Goal: Task Accomplishment & Management: Manage account settings

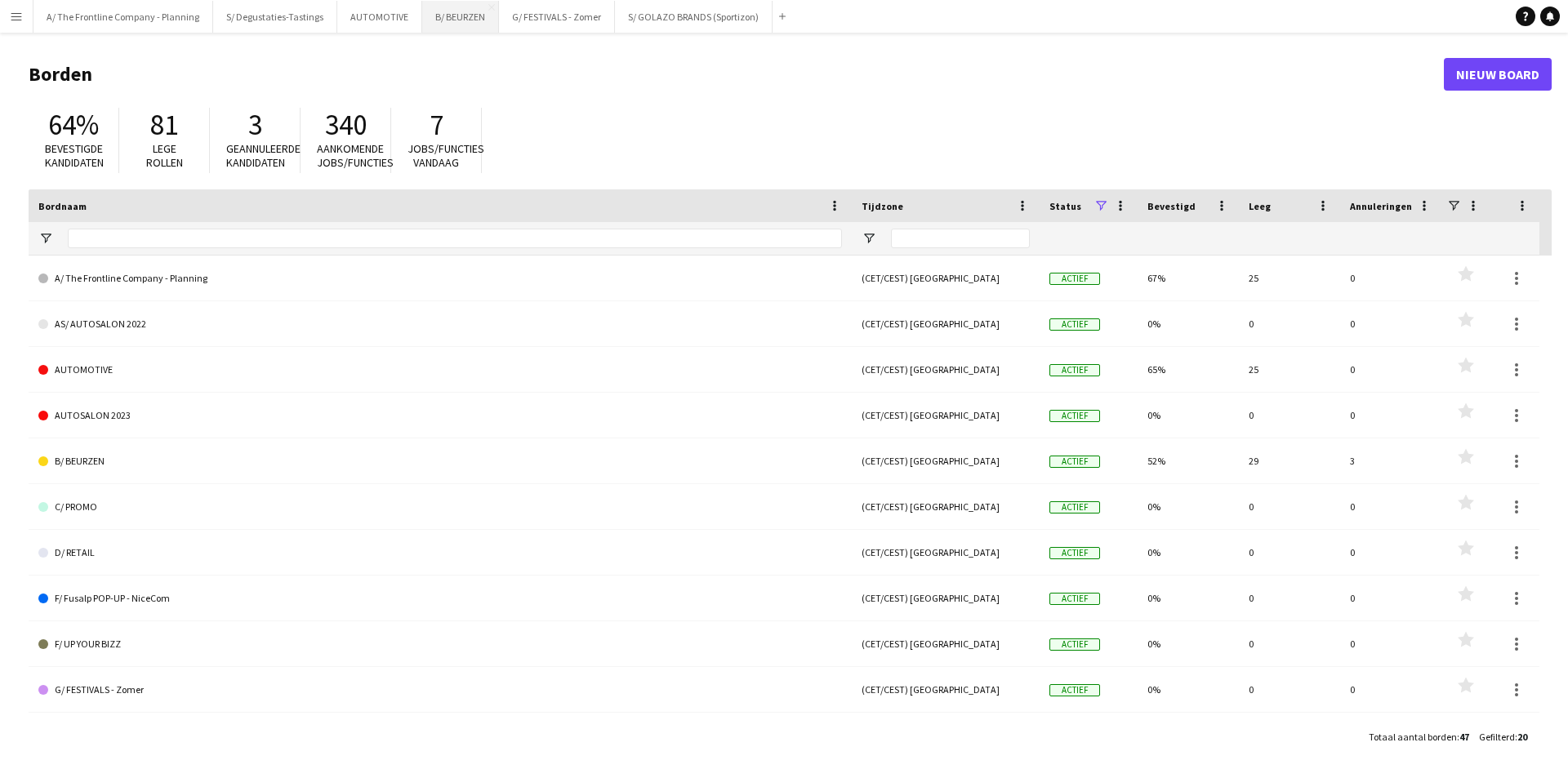
click at [438, 21] on button "B/ BEURZEN Sluiten" at bounding box center [460, 17] width 77 height 32
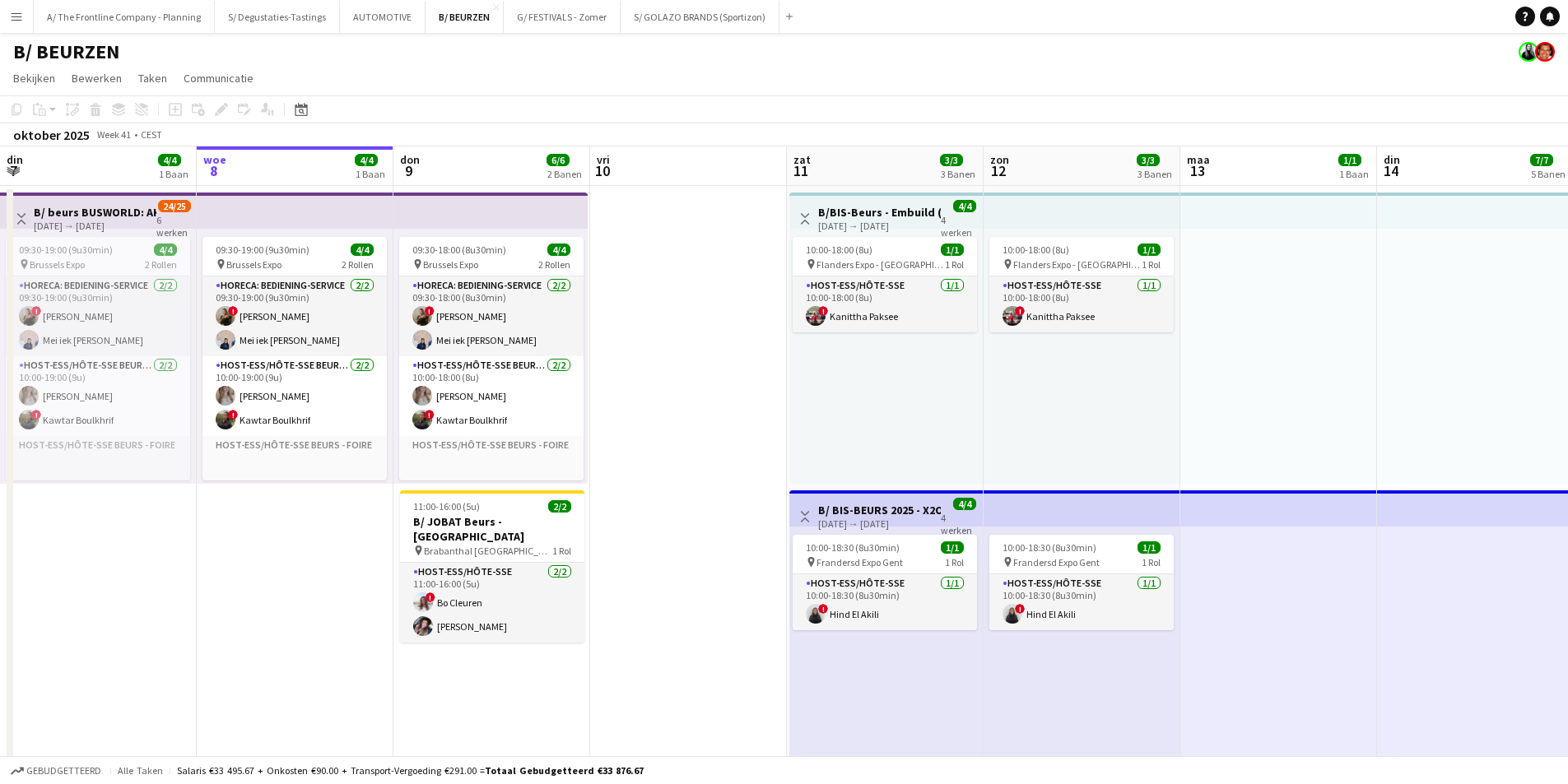
drag, startPoint x: 770, startPoint y: 425, endPoint x: 567, endPoint y: 425, distance: 203.0
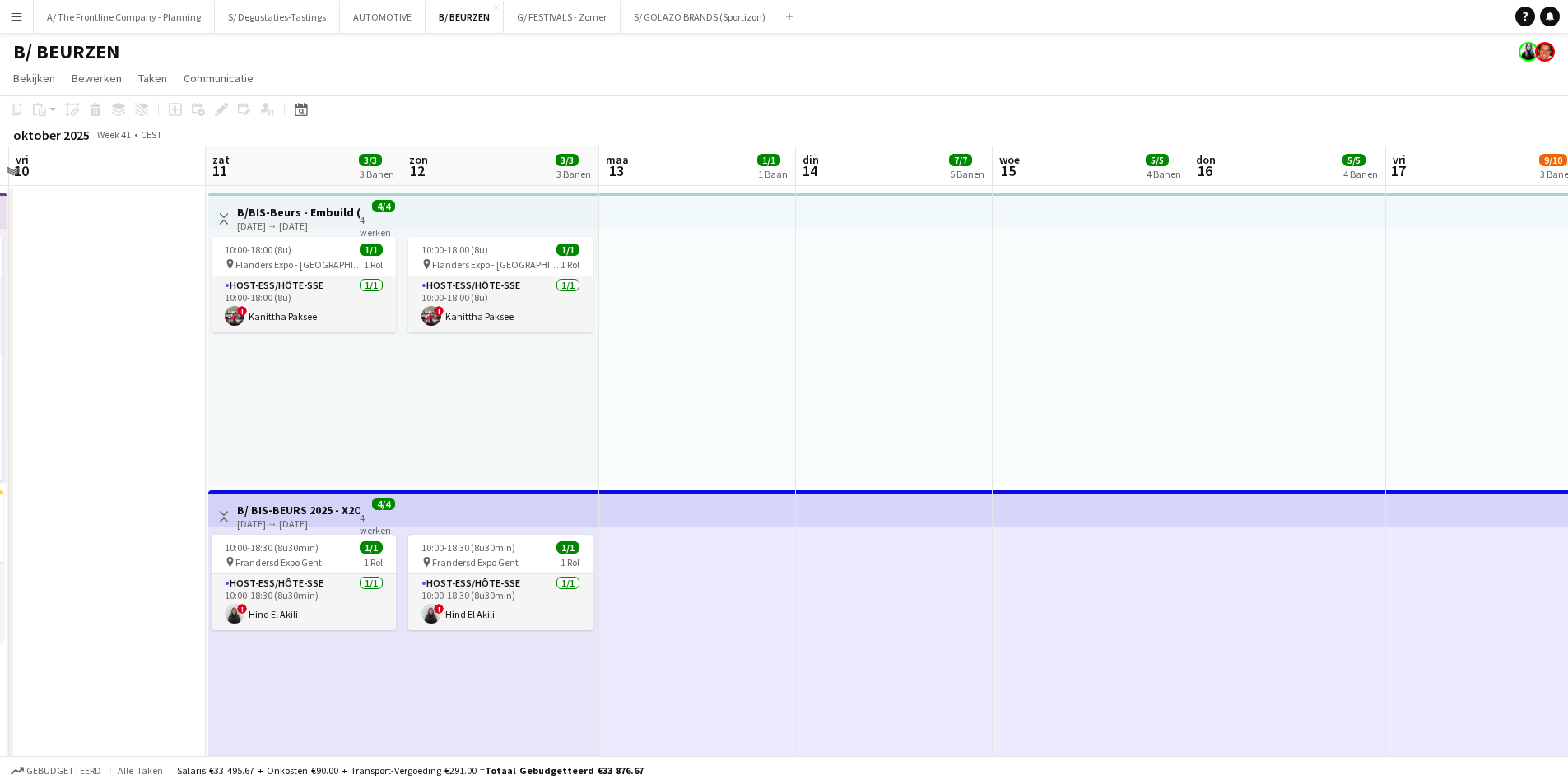
drag, startPoint x: 703, startPoint y: 367, endPoint x: 338, endPoint y: 414, distance: 368.0
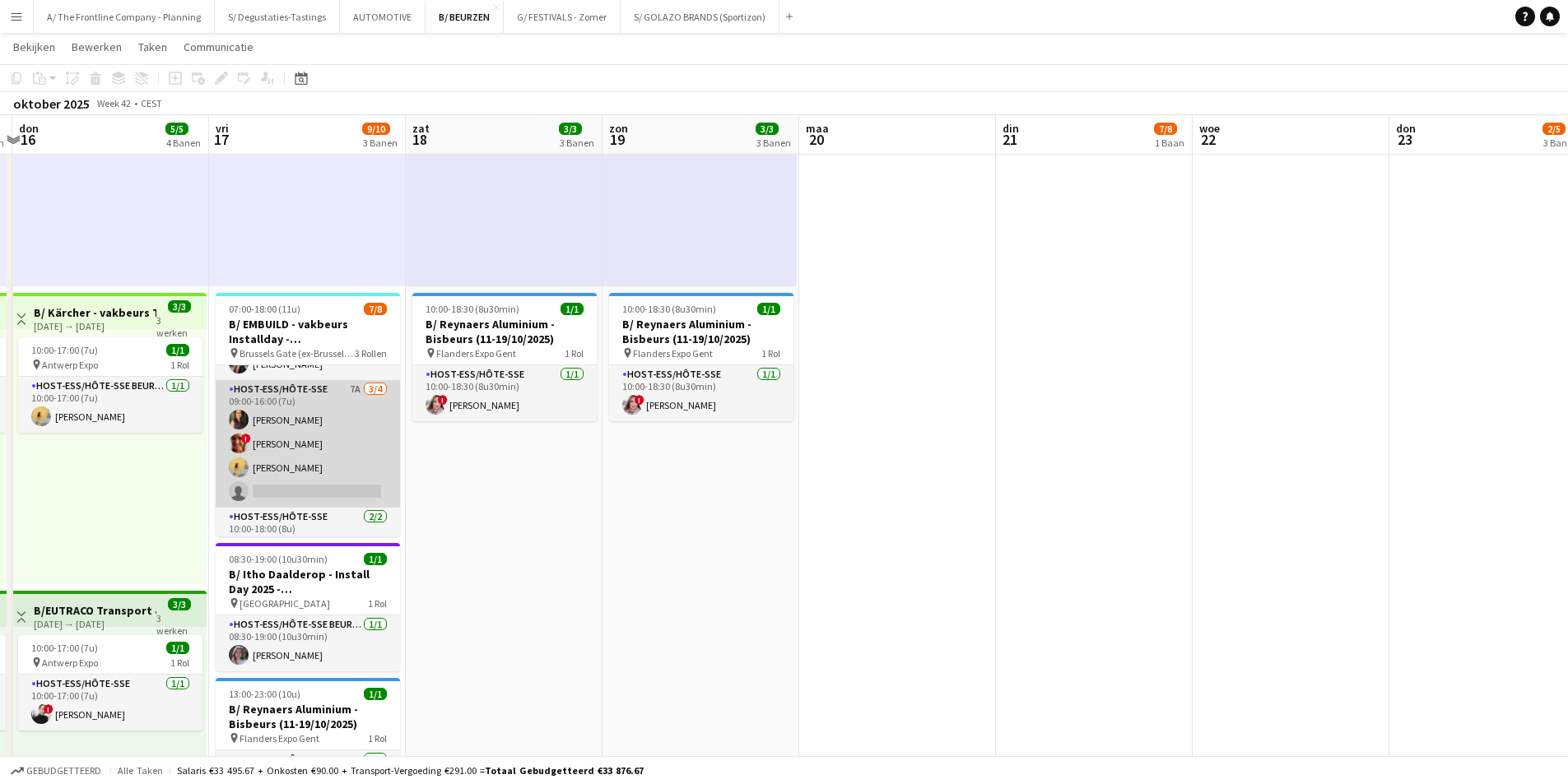
scroll to position [34, 0]
click at [317, 460] on app-card-role "Host-ess/Hôte-sse 7A 3/4 09:00-16:00 (7u) Fadoua Belarbi ! Isabelle de Bock Cha…" at bounding box center [307, 475] width 184 height 128
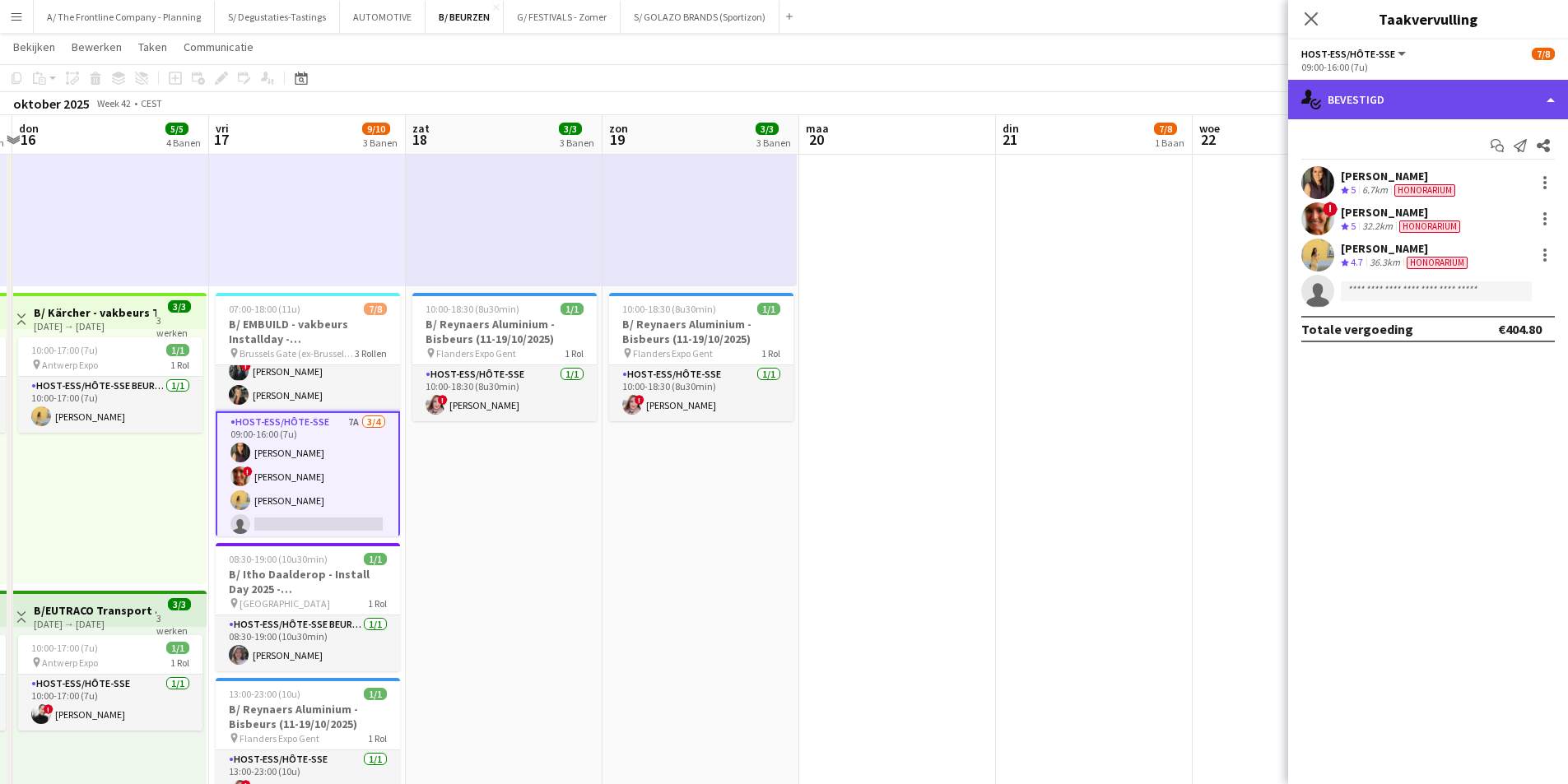
click at [1447, 108] on div "single-neutral-actions-check-2 Bevestigd" at bounding box center [1427, 100] width 280 height 40
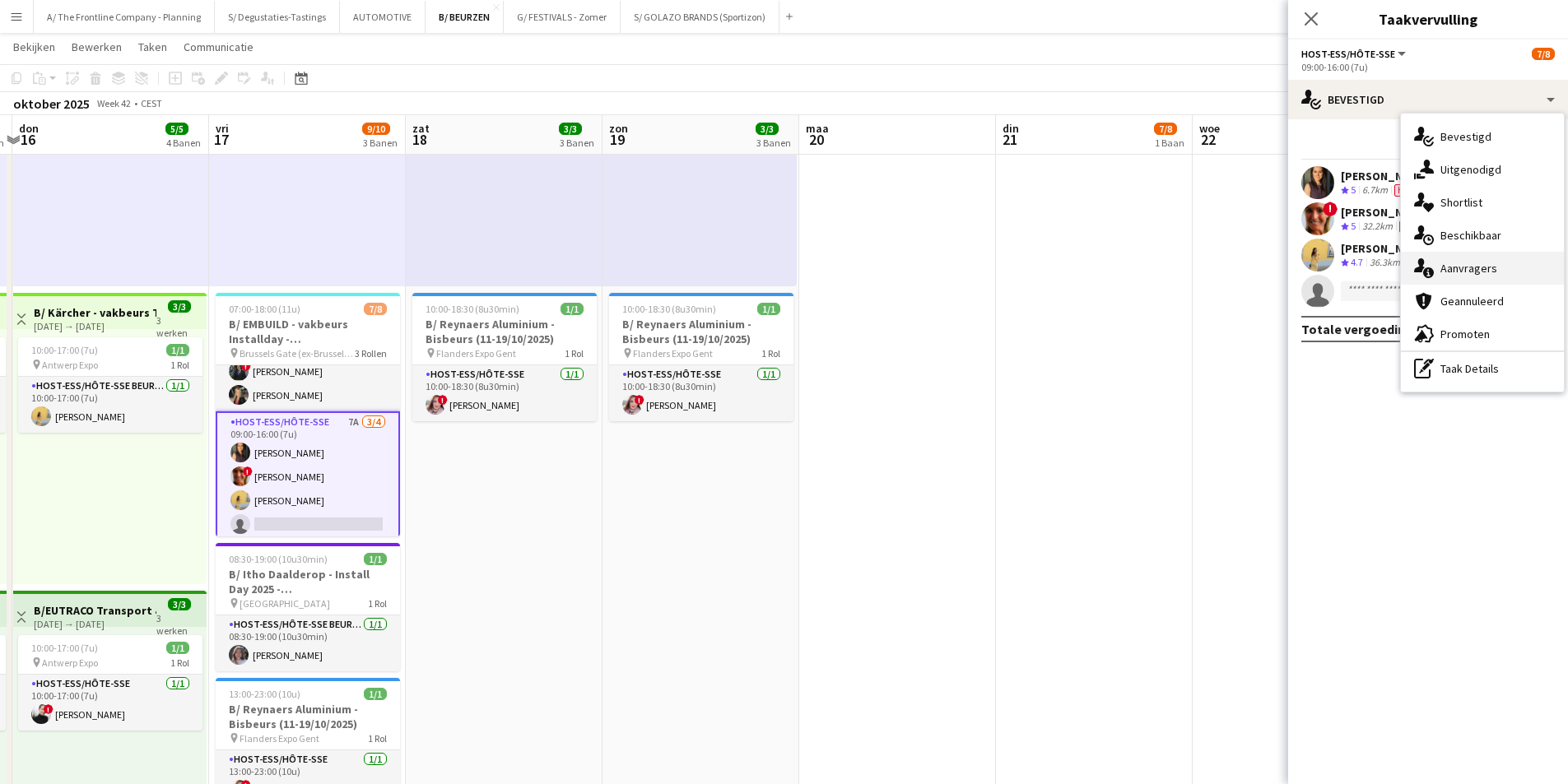
click at [1476, 281] on div "single-neutral-actions-information Aanvragers" at bounding box center [1482, 268] width 163 height 33
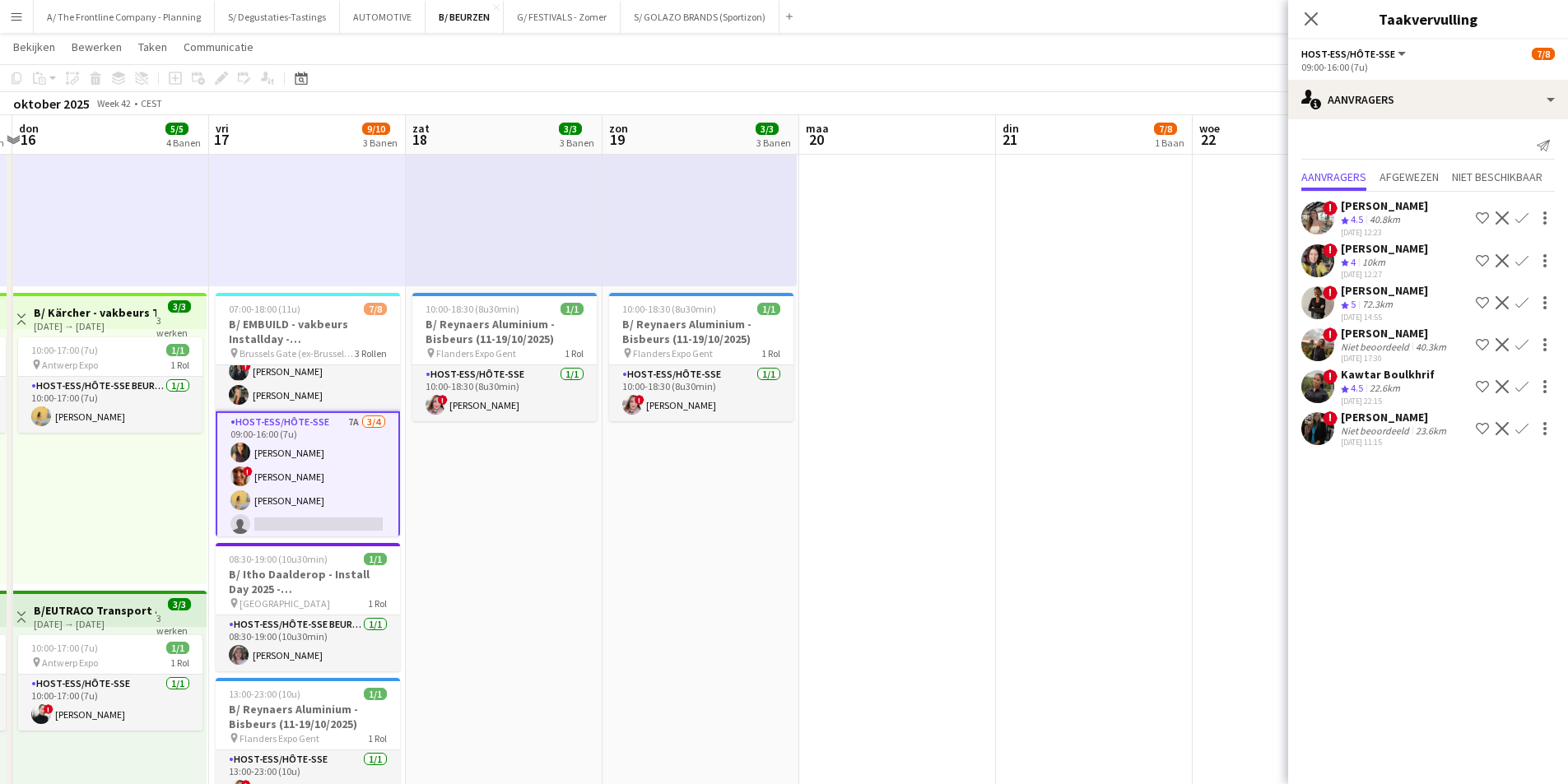
click at [1394, 432] on div "Niet beoordeeld" at bounding box center [1376, 430] width 71 height 12
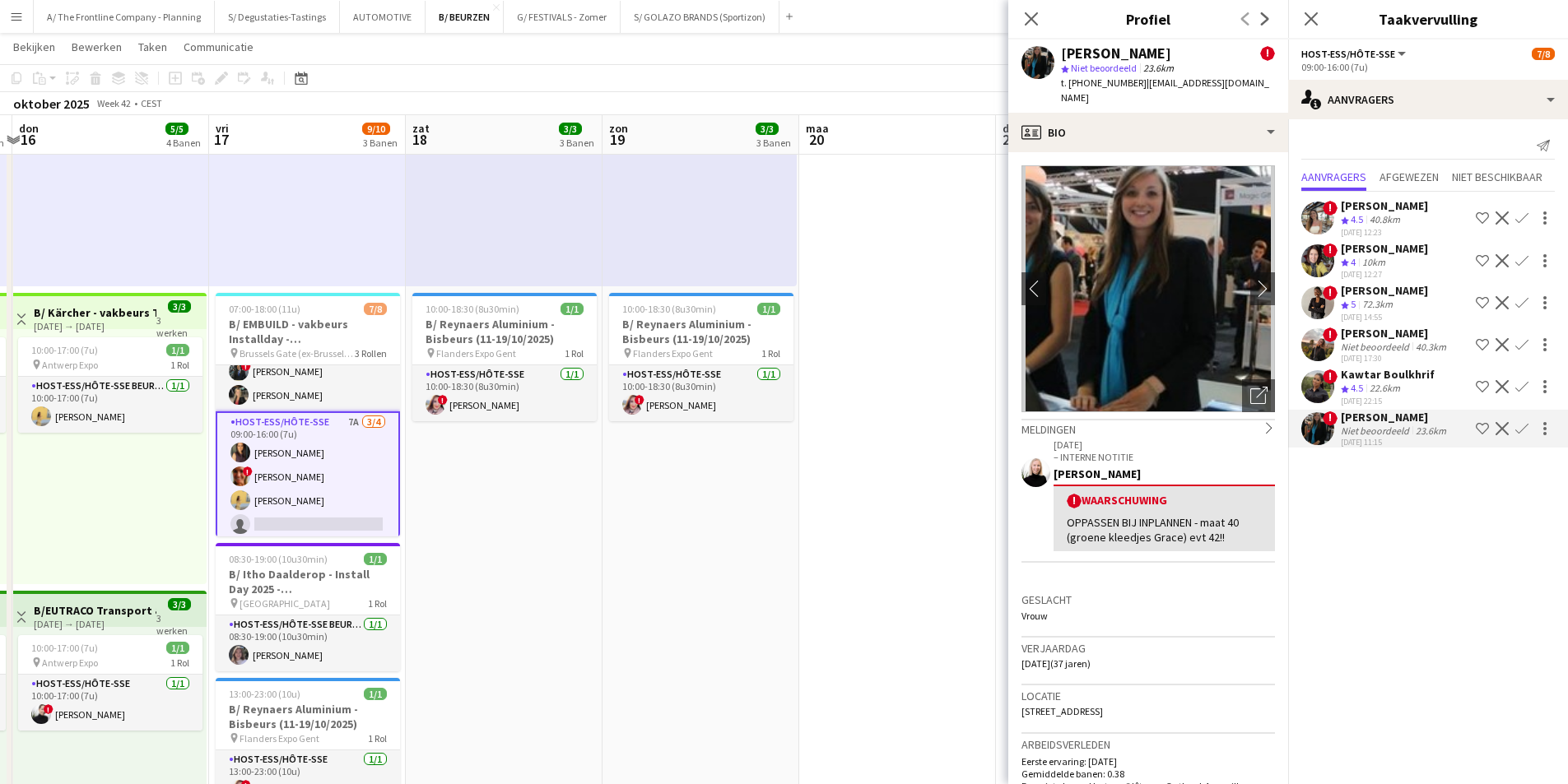
click at [1366, 396] on div "06-10-2025 22:15" at bounding box center [1387, 401] width 93 height 11
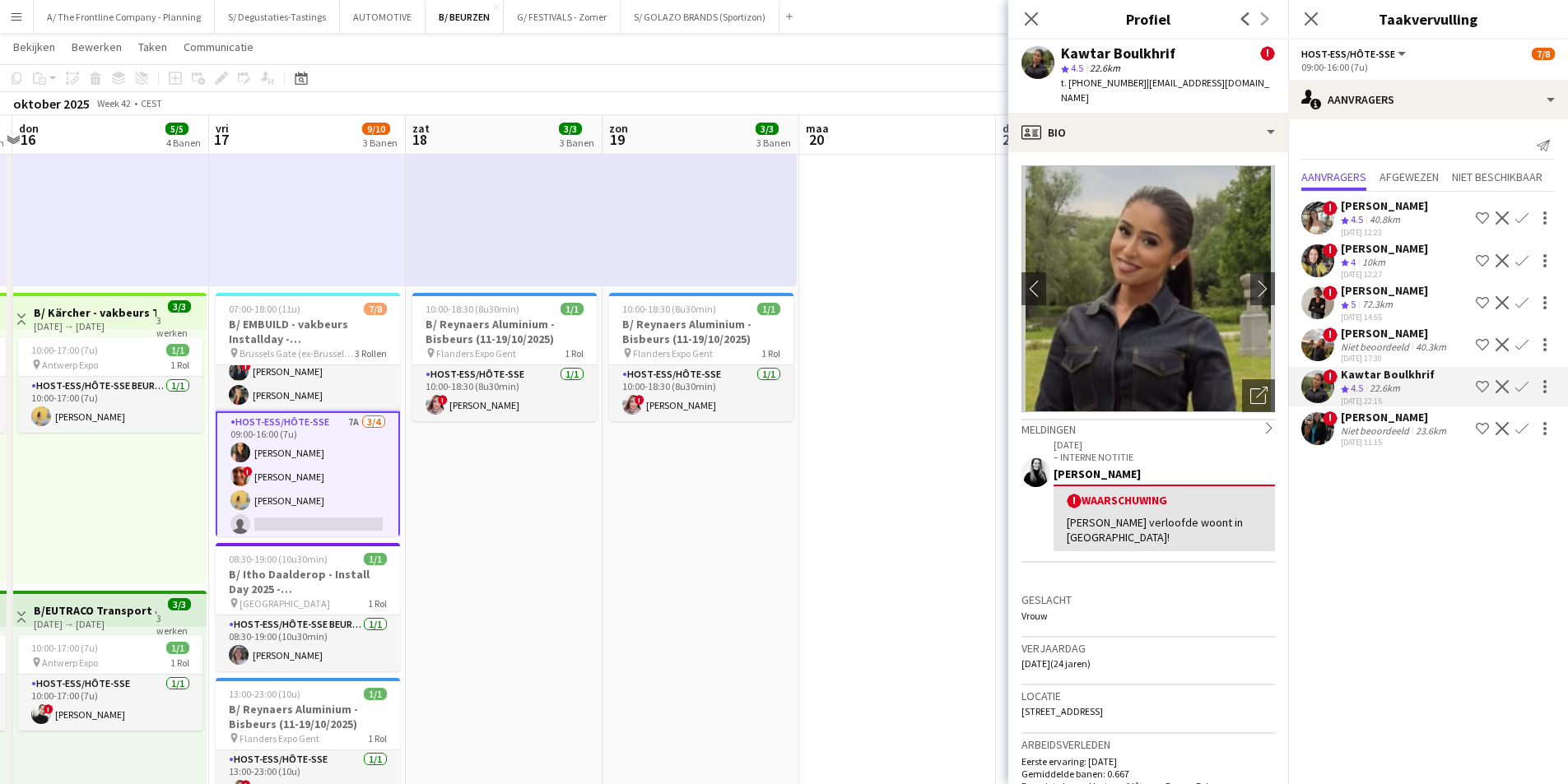
click at [1359, 437] on div "07-10-2025 11:15" at bounding box center [1394, 442] width 108 height 11
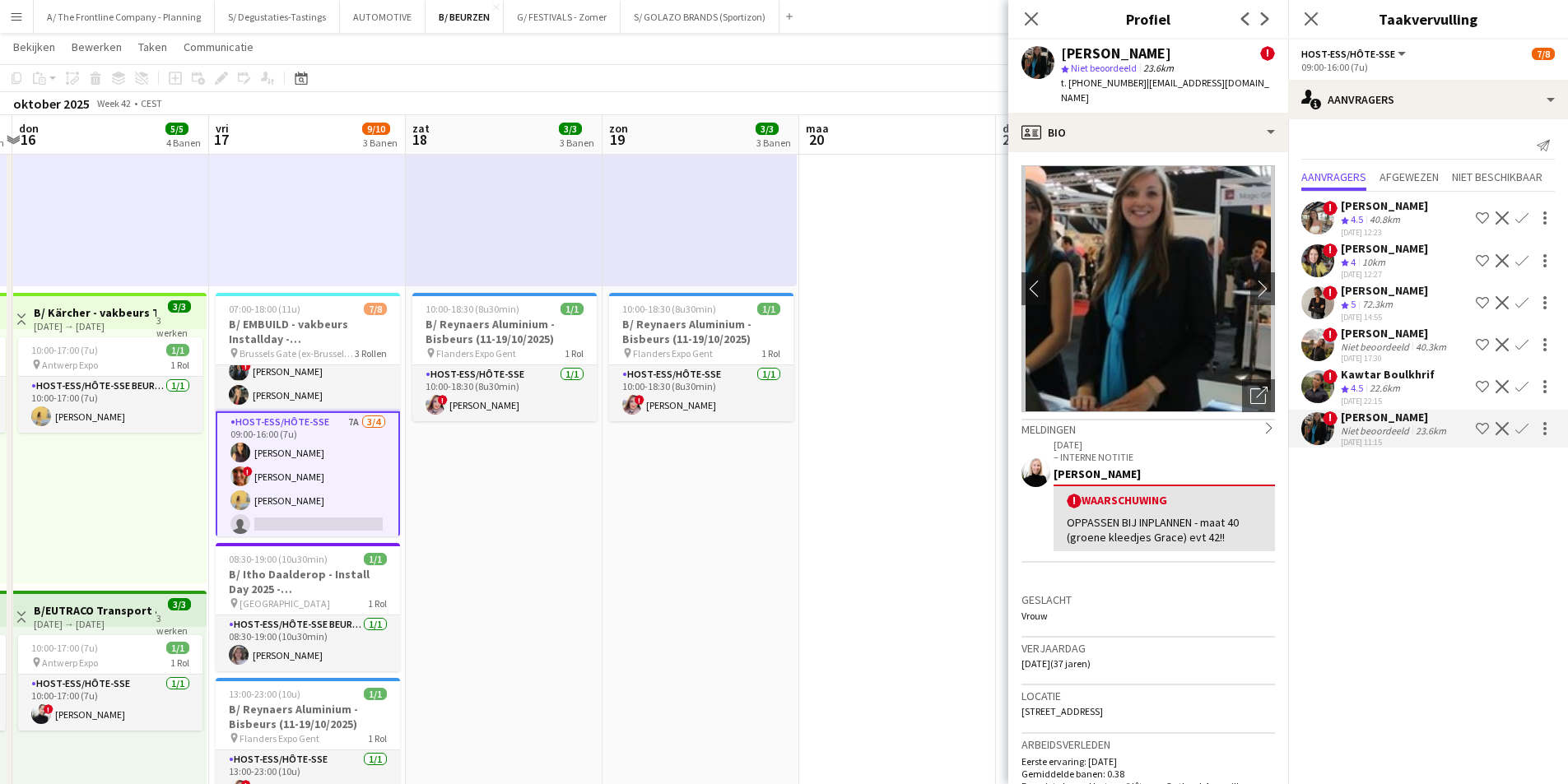
click at [1366, 393] on div "Ploegbeoordeling 4.5" at bounding box center [1353, 389] width 26 height 14
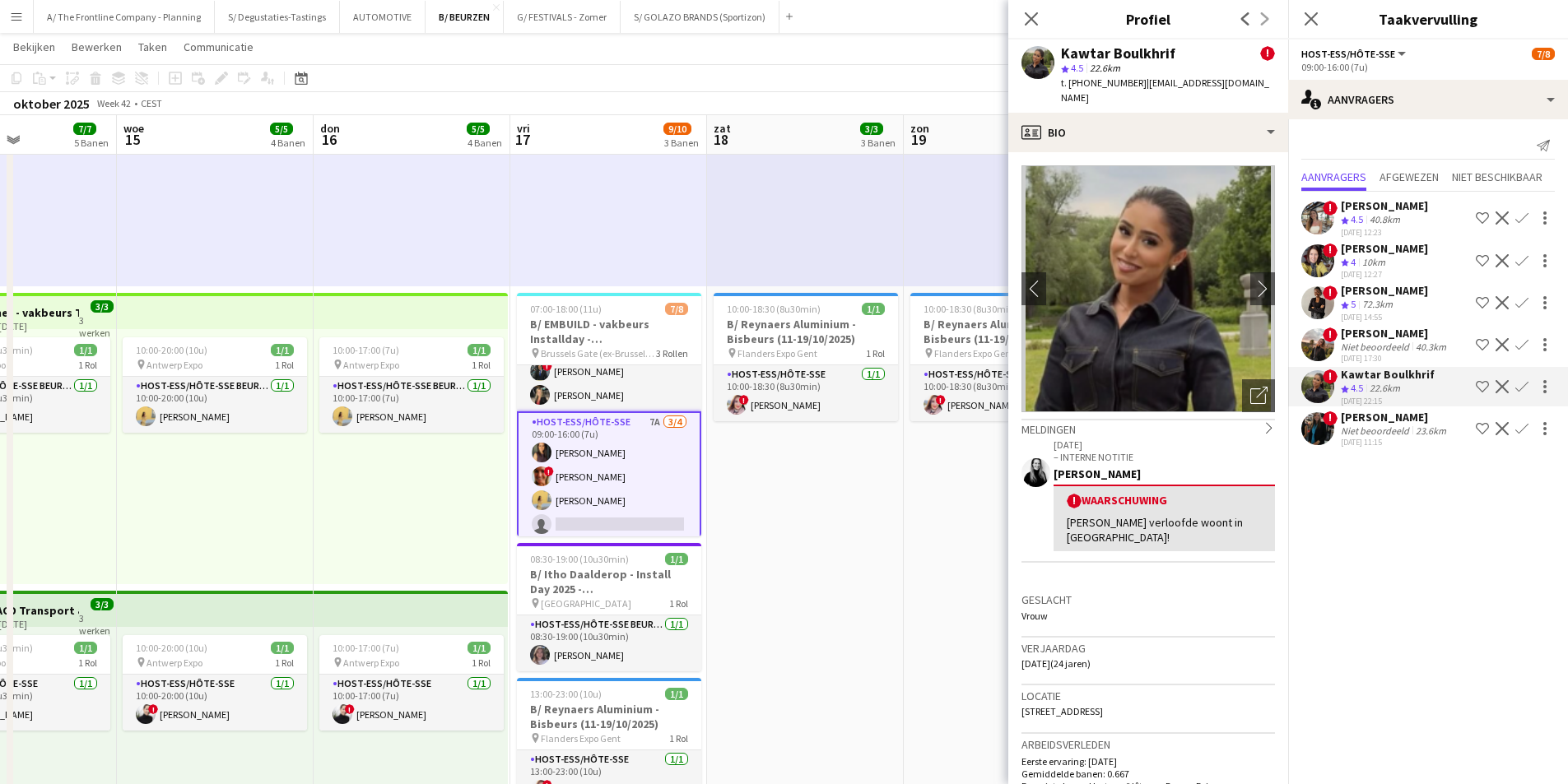
drag, startPoint x: 474, startPoint y: 487, endPoint x: 775, endPoint y: 477, distance: 301.2
click at [775, 477] on app-calendar-viewport "zon 12 3/3 3 Banen maa 13 1/1 1 Baan din 14 7/7 5 Banen woe 15 5/5 4 Banen don …" at bounding box center [784, 653] width 1568 height 2166
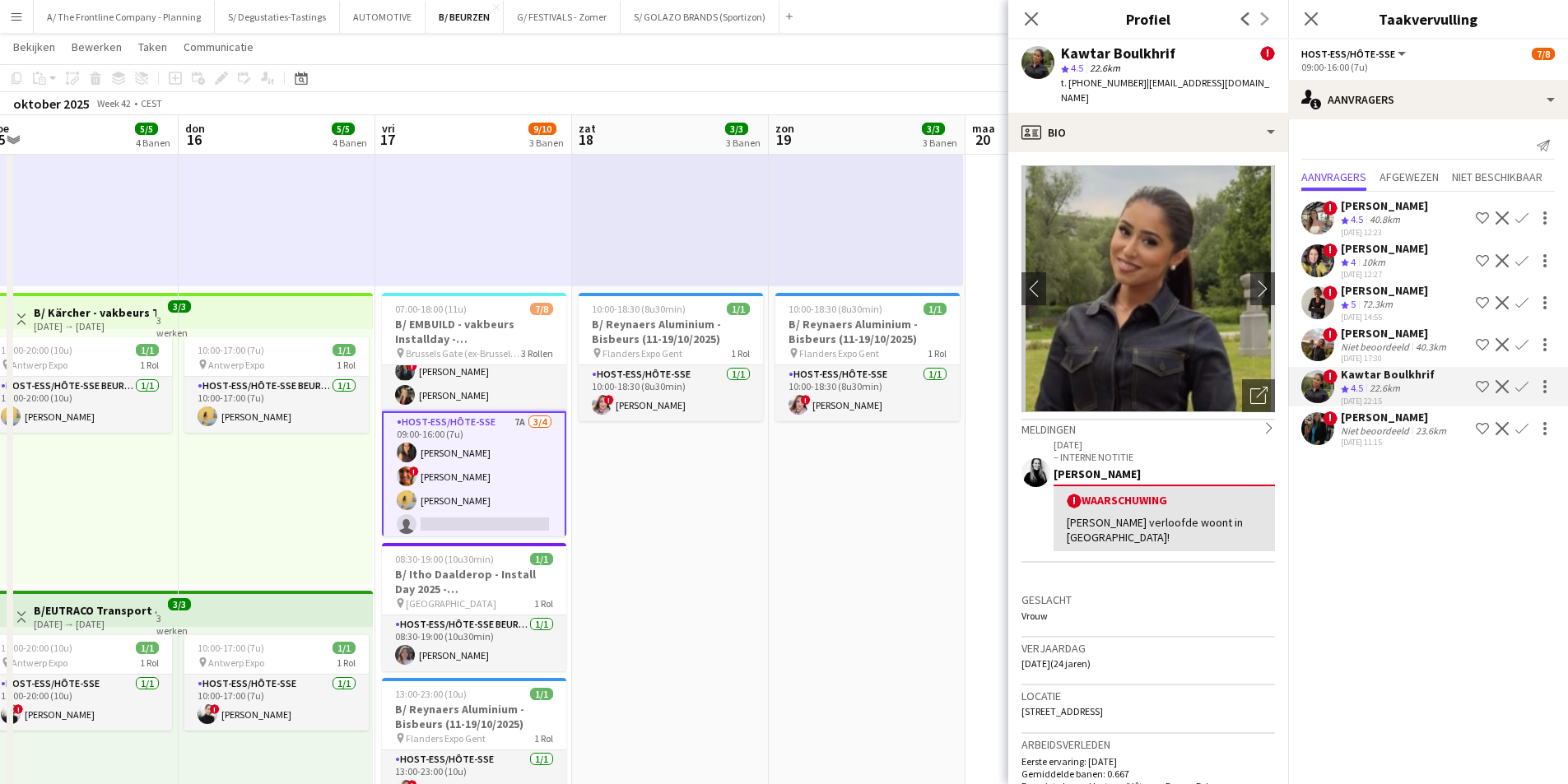
drag, startPoint x: 775, startPoint y: 477, endPoint x: 640, endPoint y: 498, distance: 136.6
click at [640, 498] on app-calendar-viewport "zon 12 3/3 3 Banen maa 13 1/1 1 Baan din 14 7/7 5 Banen woe 15 5/5 4 Banen don …" at bounding box center [784, 653] width 1568 height 2166
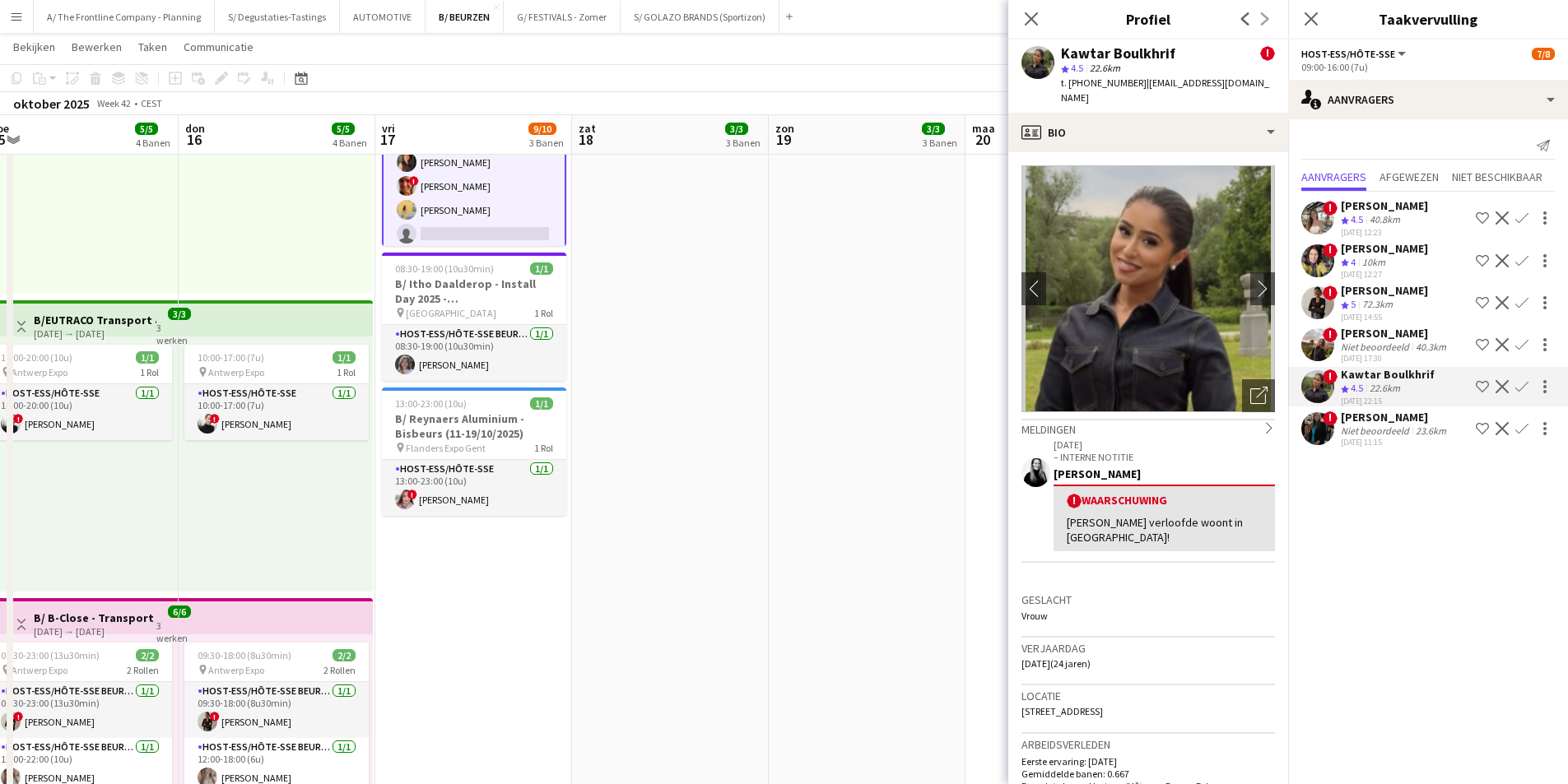
scroll to position [741, 0]
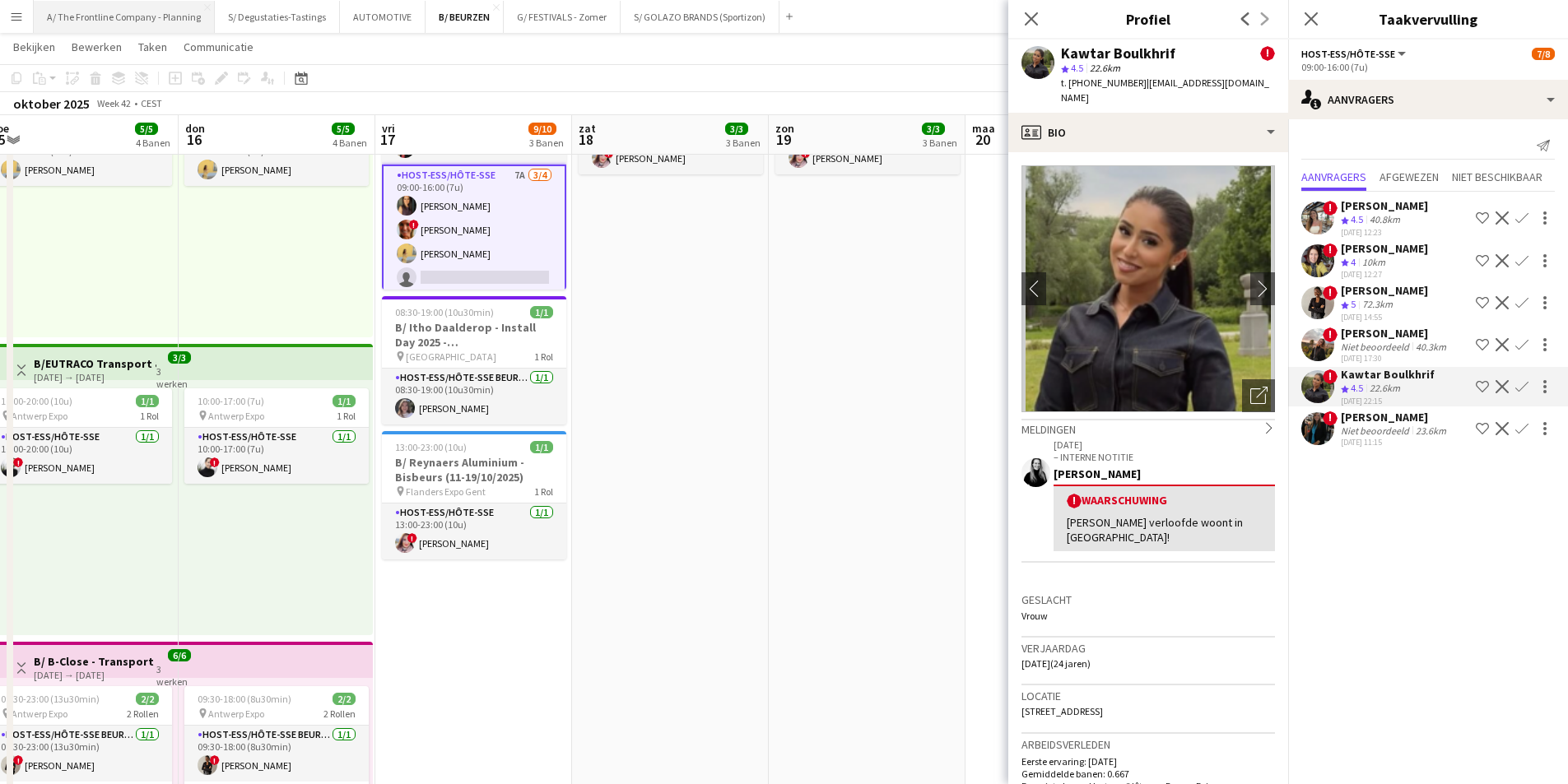
click at [174, 22] on button "A/ The Frontline Company - Planning Sluiten" at bounding box center [123, 17] width 181 height 32
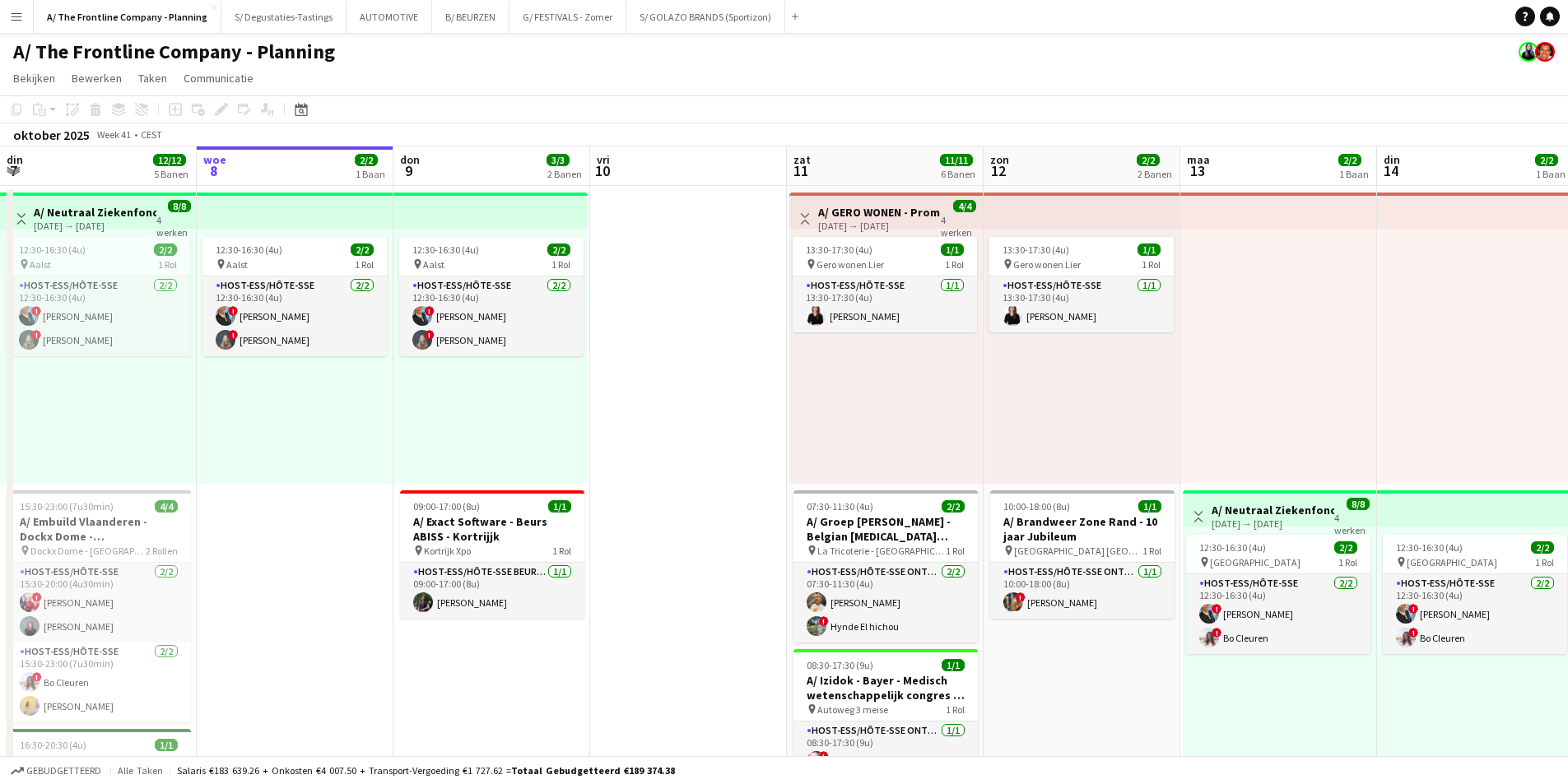
scroll to position [0, 633]
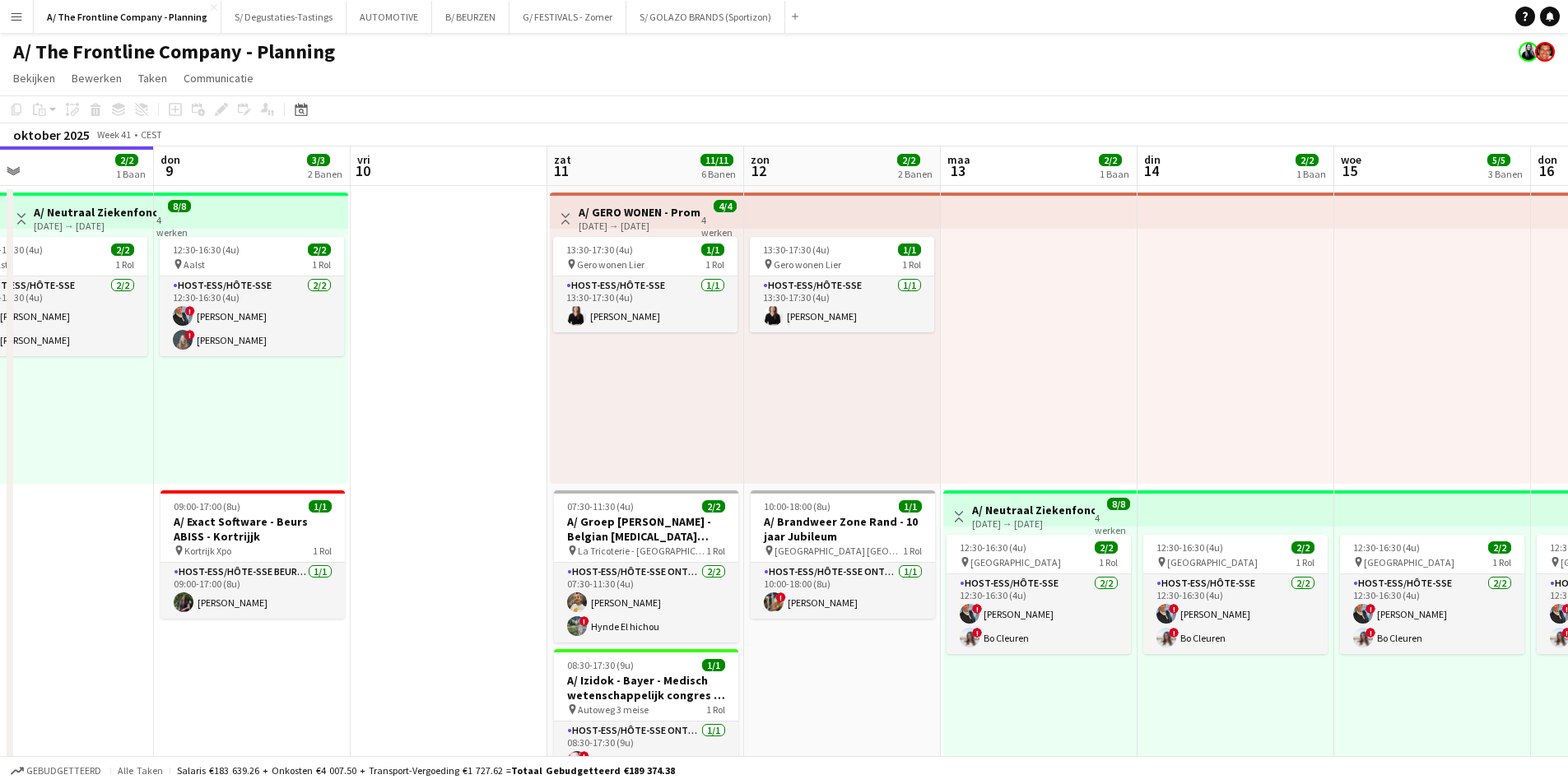
drag, startPoint x: 941, startPoint y: 455, endPoint x: 701, endPoint y: 471, distance: 240.5
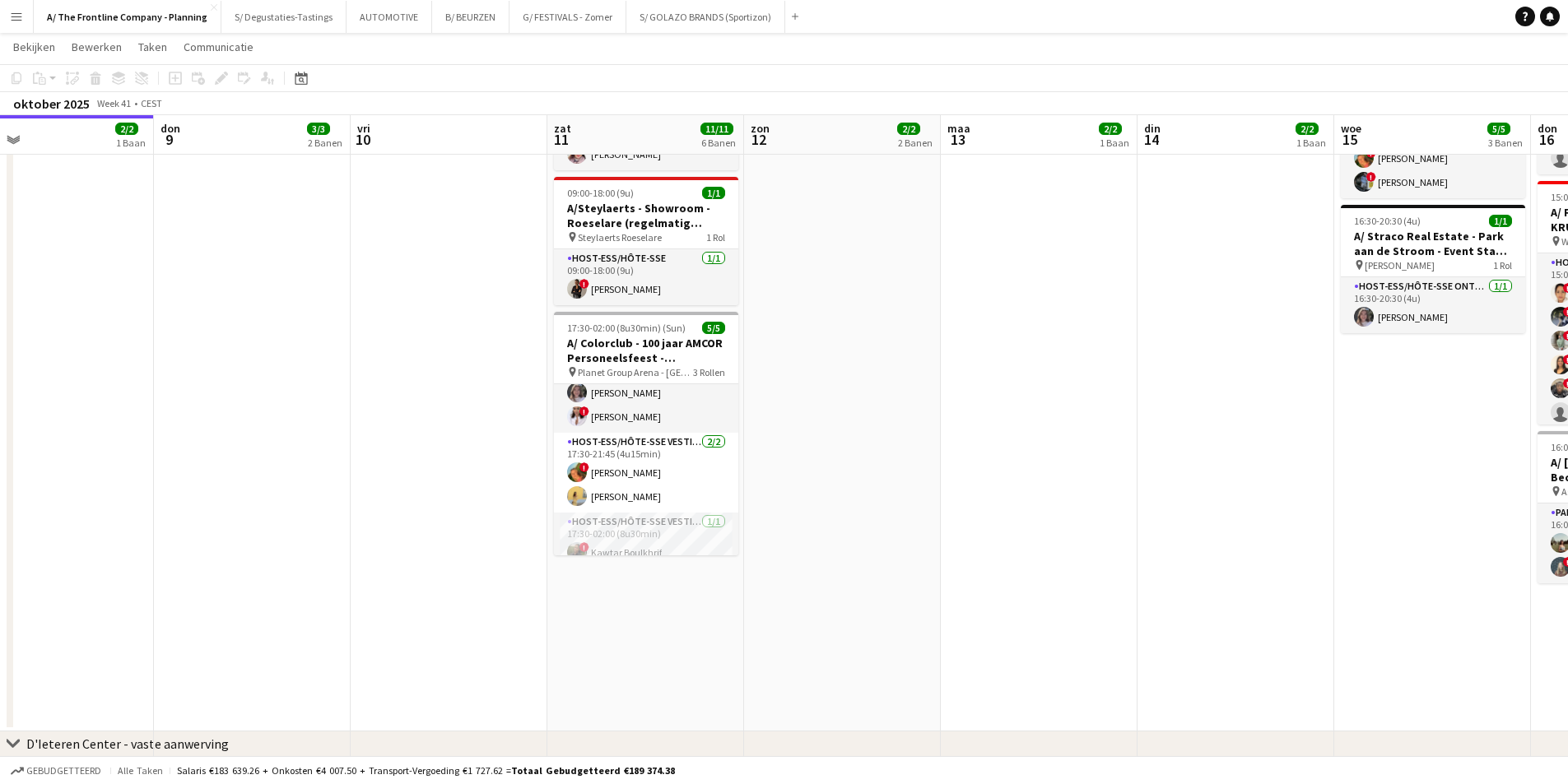
scroll to position [44, 0]
click at [660, 508] on app-card-role "Host-ess/Hôte-sse Vestiaire 1/1 17:30-02:00 (8u30min) ! Kawtar Boulkhrif" at bounding box center [646, 526] width 184 height 56
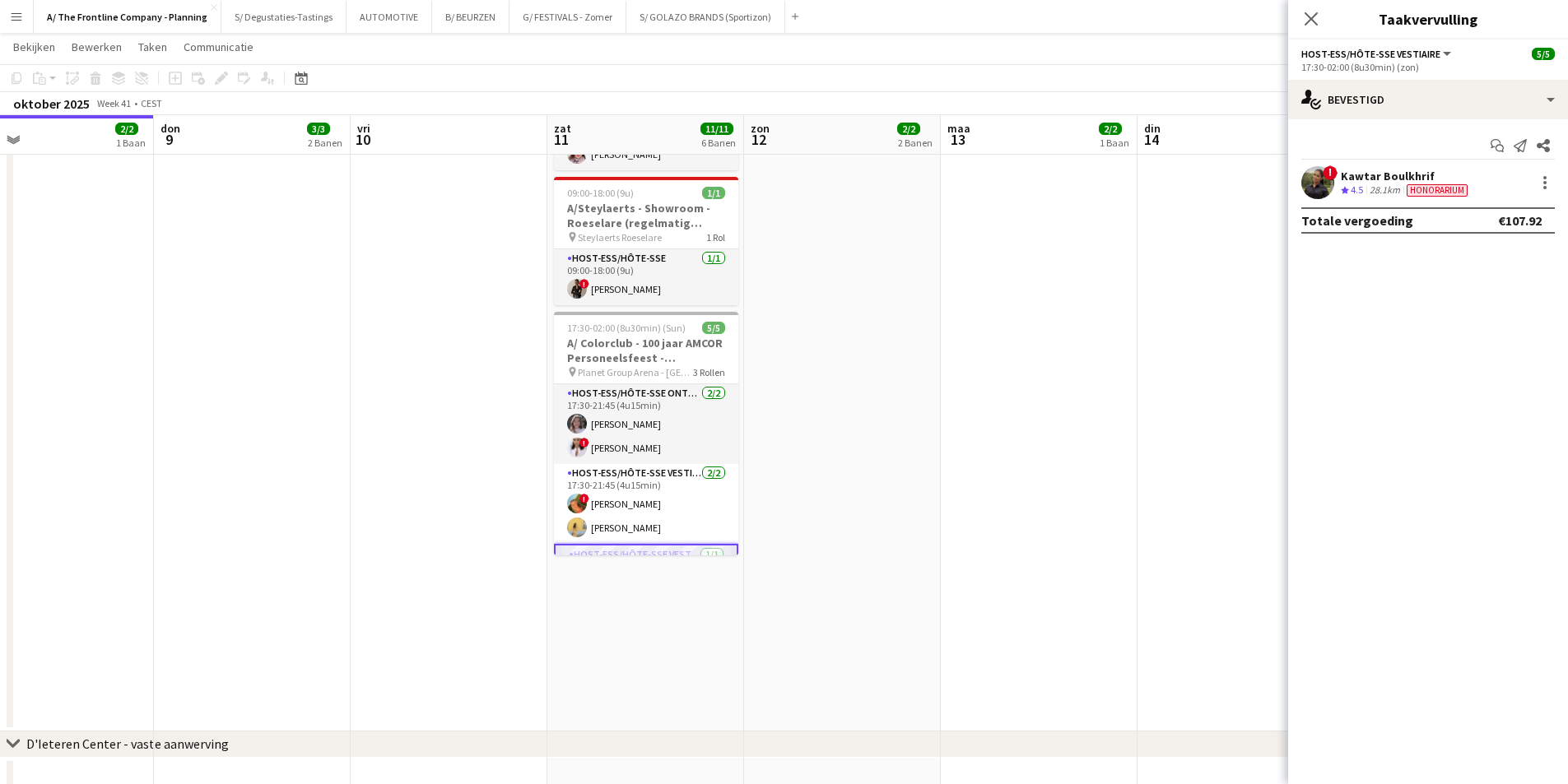
scroll to position [48, 0]
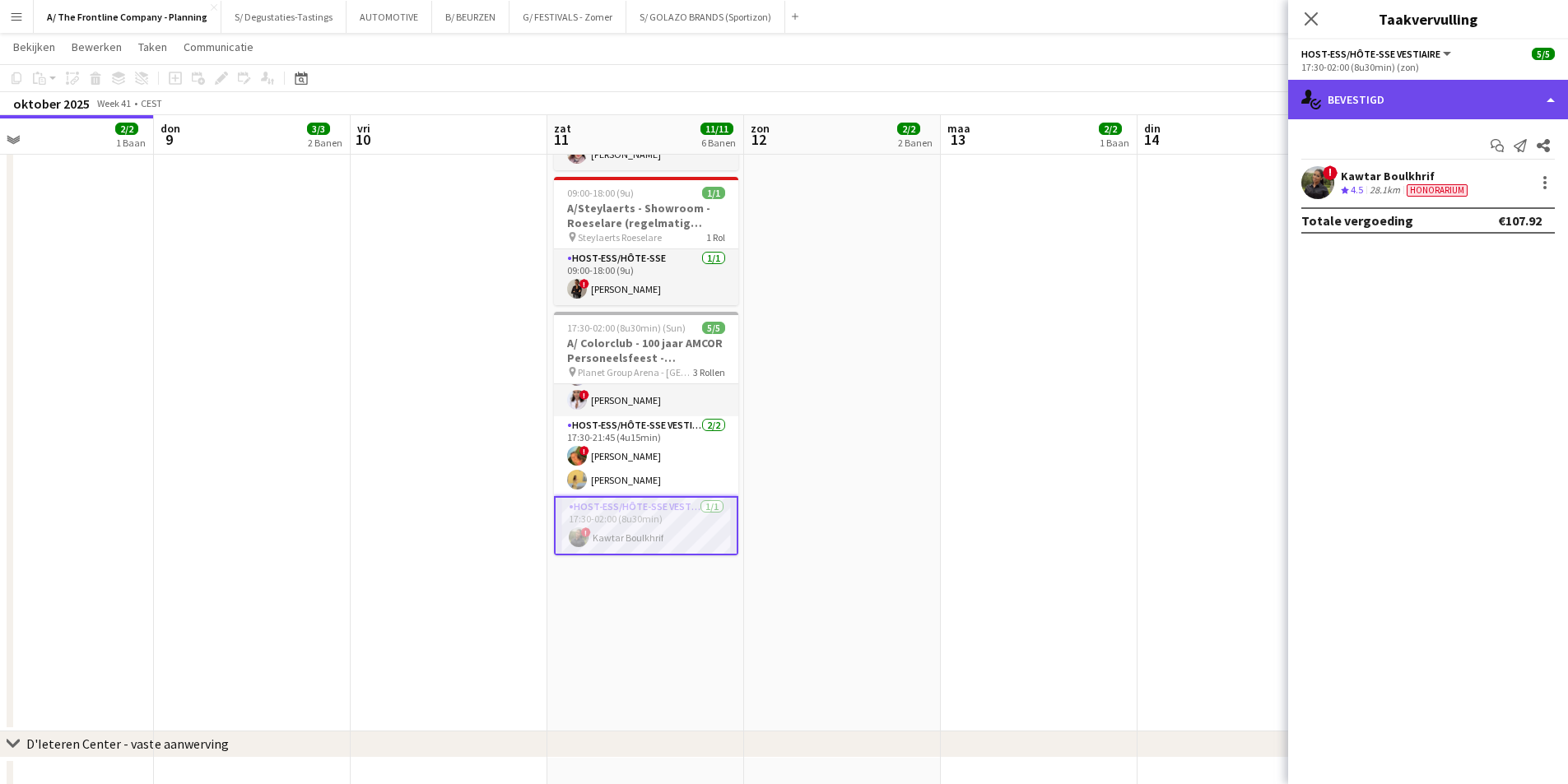
click at [1407, 103] on div "single-neutral-actions-check-2 Bevestigd" at bounding box center [1427, 100] width 280 height 40
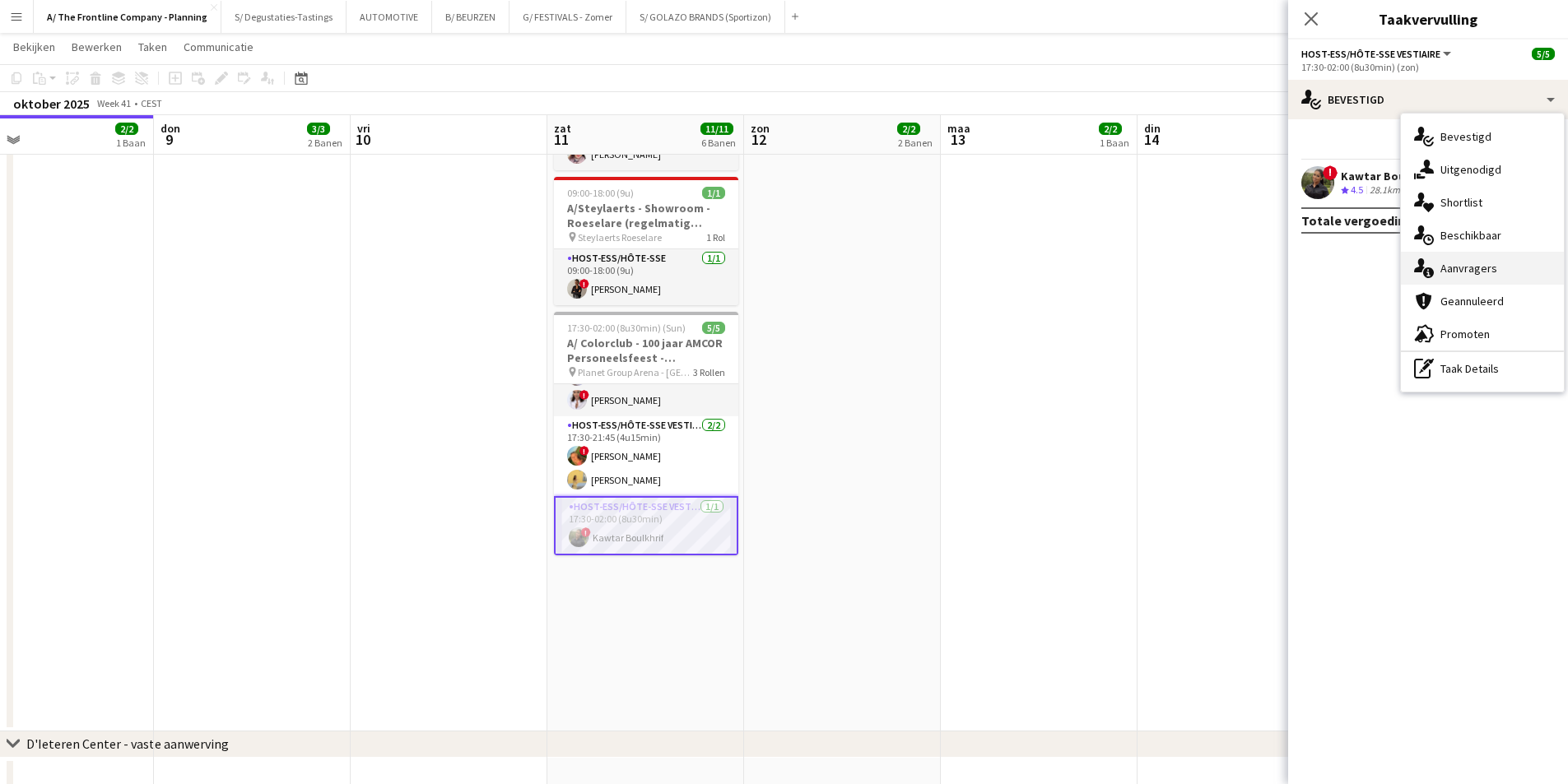
click at [1450, 259] on div "single-neutral-actions-information Aanvragers" at bounding box center [1482, 268] width 163 height 33
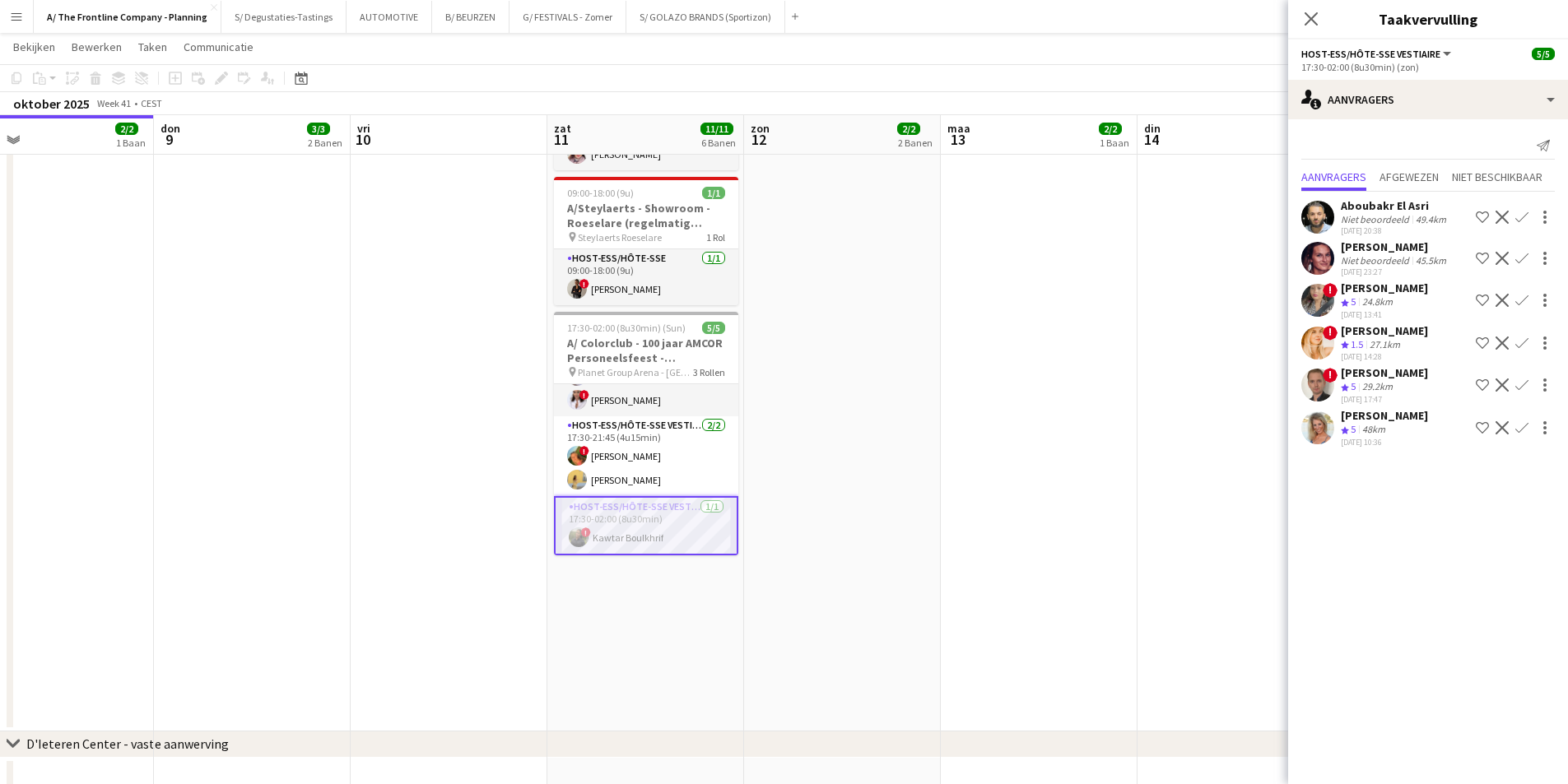
click at [1398, 423] on div "[PERSON_NAME]" at bounding box center [1384, 415] width 87 height 15
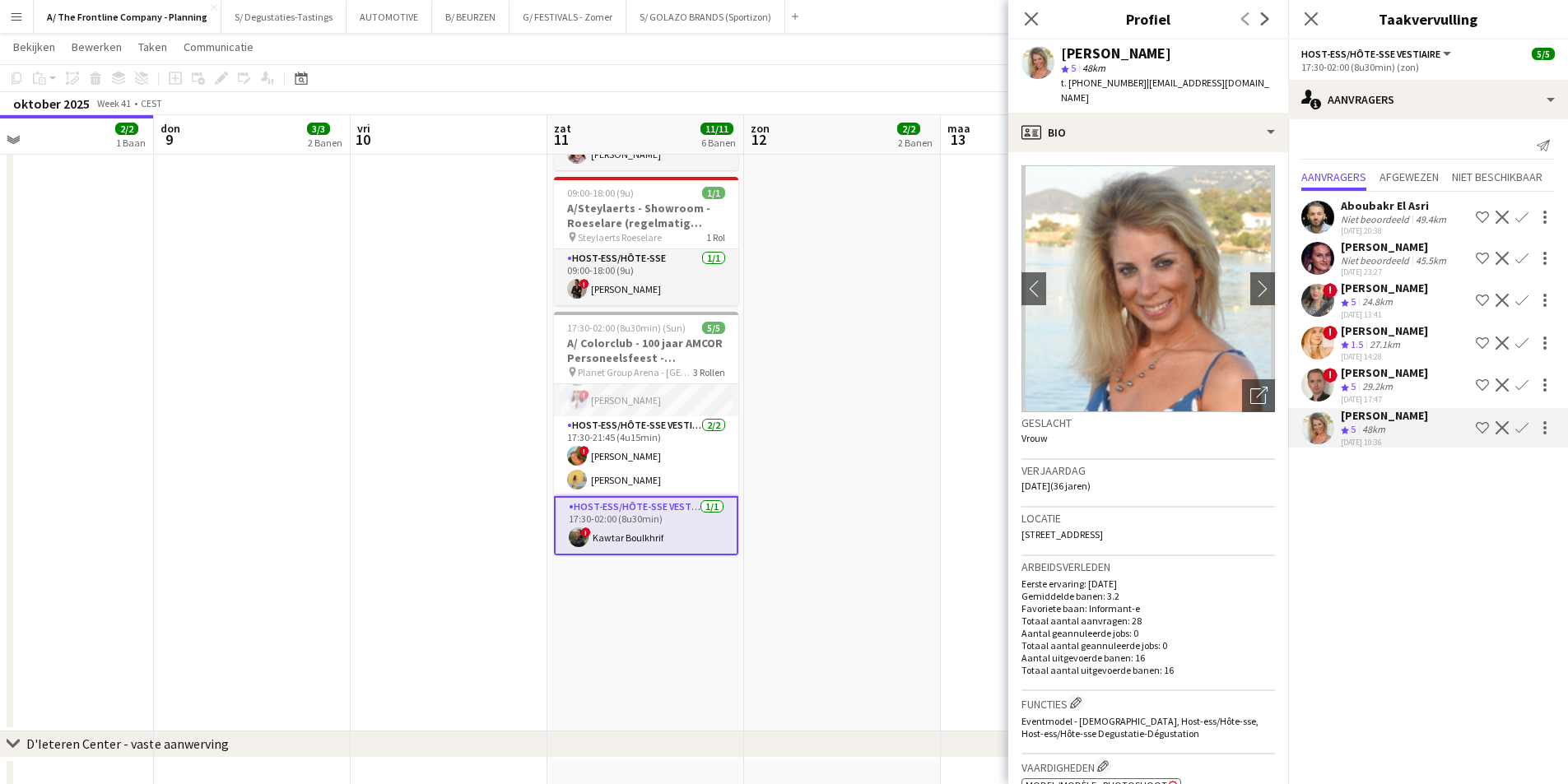
click at [1366, 348] on div "Ploegbeoordeling 1.5" at bounding box center [1353, 346] width 26 height 14
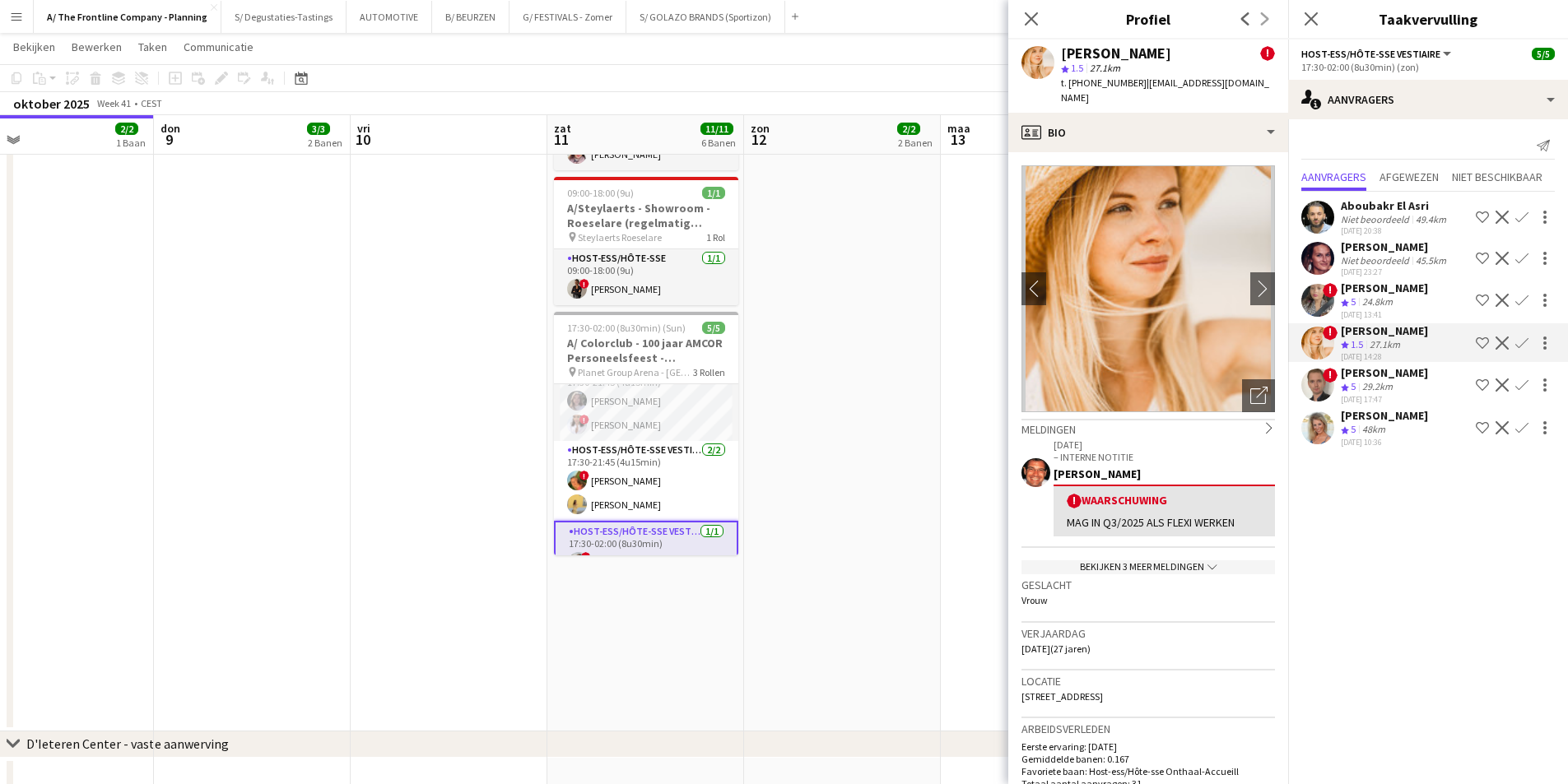
scroll to position [0, 0]
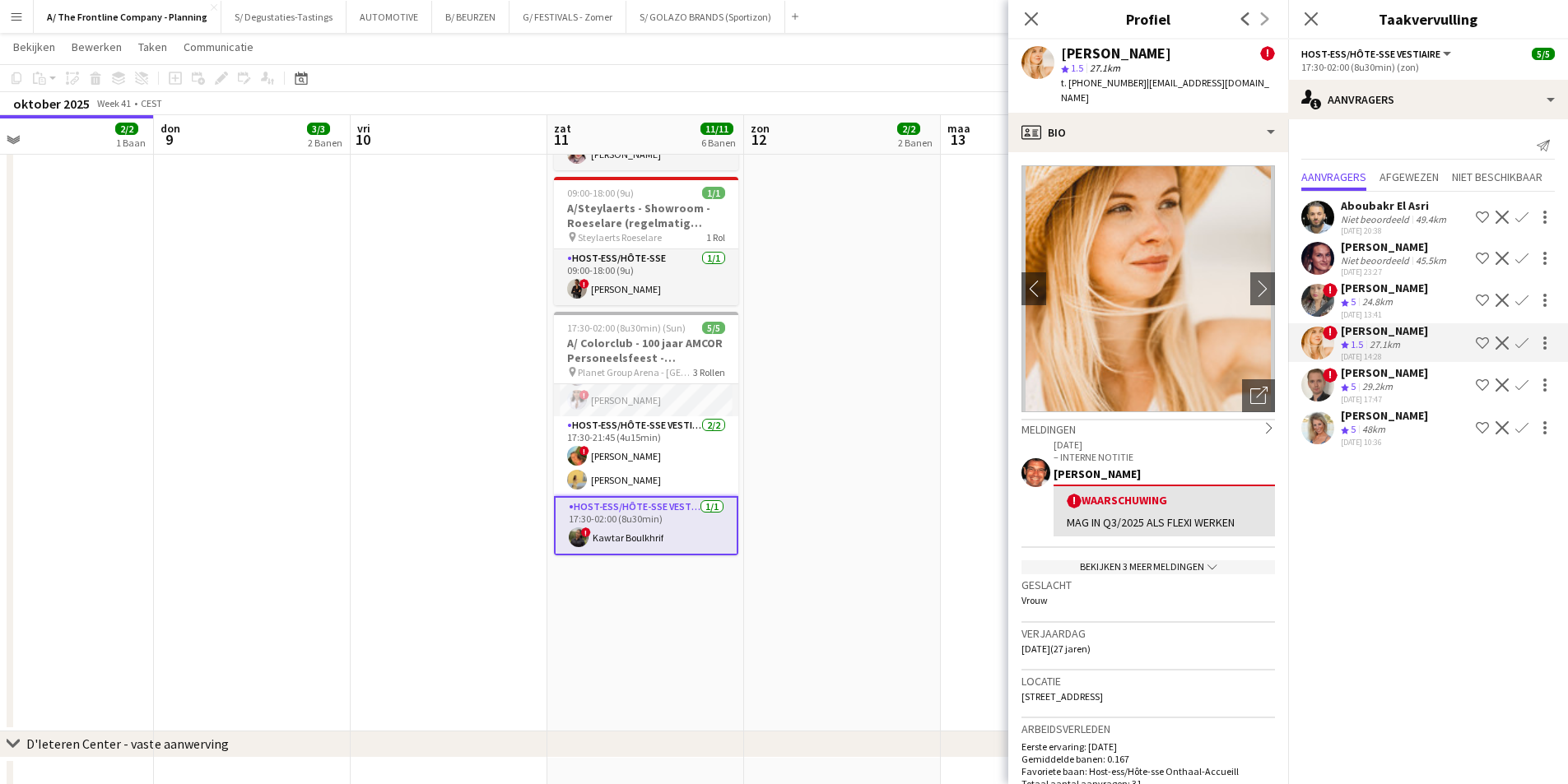
click at [687, 511] on app-card-role "Host-ess/Hôte-sse Vestiaire 1/1 17:30-02:00 (8u30min) ! Kawtar Boulkhrif" at bounding box center [646, 526] width 184 height 59
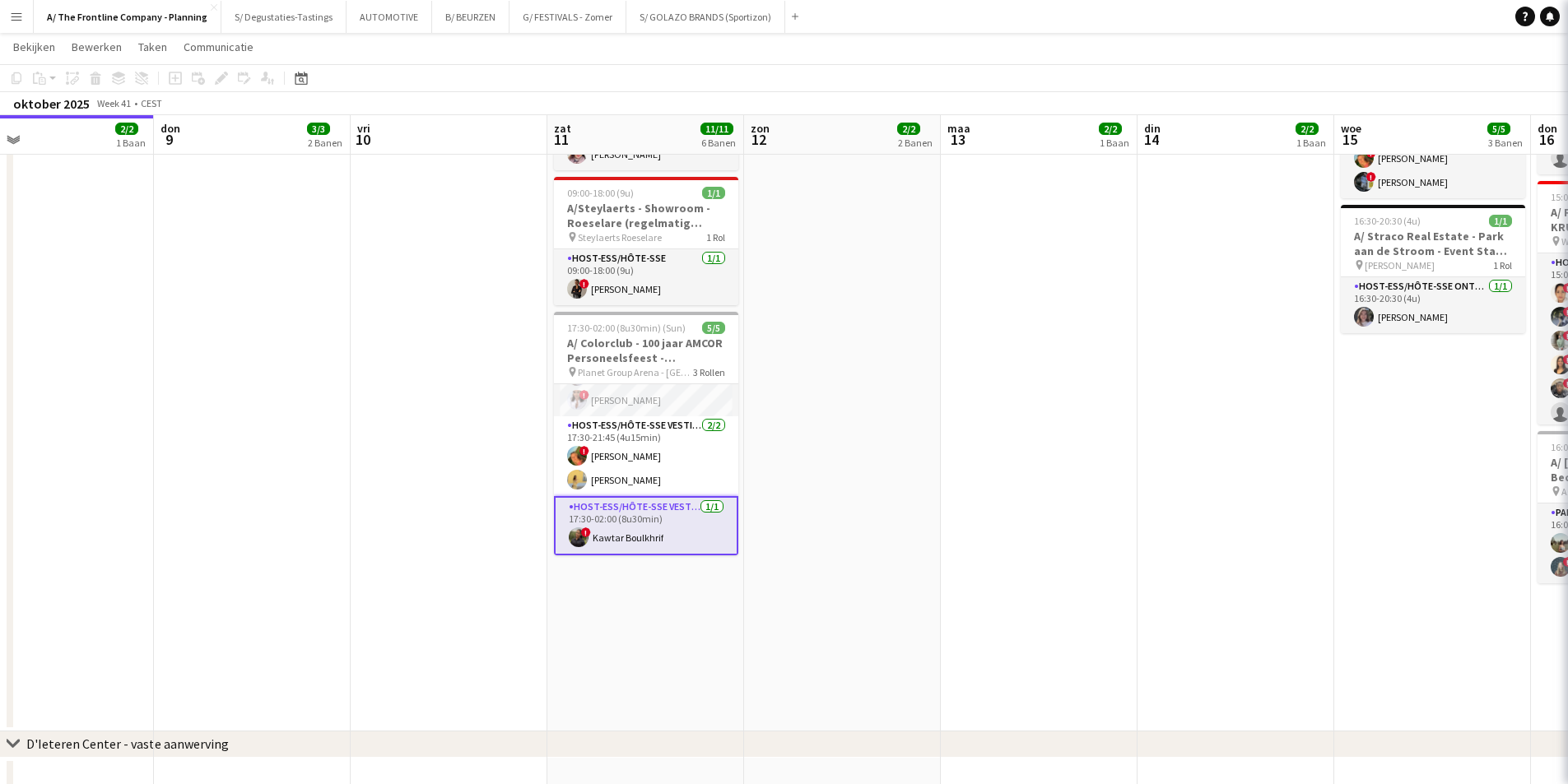
scroll to position [44, 0]
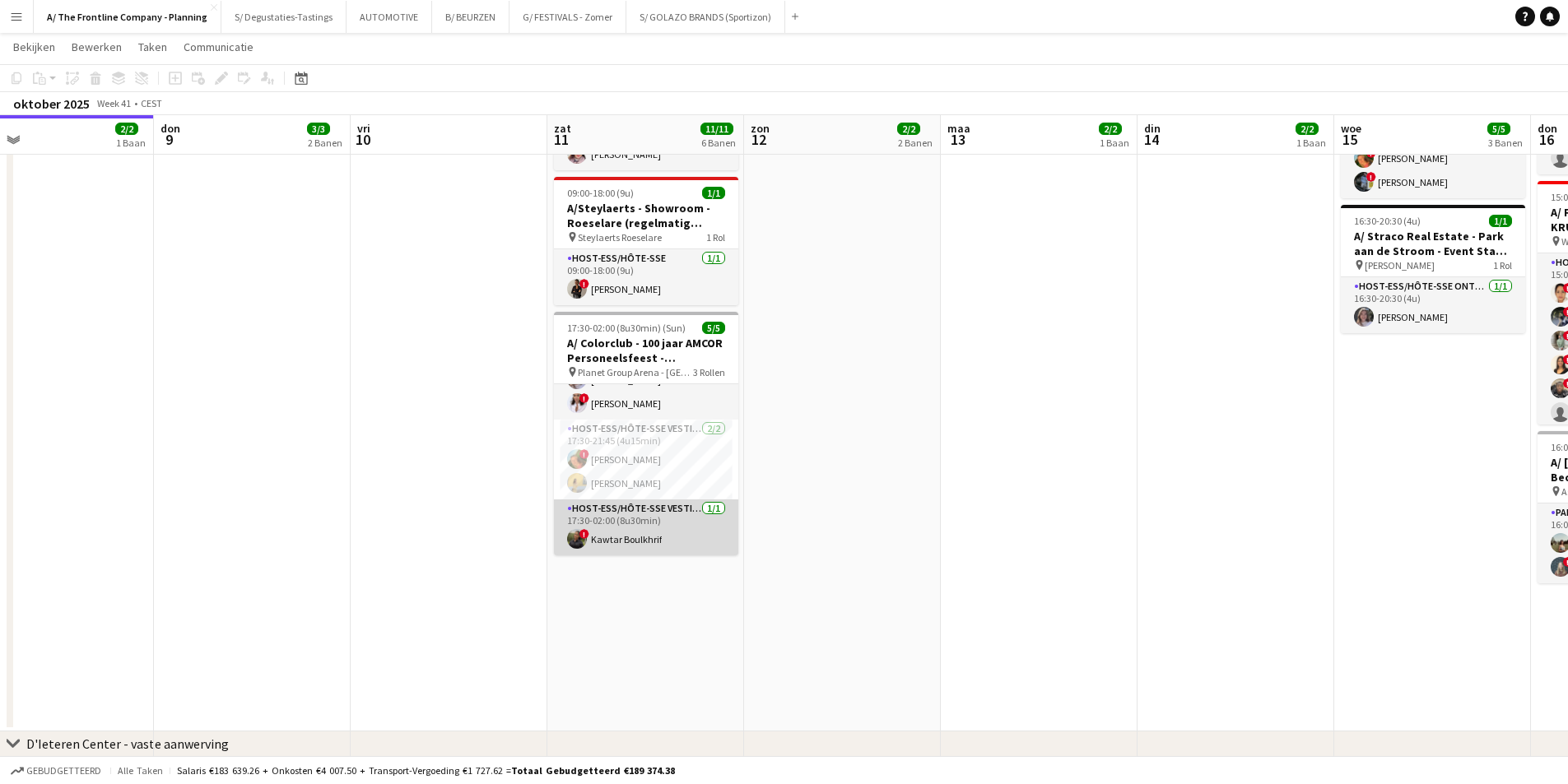
click at [656, 519] on app-card-role "Host-ess/Hôte-sse Vestiaire 1/1 17:30-02:00 (8u30min) ! Kawtar Boulkhrif" at bounding box center [646, 526] width 184 height 56
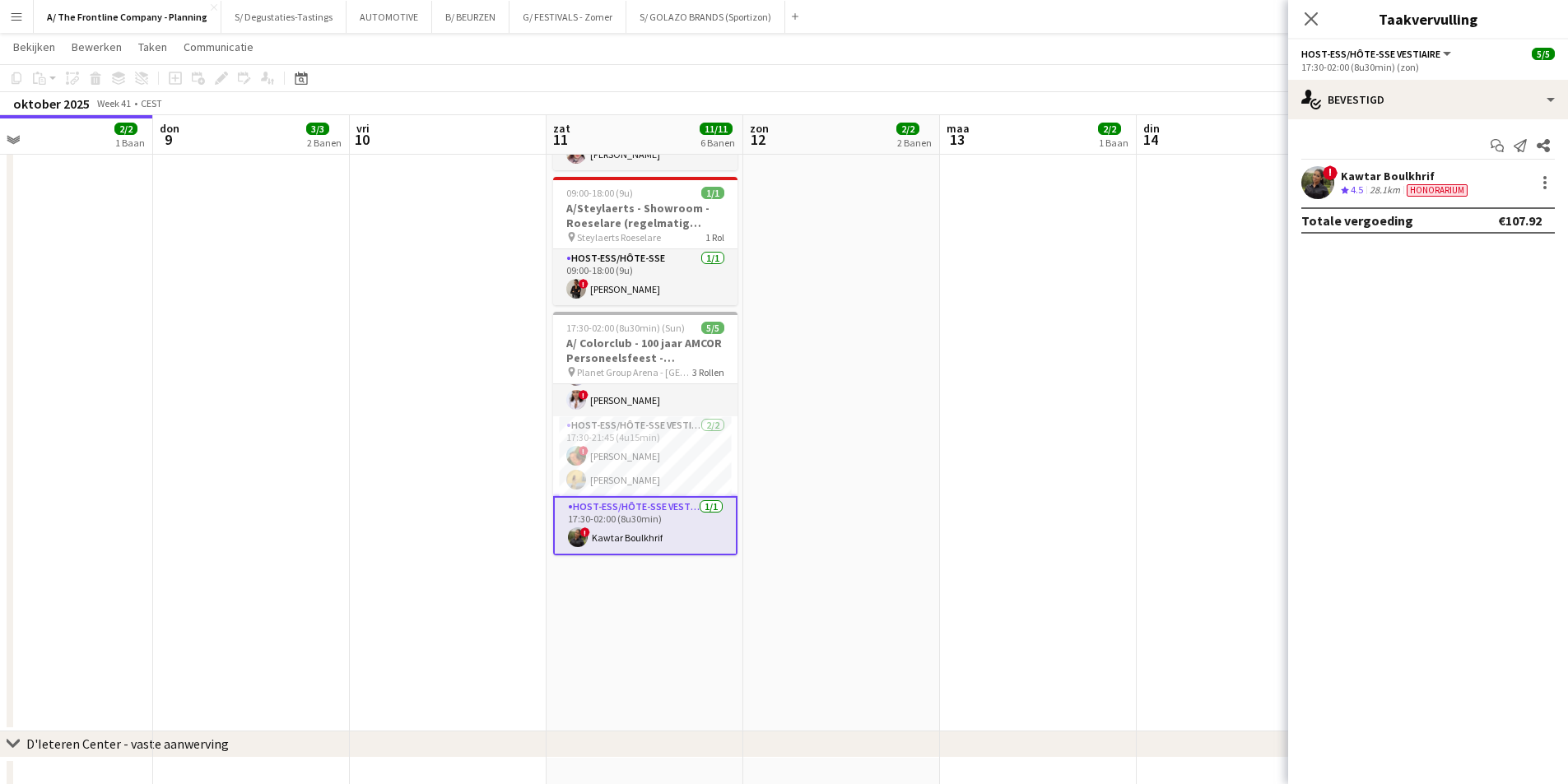
click at [1402, 190] on div "28.1km" at bounding box center [1385, 190] width 37 height 14
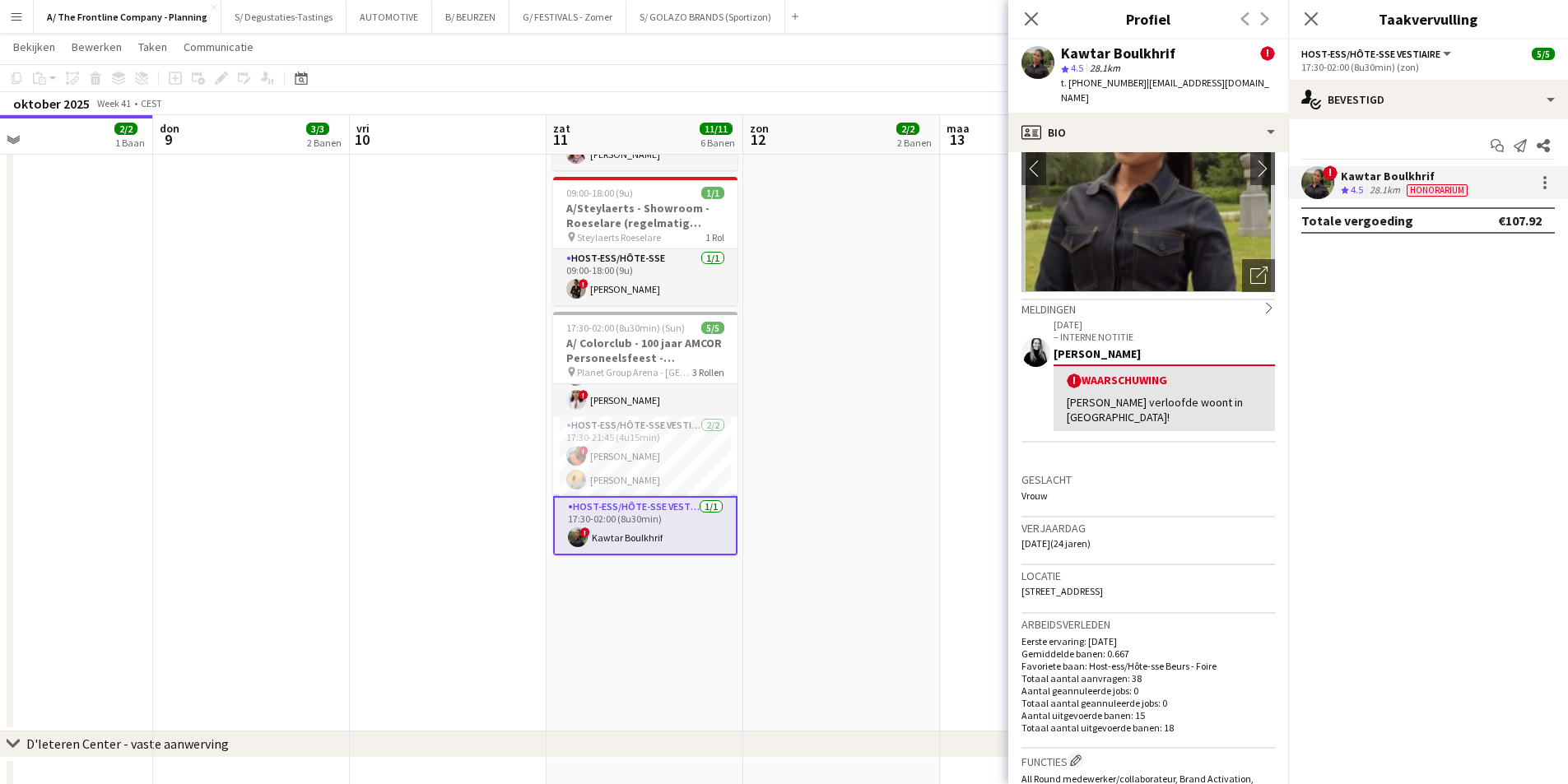
scroll to position [165, 0]
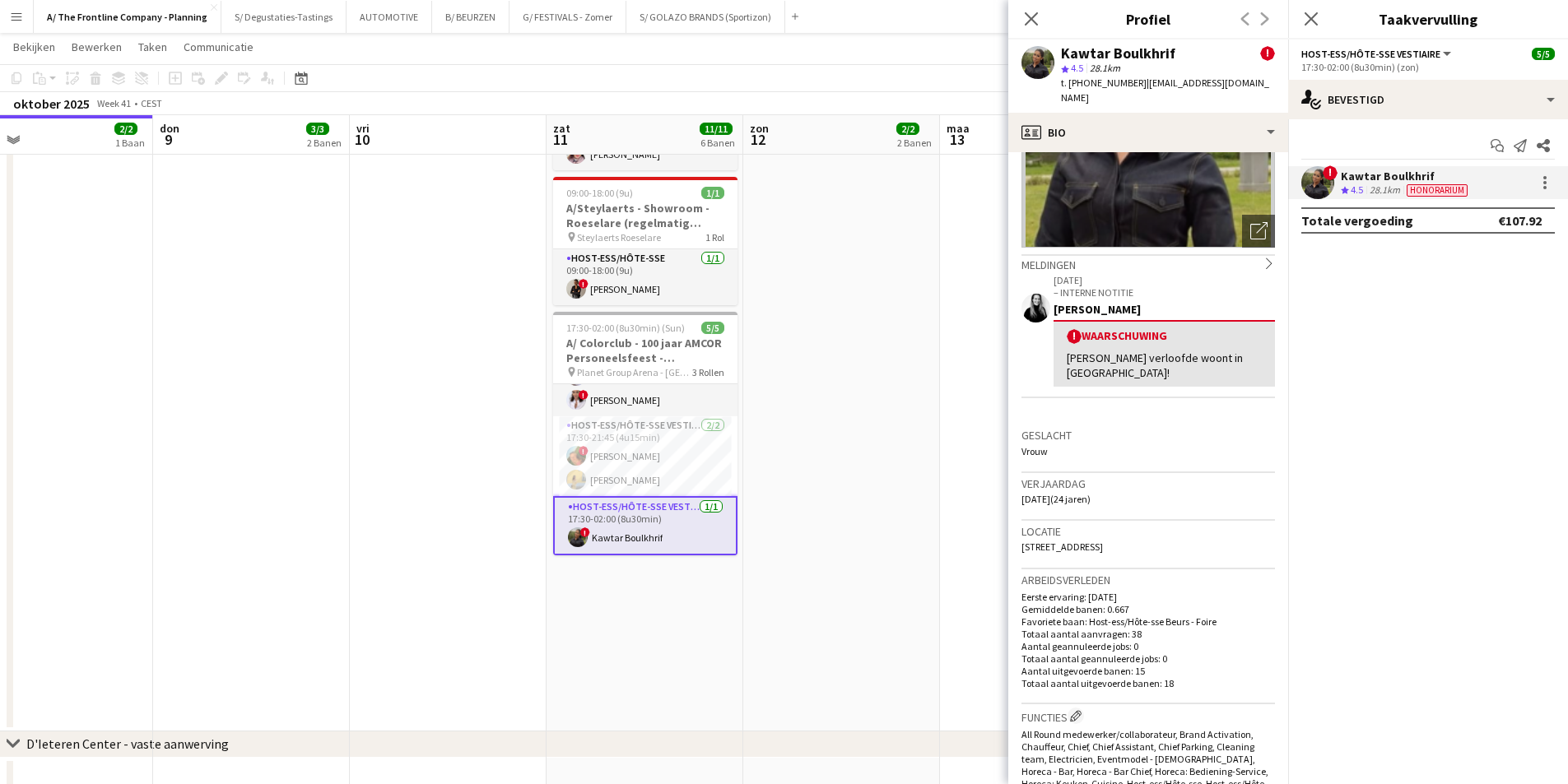
click at [1095, 350] on div "Haar verloofde woont in Antwerpen!" at bounding box center [1163, 365] width 195 height 30
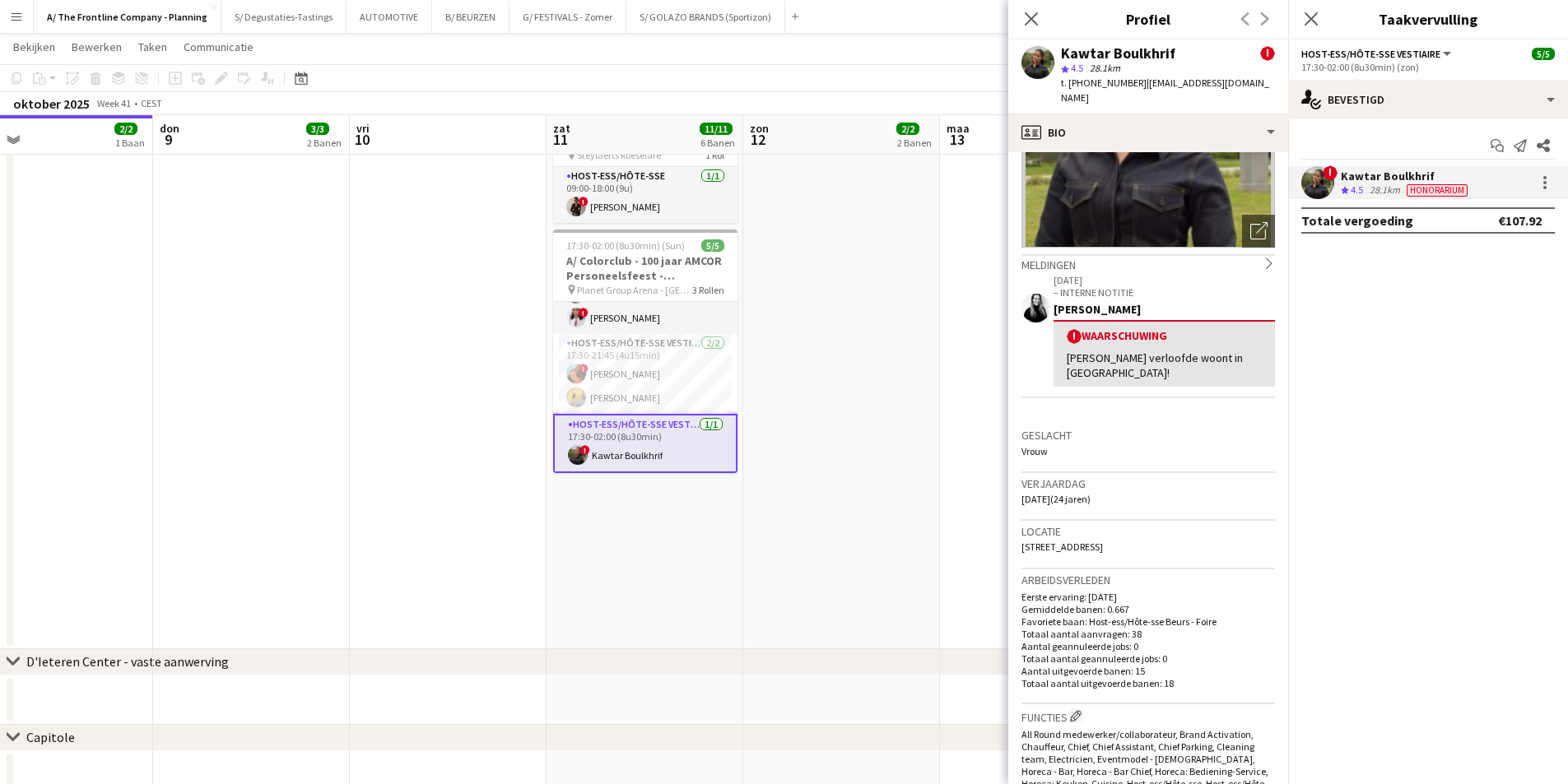
scroll to position [0, 0]
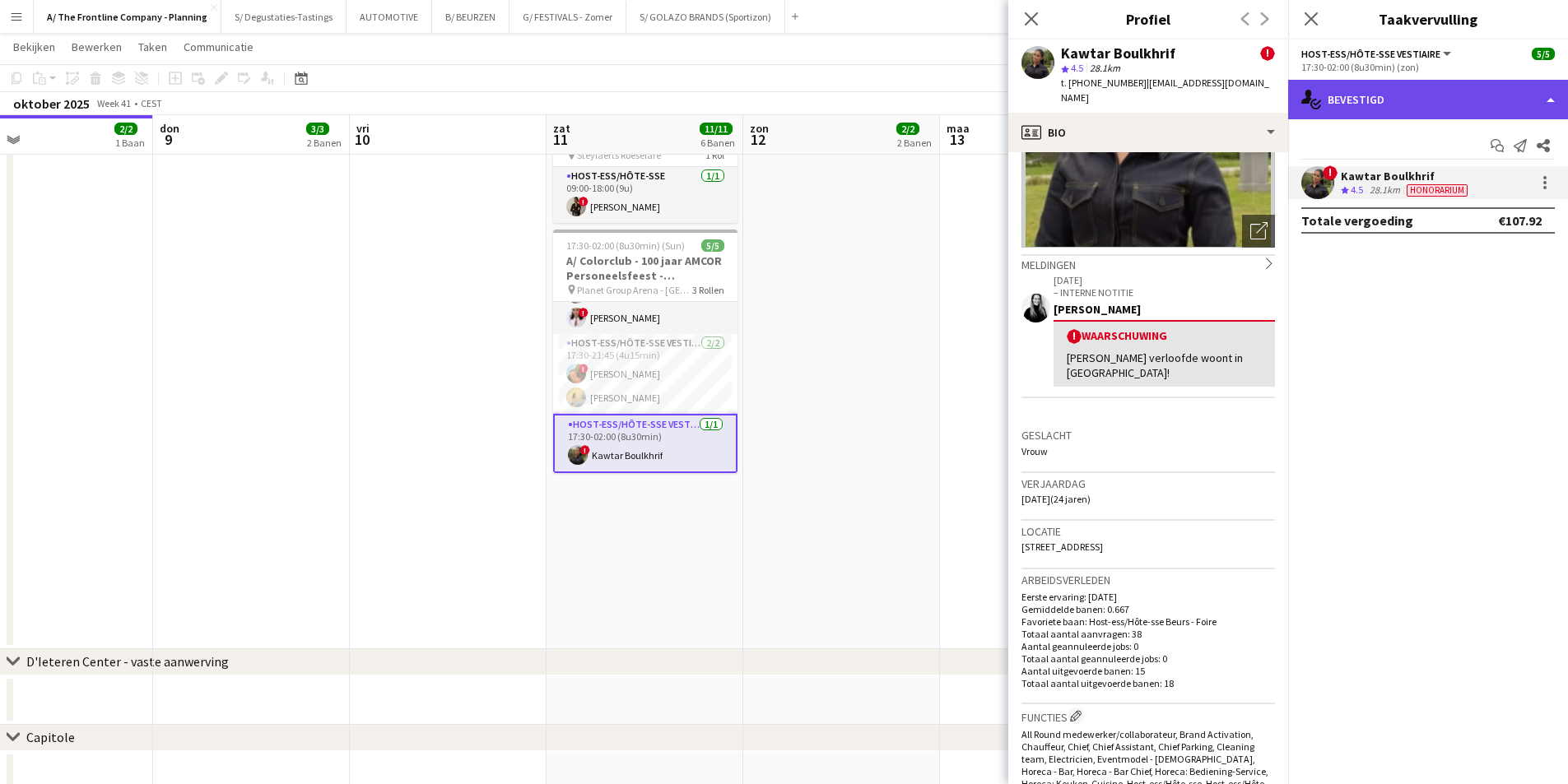
click at [1435, 105] on div "single-neutral-actions-check-2 Bevestigd" at bounding box center [1427, 100] width 280 height 40
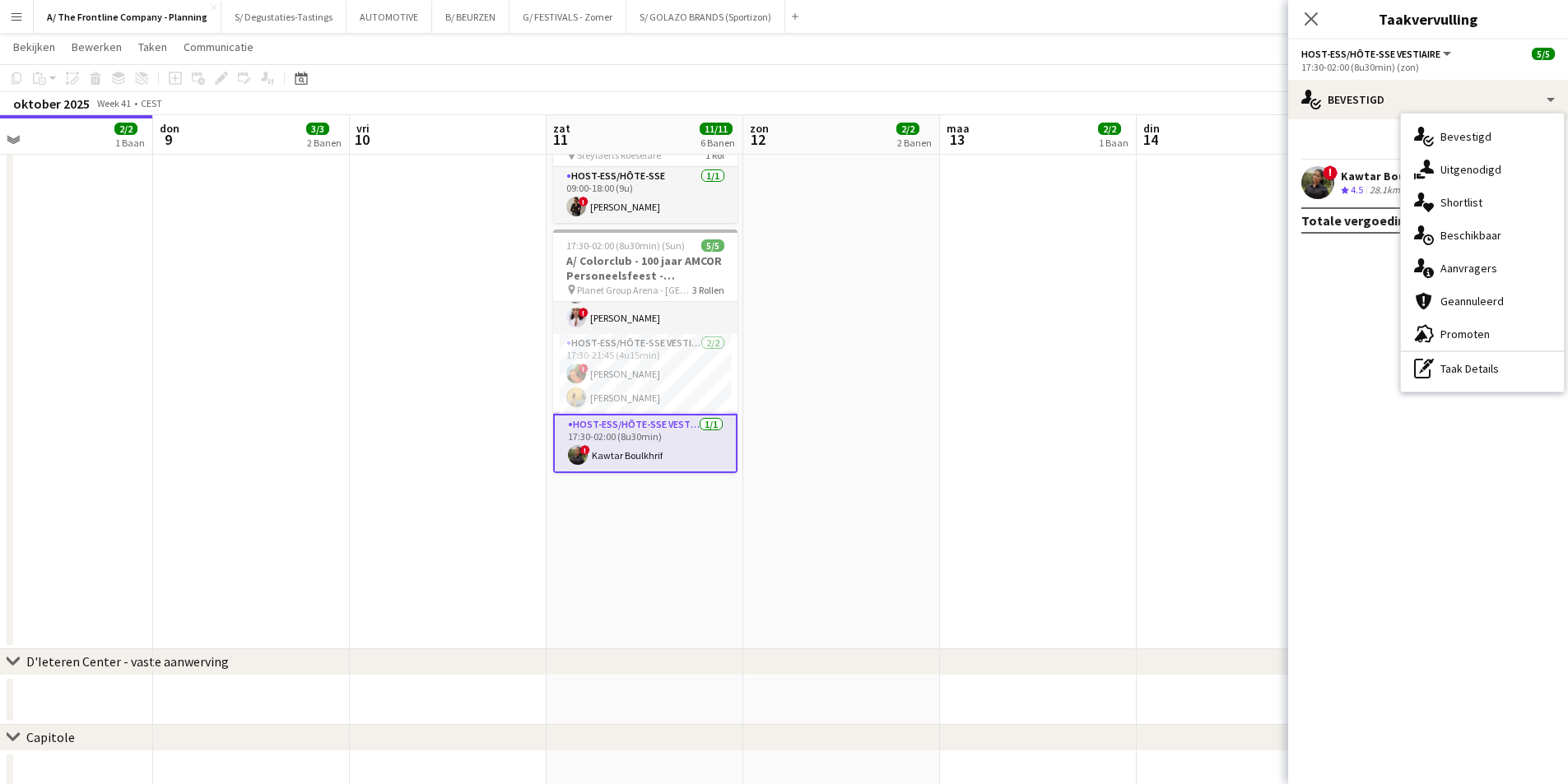
click at [1469, 277] on div "single-neutral-actions-information Aanvragers" at bounding box center [1482, 268] width 163 height 33
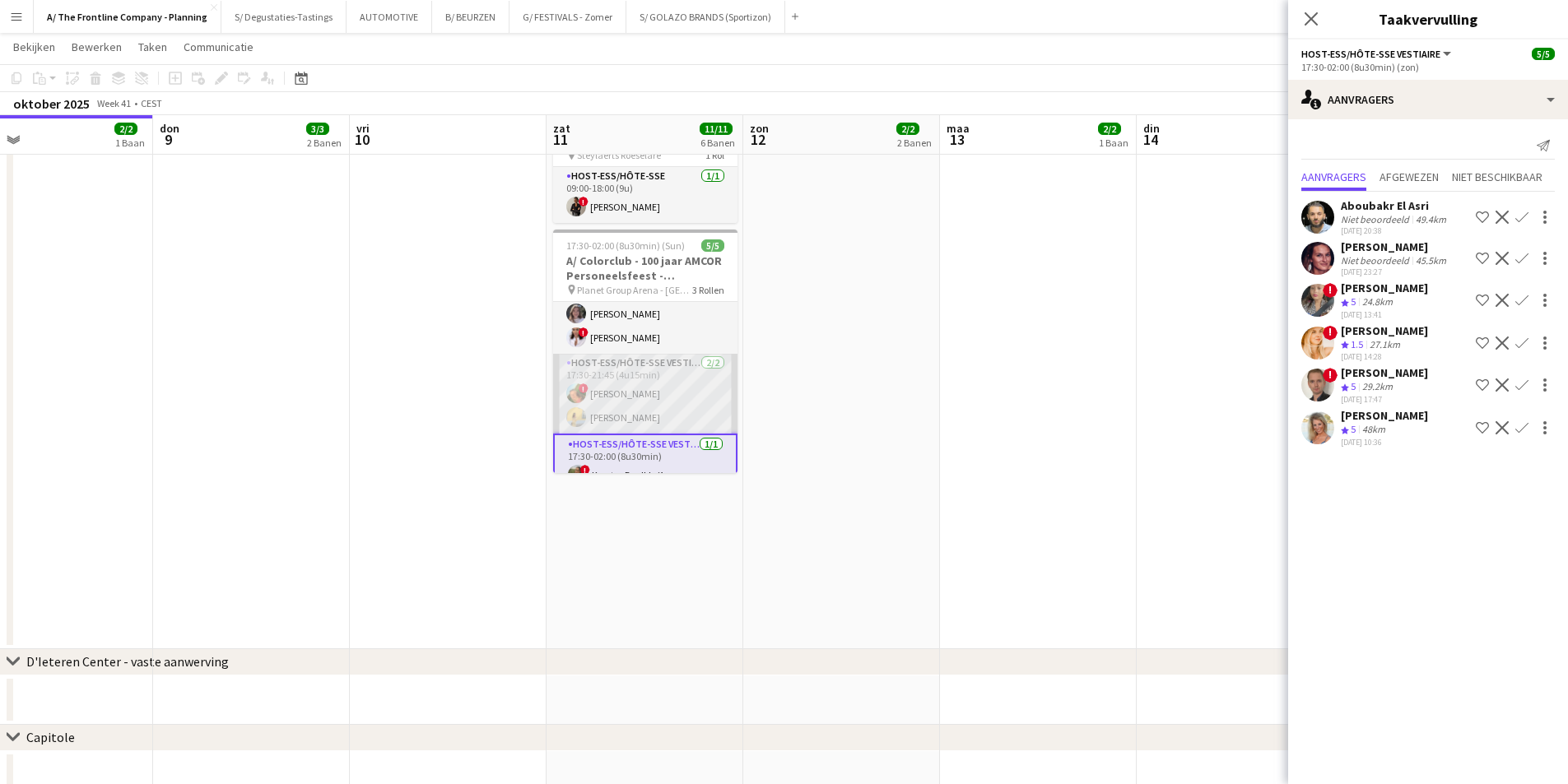
scroll to position [48, 0]
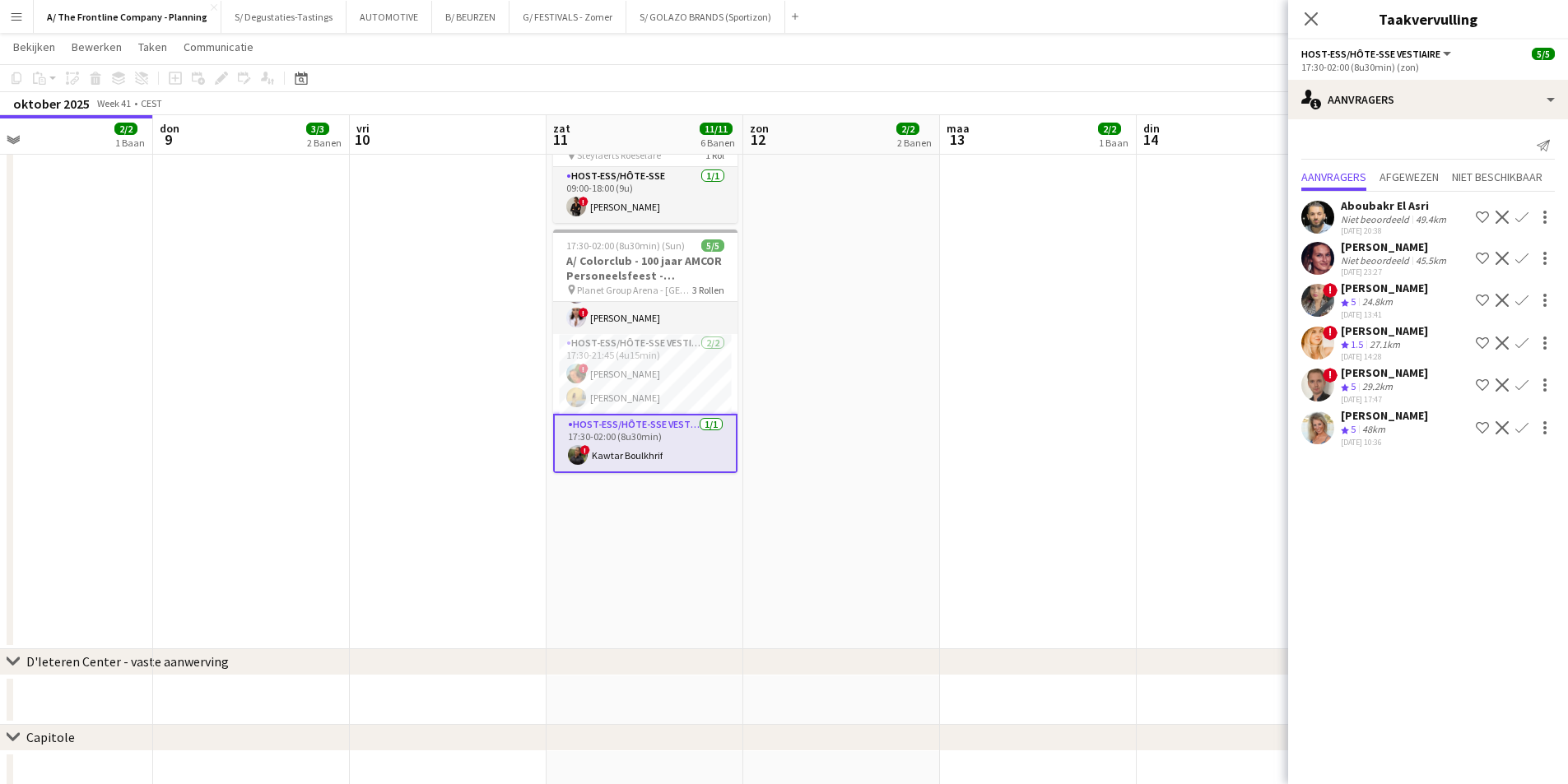
click at [1380, 343] on div "27.1km" at bounding box center [1385, 346] width 37 height 14
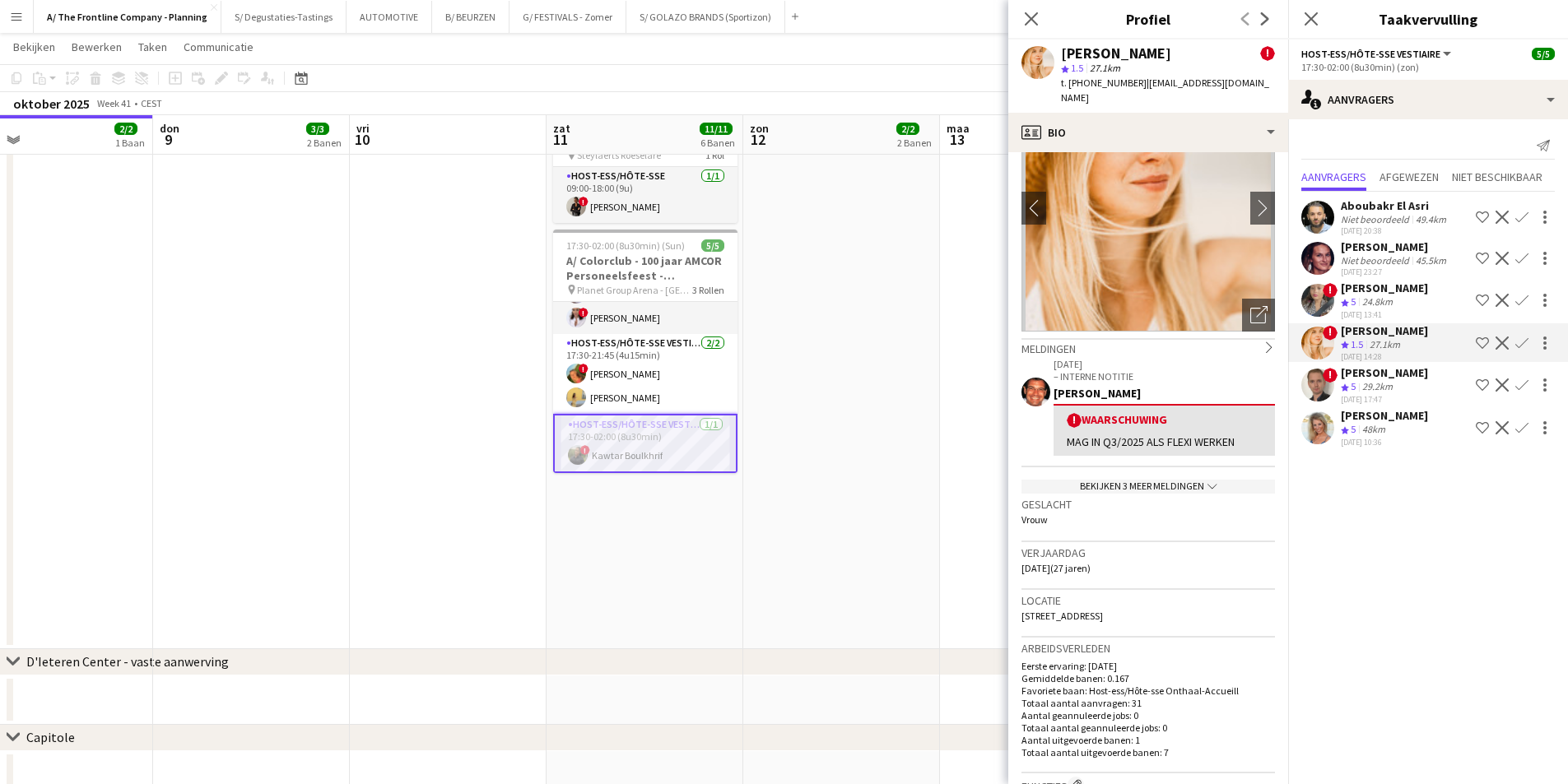
scroll to position [0, 0]
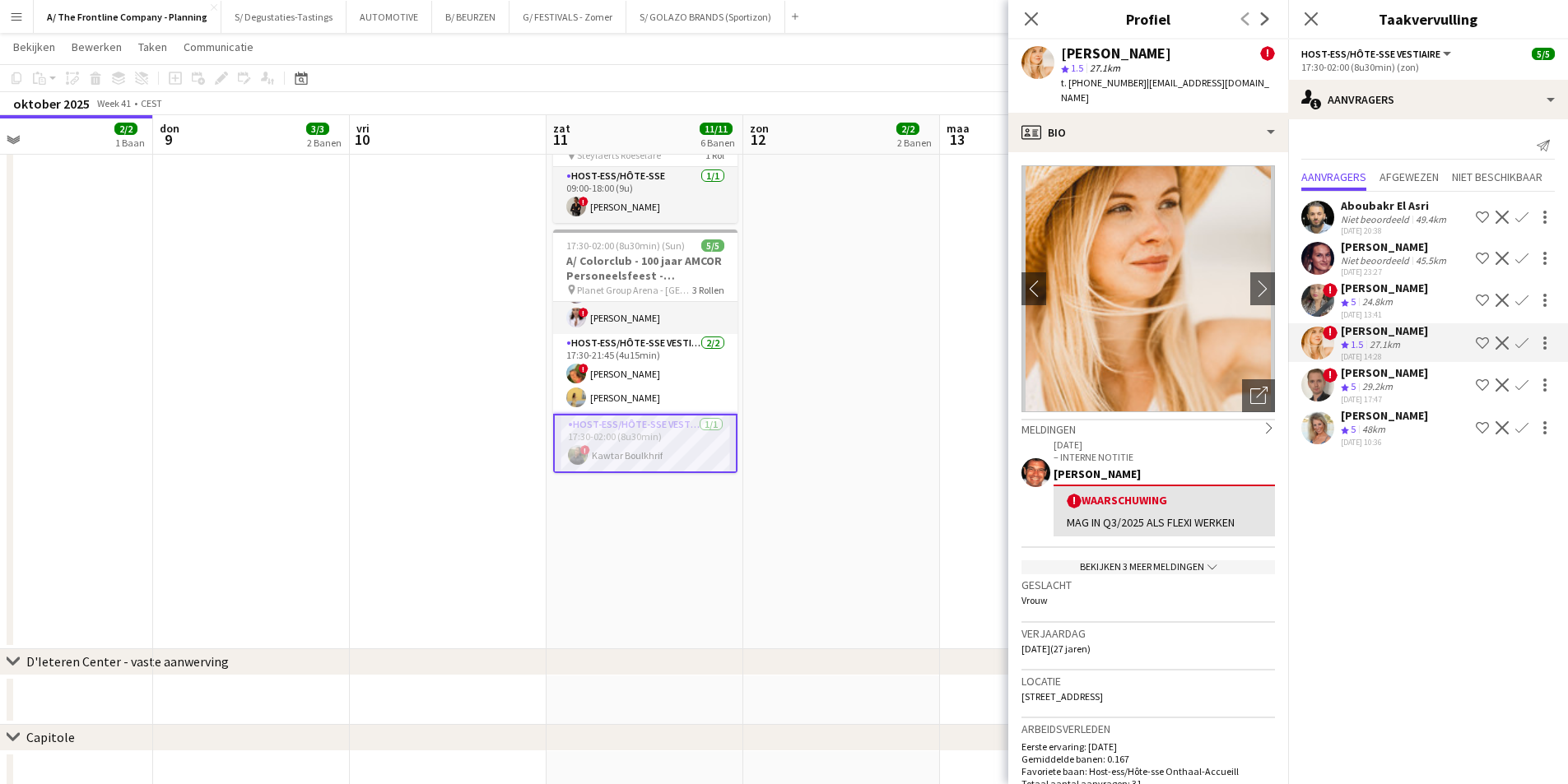
click at [1424, 277] on div "[DATE] 23:27" at bounding box center [1394, 272] width 108 height 11
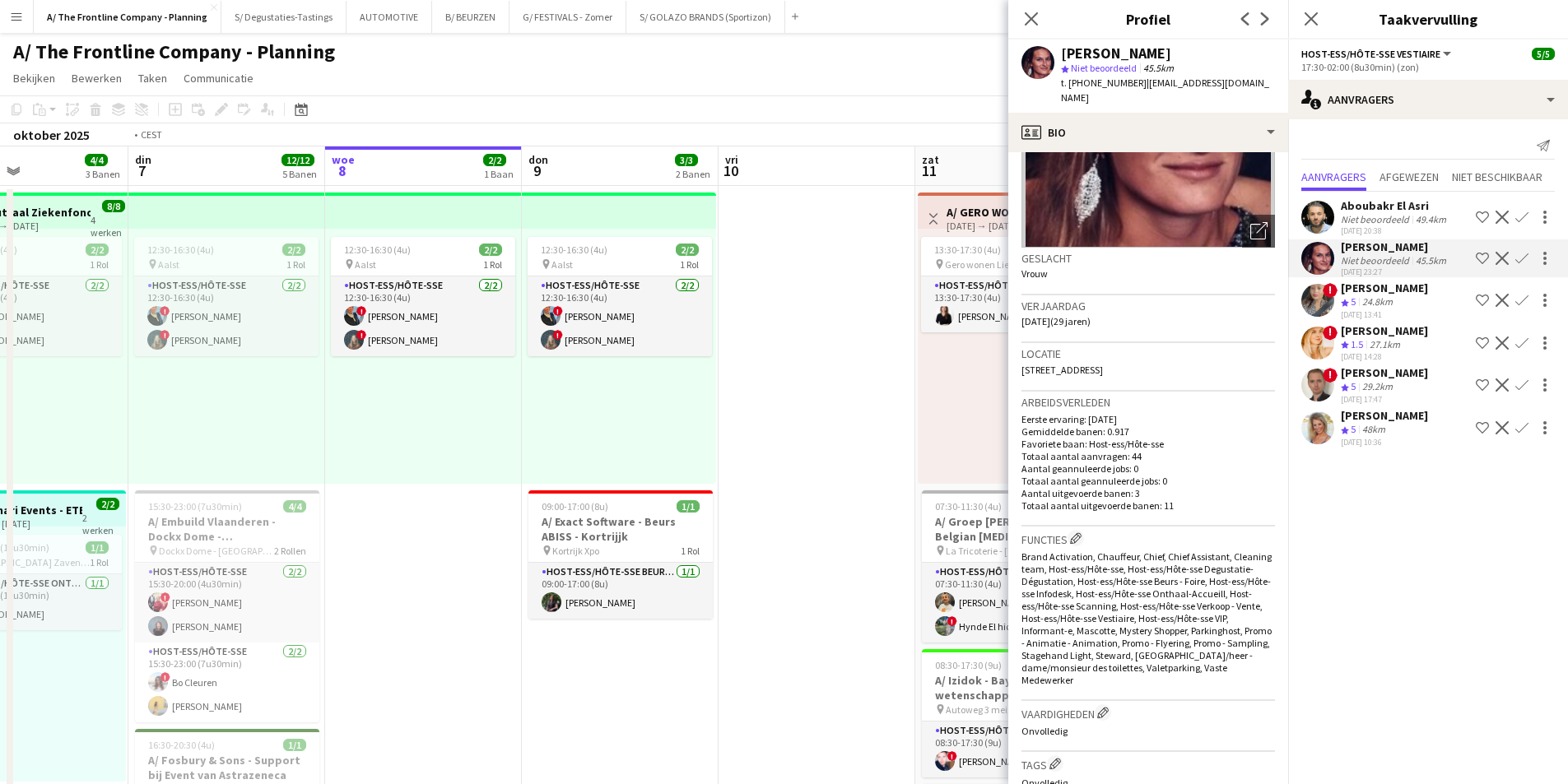
drag, startPoint x: 664, startPoint y: 387, endPoint x: 830, endPoint y: 386, distance: 166.0
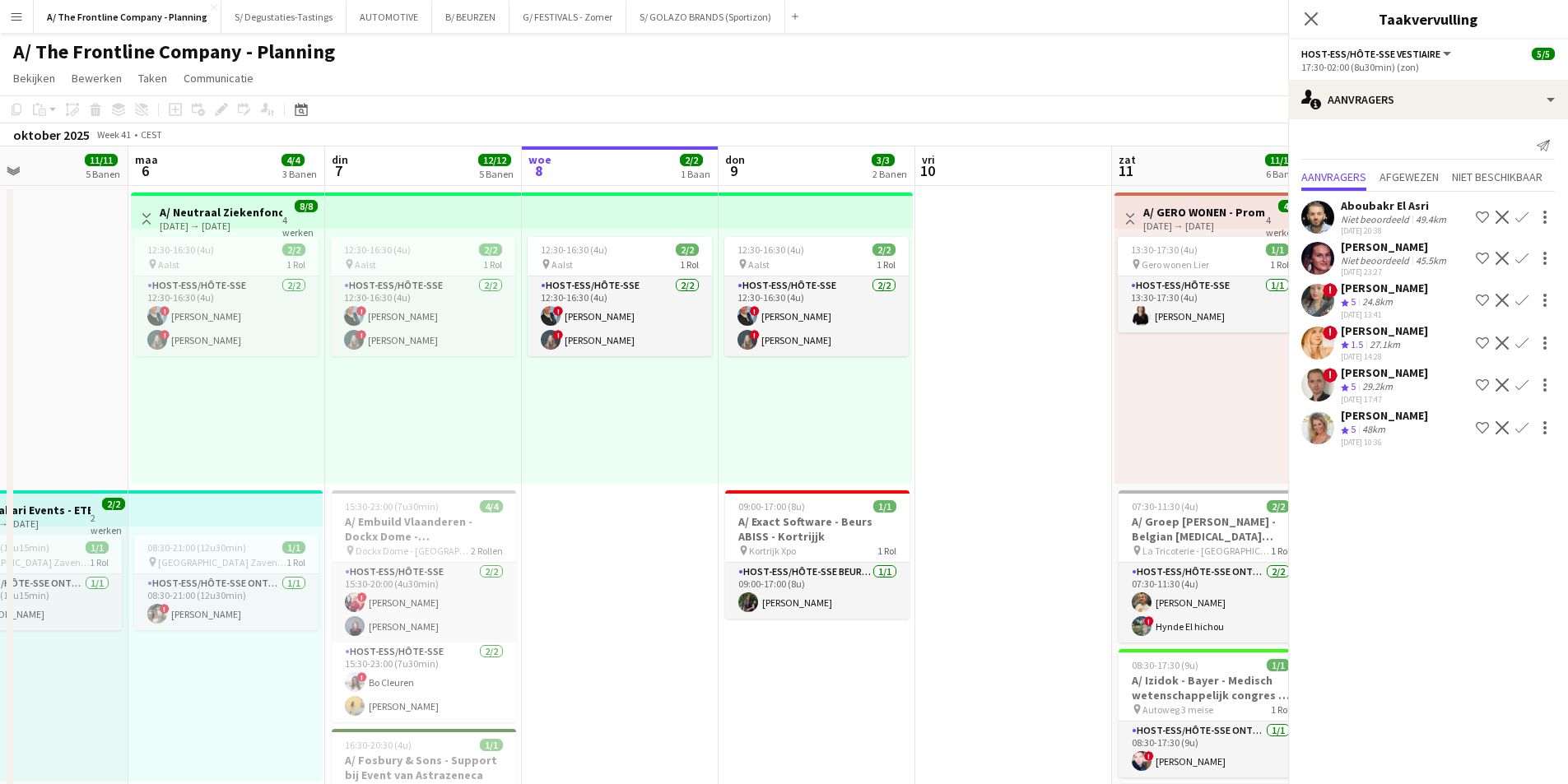
drag, startPoint x: 361, startPoint y: 385, endPoint x: 799, endPoint y: 355, distance: 439.0
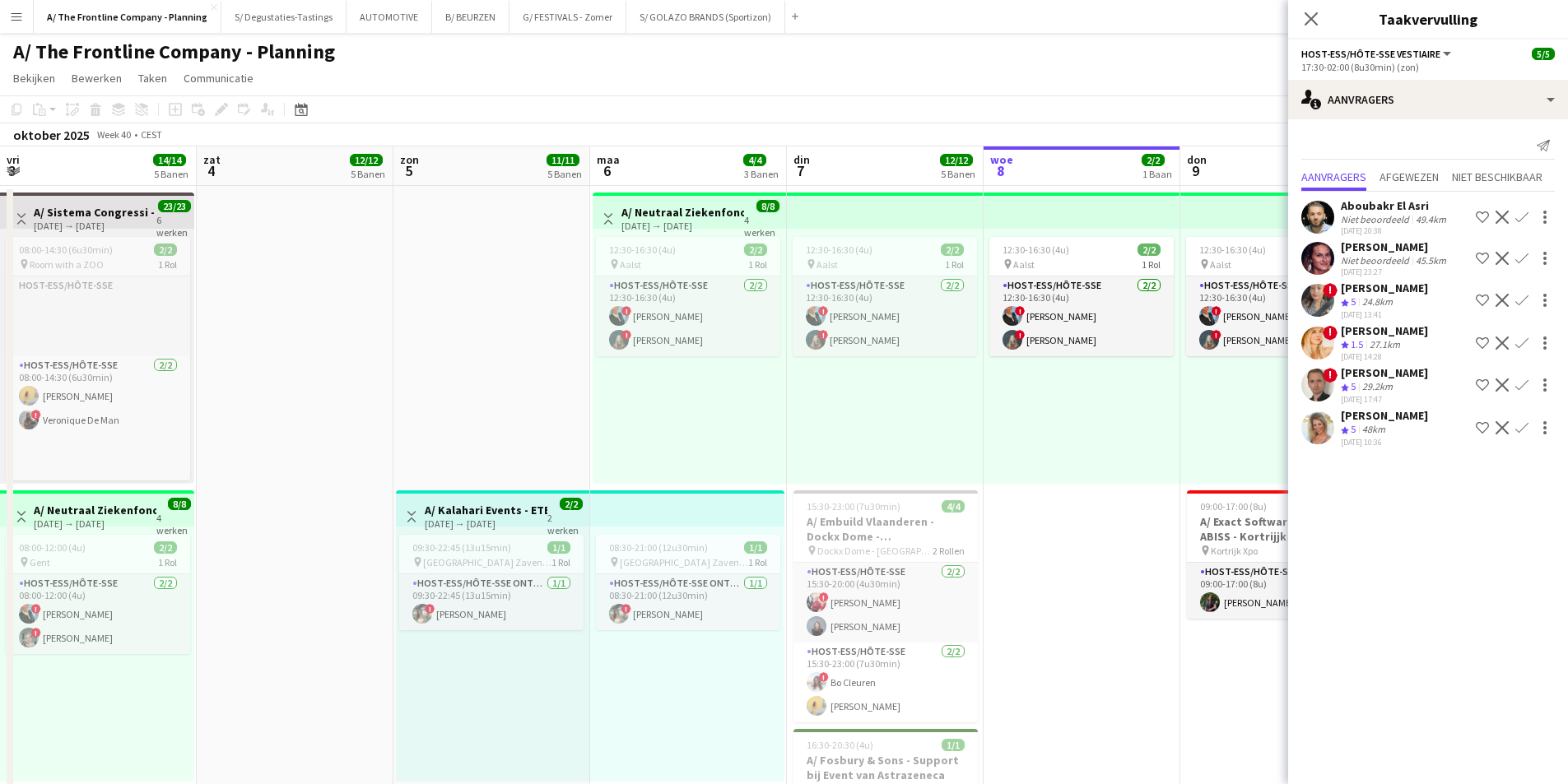
scroll to position [0, 497]
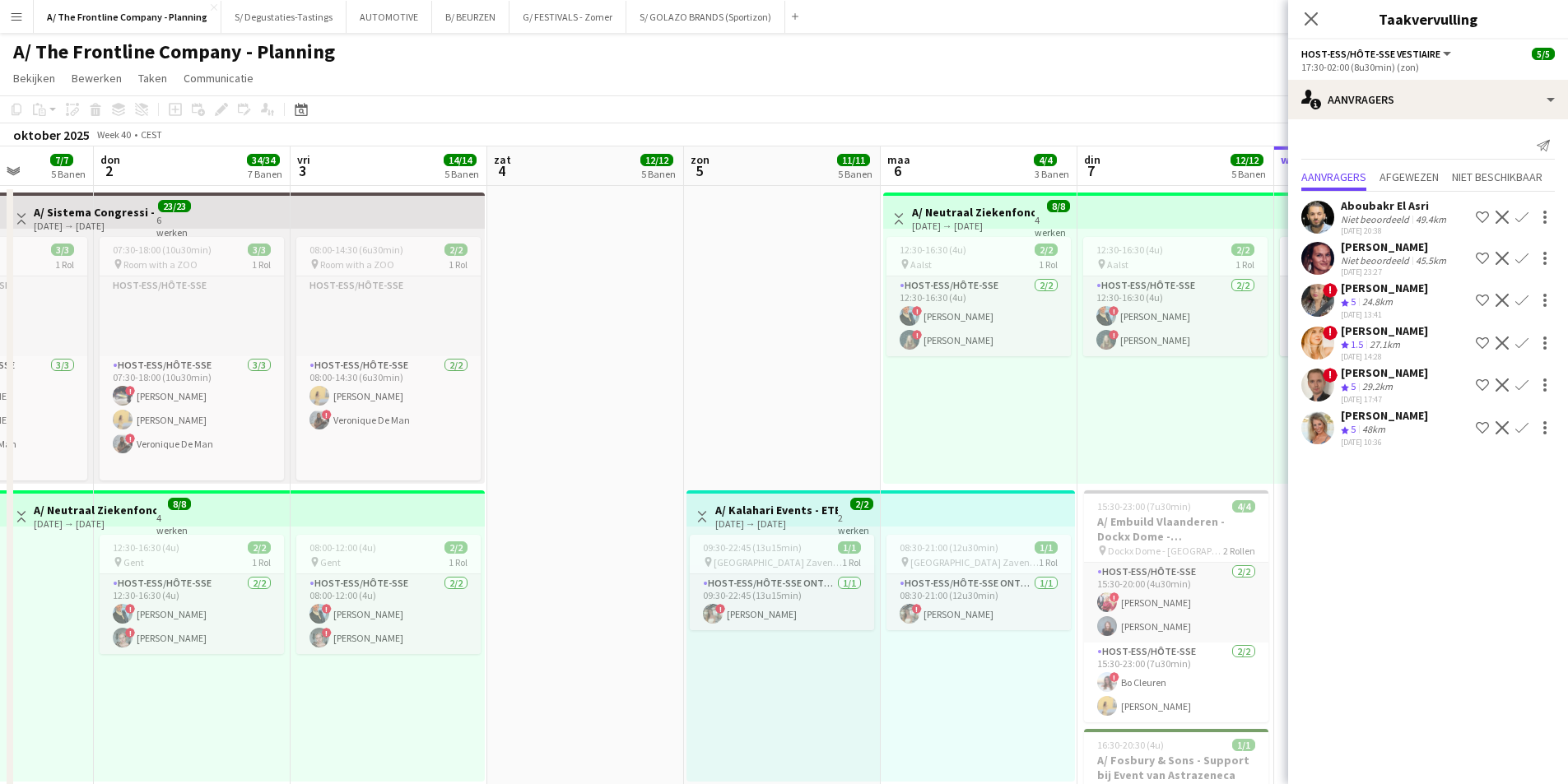
drag, startPoint x: 367, startPoint y: 376, endPoint x: 602, endPoint y: 340, distance: 237.7
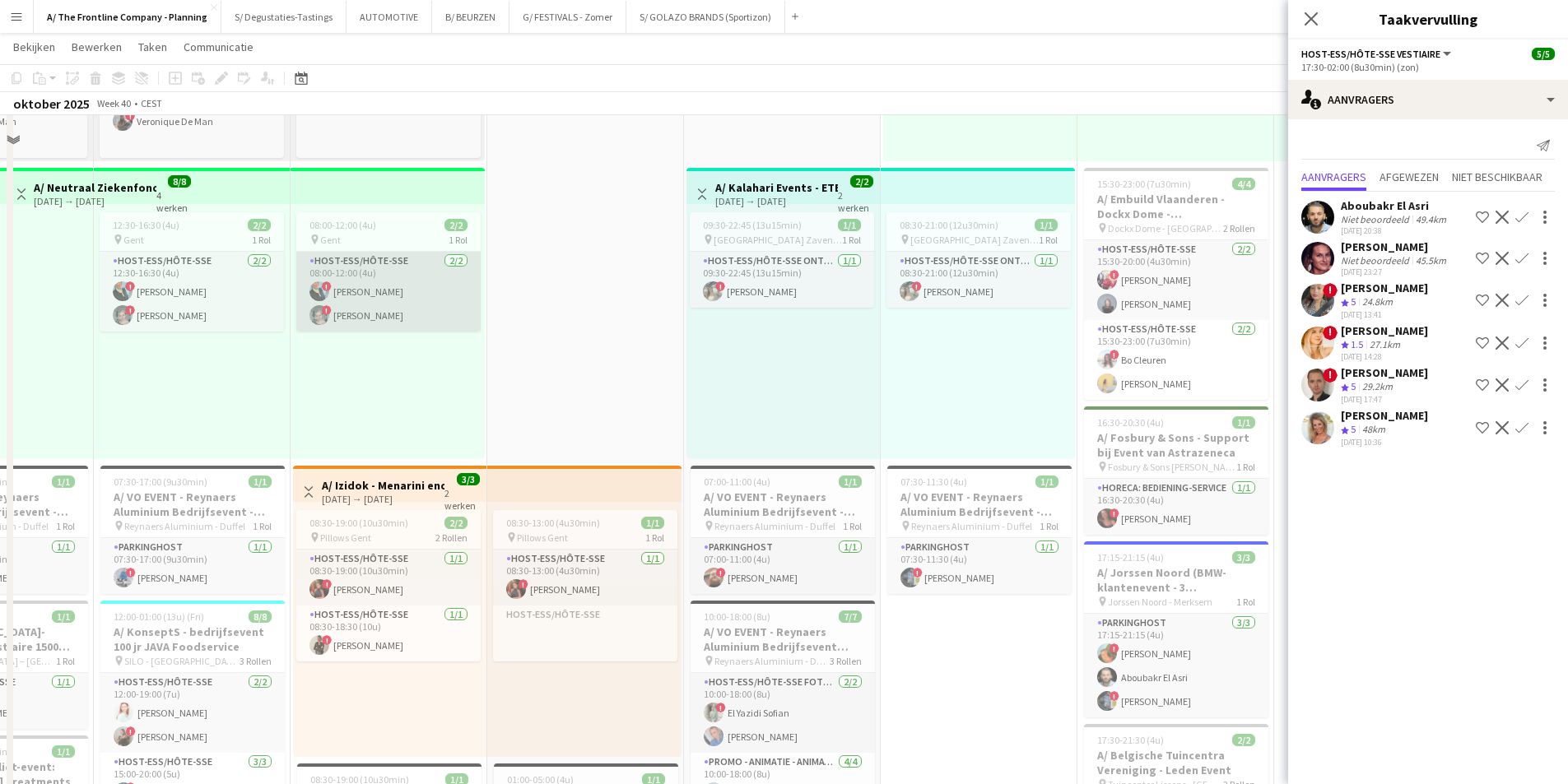
scroll to position [329, 0]
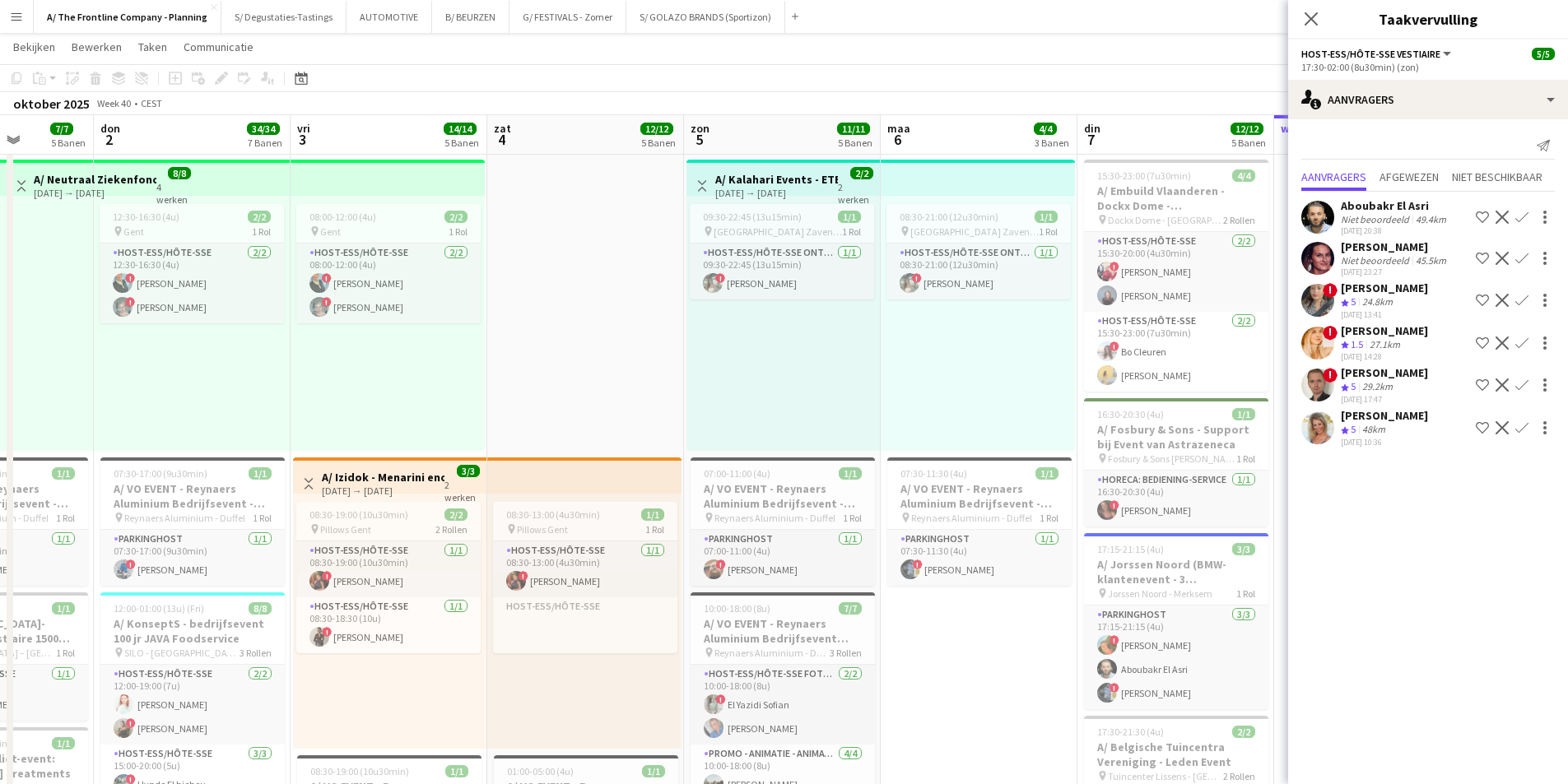
drag, startPoint x: 322, startPoint y: 404, endPoint x: 706, endPoint y: 399, distance: 384.0
click at [706, 399] on app-calendar-viewport "maa 29 9/9 4 Banen din 30 23/23 6 Banen woe 1 7/7 5 Banen don 2 34/34 7 Banen v…" at bounding box center [784, 709] width 1568 height 1947
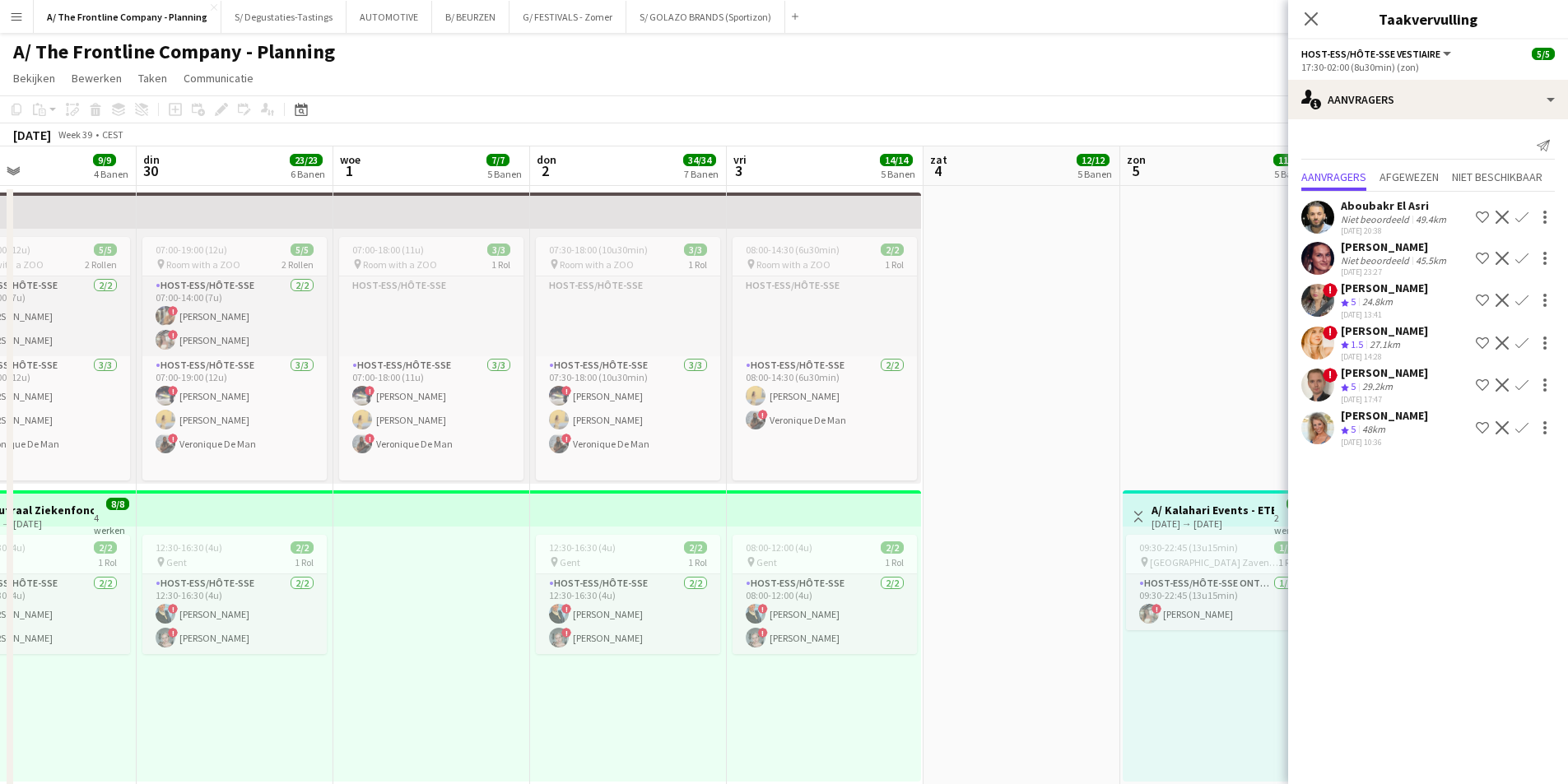
scroll to position [0, 458]
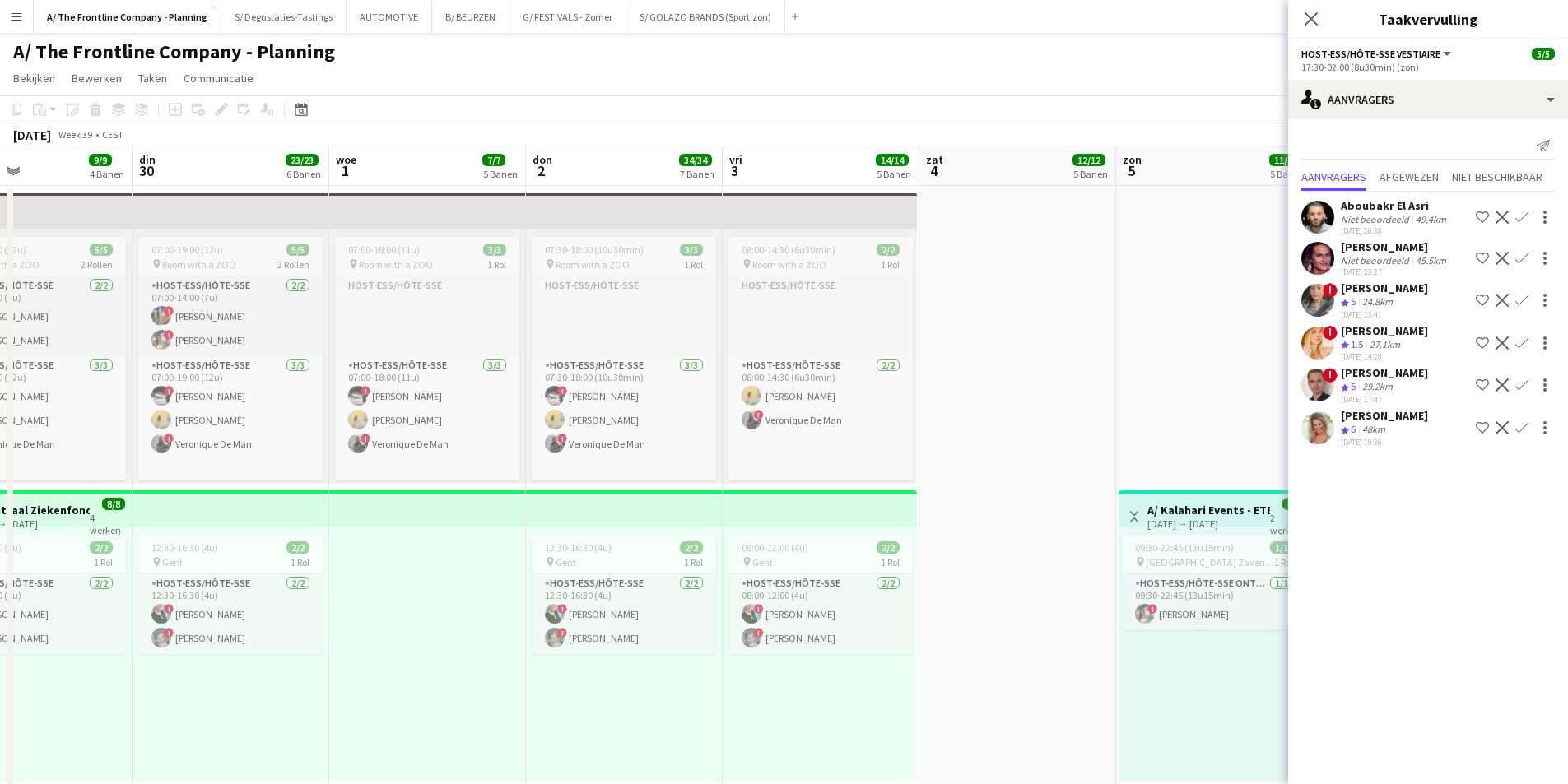
drag, startPoint x: 243, startPoint y: 377, endPoint x: 830, endPoint y: 363, distance: 587.2
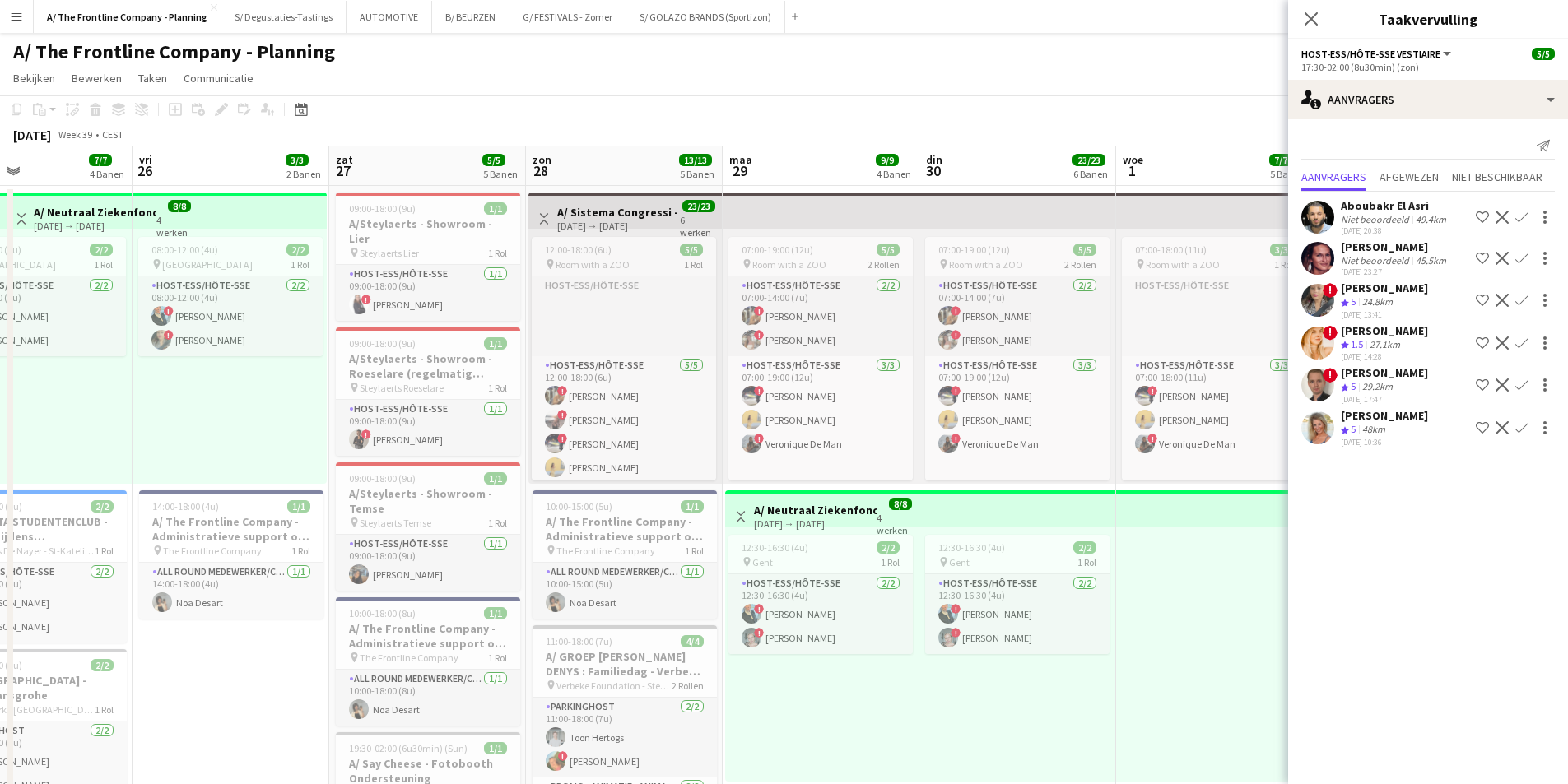
scroll to position [0, 511]
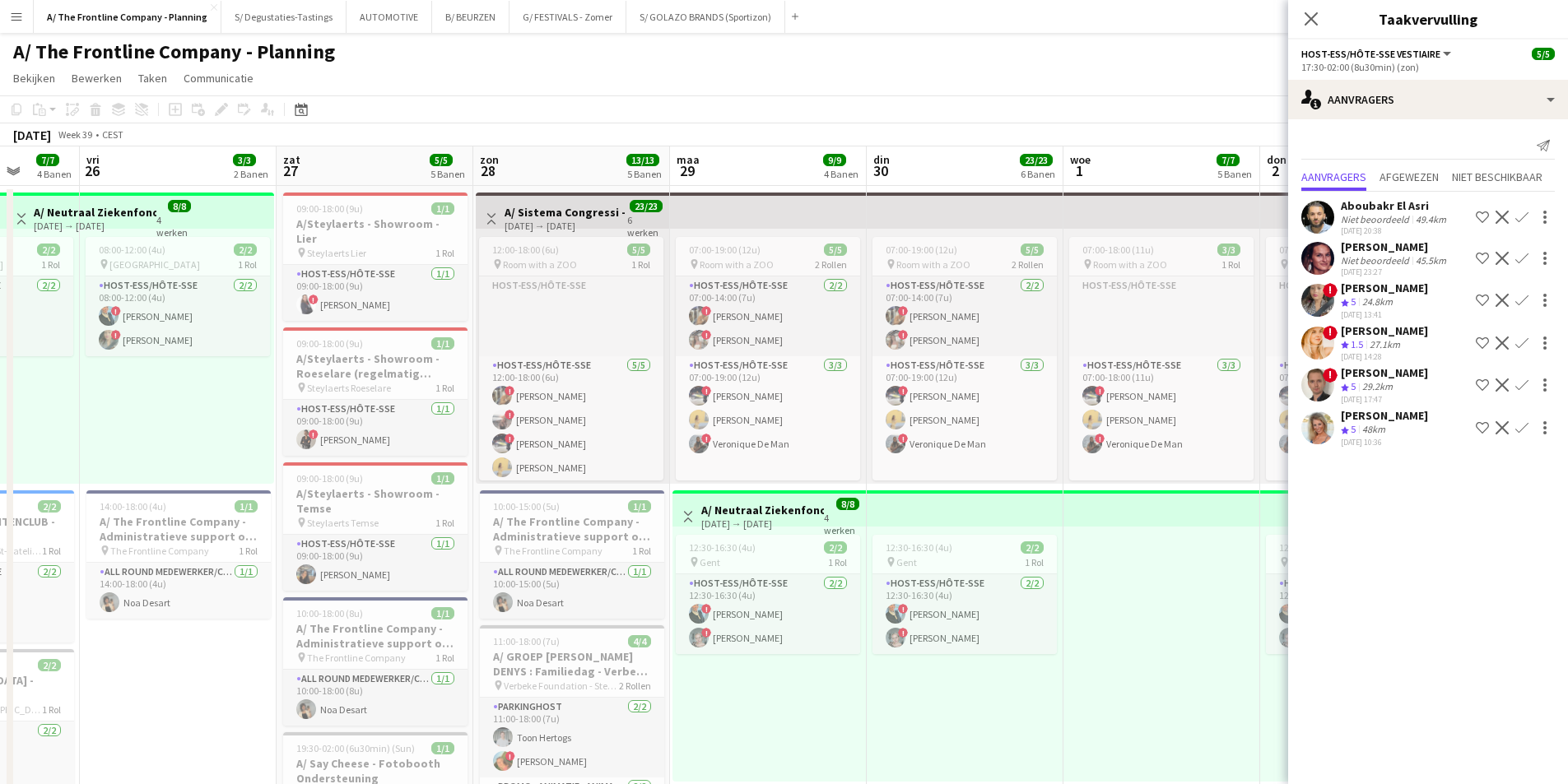
drag, startPoint x: 456, startPoint y: 412, endPoint x: 948, endPoint y: 408, distance: 492.0
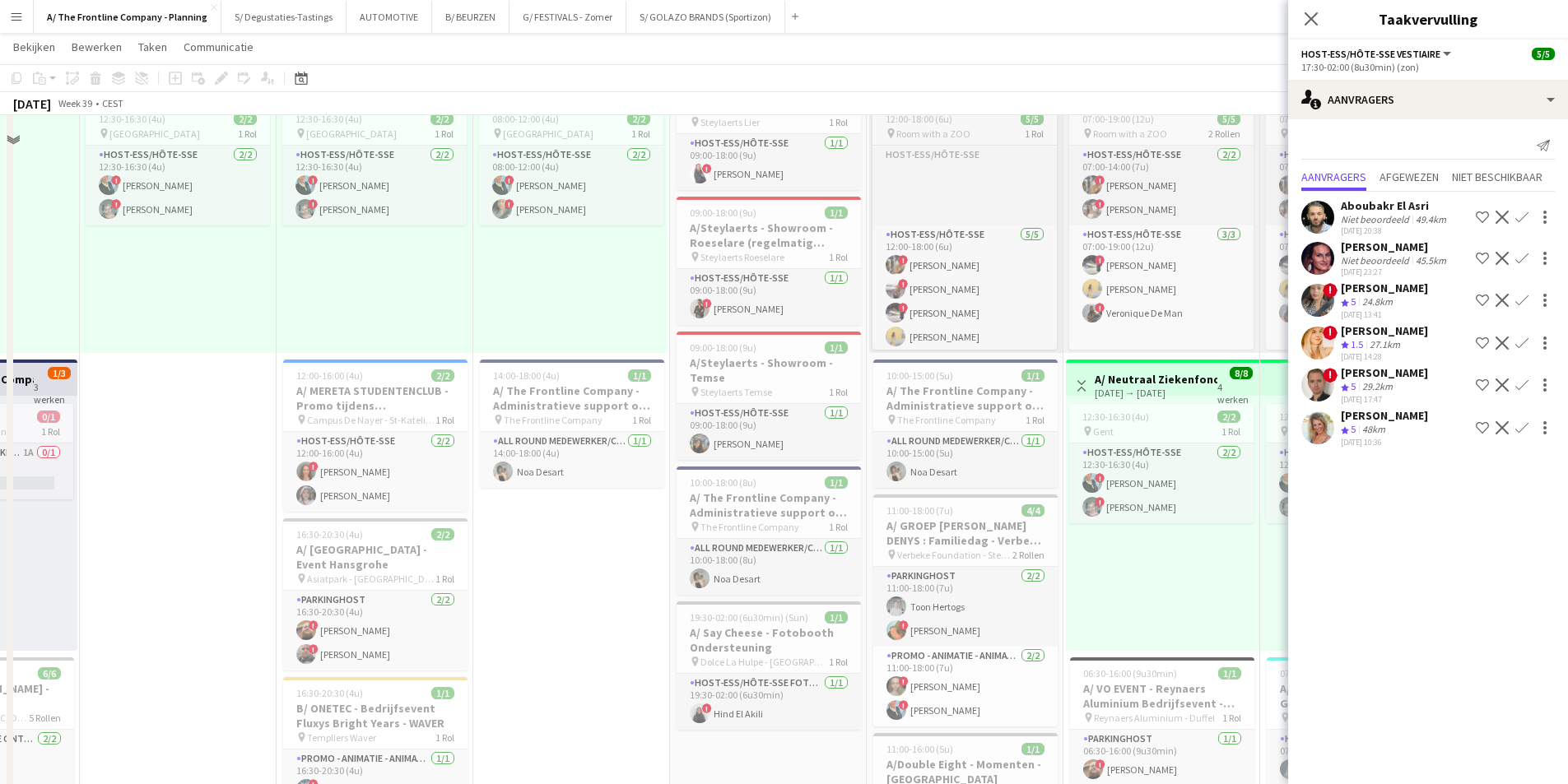
scroll to position [165, 0]
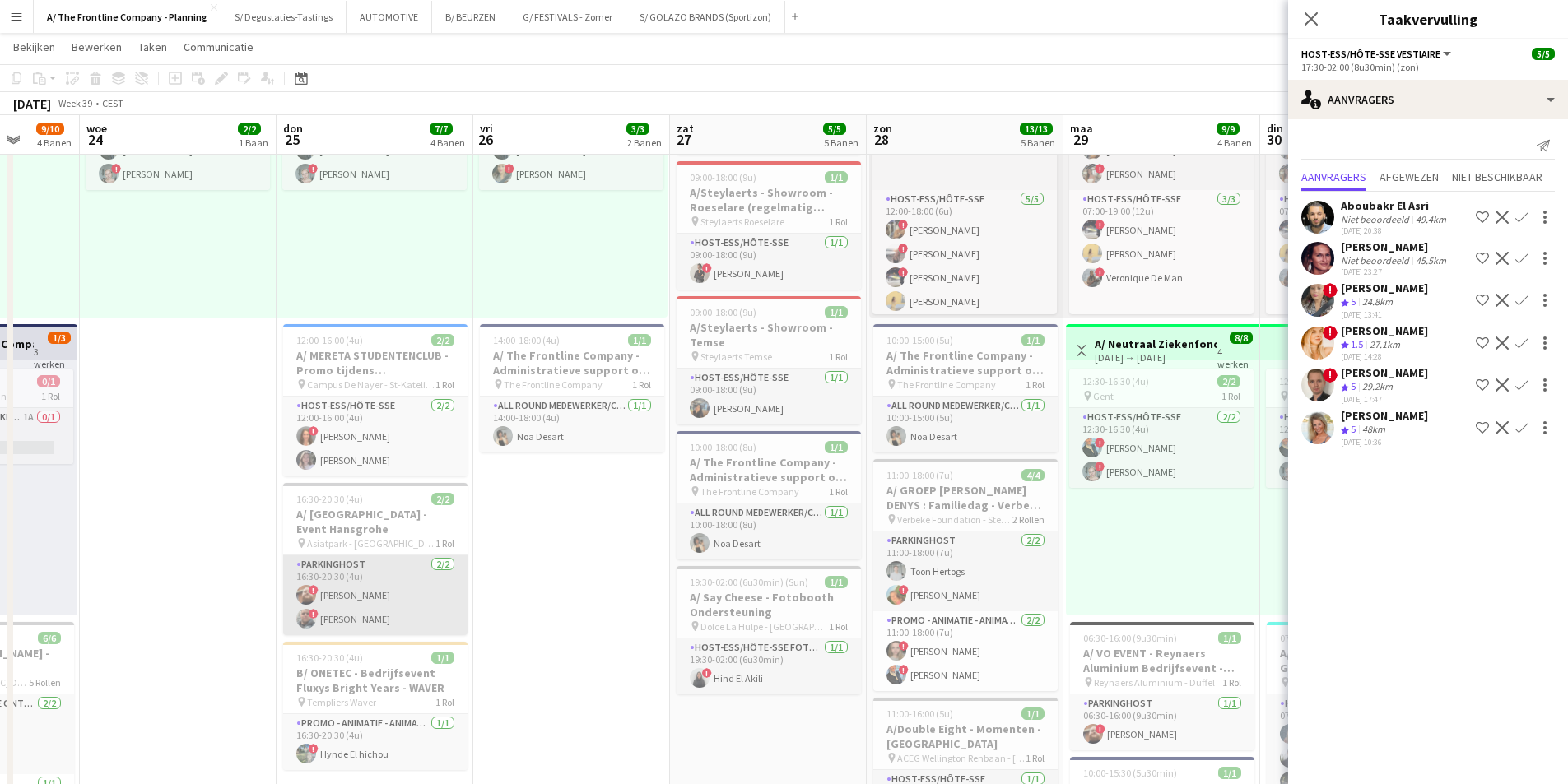
click at [340, 589] on app-card-role "Parkinghost 2/2 16:30-20:30 (4u) ! Driss Linsingh ! Bilal Srifi" at bounding box center [375, 595] width 184 height 80
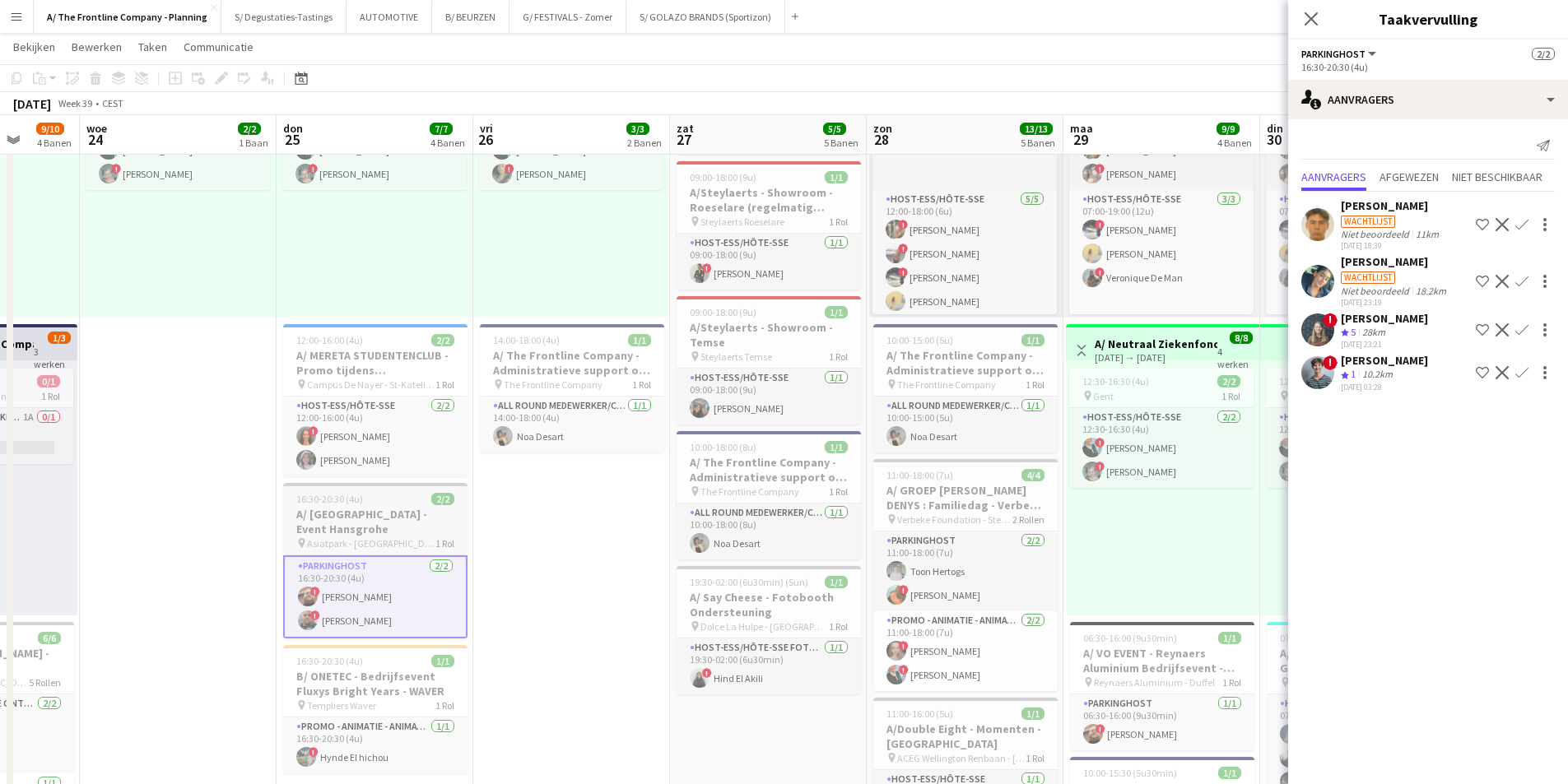
click at [381, 531] on h3 "A/ Asiat Park - Event Hansgrohe" at bounding box center [375, 522] width 184 height 30
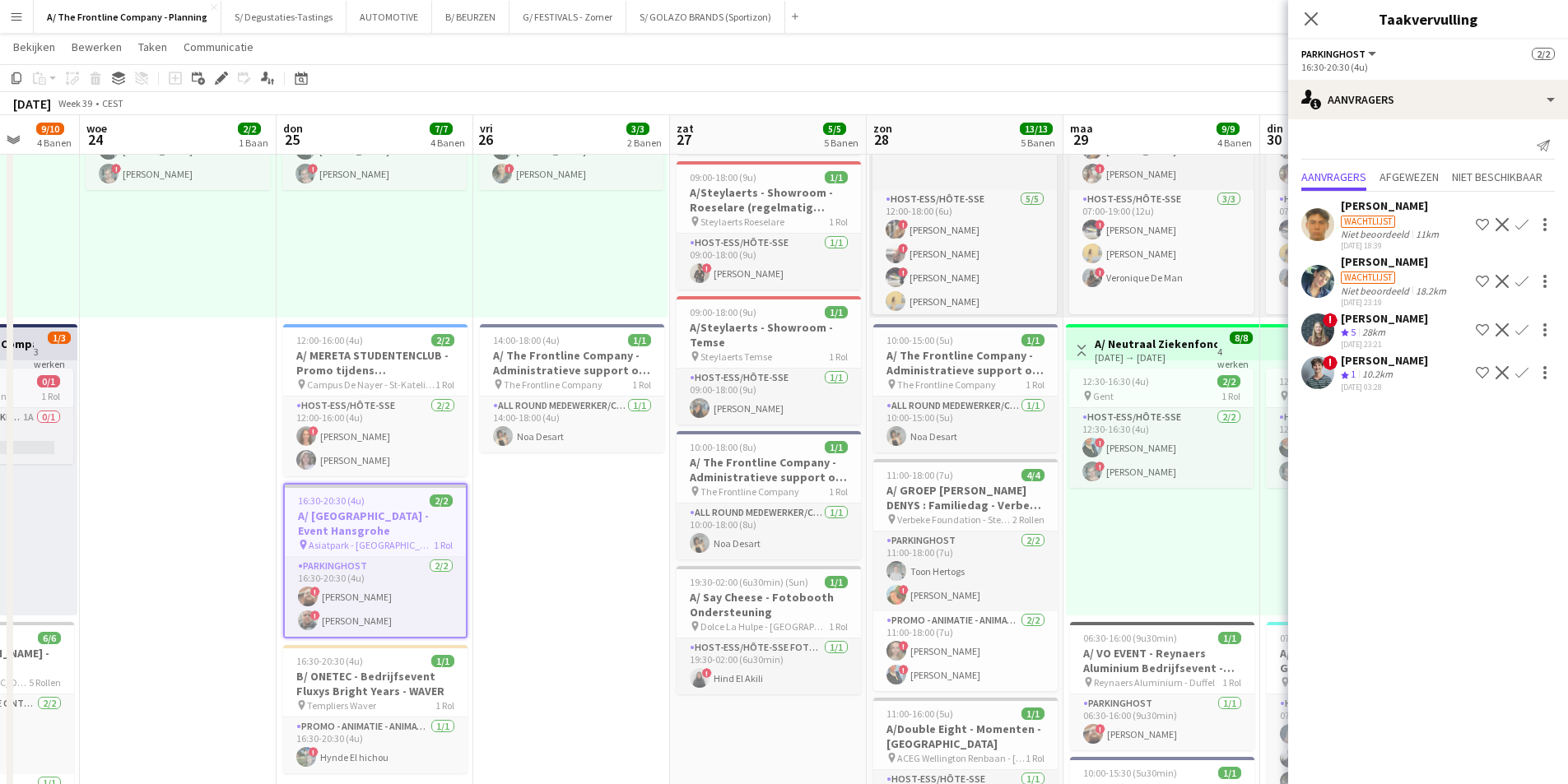
scroll to position [0, 387]
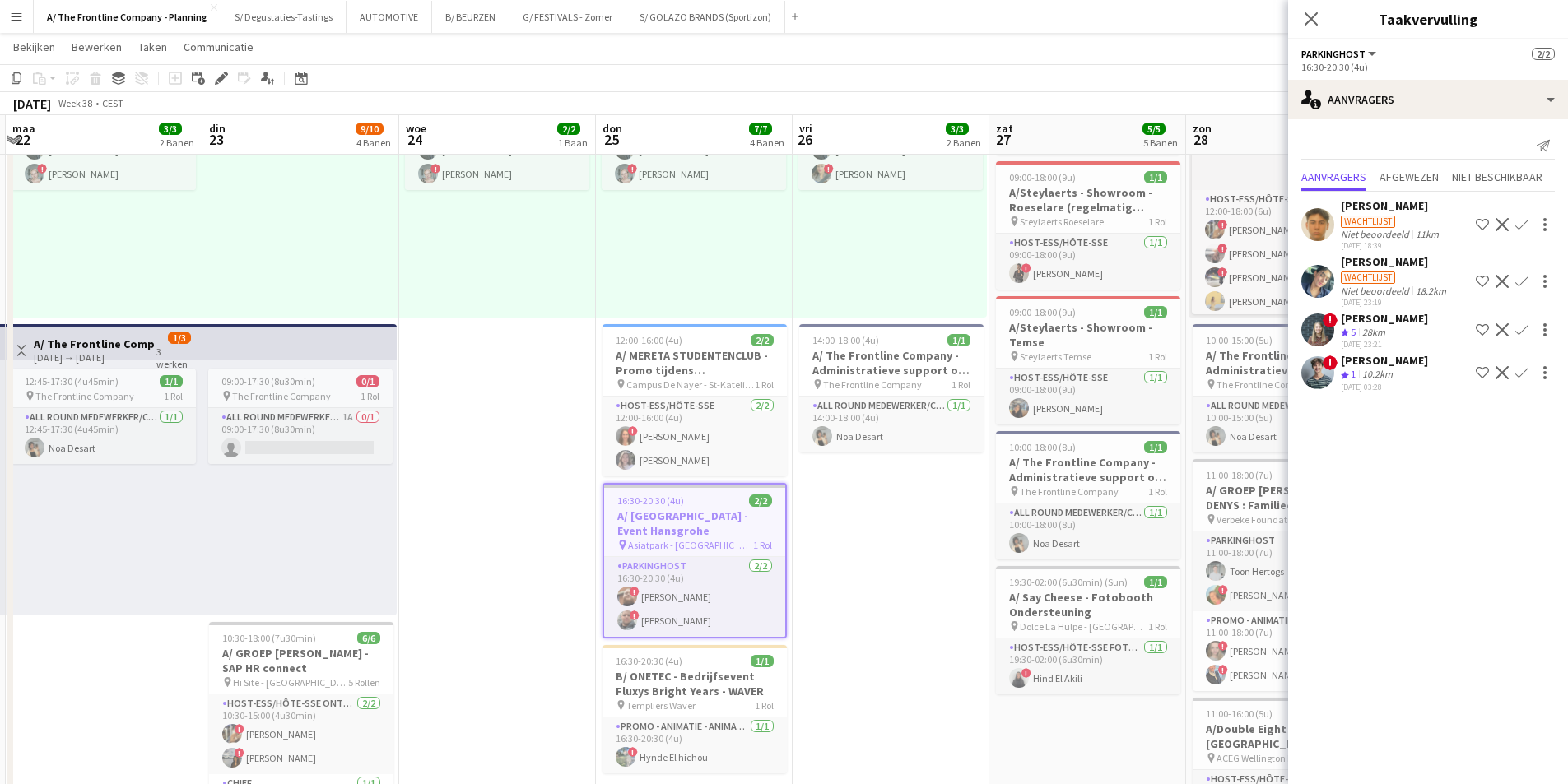
drag, startPoint x: 467, startPoint y: 590, endPoint x: 647, endPoint y: 588, distance: 180.0
click at [252, 115] on div "september 2025 Week 38 • CEST" at bounding box center [784, 104] width 1568 height 23
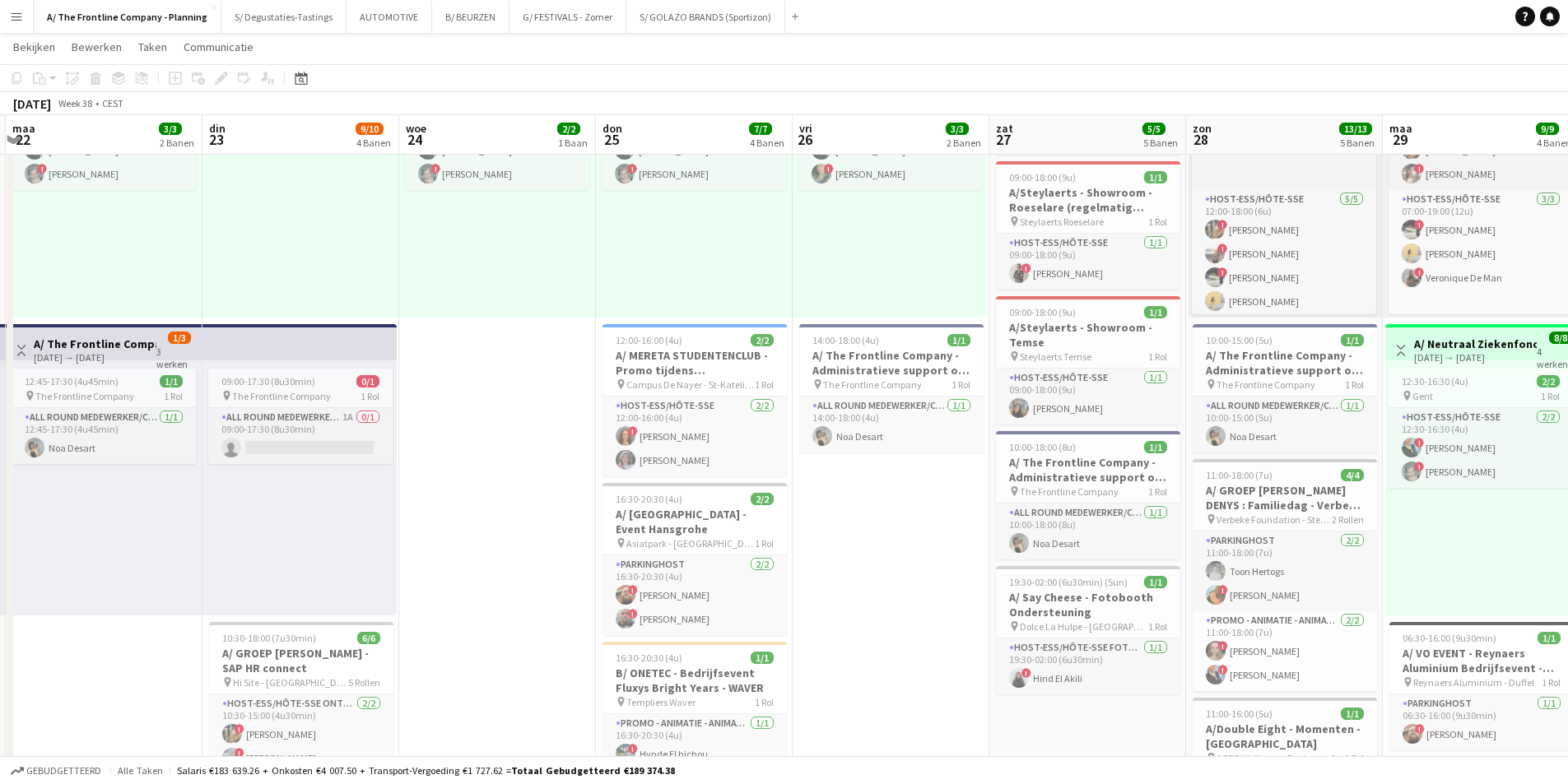
click at [645, 129] on app-board-header-date "don 25 7/7 4 Banen" at bounding box center [694, 135] width 197 height 40
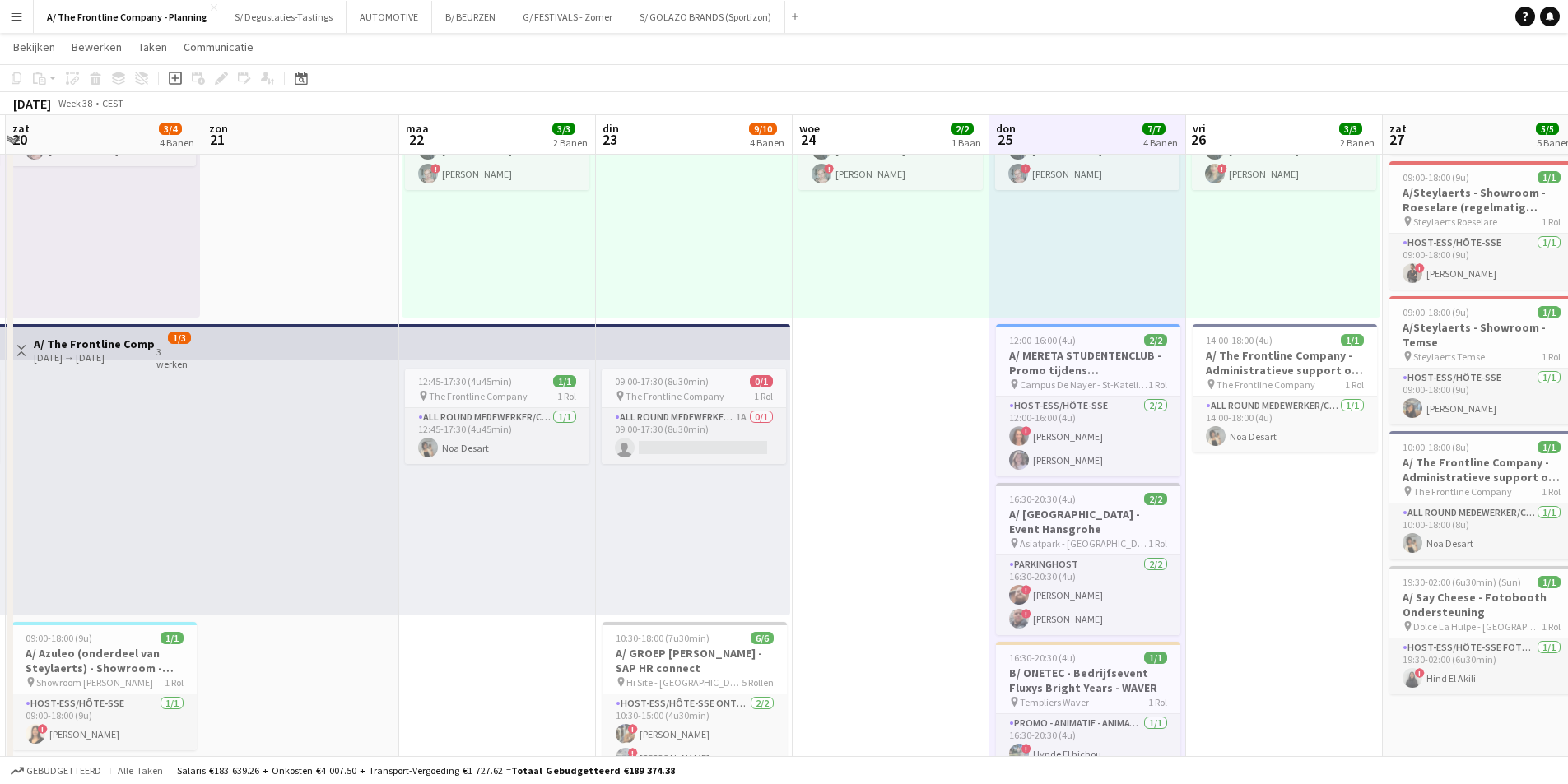
scroll to position [0, 375]
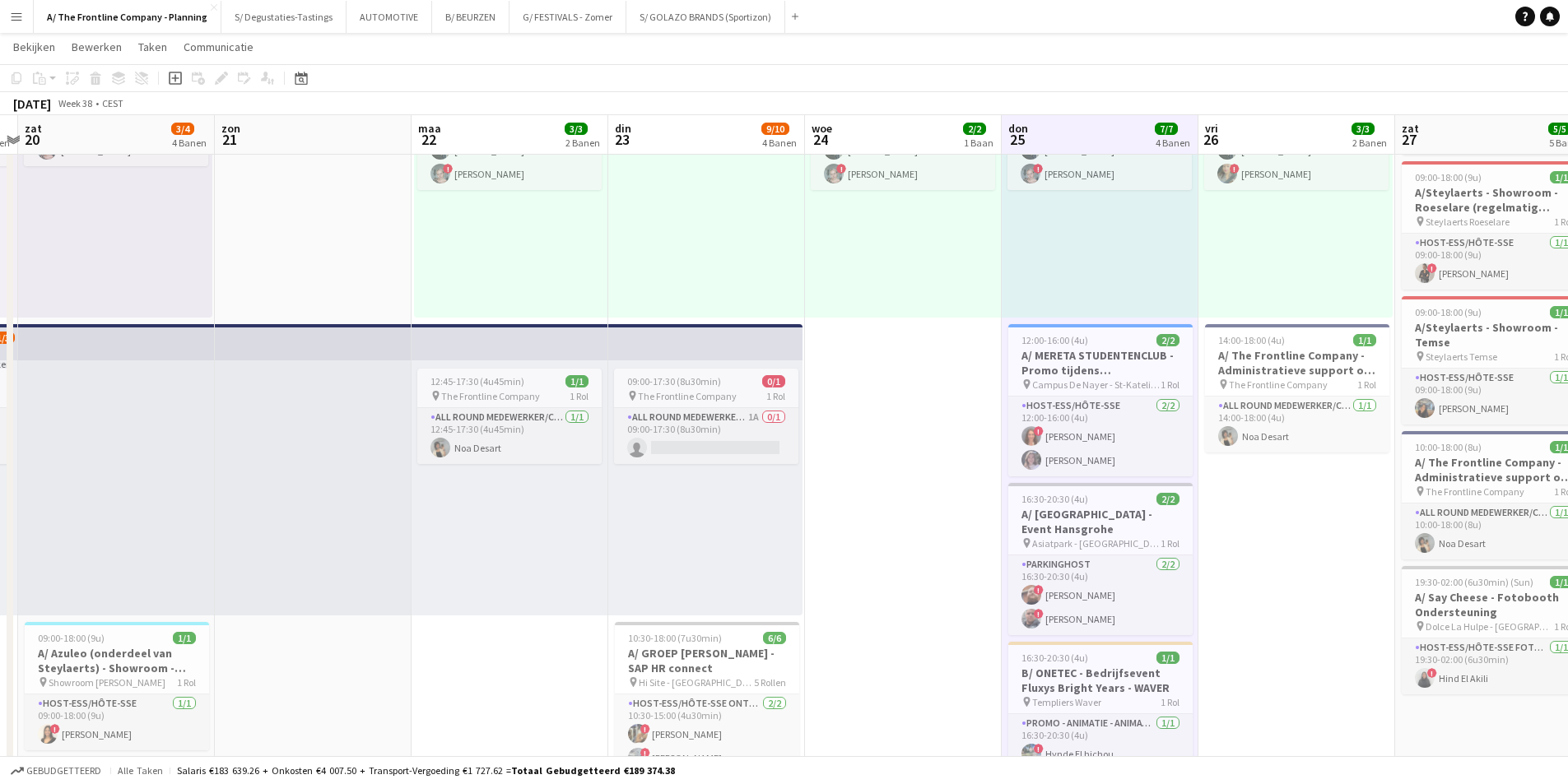
drag, startPoint x: 623, startPoint y: 498, endPoint x: 818, endPoint y: 485, distance: 195.4
click at [652, 121] on app-board-header-date "din 23 9/10 4 Banen" at bounding box center [706, 135] width 197 height 40
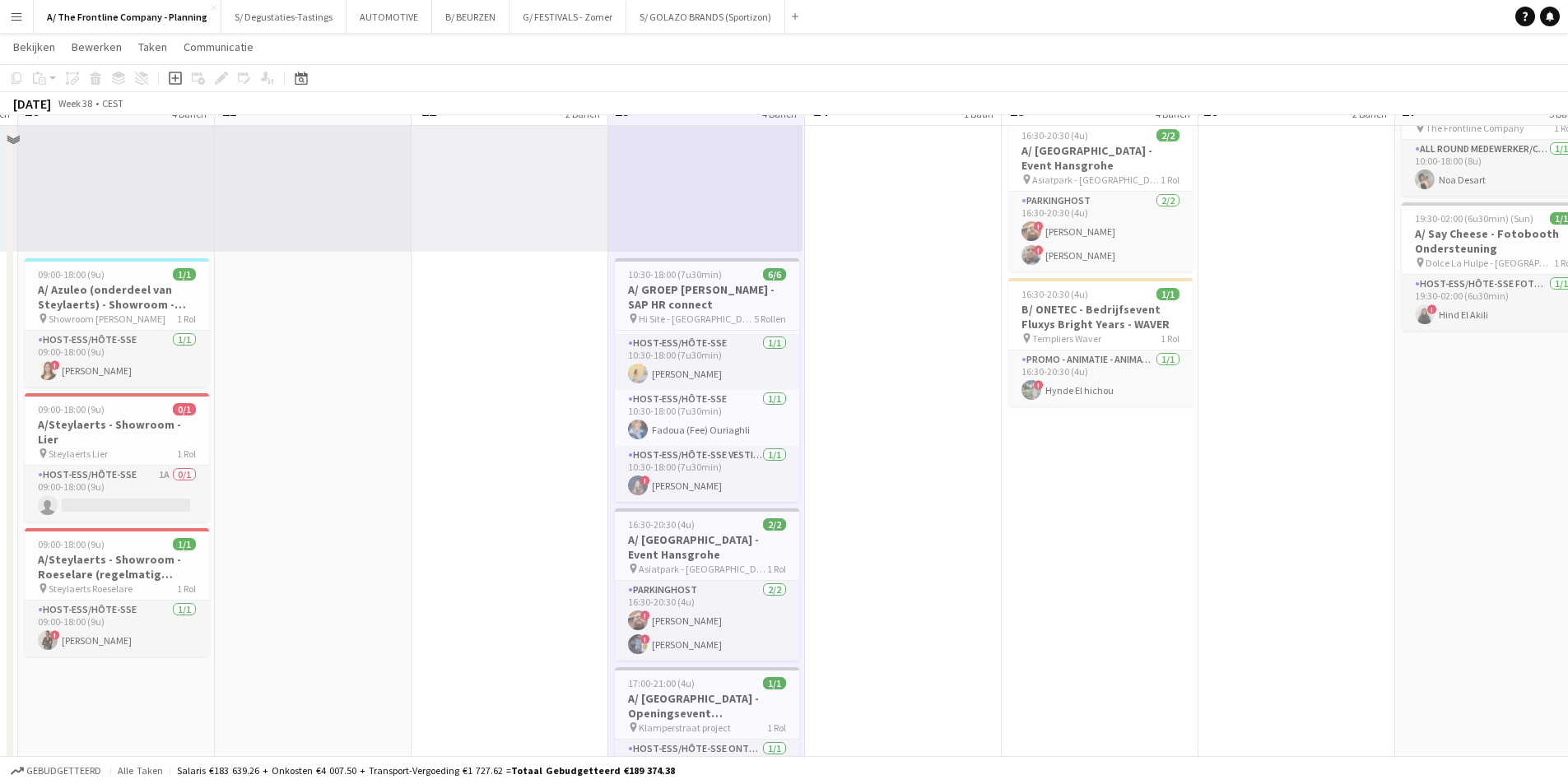
scroll to position [494, 0]
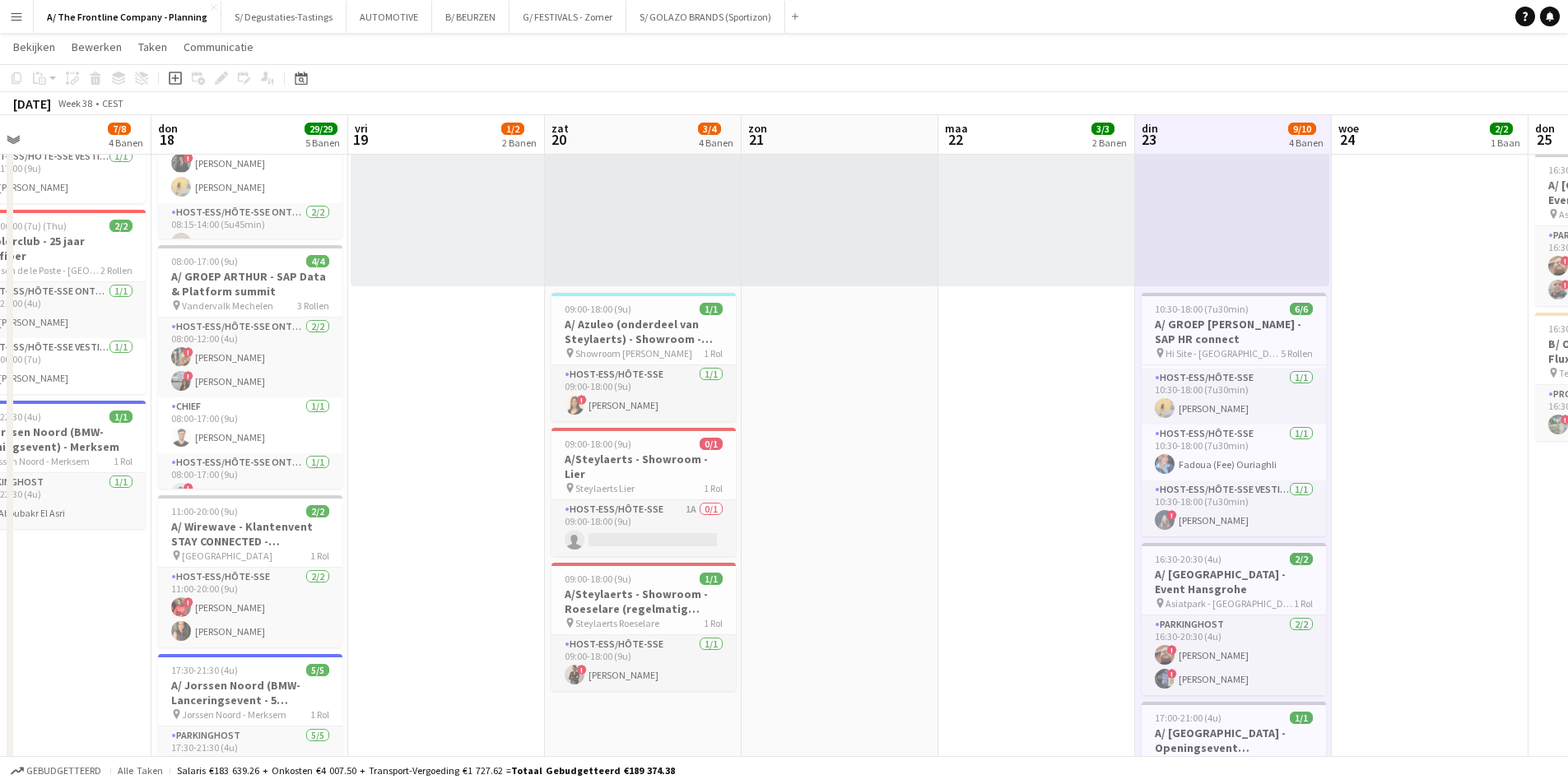
drag, startPoint x: 374, startPoint y: 518, endPoint x: 900, endPoint y: 514, distance: 526.0
click at [900, 514] on app-calendar-viewport "maa 15 2/2 1 Baan din 16 5/5 2 Banen woe 17 7/8 4 Banen don 18 29/29 5 Banen vr…" at bounding box center [784, 544] width 1568 height 1947
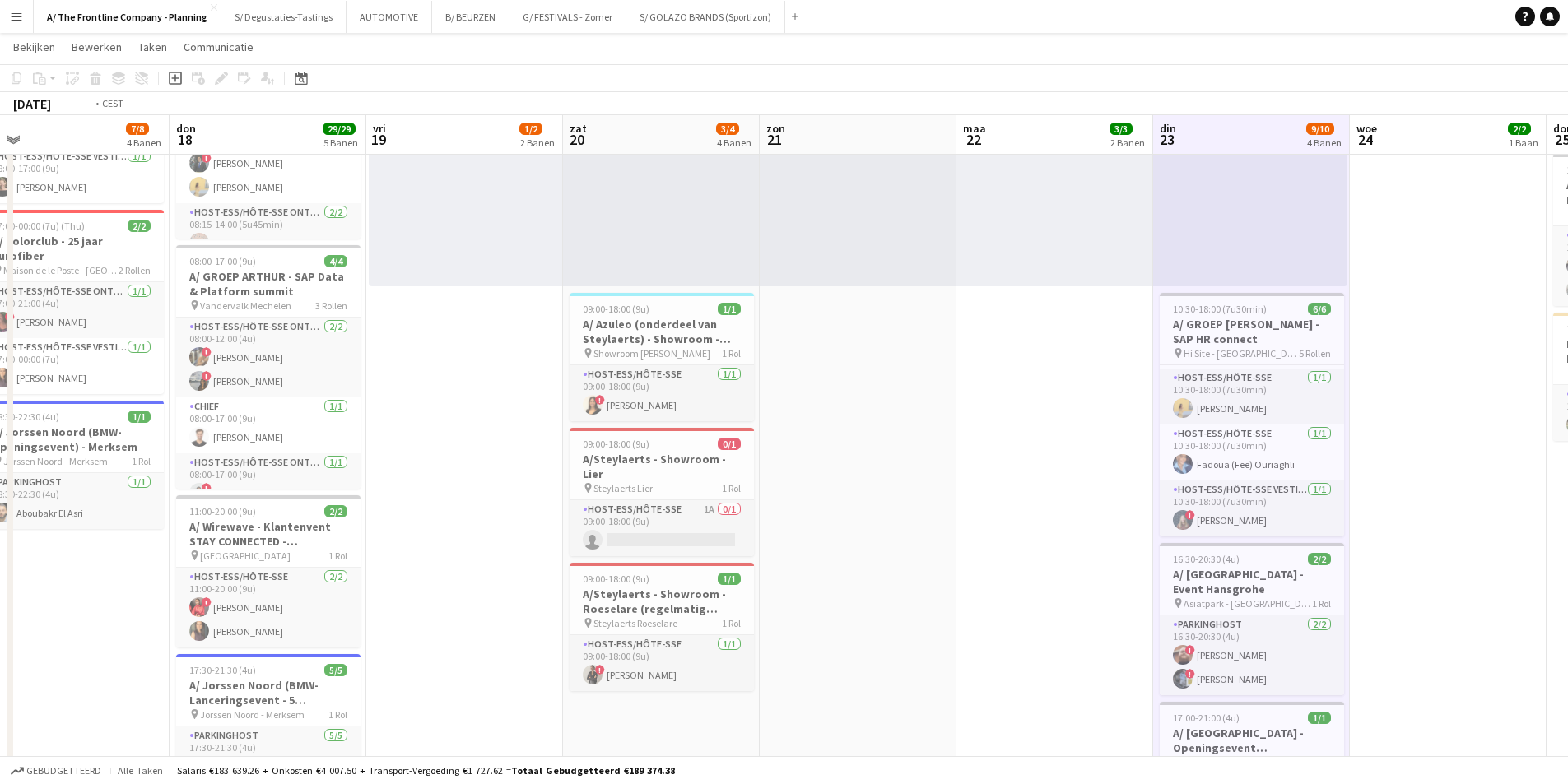
drag, startPoint x: 621, startPoint y: 498, endPoint x: 1064, endPoint y: 498, distance: 443.0
click at [1064, 498] on app-calendar-viewport "maa 15 2/2 1 Baan din 16 5/5 2 Banen woe 17 7/8 4 Banen don 18 29/29 5 Banen vr…" at bounding box center [784, 544] width 1568 height 1947
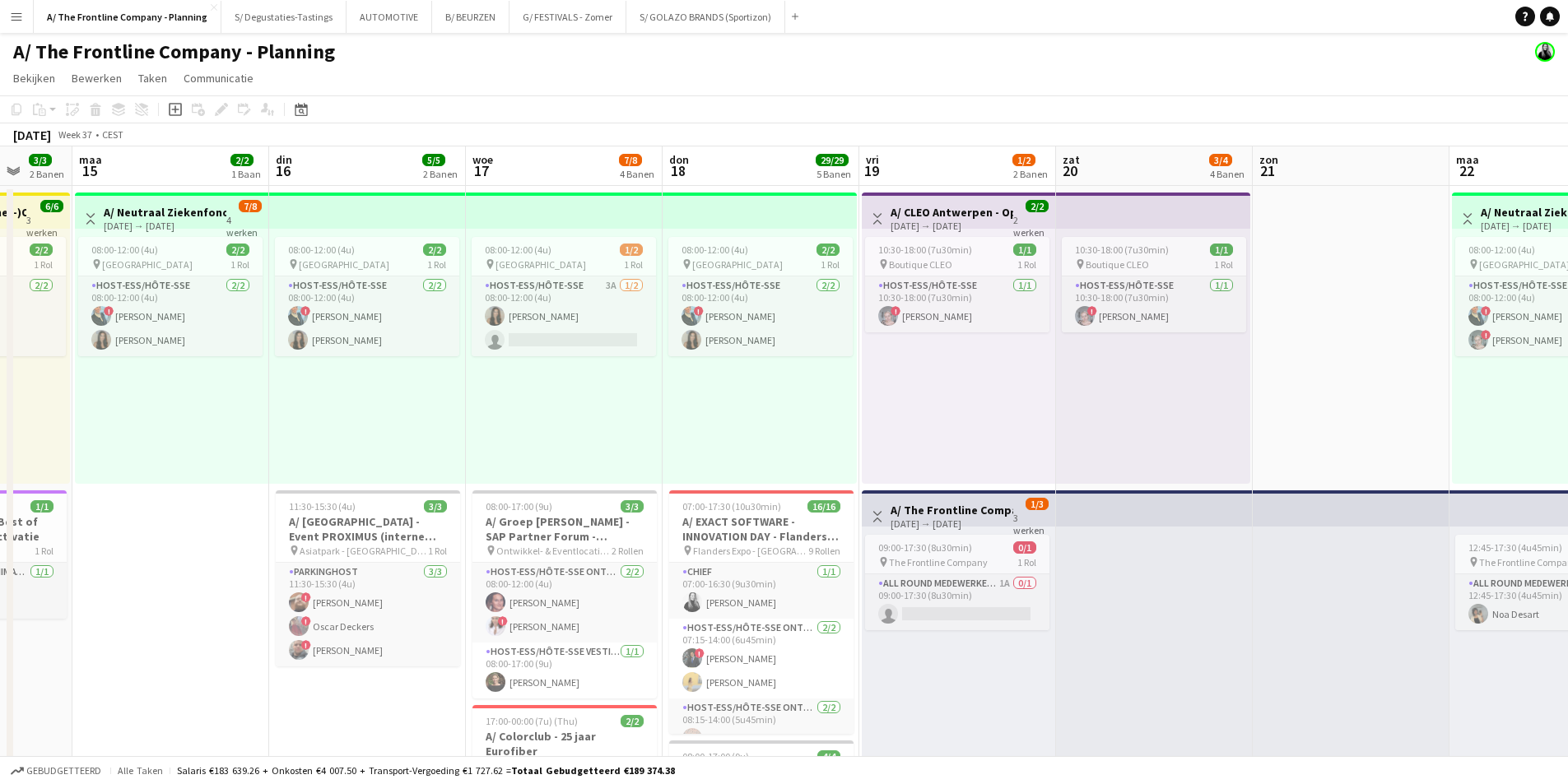
scroll to position [0, 465]
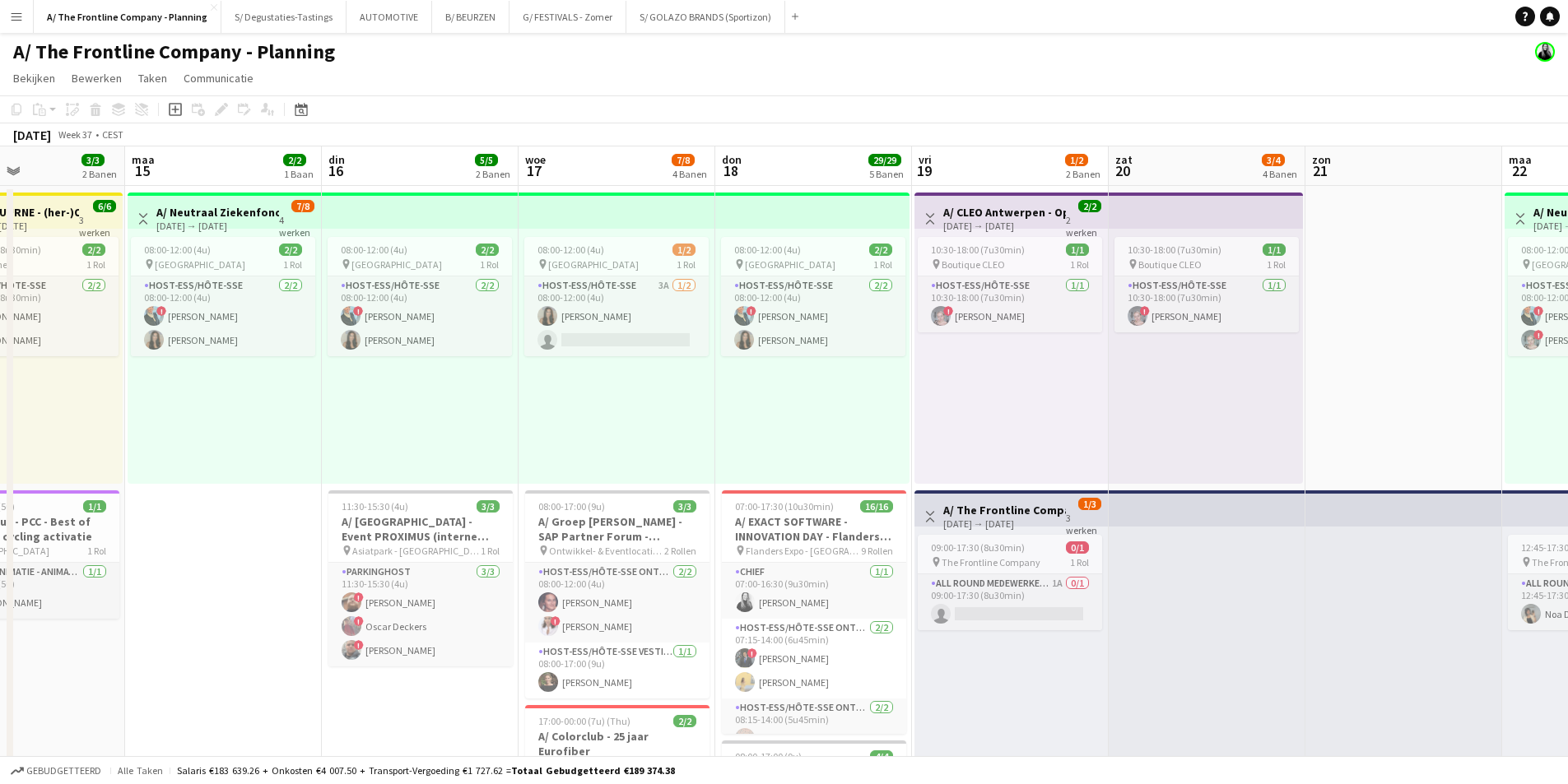
drag, startPoint x: 556, startPoint y: 475, endPoint x: 795, endPoint y: 475, distance: 239.0
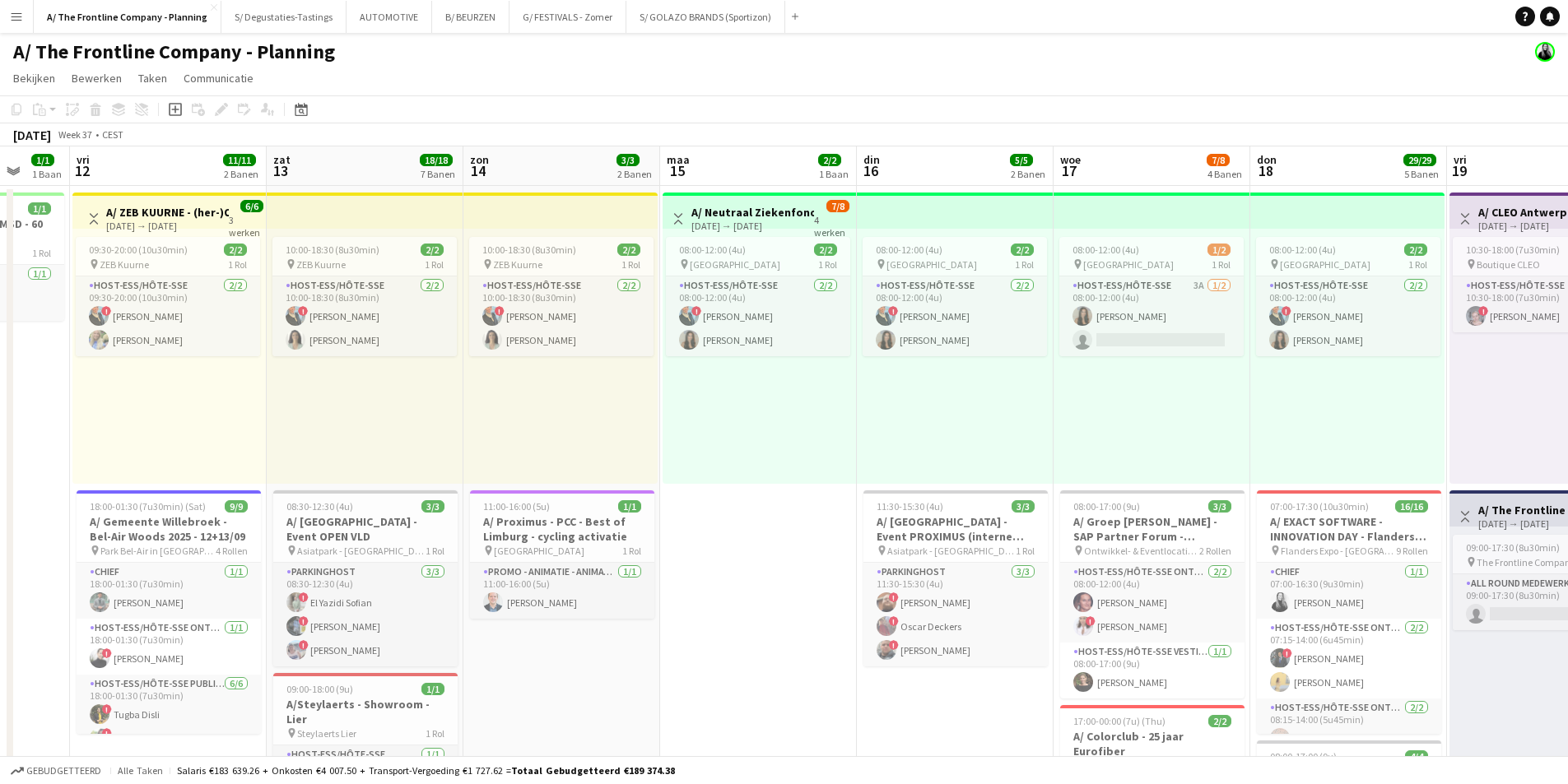
drag, startPoint x: 831, startPoint y: 486, endPoint x: 855, endPoint y: 486, distance: 24.0
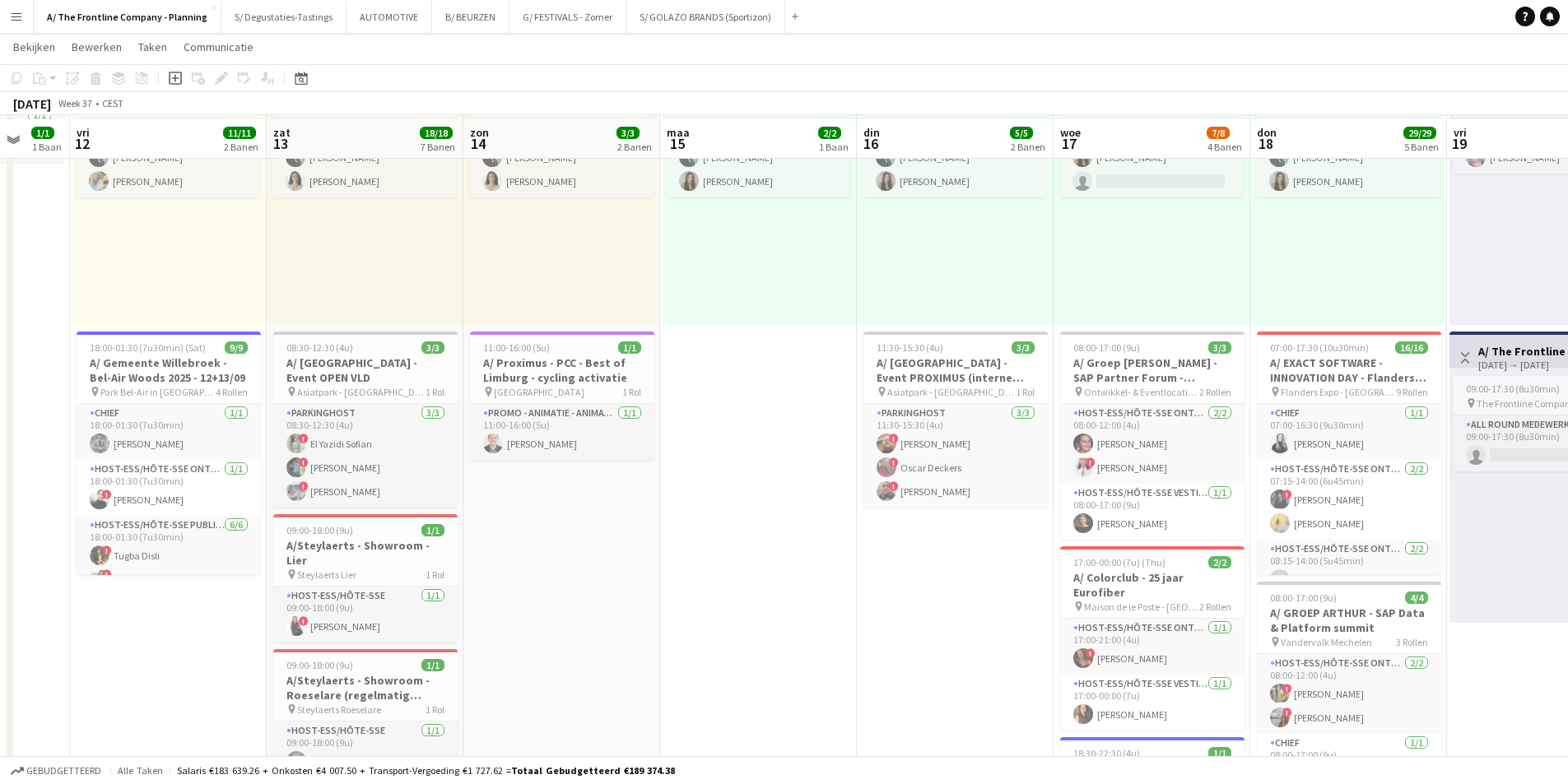
scroll to position [165, 0]
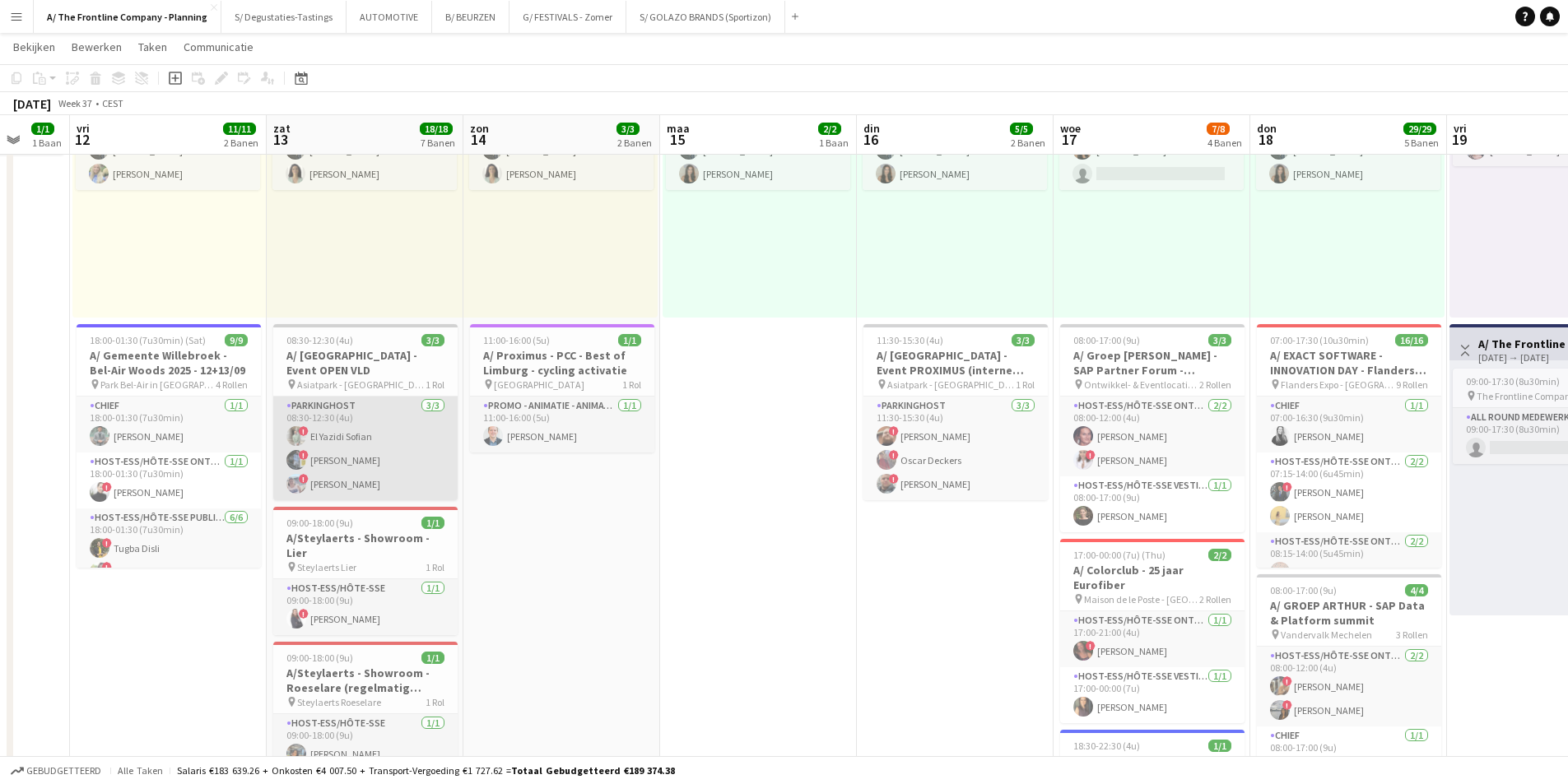
click at [375, 418] on app-card-role "Parkinghost 3/3 08:30-12:30 (4u) ! El Yazidi Sofian ! Johan Witters ! Vanessa D…" at bounding box center [365, 449] width 184 height 104
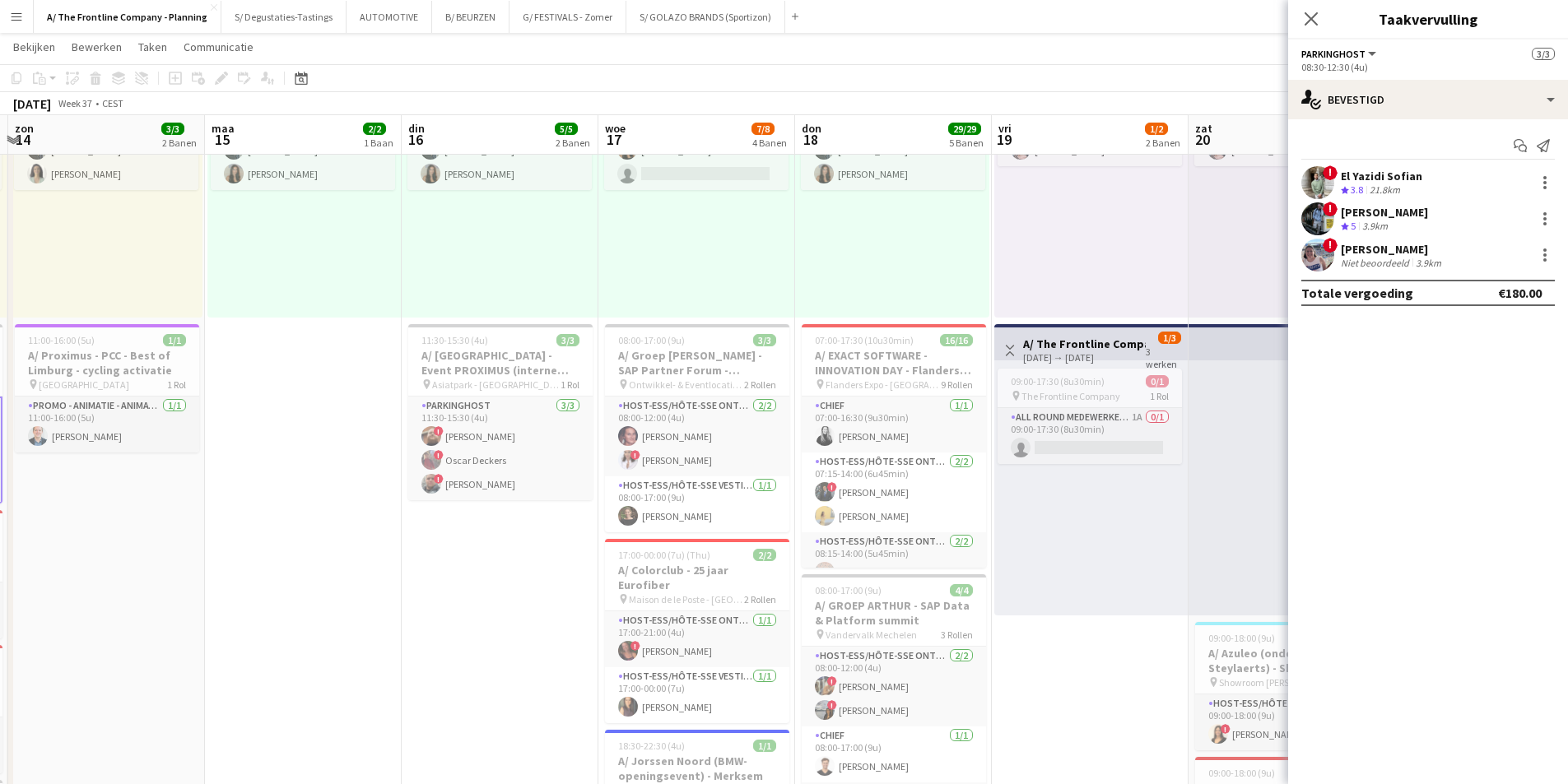
scroll to position [0, 588]
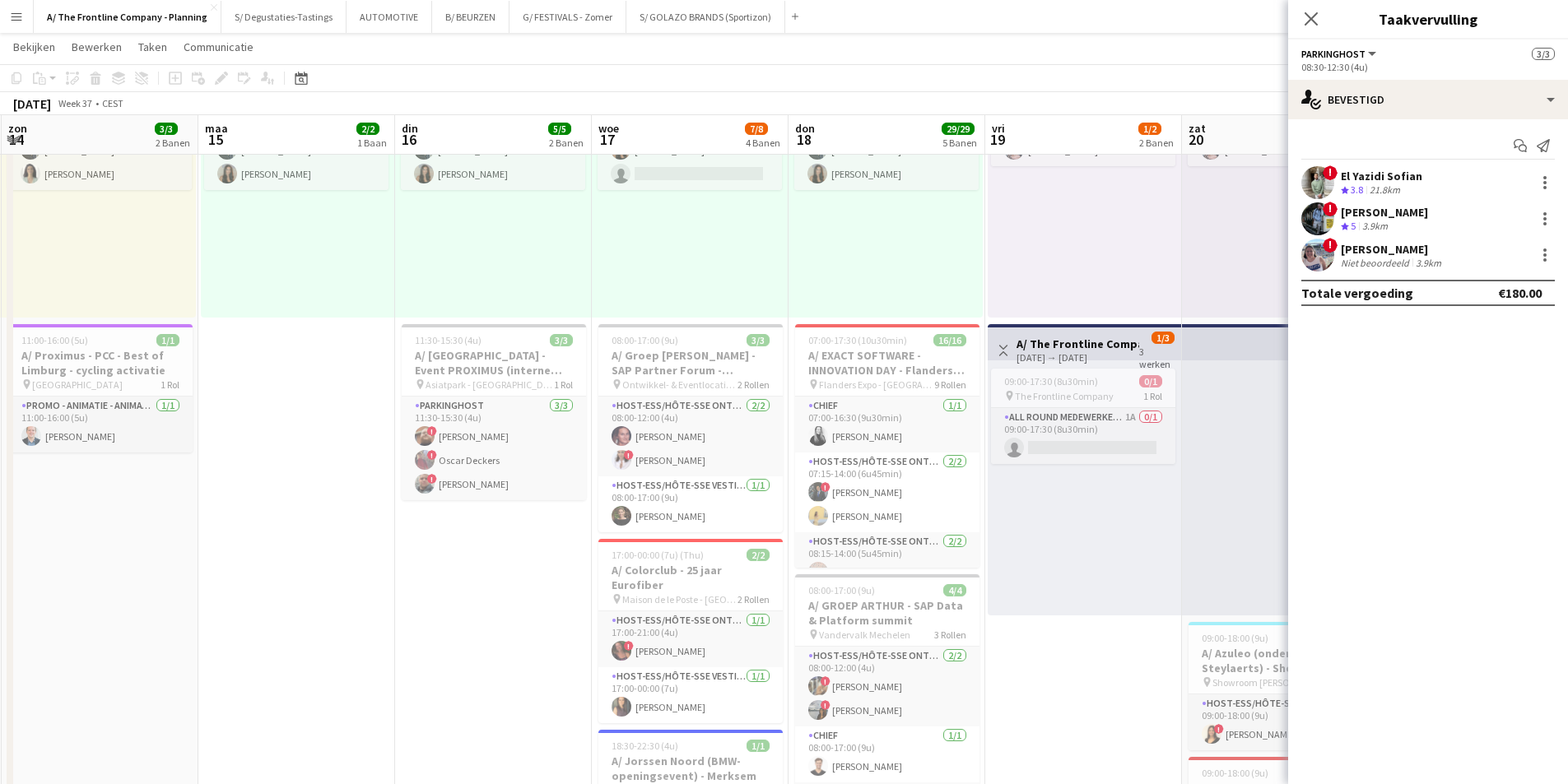
drag, startPoint x: 1002, startPoint y: 549, endPoint x: 540, endPoint y: 549, distance: 462.0
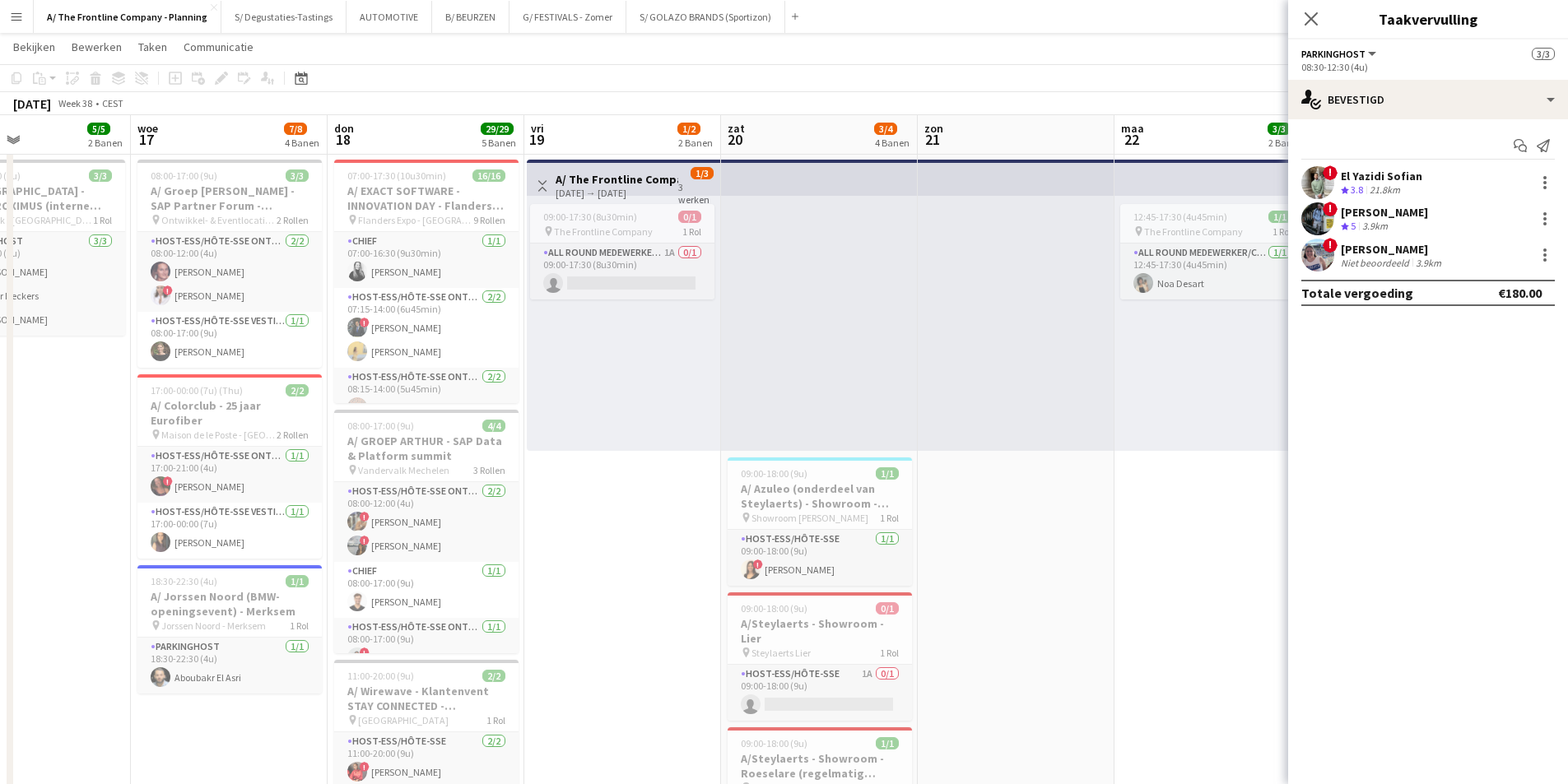
scroll to position [0, 464]
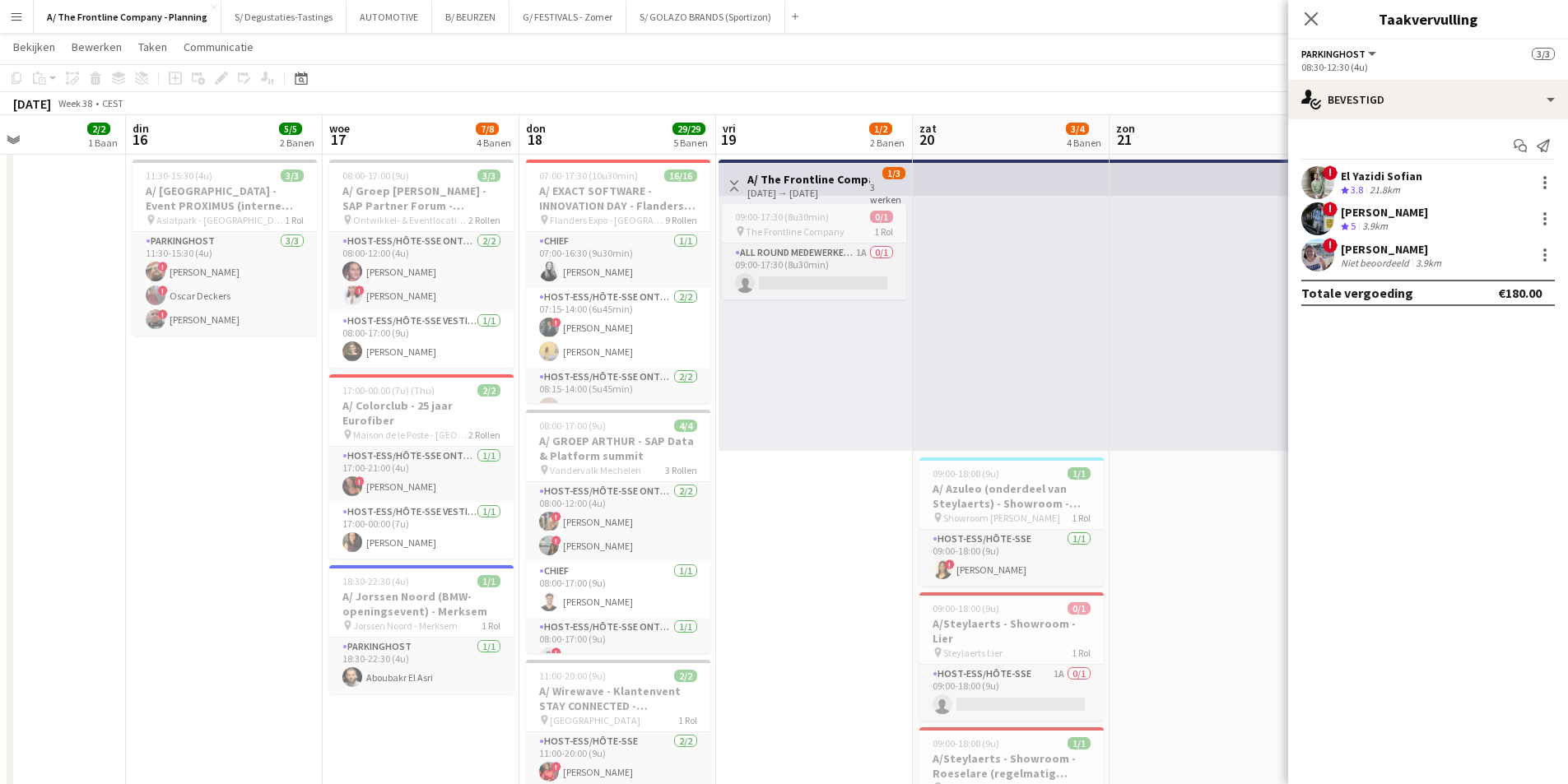
drag, startPoint x: 1074, startPoint y: 621, endPoint x: 609, endPoint y: 604, distance: 465.3
click at [609, 604] on app-calendar-viewport "zat 13 18/18 7 Banen zon 14 3/3 2 Banen maa 15 2/2 1 Baan din 16 5/5 2 Banen wo…" at bounding box center [784, 709] width 1568 height 1947
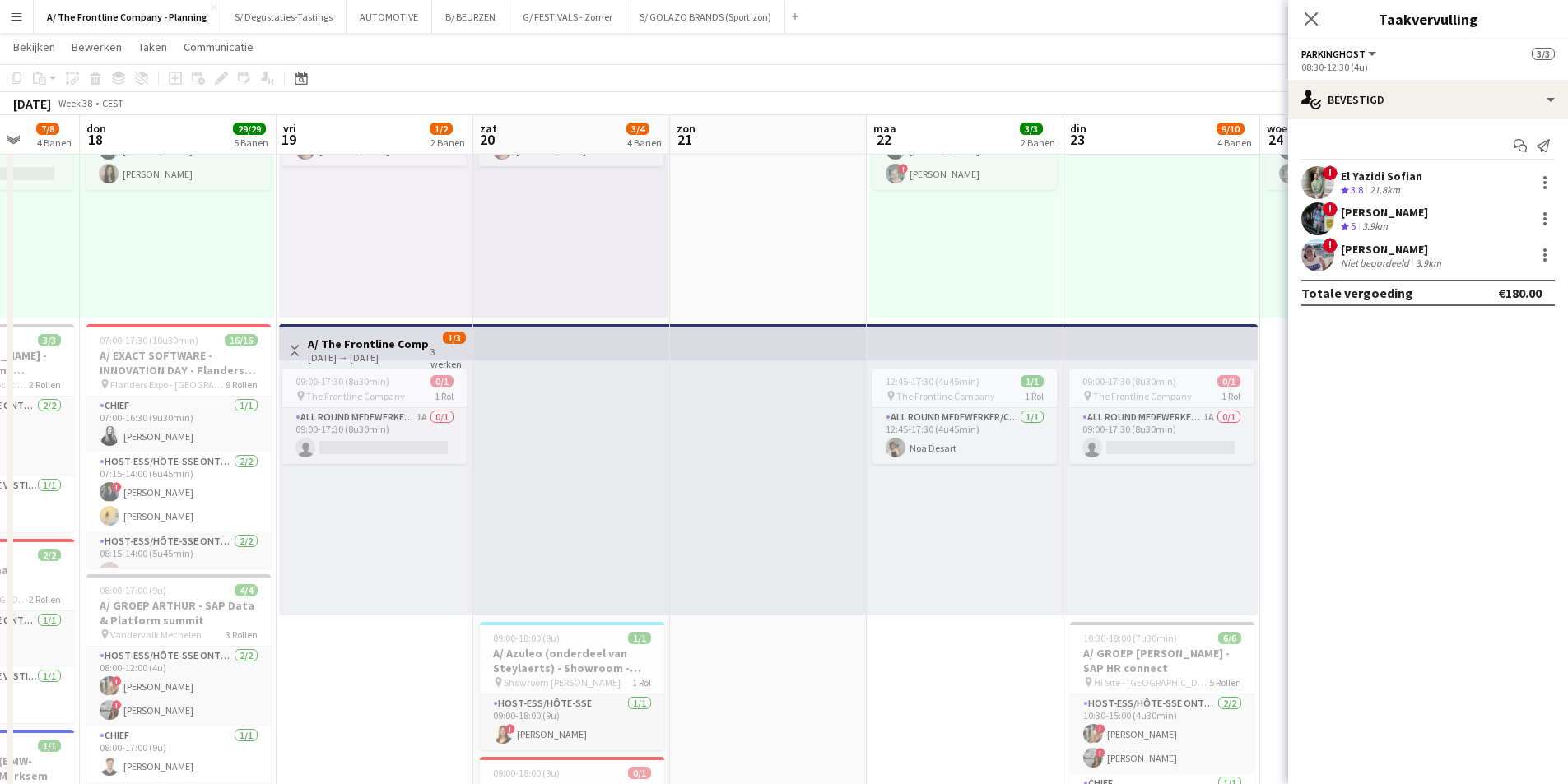
scroll to position [0, 572]
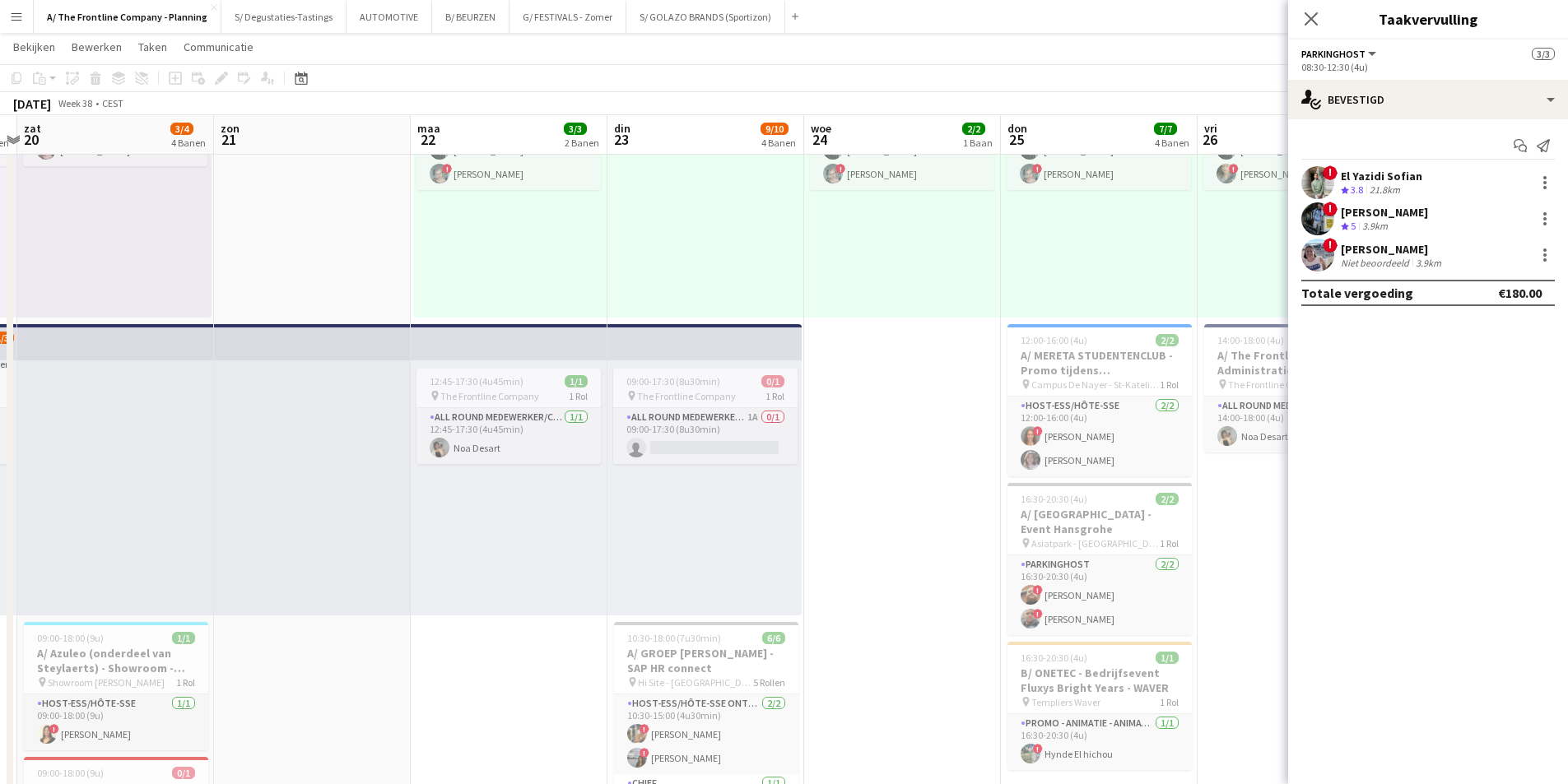
drag, startPoint x: 1059, startPoint y: 671, endPoint x: 417, endPoint y: 623, distance: 643.8
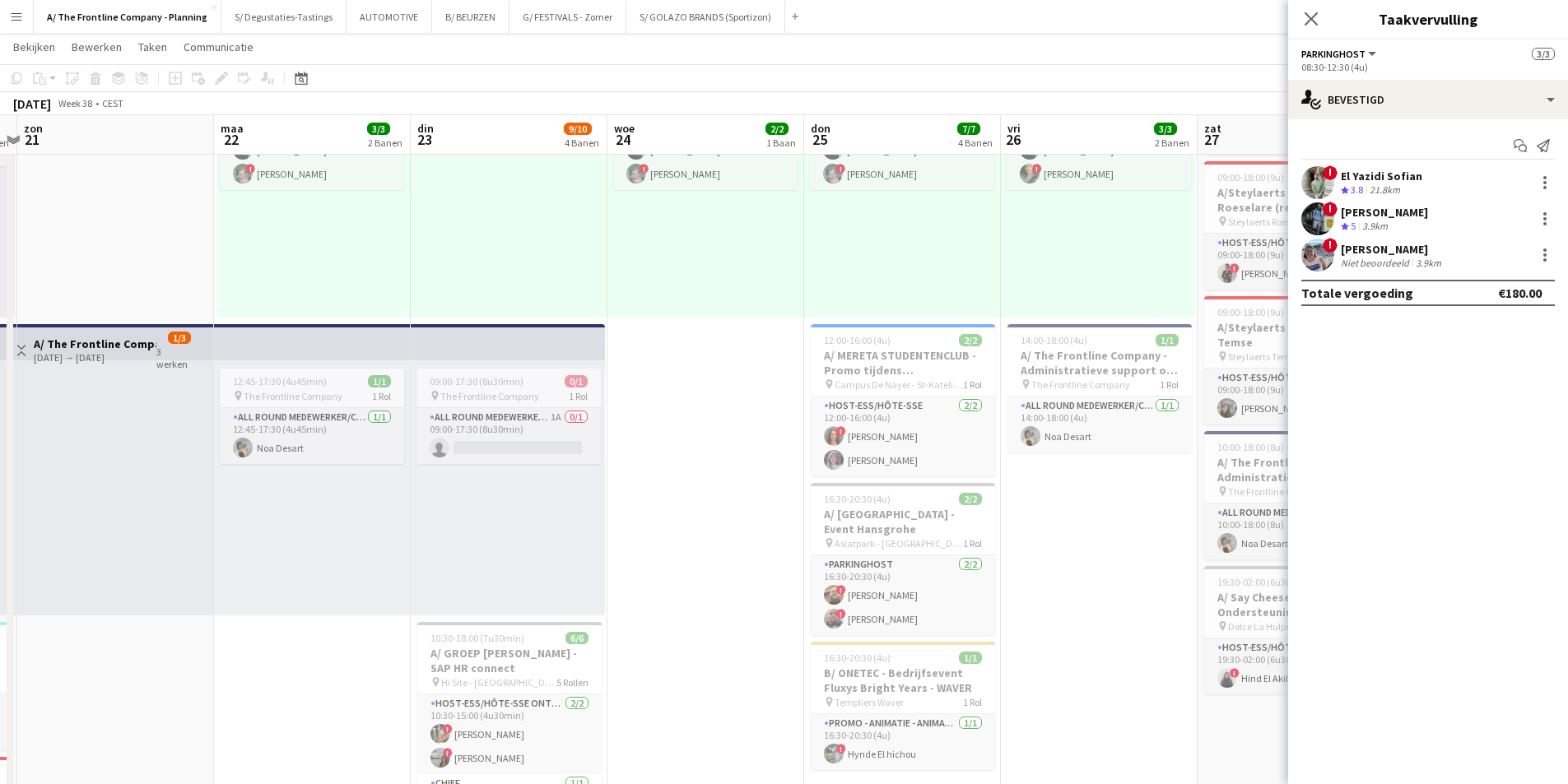
scroll to position [0, 549]
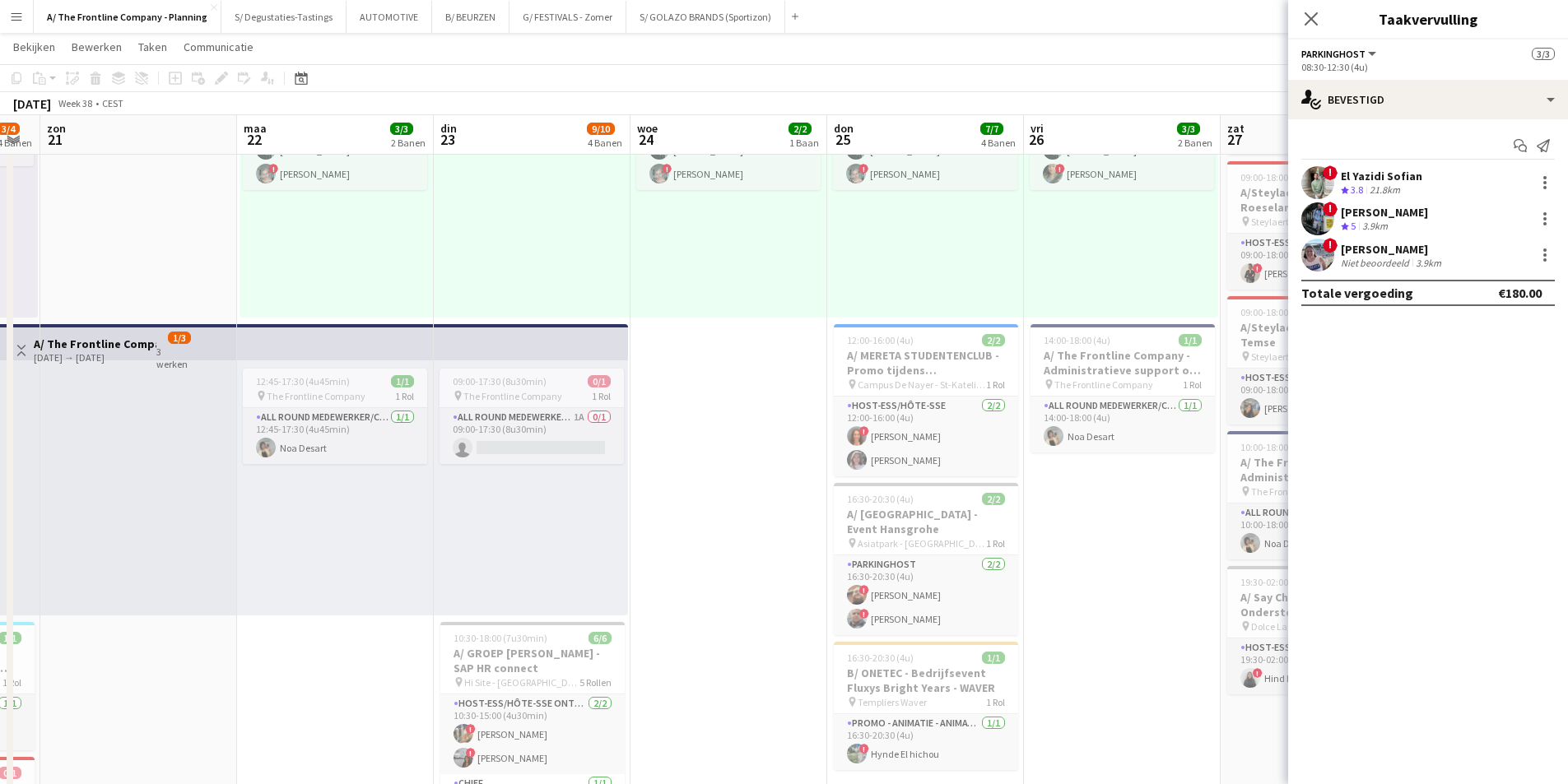
drag, startPoint x: 1056, startPoint y: 578, endPoint x: 1014, endPoint y: 578, distance: 42.0
click at [970, 584] on app-card-role "Parkinghost 2/2 16:30-20:30 (4u) ! Driss Linsingh ! Bilal Srifi" at bounding box center [925, 595] width 184 height 80
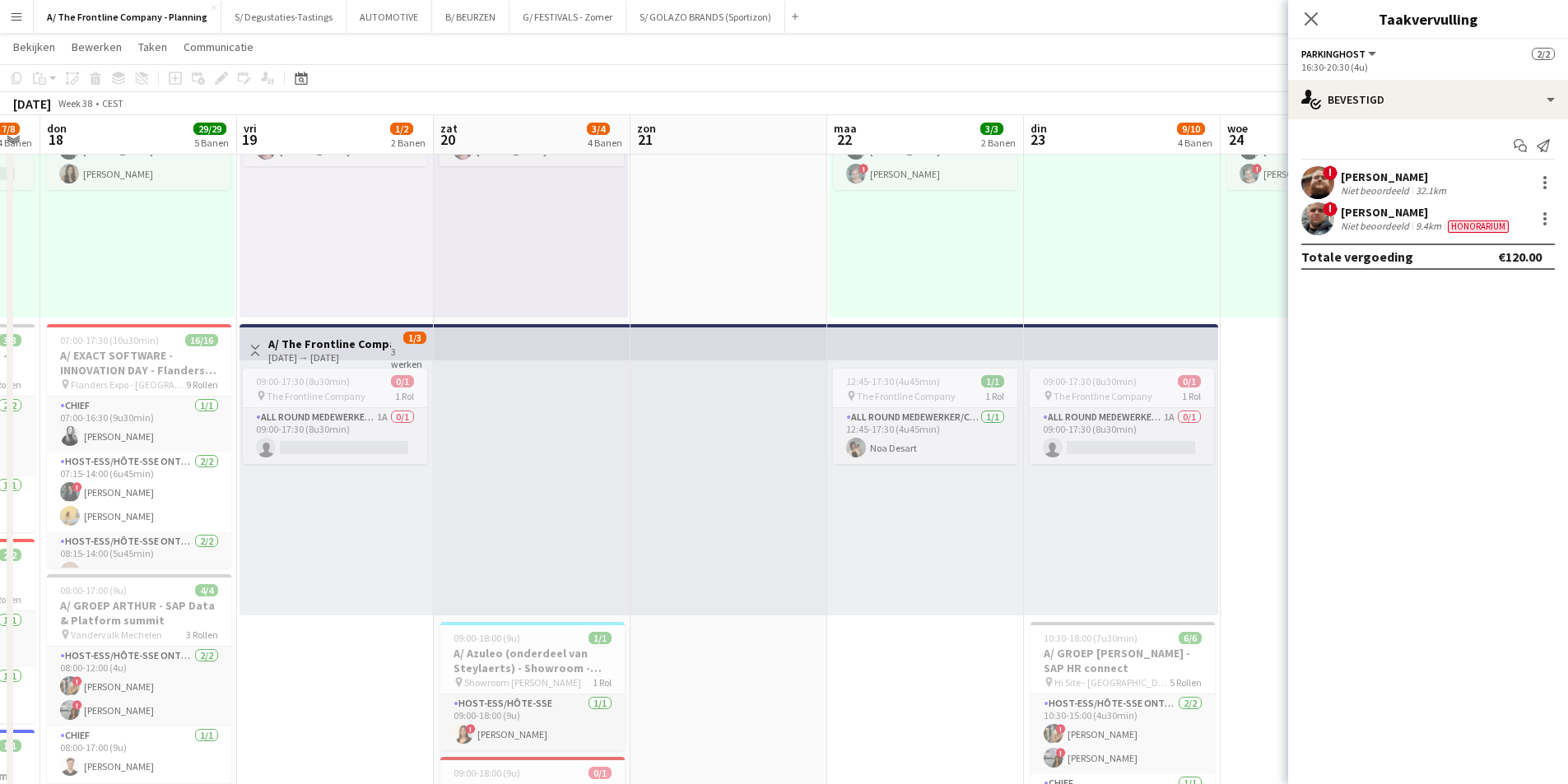
scroll to position [0, 404]
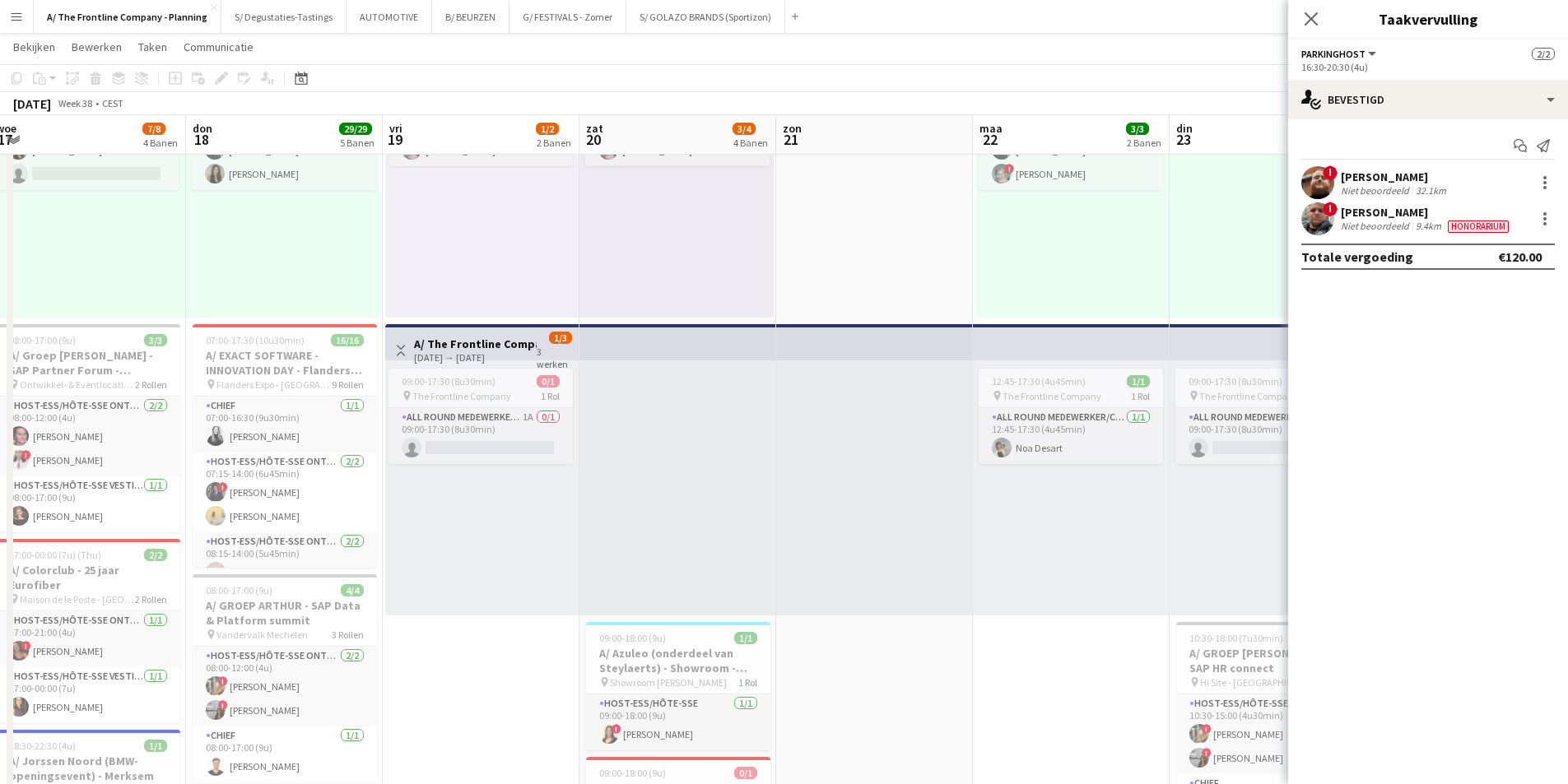
drag, startPoint x: 183, startPoint y: 590, endPoint x: 918, endPoint y: 607, distance: 735.2
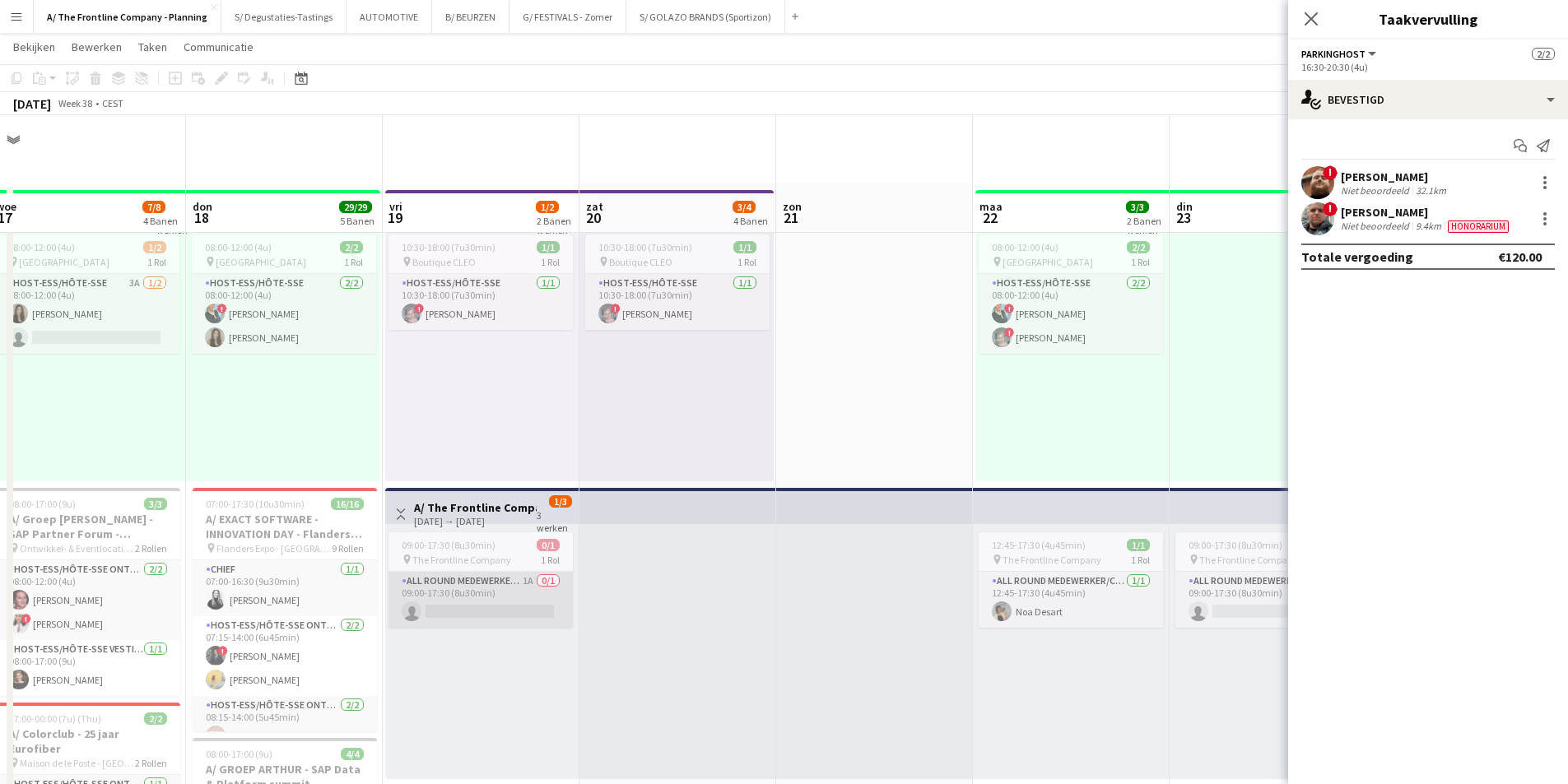
scroll to position [0, 0]
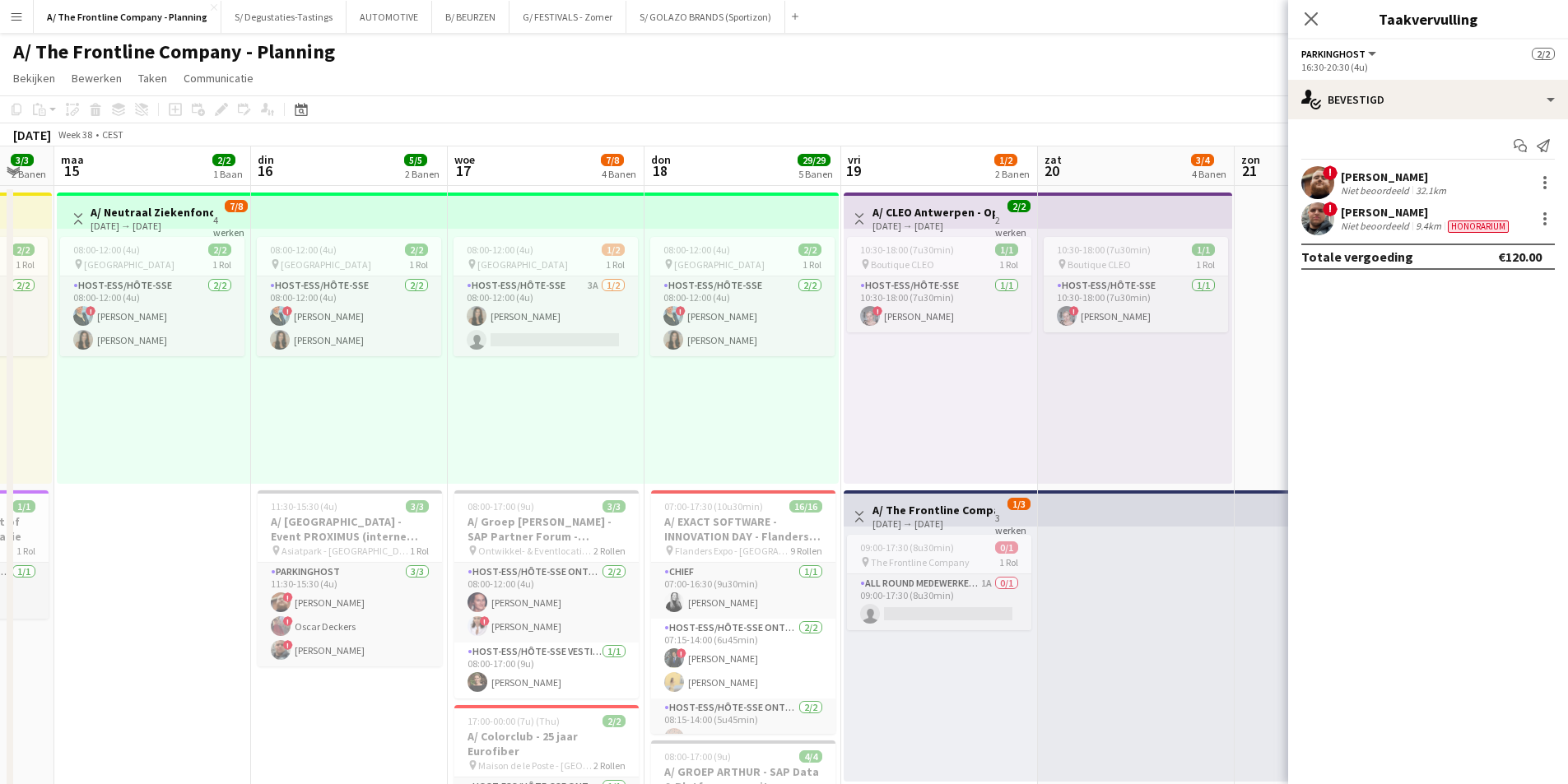
drag, startPoint x: 415, startPoint y: 417, endPoint x: 776, endPoint y: 402, distance: 361.3
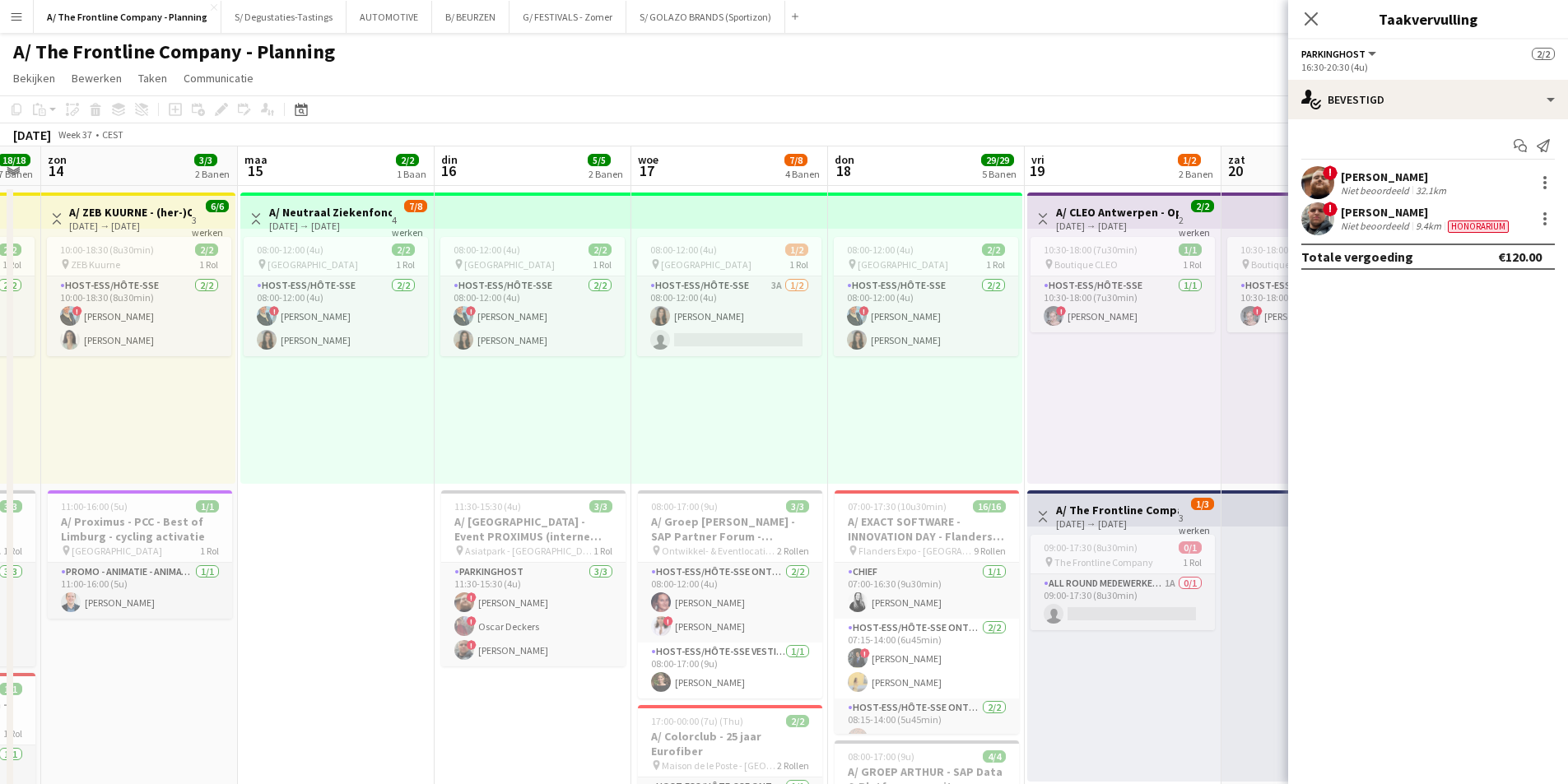
scroll to position [0, 333]
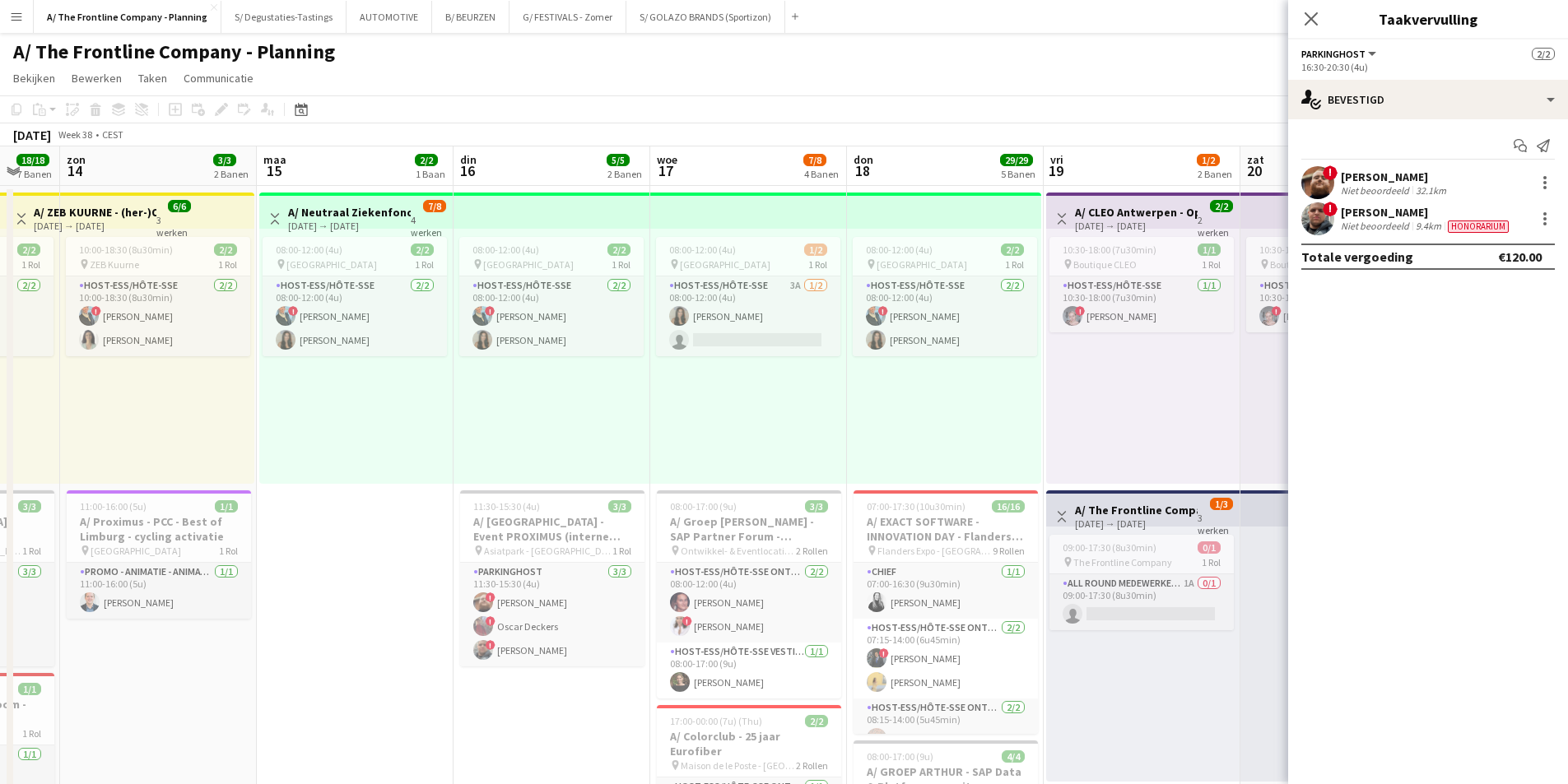
drag, startPoint x: 266, startPoint y: 443, endPoint x: 516, endPoint y: 441, distance: 250.0
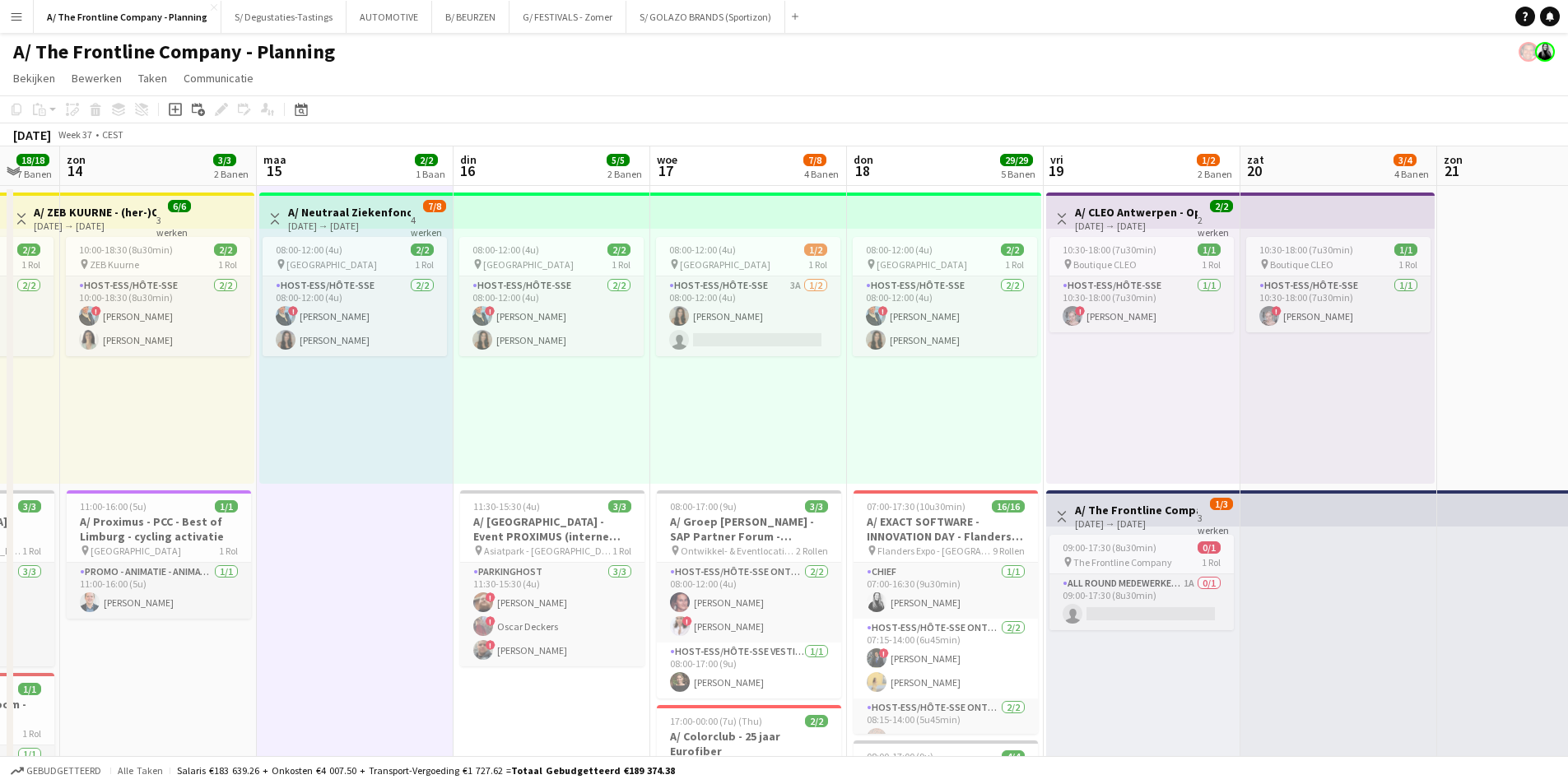
click at [282, 159] on span "maa" at bounding box center [275, 160] width 23 height 15
click at [143, 164] on app-board-header-date "zon 14 3/3 2 Banen" at bounding box center [158, 166] width 197 height 40
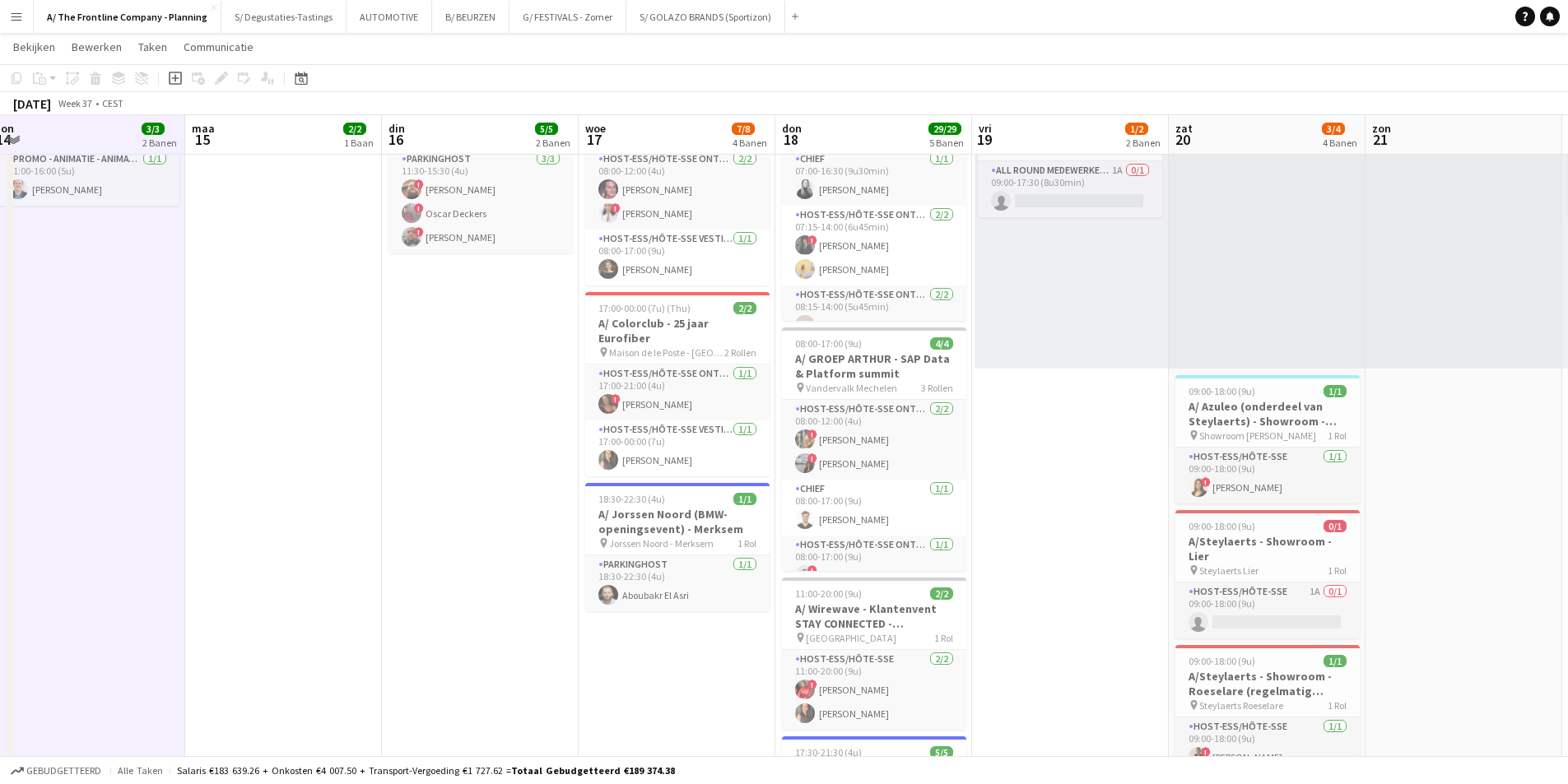
scroll to position [0, 399]
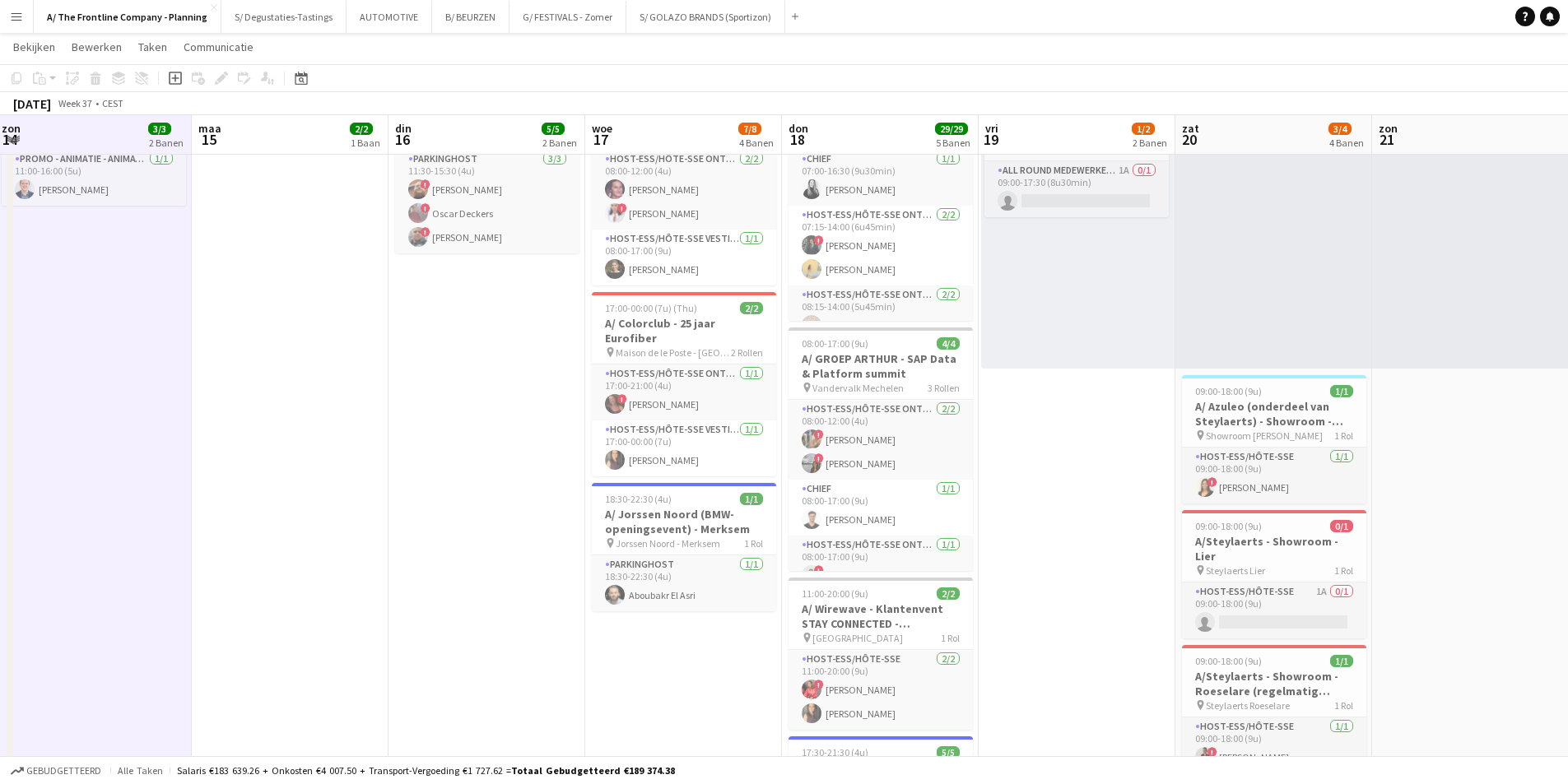
drag, startPoint x: 523, startPoint y: 451, endPoint x: 655, endPoint y: 450, distance: 132.0
click at [655, 450] on app-calendar-viewport "vri 12 11/11 2 Banen zat 13 18/18 7 Banen zon 14 3/3 2 Banen maa 15 2/2 1 Baan …" at bounding box center [784, 626] width 1568 height 1947
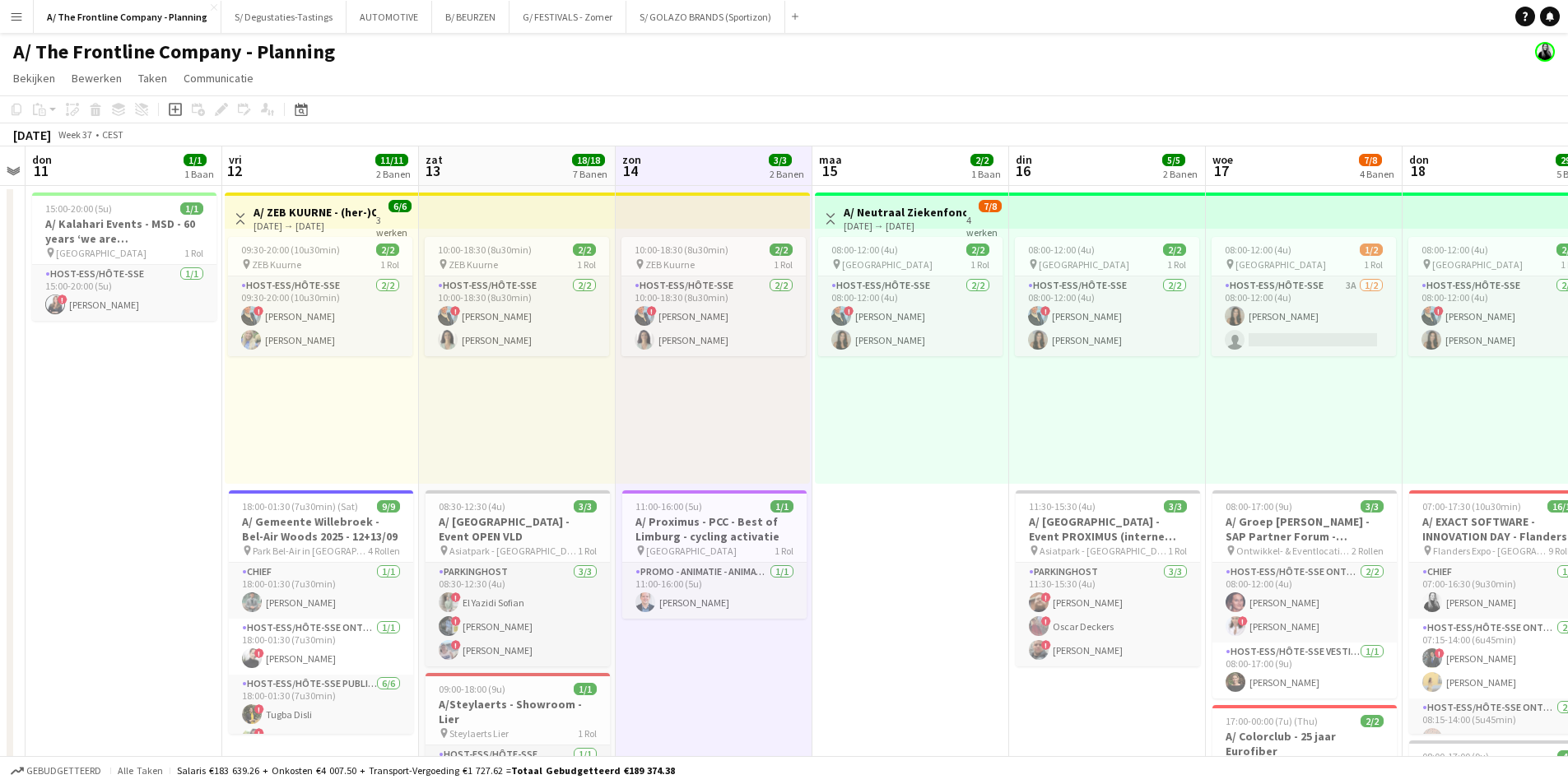
scroll to position [0, 357]
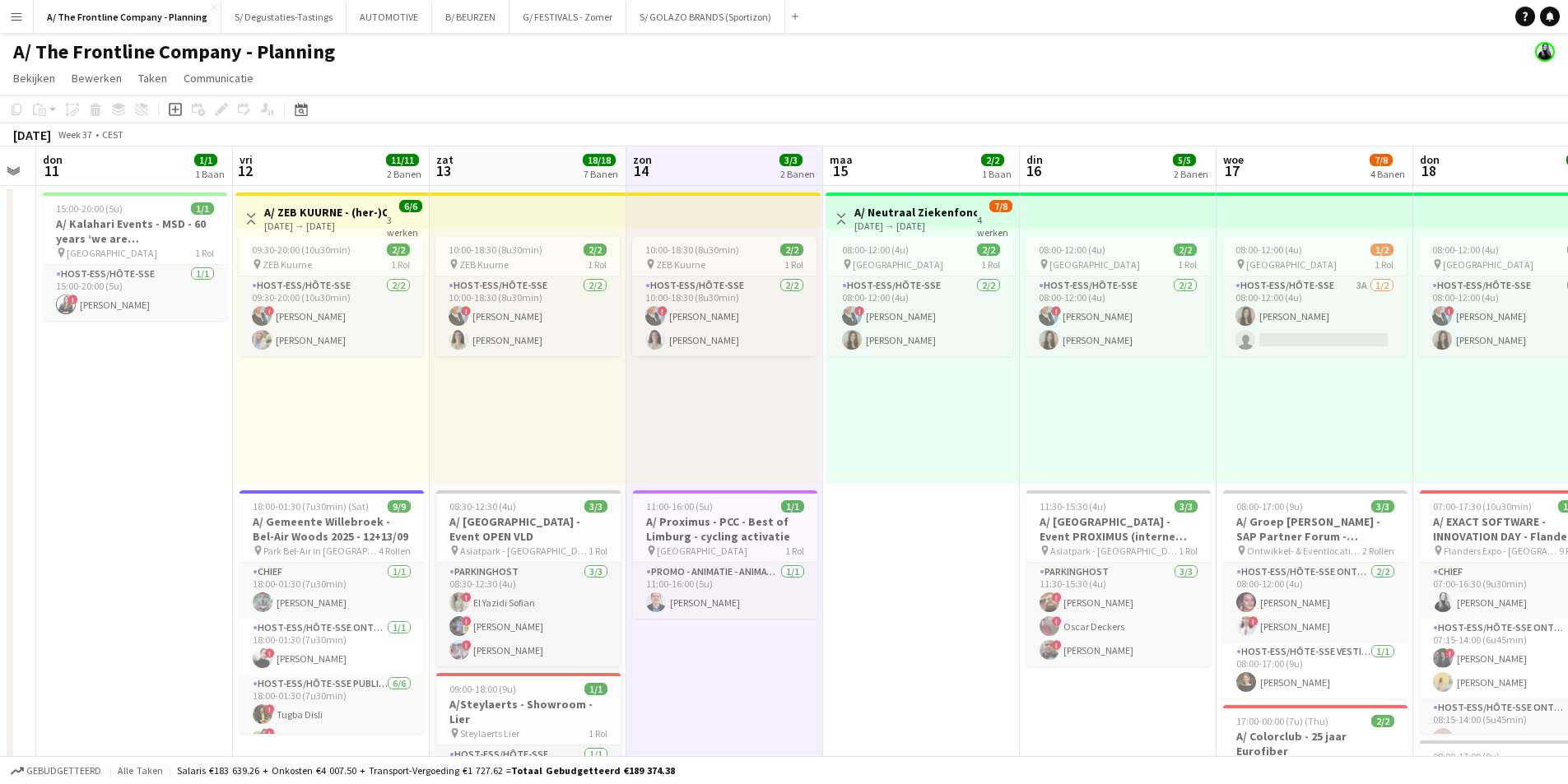
drag, startPoint x: 444, startPoint y: 437, endPoint x: 878, endPoint y: 407, distance: 435.0
click at [959, 151] on app-board-header-date "maa 15 2/2 1 Baan" at bounding box center [921, 166] width 197 height 40
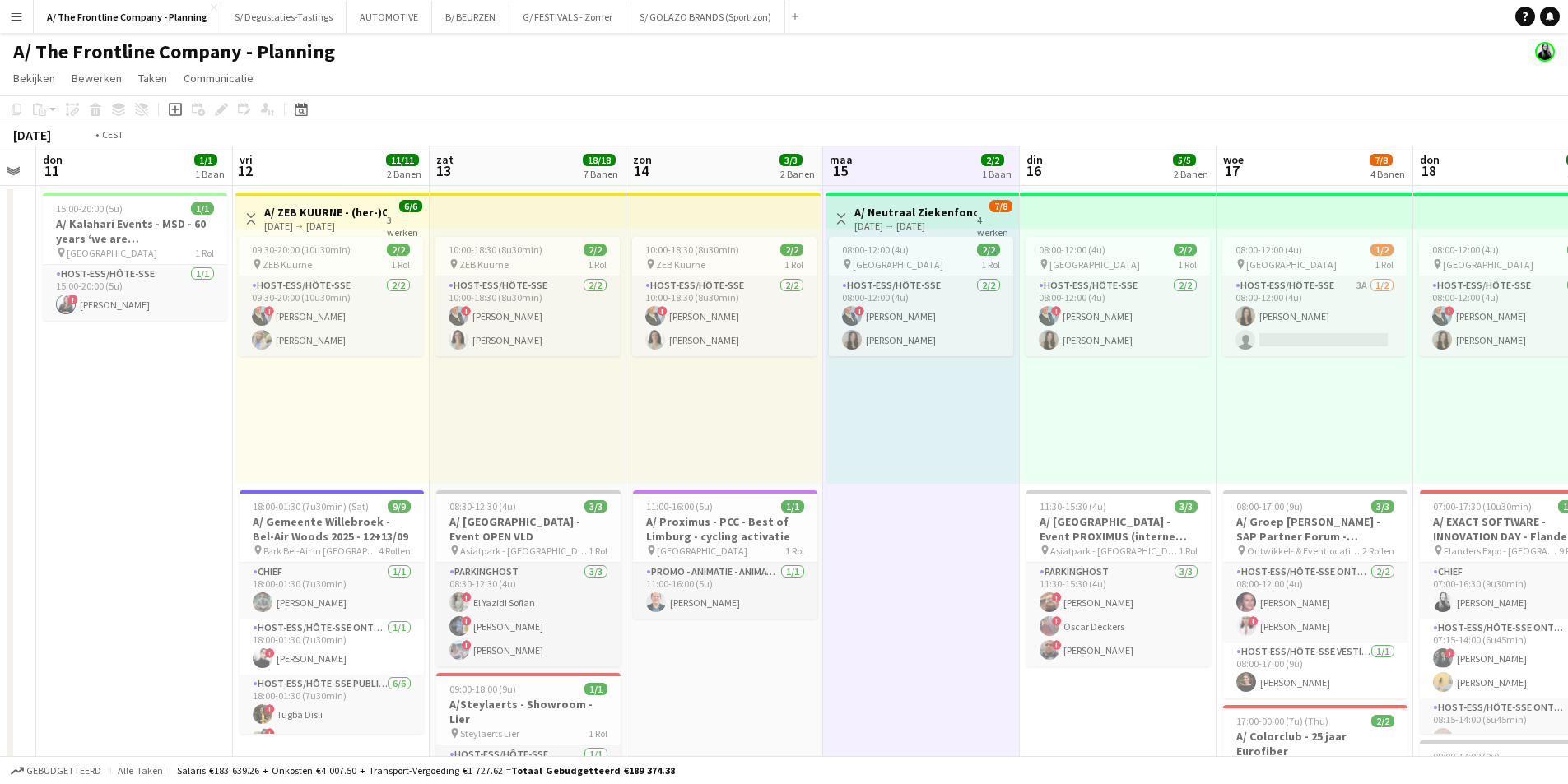
scroll to position [0, 612]
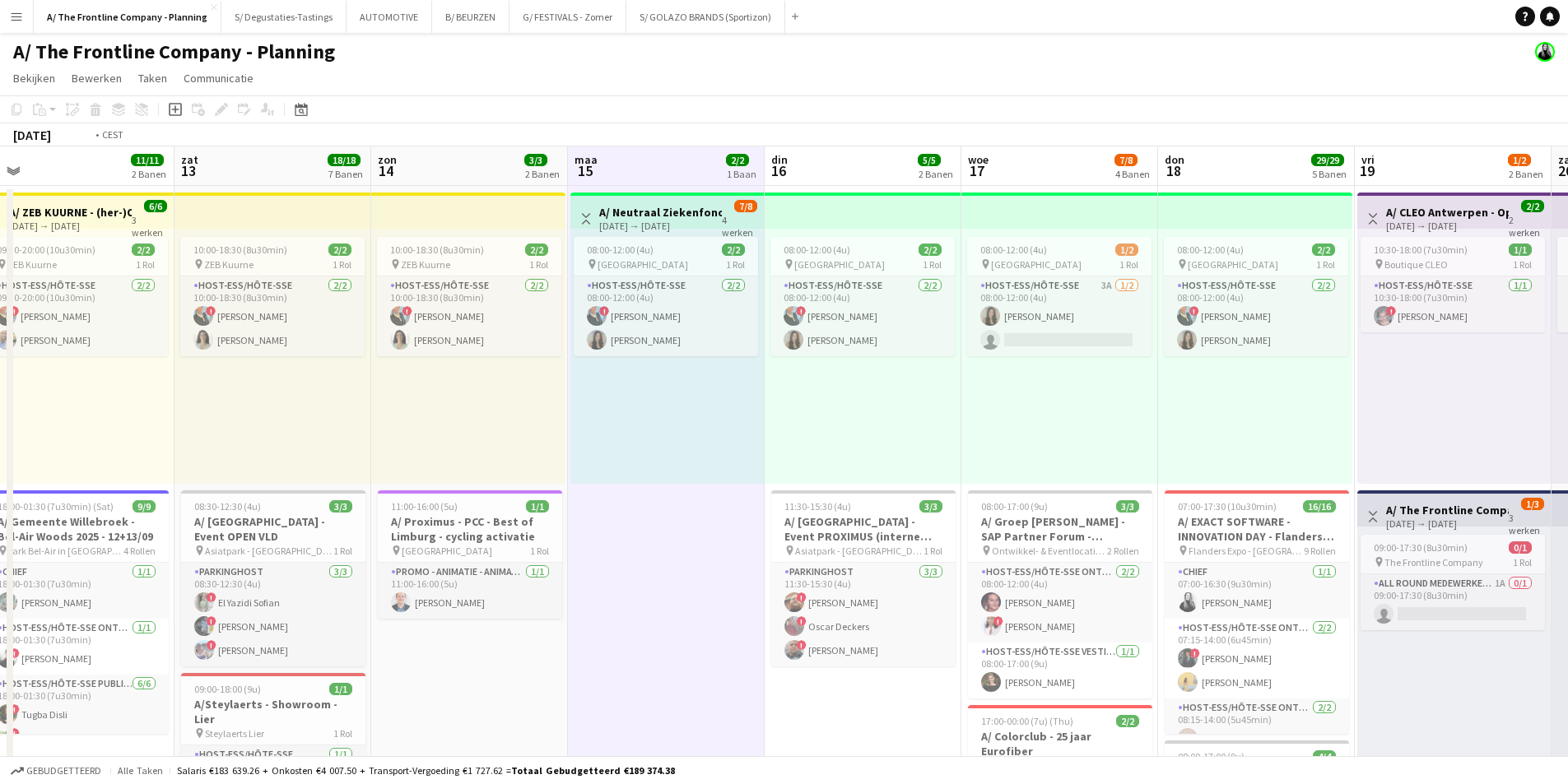
drag, startPoint x: 1236, startPoint y: 182, endPoint x: 193, endPoint y: 198, distance: 1043.1
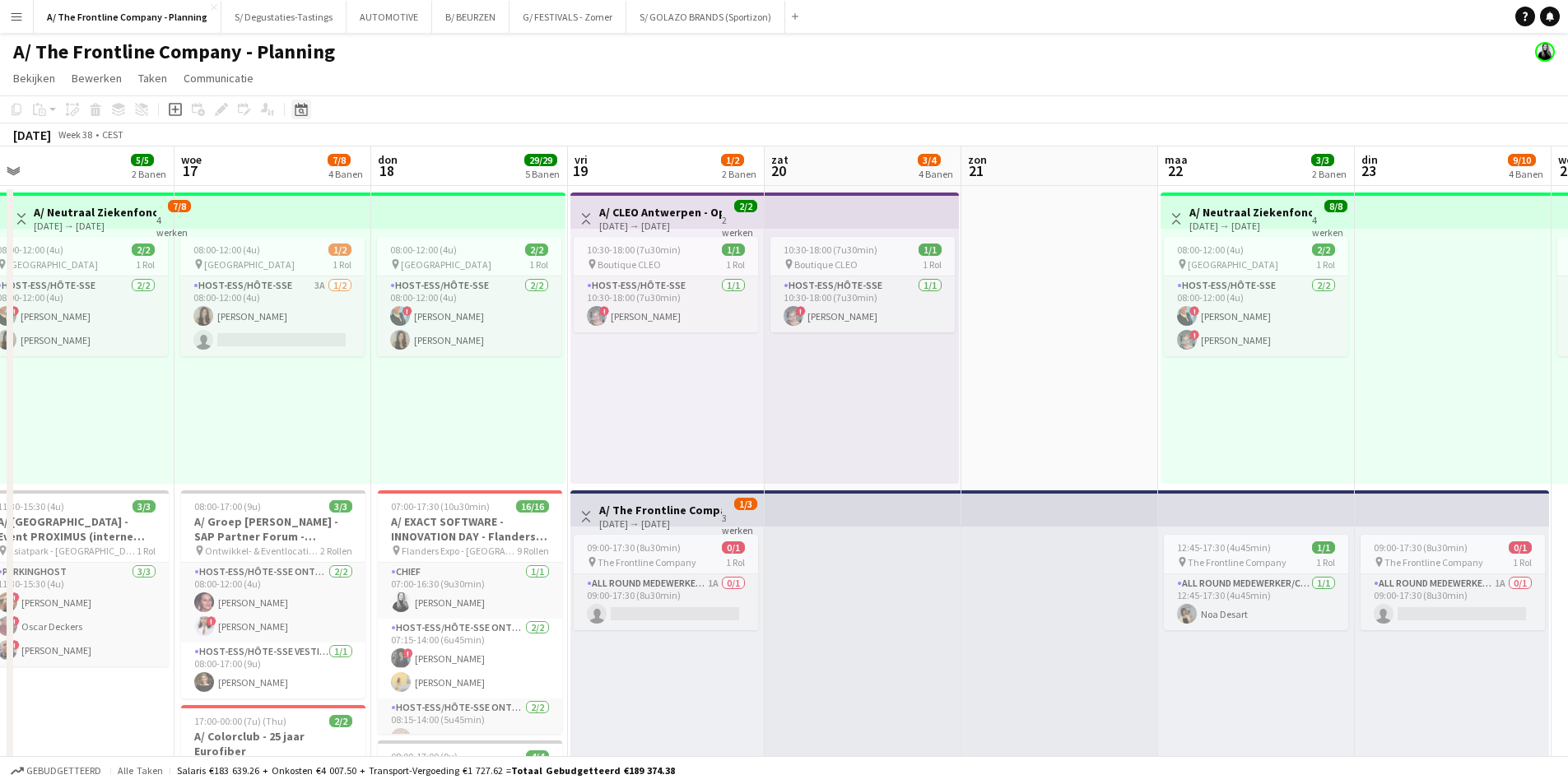
click at [298, 110] on icon "Datumkiezer" at bounding box center [301, 109] width 13 height 13
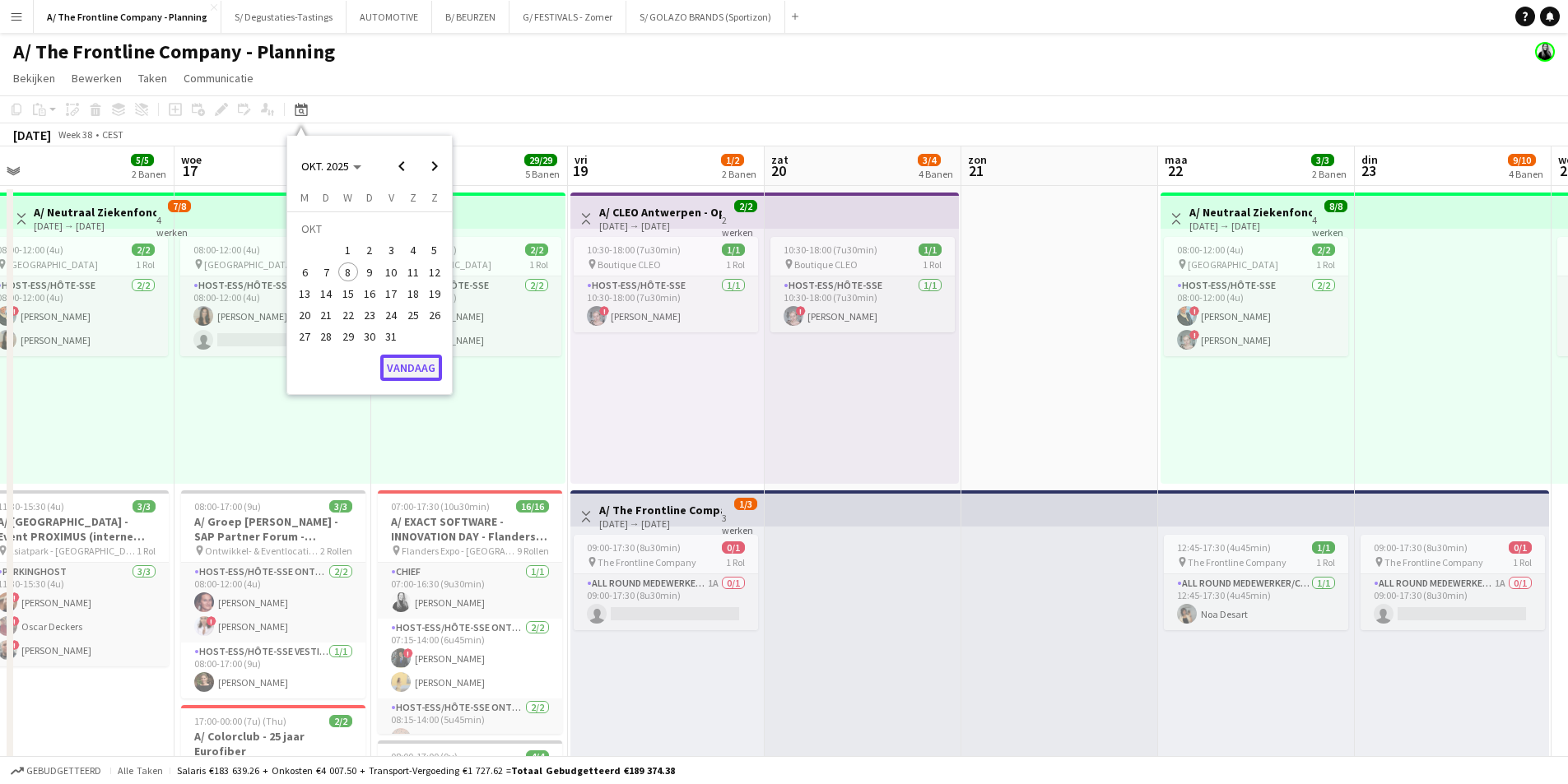
click at [406, 366] on button "Vandaag" at bounding box center [411, 368] width 62 height 26
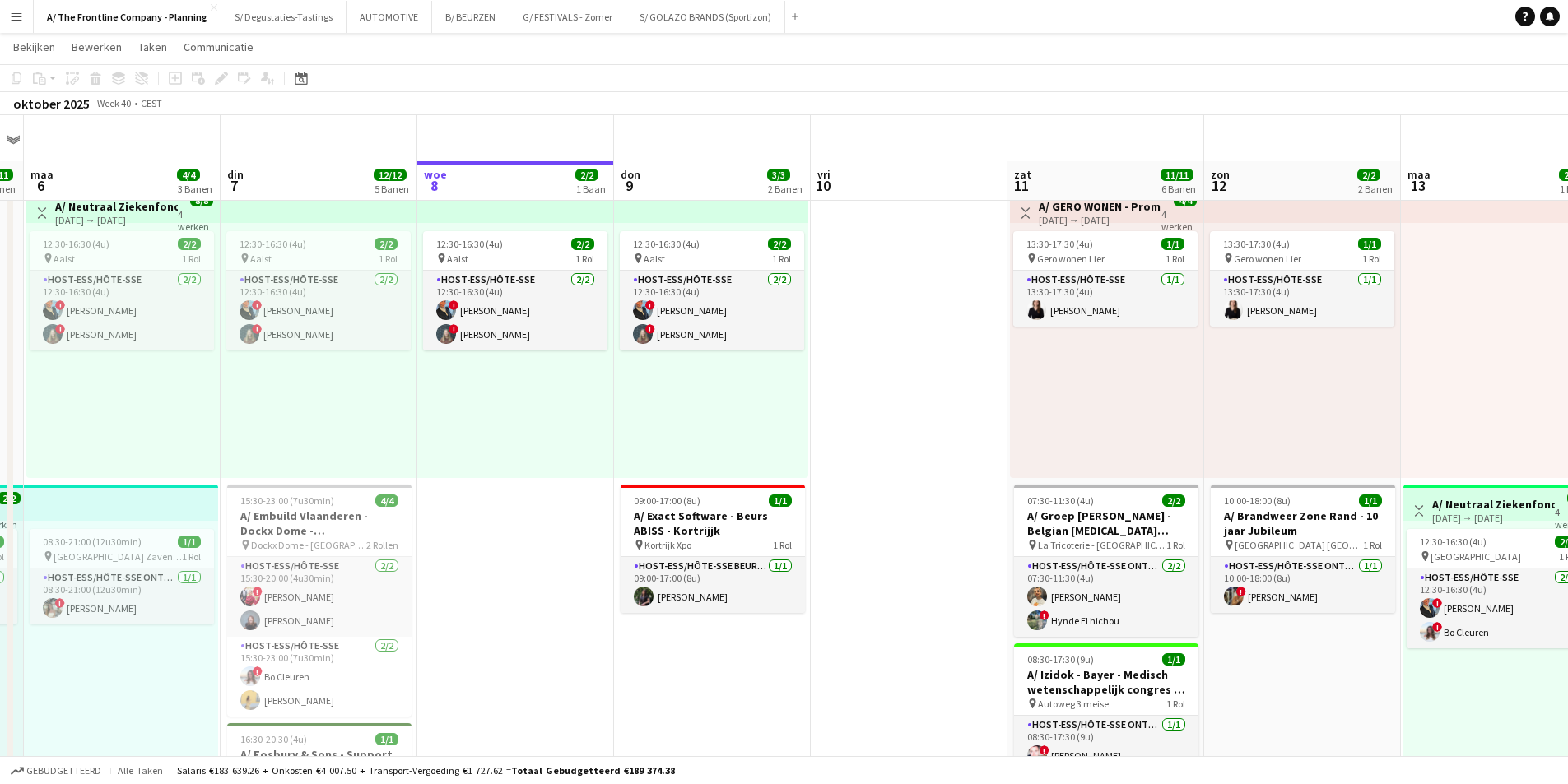
scroll to position [0, 0]
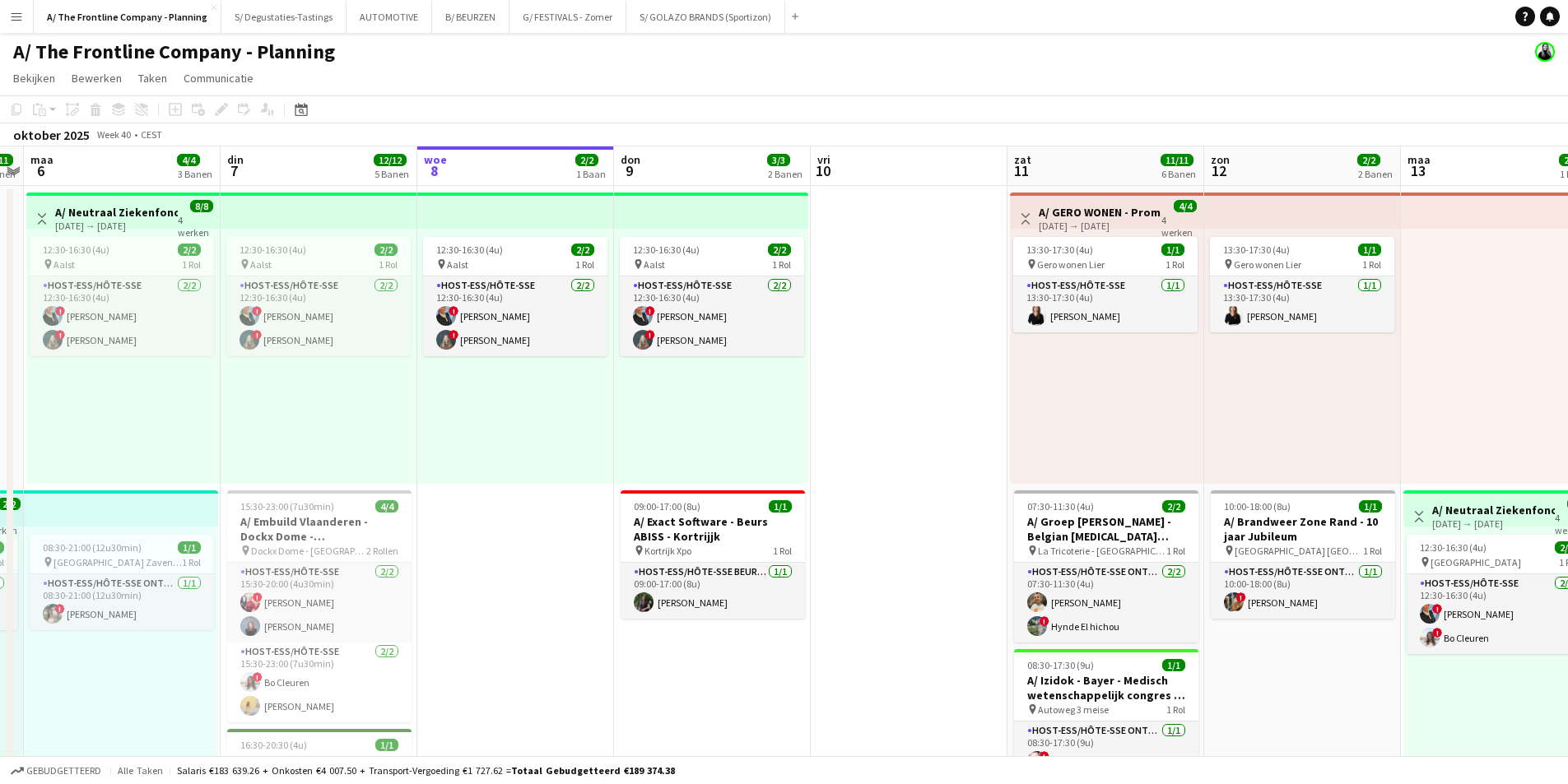
click at [485, 155] on app-board-header-date "woe 8 2/2 1 Baan" at bounding box center [515, 166] width 197 height 40
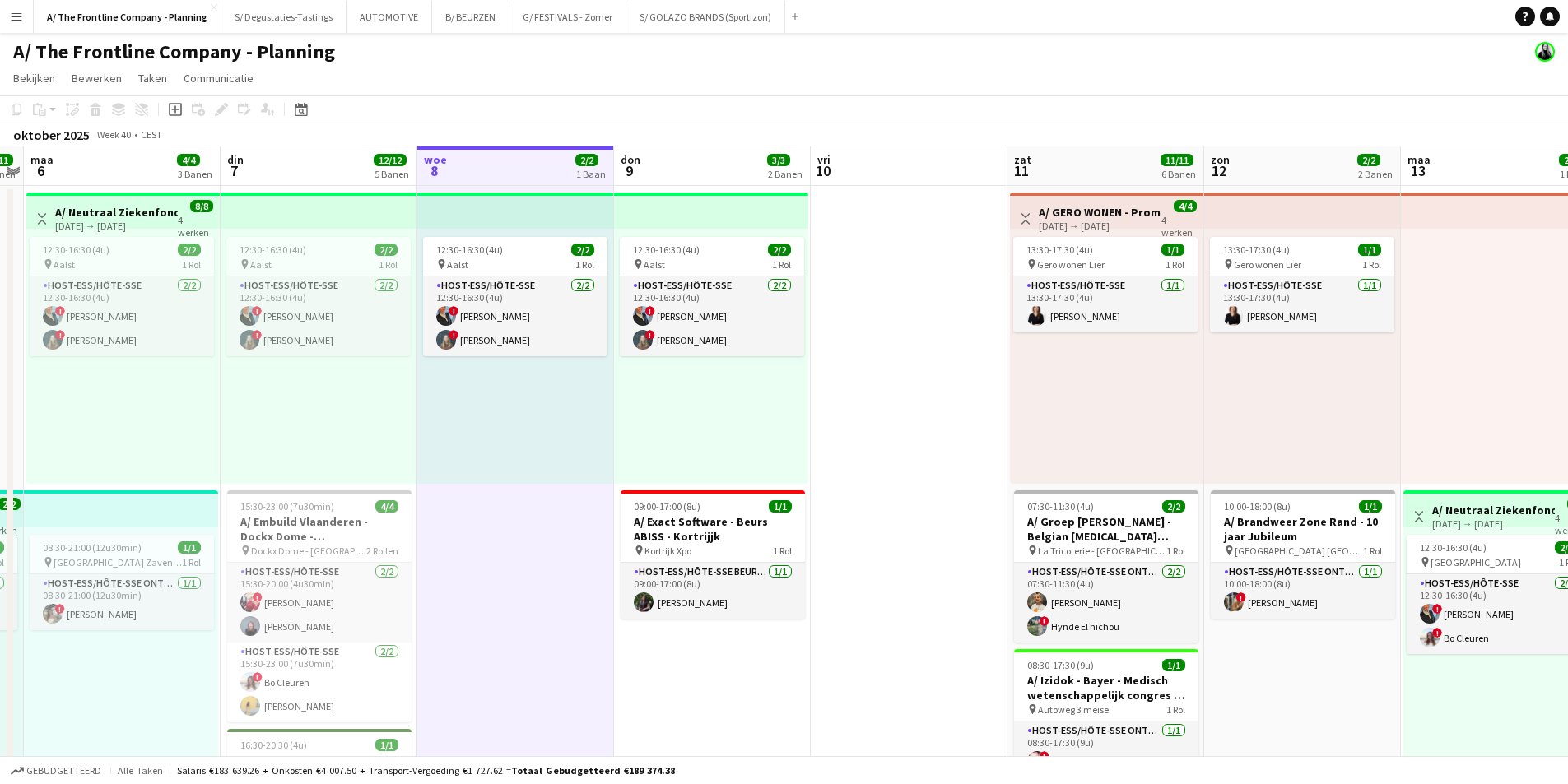
click at [666, 161] on app-board-header-date "don 9 3/3 2 Banen" at bounding box center [712, 166] width 197 height 40
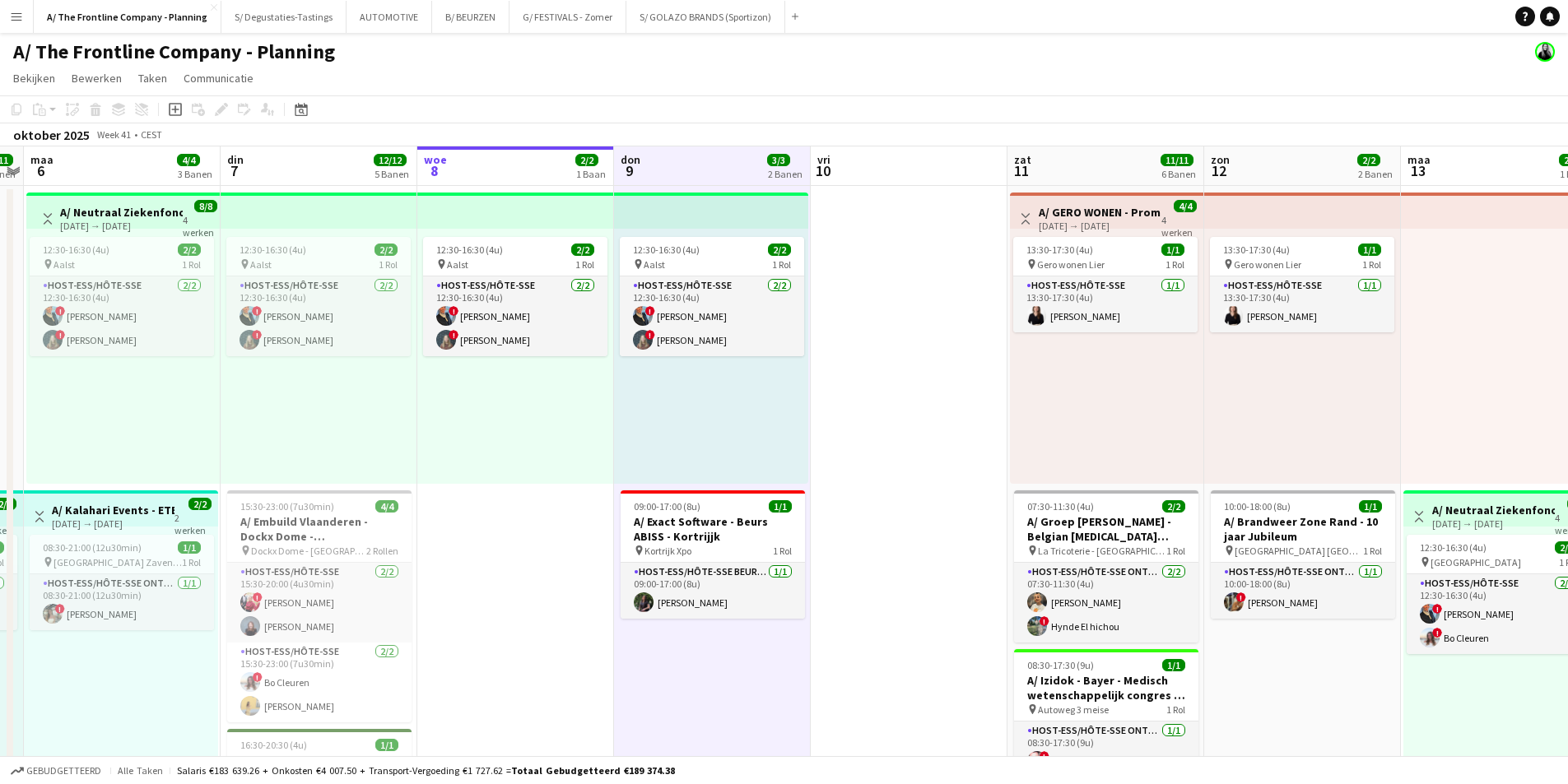
scroll to position [0, 637]
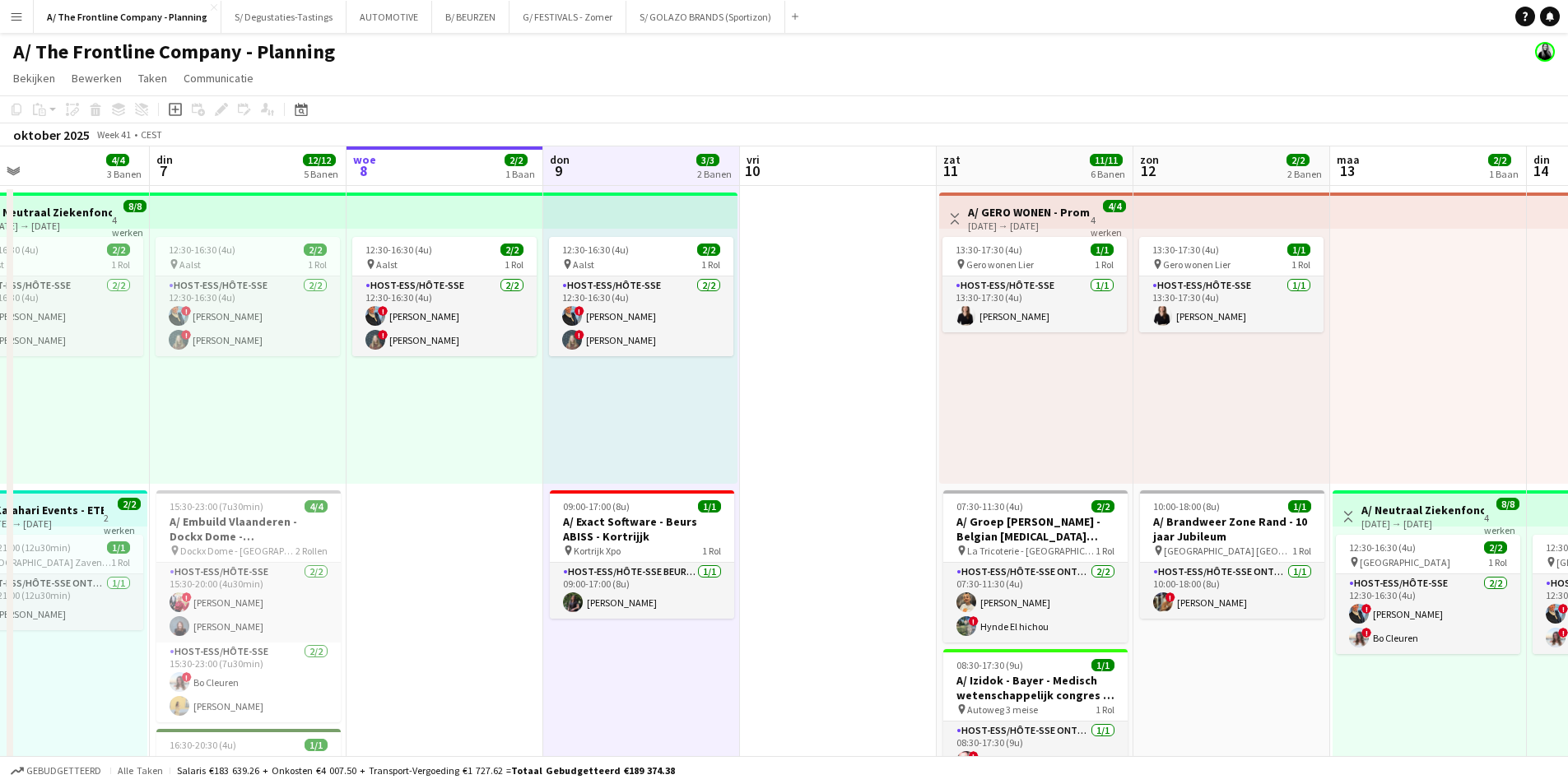
drag, startPoint x: 666, startPoint y: 161, endPoint x: 295, endPoint y: 139, distance: 371.7
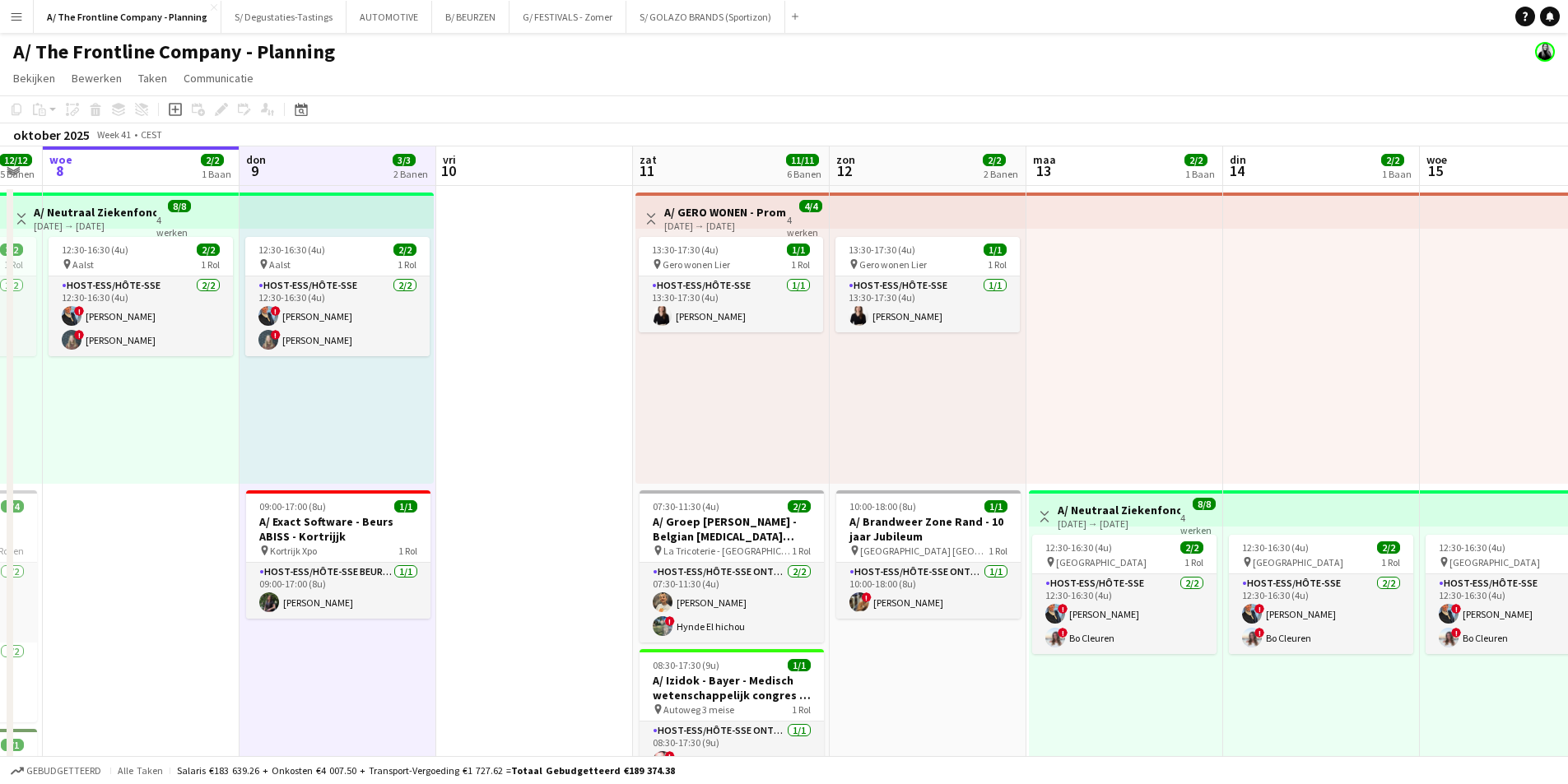
scroll to position [0, 553]
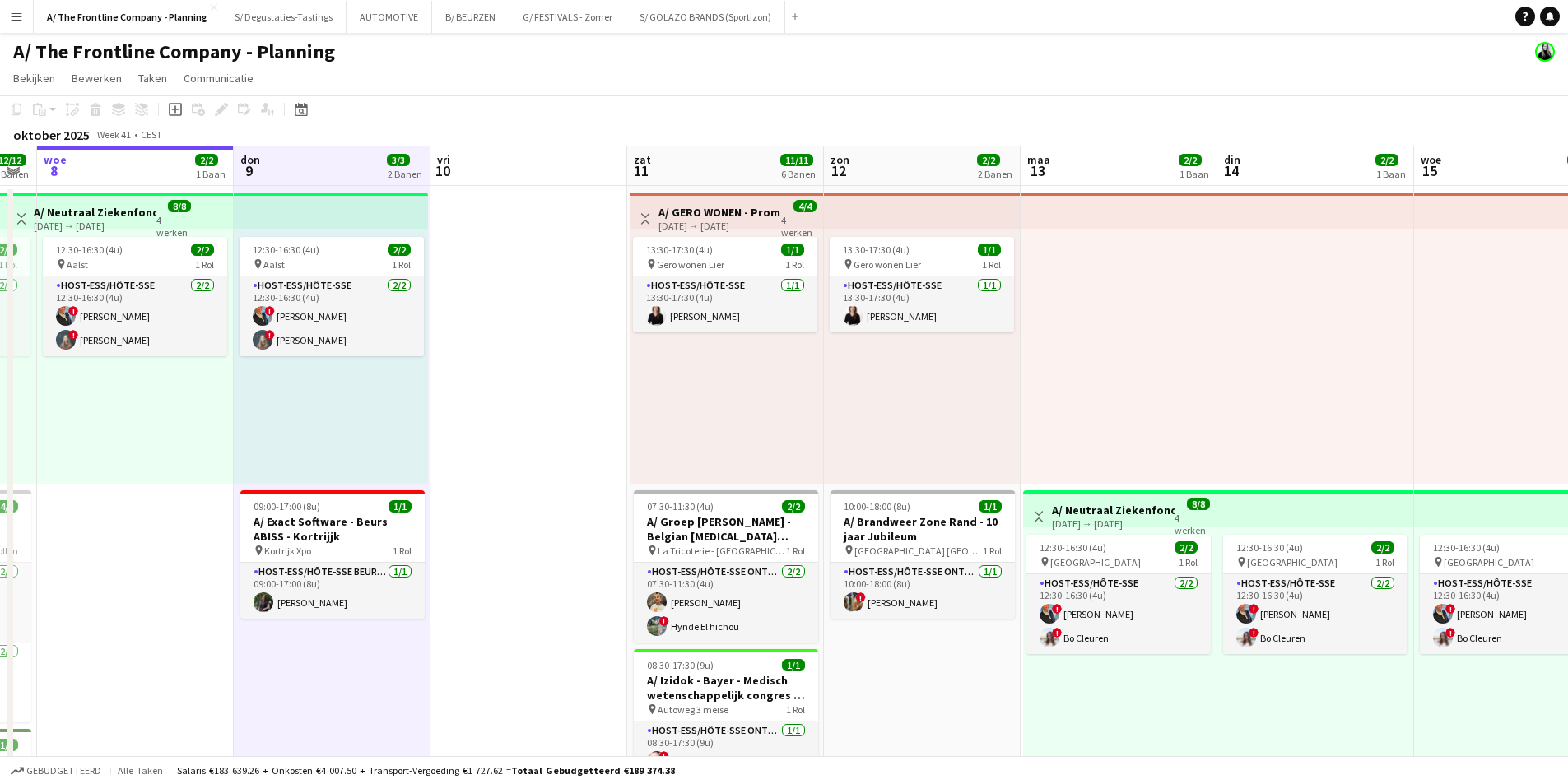
drag, startPoint x: 860, startPoint y: 176, endPoint x: 550, endPoint y: 182, distance: 310.1
click at [600, 179] on app-board-header-date "vri 10" at bounding box center [528, 166] width 197 height 40
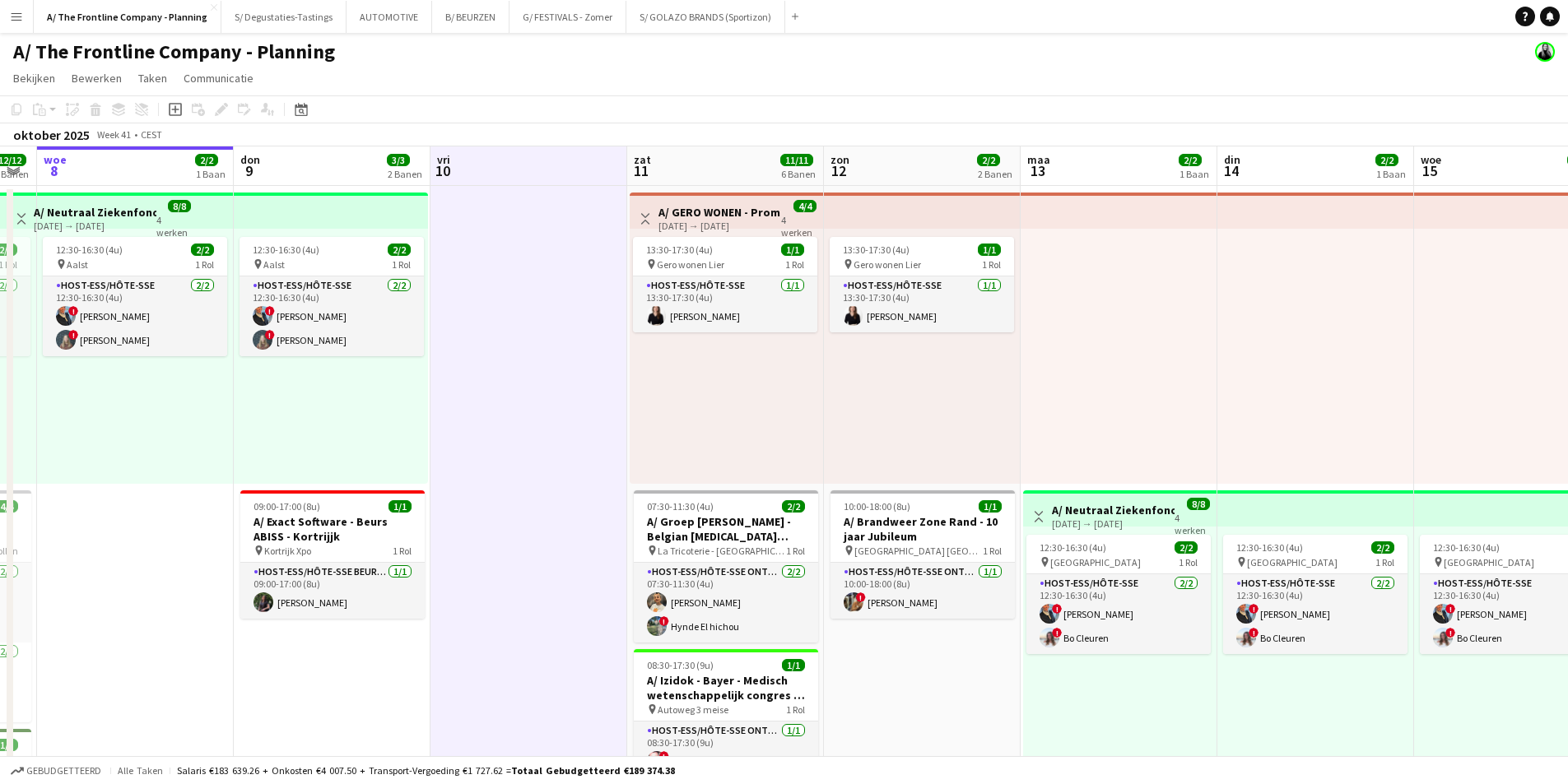
click at [717, 168] on app-board-header-date "zat 11 11/11 6 Banen" at bounding box center [725, 166] width 197 height 40
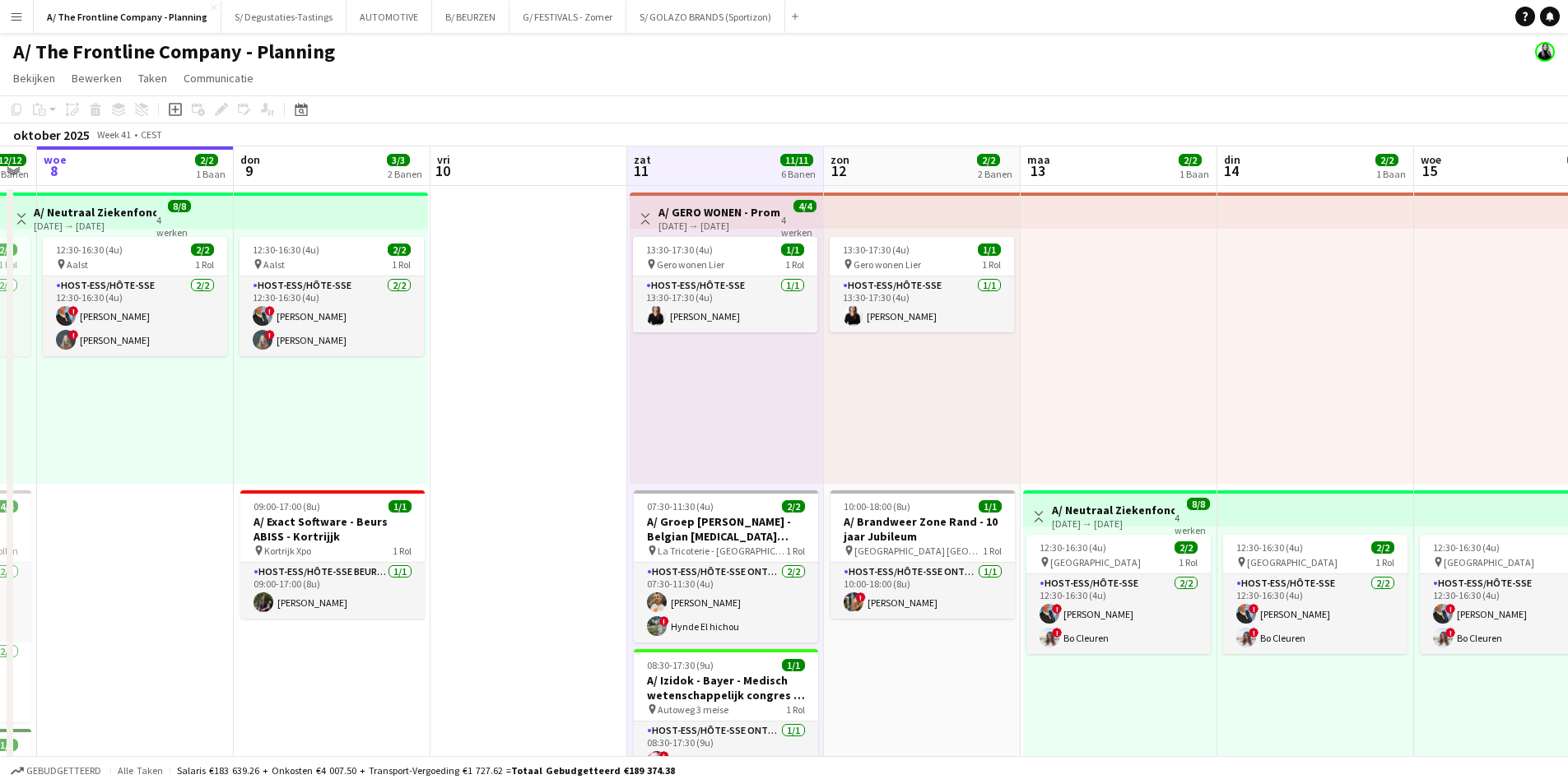
click at [974, 169] on app-board-header-date "zon 12 2/2 2 Banen" at bounding box center [922, 166] width 197 height 40
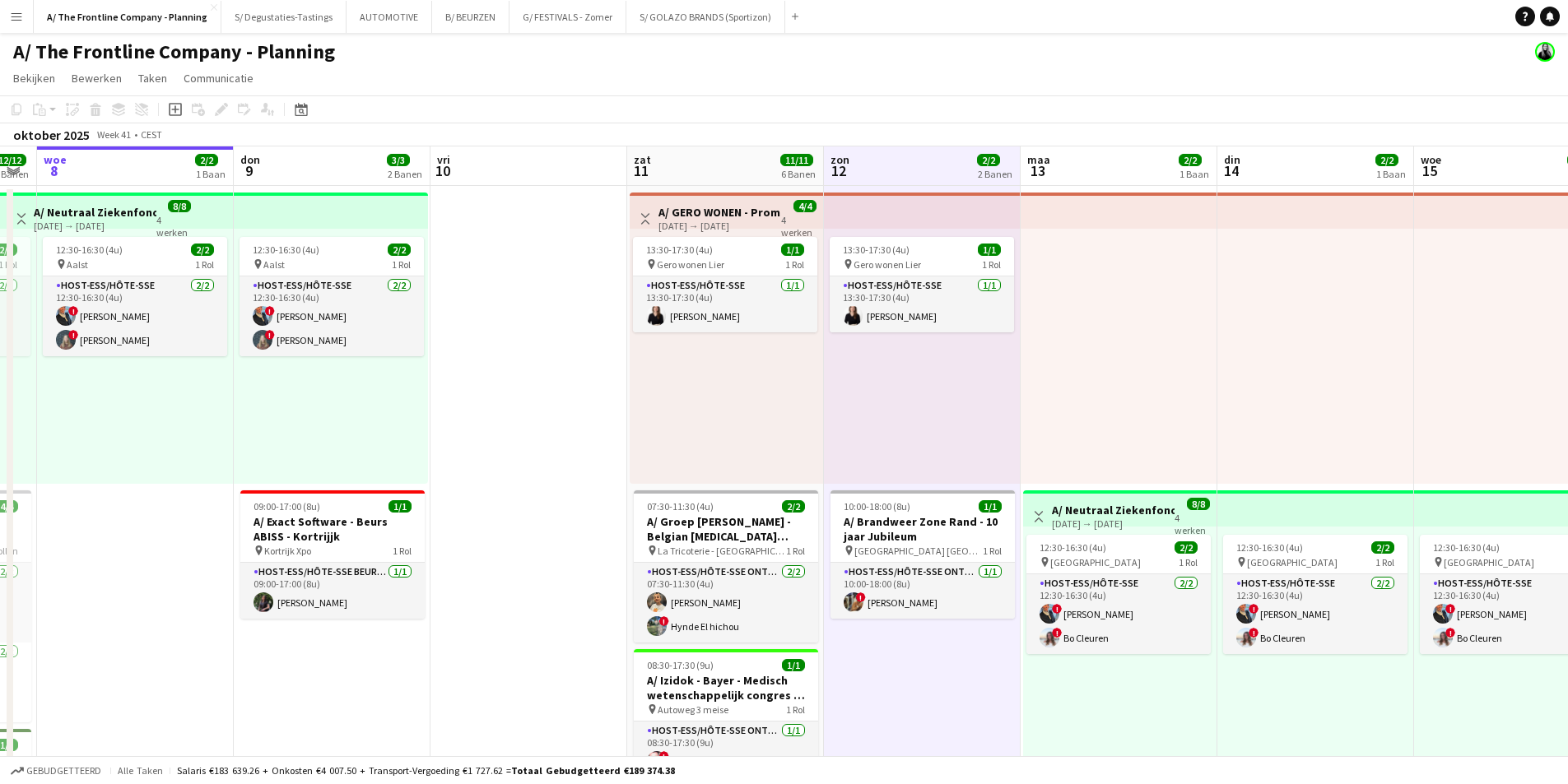
click at [1109, 164] on app-board-header-date "maa 13 2/2 1 Baan" at bounding box center [1118, 166] width 197 height 40
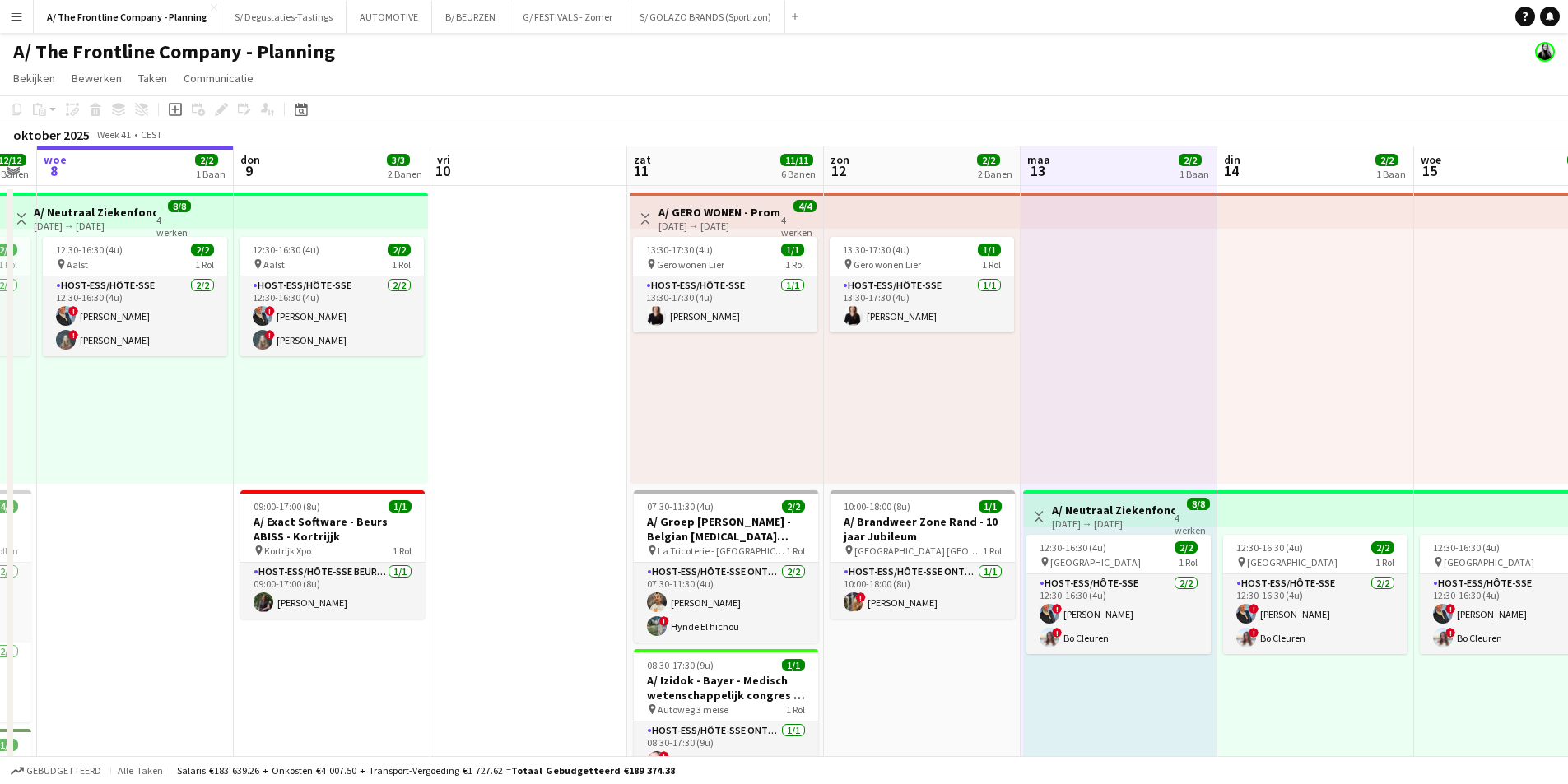
scroll to position [0, 593]
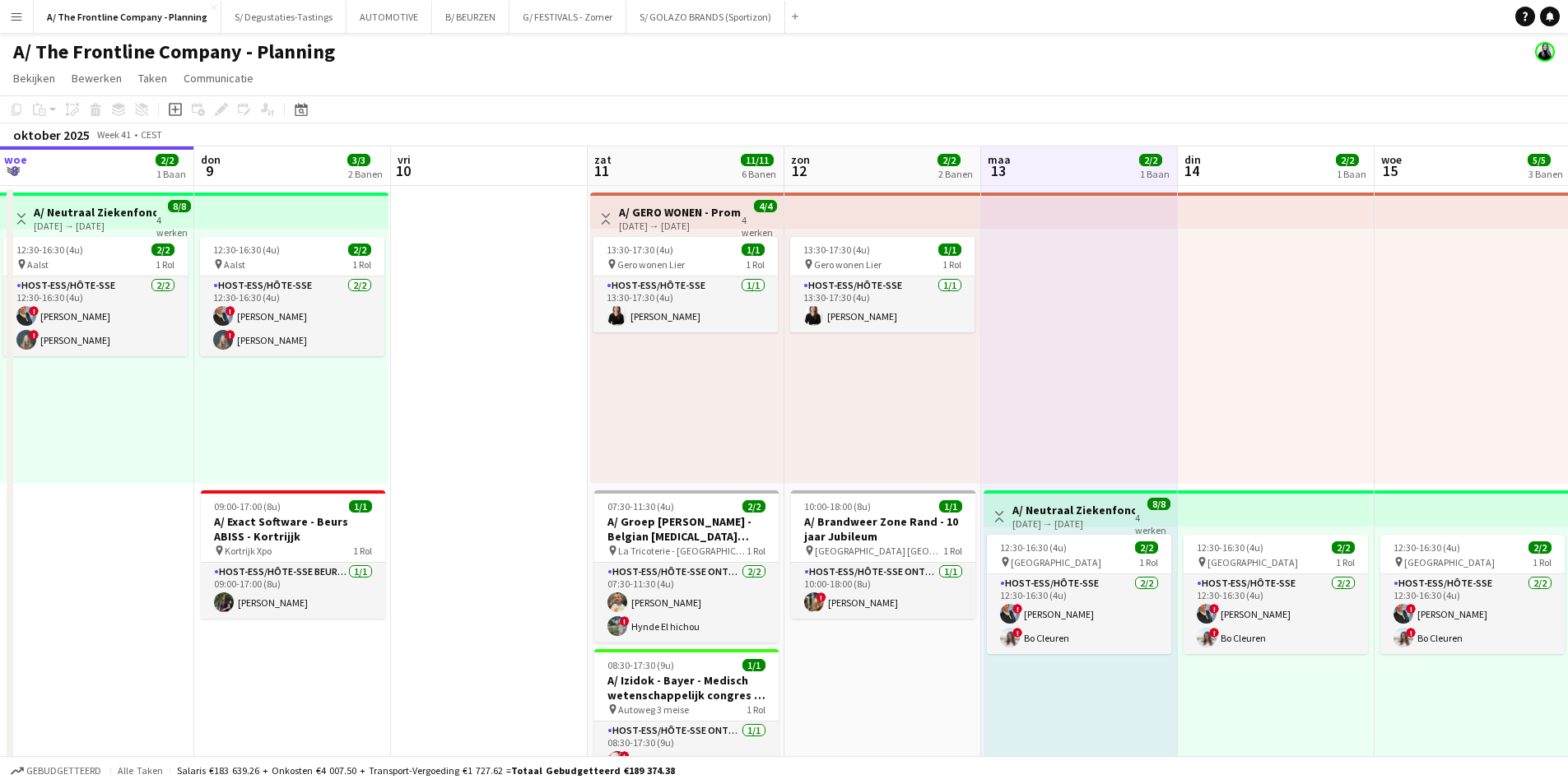
drag, startPoint x: 1192, startPoint y: 161, endPoint x: 809, endPoint y: 141, distance: 383.5
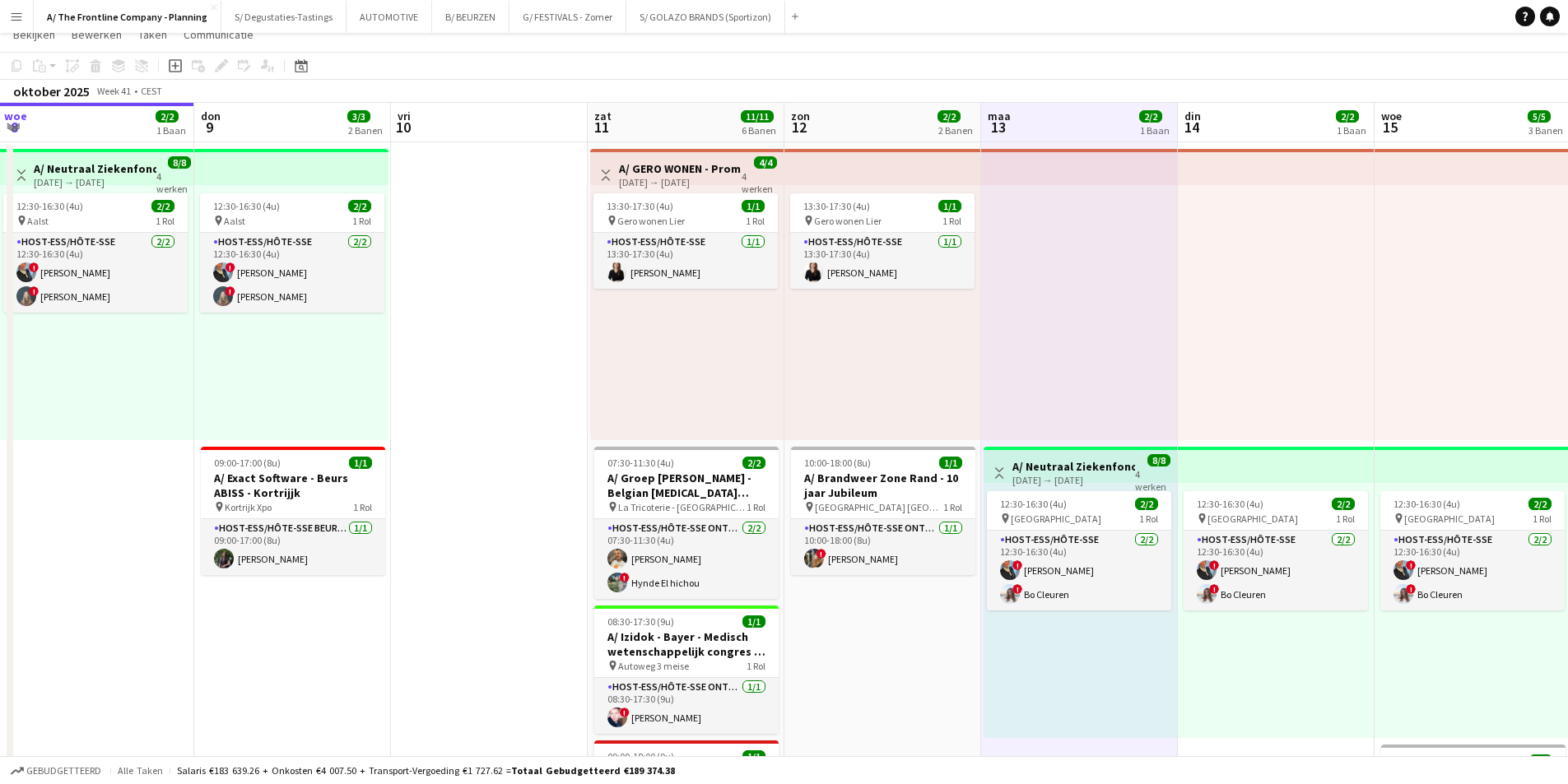
scroll to position [0, 0]
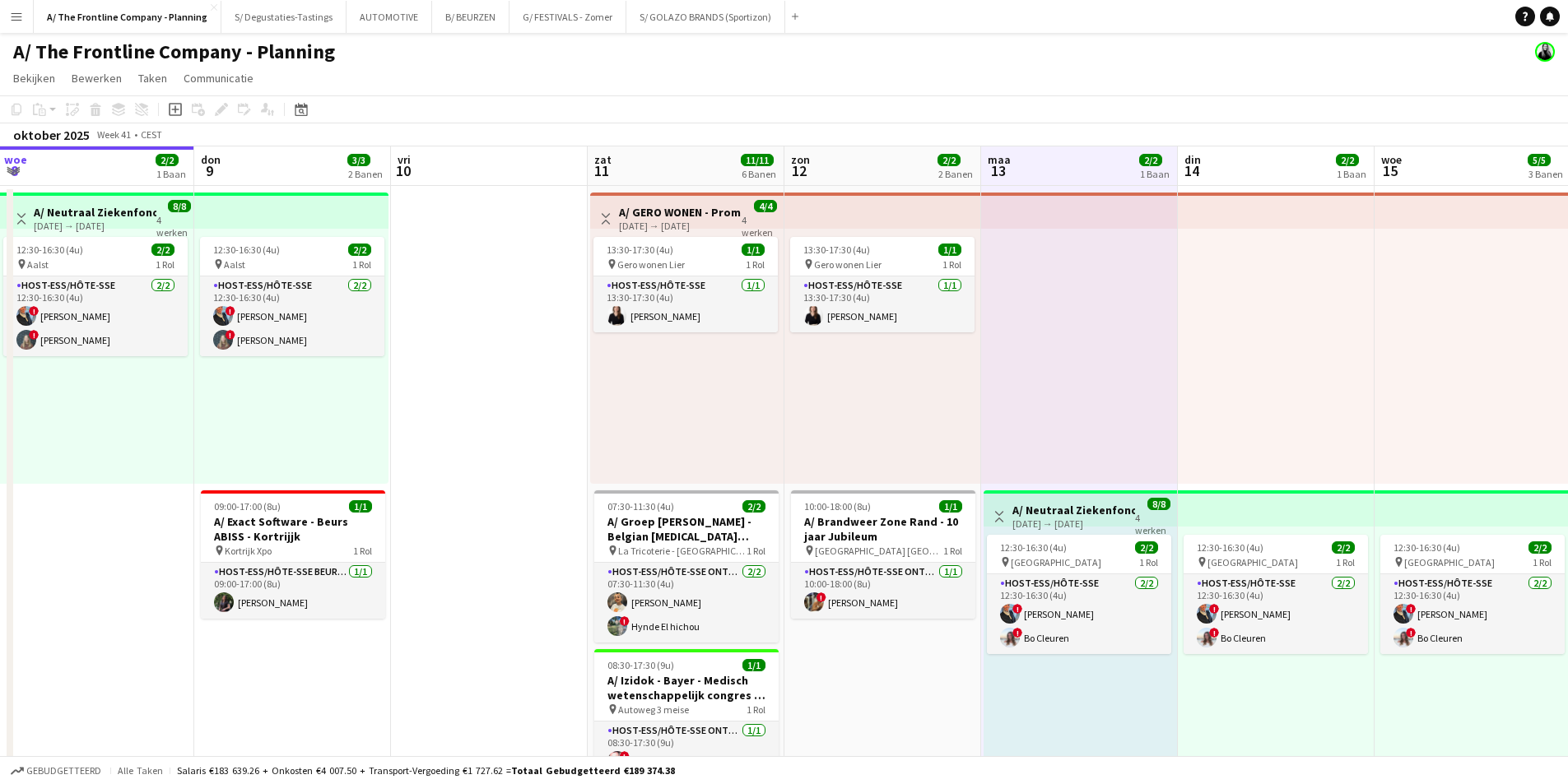
click at [718, 178] on app-board-header-date "zat 11 11/11 6 Banen" at bounding box center [685, 166] width 197 height 40
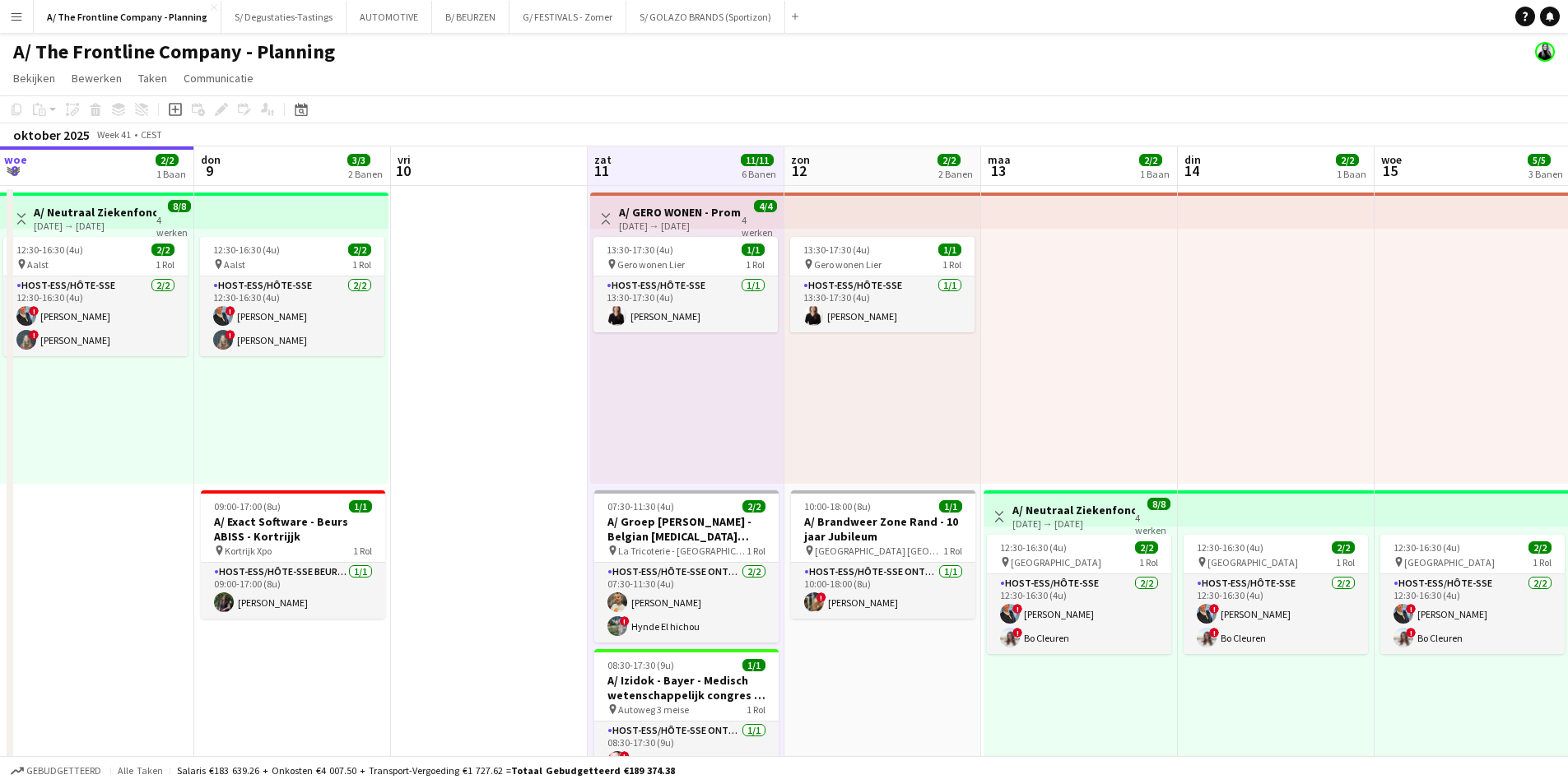
click at [862, 161] on app-board-header-date "zon 12 2/2 2 Banen" at bounding box center [882, 166] width 197 height 40
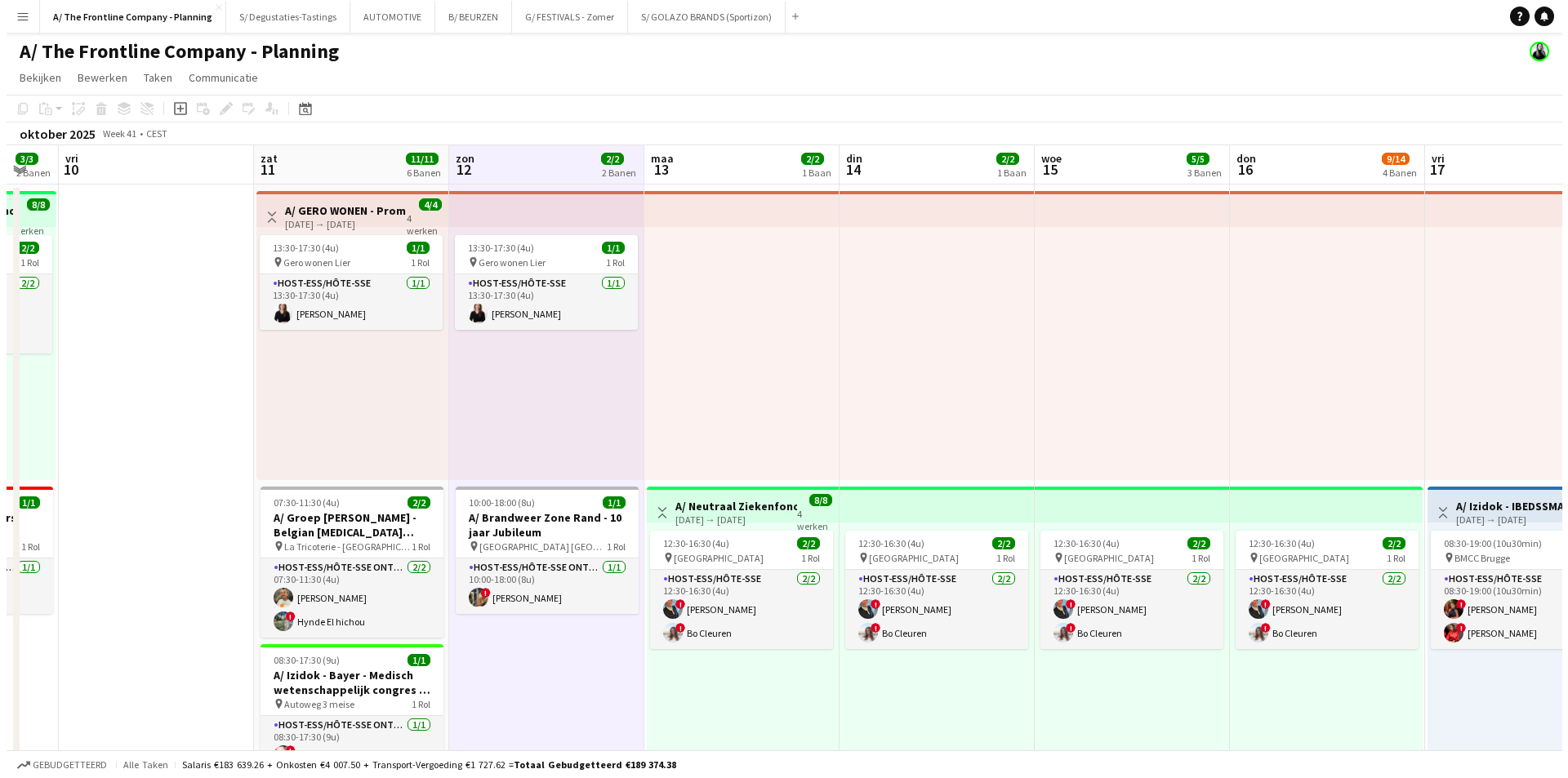
scroll to position [0, 556]
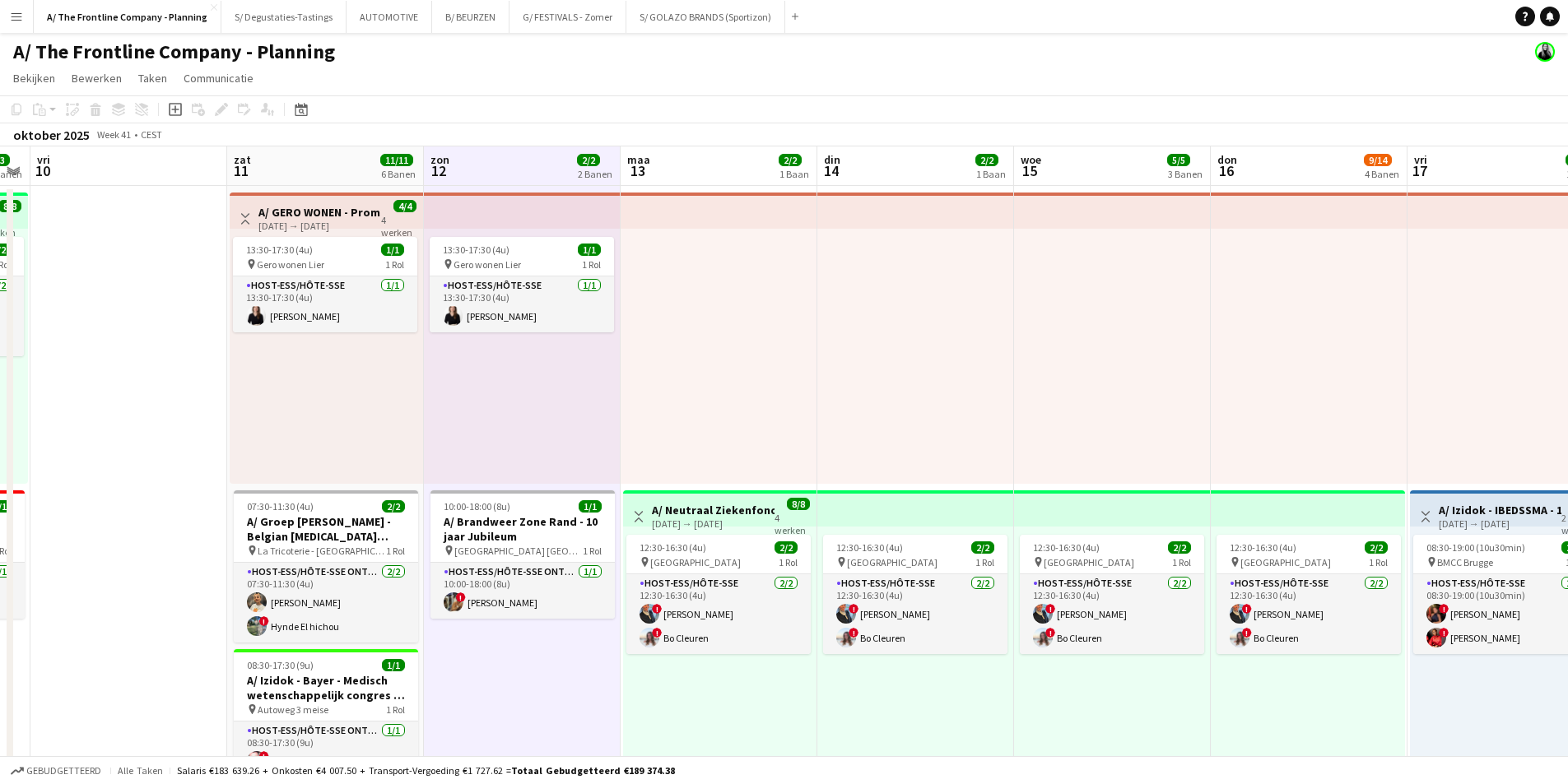
drag, startPoint x: 1014, startPoint y: 682, endPoint x: 653, endPoint y: 706, distance: 361.8
click at [12, 20] on app-icon "Menu" at bounding box center [16, 16] width 13 height 13
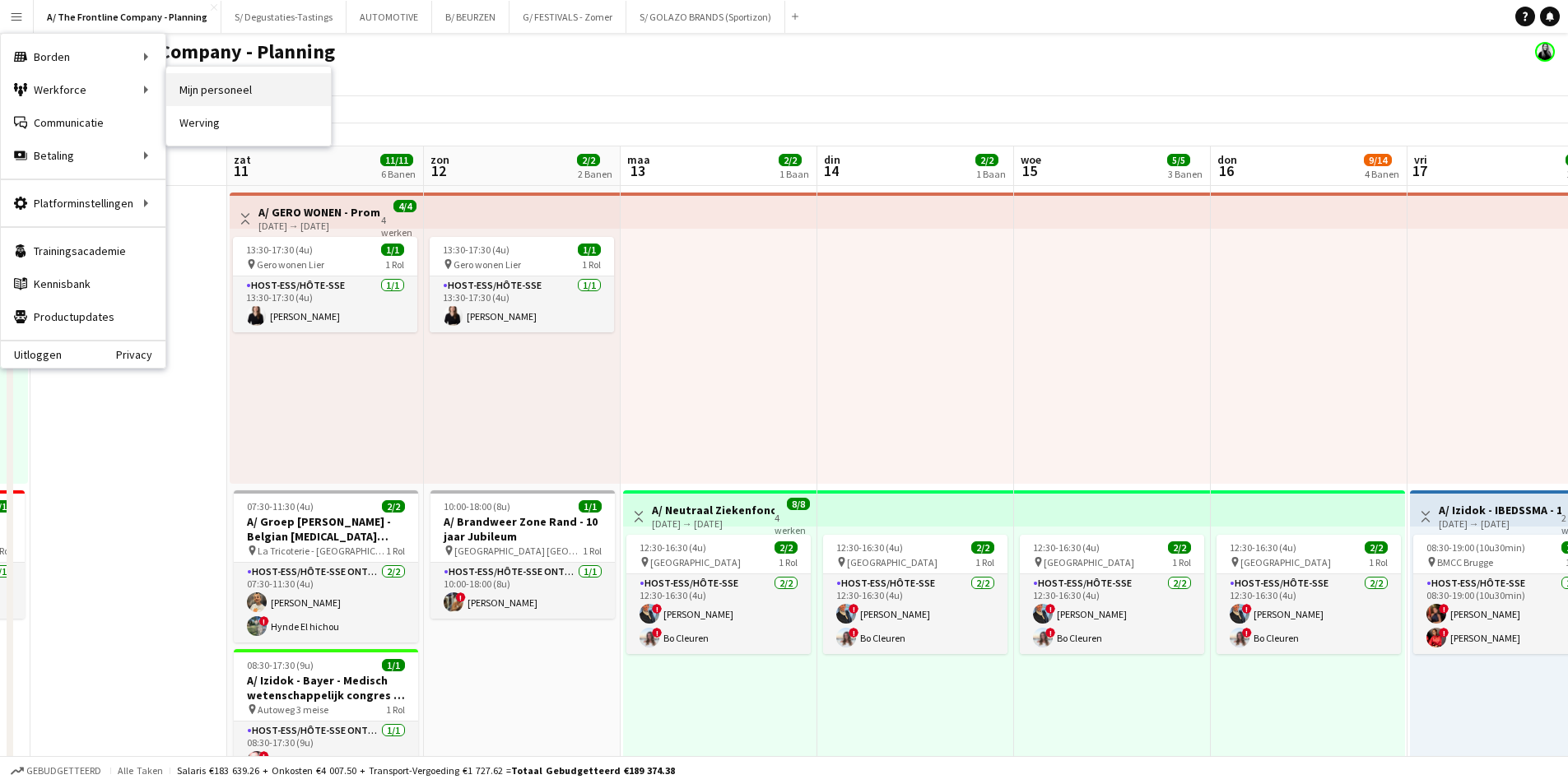
click at [256, 82] on link "Mijn personeel" at bounding box center [248, 89] width 165 height 33
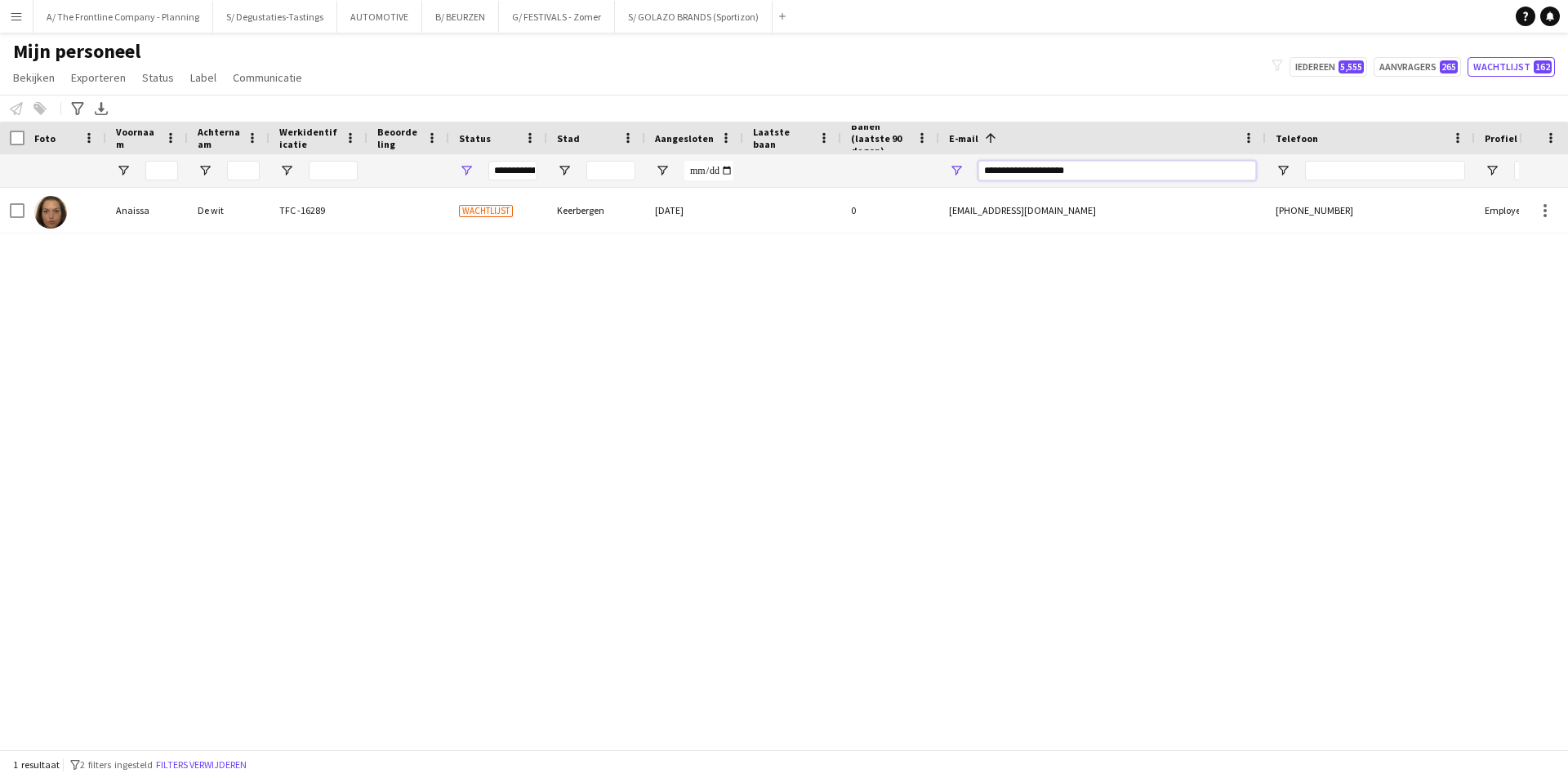
click at [1017, 172] on input "**********" at bounding box center [1116, 171] width 277 height 19
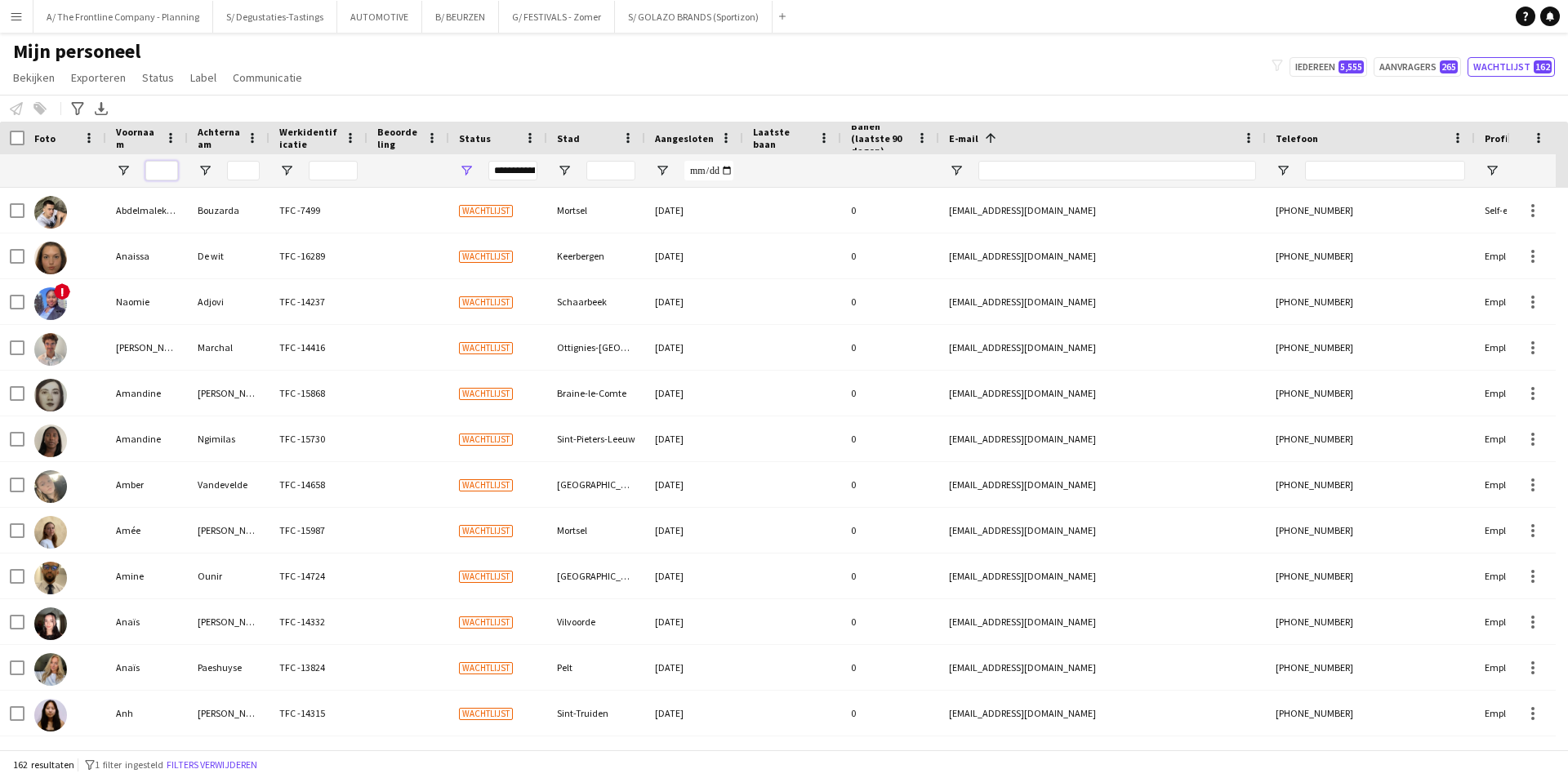
click at [151, 167] on input "Voornaam Filter Invoer" at bounding box center [161, 171] width 32 height 19
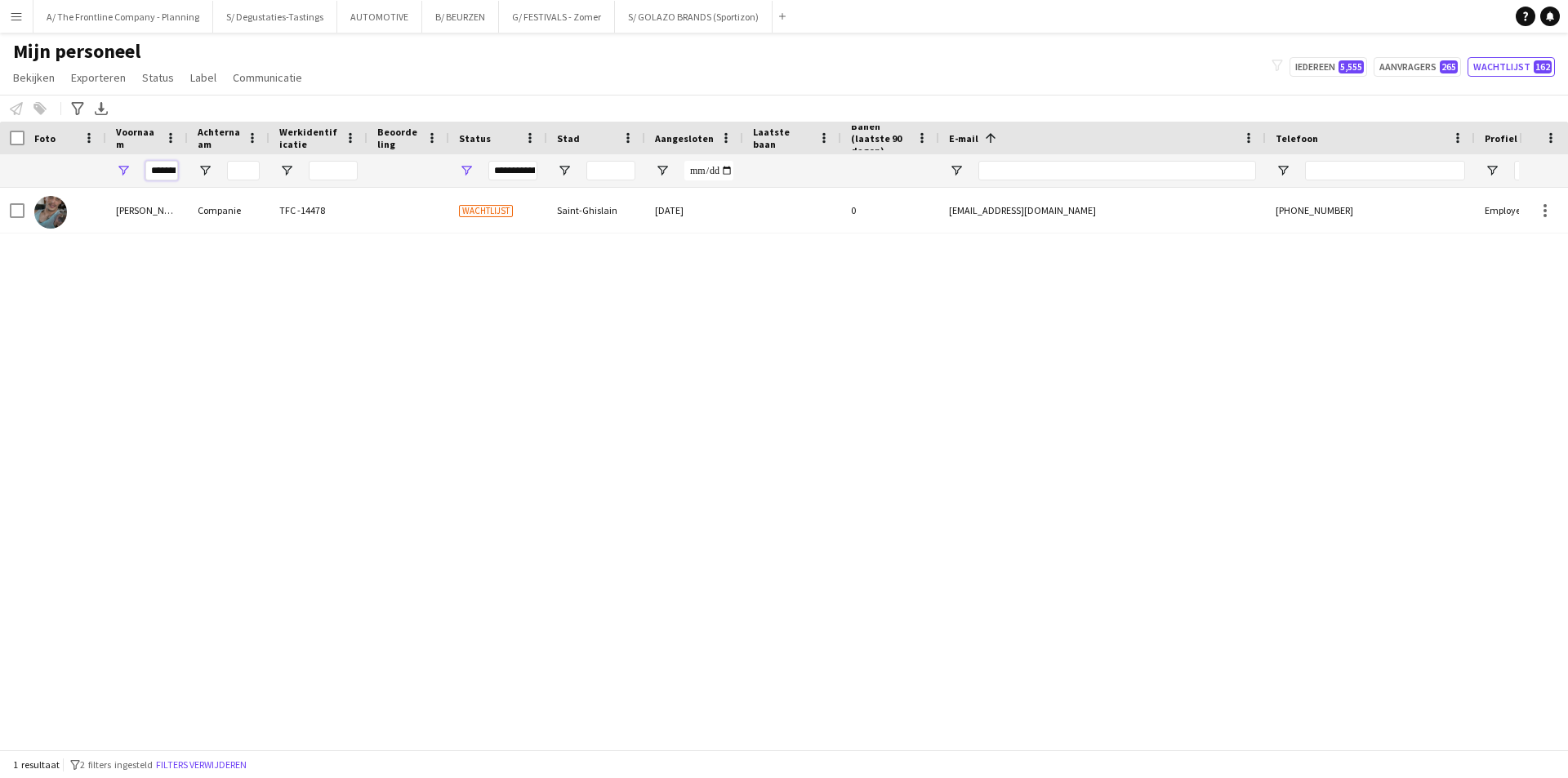
scroll to position [0, 5]
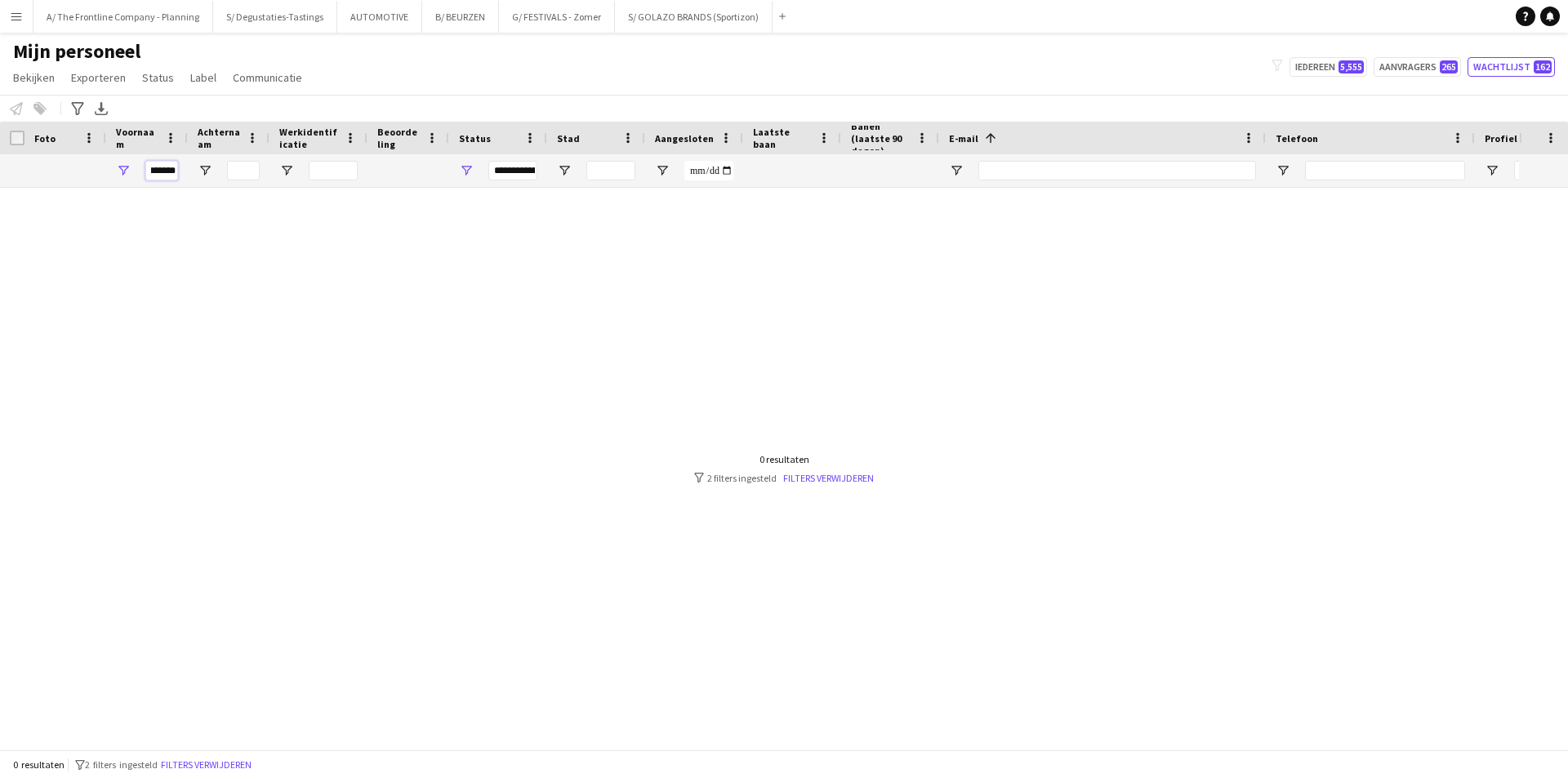
type input "*******"
click at [244, 171] on input "Achternaam Filter Invoer" at bounding box center [242, 171] width 32 height 19
type input "**"
click at [150, 164] on input "*******" at bounding box center [161, 171] width 32 height 19
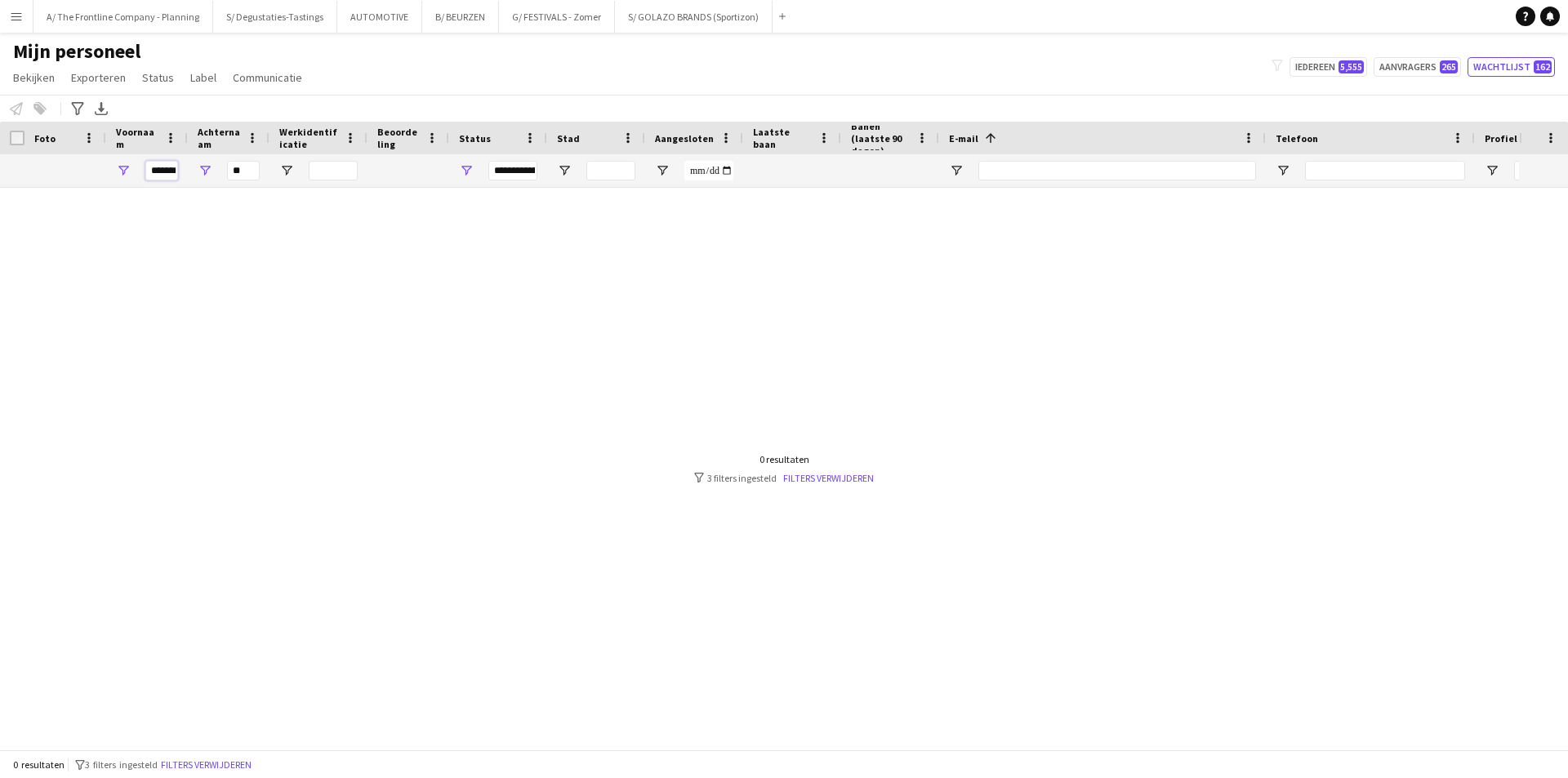
click at [150, 164] on input "*******" at bounding box center [161, 171] width 32 height 19
type input "***"
click at [465, 172] on span "Open Filtermenu" at bounding box center [466, 171] width 15 height 15
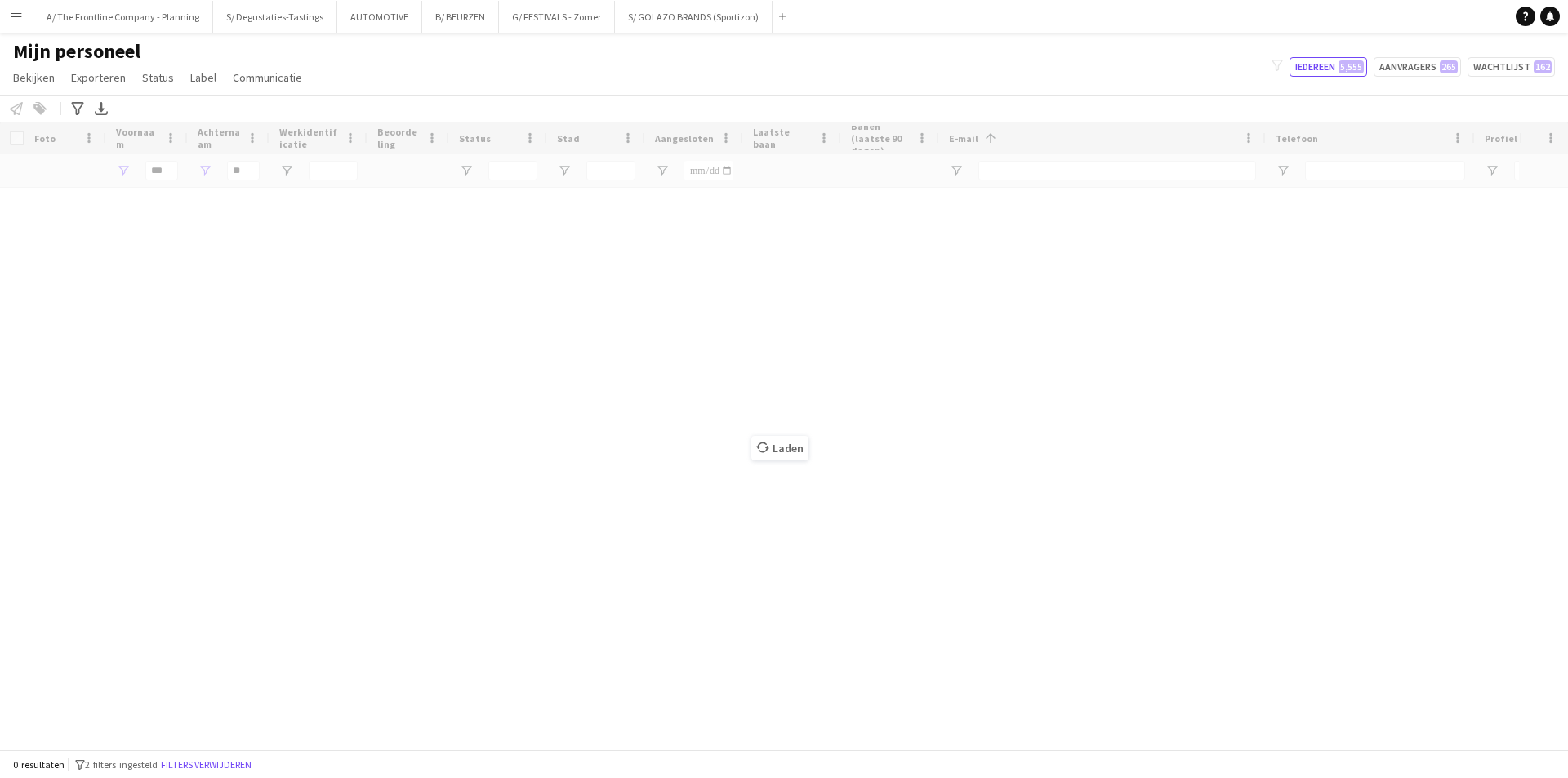
click at [171, 177] on div "Laden" at bounding box center [784, 436] width 1568 height 628
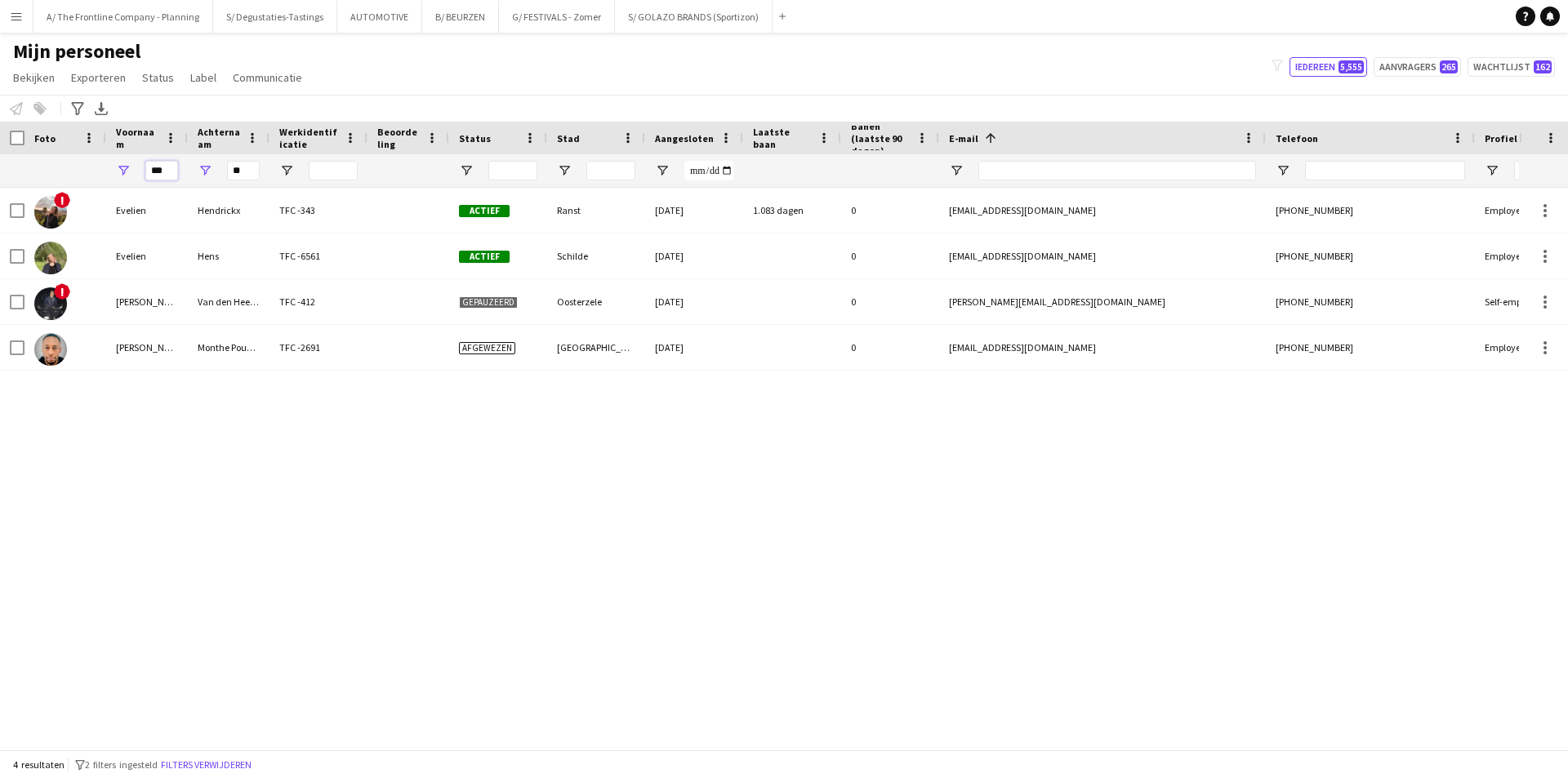
click at [166, 174] on input "***" at bounding box center [161, 171] width 32 height 19
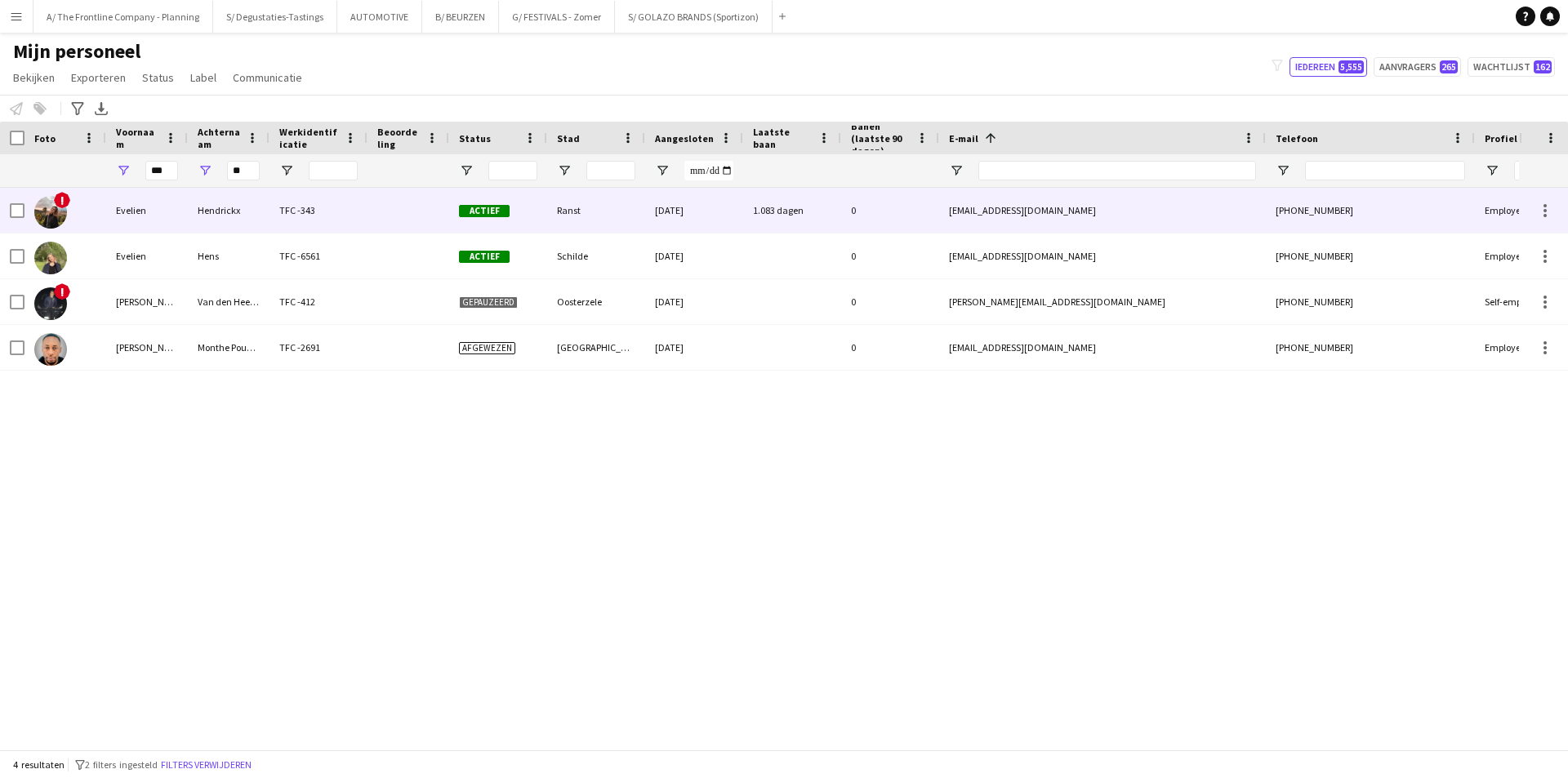
click at [272, 213] on div "TFC -343" at bounding box center [318, 210] width 98 height 45
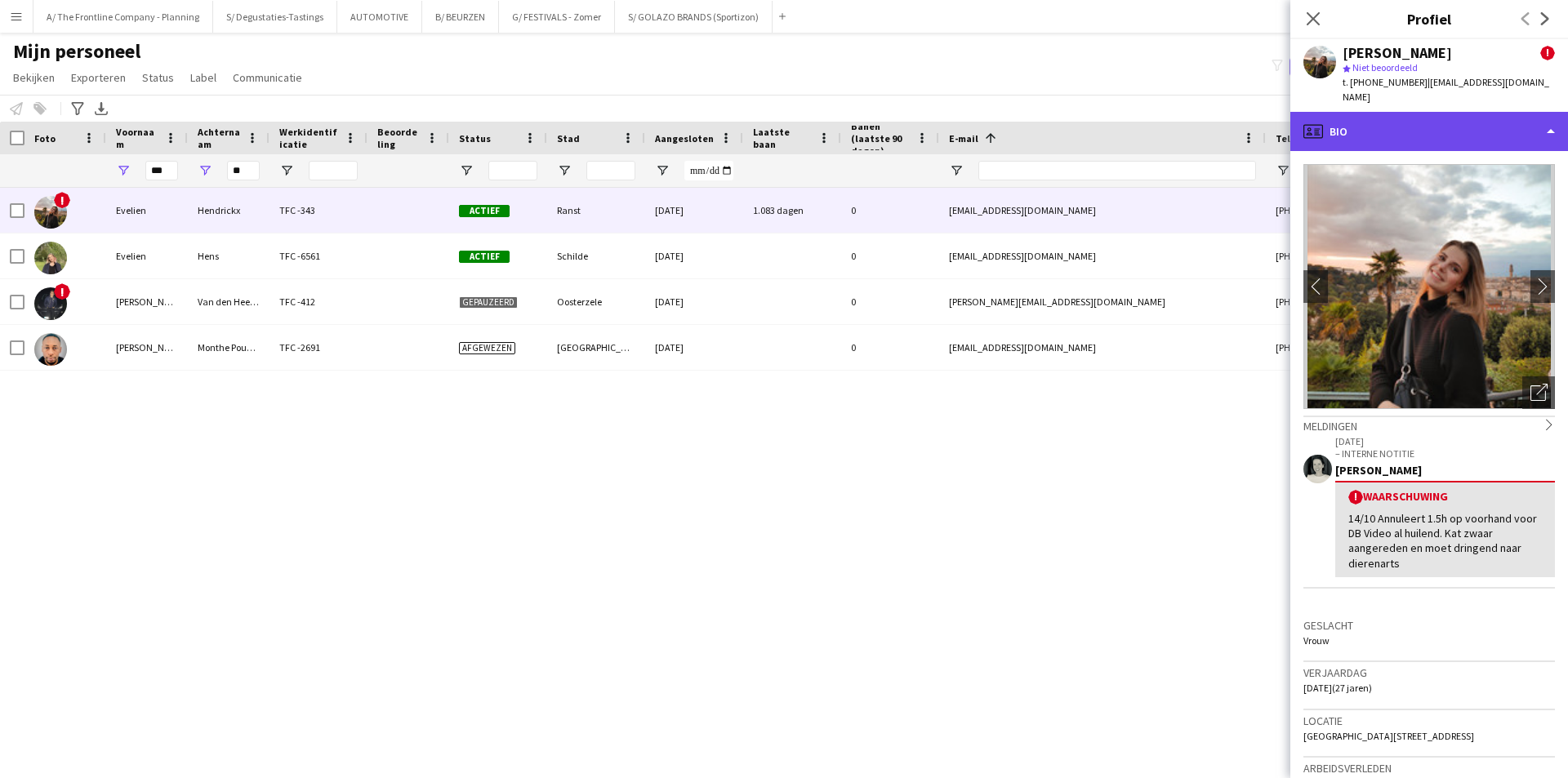
click at [1432, 128] on div "profile Bio" at bounding box center [1428, 131] width 277 height 39
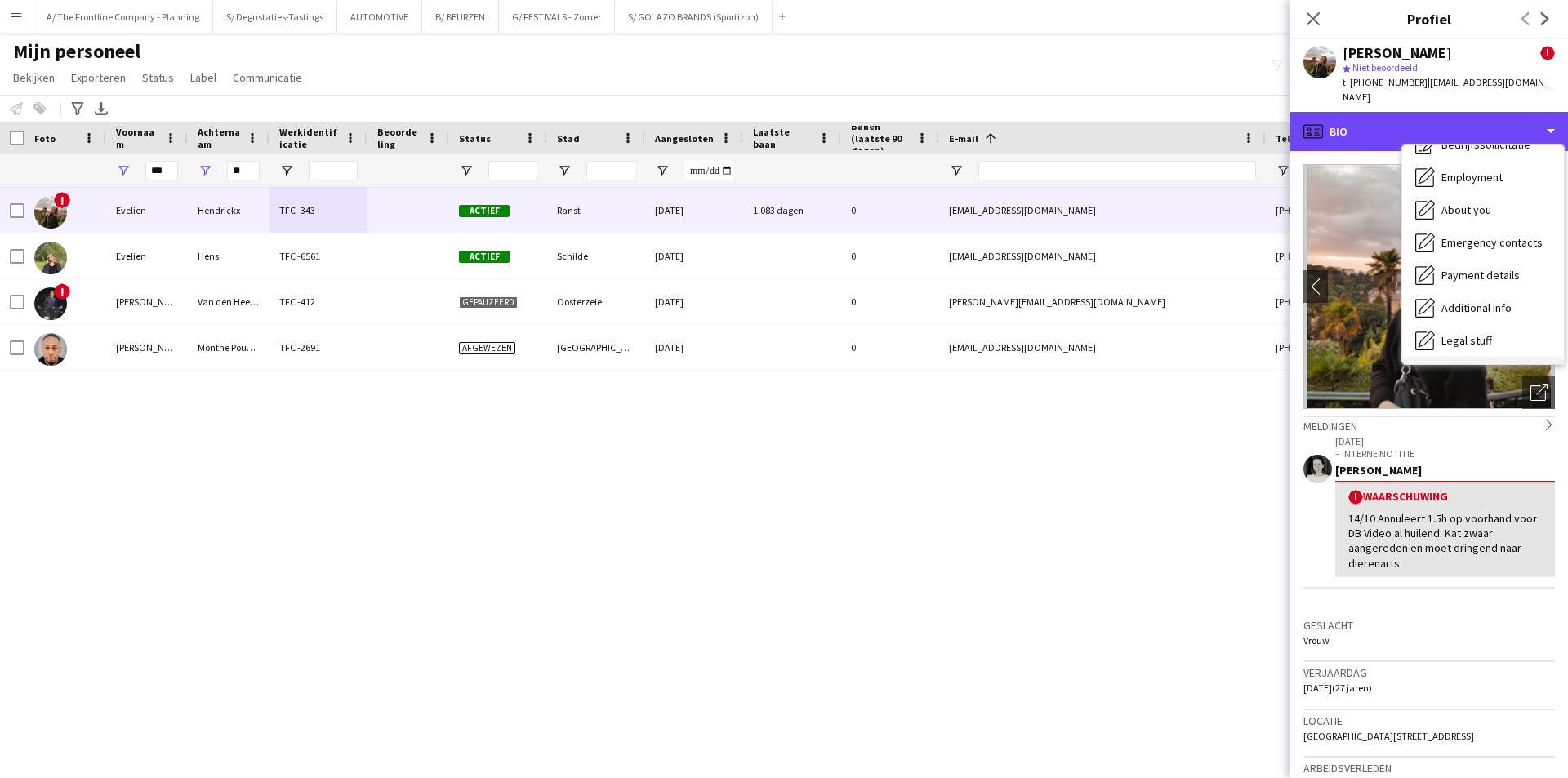
scroll to position [121, 0]
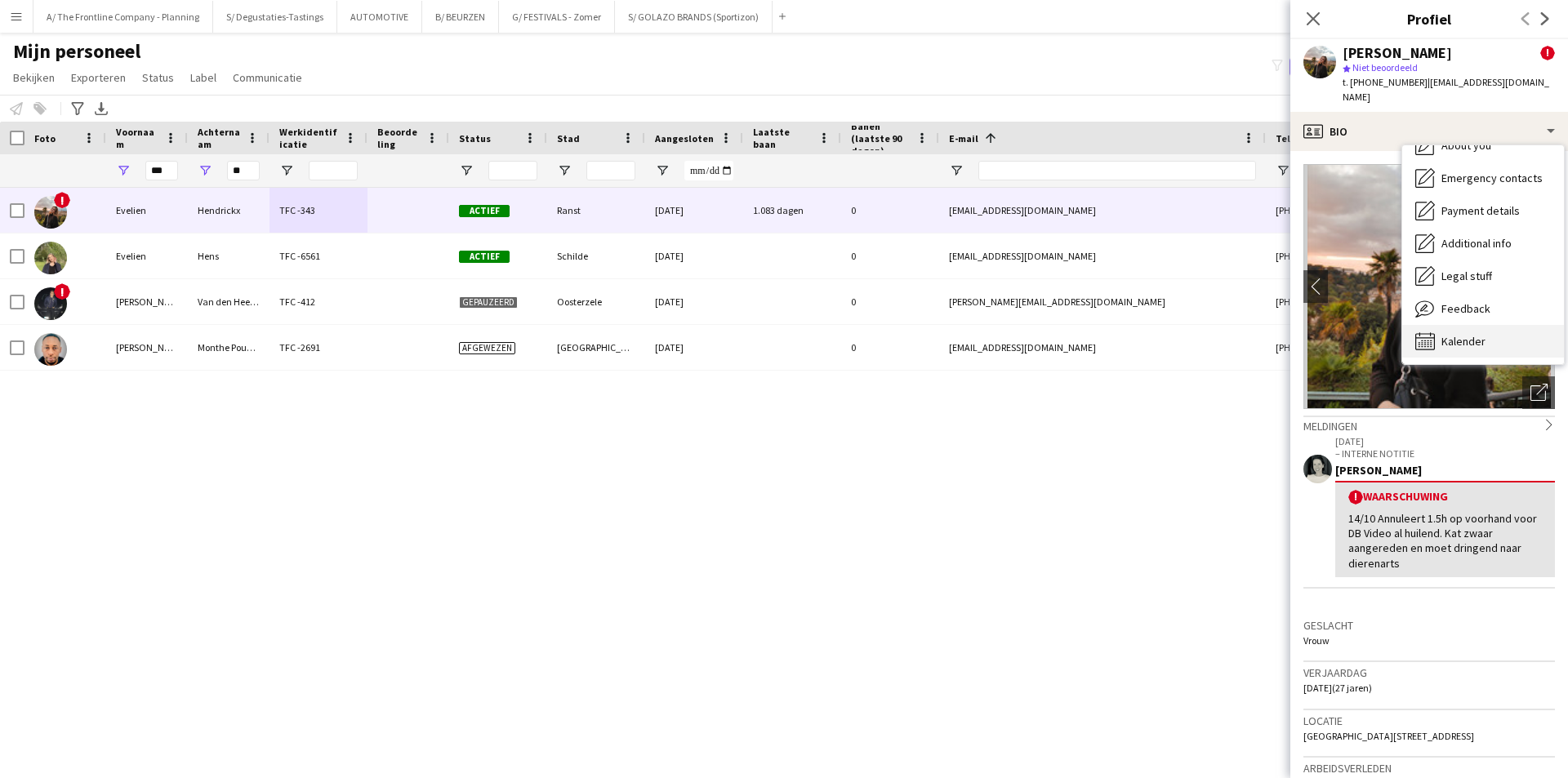
click at [1448, 325] on div "Kalender Kalender" at bounding box center [1482, 340] width 162 height 32
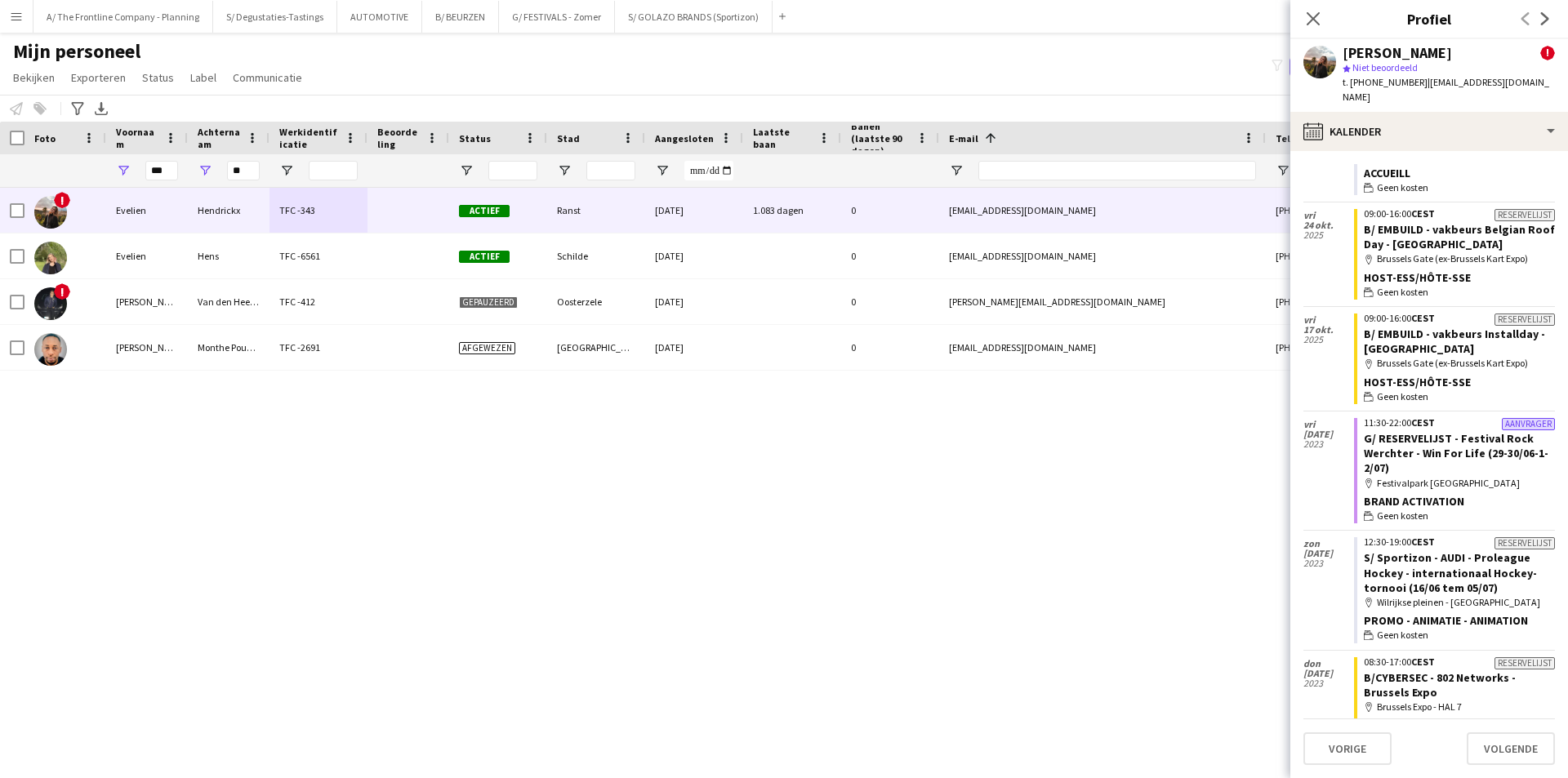
scroll to position [0, 0]
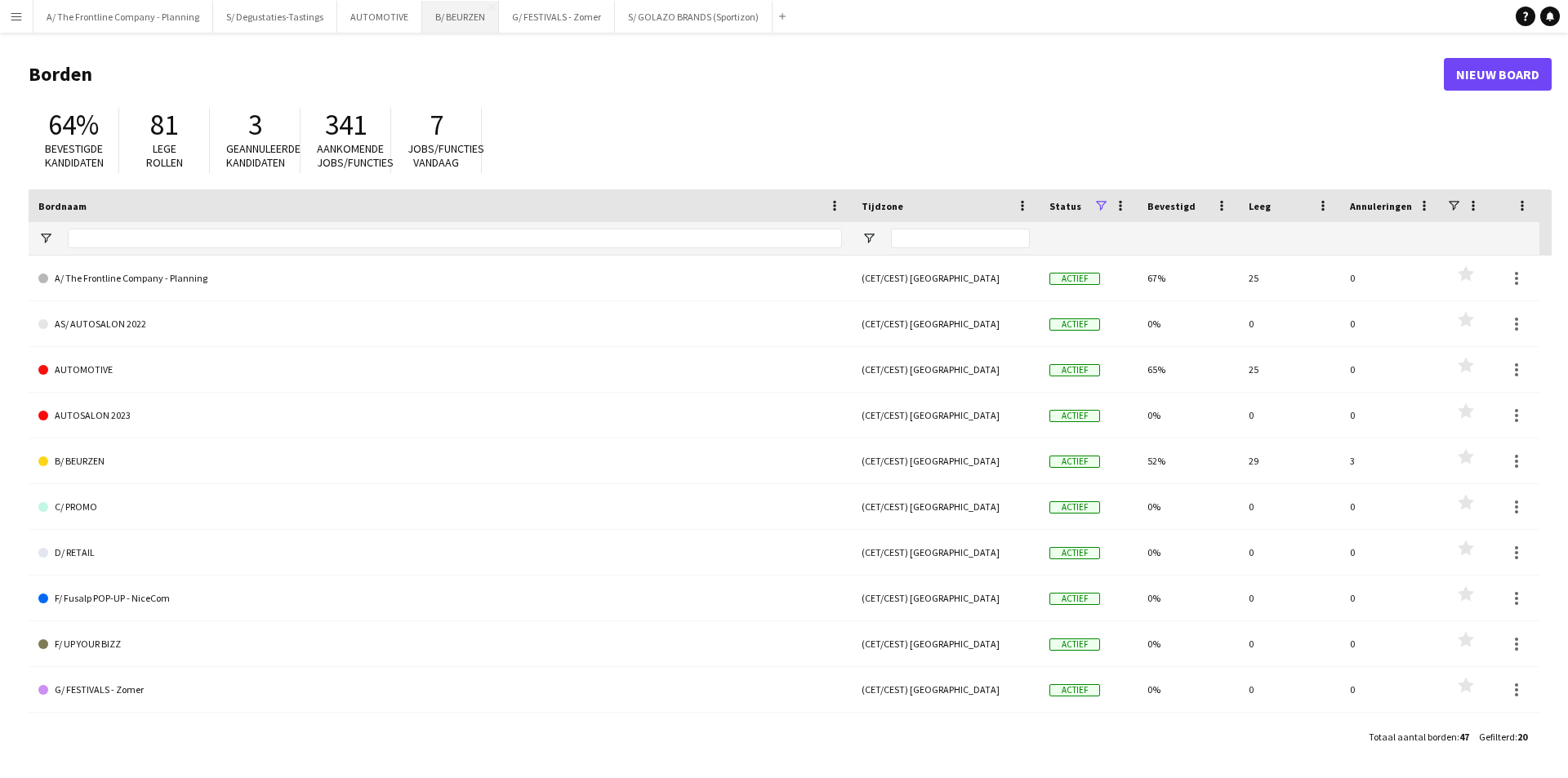
click at [462, 25] on button "B/ BEURZEN Sluiten" at bounding box center [460, 17] width 77 height 32
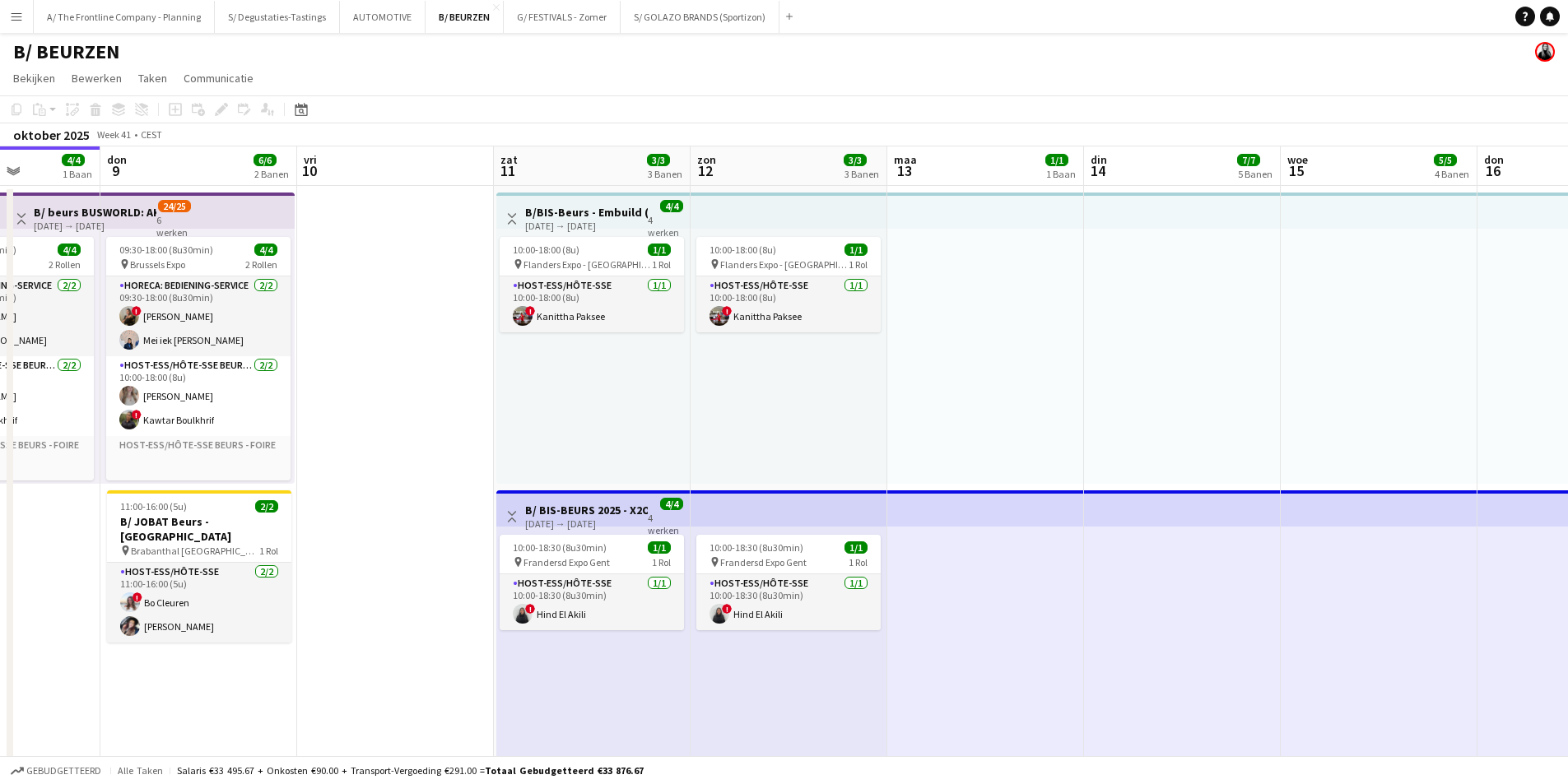
drag, startPoint x: 1309, startPoint y: 349, endPoint x: 477, endPoint y: 416, distance: 834.7
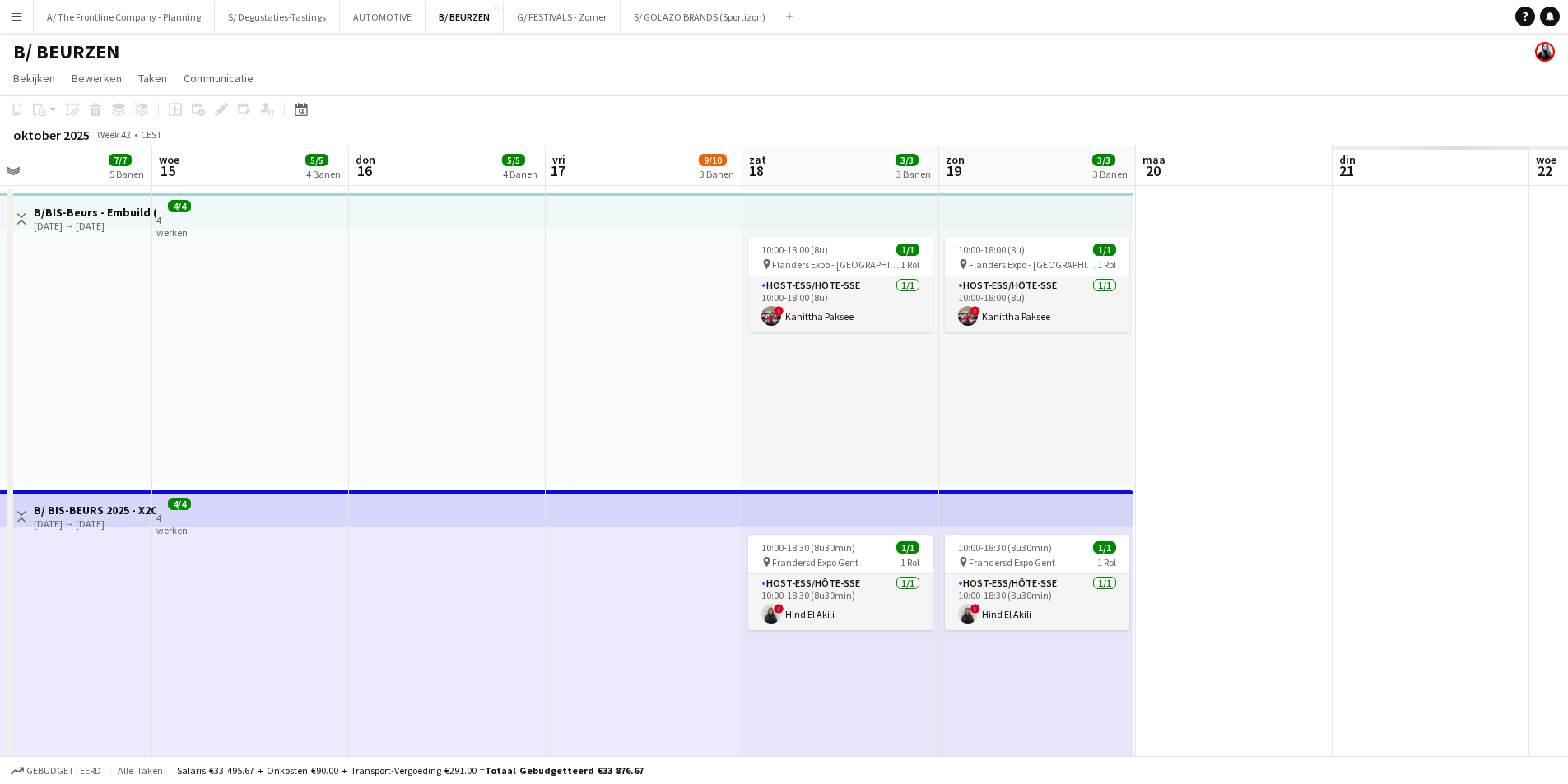
drag, startPoint x: 451, startPoint y: 410, endPoint x: 339, endPoint y: 441, distance: 116.2
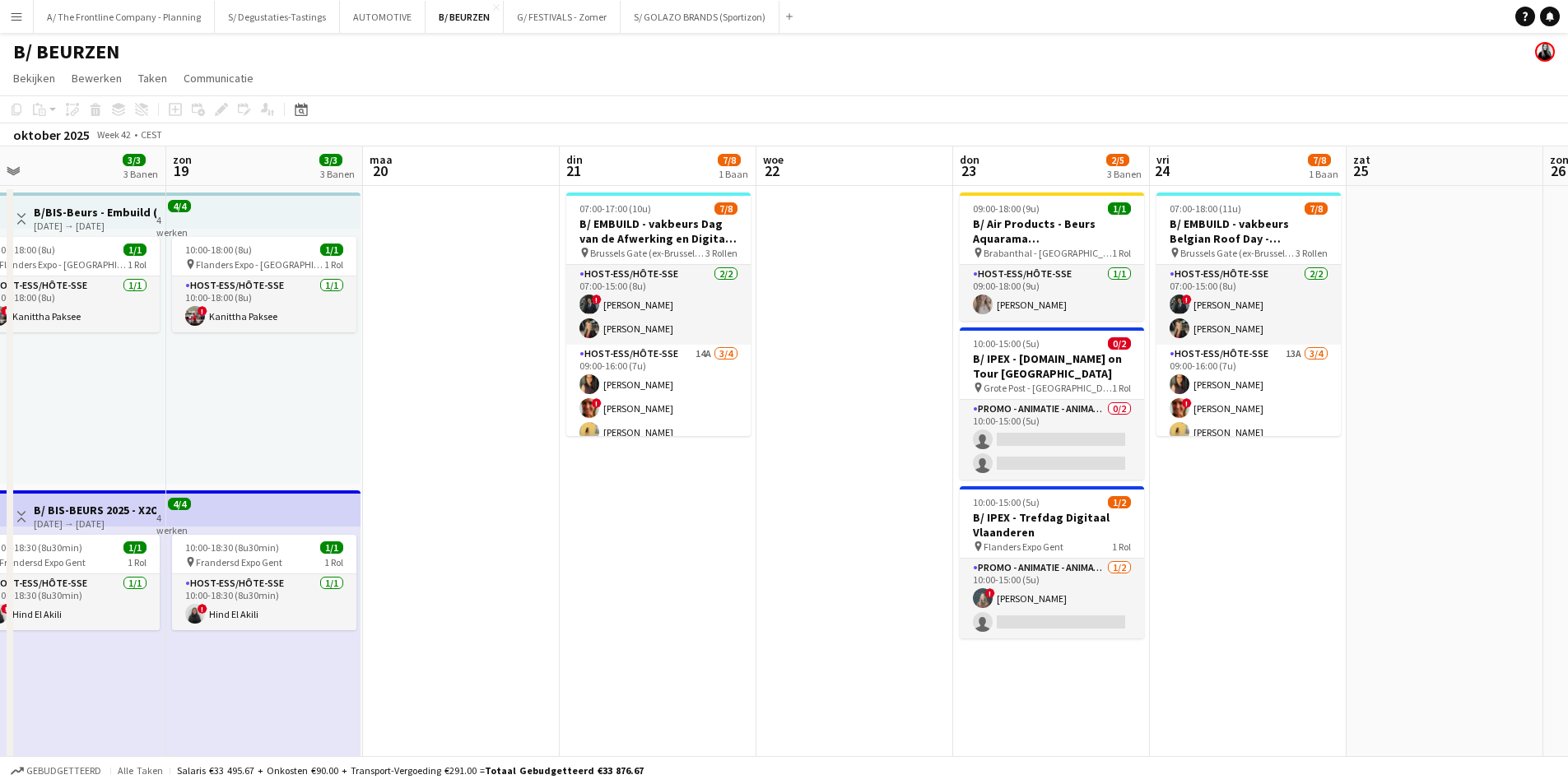
drag, startPoint x: 1139, startPoint y: 417, endPoint x: 650, endPoint y: 414, distance: 489.0
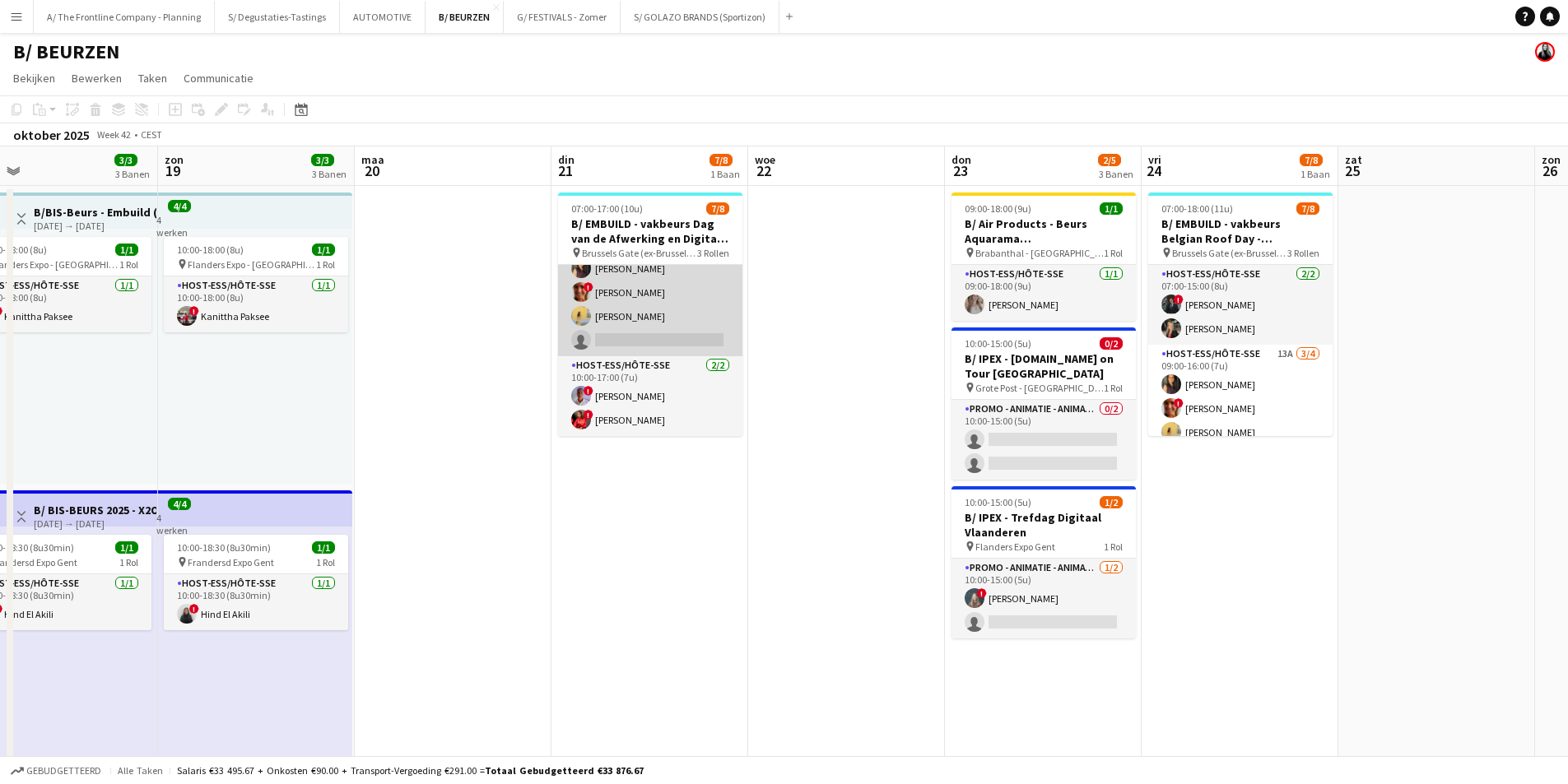
click at [685, 312] on app-card-role "Host-ess/Hôte-sse 14A 3/4 09:00-16:00 (7u) Fadoua Belarbi ! Isabelle de Bock Ch…" at bounding box center [650, 292] width 184 height 128
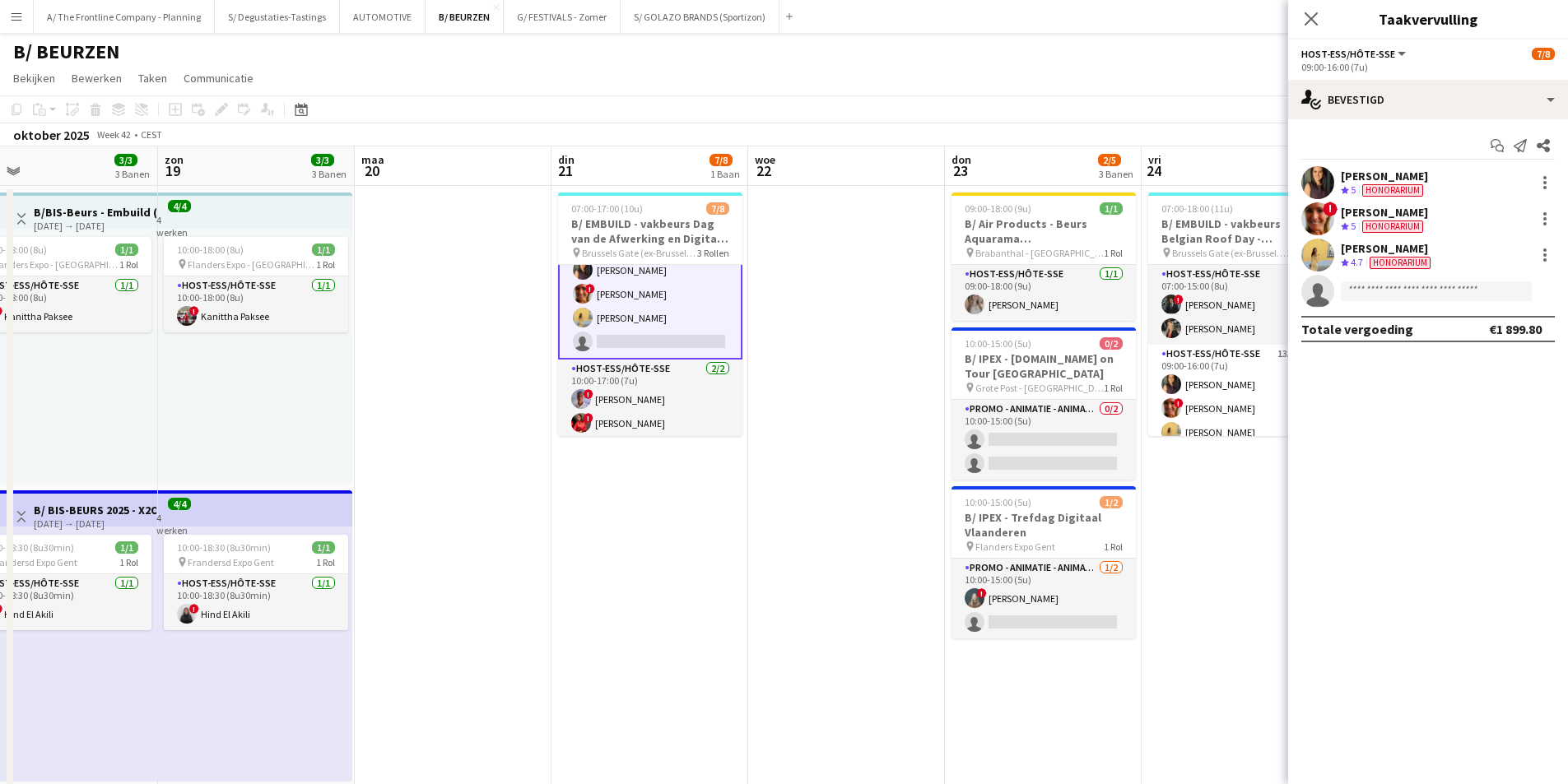
scroll to position [117, 0]
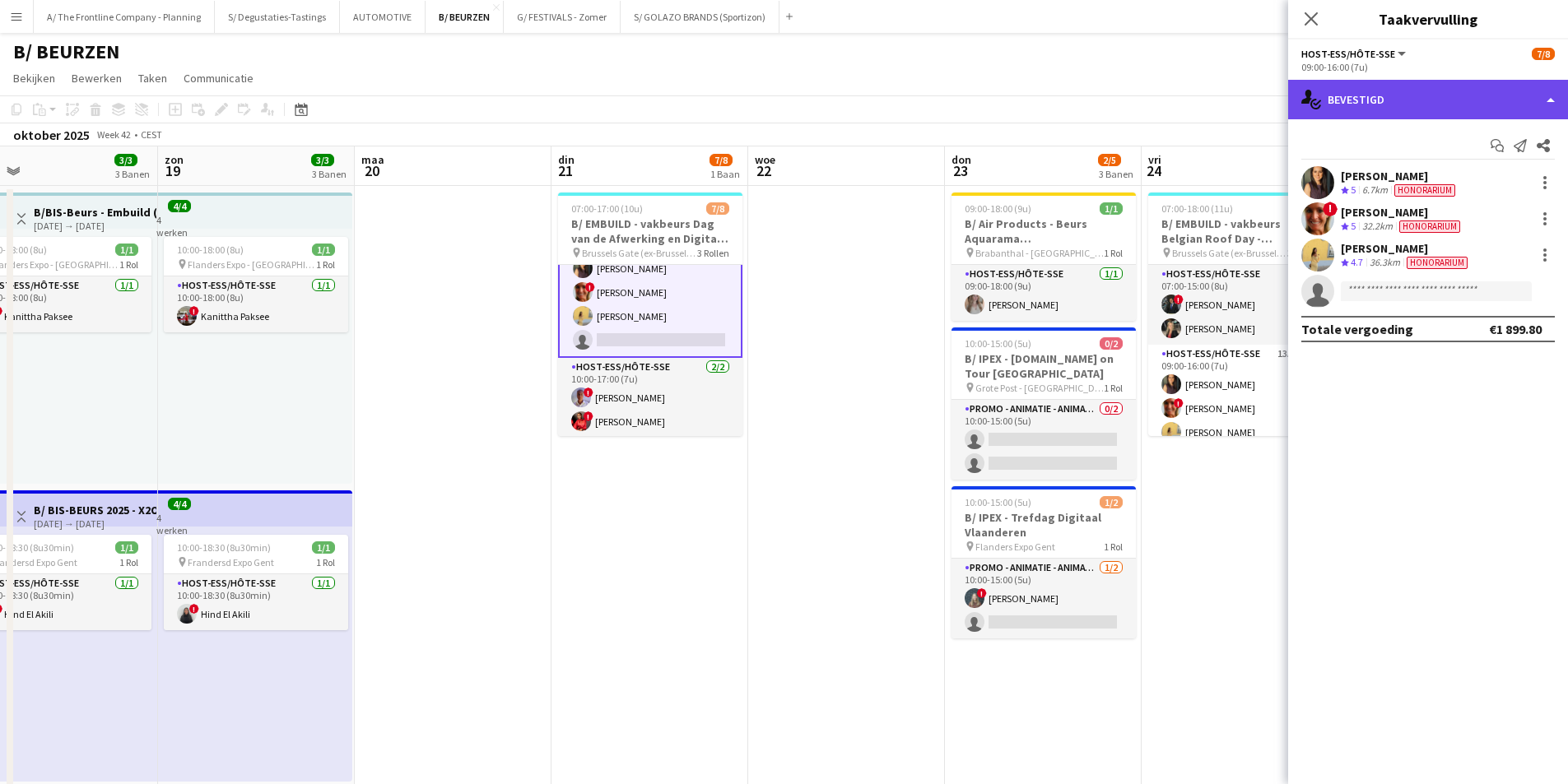
click at [1483, 98] on div "single-neutral-actions-check-2 Bevestigd" at bounding box center [1427, 100] width 280 height 40
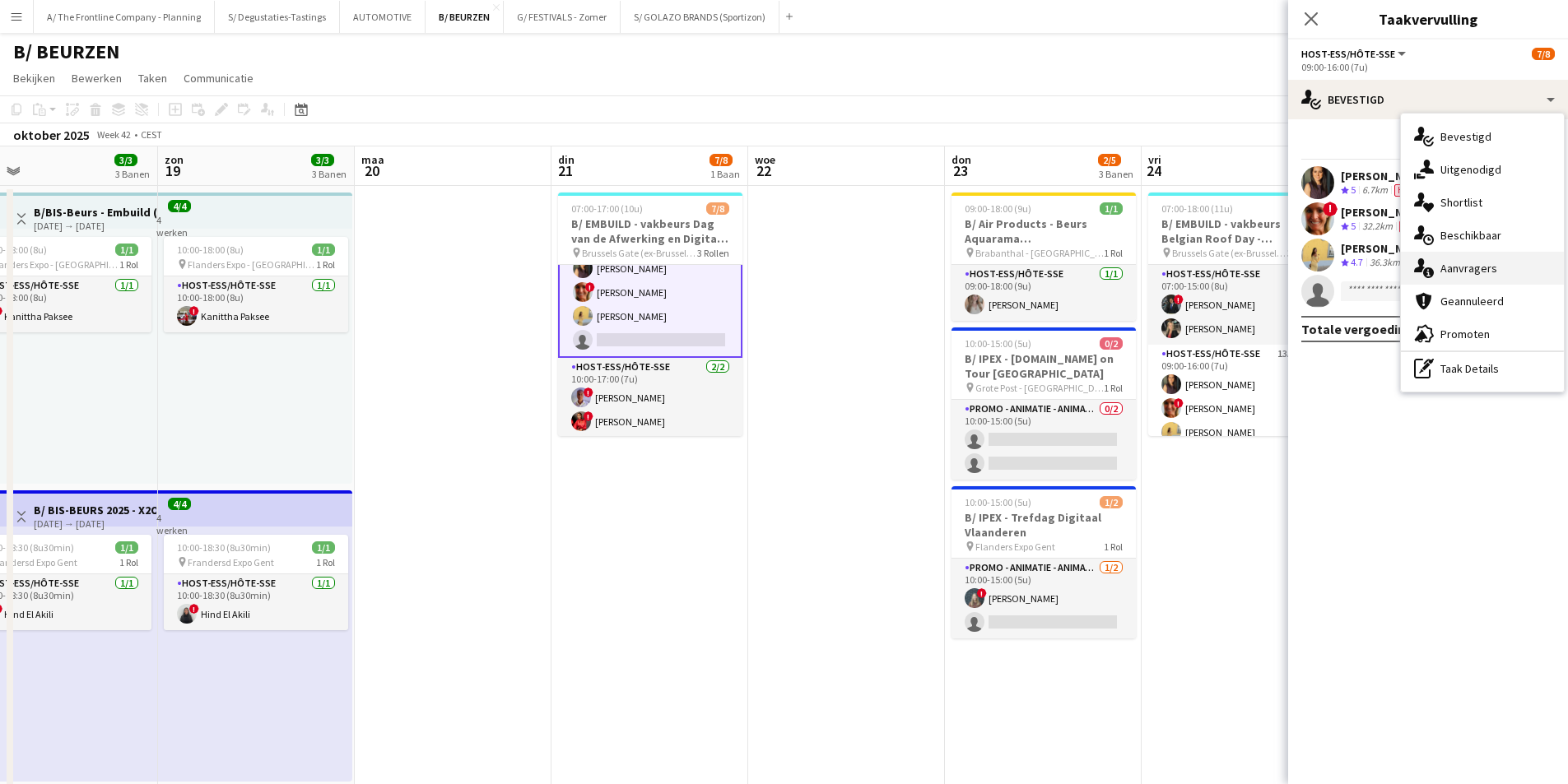
click at [1486, 282] on div "single-neutral-actions-information Aanvragers" at bounding box center [1482, 268] width 163 height 33
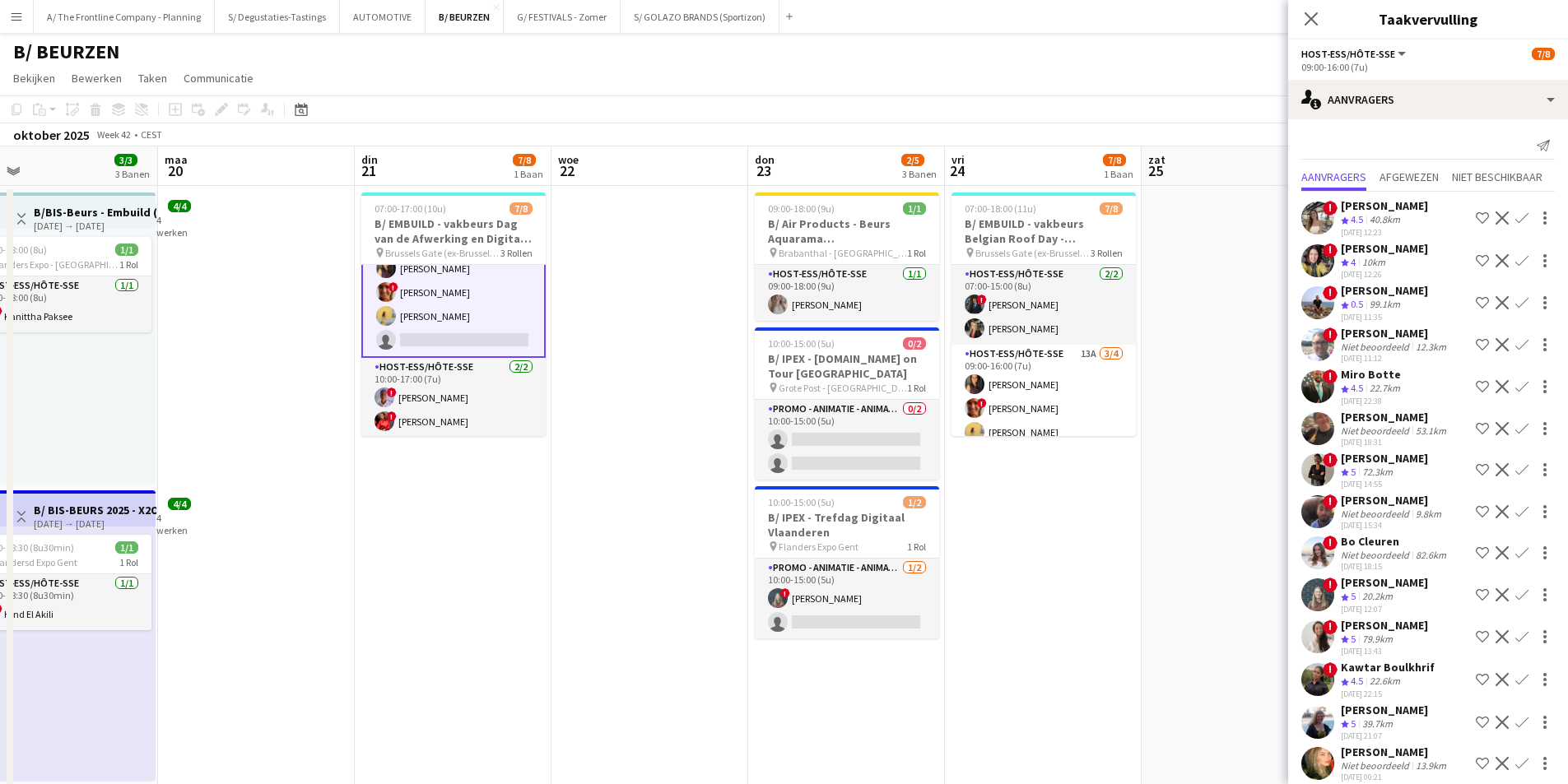
scroll to position [0, 491]
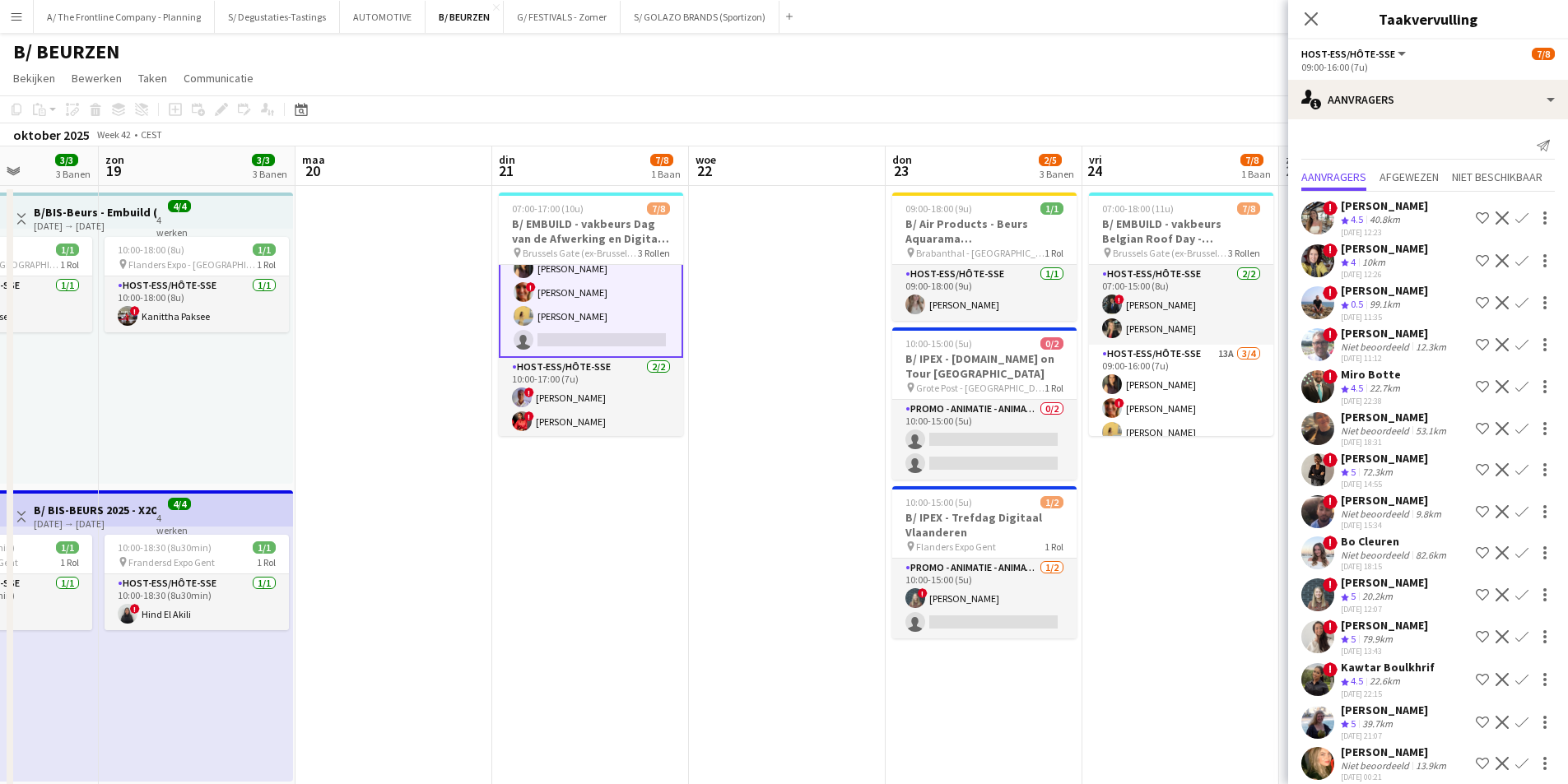
drag, startPoint x: 956, startPoint y: 321, endPoint x: 856, endPoint y: 336, distance: 101.1
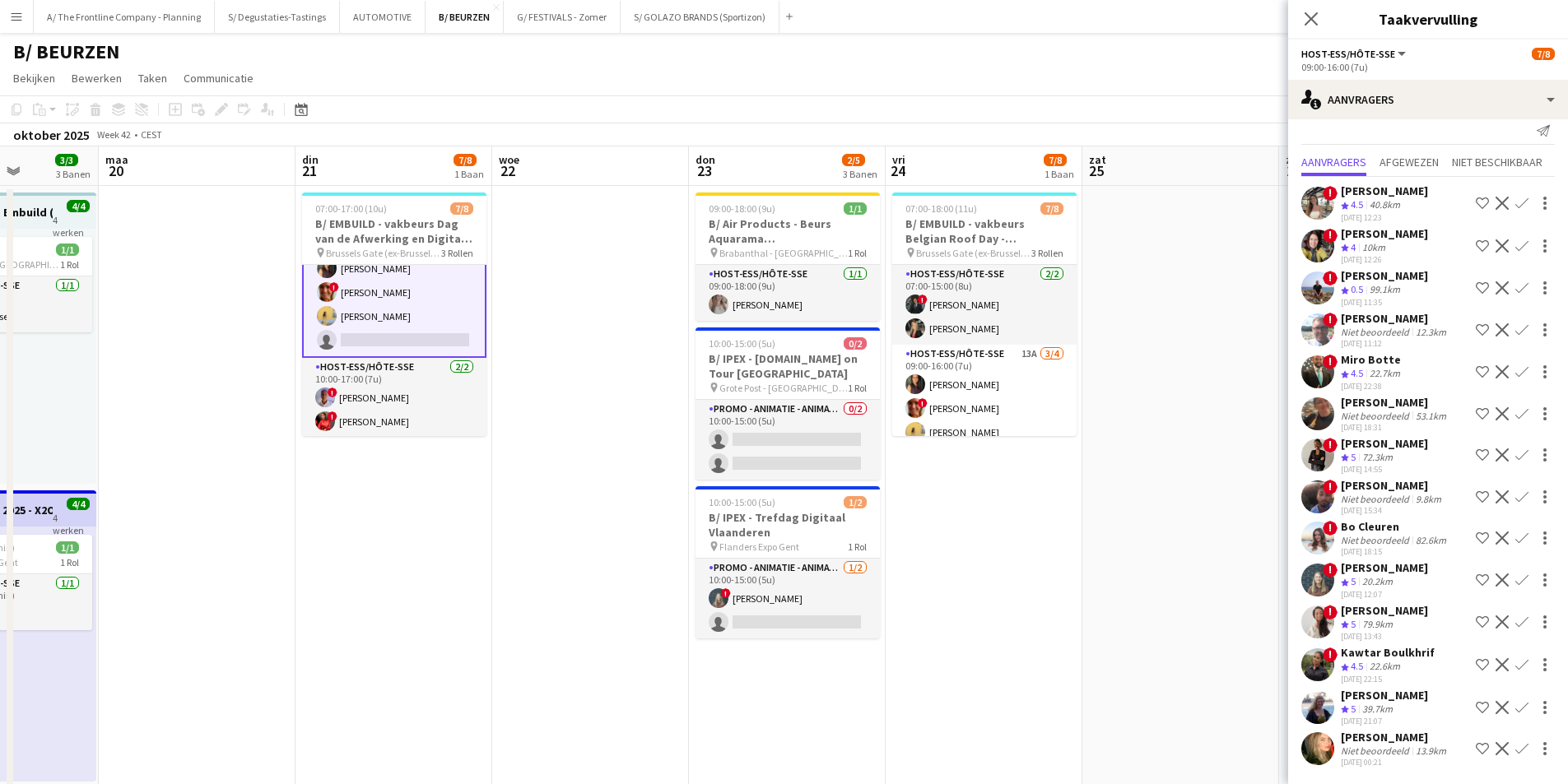
scroll to position [0, 0]
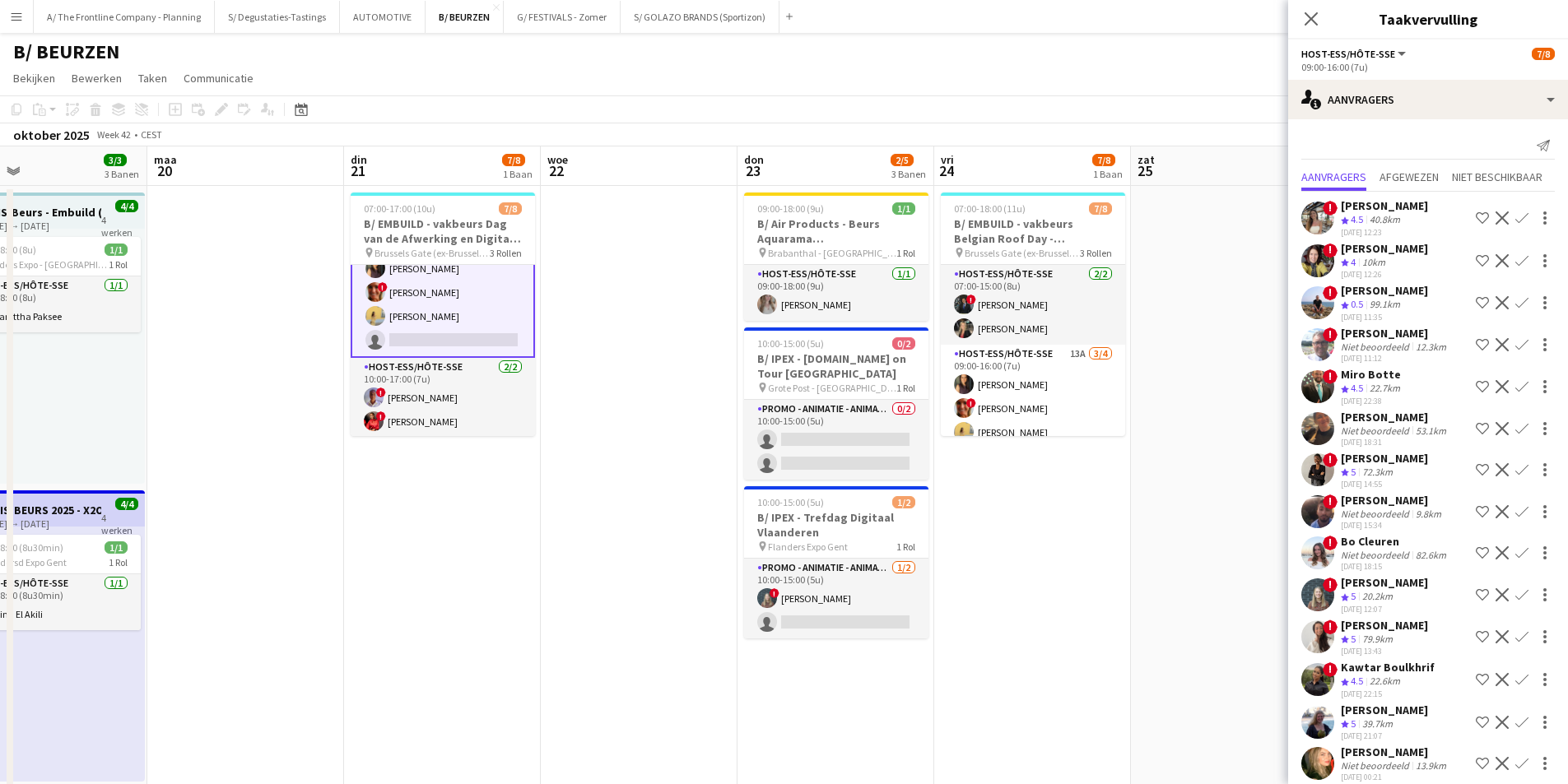
drag, startPoint x: 1023, startPoint y: 429, endPoint x: 1073, endPoint y: 423, distance: 50.4
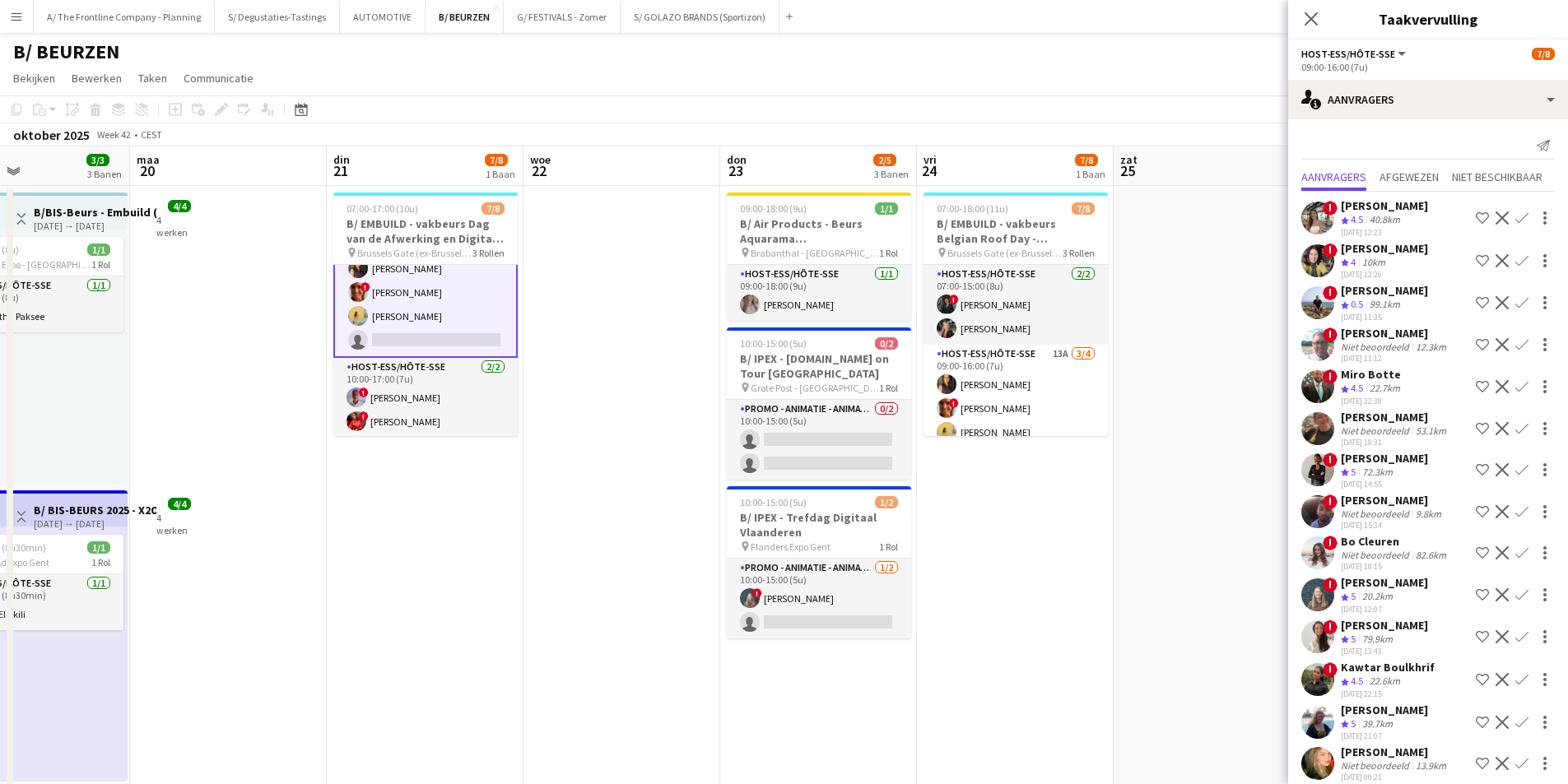
drag, startPoint x: 486, startPoint y: 474, endPoint x: 663, endPoint y: 452, distance: 178.4
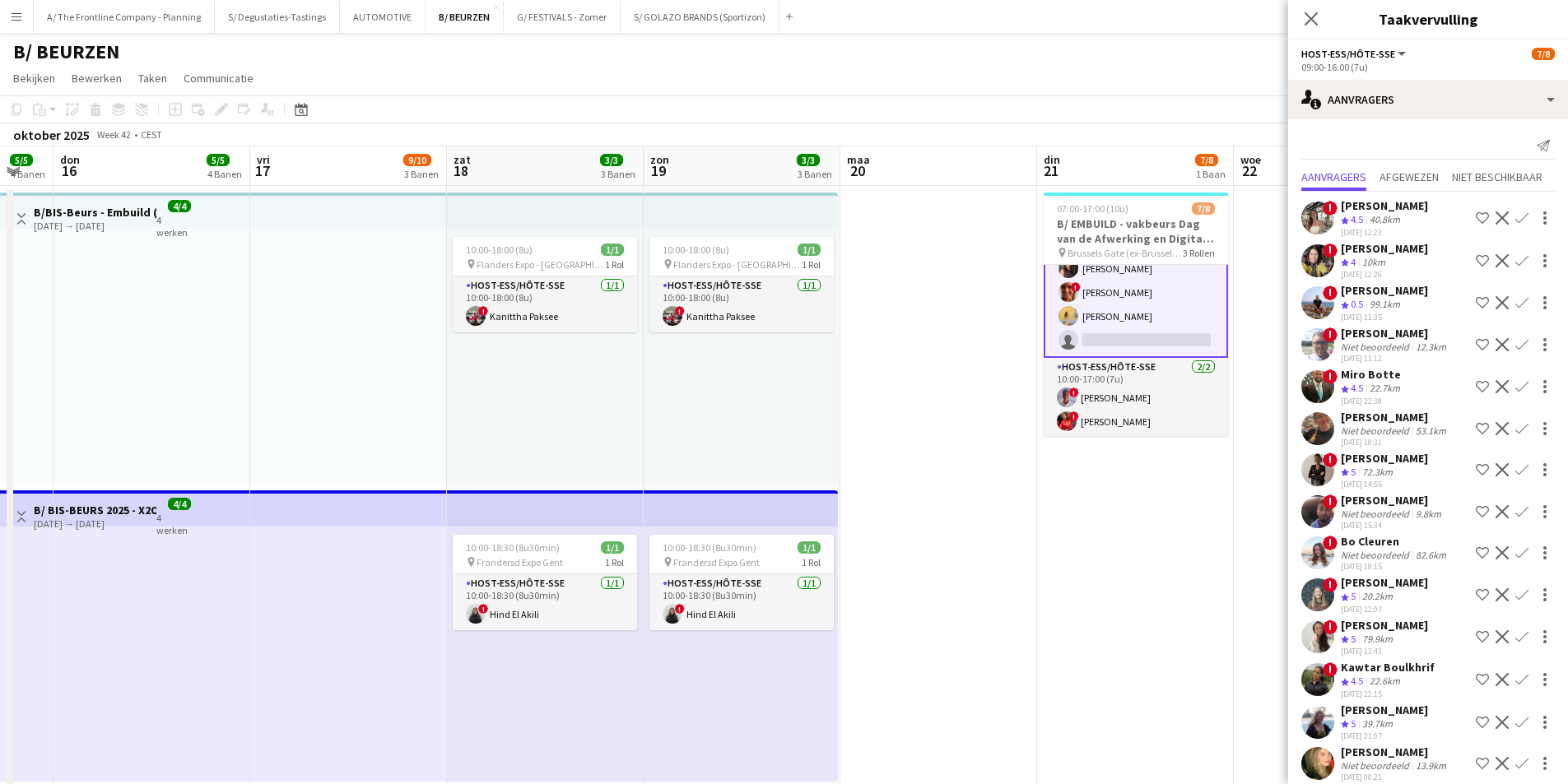
drag, startPoint x: 672, startPoint y: 459, endPoint x: 1069, endPoint y: 451, distance: 397.1
drag, startPoint x: 496, startPoint y: 569, endPoint x: 918, endPoint y: 539, distance: 423.1
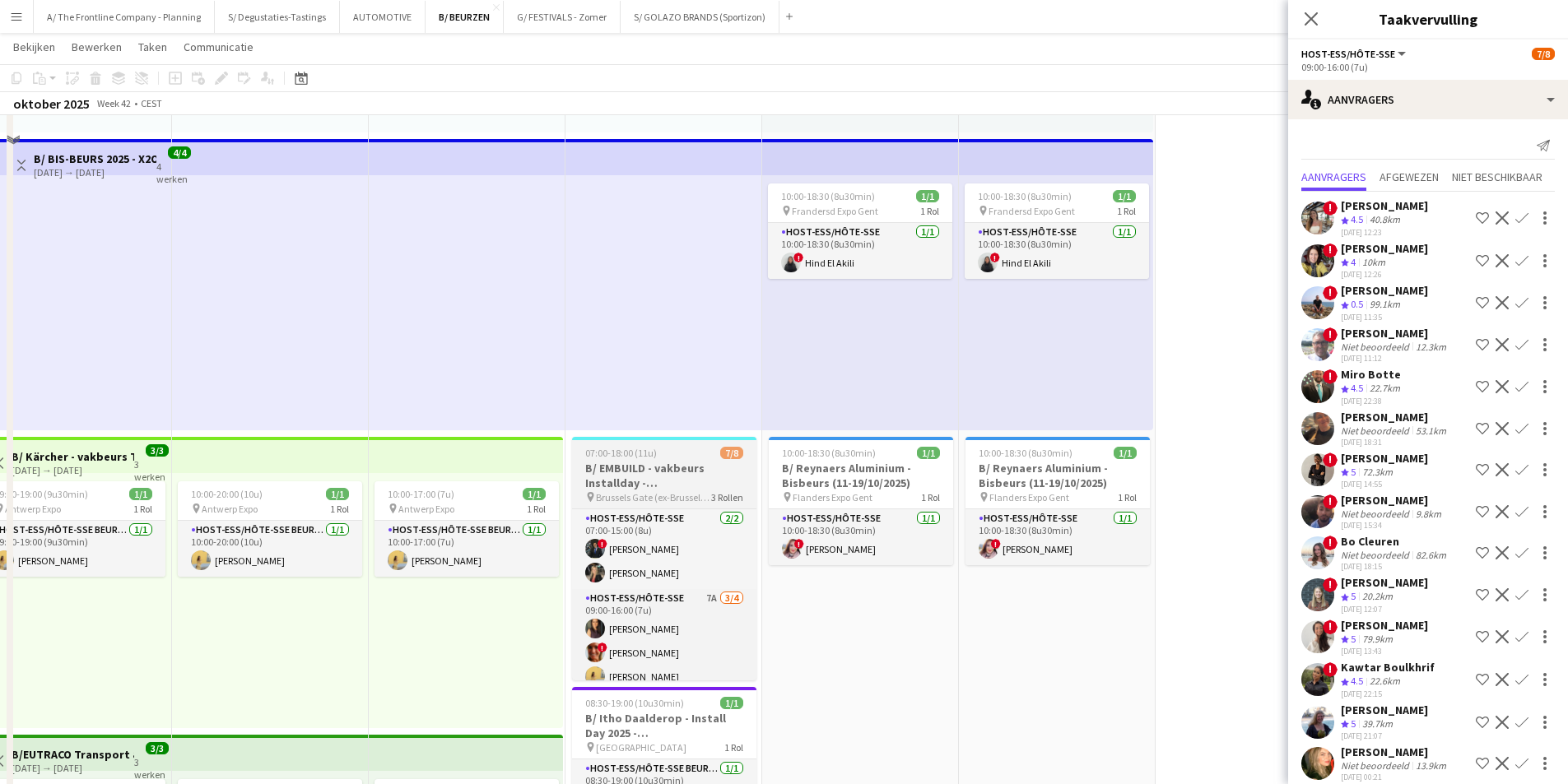
scroll to position [494, 0]
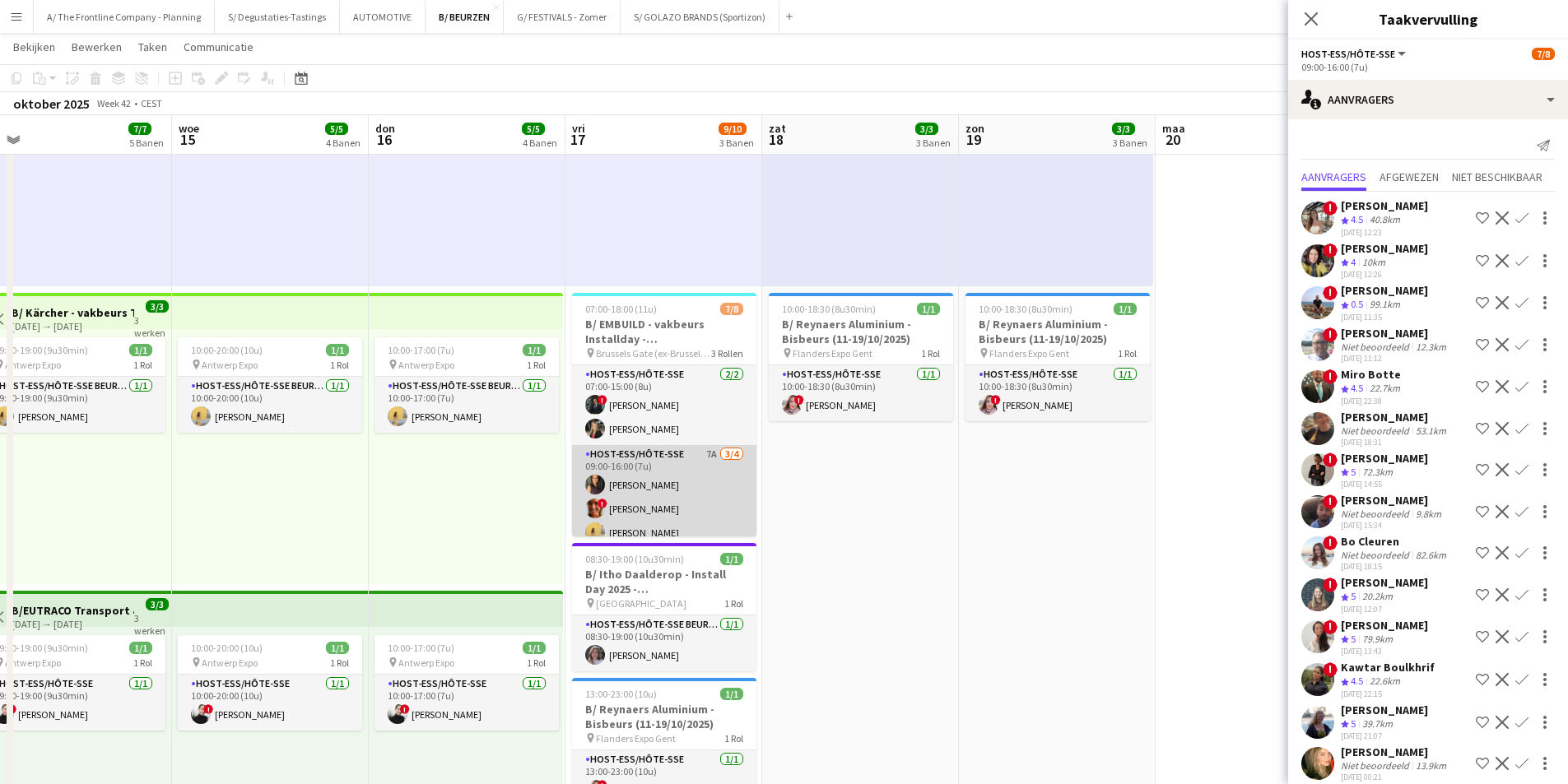
click at [660, 517] on app-card-role "Host-ess/Hôte-sse 7A 3/4 09:00-16:00 (7u) Fadoua Belarbi ! Isabelle de Bock Cha…" at bounding box center [663, 509] width 184 height 128
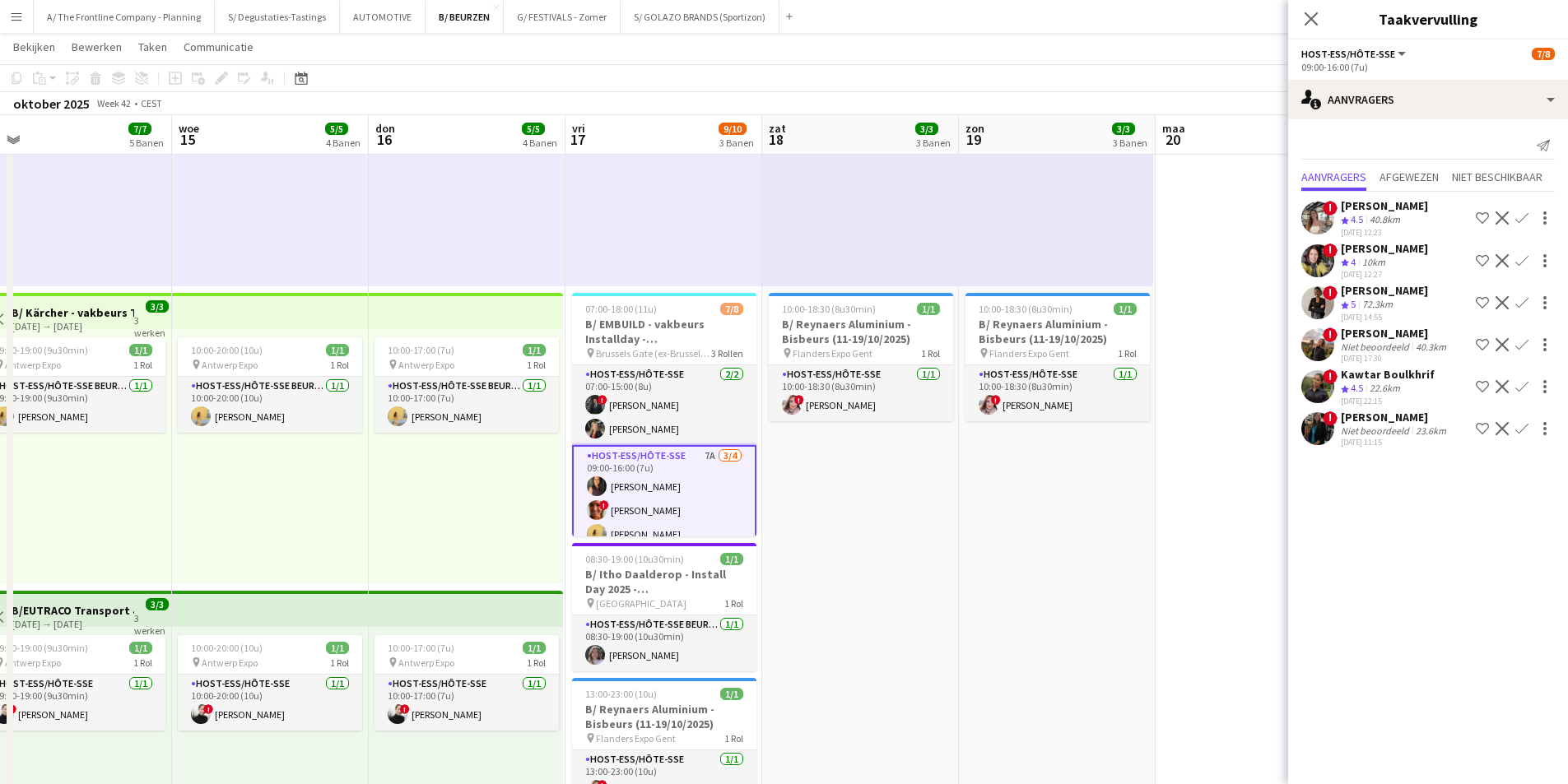
click at [1379, 336] on div "[PERSON_NAME]" at bounding box center [1394, 333] width 108 height 15
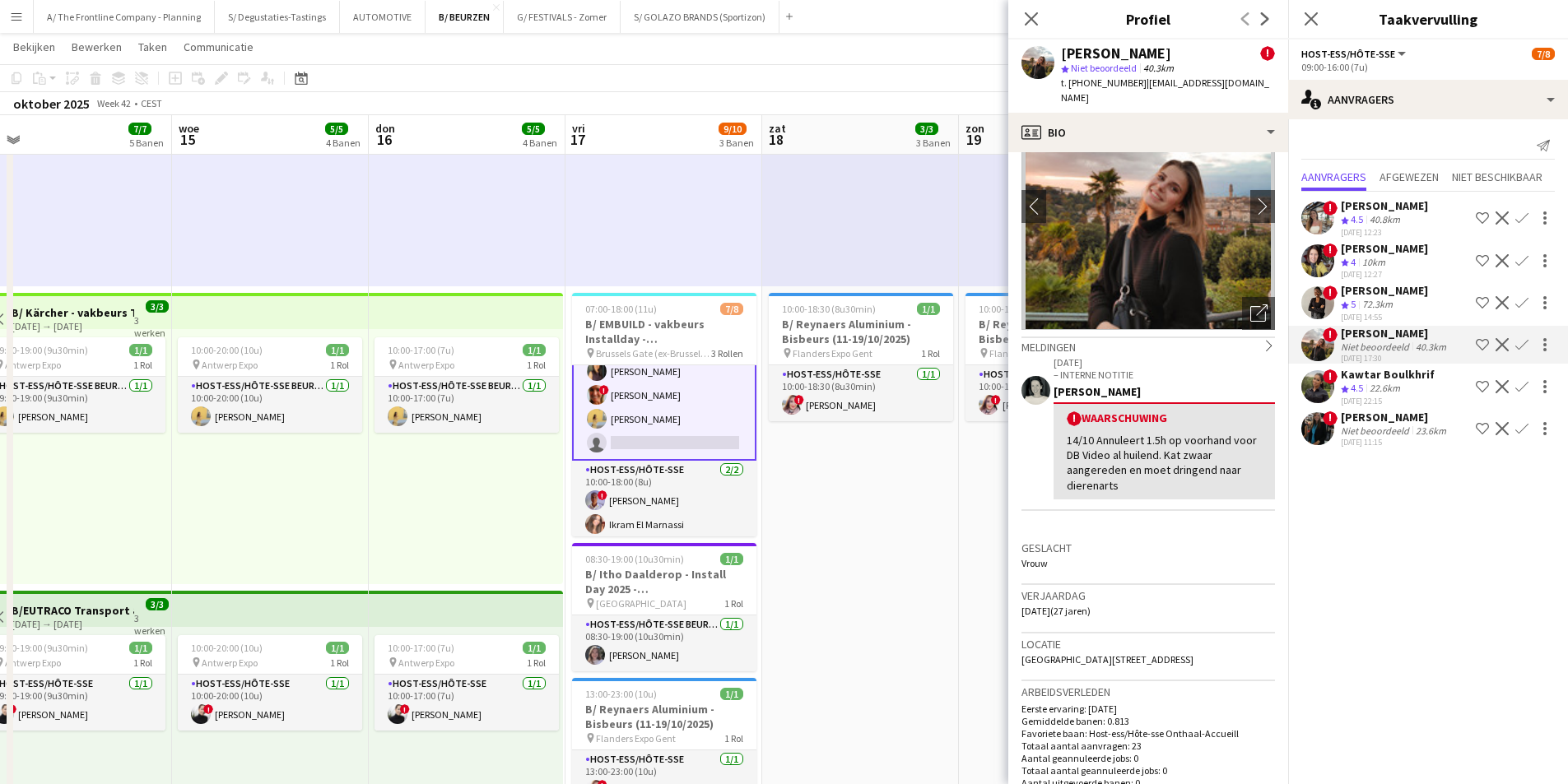
scroll to position [119, 0]
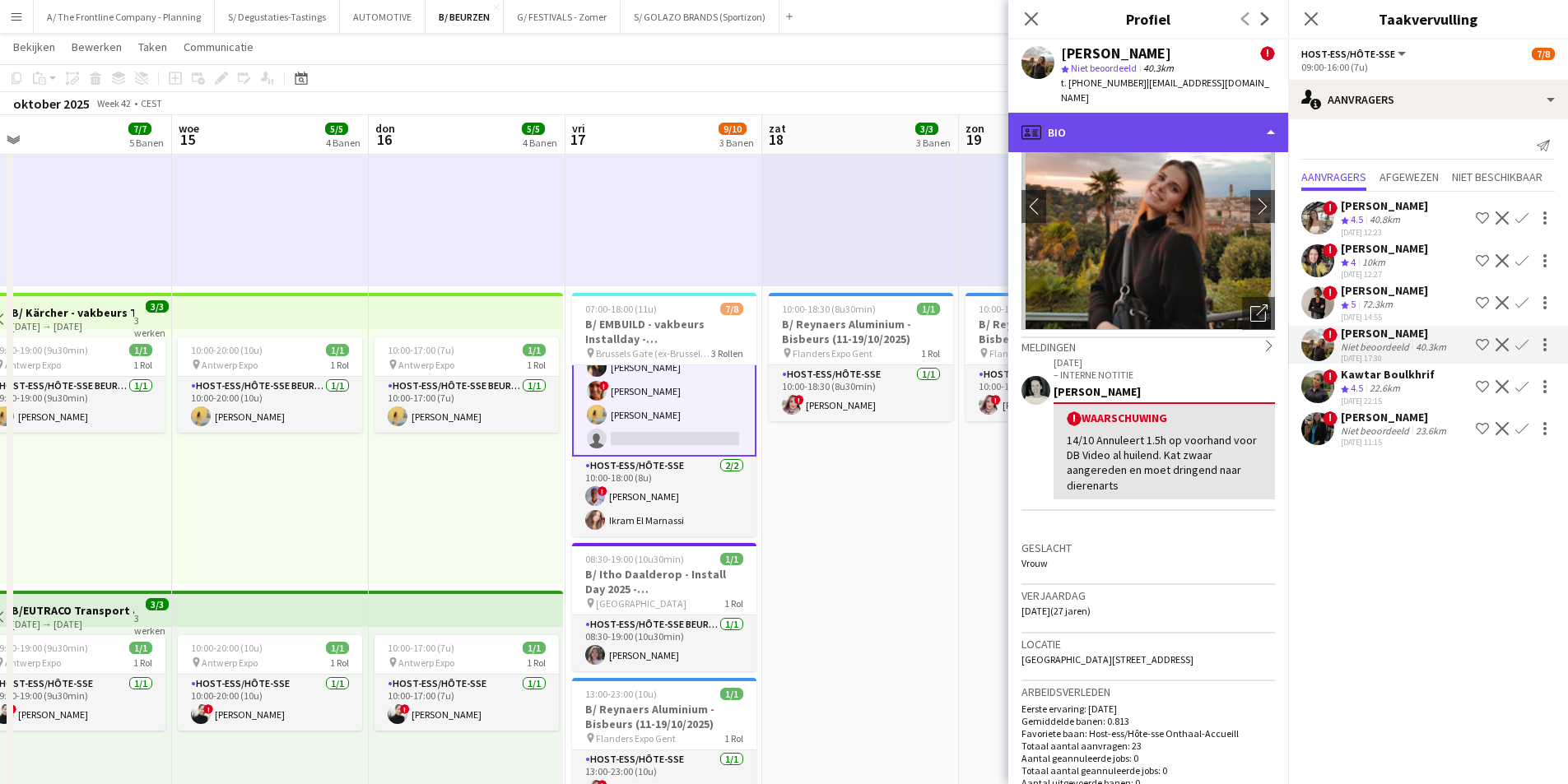
click at [1238, 121] on div "profile Bio" at bounding box center [1147, 132] width 280 height 40
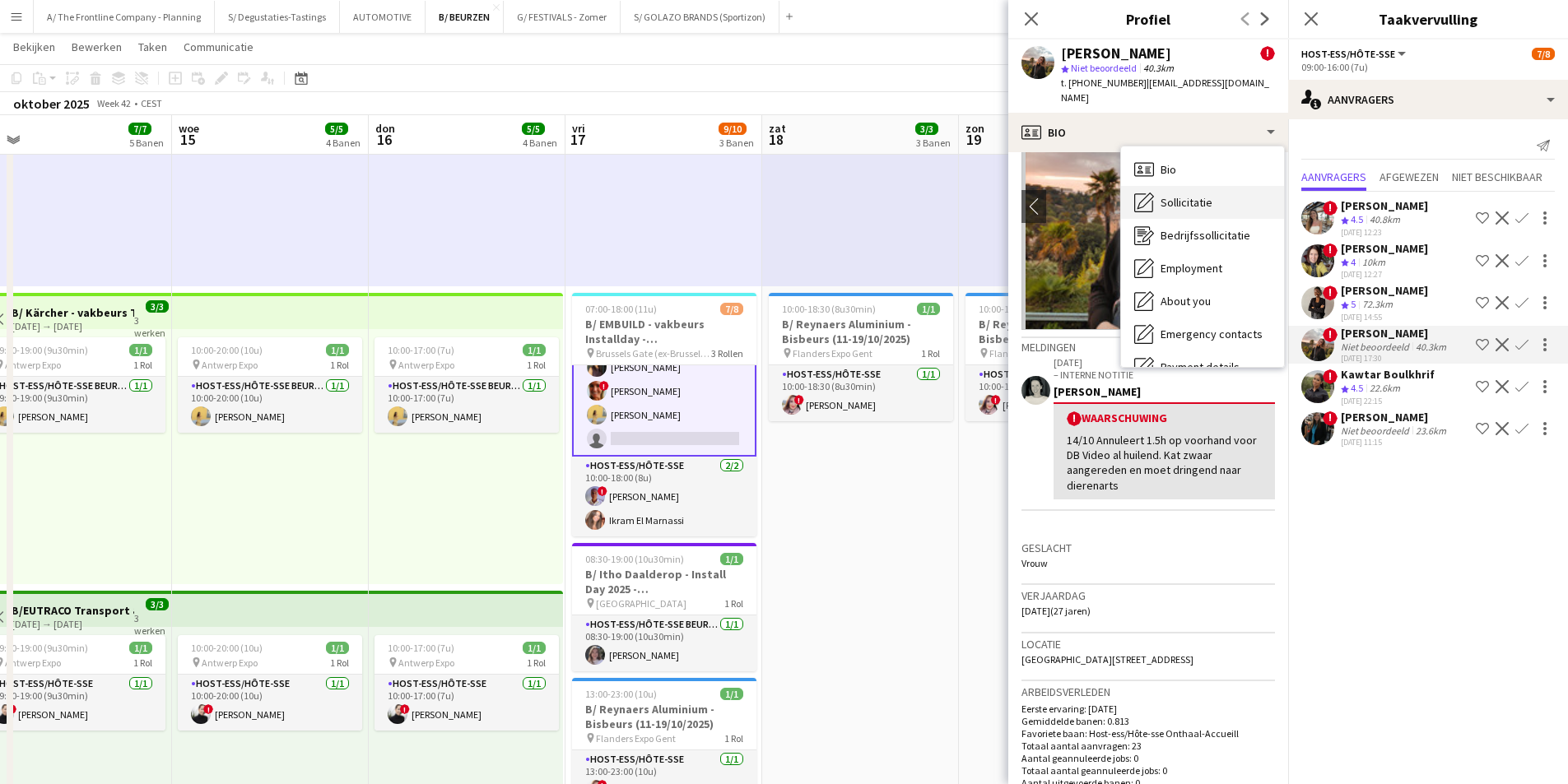
click at [1241, 186] on div "Sollicitatie Sollicitatie" at bounding box center [1202, 202] width 163 height 33
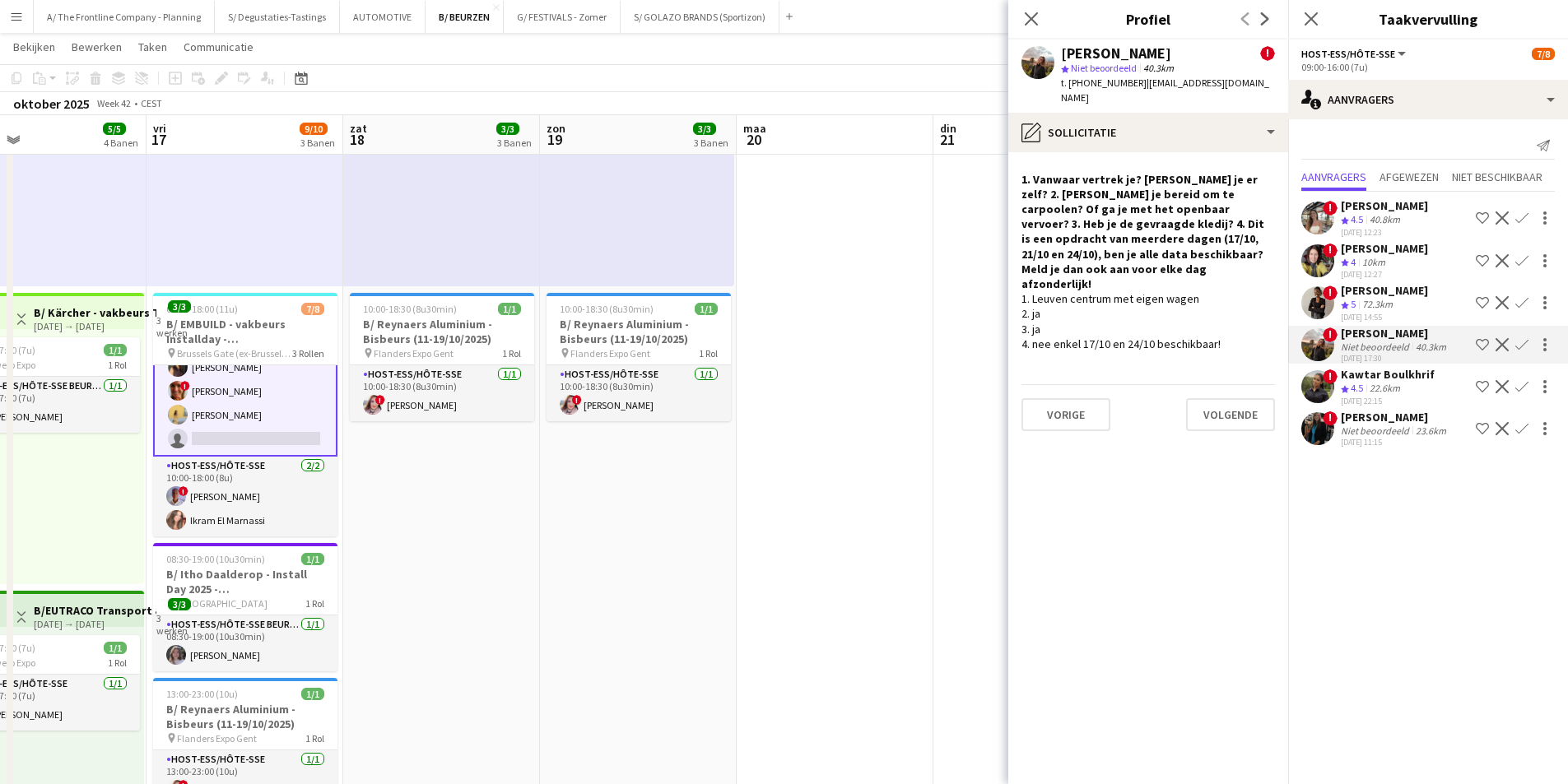
scroll to position [0, 479]
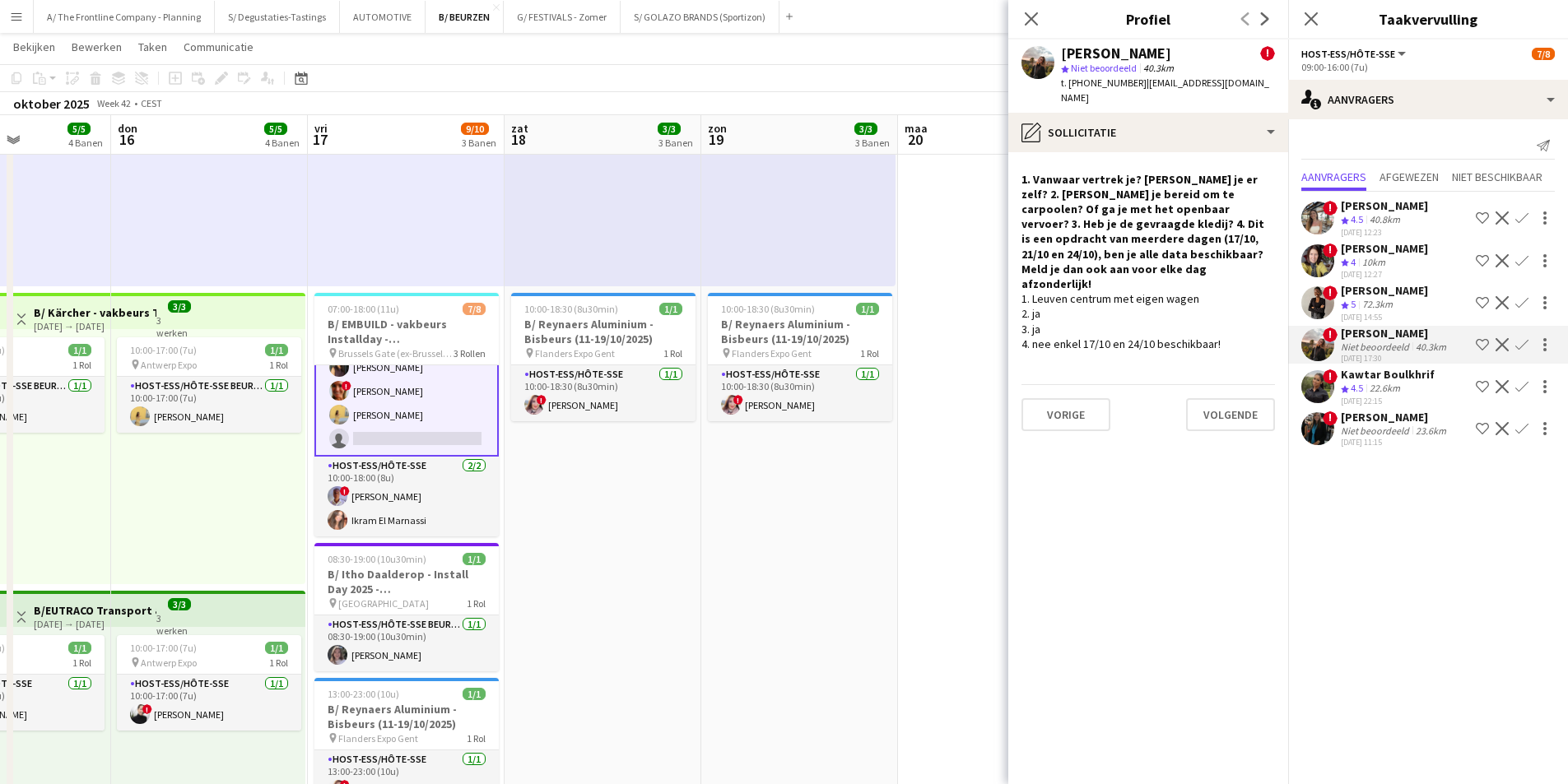
drag, startPoint x: 933, startPoint y: 344, endPoint x: 676, endPoint y: 385, distance: 260.2
click at [676, 385] on app-calendar-viewport "maa 13 1/1 1 Baan din 14 7/7 5 Banen woe 15 5/5 4 Banen don 16 5/5 4 Banen vri …" at bounding box center [784, 653] width 1568 height 2166
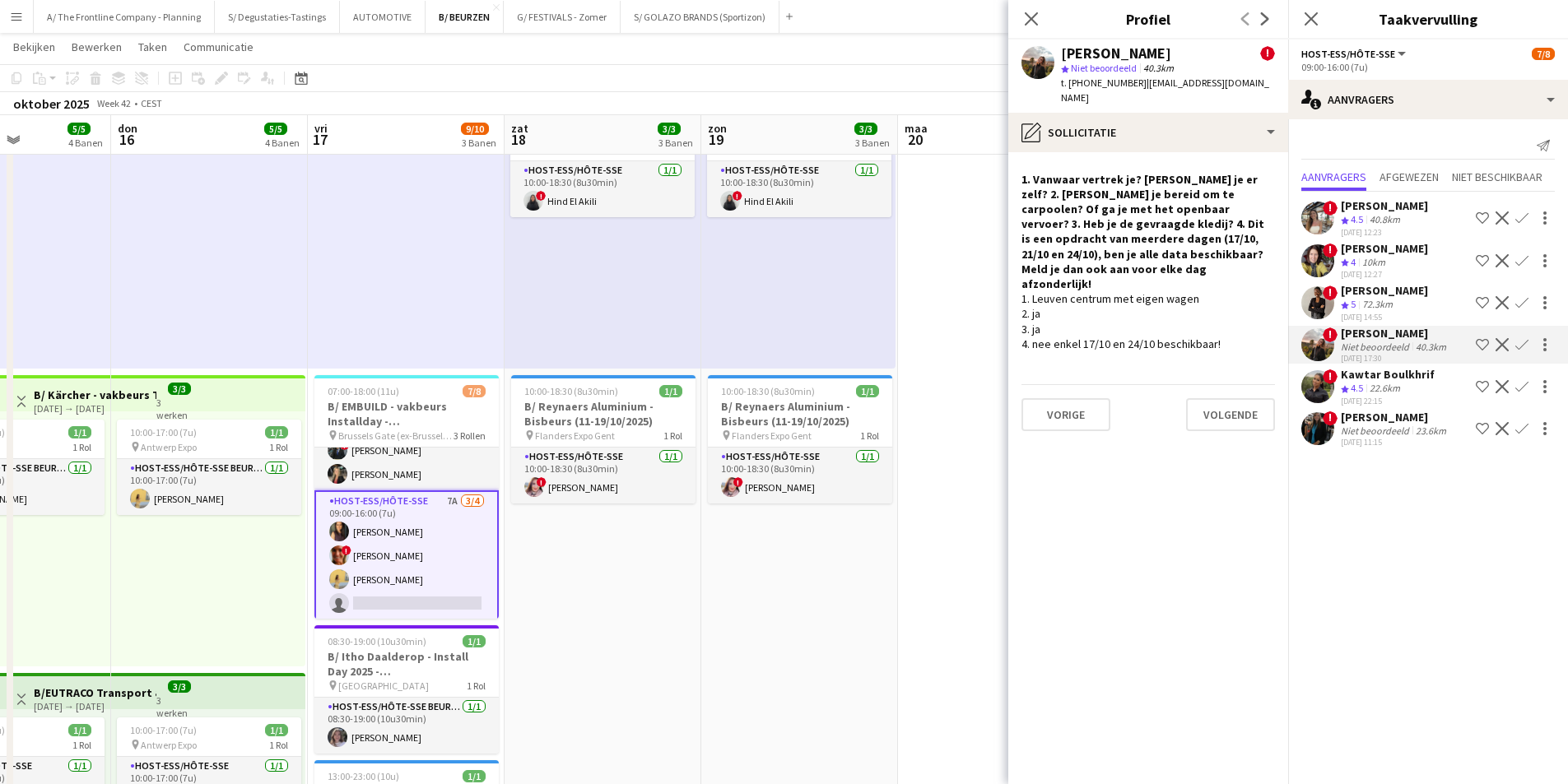
scroll to position [0, 0]
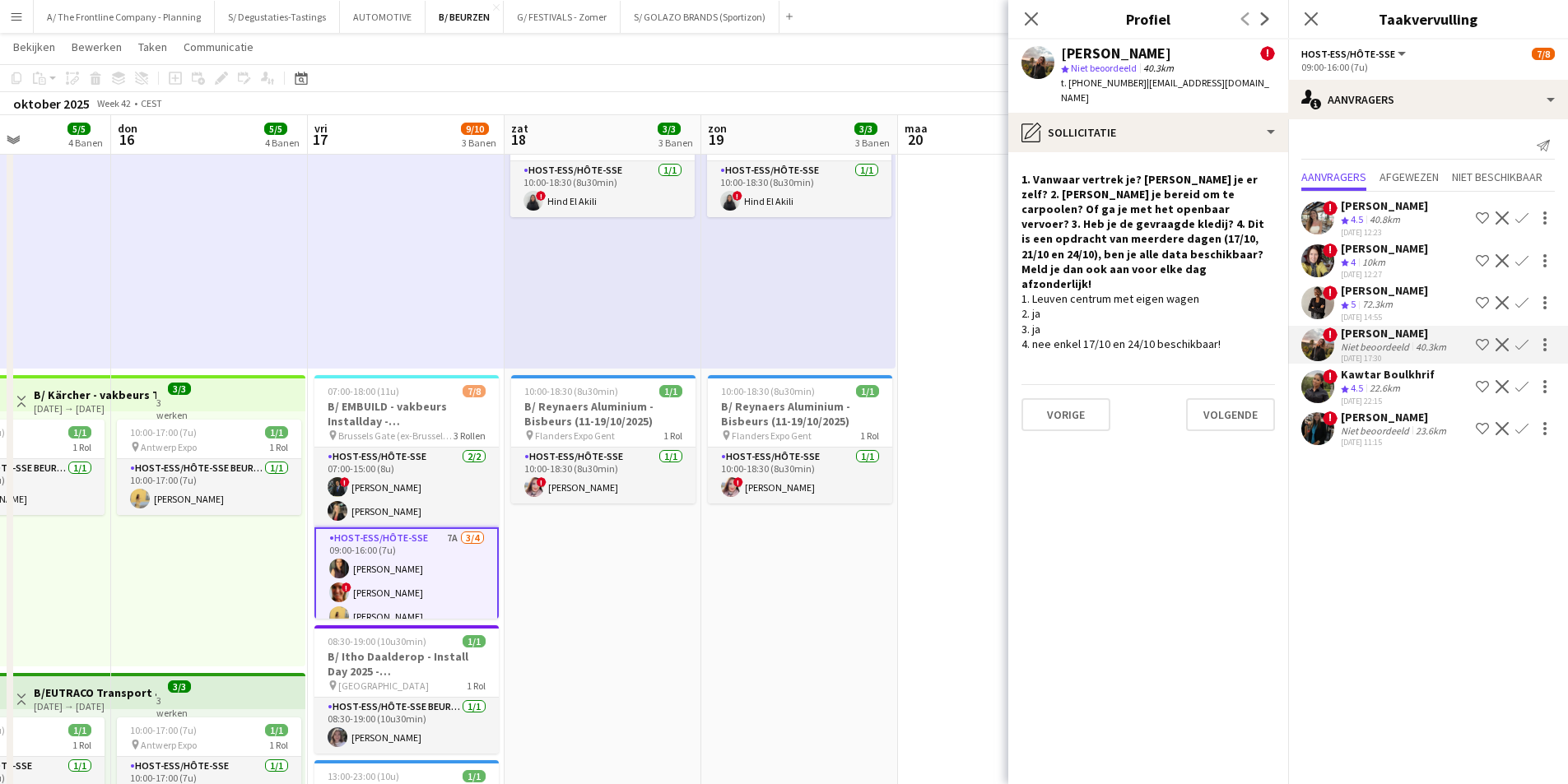
click at [1139, 92] on div "Evelien Hendrickx ! star Niet beoordeeld 40.3km t. +32492608503 | evelien__hend…" at bounding box center [1147, 76] width 280 height 73
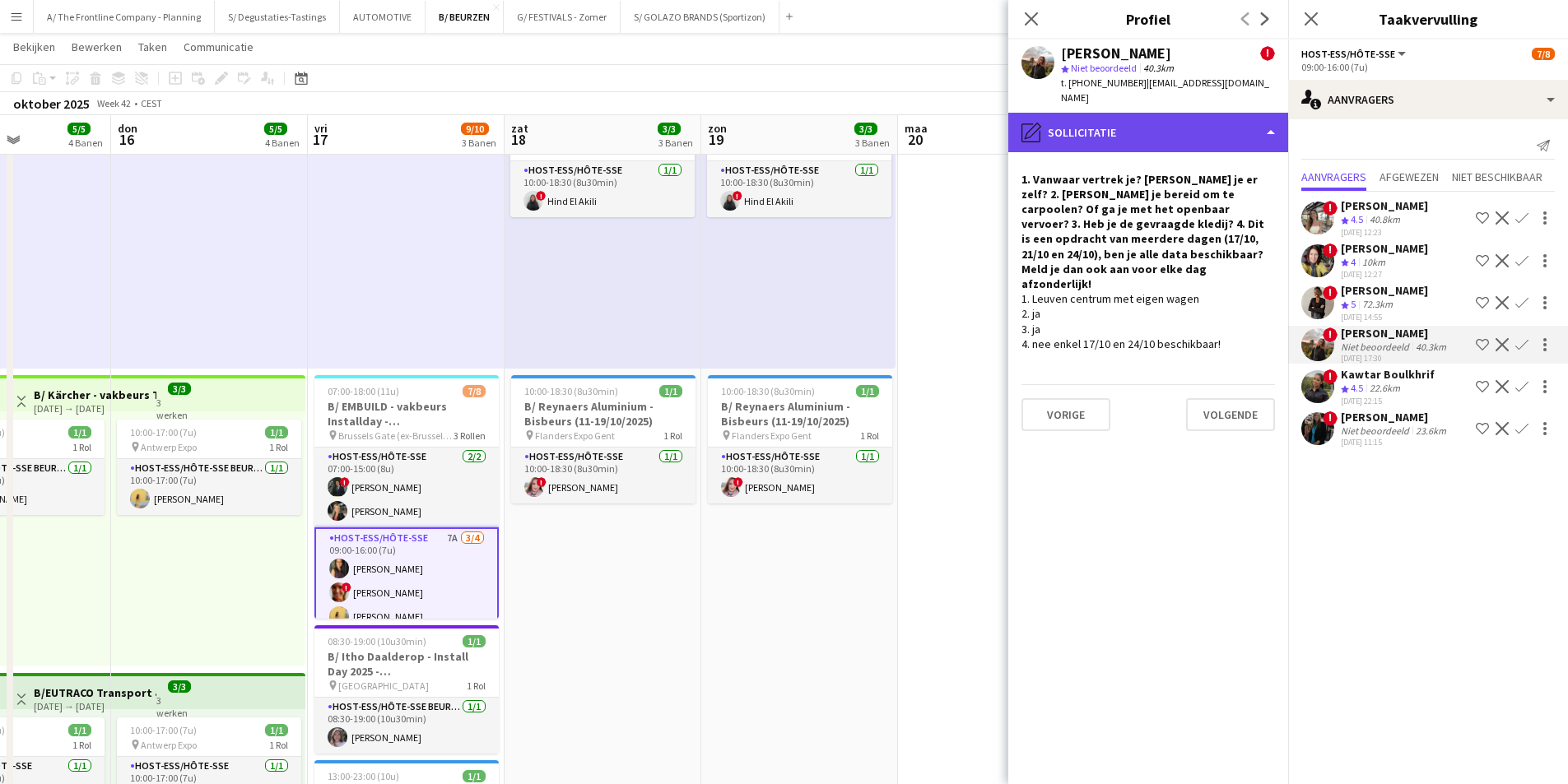
click at [1161, 116] on div "pencil4 Sollicitatie" at bounding box center [1147, 132] width 280 height 40
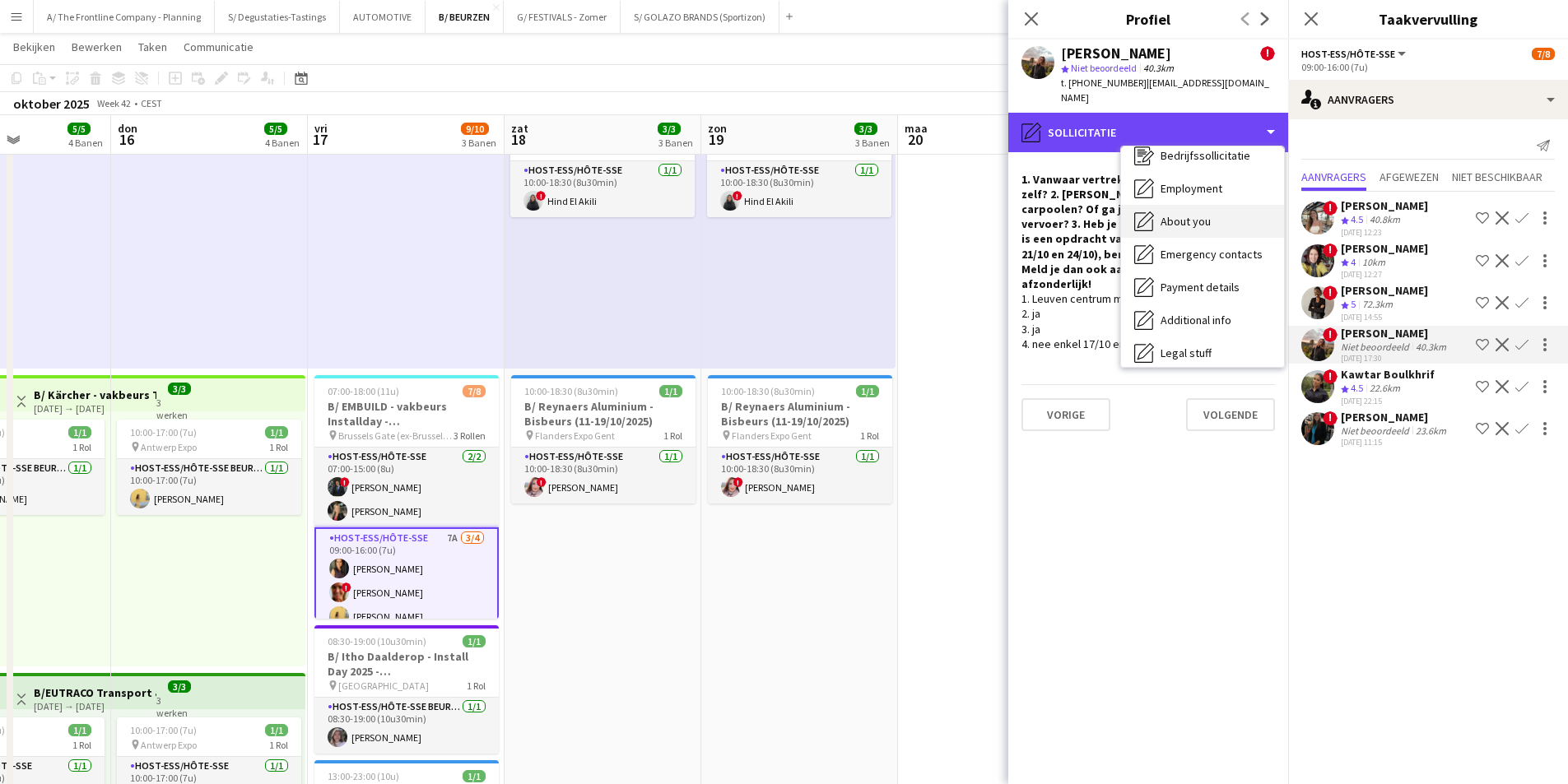
scroll to position [154, 0]
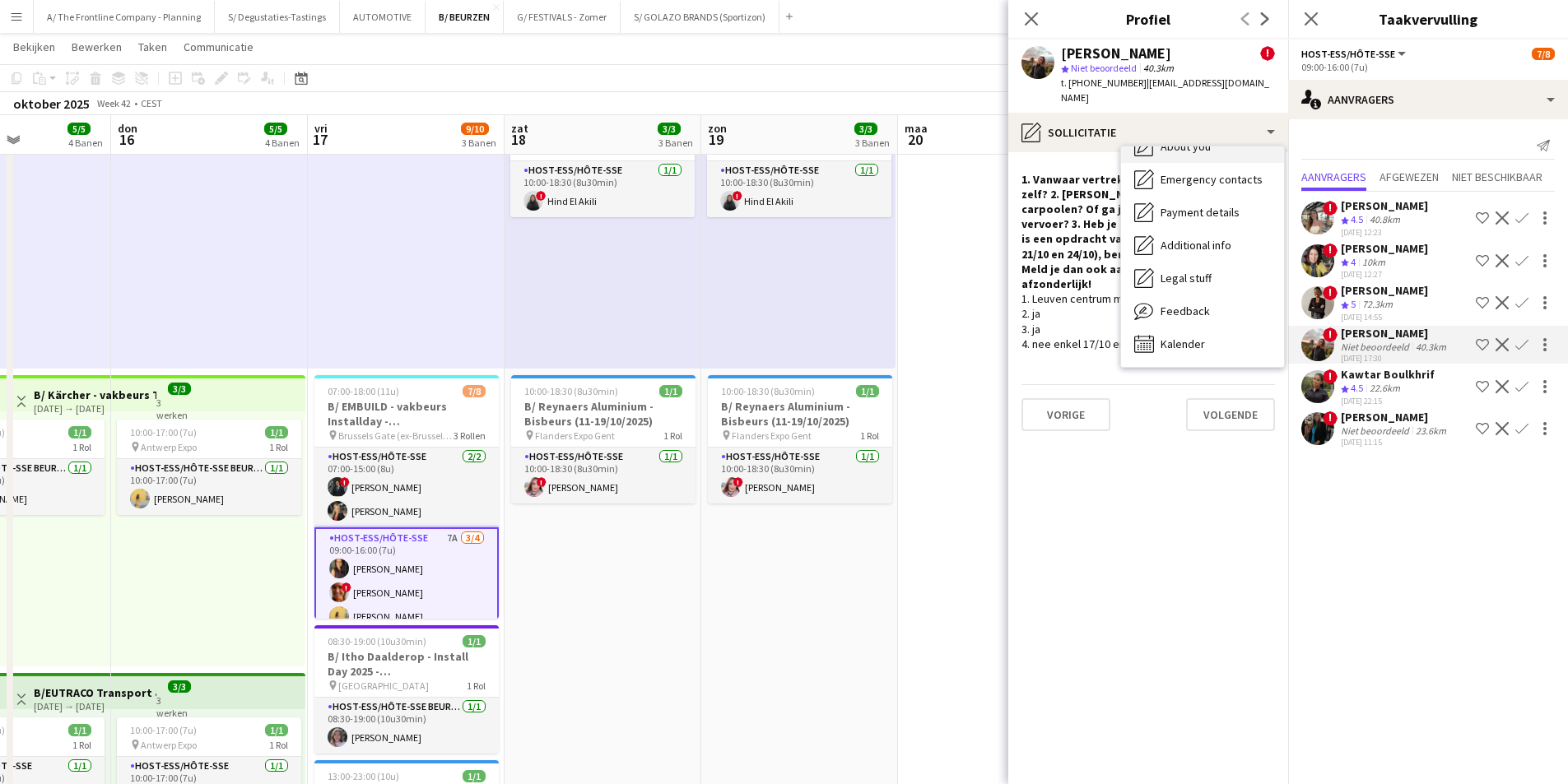
click at [1190, 303] on span "Feedback" at bounding box center [1185, 310] width 49 height 15
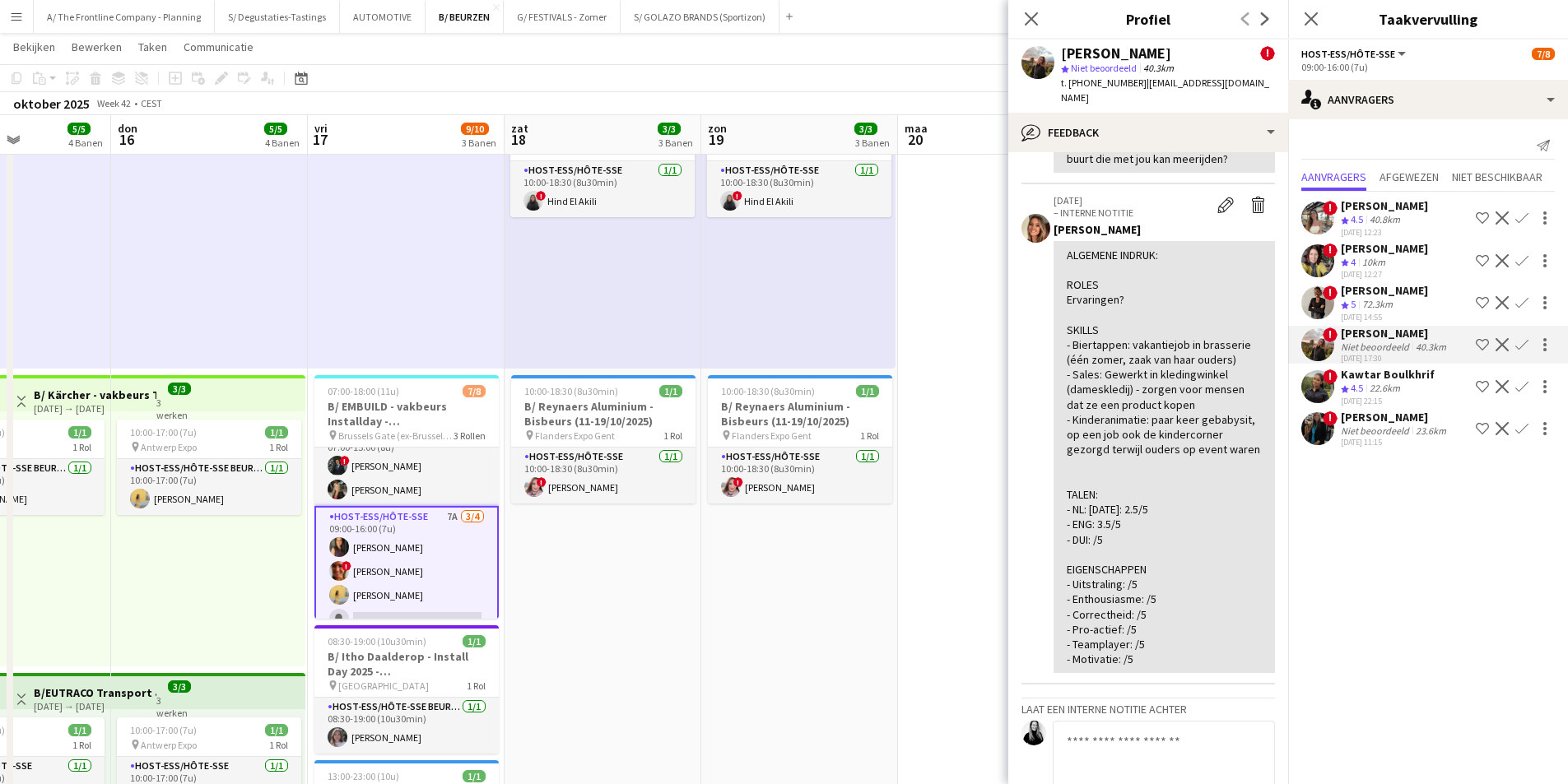
scroll to position [0, 0]
drag, startPoint x: 1068, startPoint y: 240, endPoint x: 1197, endPoint y: 679, distance: 457.6
click at [1197, 668] on div "ALGEMENE INDRUK: ROLES Ervaringen? SKILLS - Biertappen: vakantiejob in brasseri…" at bounding box center [1163, 458] width 195 height 420
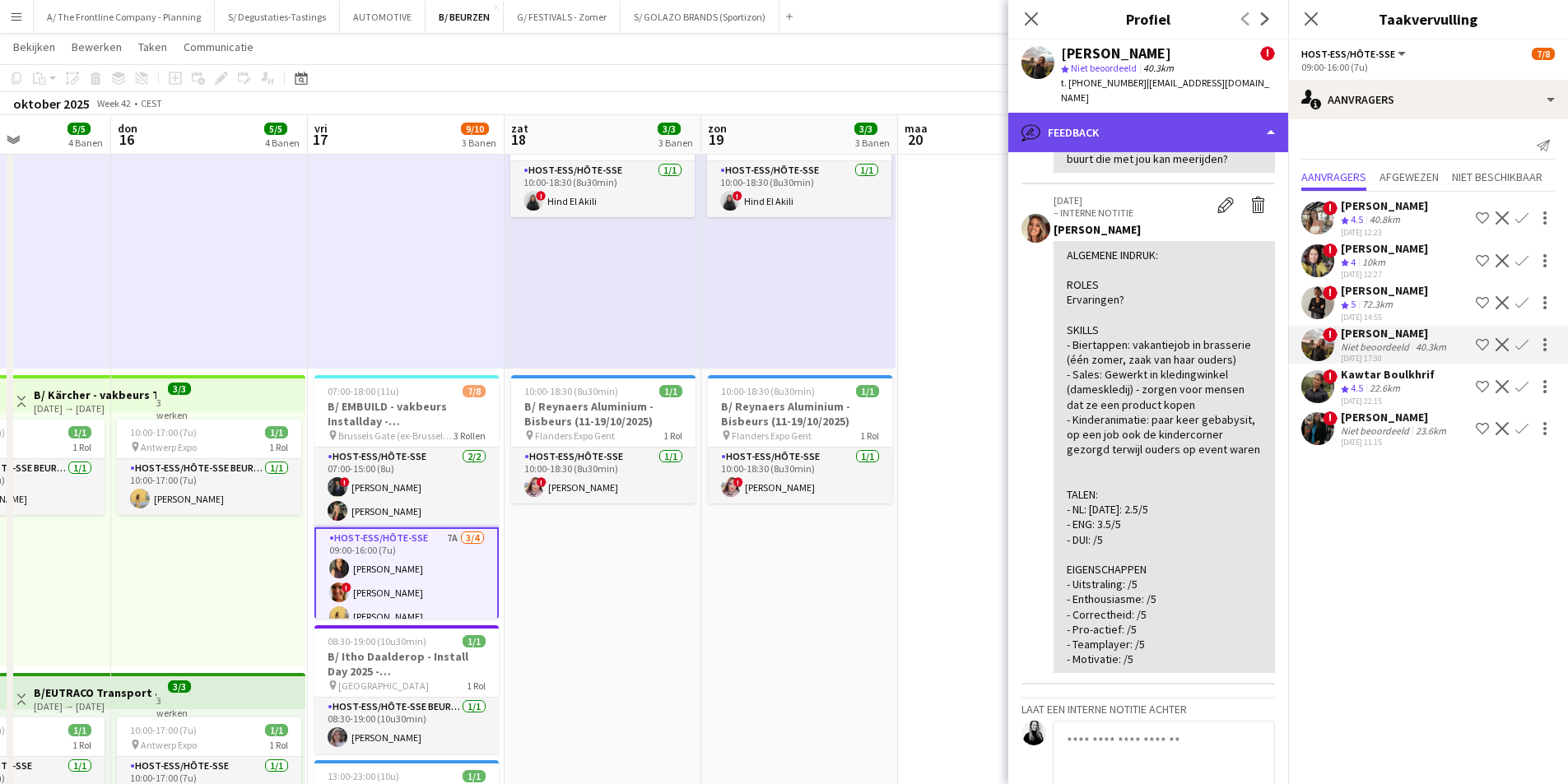
click at [1158, 131] on div "bubble-pencil Feedback" at bounding box center [1147, 132] width 280 height 40
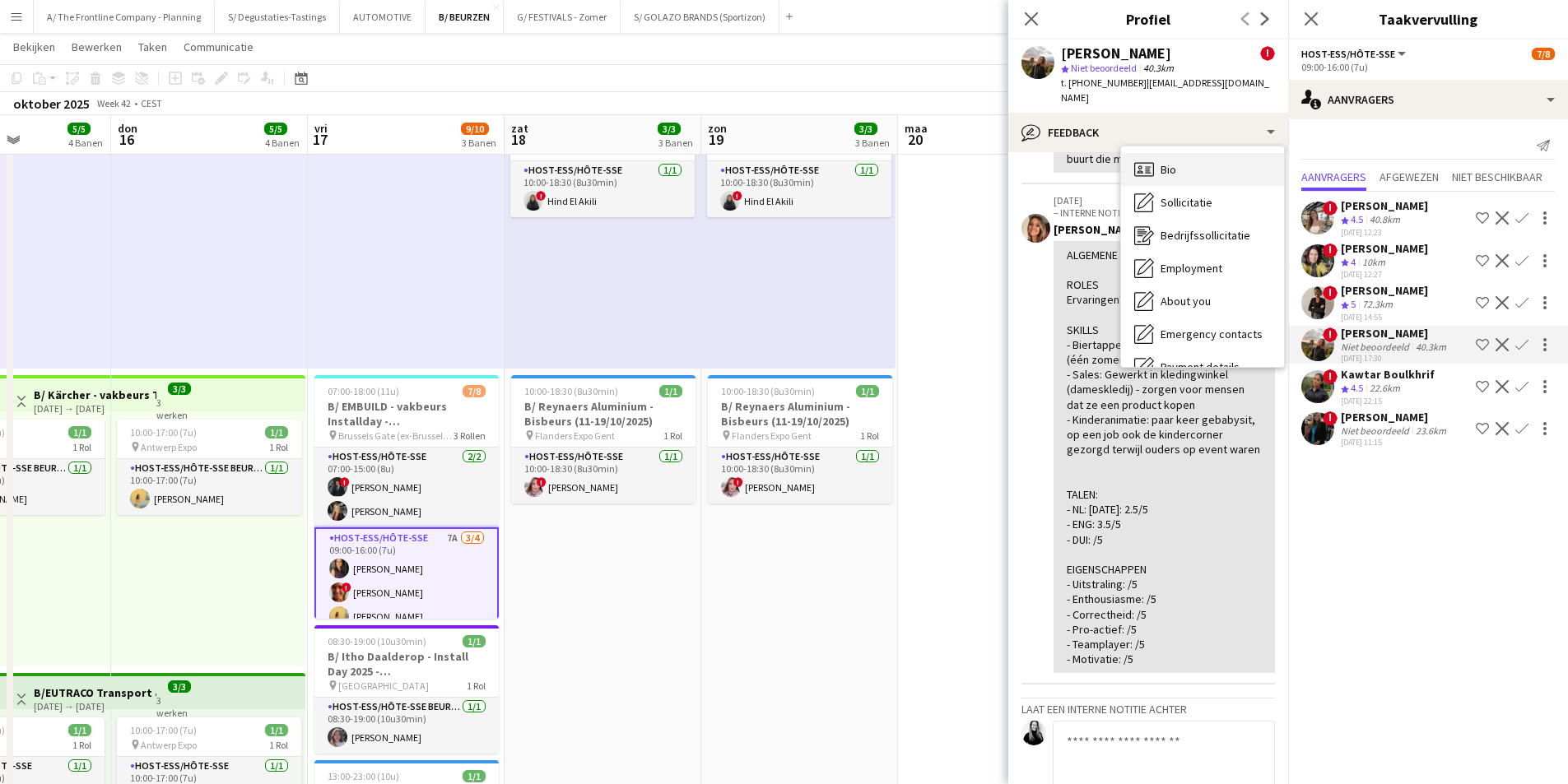
click at [1213, 153] on div "Bio Bio" at bounding box center [1202, 169] width 163 height 33
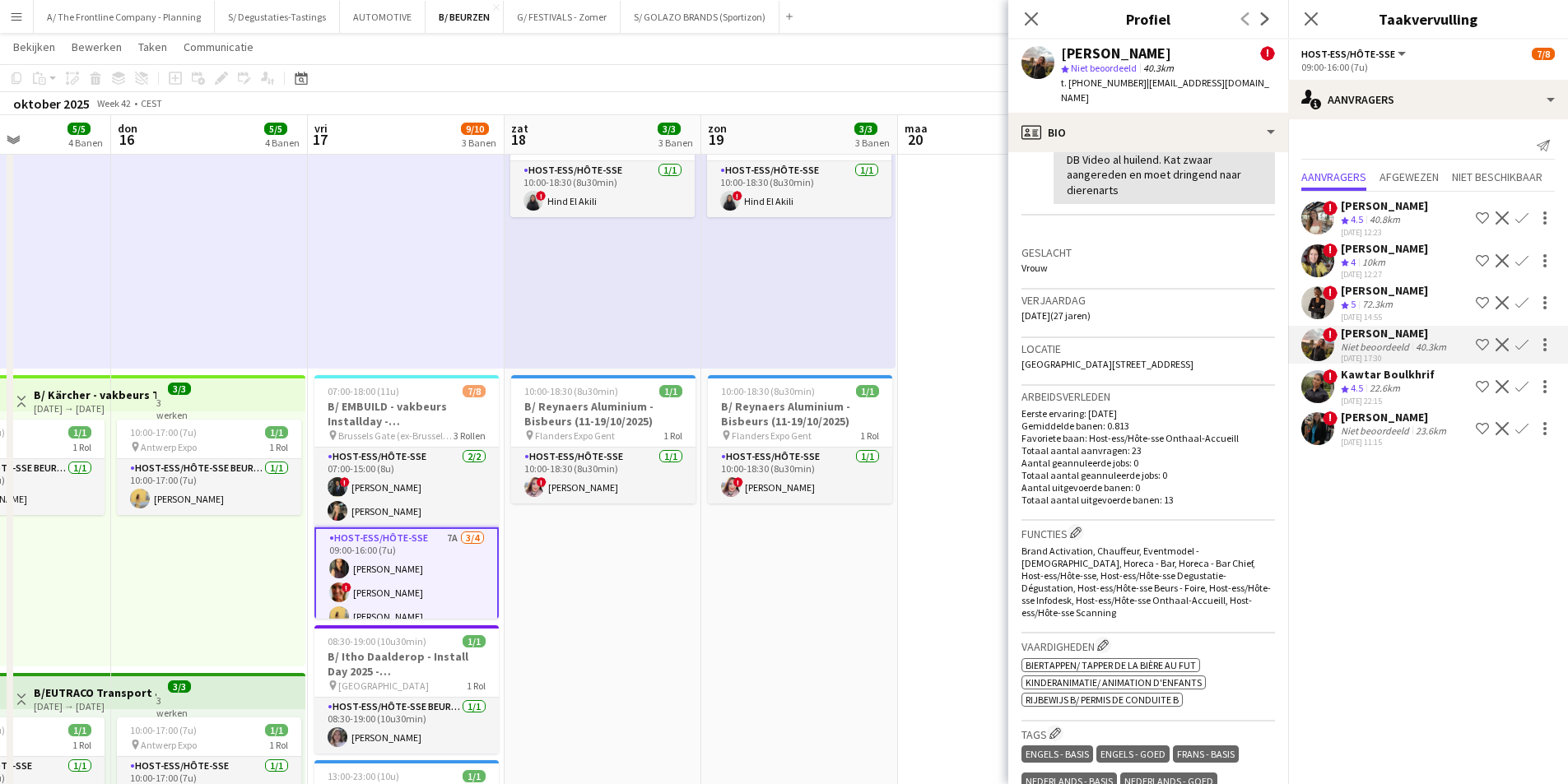
scroll to position [412, 0]
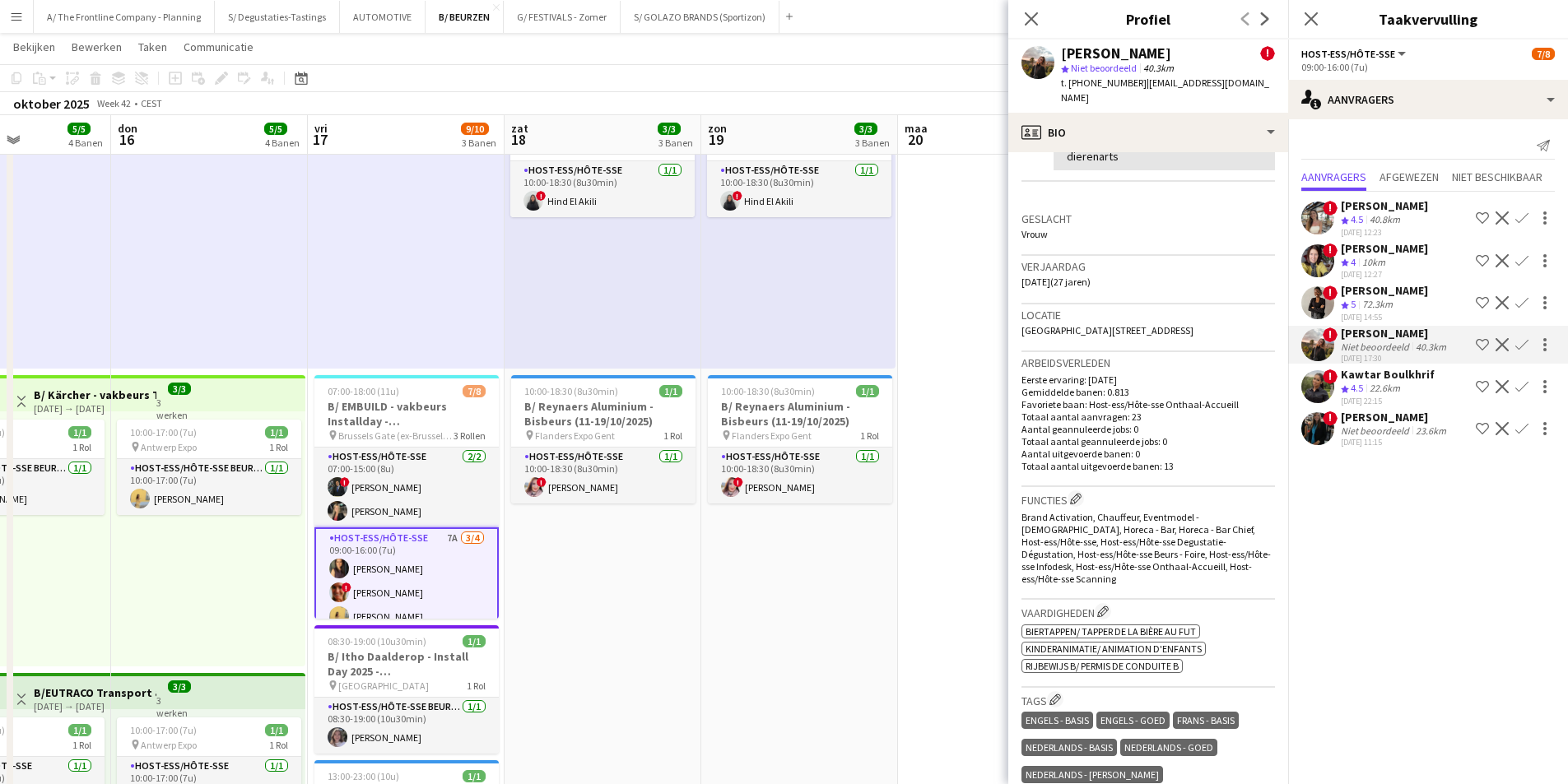
click at [1122, 95] on div "Evelien Hendrickx ! star Niet beoordeeld 40.3km t. +32492608503 | evelien__hend…" at bounding box center [1147, 76] width 280 height 73
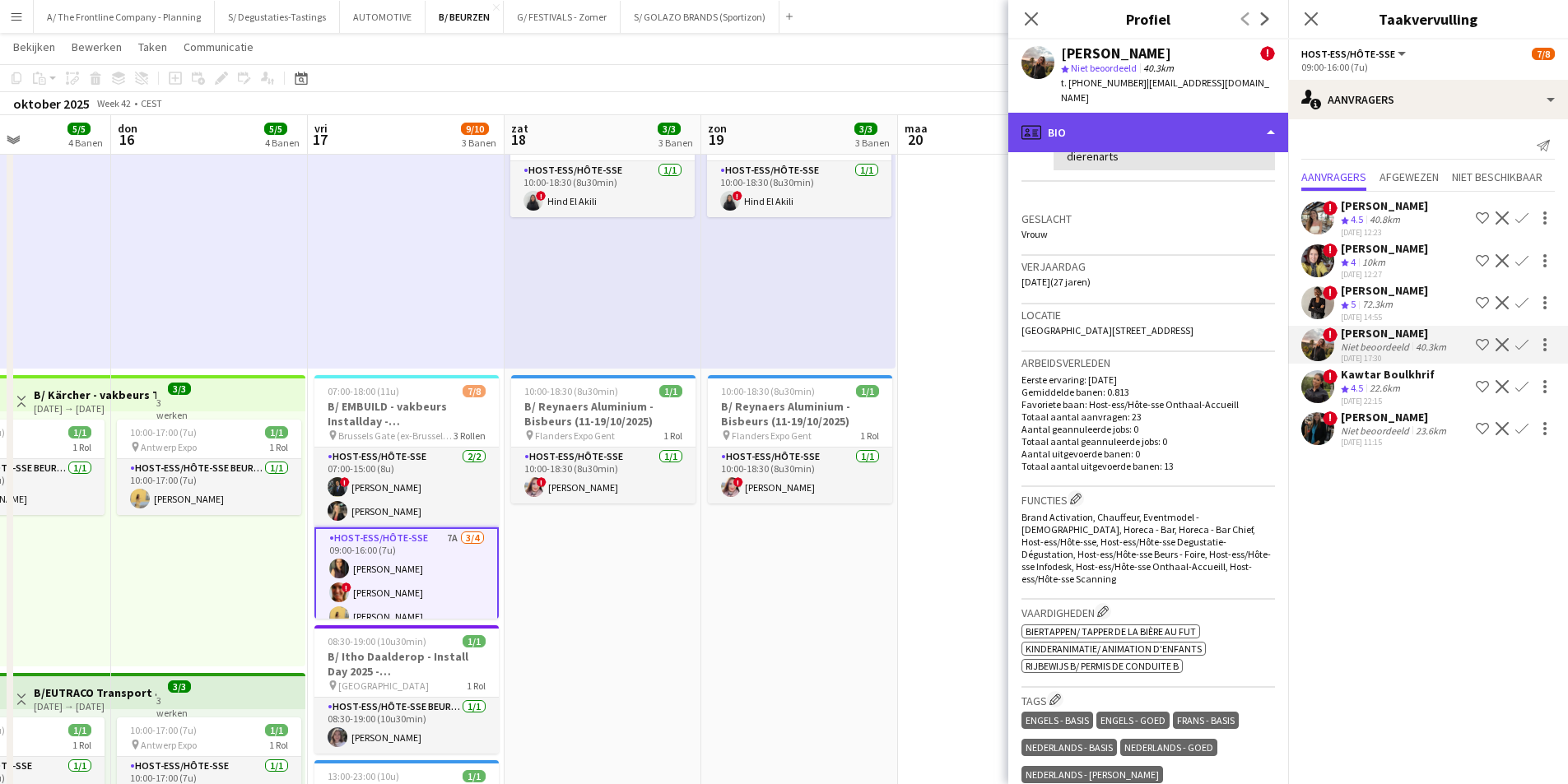
click at [1122, 113] on div "profile Bio" at bounding box center [1147, 132] width 280 height 40
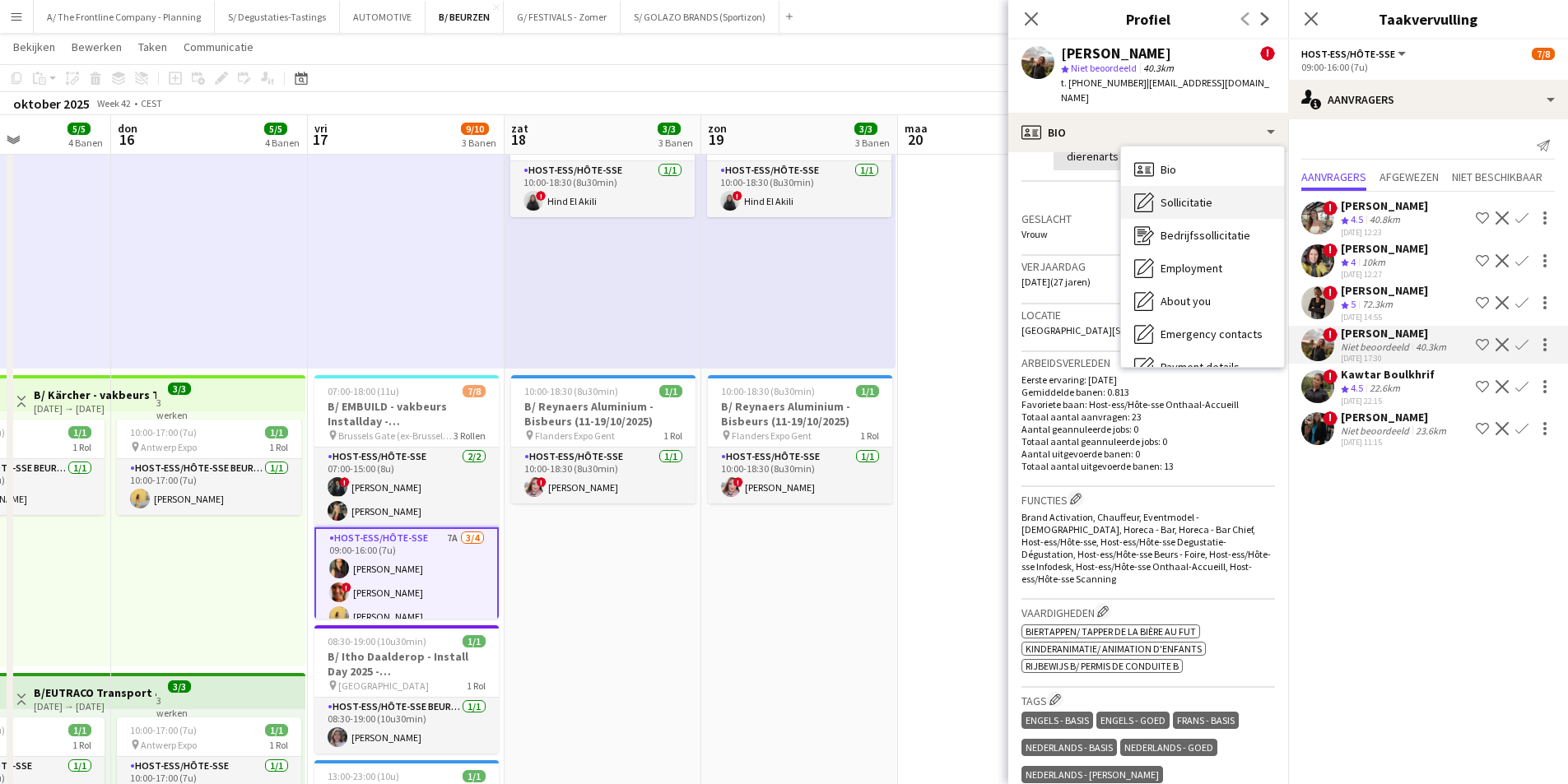
click at [1185, 197] on div "Sollicitatie Sollicitatie" at bounding box center [1202, 202] width 163 height 33
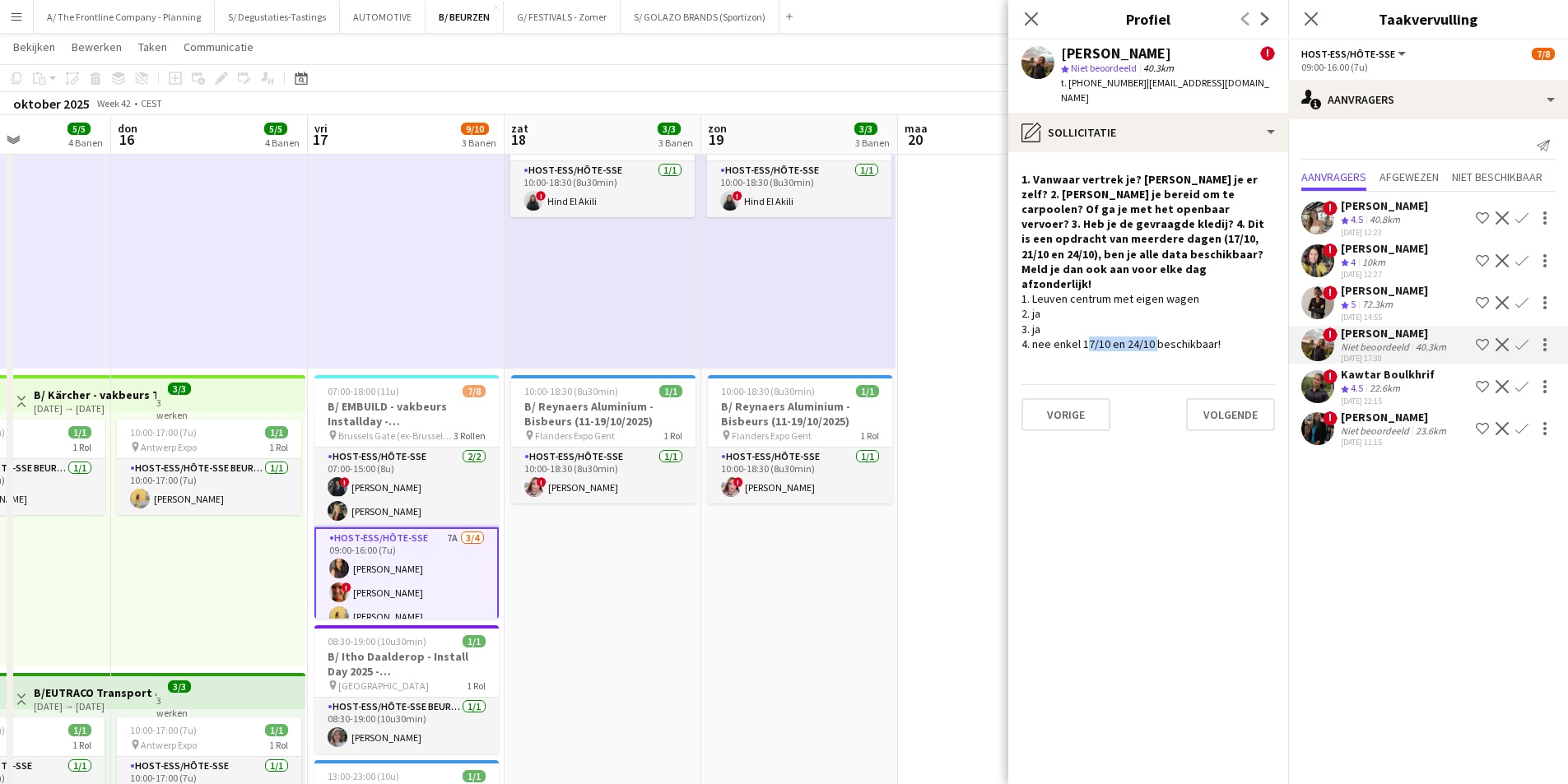
drag, startPoint x: 1083, startPoint y: 295, endPoint x: 1150, endPoint y: 303, distance: 67.5
click at [1150, 303] on div "1. Leuven centrum met eigen wagen 2. ja 3. ja 4. nee enkel 17/10 en 24/10 besch…" at bounding box center [1147, 321] width 253 height 60
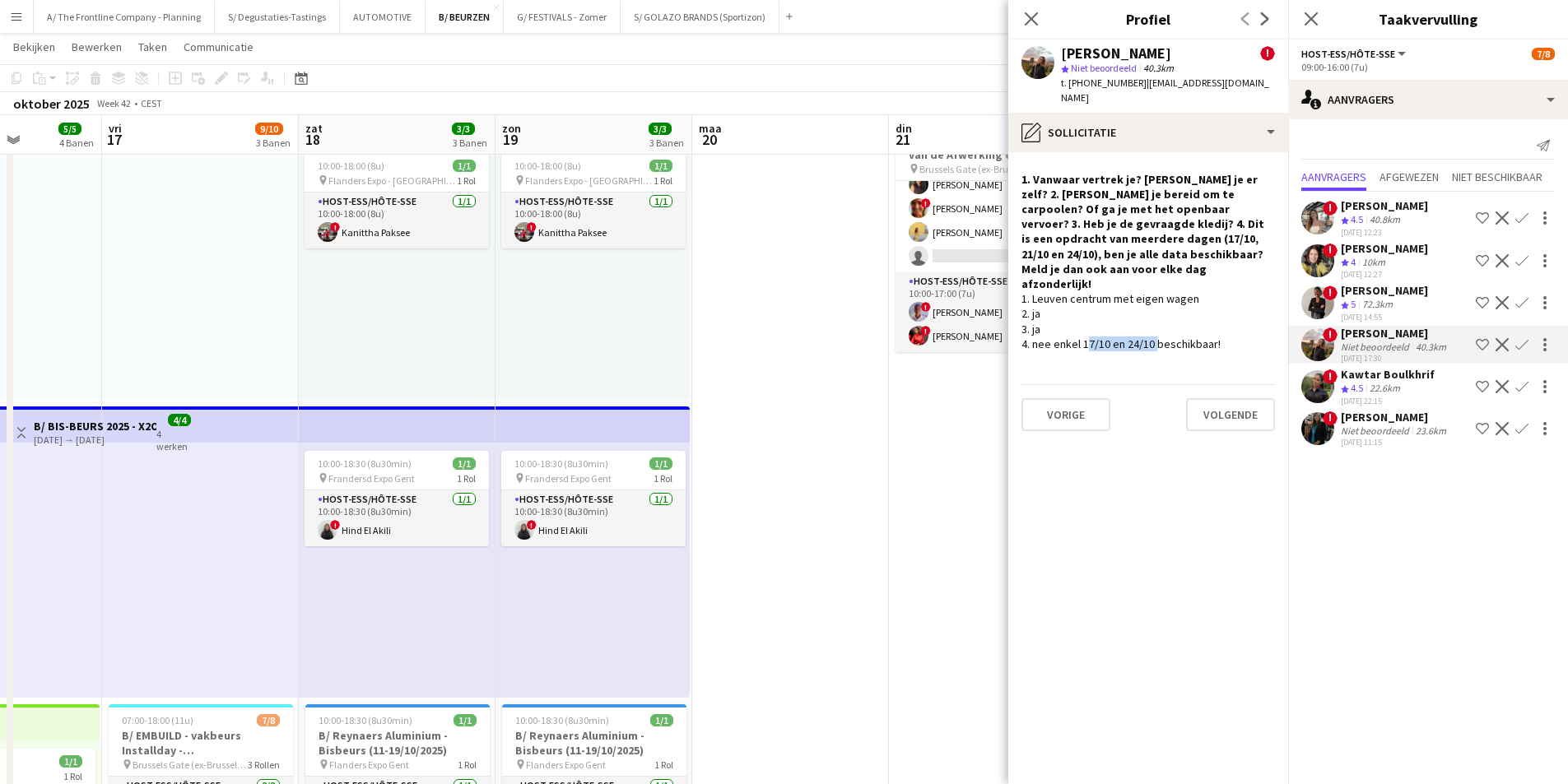
scroll to position [0, 489]
drag, startPoint x: 908, startPoint y: 450, endPoint x: 505, endPoint y: 439, distance: 403.2
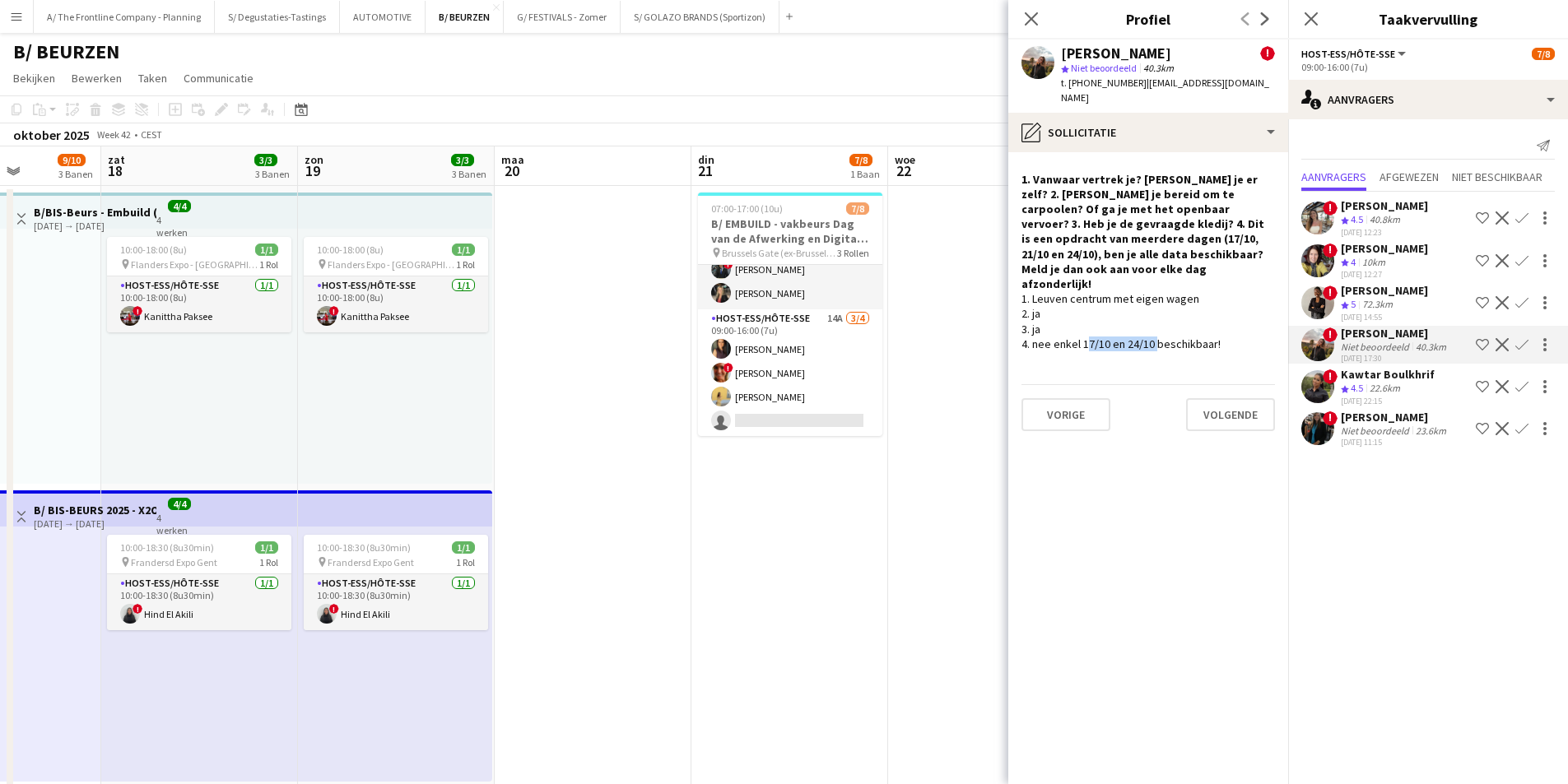
scroll to position [34, 0]
click at [789, 406] on app-card-role "Host-ess/Hôte-sse 14A 3/4 09:00-16:00 (7u) Fadoua Belarbi ! Isabelle de Bock Ch…" at bounding box center [789, 375] width 184 height 128
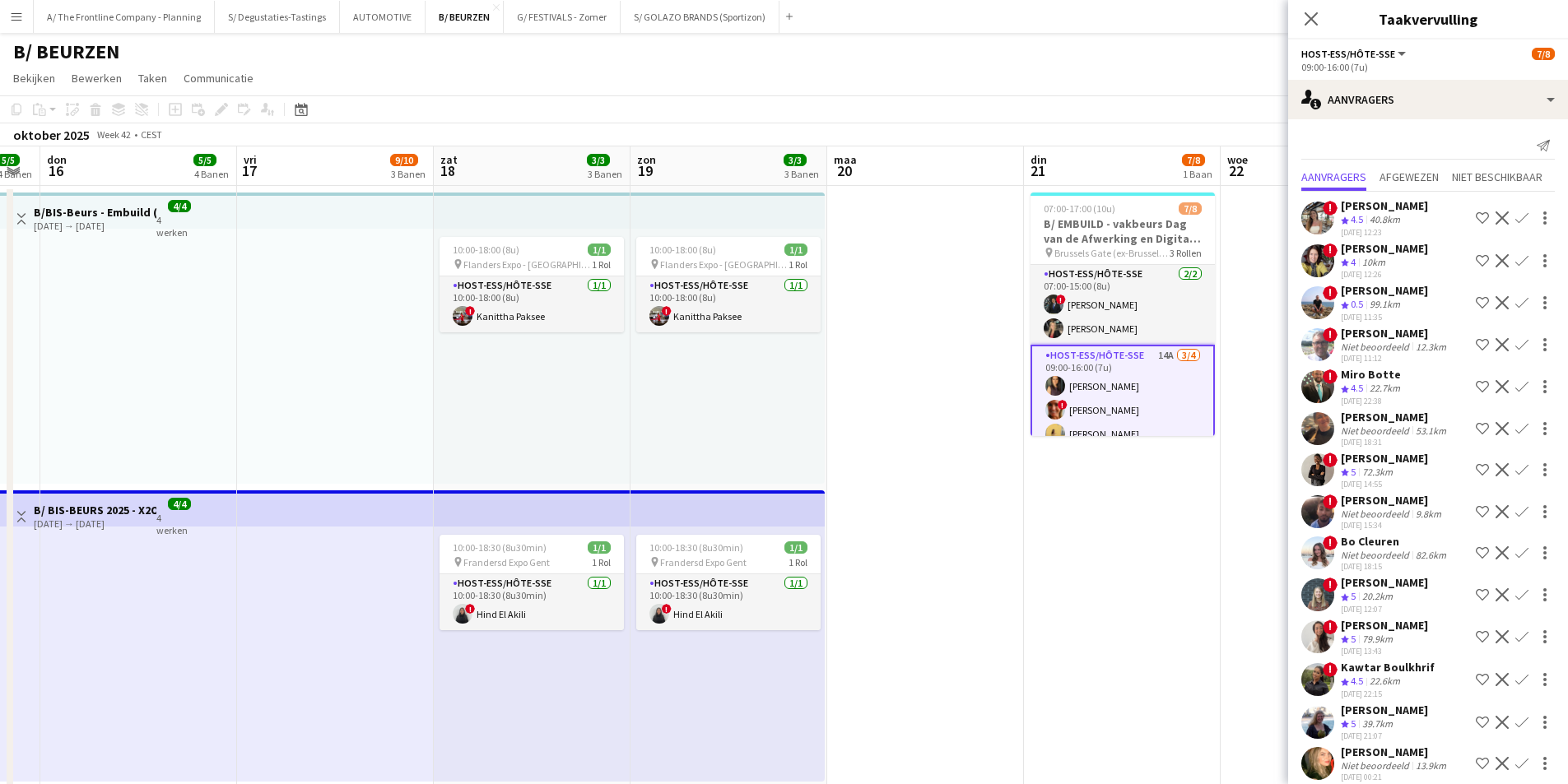
scroll to position [0, 352]
drag, startPoint x: 638, startPoint y: 407, endPoint x: 906, endPoint y: 365, distance: 271.3
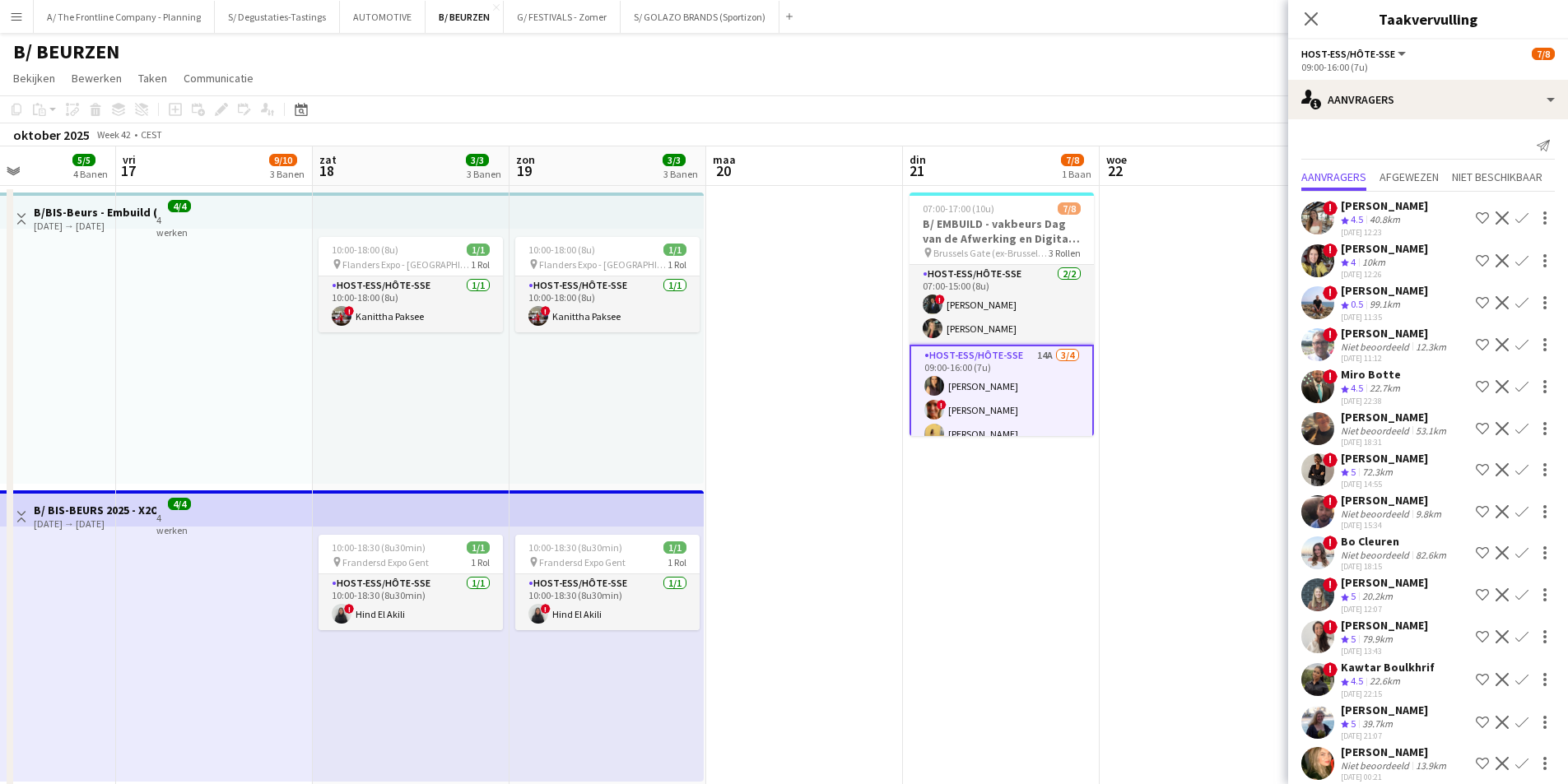
scroll to position [0, 474]
drag, startPoint x: 940, startPoint y: 350, endPoint x: 818, endPoint y: 347, distance: 122.0
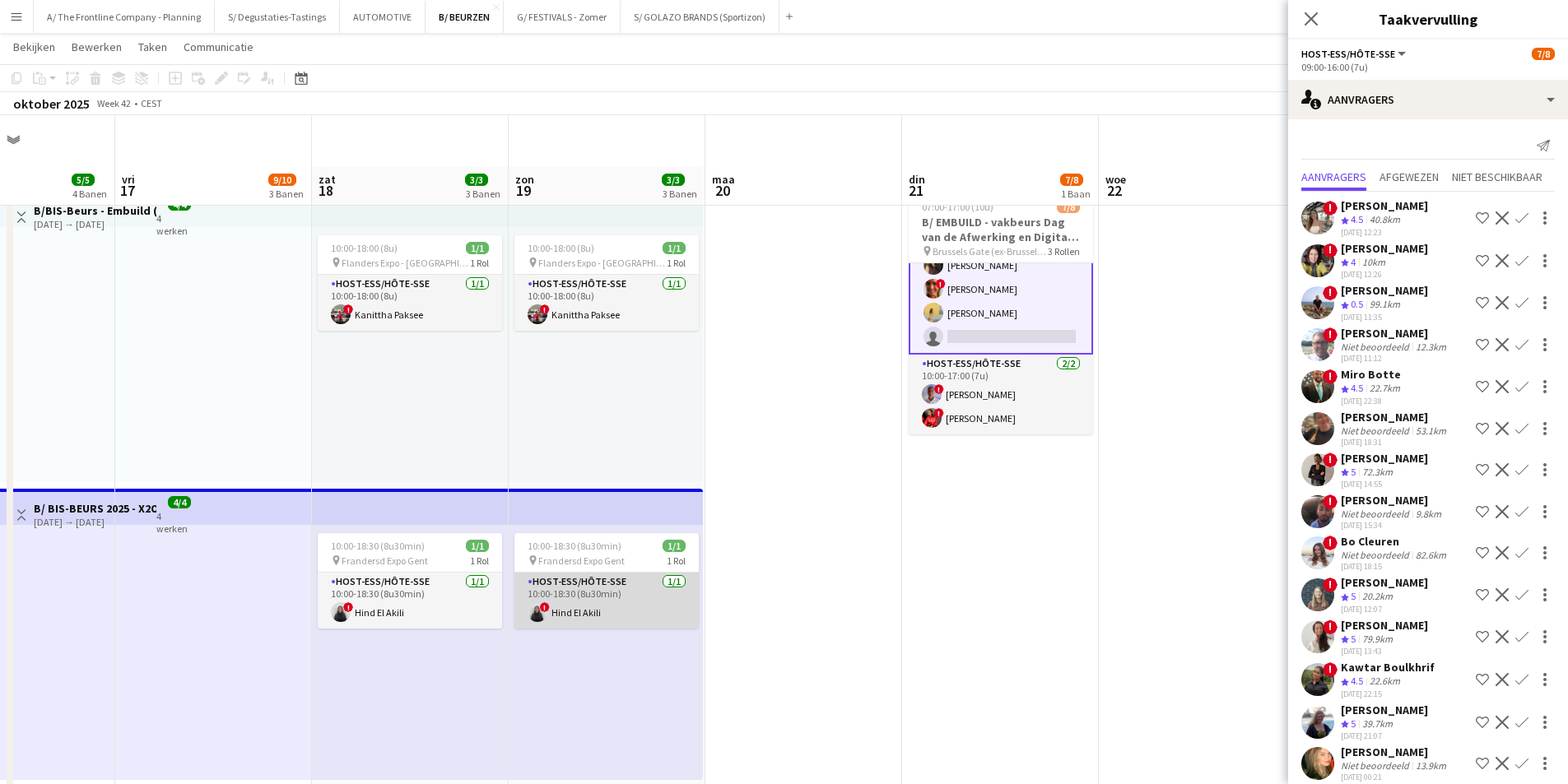
scroll to position [329, 0]
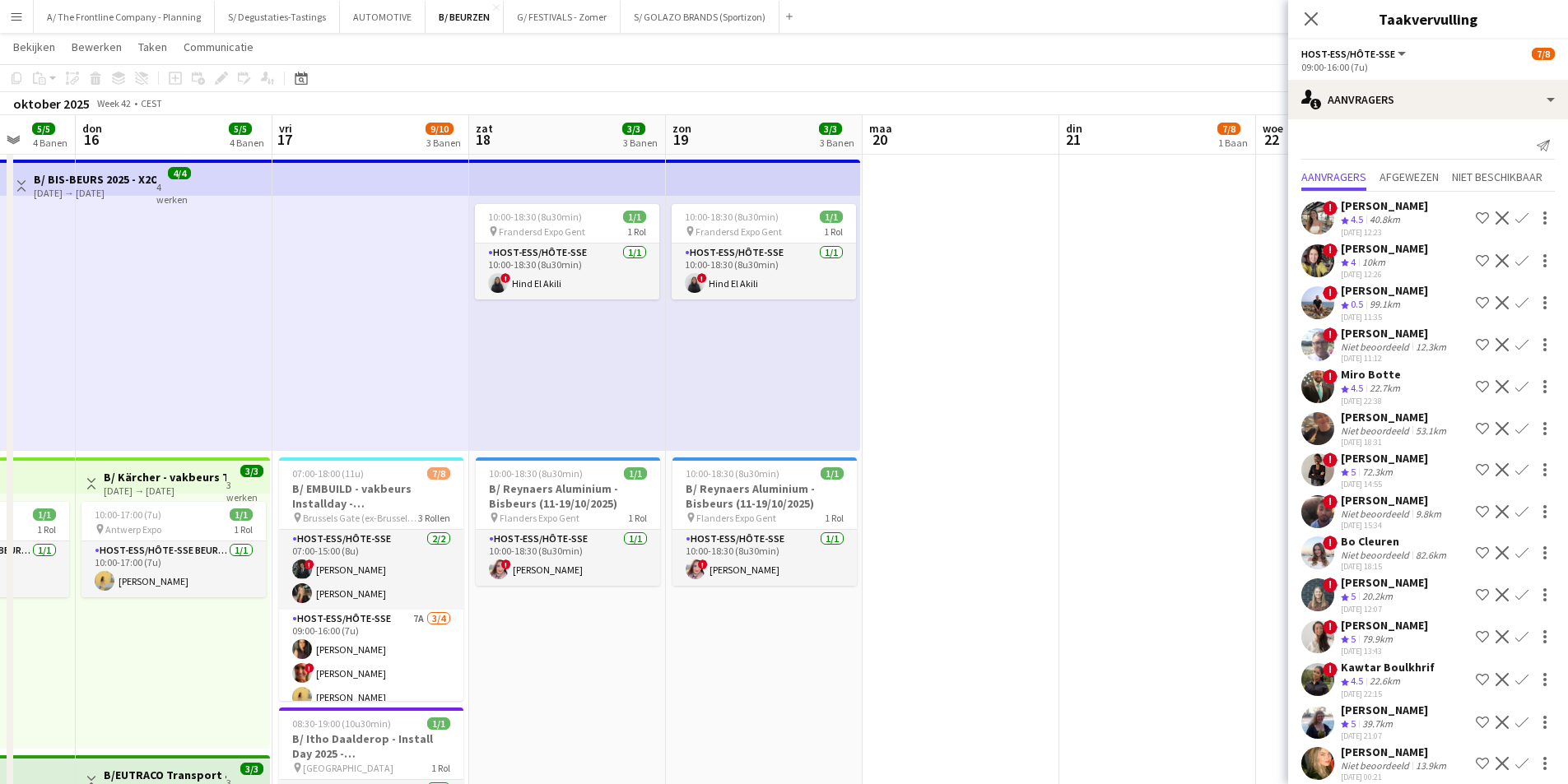
drag, startPoint x: 545, startPoint y: 526, endPoint x: 683, endPoint y: 497, distance: 141.0
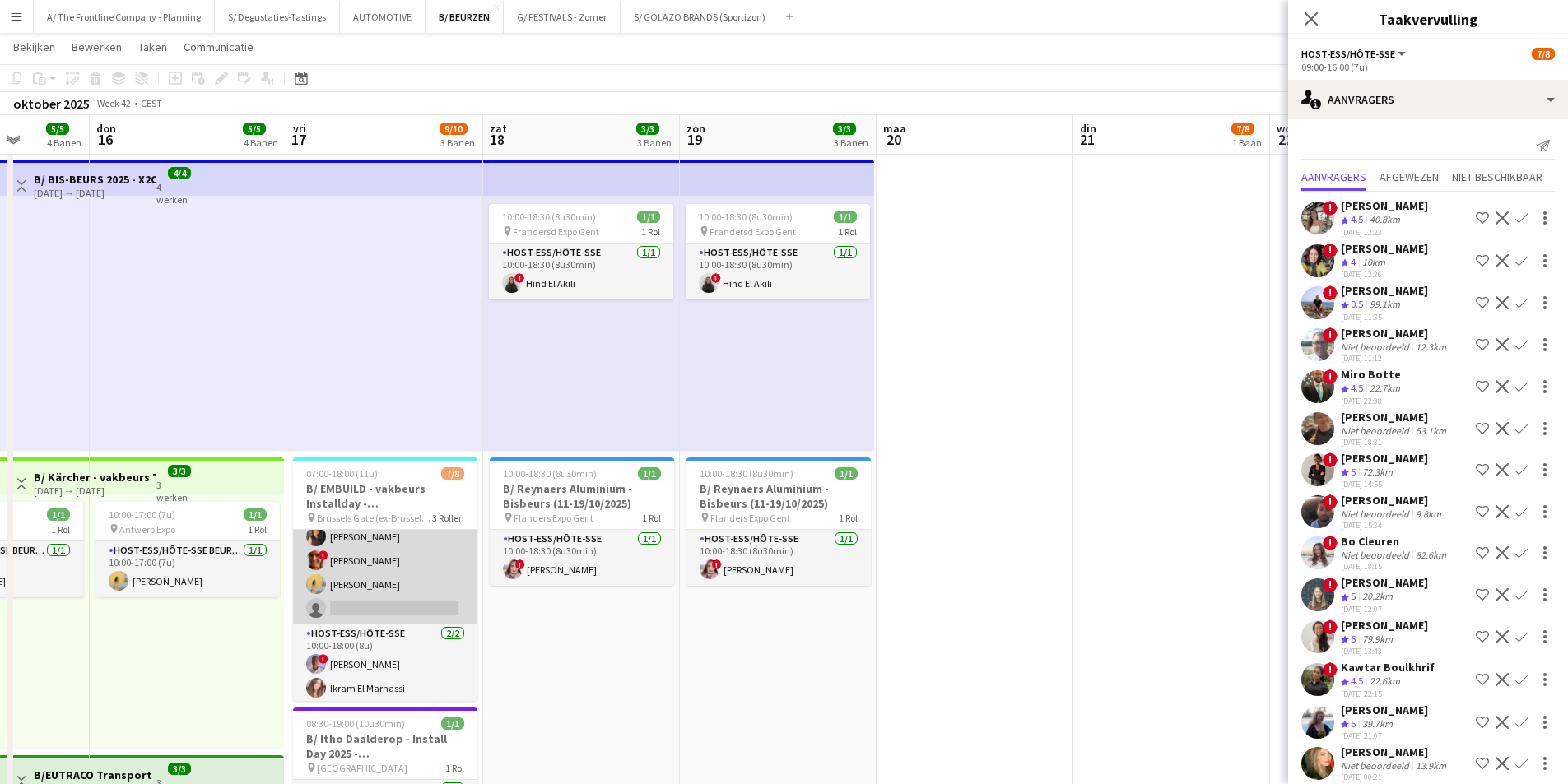
scroll to position [116, 0]
click at [399, 594] on app-card-role "Host-ess/Hôte-sse 7A 3/4 09:00-16:00 (7u) Fadoua Belarbi ! Isabelle de Bock Cha…" at bounding box center [385, 557] width 184 height 128
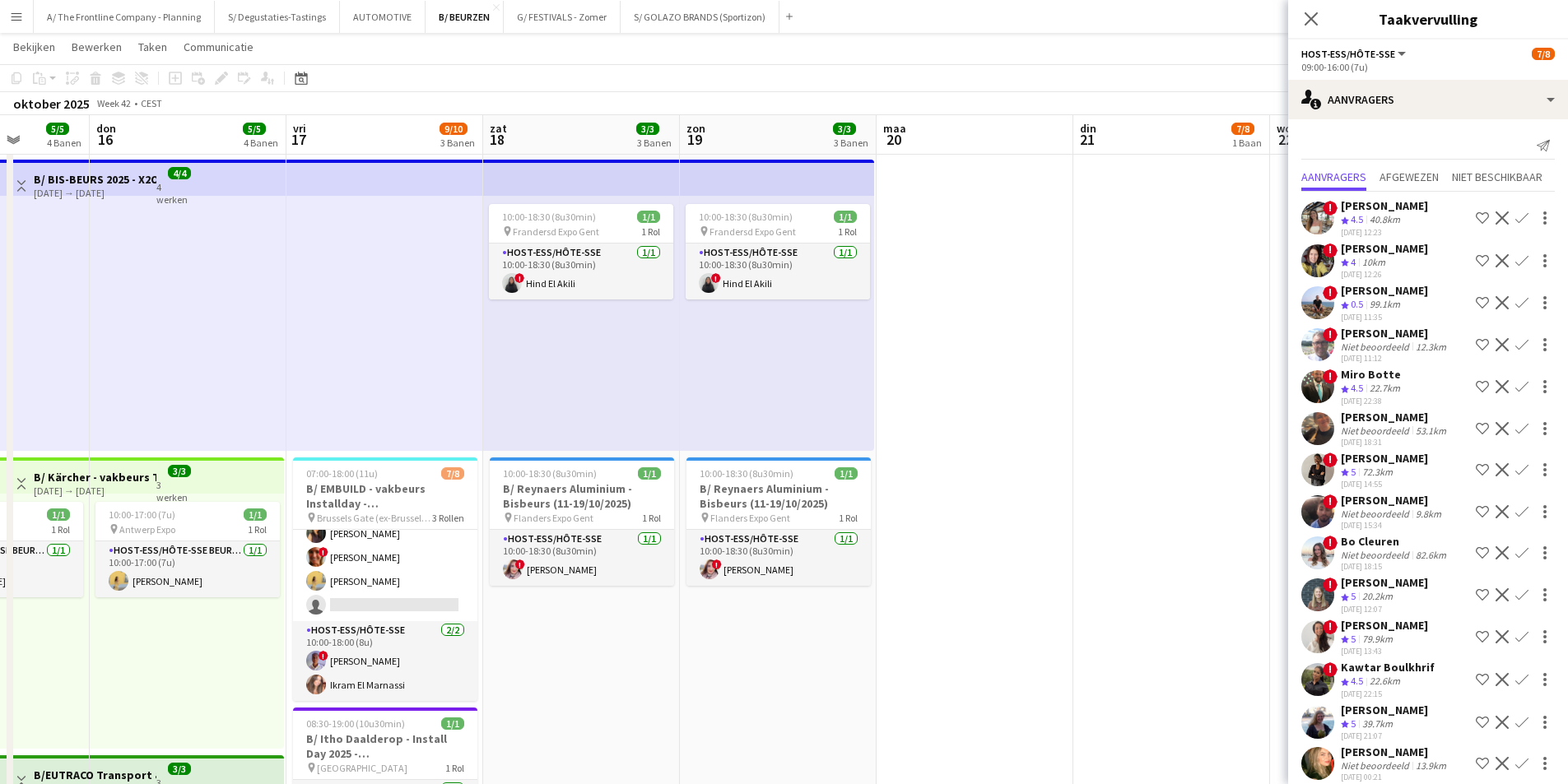
scroll to position [117, 0]
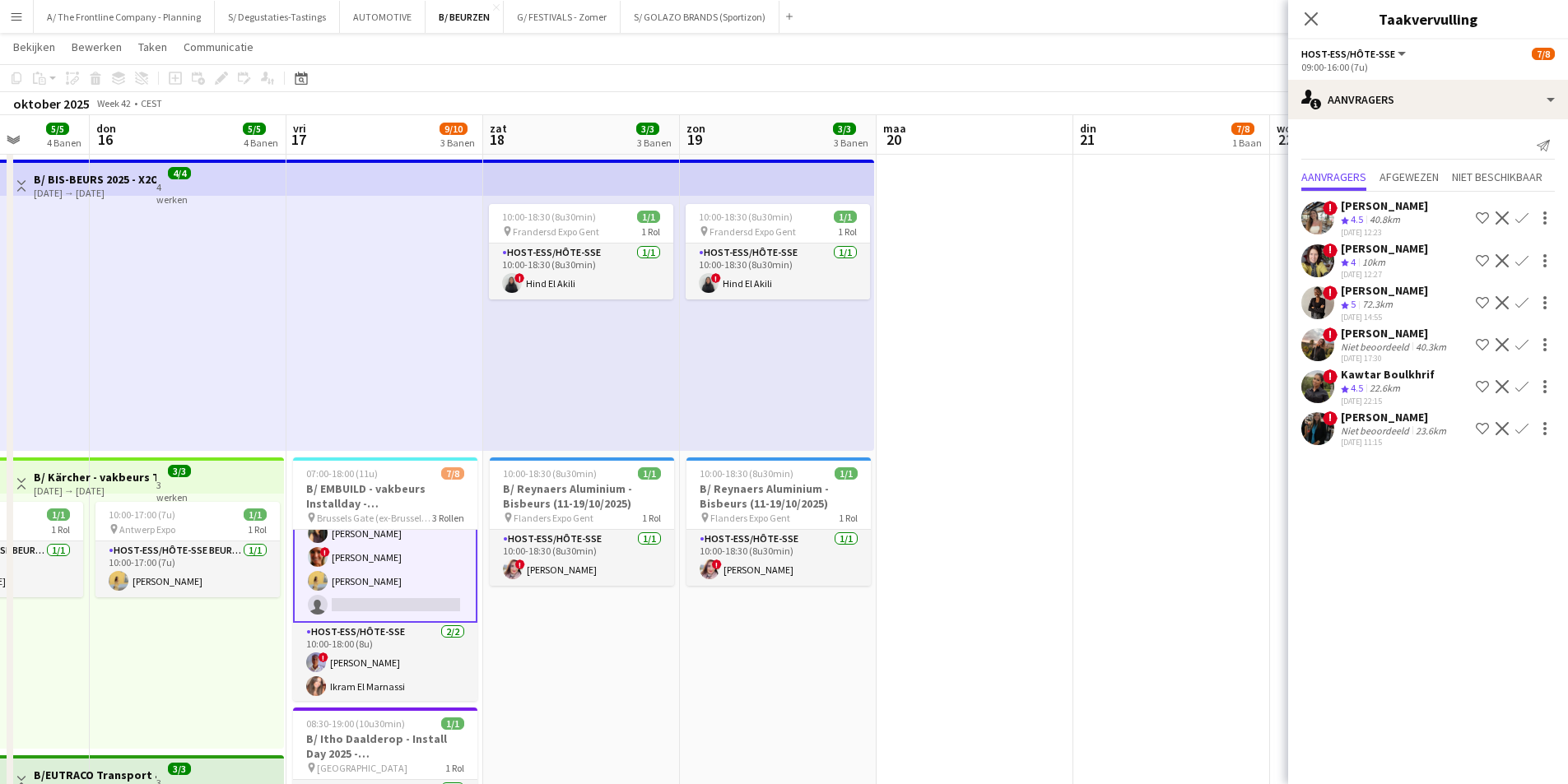
click at [1371, 350] on div "Niet beoordeeld" at bounding box center [1376, 347] width 71 height 12
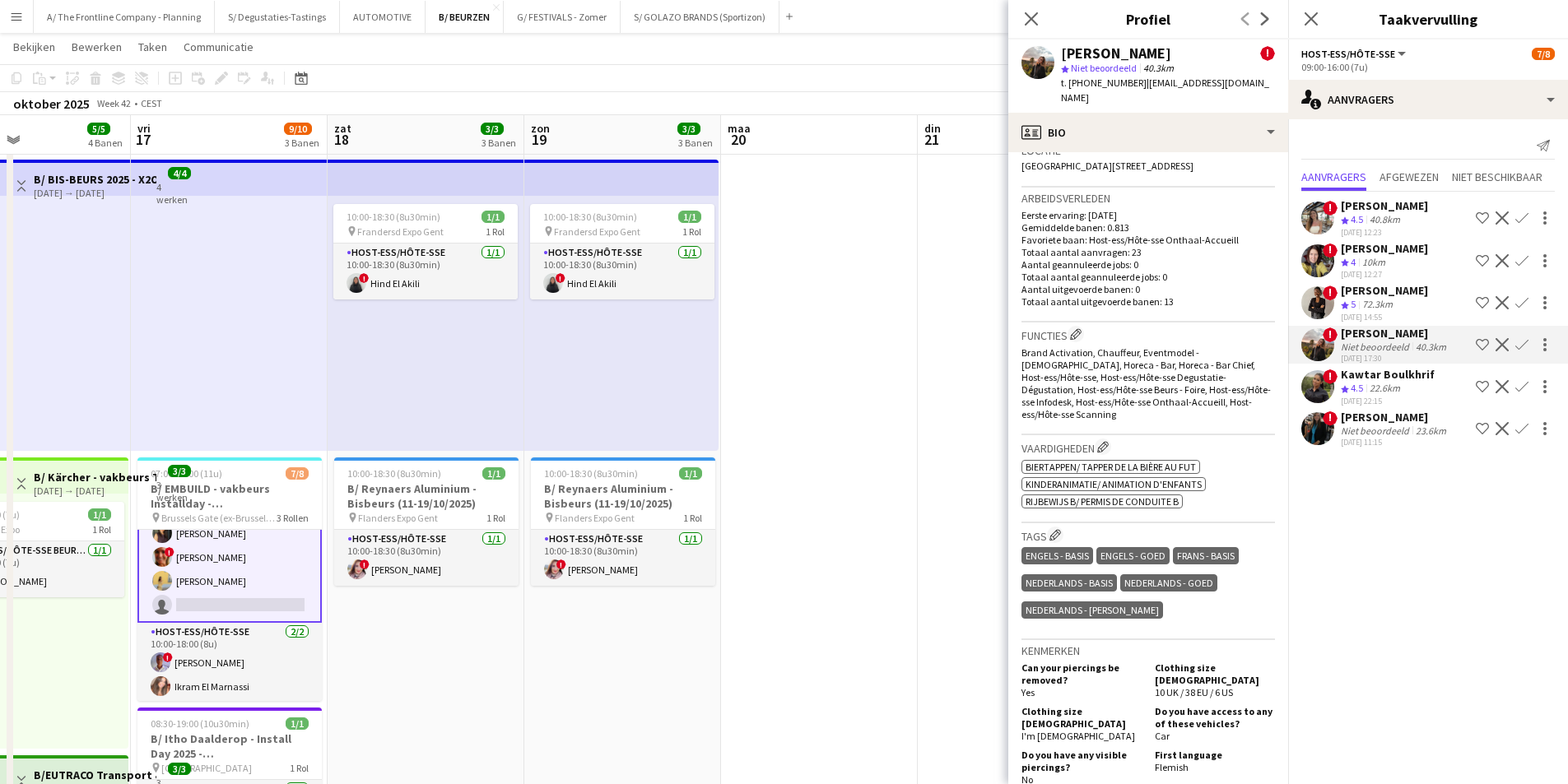
scroll to position [0, 572]
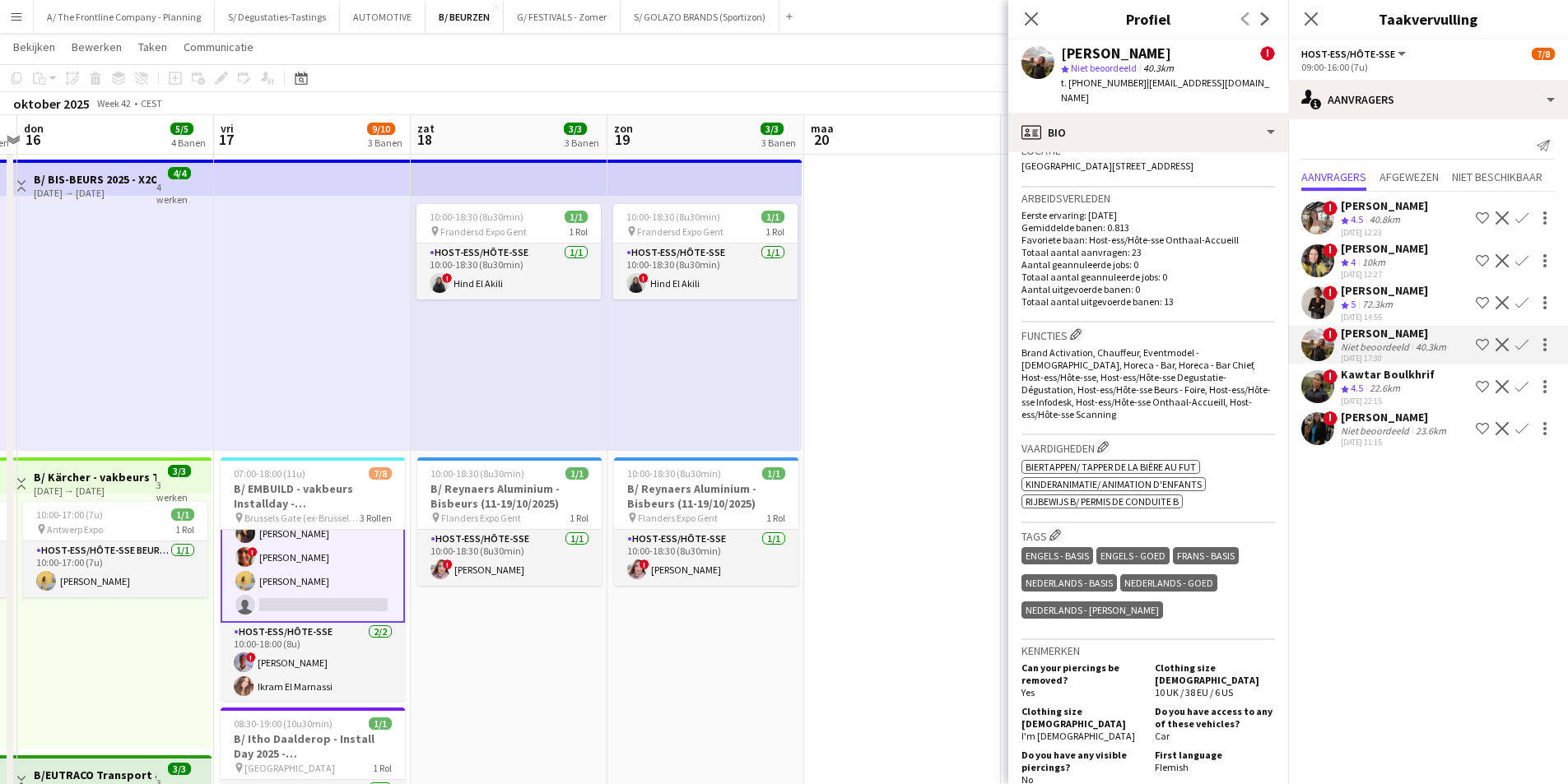
drag, startPoint x: 909, startPoint y: 422, endPoint x: 640, endPoint y: 425, distance: 269.0
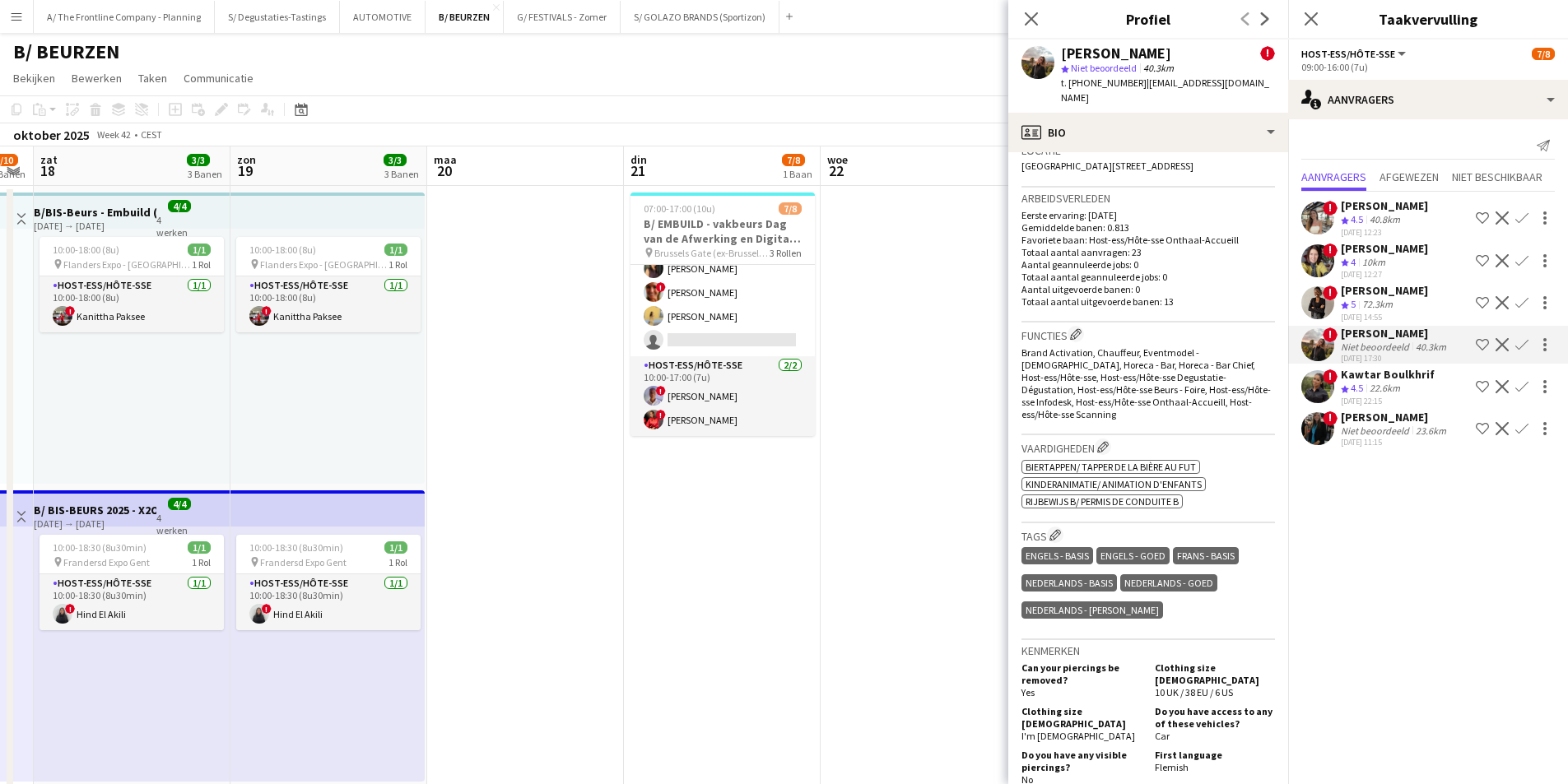
scroll to position [0, 583]
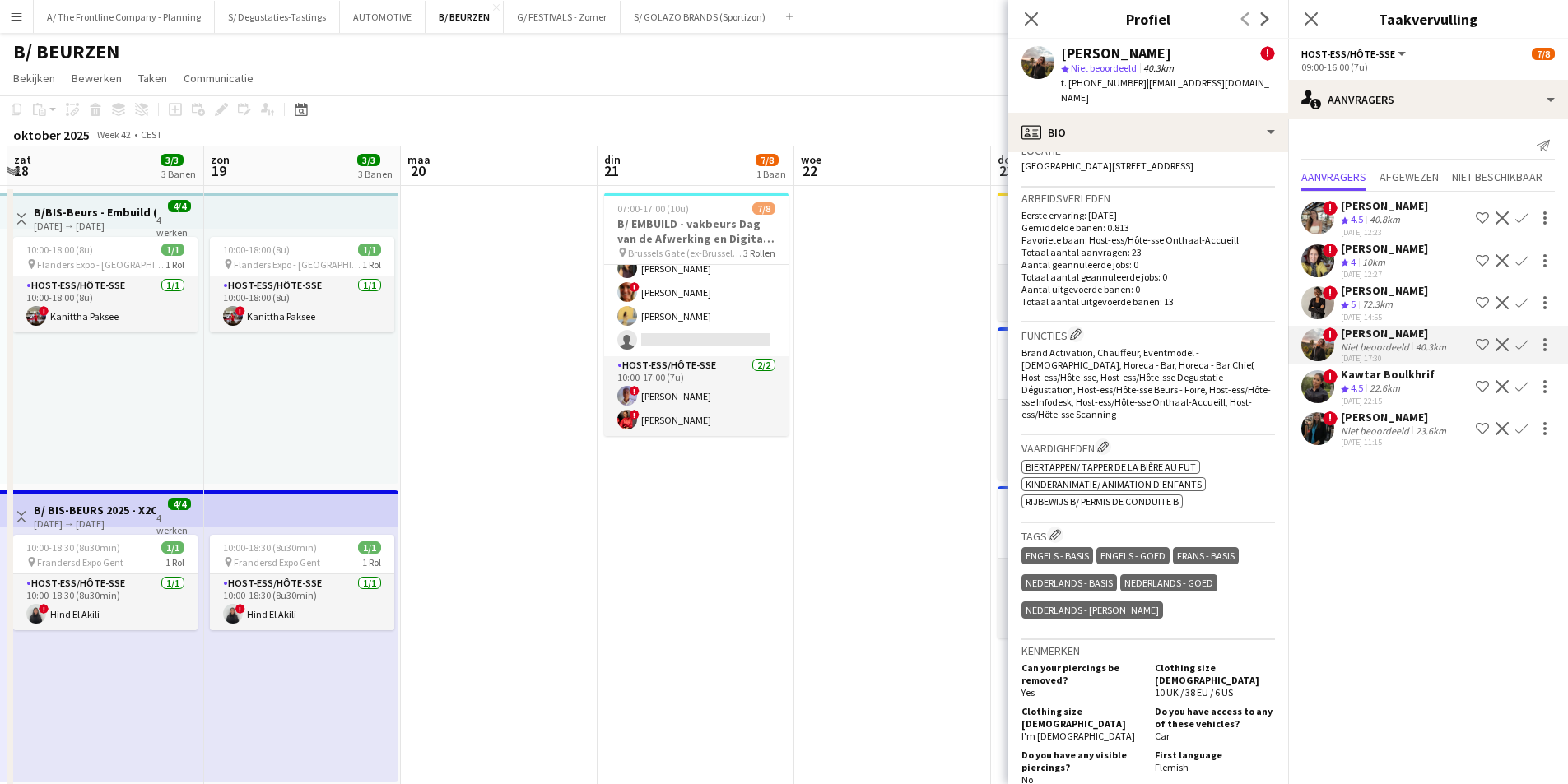
drag, startPoint x: 770, startPoint y: 412, endPoint x: 564, endPoint y: 456, distance: 210.6
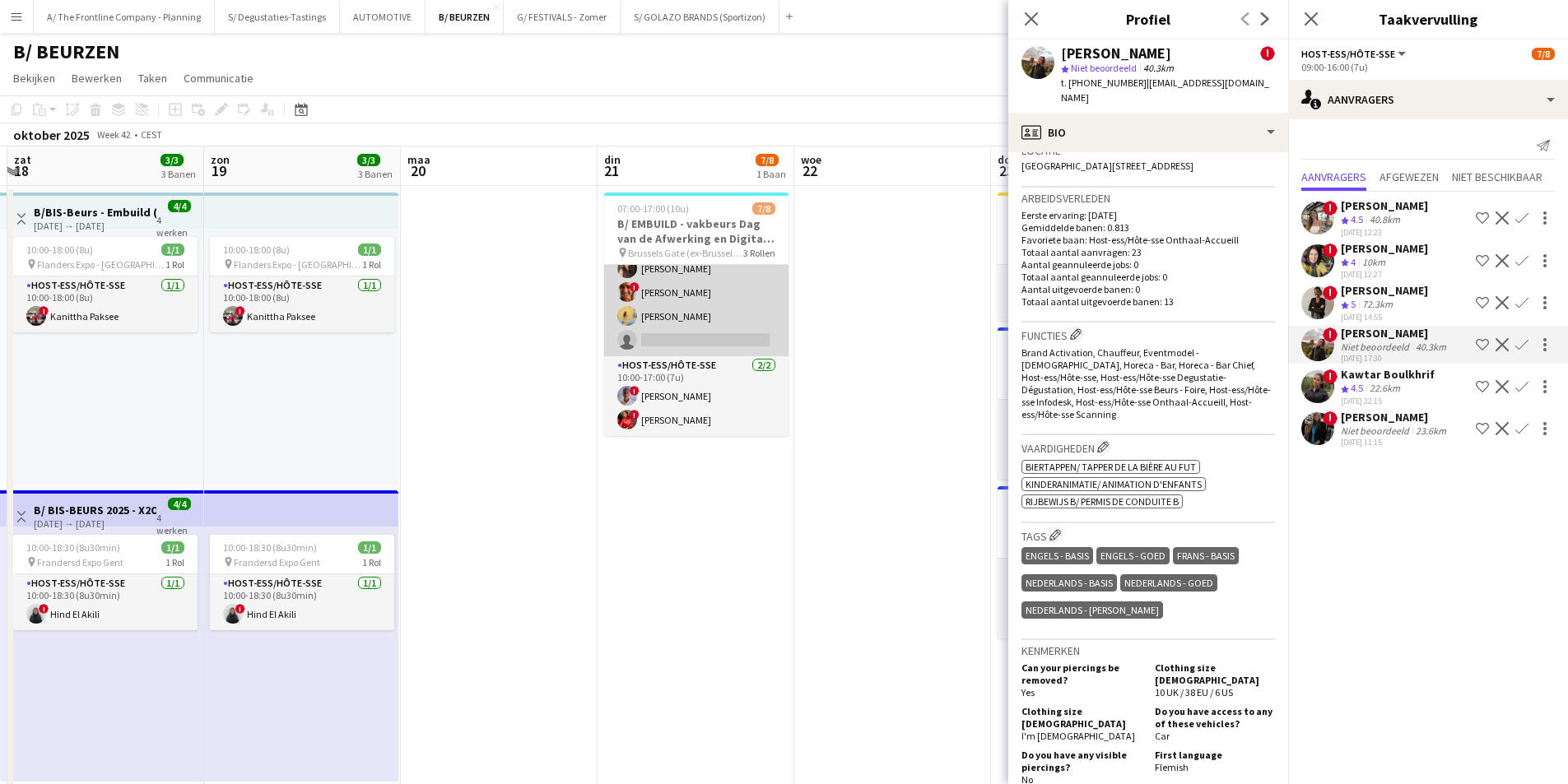
click at [733, 320] on app-card-role "Host-ess/Hôte-sse 14A 3/4 09:00-16:00 (7u) Fadoua Belarbi ! Isabelle de Bock Ch…" at bounding box center [696, 292] width 184 height 128
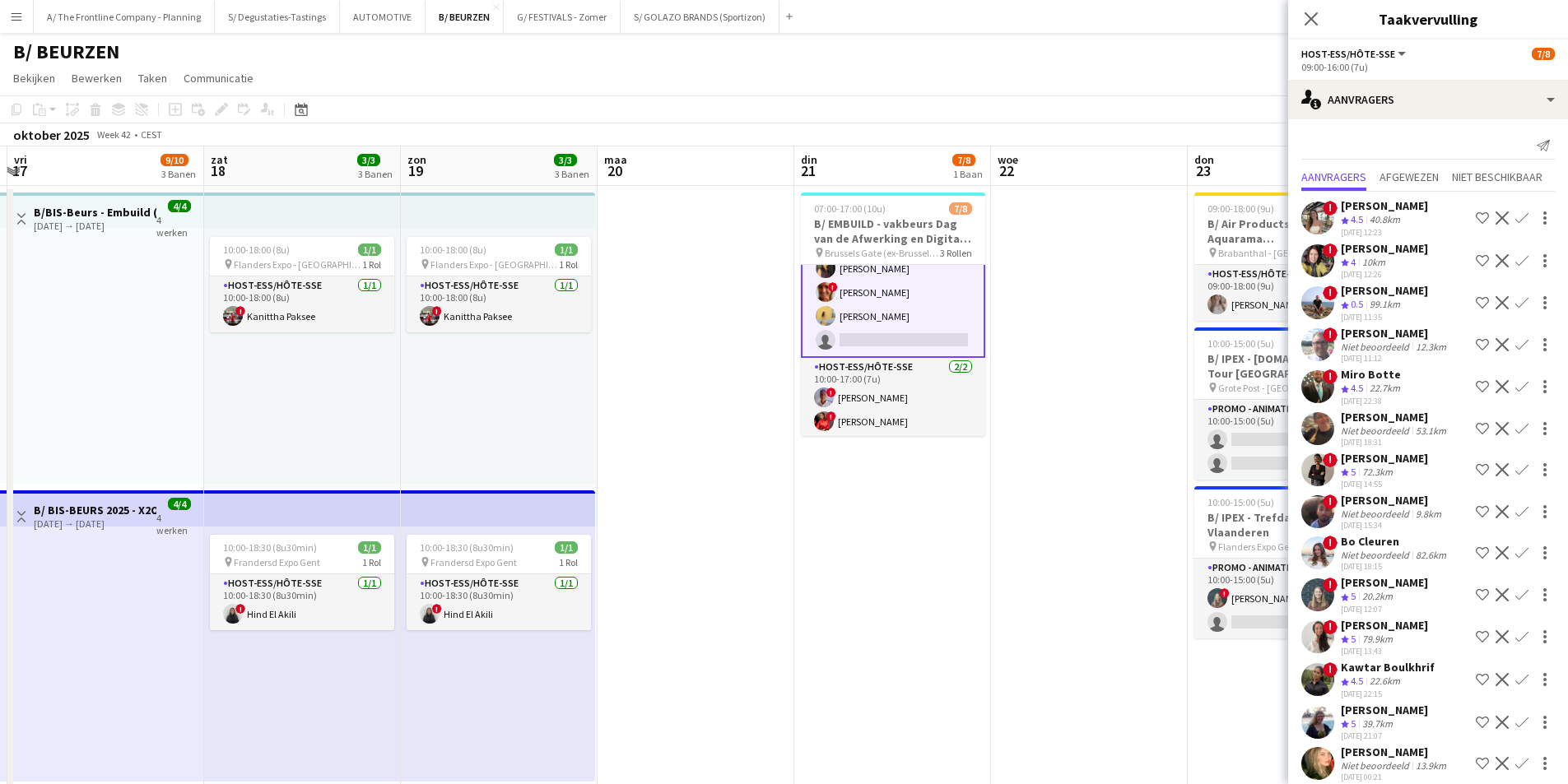
scroll to position [0, 339]
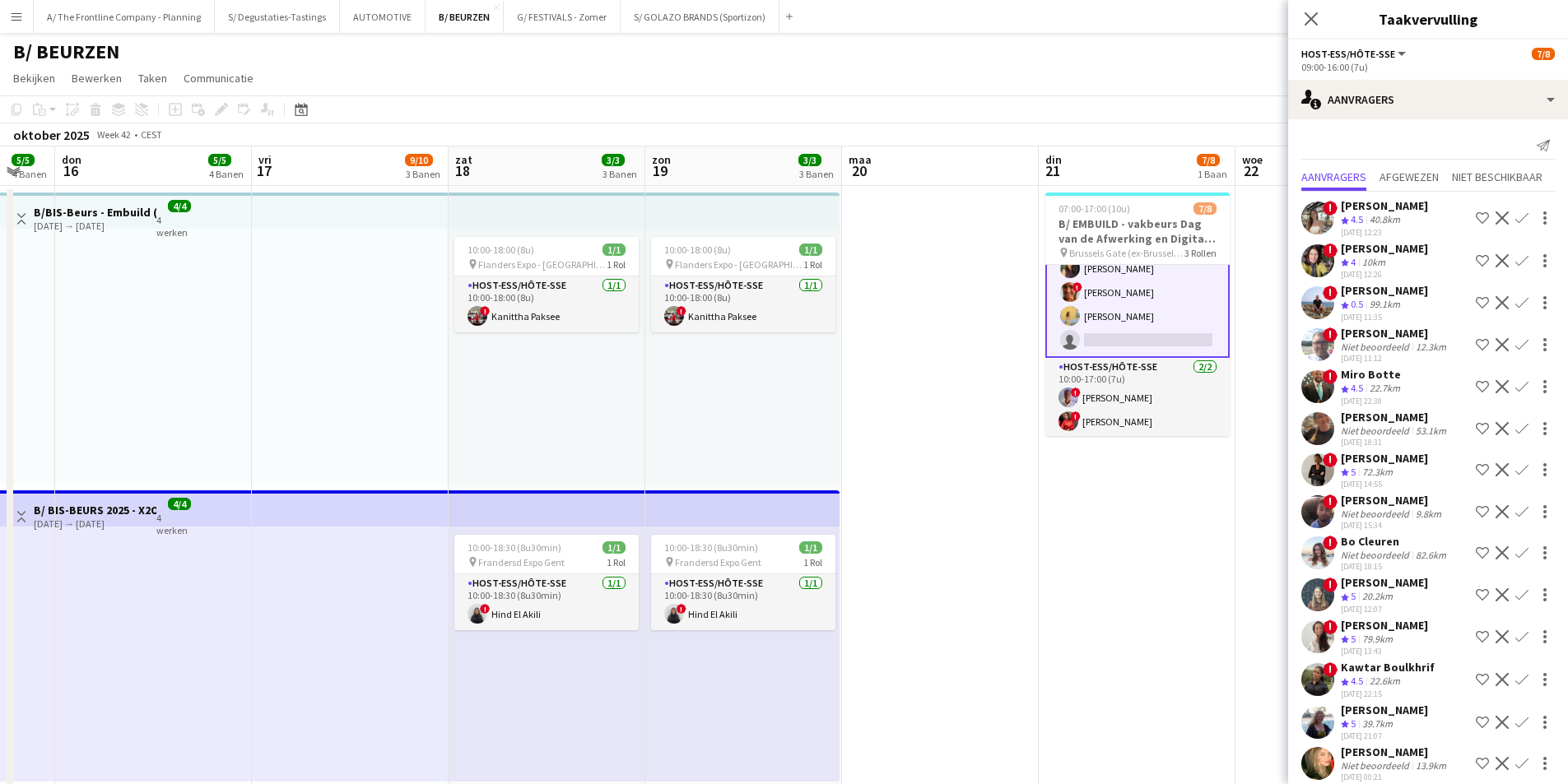
drag, startPoint x: 800, startPoint y: 467, endPoint x: 863, endPoint y: 460, distance: 63.4
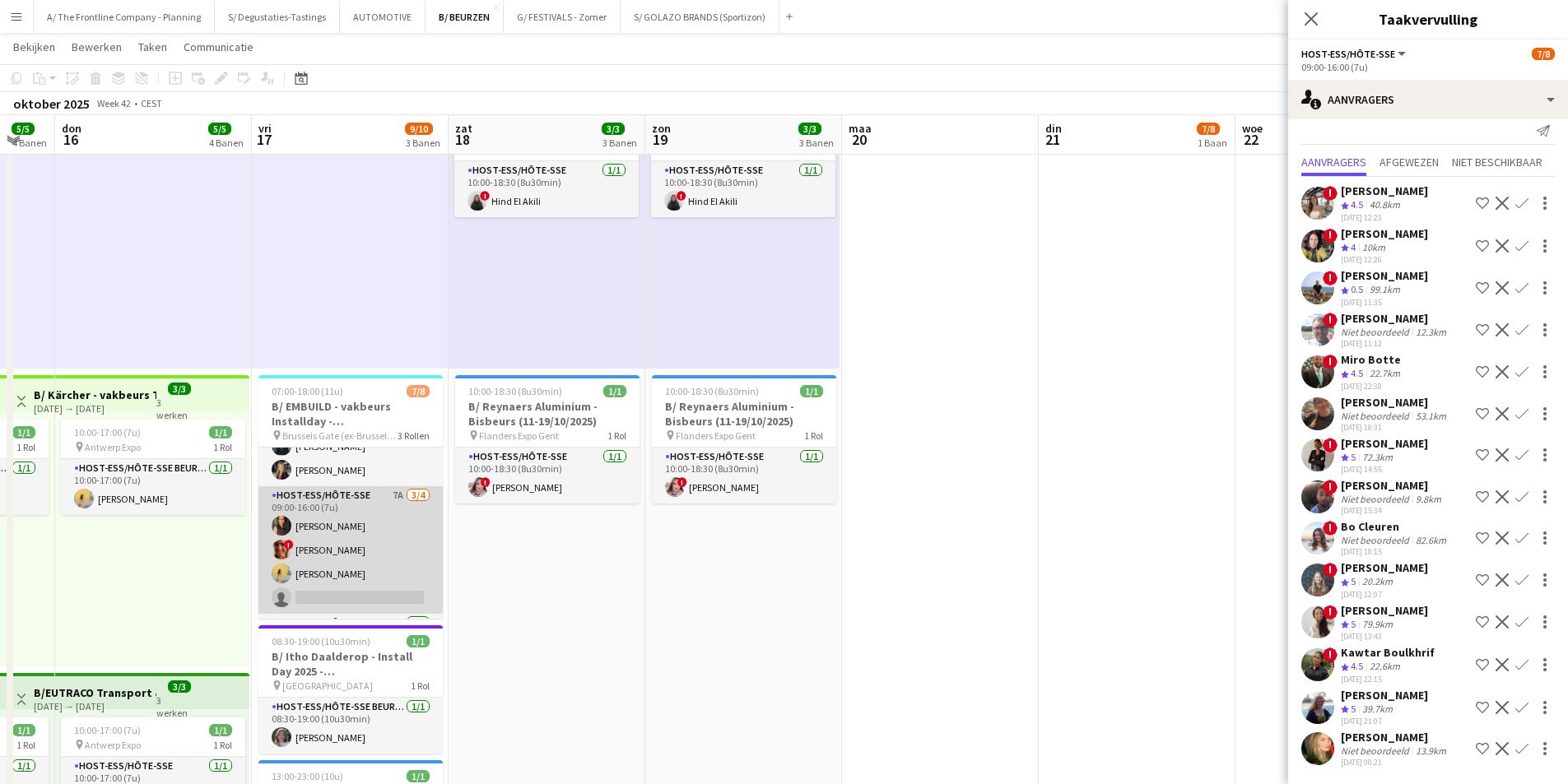
scroll to position [82, 0]
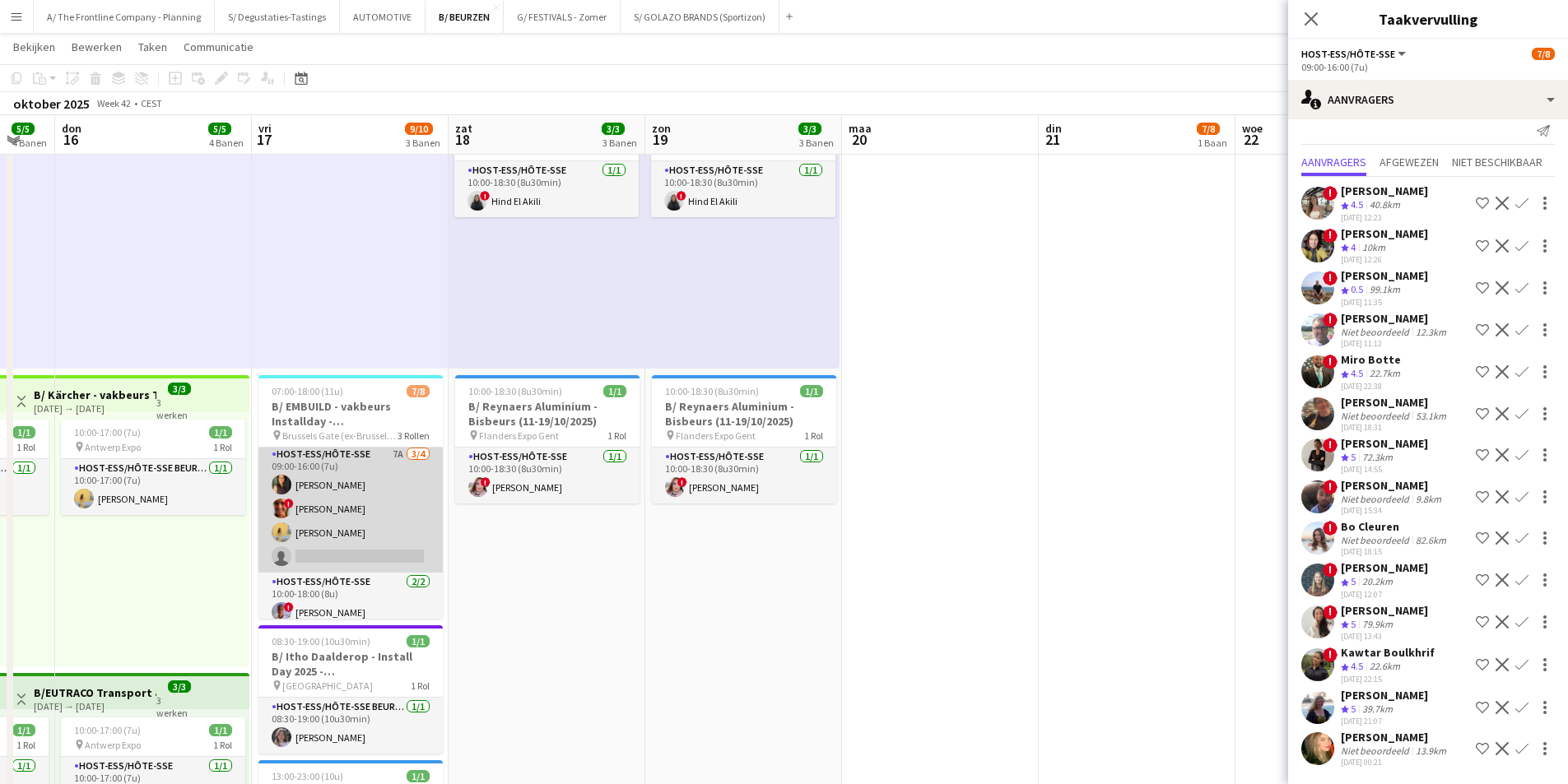
click at [347, 513] on app-card-role "Host-ess/Hôte-sse 7A 3/4 09:00-16:00 (7u) Fadoua Belarbi ! Isabelle de Bock Cha…" at bounding box center [350, 509] width 184 height 128
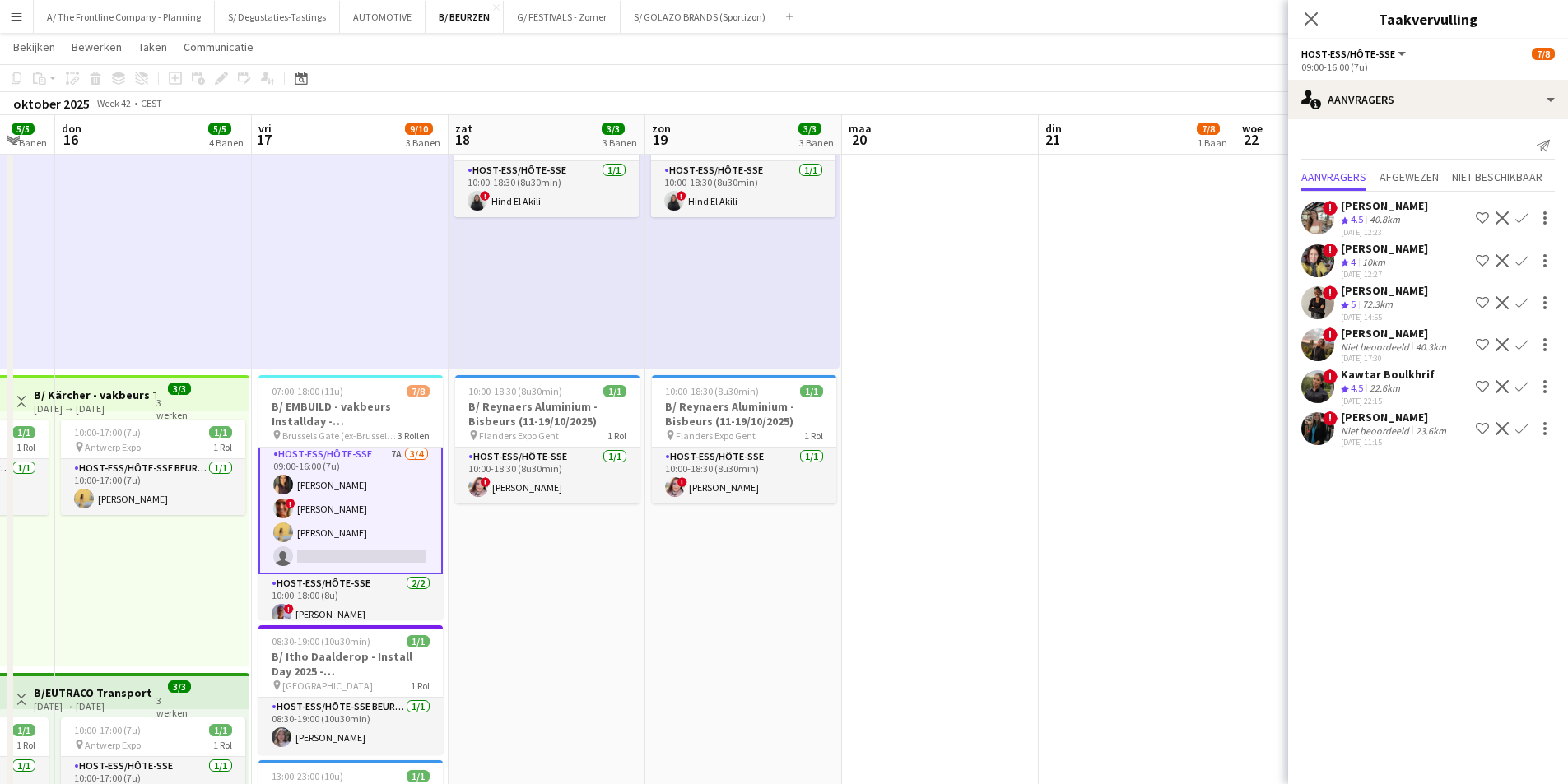
click at [1352, 340] on div "Niet beoordeeld" at bounding box center [1376, 347] width 71 height 12
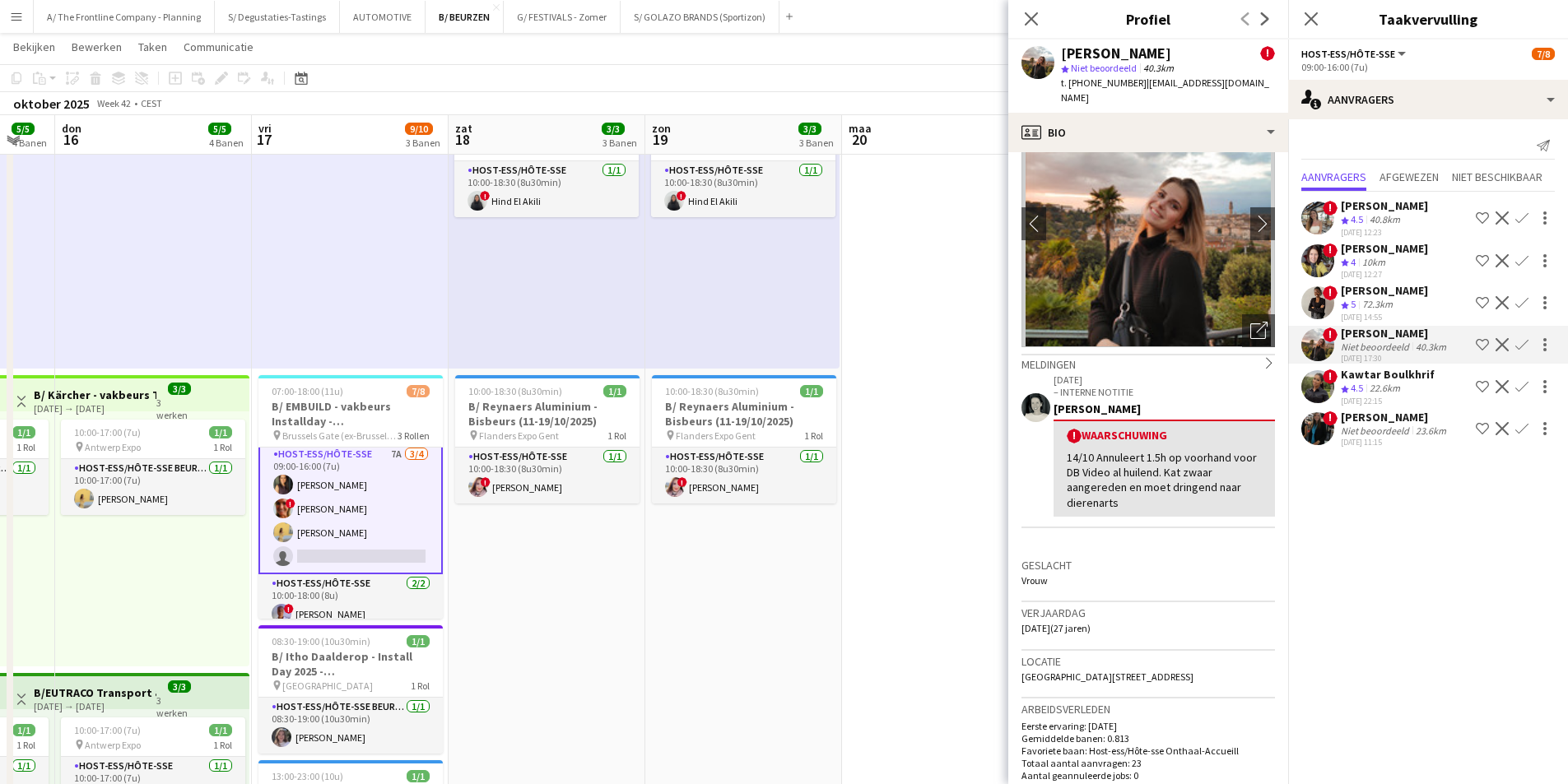
scroll to position [165, 0]
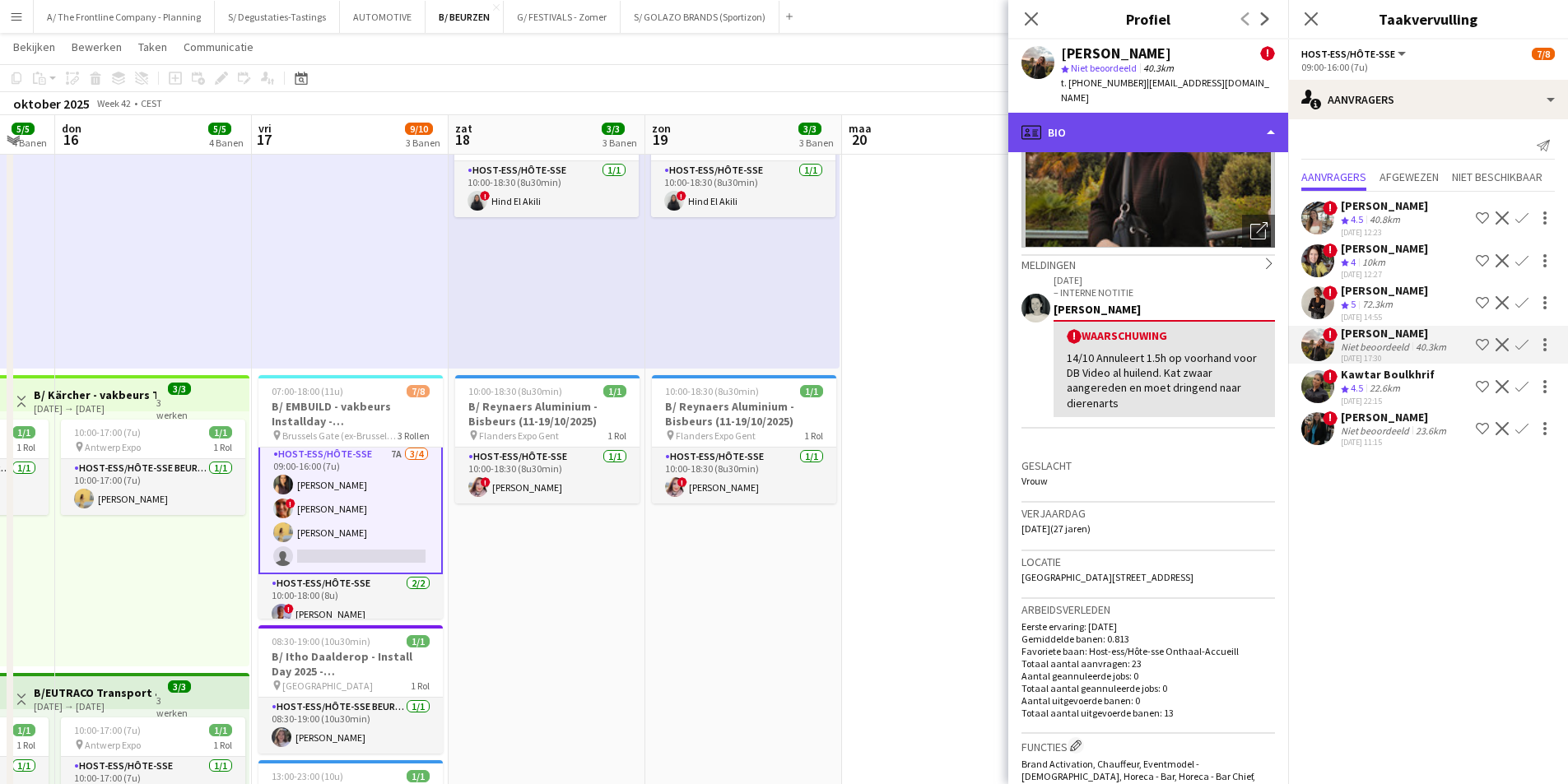
click at [1173, 121] on div "profile Bio" at bounding box center [1147, 132] width 280 height 40
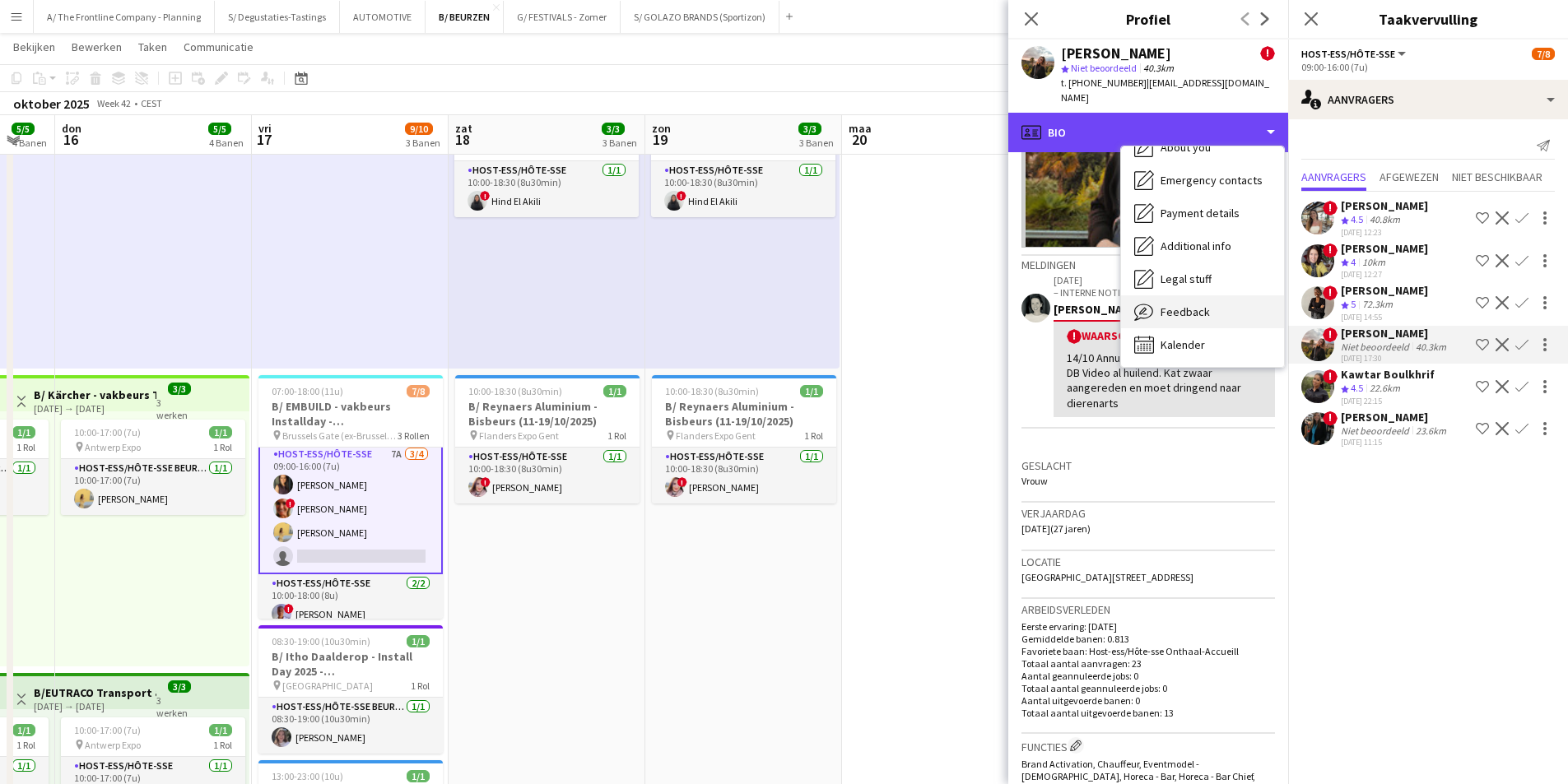
scroll to position [154, 0]
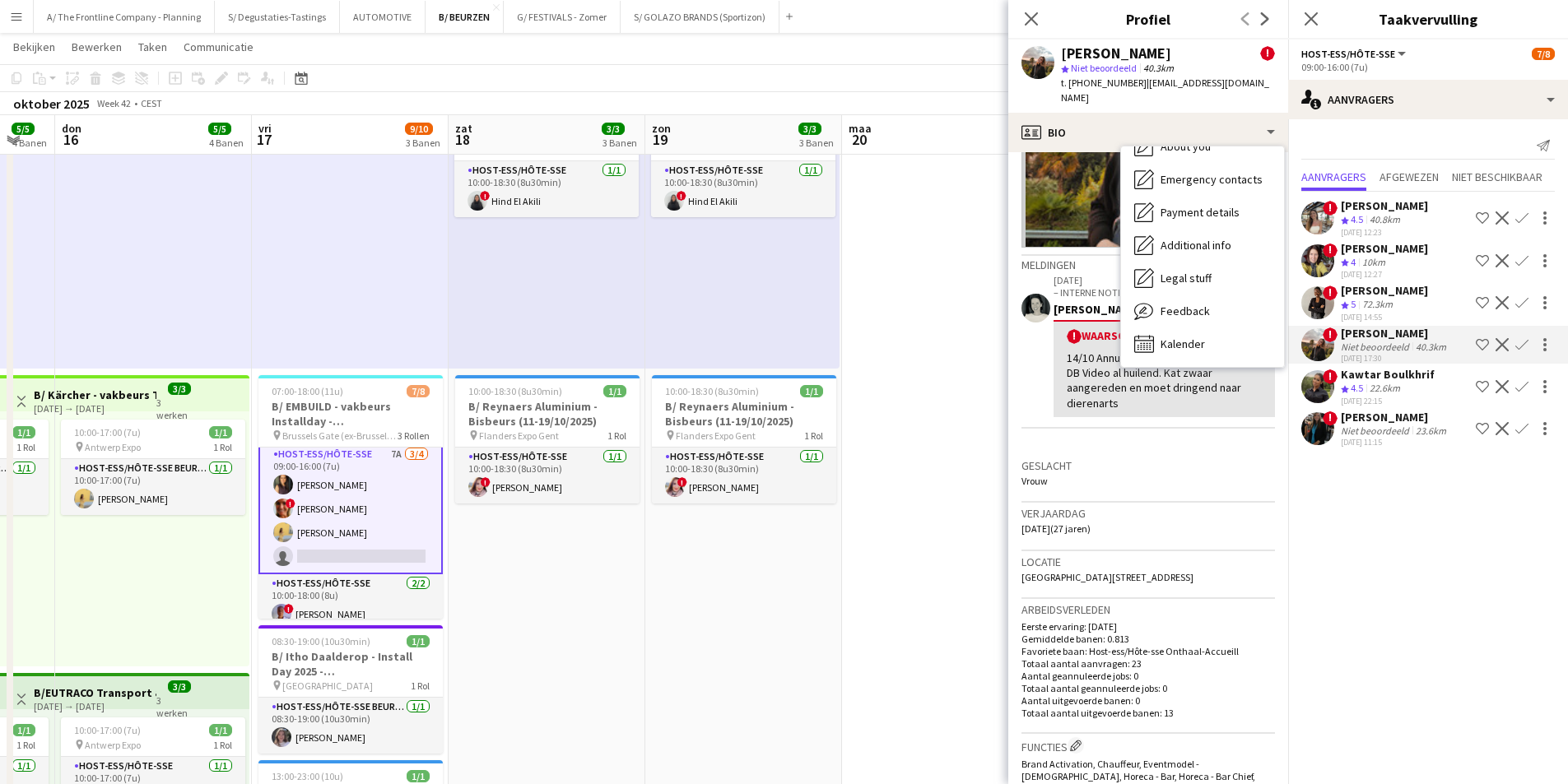
click at [1152, 571] on span "2520 Ranst, Belgium, Herentalsebaan 114, Ranst, 2520" at bounding box center [1107, 578] width 172 height 12
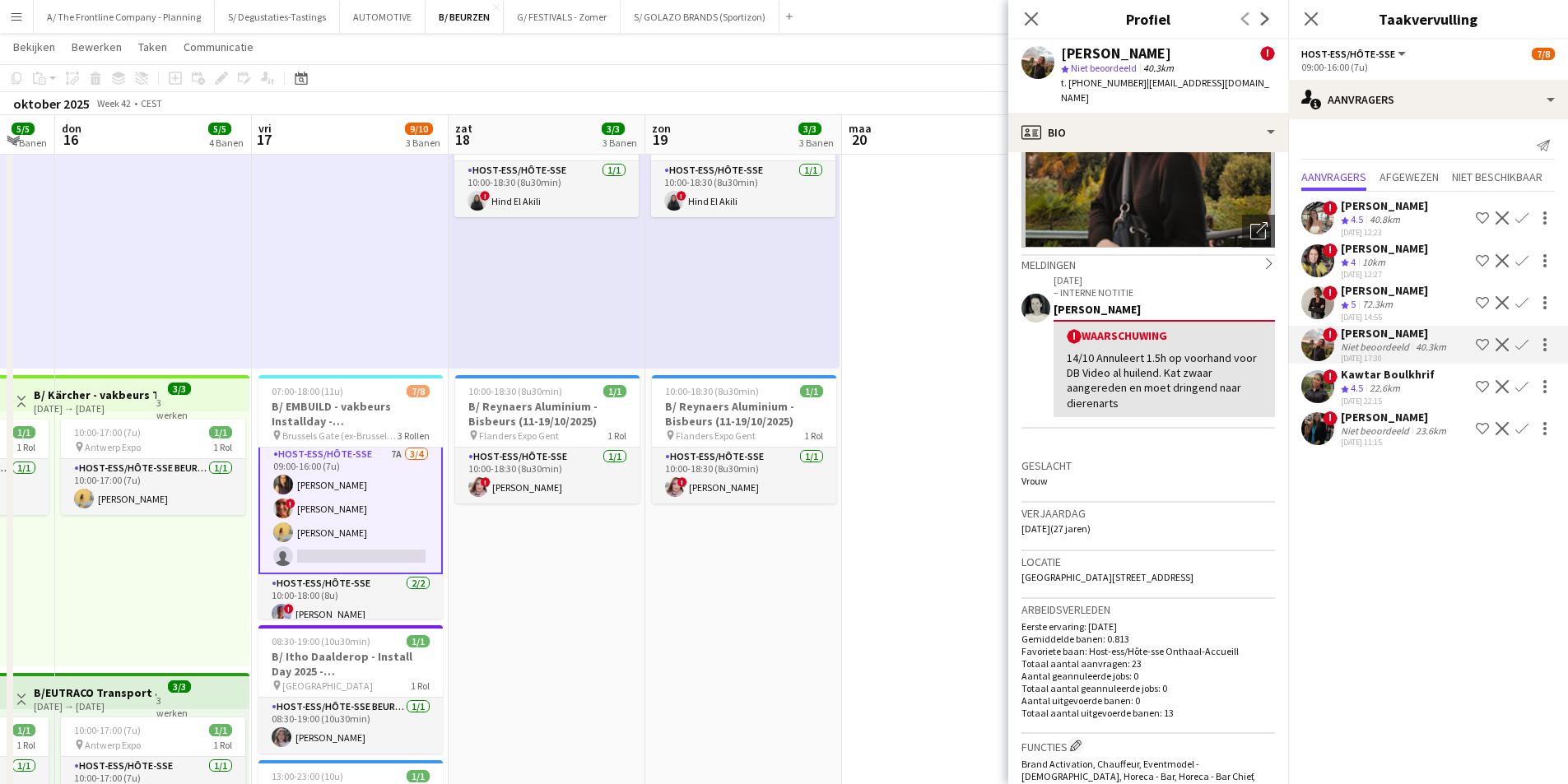
click at [1152, 571] on span "2520 Ranst, Belgium, Herentalsebaan 114, Ranst, 2520" at bounding box center [1107, 578] width 172 height 12
click at [1176, 646] on p "Favoriete baan: Host-ess/Hôte-sse Onthaal-Accueill" at bounding box center [1147, 652] width 253 height 12
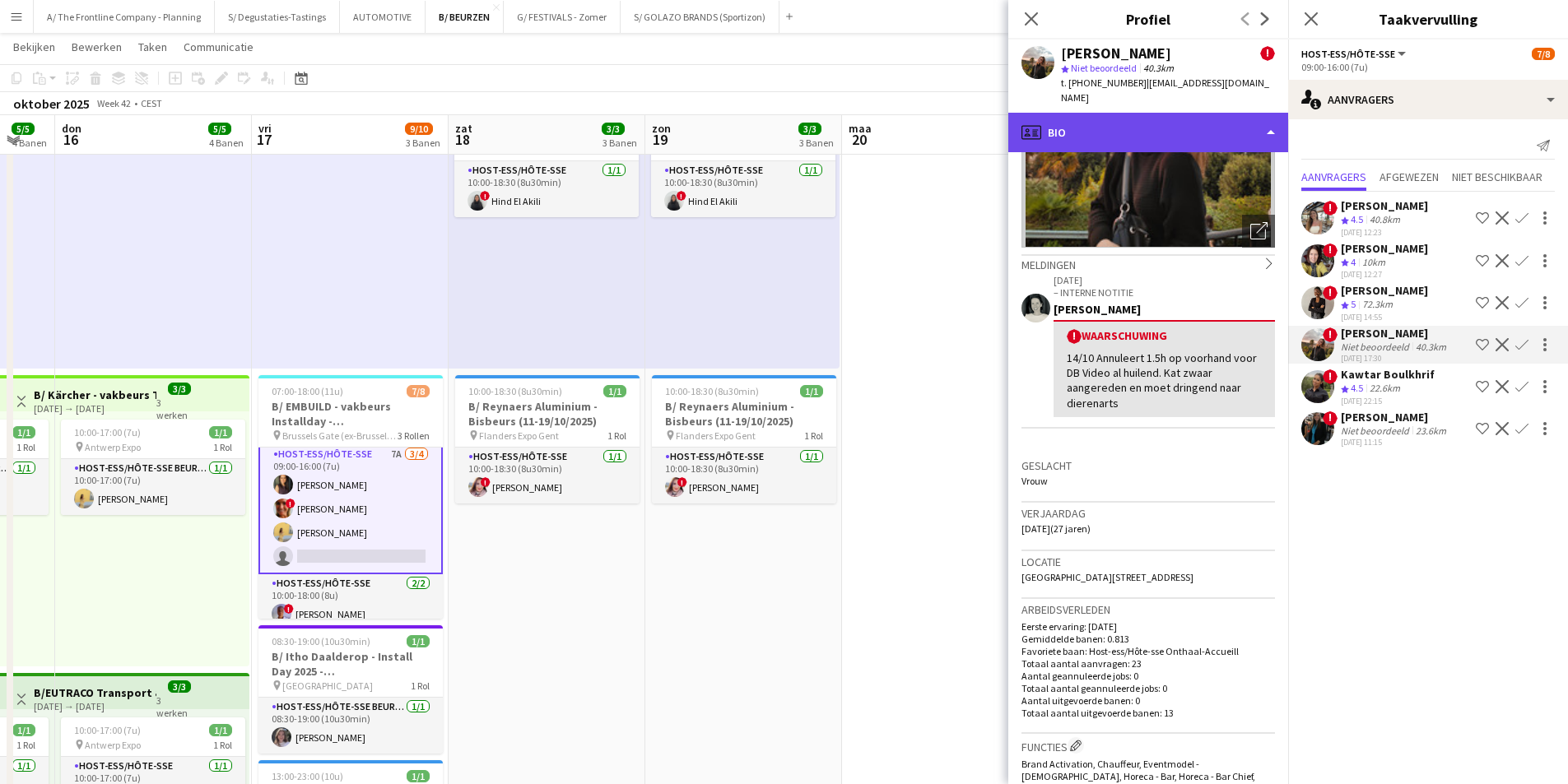
click at [1142, 131] on div "profile Bio" at bounding box center [1147, 132] width 280 height 40
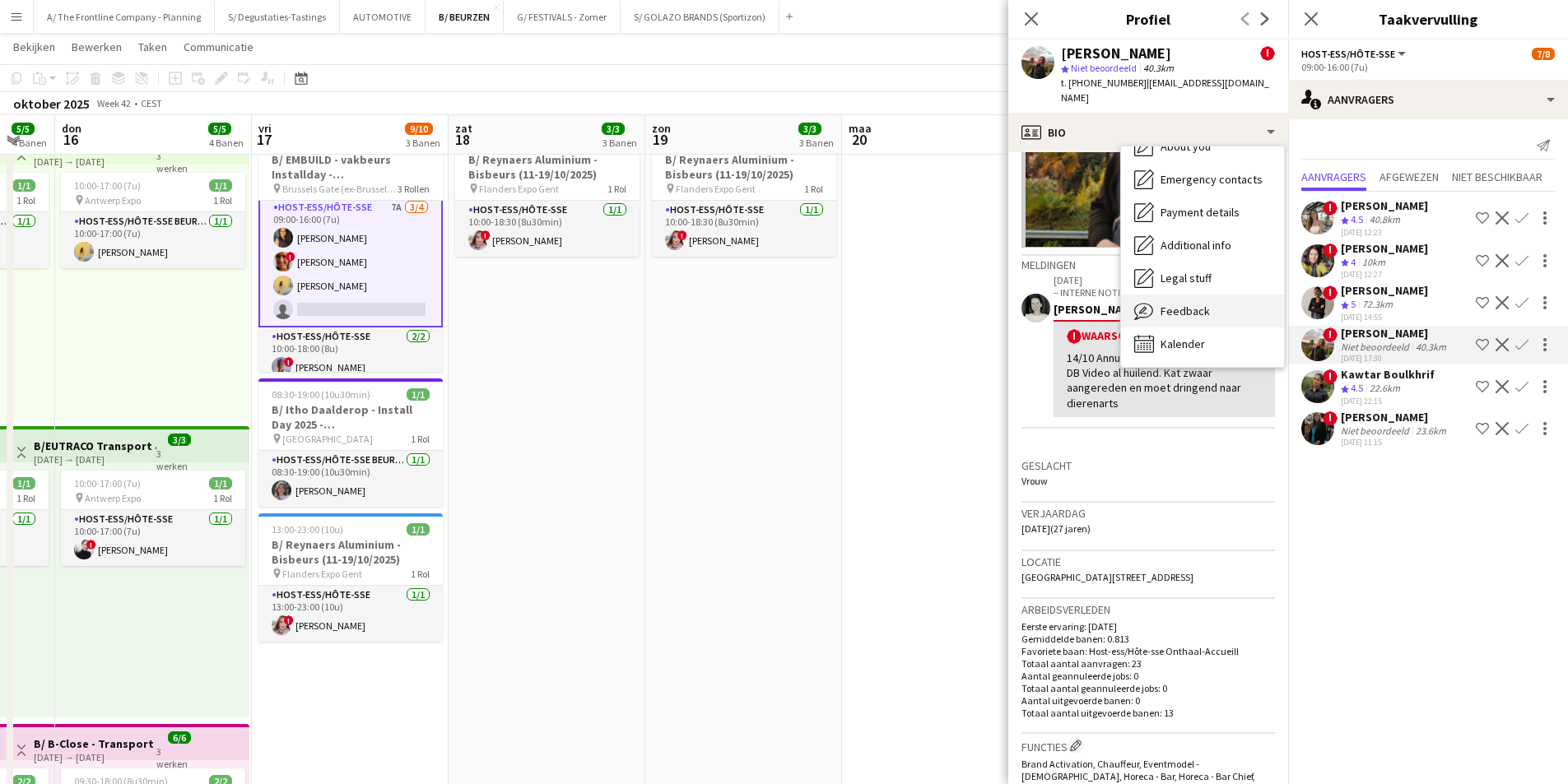
click at [1196, 303] on span "Feedback" at bounding box center [1185, 310] width 49 height 15
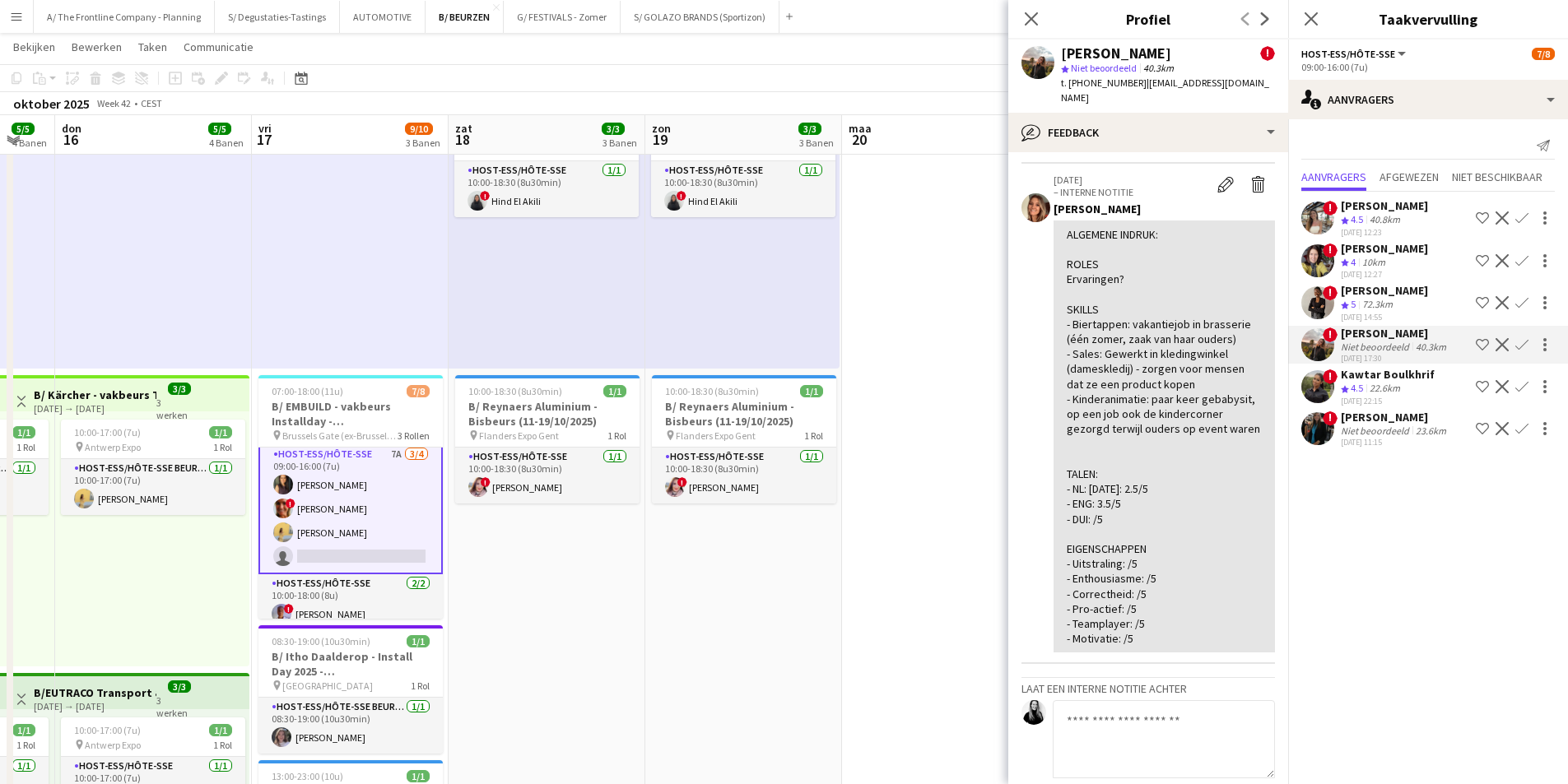
scroll to position [494, 0]
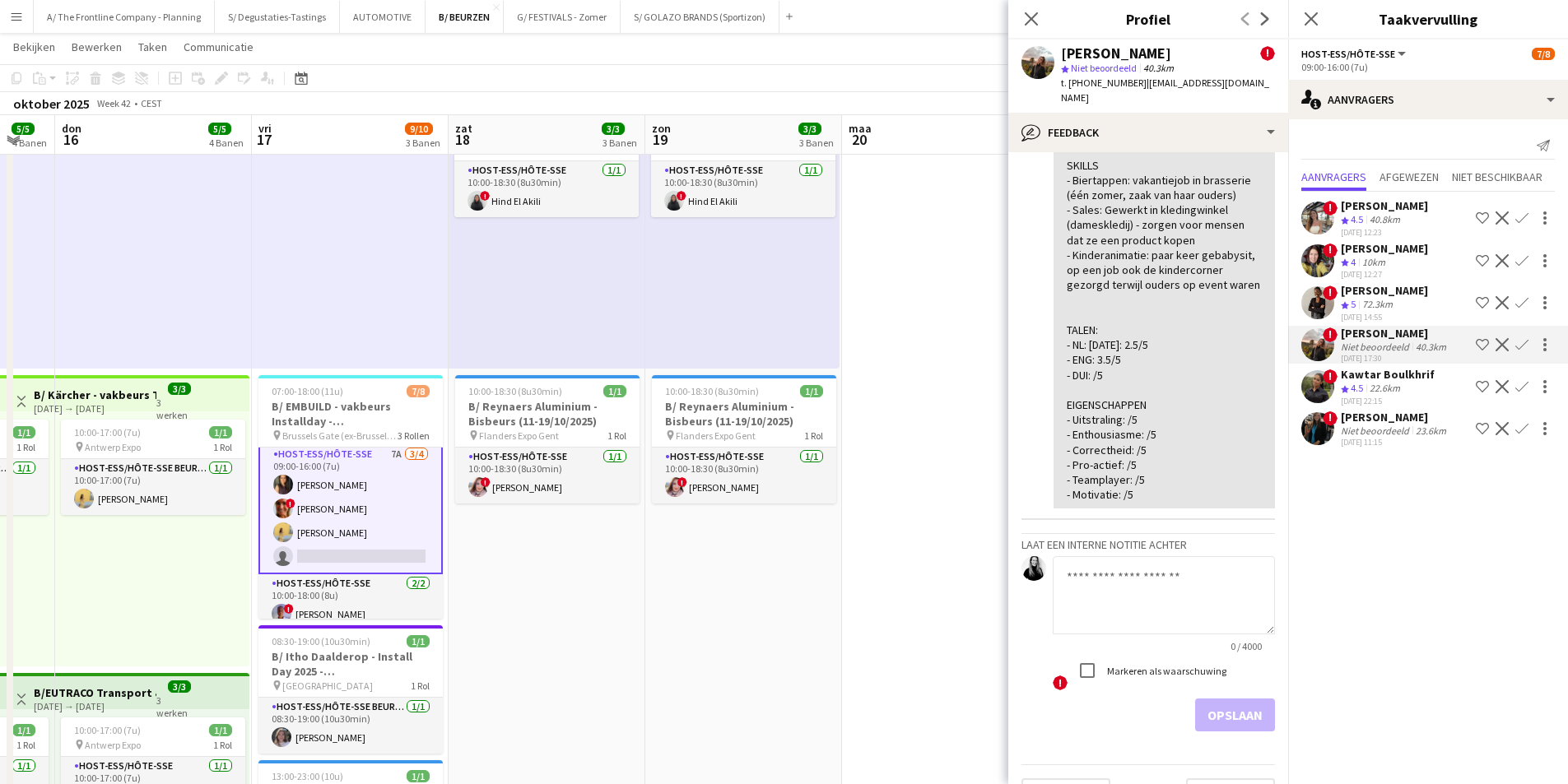
click at [1165, 619] on textarea at bounding box center [1163, 595] width 222 height 78
type textarea "**********"
click at [1105, 691] on div "! Markeren als waarschuwing" at bounding box center [1163, 673] width 222 height 37
click at [1195, 728] on button "Opslaan" at bounding box center [1235, 714] width 80 height 33
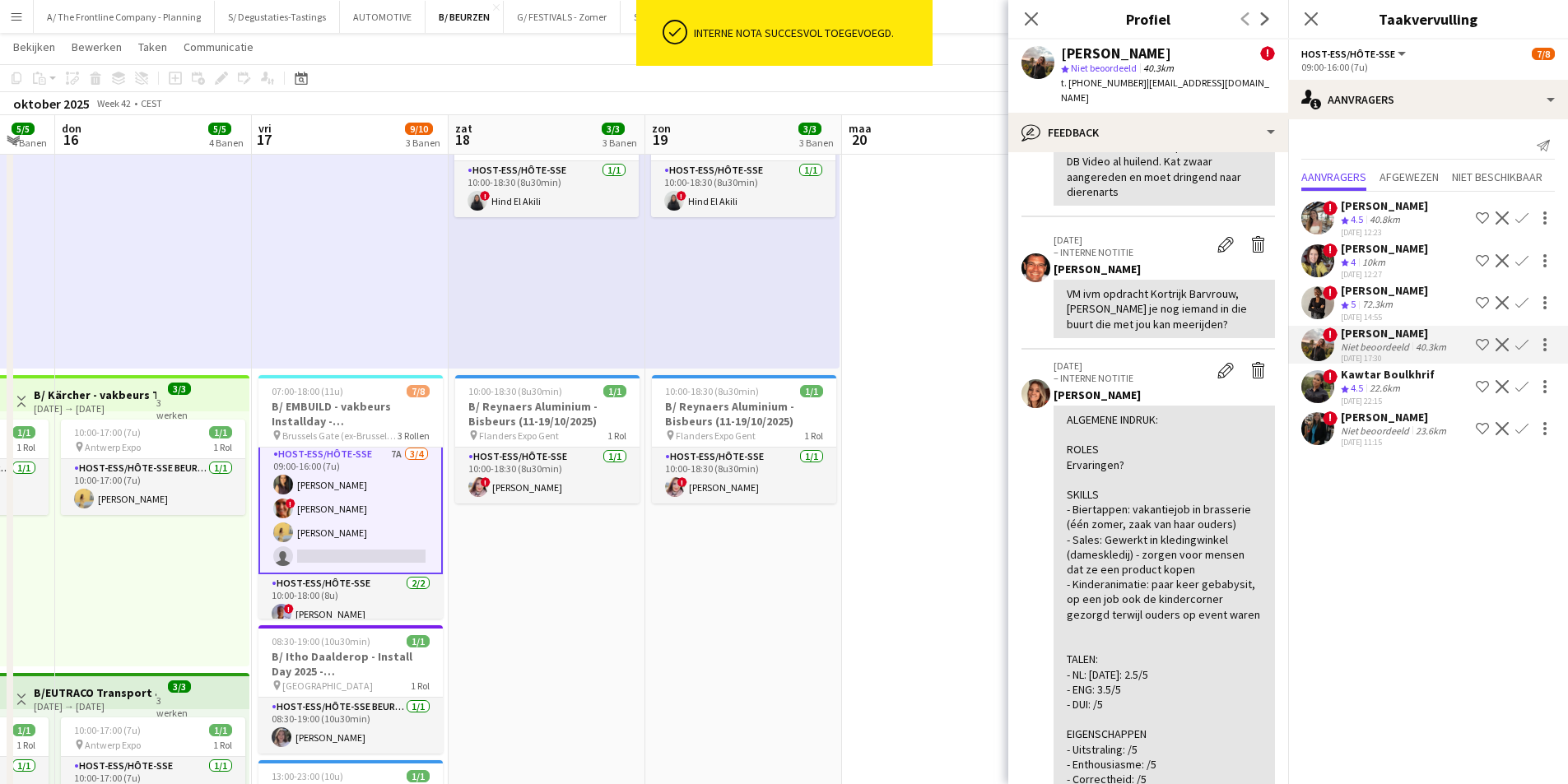
scroll to position [0, 0]
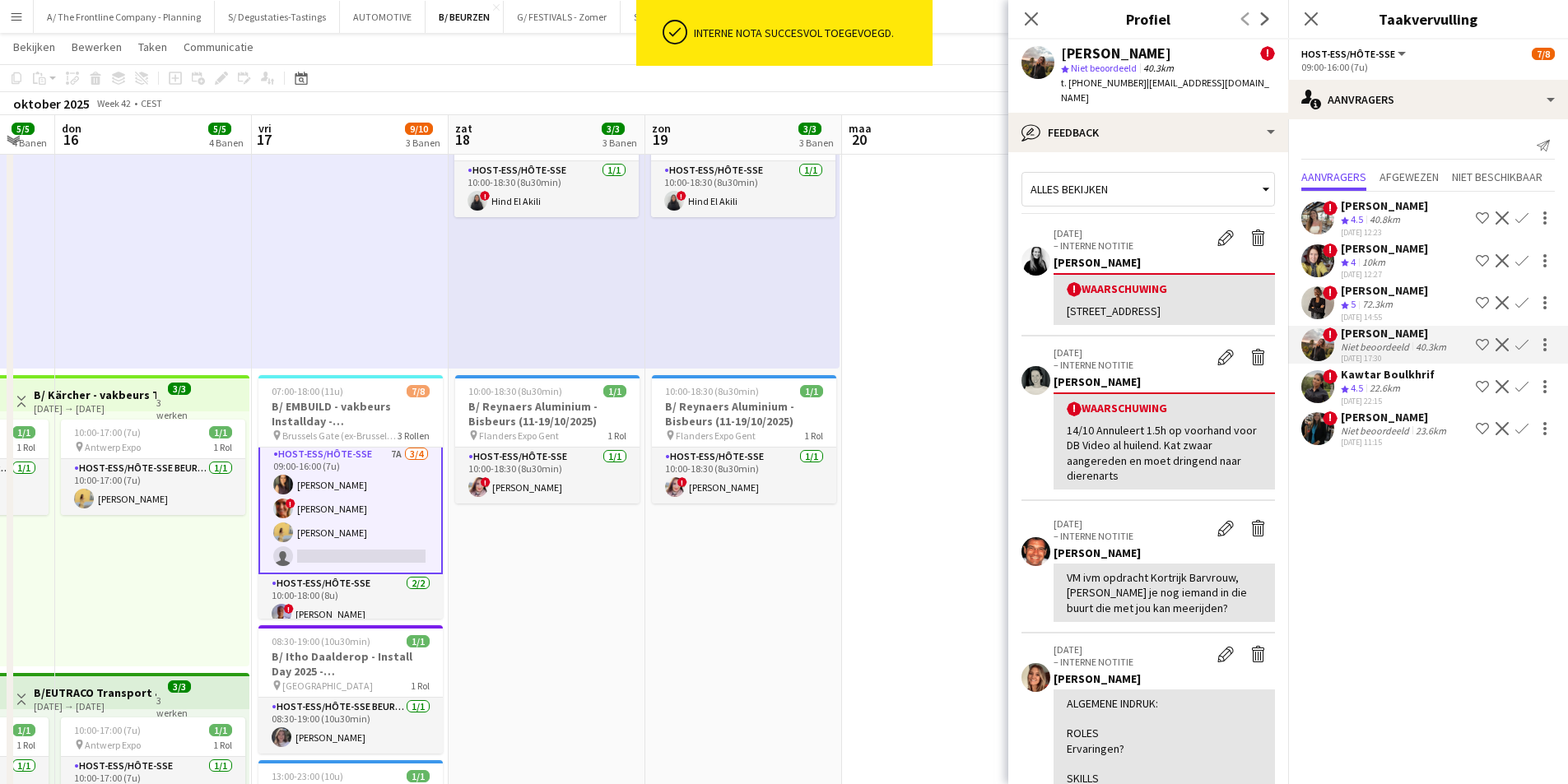
click at [1109, 303] on div "bankstraat 121 Leuven" at bounding box center [1163, 310] width 195 height 15
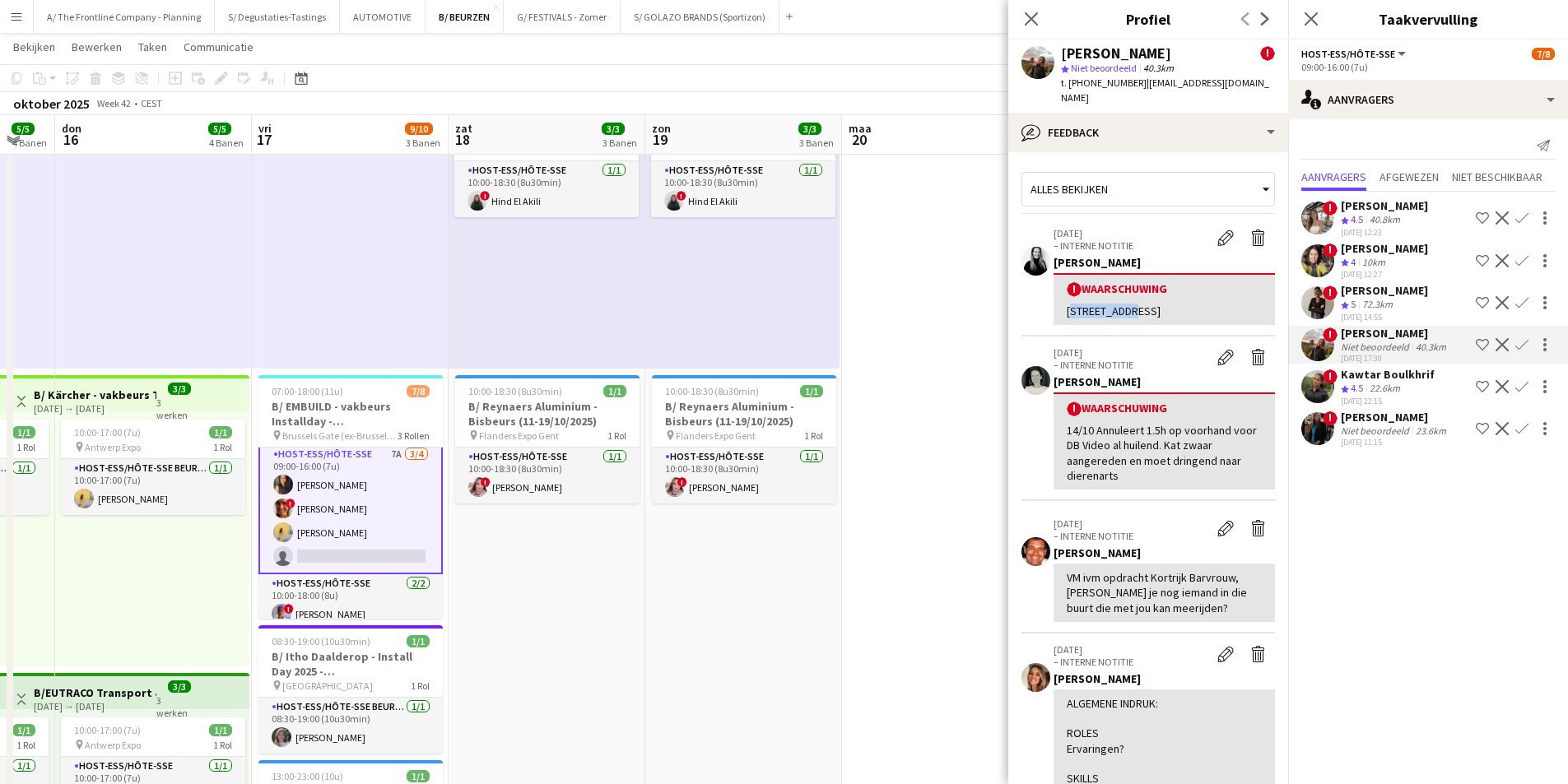
click at [1109, 303] on div "bankstraat 121 Leuven" at bounding box center [1163, 310] width 195 height 15
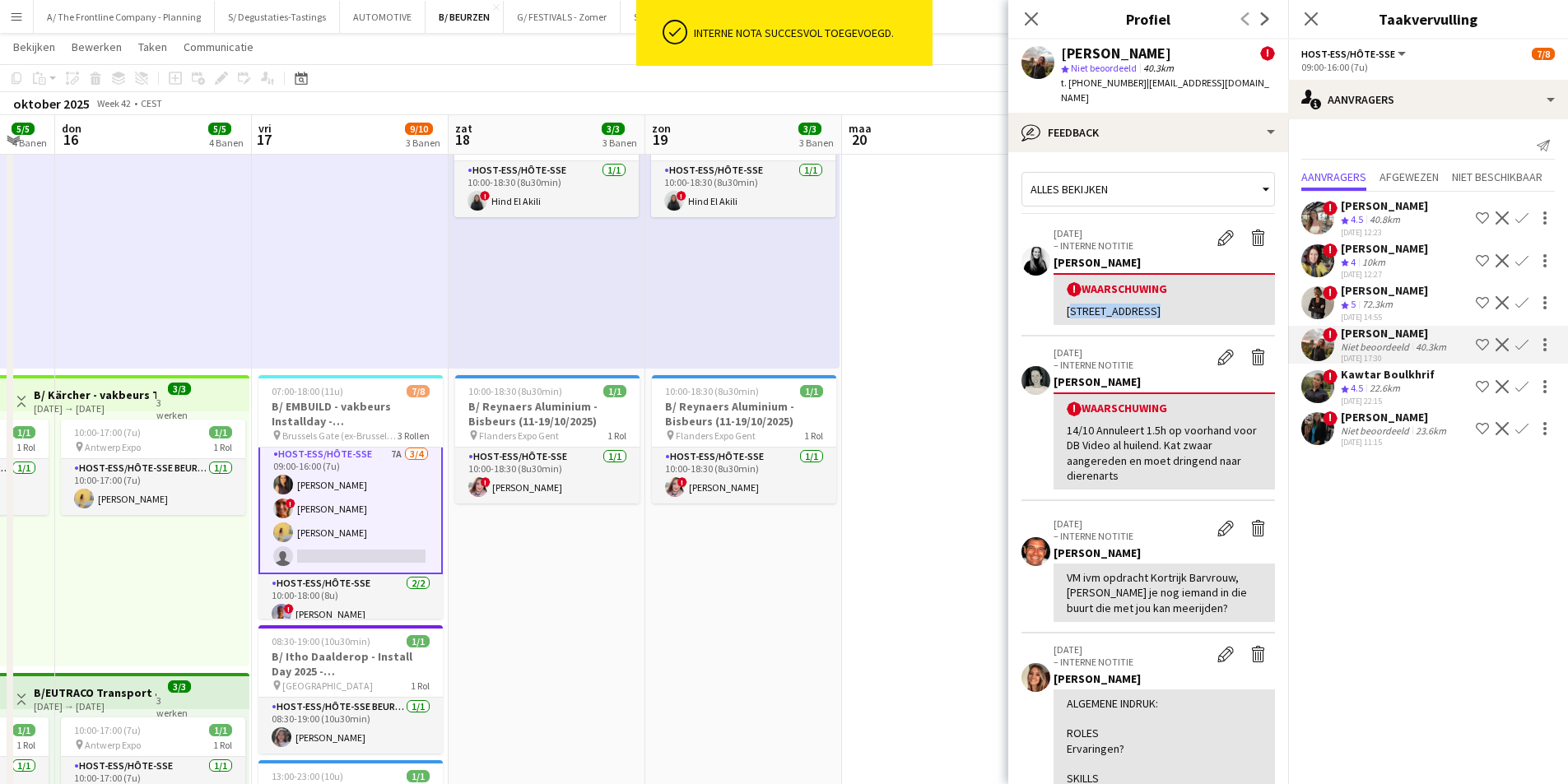
click at [1109, 303] on div "bankstraat 121 Leuven" at bounding box center [1163, 310] width 195 height 15
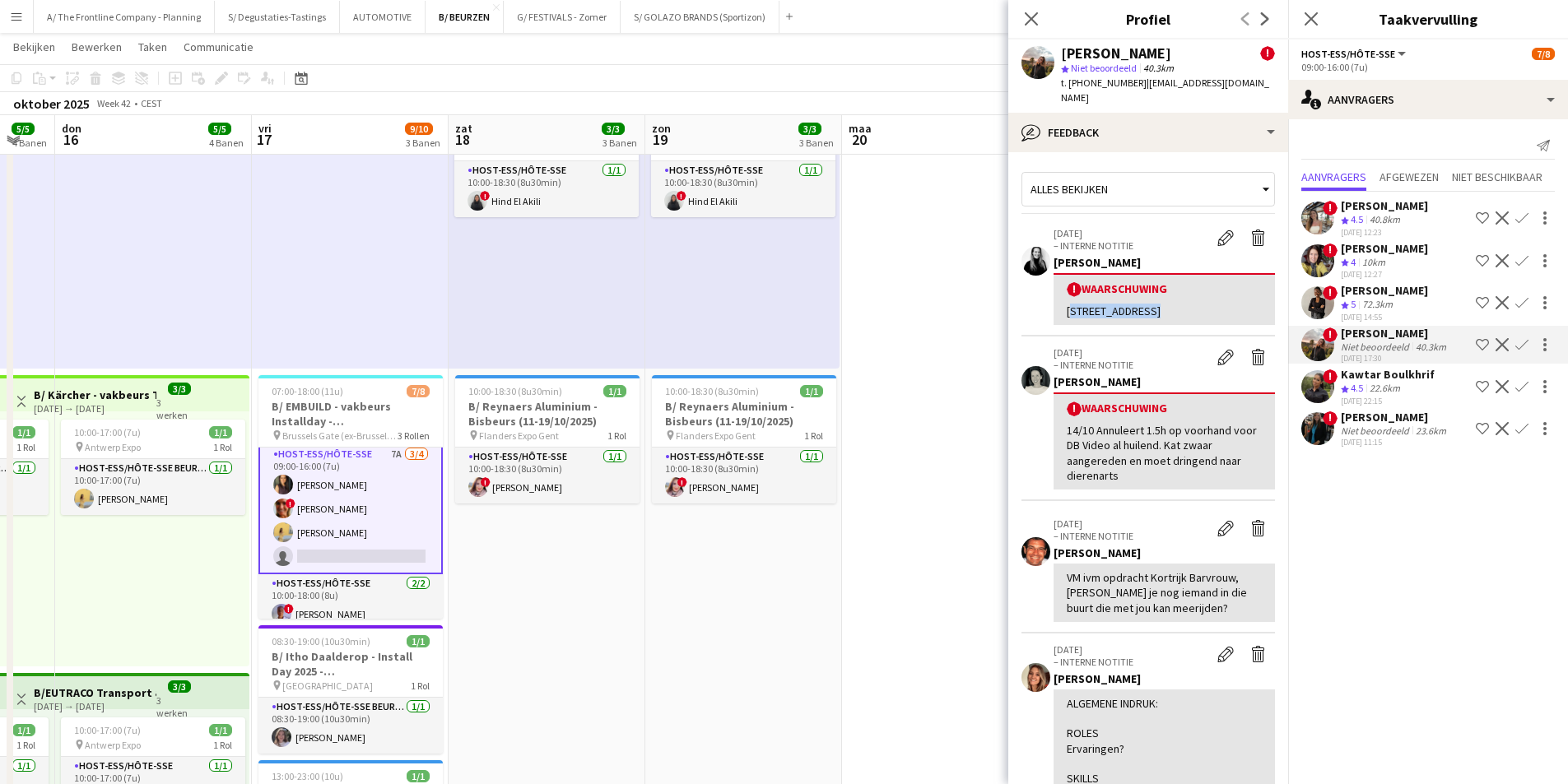
copy div "bankstraat 121 Leuven"
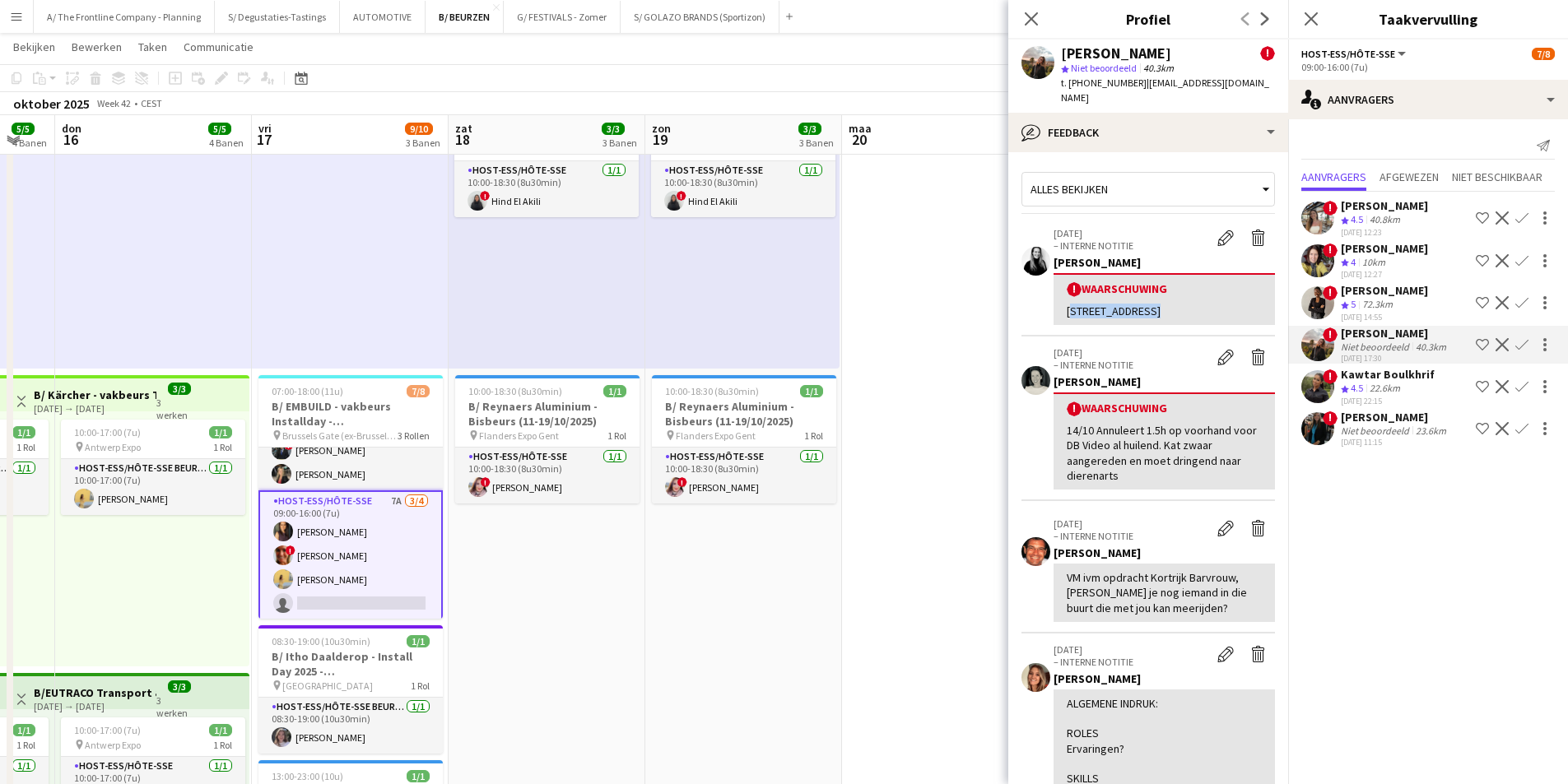
click at [399, 567] on app-card-role "Host-ess/Hôte-sse 7A 3/4 09:00-16:00 (7u) Fadoua Belarbi ! Isabelle de Bock Cha…" at bounding box center [350, 556] width 184 height 131
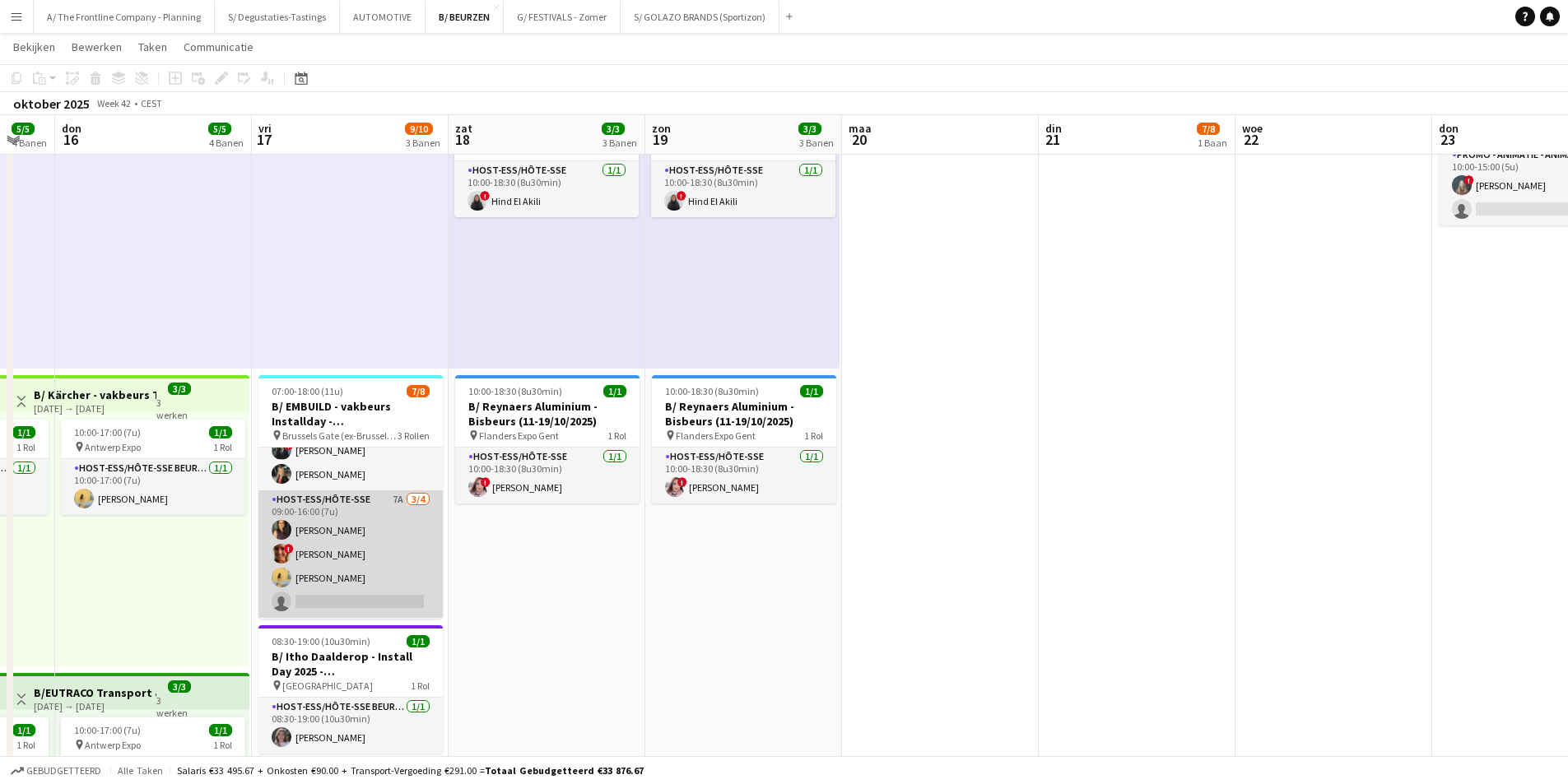
click at [399, 567] on app-card-role "Host-ess/Hôte-sse 7A 3/4 09:00-16:00 (7u) Fadoua Belarbi ! Isabelle de Bock Cha…" at bounding box center [350, 554] width 184 height 128
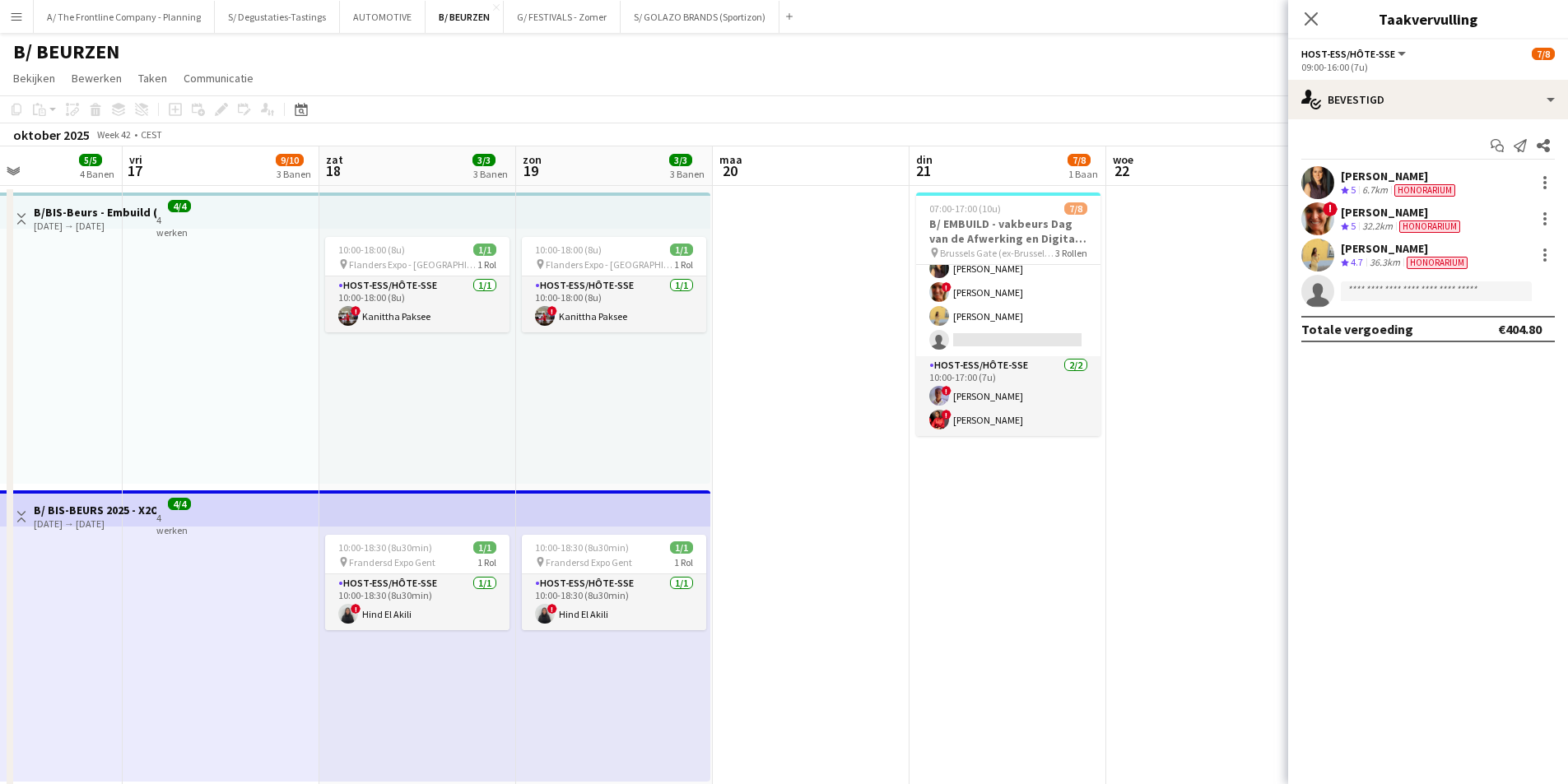
scroll to position [0, 523]
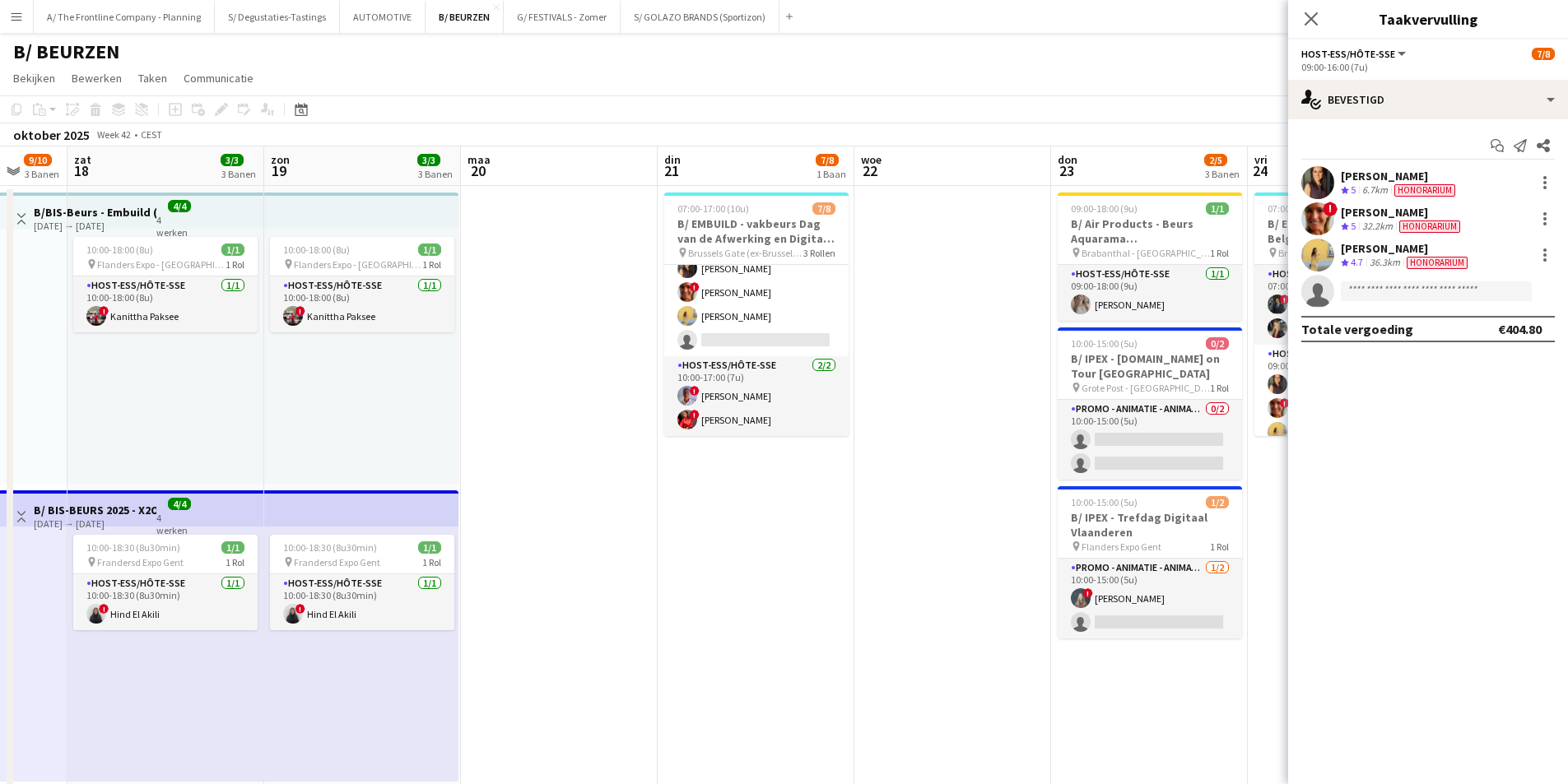
drag, startPoint x: 993, startPoint y: 466, endPoint x: 612, endPoint y: 519, distance: 384.7
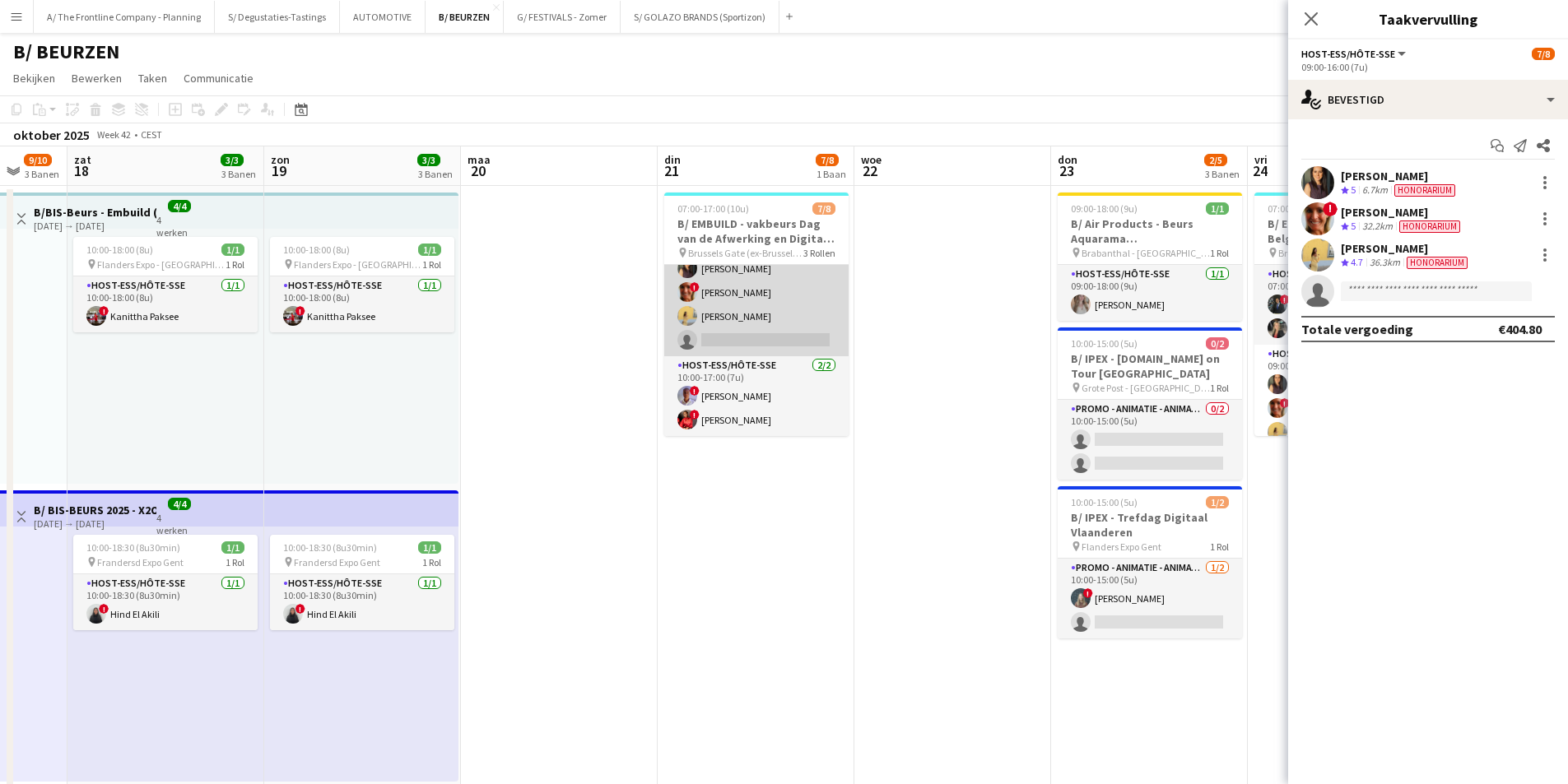
click at [747, 324] on app-card-role "Host-ess/Hôte-sse 14A 3/4 09:00-16:00 (7u) Fadoua Belarbi ! Isabelle de Bock Ch…" at bounding box center [756, 292] width 184 height 128
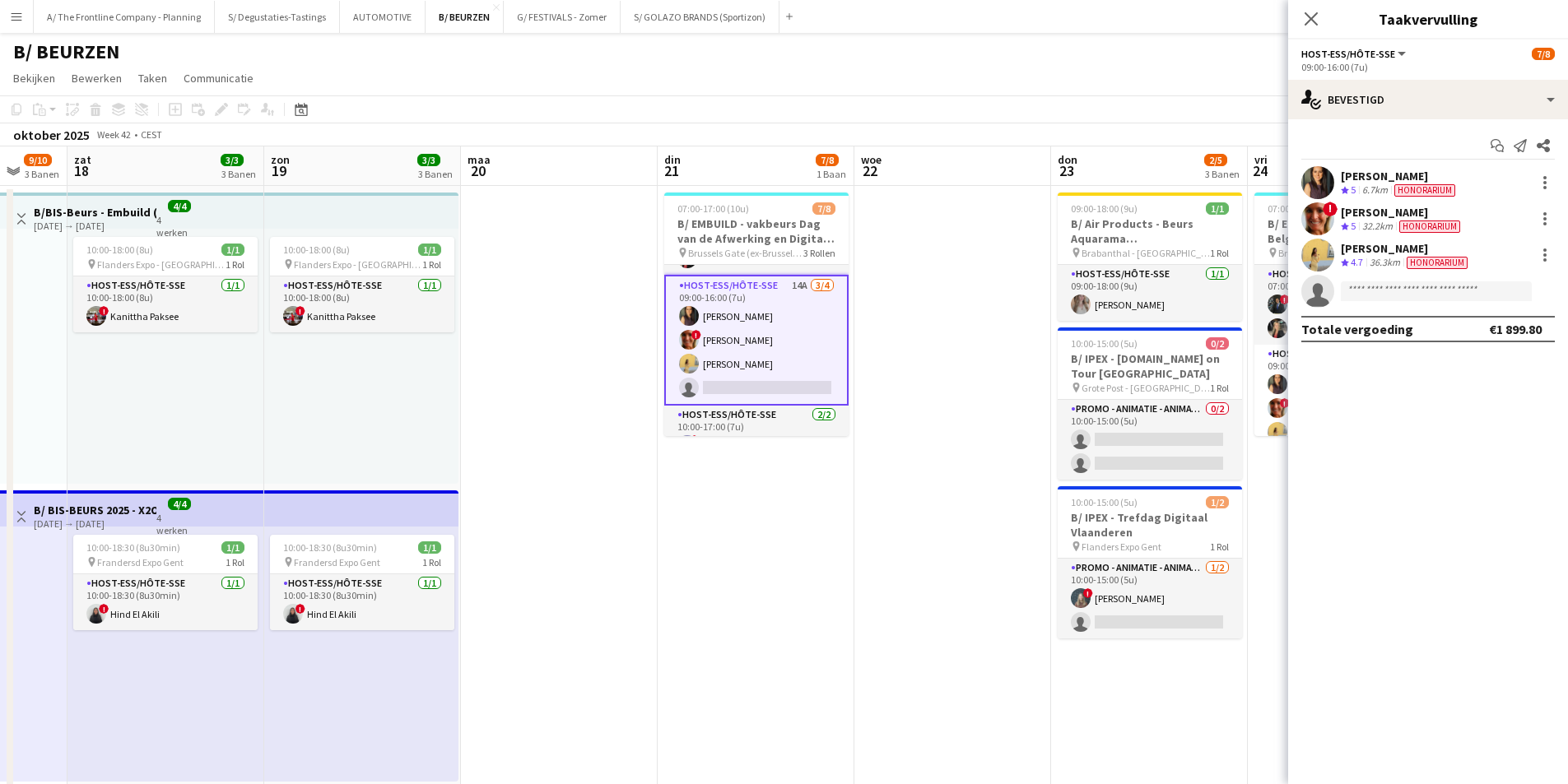
scroll to position [35, 0]
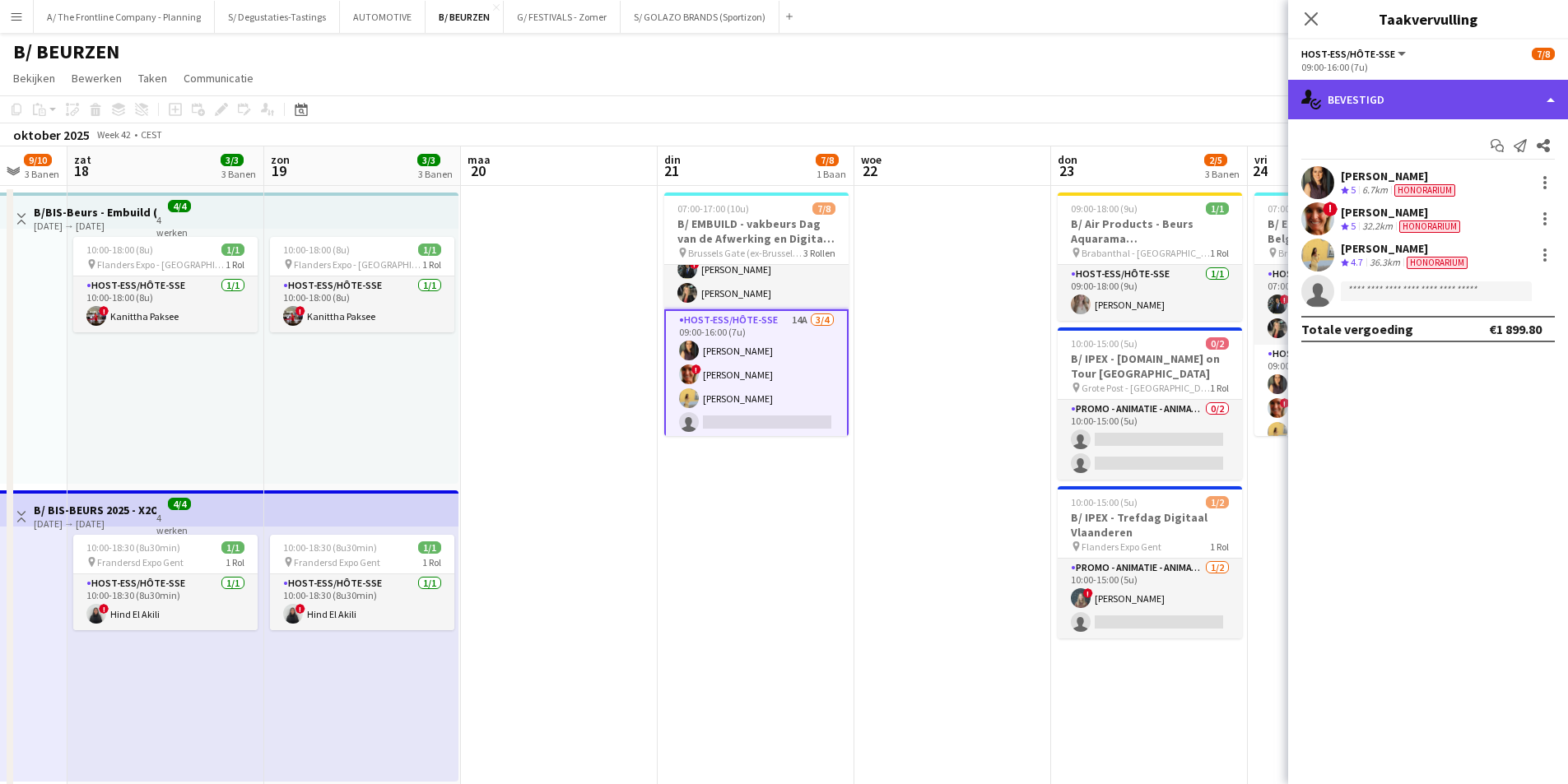
click at [1415, 112] on div "single-neutral-actions-check-2 Bevestigd" at bounding box center [1427, 100] width 280 height 40
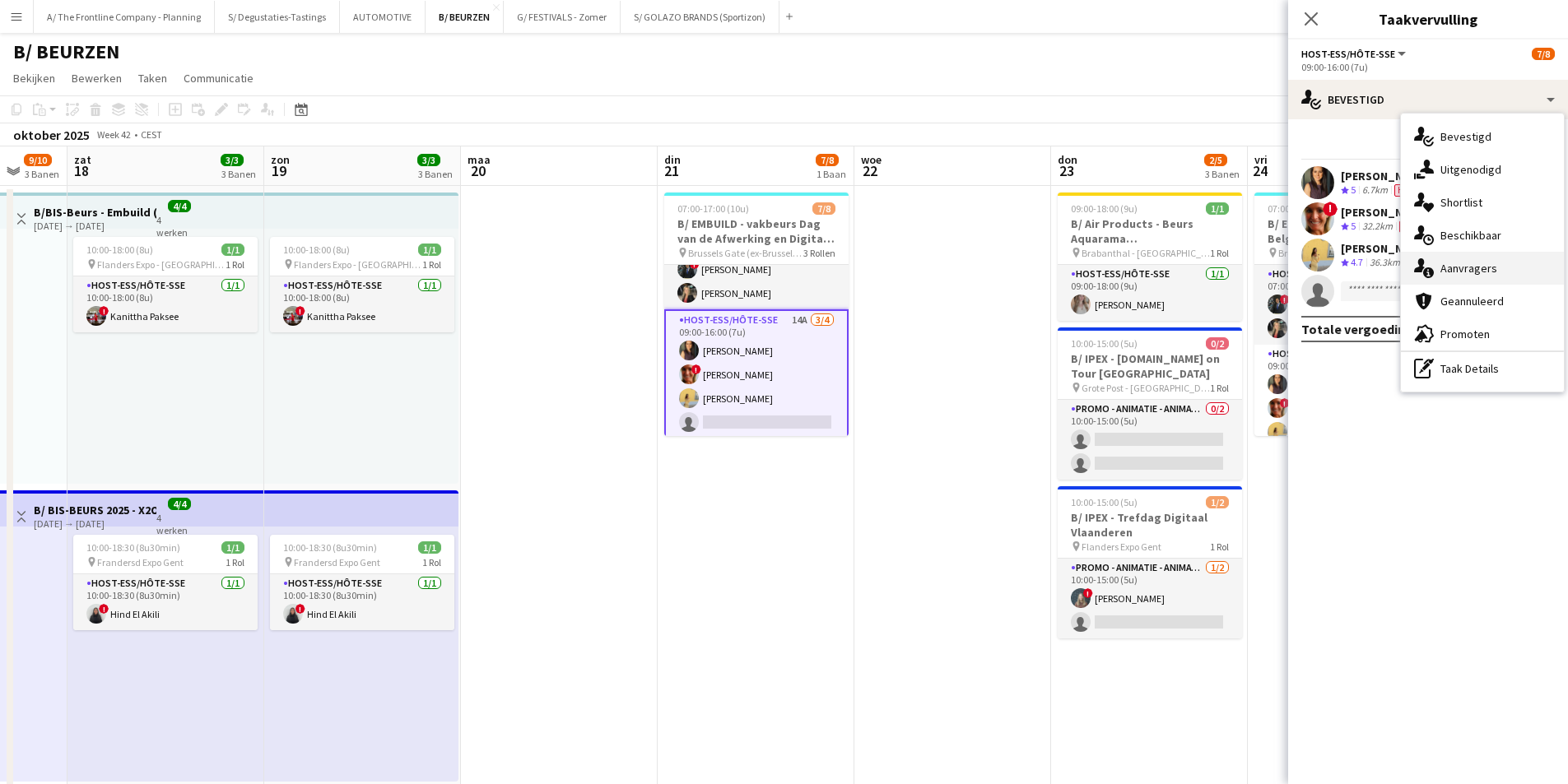
click at [1465, 278] on div "single-neutral-actions-information Aanvragers" at bounding box center [1482, 268] width 163 height 33
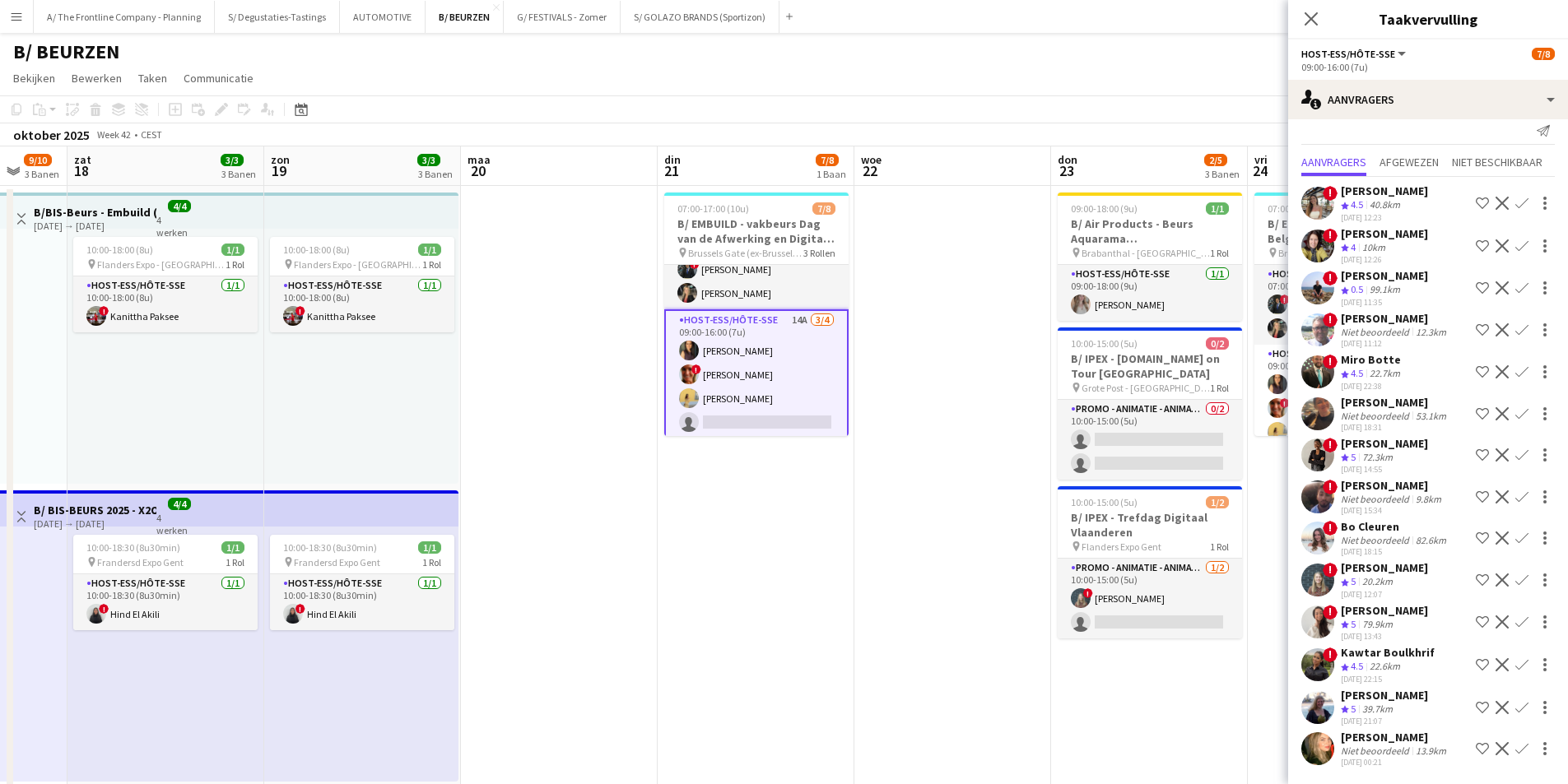
scroll to position [0, 0]
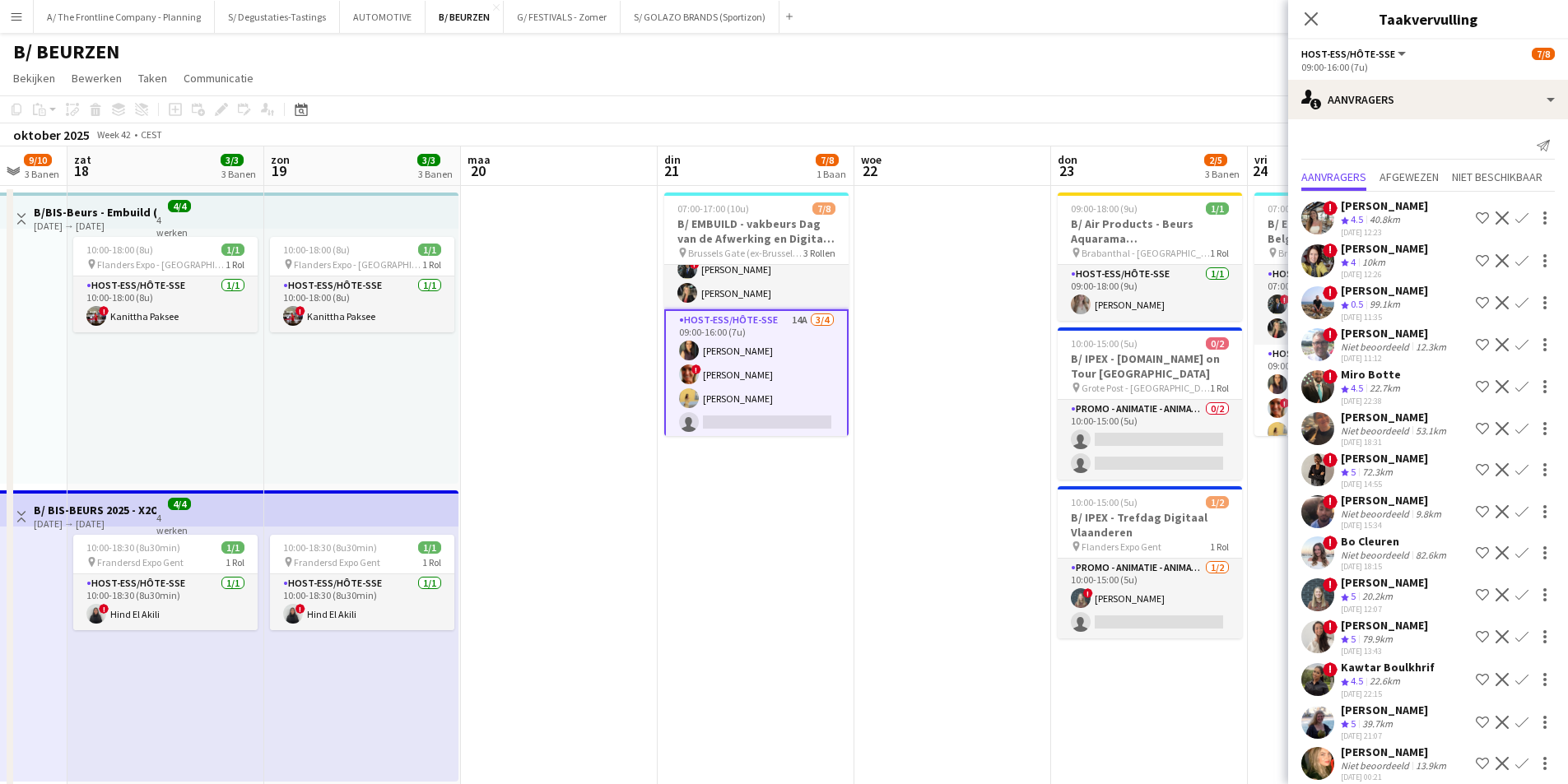
click at [1475, 220] on app-icon "Ploeg op de shortlist" at bounding box center [1482, 218] width 13 height 13
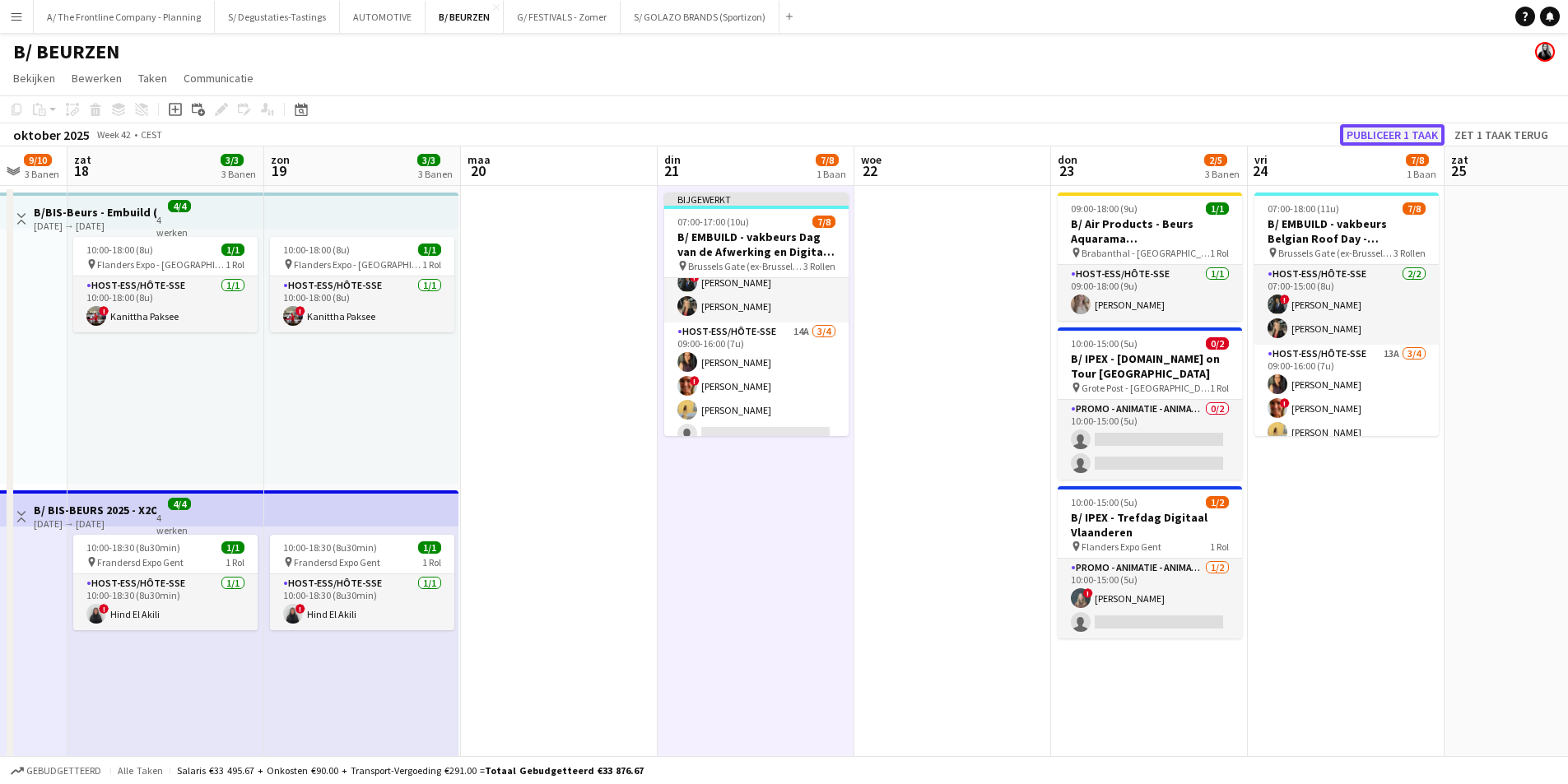
click at [1416, 141] on button "Publiceer 1 taak" at bounding box center [1392, 135] width 105 height 21
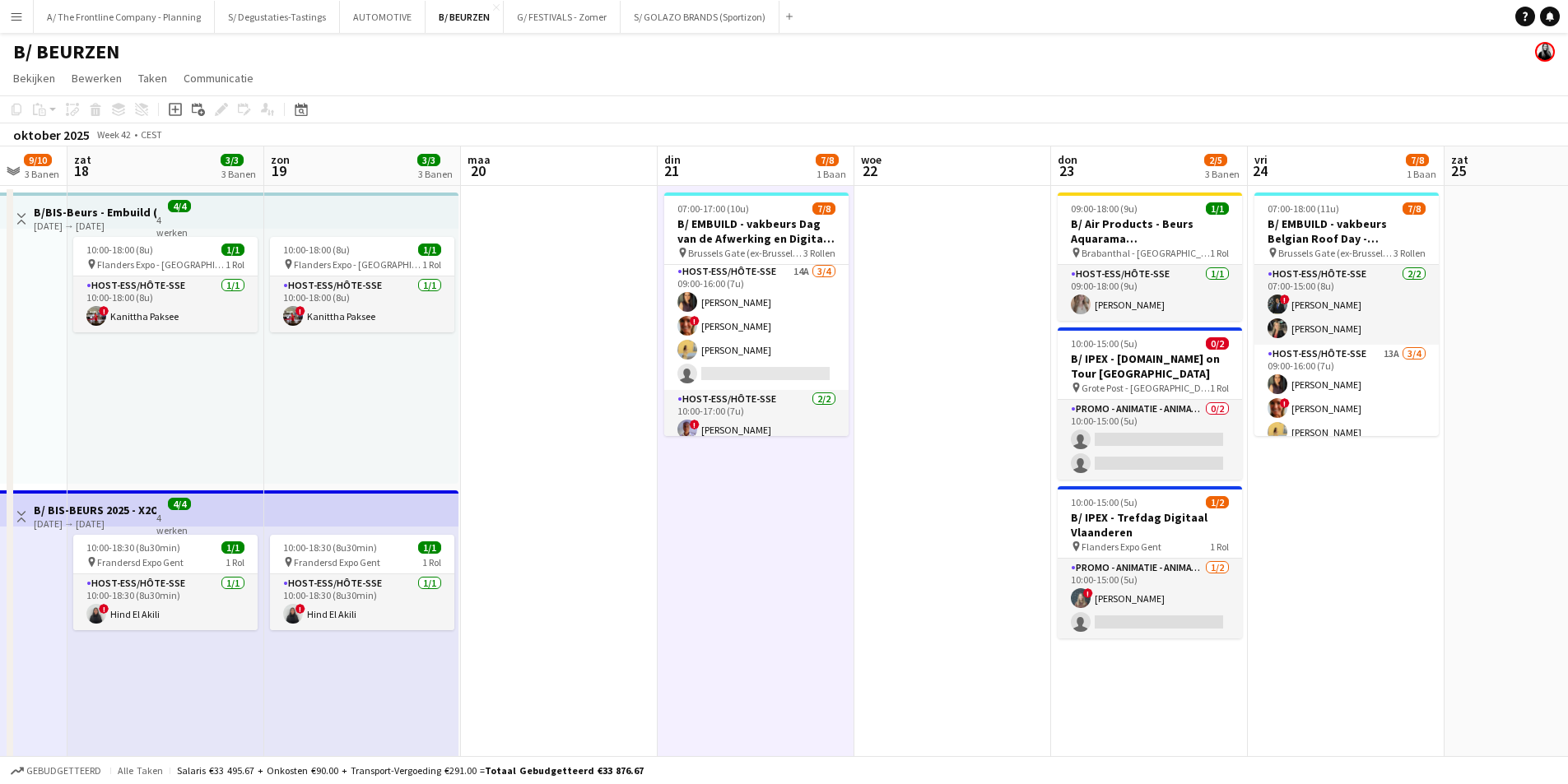
click at [765, 335] on app-card-role "Host-ess/Hôte-sse 14A 3/4 09:00-16:00 (7u) Fadoua Belarbi ! Isabelle de Bock Ch…" at bounding box center [756, 326] width 184 height 128
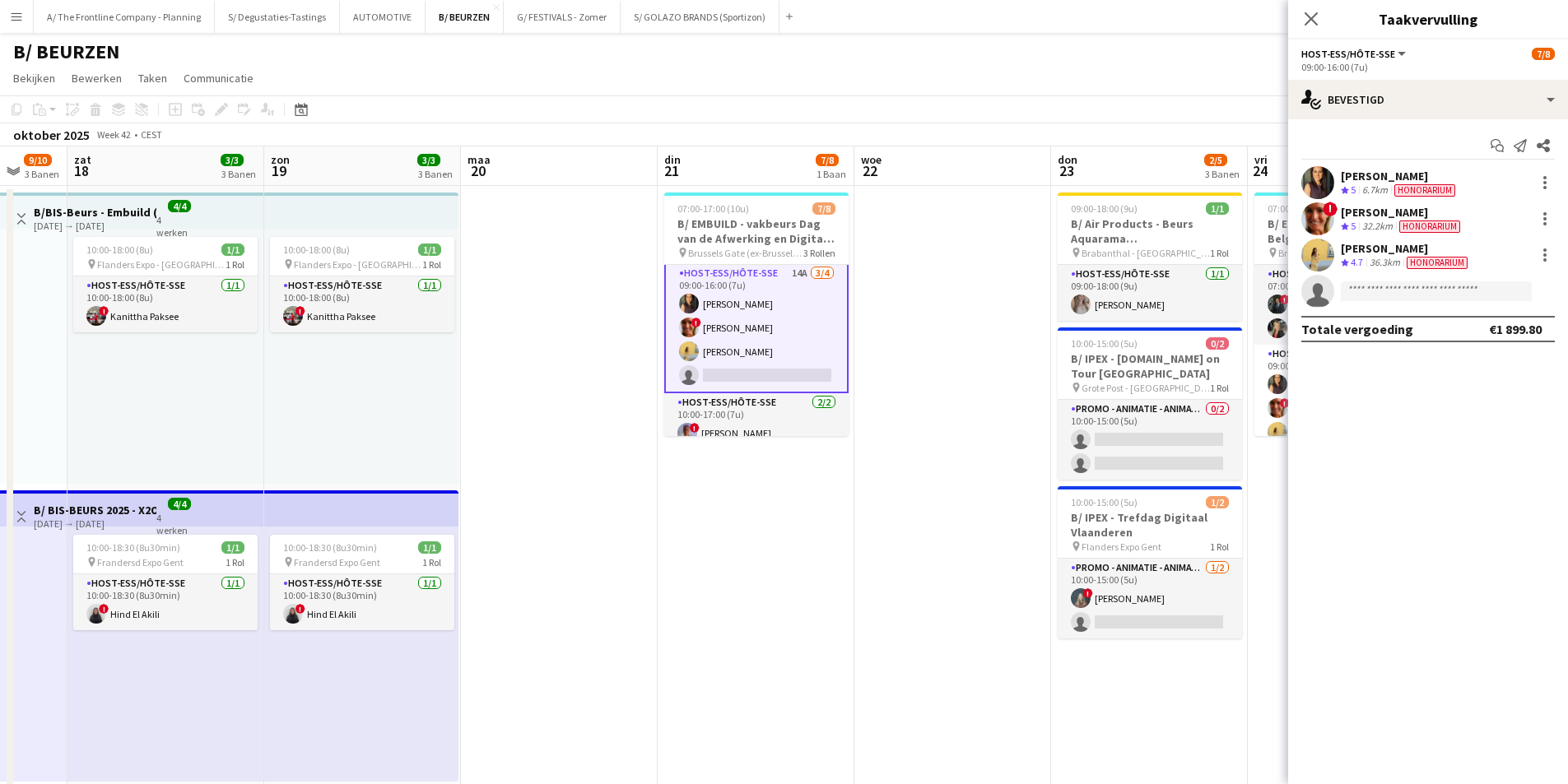
scroll to position [84, 0]
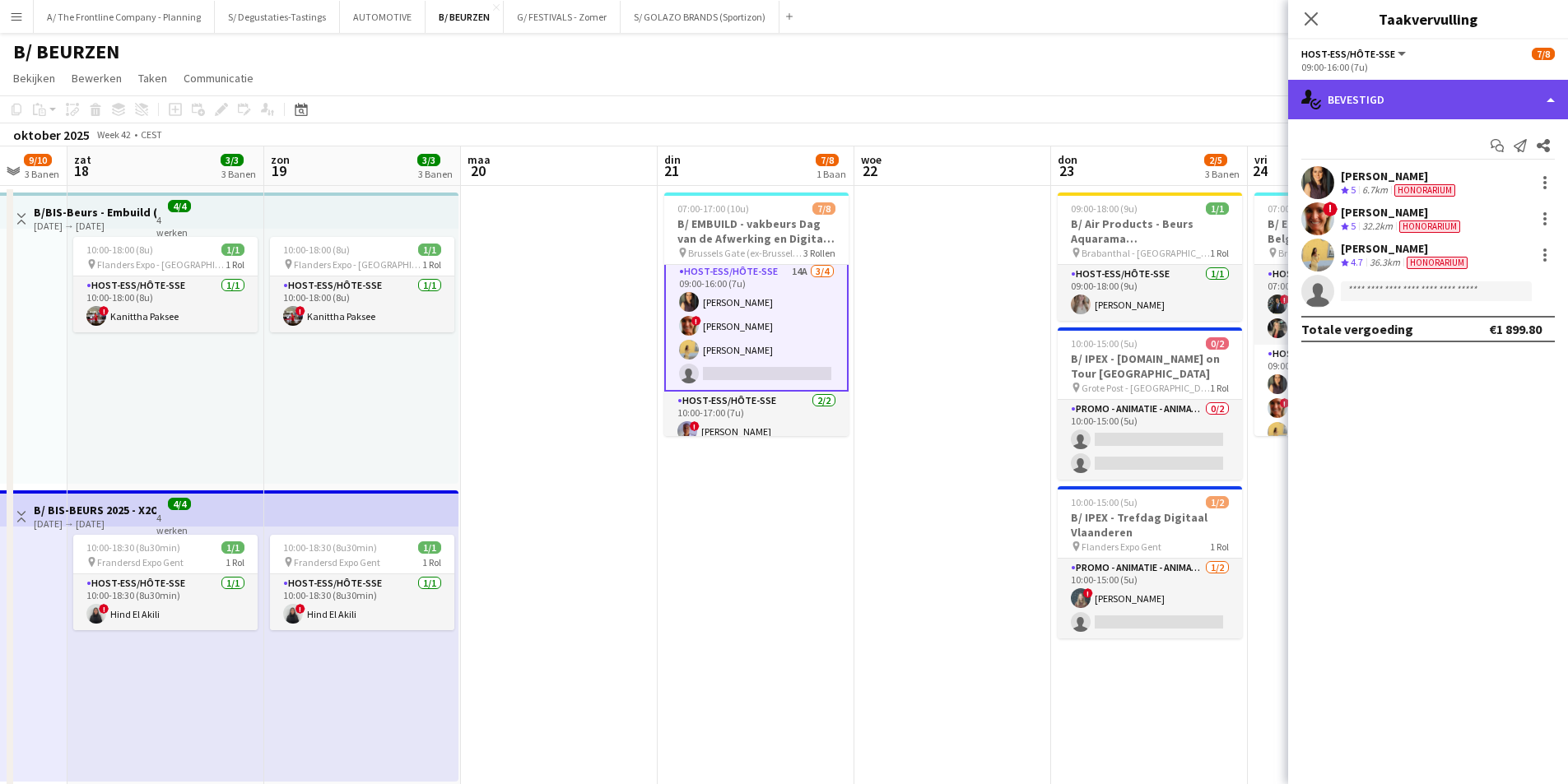
click at [1430, 87] on div "single-neutral-actions-check-2 Bevestigd" at bounding box center [1427, 100] width 280 height 40
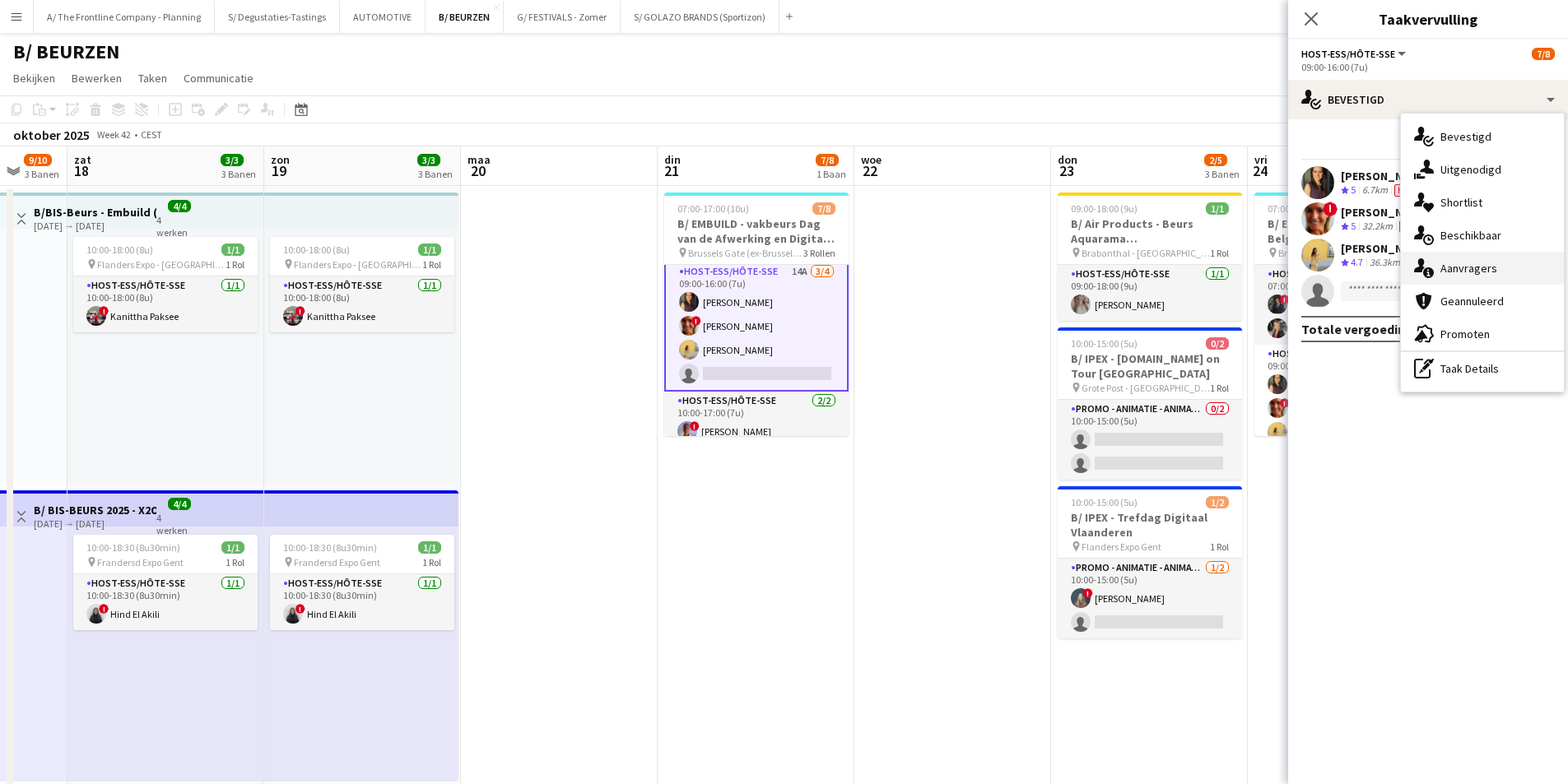
click at [1526, 278] on div "single-neutral-actions-information Aanvragers" at bounding box center [1482, 268] width 163 height 33
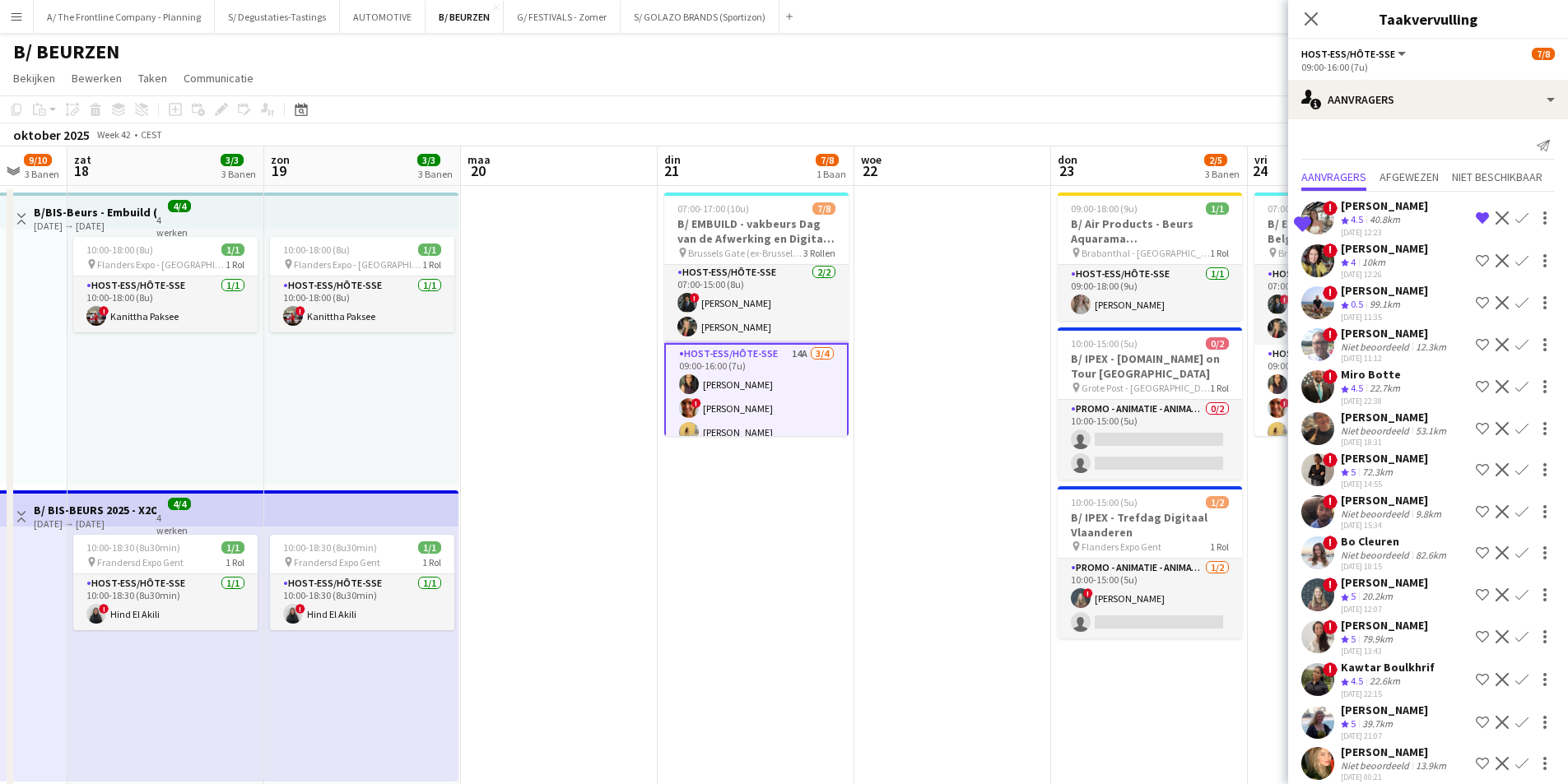
scroll to position [0, 0]
click at [742, 158] on app-board-header-date "din 21 7/8 1 Baan" at bounding box center [756, 166] width 197 height 40
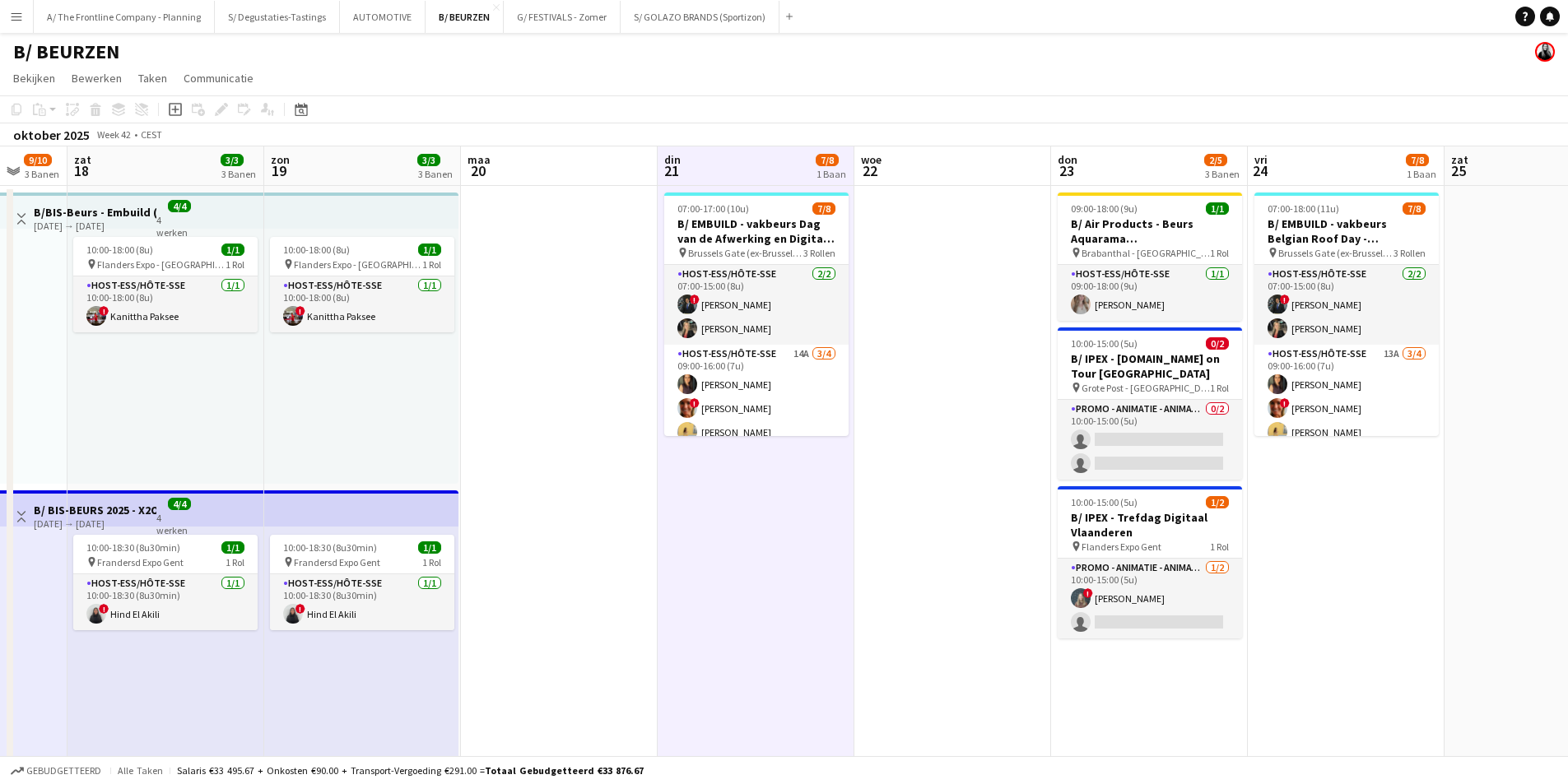
click at [911, 154] on app-board-header-date "woe 22" at bounding box center [952, 166] width 197 height 40
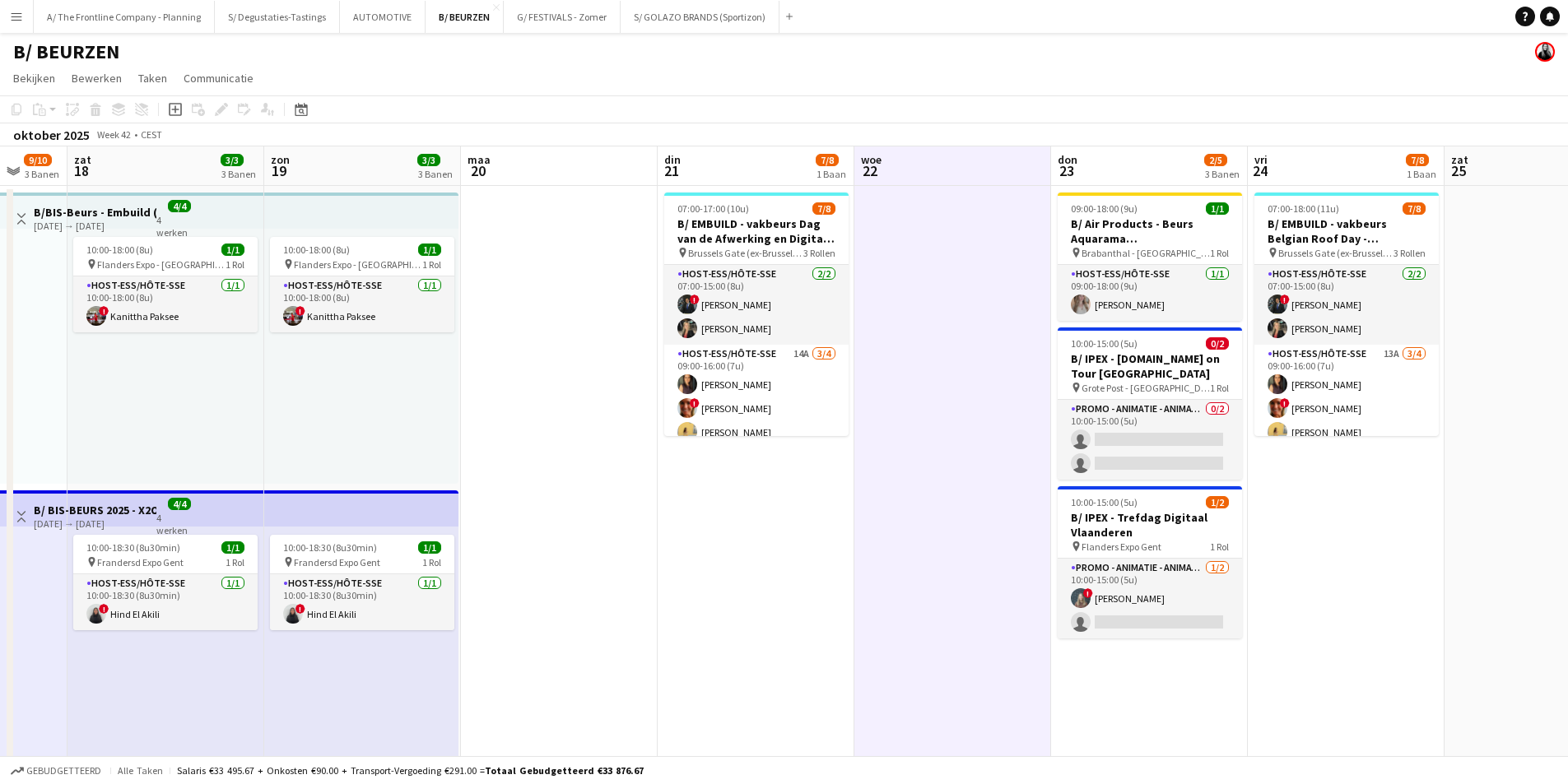
click at [1129, 167] on app-board-header-date "don 23 2/5 3 Banen" at bounding box center [1149, 166] width 197 height 40
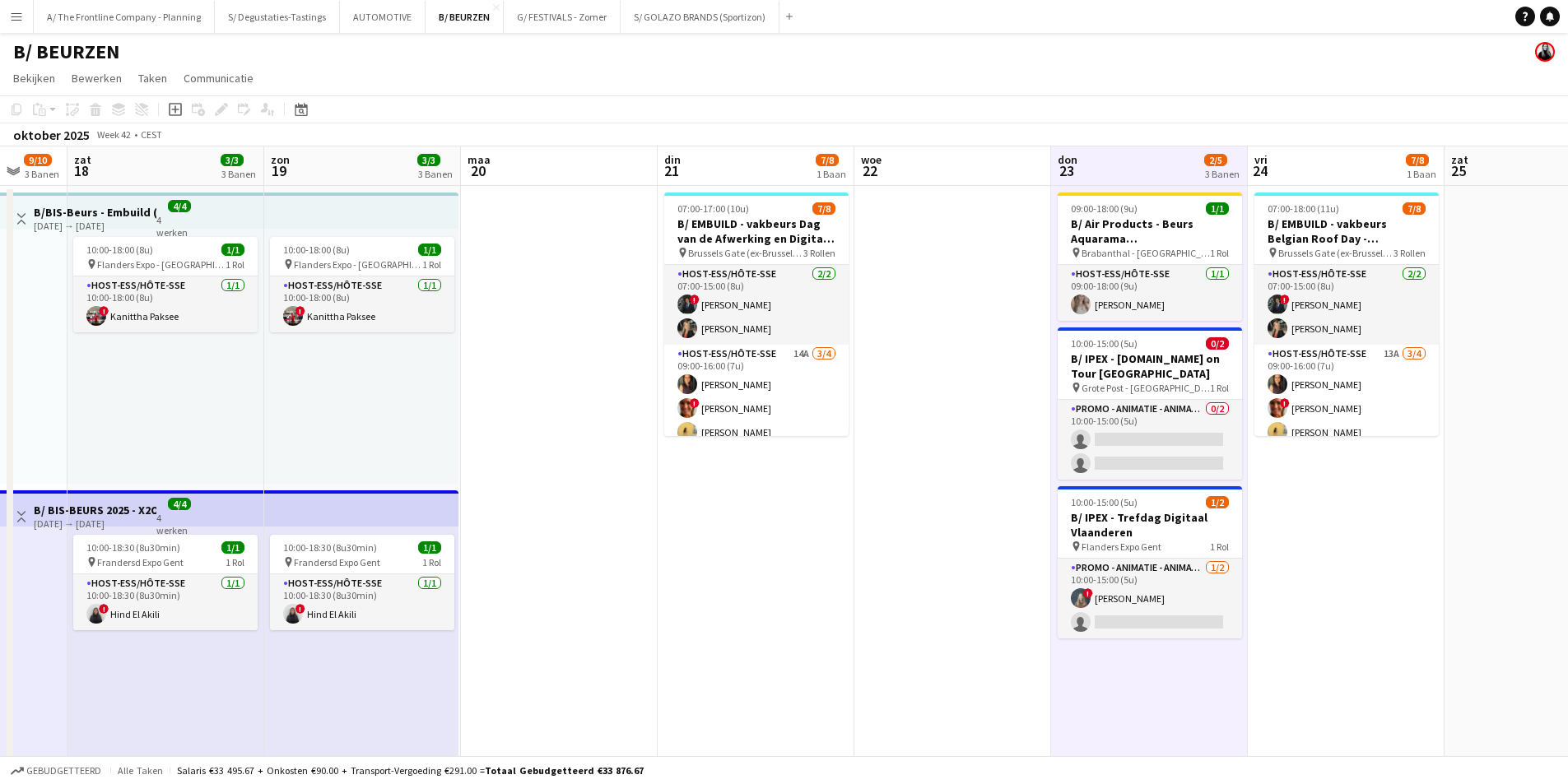
click at [706, 175] on app-board-header-date "din 21 7/8 1 Baan" at bounding box center [756, 166] width 197 height 40
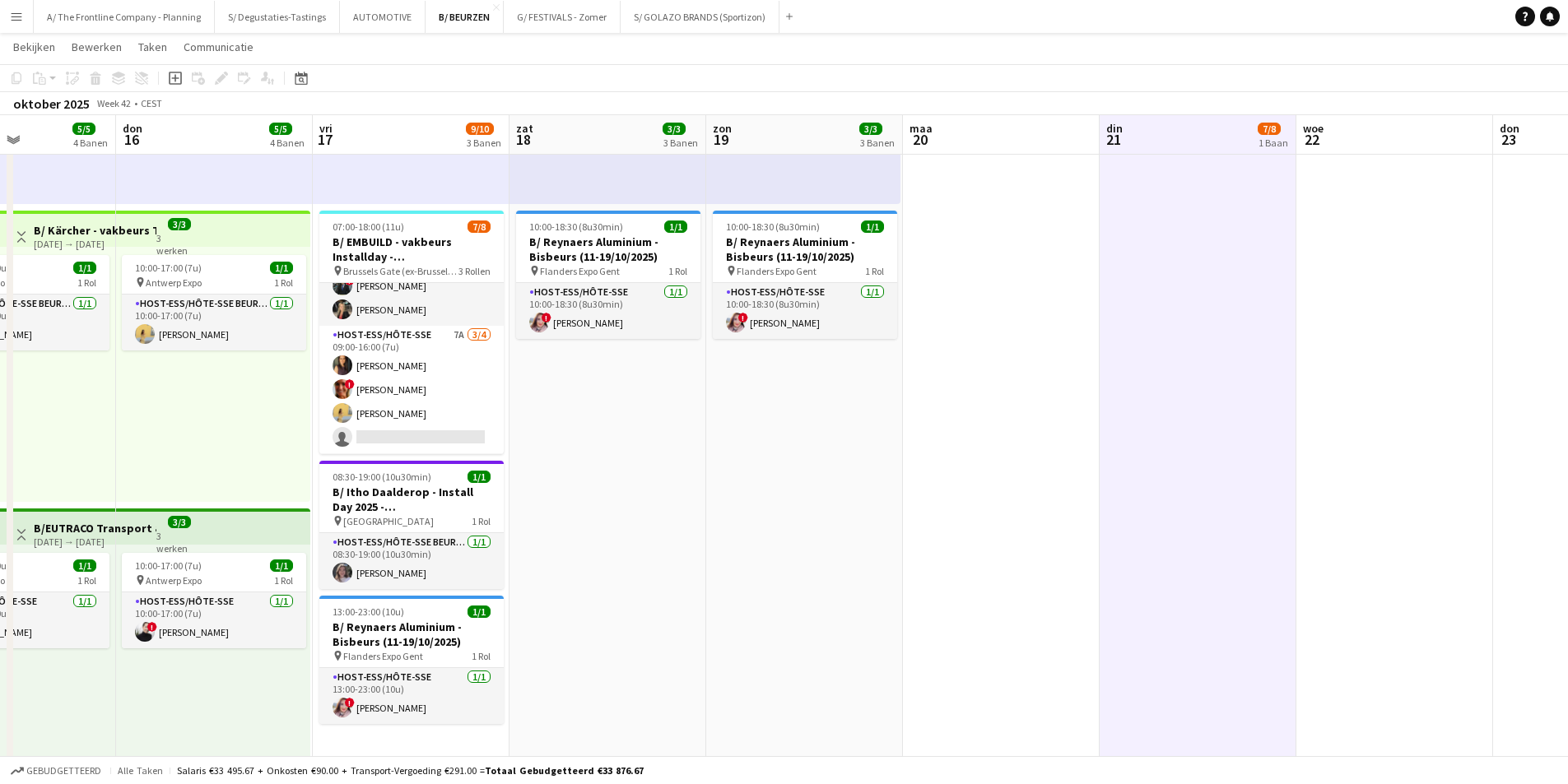
scroll to position [0, 455]
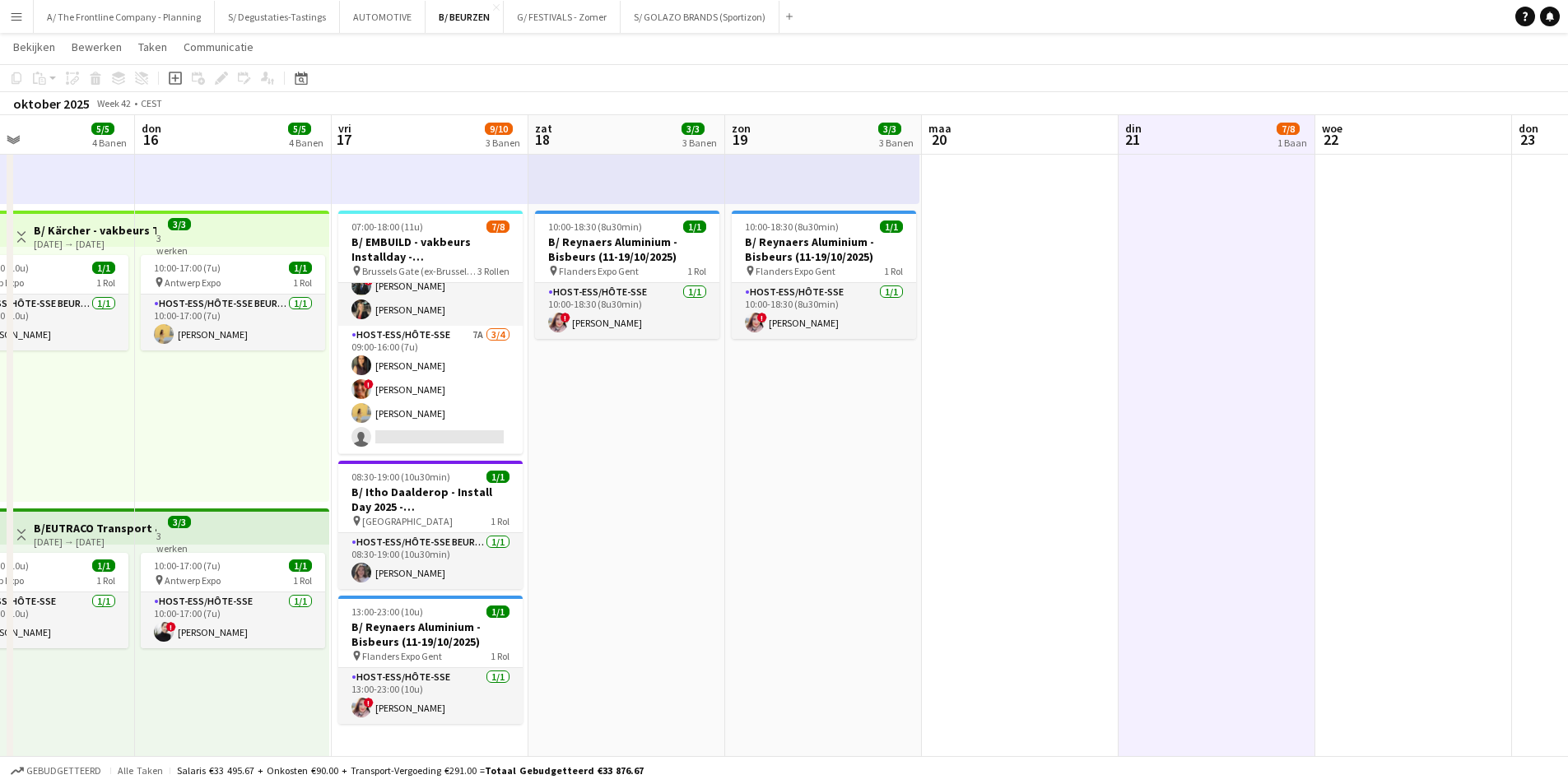
drag, startPoint x: 640, startPoint y: 423, endPoint x: 1101, endPoint y: 389, distance: 462.3
click at [1101, 389] on app-calendar-viewport "maa 13 1/1 1 Baan din 14 7/7 5 Banen woe 15 5/5 4 Banen don 16 5/5 4 Banen vri …" at bounding box center [784, 571] width 1568 height 2166
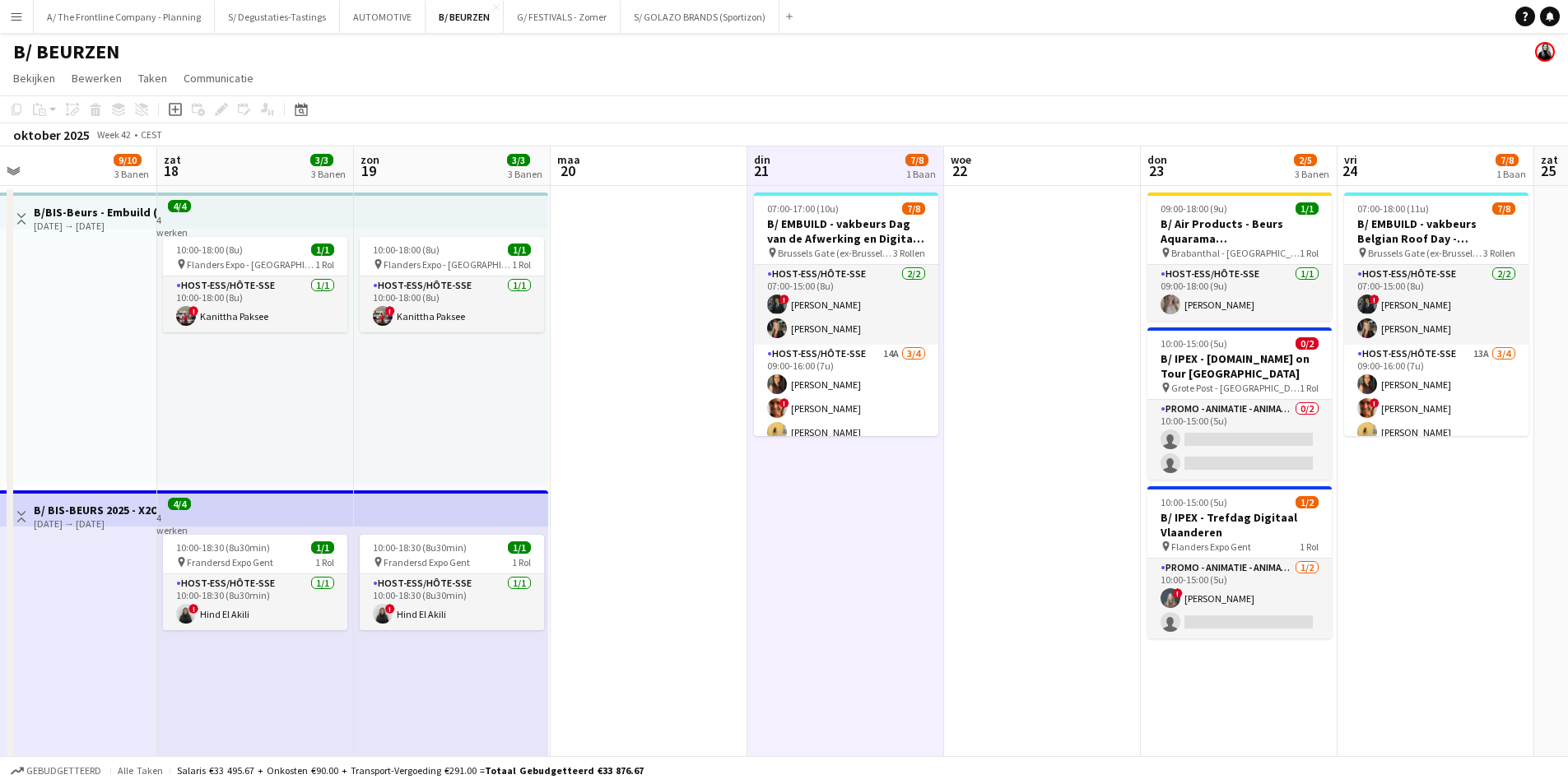
scroll to position [0, 631]
drag, startPoint x: 1102, startPoint y: 396, endPoint x: 730, endPoint y: 408, distance: 372.2
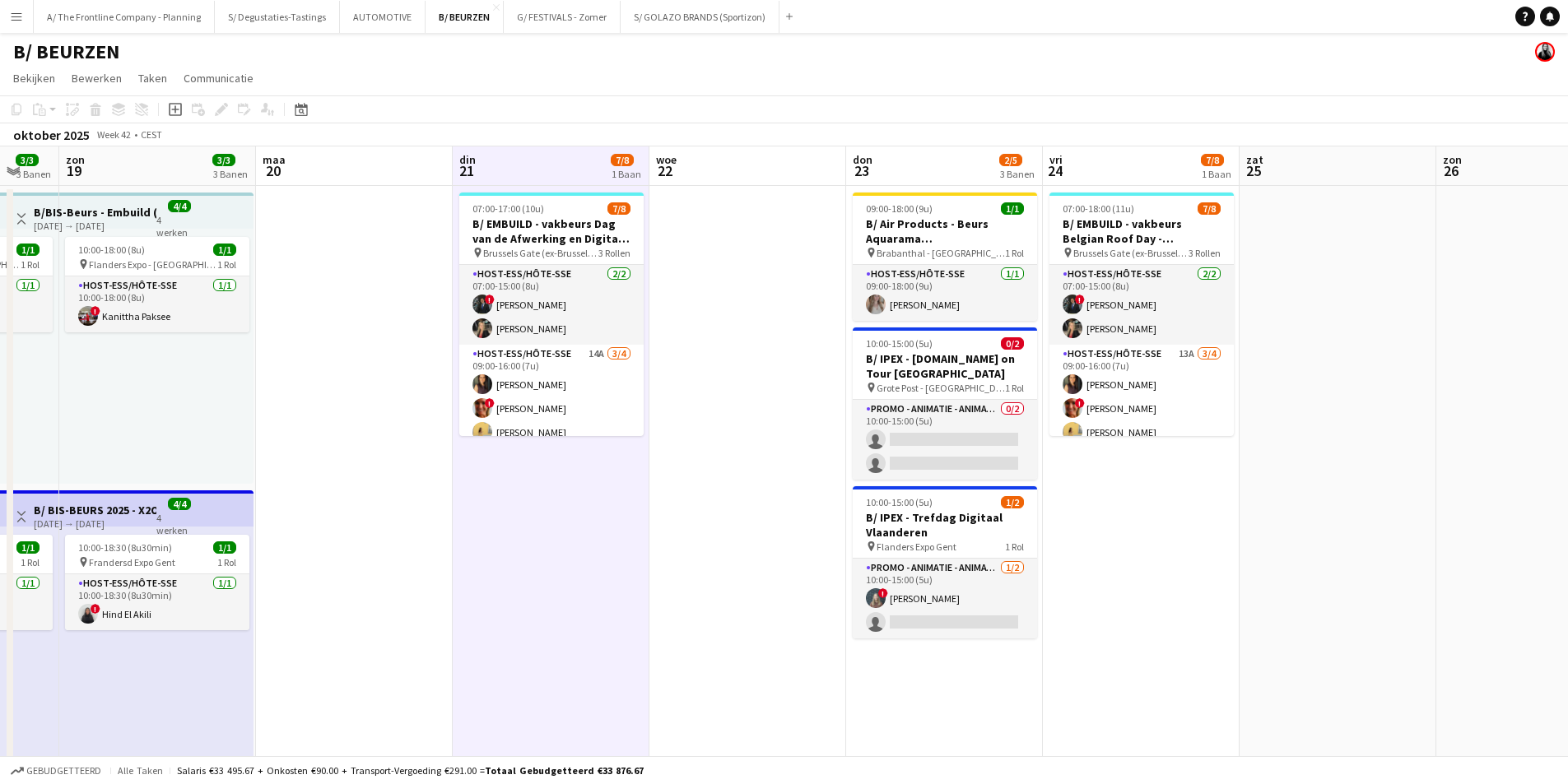
scroll to position [0, 565]
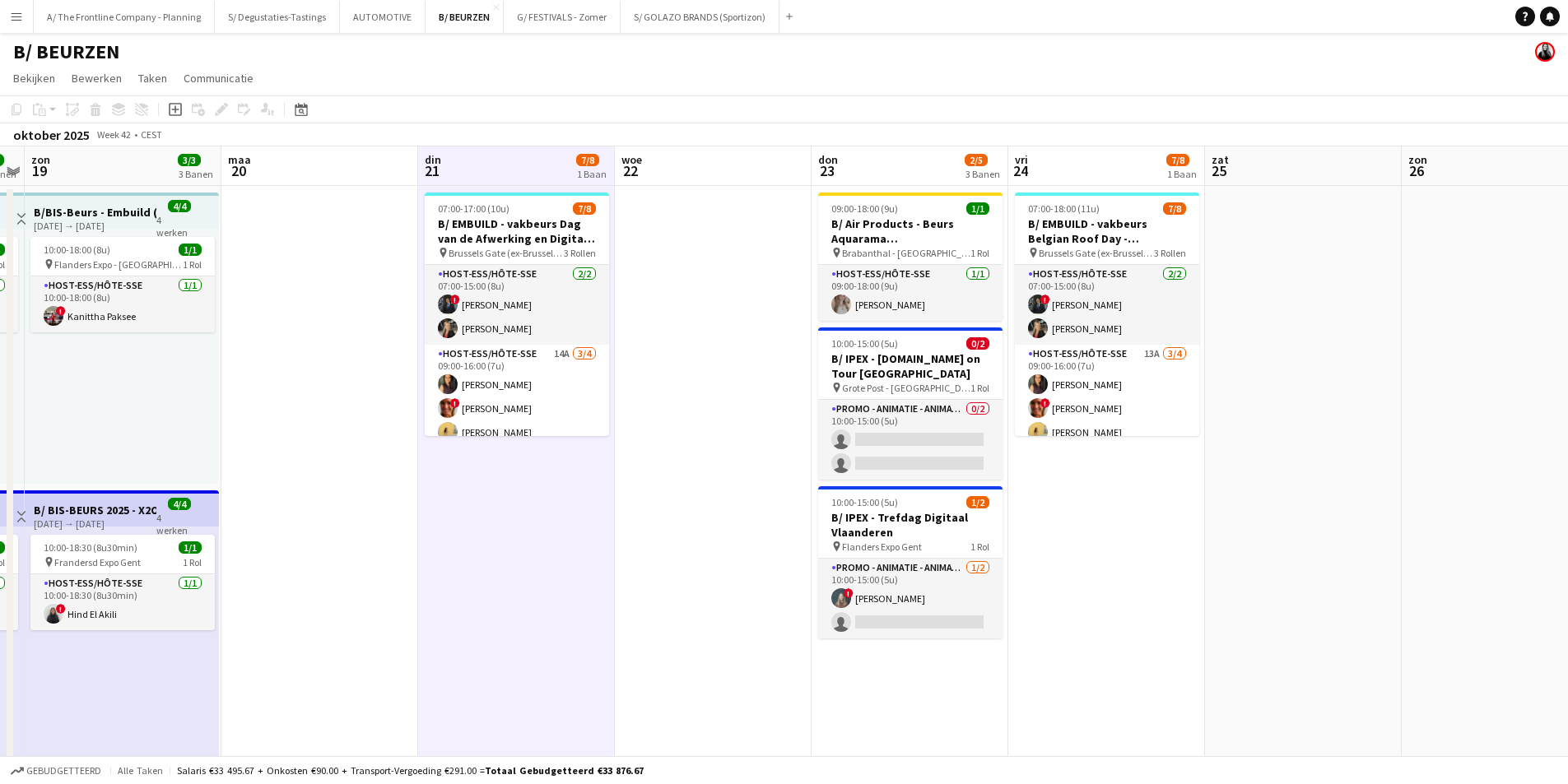
drag, startPoint x: 1298, startPoint y: 377, endPoint x: 971, endPoint y: 372, distance: 327.0
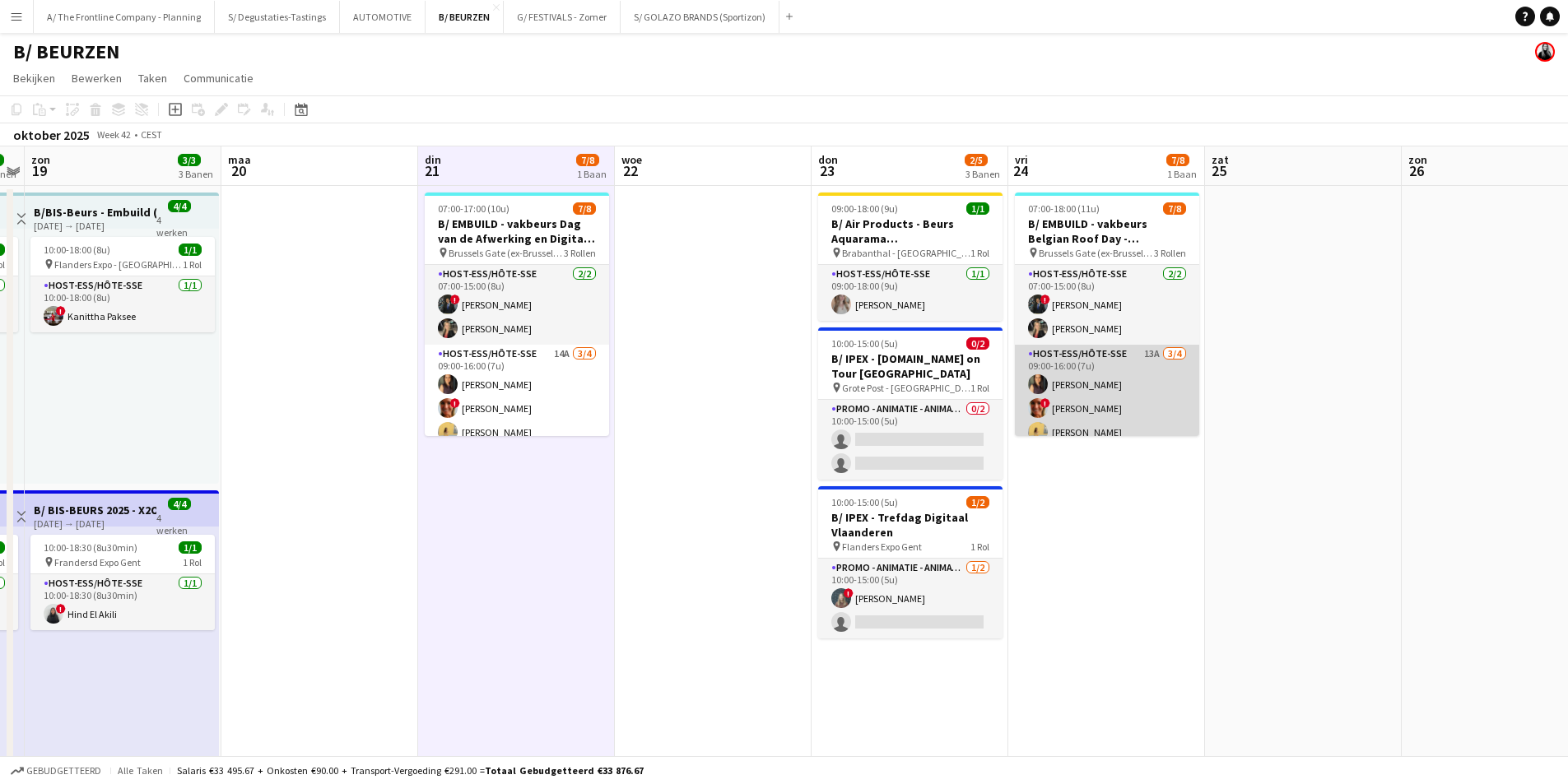
click at [1068, 414] on app-card-role "Host-ess/Hôte-sse 13A 3/4 09:00-16:00 (7u) Fadoua Belarbi ! Isabelle de Bock Ch…" at bounding box center [1107, 408] width 184 height 128
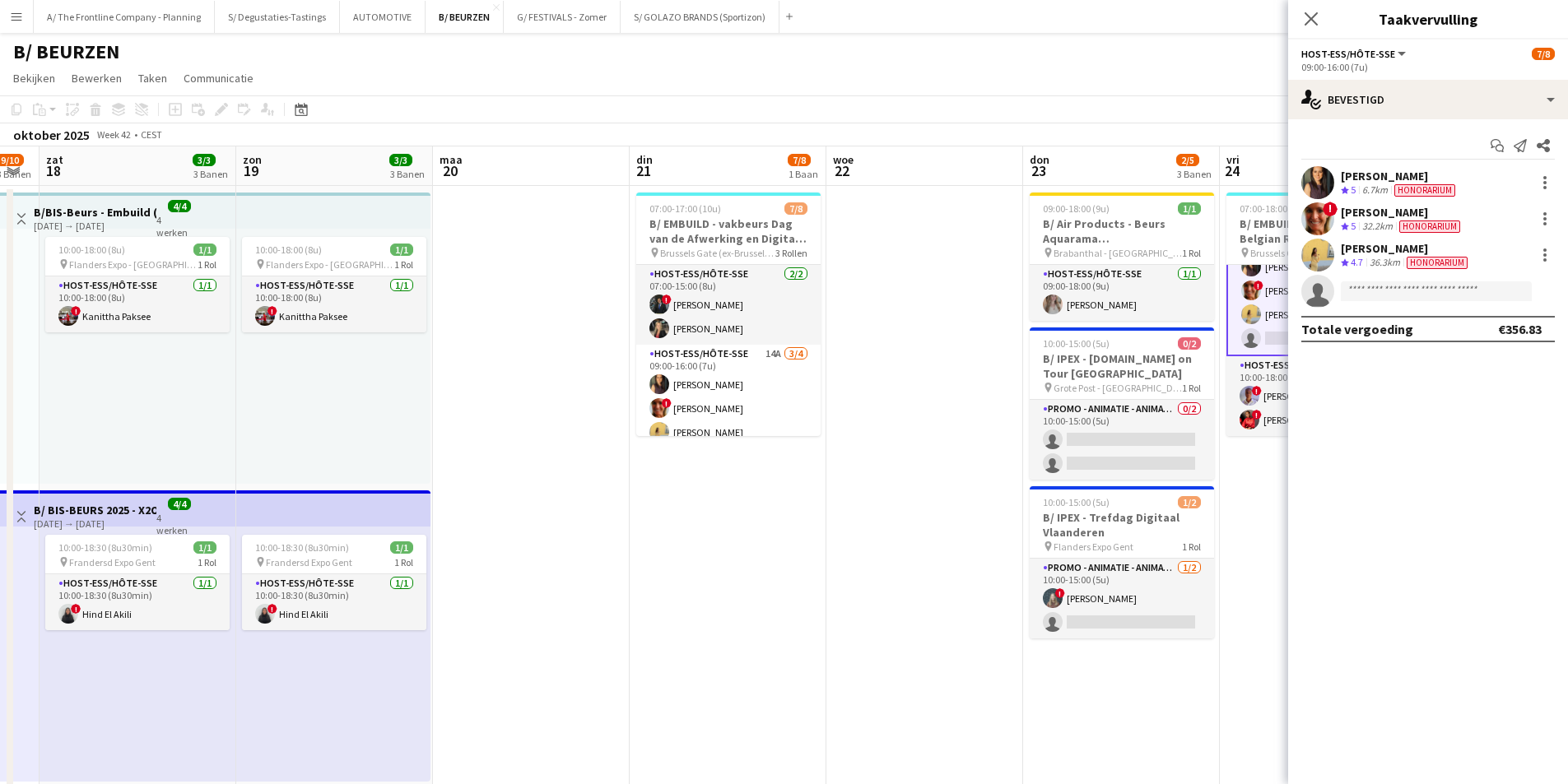
scroll to position [0, 340]
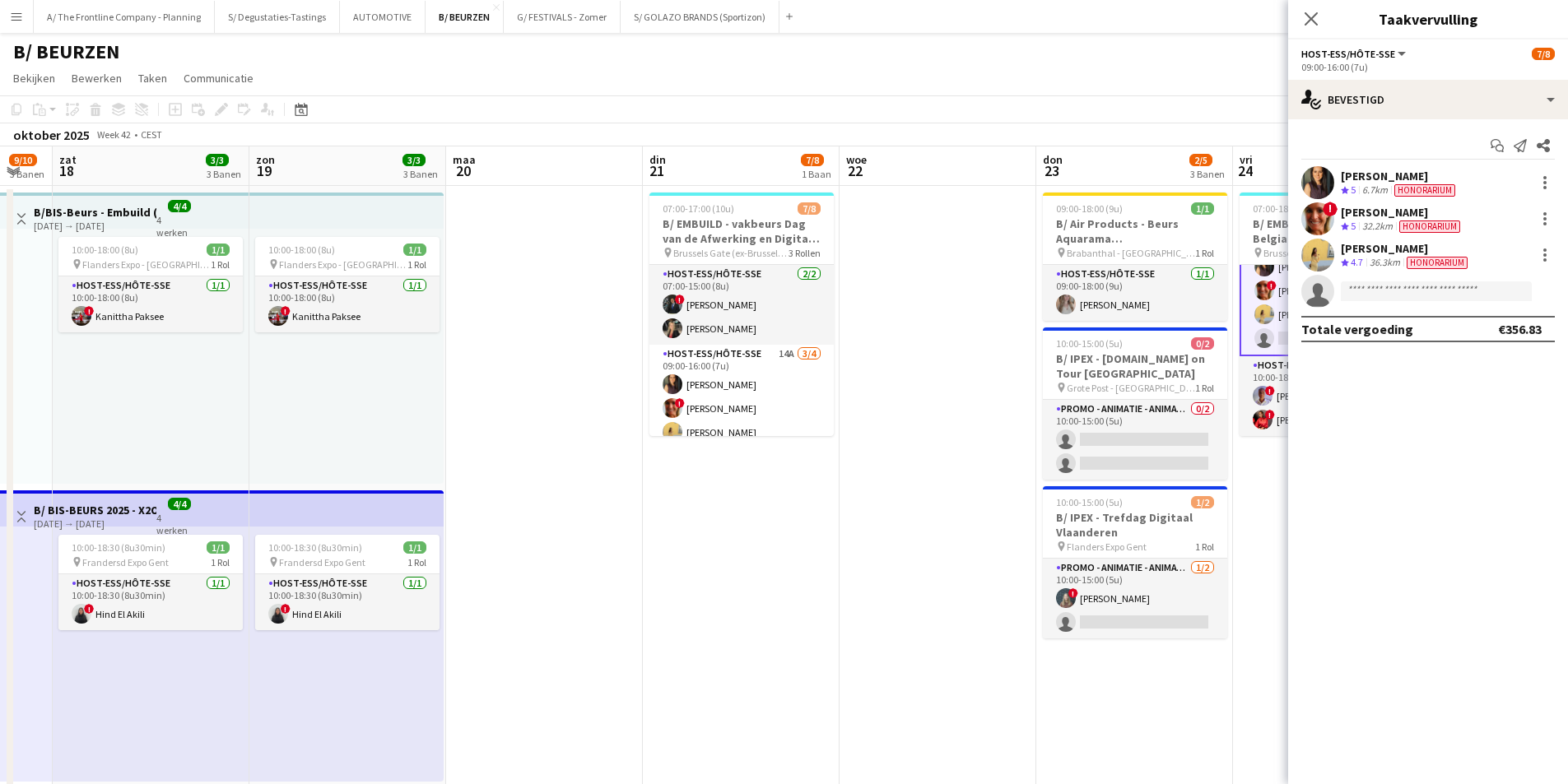
drag, startPoint x: 434, startPoint y: 608, endPoint x: 658, endPoint y: 514, distance: 242.9
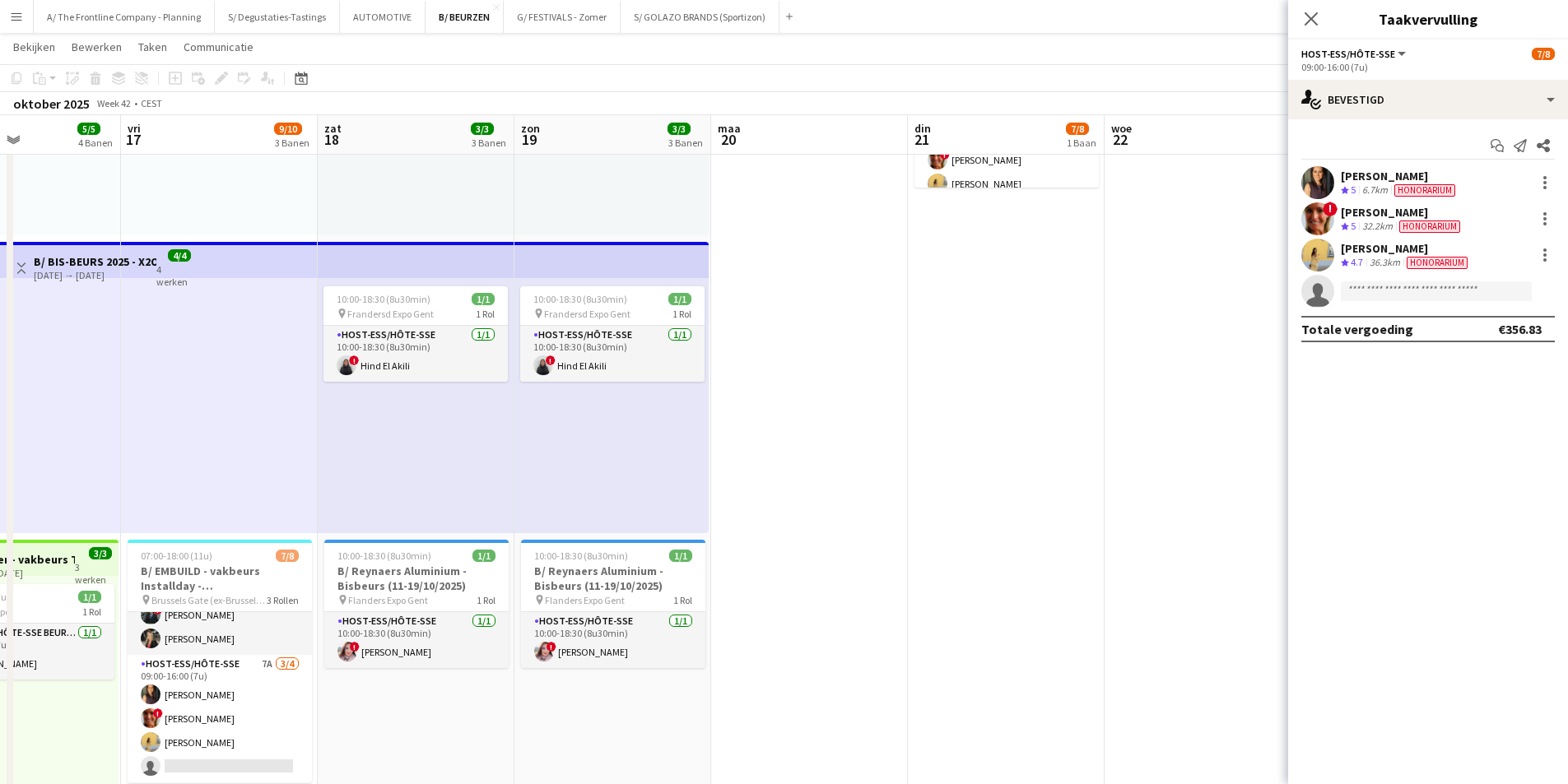
scroll to position [0, 468]
drag, startPoint x: 721, startPoint y: 520, endPoint x: 905, endPoint y: 501, distance: 185.0
click at [243, 145] on app-board-header-date "vri 17 9/10 3 Banen" at bounding box center [220, 135] width 197 height 40
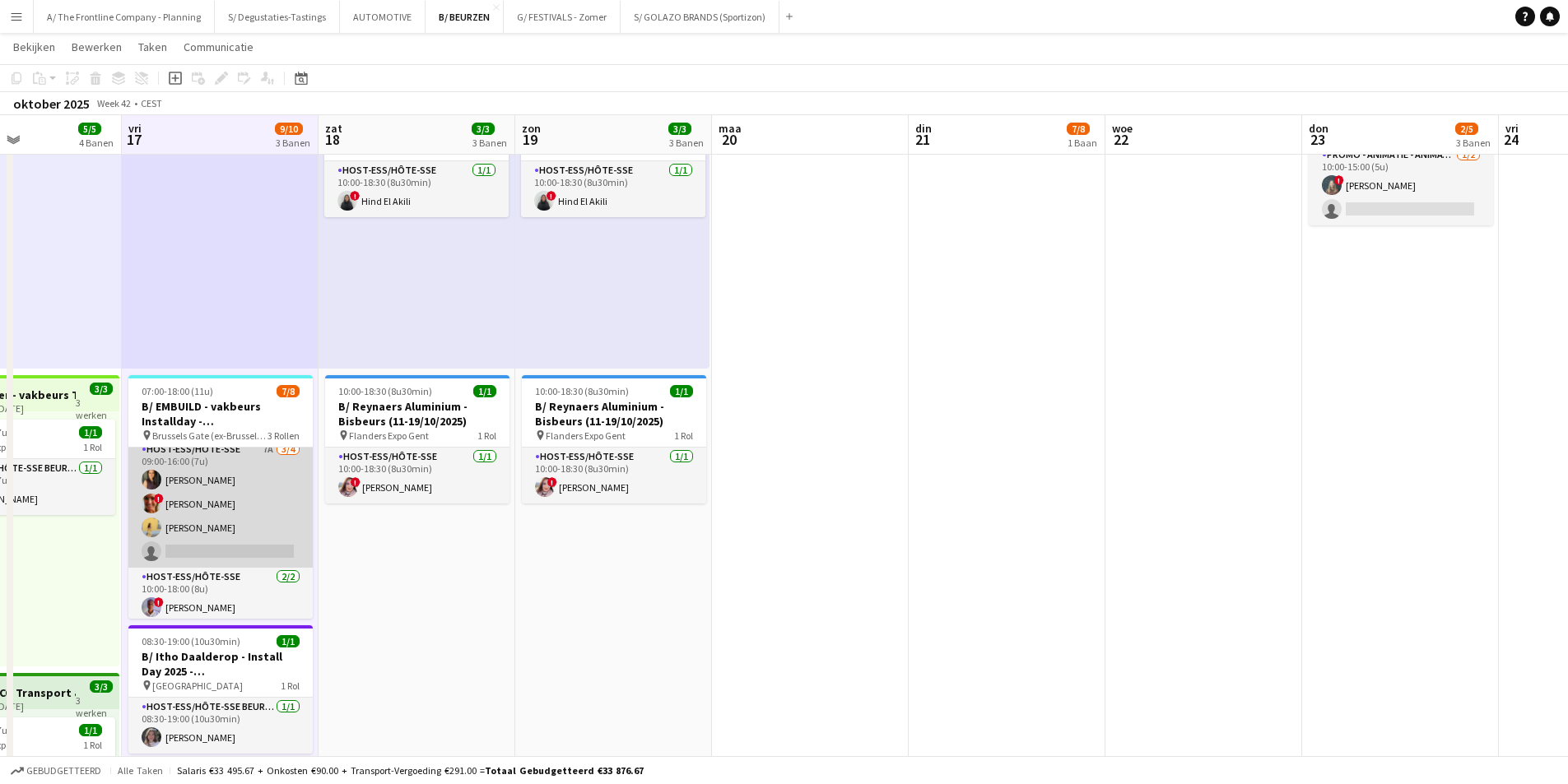
scroll to position [116, 0]
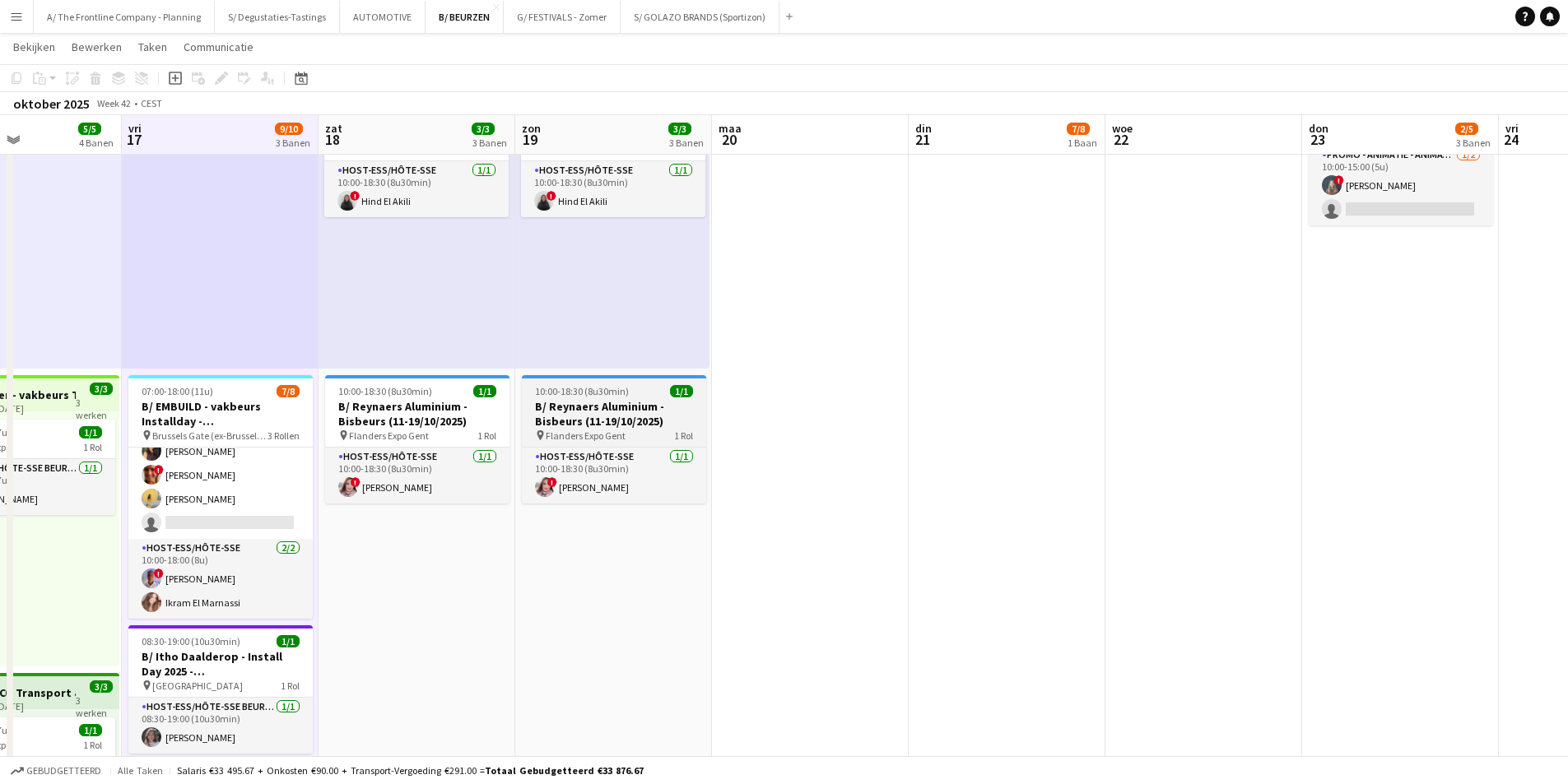
drag, startPoint x: 178, startPoint y: 491, endPoint x: 533, endPoint y: 441, distance: 358.5
click at [178, 491] on app-card-role "Host-ess/Hôte-sse 7A 3/4 09:00-16:00 (7u) Fadoua Belarbi ! Isabelle de Bock Cha…" at bounding box center [220, 475] width 184 height 128
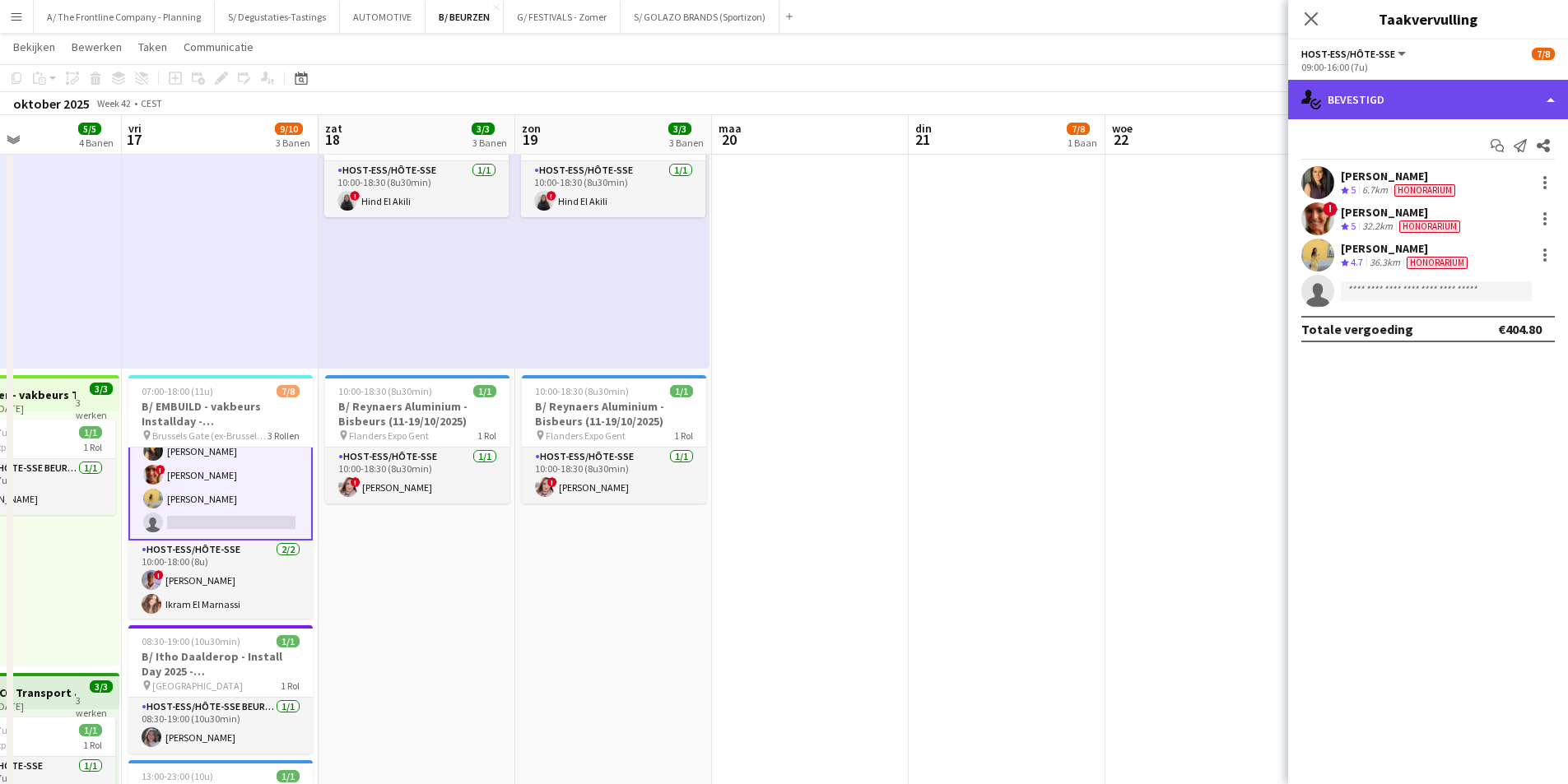
click at [1316, 104] on icon "single-neutral-actions-check-2" at bounding box center [1310, 100] width 19 height 19
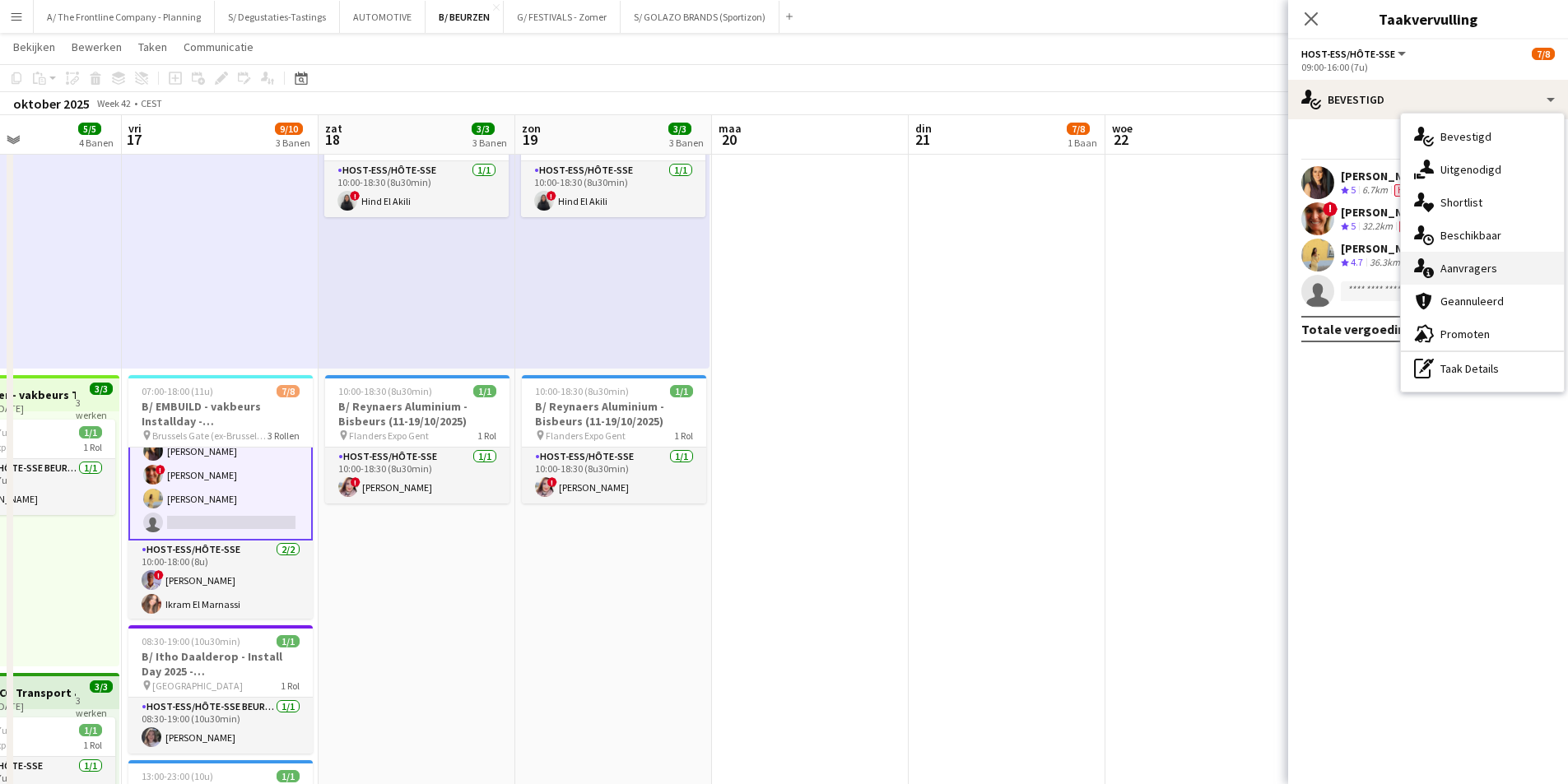
click at [1456, 264] on span "Aanvragers" at bounding box center [1468, 268] width 56 height 15
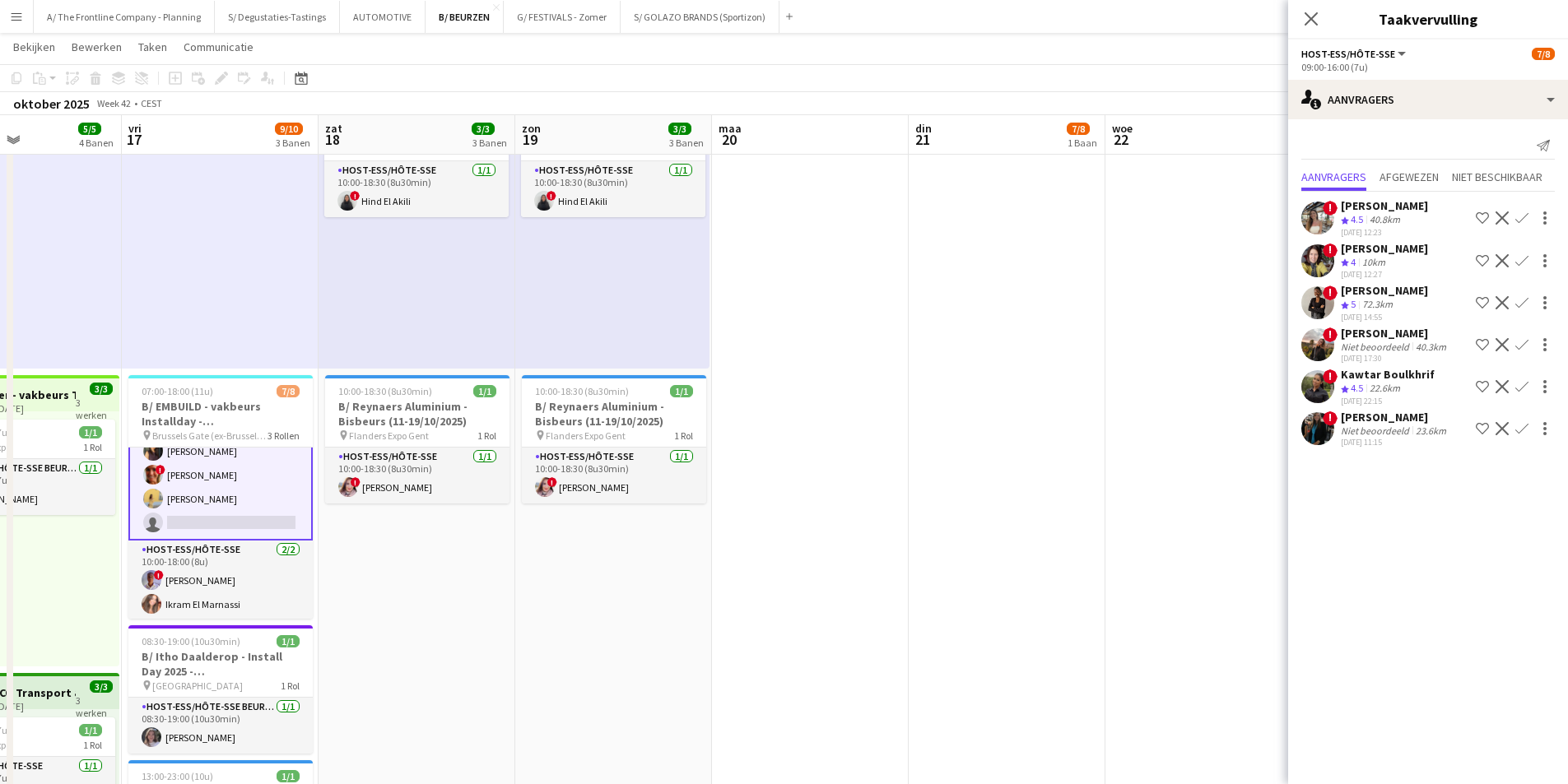
click at [1394, 355] on div "23-09-2025 17:30" at bounding box center [1394, 358] width 108 height 11
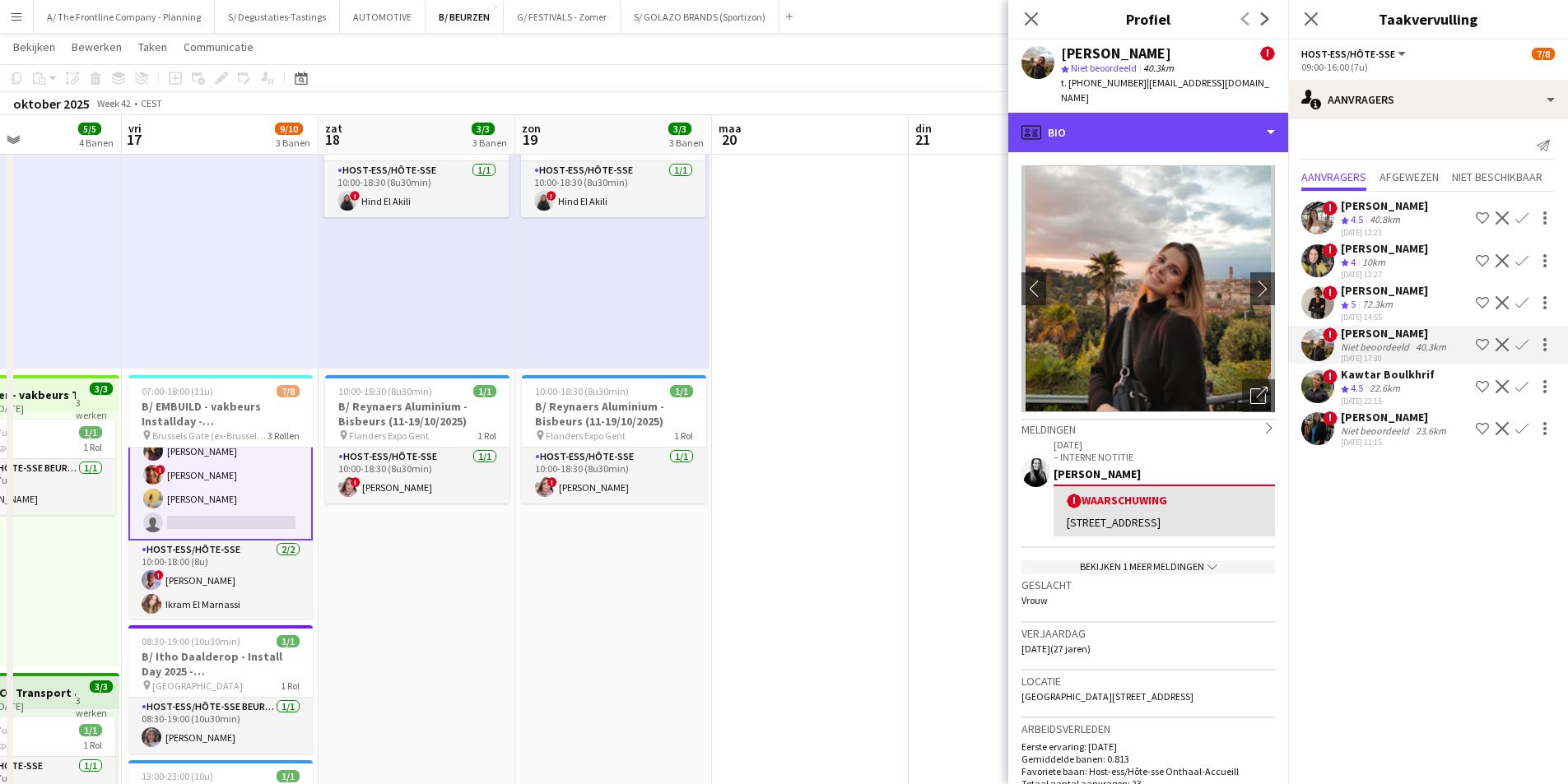
drag, startPoint x: 1187, startPoint y: 127, endPoint x: 1236, endPoint y: 231, distance: 115.0
click at [1187, 126] on div "profile Bio" at bounding box center [1147, 132] width 280 height 40
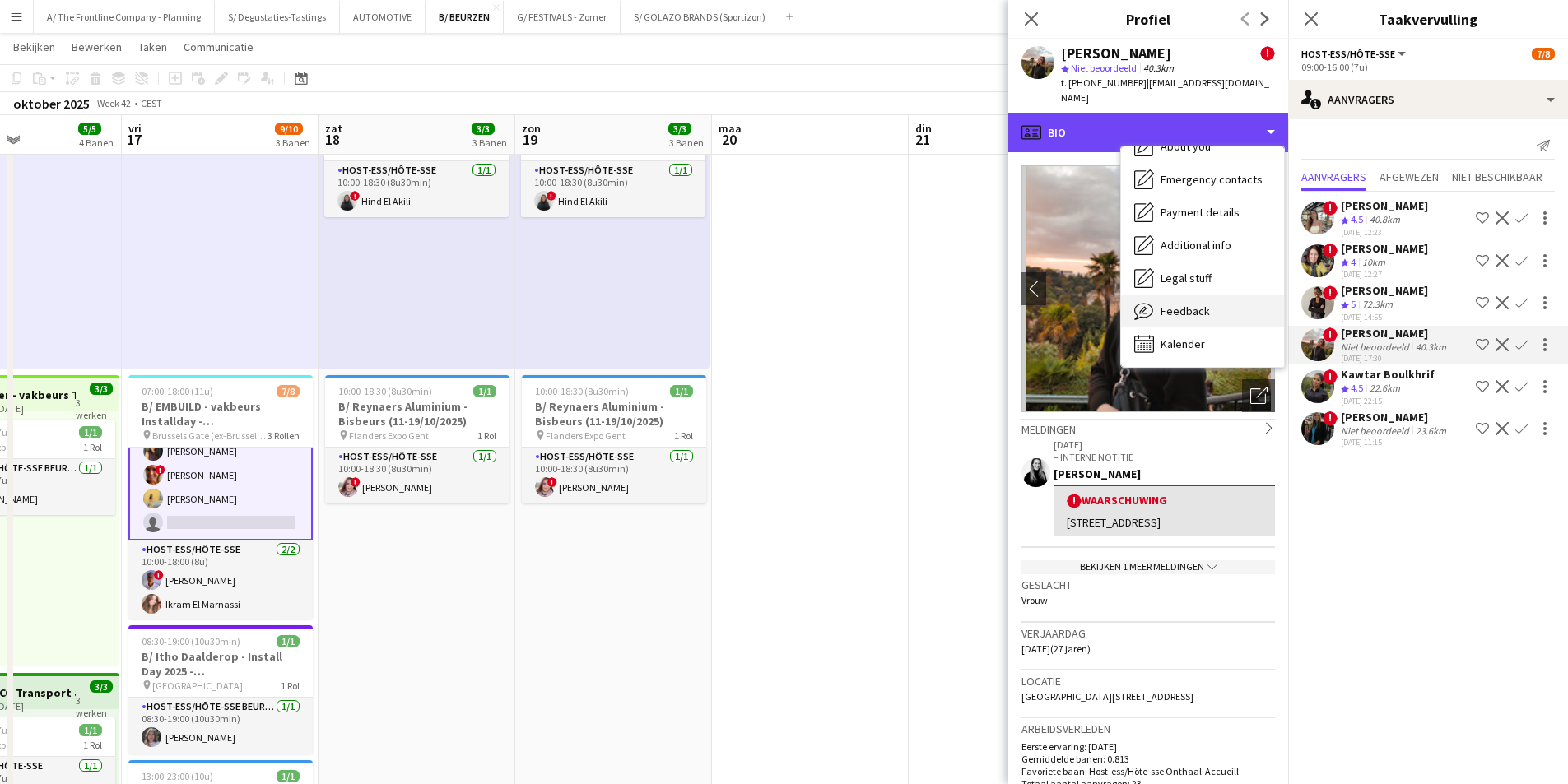
scroll to position [0, 0]
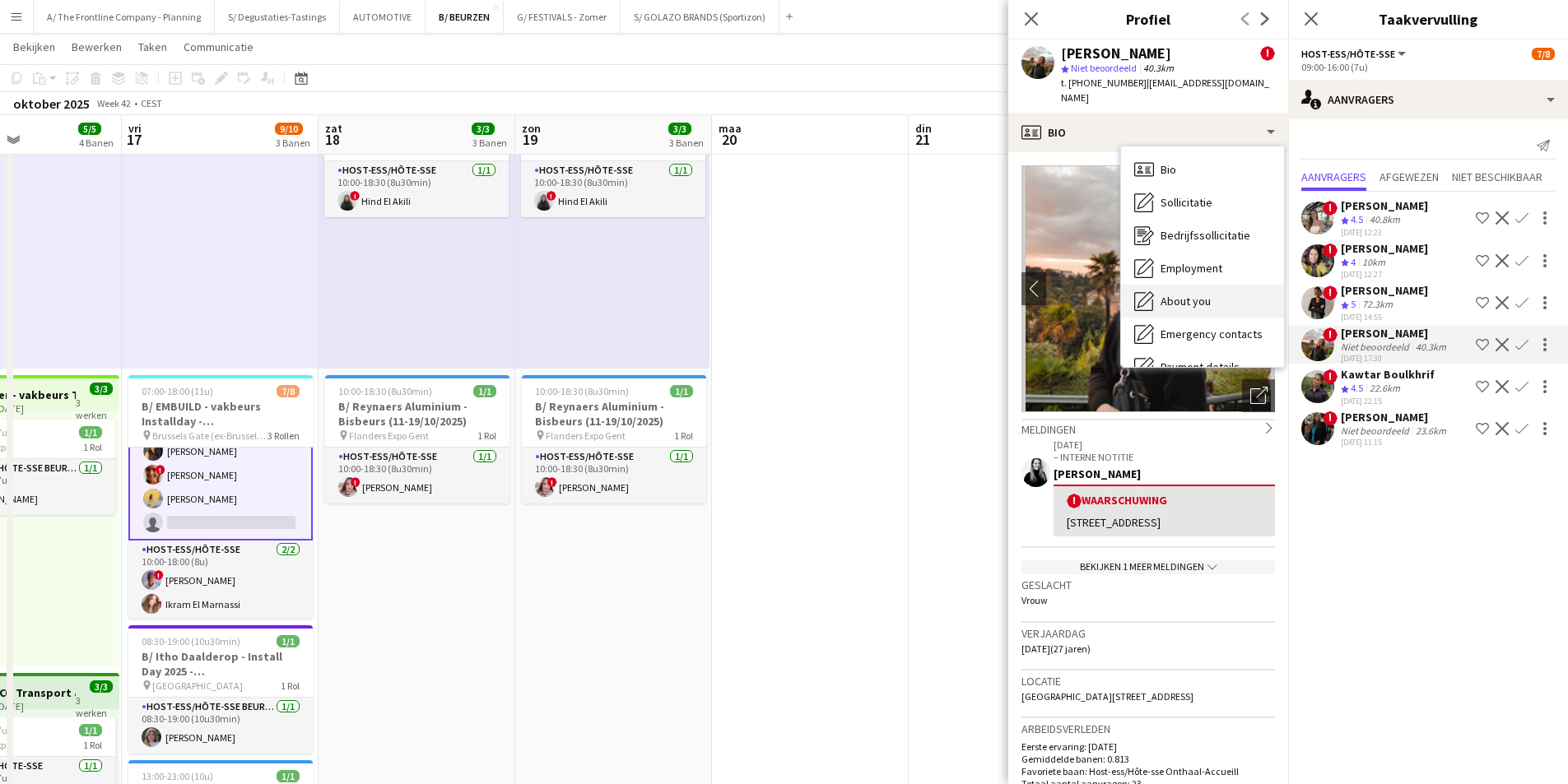
click at [1189, 294] on span "About you" at bounding box center [1185, 301] width 50 height 15
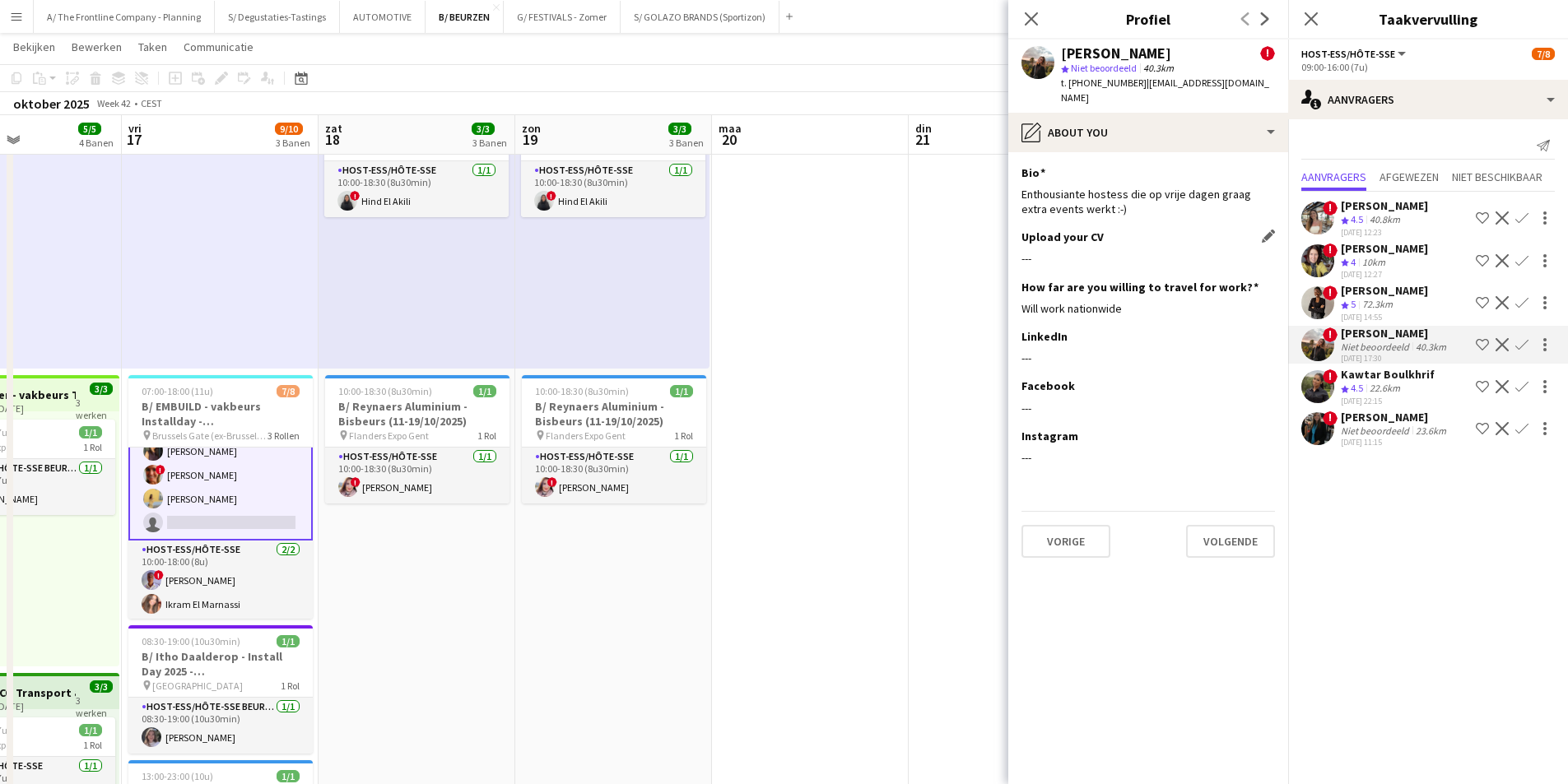
click at [1076, 251] on div "---" at bounding box center [1147, 258] width 253 height 15
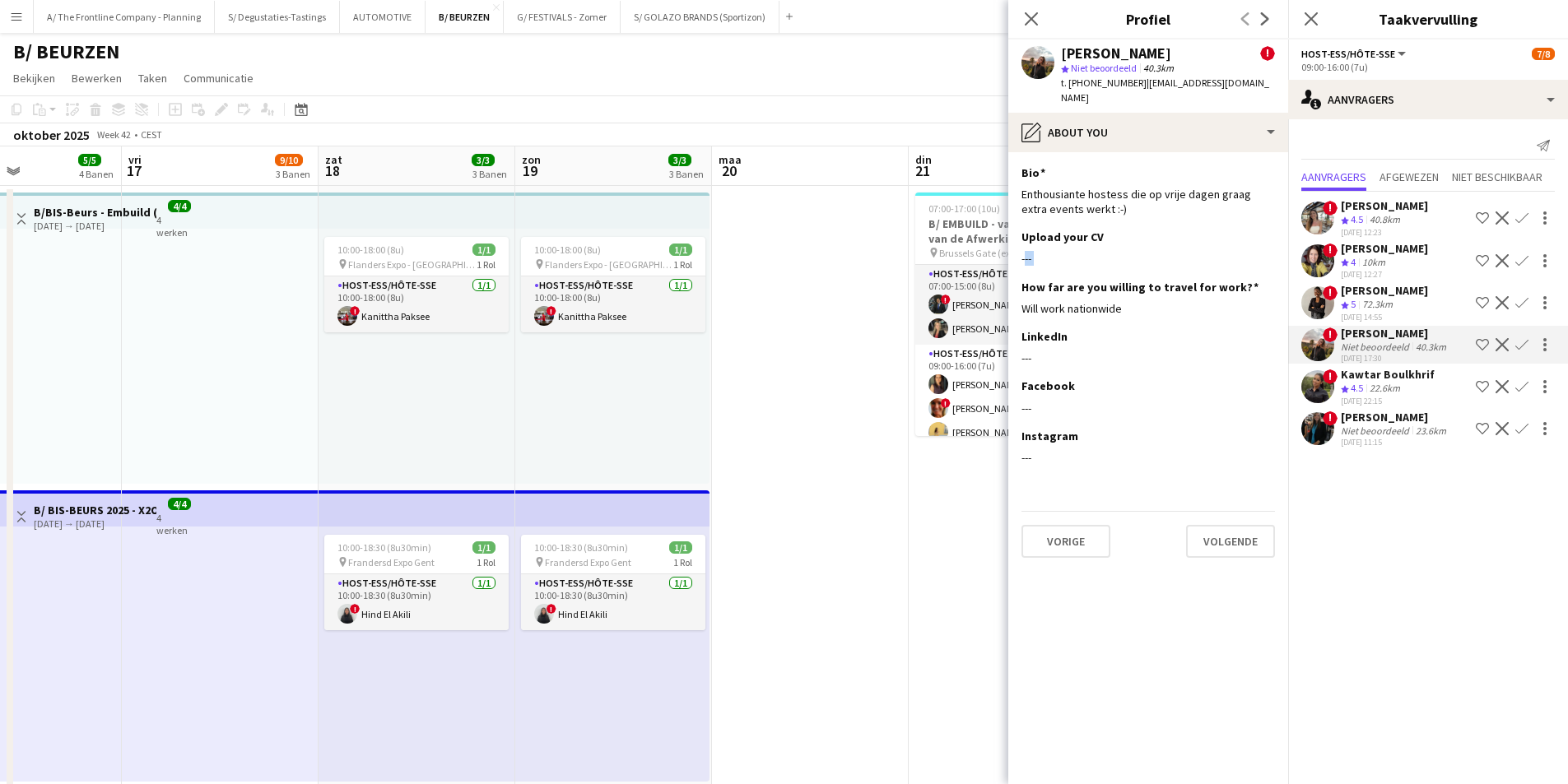
scroll to position [0, 601]
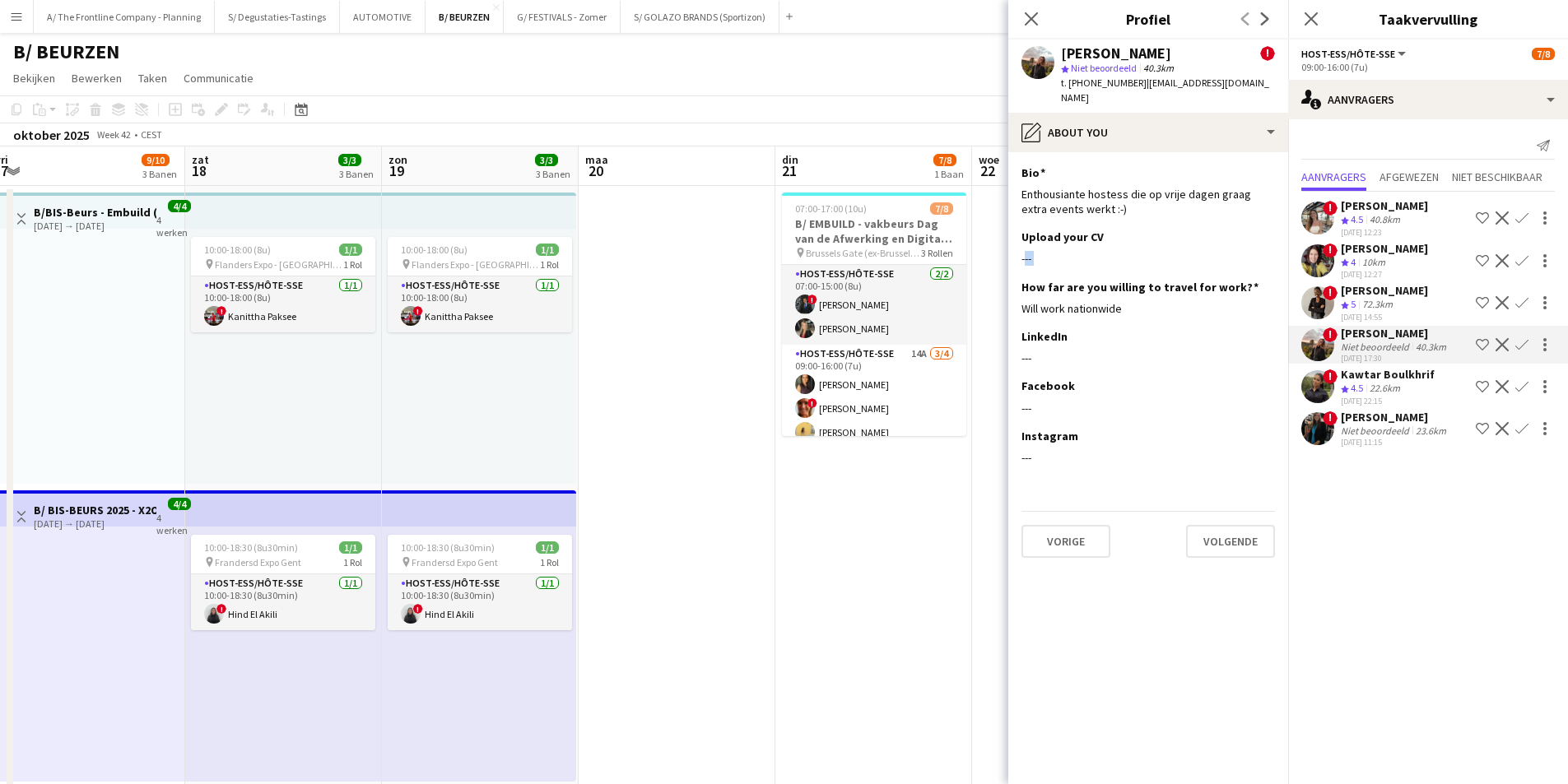
drag, startPoint x: 825, startPoint y: 565, endPoint x: 692, endPoint y: 583, distance: 134.2
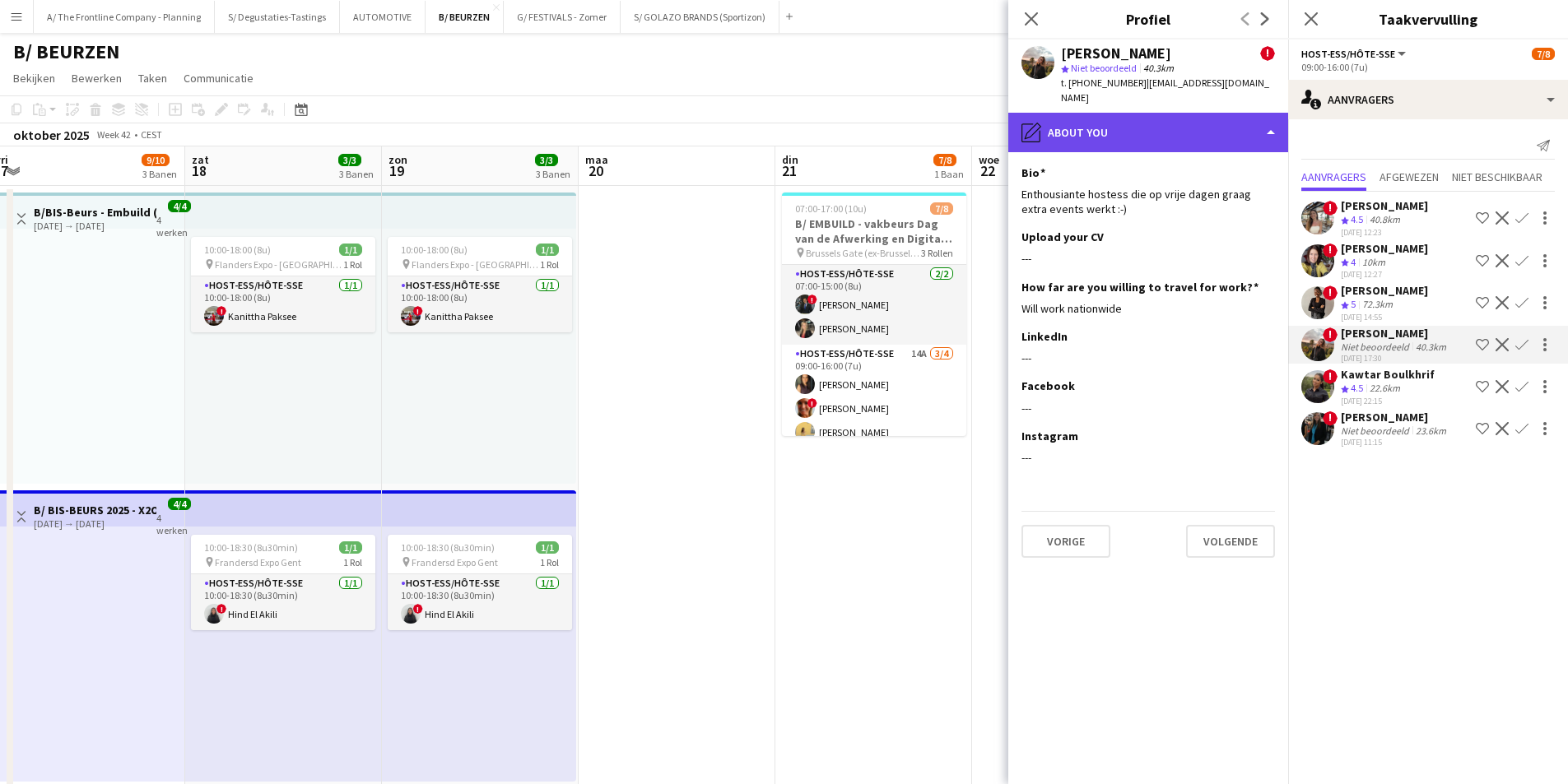
click at [1181, 117] on div "pencil4 About you" at bounding box center [1147, 132] width 280 height 40
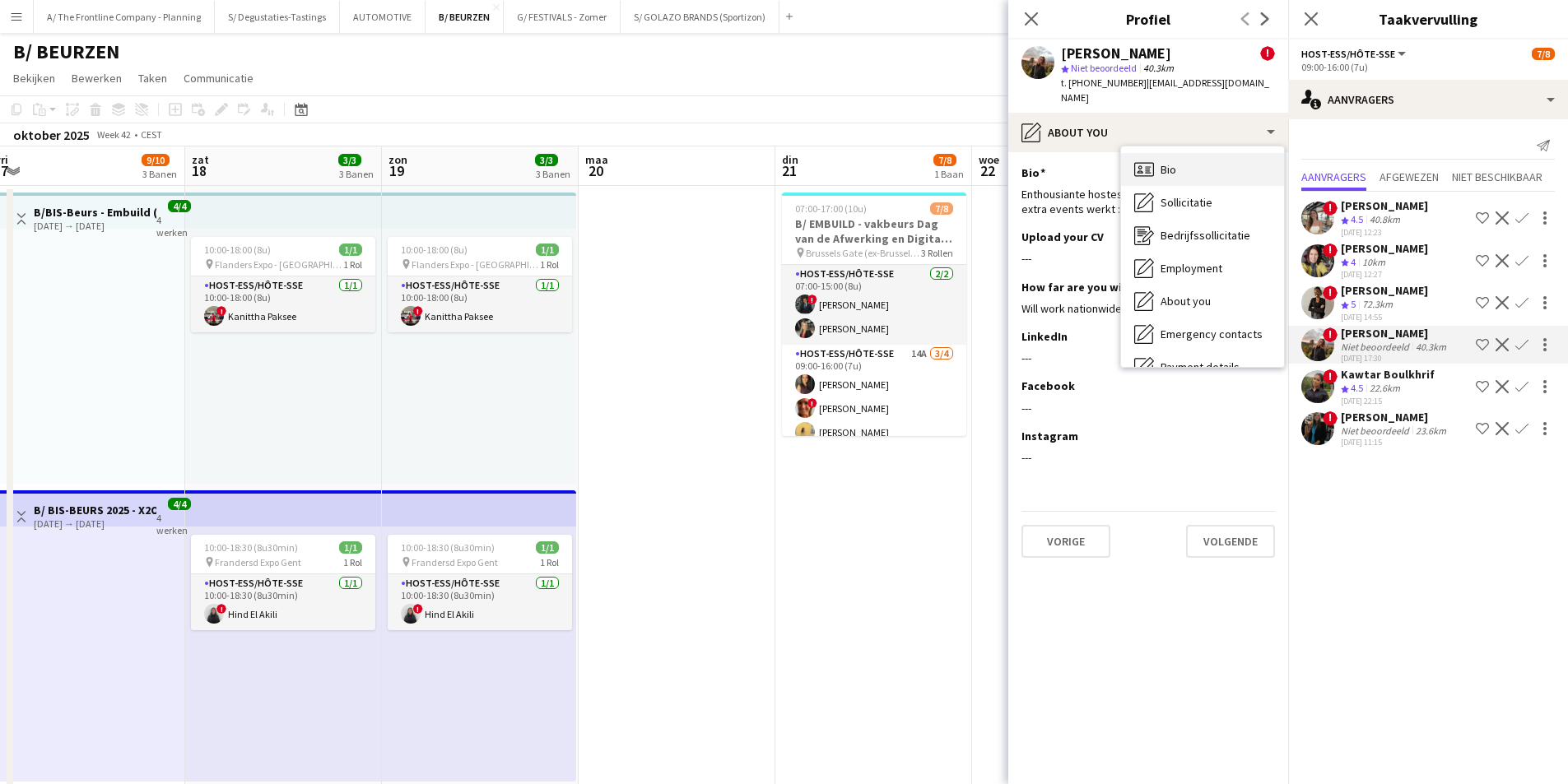
click at [1189, 153] on div "Bio Bio" at bounding box center [1202, 169] width 163 height 33
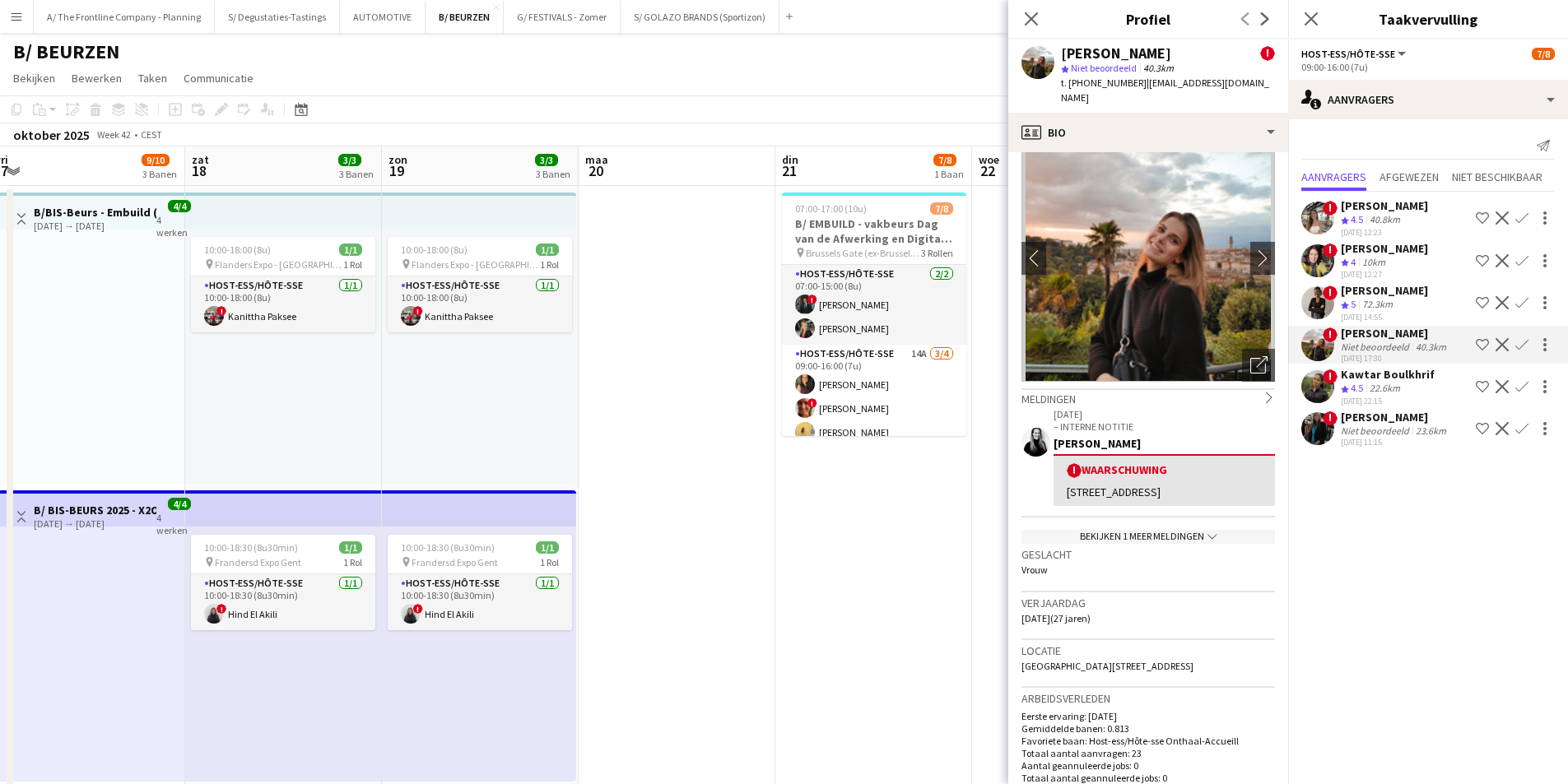
scroll to position [0, 0]
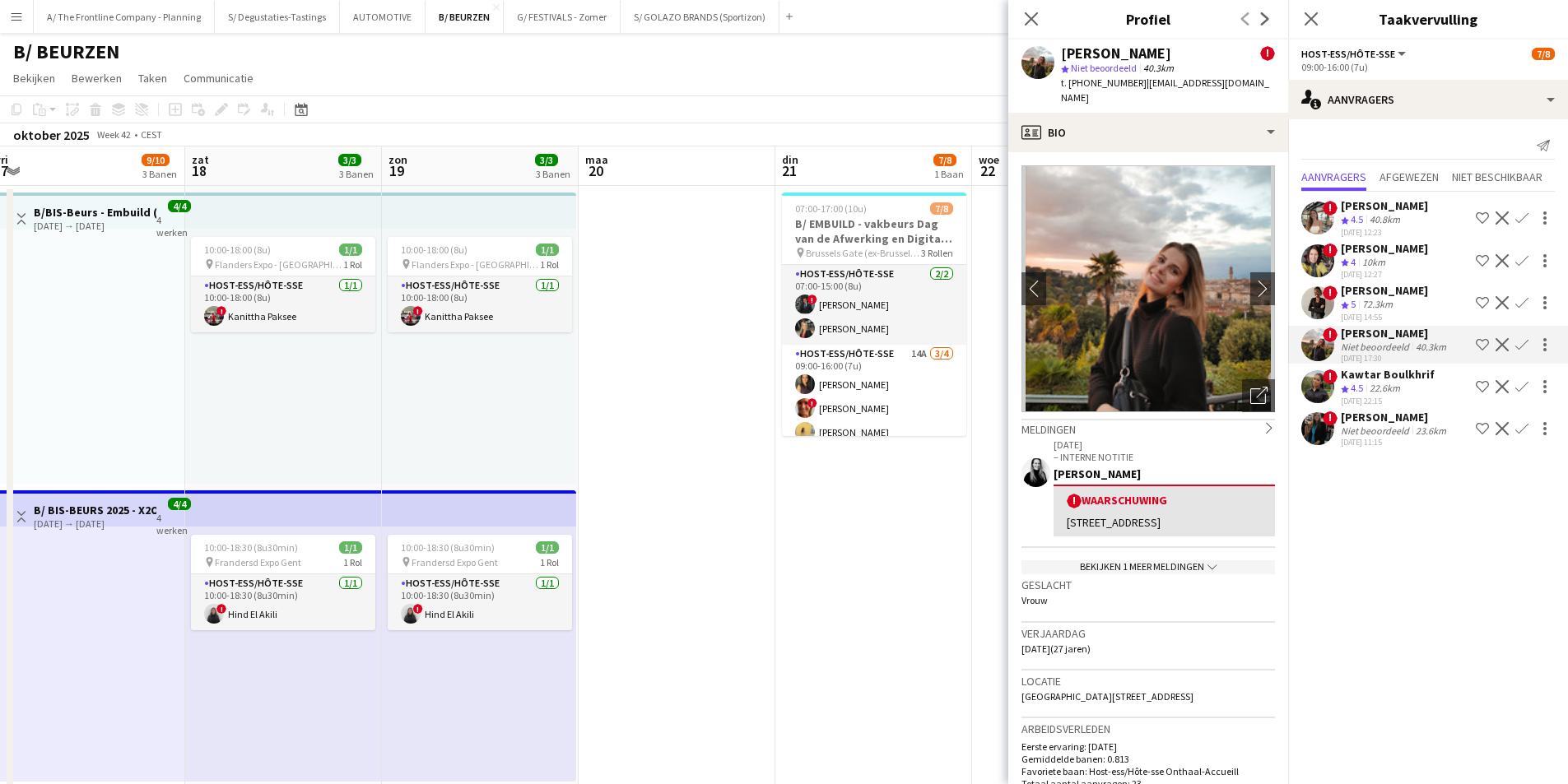
click at [1155, 560] on div "Bekijken 1 meer meldingen chevron-down" at bounding box center [1147, 567] width 253 height 14
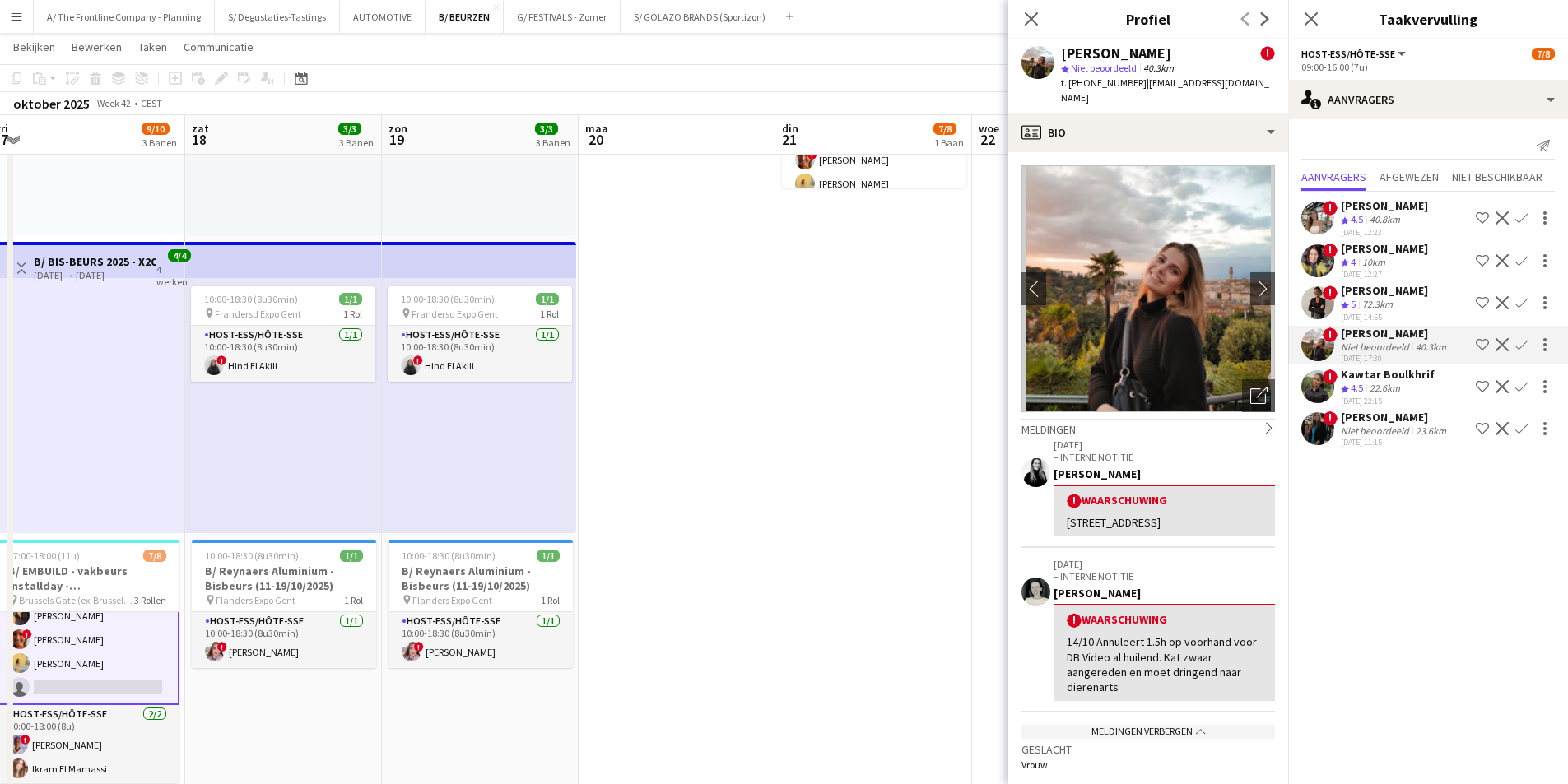
scroll to position [0, 535]
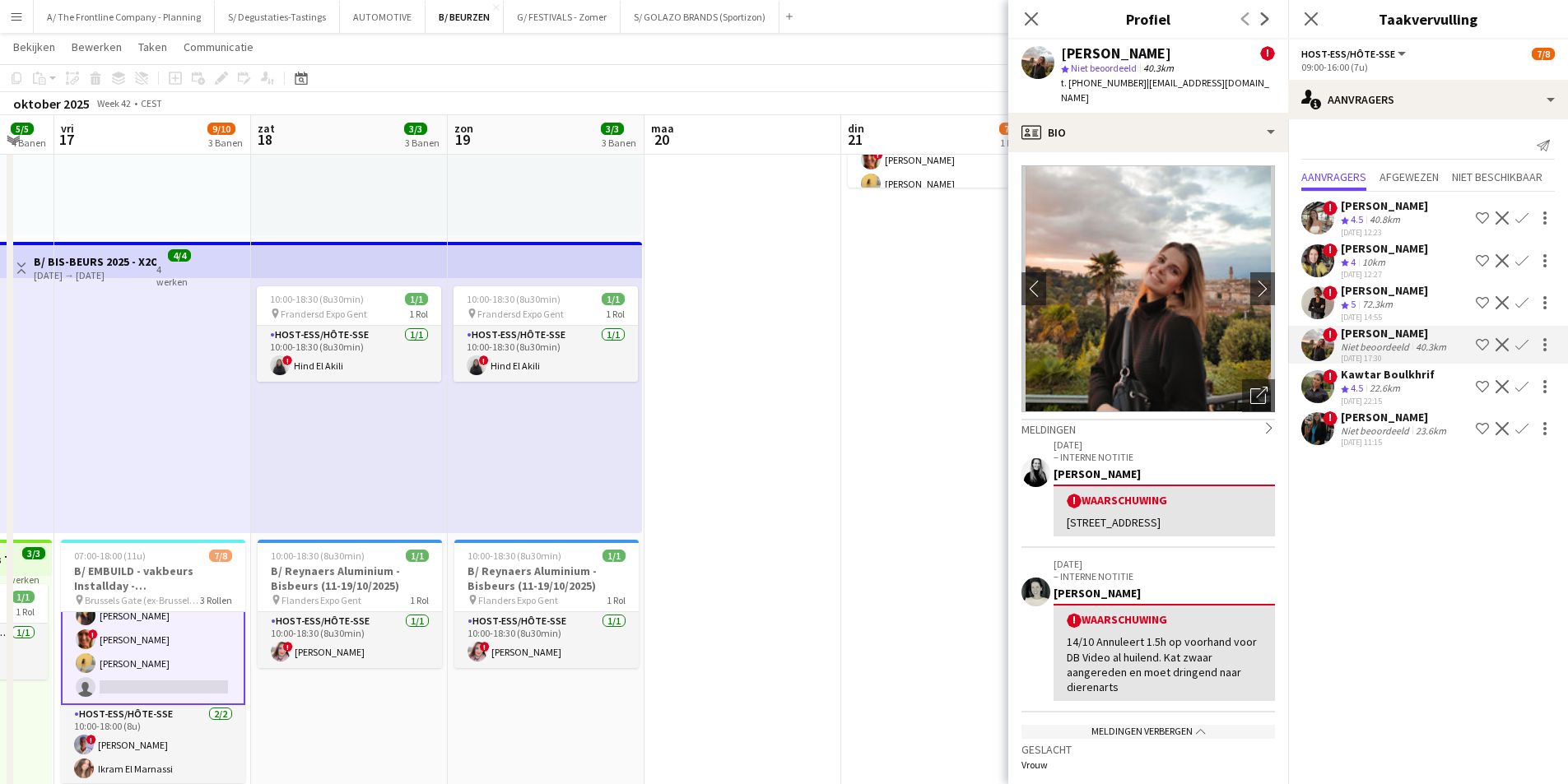
drag, startPoint x: 669, startPoint y: 443, endPoint x: 735, endPoint y: 399, distance: 79.3
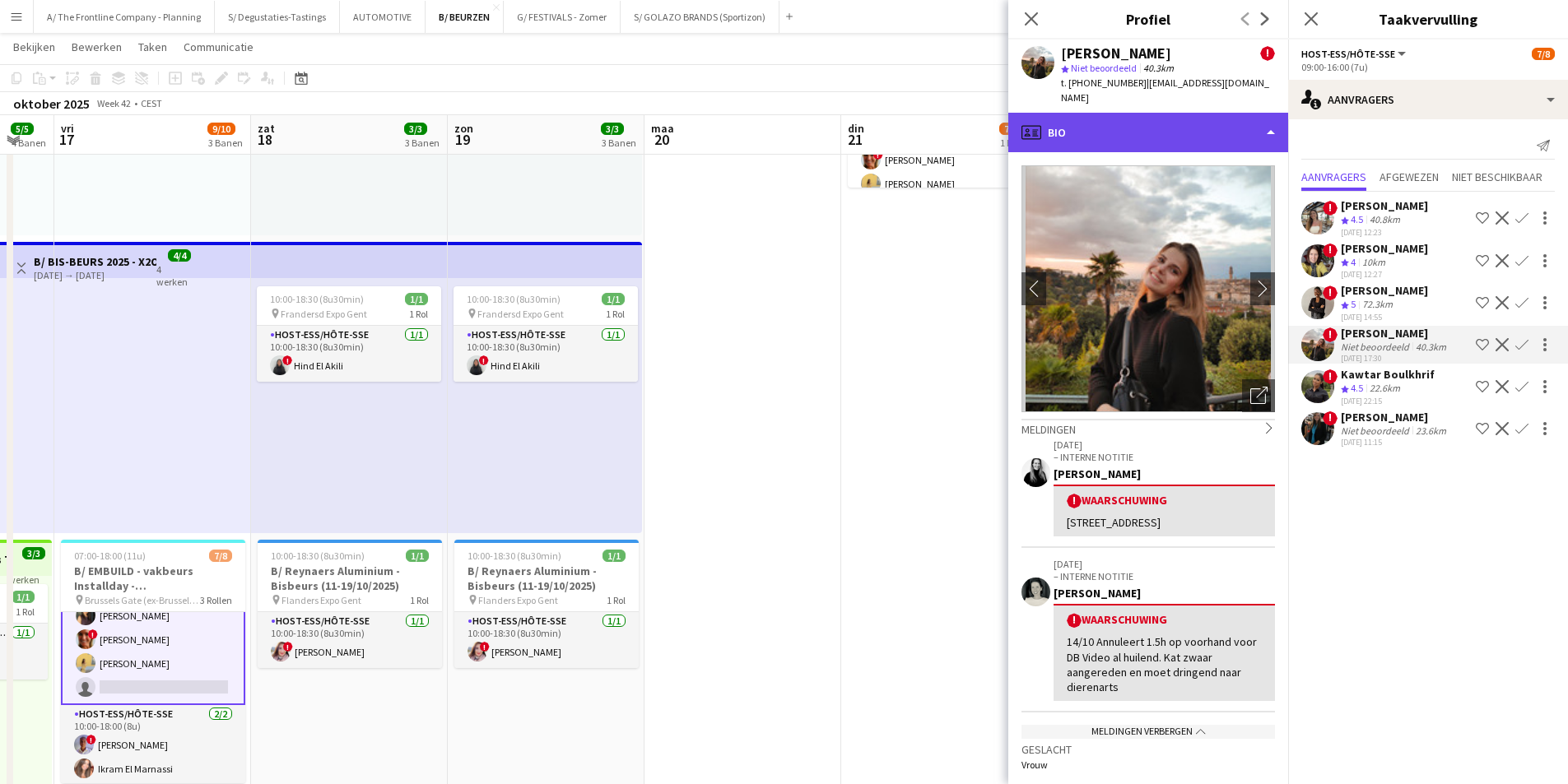
click at [1139, 131] on div "profile Bio" at bounding box center [1147, 132] width 280 height 40
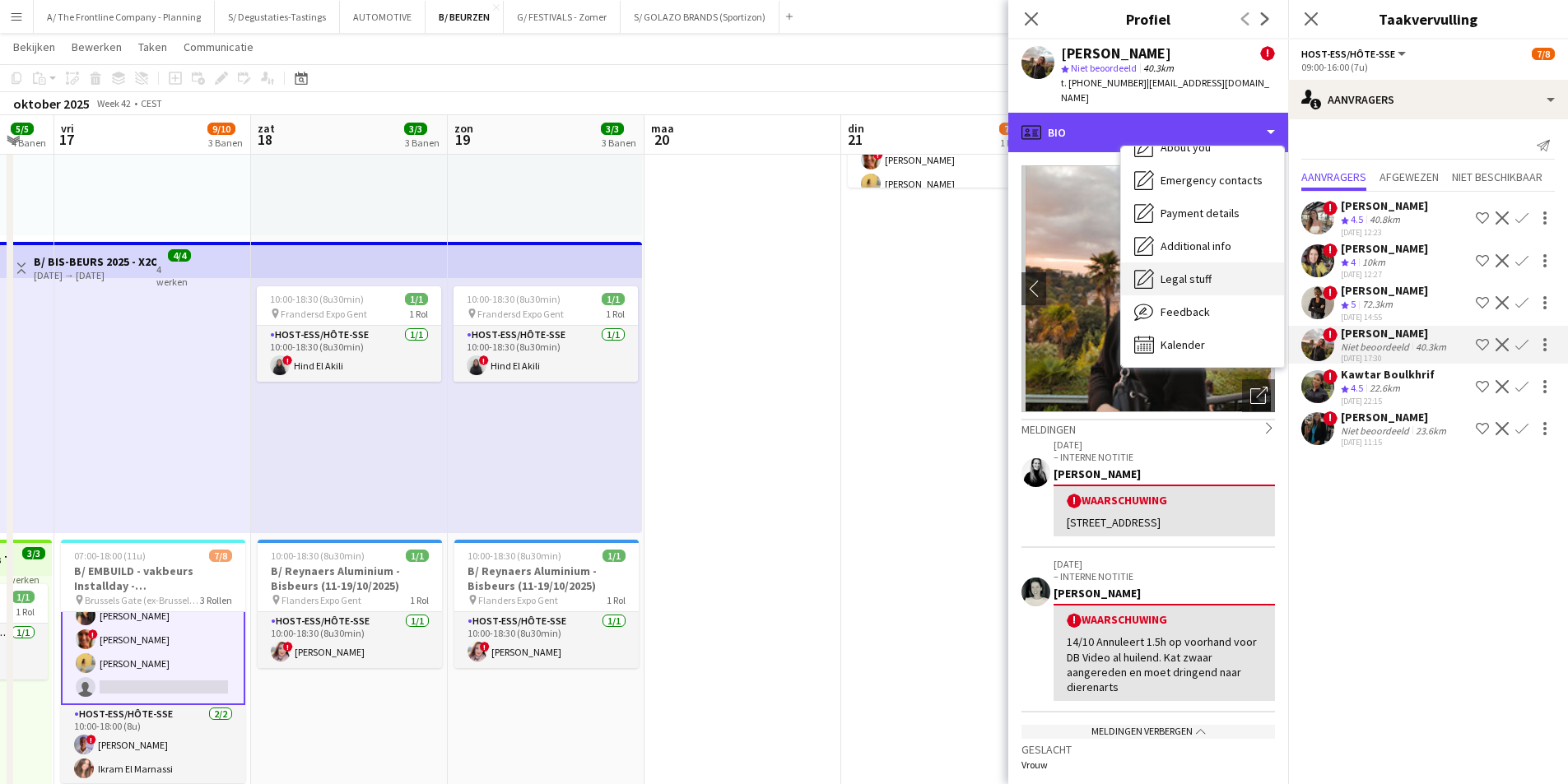
scroll to position [154, 0]
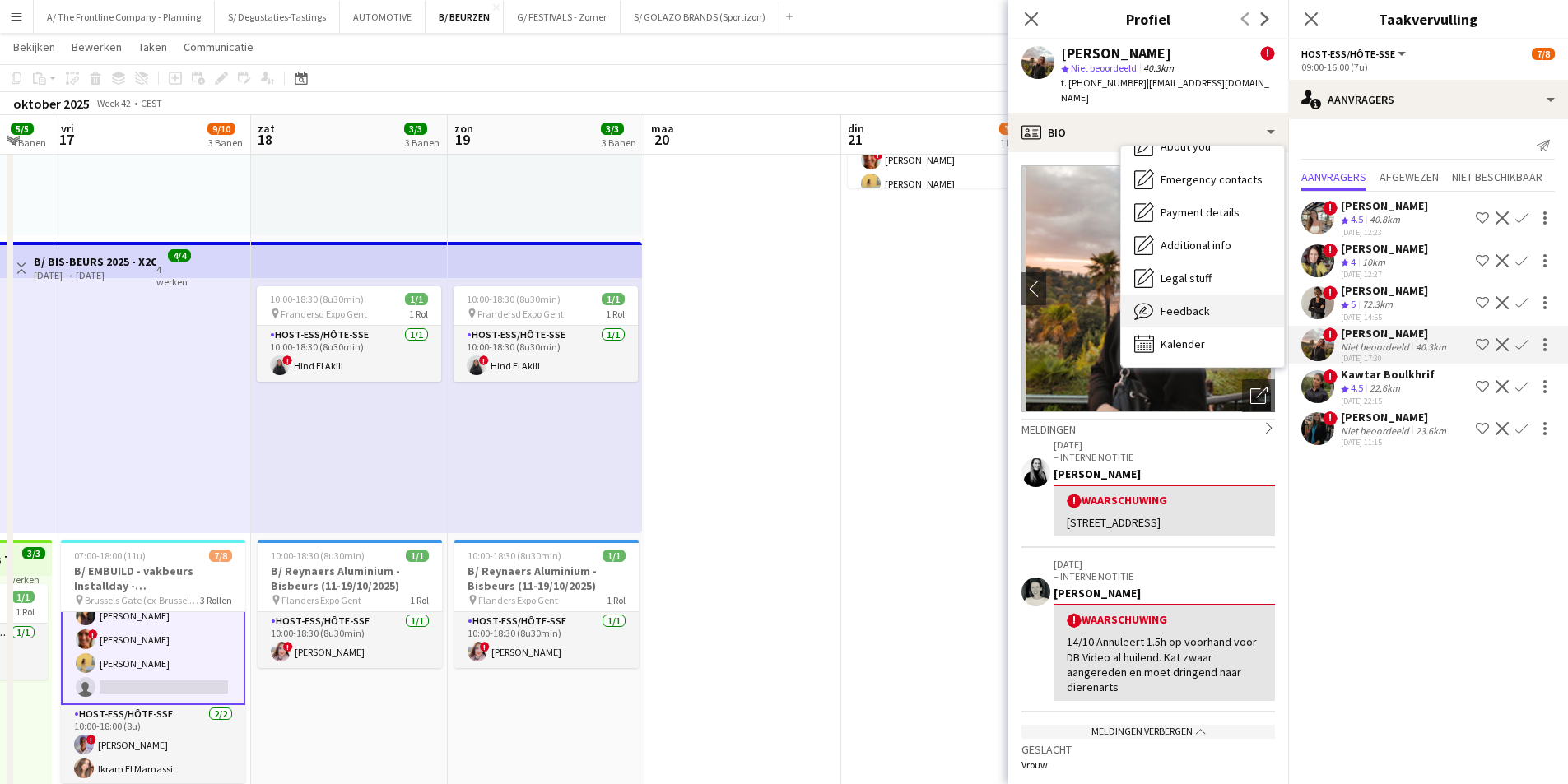
click at [1198, 303] on span "Feedback" at bounding box center [1185, 310] width 49 height 15
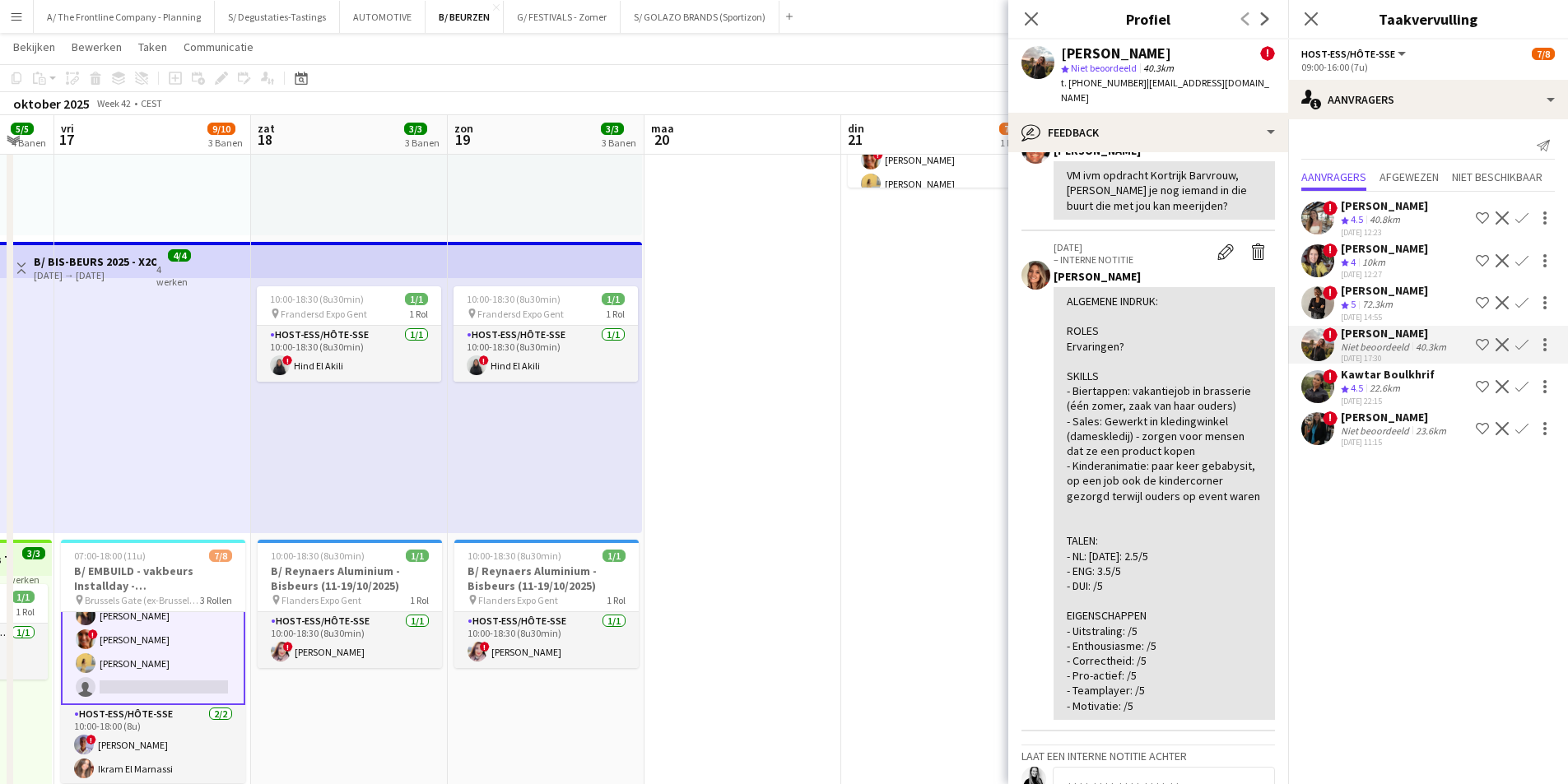
scroll to position [412, 0]
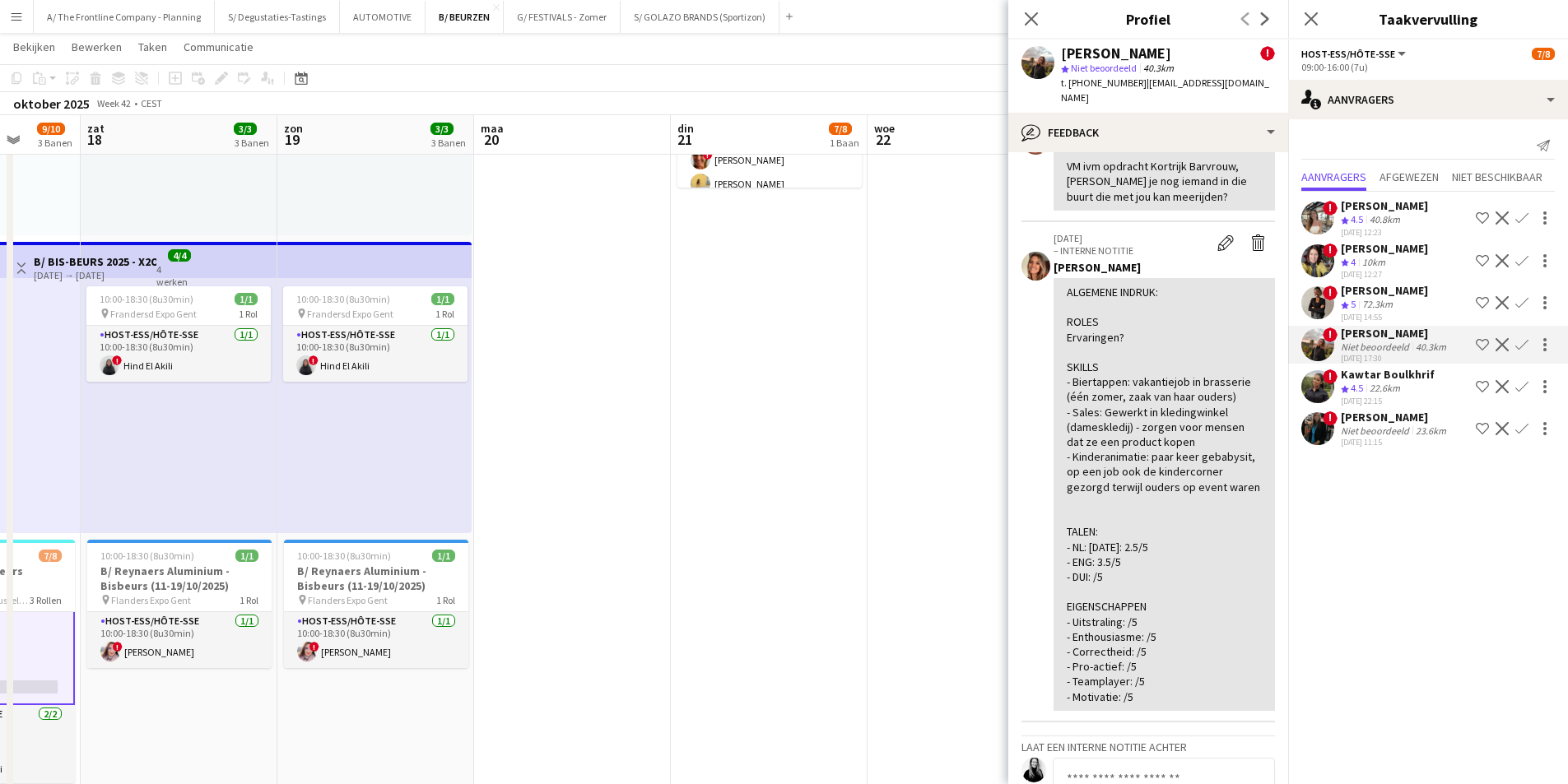
drag, startPoint x: 648, startPoint y: 442, endPoint x: 536, endPoint y: 499, distance: 125.7
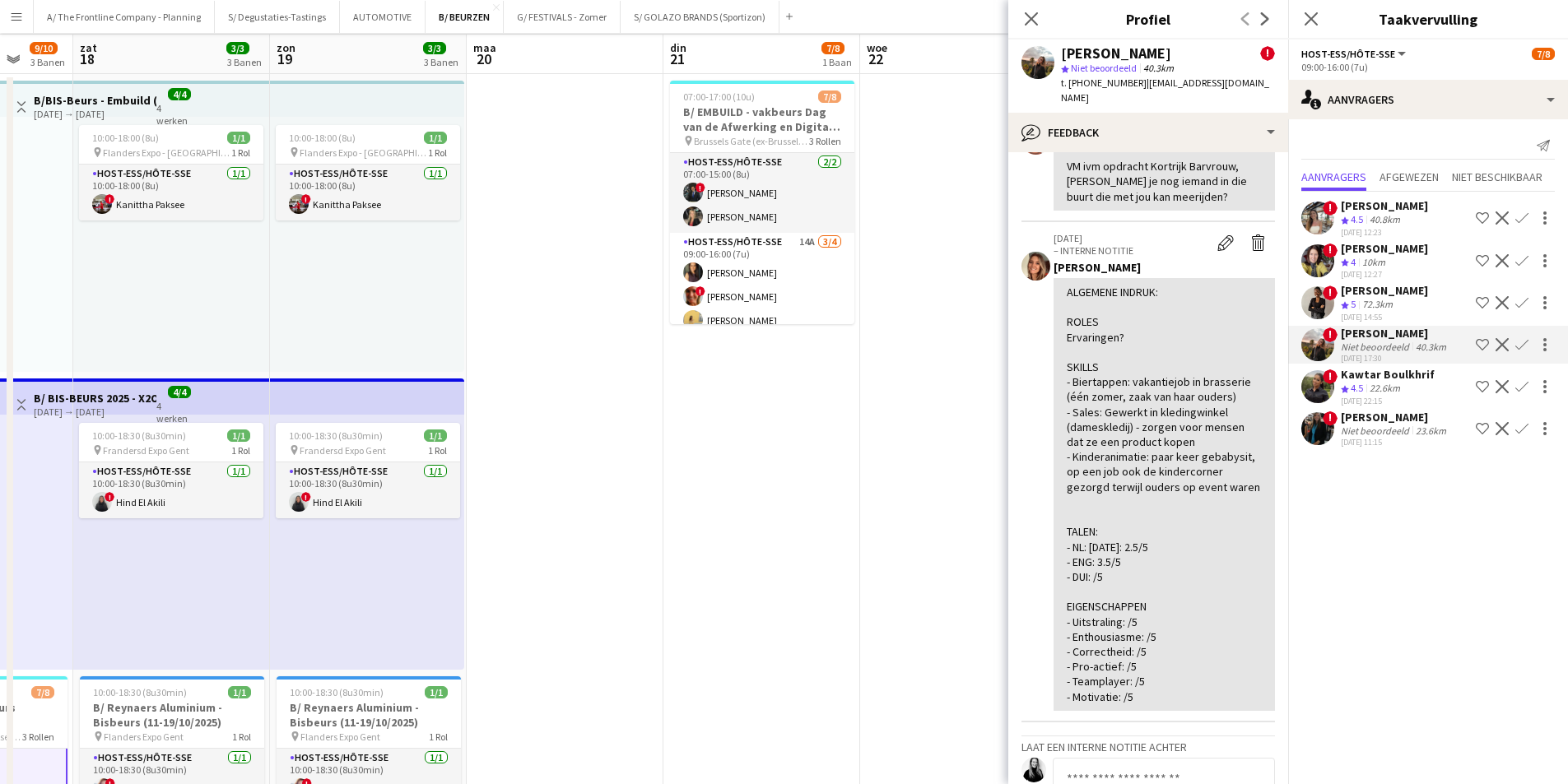
scroll to position [0, 0]
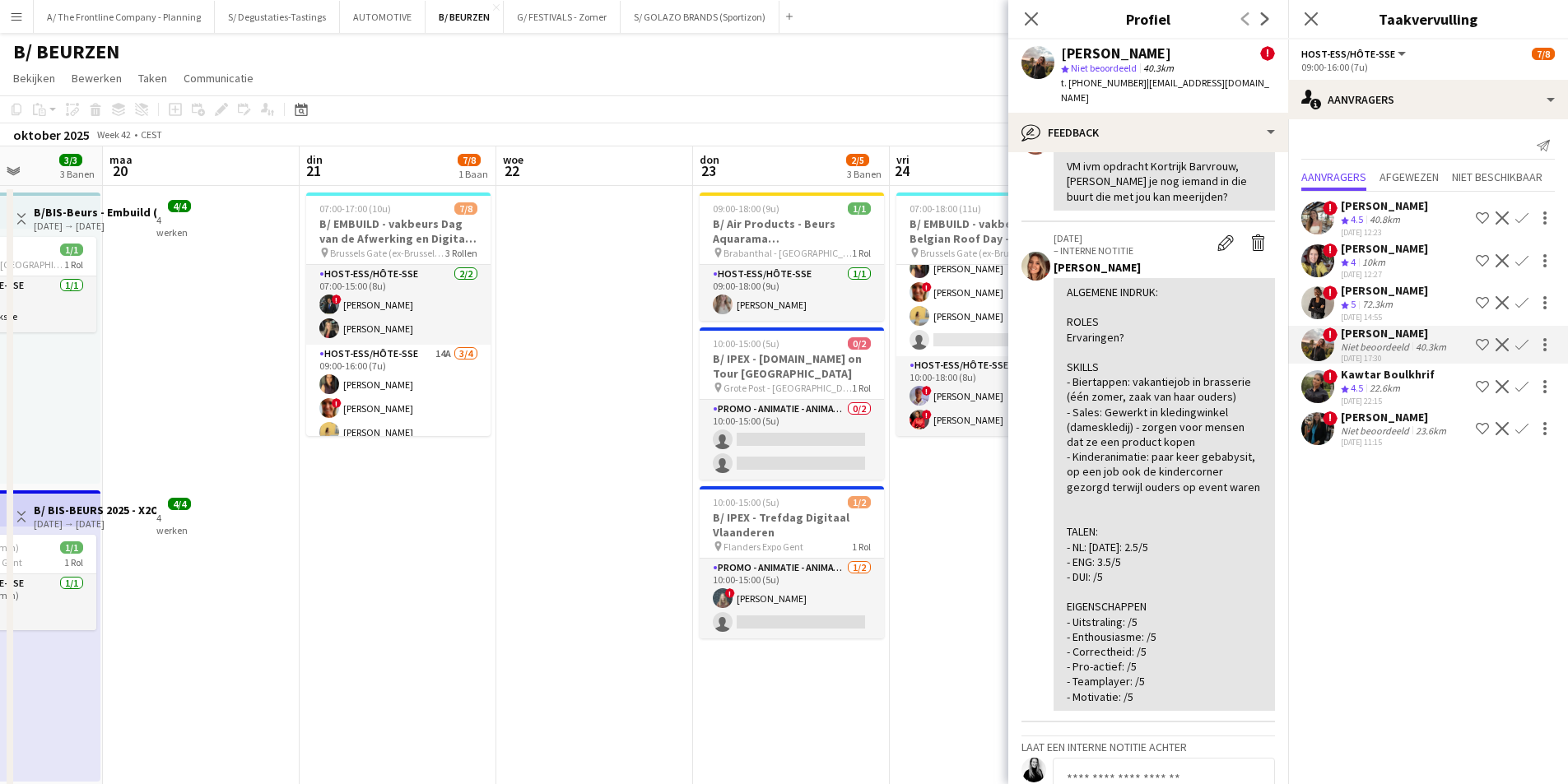
drag, startPoint x: 694, startPoint y: 410, endPoint x: 831, endPoint y: 380, distance: 140.2
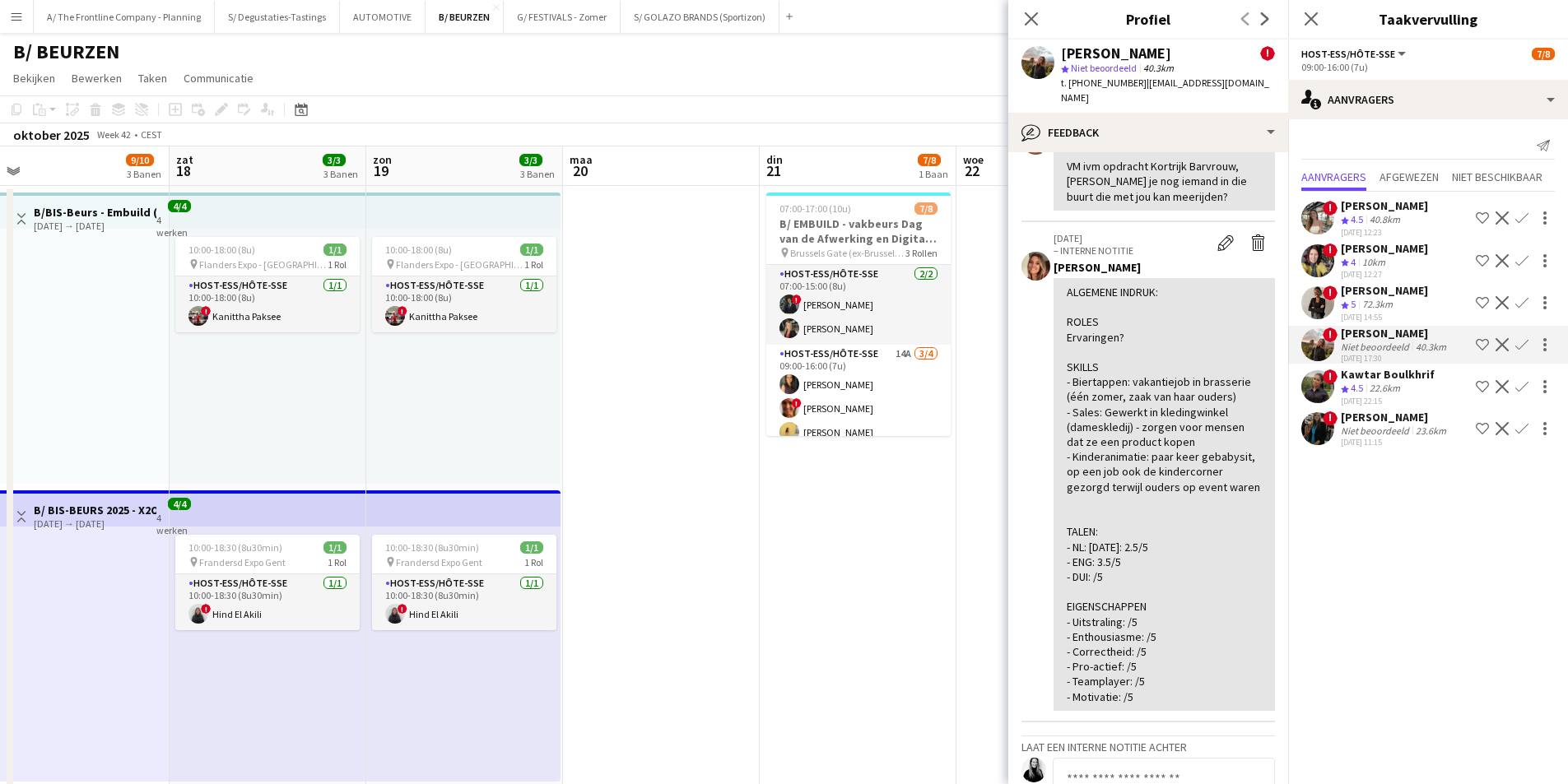
scroll to position [0, 369]
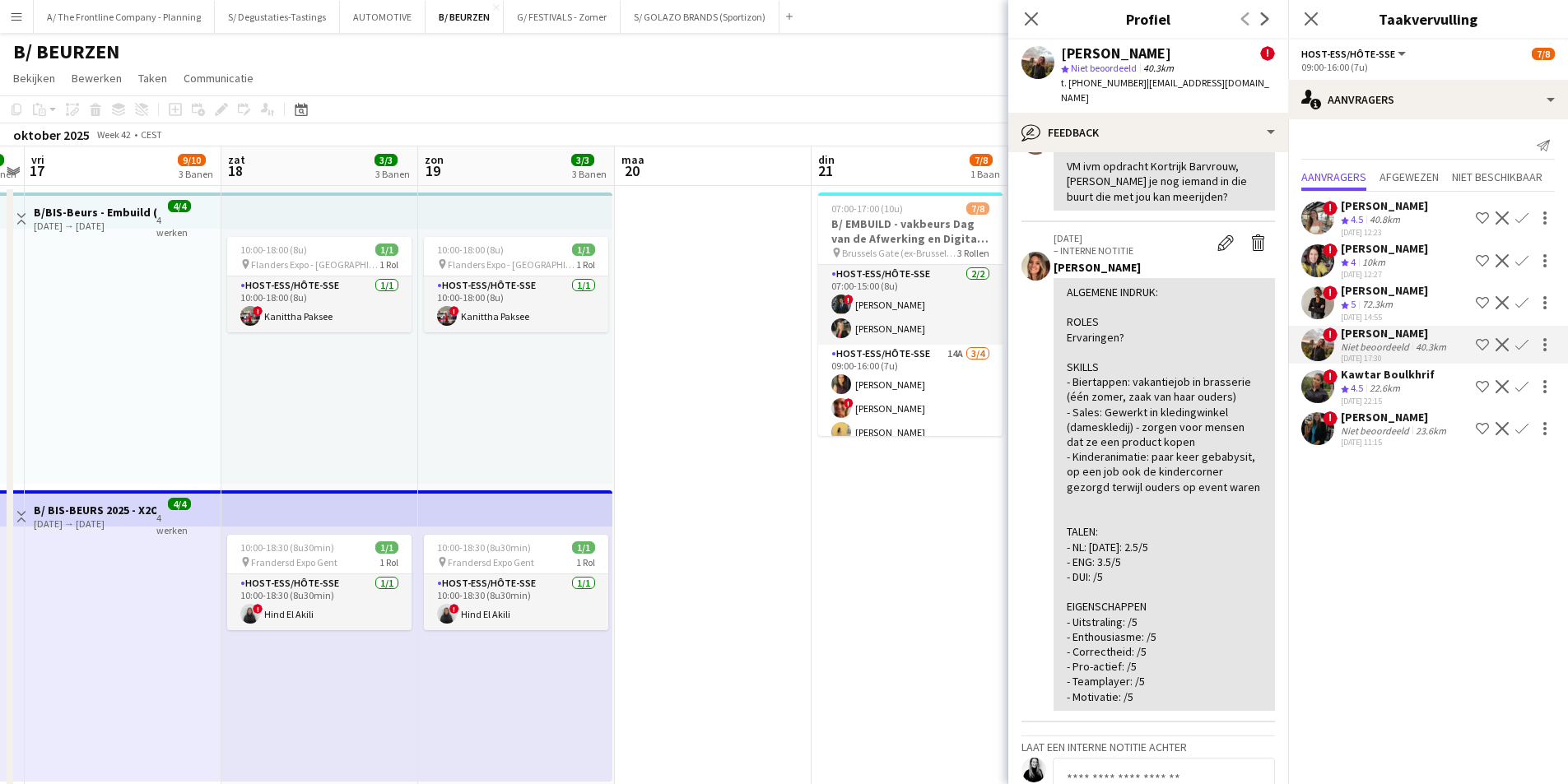
drag, startPoint x: 473, startPoint y: 492, endPoint x: 788, endPoint y: 465, distance: 316.2
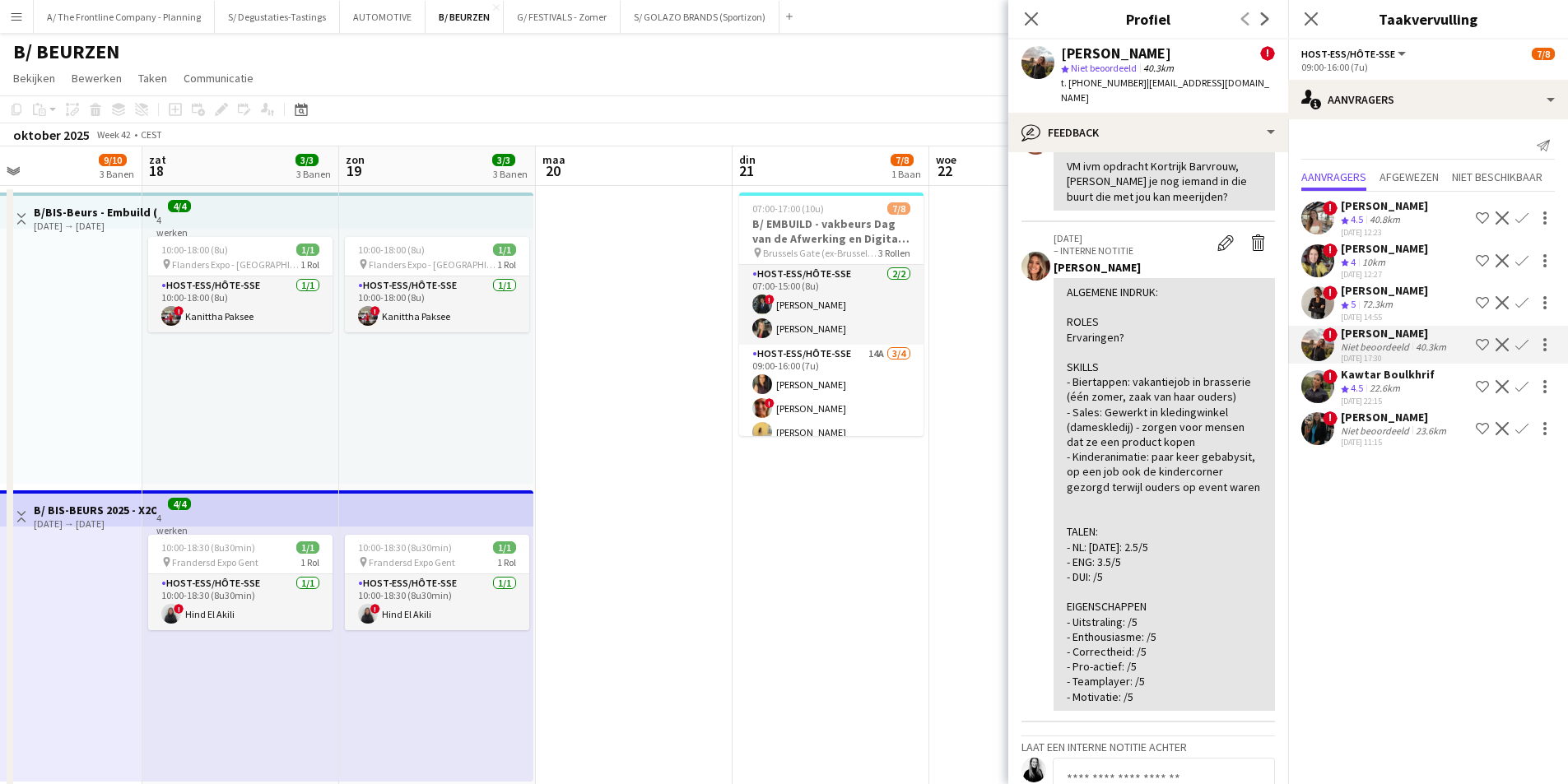
scroll to position [0, 610]
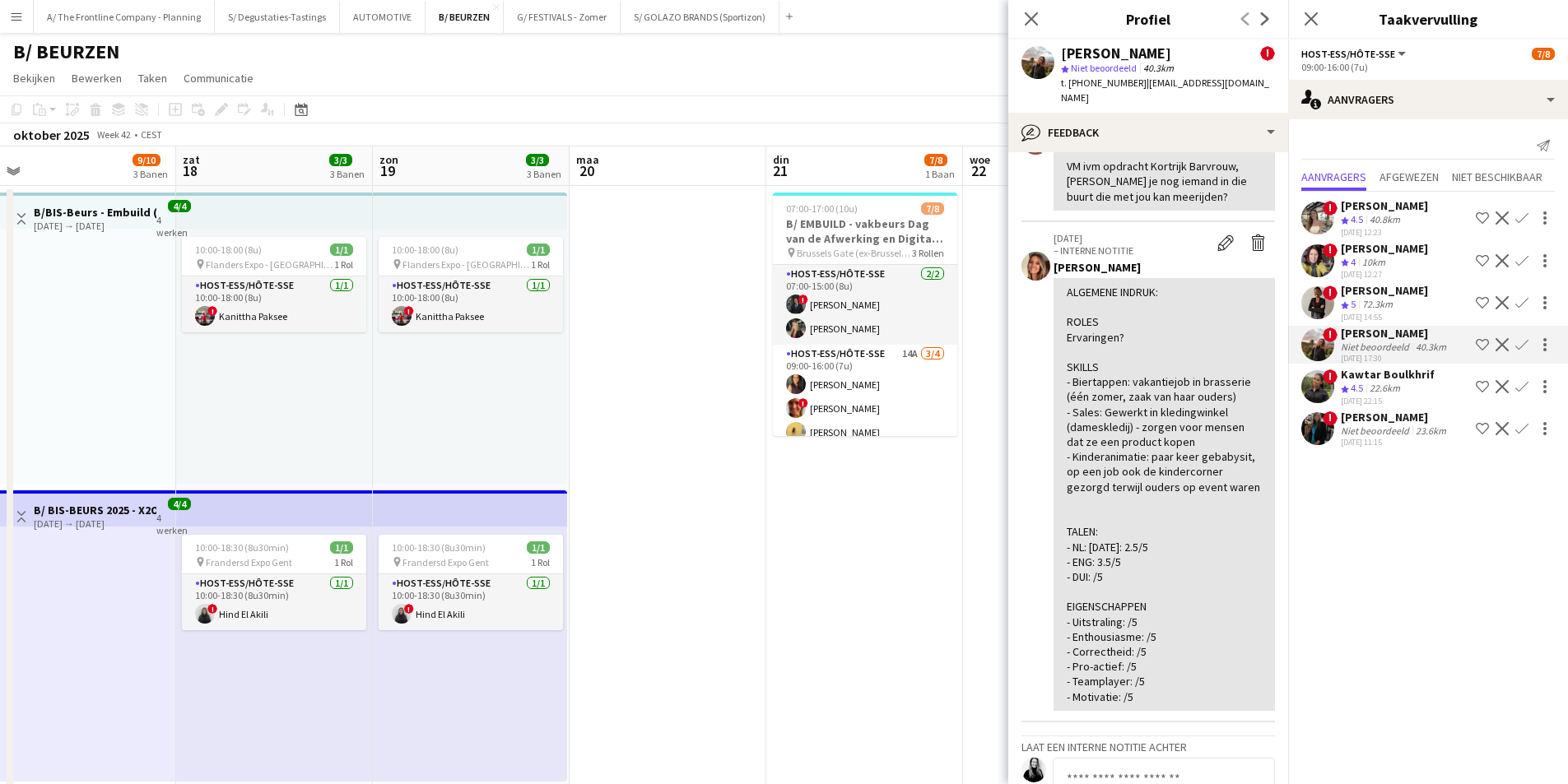
drag, startPoint x: 953, startPoint y: 465, endPoint x: 515, endPoint y: 532, distance: 443.1
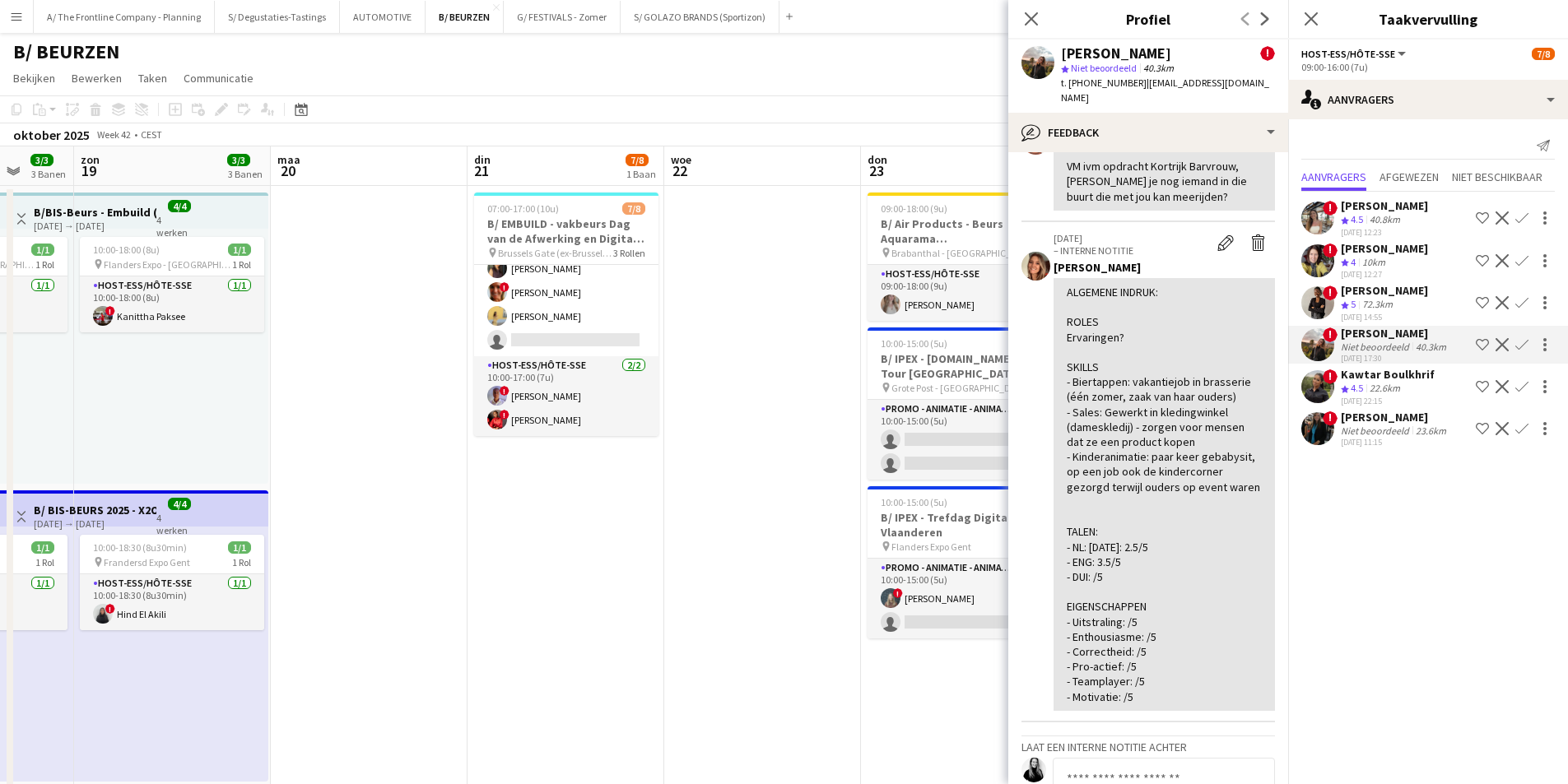
scroll to position [0, 517]
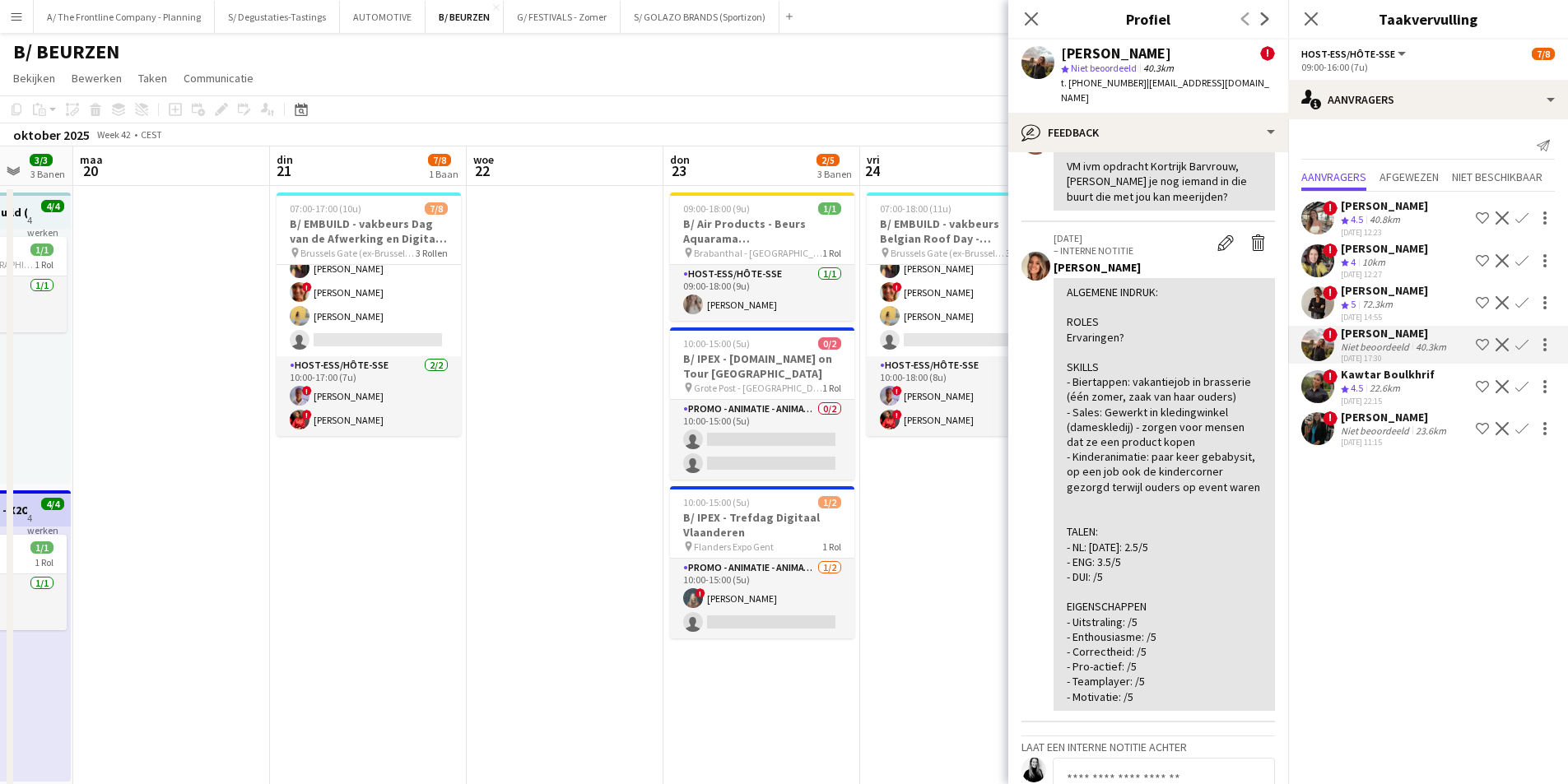
drag, startPoint x: 564, startPoint y: 412, endPoint x: 405, endPoint y: 445, distance: 162.4
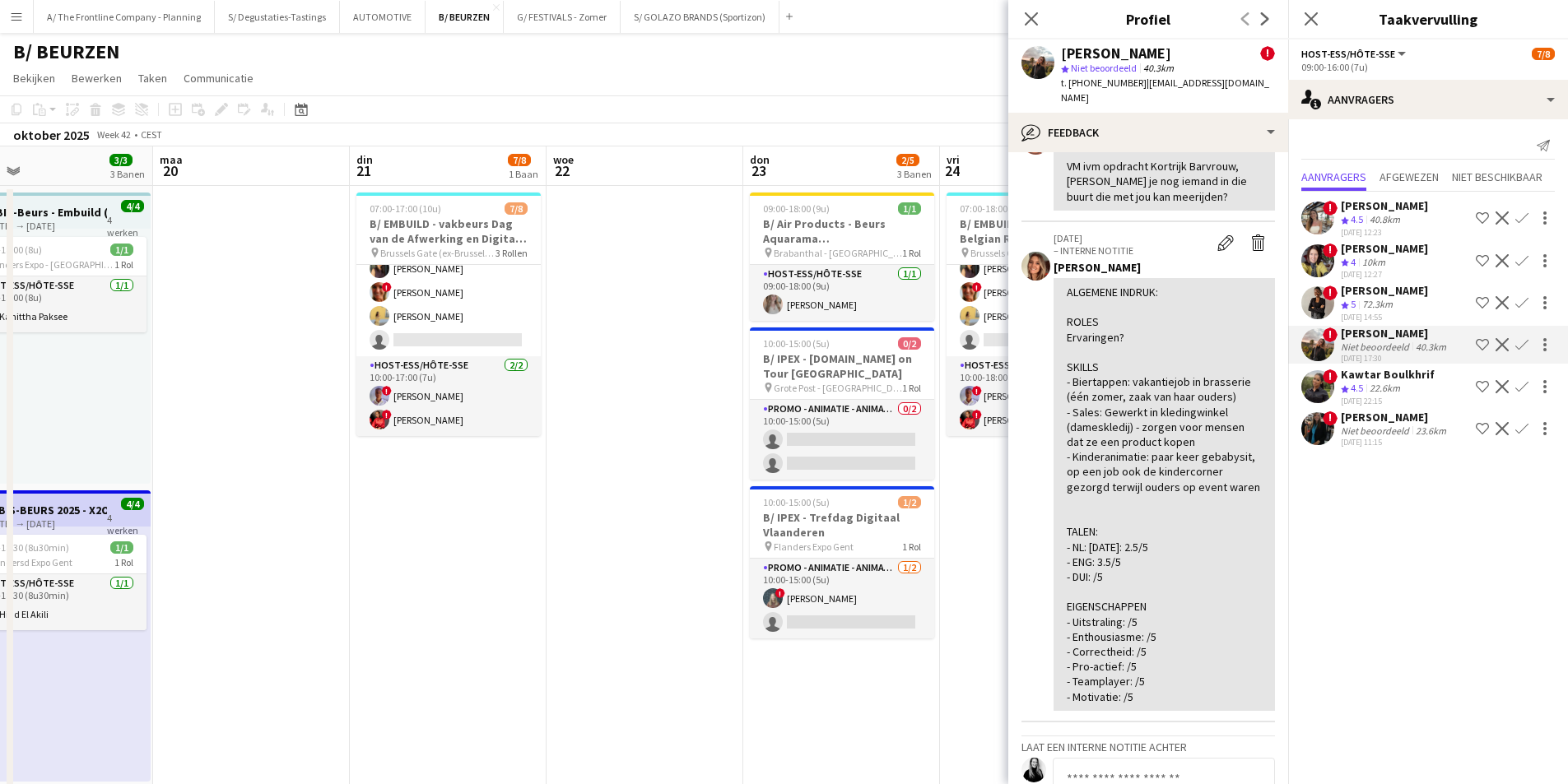
drag, startPoint x: 400, startPoint y: 424, endPoint x: 629, endPoint y: 390, distance: 231.5
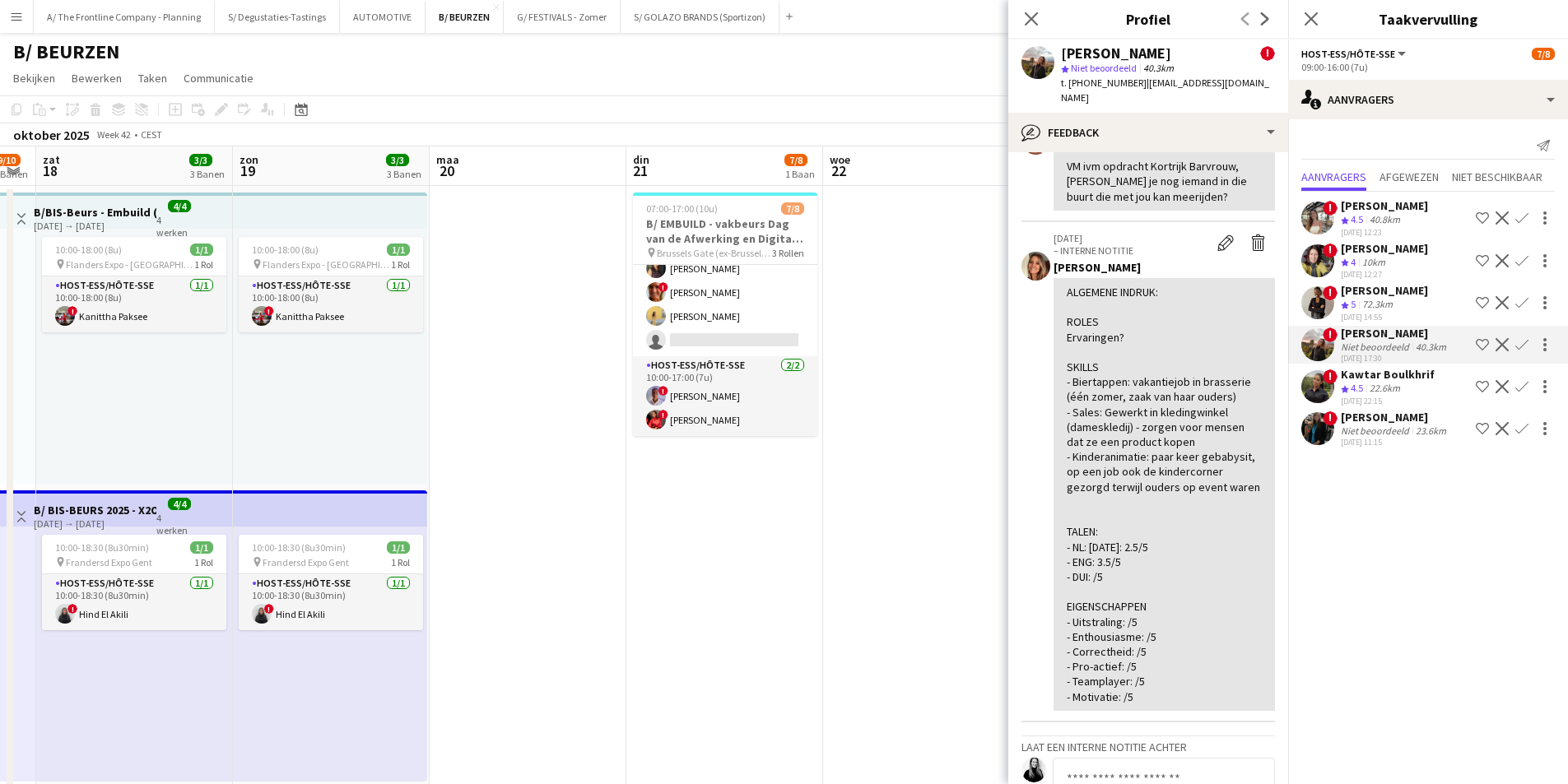
drag, startPoint x: 306, startPoint y: 474, endPoint x: 583, endPoint y: 406, distance: 285.2
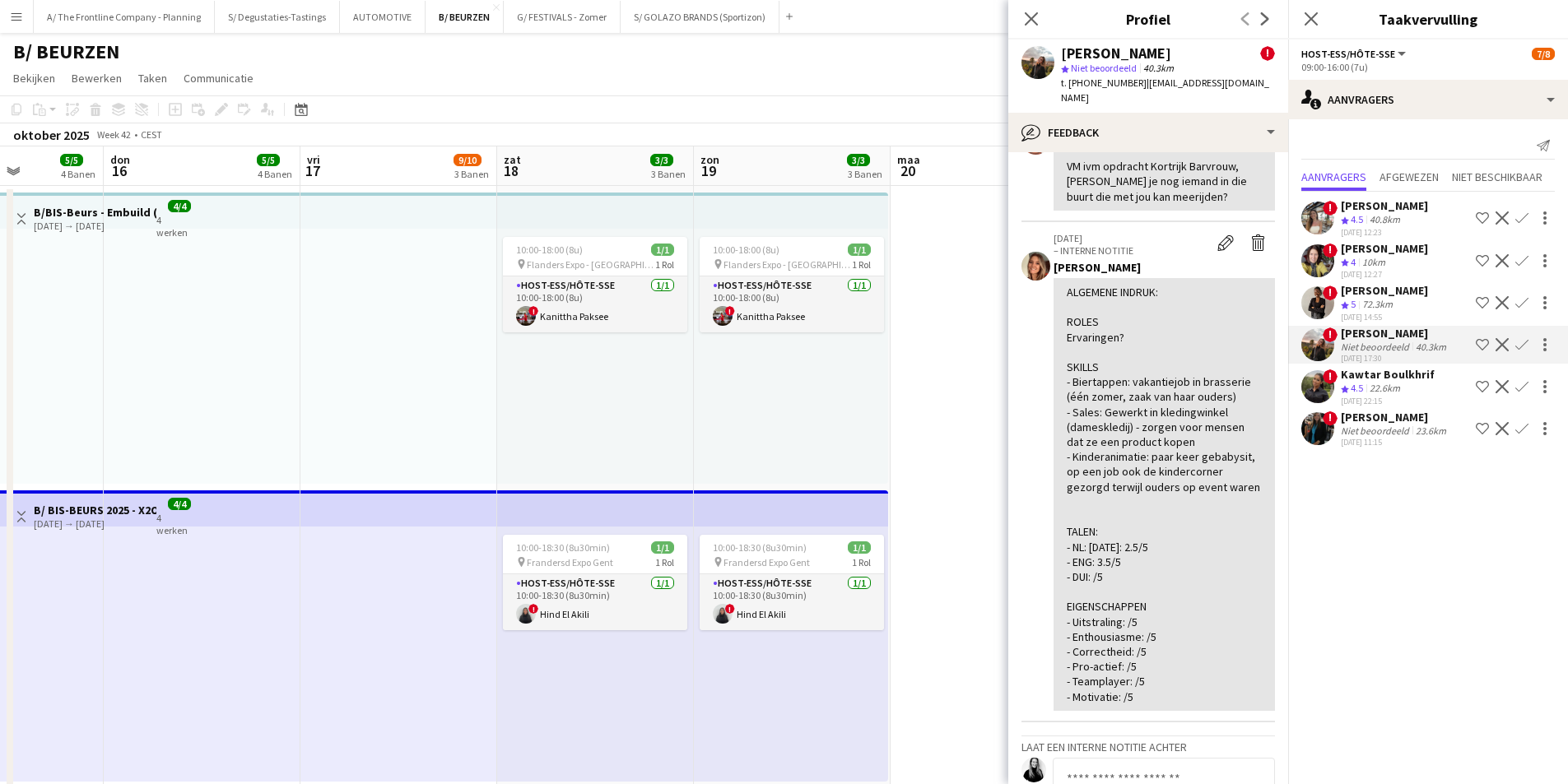
scroll to position [0, 486]
drag, startPoint x: 478, startPoint y: 403, endPoint x: 743, endPoint y: 314, distance: 279.5
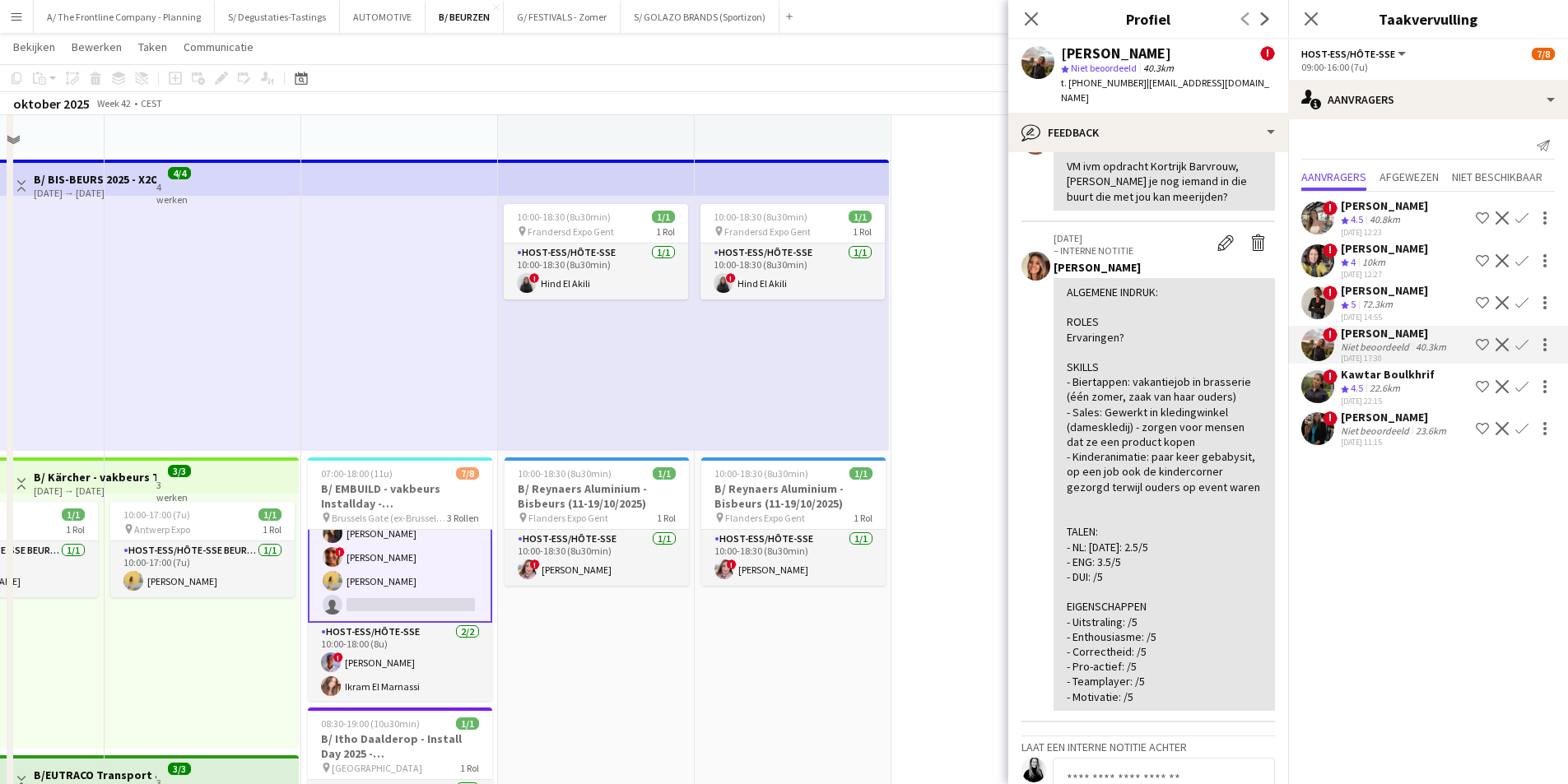
scroll to position [0, 0]
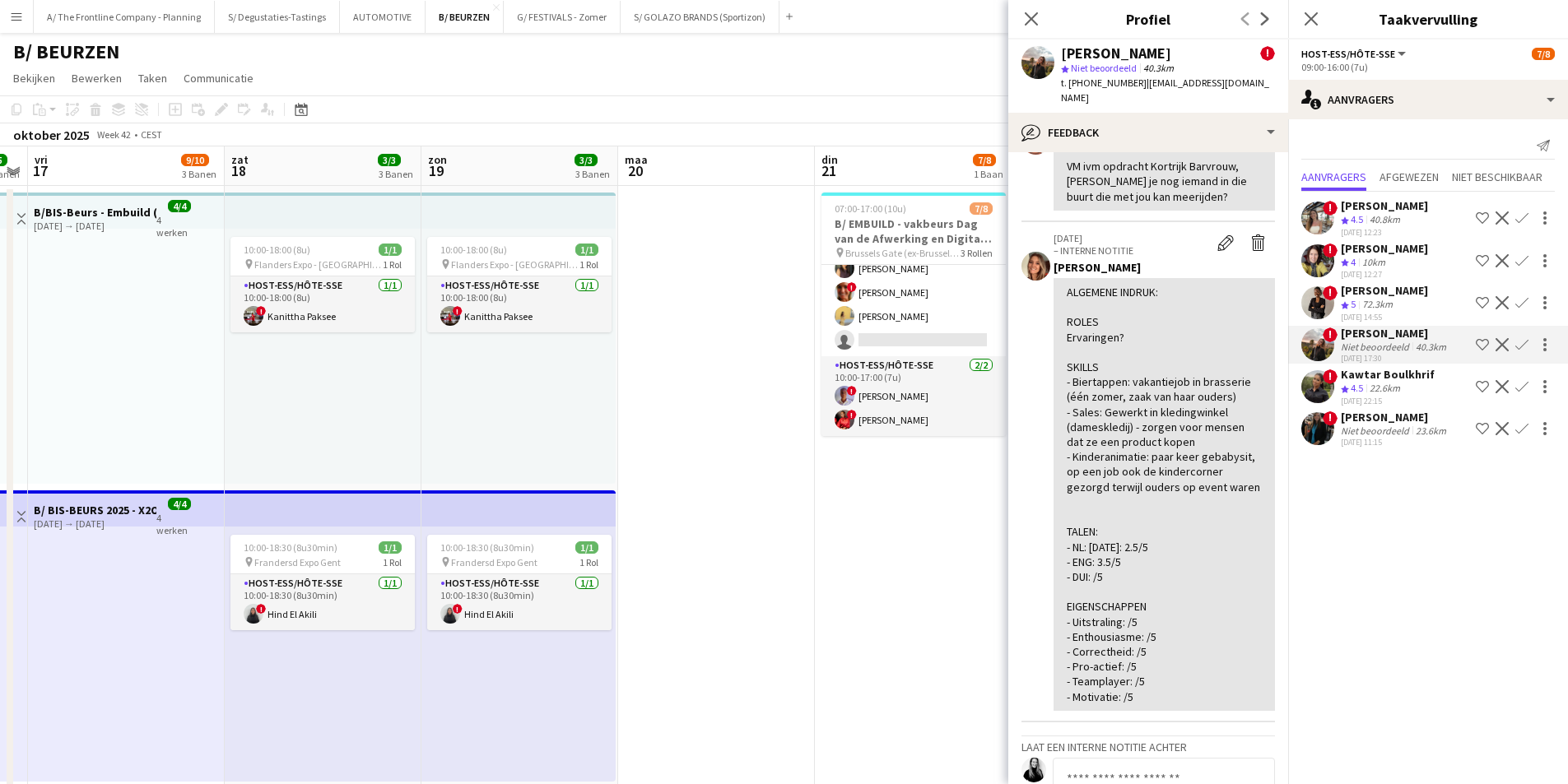
drag, startPoint x: 677, startPoint y: 365, endPoint x: 168, endPoint y: 429, distance: 513.0
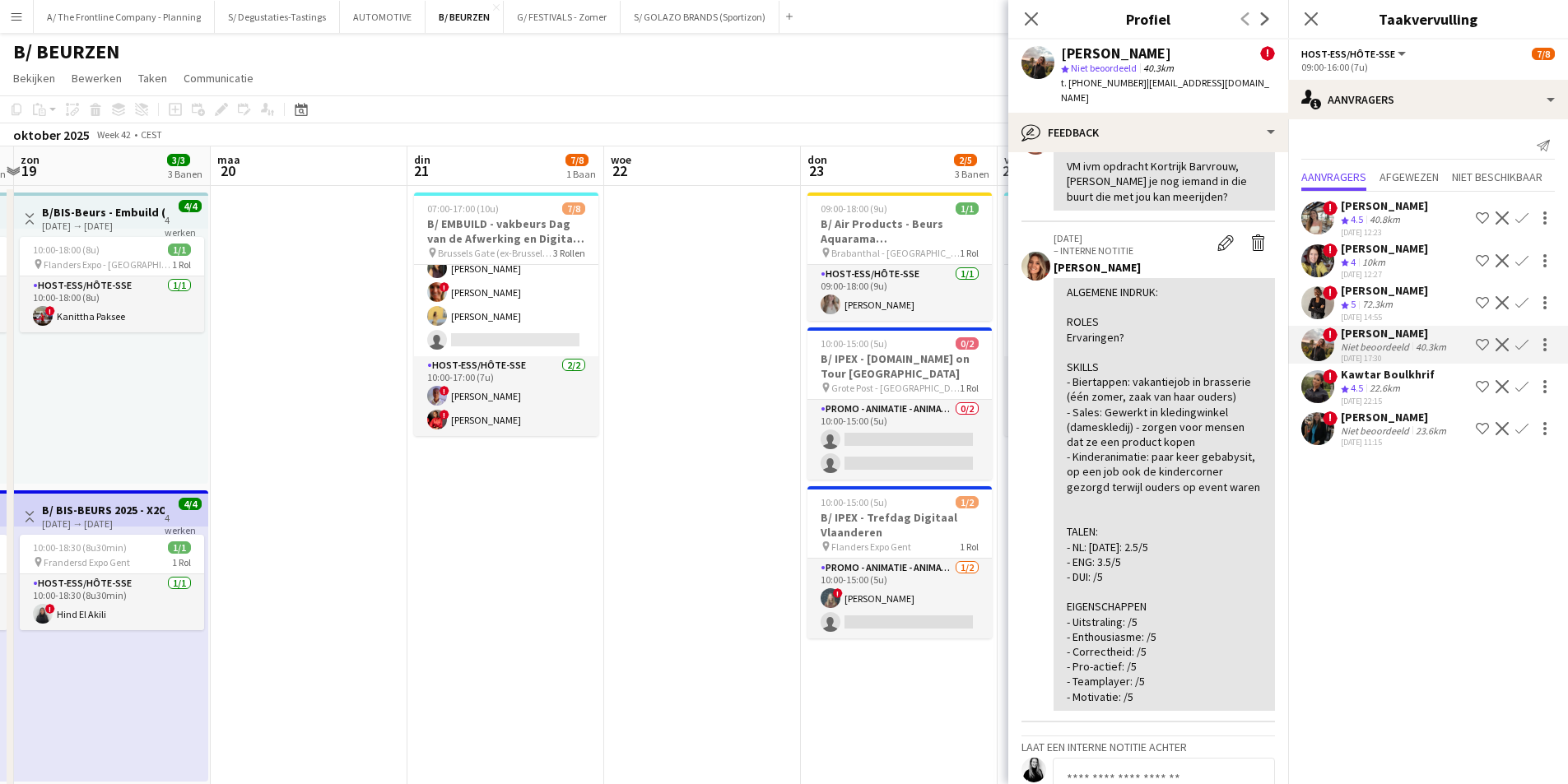
scroll to position [0, 564]
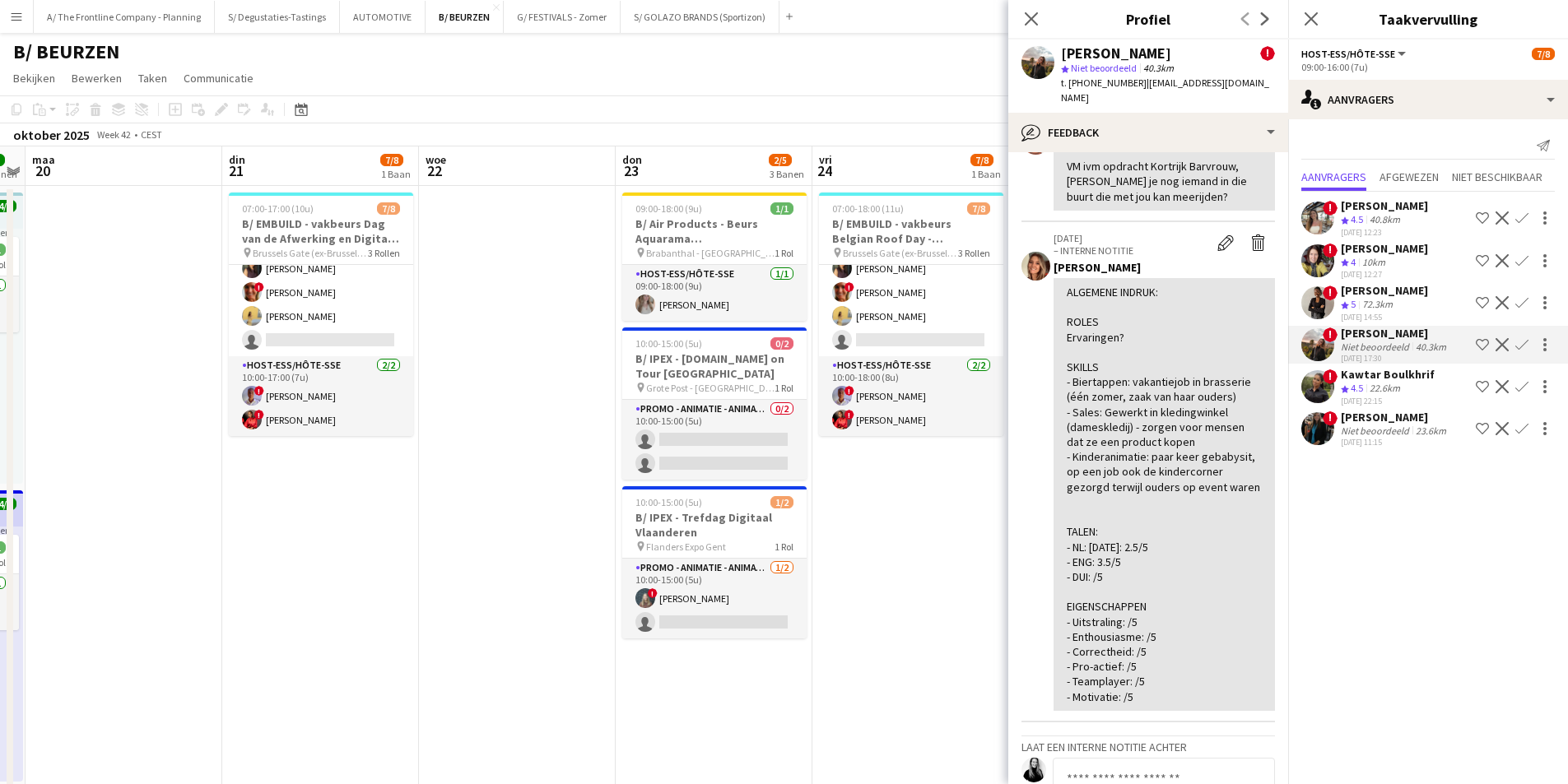
drag, startPoint x: 653, startPoint y: 364, endPoint x: 325, endPoint y: 417, distance: 332.3
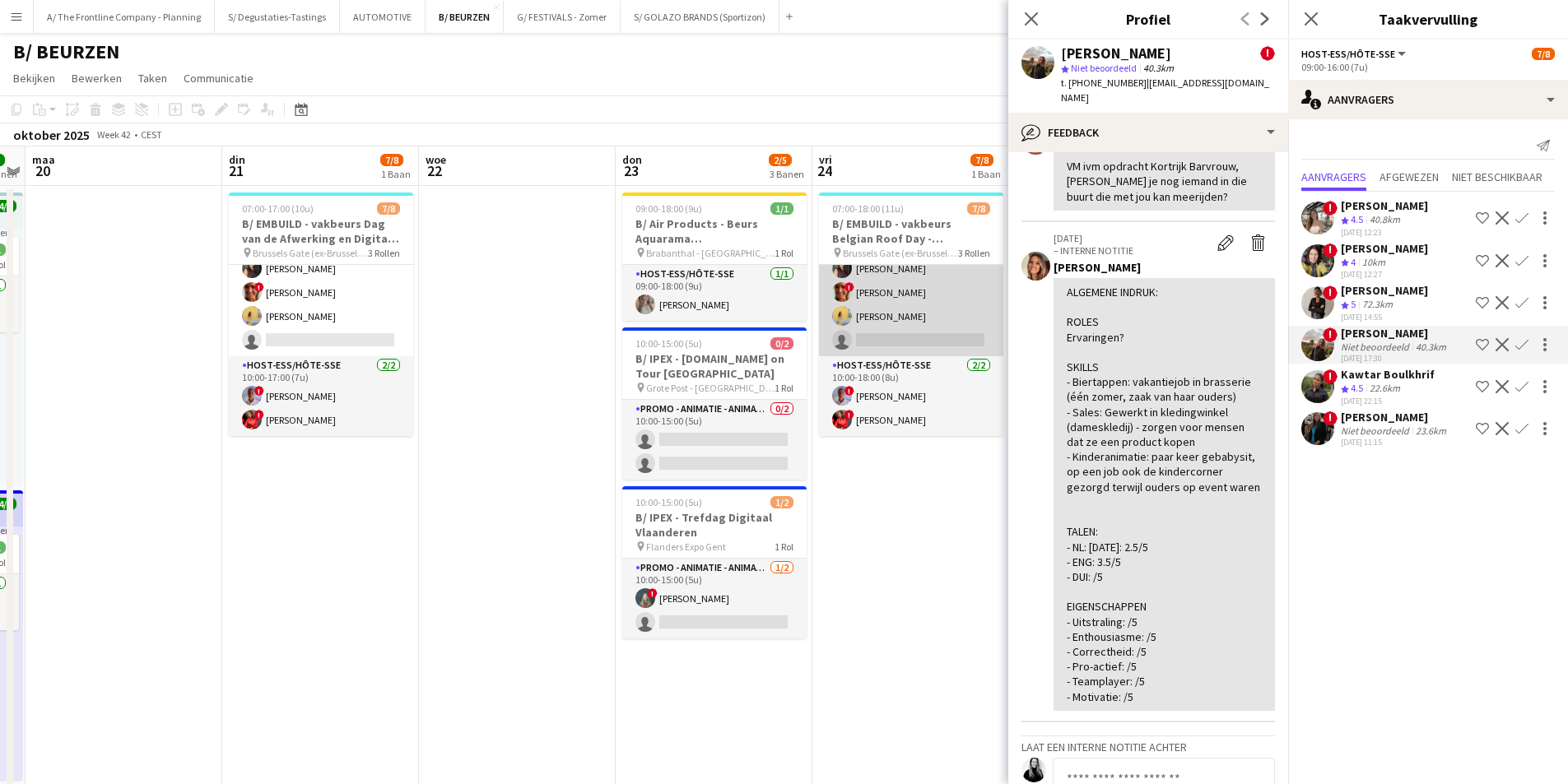
scroll to position [34, 0]
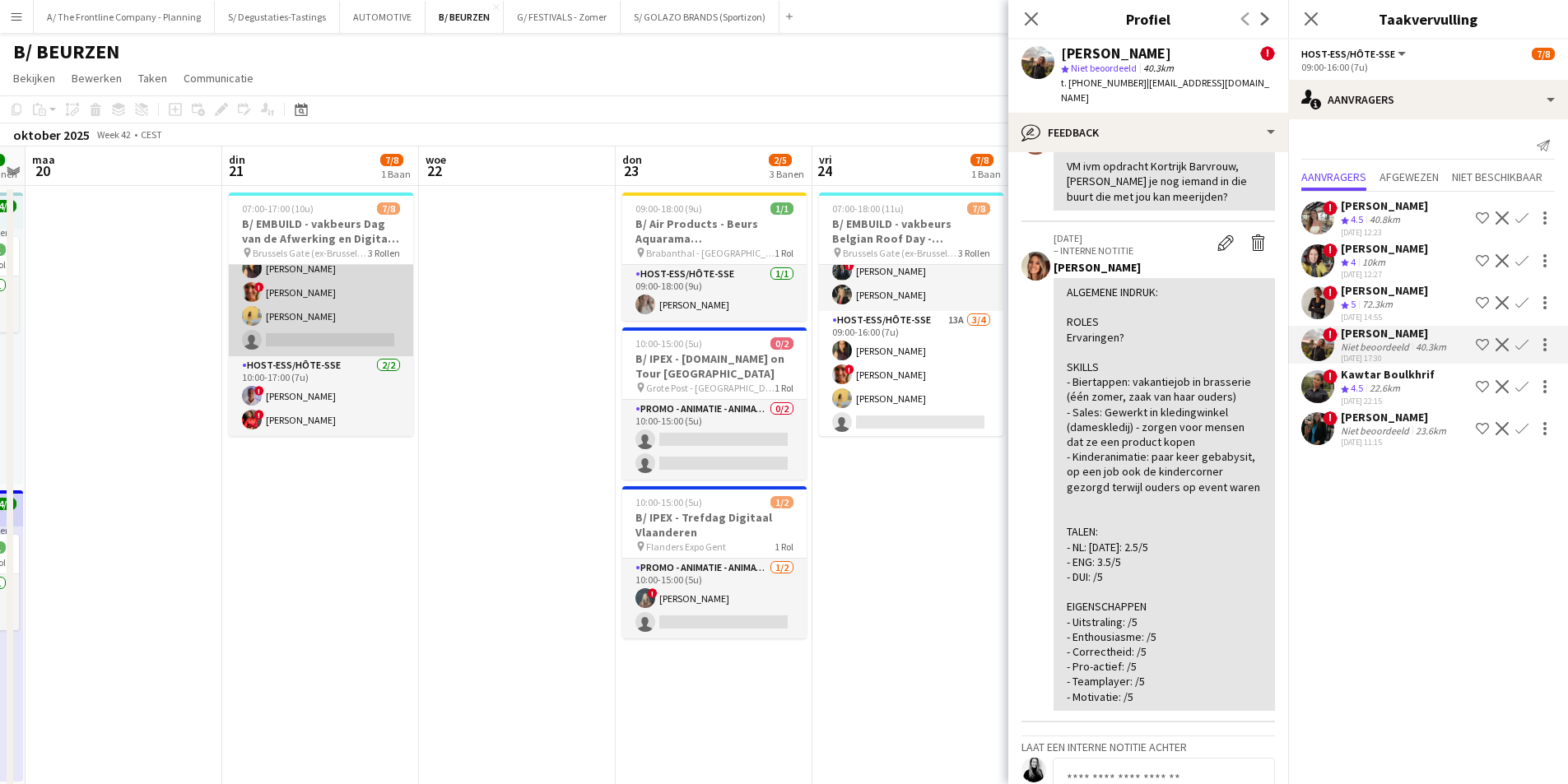
click at [352, 342] on app-card-role "Host-ess/Hôte-sse 14A 3/4 09:00-16:00 (7u) Fadoua Belarbi ! Isabelle de Bock Ch…" at bounding box center [320, 292] width 184 height 128
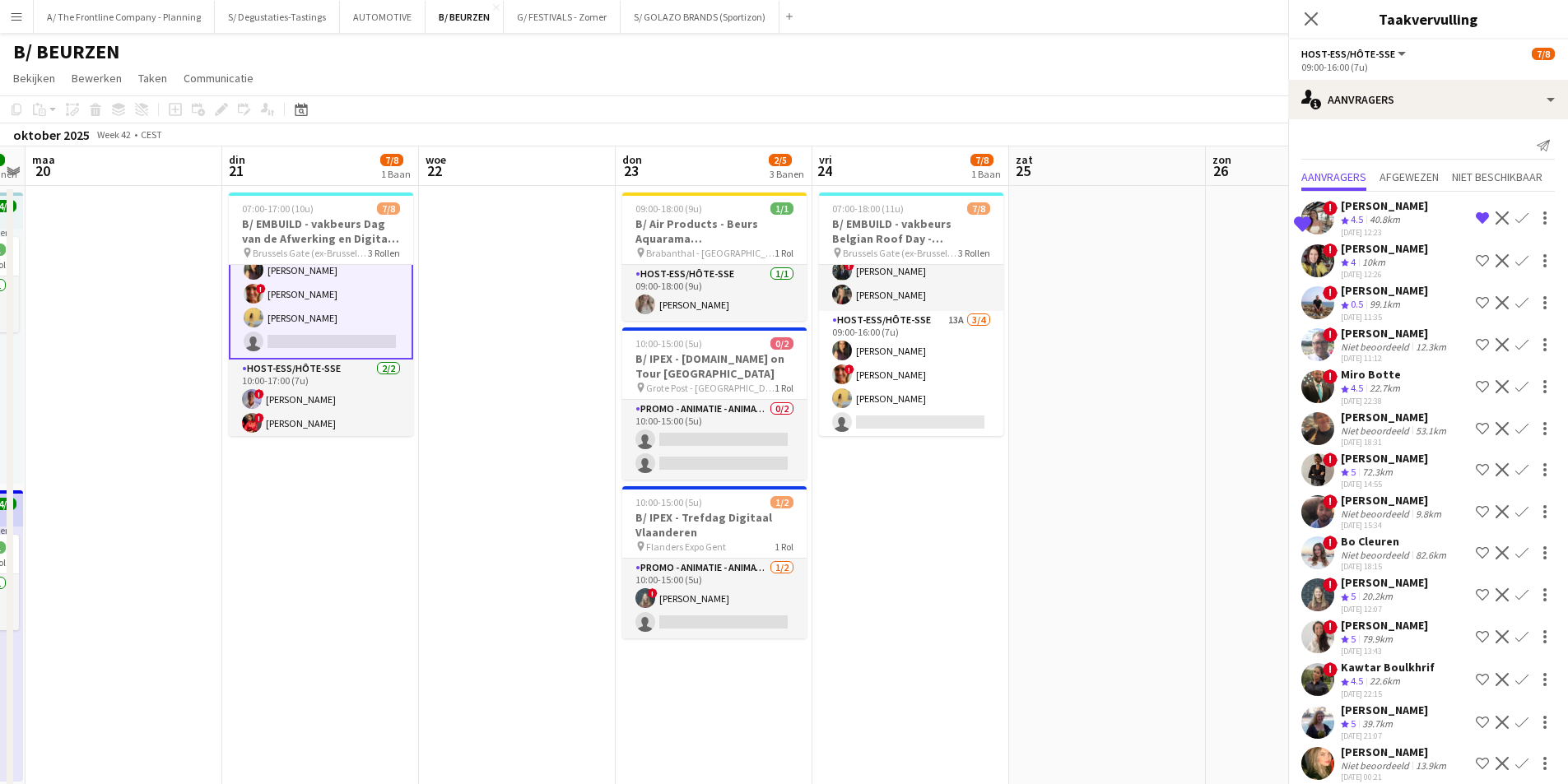
scroll to position [117, 0]
click at [1415, 220] on div "Op de shortlist ! juna zaman Ploegbeoordeling 4.5 40.8km 29-07-2025 12:23 Verwi…" at bounding box center [1427, 218] width 280 height 40
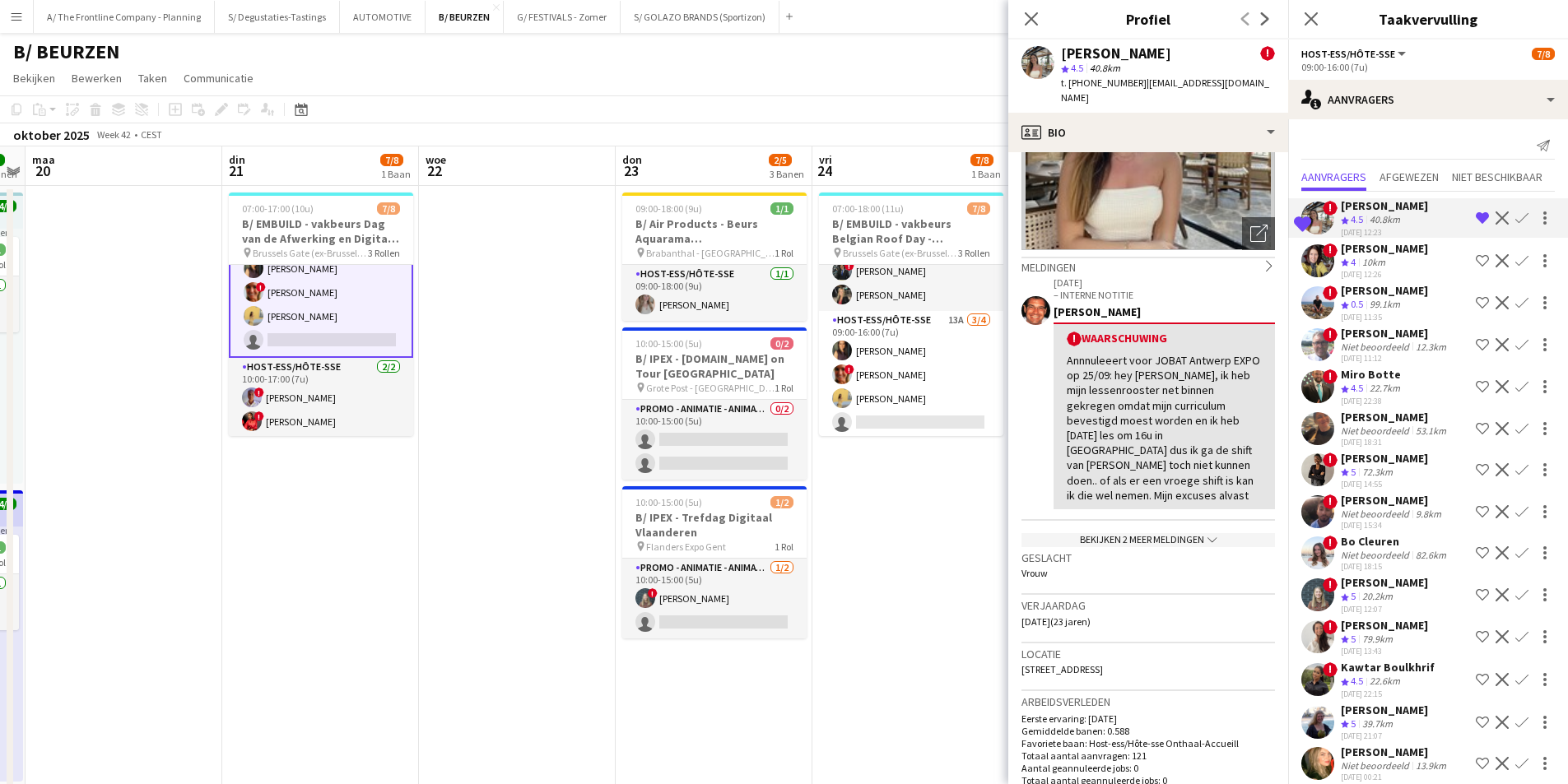
scroll to position [165, 0]
click at [1136, 645] on h3 "Locatie" at bounding box center [1147, 652] width 253 height 15
click at [1102, 661] on span "Esmoreitlaan, 3, Antwerpen, 2050" at bounding box center [1062, 667] width 81 height 12
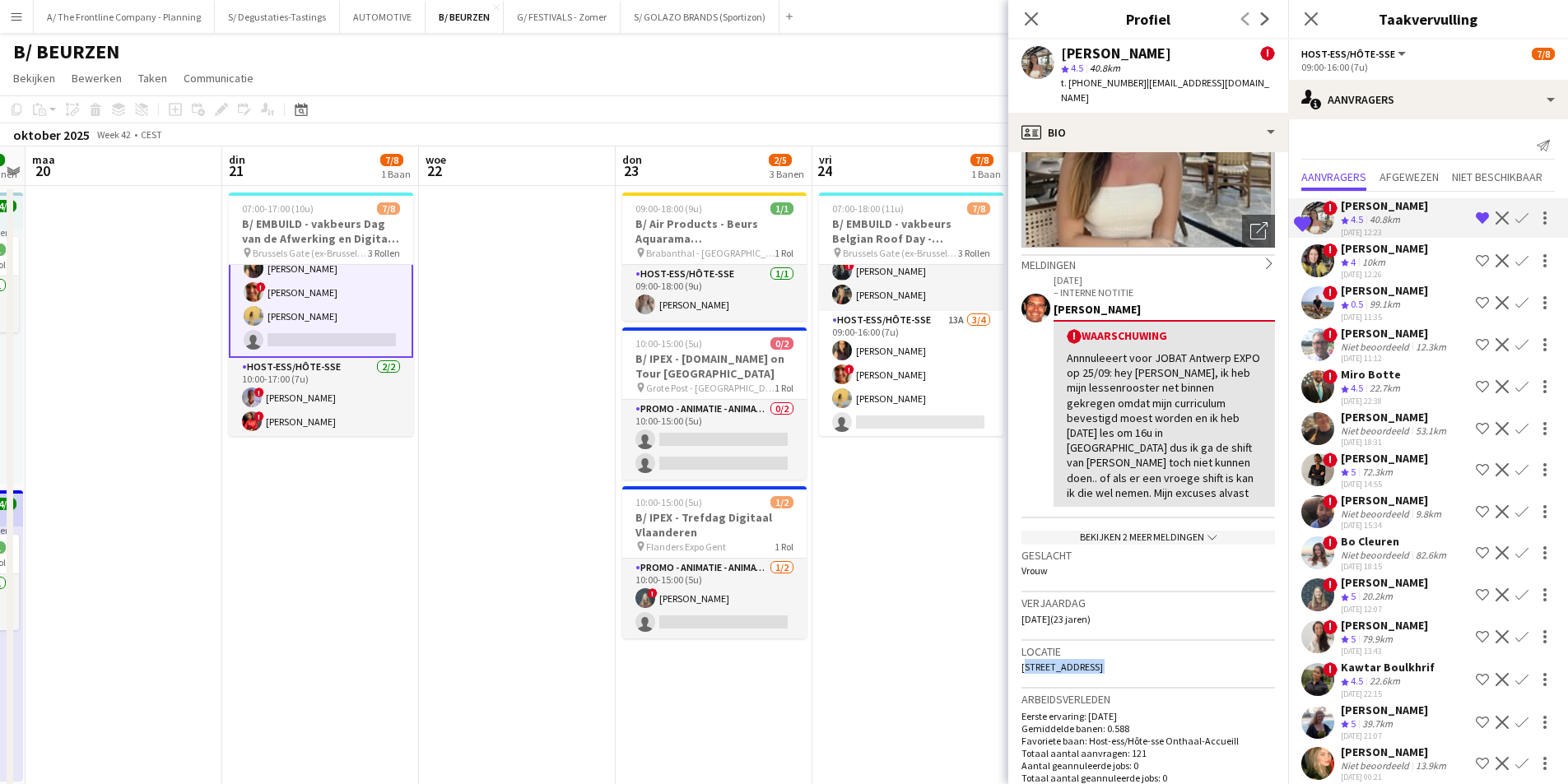
click at [1102, 661] on span "Esmoreitlaan, 3, Antwerpen, 2050" at bounding box center [1062, 667] width 81 height 12
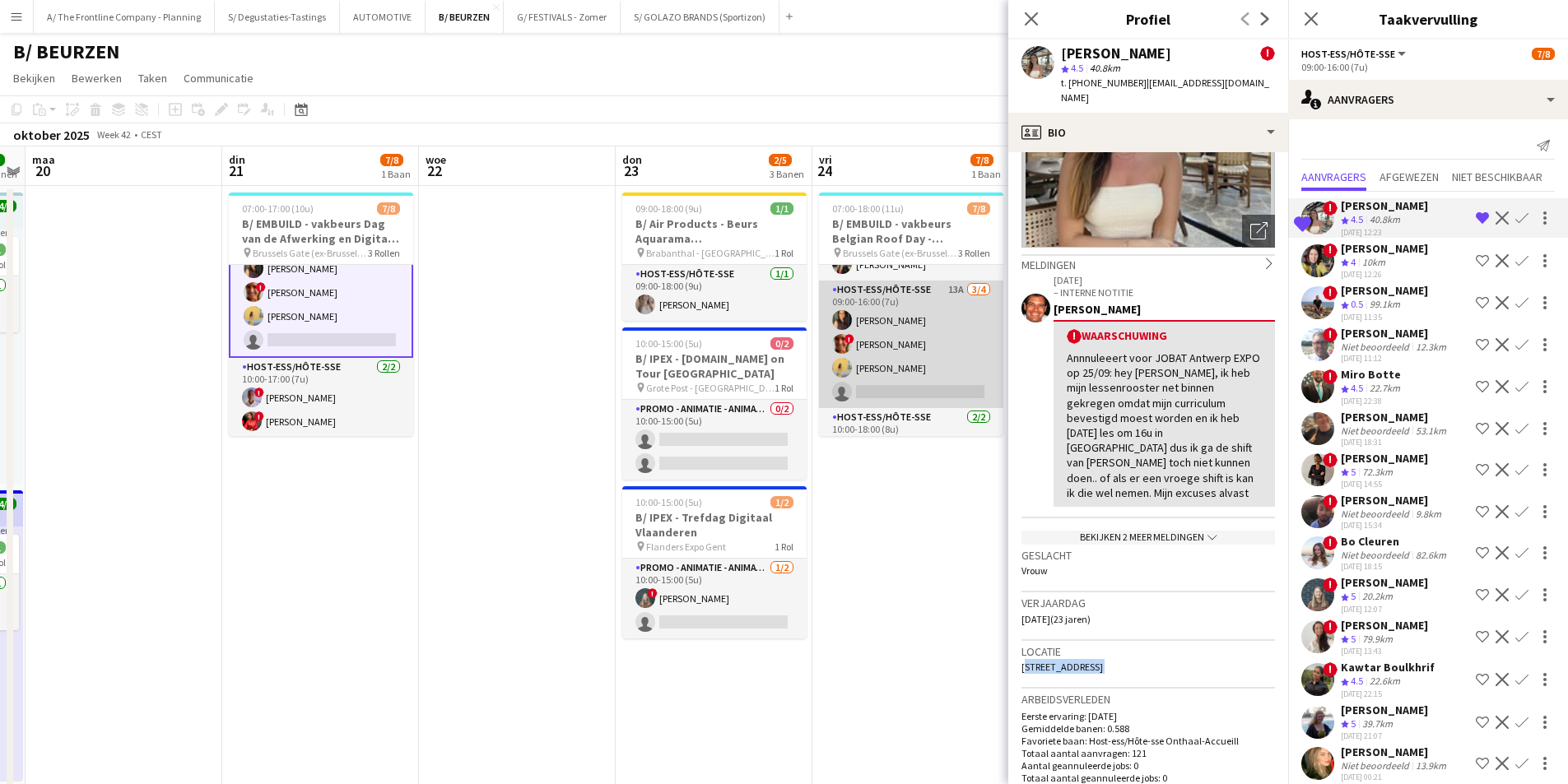
scroll to position [34, 0]
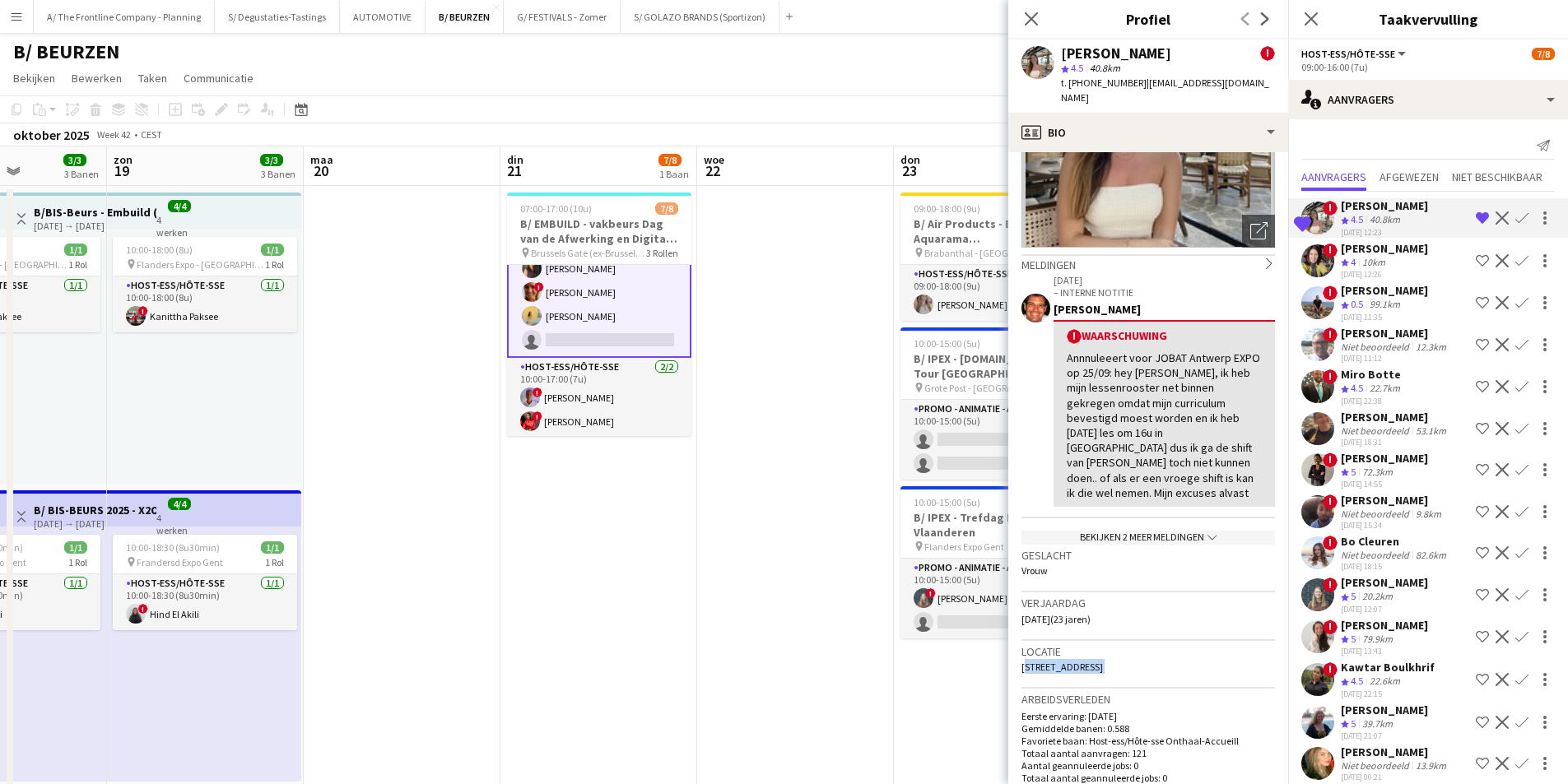
drag, startPoint x: 360, startPoint y: 473, endPoint x: 629, endPoint y: 407, distance: 277.0
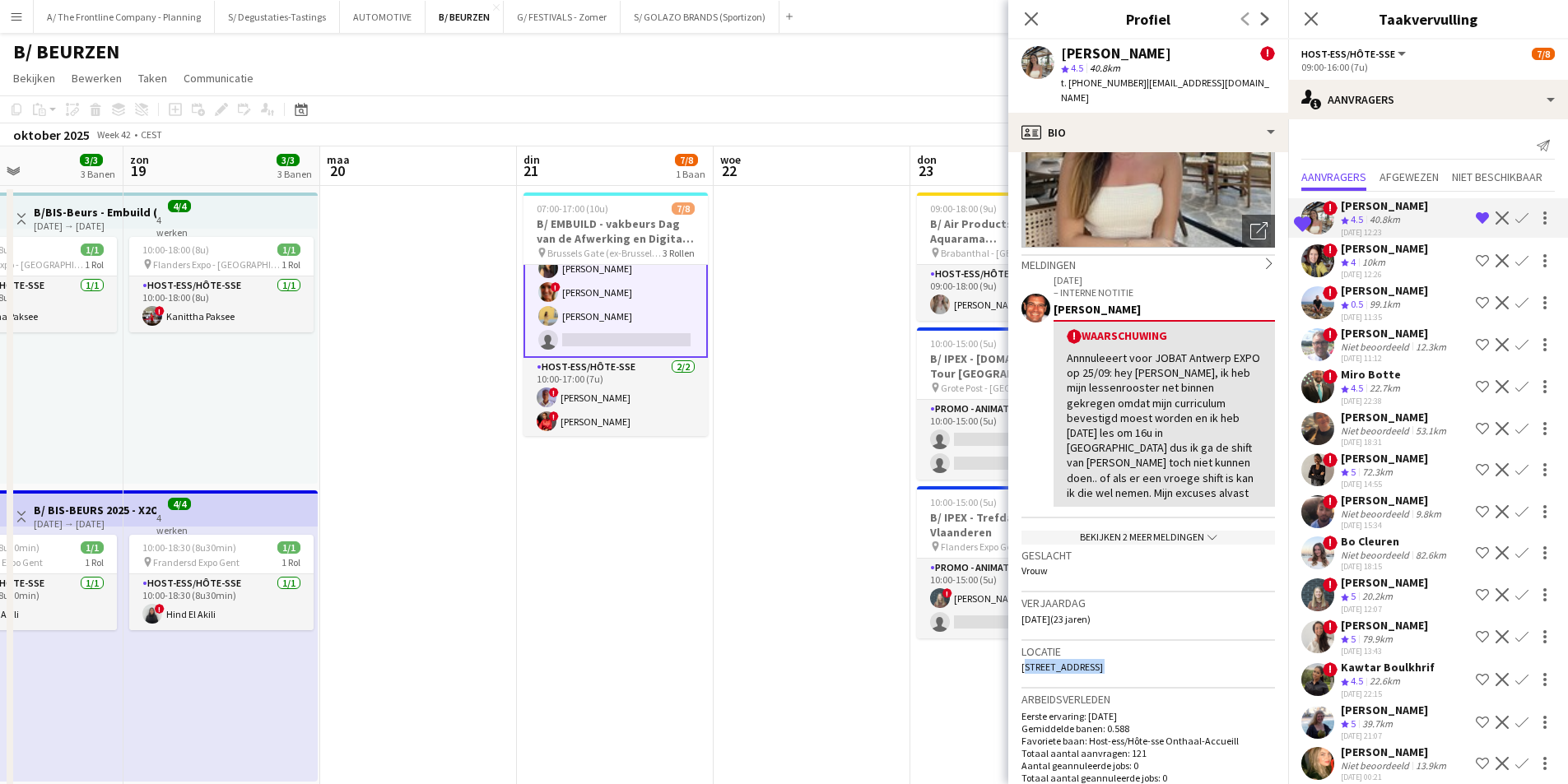
scroll to position [0, 447]
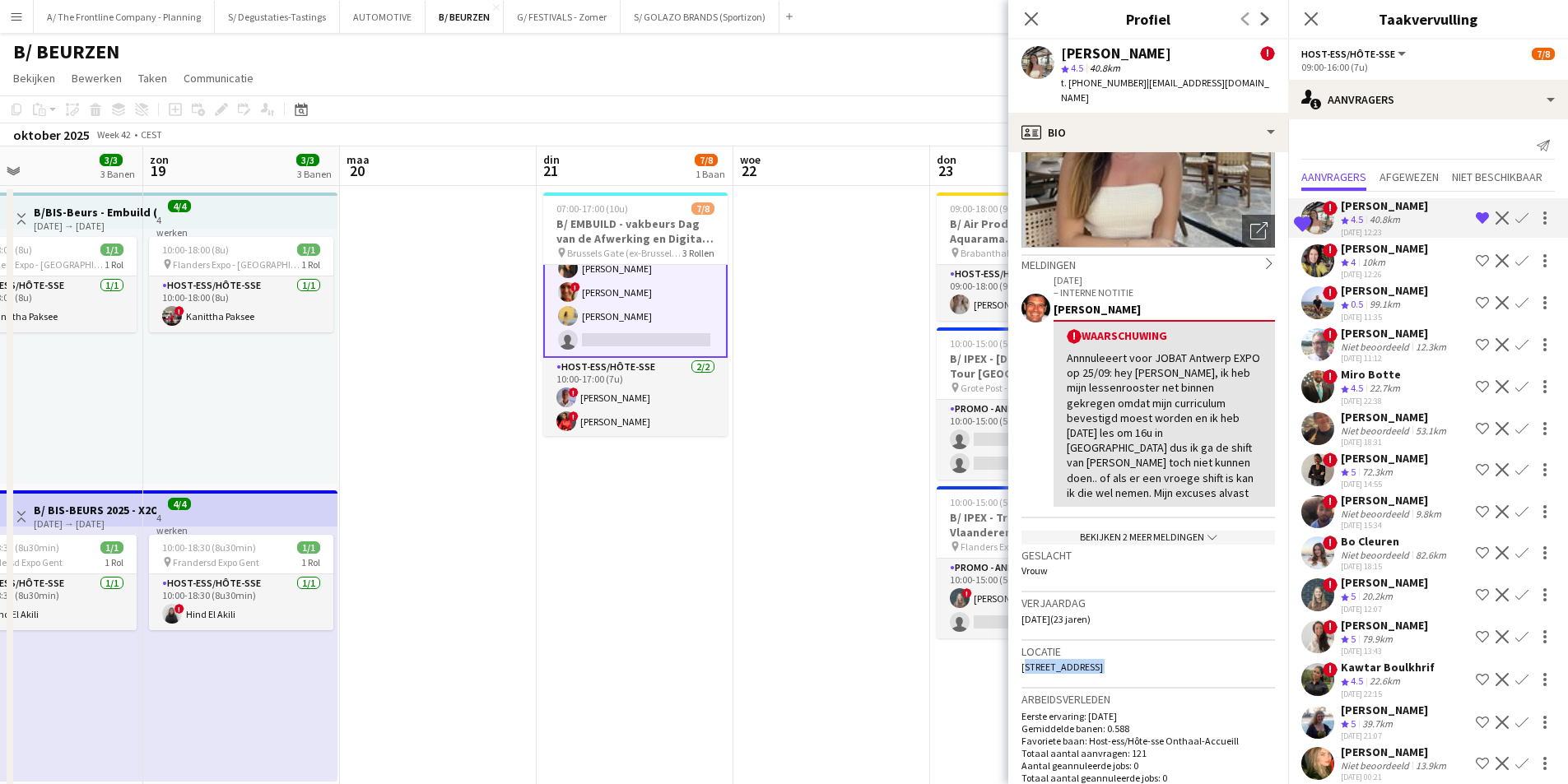
drag, startPoint x: 379, startPoint y: 498, endPoint x: 583, endPoint y: 464, distance: 206.8
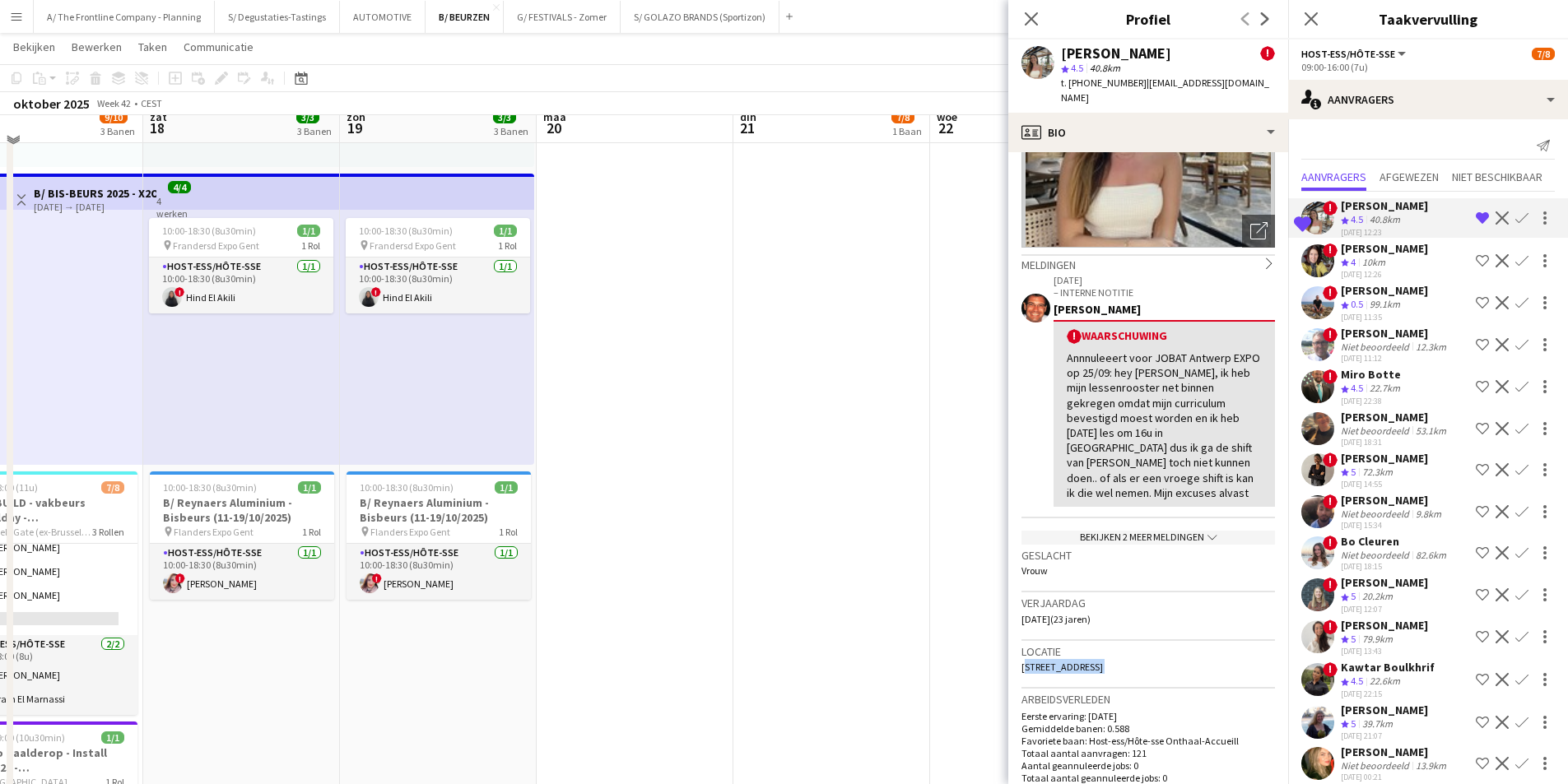
scroll to position [329, 0]
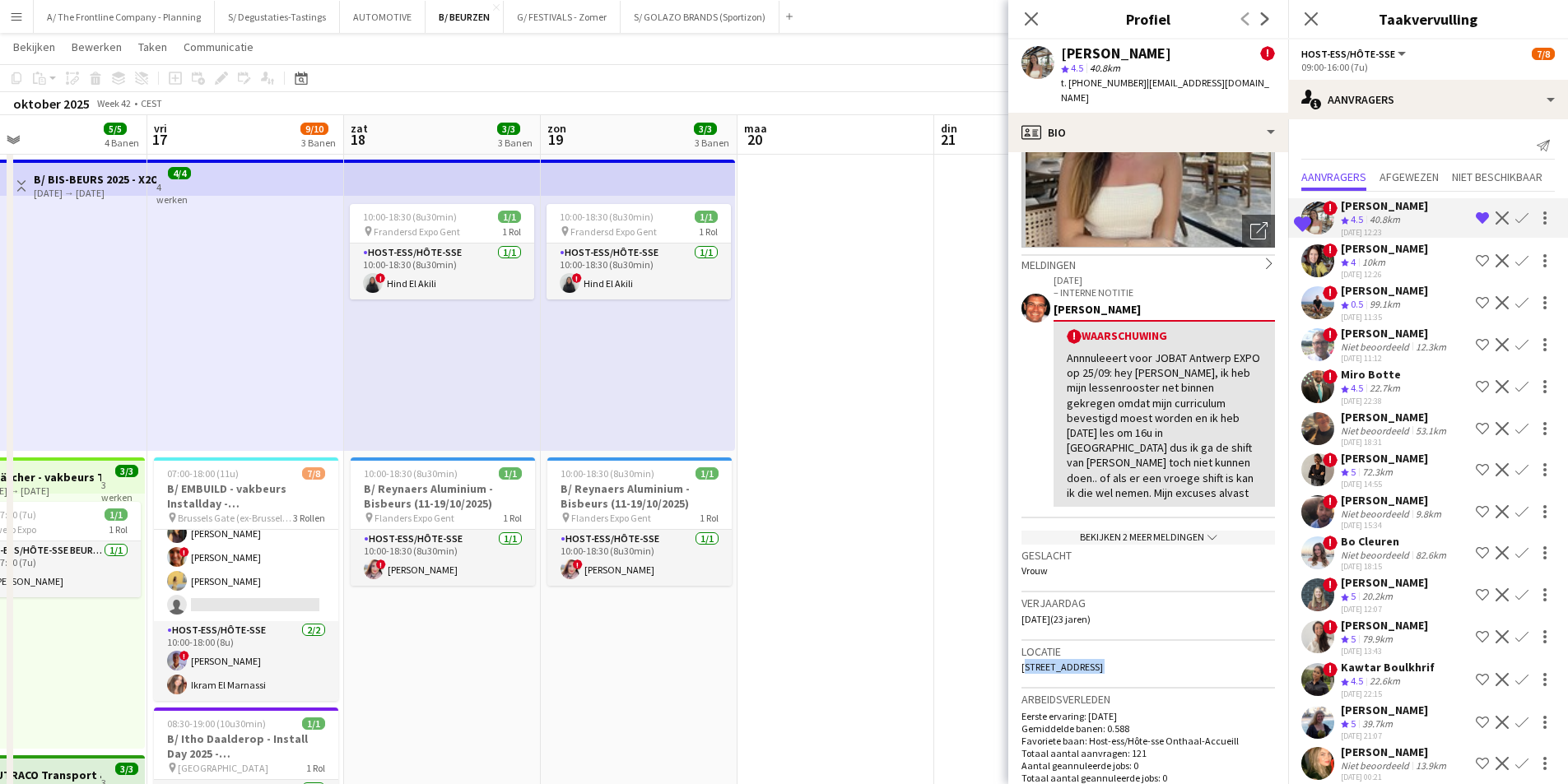
drag, startPoint x: 316, startPoint y: 549, endPoint x: 532, endPoint y: 504, distance: 220.6
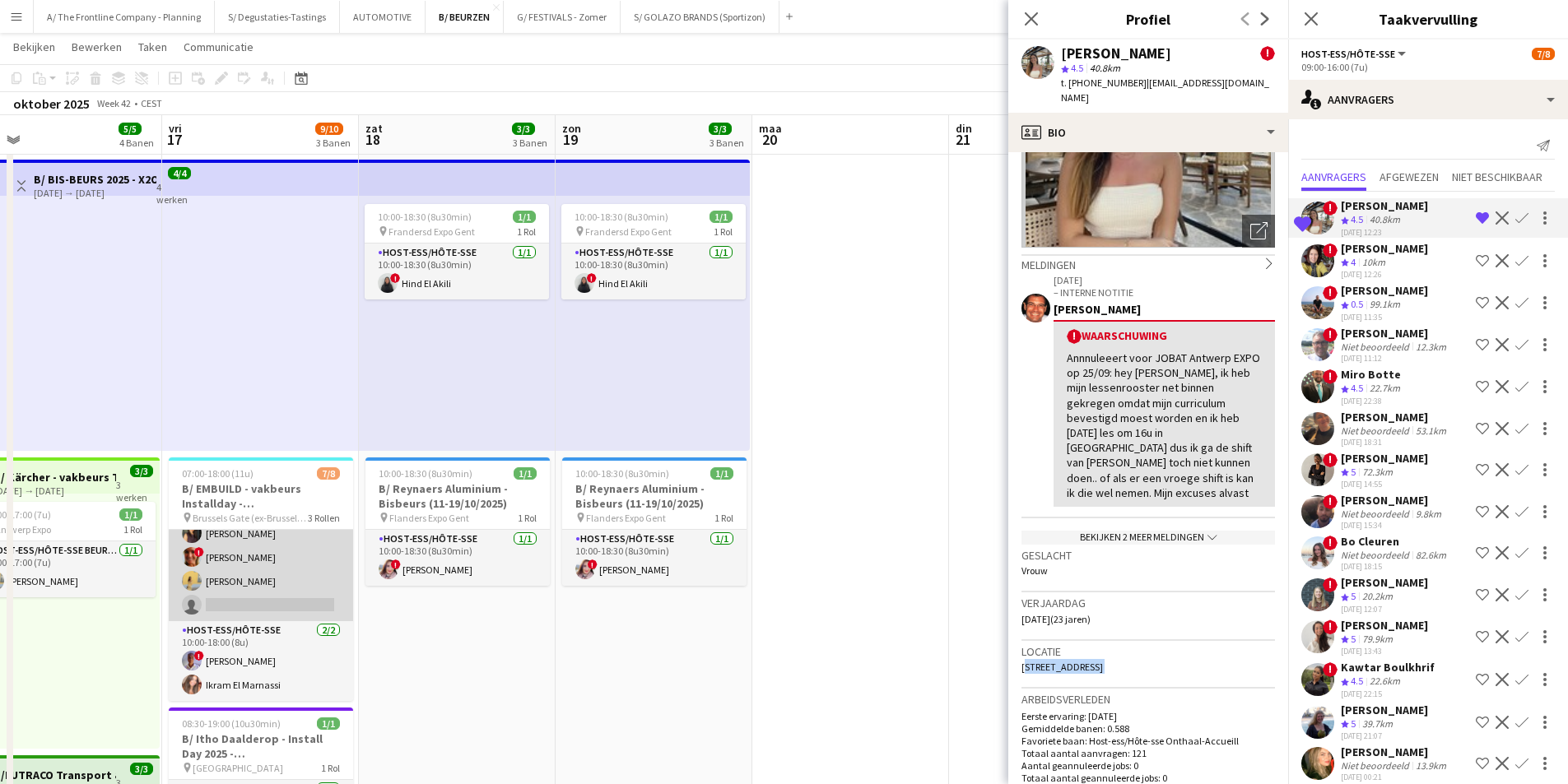
click at [296, 579] on app-card-role "Host-ess/Hôte-sse 7A 3/4 09:00-16:00 (7u) Fadoua Belarbi ! Isabelle de Bock Cha…" at bounding box center [260, 557] width 184 height 128
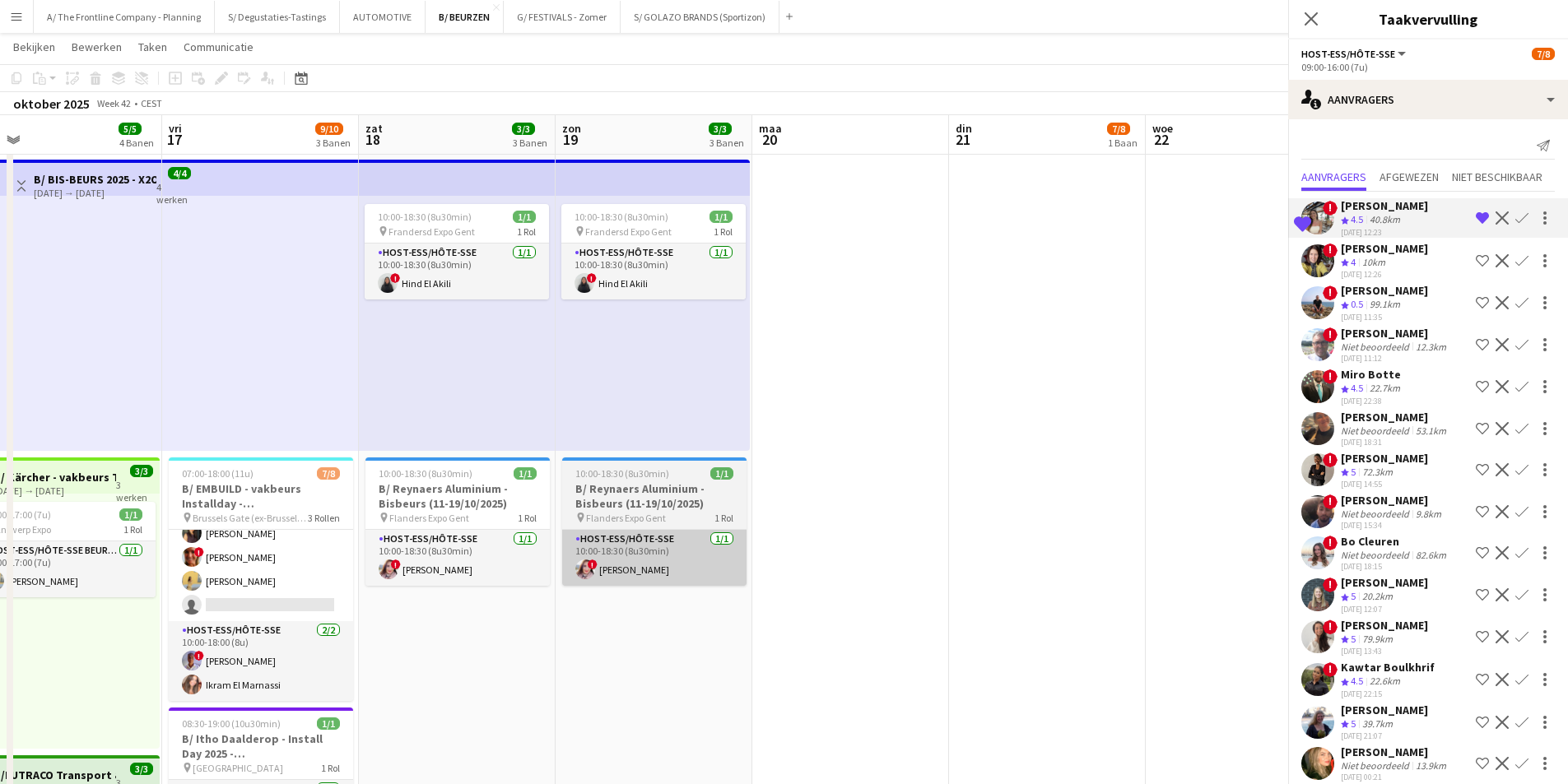
scroll to position [117, 0]
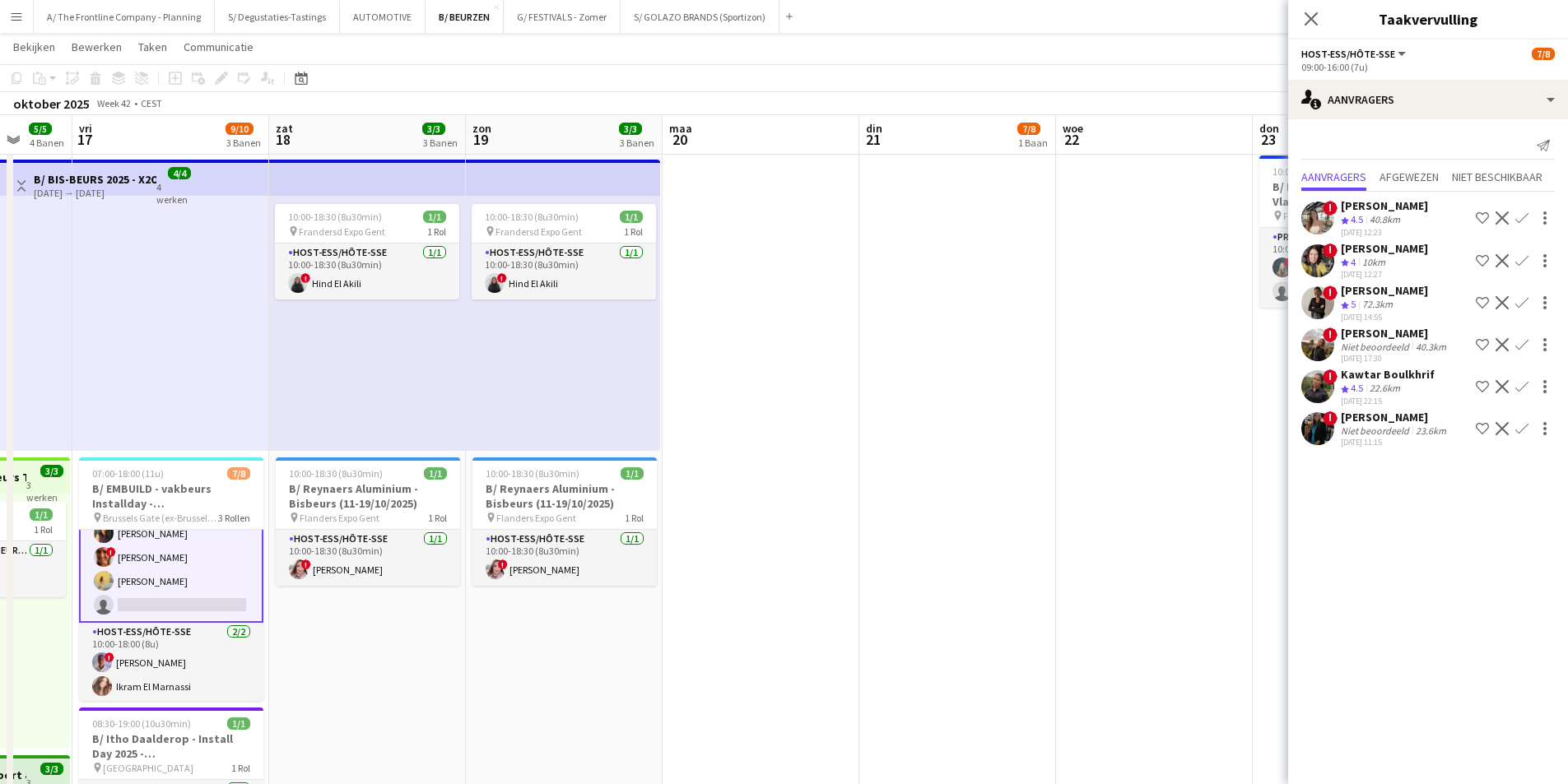
drag, startPoint x: 735, startPoint y: 550, endPoint x: 427, endPoint y: 591, distance: 310.7
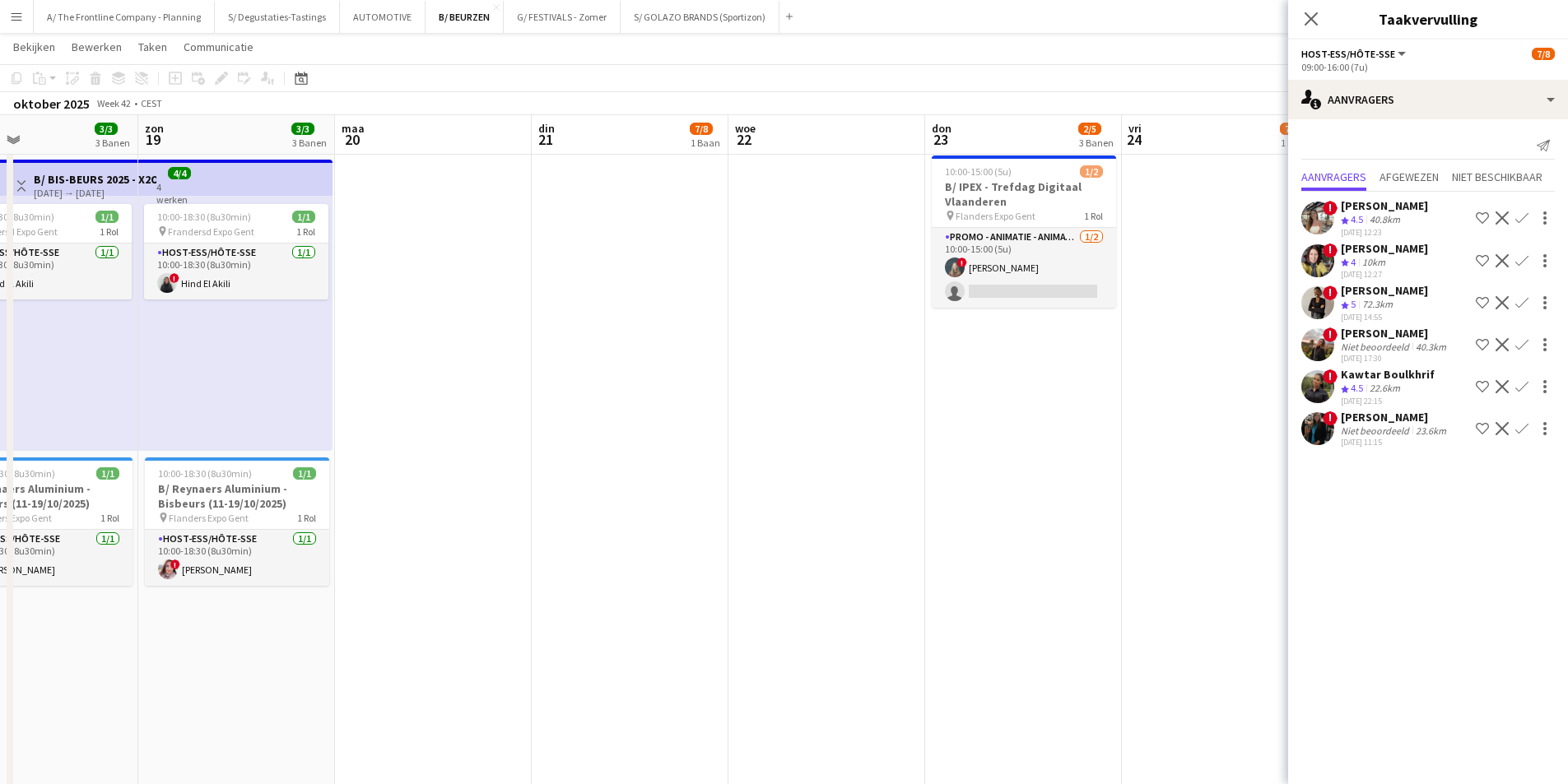
drag, startPoint x: 981, startPoint y: 504, endPoint x: 674, endPoint y: 566, distance: 313.2
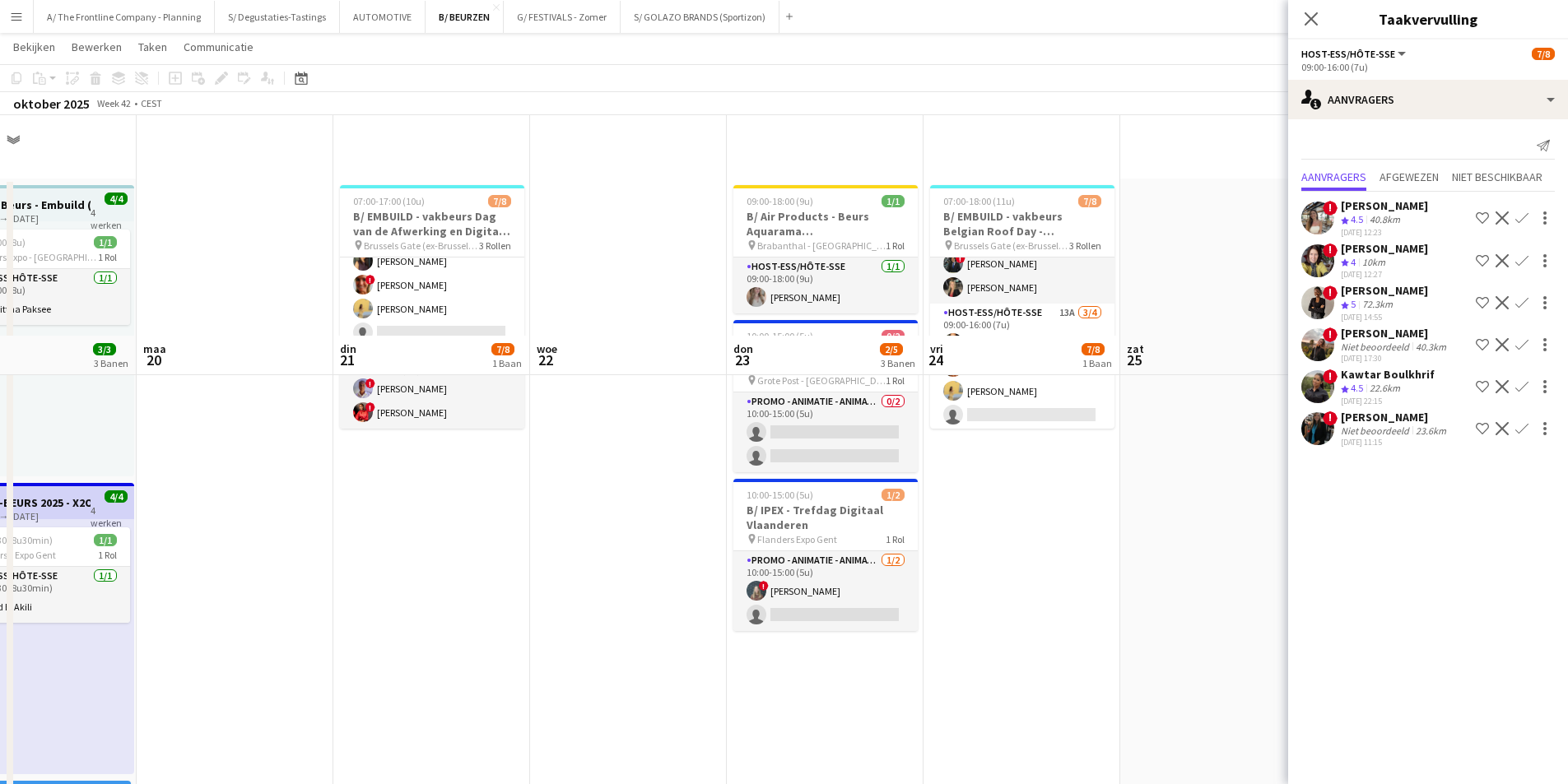
scroll to position [0, 0]
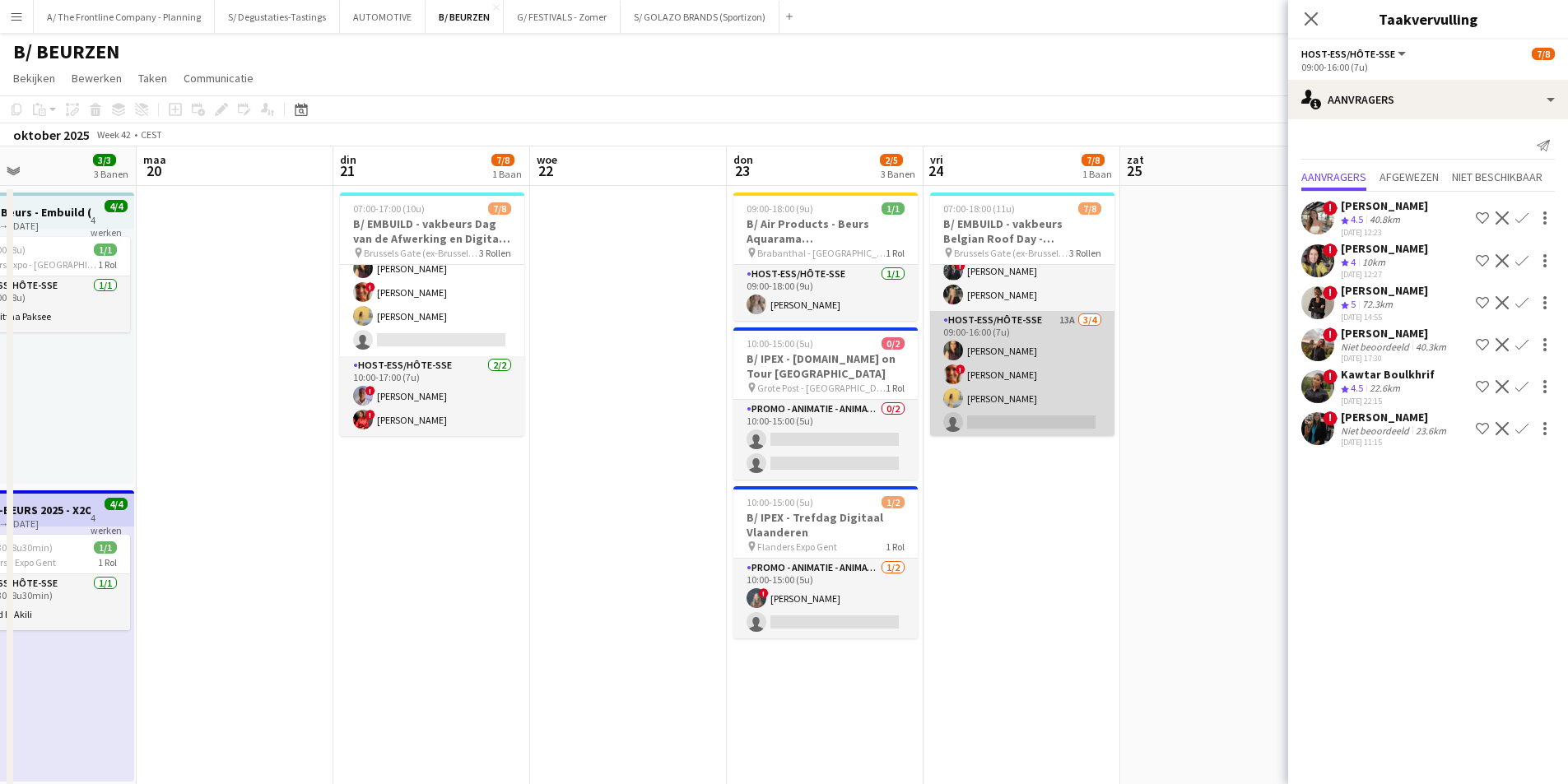
click at [1042, 380] on app-card-role "Host-ess/Hôte-sse 13A 3/4 09:00-16:00 (7u) Fadoua Belarbi ! Isabelle de Bock Ch…" at bounding box center [1021, 375] width 184 height 128
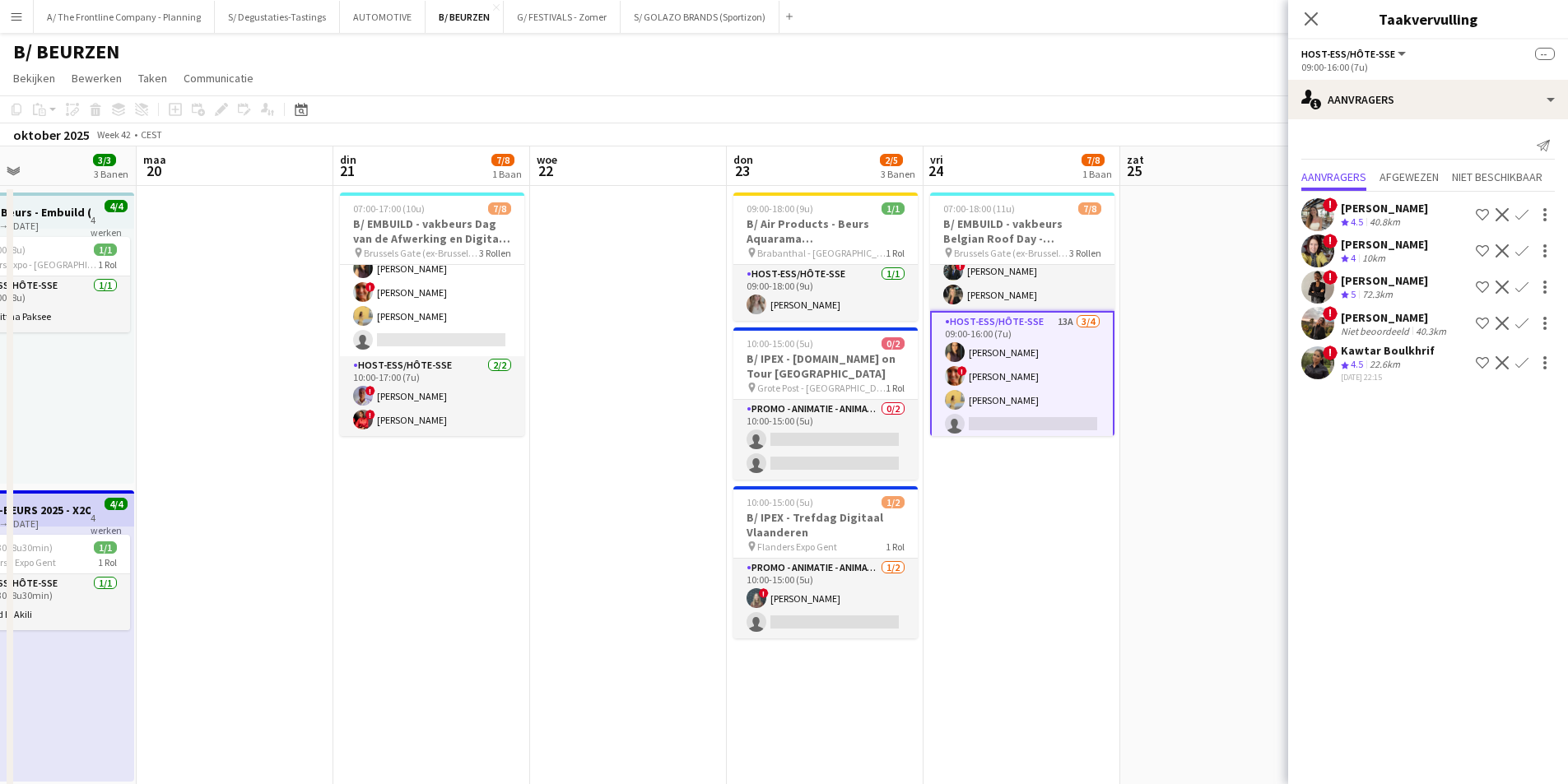
click at [1524, 324] on app-icon "Bevestigen" at bounding box center [1521, 323] width 13 height 13
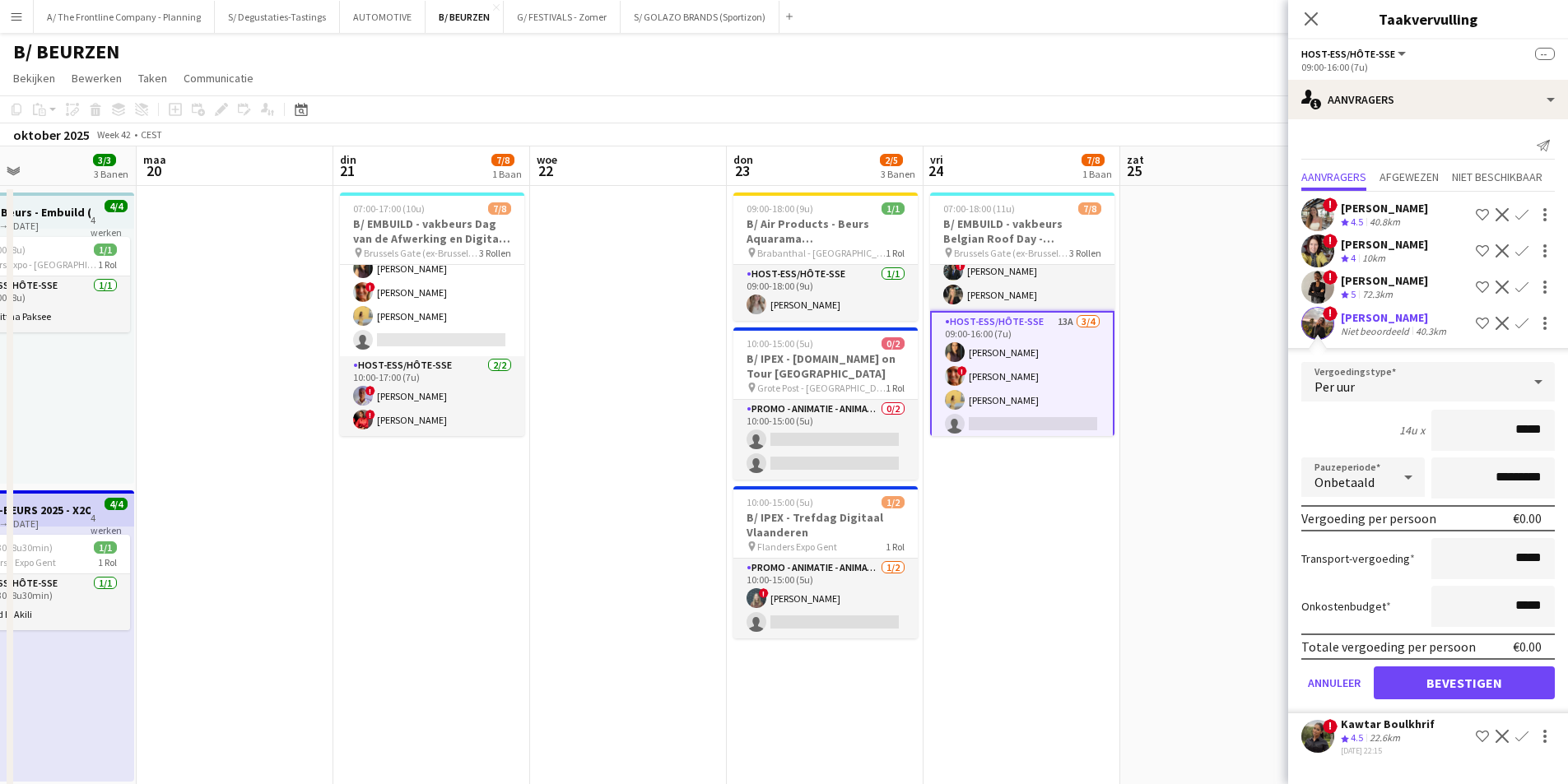
click at [1381, 326] on div "Niet beoordeeld" at bounding box center [1376, 332] width 71 height 12
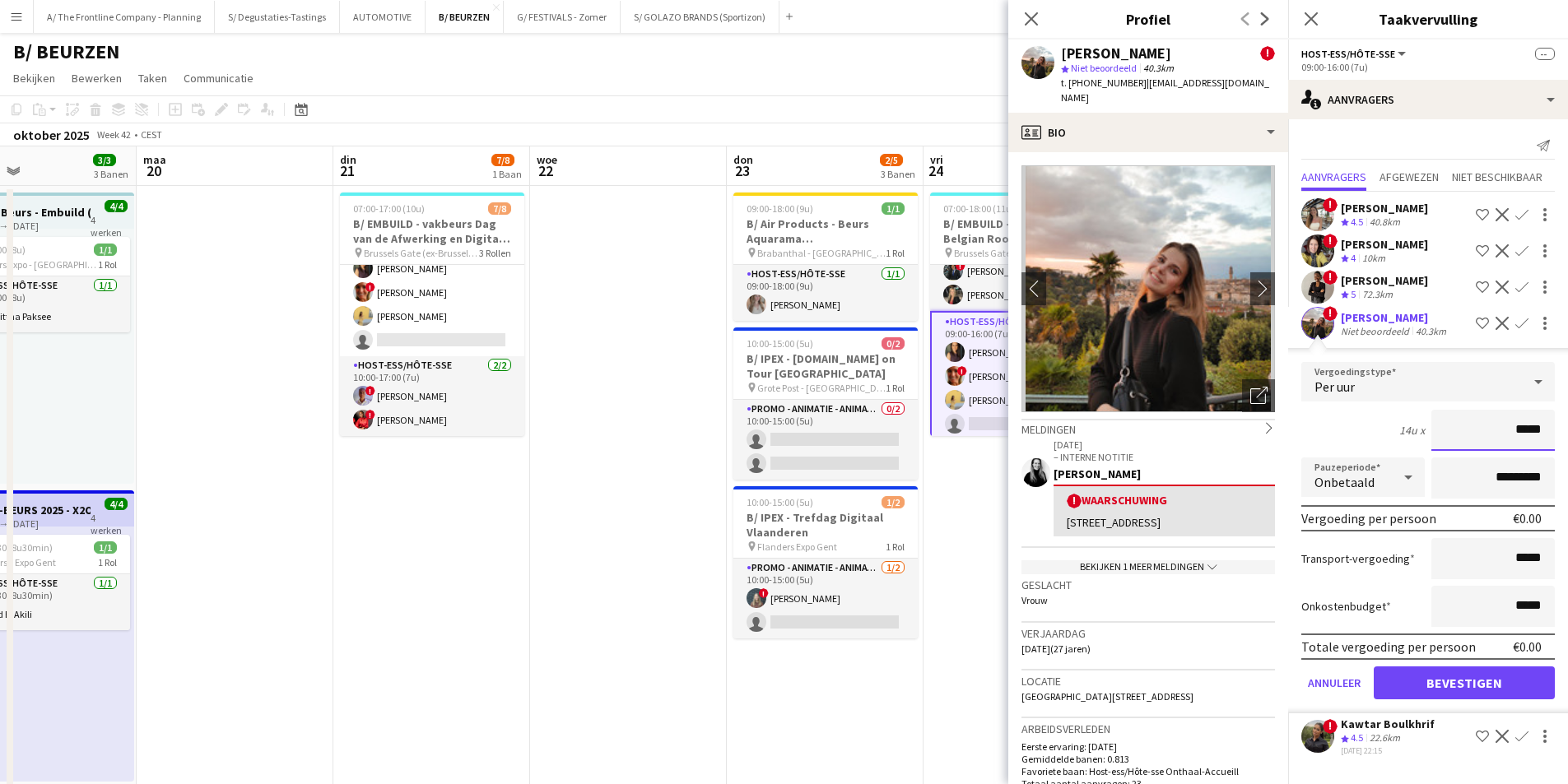
drag, startPoint x: 1519, startPoint y: 428, endPoint x: 1559, endPoint y: 424, distance: 40.2
click at [1559, 424] on form "Vergoedingstype Per uur 14u x ***** Pauzeperiode Onbetaald ********* Vergoeding…" at bounding box center [1427, 538] width 280 height 351
type input "******"
click at [1475, 476] on input "*********" at bounding box center [1493, 478] width 123 height 41
type input "**********"
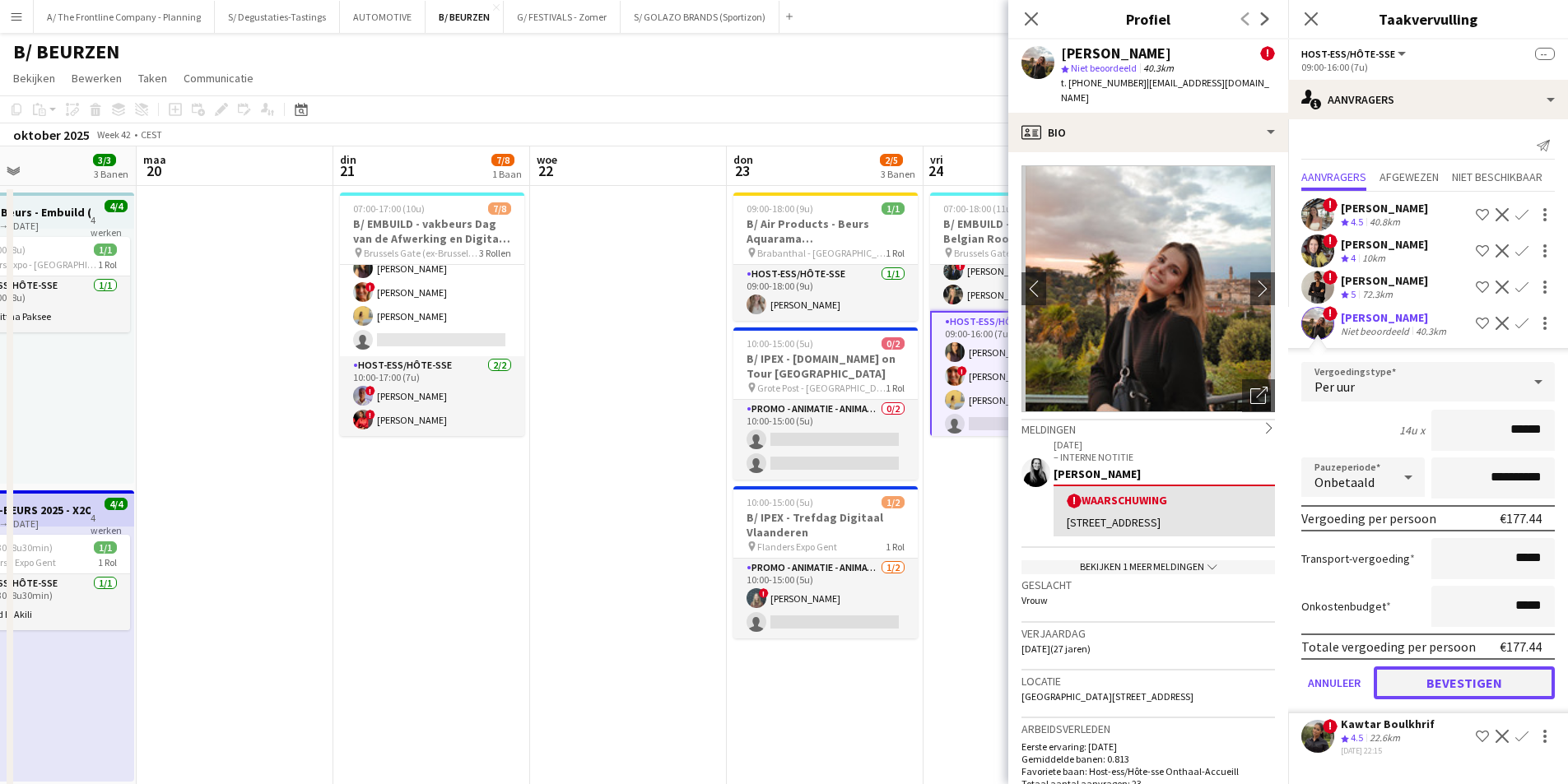
click at [1442, 684] on button "Bevestigen" at bounding box center [1463, 683] width 181 height 33
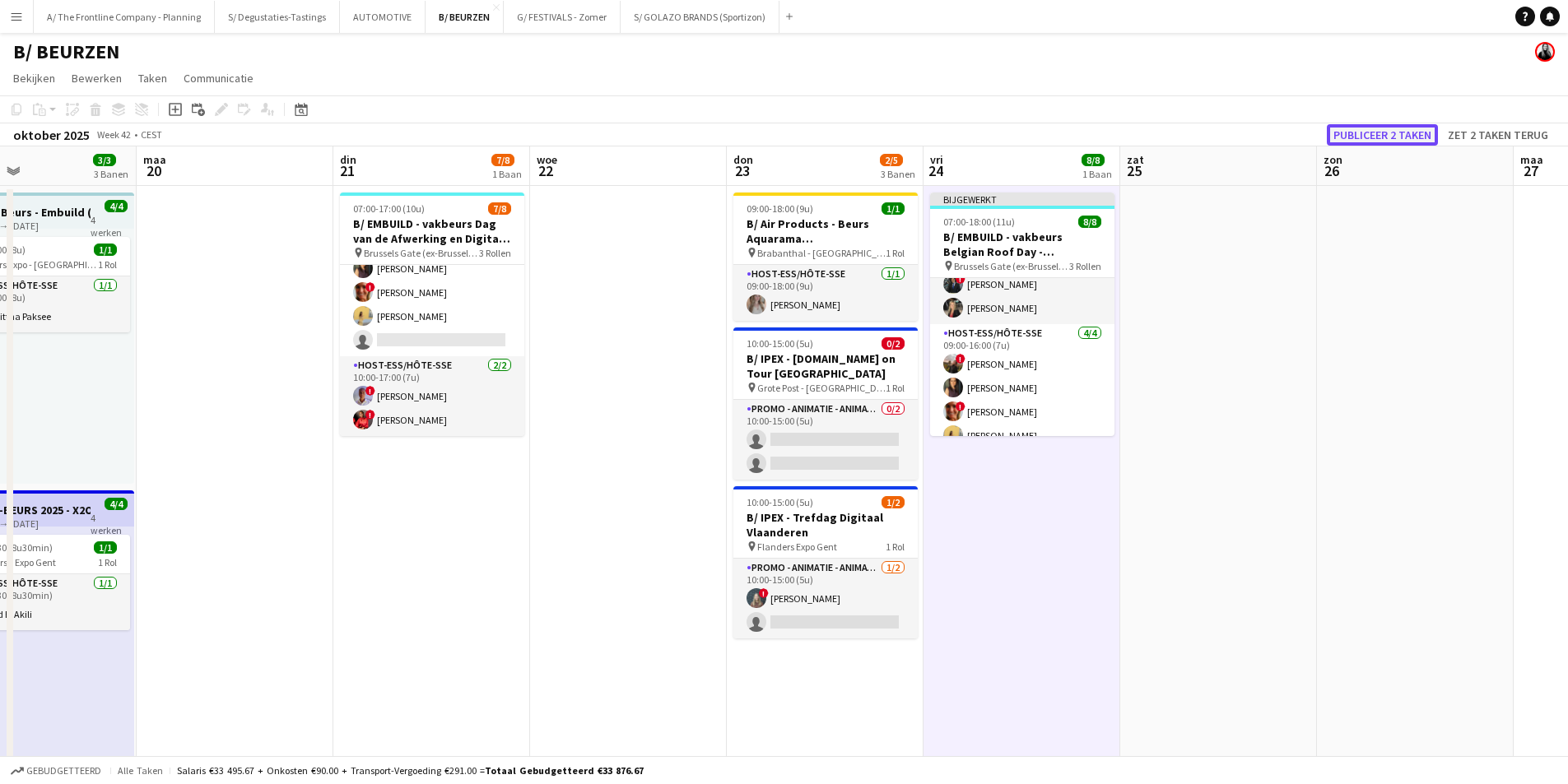
click at [1371, 130] on button "Publiceer 2 taken" at bounding box center [1382, 135] width 111 height 21
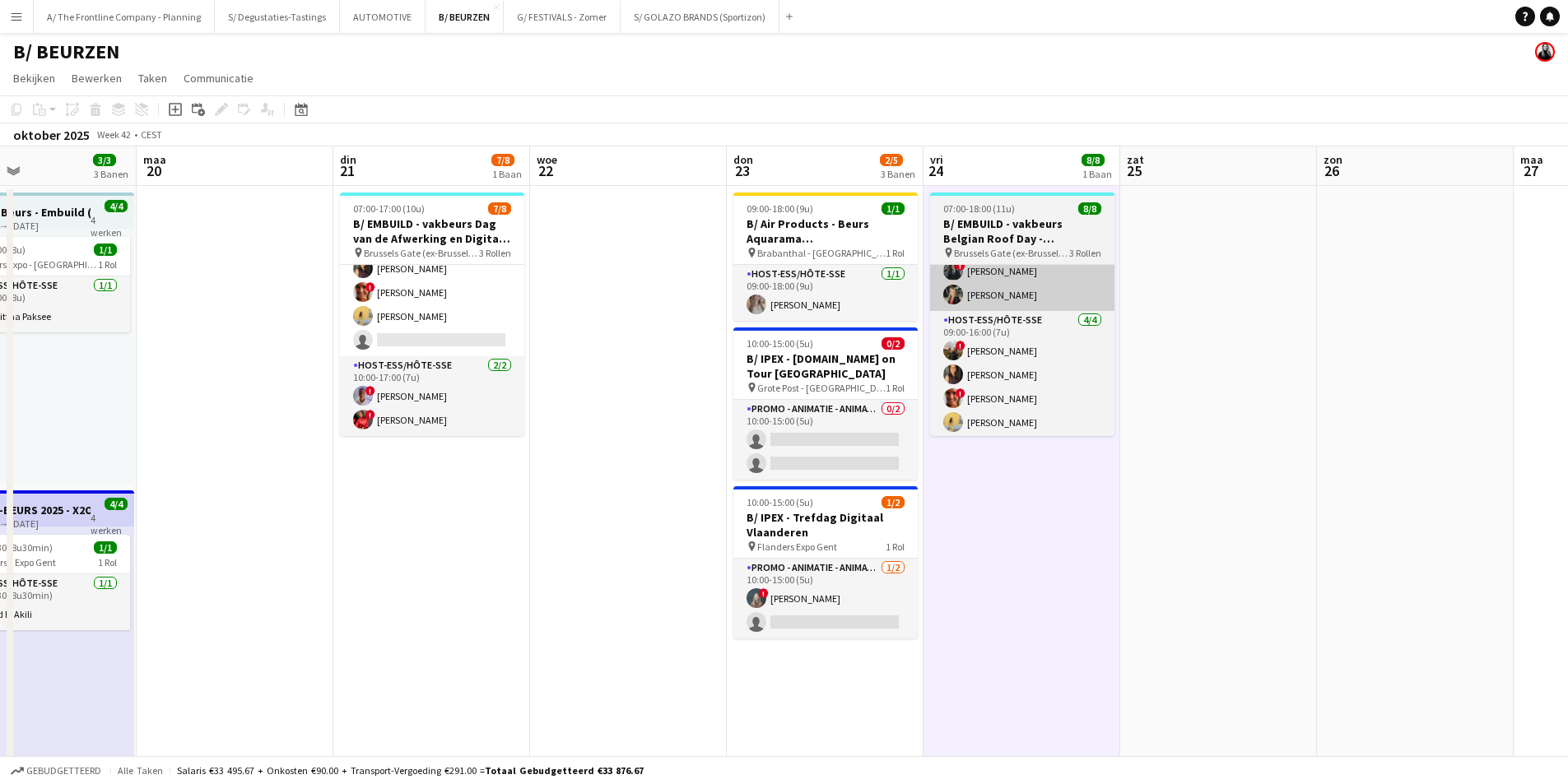
click at [475, 317] on app-card-role "Host-ess/Hôte-sse 14A 3/4 09:00-16:00 (7u) Fadoua Belarbi ! Isabelle de Bock Ch…" at bounding box center [431, 292] width 184 height 128
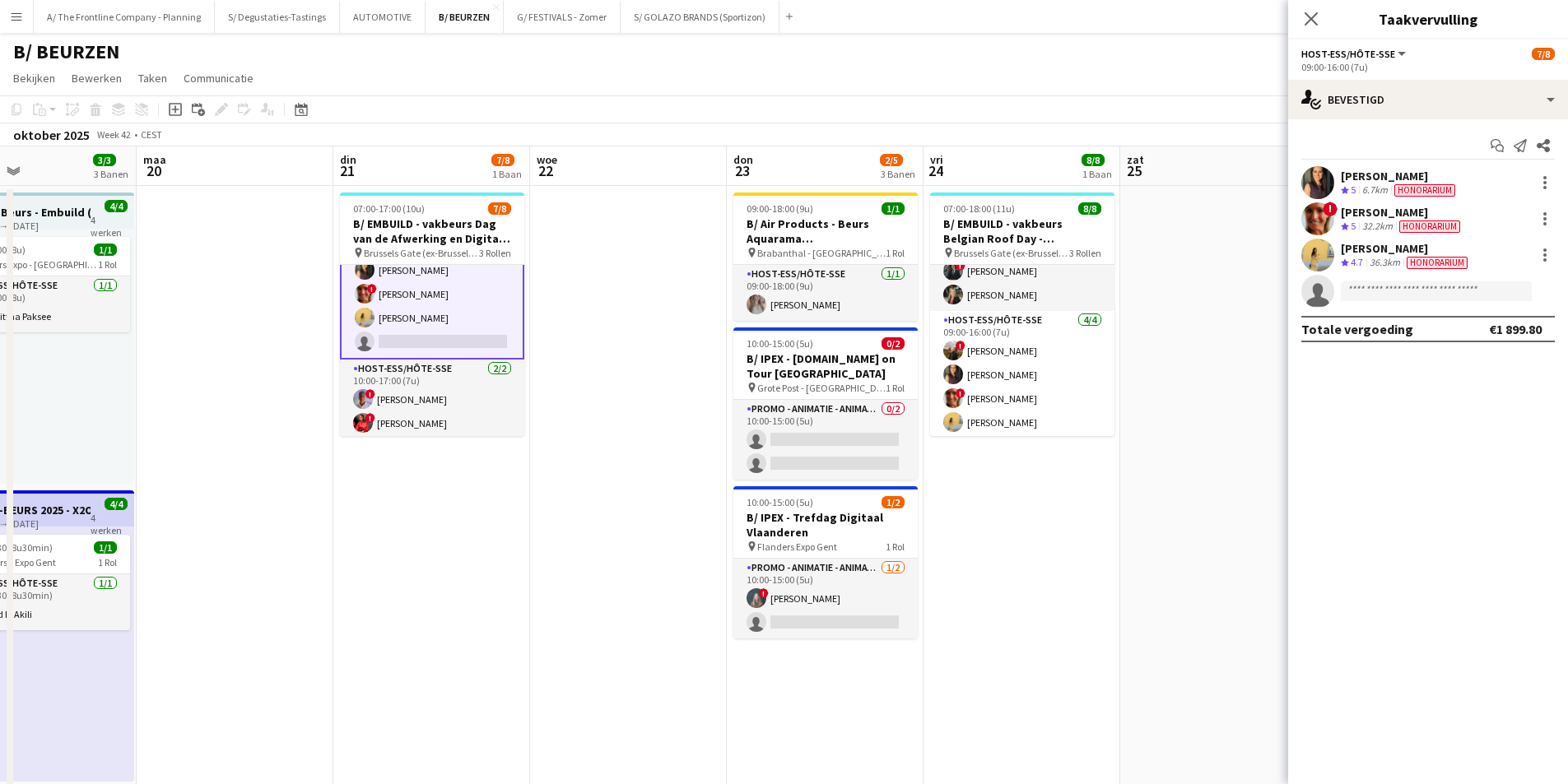
scroll to position [117, 0]
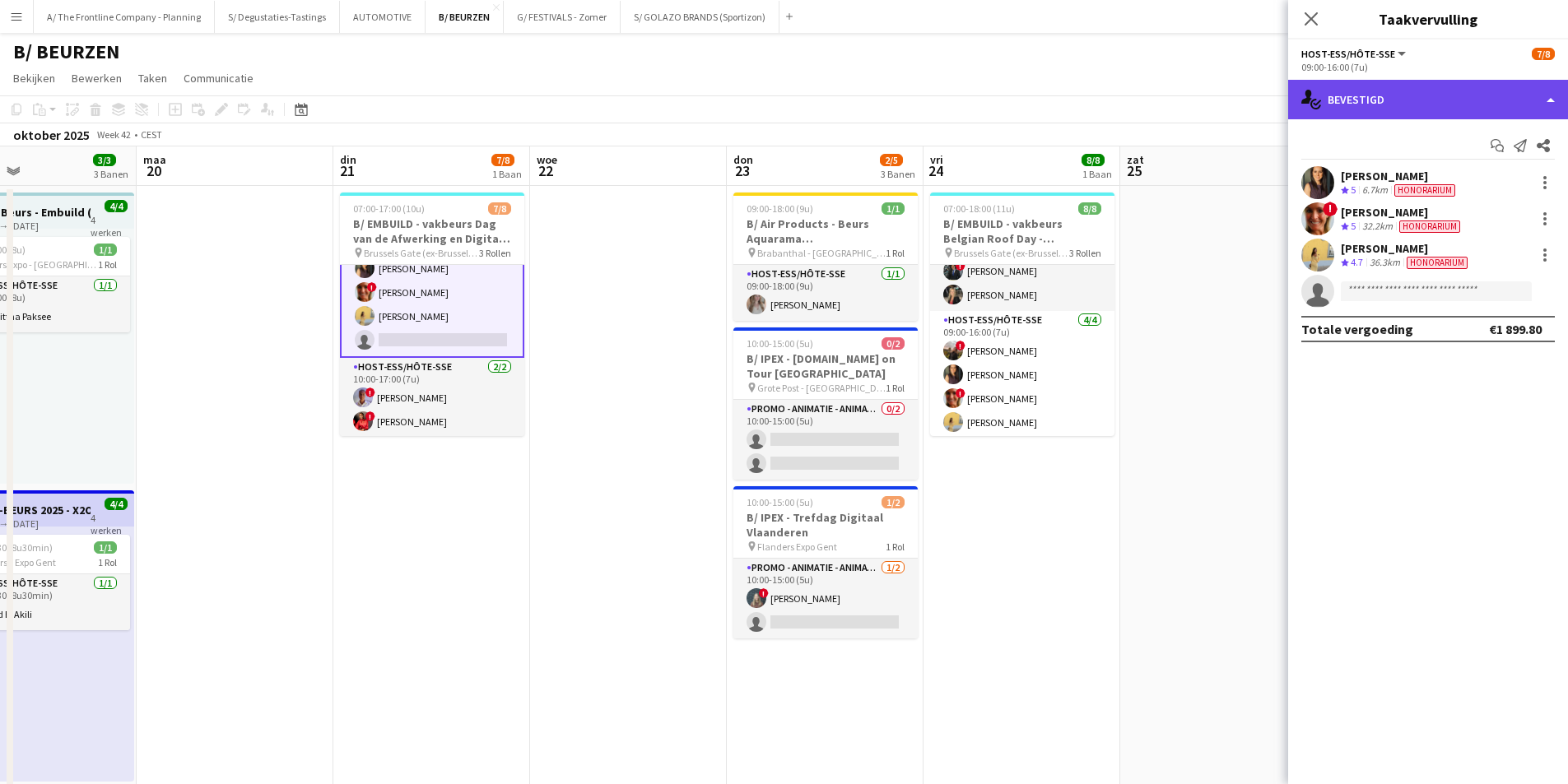
click at [1448, 100] on div "single-neutral-actions-check-2 Bevestigd" at bounding box center [1427, 100] width 280 height 40
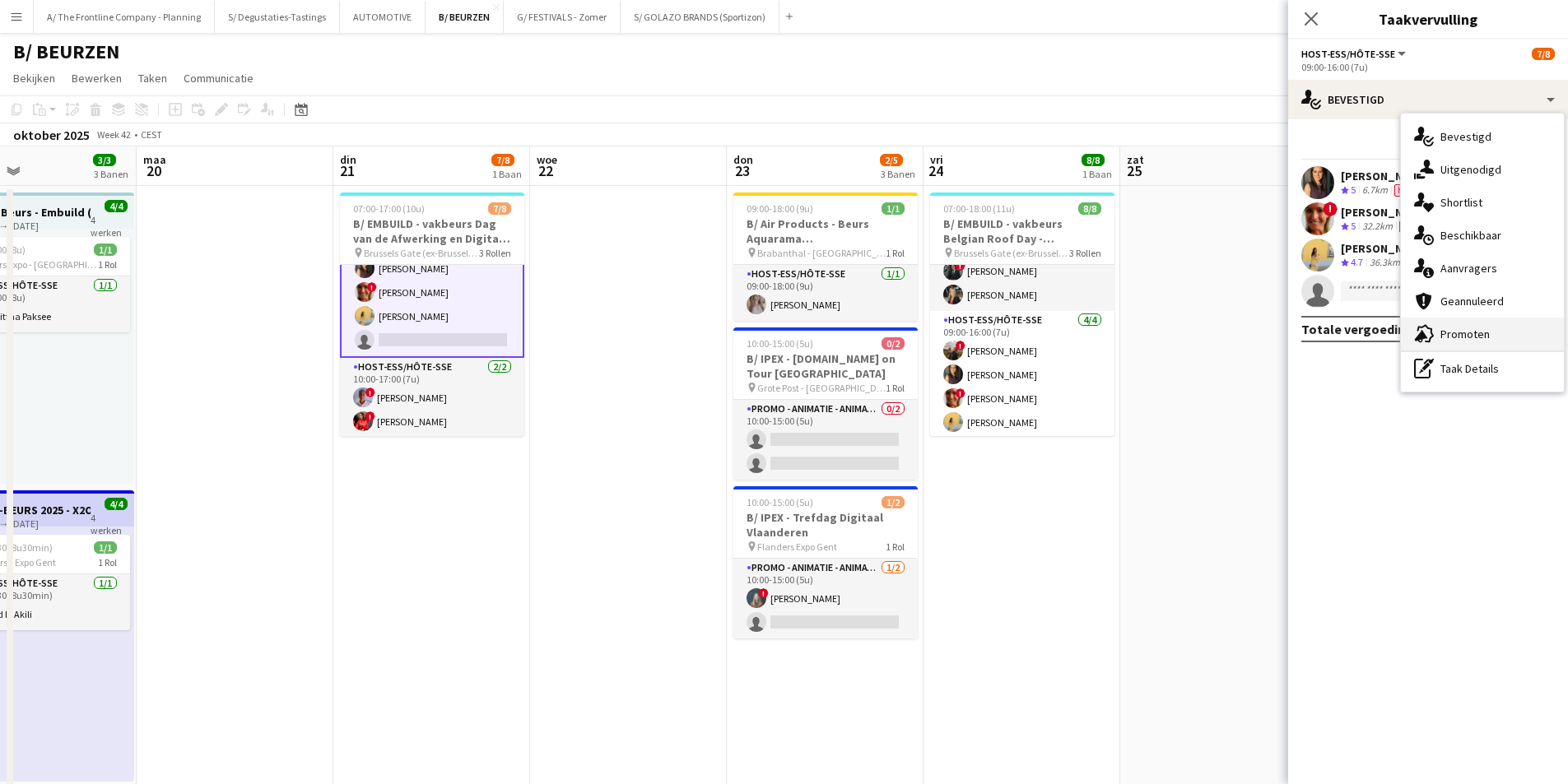
click at [1464, 334] on span "Promoten" at bounding box center [1465, 333] width 49 height 15
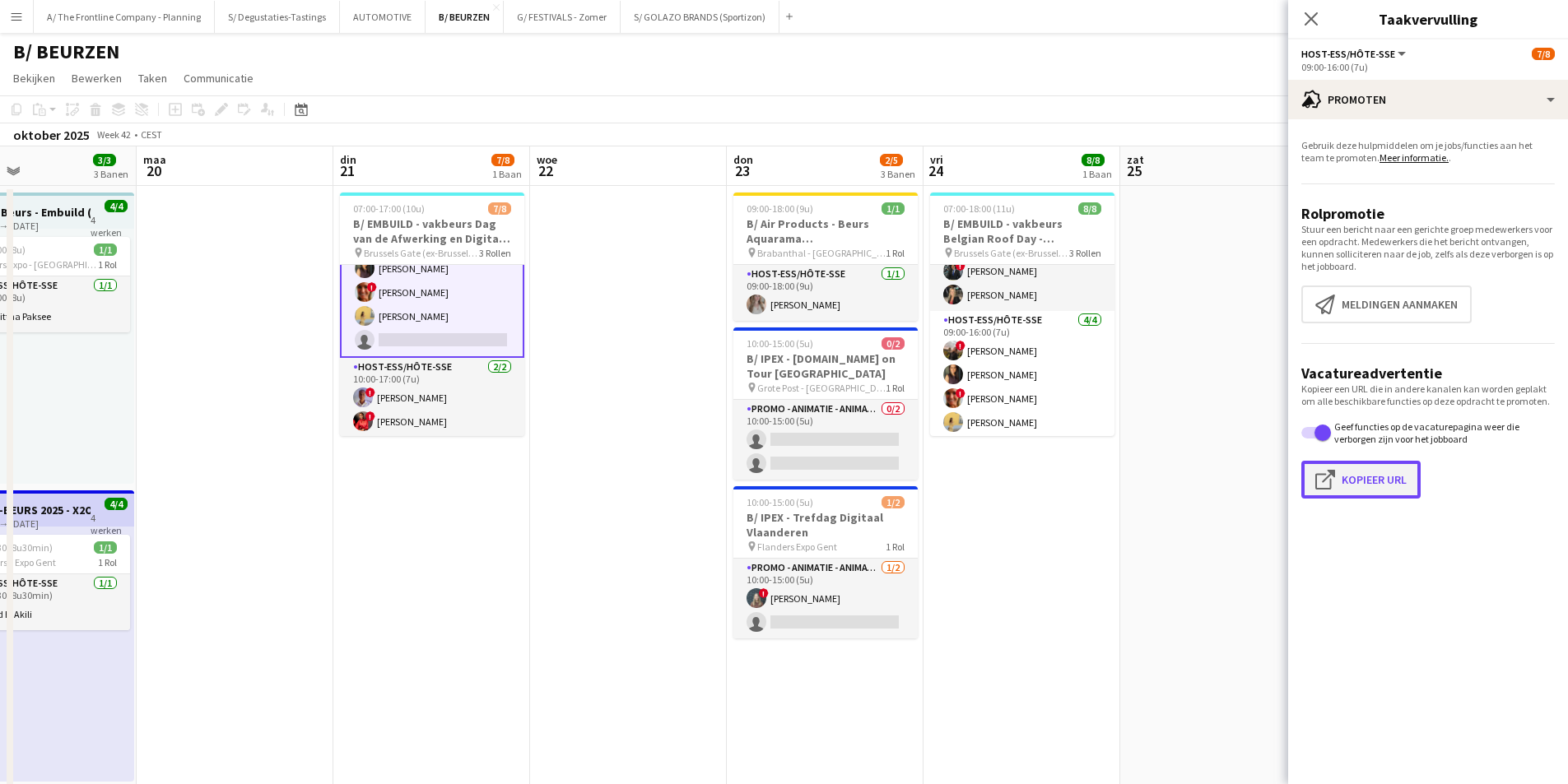
click at [1331, 492] on button "Klik om URL te kopiëren Kopieer URL" at bounding box center [1360, 480] width 119 height 38
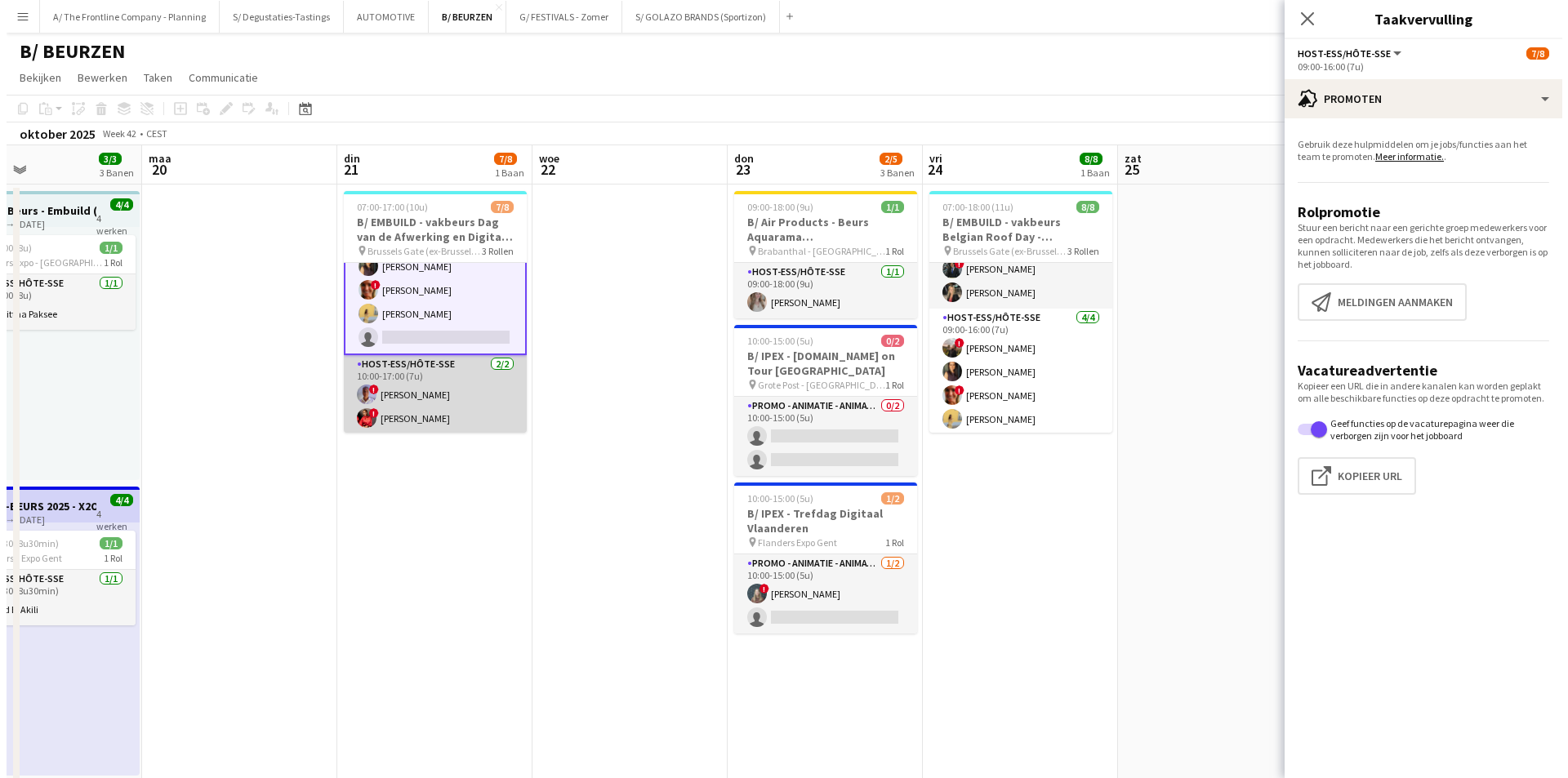
scroll to position [35, 0]
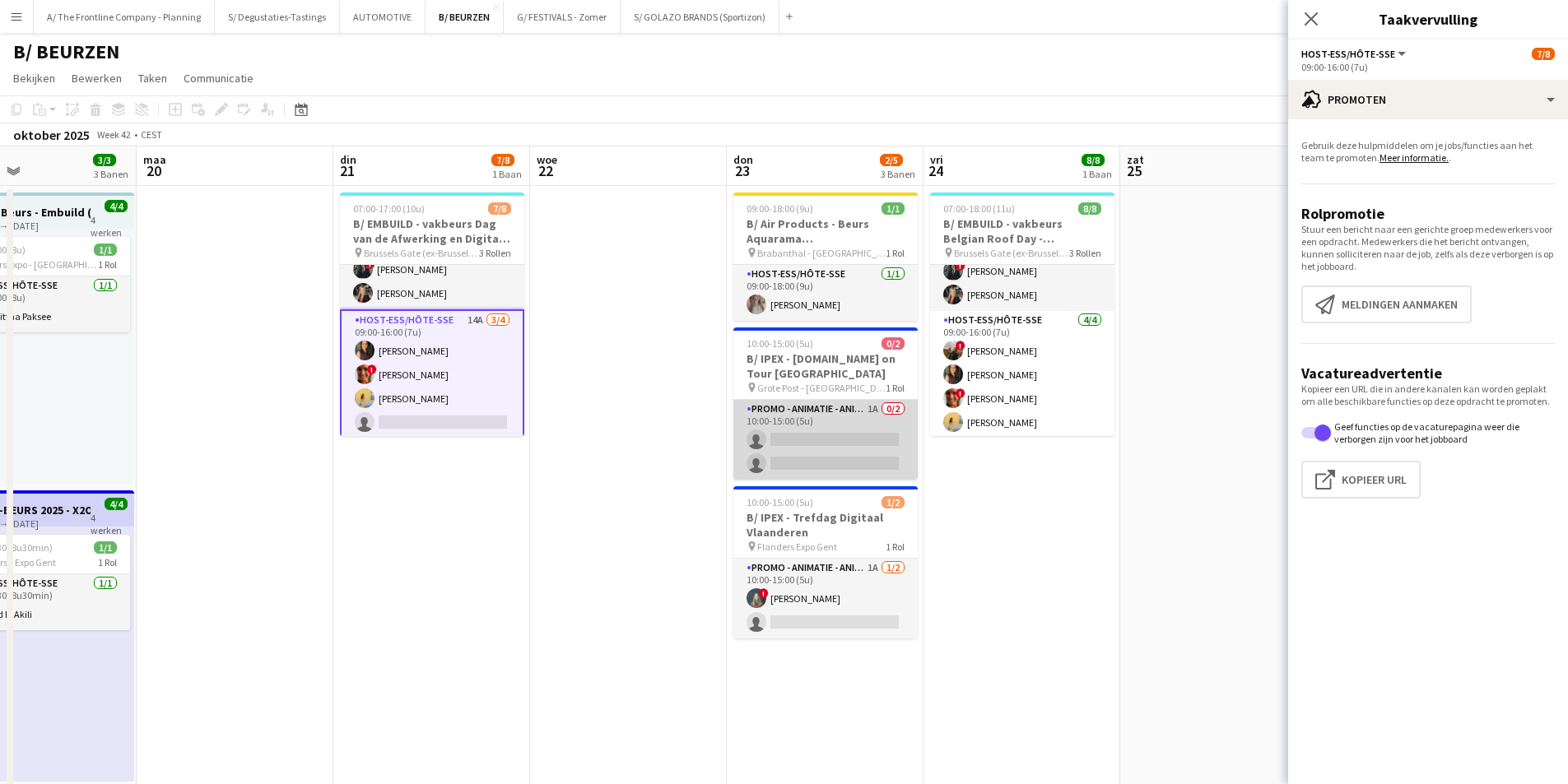
click at [795, 435] on app-card-role "Promo - Animatie - Animation 1A 0/2 10:00-15:00 (5u) single-neutral-actions sin…" at bounding box center [825, 439] width 184 height 80
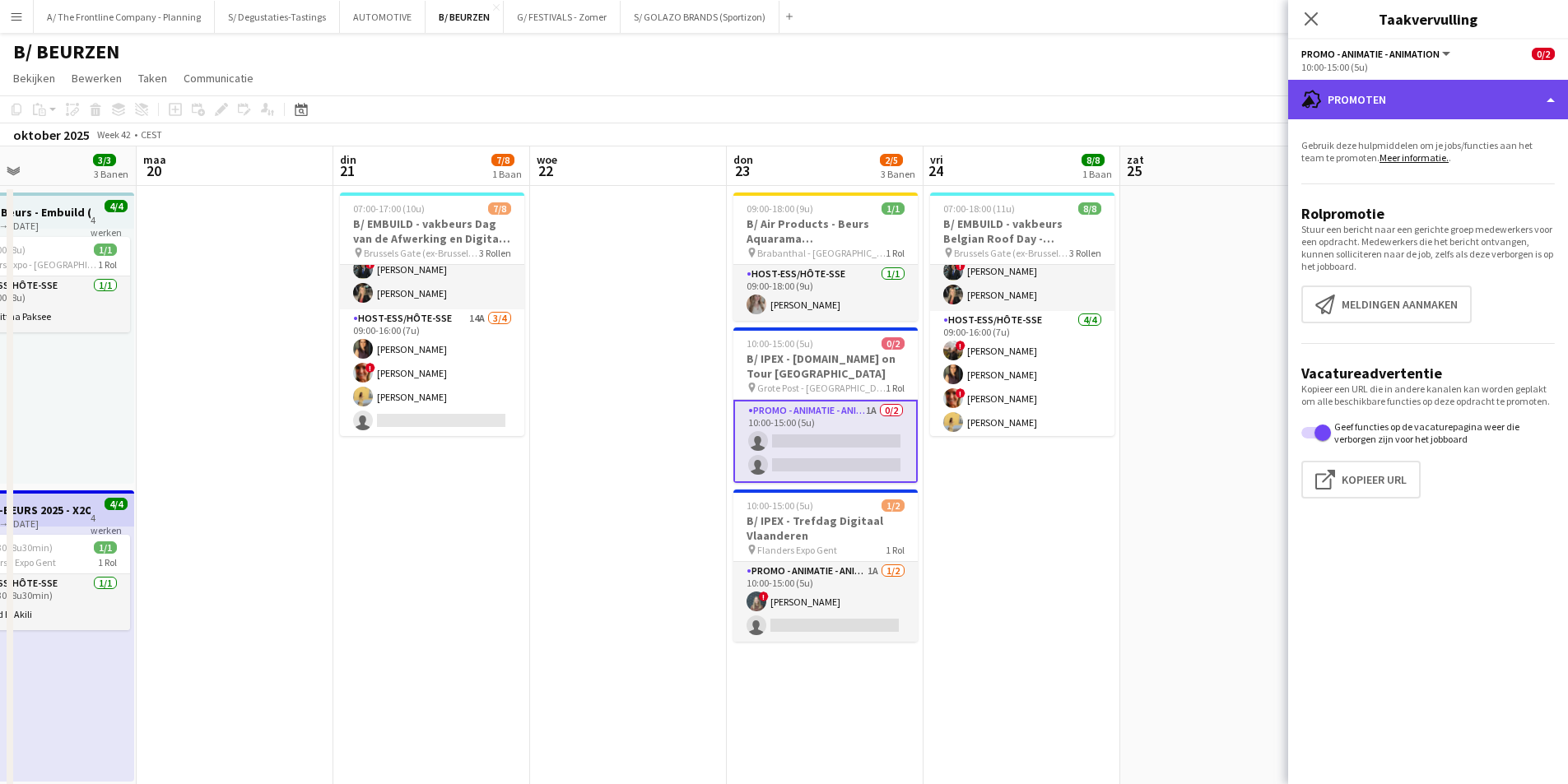
click at [1400, 87] on div "advertising-megaphone Promoten" at bounding box center [1427, 100] width 280 height 40
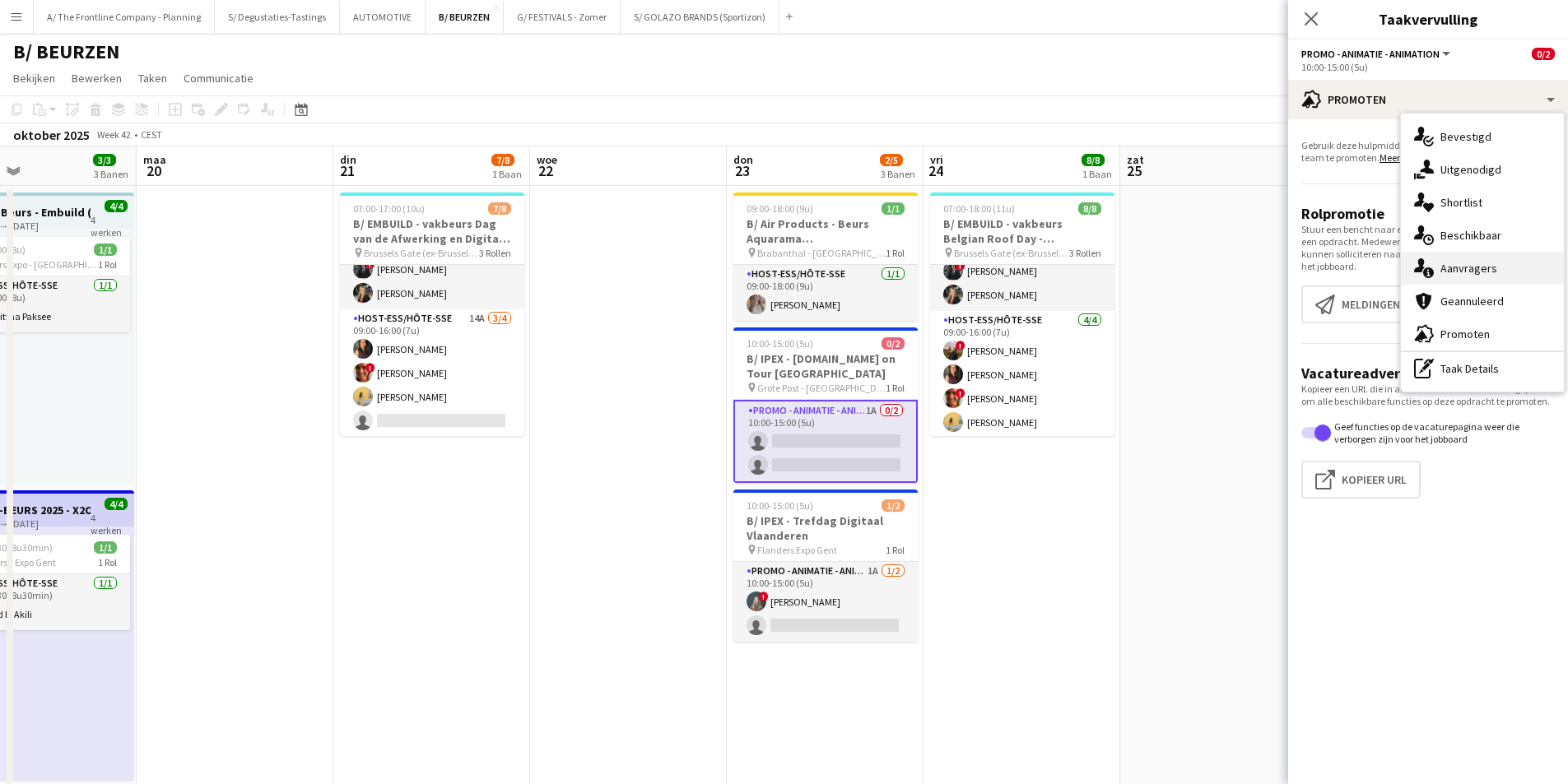
click at [1495, 268] on div "single-neutral-actions-information Aanvragers" at bounding box center [1482, 268] width 163 height 33
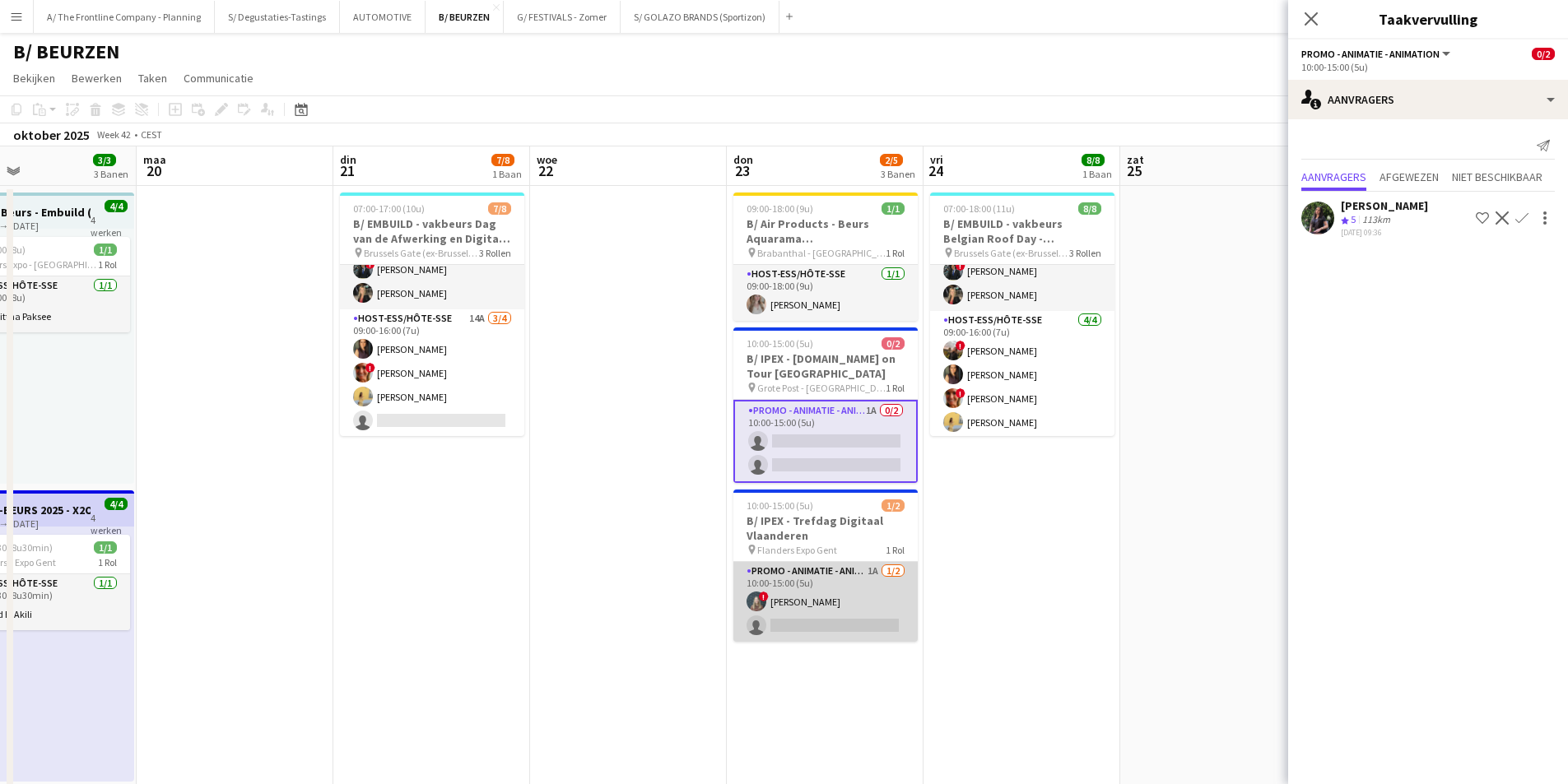
click at [846, 591] on app-card-role "Promo - Animatie - Animation 1A 1/2 10:00-15:00 (5u) ! Laurien Verheyen single-…" at bounding box center [825, 601] width 184 height 80
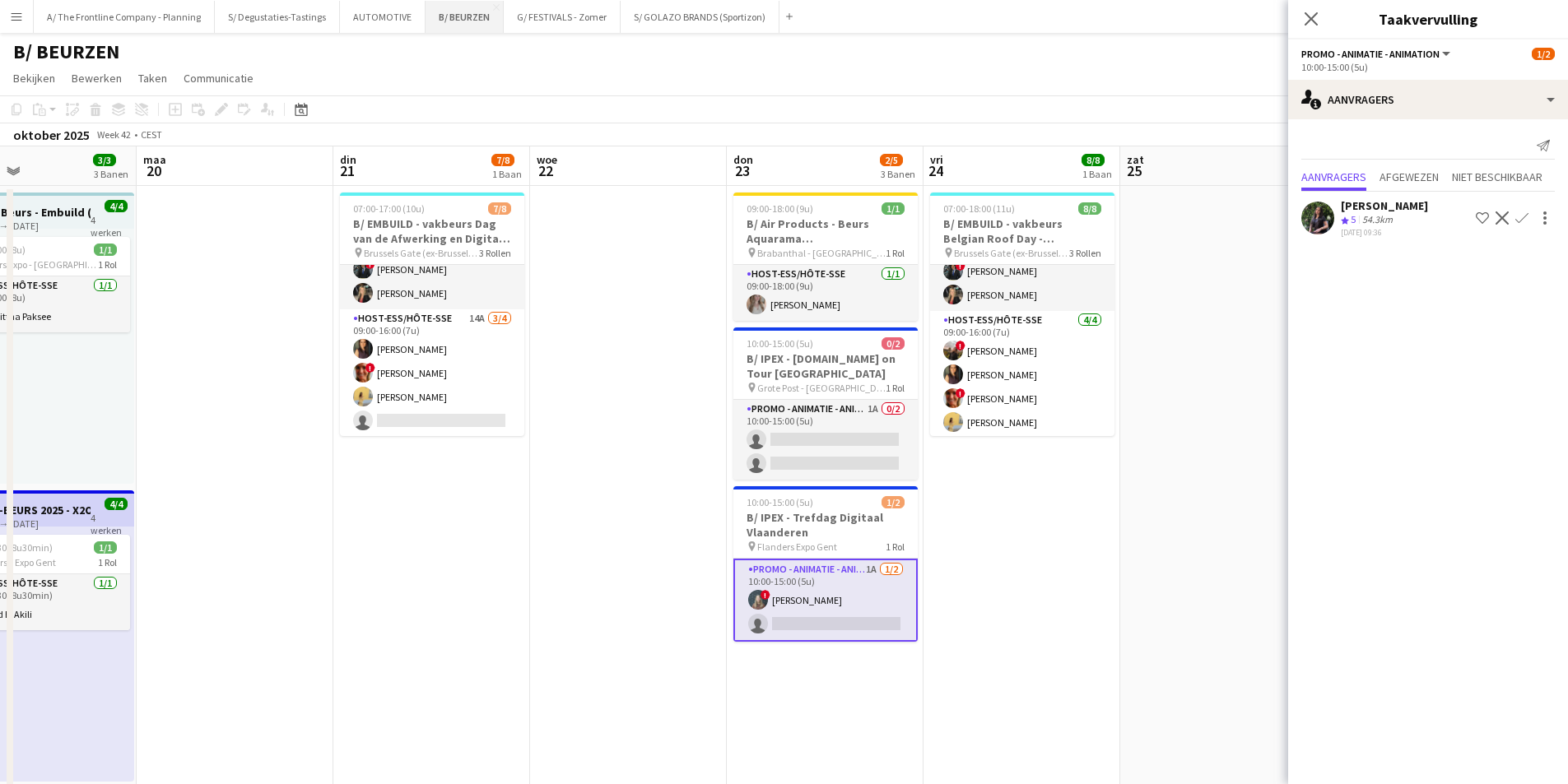
click at [457, 18] on button "B/ BEURZEN Sluiten" at bounding box center [464, 17] width 78 height 32
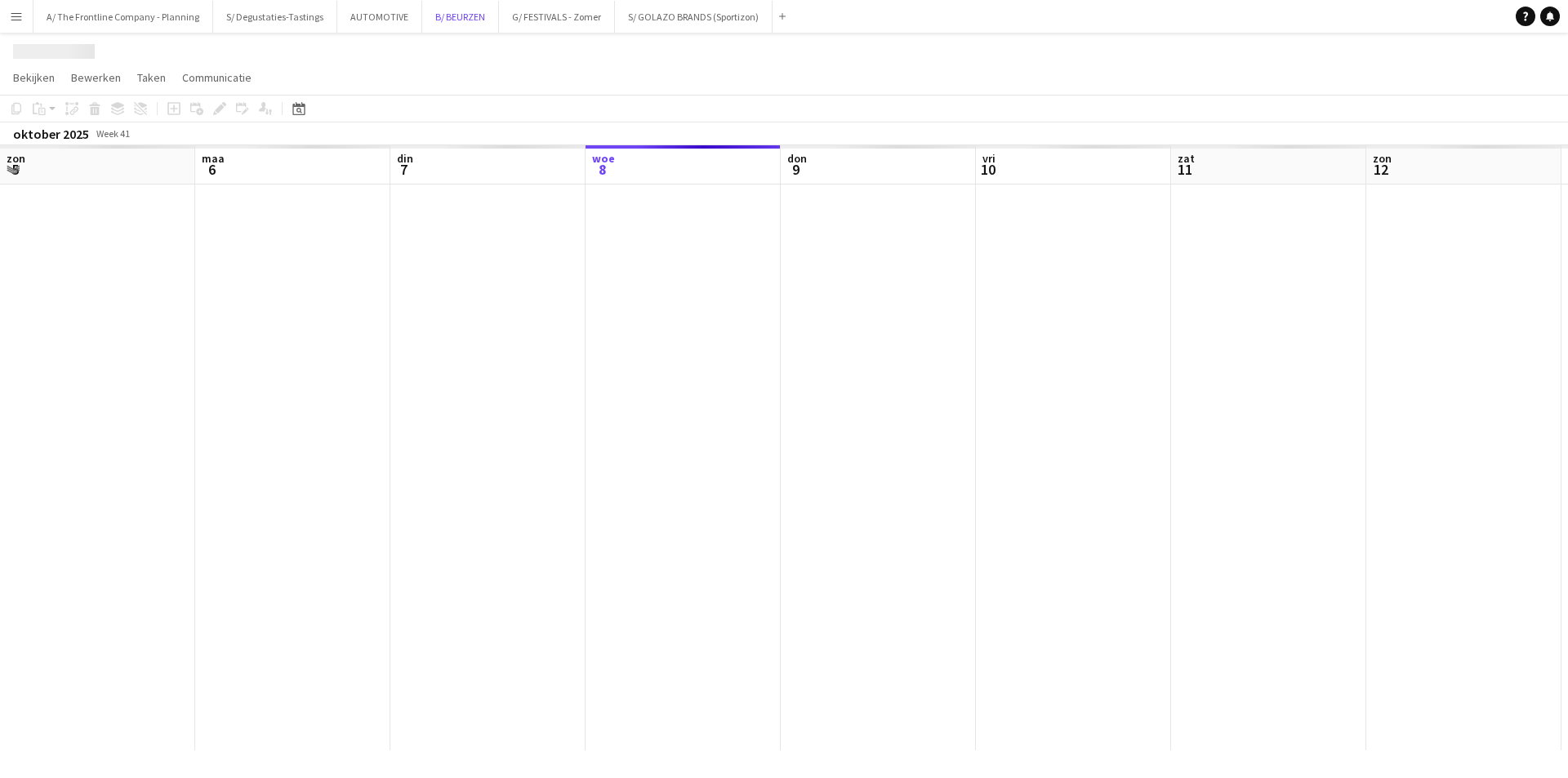
scroll to position [0, 390]
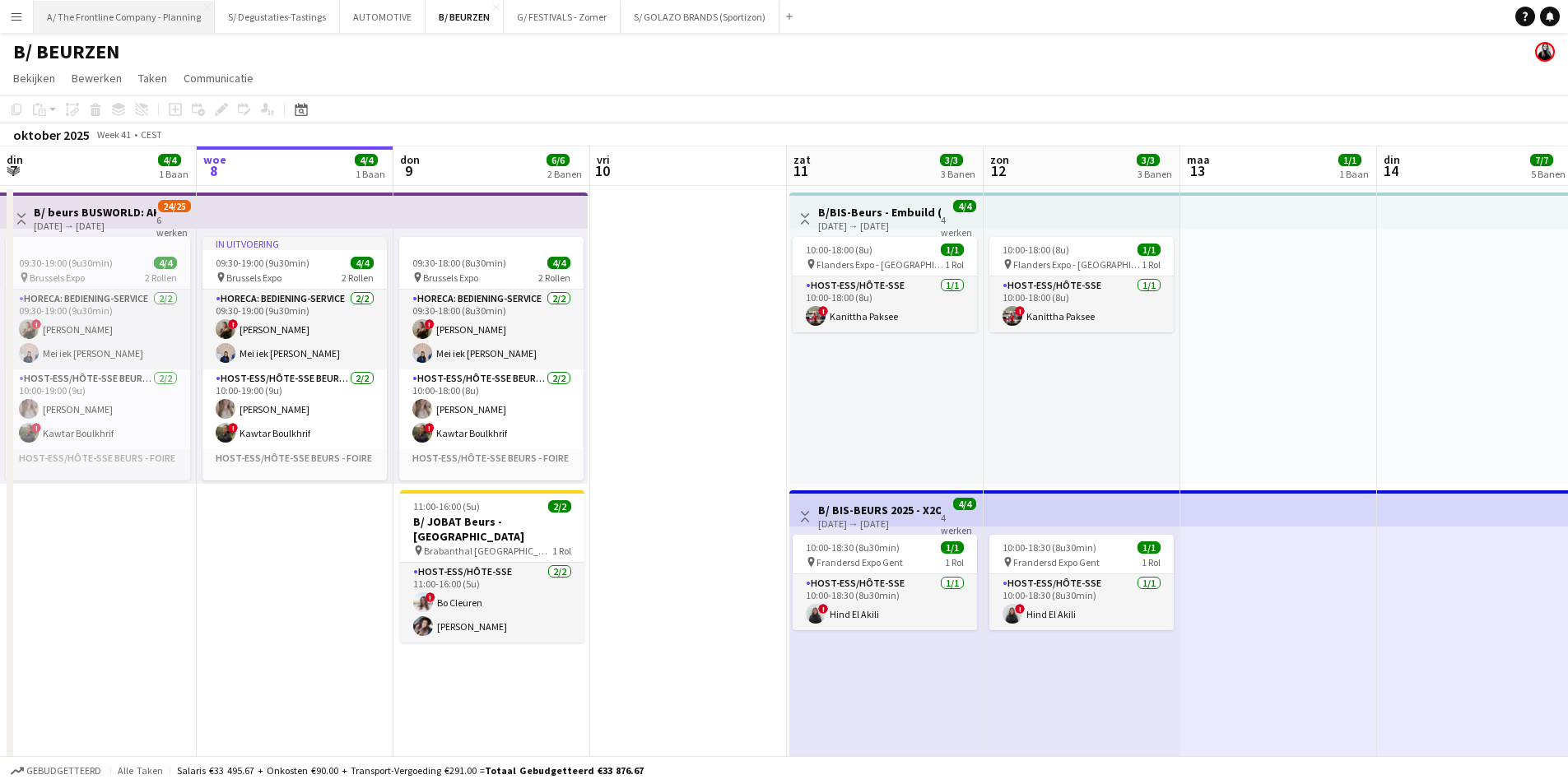
click at [146, 19] on button "A/ The Frontline Company - Planning Sluiten" at bounding box center [123, 17] width 181 height 32
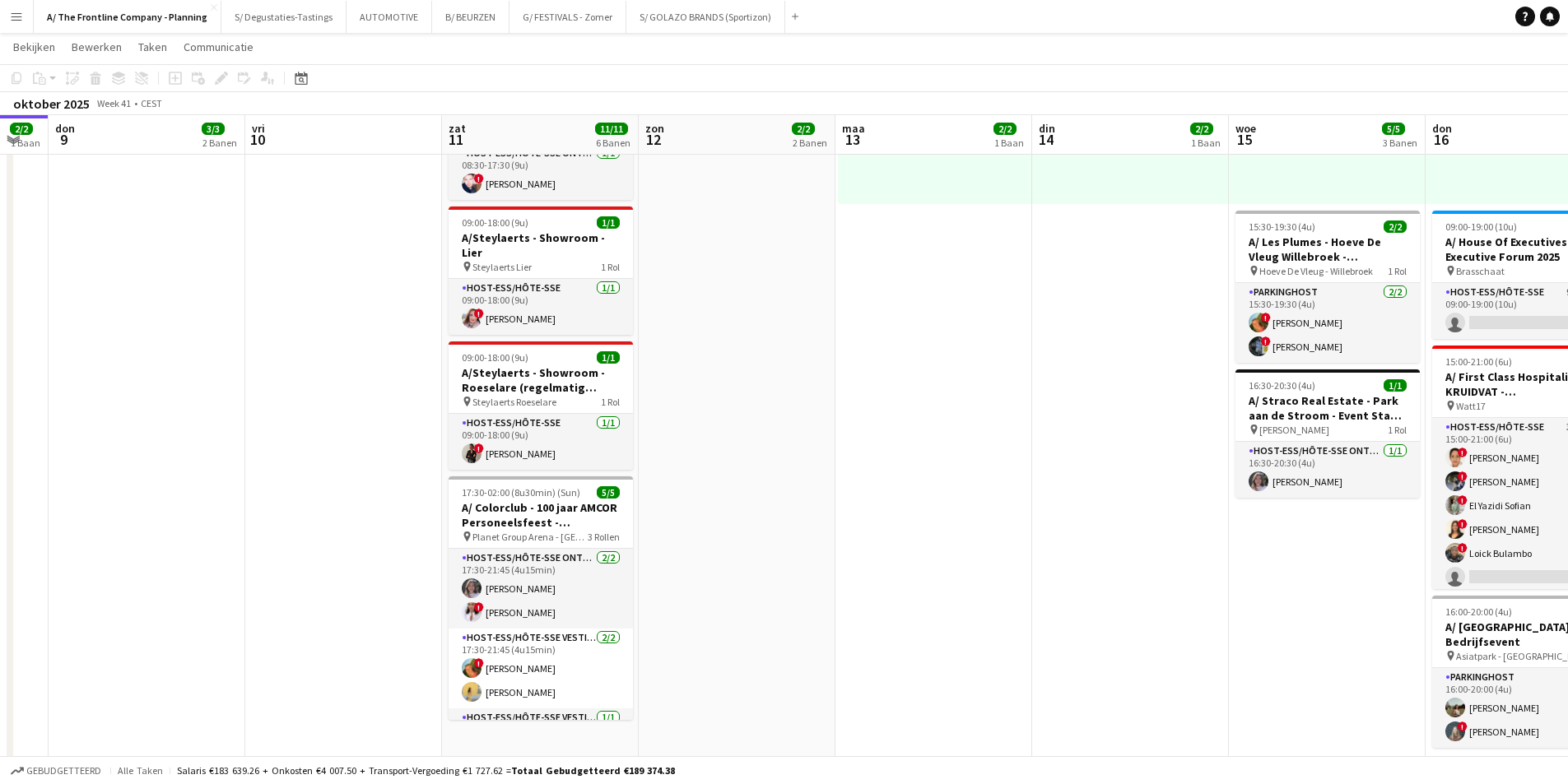
scroll to position [0, 377]
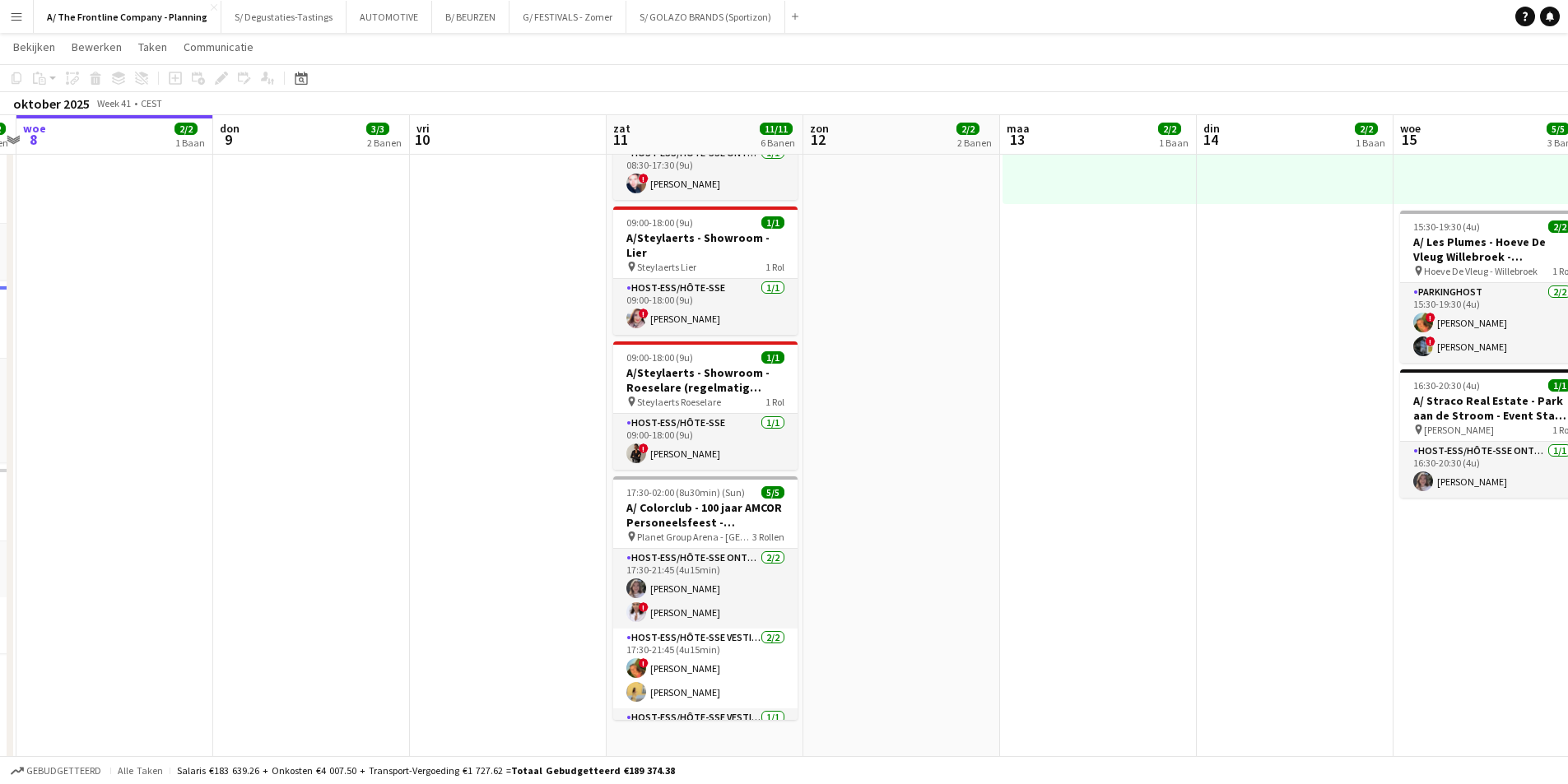
drag, startPoint x: 360, startPoint y: 424, endPoint x: 743, endPoint y: 400, distance: 383.8
click at [743, 400] on app-calendar-viewport "maa 6 4/4 3 Banen din 7 12/12 5 Banen woe 8 2/2 1 Baan don 9 3/3 2 Banen vri 10…" at bounding box center [784, 268] width 1568 height 1559
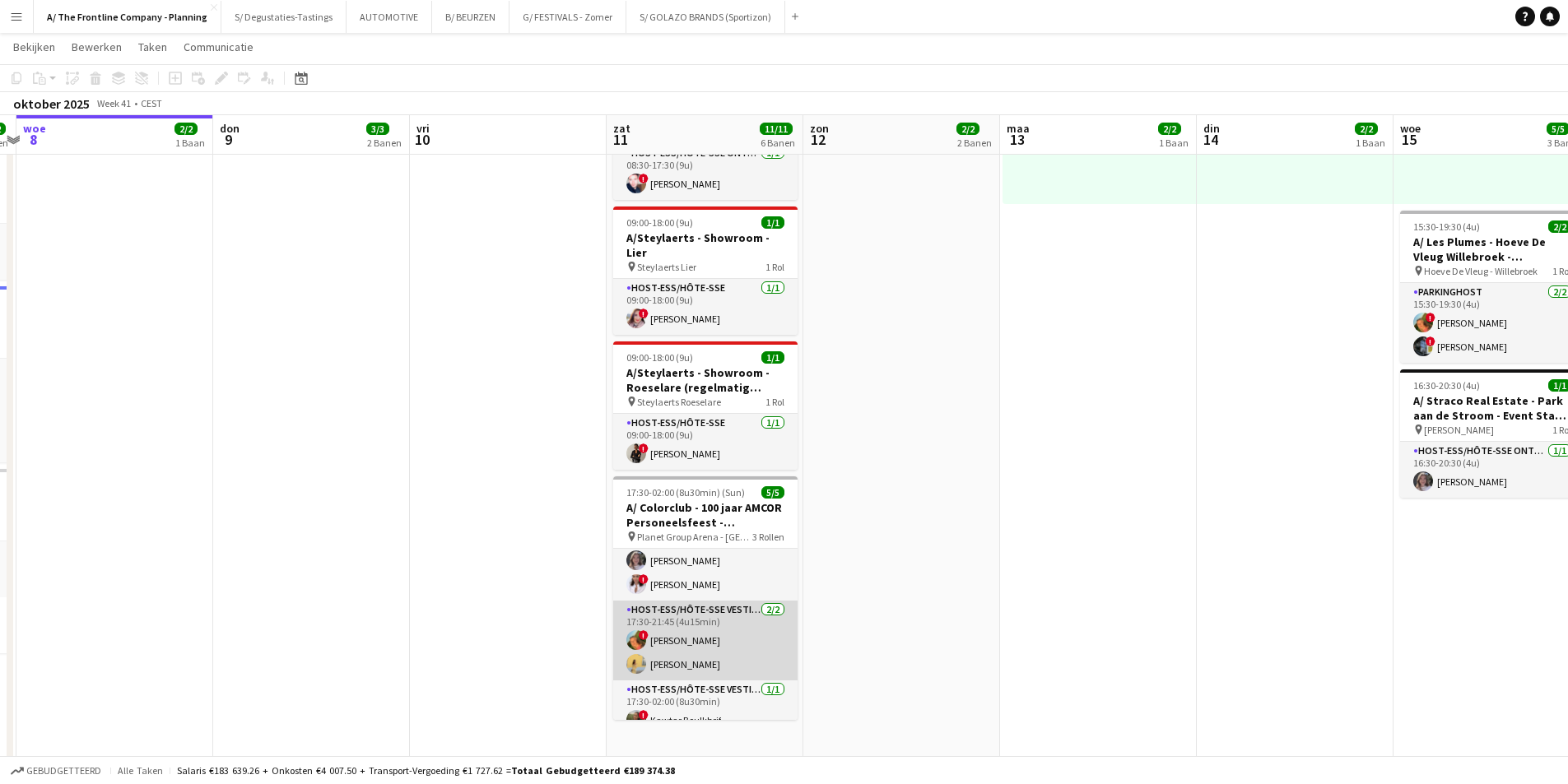
scroll to position [44, 0]
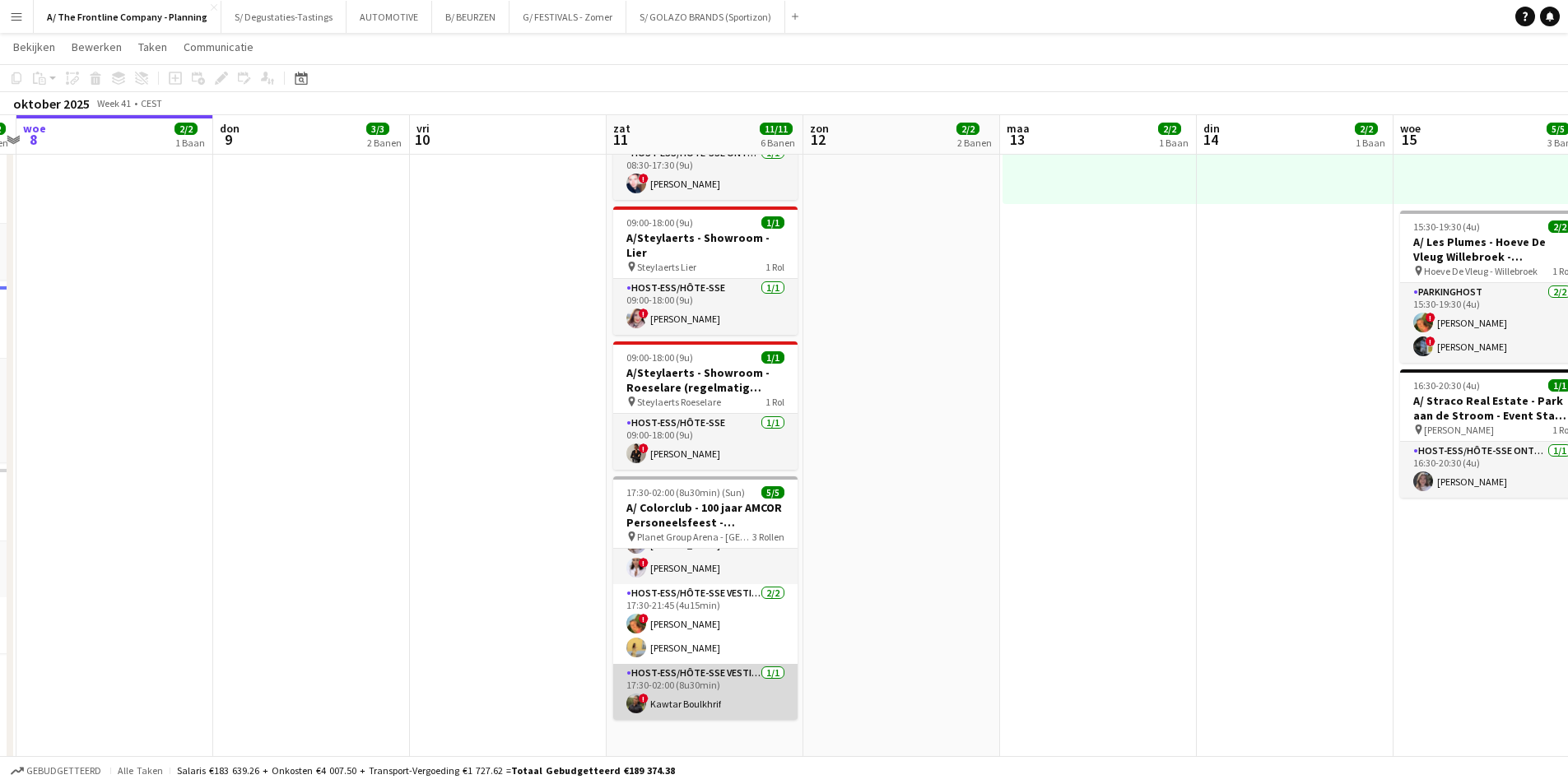
click at [699, 683] on app-card-role "Host-ess/Hôte-sse Vestiaire 1/1 17:30-02:00 (8u30min) ! Kawtar Boulkhrif" at bounding box center [705, 691] width 184 height 56
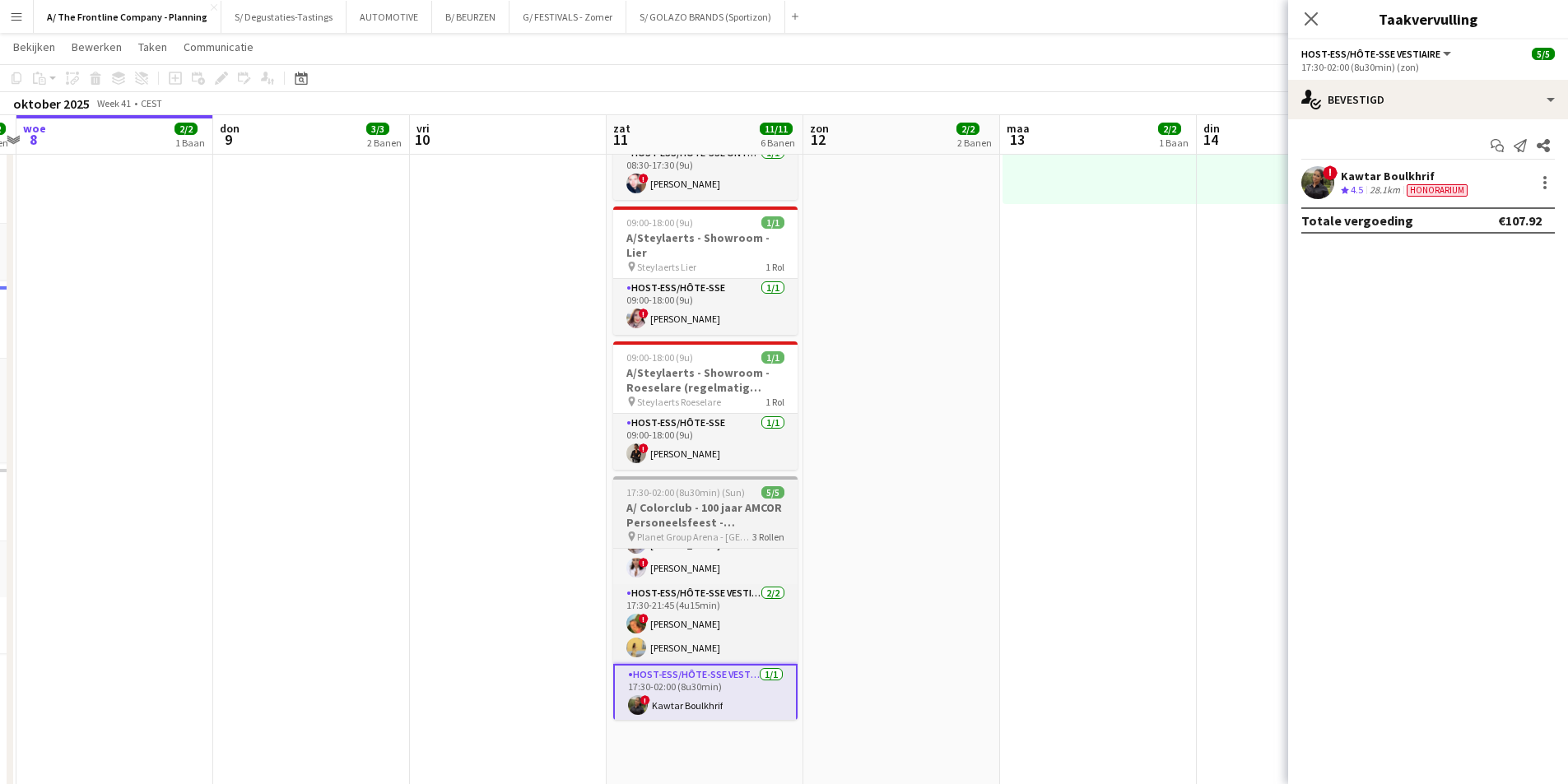
click at [707, 503] on h3 "A/ Colorclub - 100 jaar AMCOR Personeelsfeest - [GEOGRAPHIC_DATA]" at bounding box center [705, 515] width 184 height 30
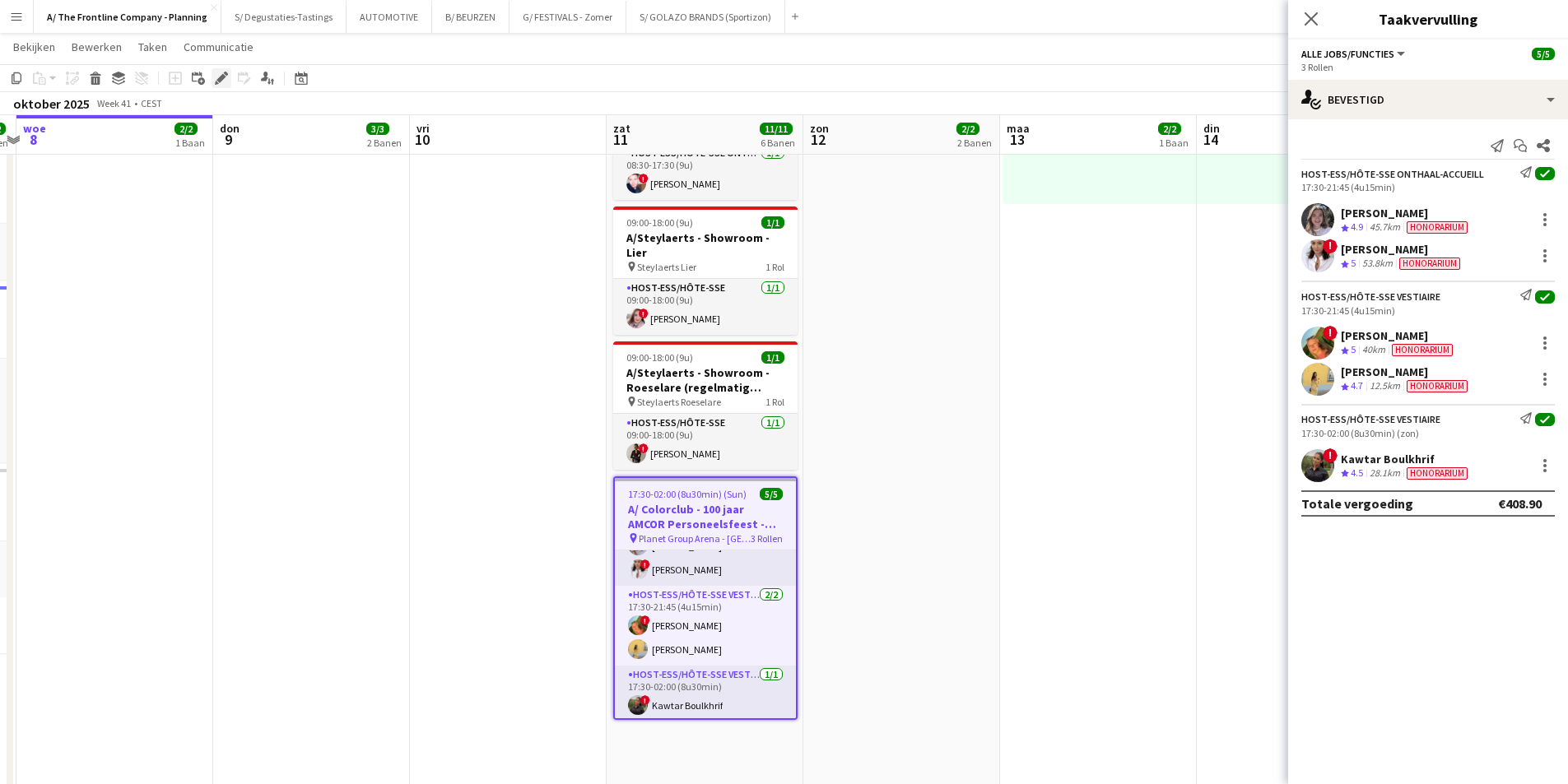
click at [217, 78] on icon "Bewerken" at bounding box center [221, 78] width 13 height 13
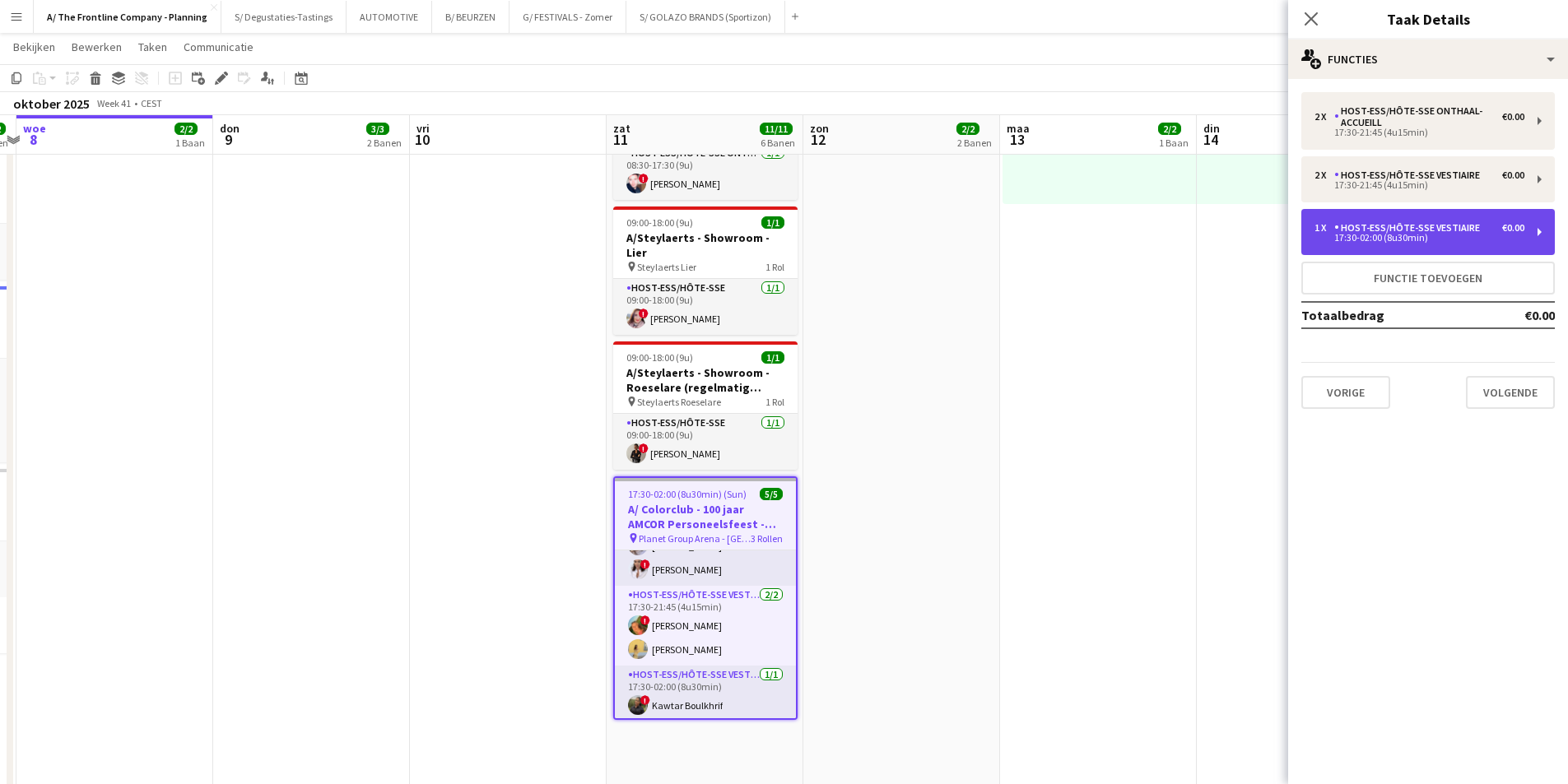
click at [1388, 229] on div "Host-ess/Hôte-sse Vestiaire" at bounding box center [1410, 228] width 153 height 11
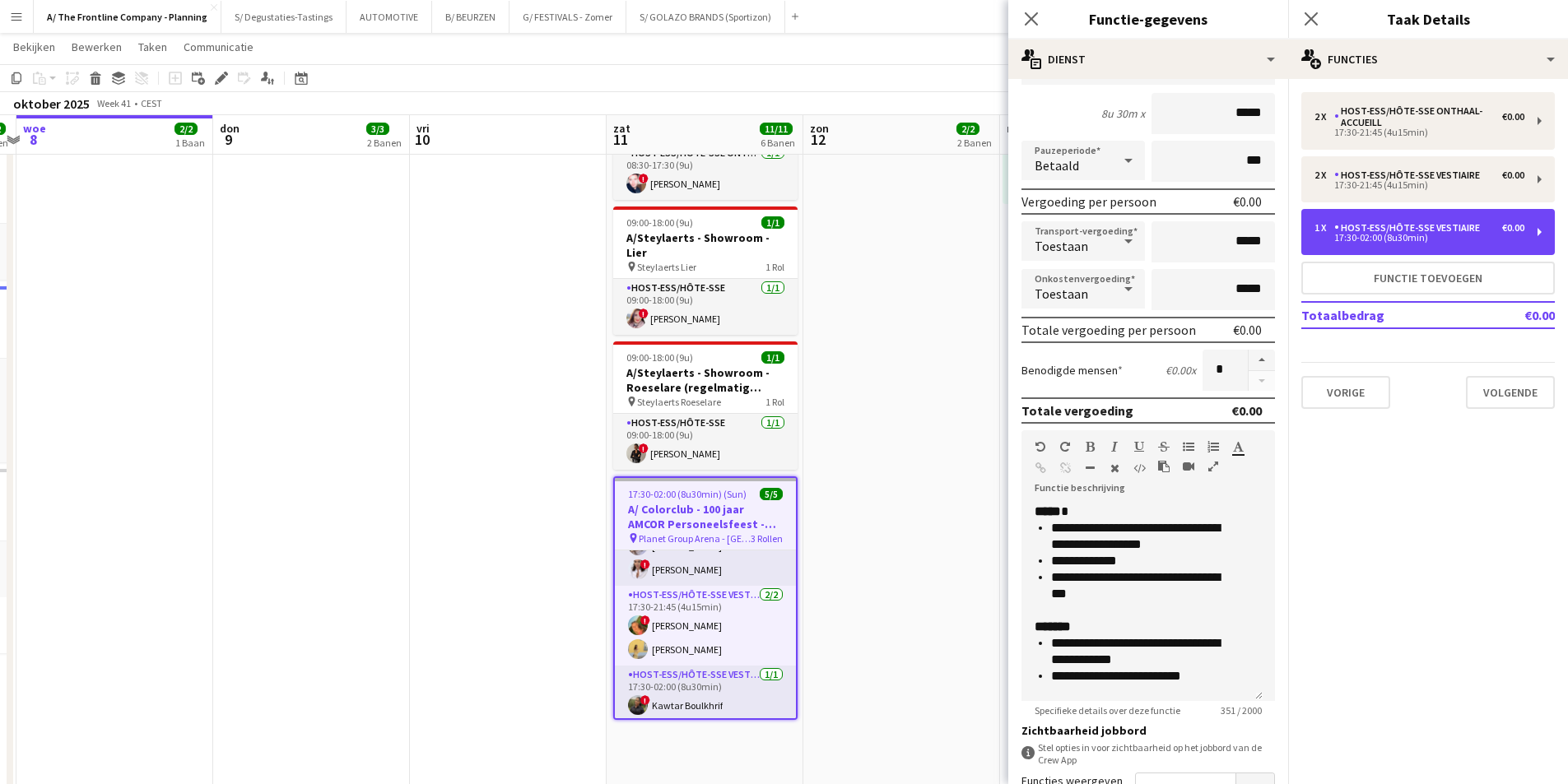
scroll to position [165, 0]
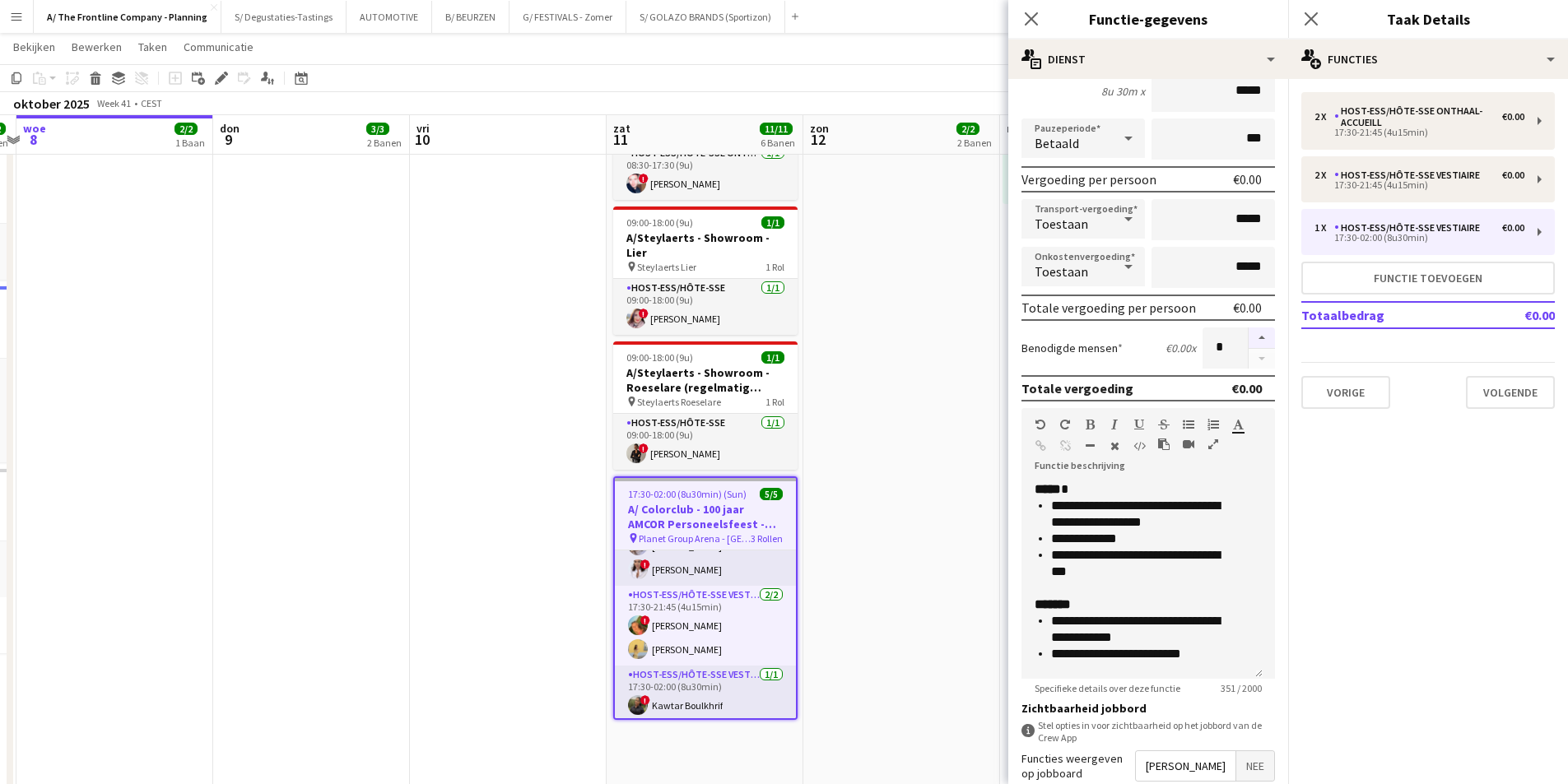
click at [1248, 331] on button "button" at bounding box center [1261, 338] width 26 height 21
type input "*"
click at [905, 560] on app-date-cell "13:30-17:30 (4u) 1/1 pin Gero wonen Lier 1 Rol Host-ess/Hôte-sse [DATE] 13:30-1…" at bounding box center [901, 252] width 197 height 1288
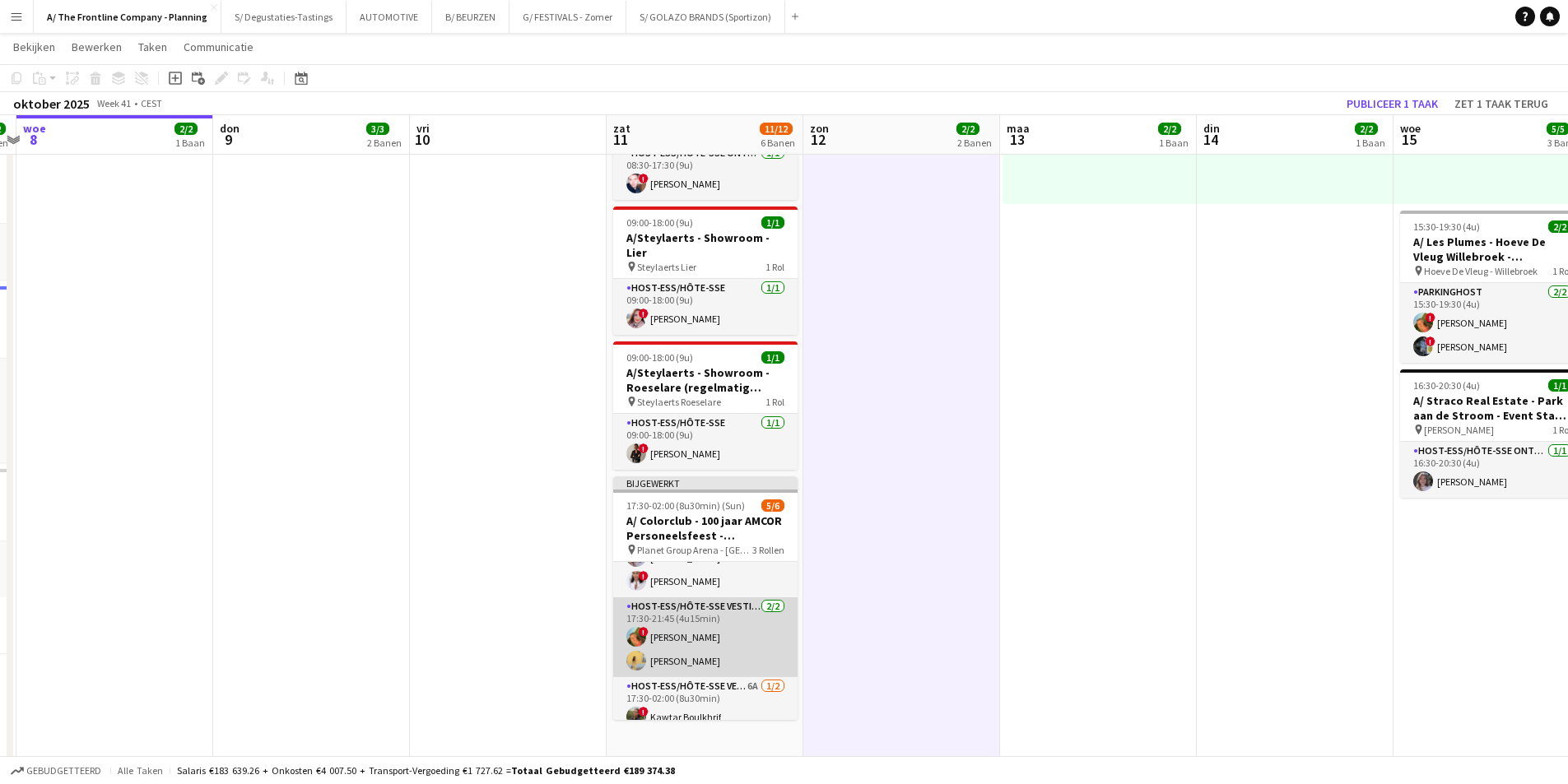
scroll to position [81, 0]
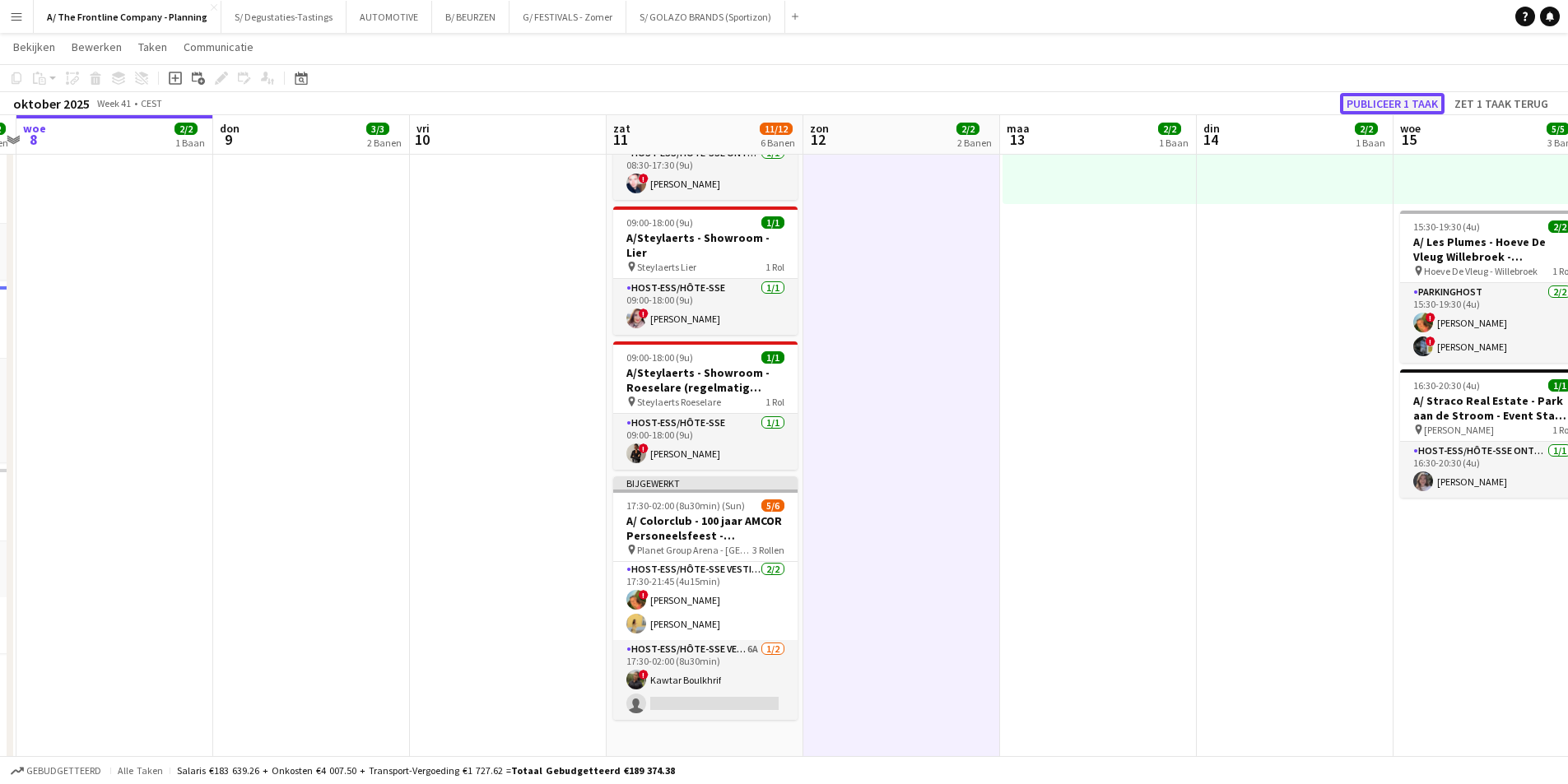
click at [1385, 110] on button "Publiceer 1 taak" at bounding box center [1392, 103] width 105 height 21
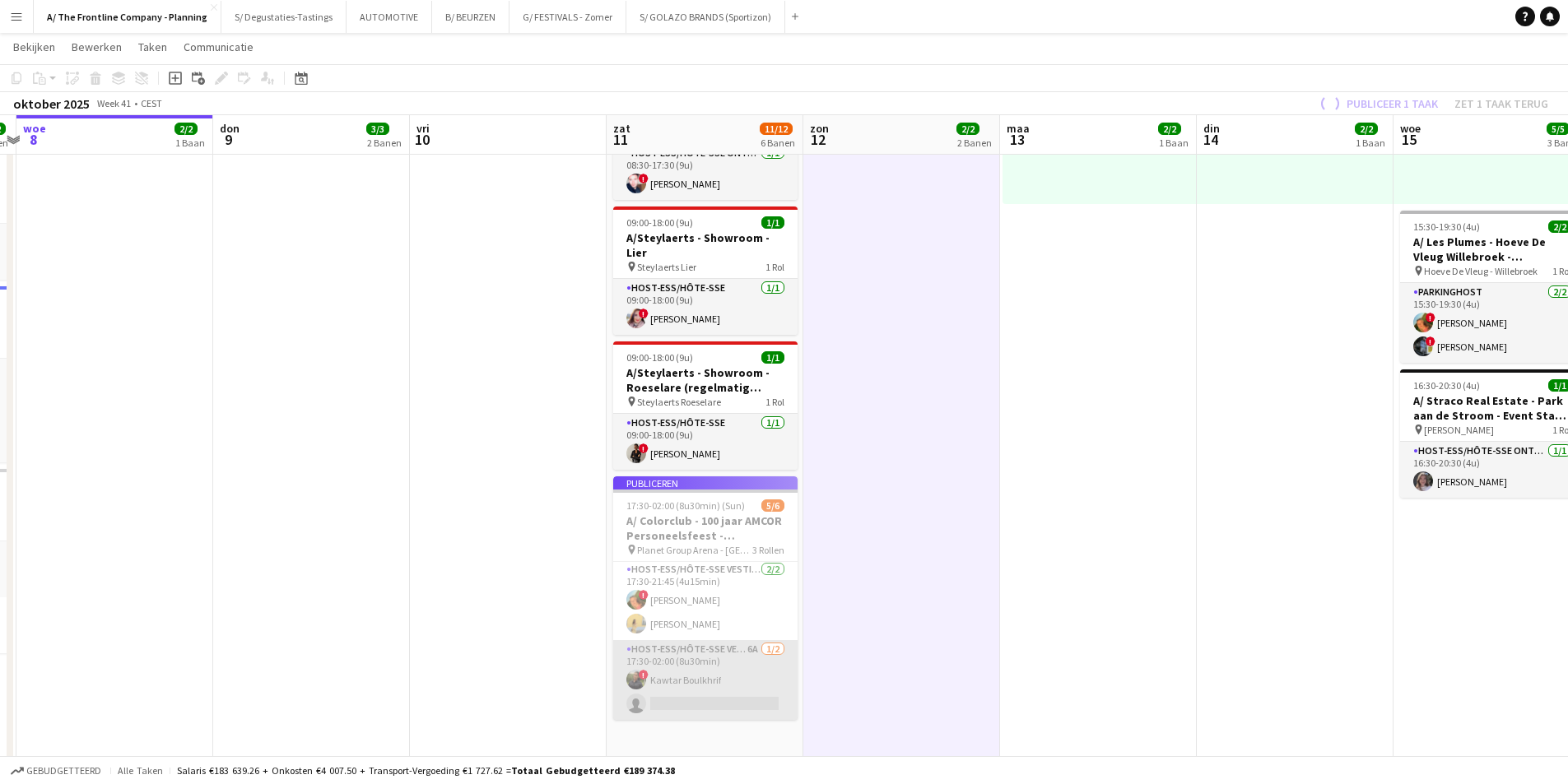
scroll to position [68, 0]
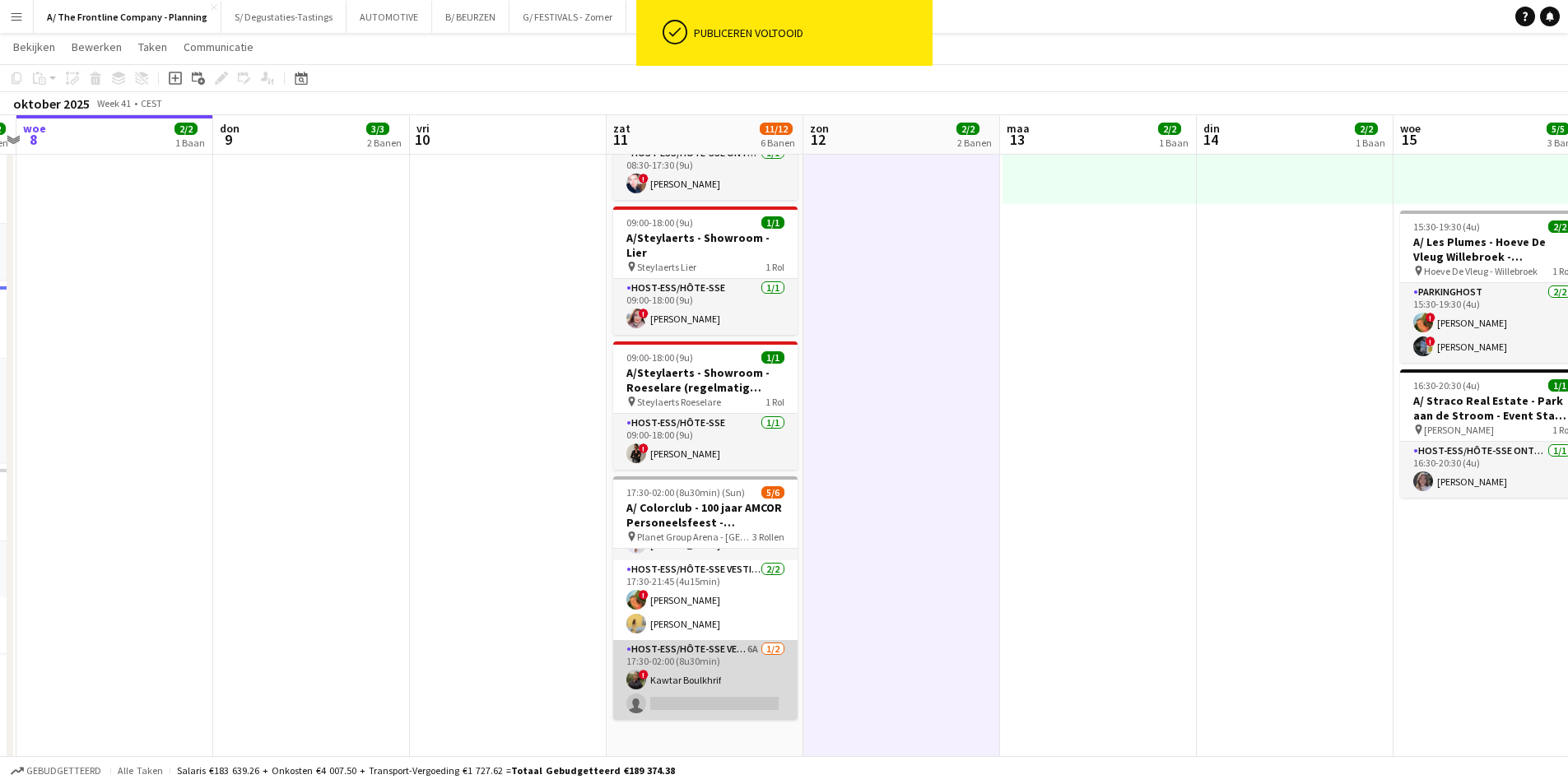
click at [734, 659] on app-card-role "Host-ess/Hôte-sse Vestiaire 6A 1/2 17:30-02:00 (8u30min) ! Kawtar Boulkhrif sin…" at bounding box center [705, 680] width 184 height 80
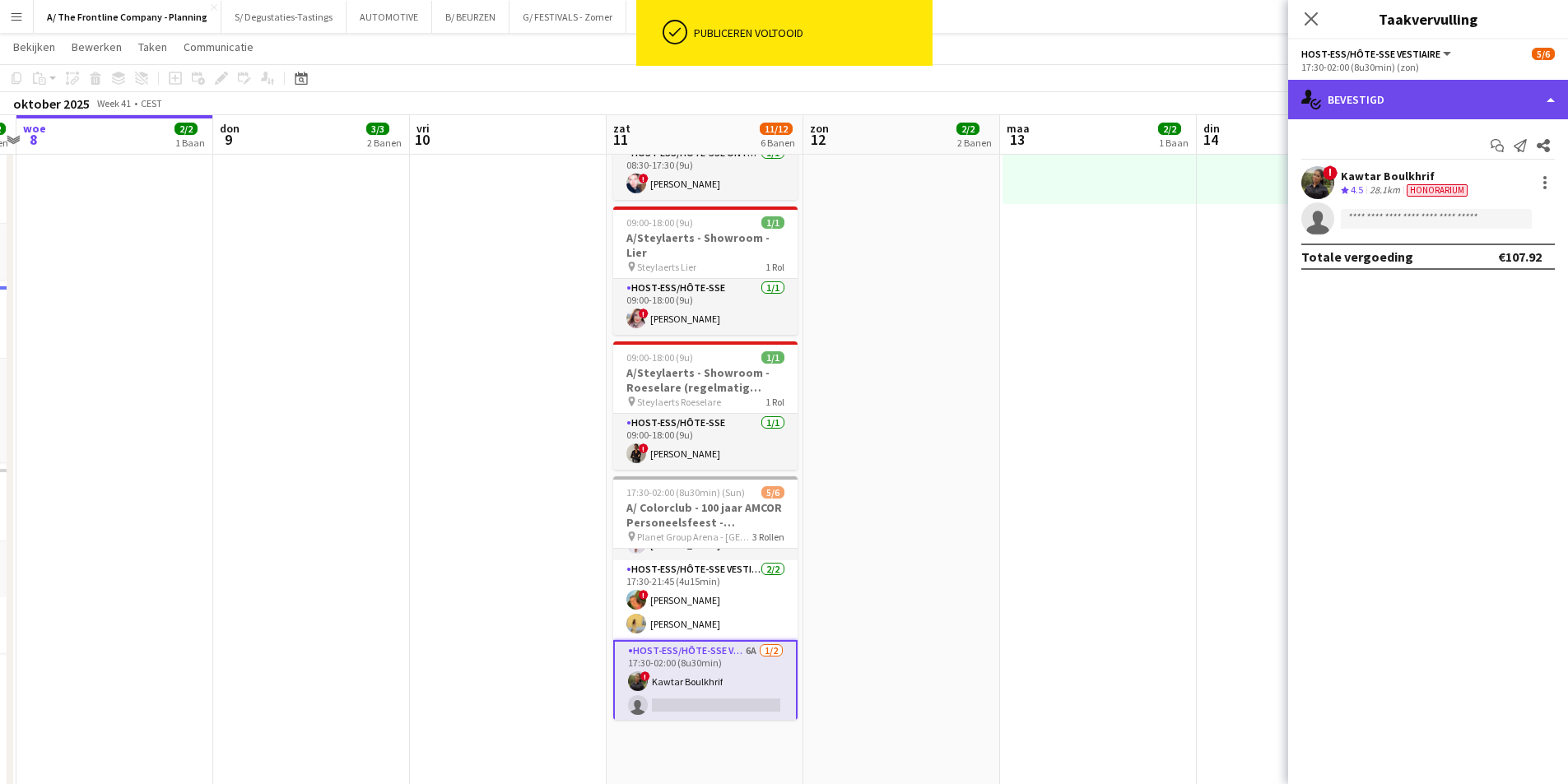
click at [1357, 103] on div "single-neutral-actions-check-2 Bevestigd" at bounding box center [1427, 100] width 280 height 40
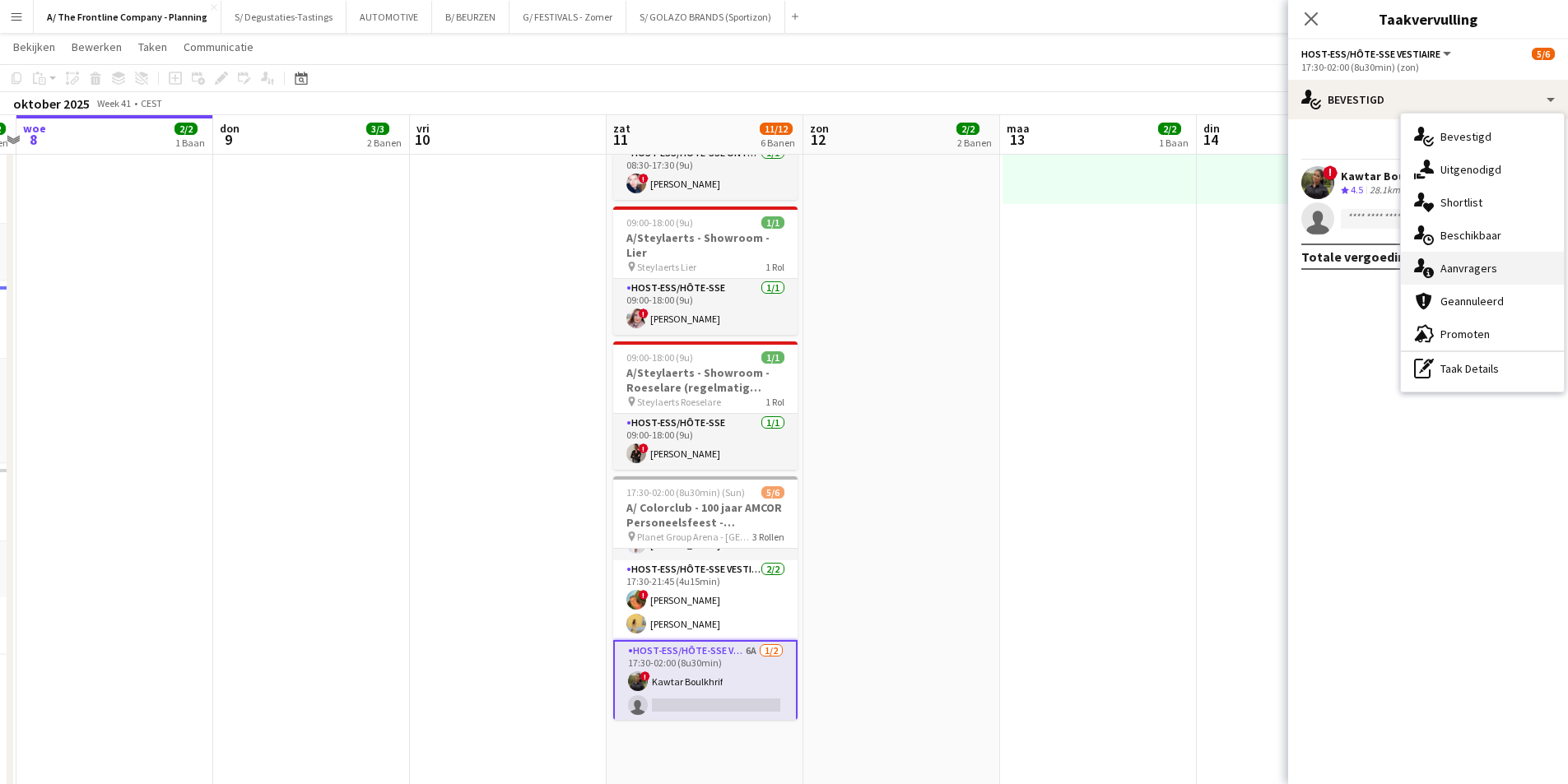
click at [1494, 269] on div "single-neutral-actions-information Aanvragers" at bounding box center [1482, 268] width 163 height 33
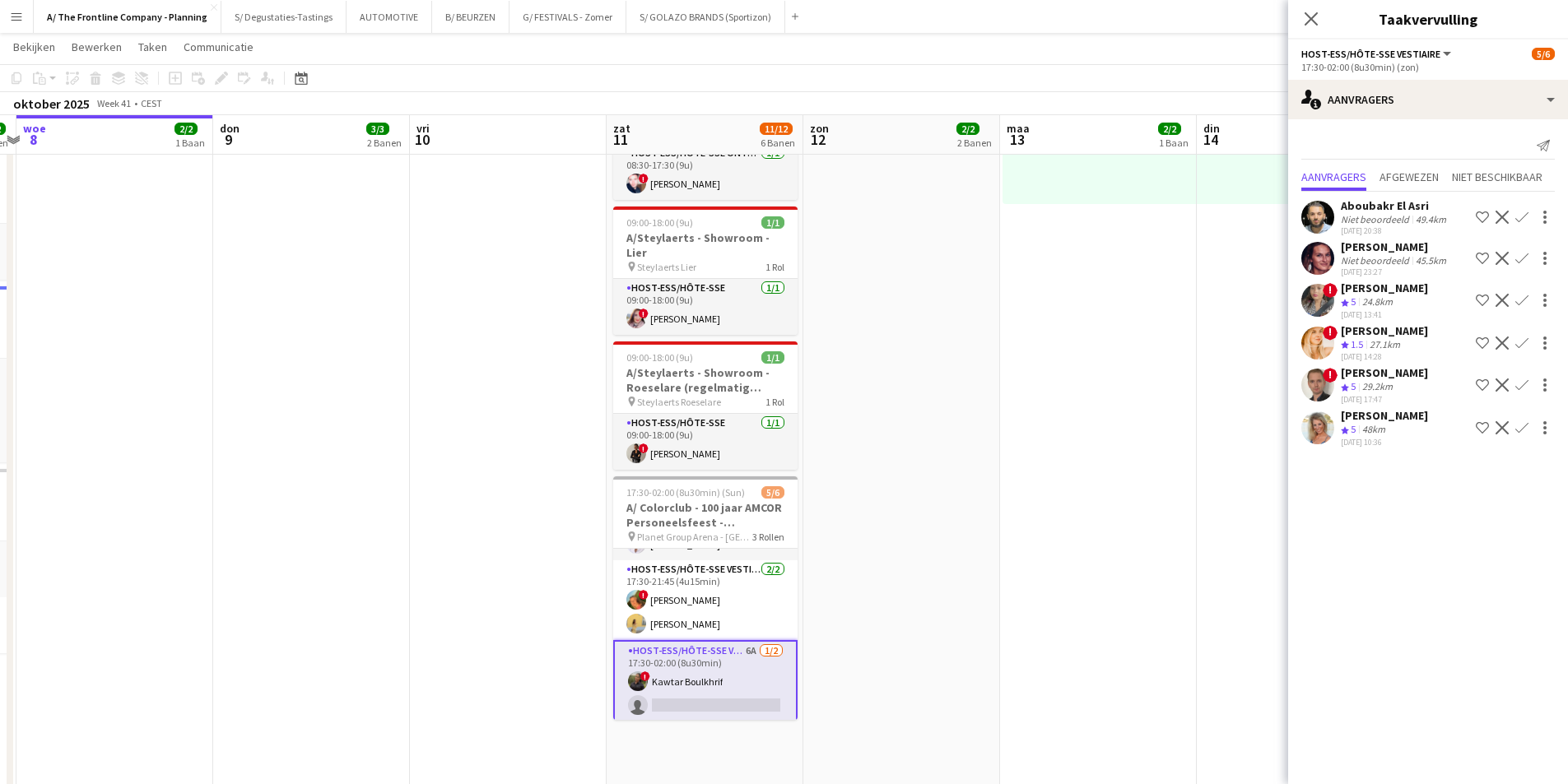
click at [1369, 253] on div "[PERSON_NAME]" at bounding box center [1394, 247] width 108 height 15
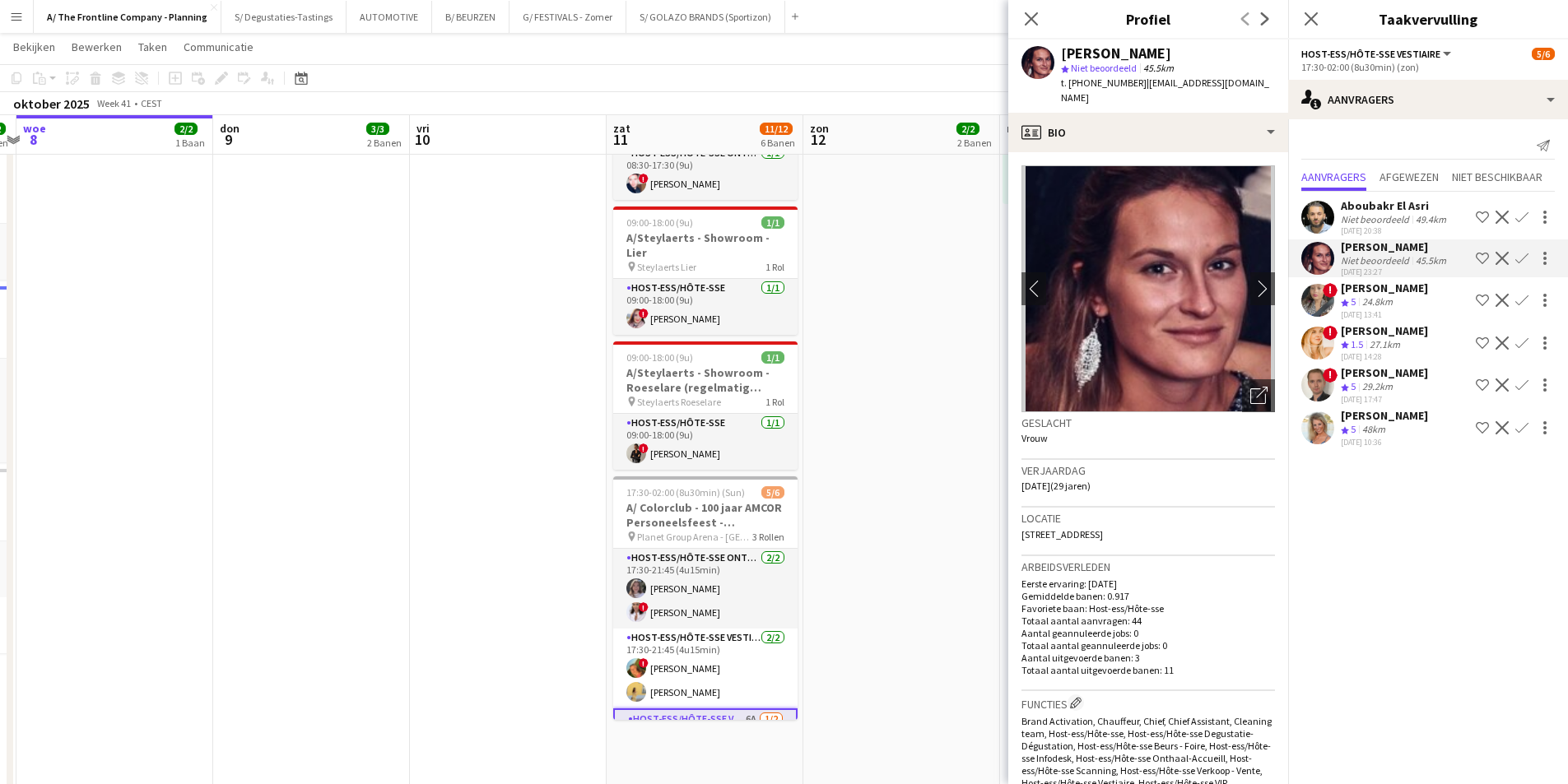
scroll to position [71, 0]
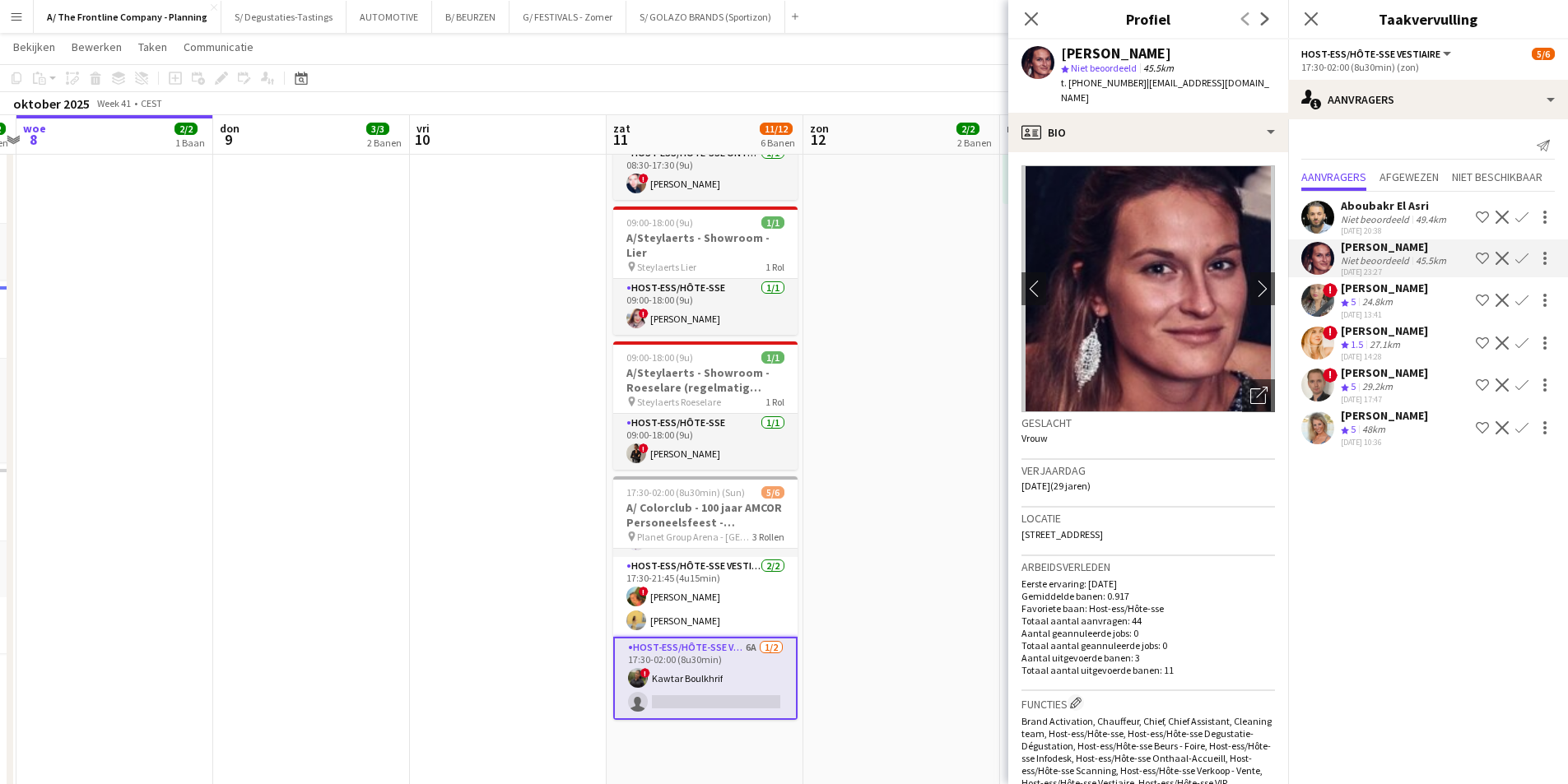
click at [1475, 261] on app-icon "Ploeg op de shortlist" at bounding box center [1482, 258] width 13 height 13
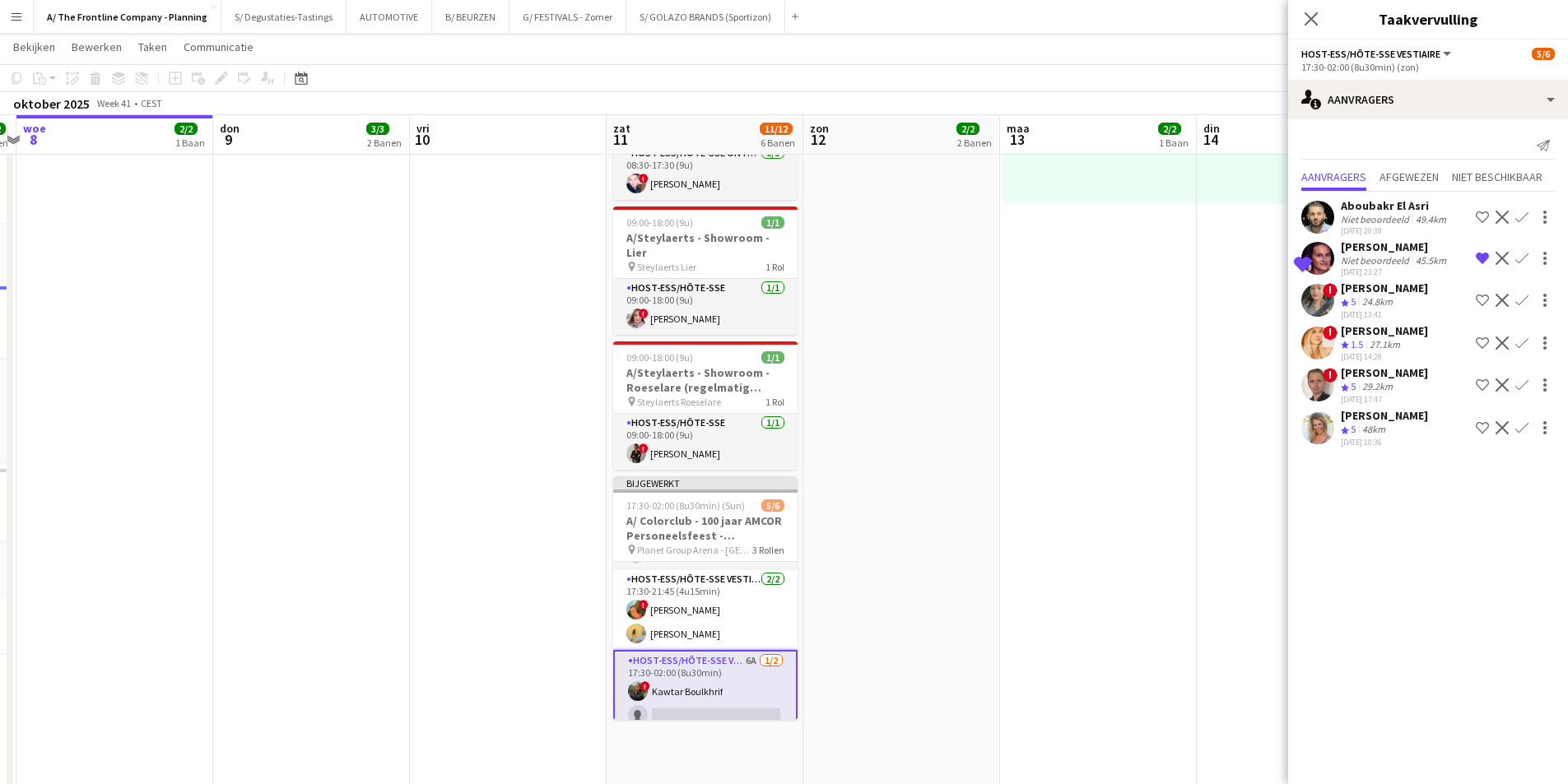
click at [892, 620] on app-date-cell "13:30-17:30 (4u) 1/1 pin Gero wonen Lier 1 Rol Host-ess/Hôte-sse [DATE] 13:30-1…" at bounding box center [901, 252] width 197 height 1288
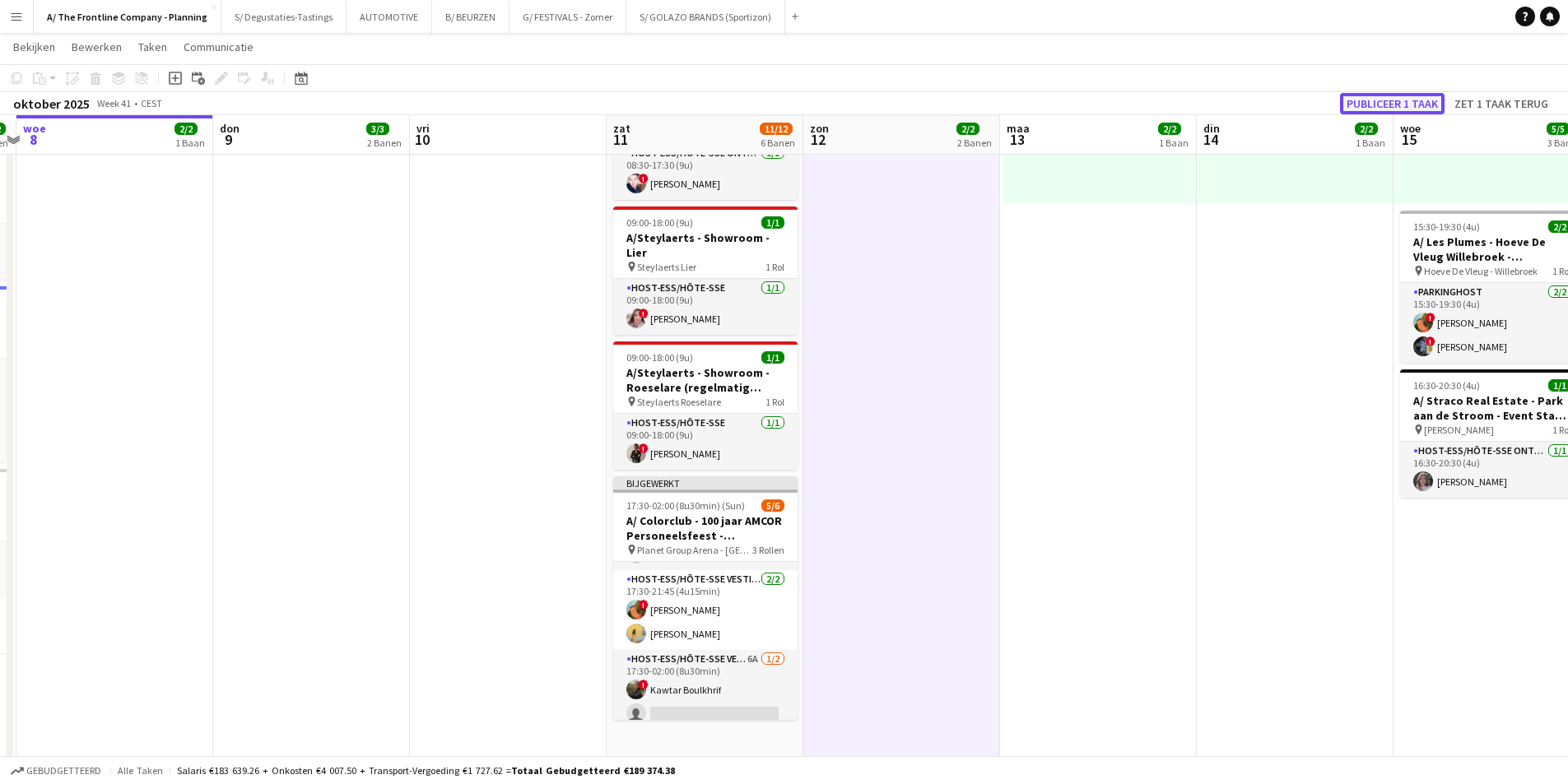
click at [1379, 108] on button "Publiceer 1 taak" at bounding box center [1392, 103] width 105 height 21
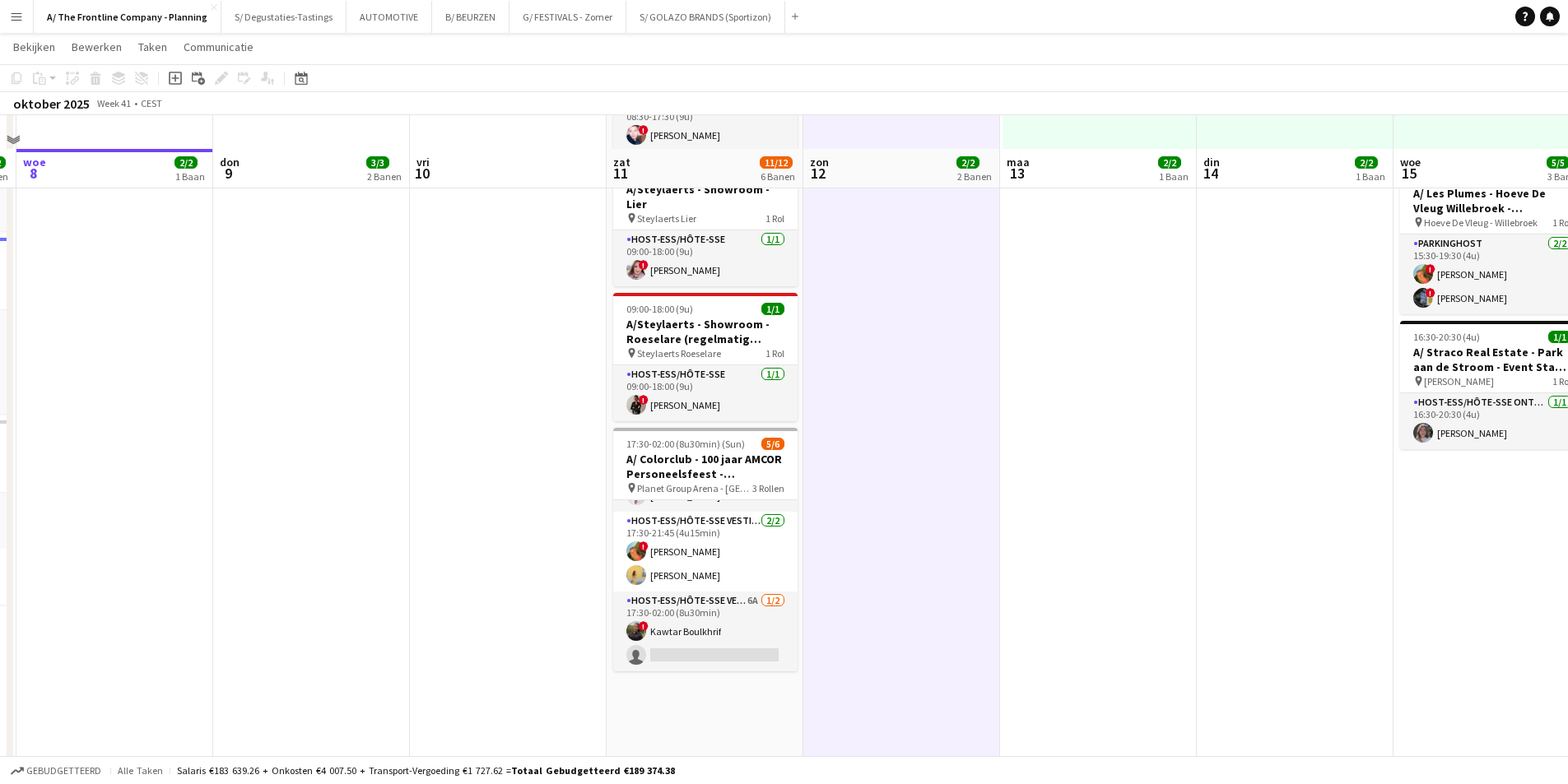
scroll to position [658, 0]
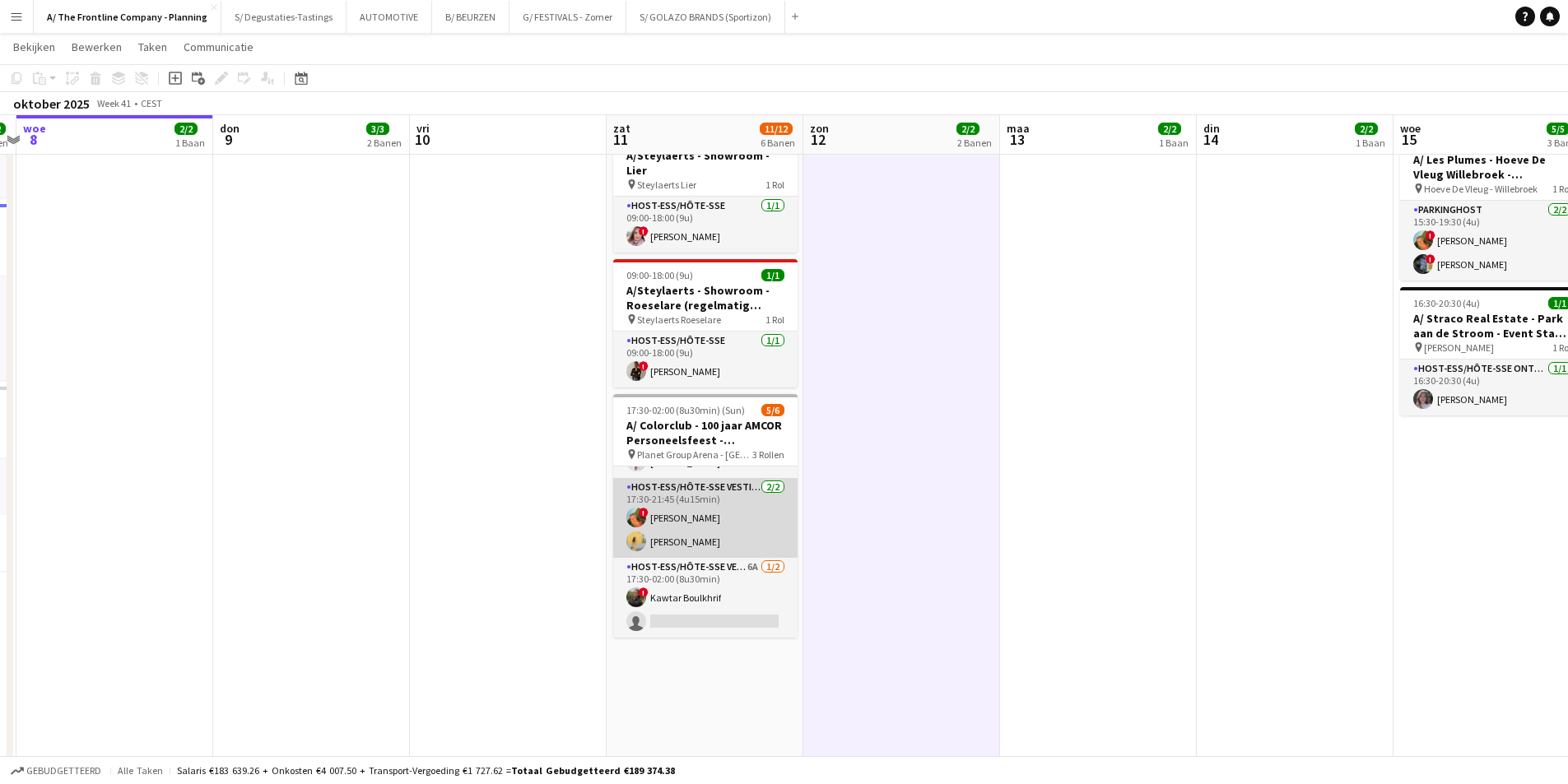
click at [710, 521] on app-card-role "Host-ess/Hôte-sse Vestiaire 2/2 17:30-21:45 (4u15min) ! Emmy Rombaut Charlotte …" at bounding box center [705, 518] width 184 height 80
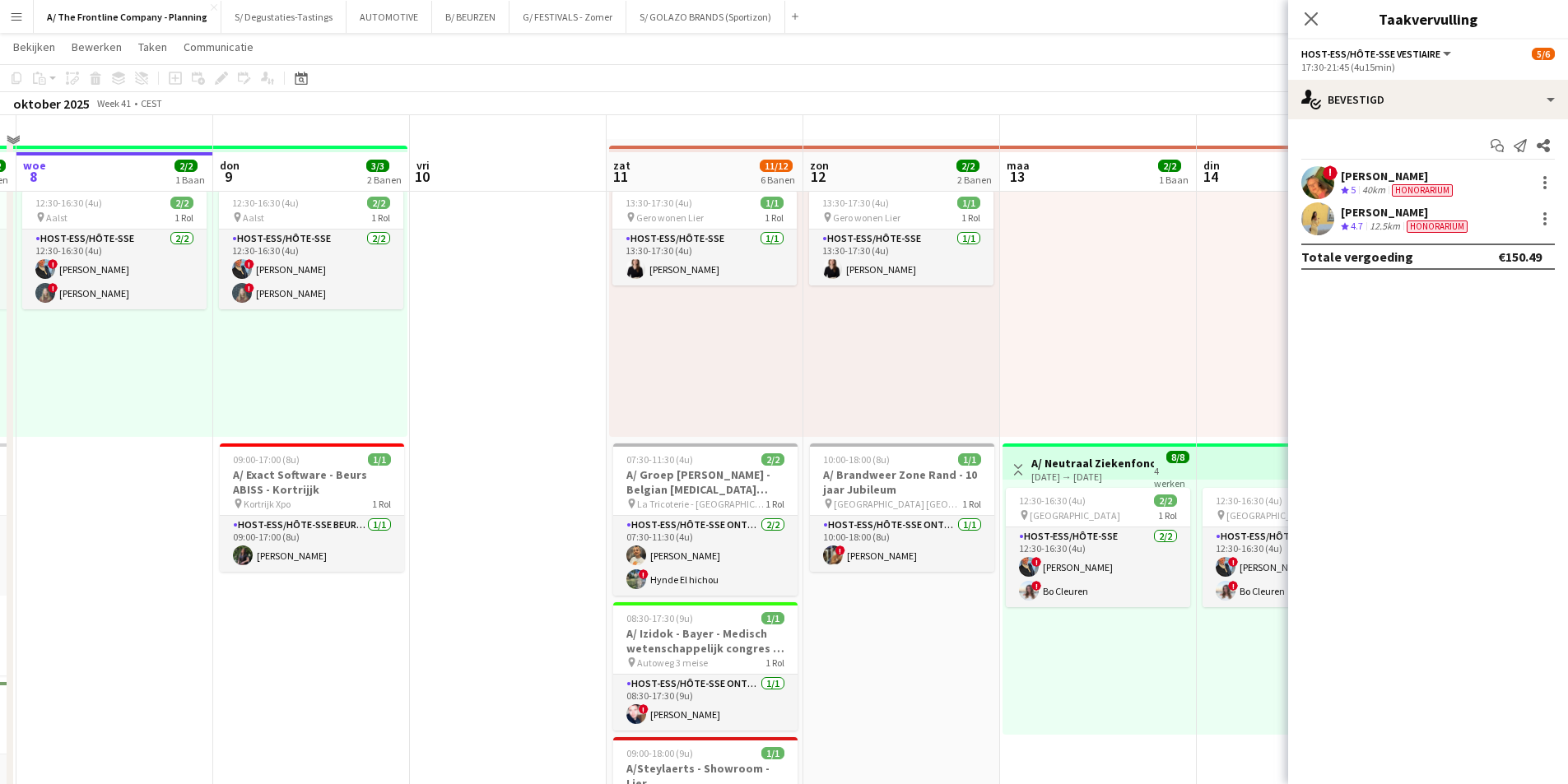
scroll to position [0, 0]
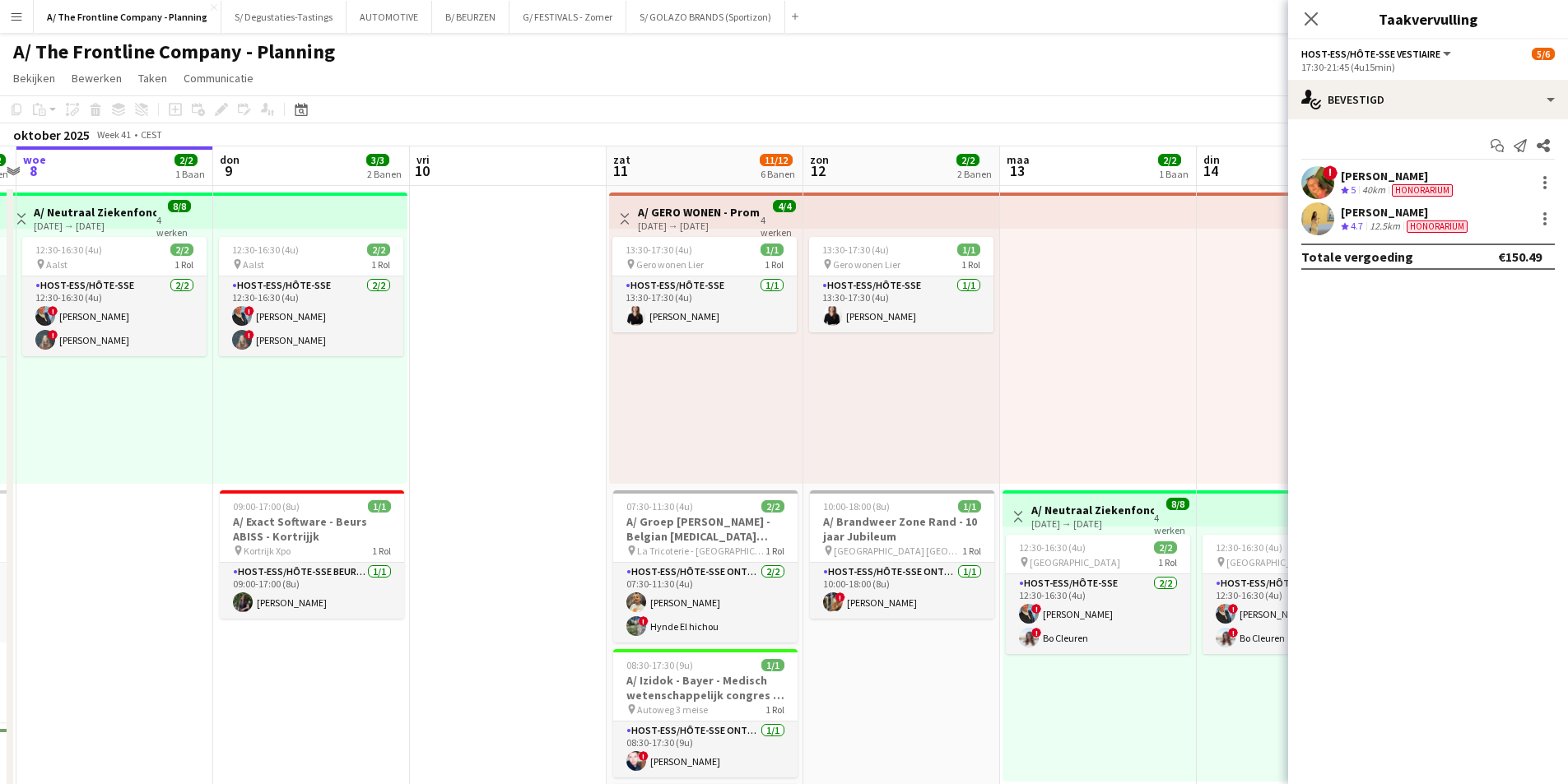
click at [855, 161] on app-board-header-date "zon 12 2/2 2 Banen" at bounding box center [901, 166] width 197 height 40
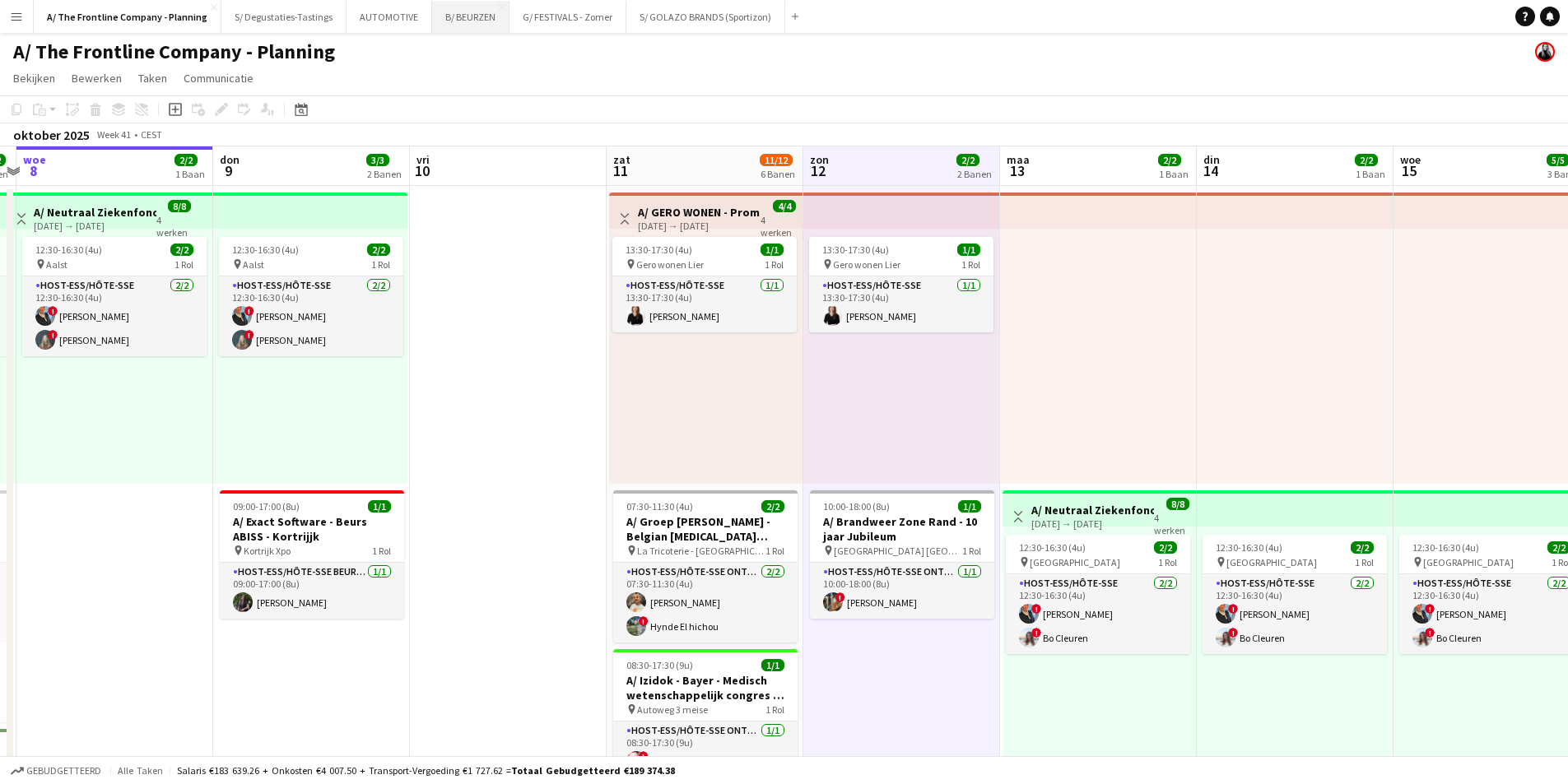
click at [464, 21] on button "B/ BEURZEN Sluiten" at bounding box center [471, 17] width 78 height 32
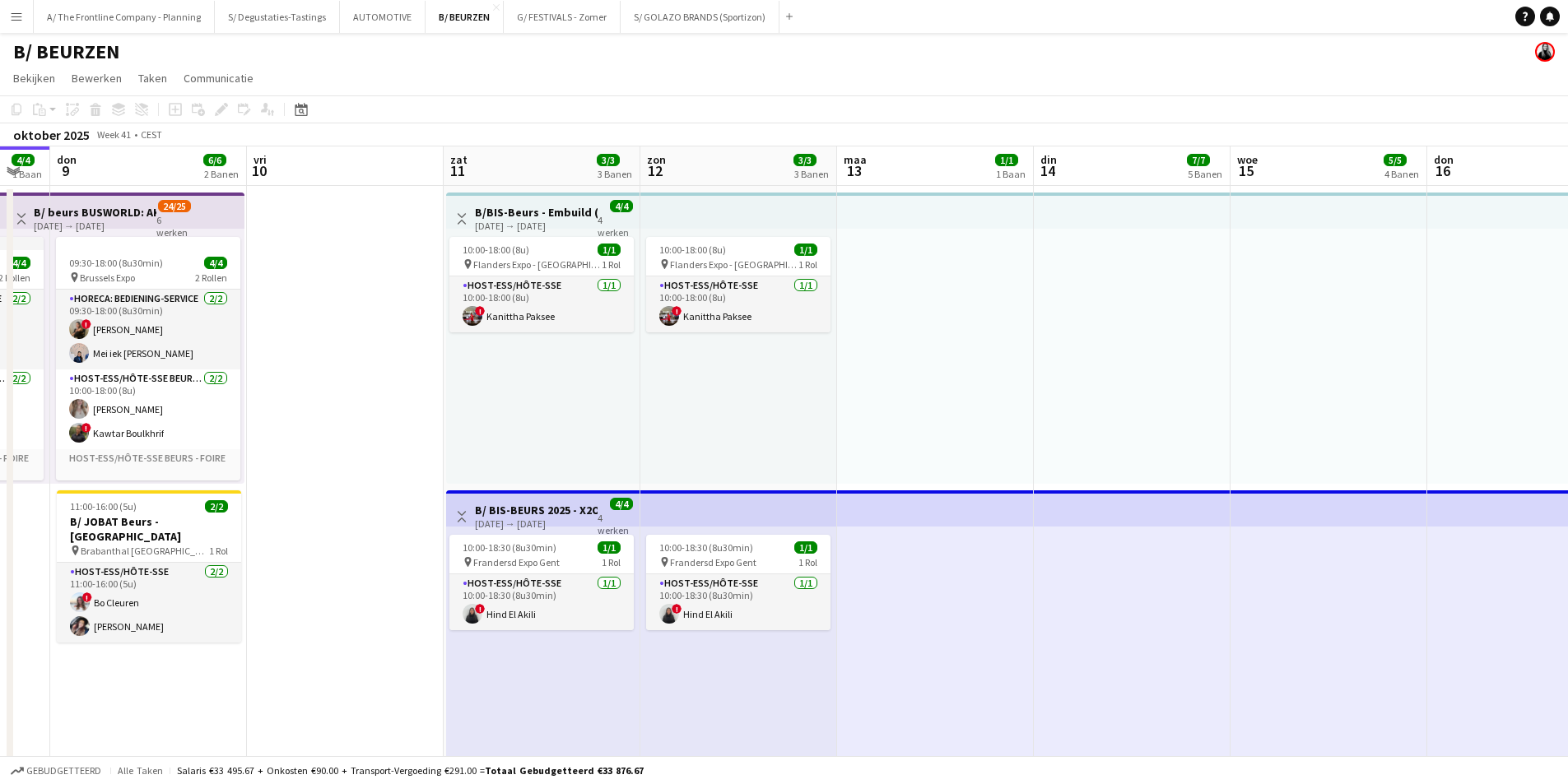
scroll to position [0, 546]
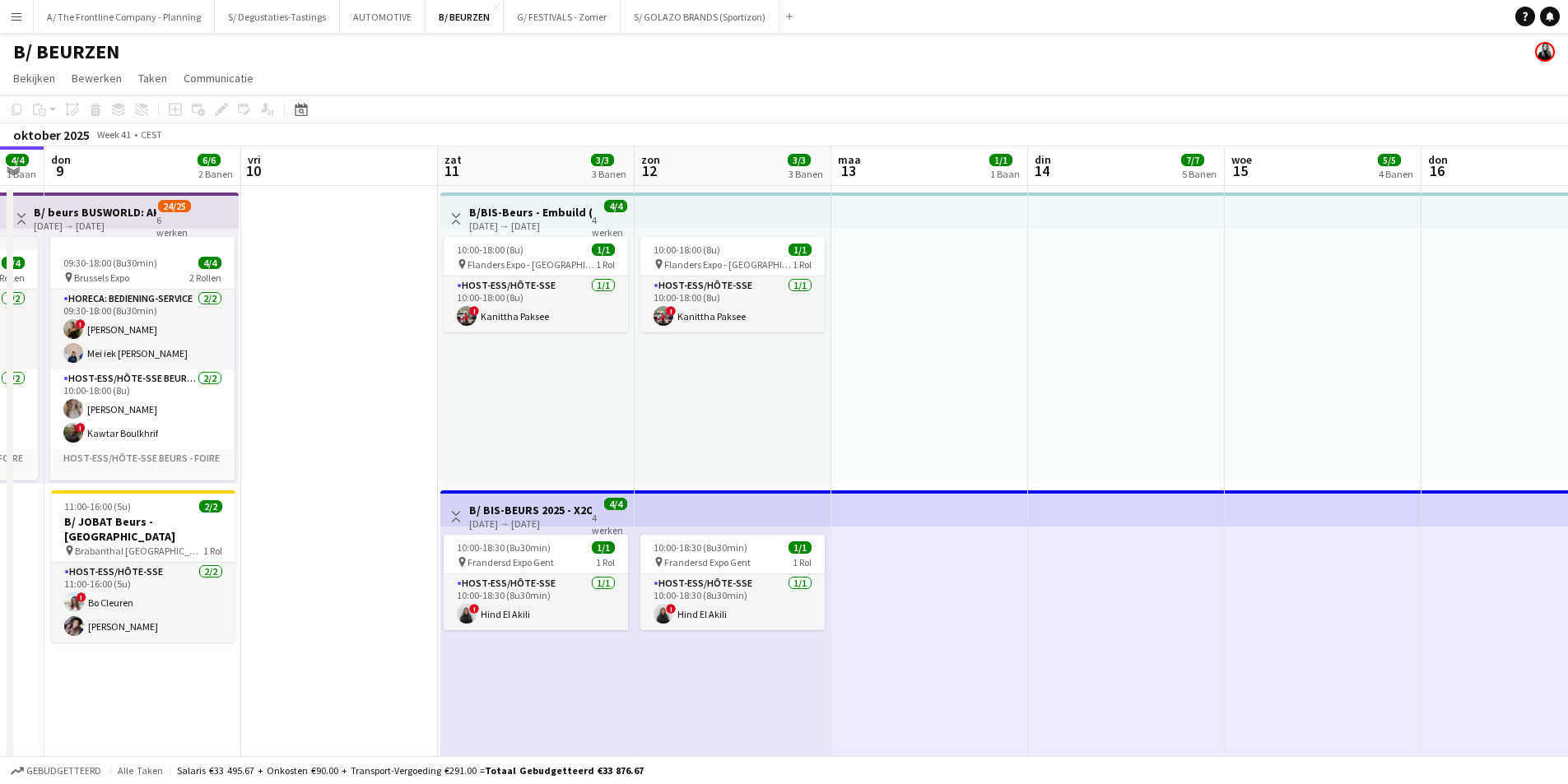
drag, startPoint x: 1089, startPoint y: 422, endPoint x: 741, endPoint y: 416, distance: 348.1
click at [718, 168] on app-board-header-date "zon 12 3/3 3 Banen" at bounding box center [732, 166] width 197 height 40
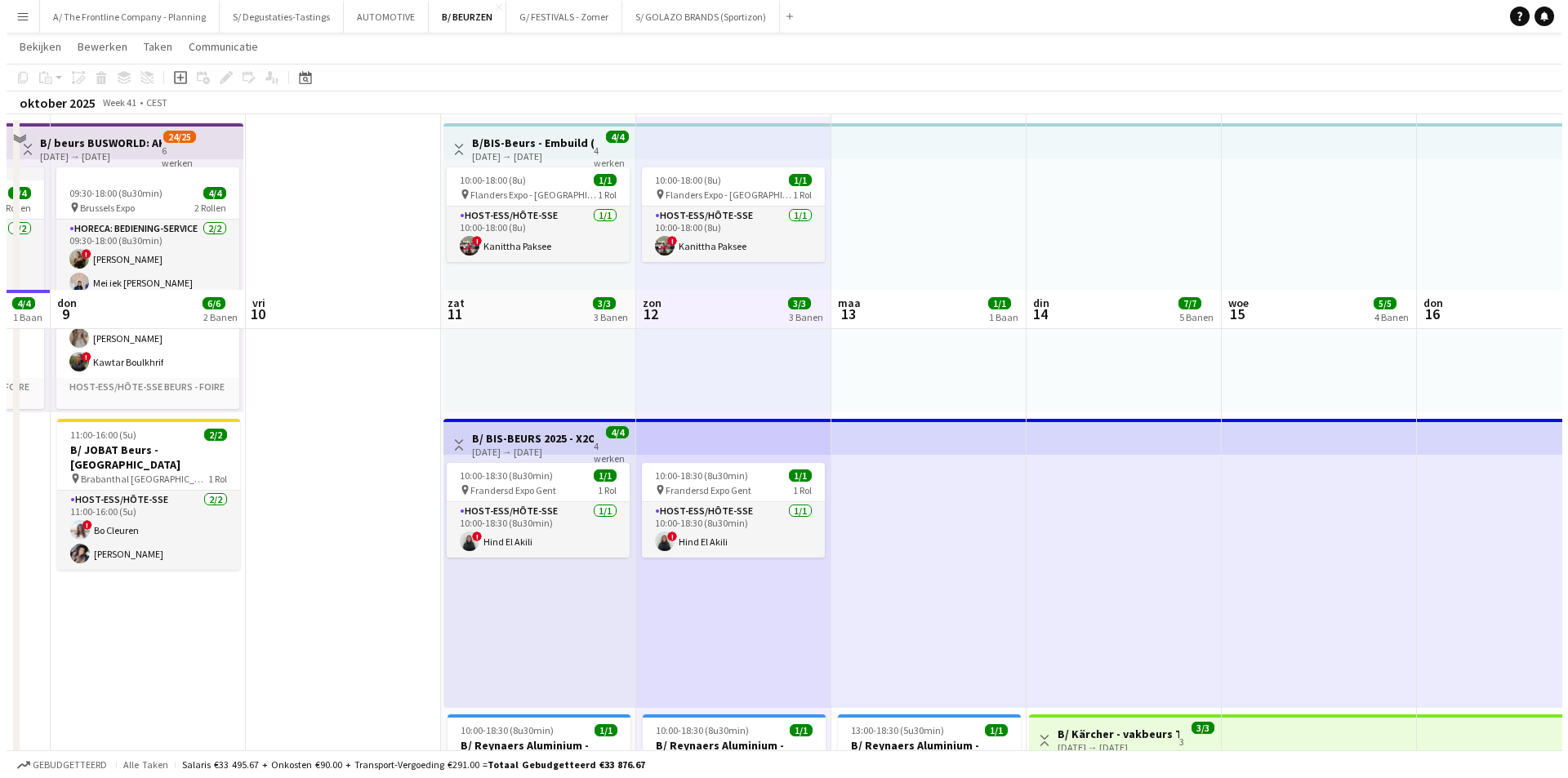
scroll to position [0, 0]
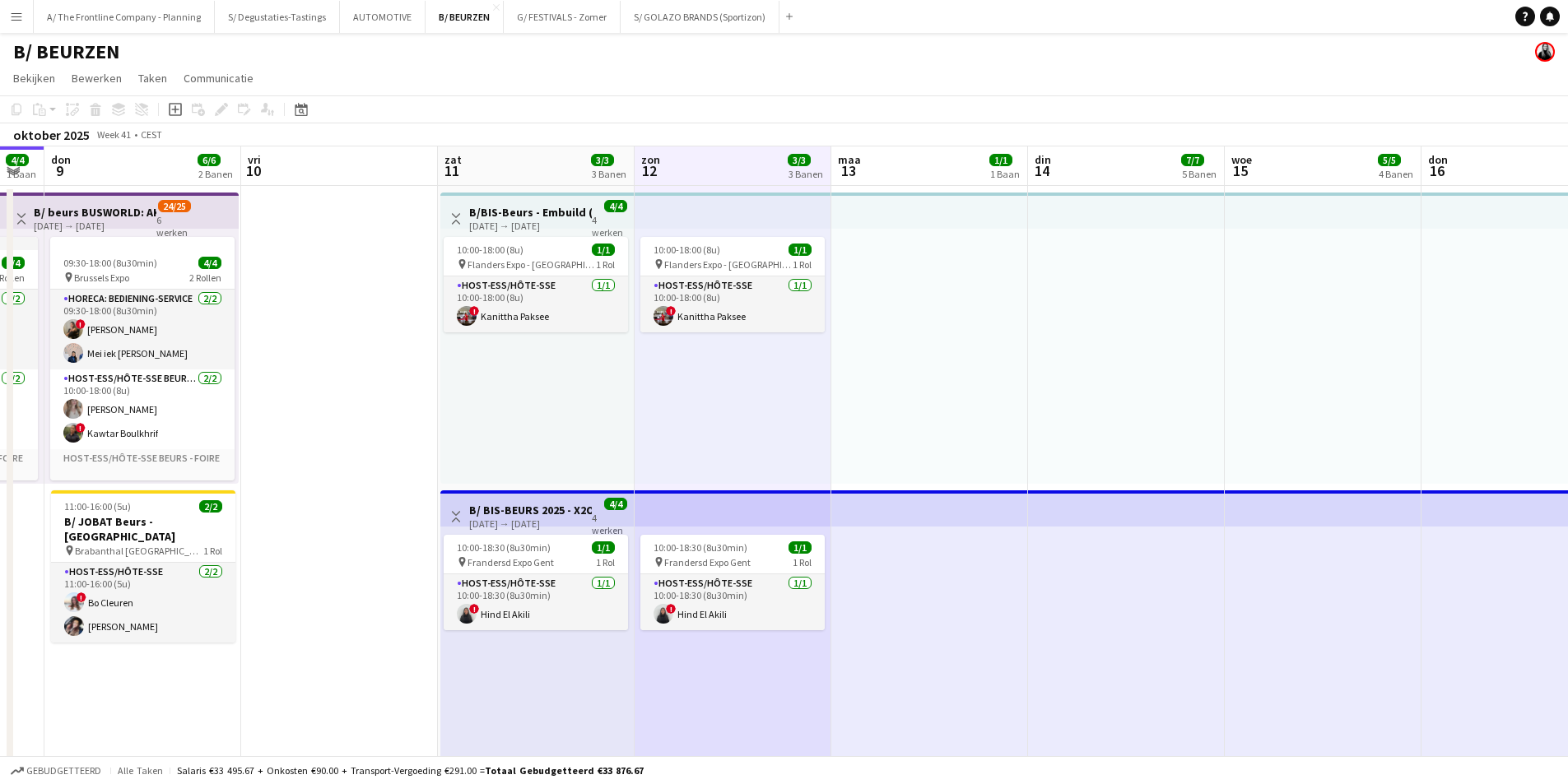
click at [22, 11] on app-icon "Menu" at bounding box center [16, 16] width 13 height 13
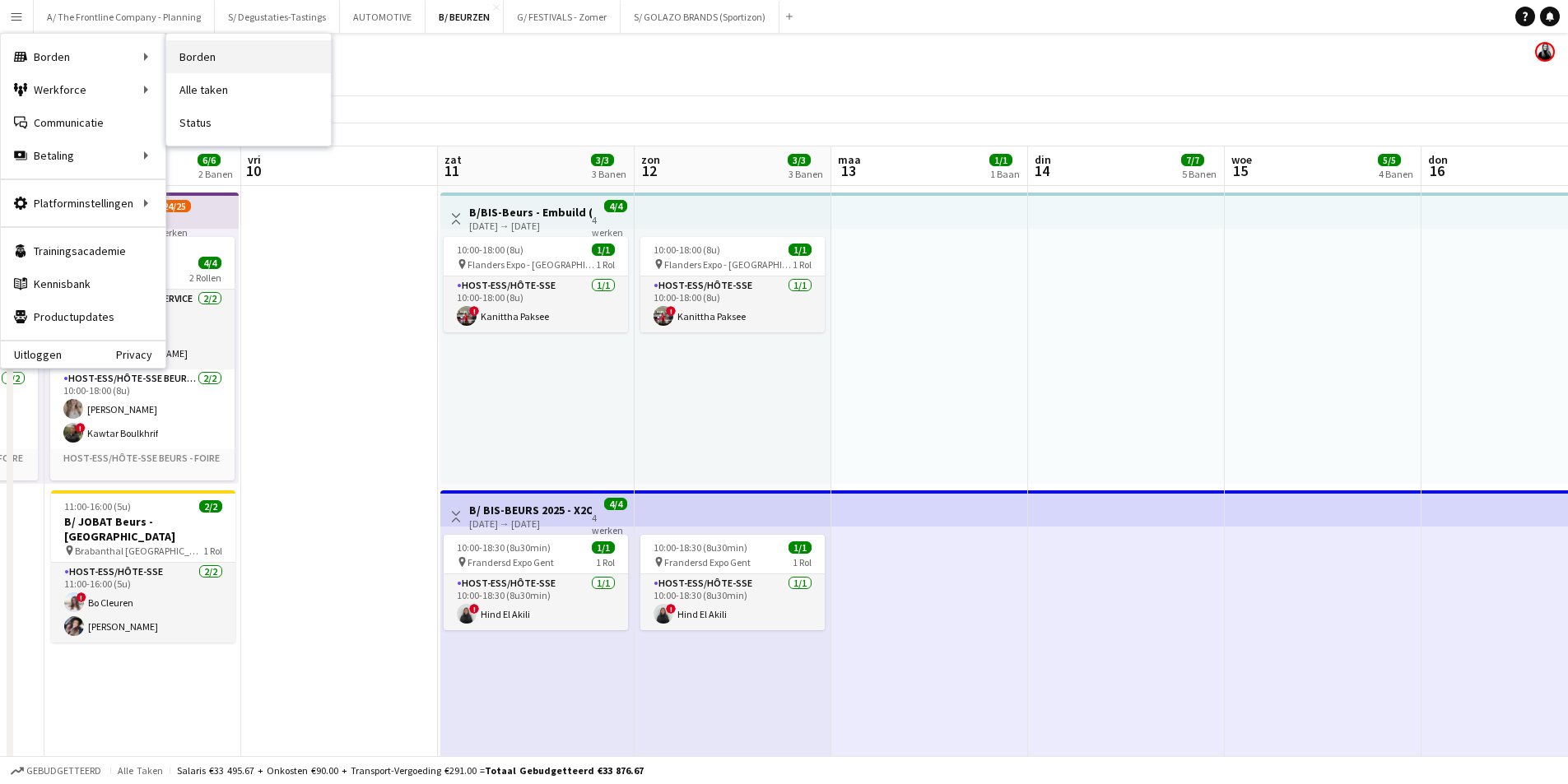
click at [208, 51] on link "Borden" at bounding box center [248, 56] width 165 height 33
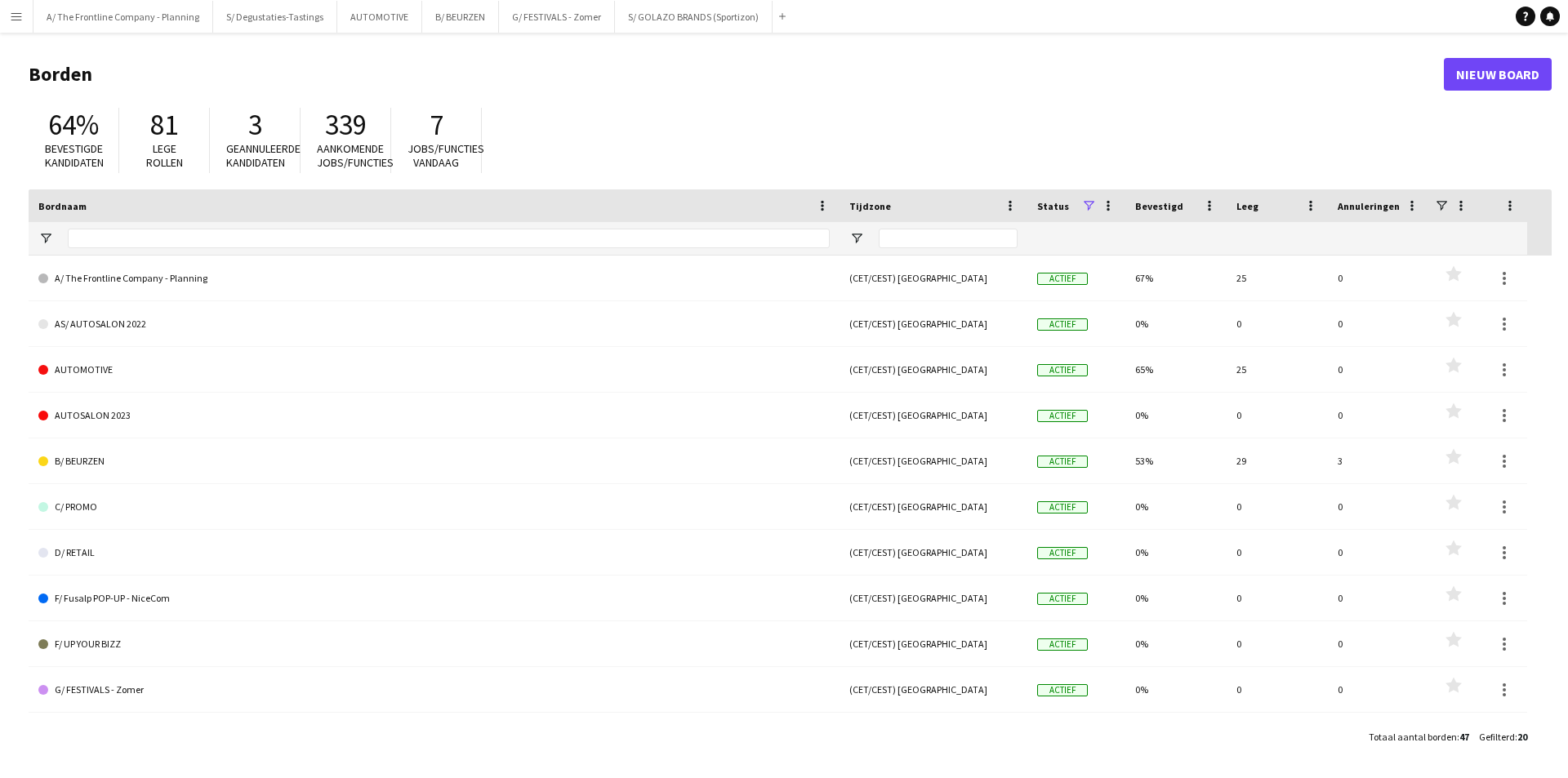
click at [22, 8] on button "Menu" at bounding box center [16, 16] width 32 height 32
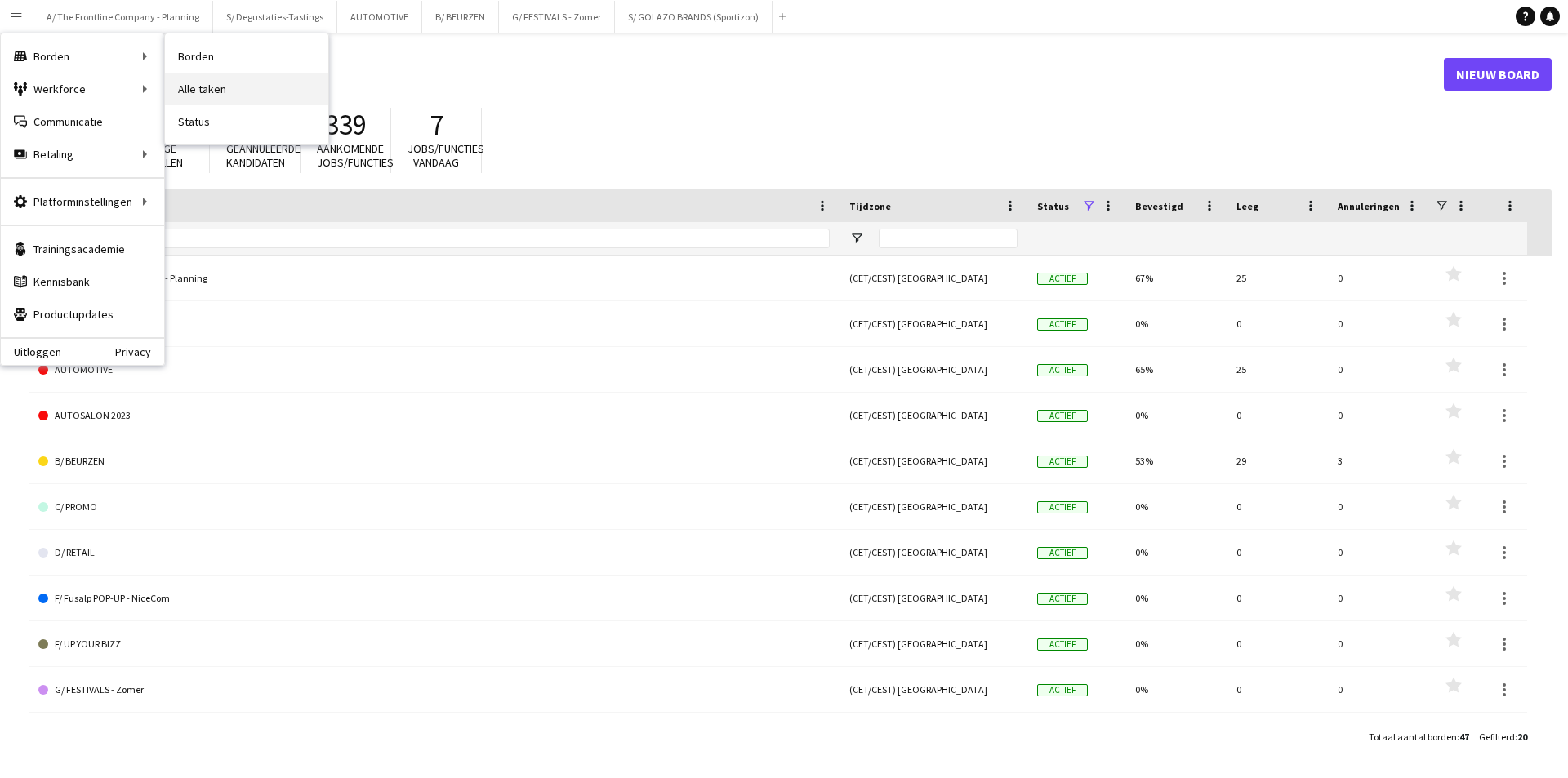
click at [201, 93] on link "Alle taken" at bounding box center [246, 88] width 164 height 32
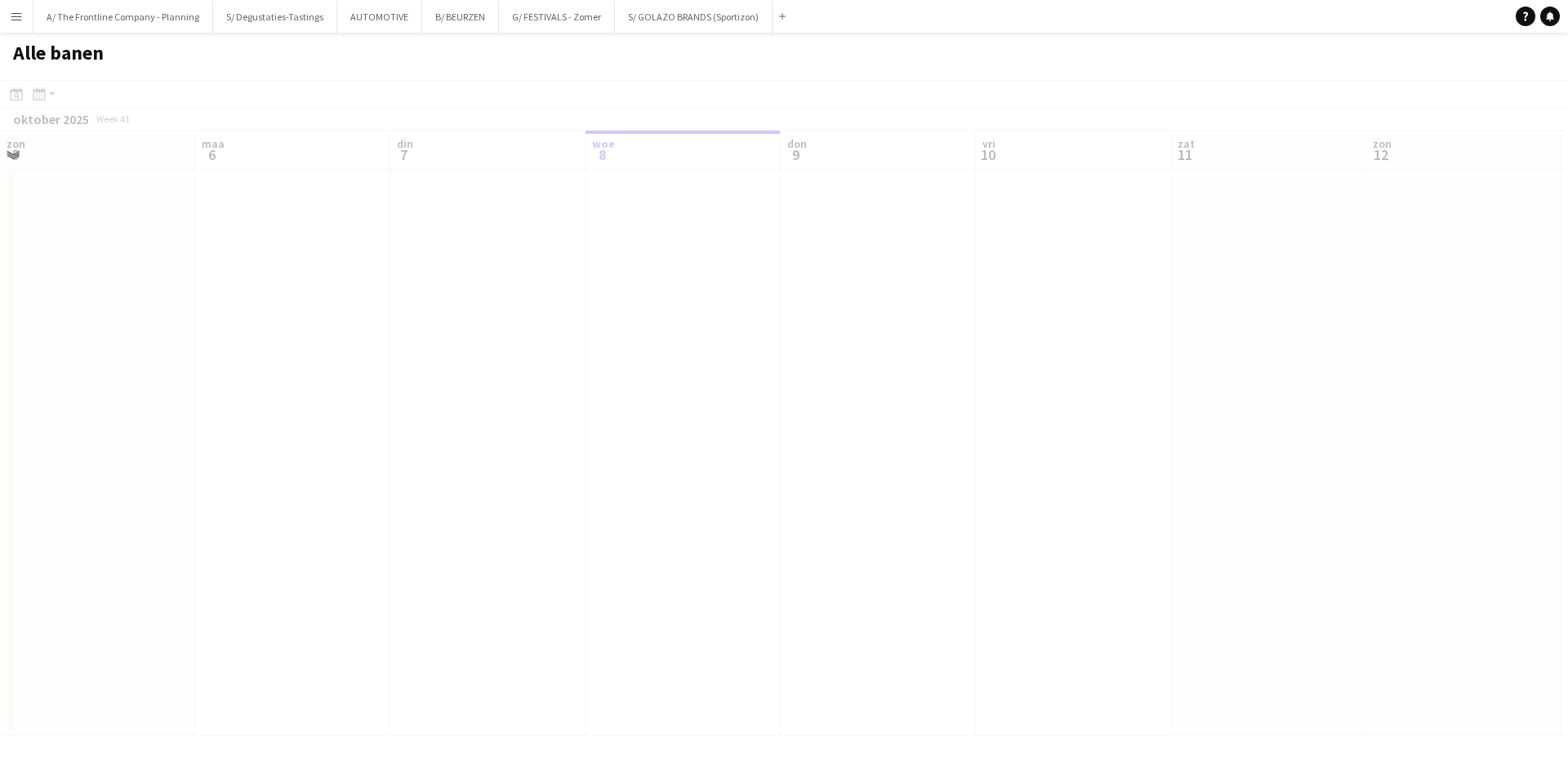
scroll to position [0, 390]
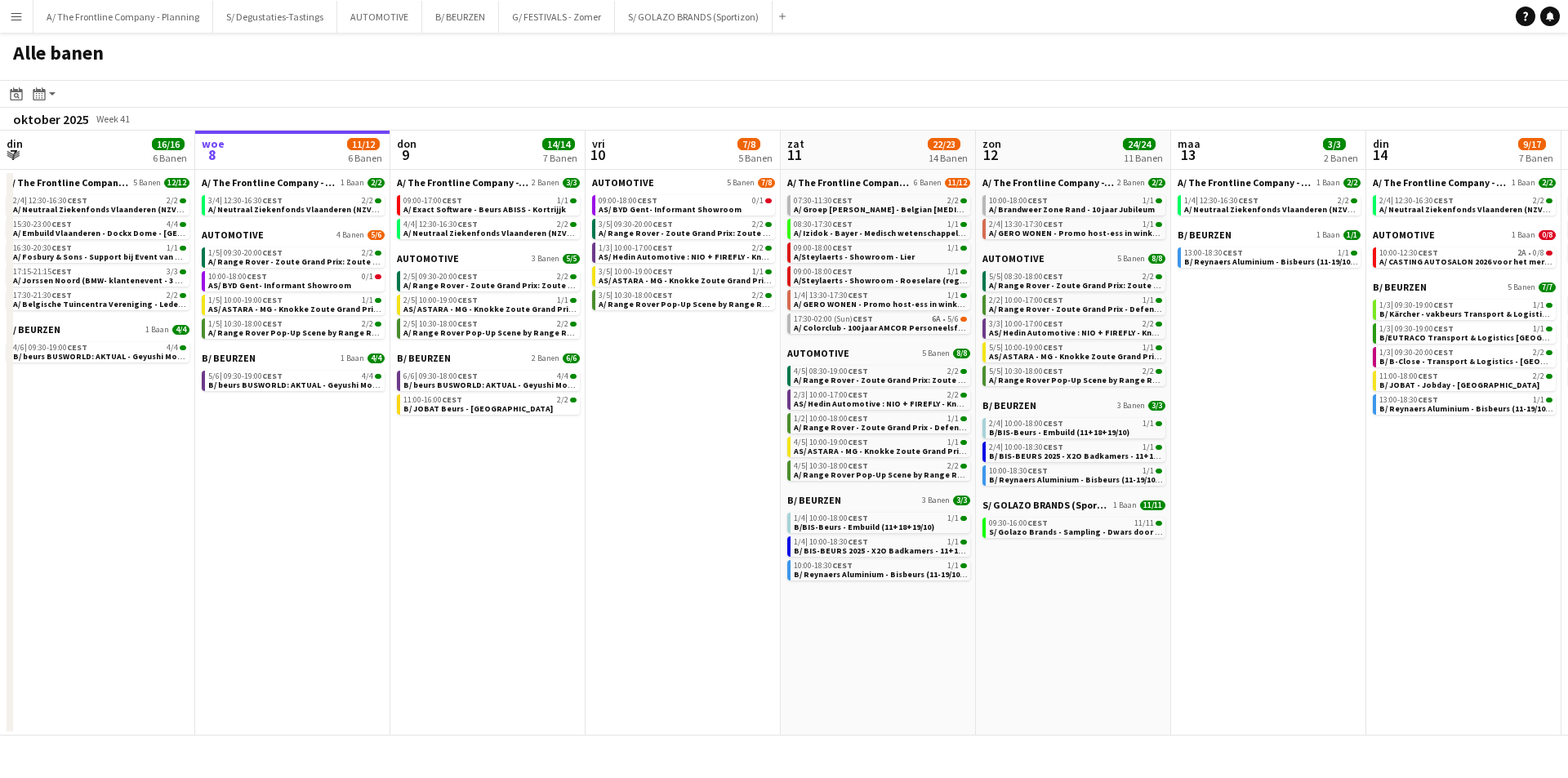
click at [1028, 154] on app-all-jobs-date-header "zon 12 24/24 11 Banen" at bounding box center [1073, 150] width 195 height 39
click at [1068, 147] on app-all-jobs-date-header "zon 12 24/24 11 Banen" at bounding box center [1073, 150] width 195 height 39
click at [1068, 139] on app-all-jobs-date-header "zon 12 24/24 11 Banen" at bounding box center [1073, 150] width 195 height 39
click at [1075, 152] on app-all-jobs-date-header "zon 12 24/24 11 Banen" at bounding box center [1073, 150] width 195 height 39
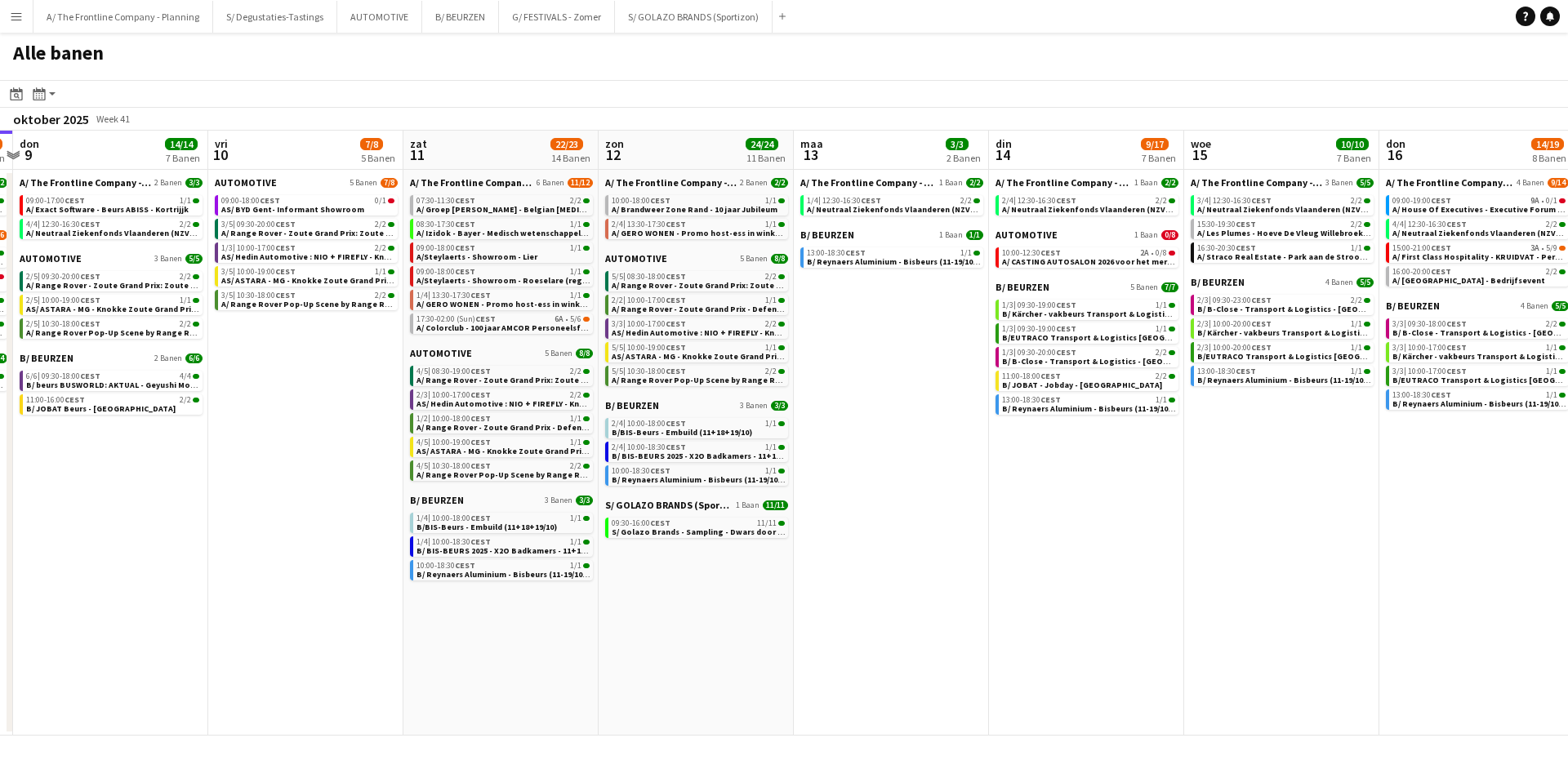
scroll to position [0, 828]
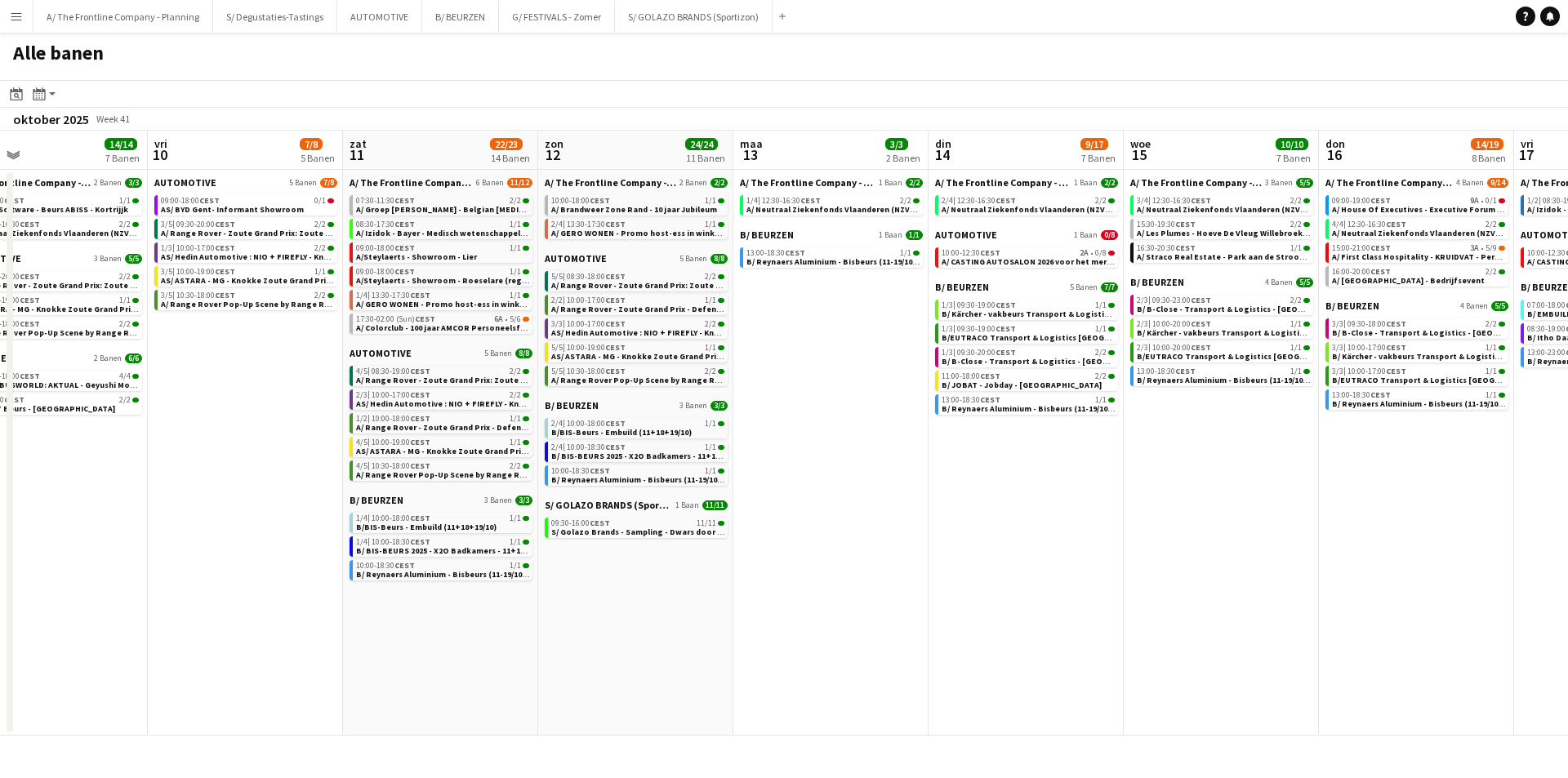
drag, startPoint x: 1075, startPoint y: 152, endPoint x: 638, endPoint y: 187, distance: 438.4
click at [638, 187] on app-calendar-viewport "zon 5 21/21 9 Banen maa 6 8/9 4 Banen din 7 16/16 6 Banen woe 8 11/12 6 Banen d…" at bounding box center [784, 432] width 1568 height 605
click at [623, 427] on span "B/BIS-Beurs - Embuild (11+18+19/10)" at bounding box center [621, 432] width 140 height 11
click at [648, 530] on span "S/ Golazo Brands - Sampling - Dwars door Hasselt" at bounding box center [667, 532] width 231 height 11
click at [18, 22] on app-icon "Menu" at bounding box center [16, 16] width 13 height 13
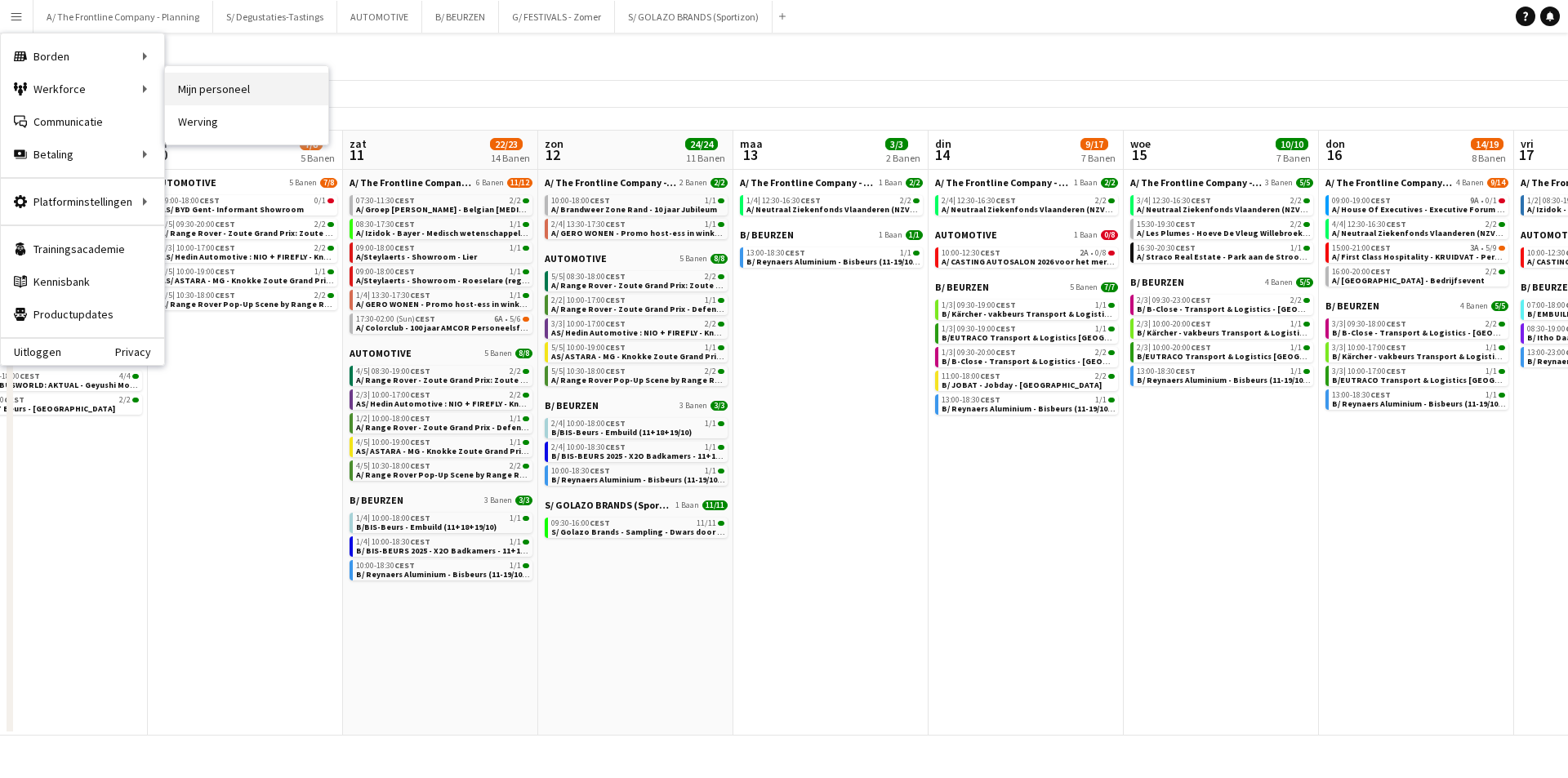
click at [287, 85] on link "Mijn personeel" at bounding box center [246, 88] width 164 height 32
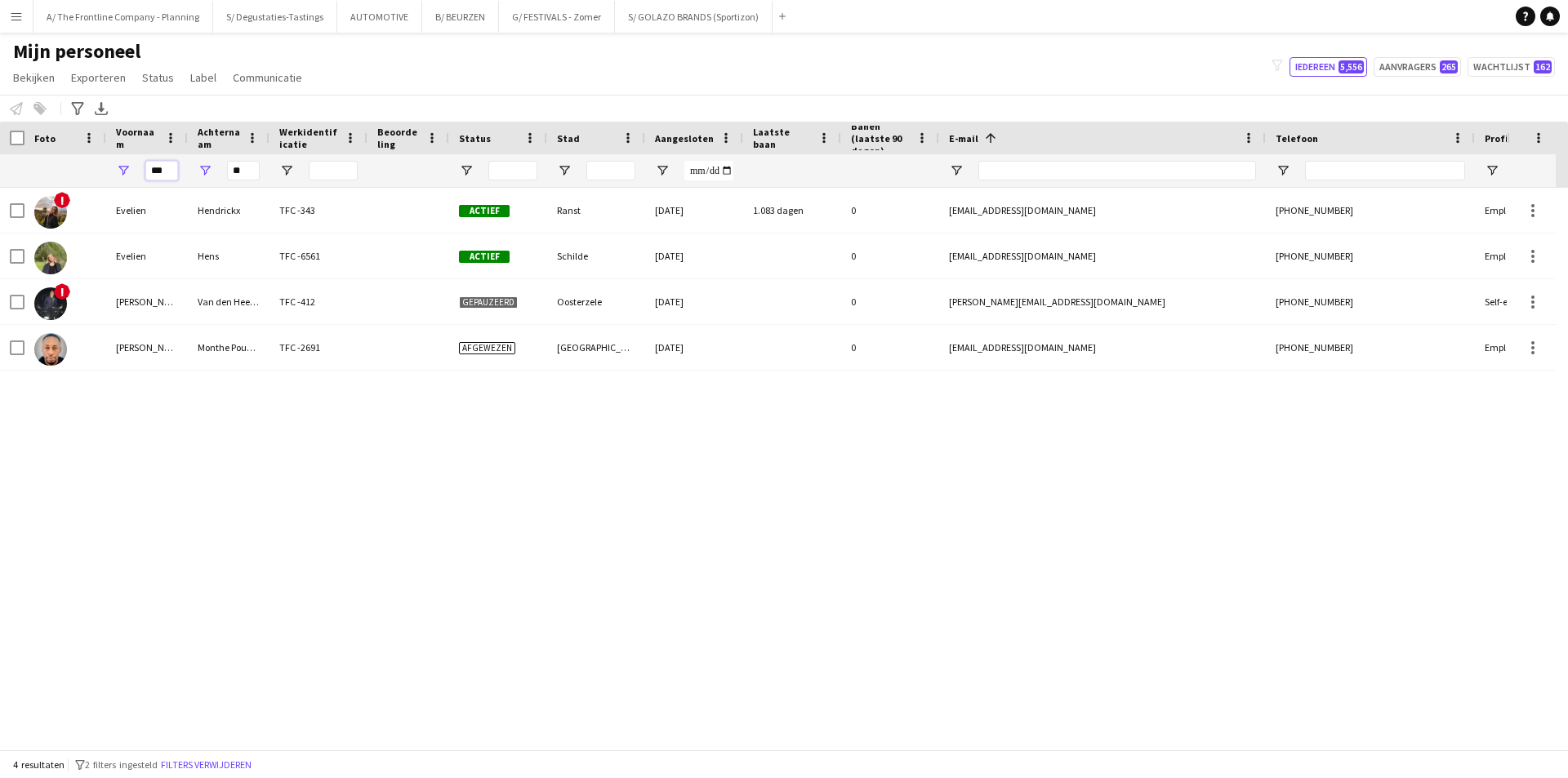
click at [177, 165] on input "***" at bounding box center [161, 171] width 32 height 19
click at [169, 163] on input "***" at bounding box center [161, 171] width 32 height 19
type input "******"
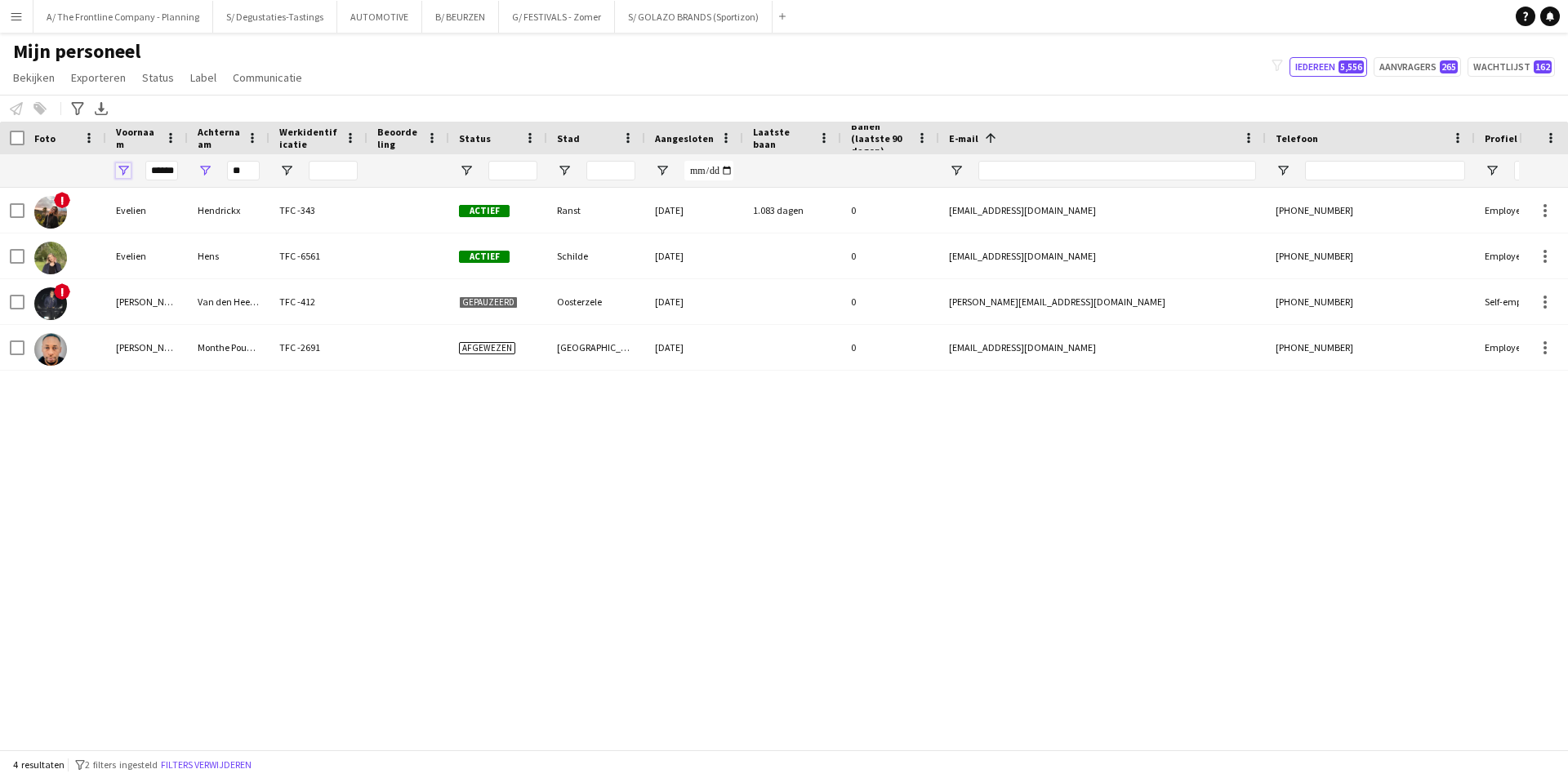
scroll to position [0, 0]
type input "*"
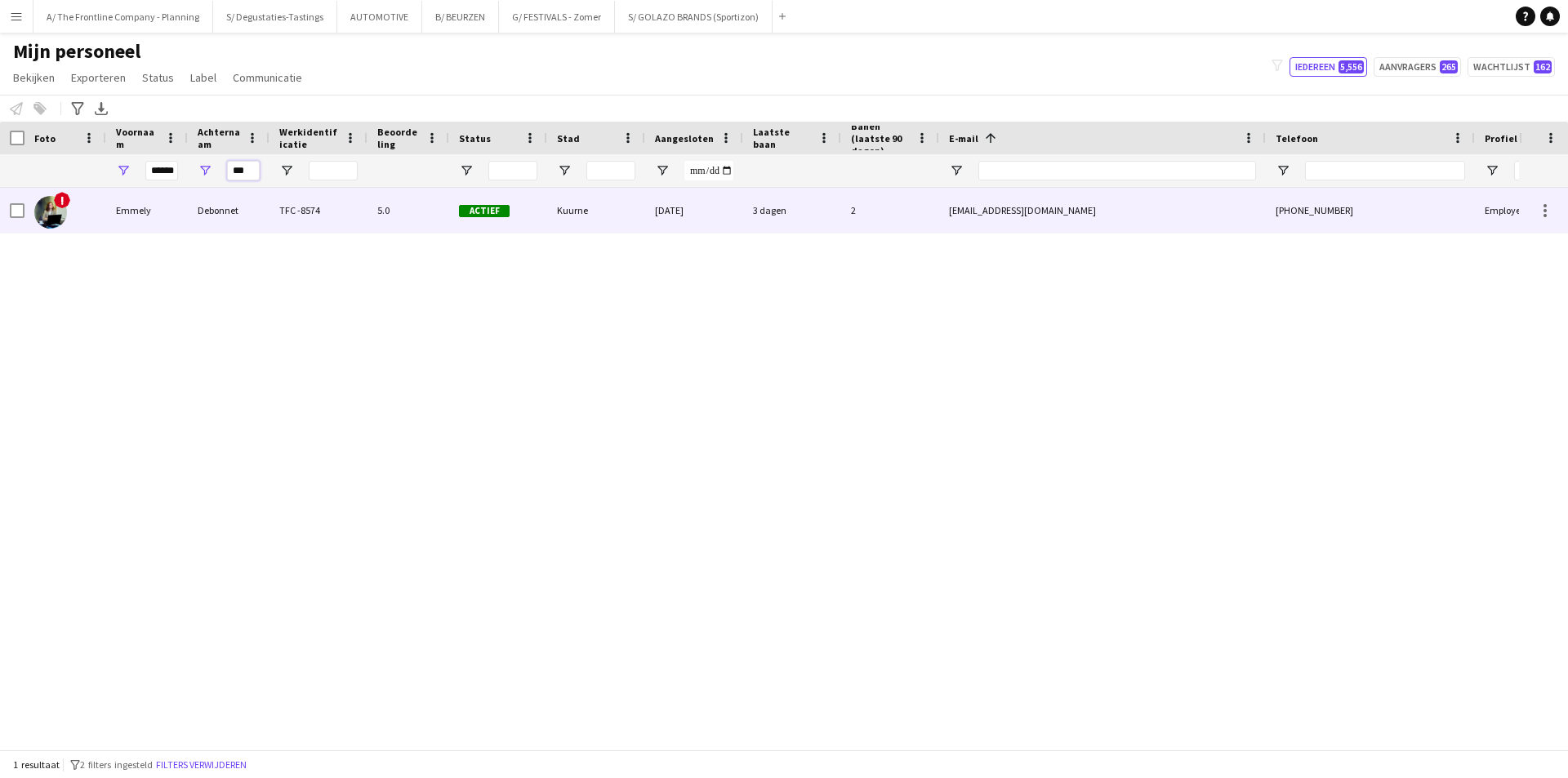
type input "***"
click at [178, 208] on div "Emmely" at bounding box center [146, 210] width 81 height 45
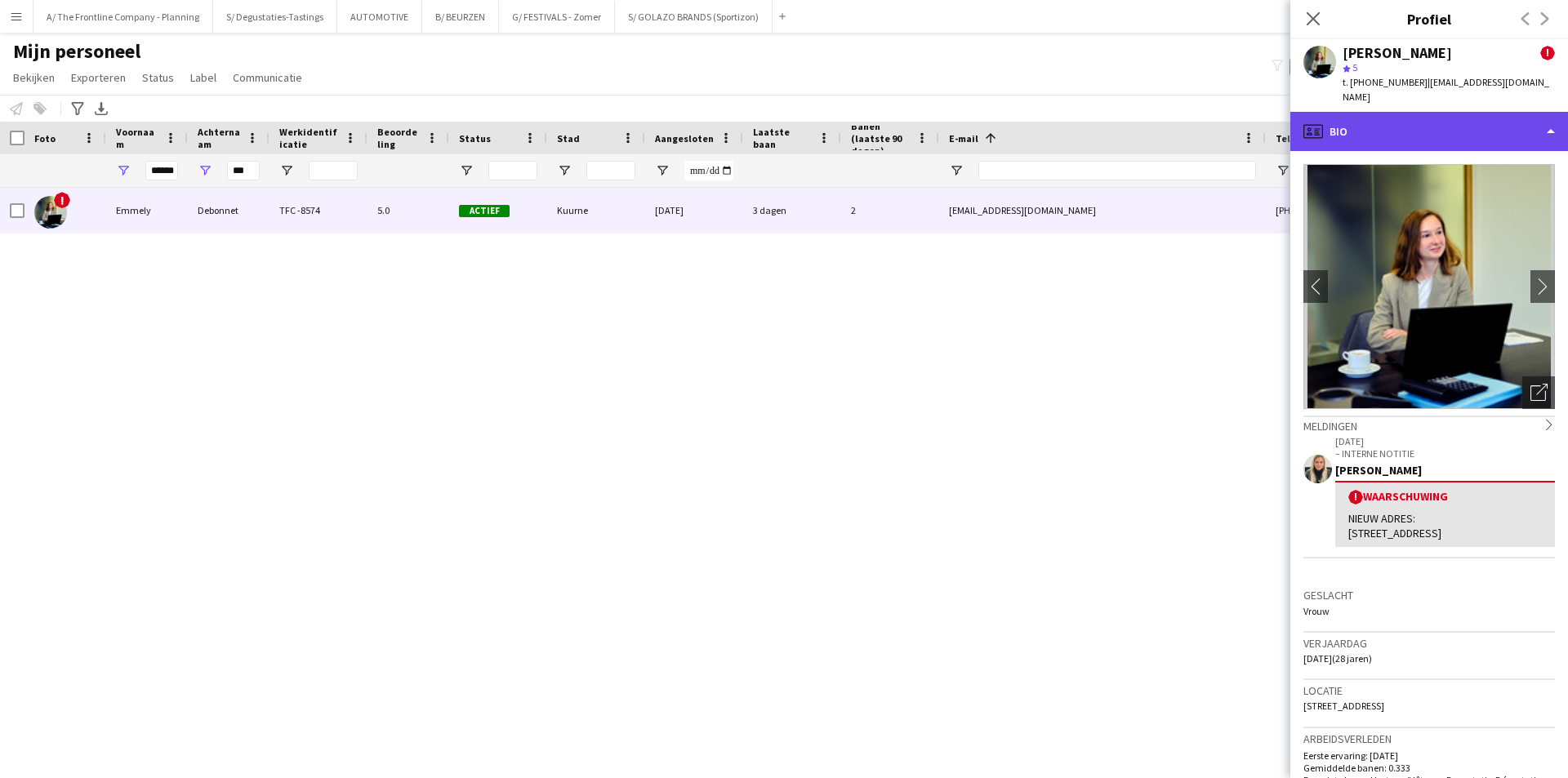
click at [1497, 121] on div "profile Bio" at bounding box center [1428, 131] width 277 height 39
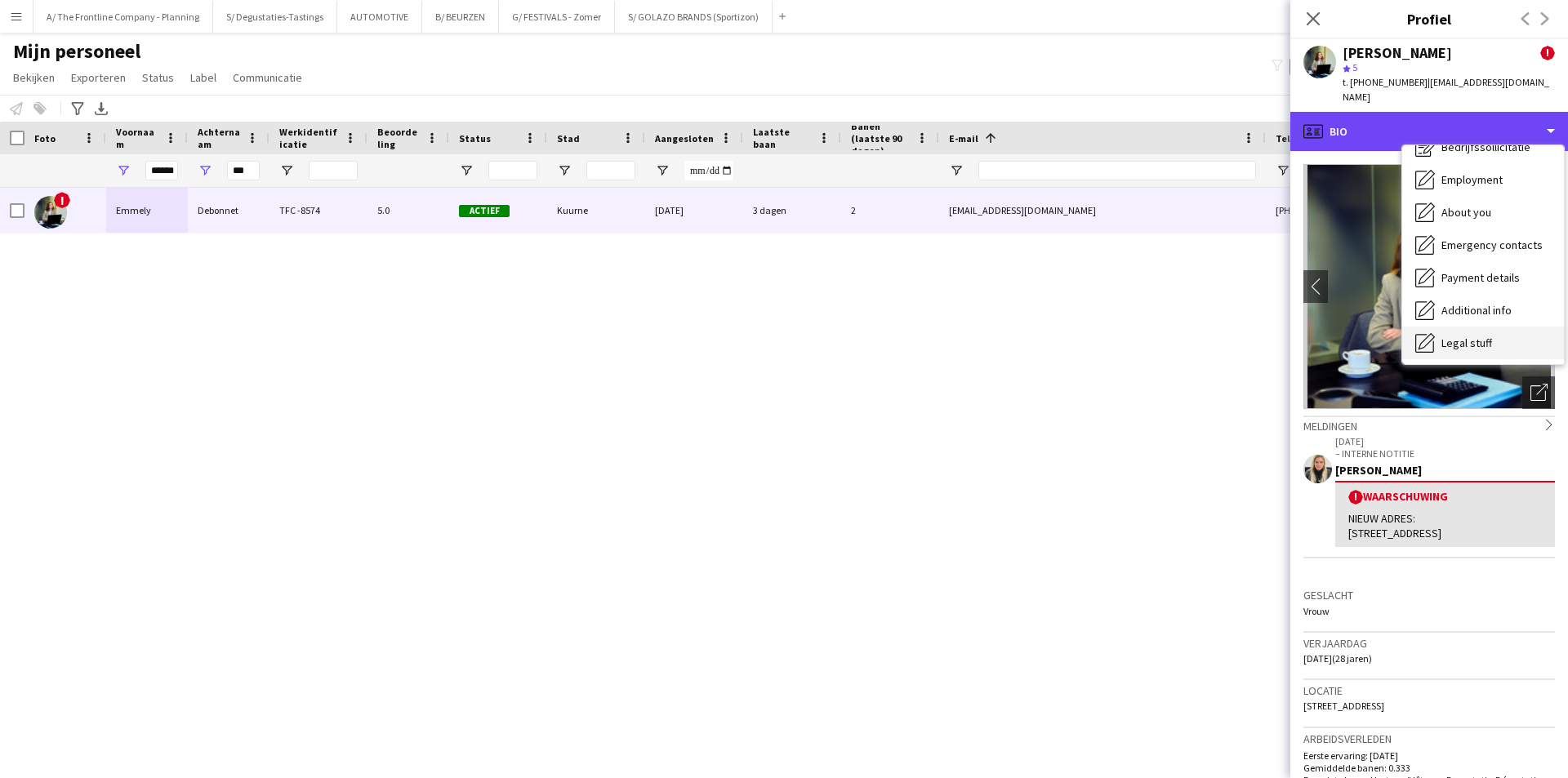
scroll to position [121, 0]
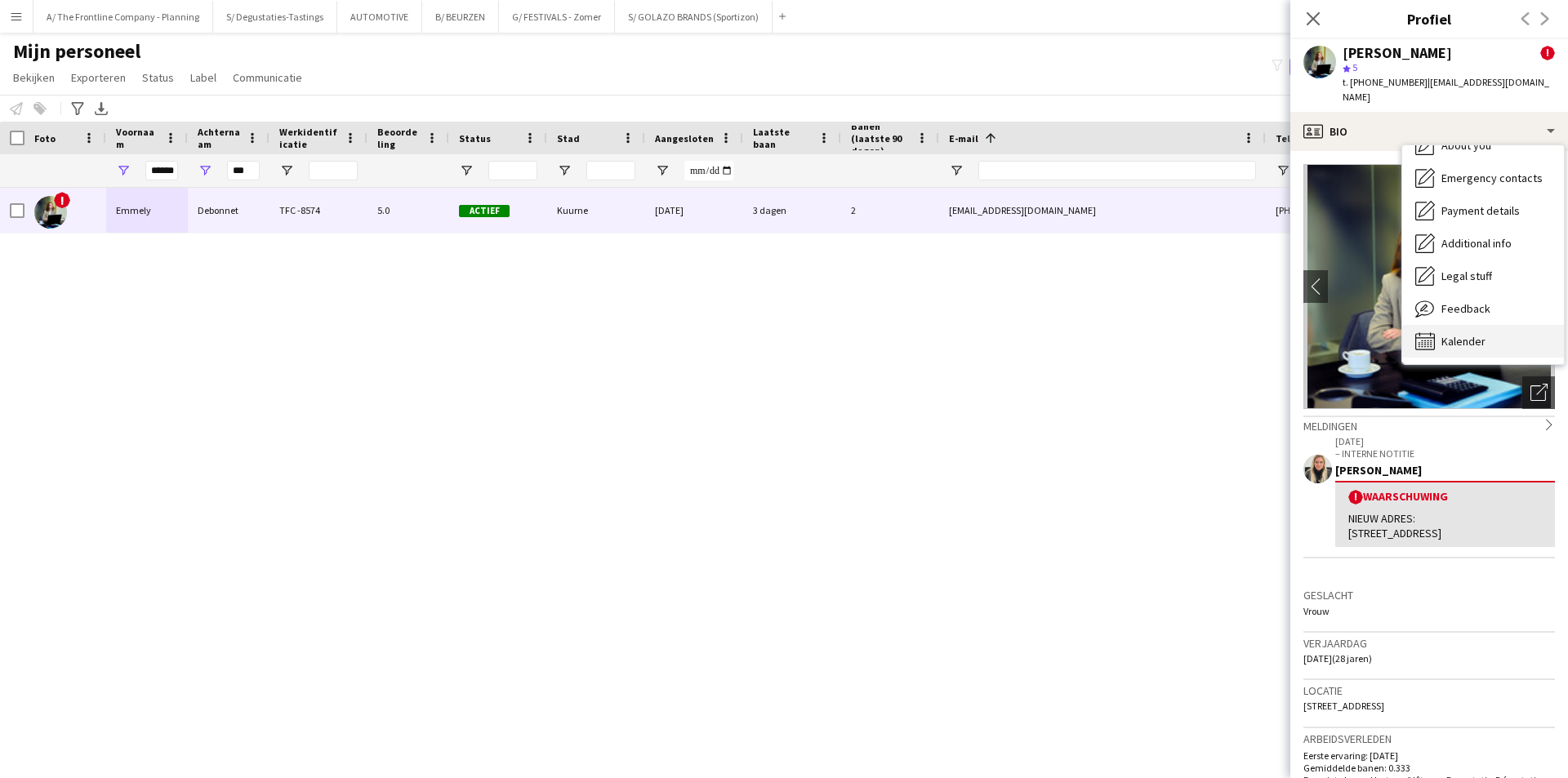
click at [1470, 325] on div "Kalender Kalender" at bounding box center [1482, 340] width 162 height 32
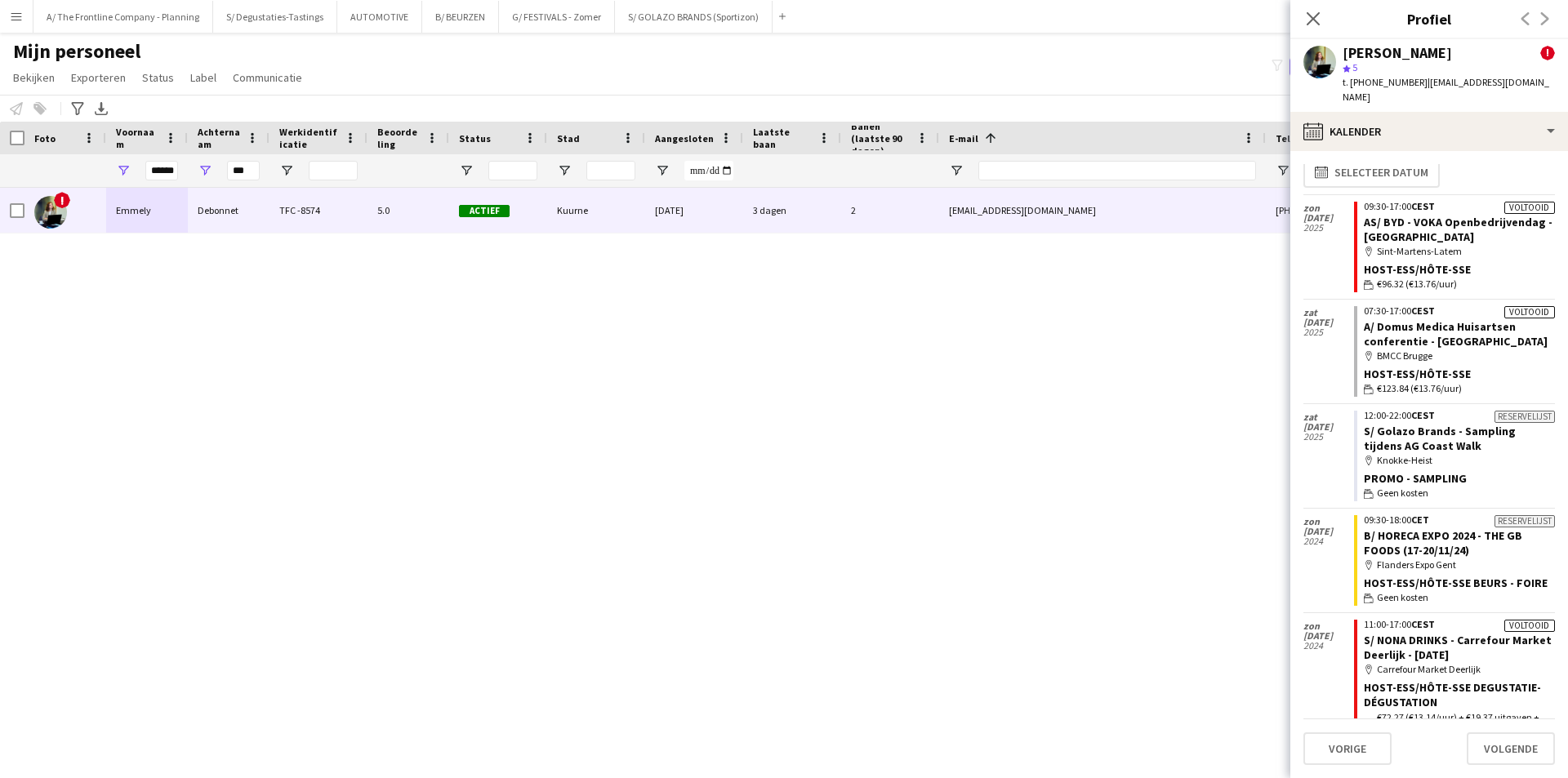
scroll to position [0, 0]
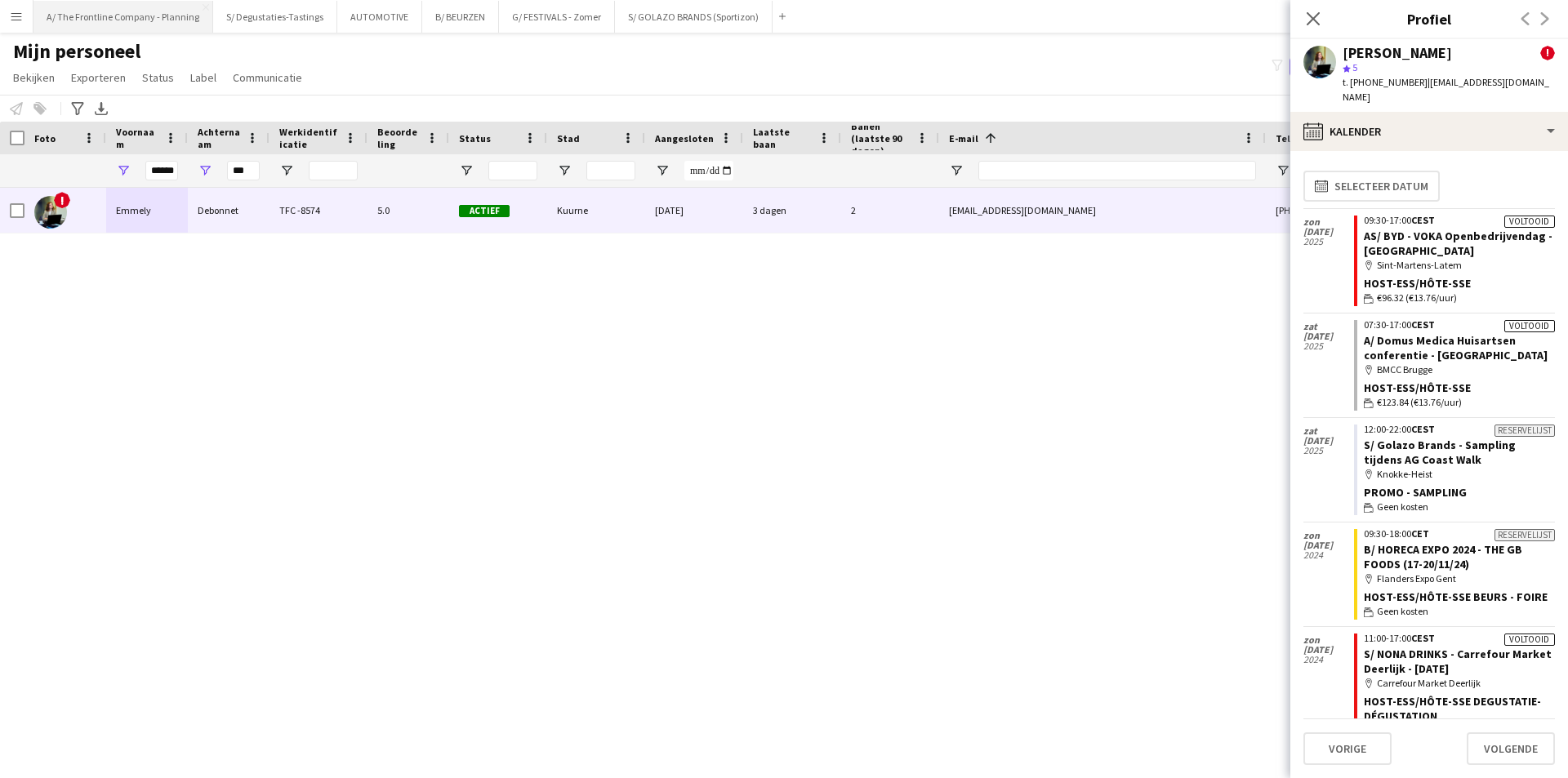
click at [126, 18] on button "A/ The Frontline Company - Planning Sluiten" at bounding box center [122, 17] width 179 height 32
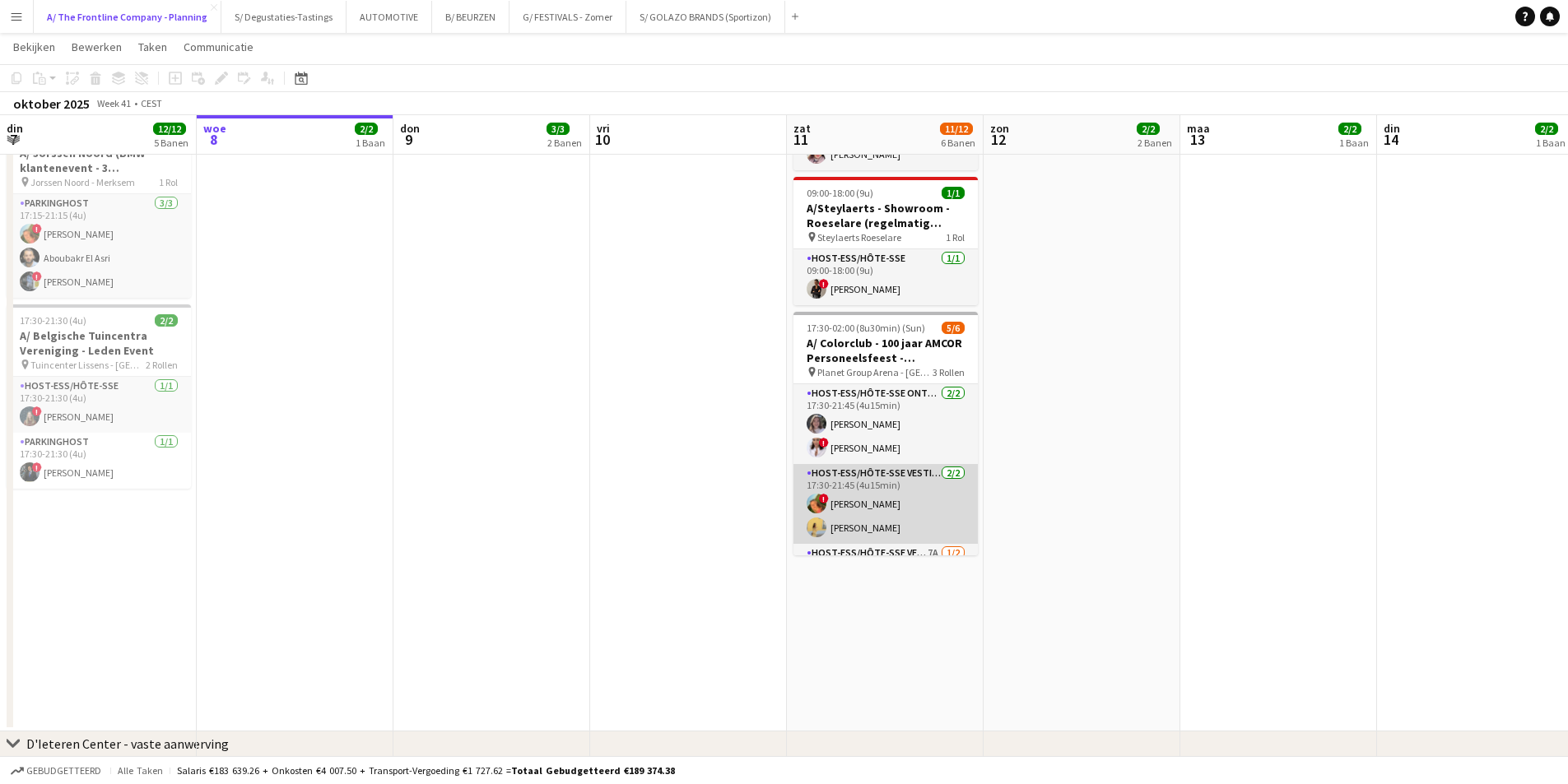
scroll to position [68, 0]
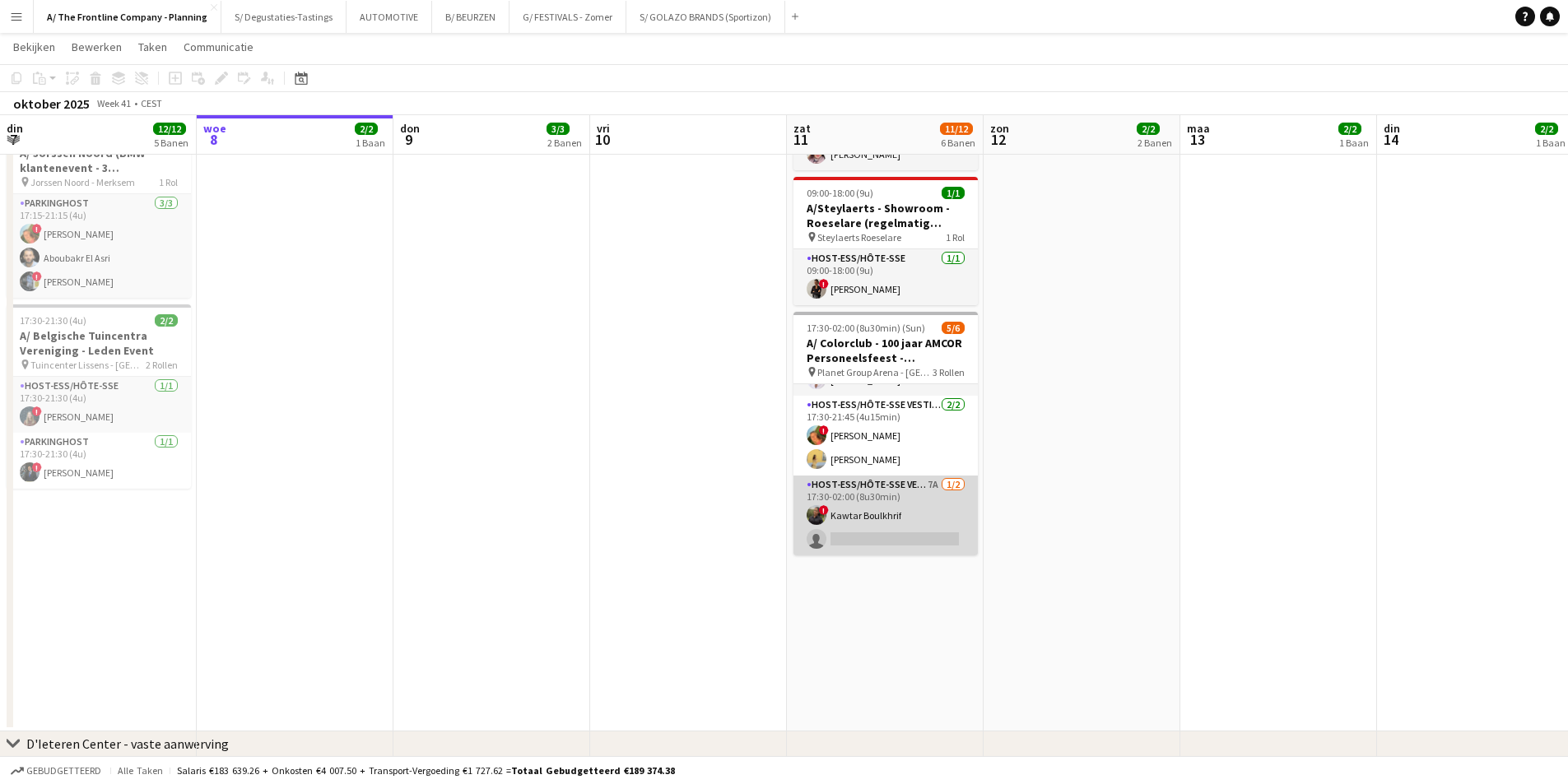
click at [895, 492] on app-card-role "Host-ess/Hôte-sse Vestiaire 7A [DATE] 17:30-02:00 (8u30min) ! Kawtar Boulkhrif …" at bounding box center [885, 515] width 184 height 80
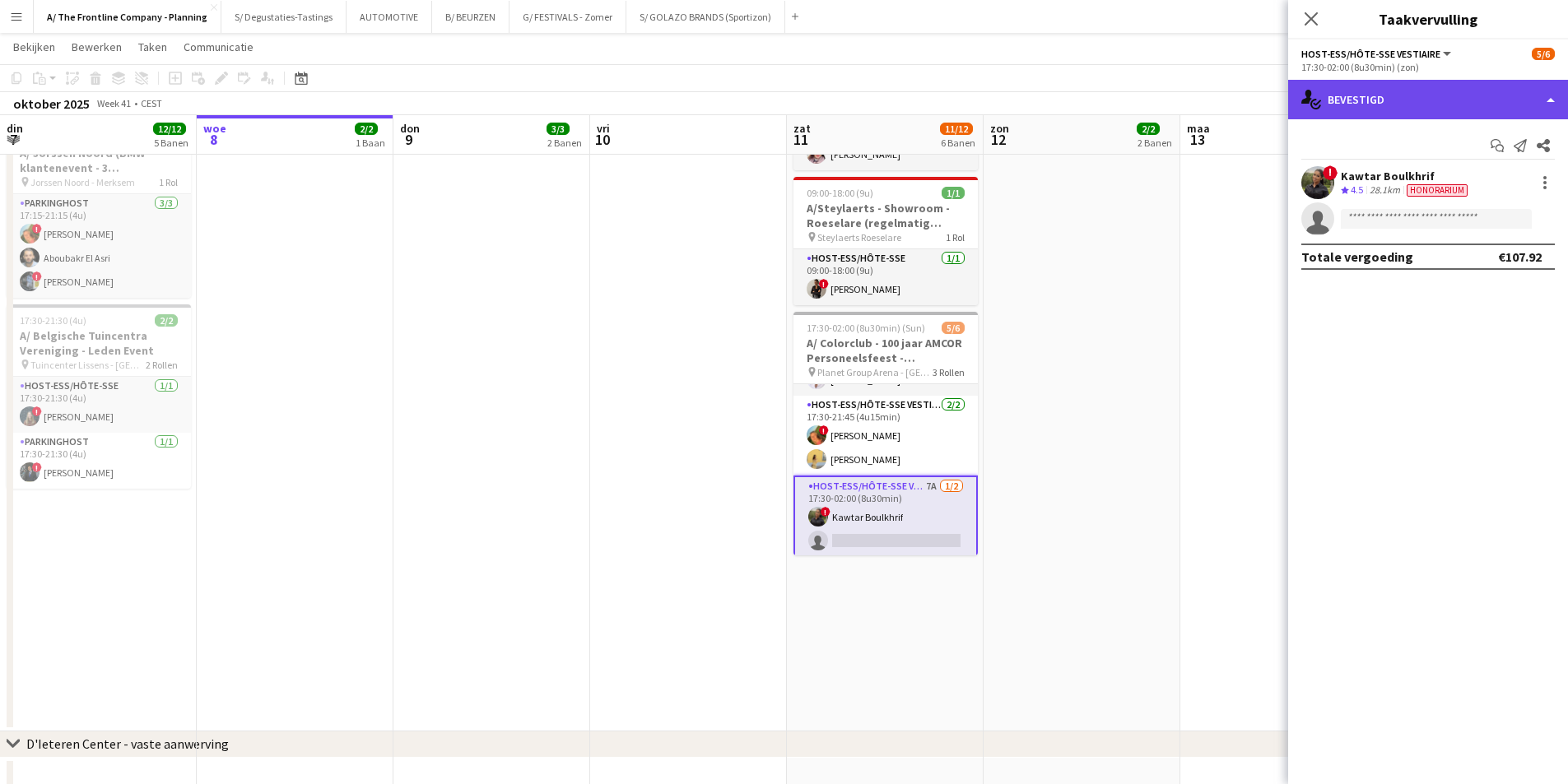
click at [1389, 89] on div "single-neutral-actions-check-2 Bevestigd" at bounding box center [1427, 100] width 280 height 40
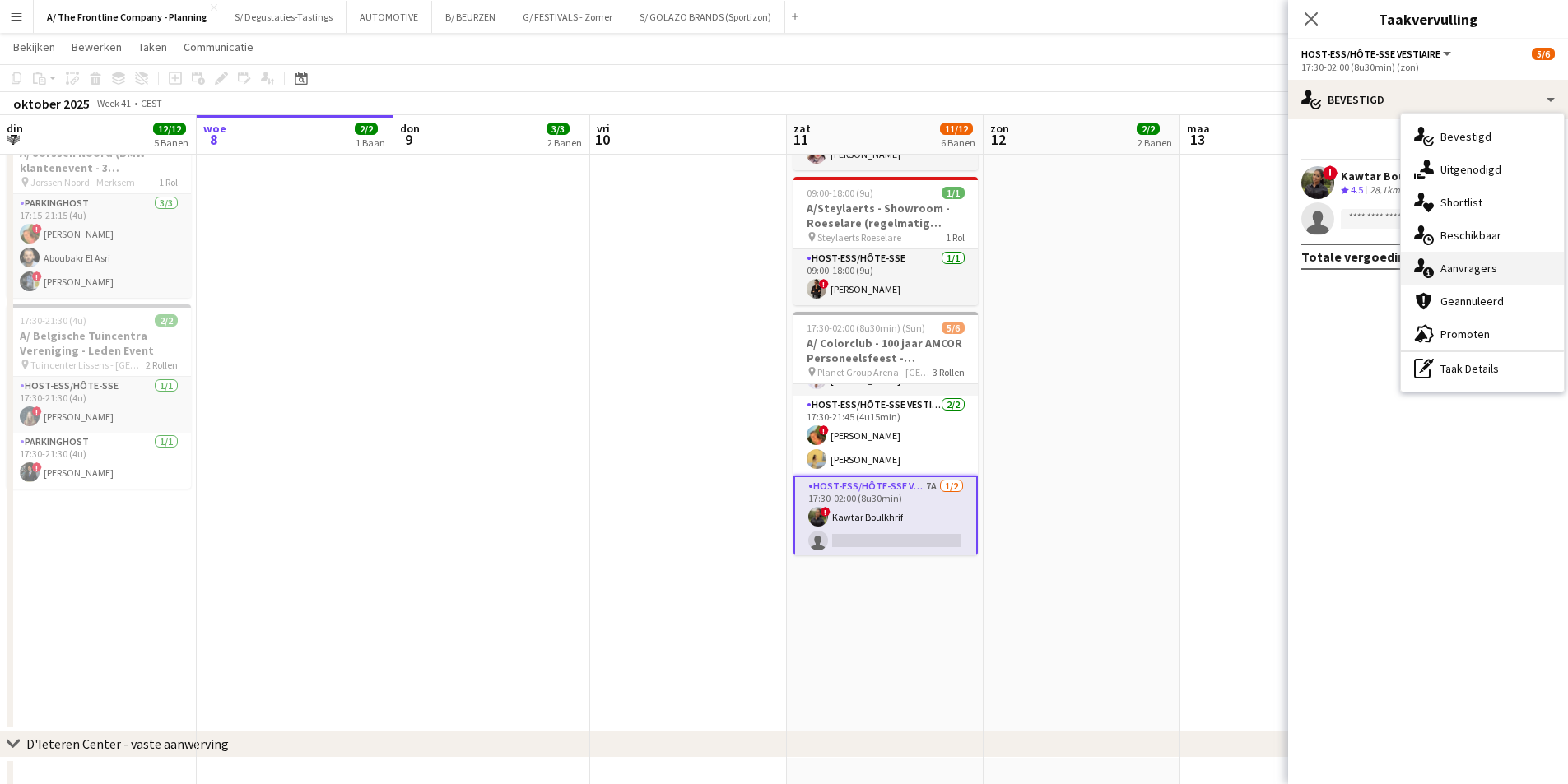
click at [1473, 255] on div "single-neutral-actions-information Aanvragers" at bounding box center [1482, 268] width 163 height 33
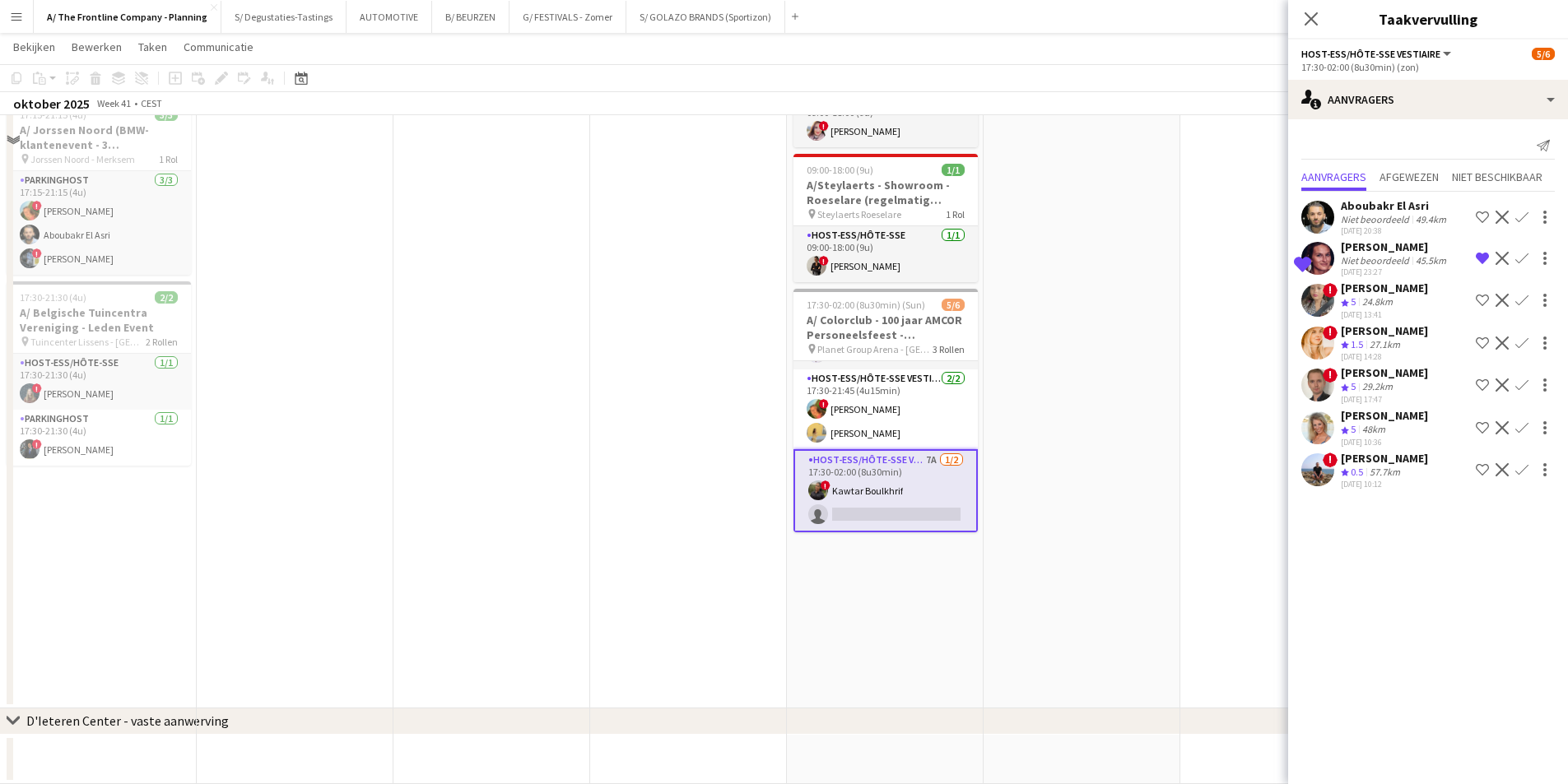
scroll to position [621, 0]
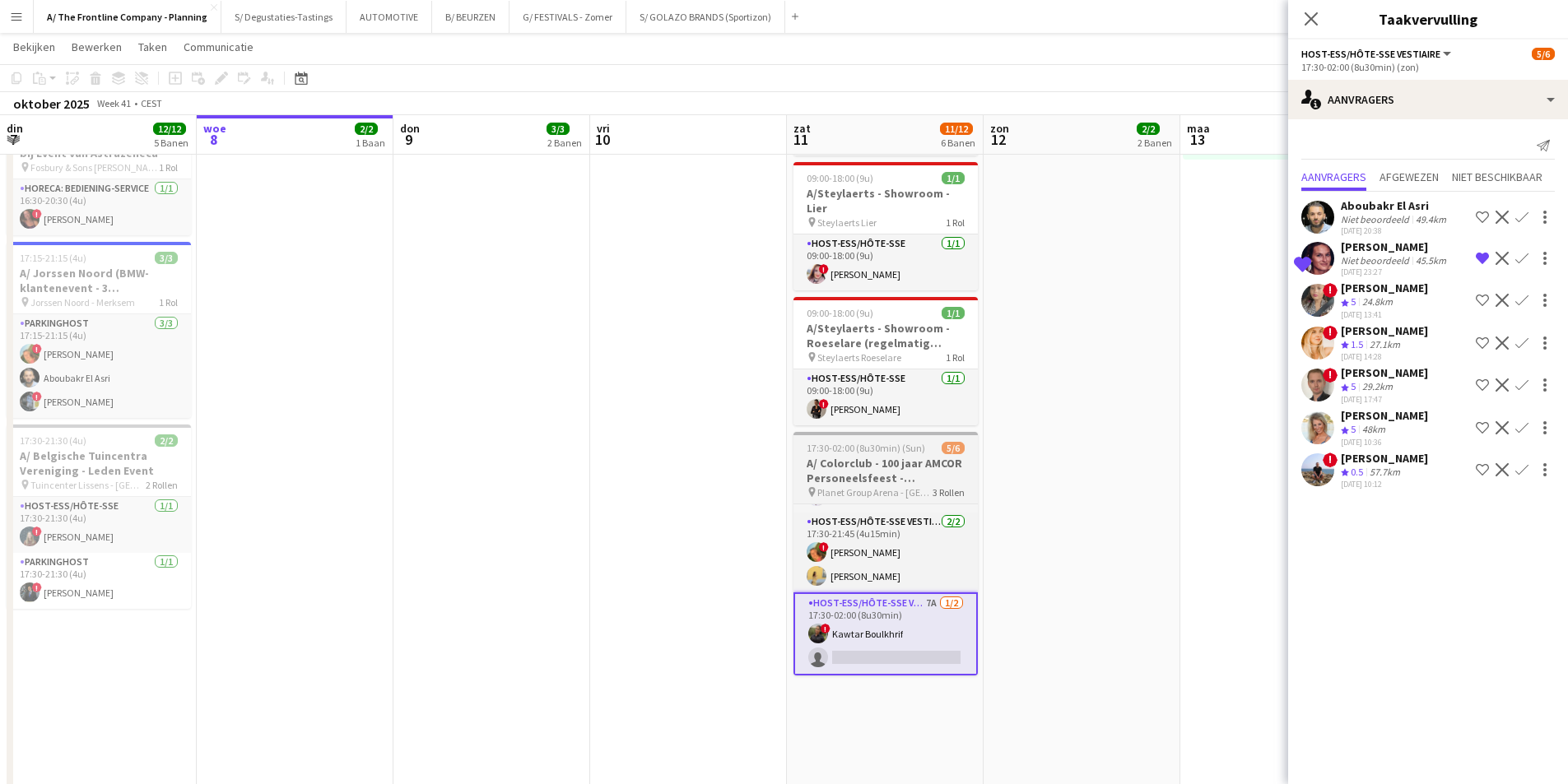
click at [871, 461] on h3 "A/ Colorclub - 100 jaar AMCOR Personeelsfeest - [GEOGRAPHIC_DATA]" at bounding box center [885, 471] width 184 height 30
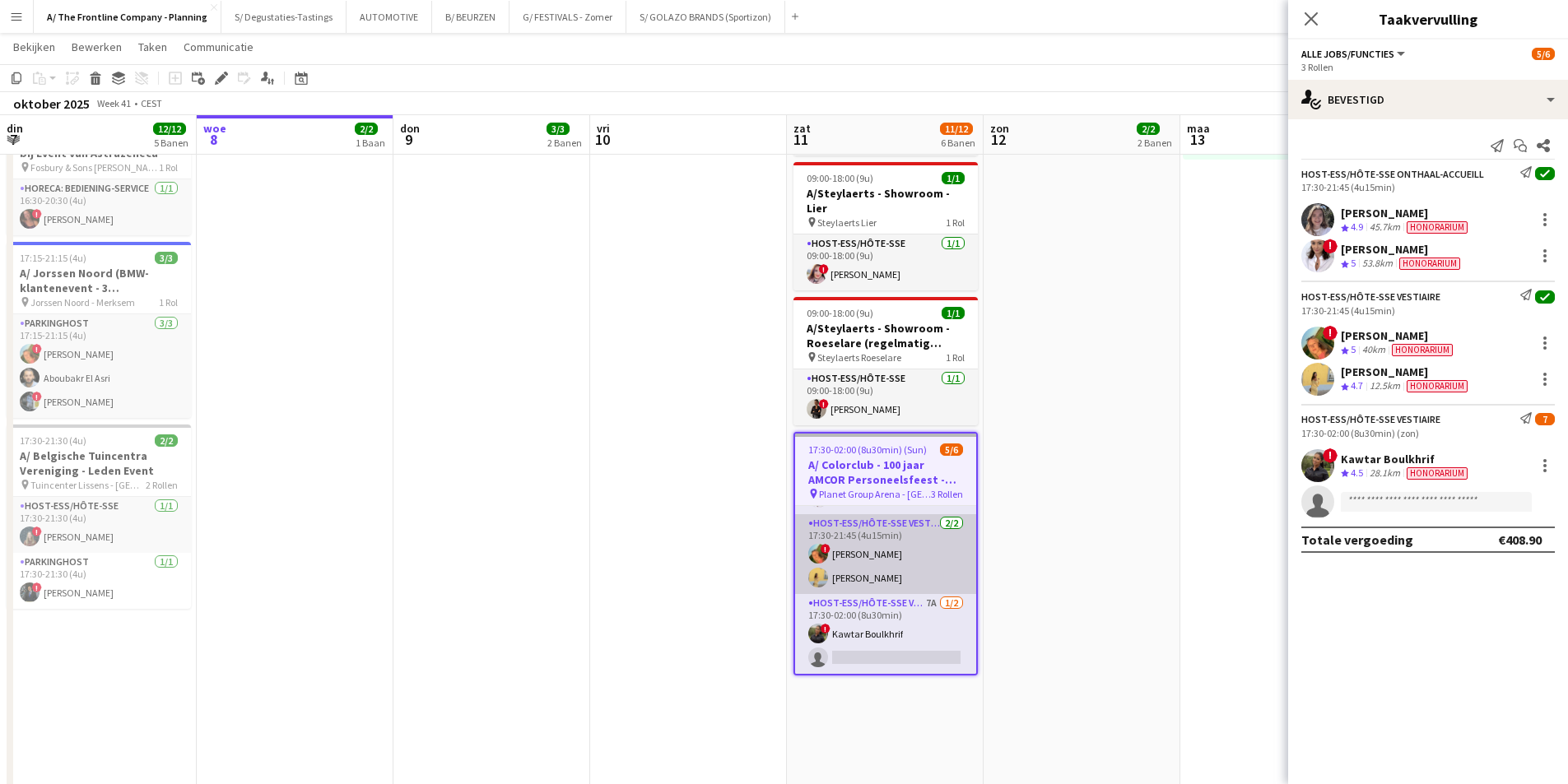
scroll to position [0, 0]
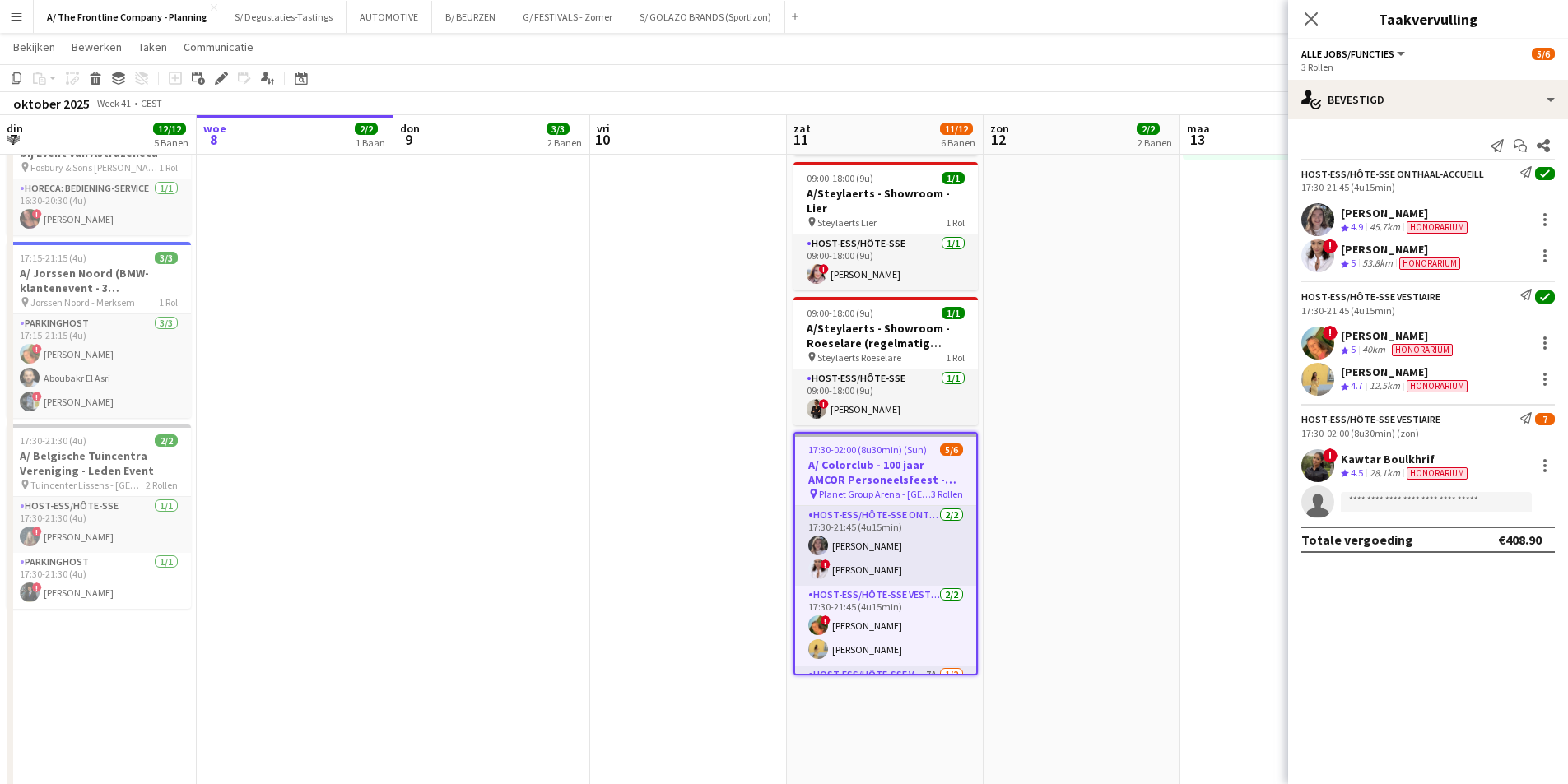
drag, startPoint x: 911, startPoint y: 511, endPoint x: 1327, endPoint y: 387, distance: 434.1
click at [911, 511] on app-card-role "Host-ess/Hôte-sse Onthaal-Accueill 2/2 17:30-21:45 (4u15min) Winke De Feyter ! …" at bounding box center [885, 546] width 181 height 80
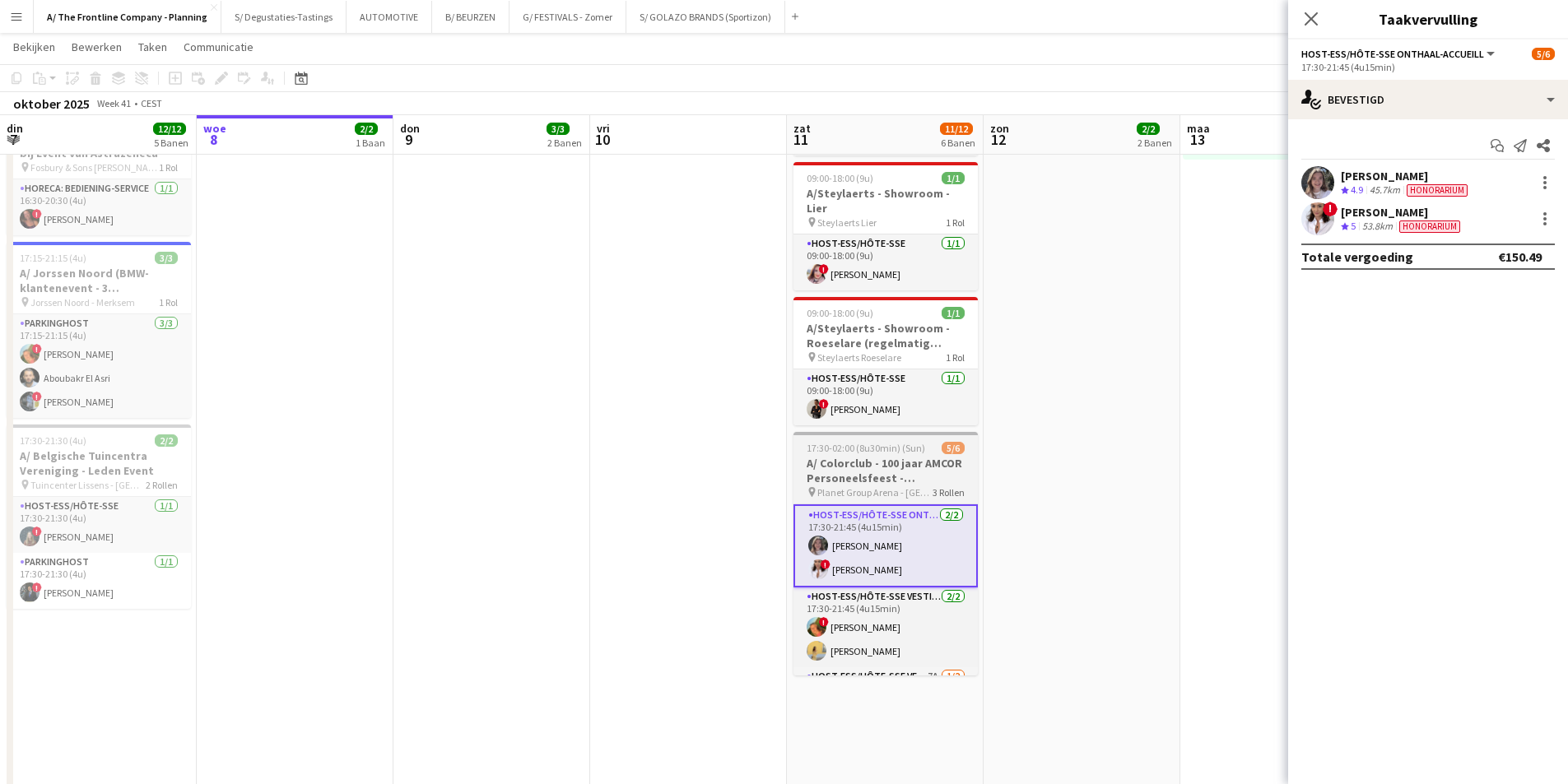
click at [893, 469] on h3 "A/ Colorclub - 100 jaar AMCOR Personeelsfeest - [GEOGRAPHIC_DATA]" at bounding box center [885, 471] width 184 height 30
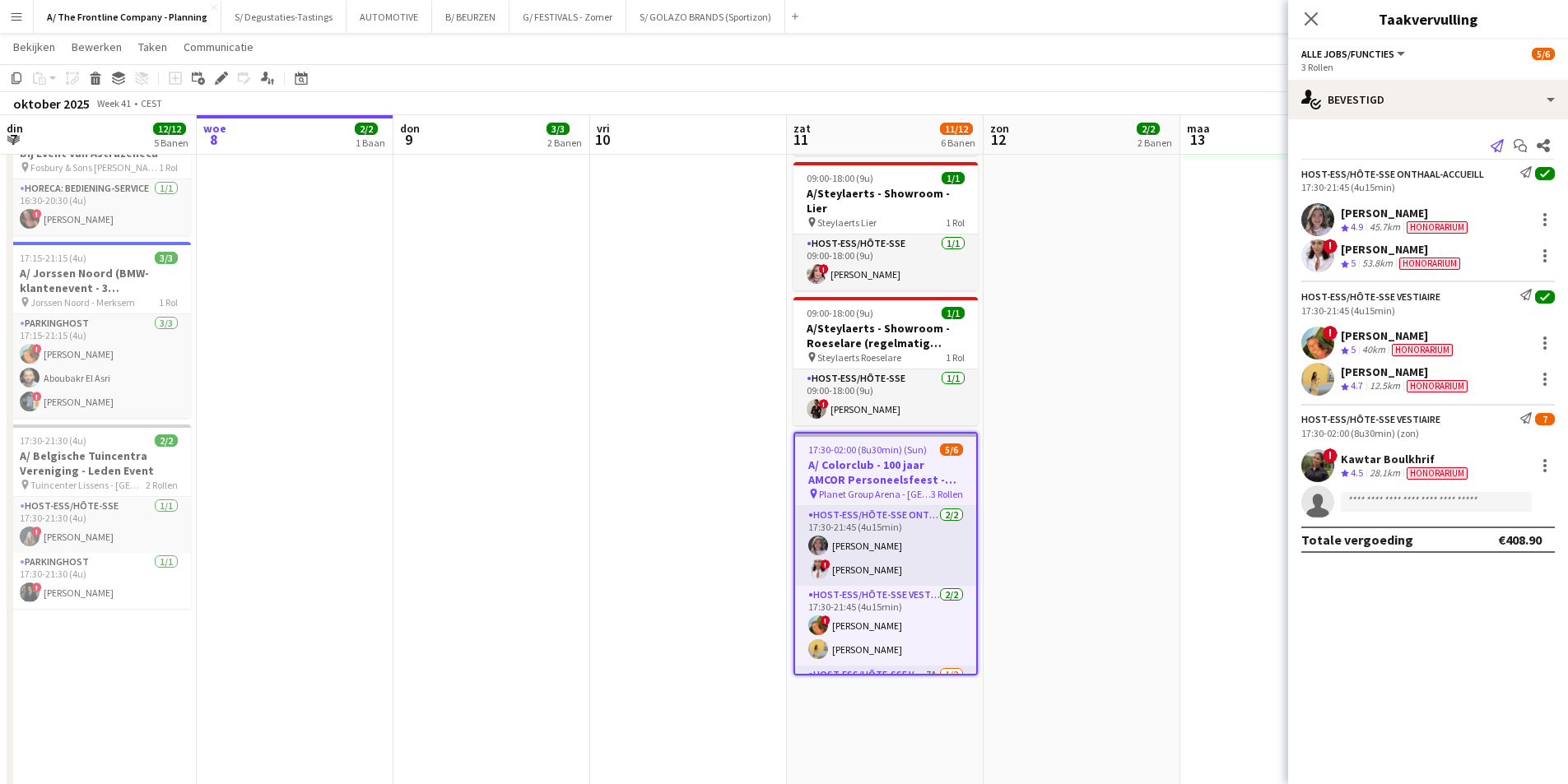
click at [1497, 145] on icon "Melding versturen" at bounding box center [1497, 146] width 13 height 13
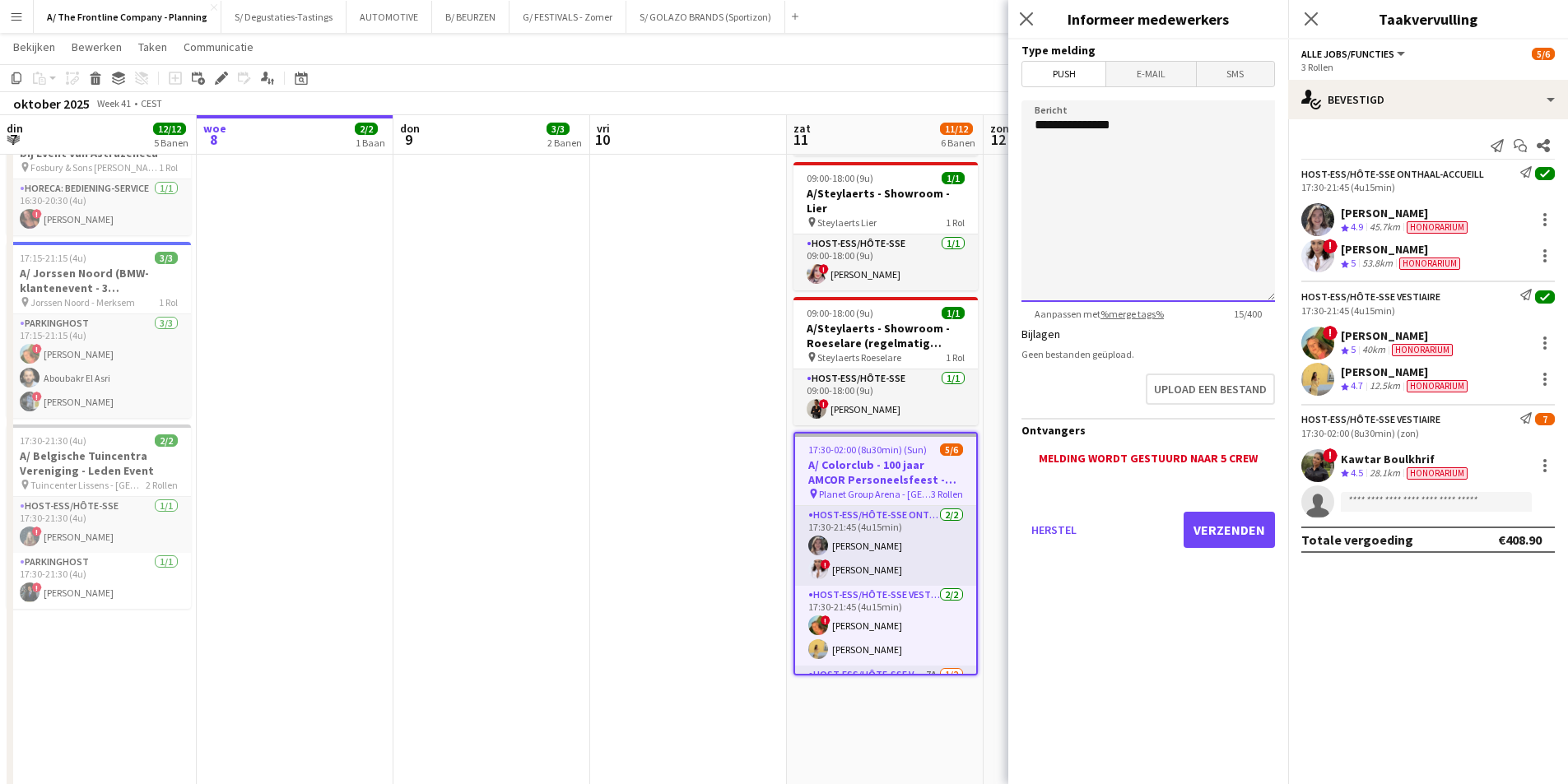
click at [1146, 135] on textarea "**********" at bounding box center [1147, 201] width 253 height 202
type textarea "**********"
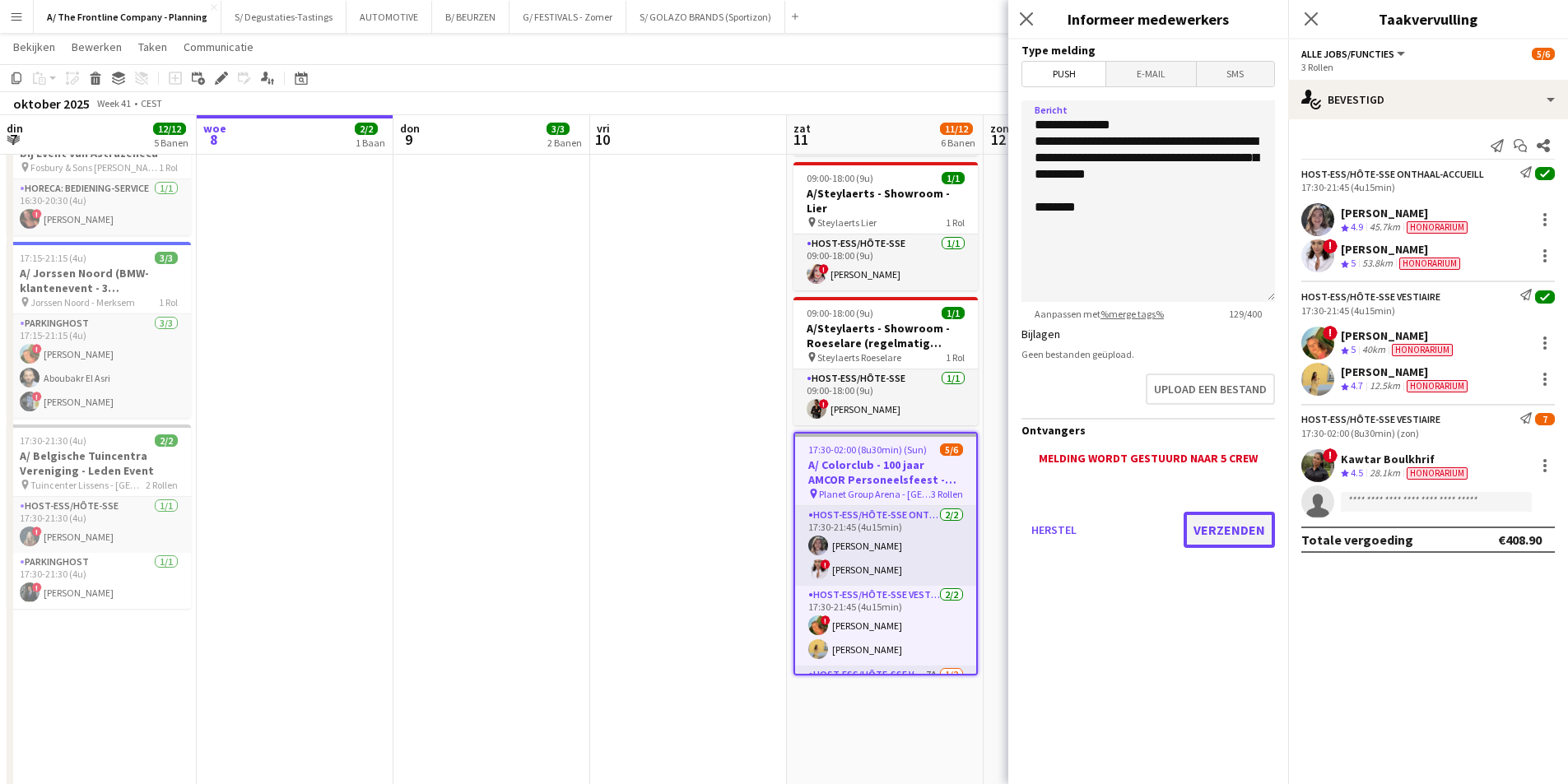
click at [1244, 534] on button "Verzenden" at bounding box center [1229, 529] width 92 height 36
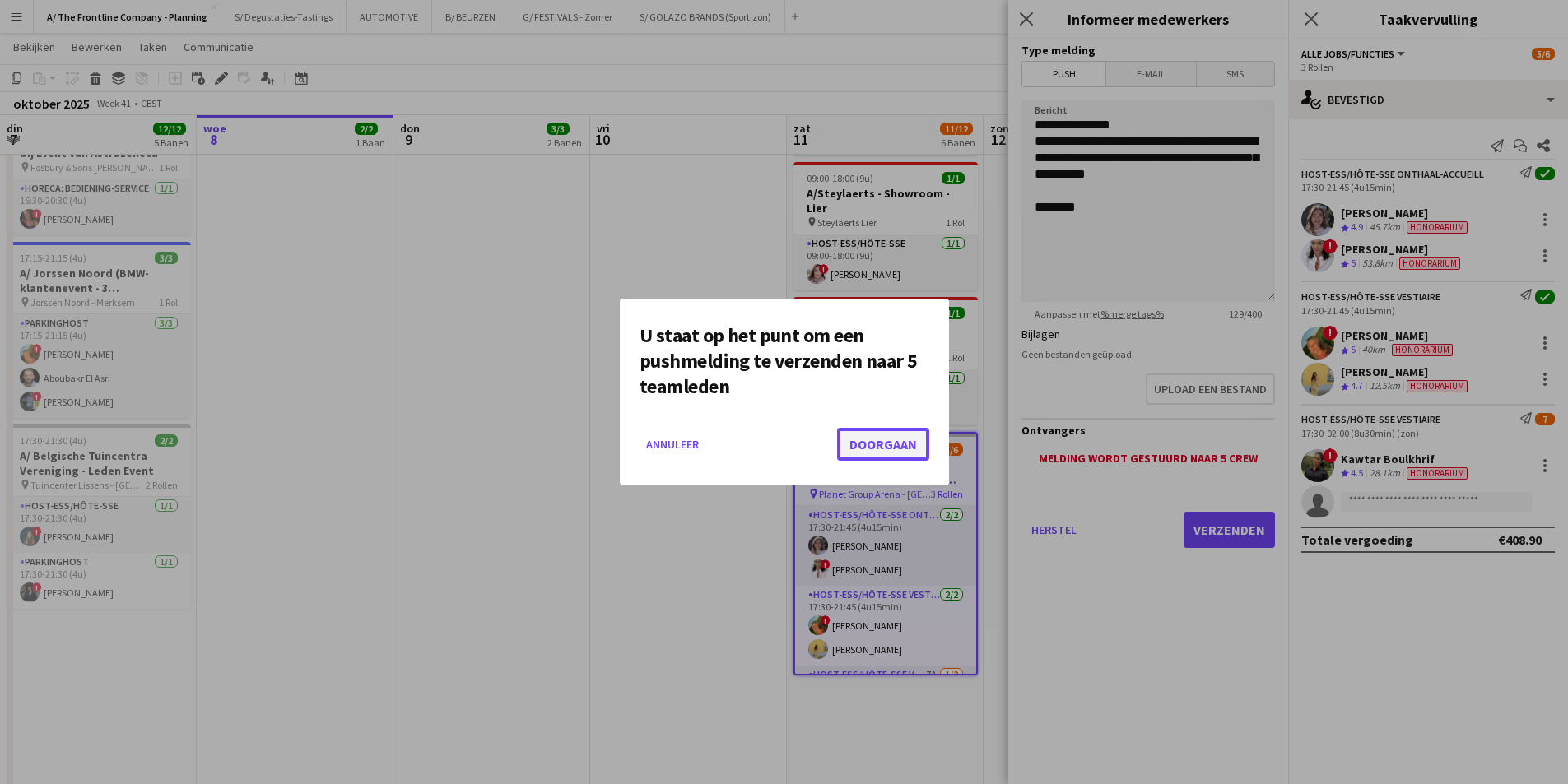
click at [905, 442] on button "Doorgaan" at bounding box center [883, 444] width 93 height 33
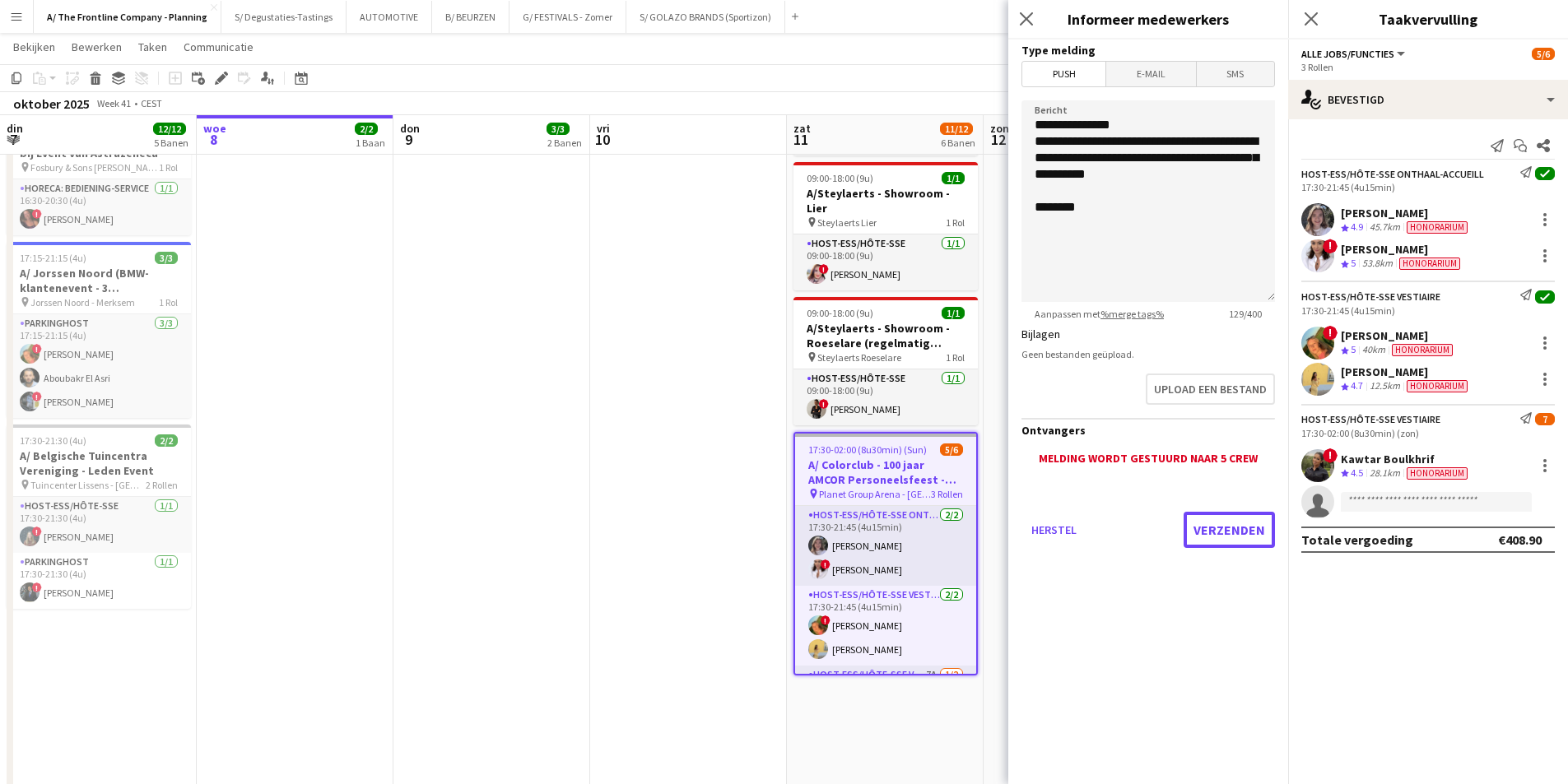
scroll to position [621, 0]
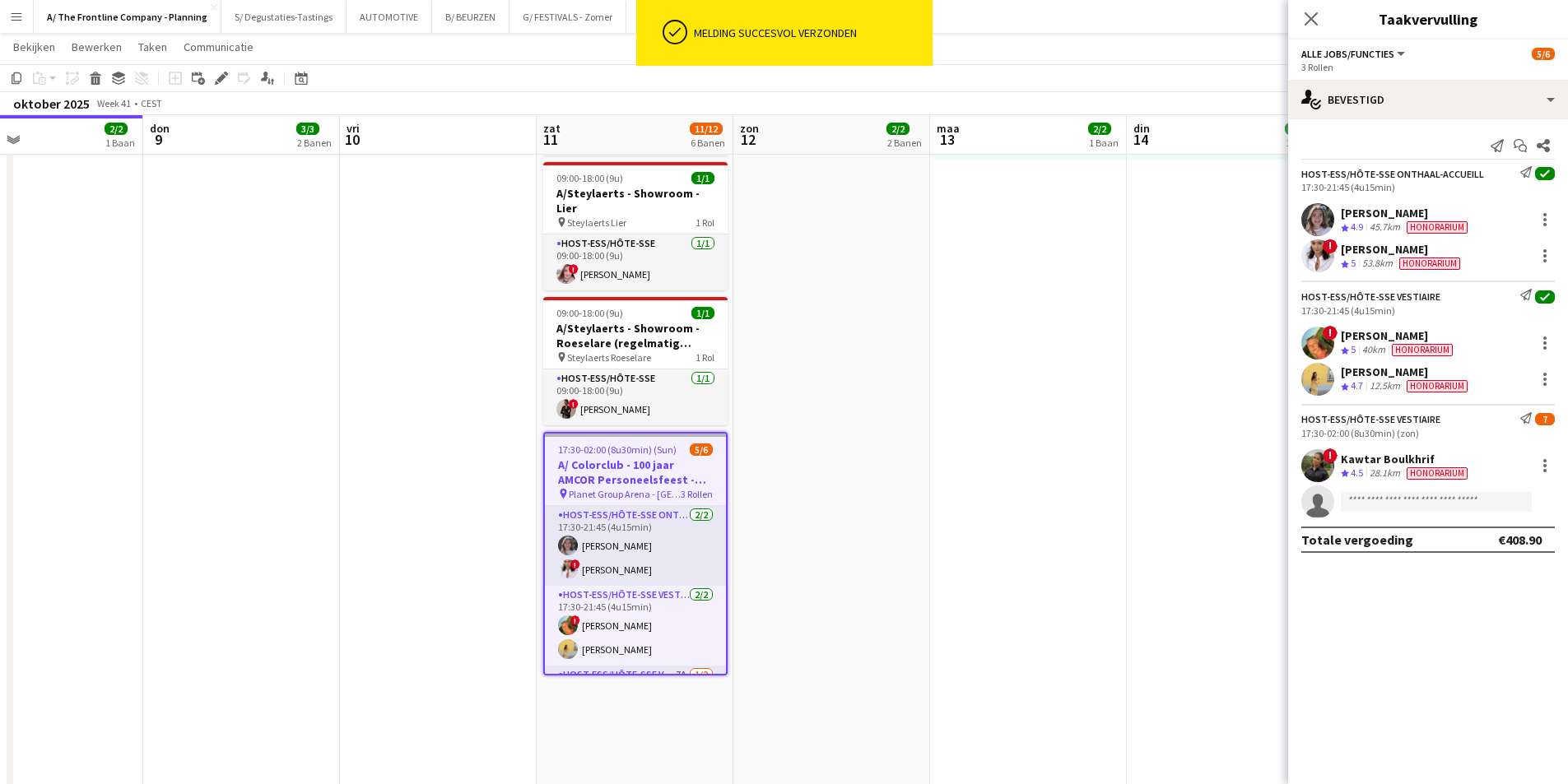
drag, startPoint x: 930, startPoint y: 470, endPoint x: 679, endPoint y: 470, distance: 251.0
click at [679, 470] on app-calendar-viewport "zon 5 11/11 5 Banen maa 6 4/4 3 Banen din 7 12/12 5 Banen woe 8 2/2 1 Baan don …" at bounding box center [784, 223] width 1568 height 1559
click at [772, 462] on app-date-cell "13:30-17:30 (4u) 1/1 pin Gero wonen Lier 1 Rol Host-ess/Hôte-sse [DATE] 13:30-1…" at bounding box center [830, 207] width 197 height 1288
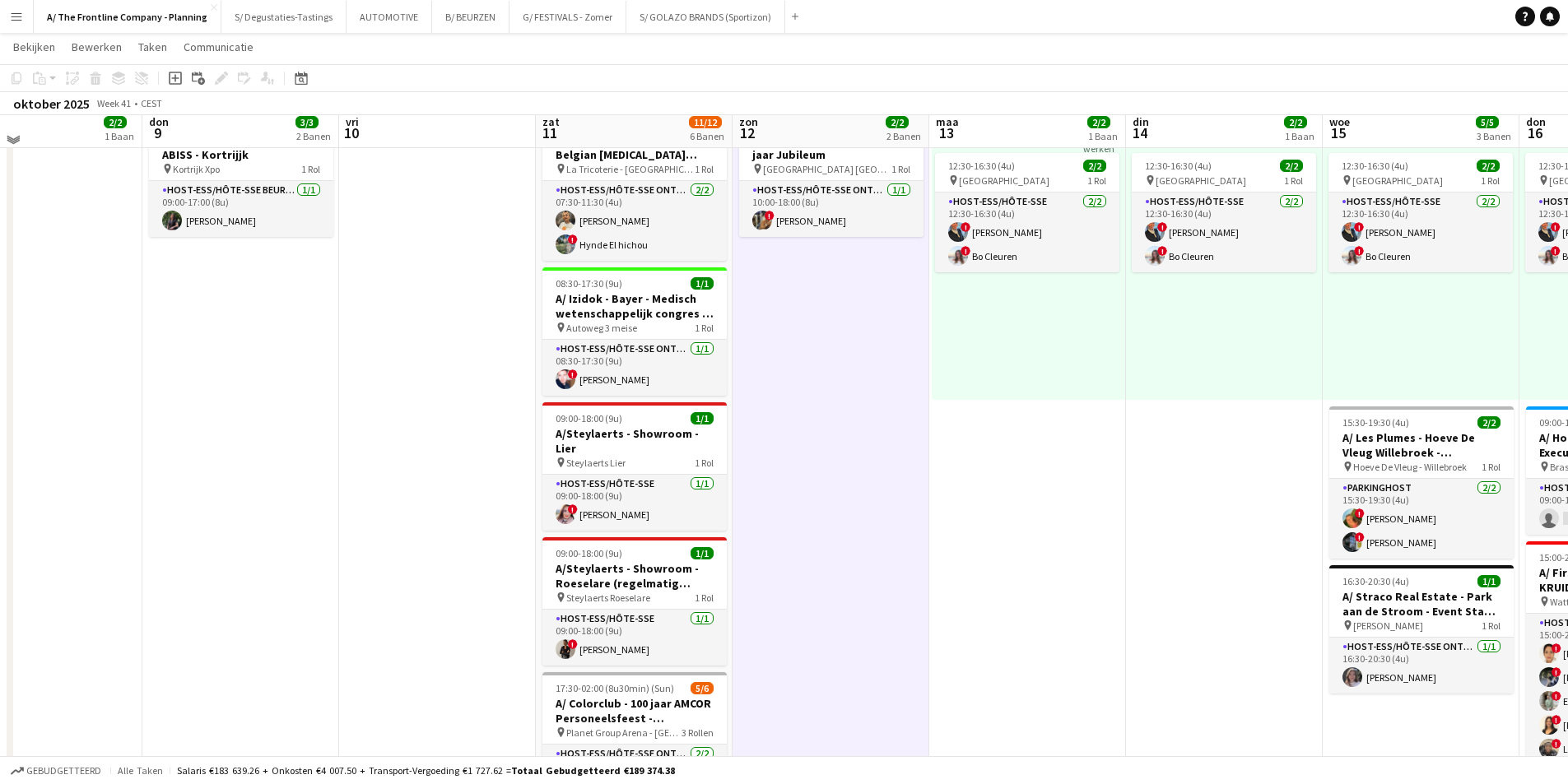
scroll to position [374, 0]
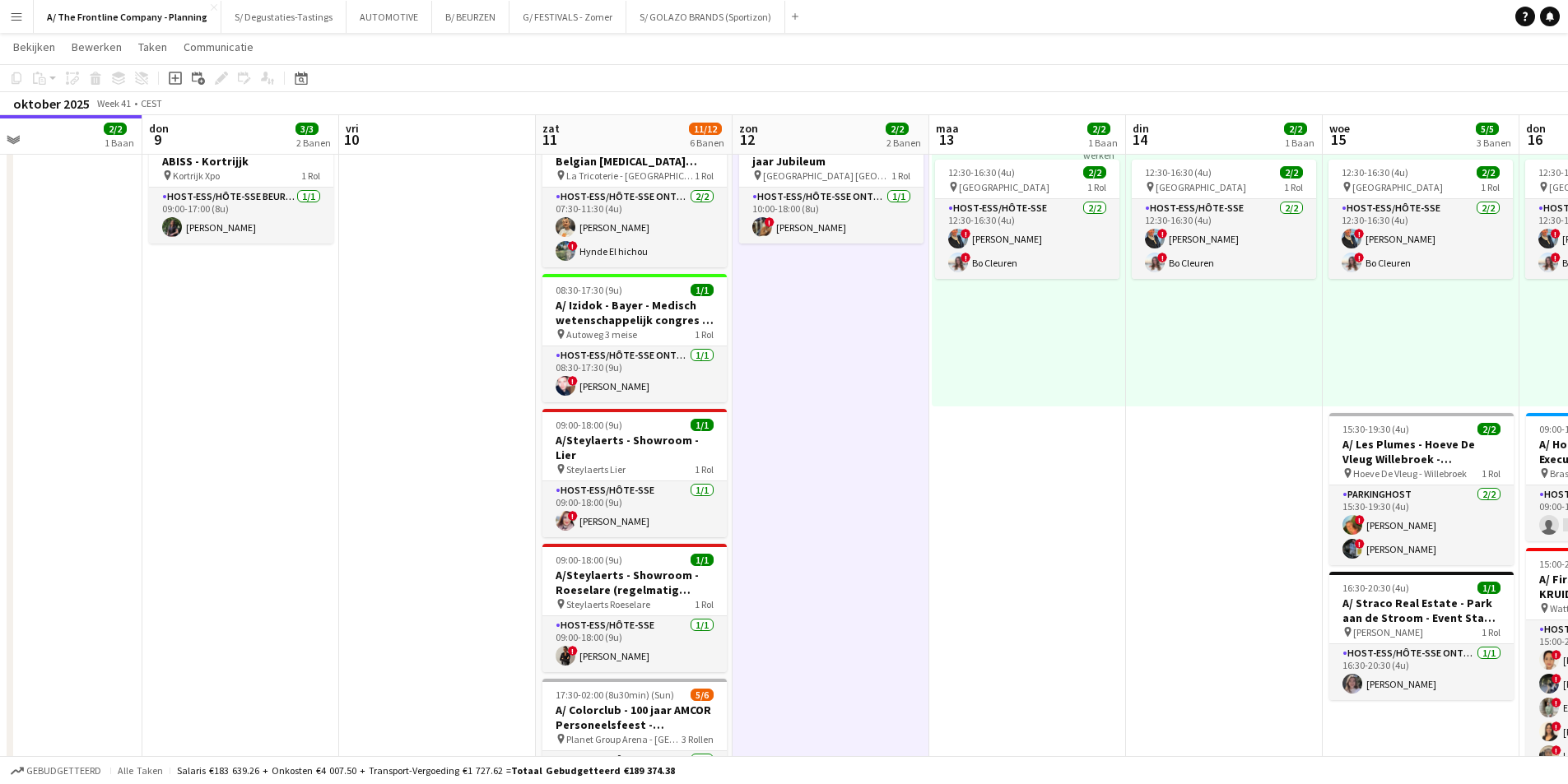
click at [639, 110] on div "oktober 2025 Week 41 • CEST" at bounding box center [784, 104] width 1568 height 23
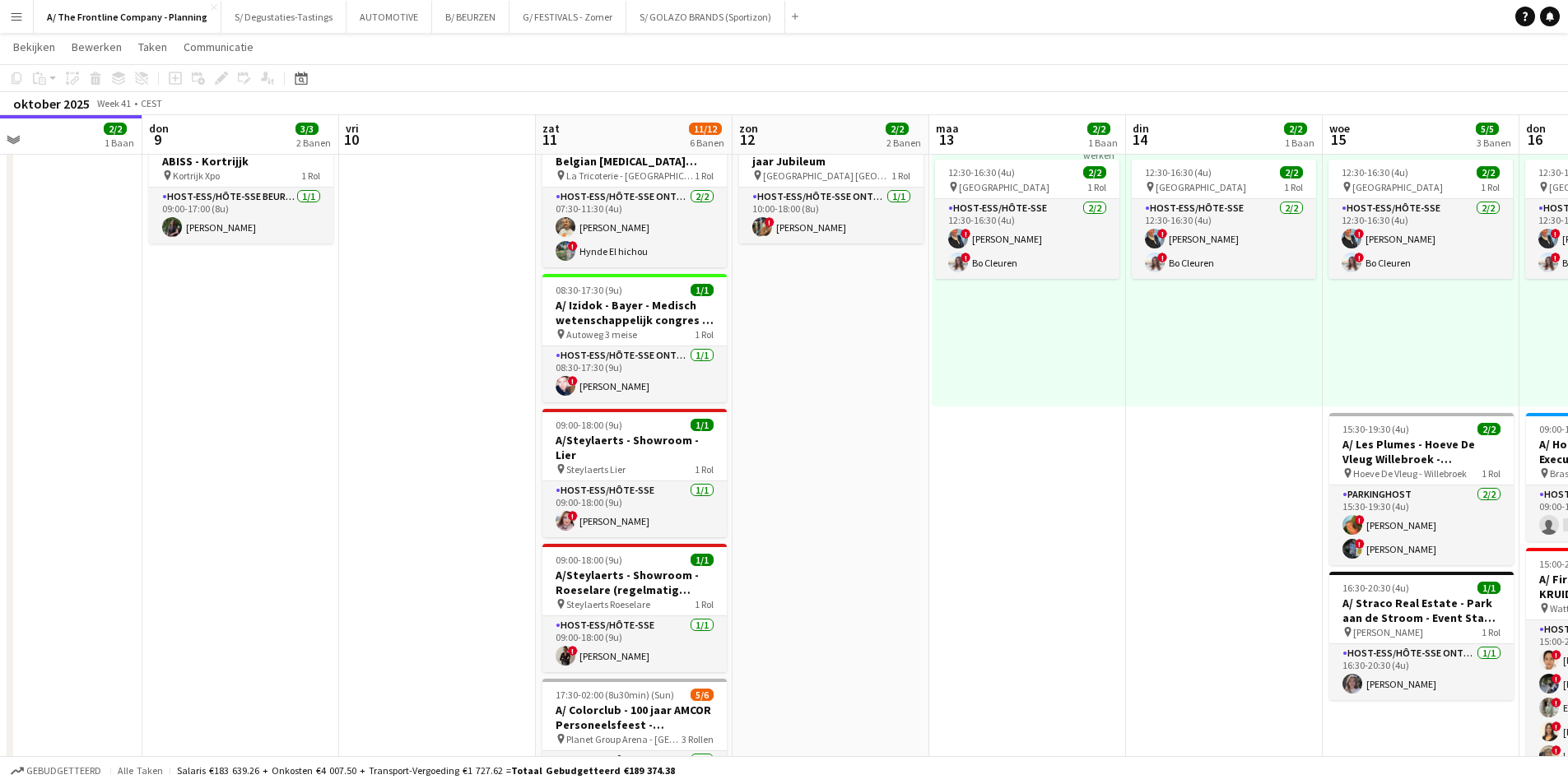
click at [676, 121] on app-board-header-date "zat 11 11/12 6 Banen" at bounding box center [633, 135] width 197 height 40
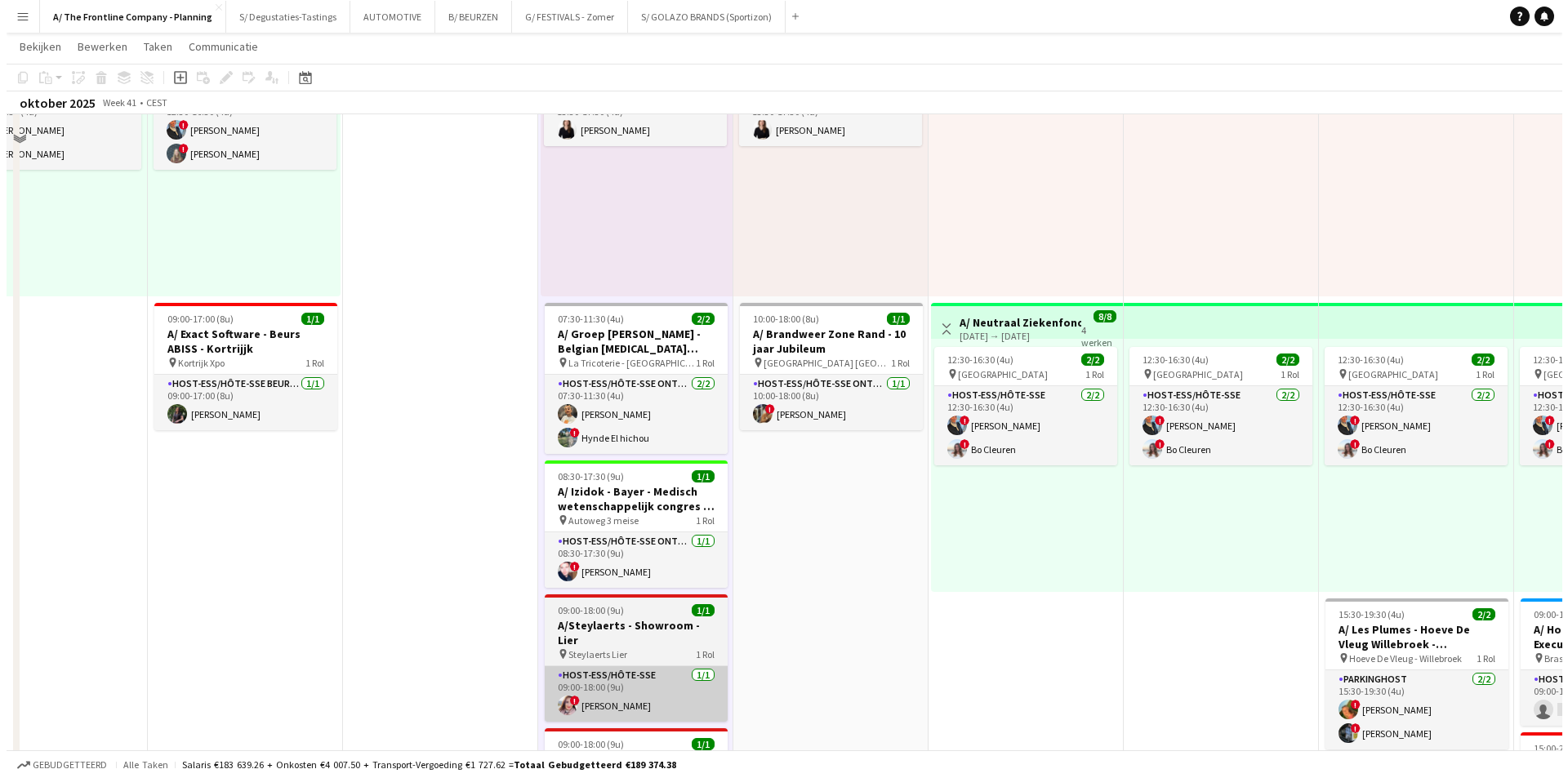
scroll to position [0, 0]
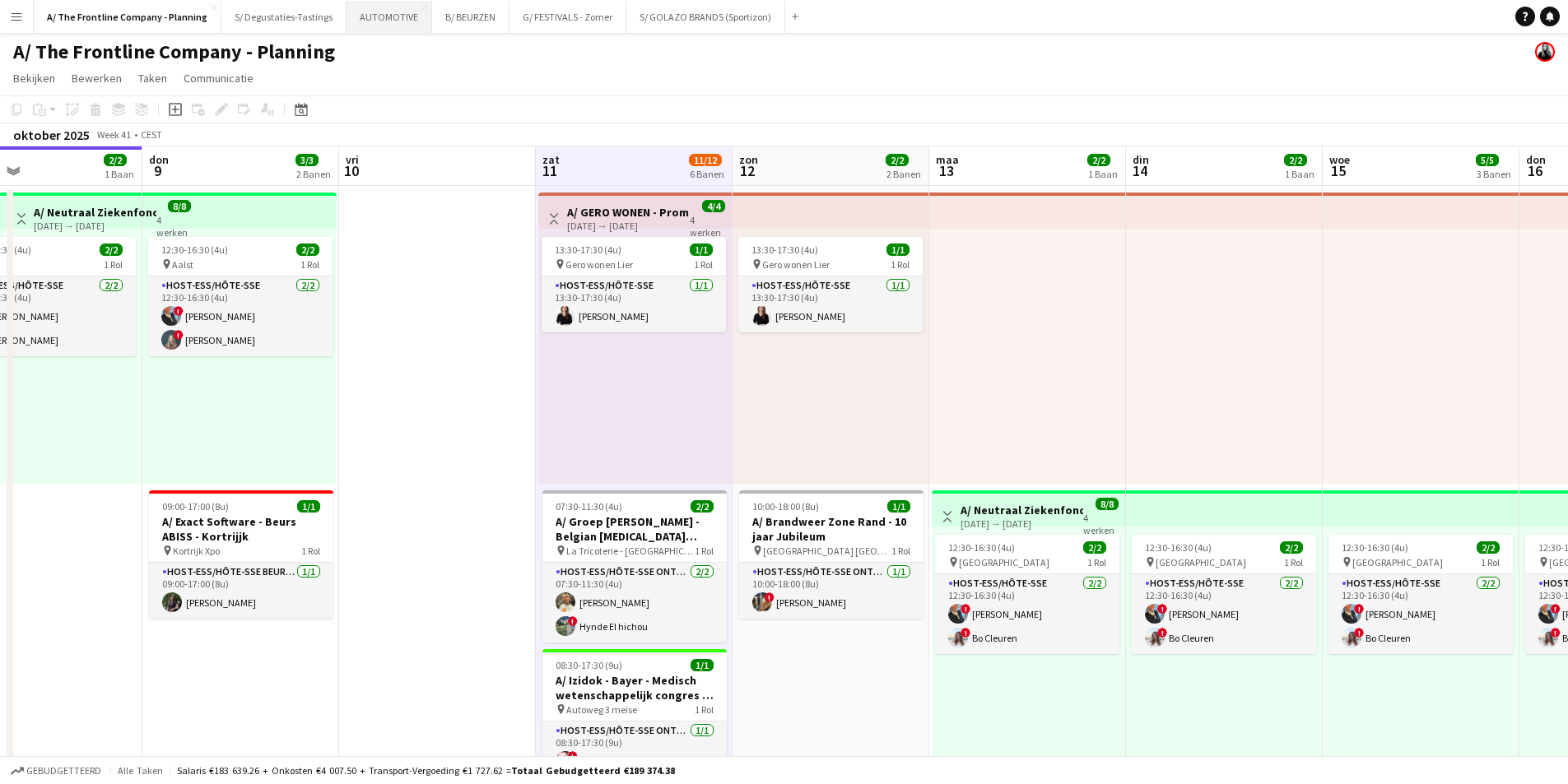
click at [375, 22] on button "AUTOMOTIVE Sluiten" at bounding box center [389, 17] width 86 height 32
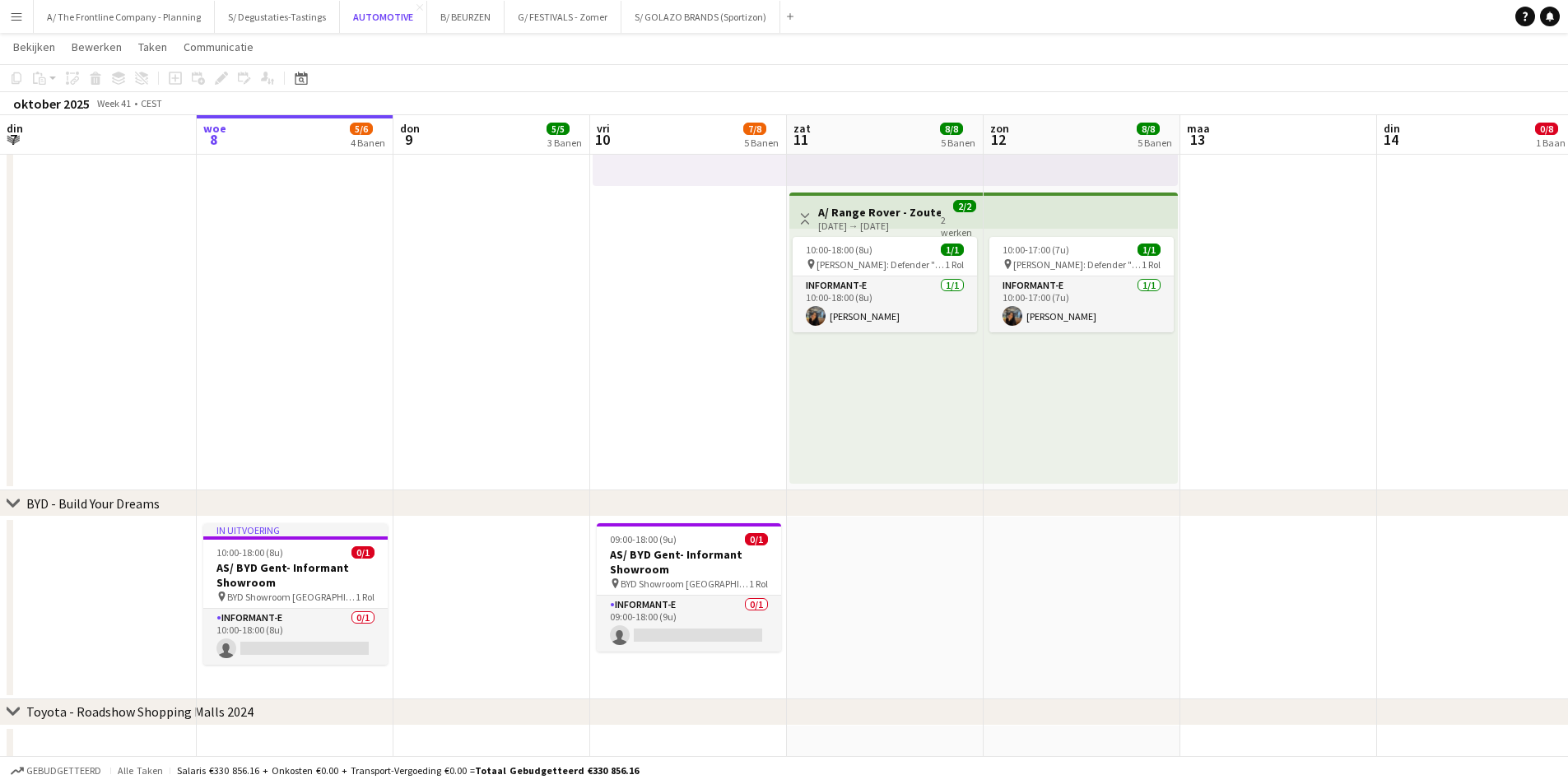
scroll to position [1209, 0]
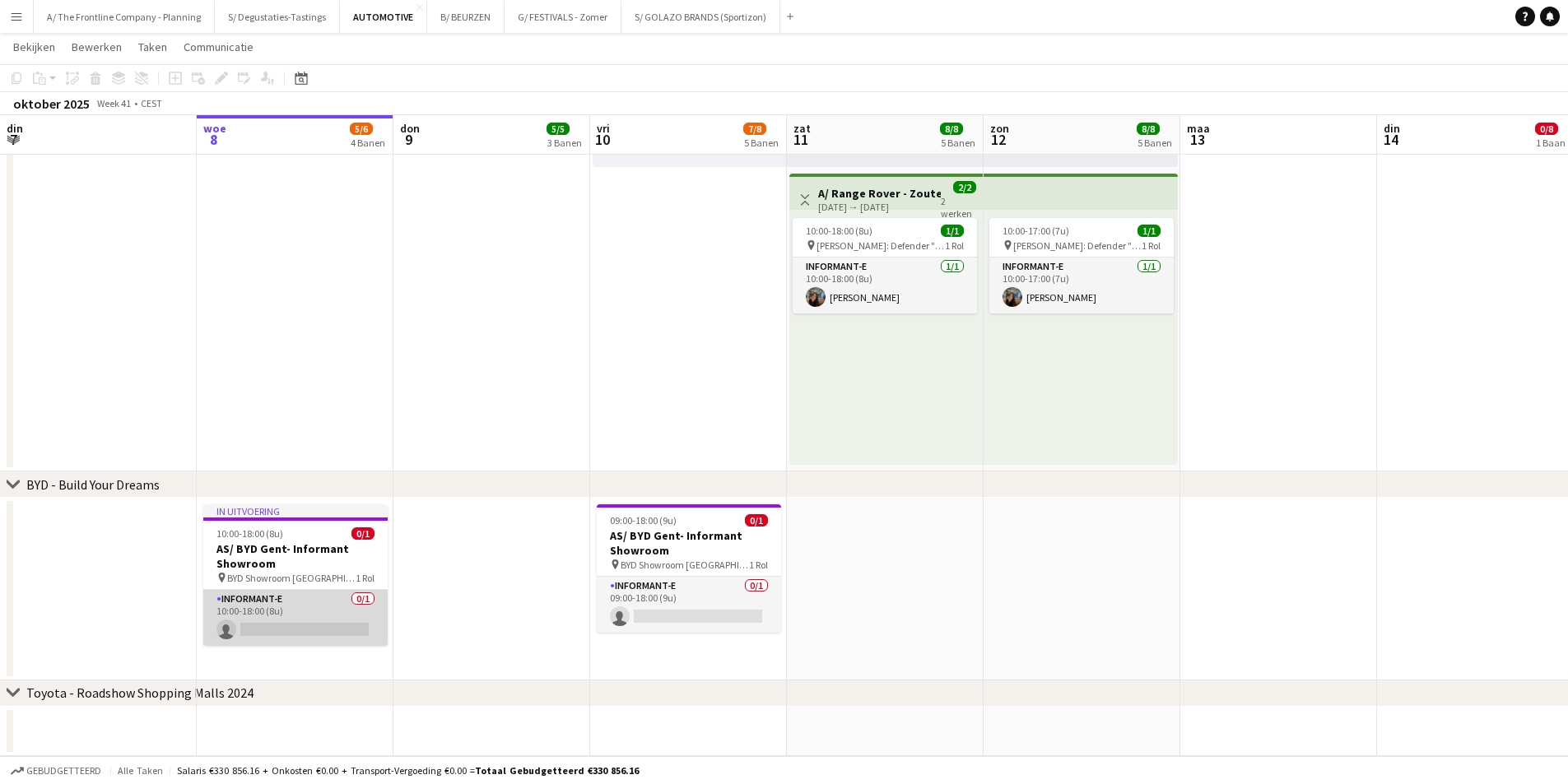
click at [328, 615] on app-card-role "Informant-e 0/1 10:00-18:00 (8u) single-neutral-actions" at bounding box center [295, 617] width 184 height 56
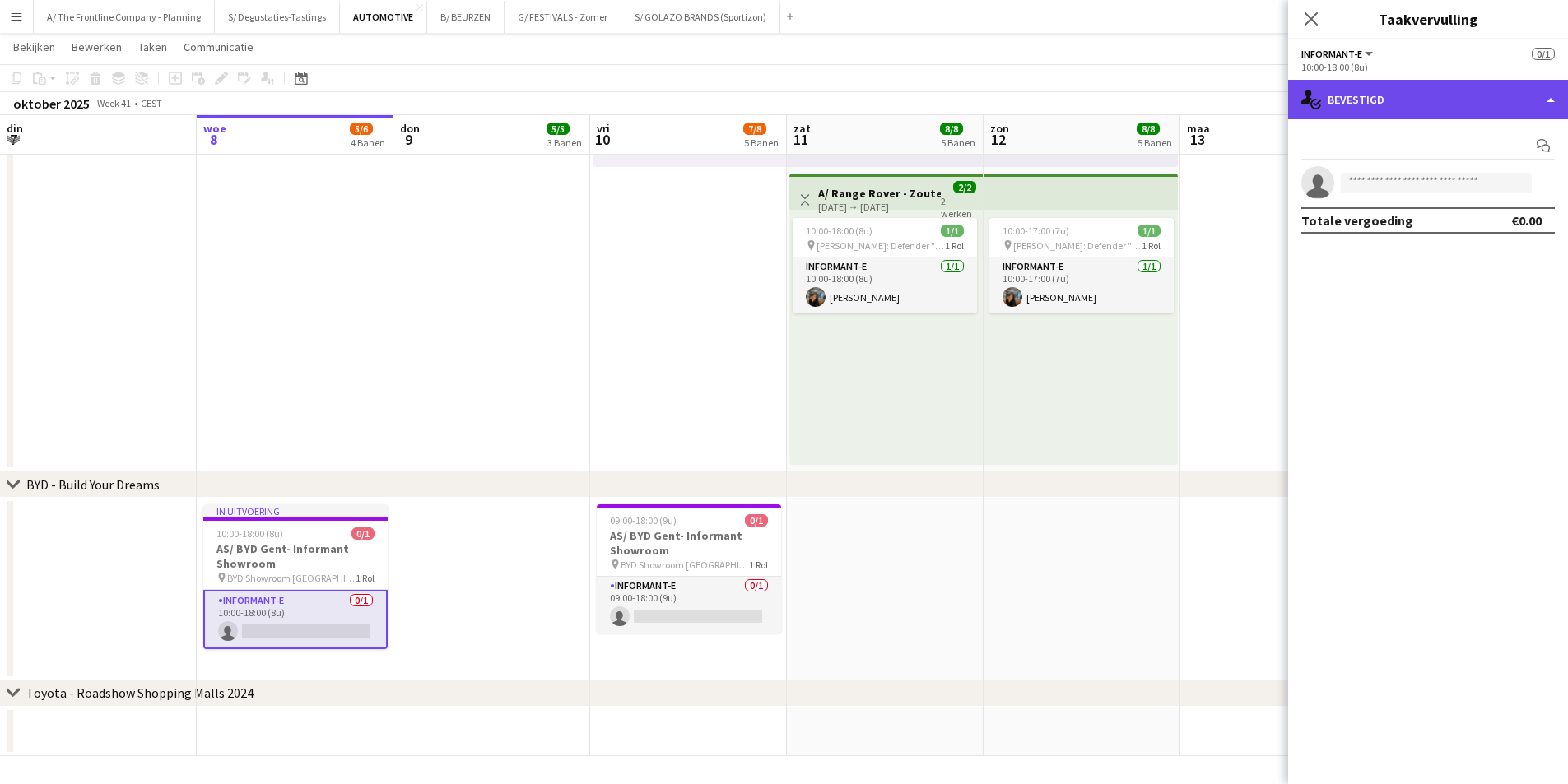
click at [1385, 93] on div "single-neutral-actions-check-2 Bevestigd" at bounding box center [1427, 100] width 280 height 40
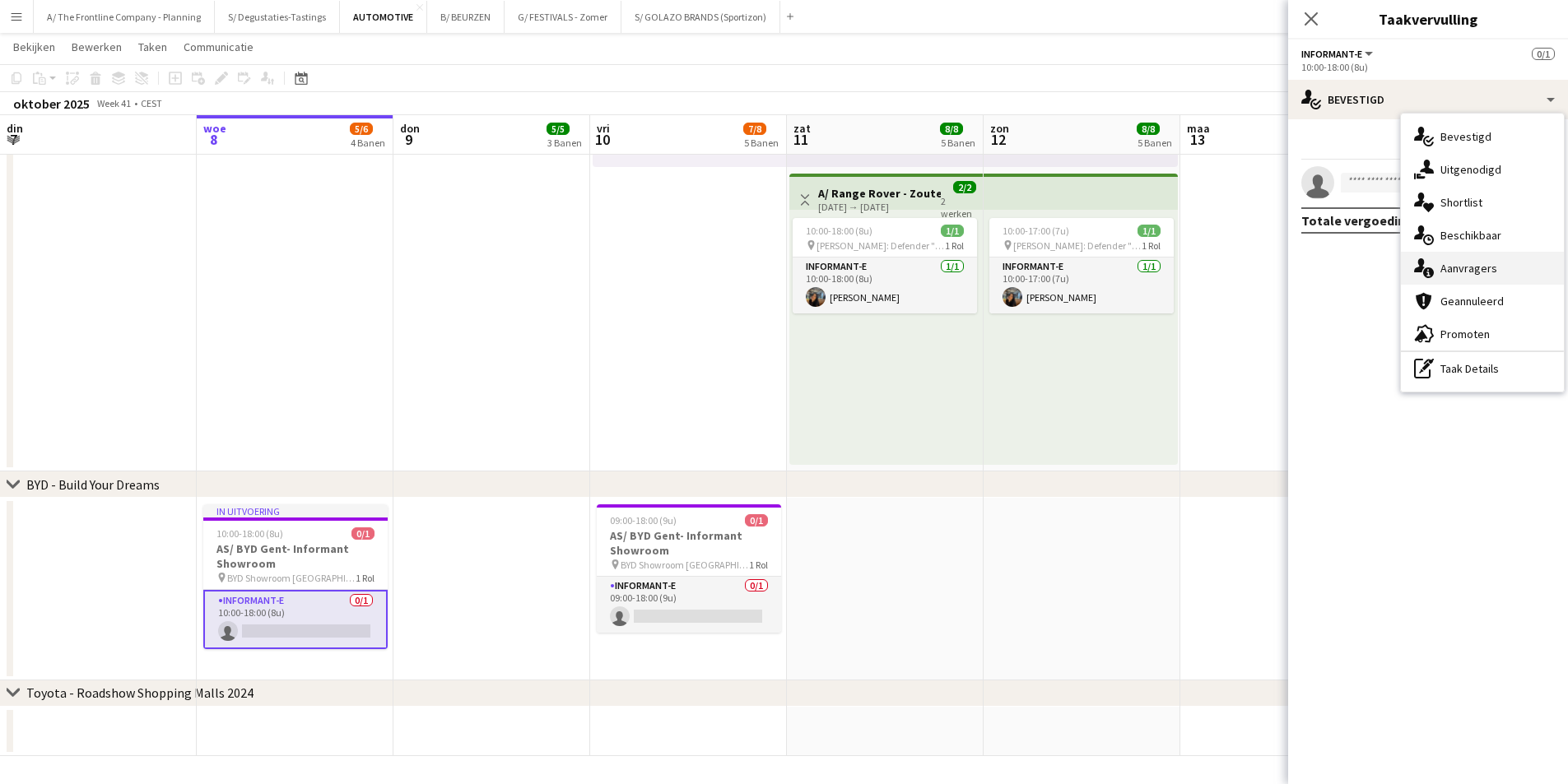
click at [1484, 275] on span "Aanvragers" at bounding box center [1468, 268] width 56 height 15
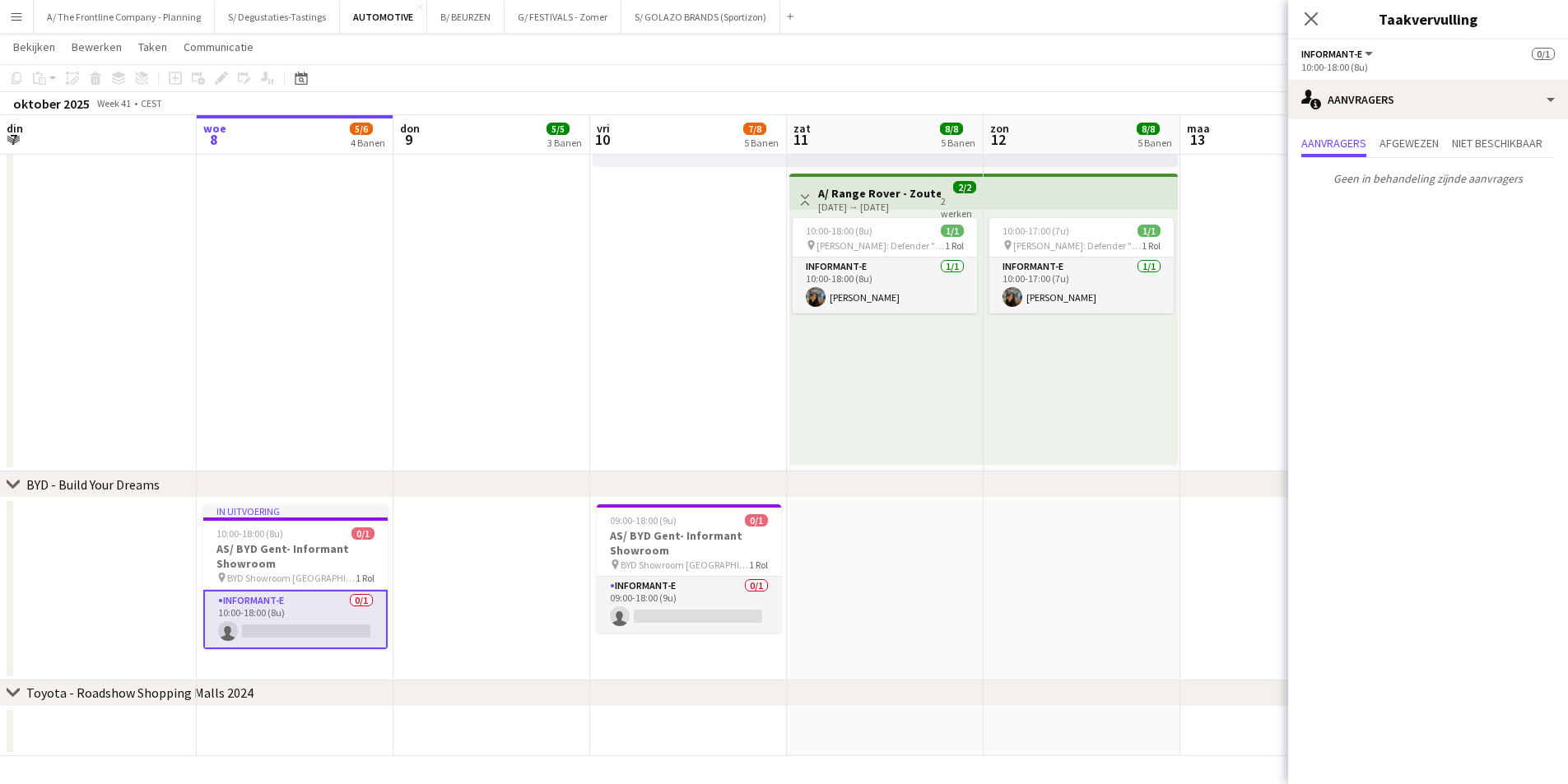
click at [269, 609] on app-card-role "Informant-e 0/1 10:00-18:00 (8u) single-neutral-actions" at bounding box center [295, 619] width 184 height 59
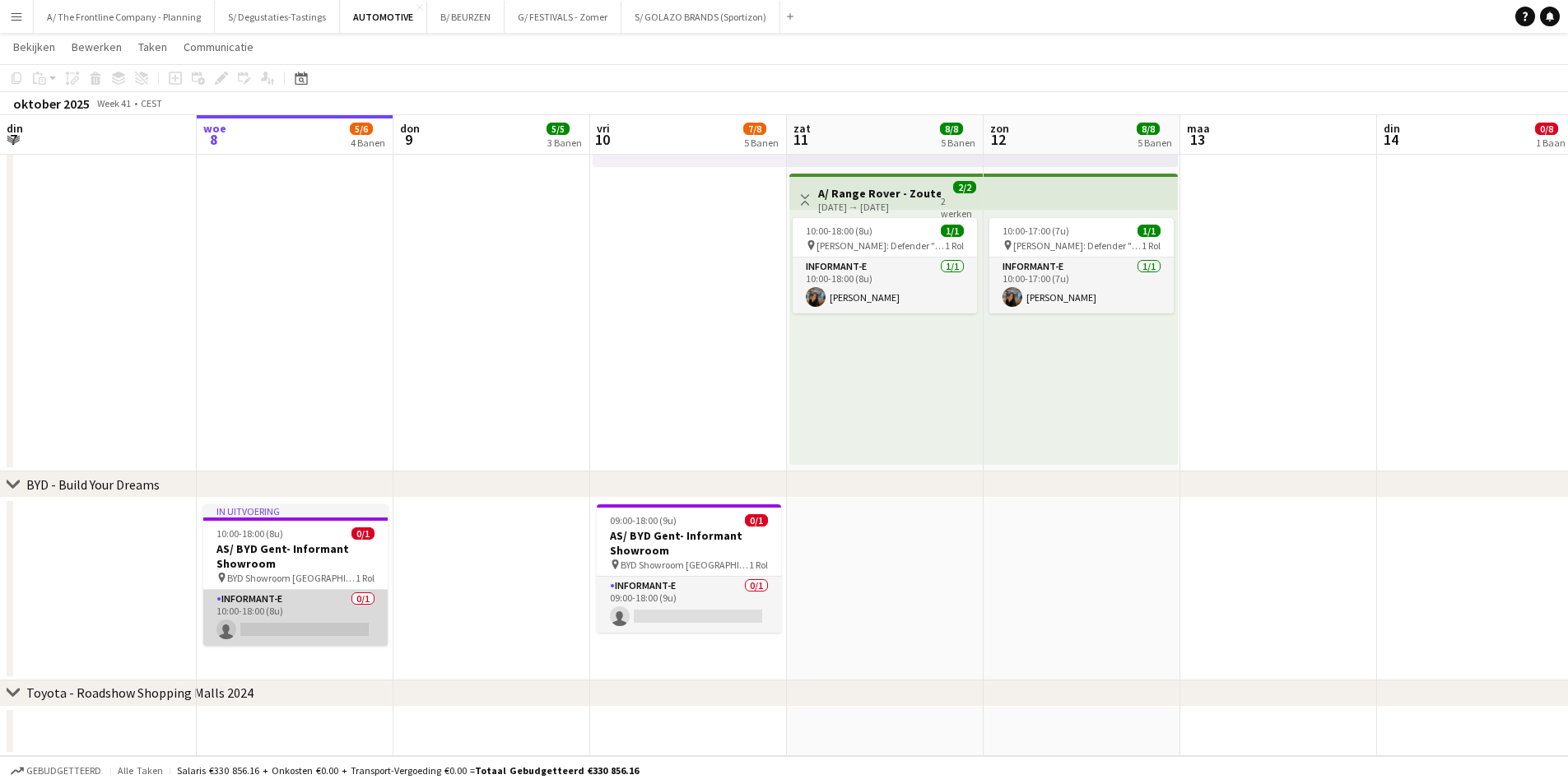
click at [269, 609] on app-card-role "Informant-e 0/1 10:00-18:00 (8u) single-neutral-actions" at bounding box center [295, 617] width 184 height 56
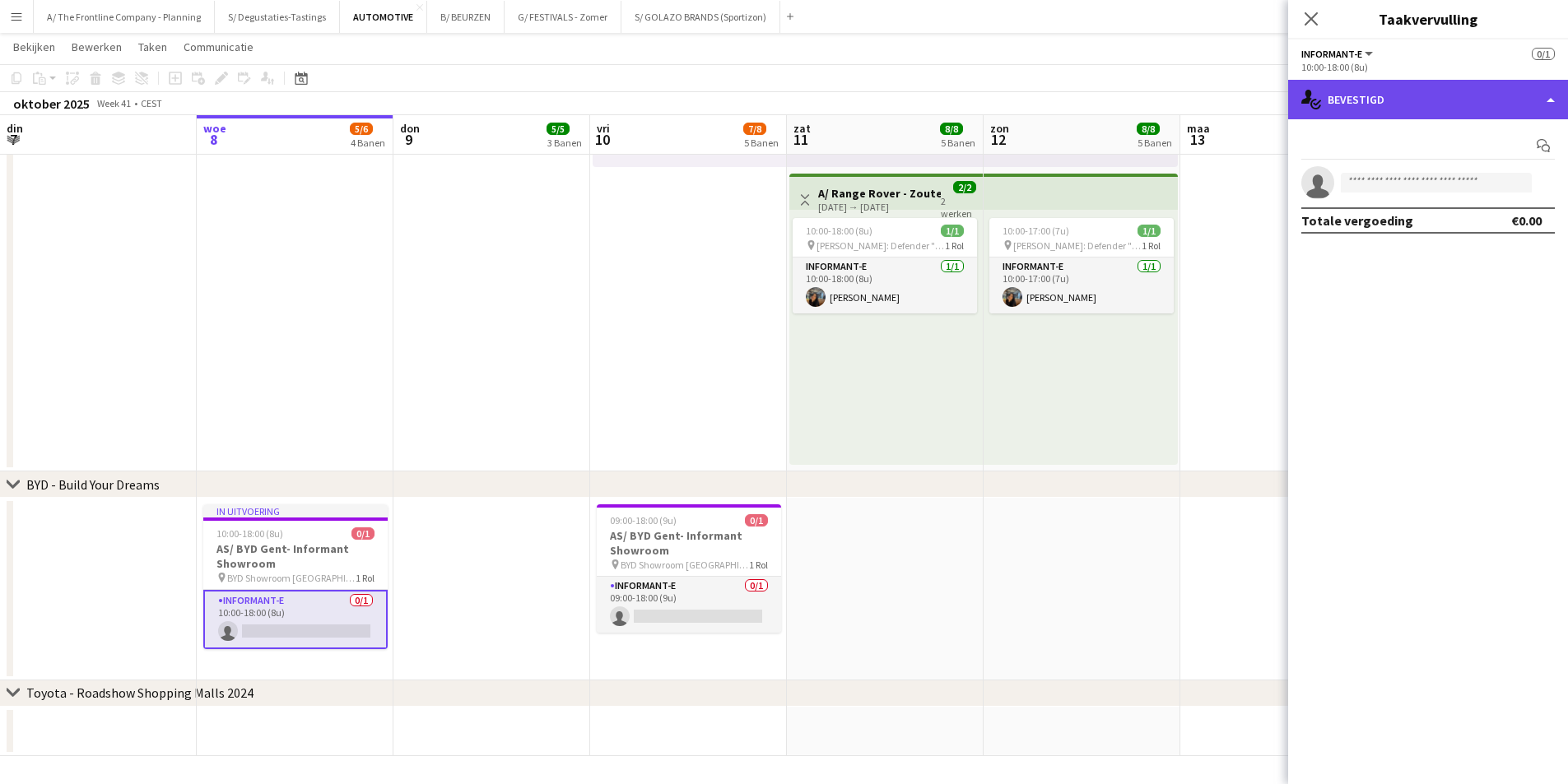
click at [1469, 110] on div "single-neutral-actions-check-2 Bevestigd" at bounding box center [1427, 100] width 280 height 40
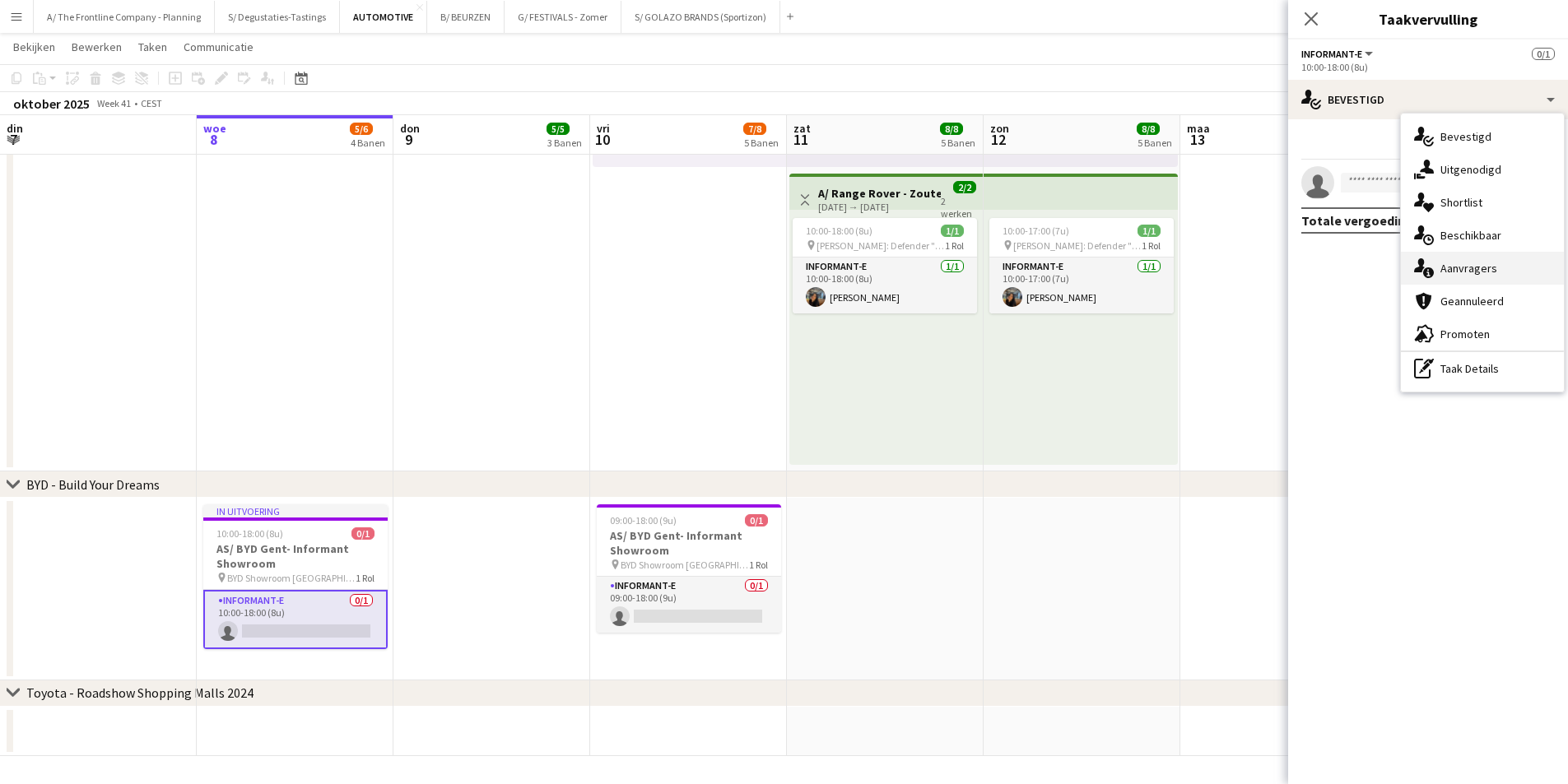
click at [1474, 270] on span "Aanvragers" at bounding box center [1468, 268] width 56 height 15
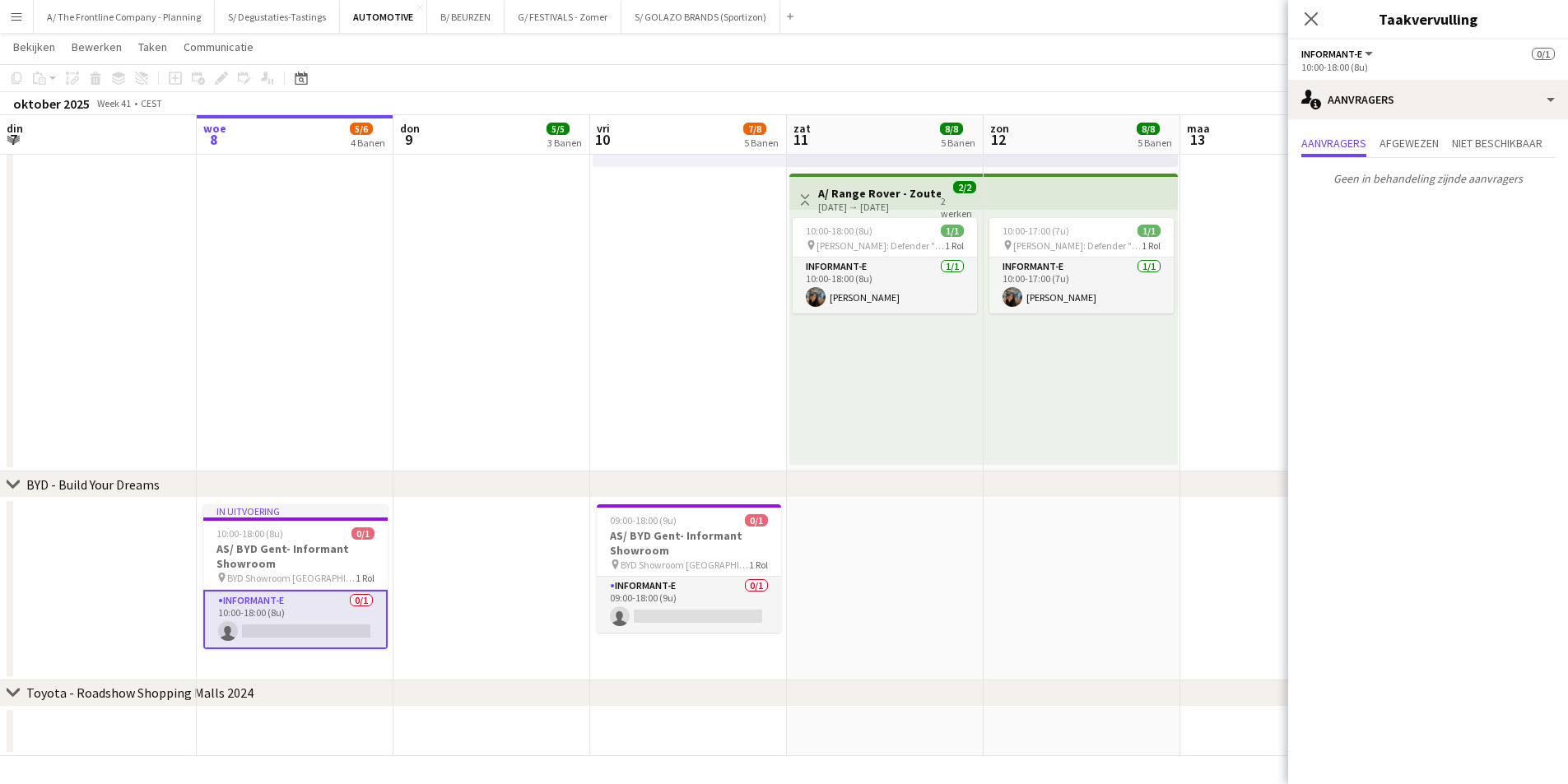
click at [1445, 127] on div "Aanvragers Afgewezen Niet beschikbaar Geen in behandeling zijnde aanvragers" at bounding box center [1427, 162] width 280 height 86
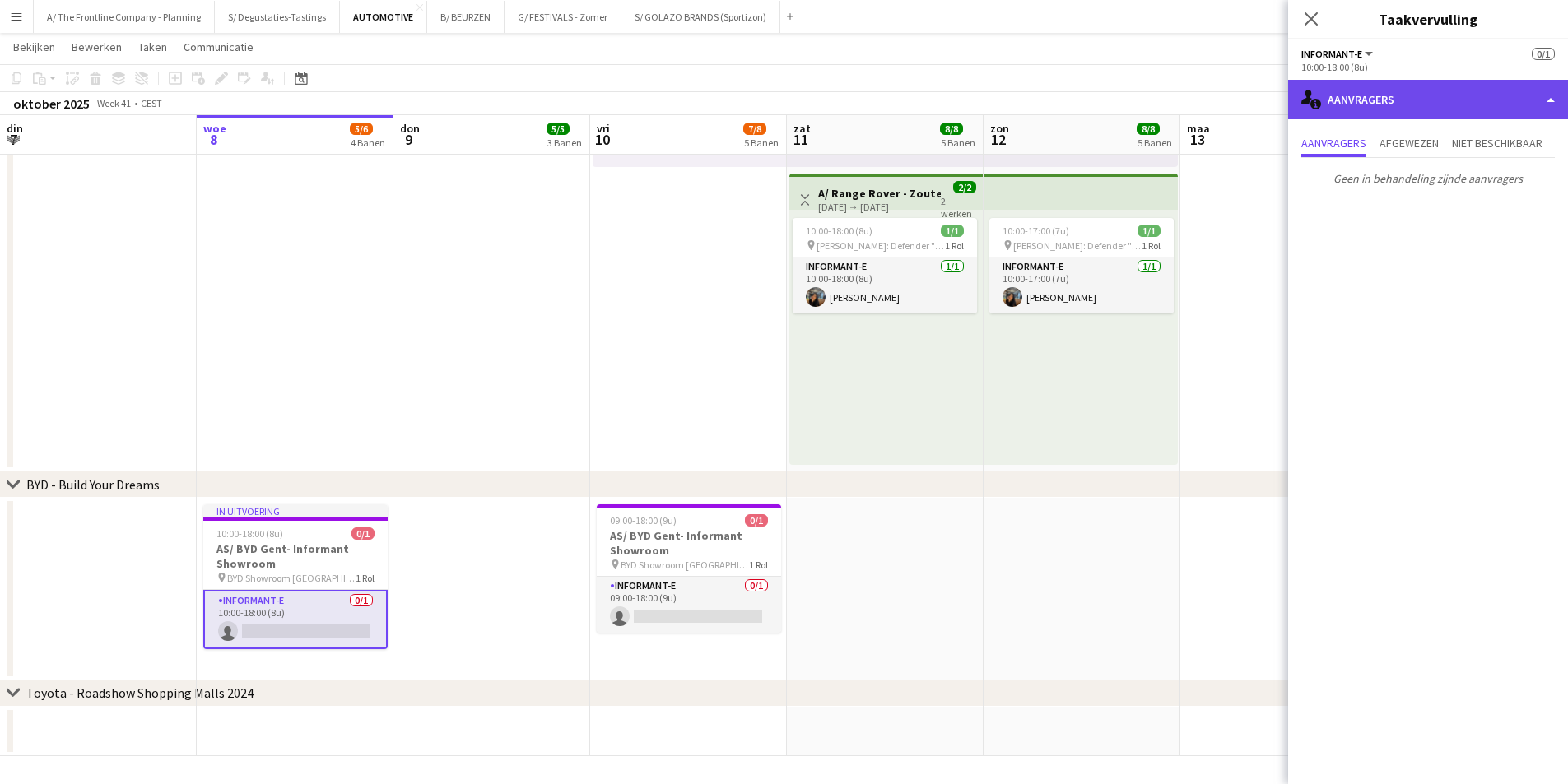
click at [1446, 116] on div "single-neutral-actions-information Aanvragers" at bounding box center [1427, 100] width 280 height 40
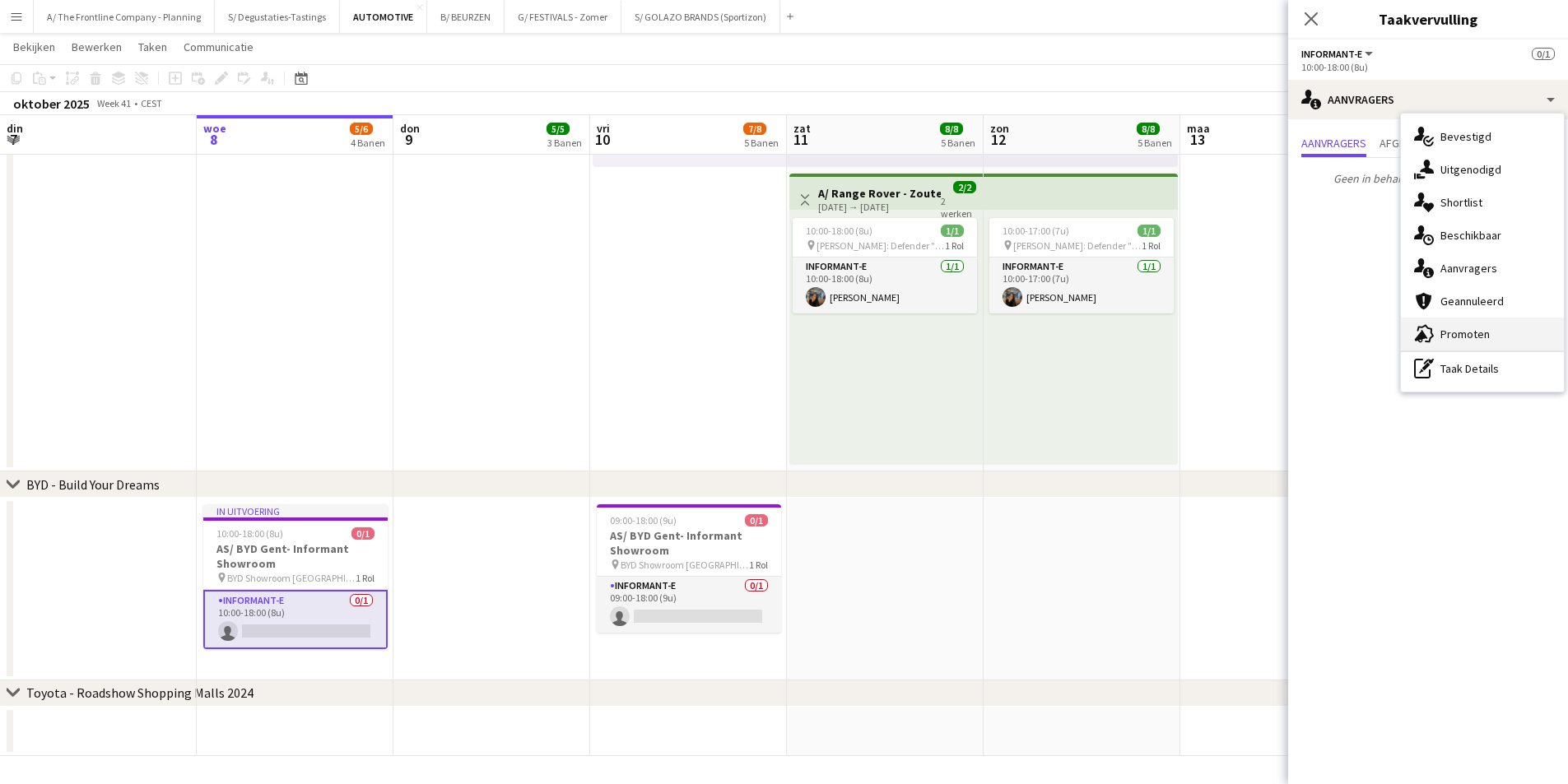
click at [1445, 328] on span "Promoten" at bounding box center [1465, 333] width 49 height 15
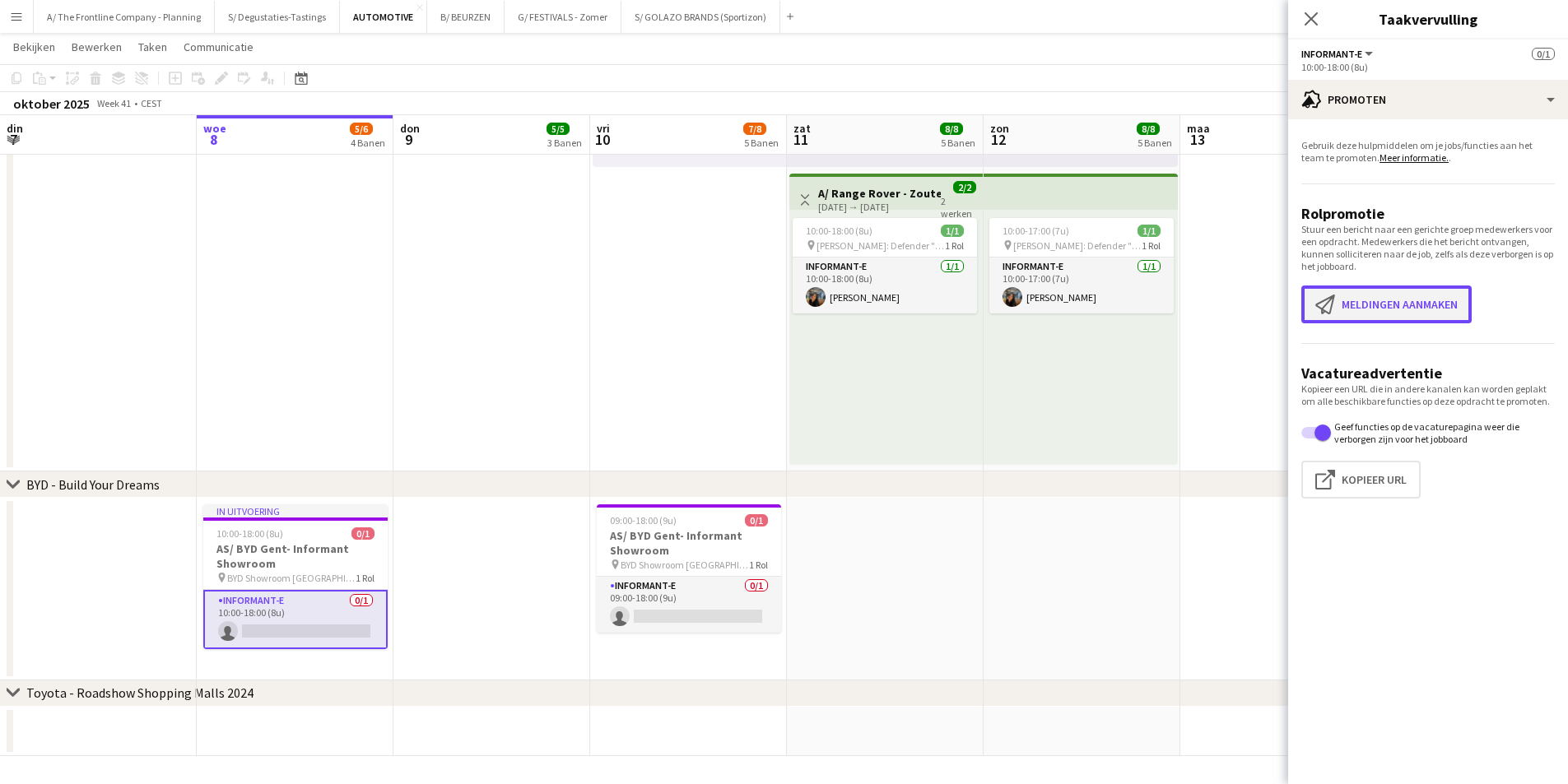
click at [1327, 299] on app-icon "Meldingen aanmaken" at bounding box center [1328, 304] width 26 height 19
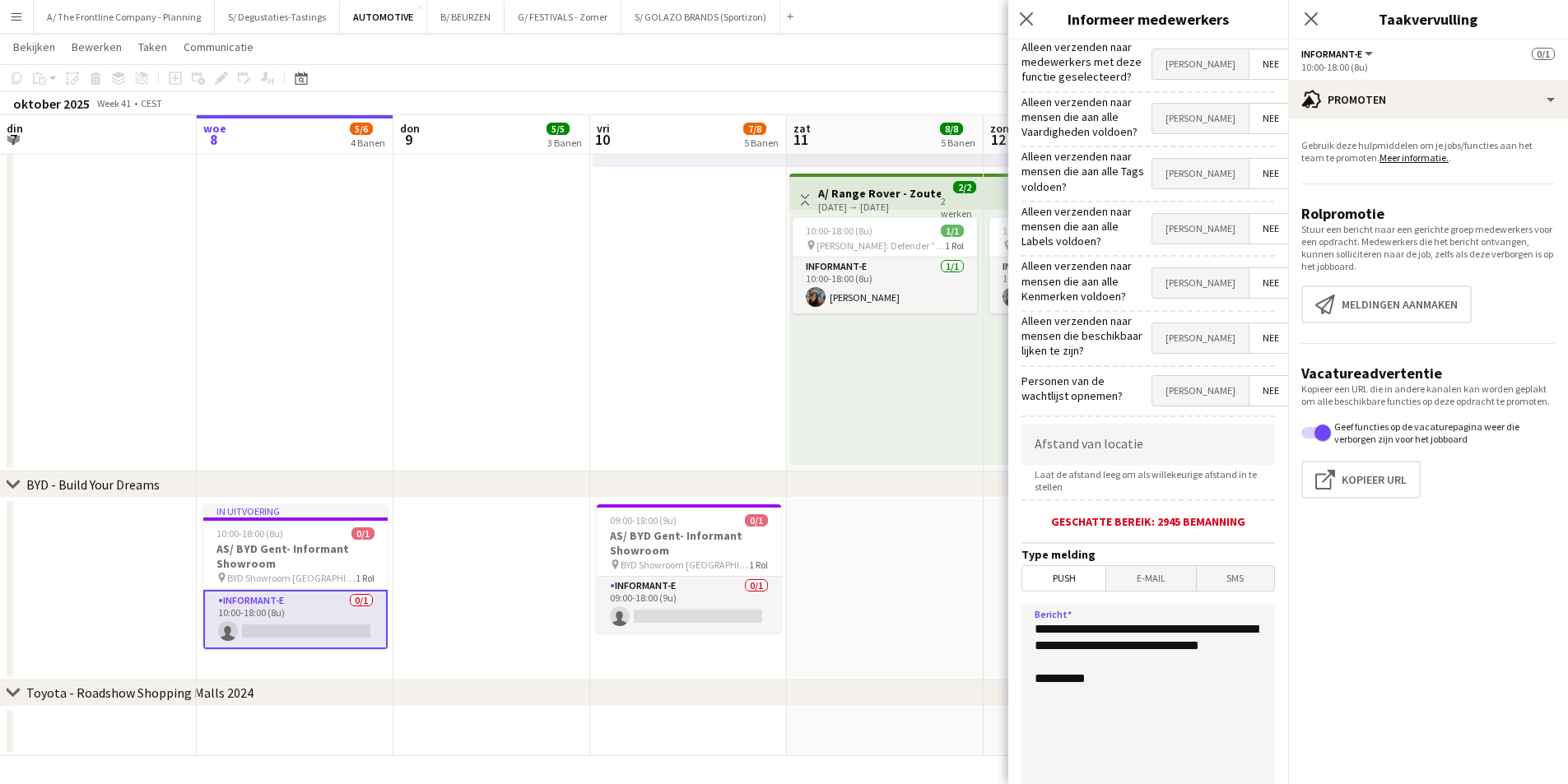
drag, startPoint x: 1116, startPoint y: 646, endPoint x: 1009, endPoint y: 590, distance: 120.8
click at [1009, 590] on form "**********" at bounding box center [1147, 493] width 280 height 907
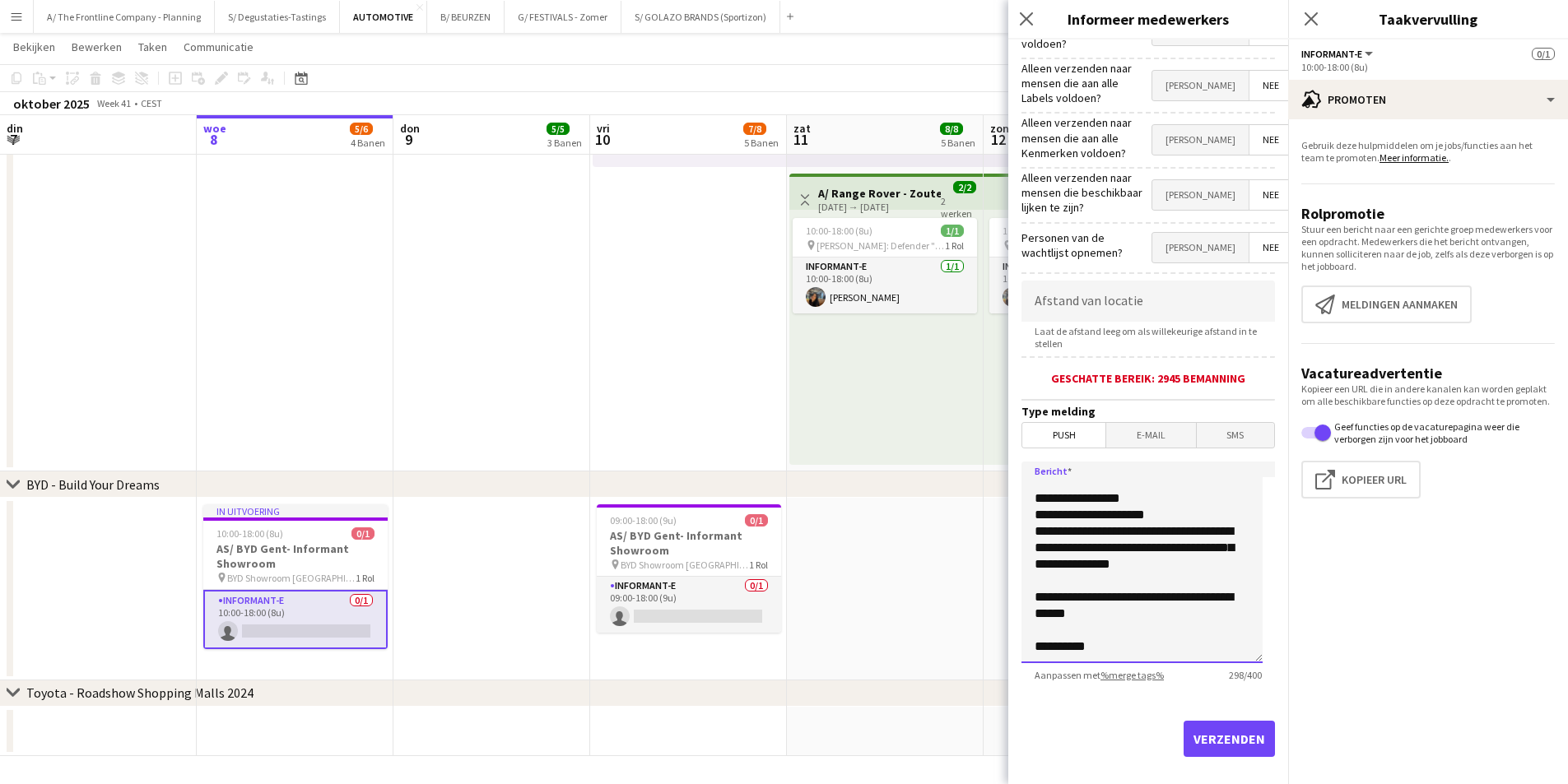
scroll to position [0, 0]
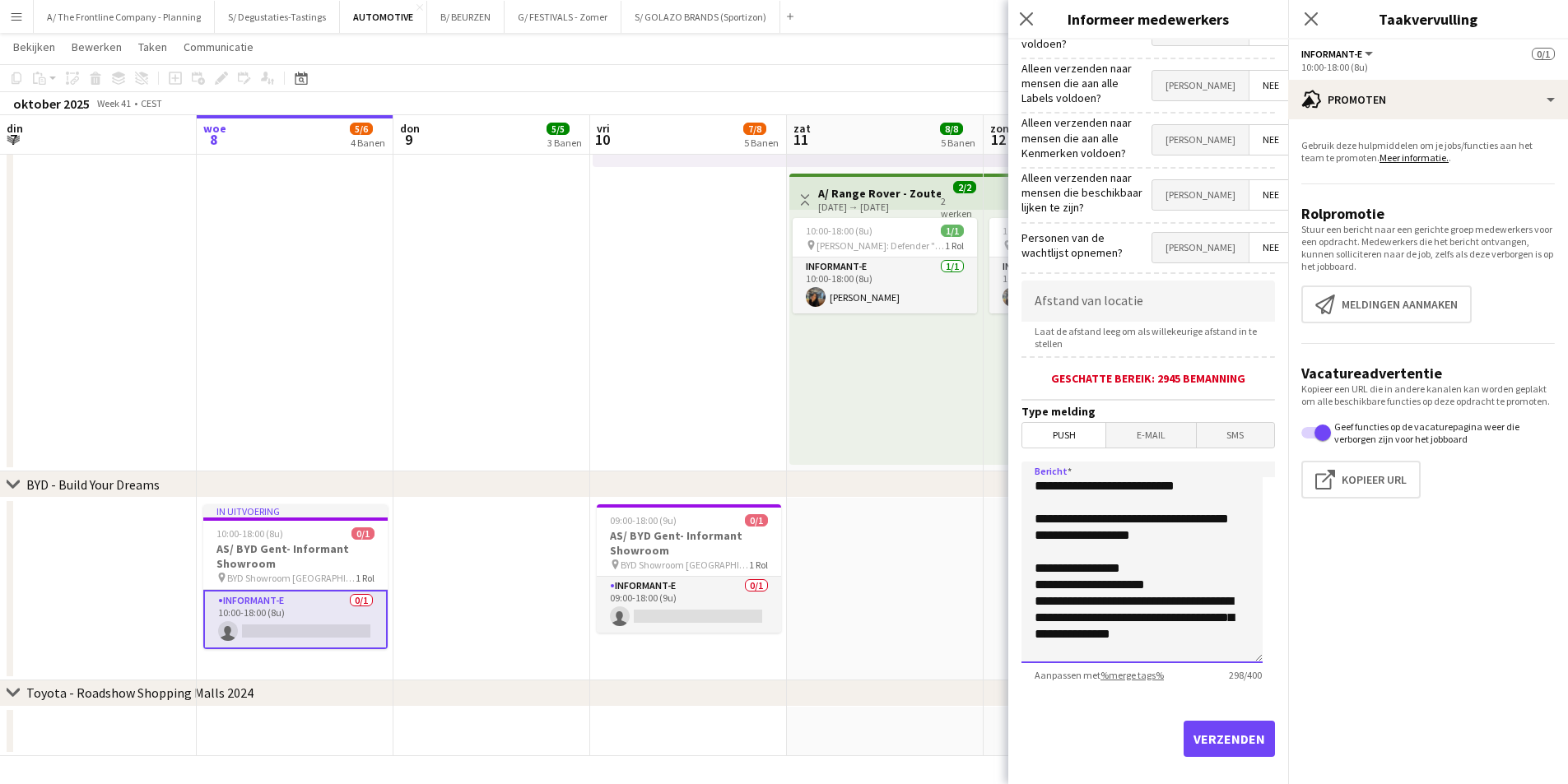
drag, startPoint x: 1105, startPoint y: 607, endPoint x: 991, endPoint y: 391, distance: 244.2
type textarea "**********"
click at [1222, 723] on button "Verzenden" at bounding box center [1229, 738] width 92 height 36
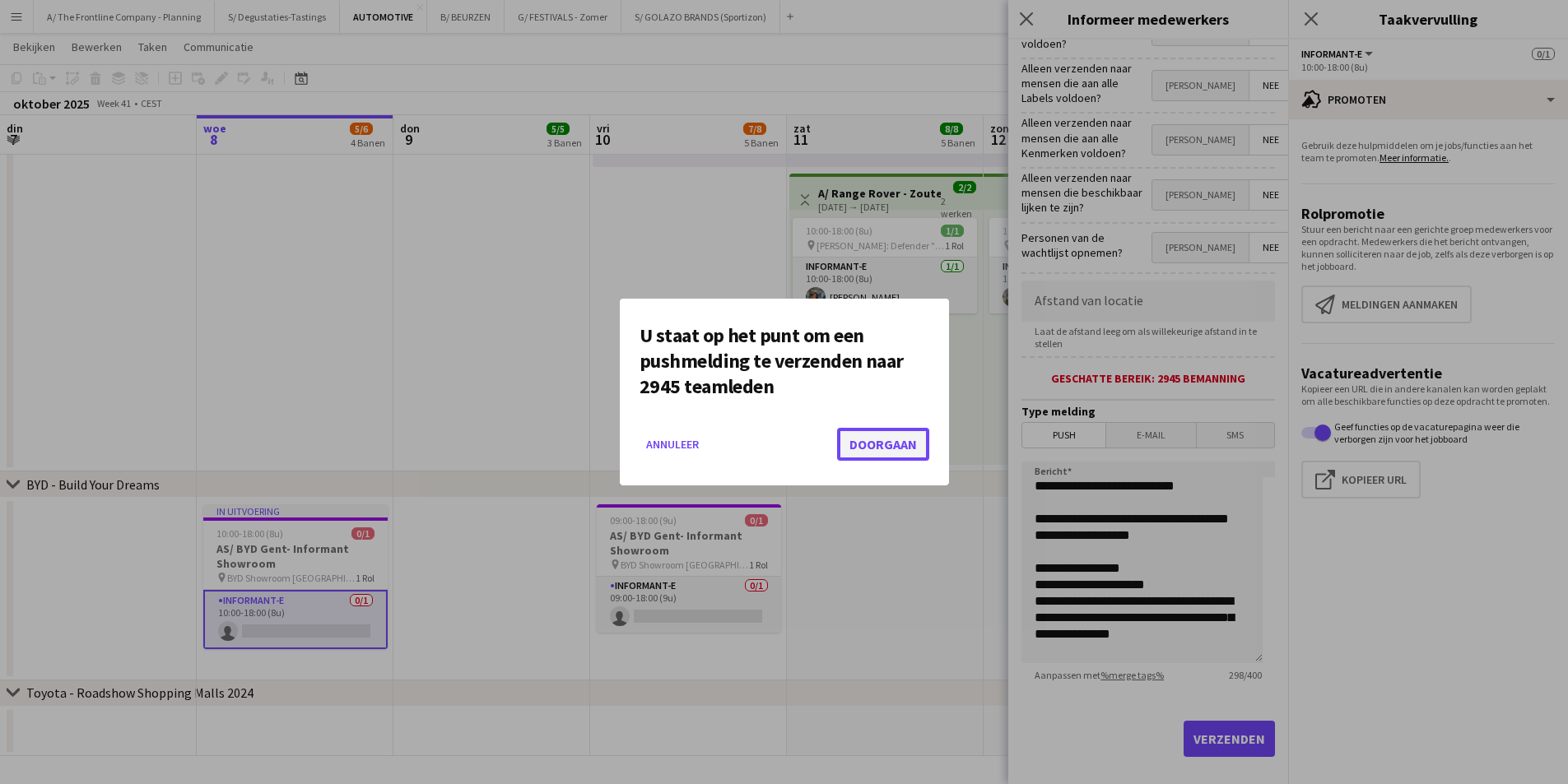
click at [913, 439] on button "Doorgaan" at bounding box center [883, 444] width 93 height 33
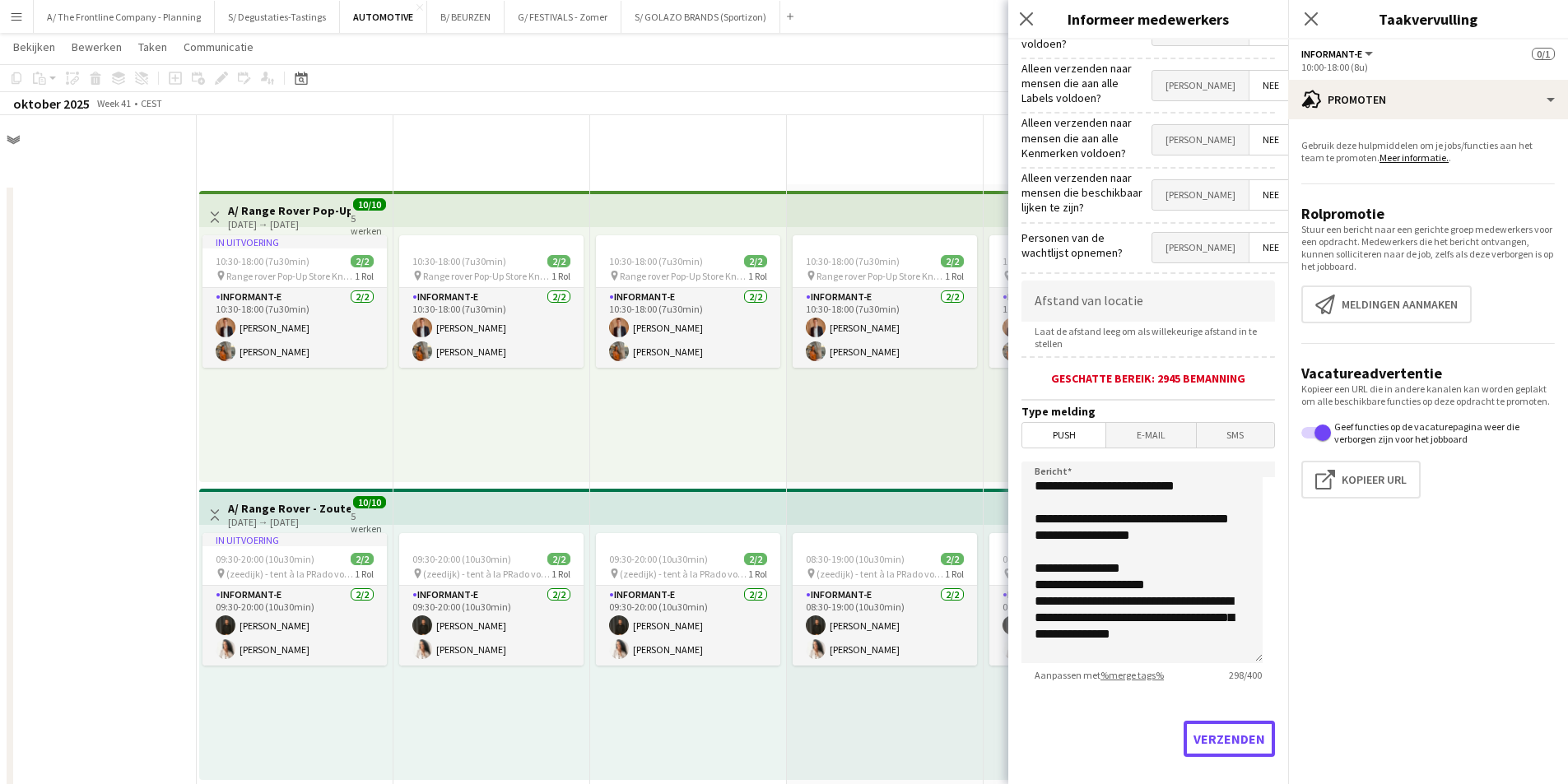
scroll to position [1209, 0]
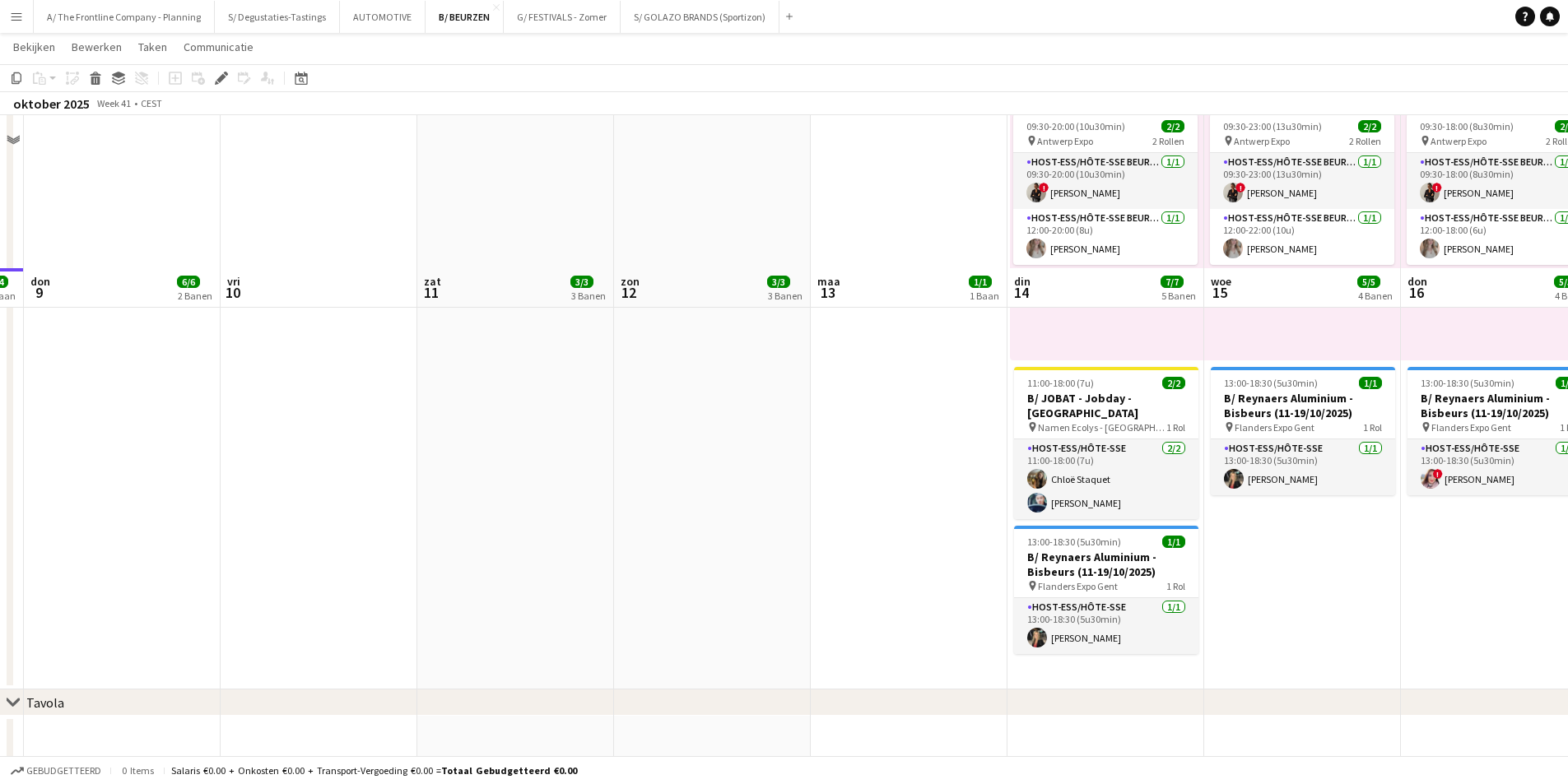
scroll to position [1474, 0]
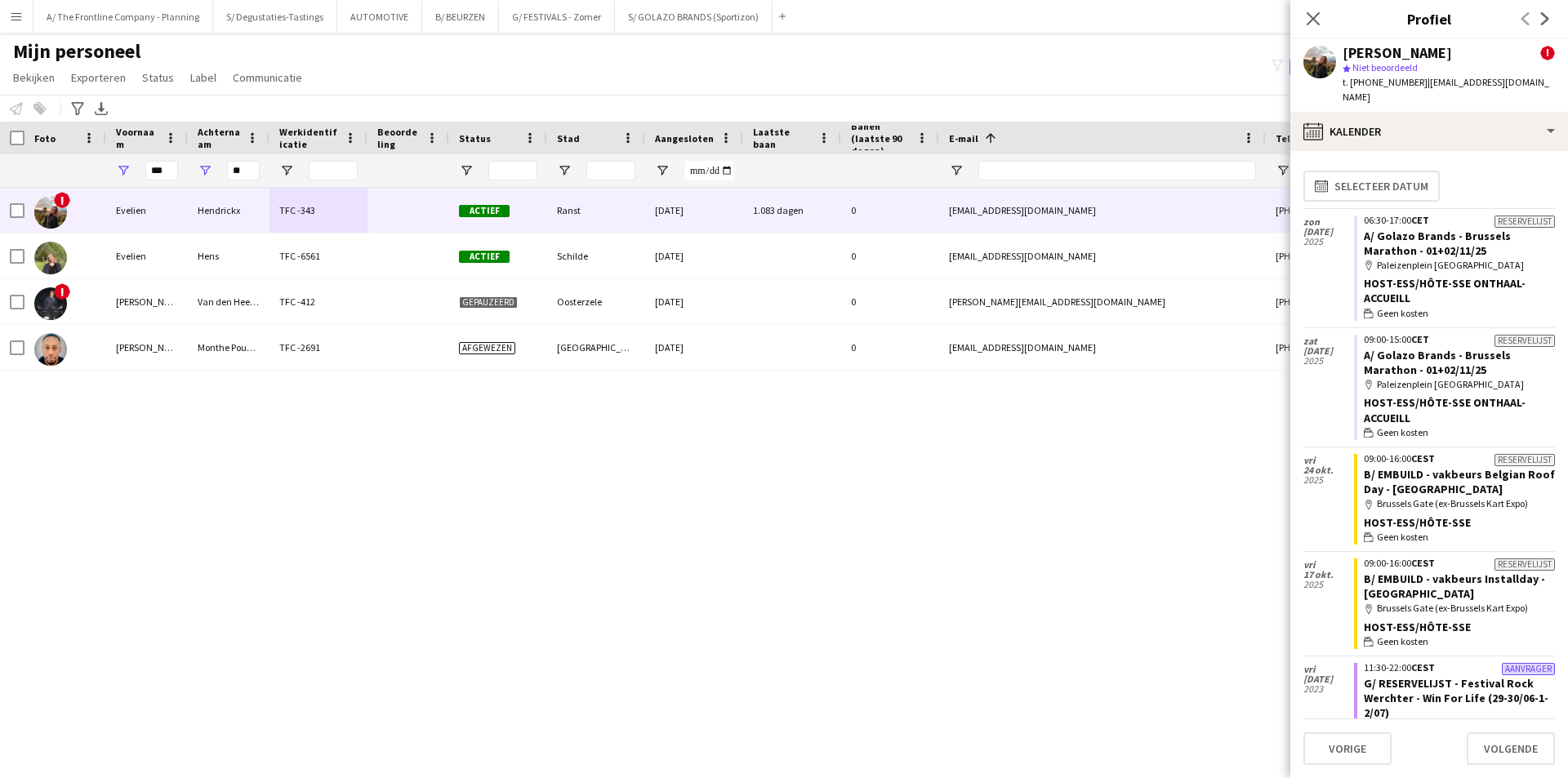
click at [474, 71] on div "Mijn personeel Bekijken Weergaven Standaardweergave Nieuwe weergave Bekijk bijw…" at bounding box center [784, 67] width 1568 height 55
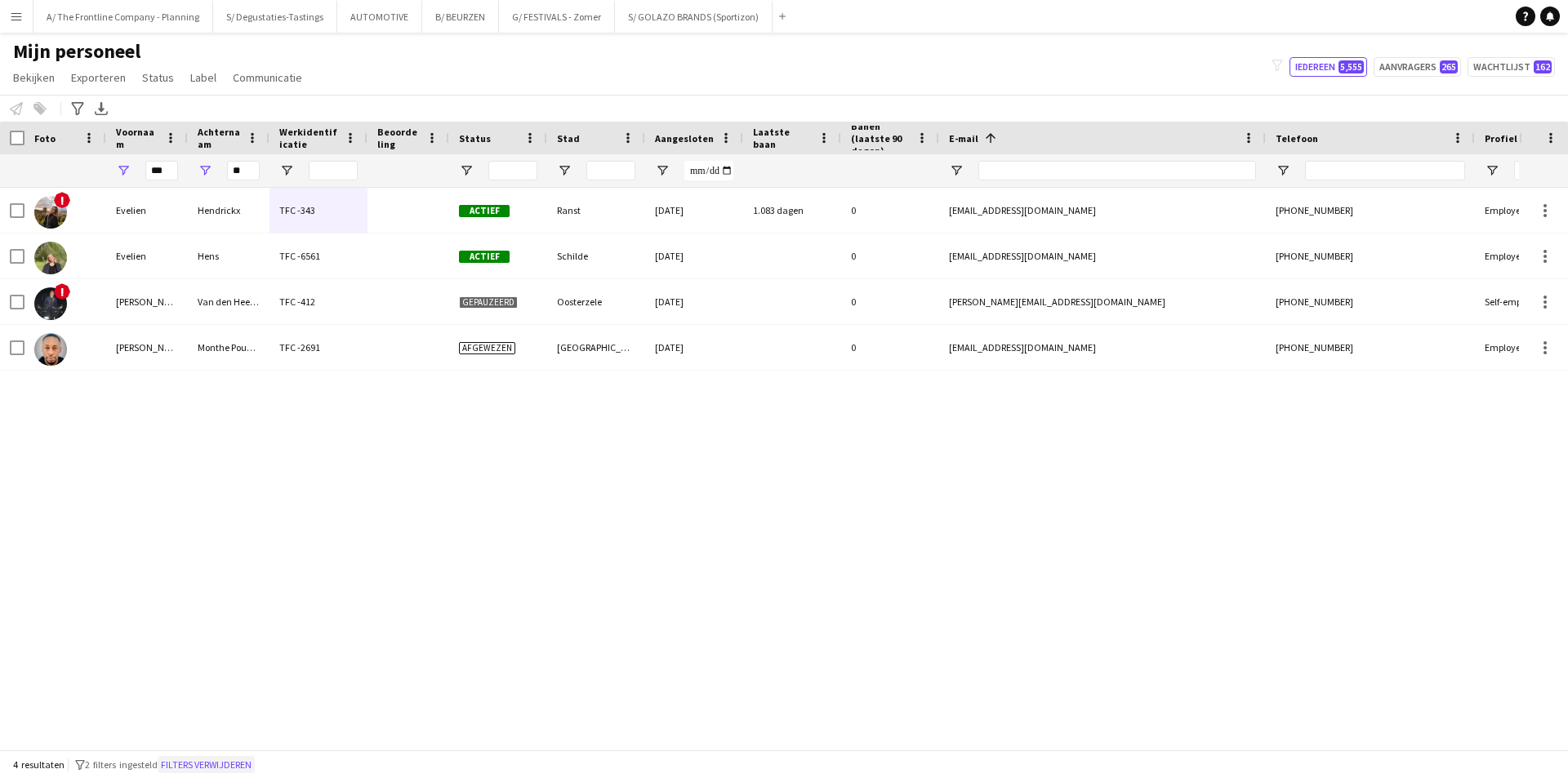
click at [245, 764] on button "Filters verwijderen" at bounding box center [206, 765] width 97 height 18
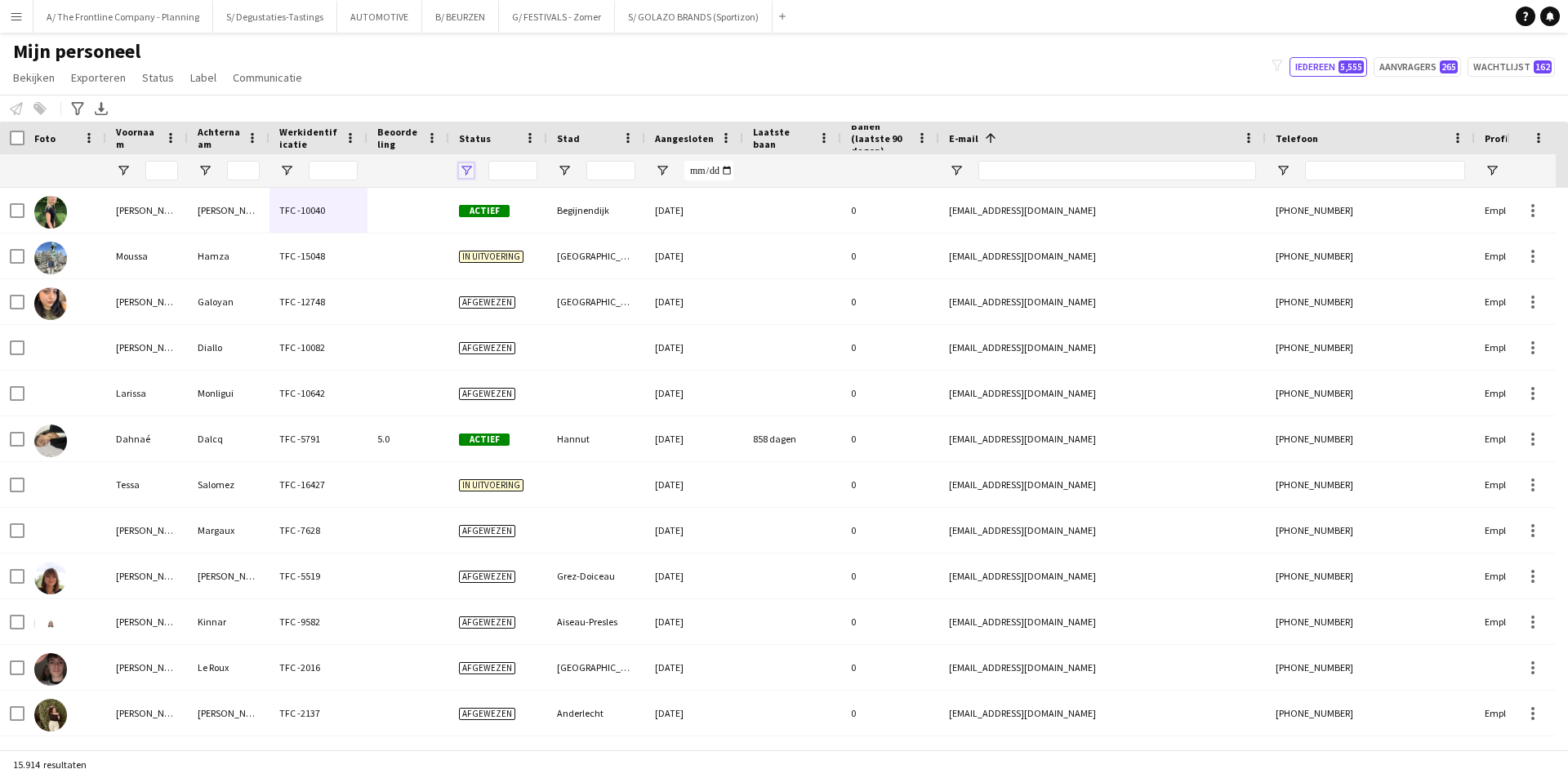
click at [470, 169] on span "Open Filtermenu" at bounding box center [466, 171] width 15 height 15
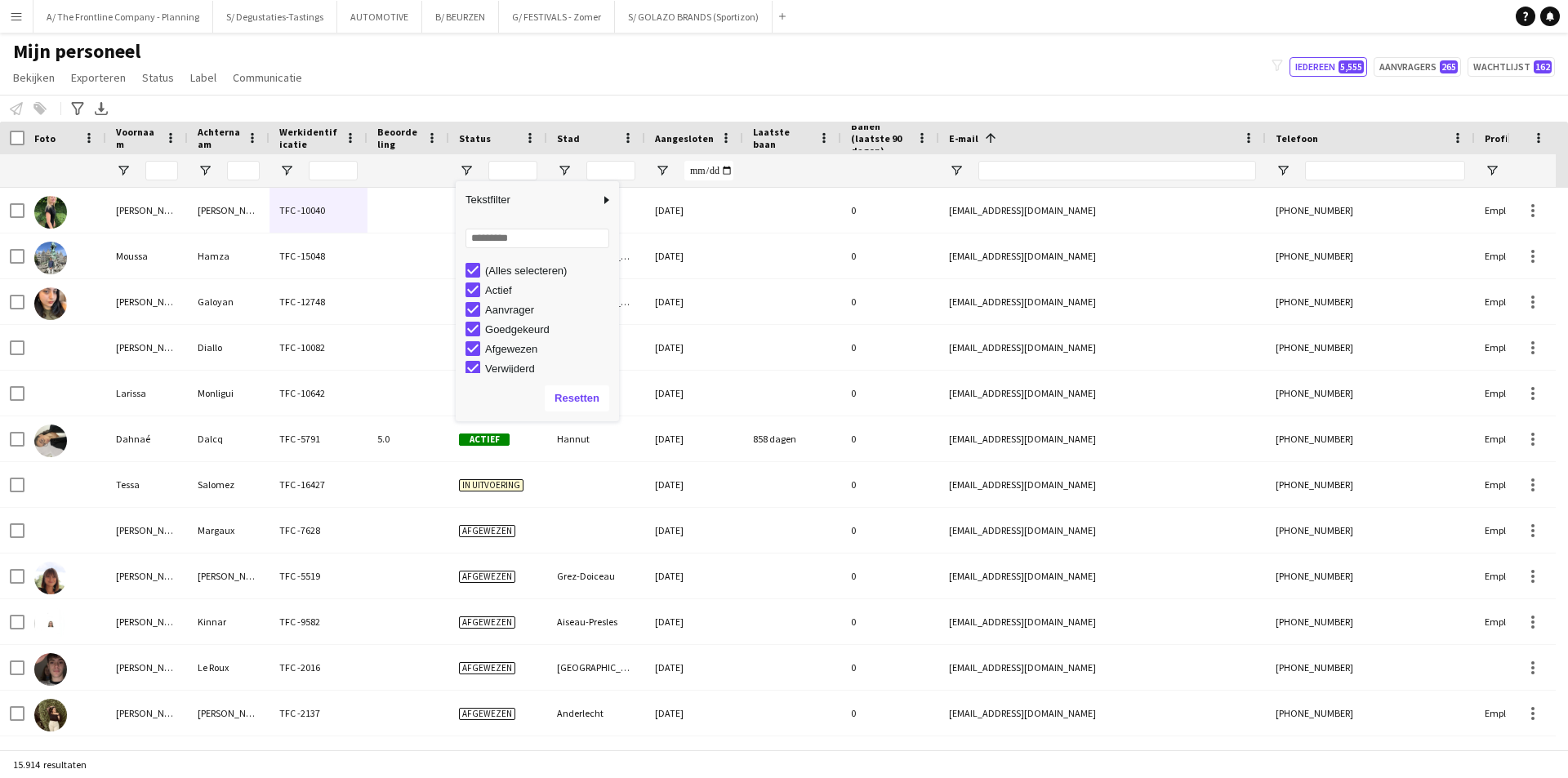
click at [515, 277] on div "(Alles selecteren)" at bounding box center [549, 270] width 129 height 12
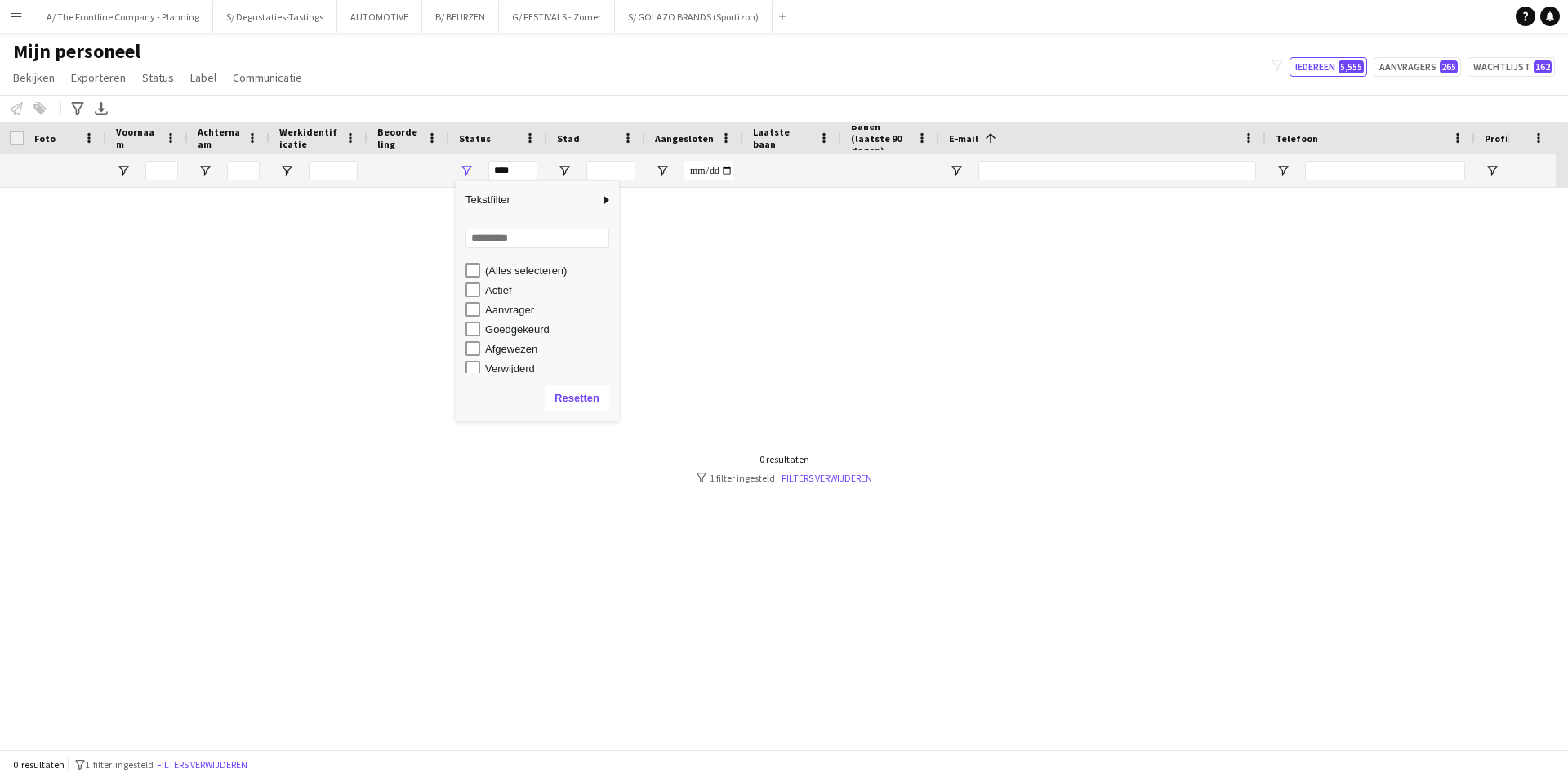
click at [508, 284] on div "Actief" at bounding box center [549, 291] width 129 height 12
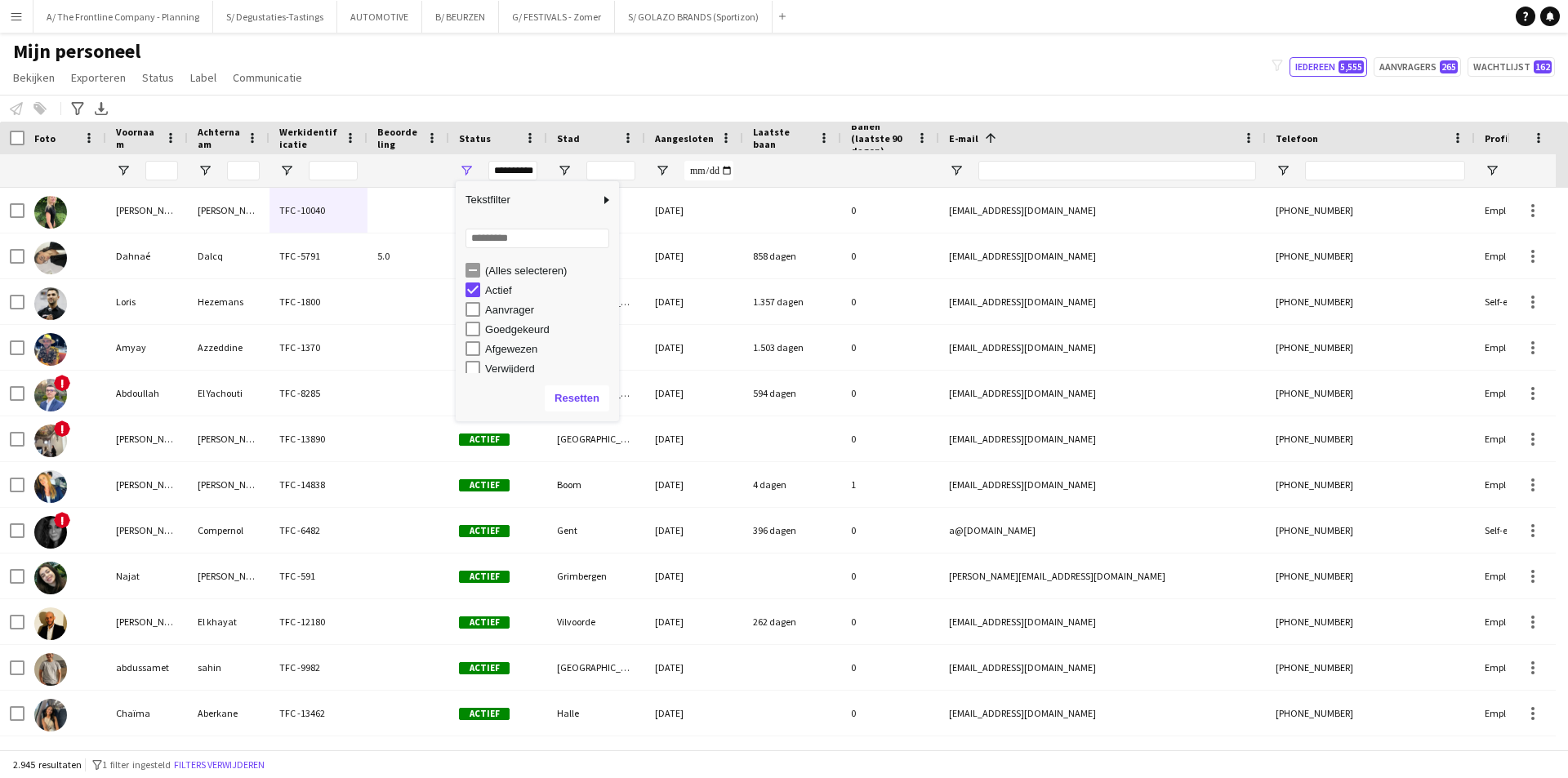
click at [530, 331] on div "Goedgekeurd" at bounding box center [549, 330] width 129 height 12
type input "**********"
click at [405, 61] on div "Mijn personeel Bekijken Weergaven Standaardweergave Nieuwe weergave Bekijk bijw…" at bounding box center [784, 67] width 1568 height 55
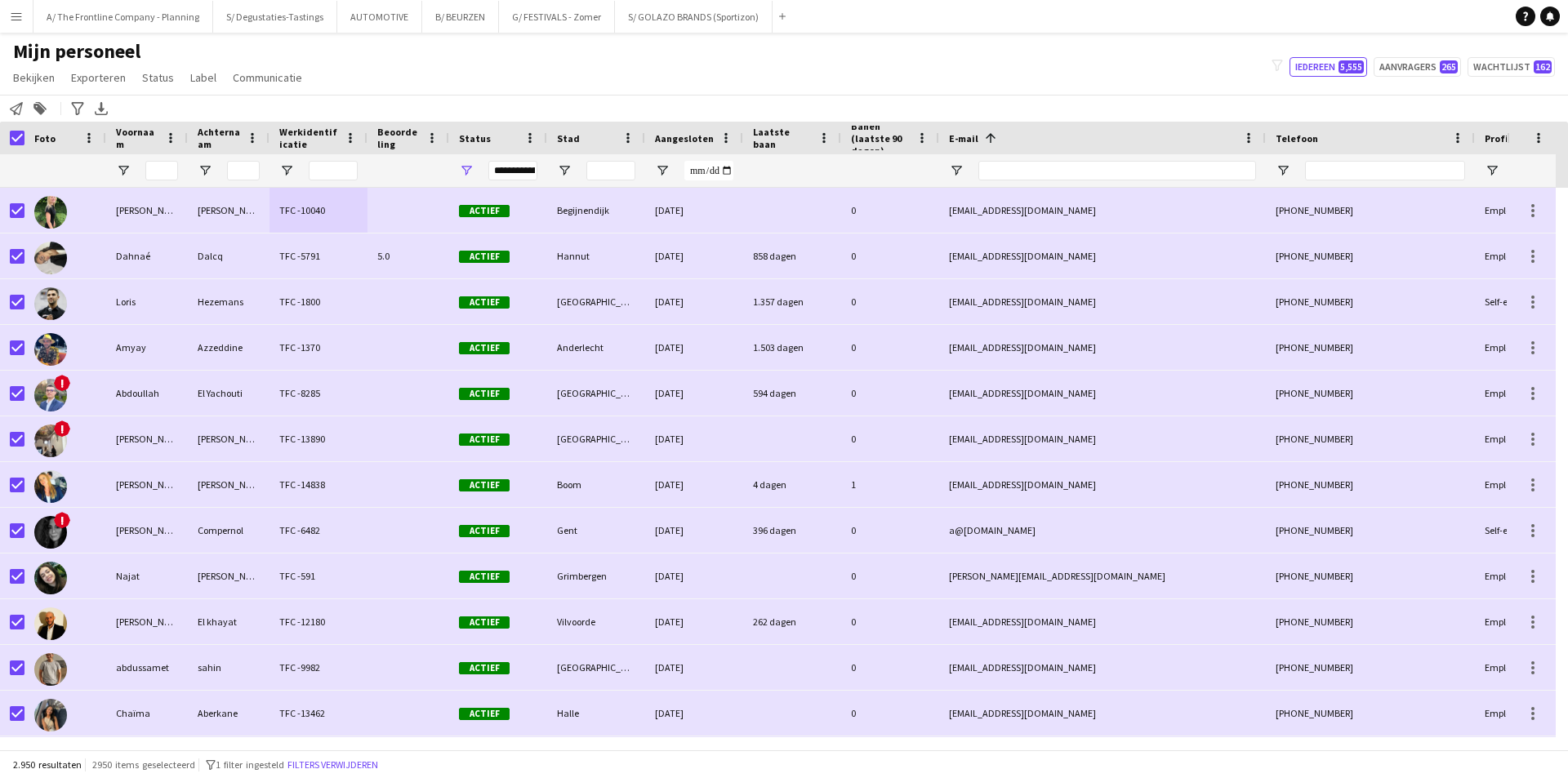
click at [11, 120] on div "Personeel informeren Toevoegen aan label Zoek labels magnifier Label toevoegen …" at bounding box center [784, 108] width 1568 height 27
click at [16, 107] on icon "Personeel informeren" at bounding box center [16, 109] width 13 height 13
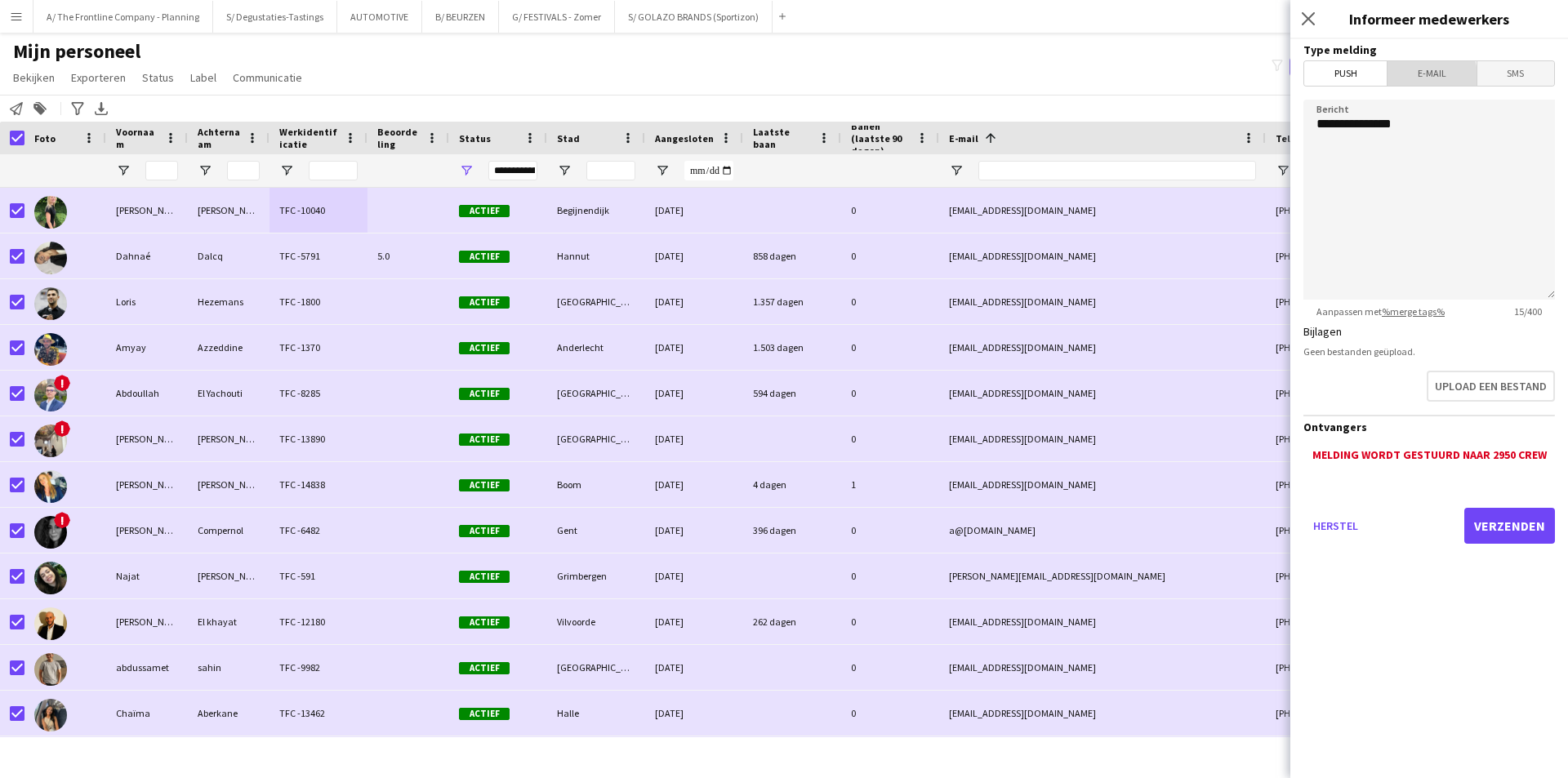
click at [1419, 77] on span "E-mail" at bounding box center [1431, 74] width 88 height 25
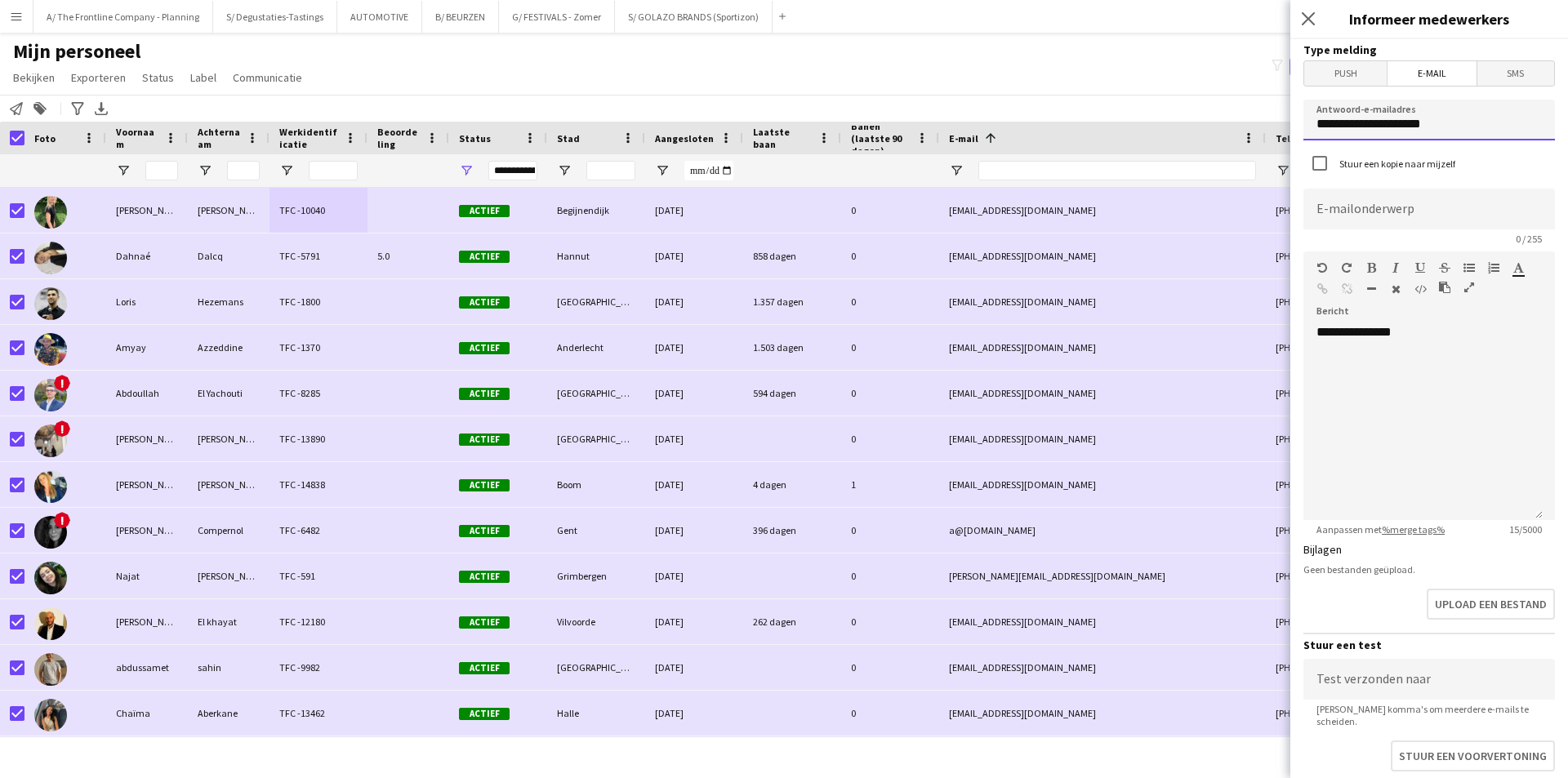
click at [1376, 124] on input "**********" at bounding box center [1428, 120] width 251 height 41
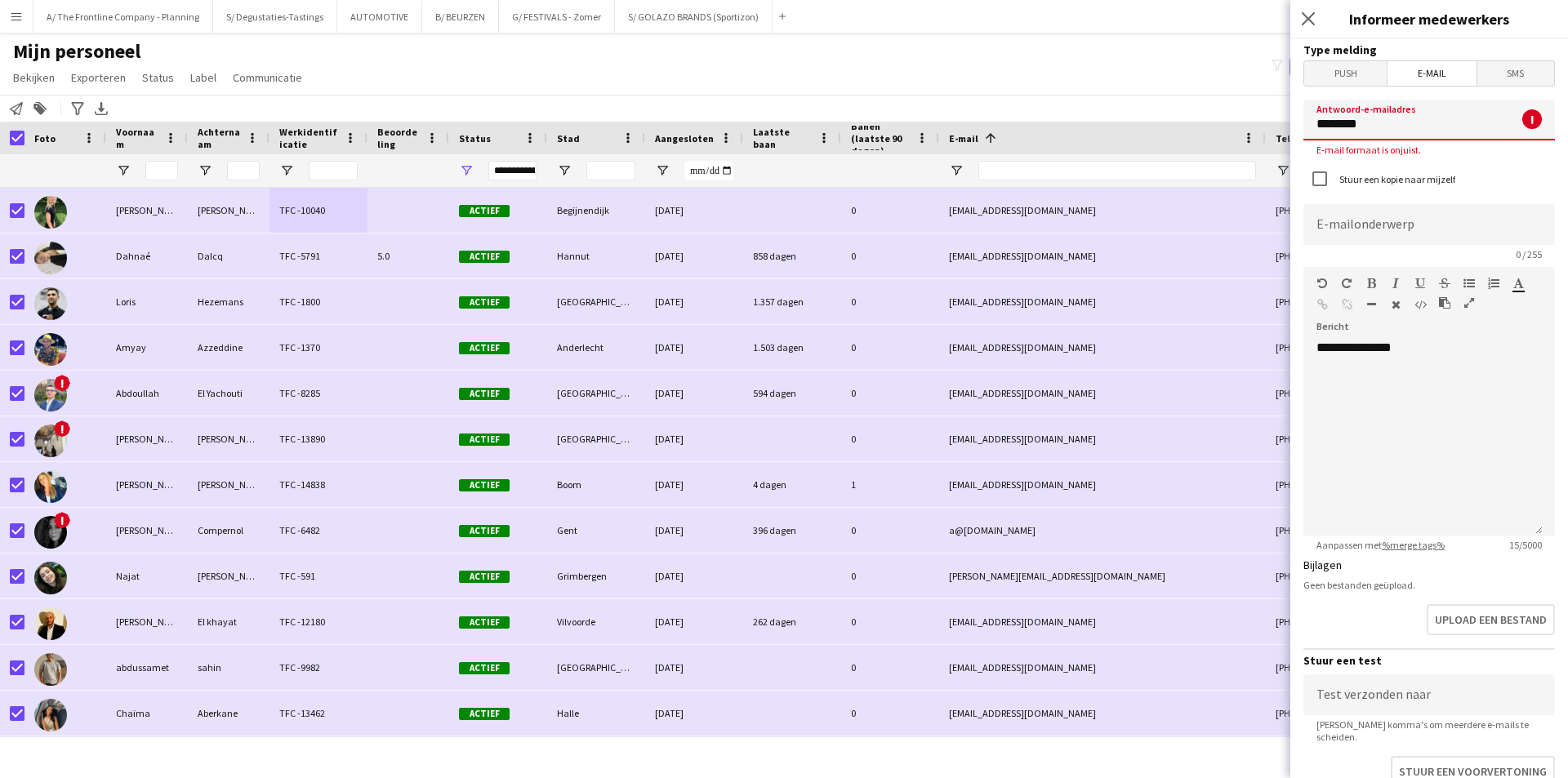
type input "**********"
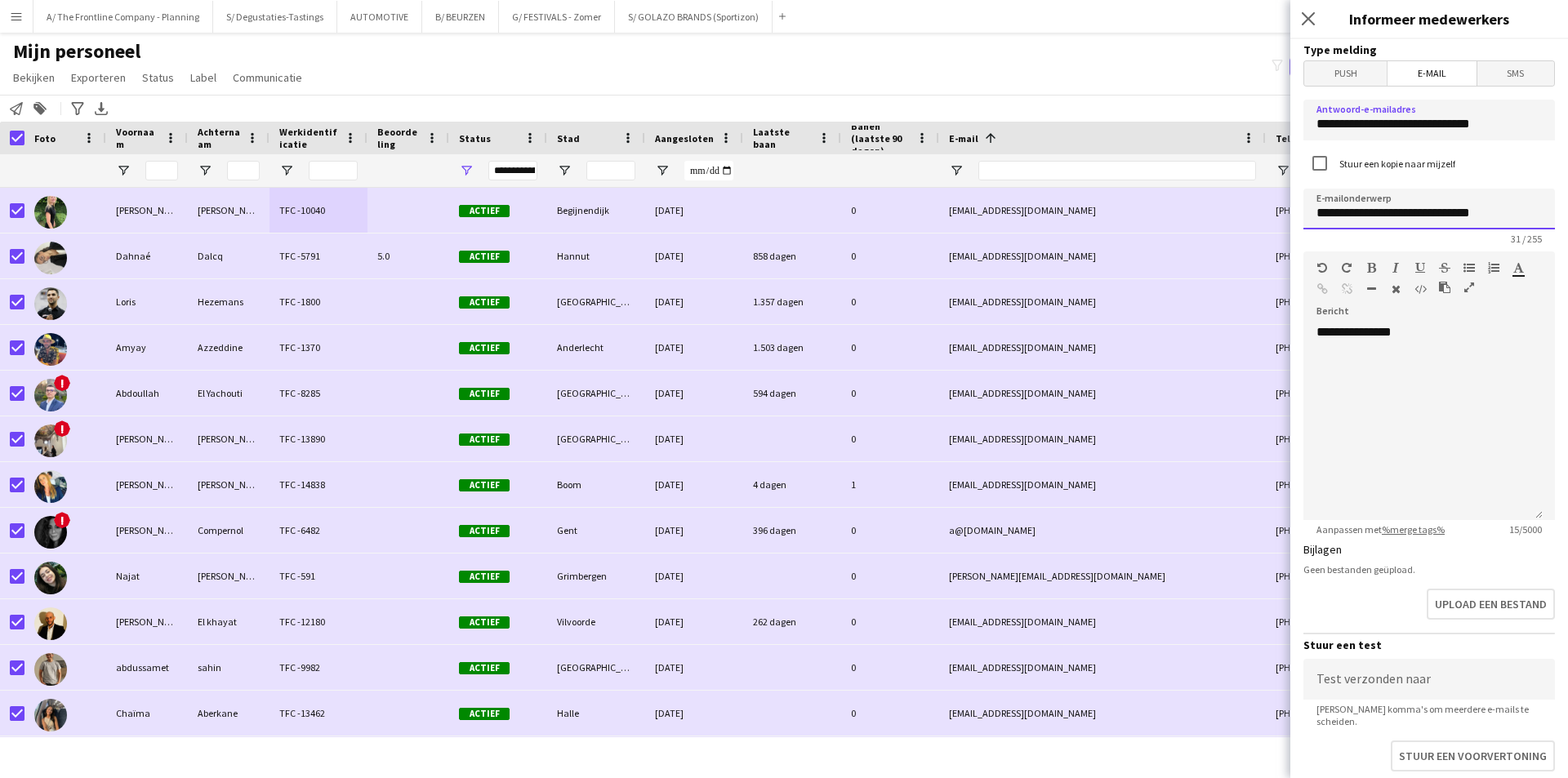
click at [1395, 203] on input "**********" at bounding box center [1428, 209] width 251 height 41
type input "**********"
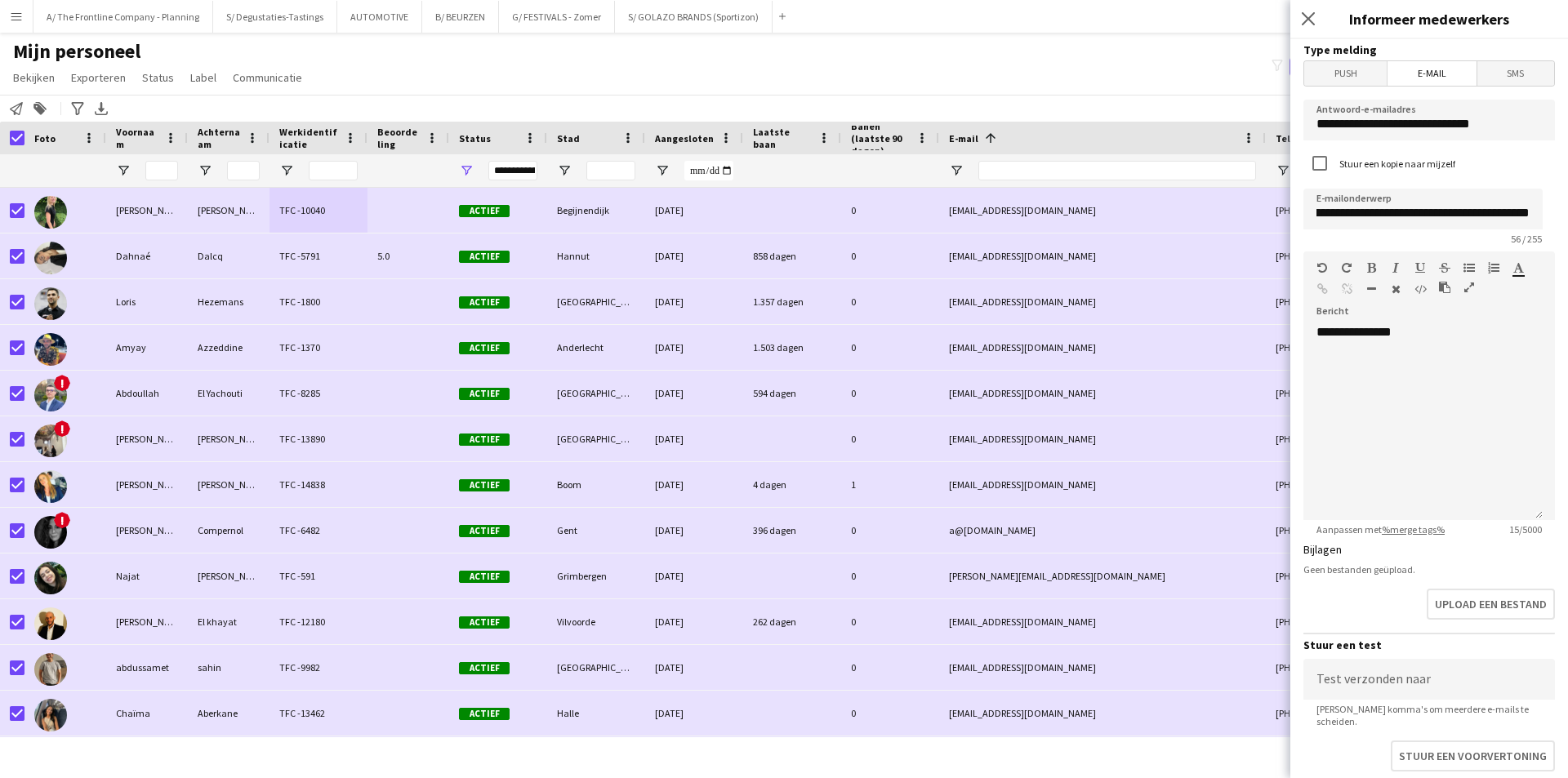
click at [228, 114] on div "Personeel informeren Toevoegen aan label Zoek labels magnifier Label toevoegen …" at bounding box center [784, 108] width 1568 height 27
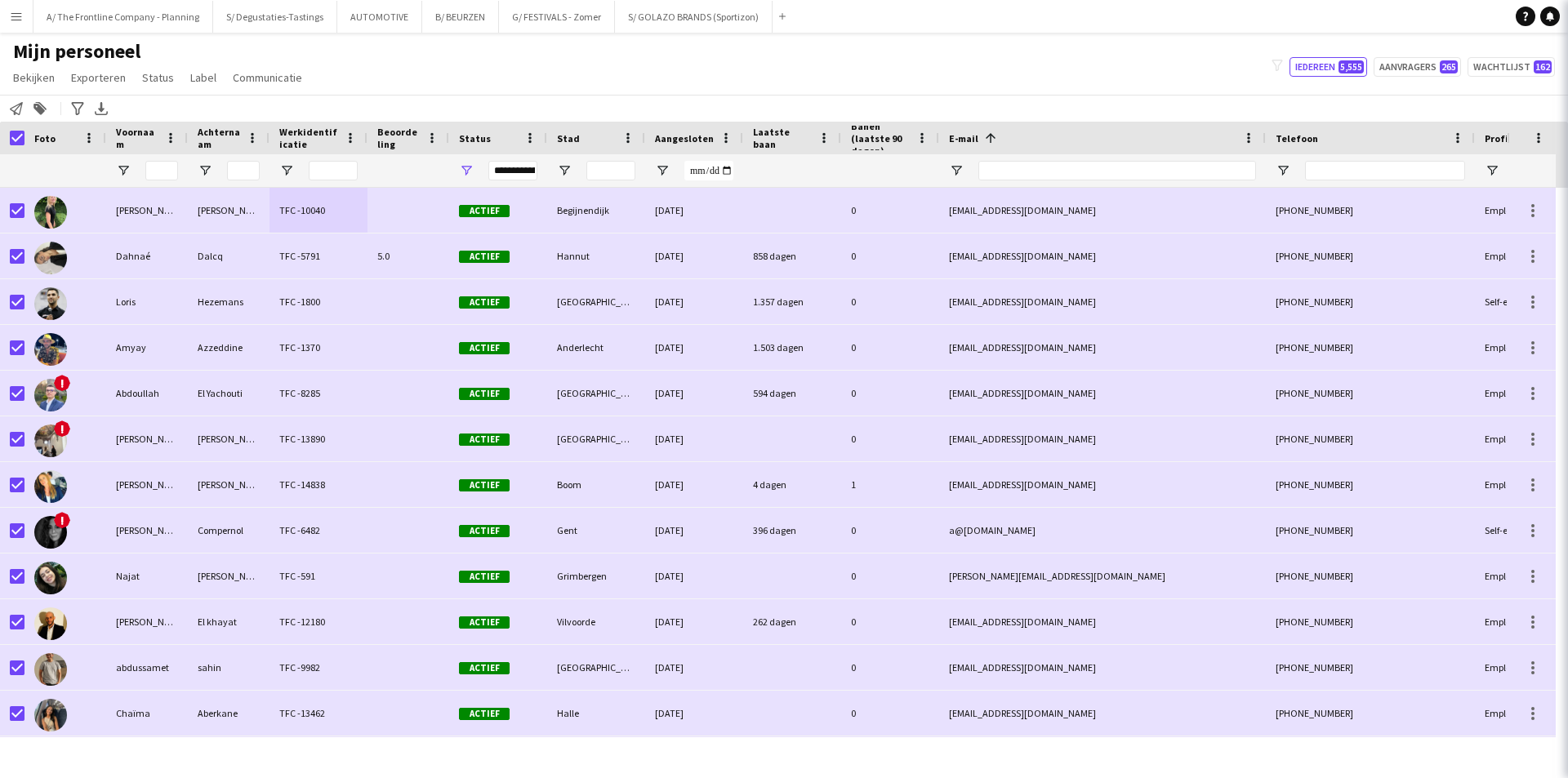
scroll to position [0, 0]
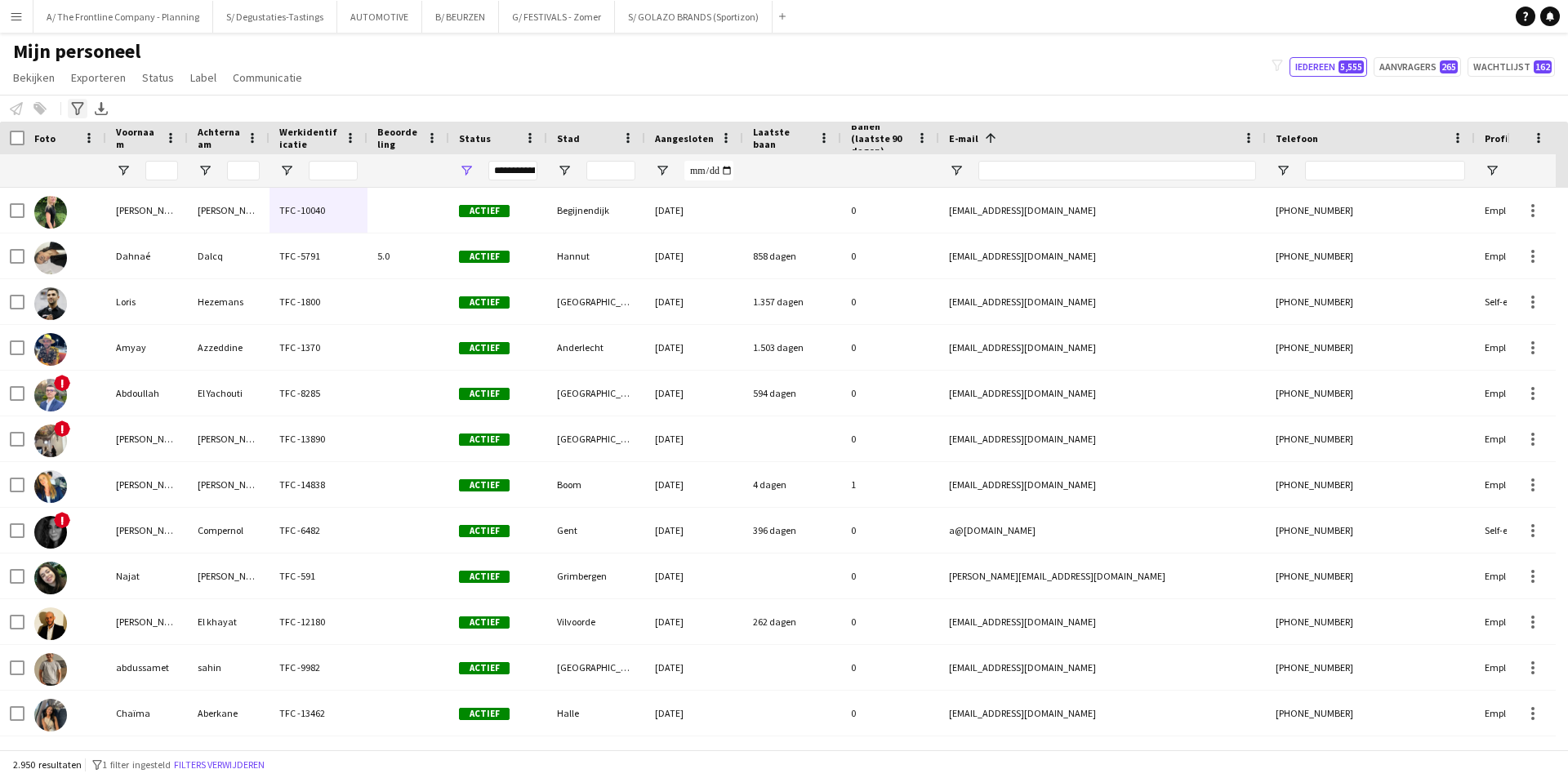
click at [73, 99] on div "Geavanceerde filters" at bounding box center [77, 109] width 19 height 19
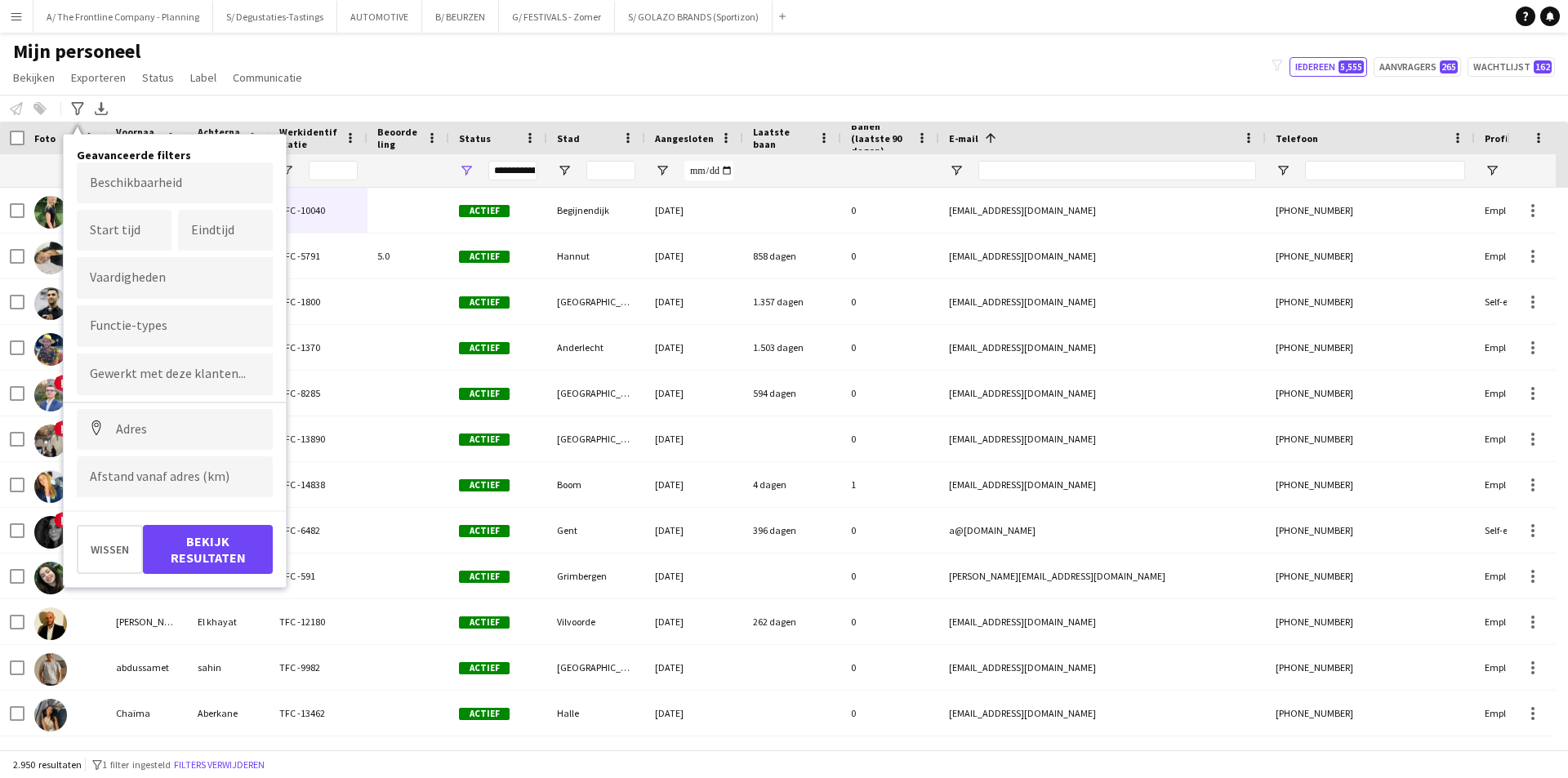
click at [153, 383] on div at bounding box center [175, 375] width 196 height 42
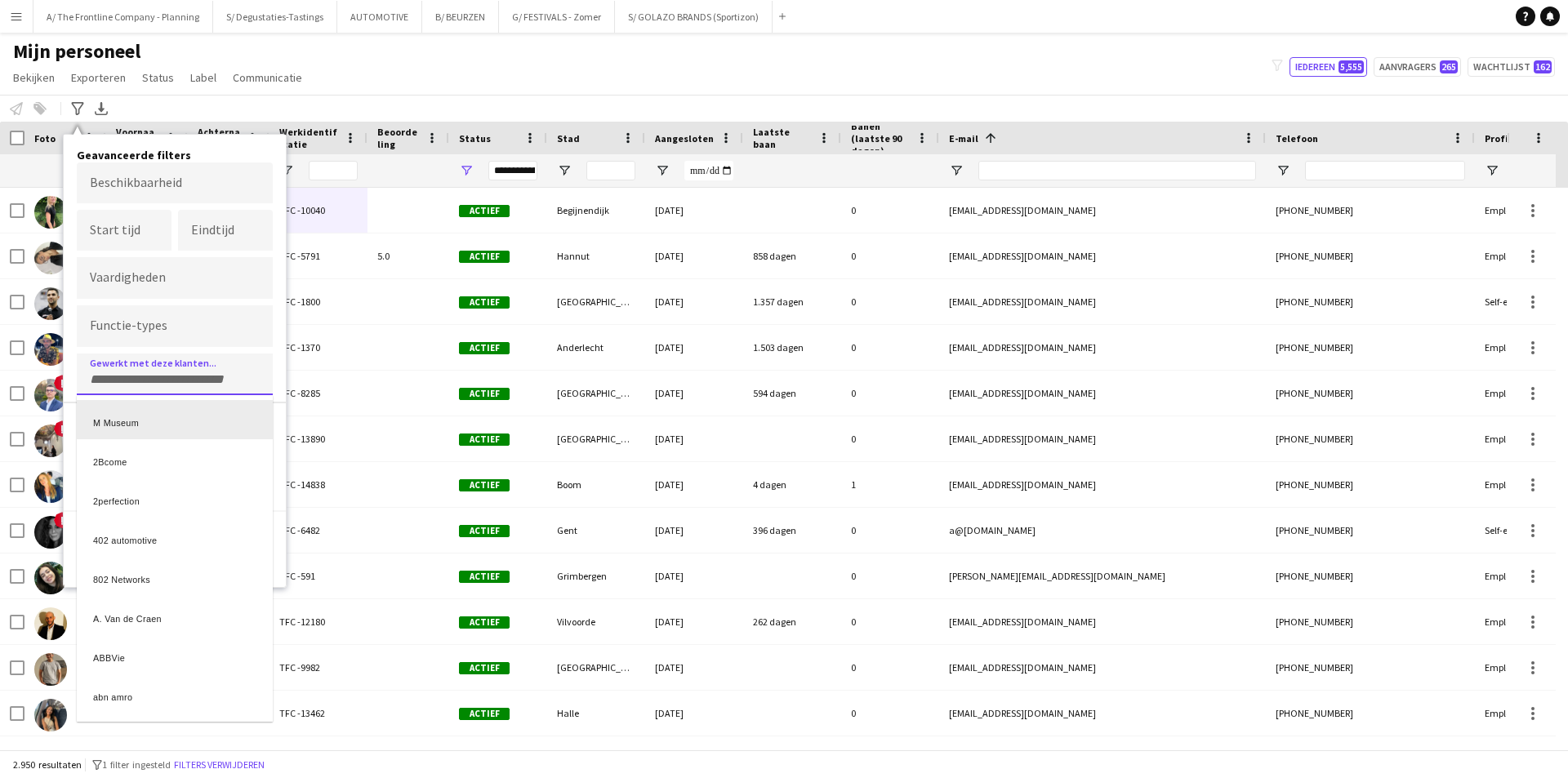
click at [228, 152] on div at bounding box center [784, 389] width 1568 height 778
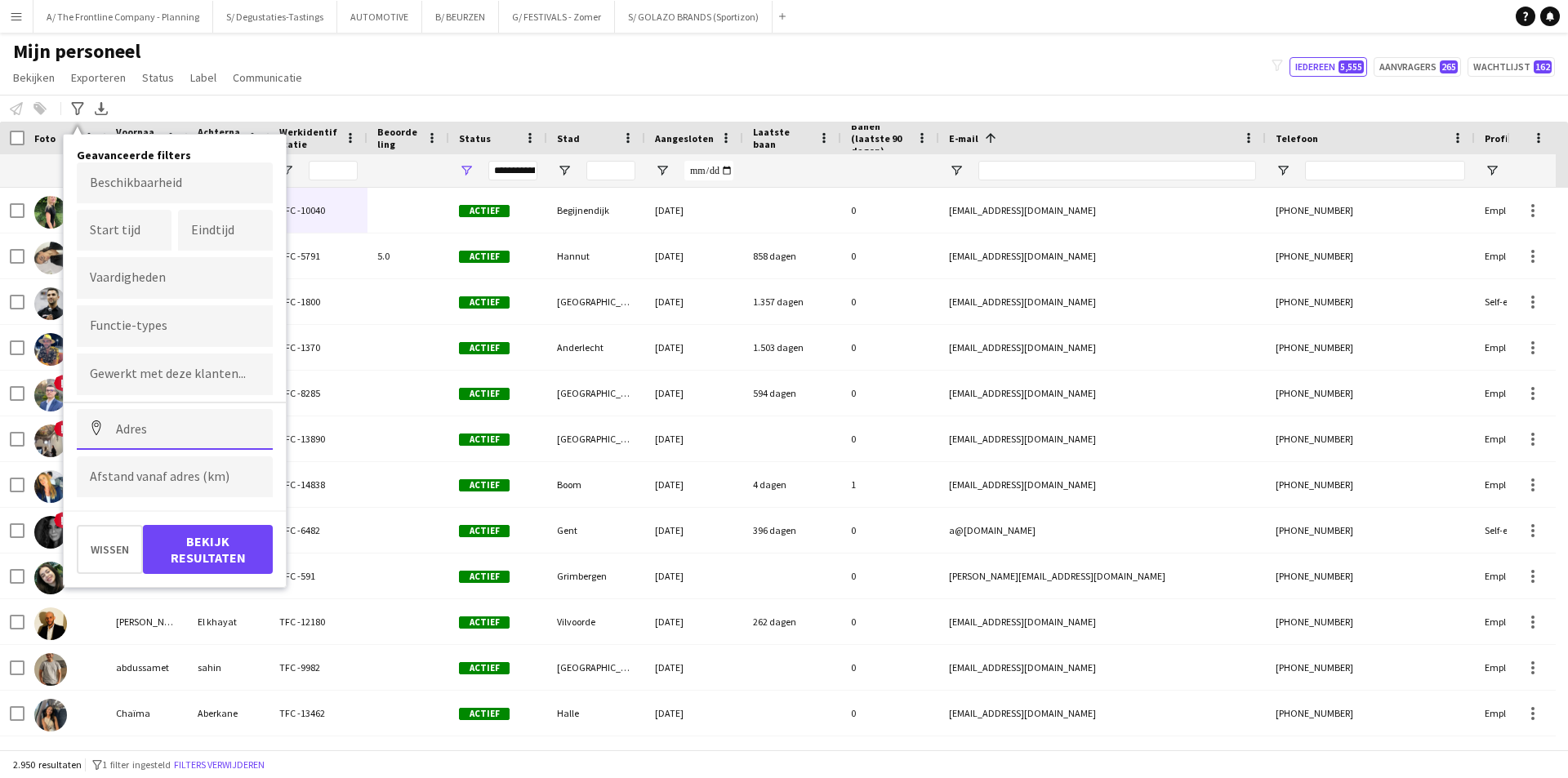
click at [163, 428] on input at bounding box center [175, 429] width 196 height 41
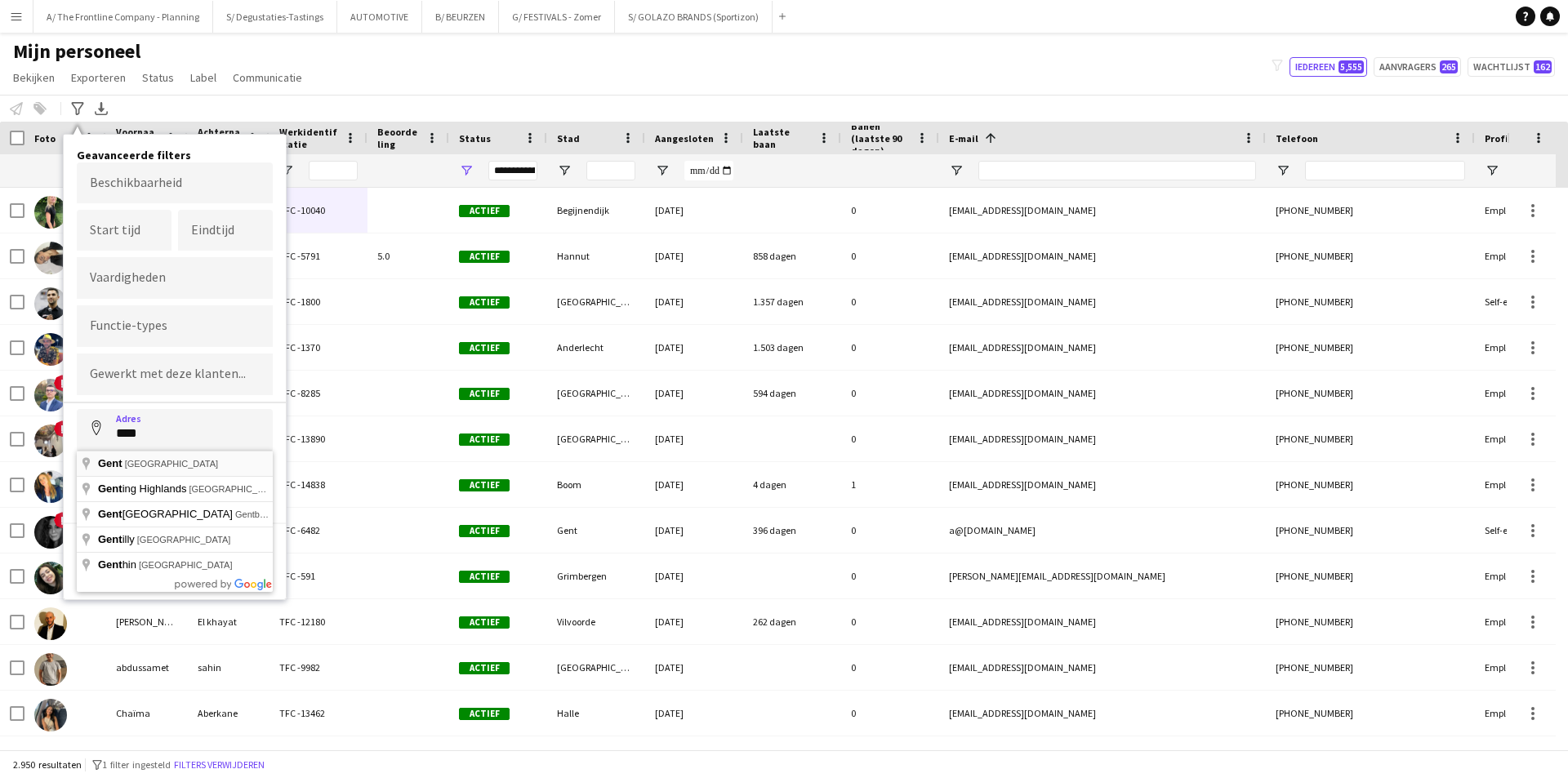
type input "**********"
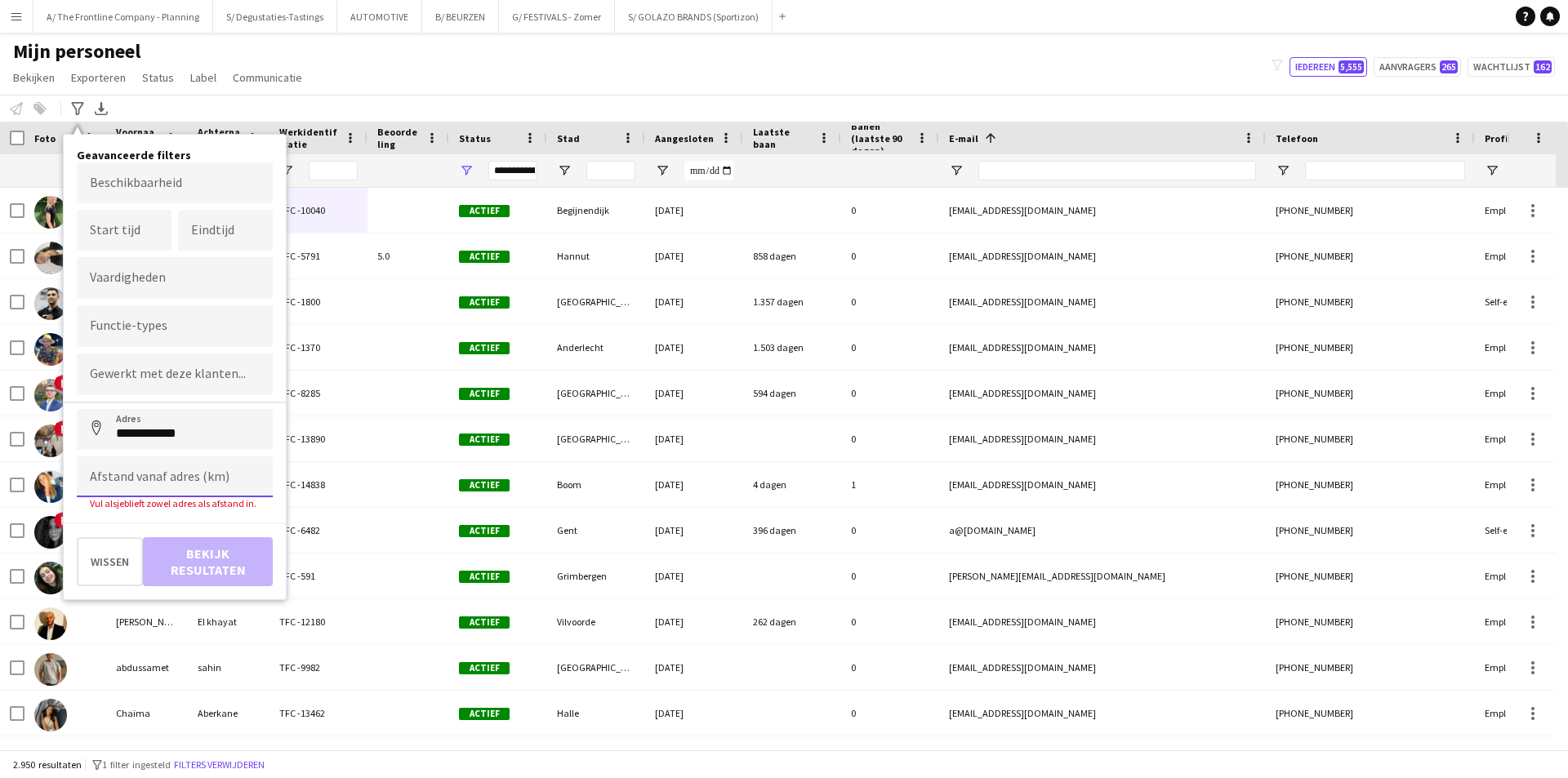
click at [161, 473] on input at bounding box center [175, 477] width 196 height 41
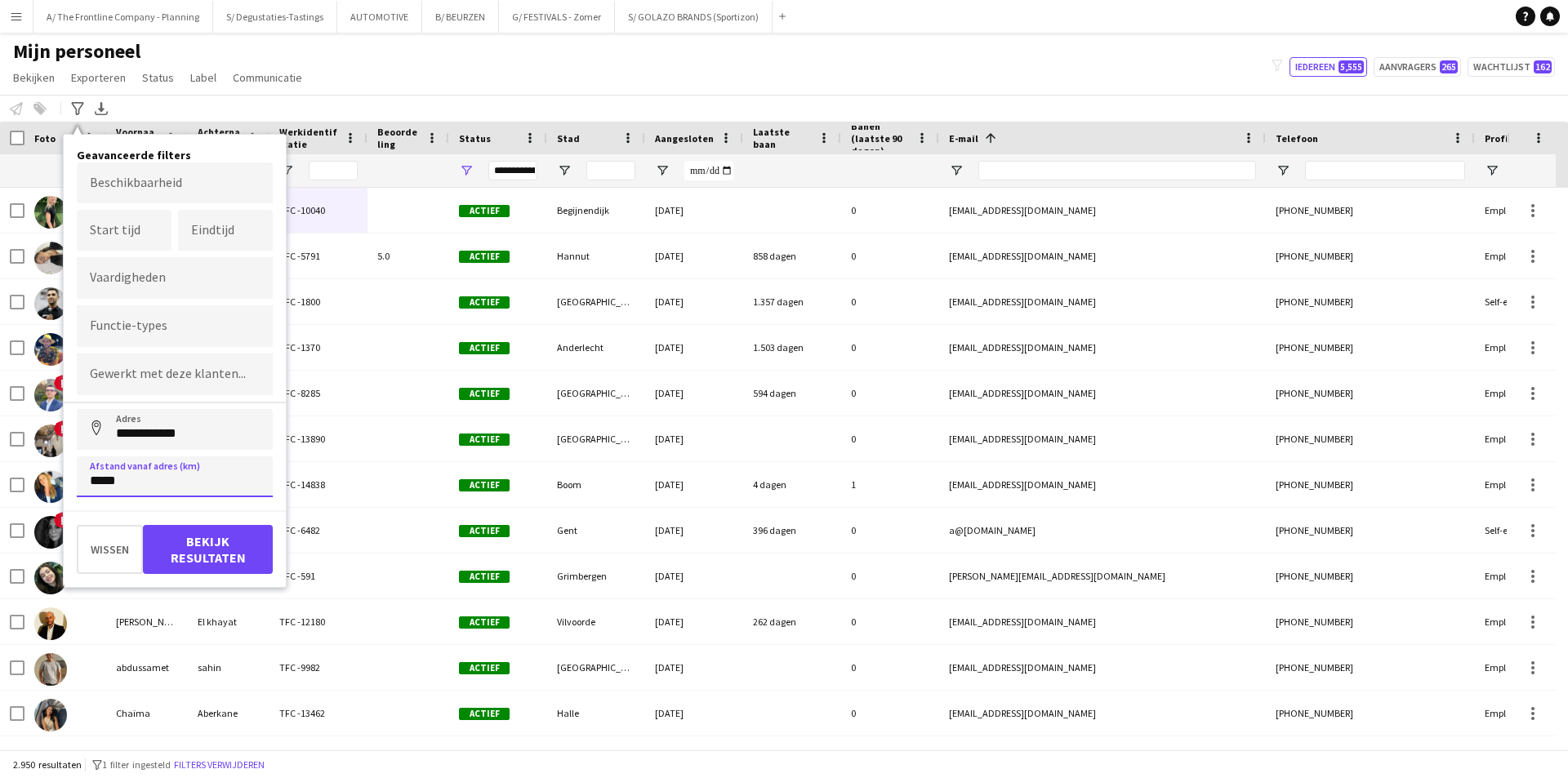
type input "*****"
click at [220, 549] on button "Bekijk resultaten" at bounding box center [207, 550] width 130 height 49
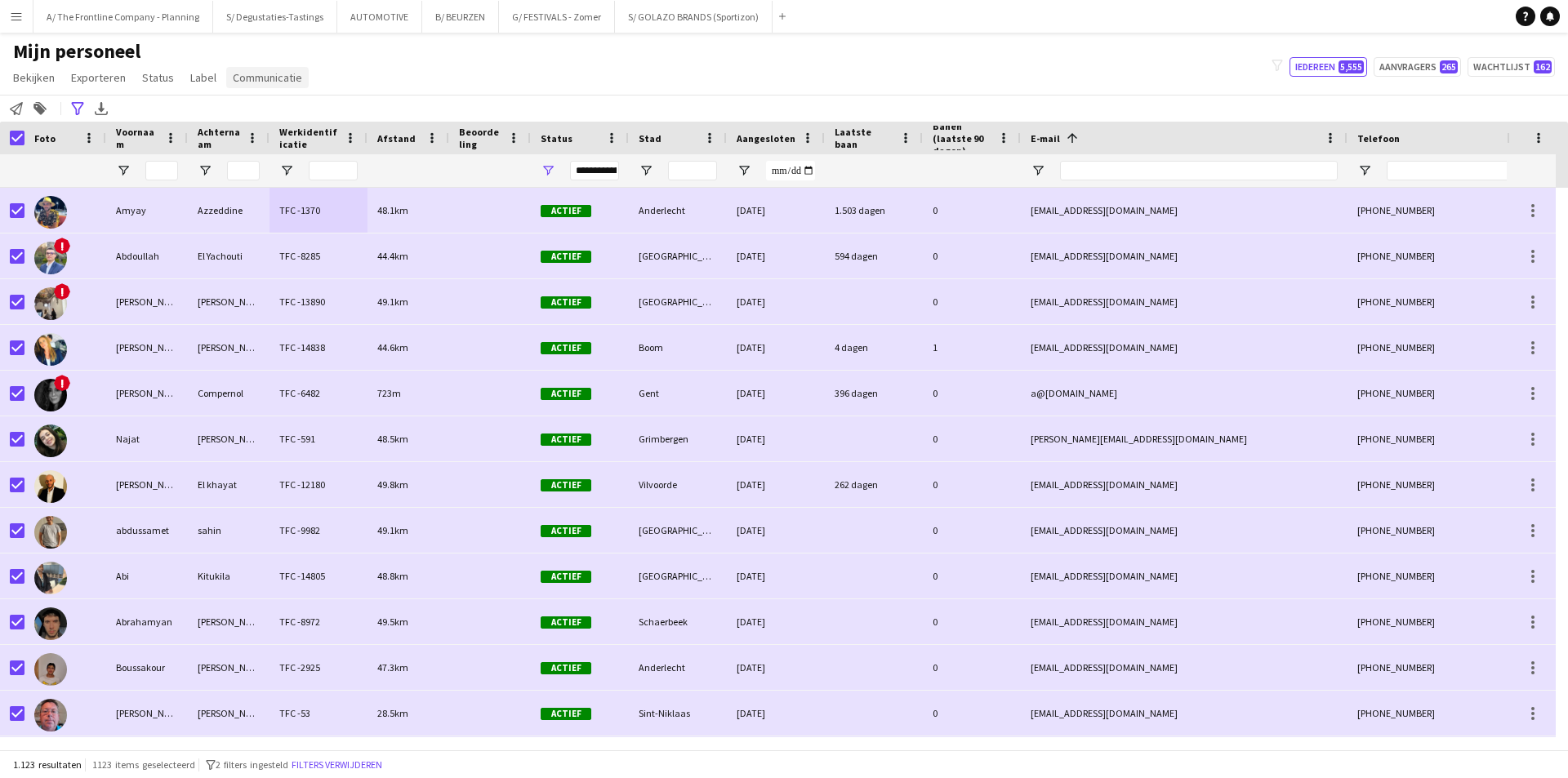
click at [235, 80] on span "Communicatie" at bounding box center [267, 77] width 69 height 15
click at [256, 109] on span "Melding versturen" at bounding box center [280, 112] width 89 height 15
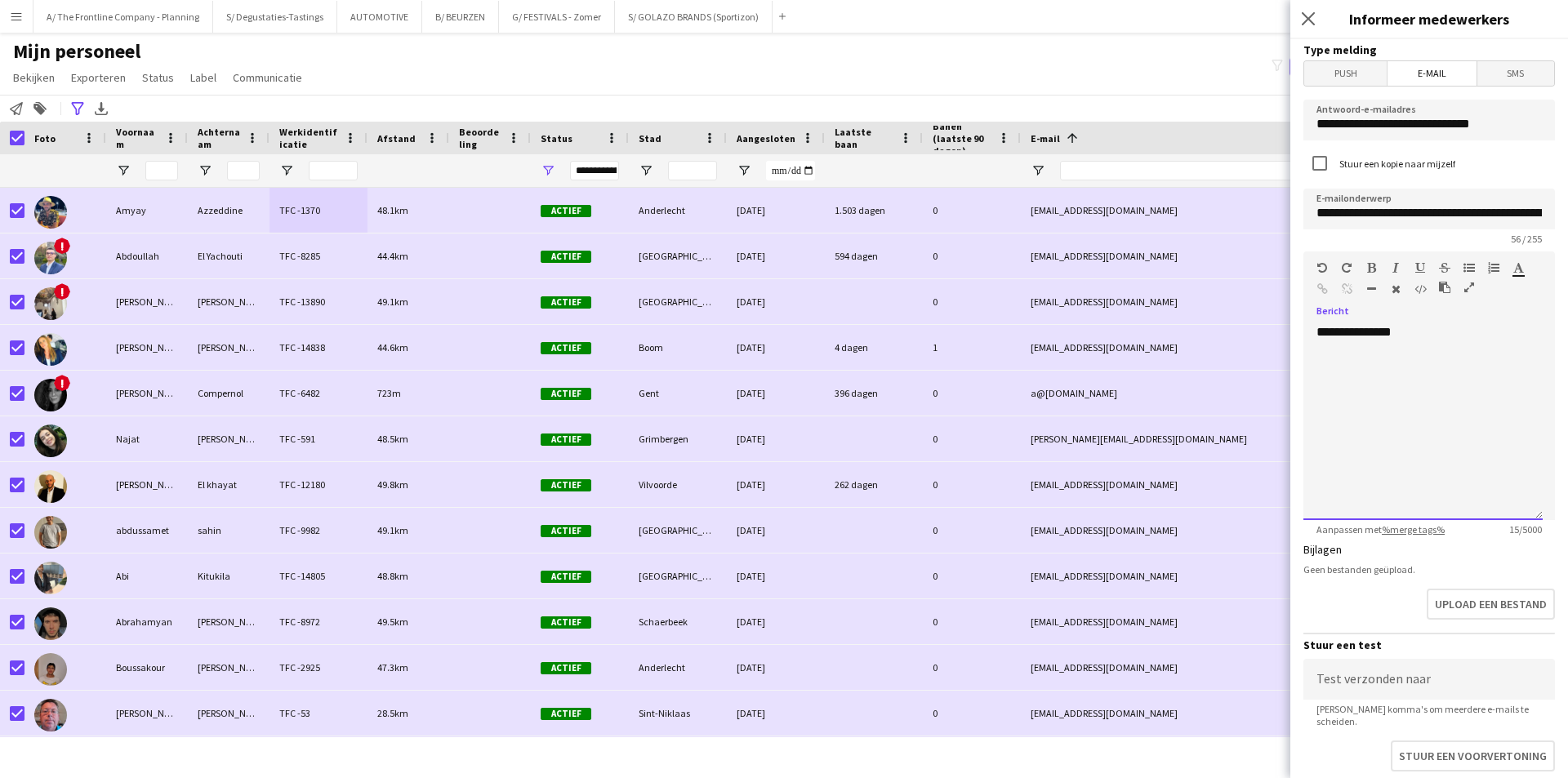
click at [1448, 338] on div "**********" at bounding box center [1422, 422] width 239 height 196
click at [1476, 284] on div at bounding box center [1463, 291] width 49 height 19
click at [1474, 284] on div at bounding box center [1463, 291] width 49 height 19
click at [1471, 286] on icon "button" at bounding box center [1468, 287] width 10 height 11
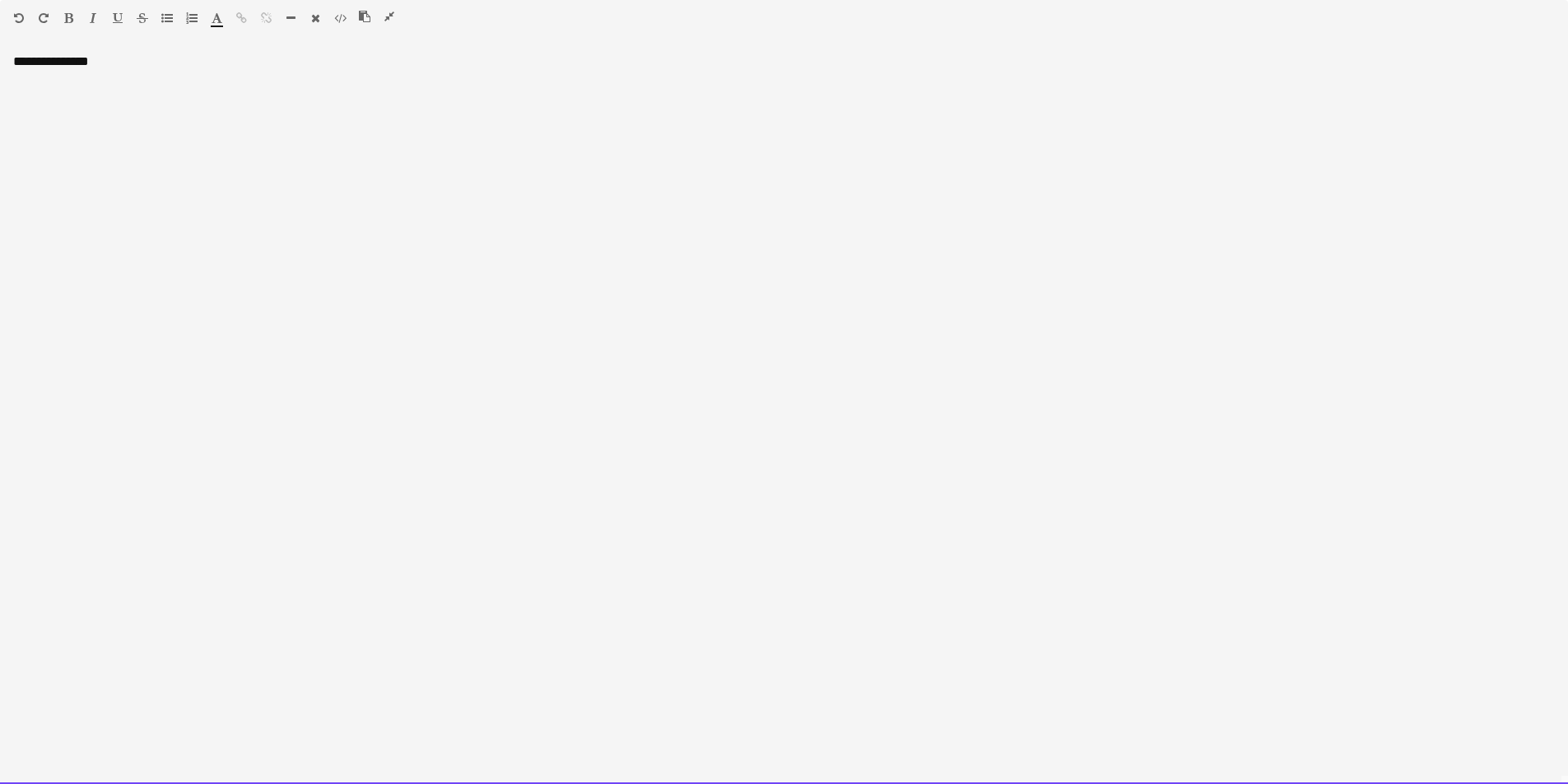
click at [246, 108] on div "**********" at bounding box center [784, 419] width 1568 height 731
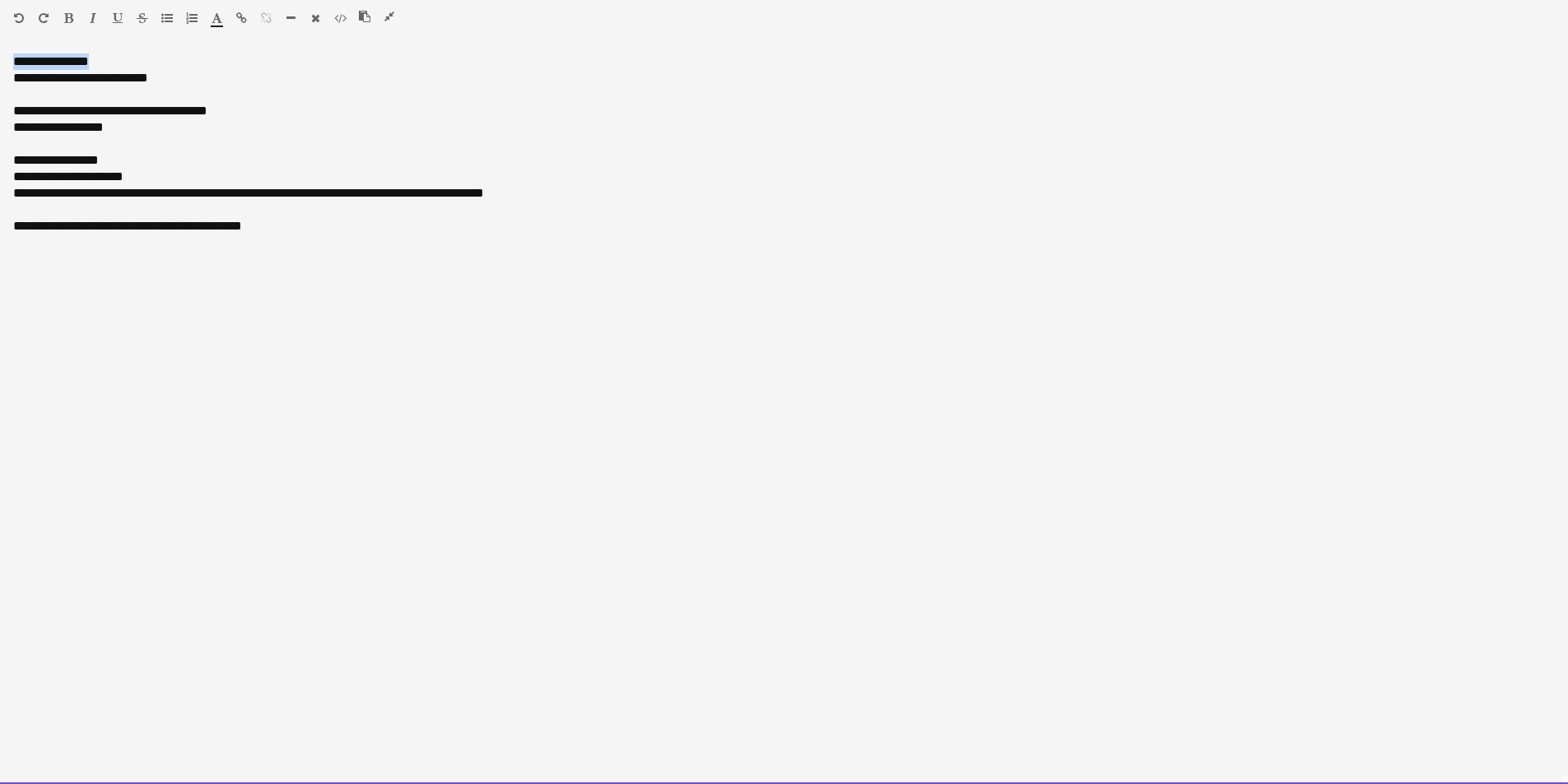
drag, startPoint x: 118, startPoint y: 59, endPoint x: -27, endPoint y: 64, distance: 145.1
click at [0, 64] on html "Menu [GEOGRAPHIC_DATA] Borden Borden Alle taken Status Werkforce Werkforce [PER…" at bounding box center [784, 732] width 1568 height 1465
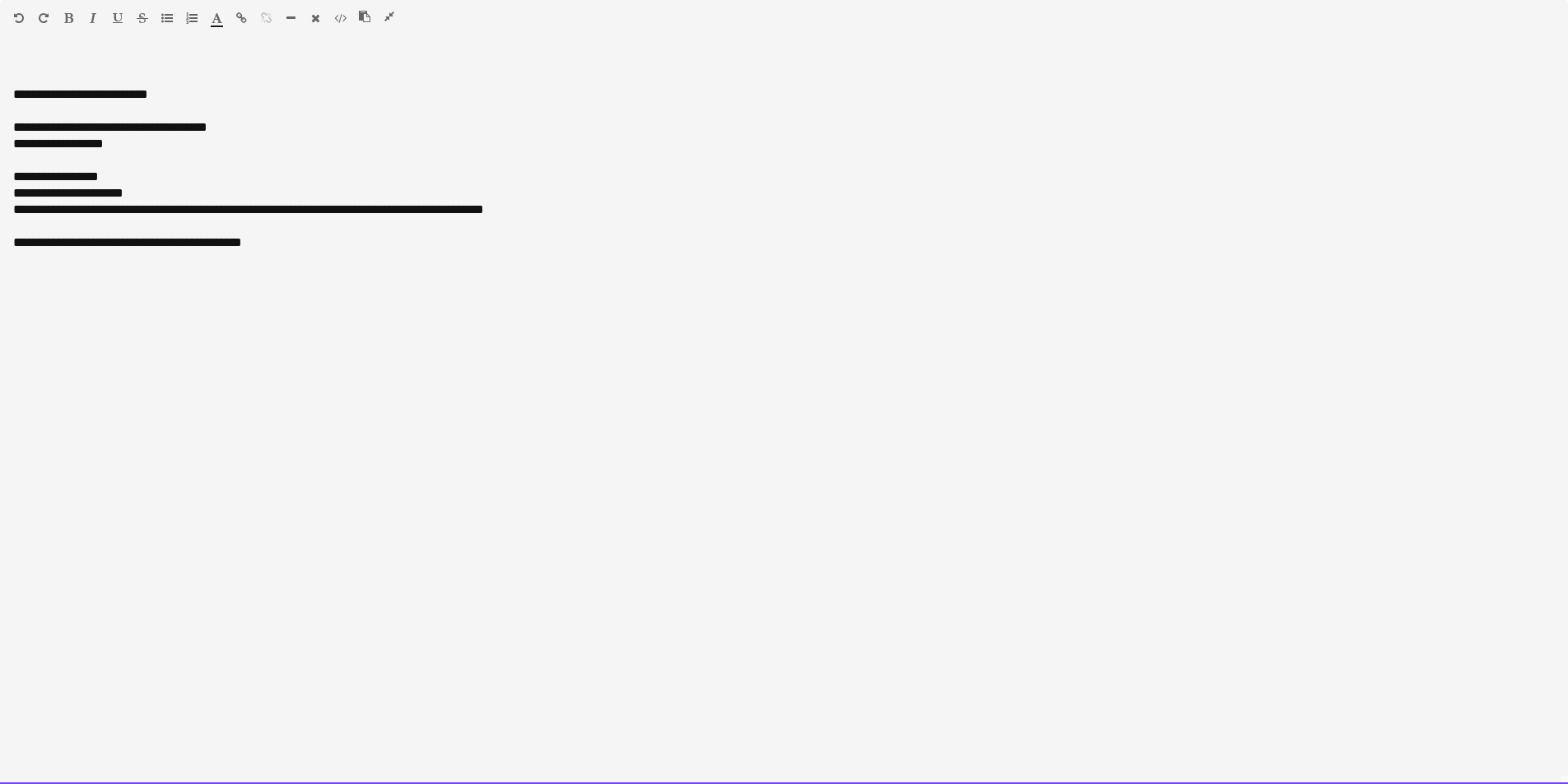
click at [9, 88] on div "**********" at bounding box center [784, 419] width 1568 height 731
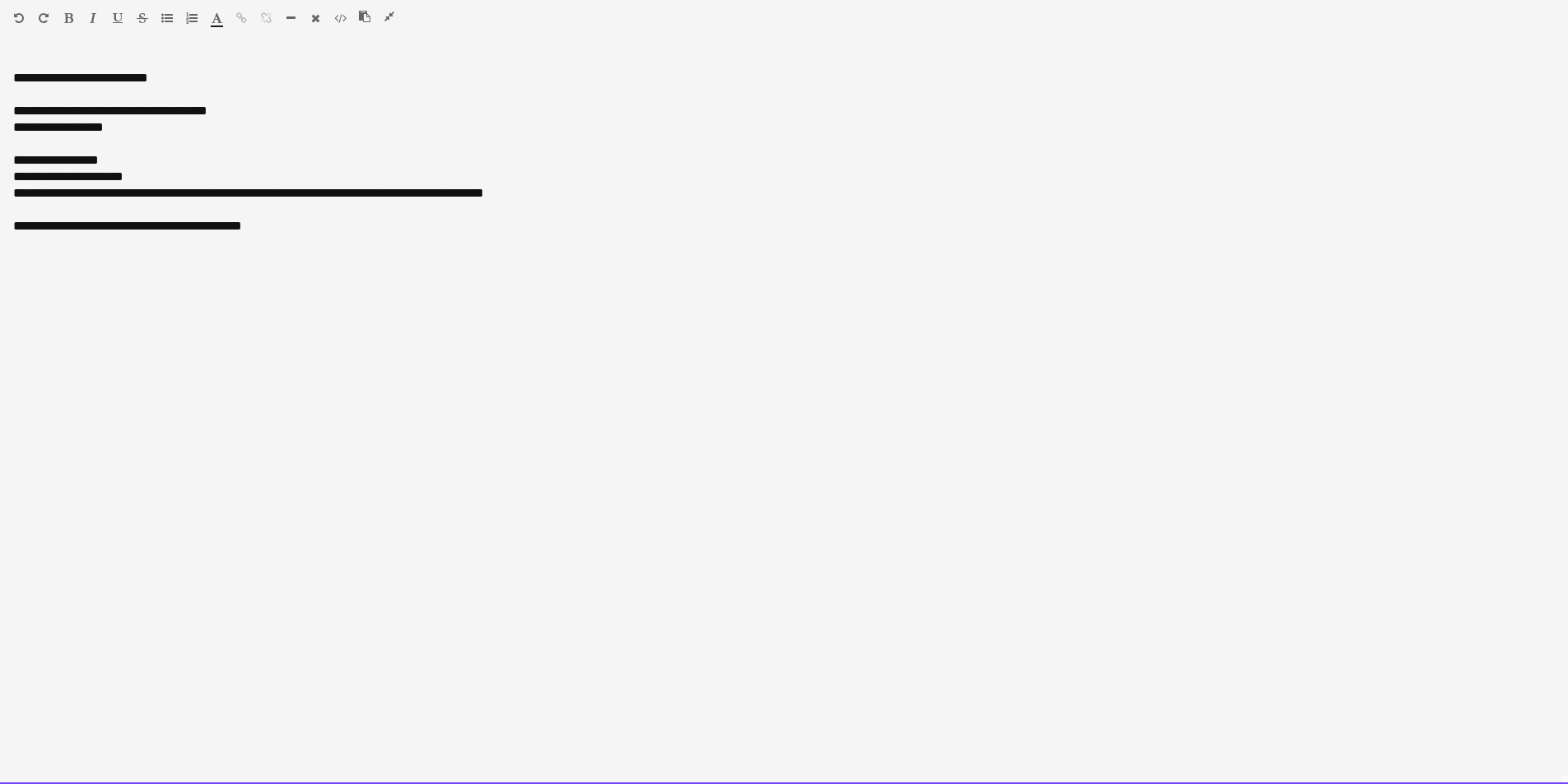
click at [307, 222] on div "**********" at bounding box center [784, 226] width 1542 height 17
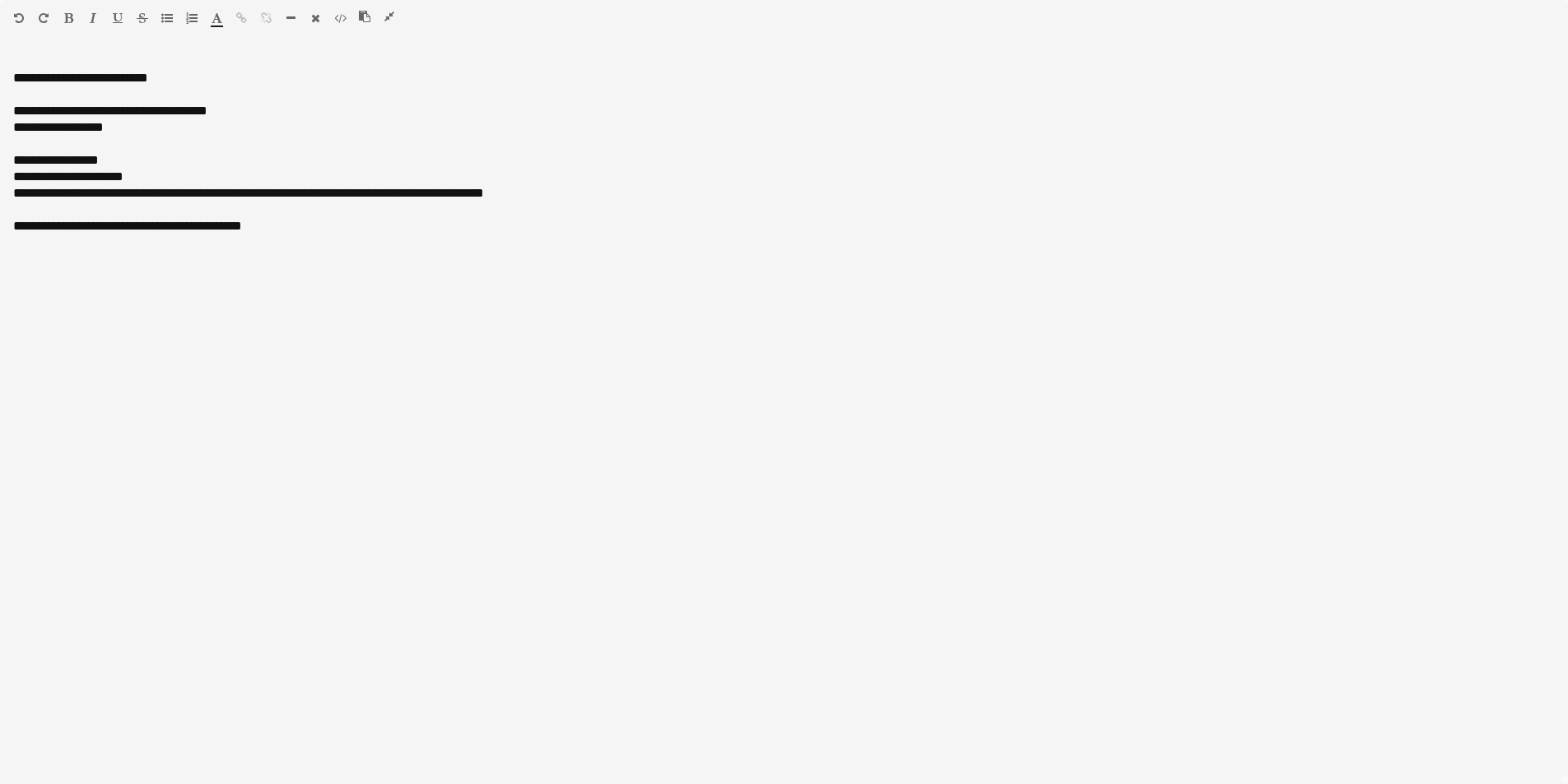
click at [386, 19] on icon "button" at bounding box center [389, 16] width 10 height 11
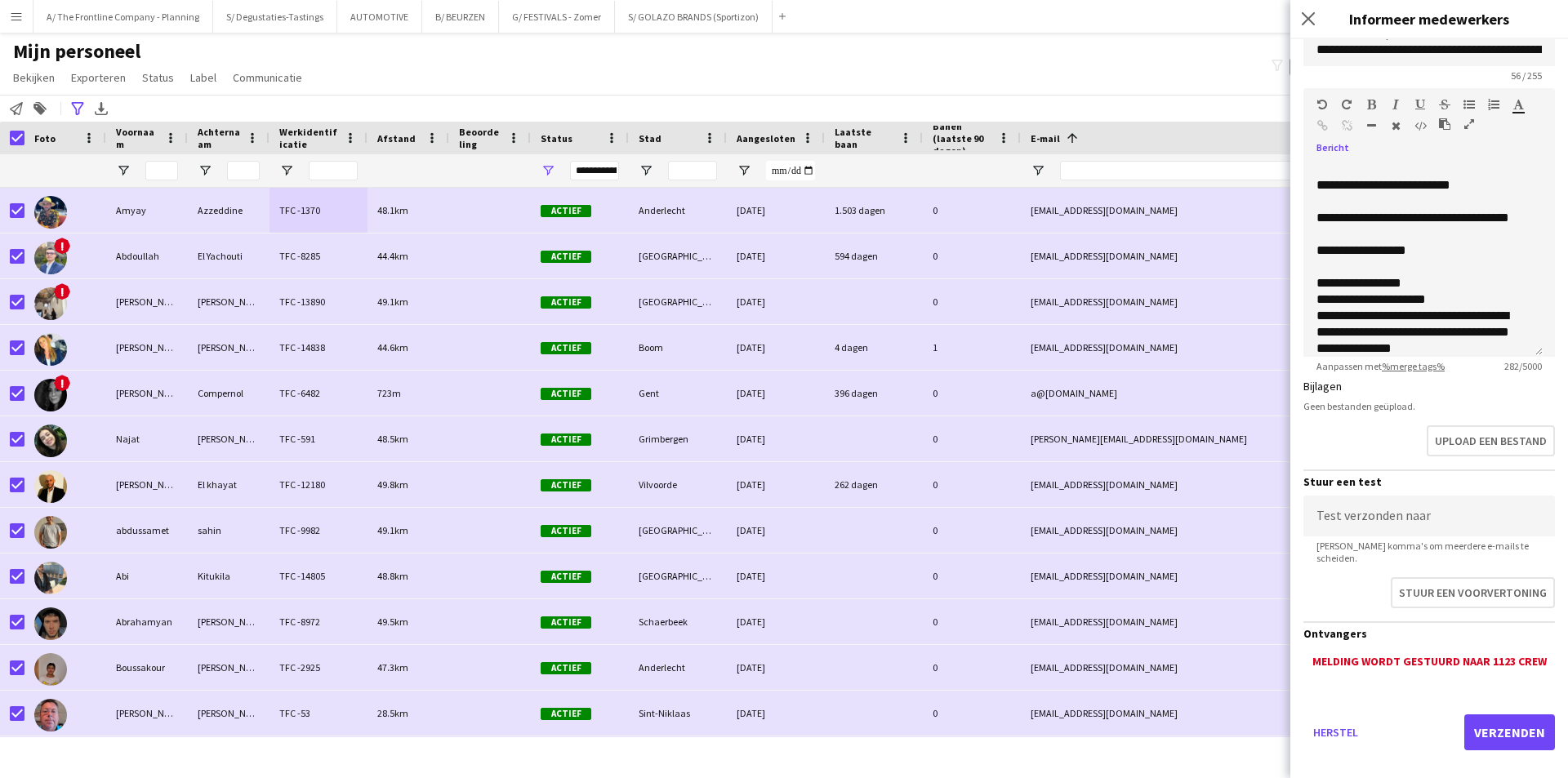
scroll to position [169, 0]
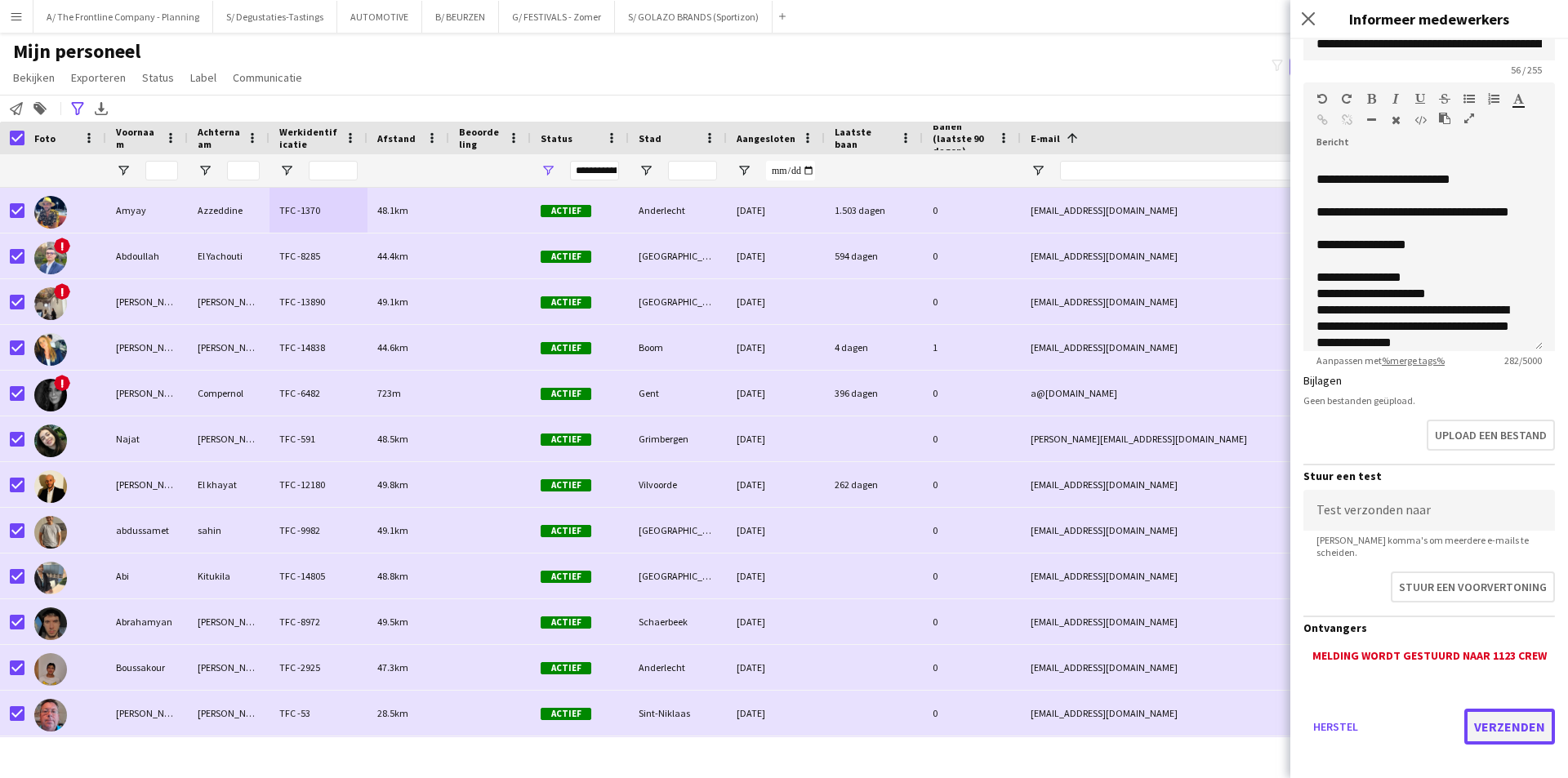
click at [1504, 711] on button "Verzenden" at bounding box center [1509, 726] width 91 height 36
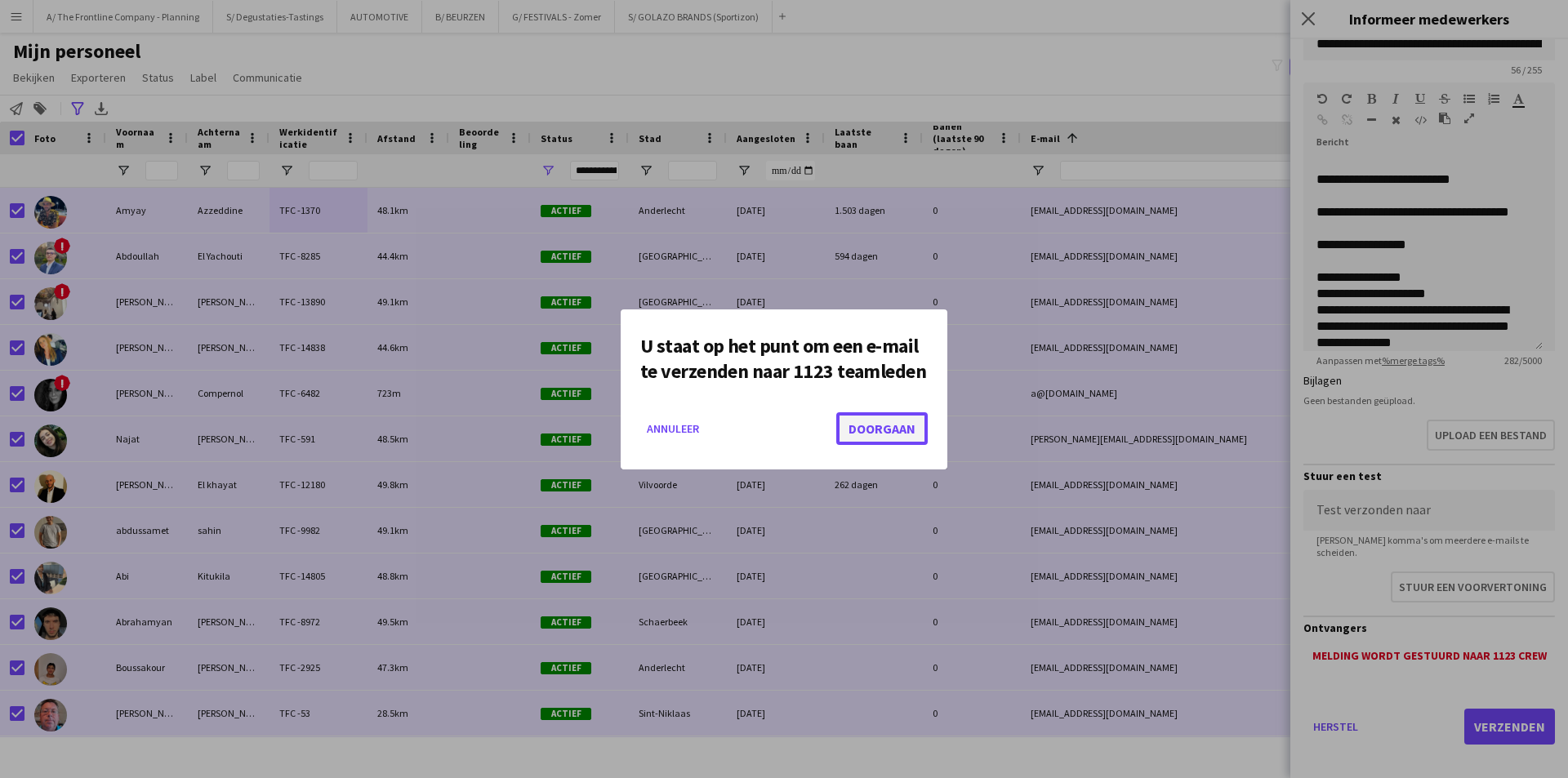
click at [878, 427] on button "Doorgaan" at bounding box center [881, 428] width 92 height 32
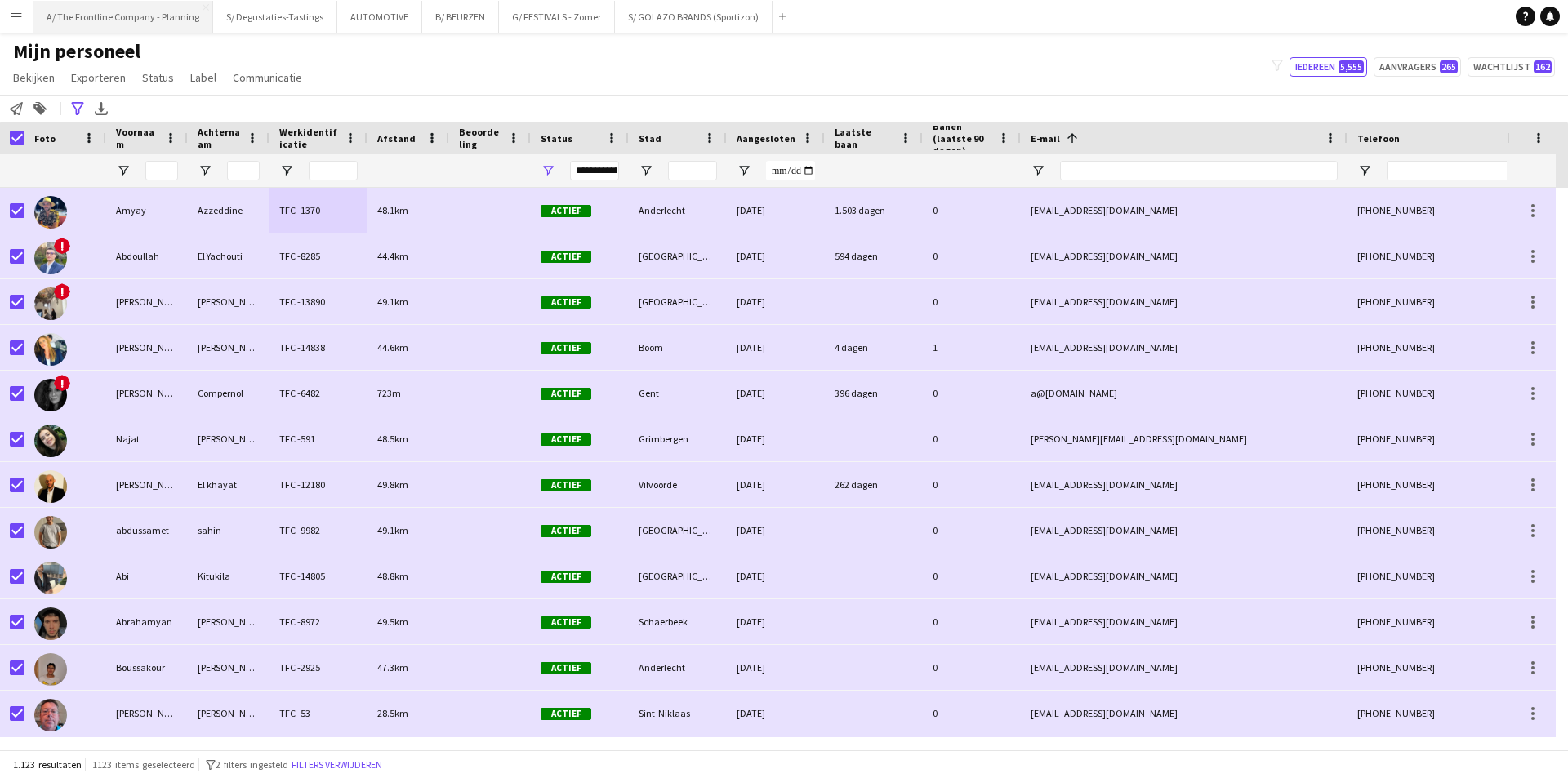
click at [97, 29] on button "A/ The Frontline Company - Planning Sluiten" at bounding box center [122, 17] width 179 height 32
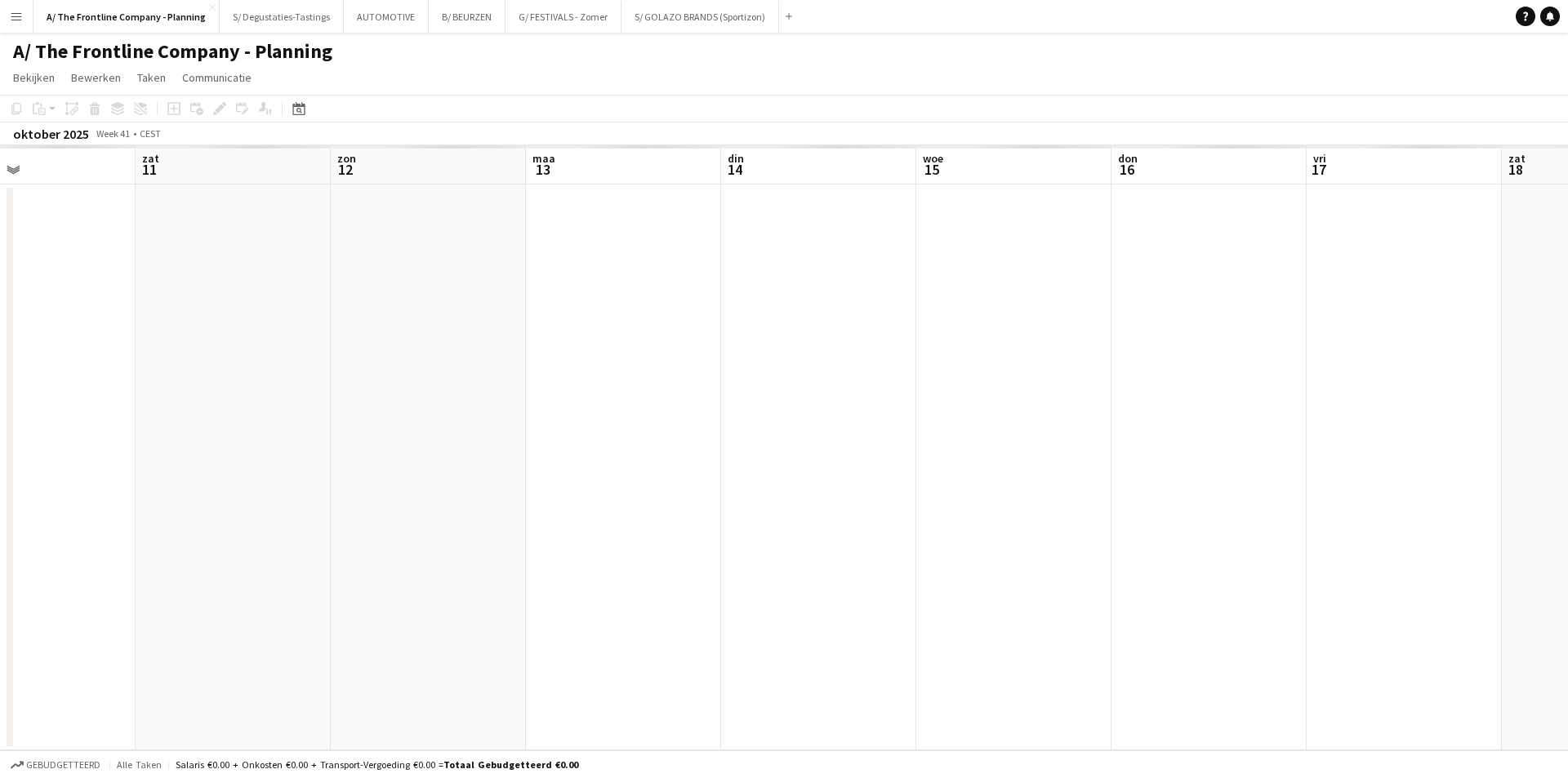
drag, startPoint x: 1158, startPoint y: 305, endPoint x: 514, endPoint y: 330, distance: 644.5
click at [514, 330] on app-calendar-viewport "din 7 woe 8 don 9 vri 10 zat 11 [DATE] din 14 woe 15 don 16 vri 17 zat 18 zon 19" at bounding box center [784, 447] width 1568 height 605
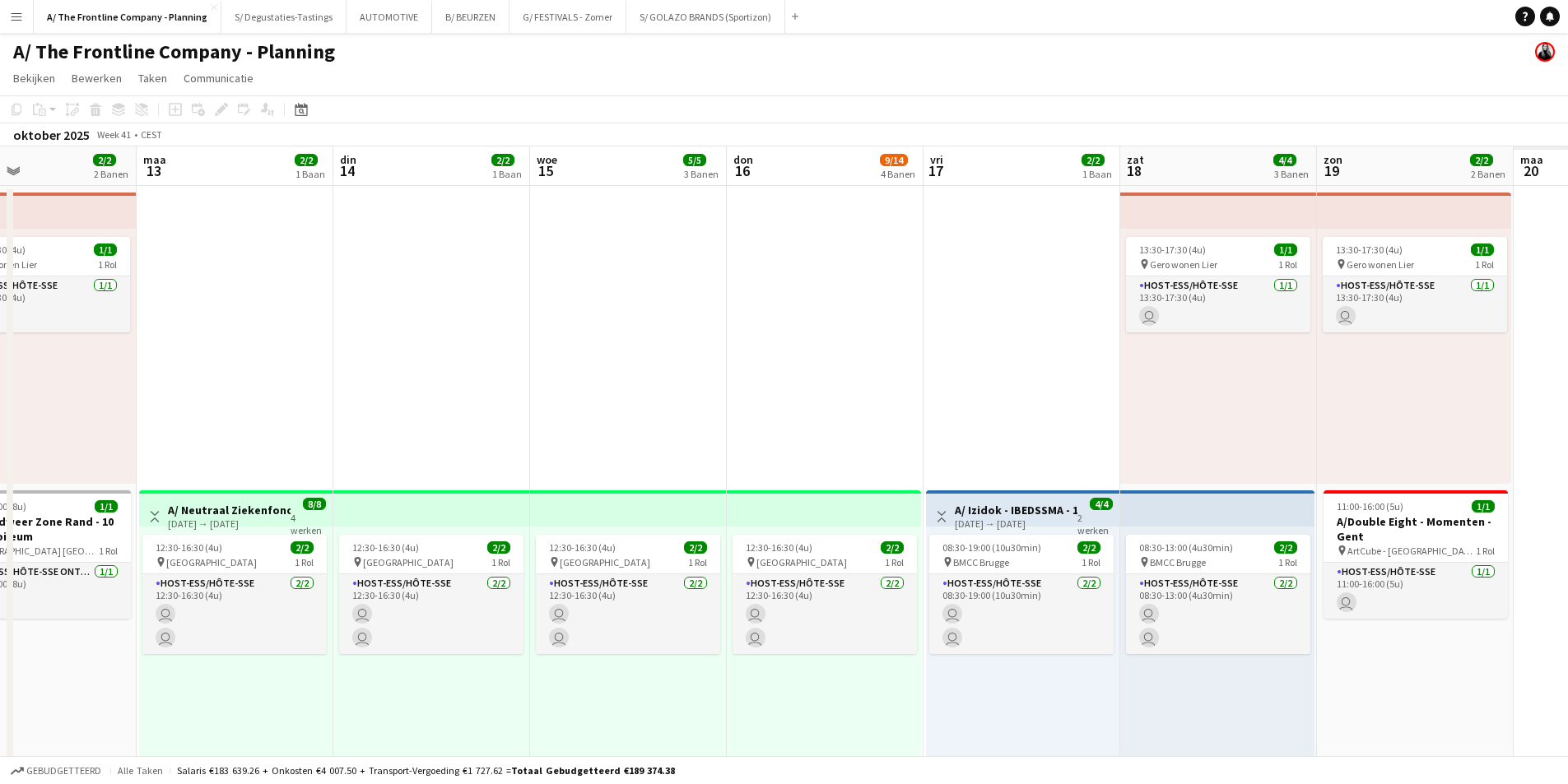
scroll to position [0, 520]
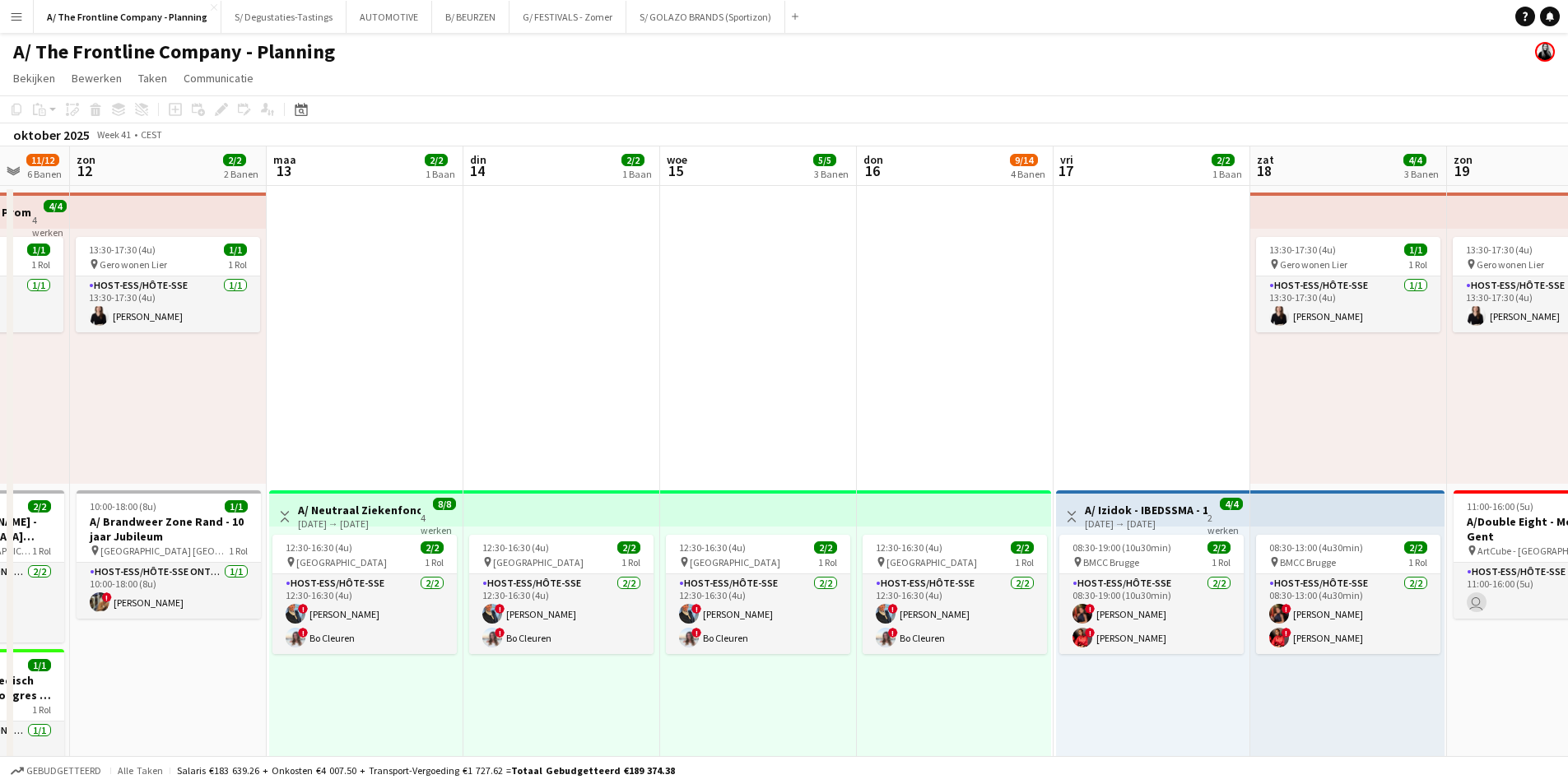
click at [711, 173] on app-board-header-date "woe 15 5/5 3 Banen" at bounding box center [758, 166] width 197 height 40
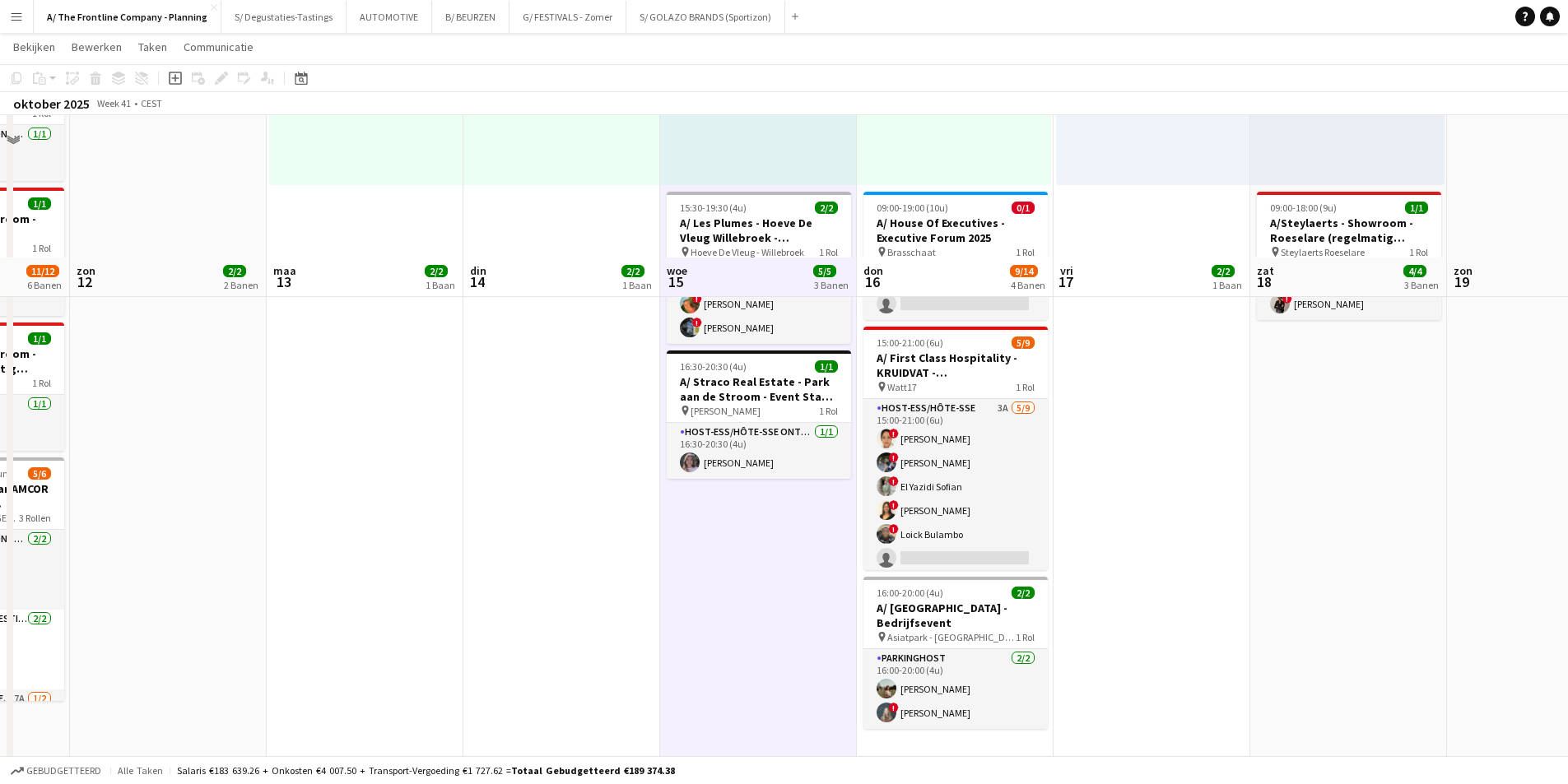
scroll to position [576, 0]
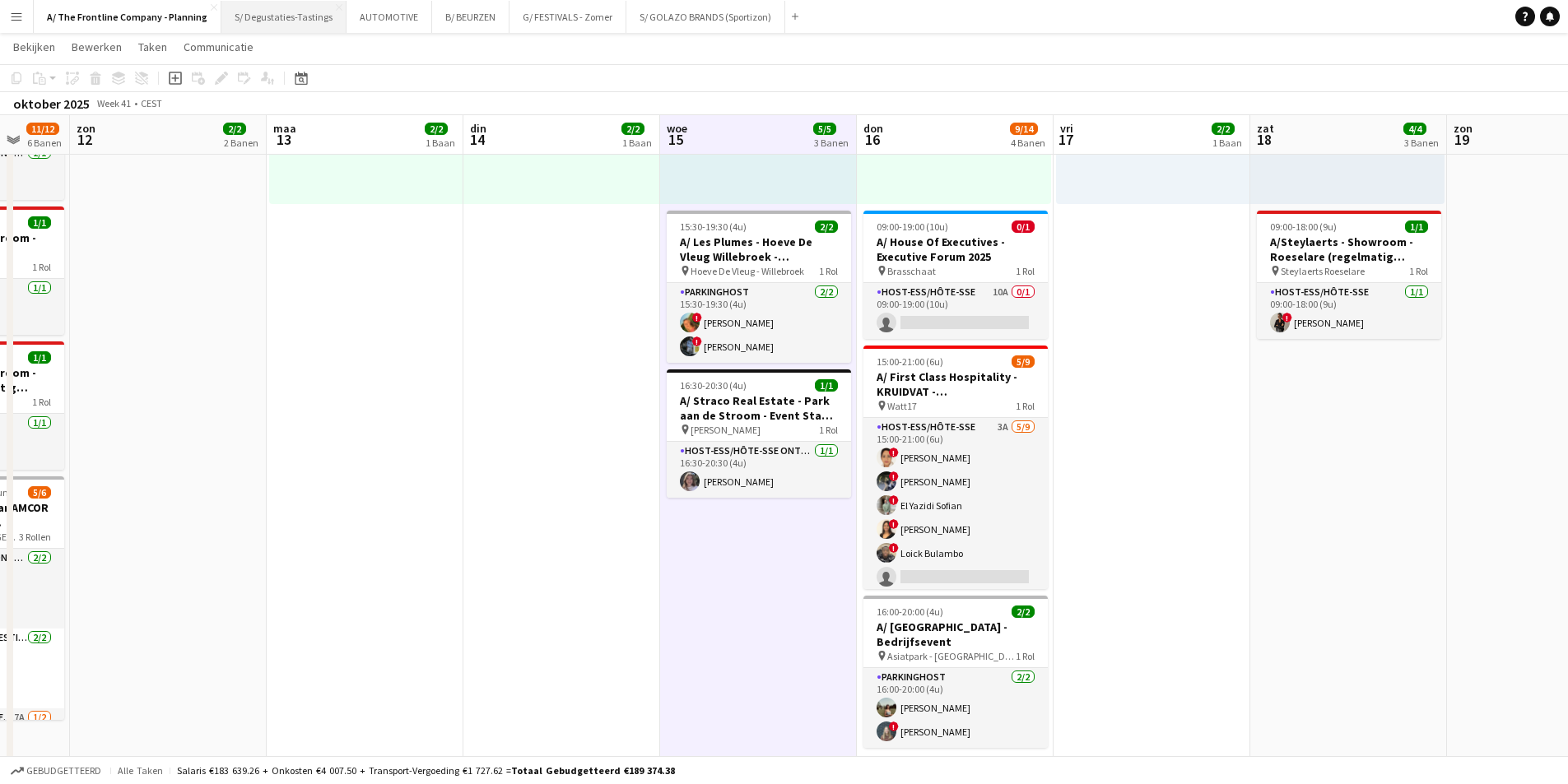
click at [287, 24] on button "S/ Degustaties-Tastings Sluiten" at bounding box center [284, 17] width 125 height 32
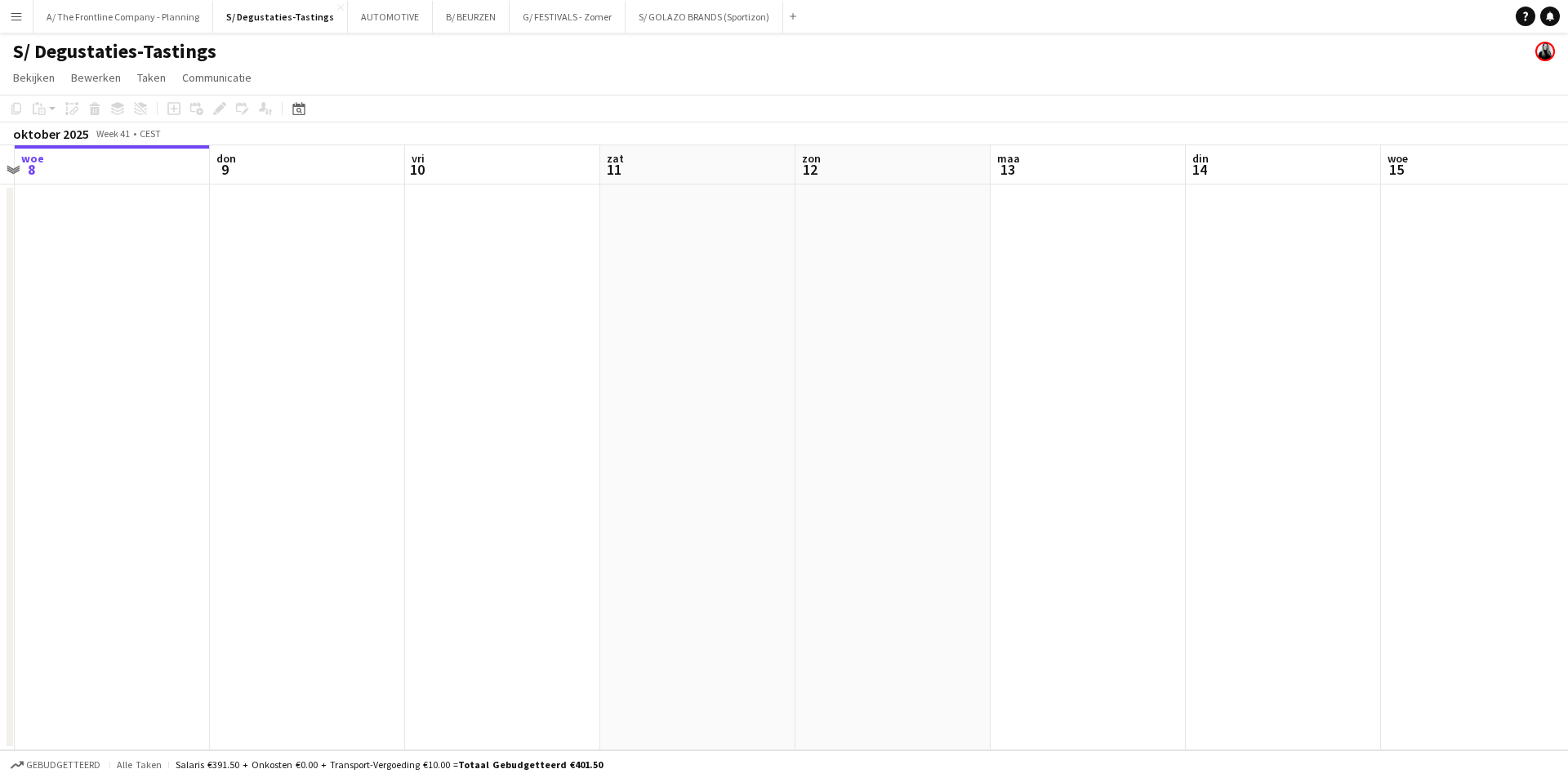
drag, startPoint x: 1093, startPoint y: 326, endPoint x: 298, endPoint y: 338, distance: 795.1
click at [298, 338] on app-calendar-viewport "zon 5 maa 6 din 7 woe 8 don 9 vri 10 zat 11 zon 12 maa 13 din 14 woe 15 don 16 …" at bounding box center [784, 447] width 1568 height 605
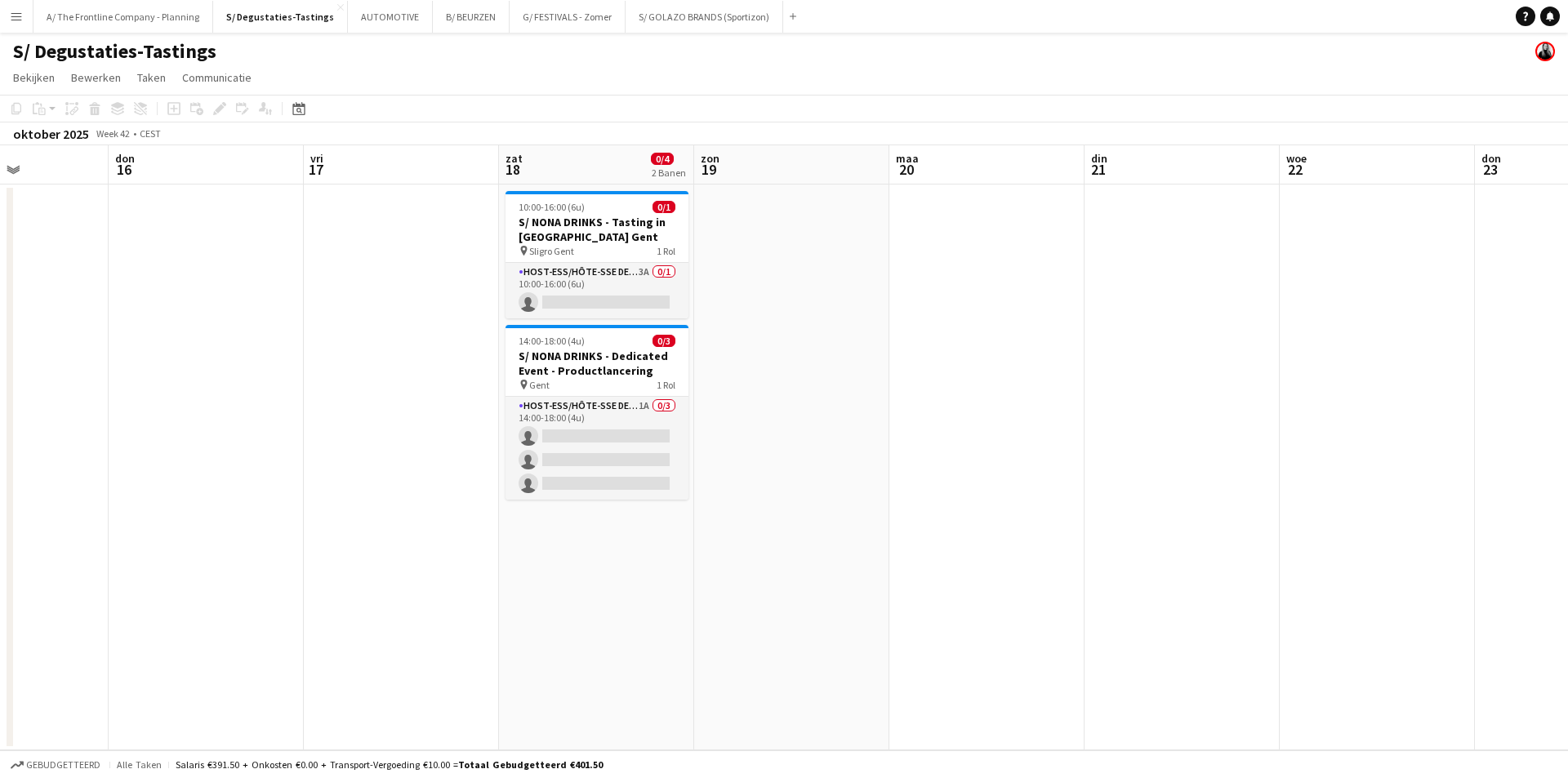
drag, startPoint x: 1037, startPoint y: 319, endPoint x: 257, endPoint y: 319, distance: 780.0
click at [257, 319] on app-calendar-viewport "[DATE] din 14 woe 15 don 16 vri 17 zat 18 0/4 2 Banen [DATE] din 21 woe 22 don …" at bounding box center [784, 447] width 1568 height 605
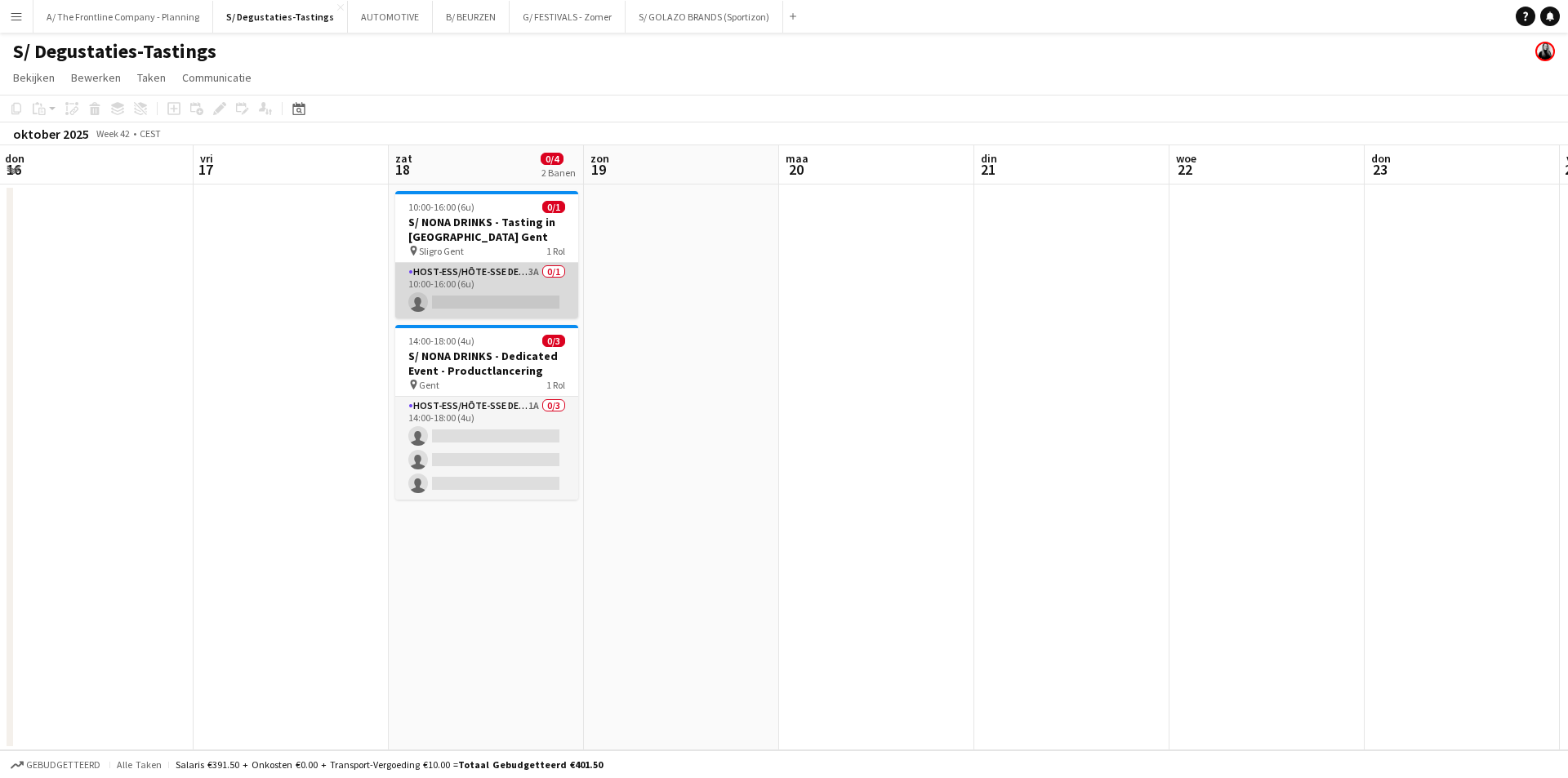
click at [507, 281] on app-card-role "Host-ess/Hôte-sse Degustatie-Dégustation 3A 0/1 10:00-16:00 (6u) single-neutral…" at bounding box center [486, 290] width 183 height 55
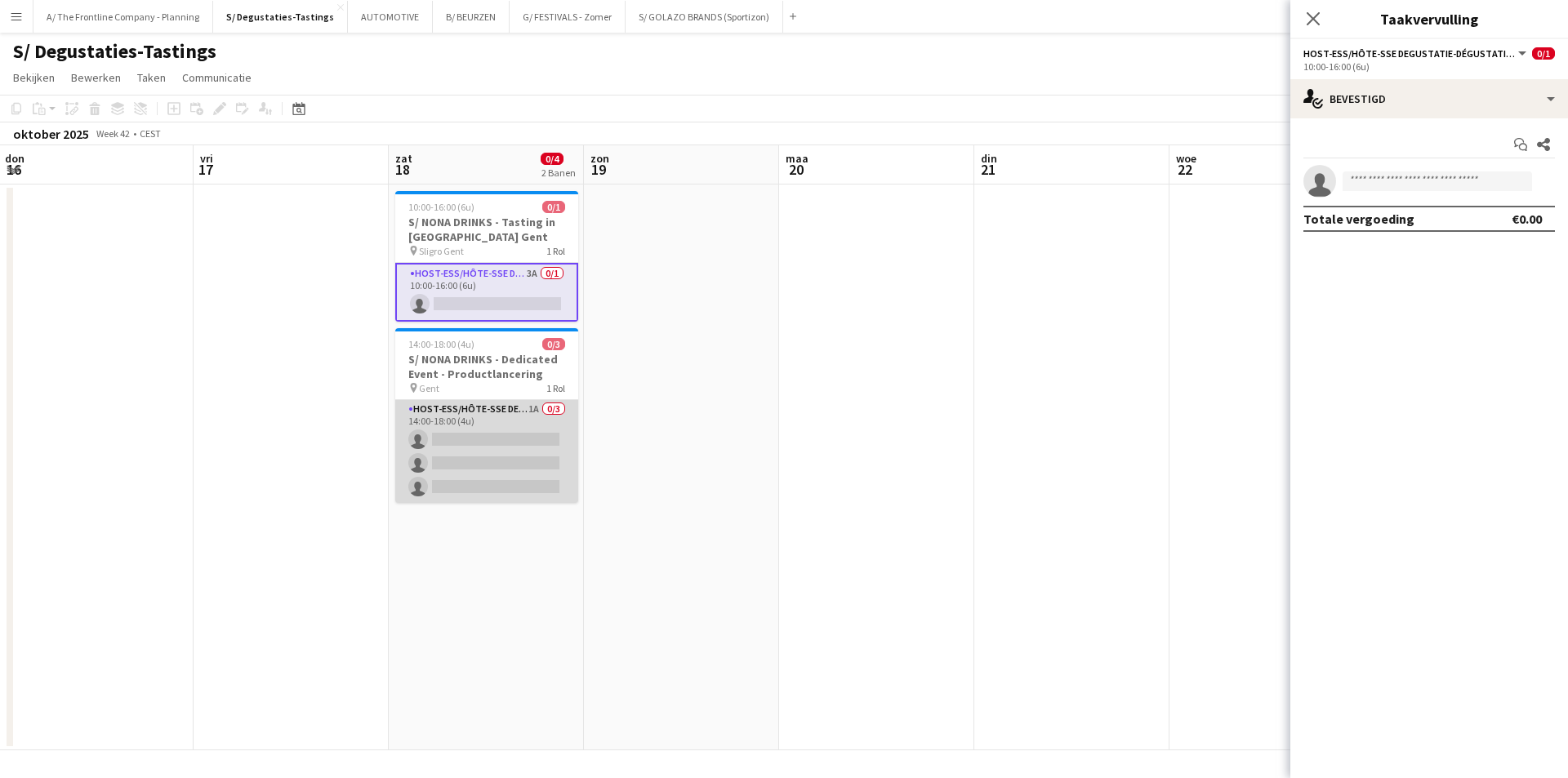
click at [511, 466] on app-card-role "Host-ess/Hôte-sse Degustatie-Dégustation 1A 0/3 14:00-18:00 (4u) single-neutral…" at bounding box center [486, 452] width 183 height 103
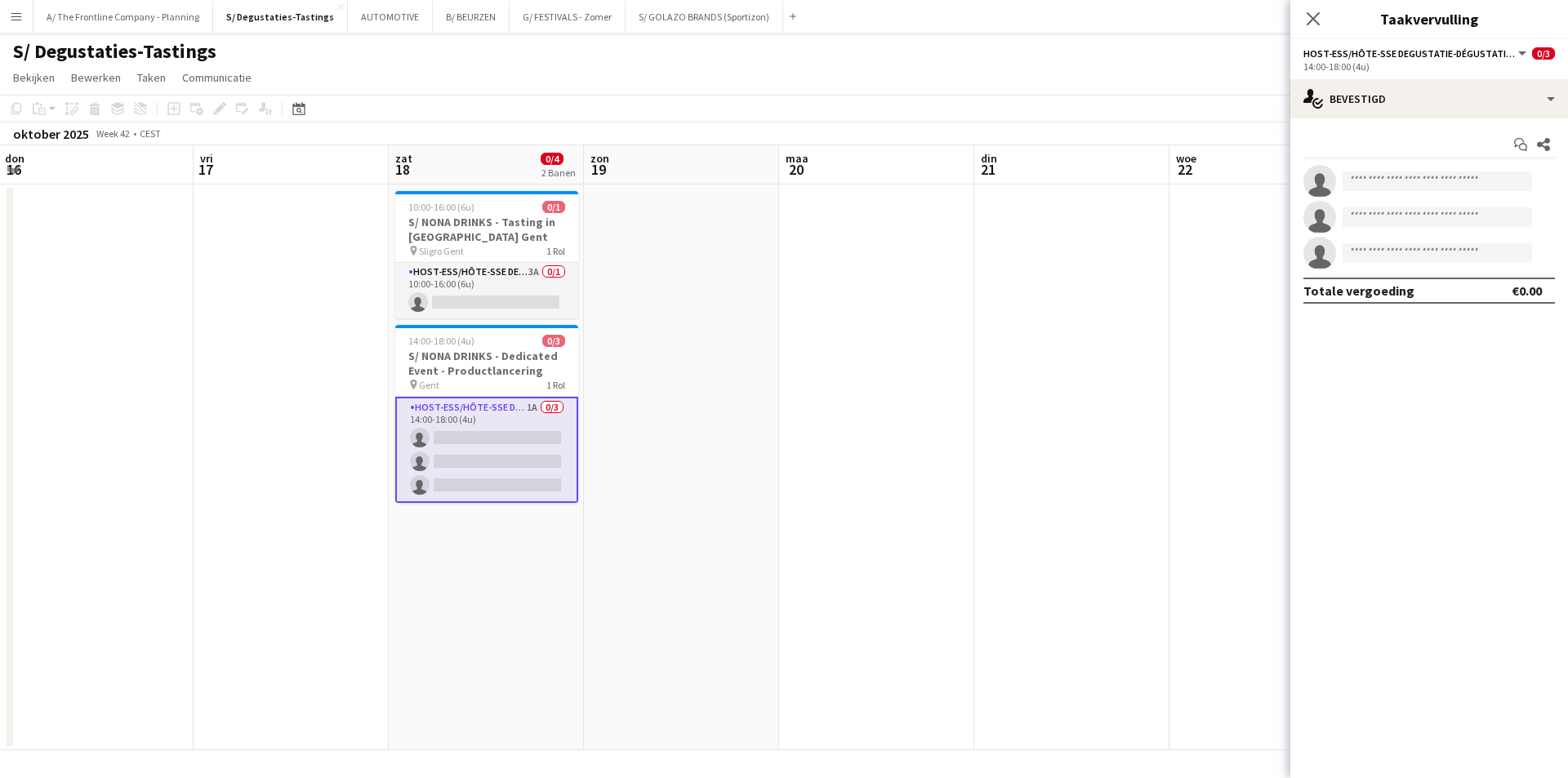
click at [1444, 77] on app-options-switcher "Host-ess/Hôte-sse Degustatie-Dégustation Alle jobs/functies Host-ess/Hôte-sse D…" at bounding box center [1428, 60] width 277 height 40
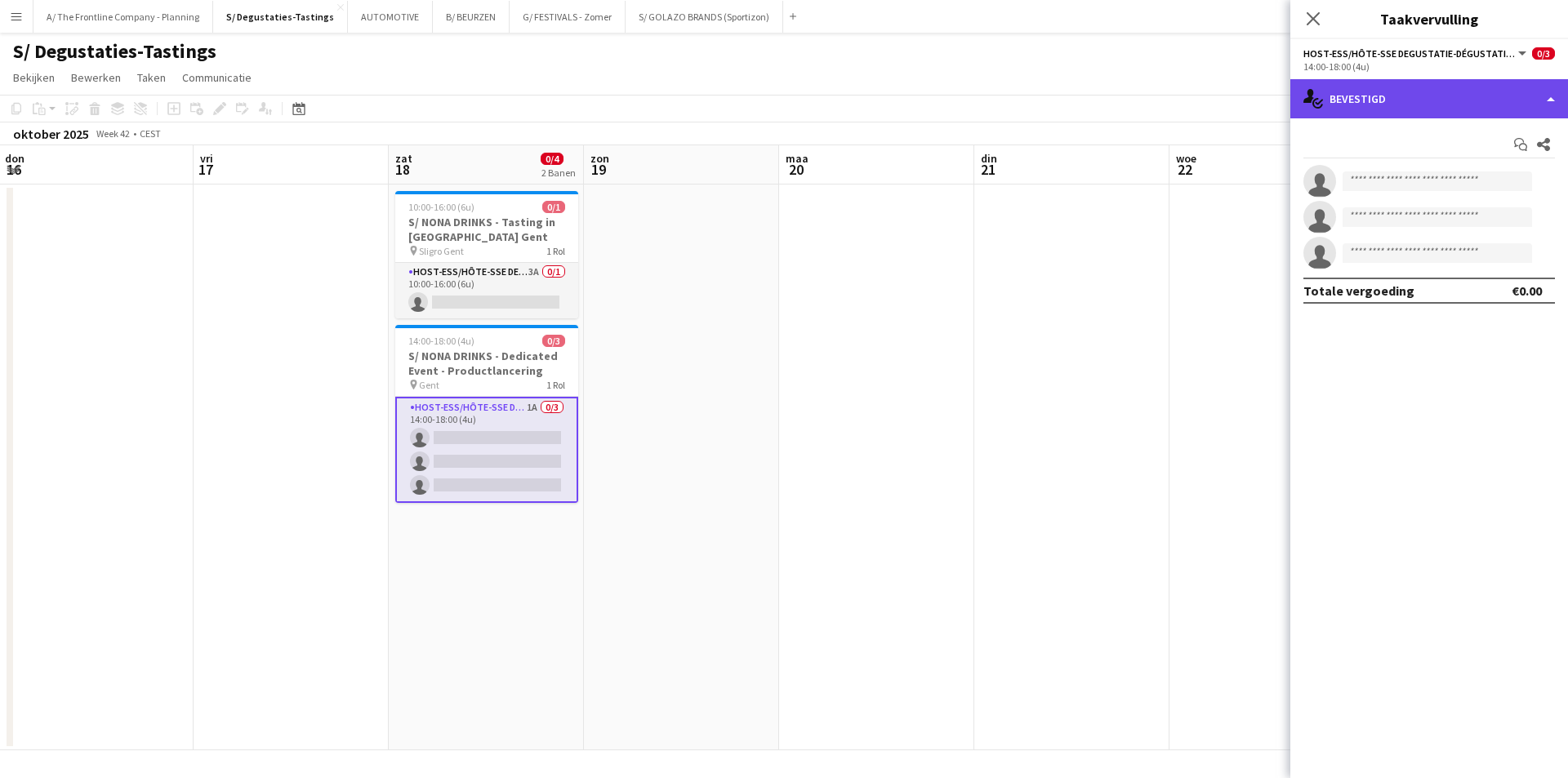
click at [1446, 106] on div "single-neutral-actions-check-2 Bevestigd" at bounding box center [1428, 99] width 277 height 39
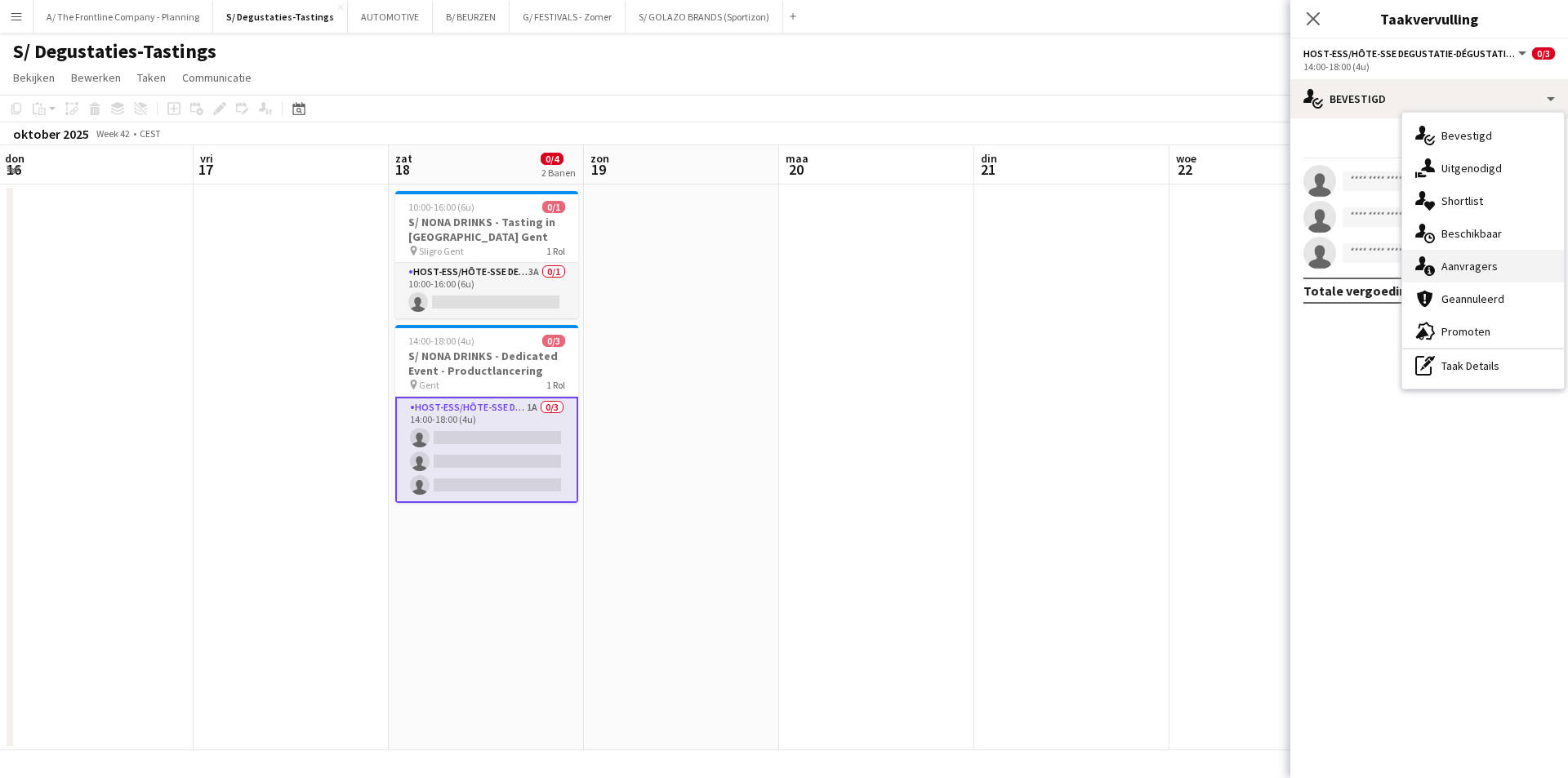
click at [1461, 271] on span "Aanvragers" at bounding box center [1469, 266] width 56 height 15
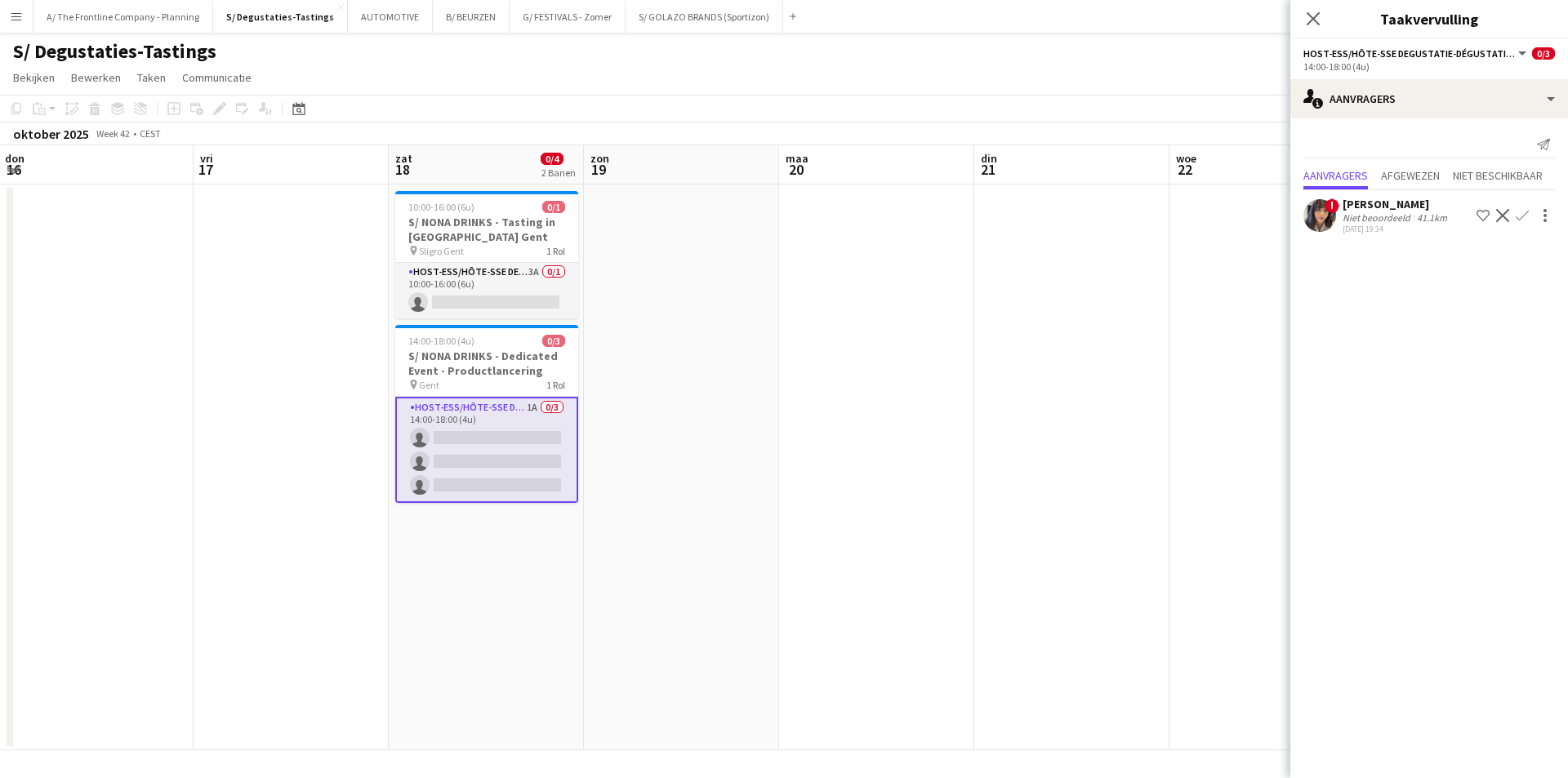
click at [1396, 211] on div "[PERSON_NAME]" at bounding box center [1396, 204] width 108 height 15
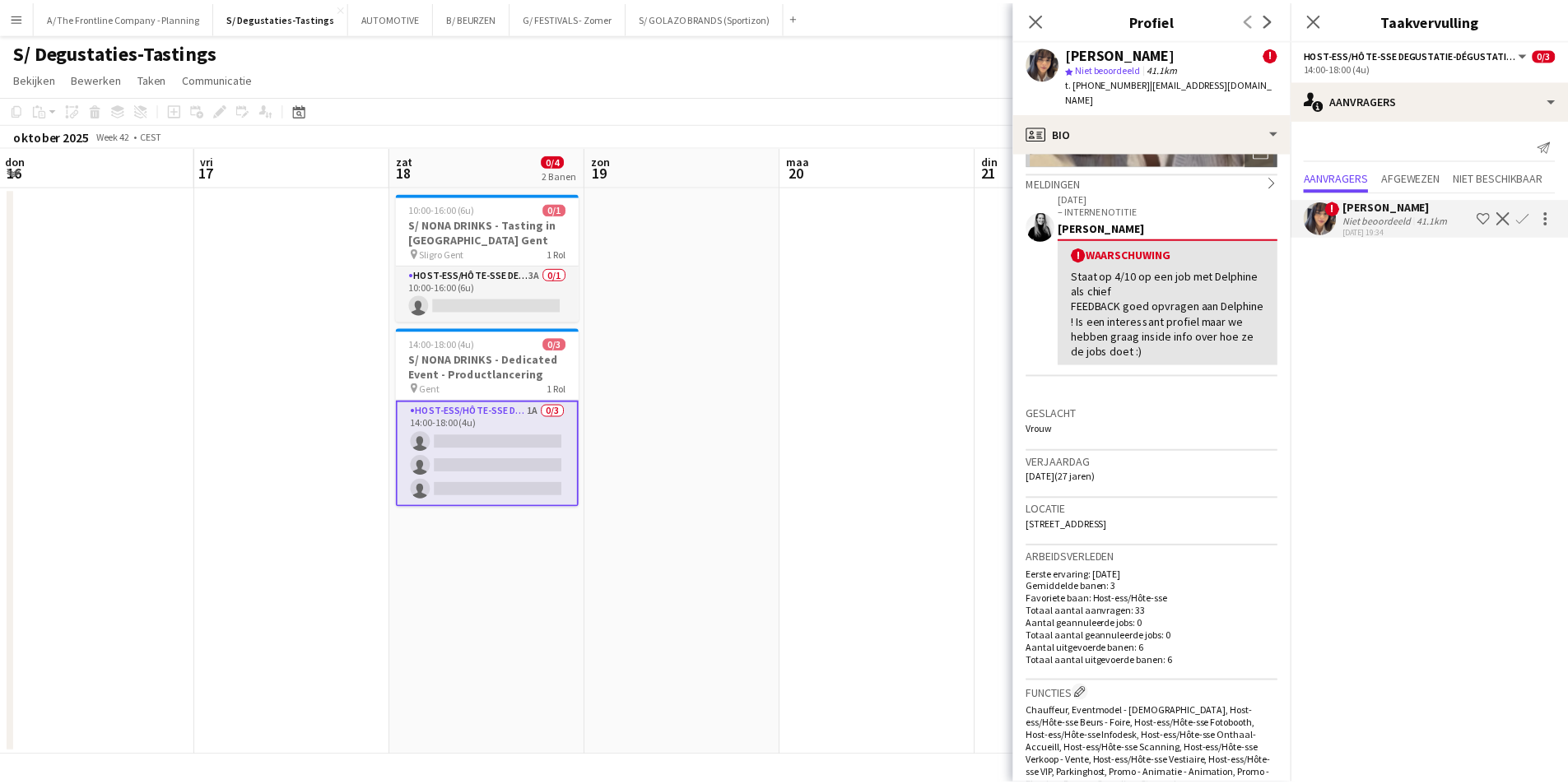
scroll to position [0, 0]
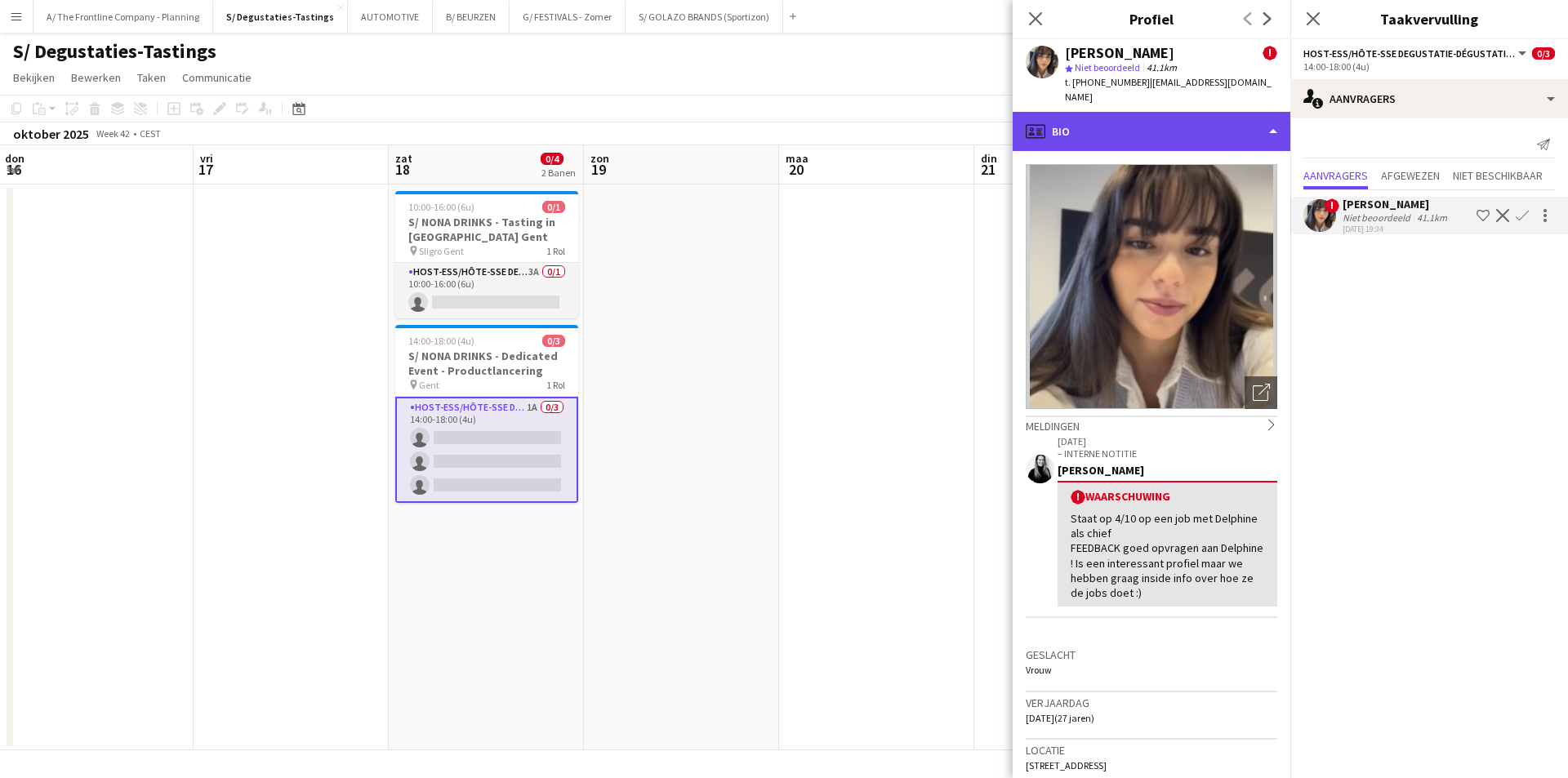
click at [1088, 112] on div "profile Bio" at bounding box center [1151, 131] width 277 height 39
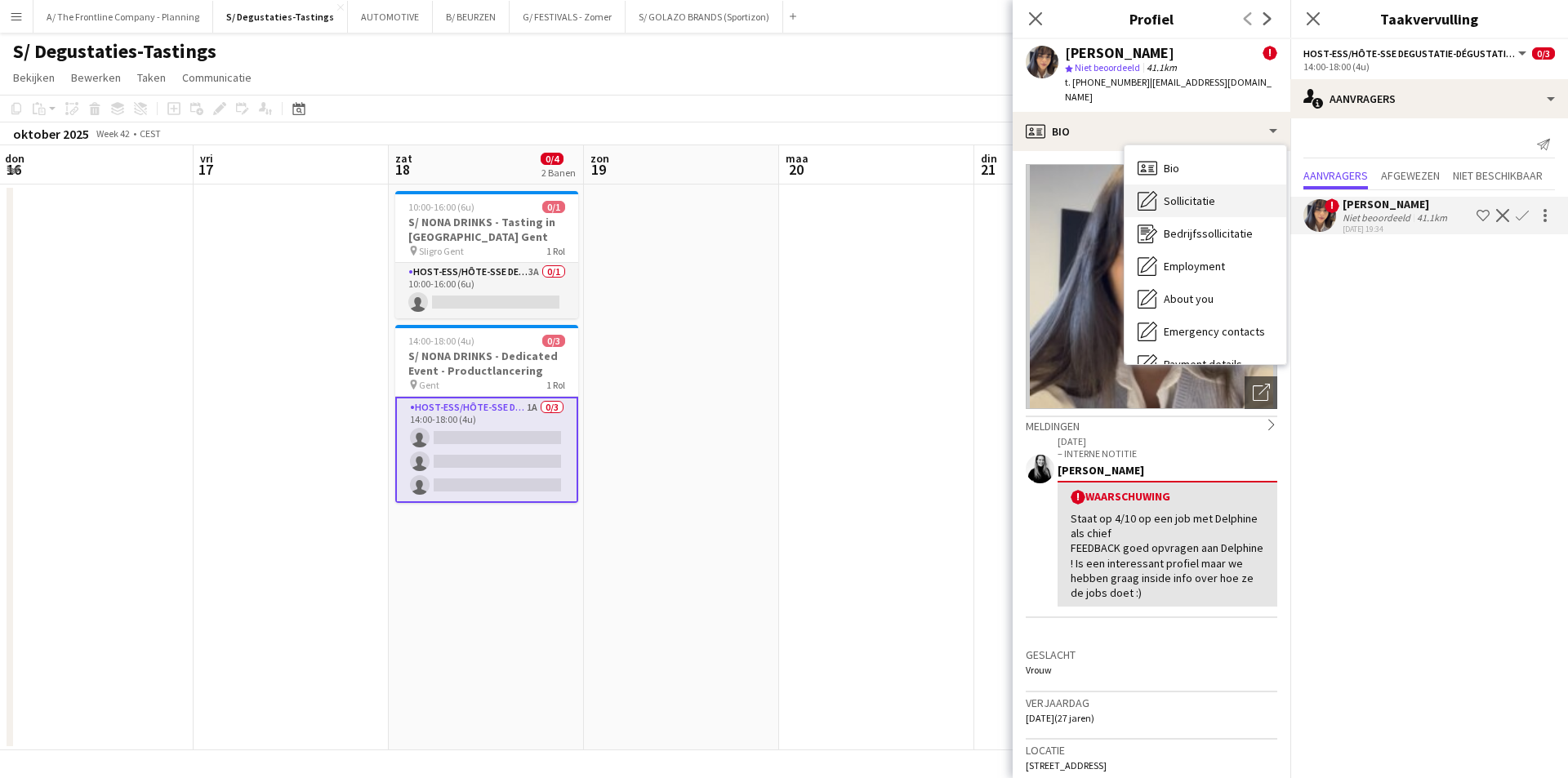
click at [1240, 188] on div "Sollicitatie Sollicitatie" at bounding box center [1205, 200] width 162 height 32
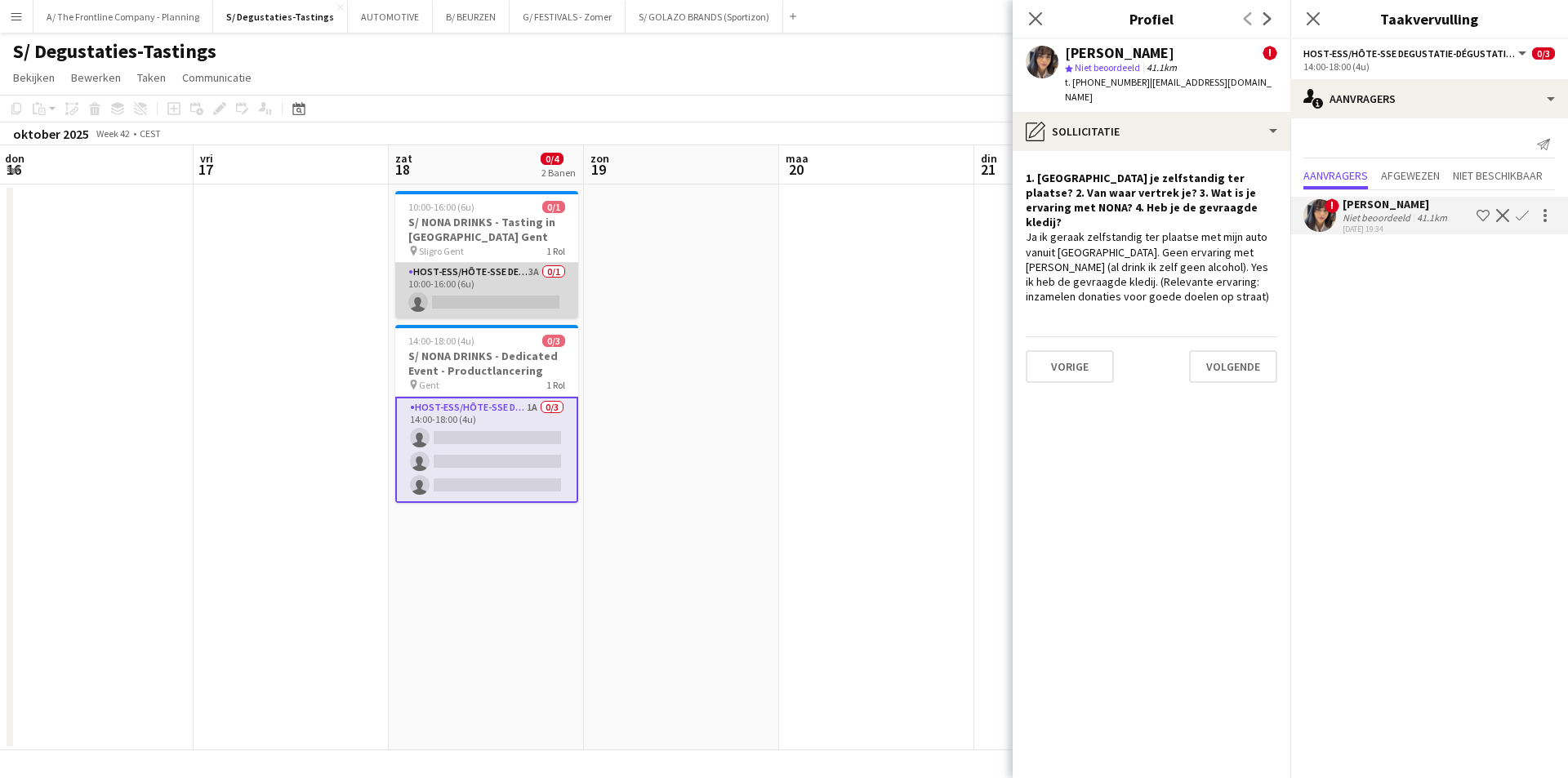
click at [528, 295] on app-card-role "Host-ess/Hôte-sse Degustatie-Dégustation 3A 0/1 10:00-16:00 (6u) single-neutral…" at bounding box center [486, 290] width 183 height 55
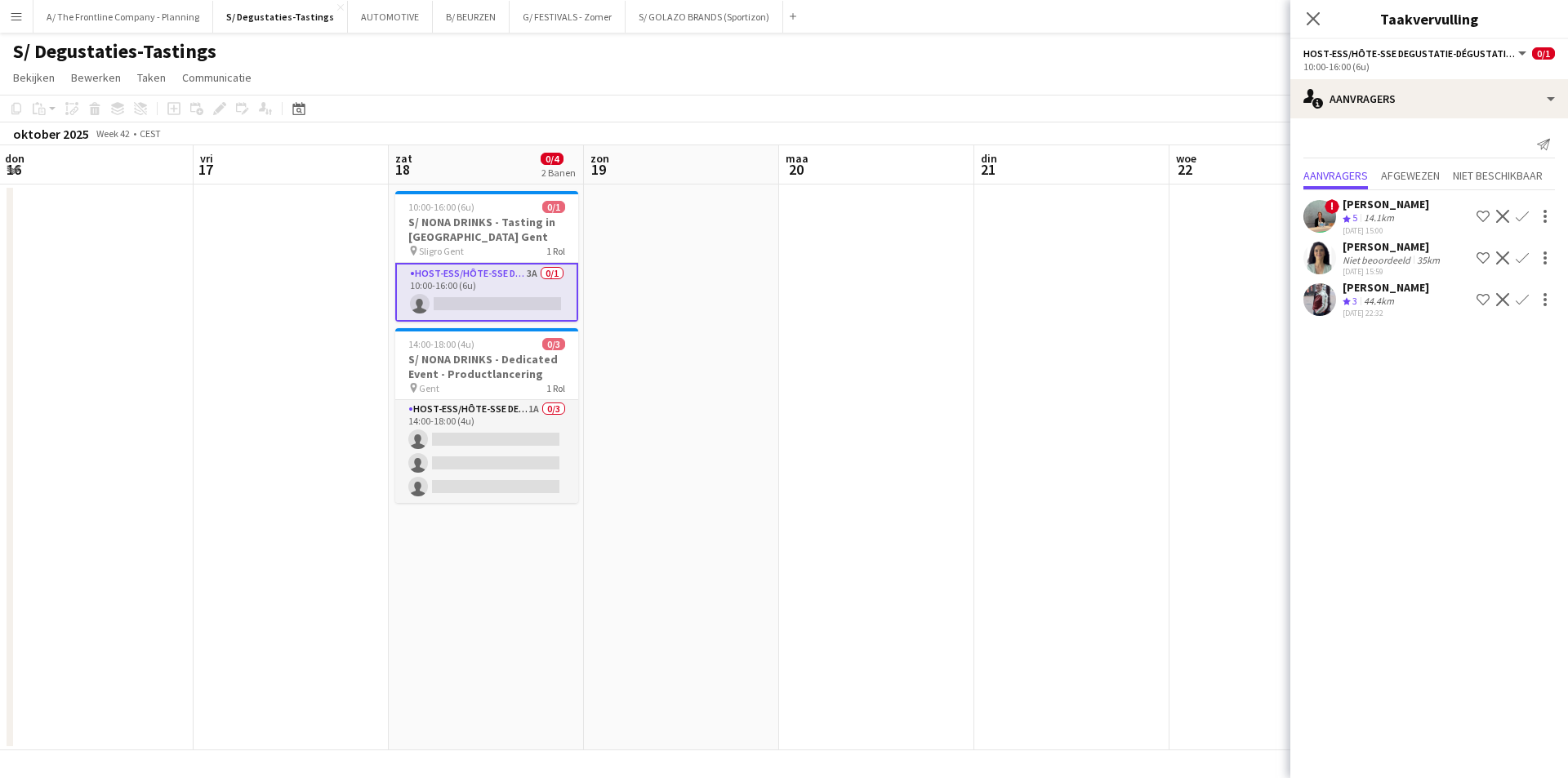
click at [1400, 244] on div "[PERSON_NAME]" at bounding box center [1392, 246] width 101 height 15
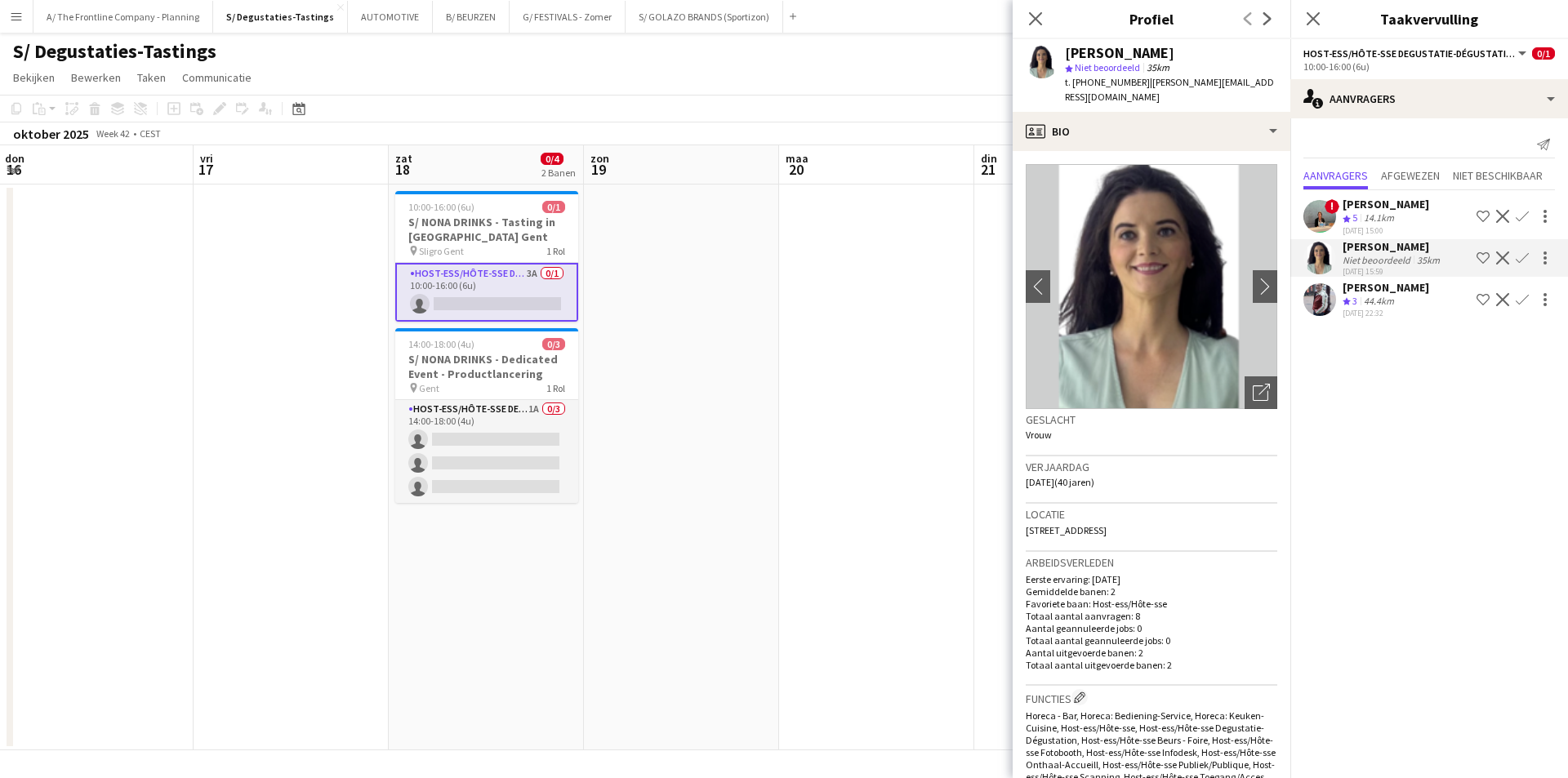
click at [505, 293] on app-card-role "Host-ess/Hôte-sse Degustatie-Dégustation 3A 0/1 10:00-16:00 (6u) single-neutral…" at bounding box center [486, 291] width 183 height 59
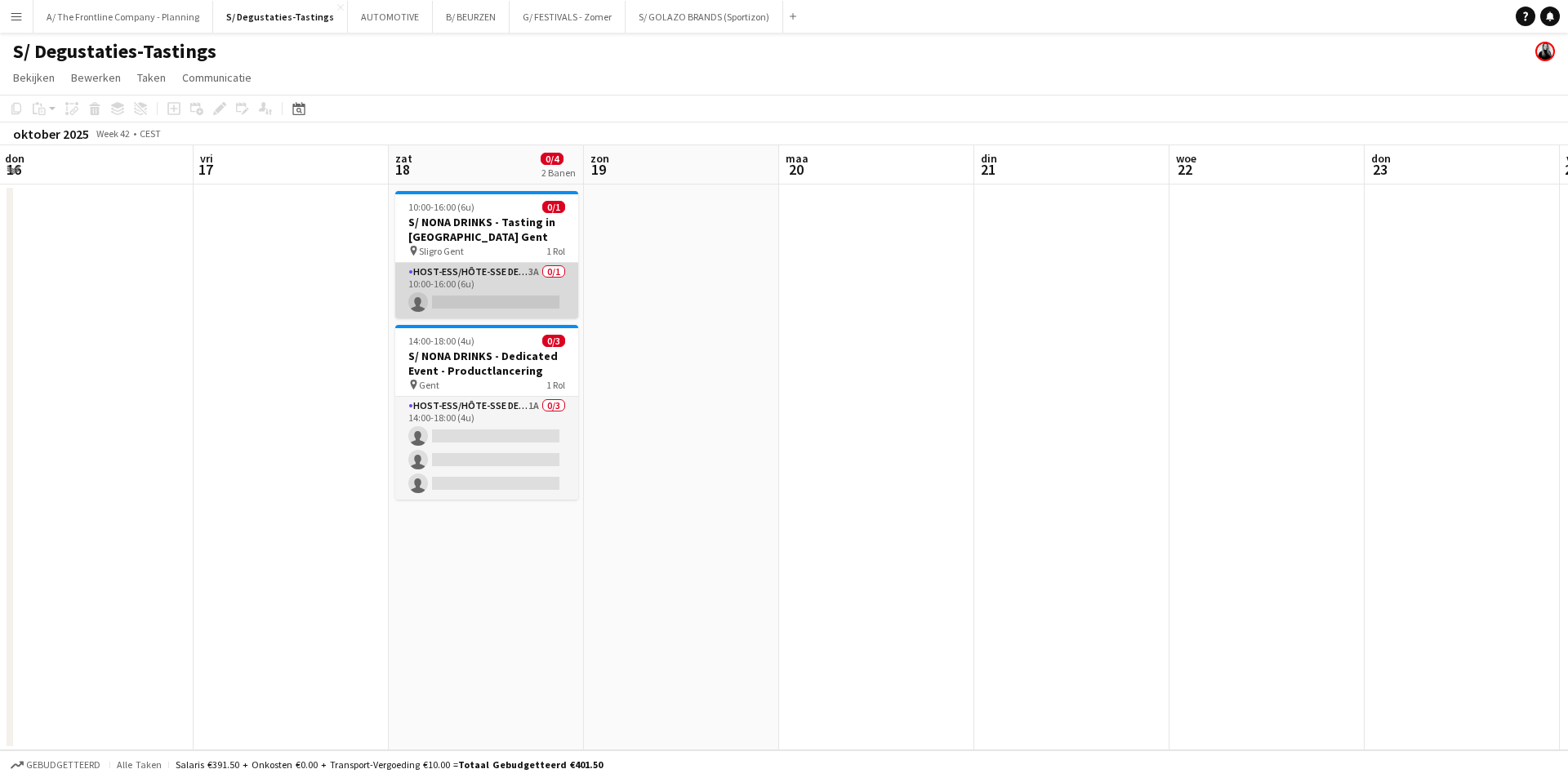
click at [505, 293] on app-card-role "Host-ess/Hôte-sse Degustatie-Dégustation 3A 0/1 10:00-16:00 (6u) single-neutral…" at bounding box center [486, 290] width 183 height 55
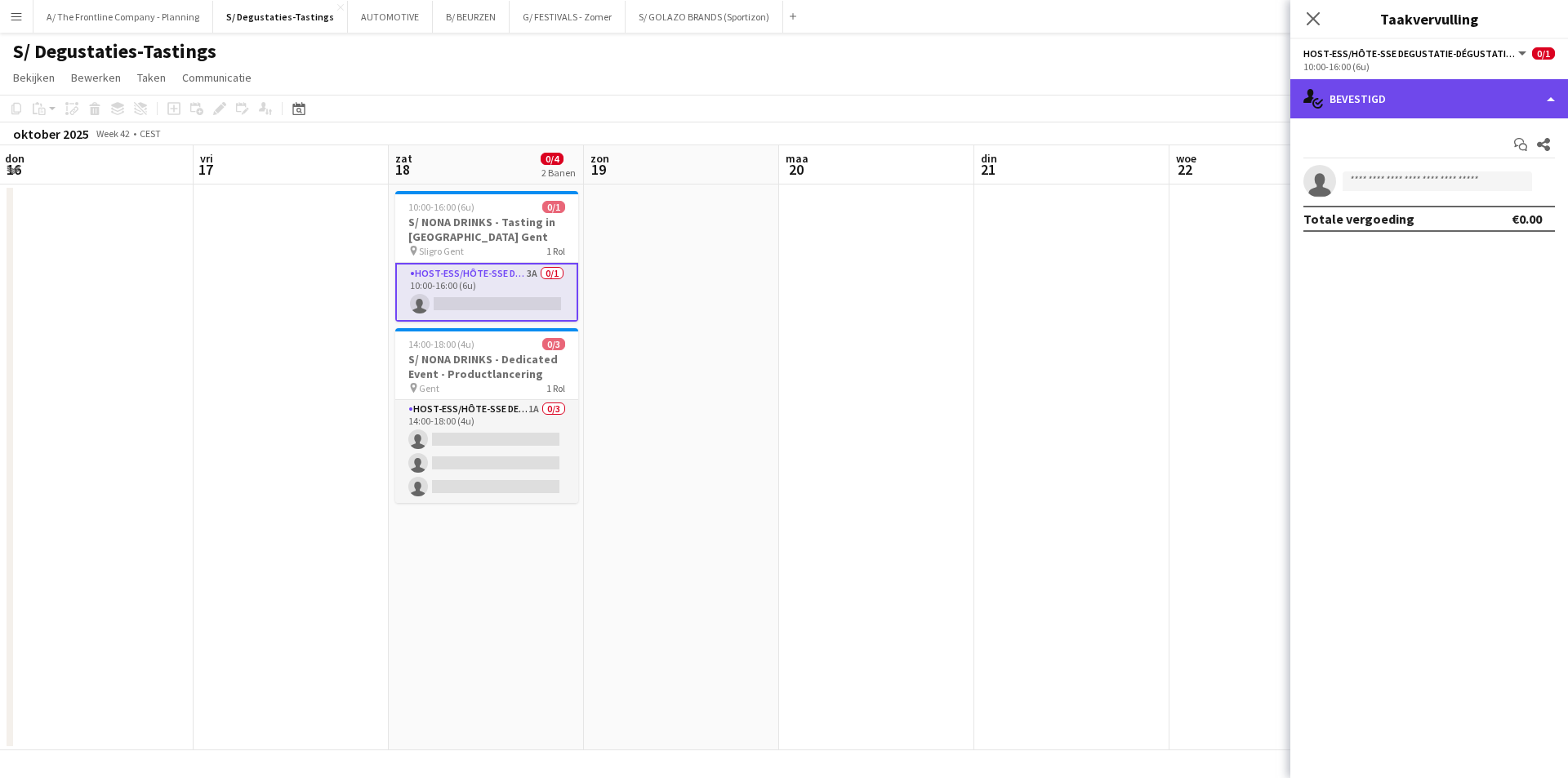
click at [1411, 94] on div "single-neutral-actions-check-2 Bevestigd" at bounding box center [1428, 99] width 277 height 39
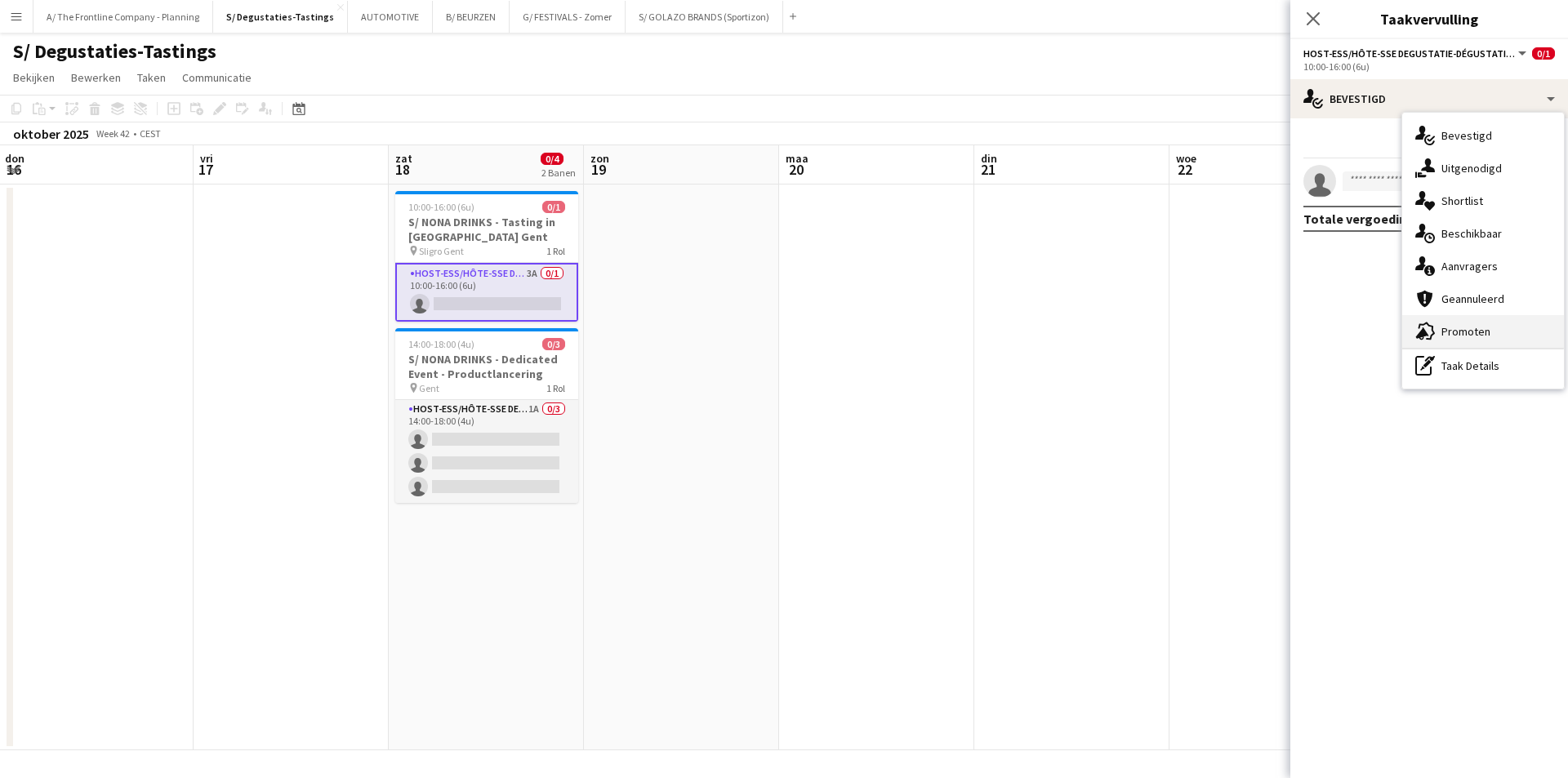
click at [1467, 326] on span "Promoten" at bounding box center [1466, 331] width 49 height 15
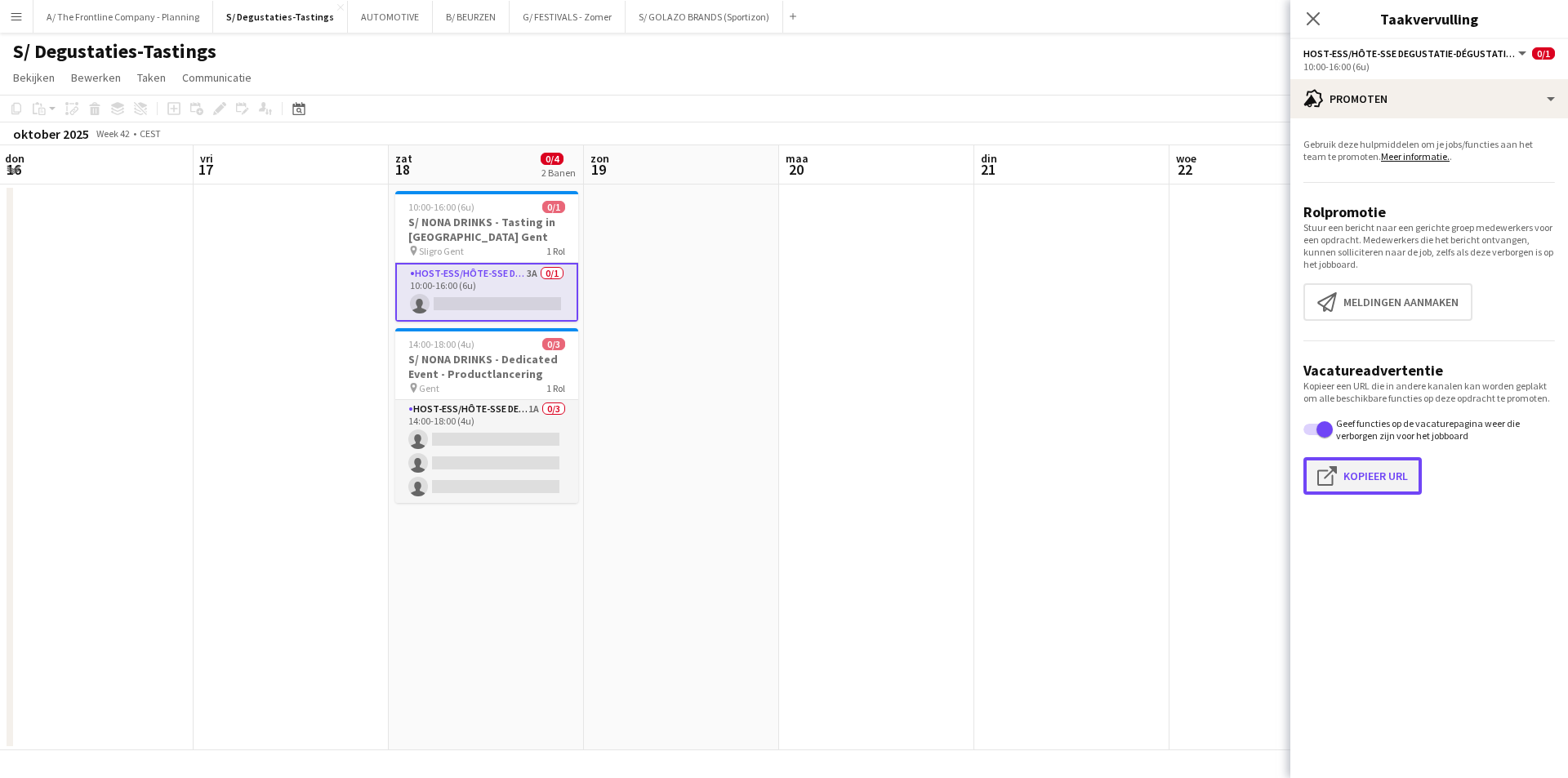
click at [1368, 473] on button "Klik om URL te kopiëren Kopieer URL" at bounding box center [1362, 476] width 118 height 38
click at [465, 375] on h3 "S/ NONA DRINKS - Dedicated Event - Productlancering" at bounding box center [486, 367] width 183 height 30
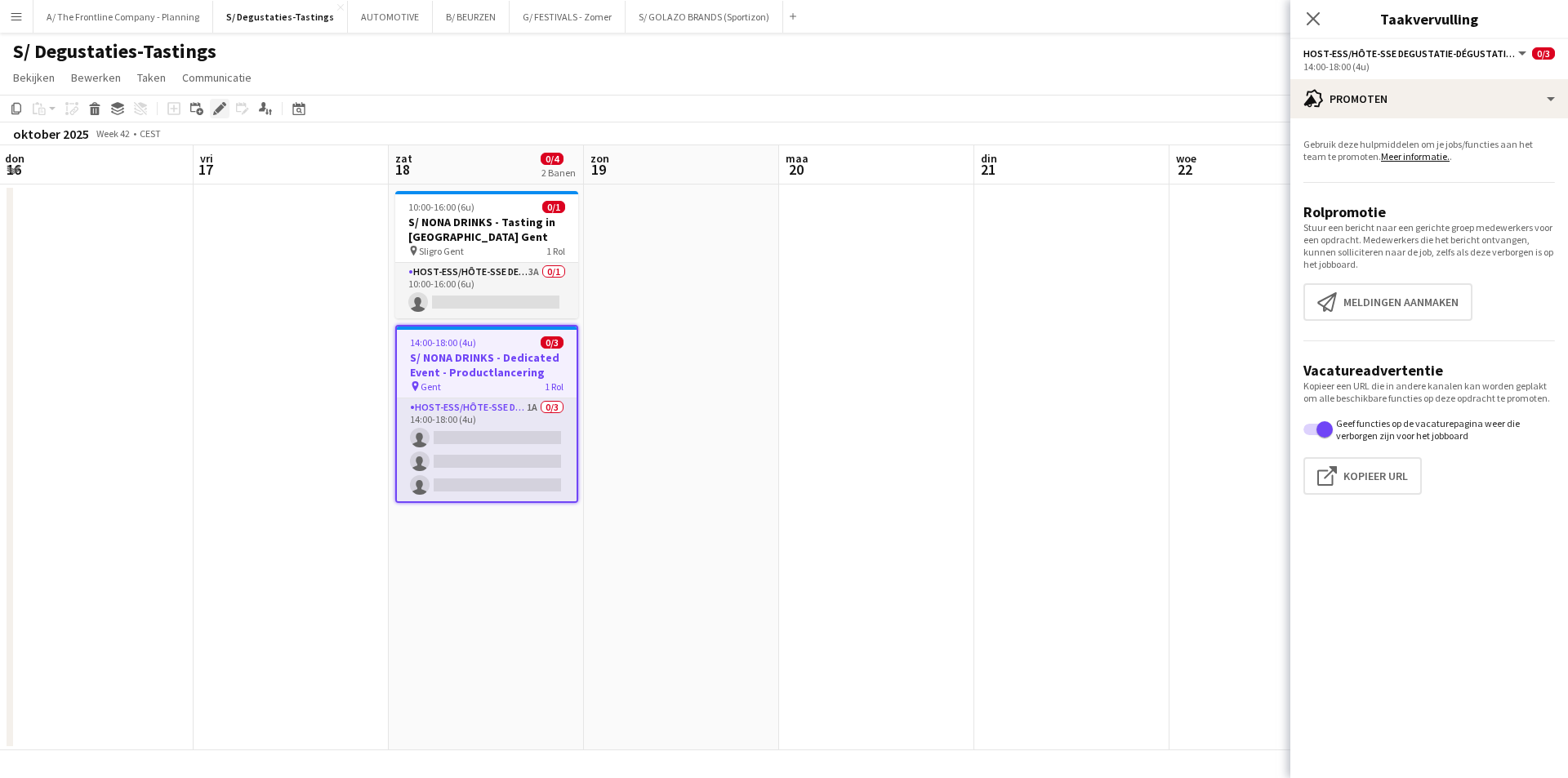
click at [218, 109] on icon at bounding box center [219, 109] width 9 height 9
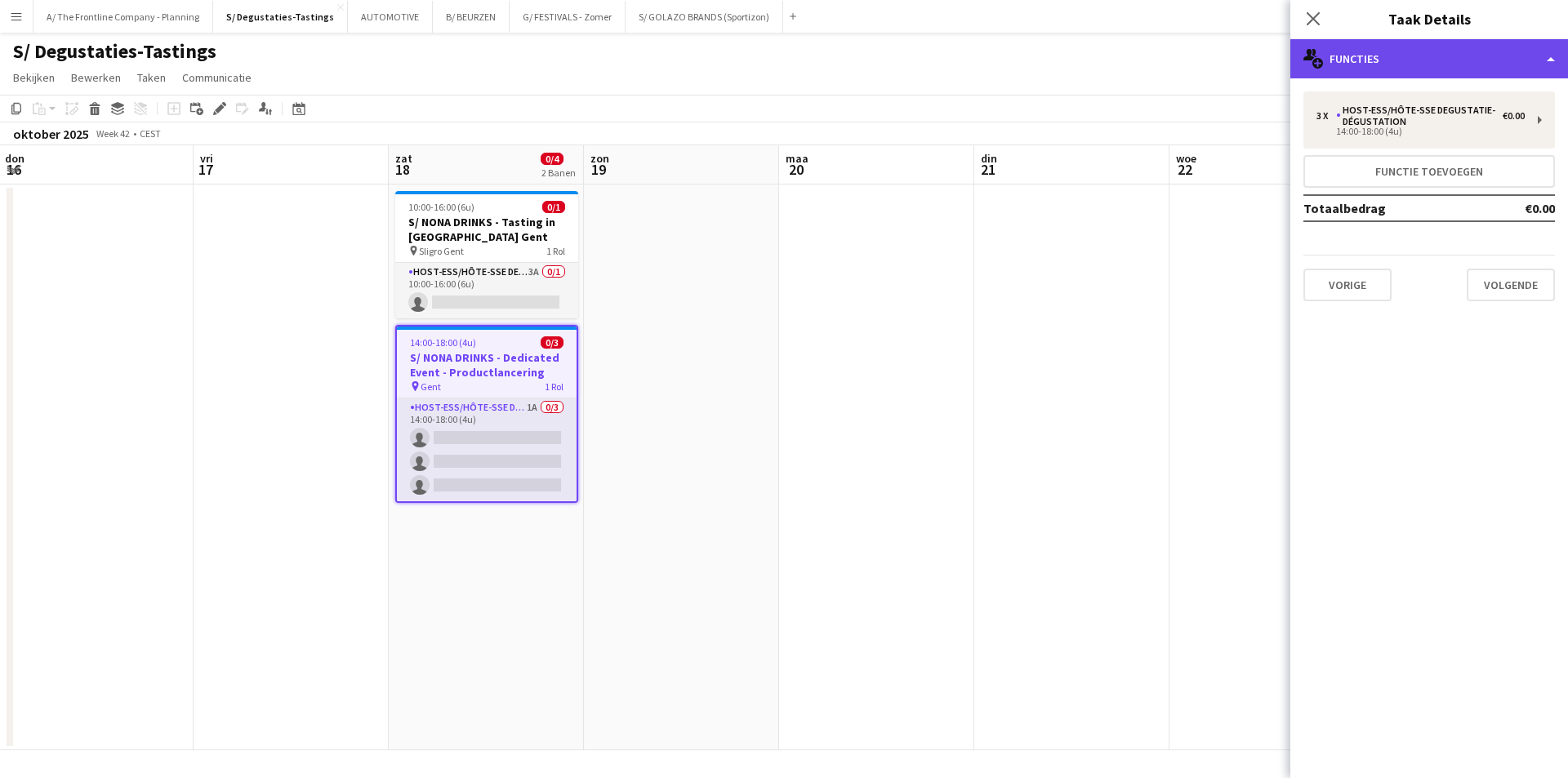
click at [1444, 64] on div "multiple-users-add Functies" at bounding box center [1428, 59] width 277 height 39
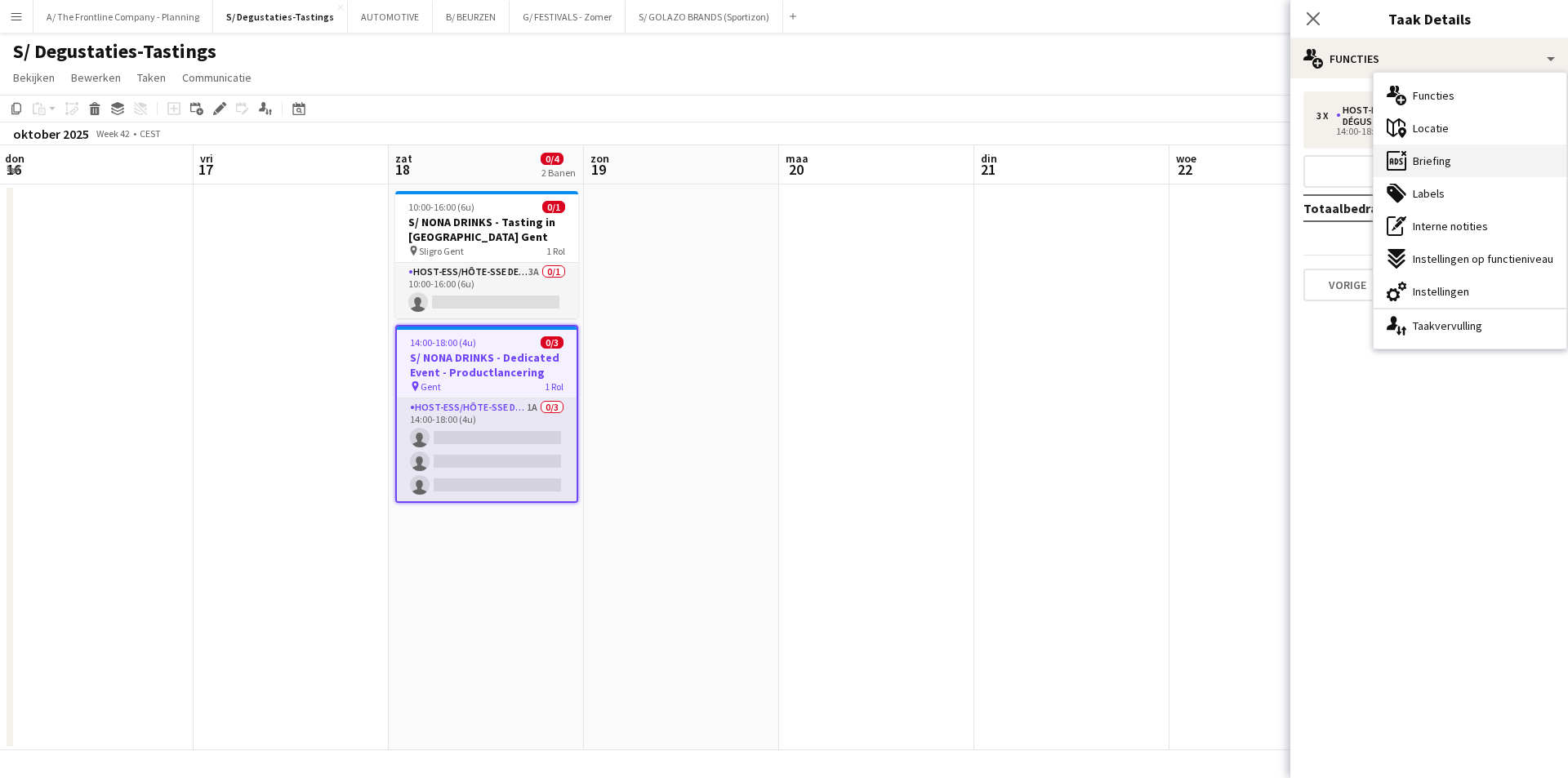
click at [1475, 164] on div "ads-window Briefing" at bounding box center [1469, 160] width 192 height 32
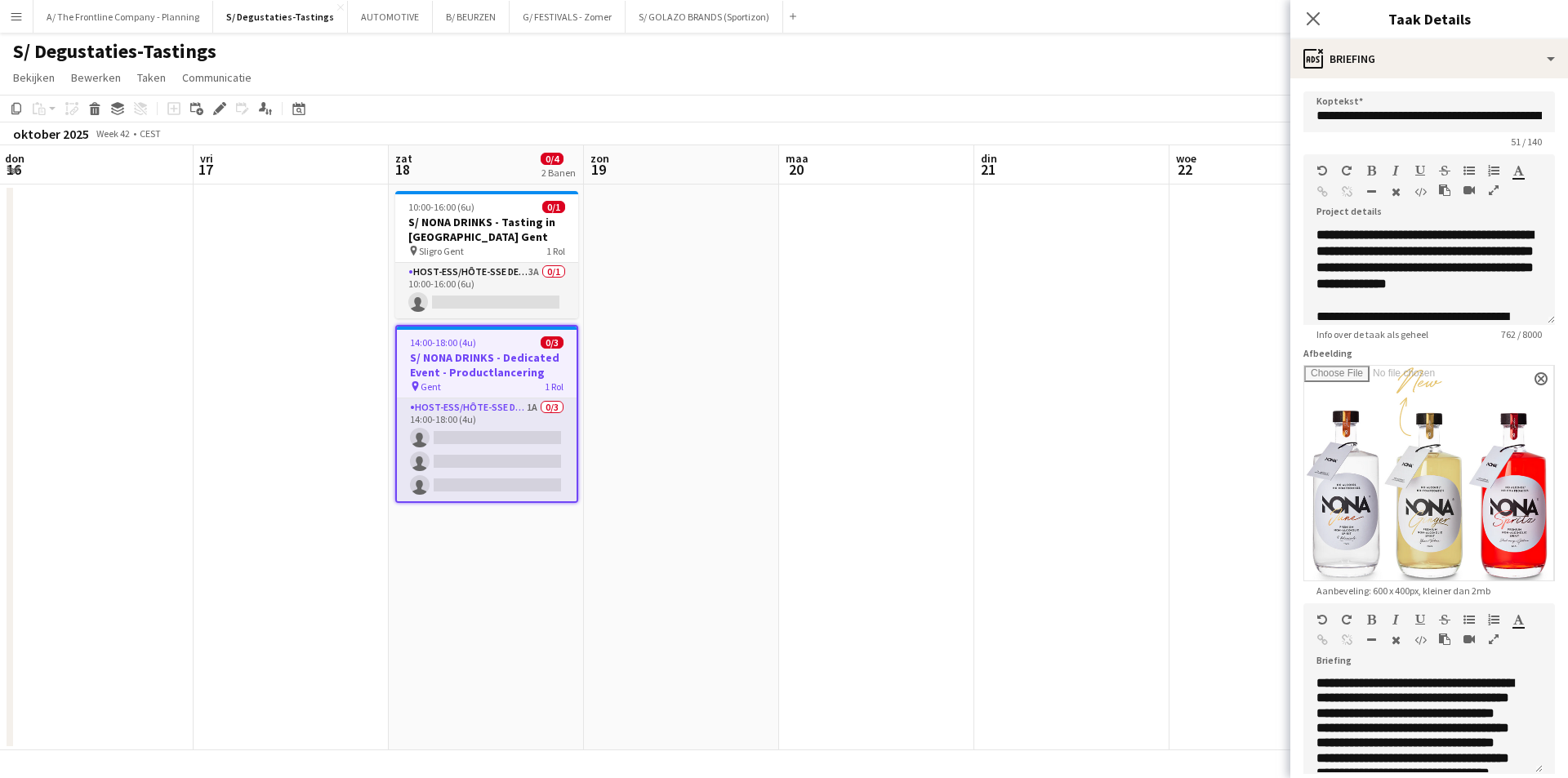
click at [1494, 634] on icon "button" at bounding box center [1493, 639] width 10 height 11
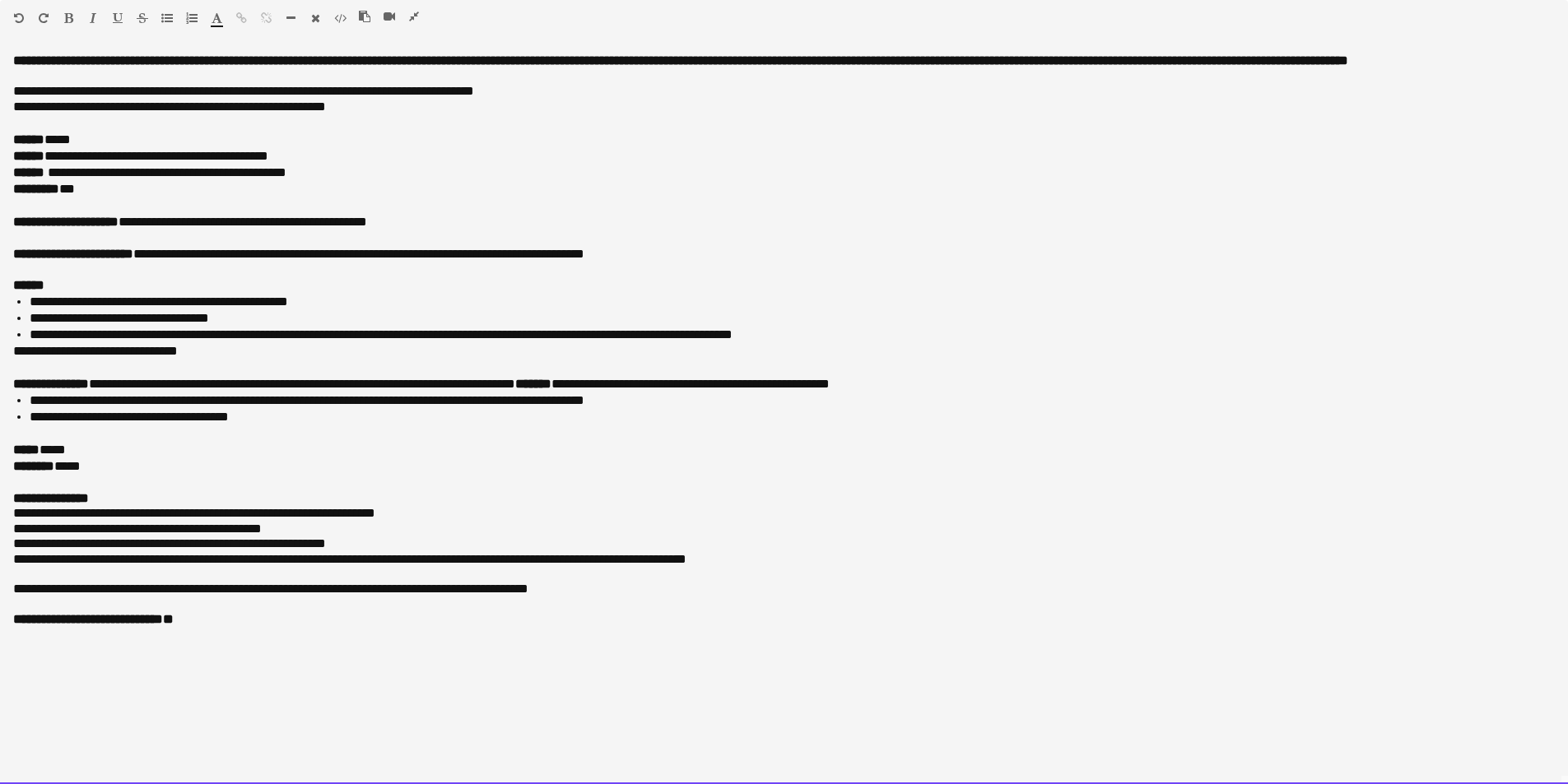
click at [157, 185] on div "******** ***" at bounding box center [784, 189] width 1542 height 17
drag, startPoint x: 68, startPoint y: 189, endPoint x: 572, endPoint y: 187, distance: 504.0
click at [498, 187] on b "**********" at bounding box center [278, 189] width 440 height 12
click at [166, 188] on b "**********" at bounding box center [278, 189] width 440 height 12
click at [181, 184] on b "**********" at bounding box center [236, 189] width 356 height 12
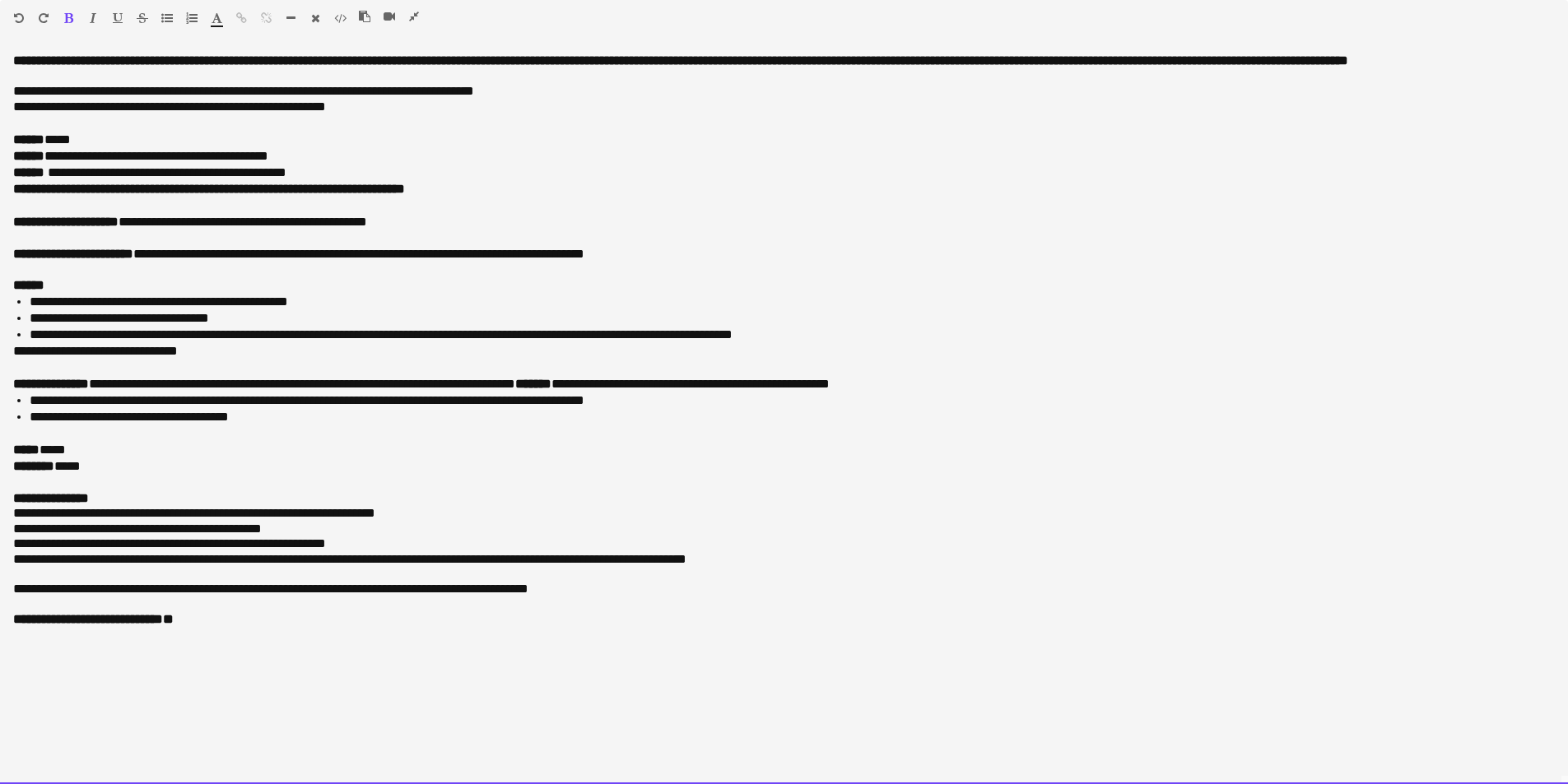
click at [484, 184] on div "**********" at bounding box center [784, 189] width 1542 height 17
click at [519, 190] on div "**********" at bounding box center [784, 189] width 1542 height 17
click at [44, 195] on span "********" at bounding box center [35, 189] width 45 height 12
click at [20, 208] on div at bounding box center [784, 205] width 1542 height 17
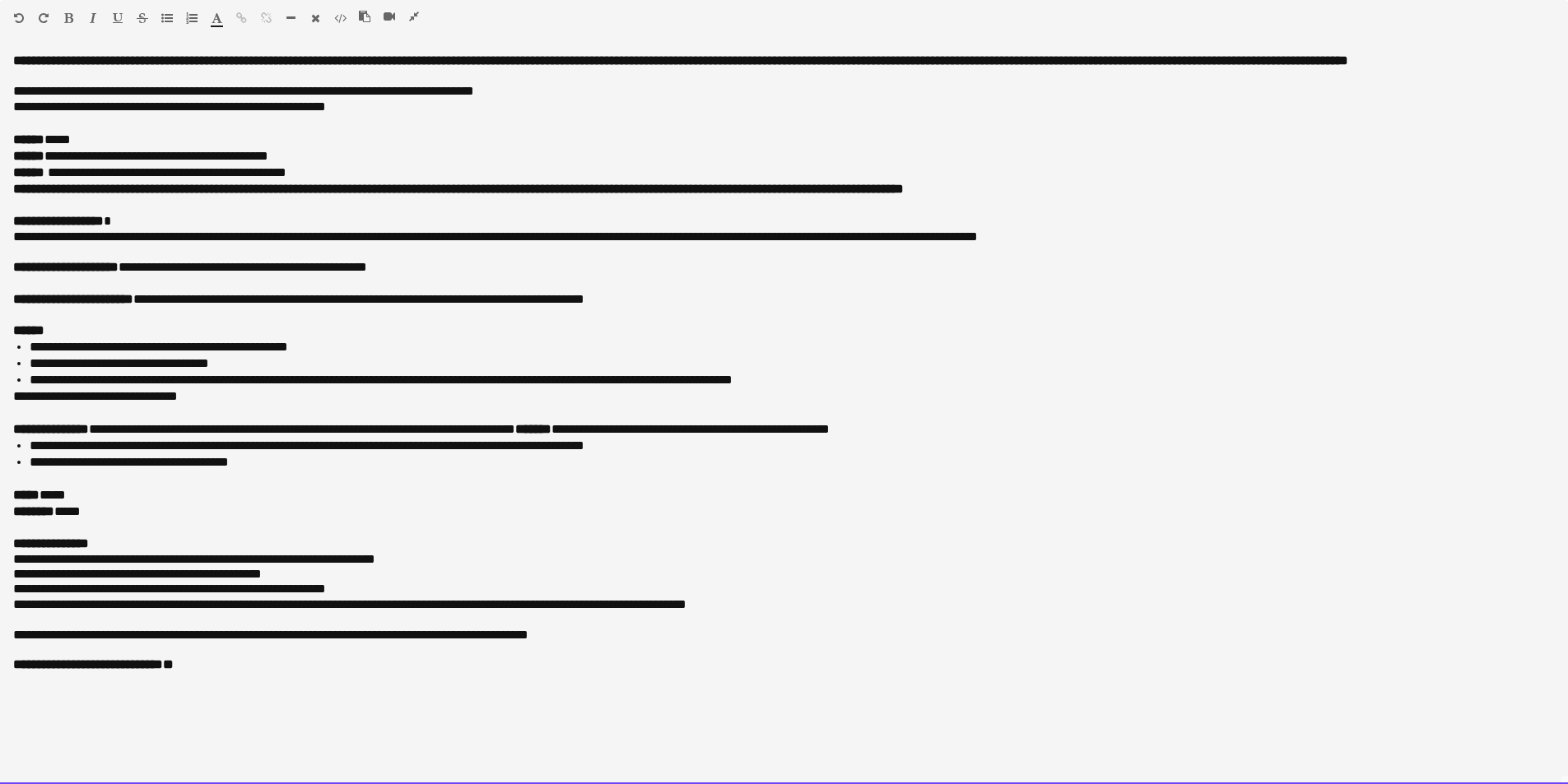
click at [28, 207] on div at bounding box center [784, 205] width 1542 height 17
drag, startPoint x: 68, startPoint y: 194, endPoint x: 1212, endPoint y: 202, distance: 1144.0
click at [1212, 202] on div "**********" at bounding box center [784, 197] width 1542 height 33
click at [482, 224] on p "**********" at bounding box center [784, 221] width 1542 height 15
click at [165, 301] on span "**********" at bounding box center [363, 299] width 440 height 12
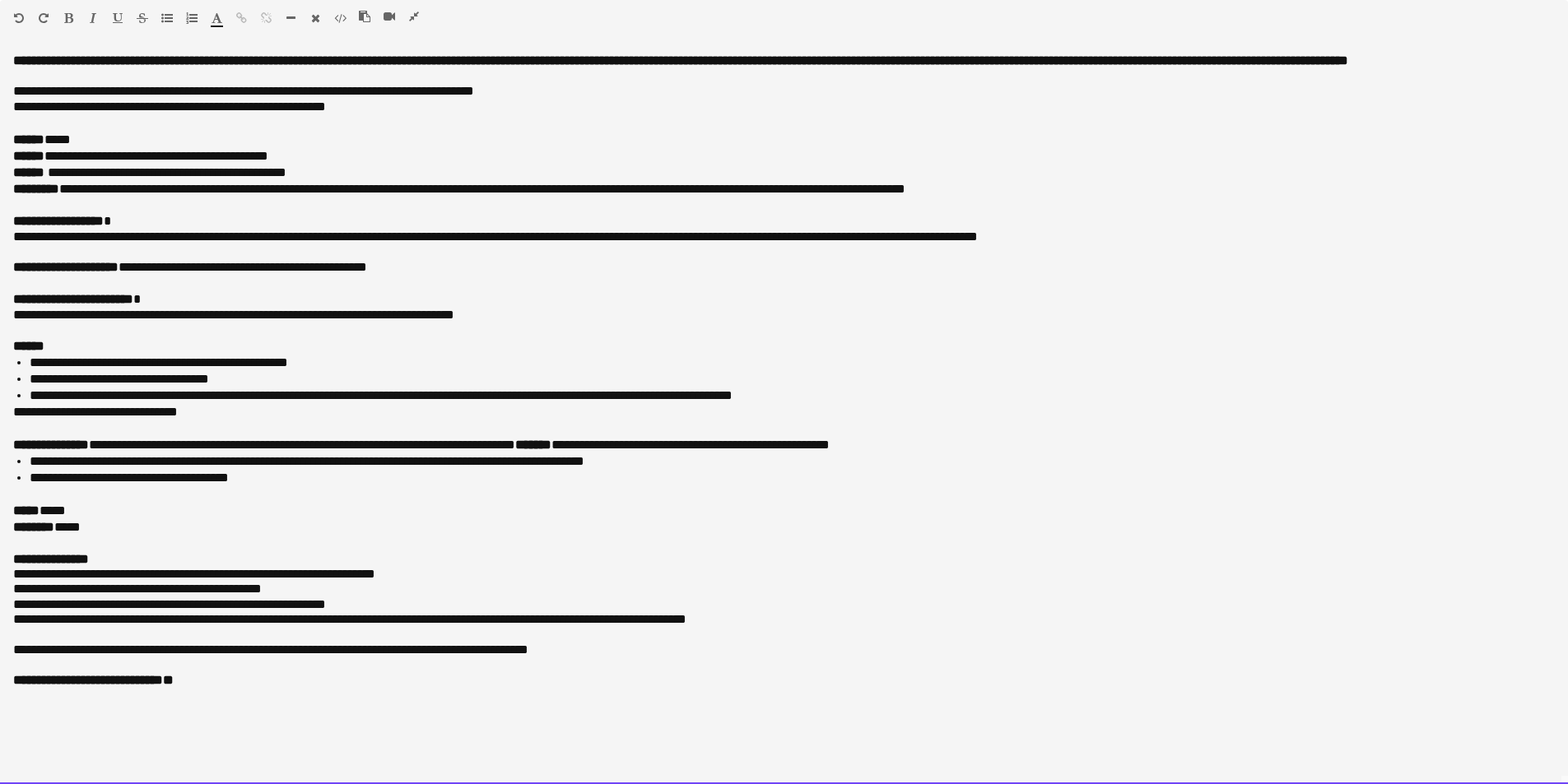
click at [315, 295] on p "**********" at bounding box center [784, 299] width 1542 height 15
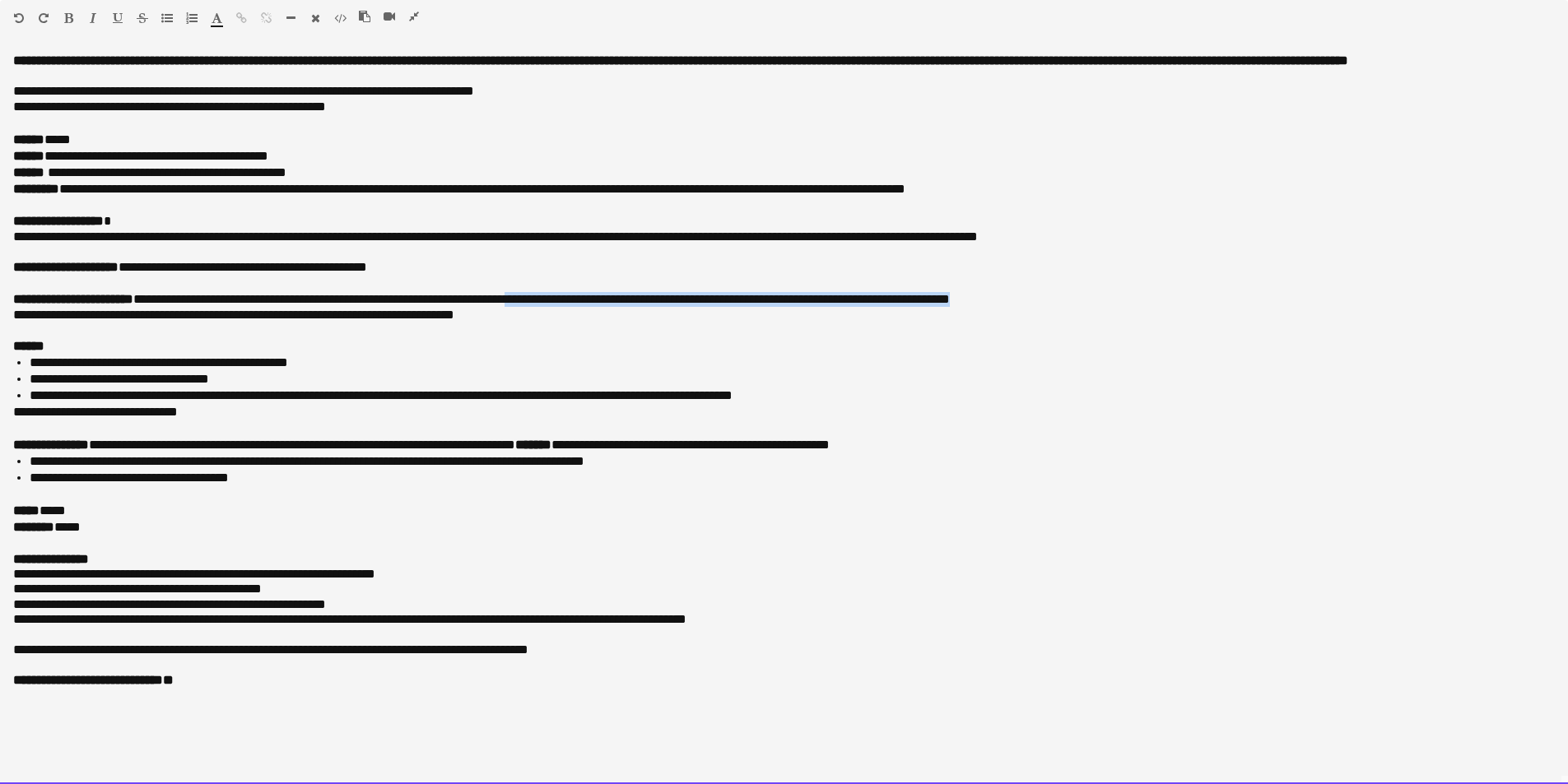
drag, startPoint x: 552, startPoint y: 301, endPoint x: 1039, endPoint y: 302, distance: 487.0
click at [1039, 302] on p "**********" at bounding box center [784, 299] width 1542 height 15
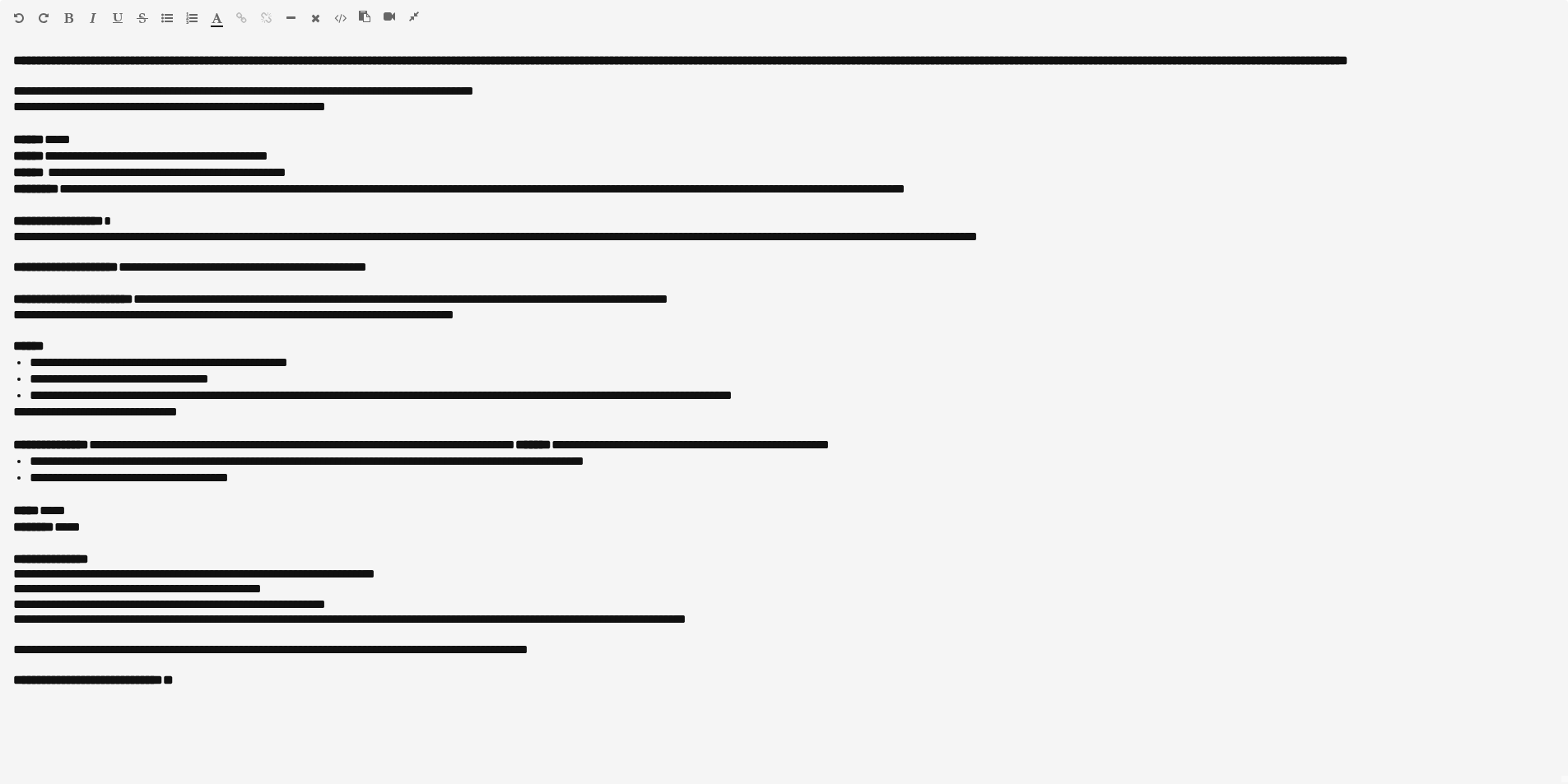
scroll to position [82, 0]
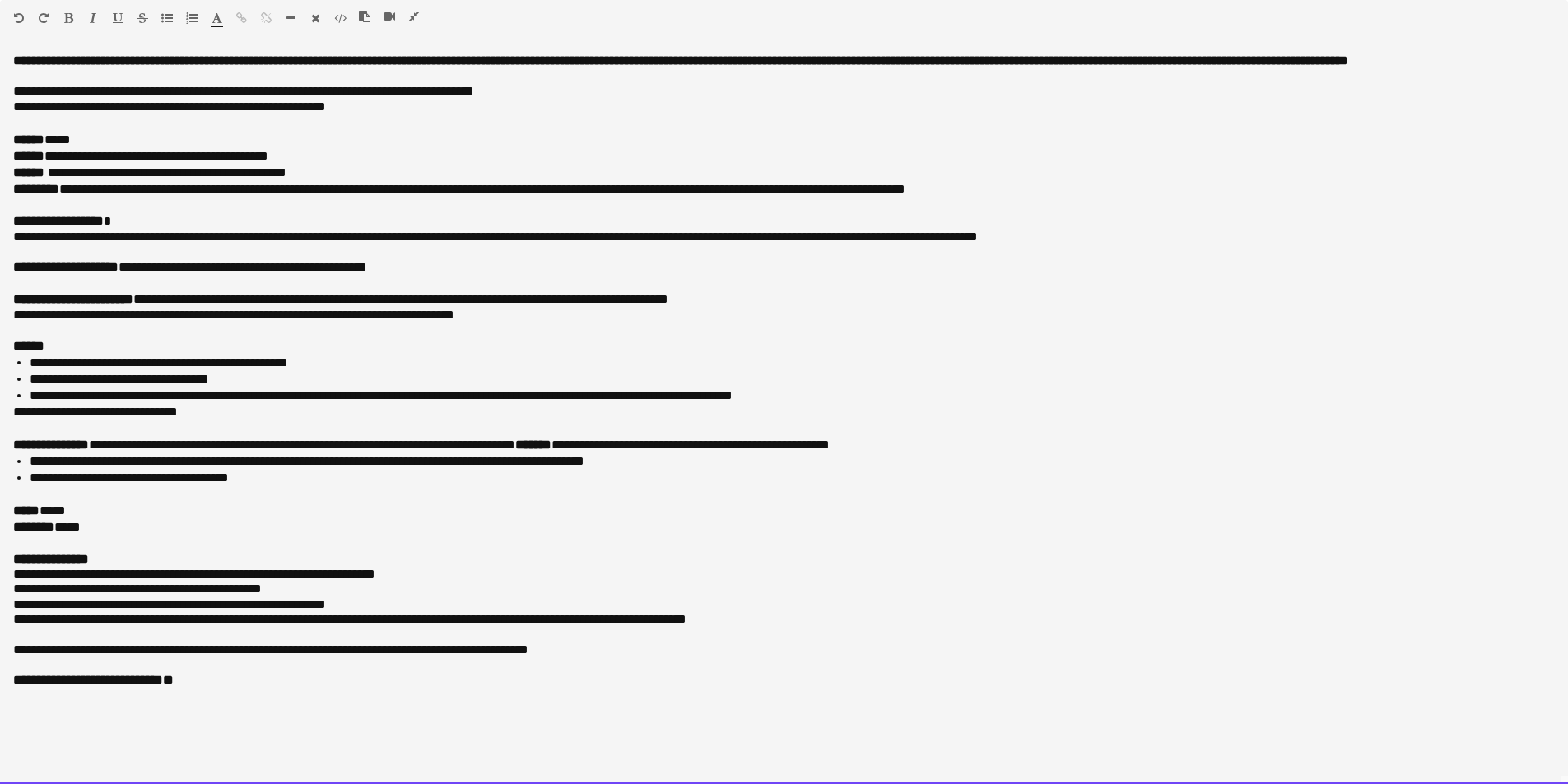
click at [147, 516] on div "***** *****" at bounding box center [784, 511] width 1542 height 17
click at [101, 536] on div at bounding box center [784, 543] width 1542 height 17
click at [101, 523] on div "******** * ***" at bounding box center [784, 527] width 1542 height 17
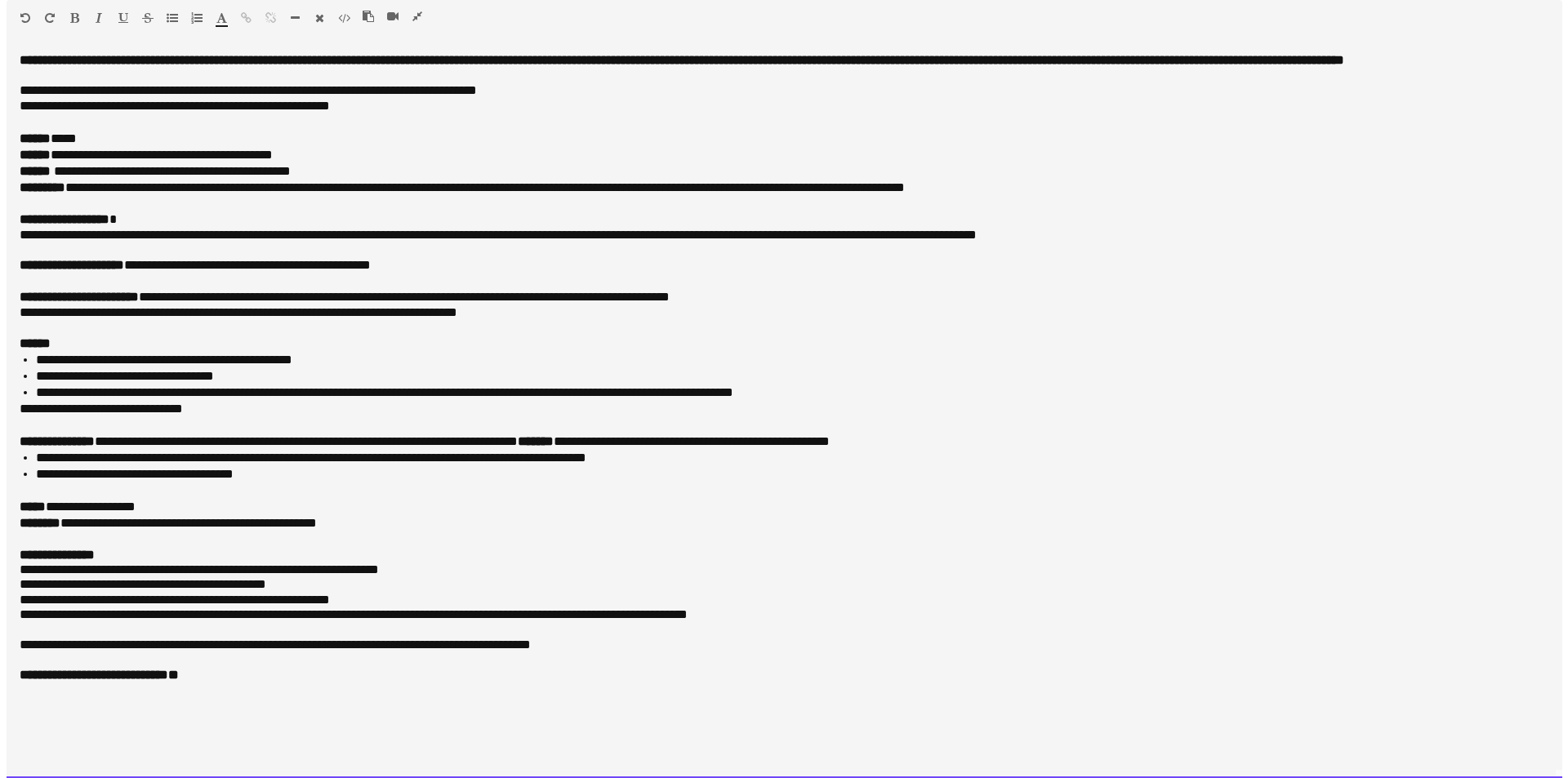
scroll to position [0, 0]
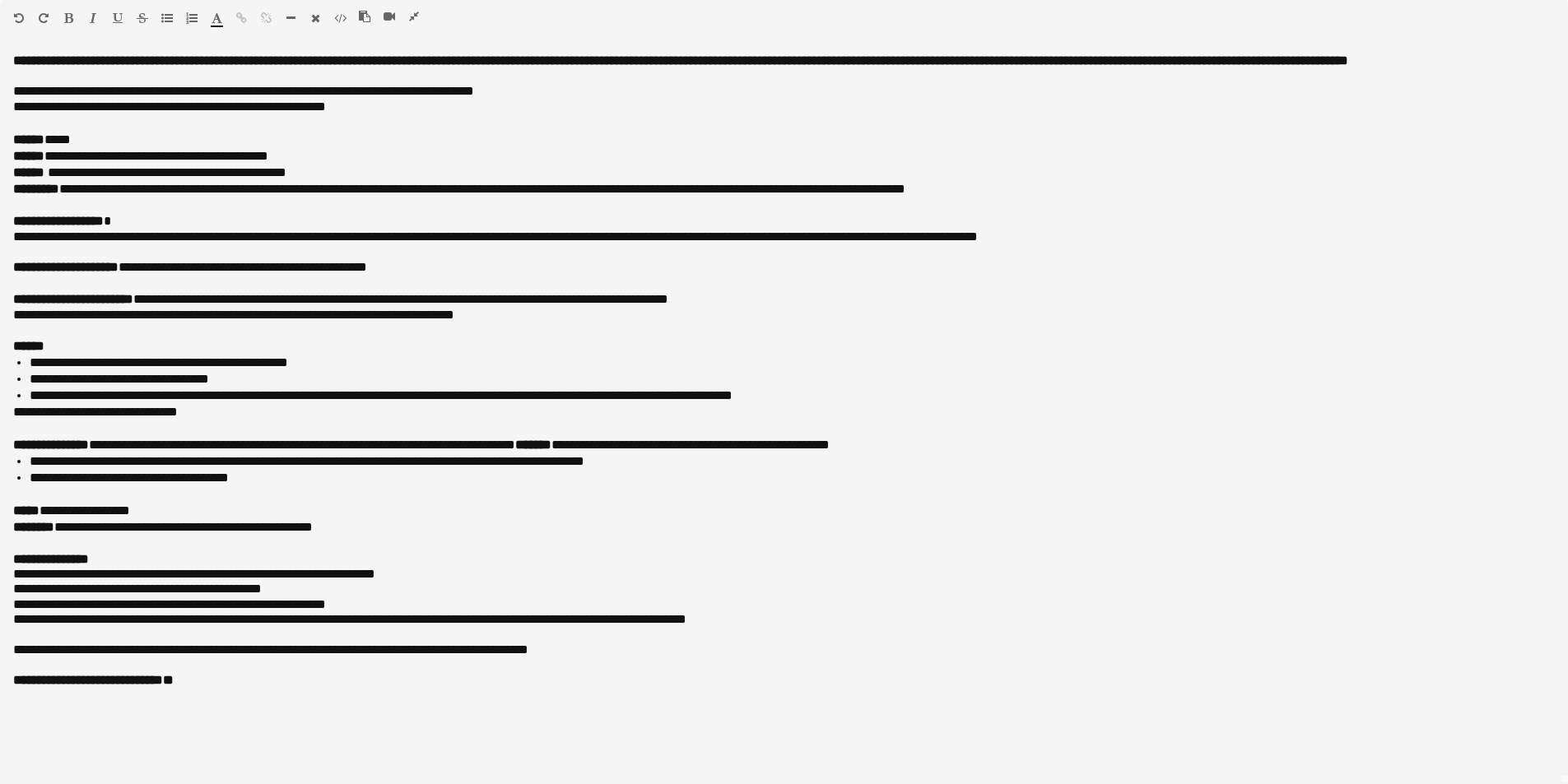
click at [416, 14] on icon "button" at bounding box center [414, 16] width 10 height 11
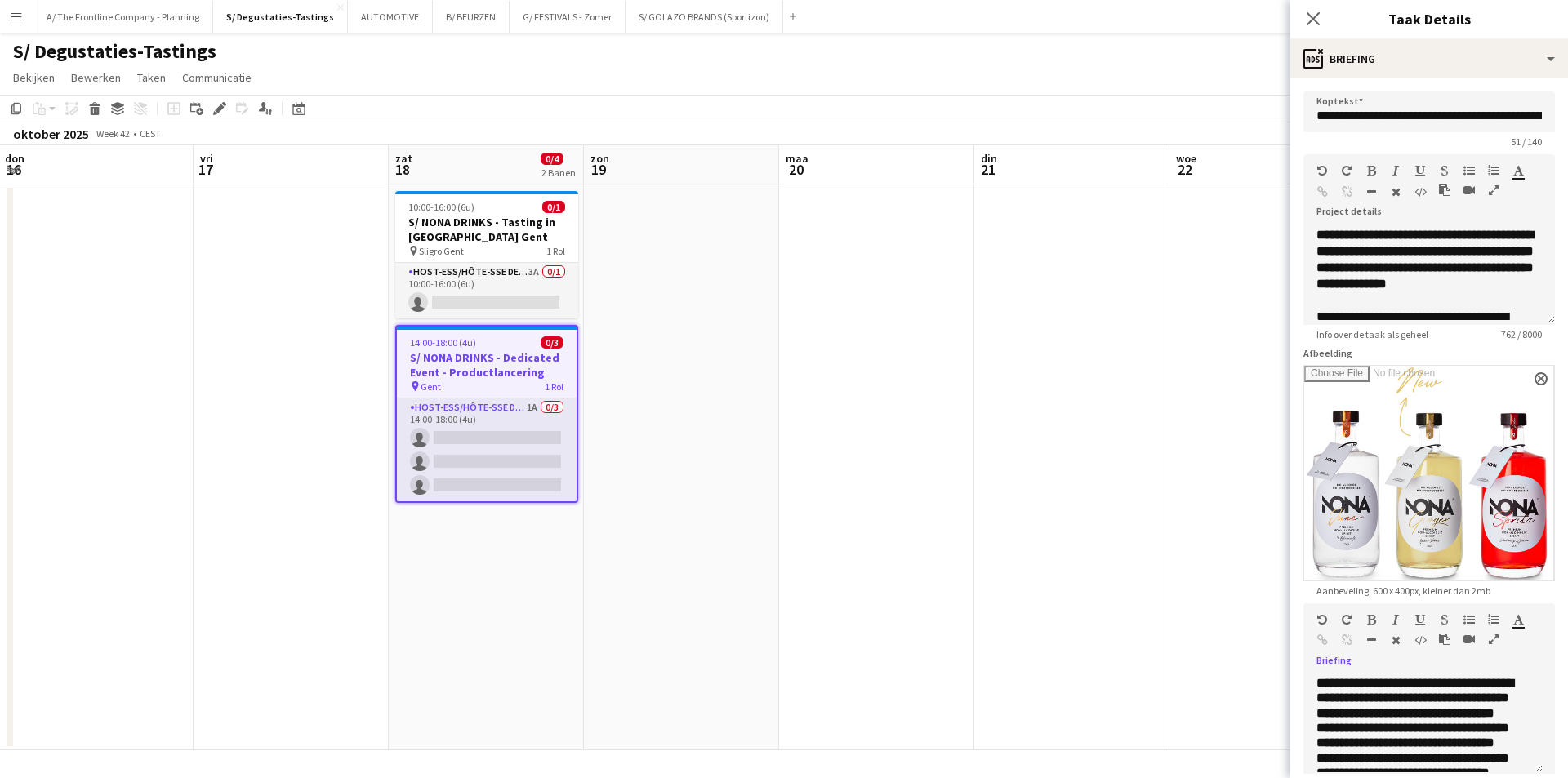
click at [705, 426] on app-date-cell at bounding box center [681, 467] width 195 height 566
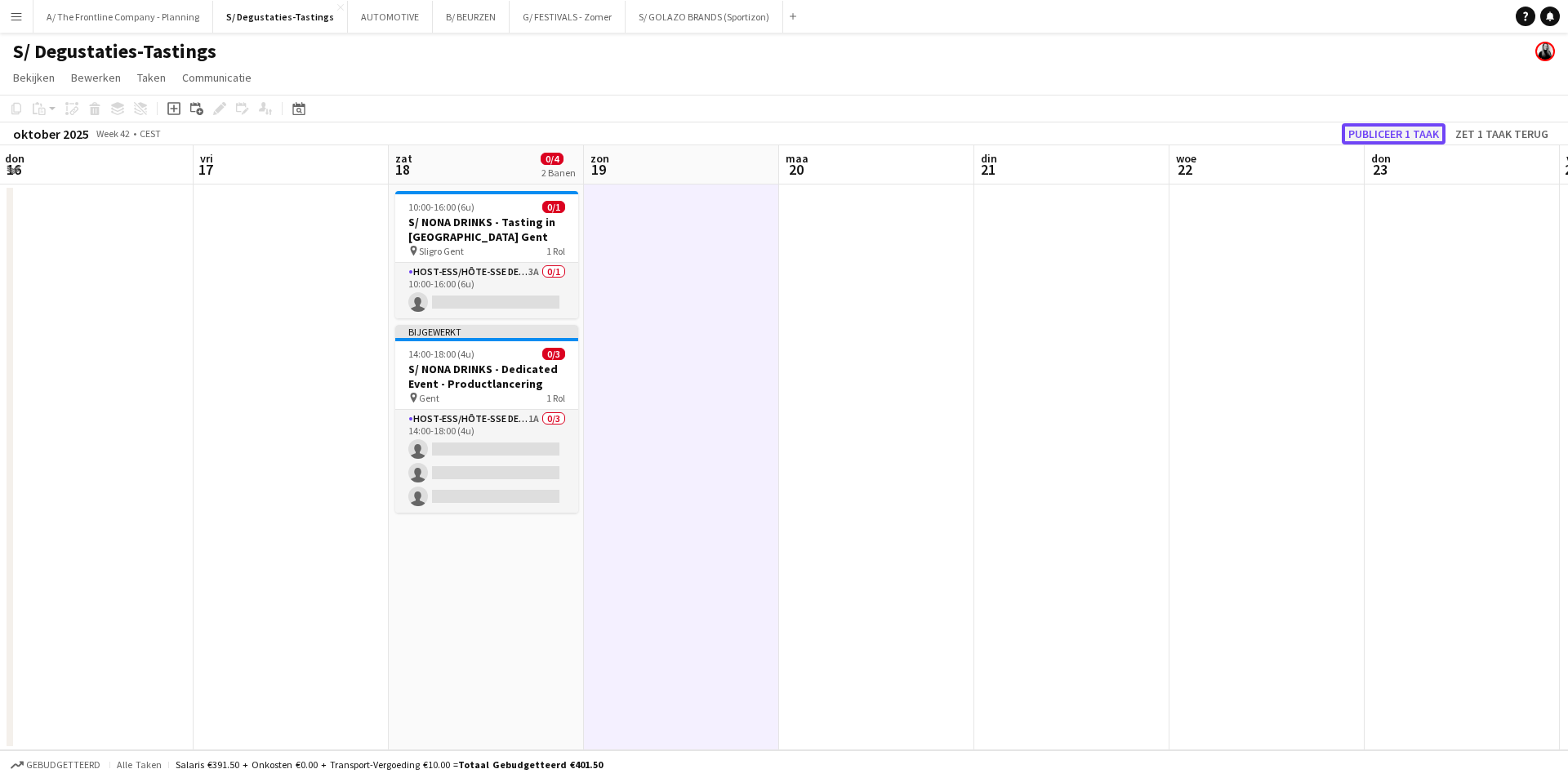
click at [1421, 128] on button "Publiceer 1 taak" at bounding box center [1393, 134] width 104 height 21
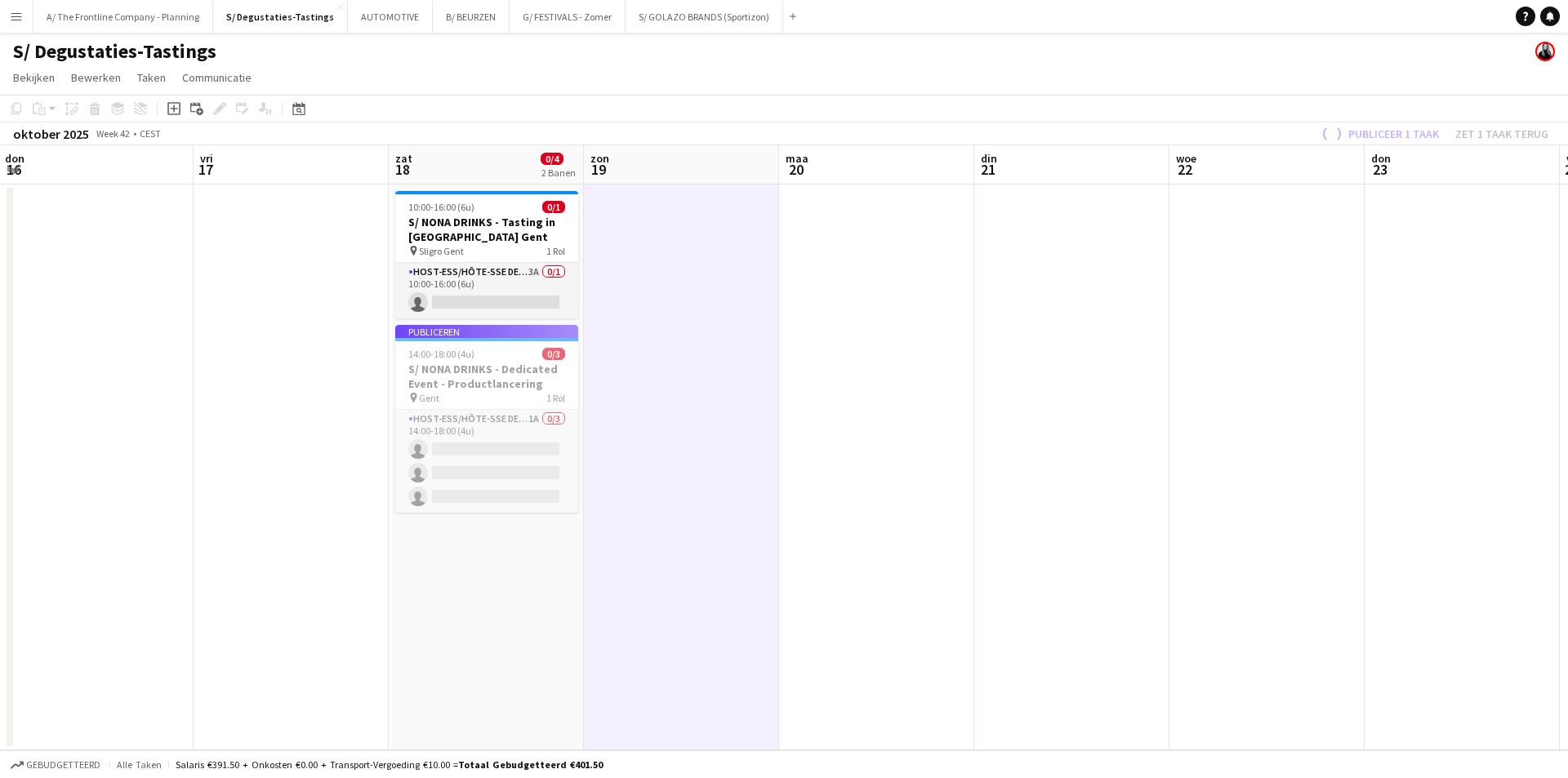
click at [472, 442] on app-card-role "Host-ess/Hôte-sse Degustatie-Dégustation 1A 0/3 14:00-18:00 (4u) single-neutral…" at bounding box center [486, 461] width 183 height 103
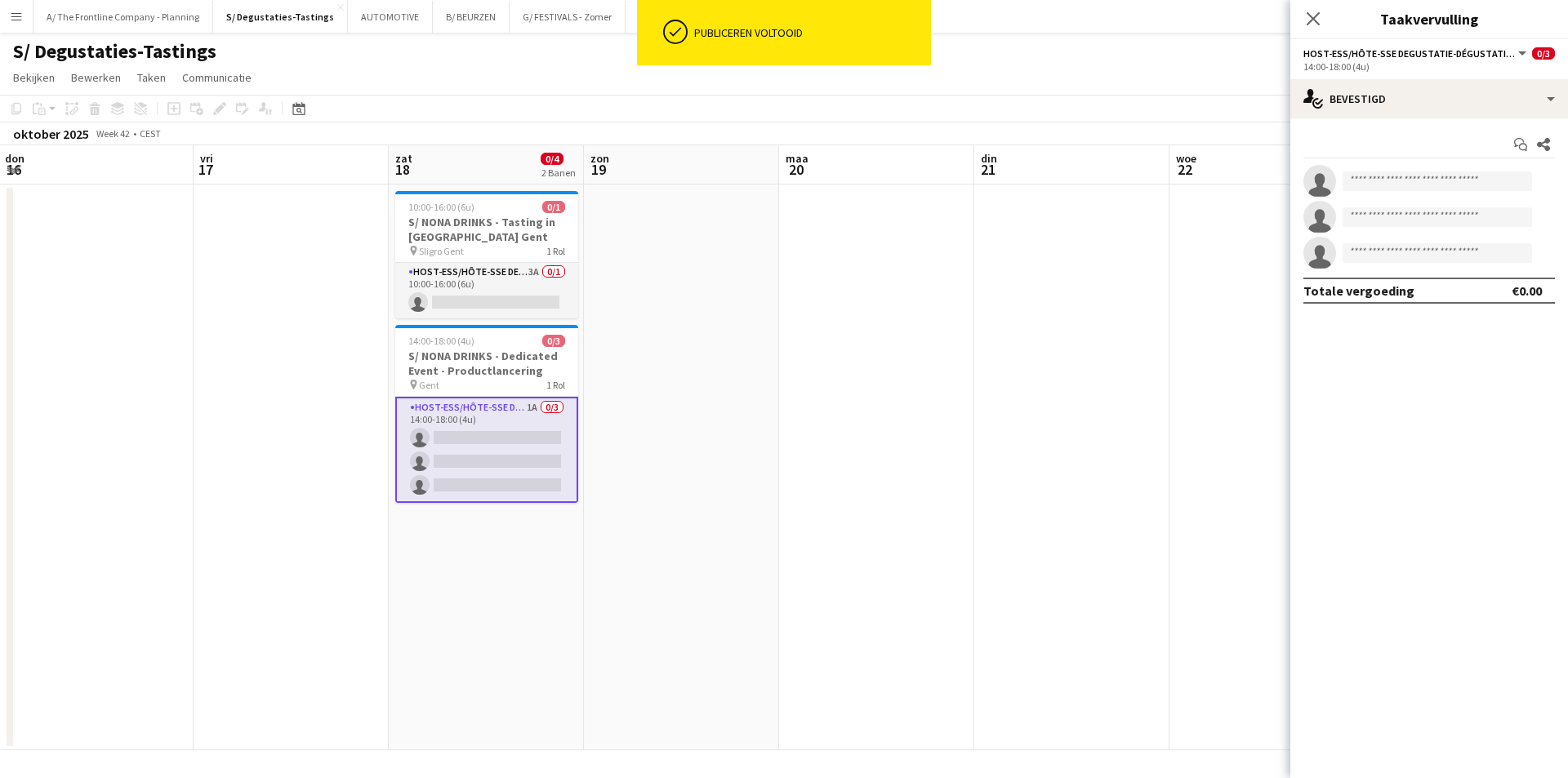
click at [740, 393] on app-date-cell at bounding box center [681, 467] width 195 height 566
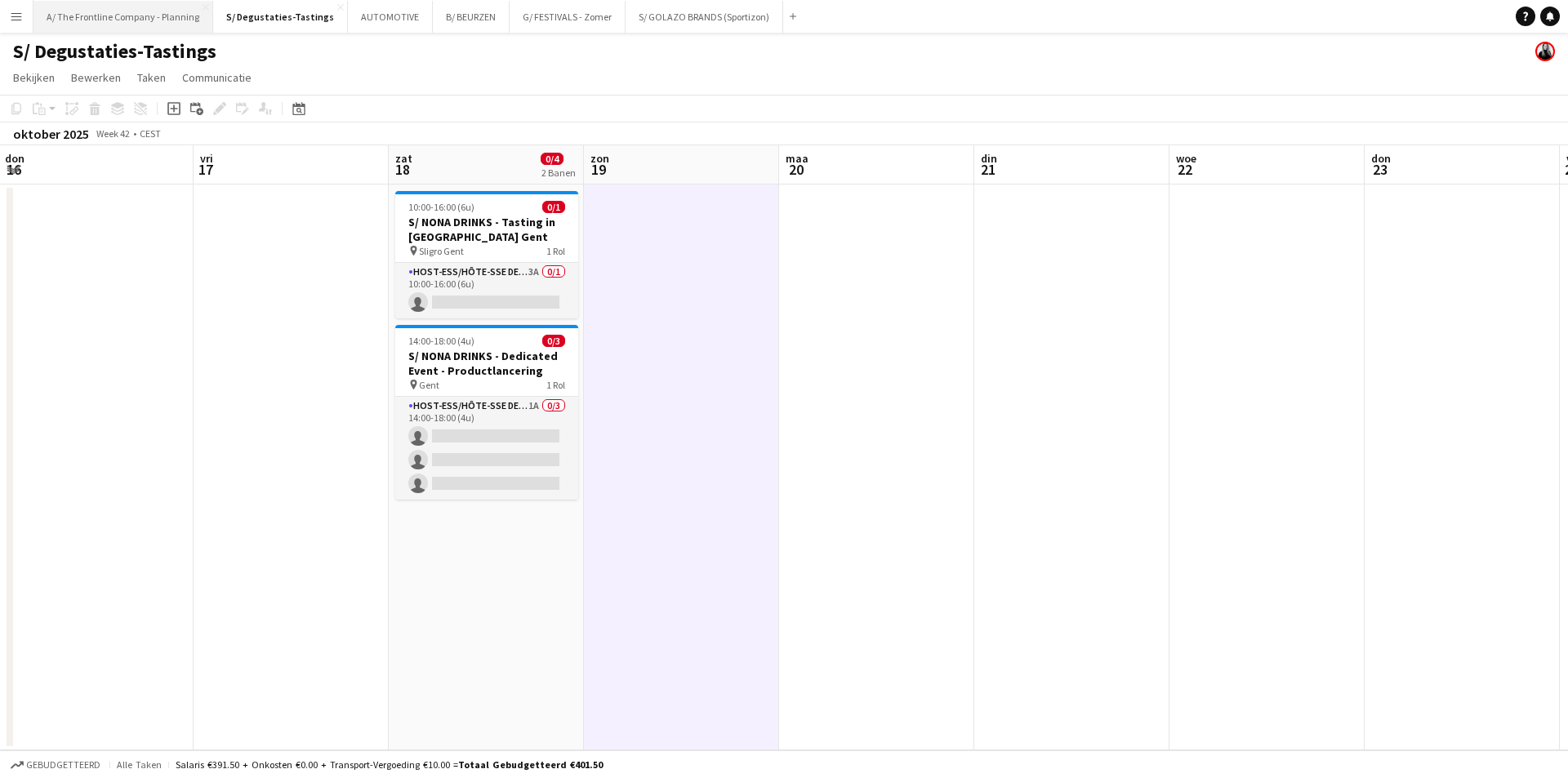
click at [95, 4] on button "A/ The Frontline Company - Planning Sluiten" at bounding box center [122, 17] width 179 height 32
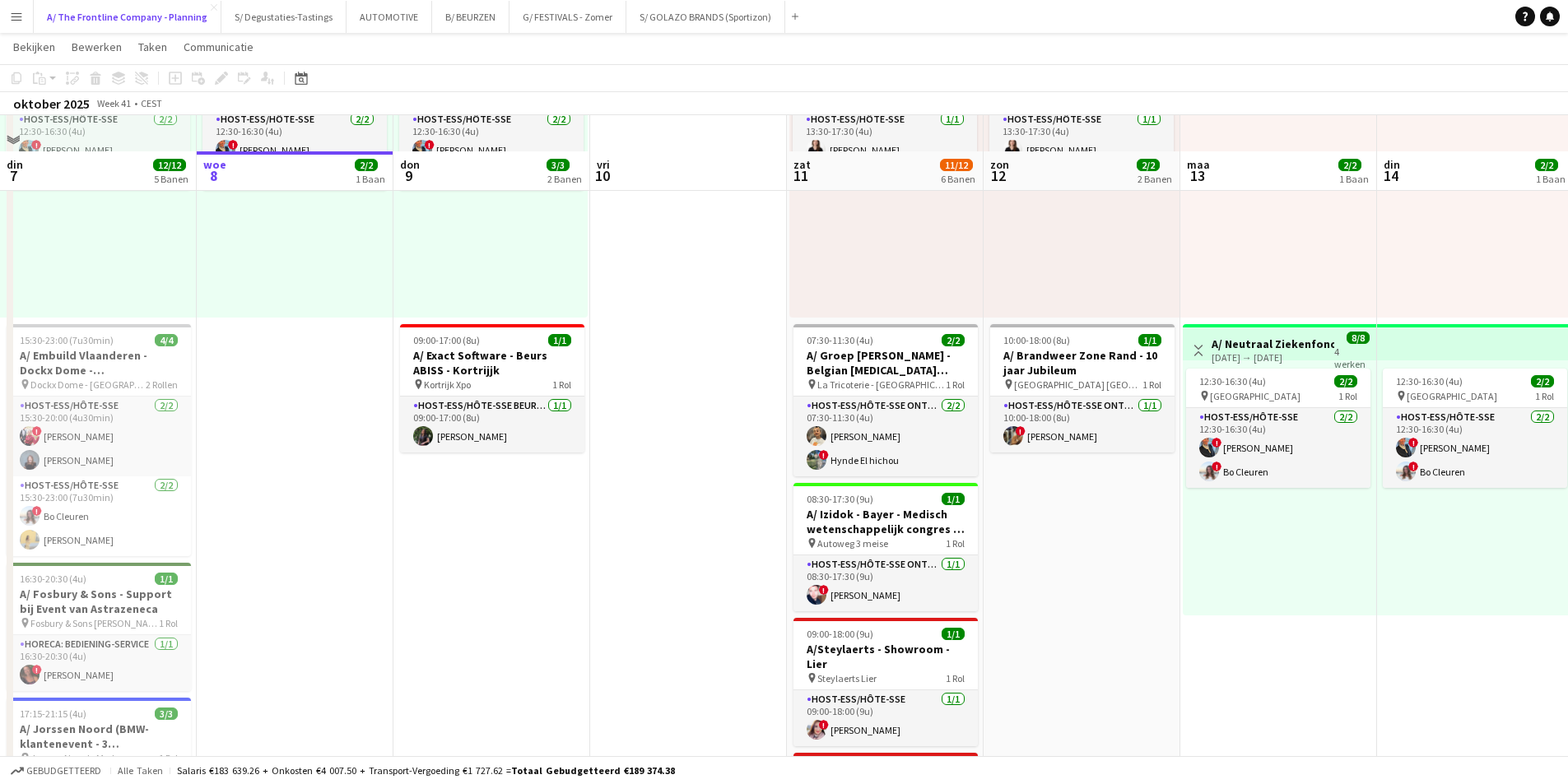
scroll to position [247, 0]
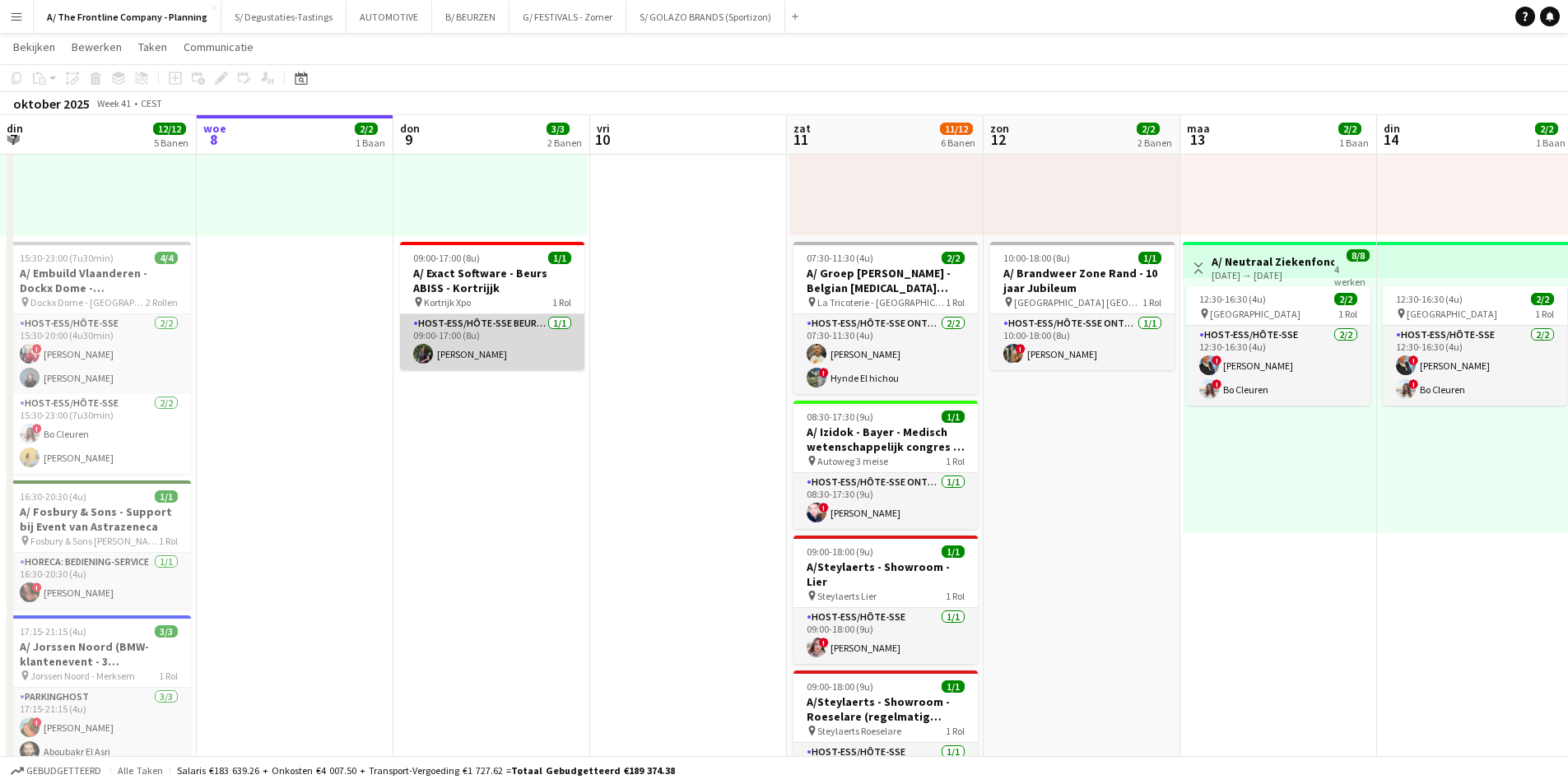
click at [511, 365] on app-card-role "Host-ess/Hôte-sse Beurs - Foire [DATE] 09:00-17:00 (8u) Shohina Behzoda" at bounding box center [491, 341] width 184 height 56
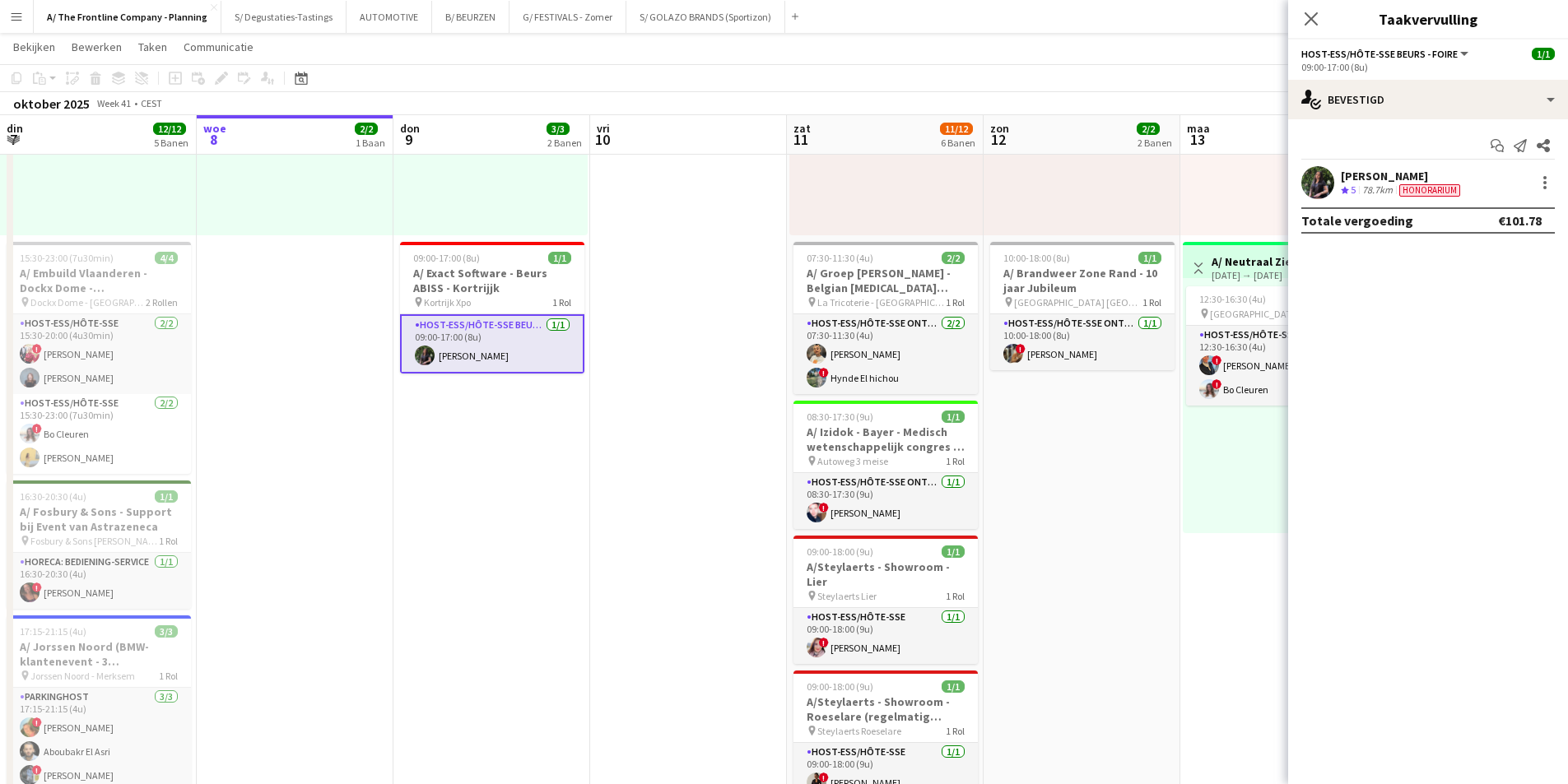
click at [1330, 172] on app-user-avatar at bounding box center [1317, 182] width 33 height 33
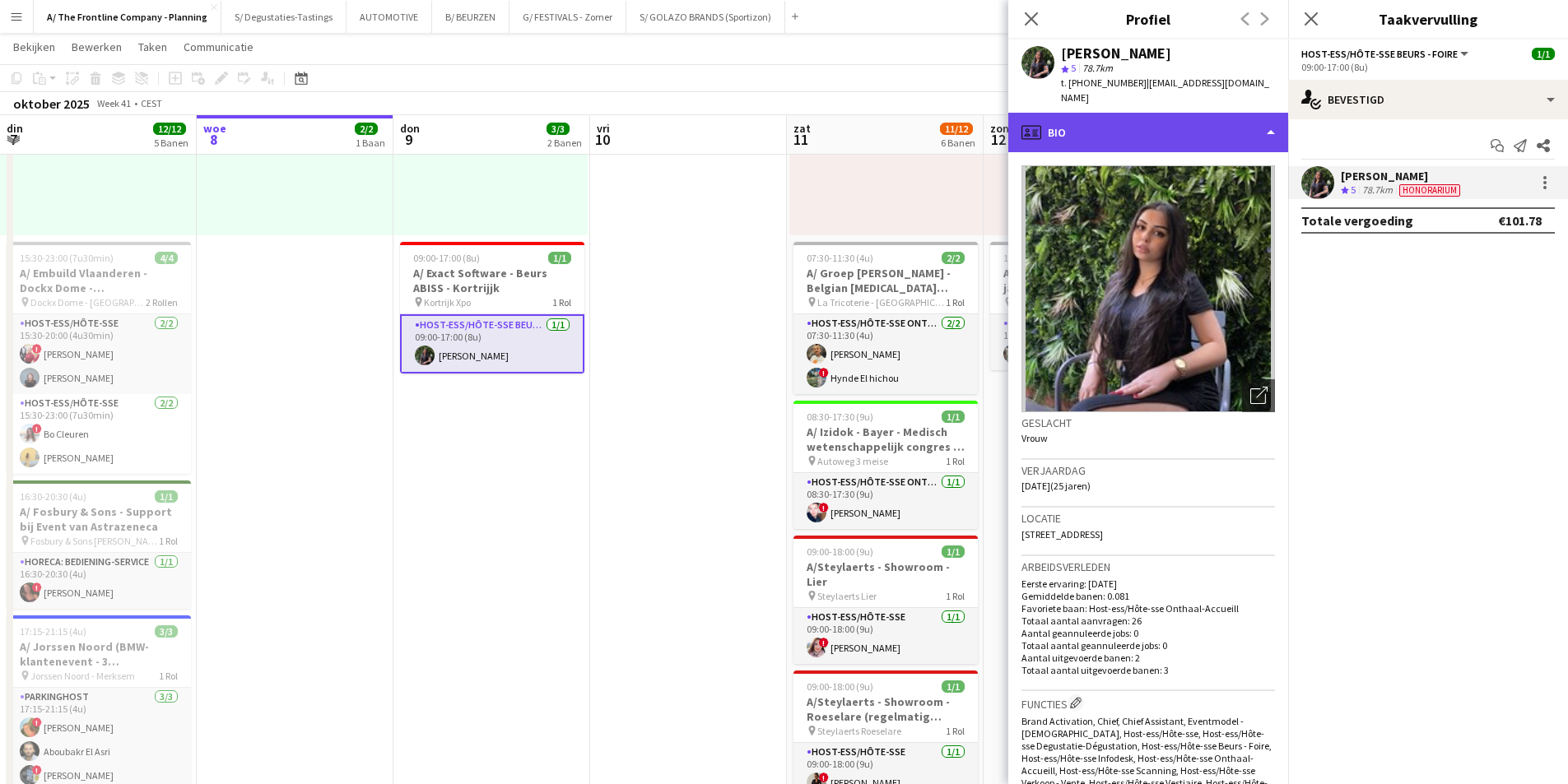
click at [1141, 120] on div "profile Bio" at bounding box center [1147, 132] width 280 height 40
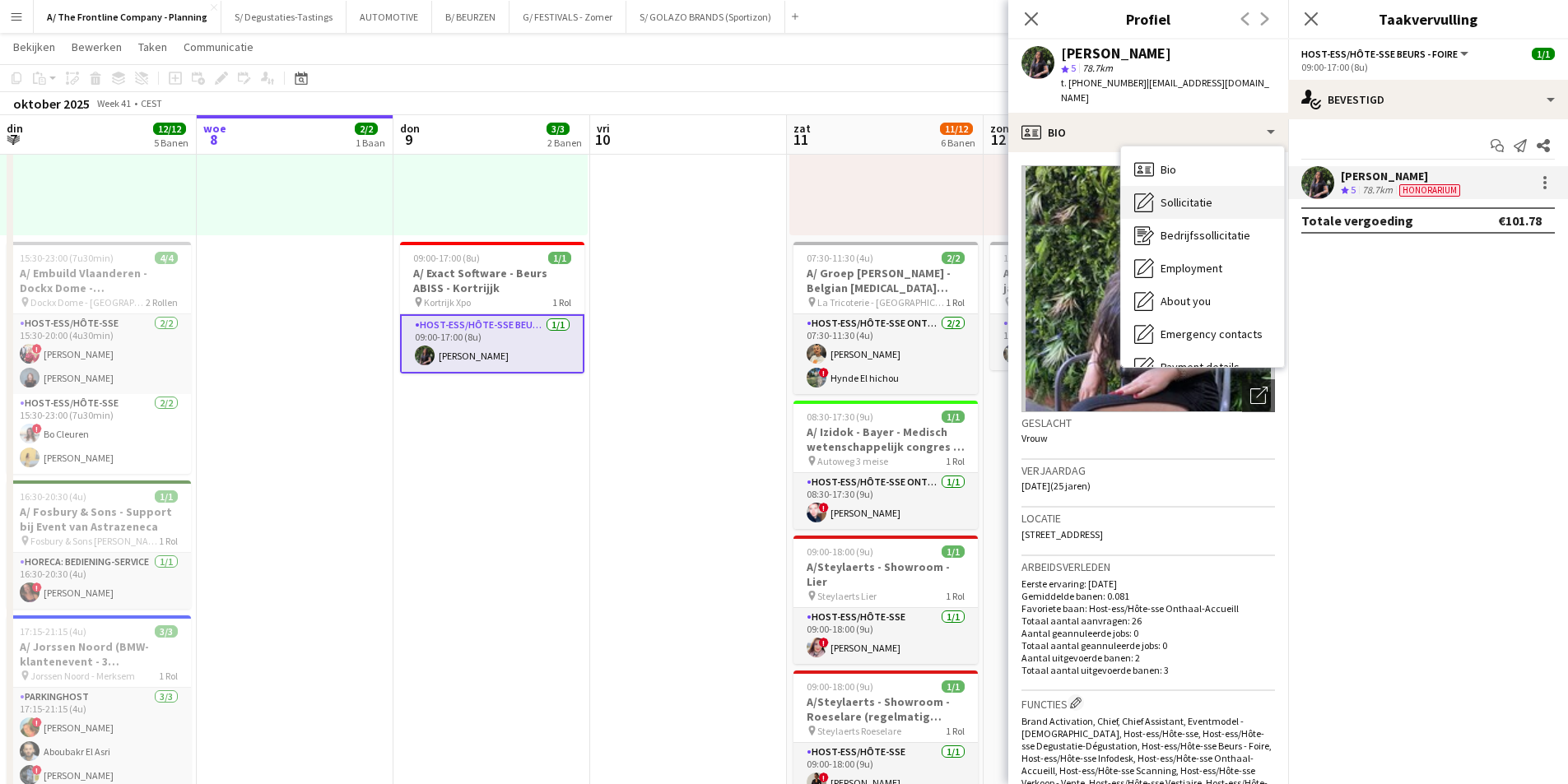
click at [1170, 195] on span "Sollicitatie" at bounding box center [1186, 202] width 52 height 15
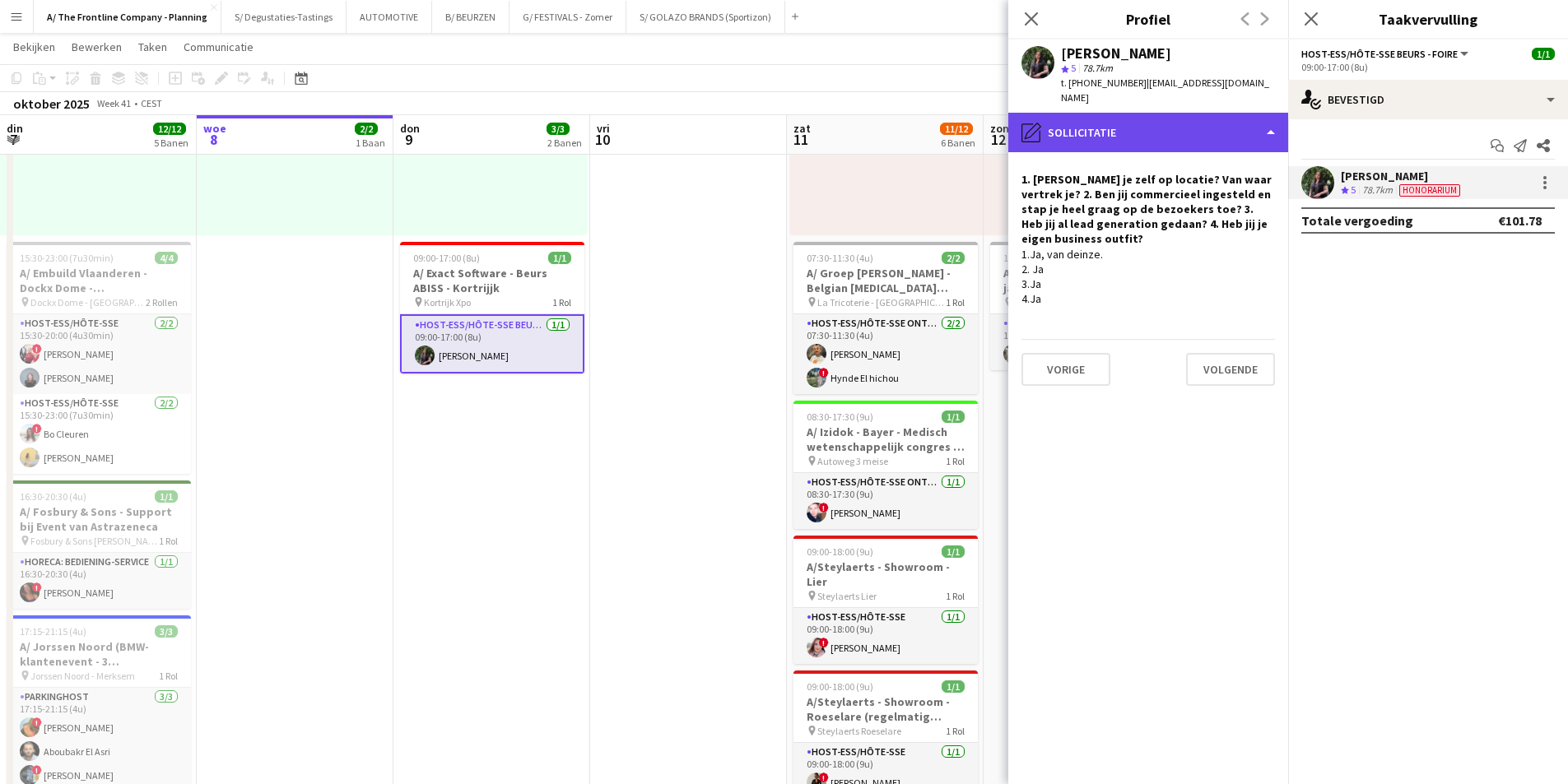
click at [1064, 119] on div "pencil4 Sollicitatie" at bounding box center [1147, 132] width 280 height 40
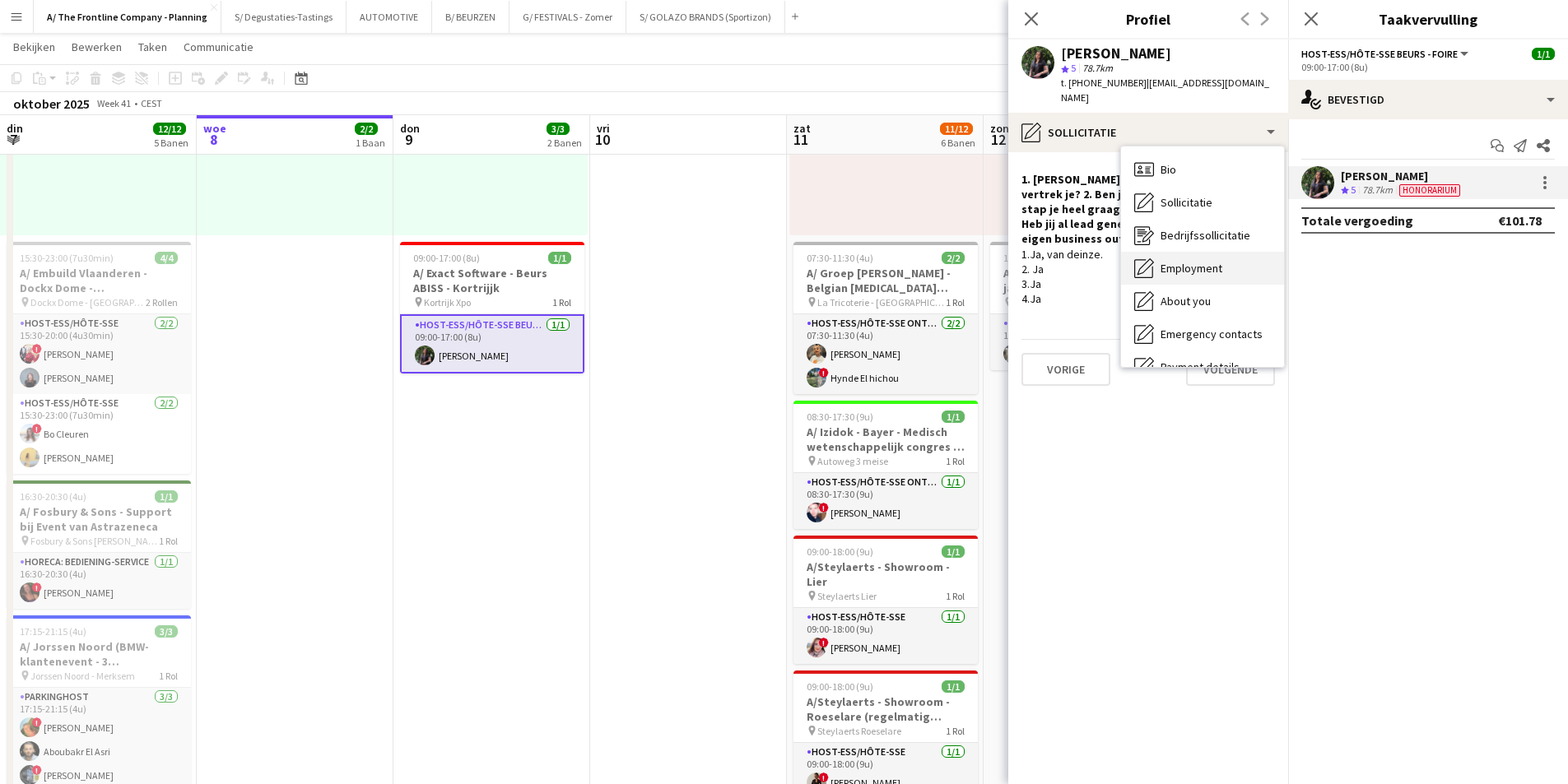
click at [1198, 261] on span "Employment" at bounding box center [1191, 268] width 62 height 15
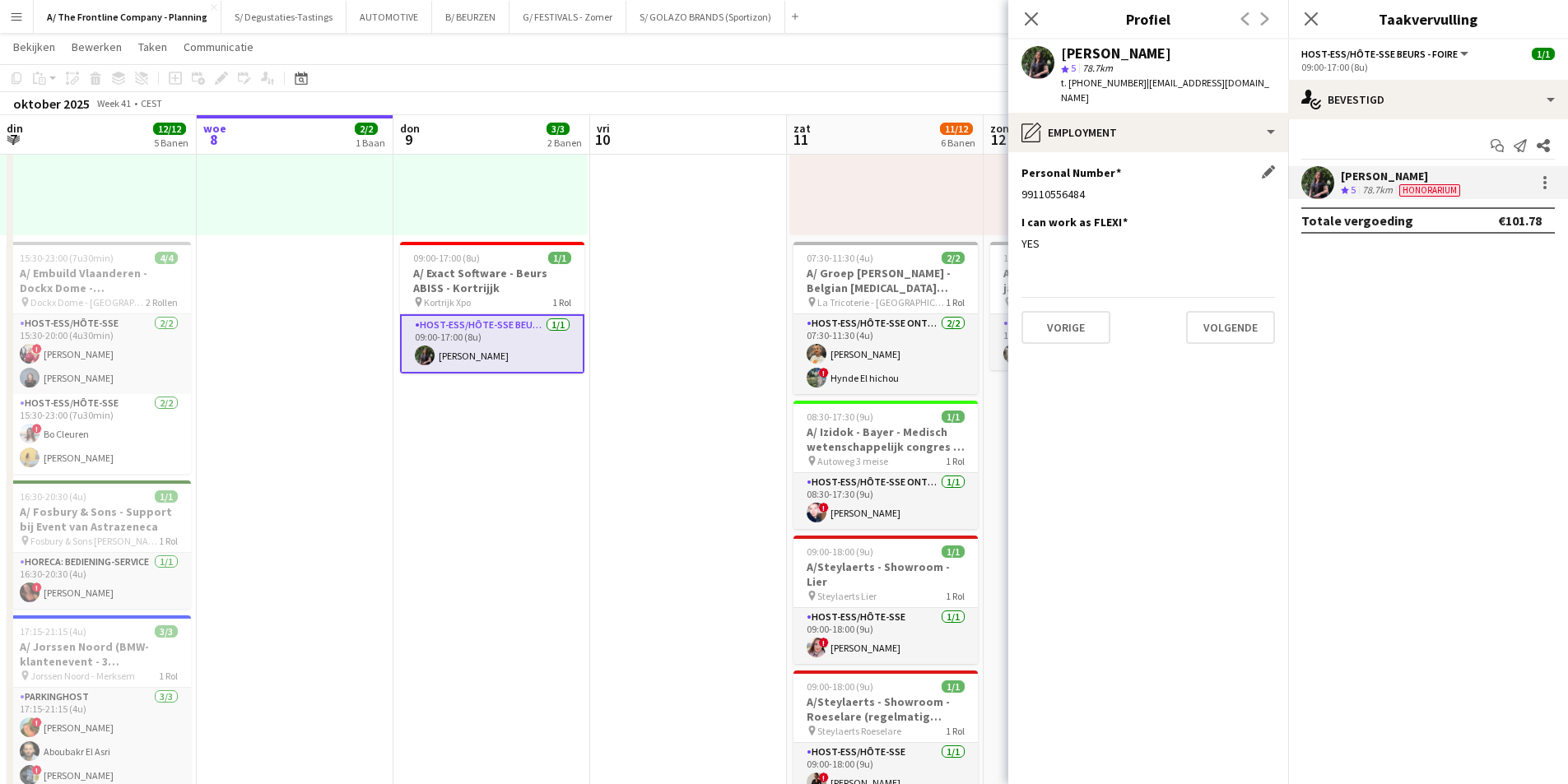
click at [1055, 187] on div "99110556484" at bounding box center [1147, 194] width 253 height 15
copy div "99110556484"
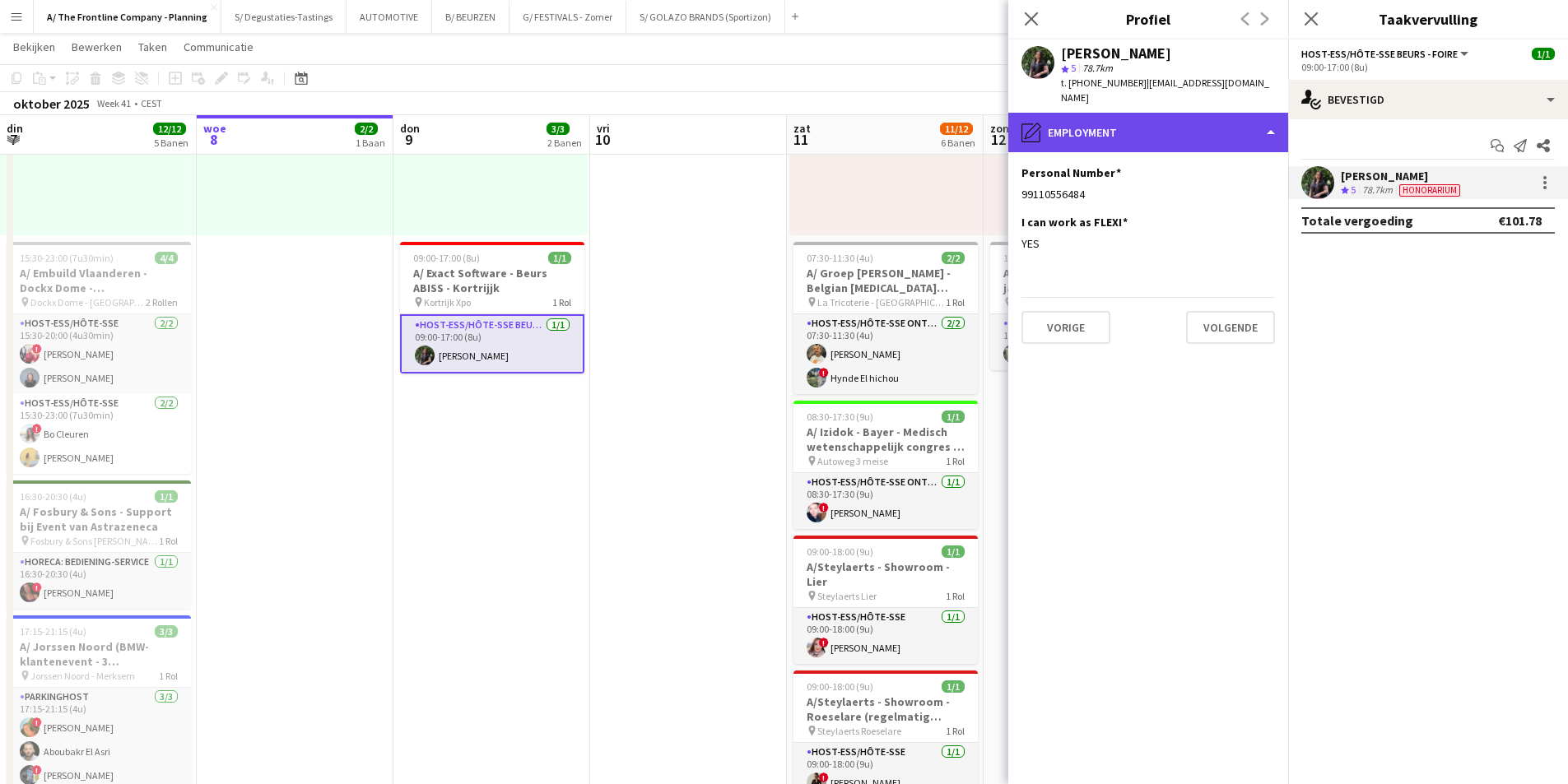
click at [1187, 135] on div "pencil4 Employment" at bounding box center [1147, 132] width 280 height 40
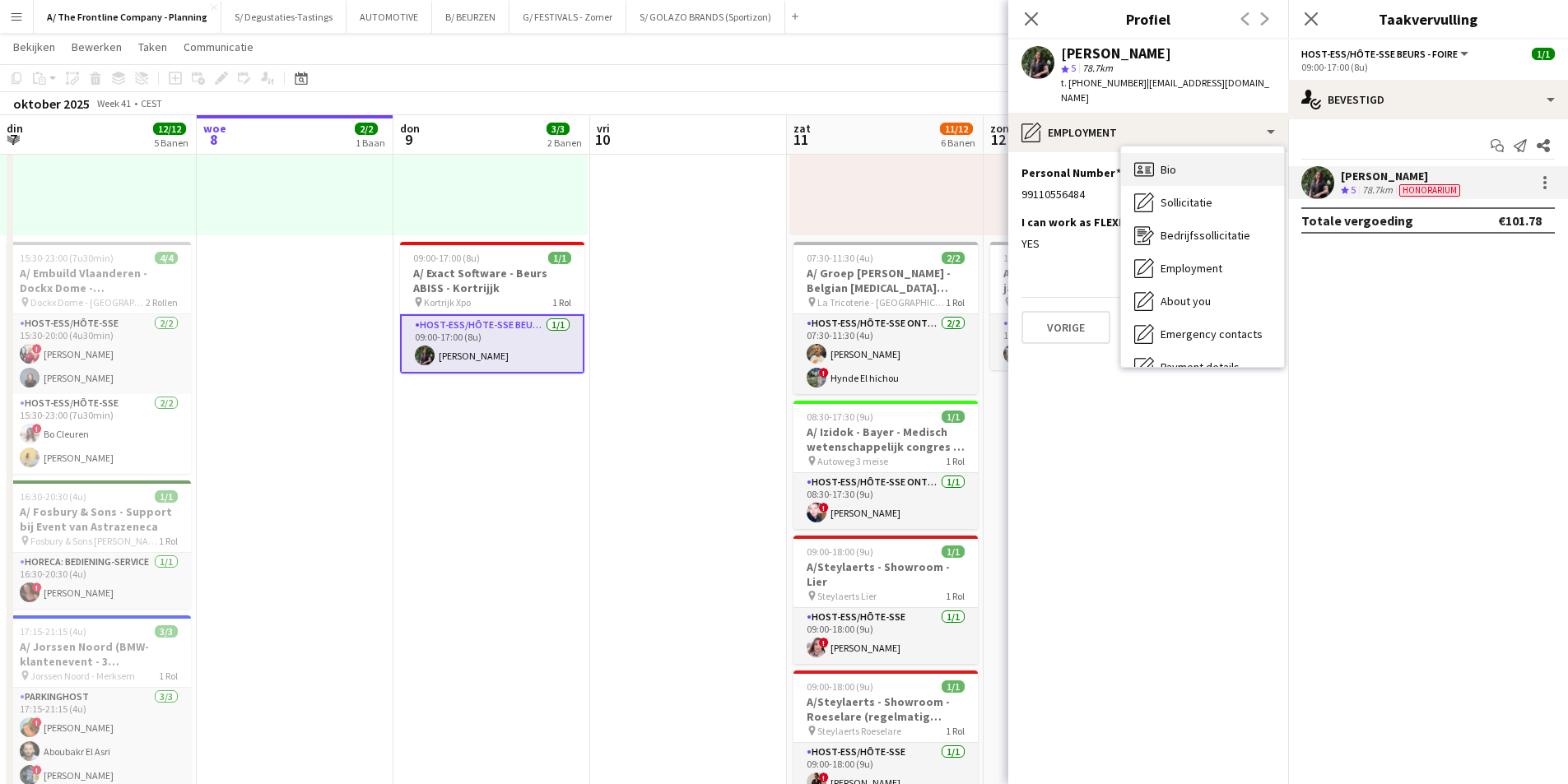
click at [1189, 167] on div "Bio Bio" at bounding box center [1202, 169] width 163 height 33
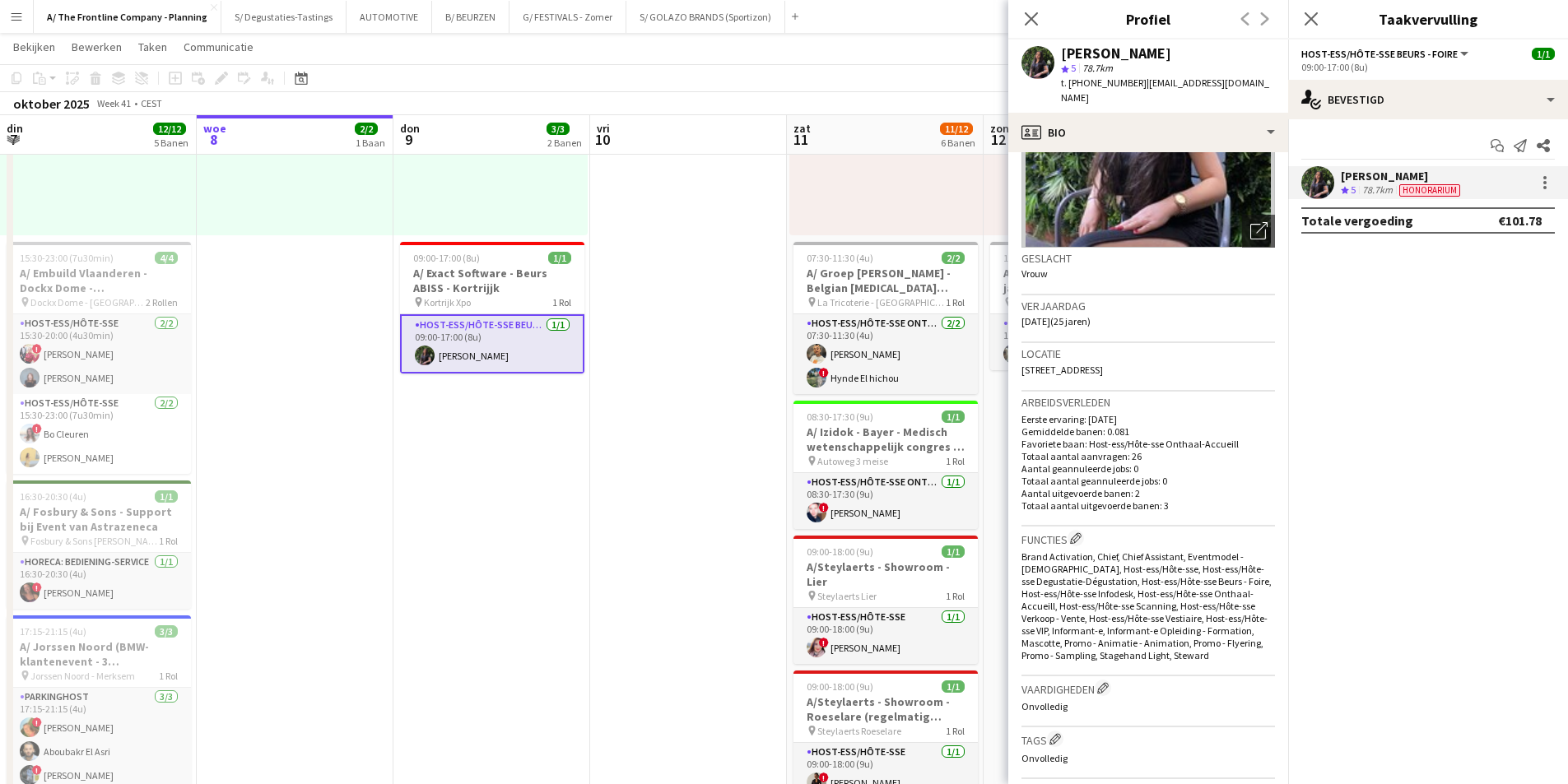
scroll to position [0, 0]
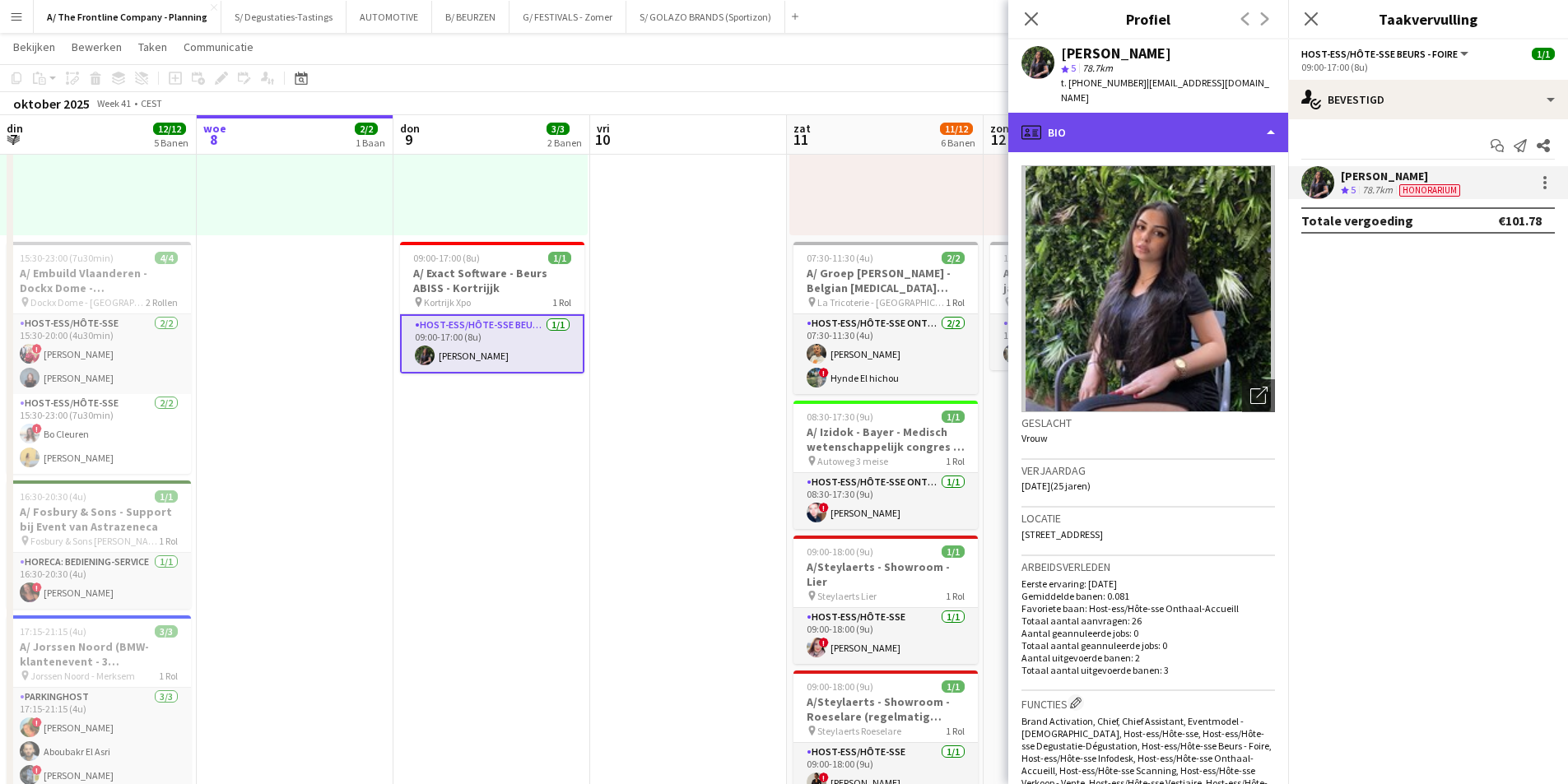
click at [1203, 113] on div "profile Bio" at bounding box center [1147, 132] width 280 height 40
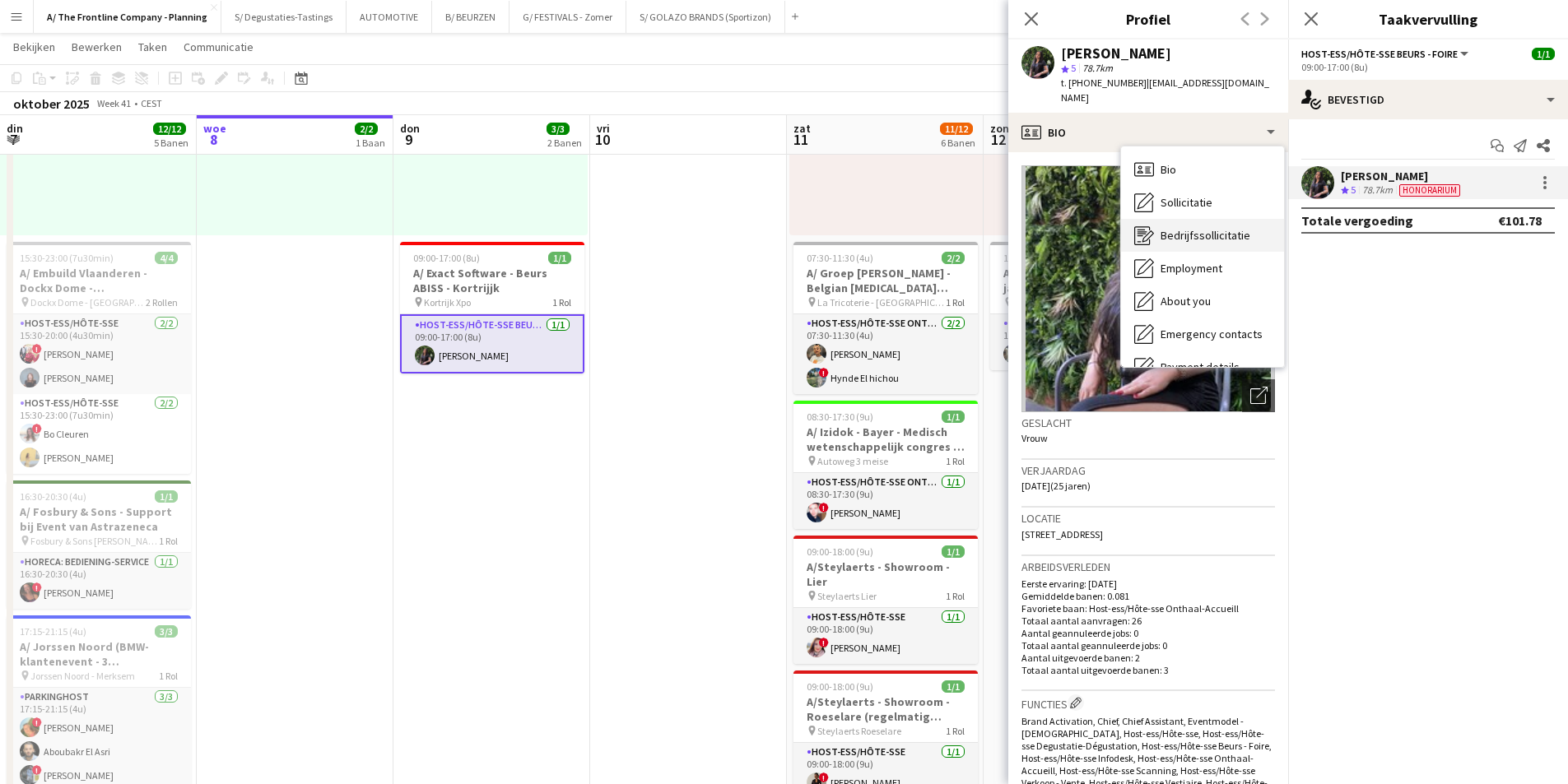
click at [1198, 219] on div "Bedrijfssollicitatie Bedrijfssollicitatie" at bounding box center [1202, 235] width 163 height 33
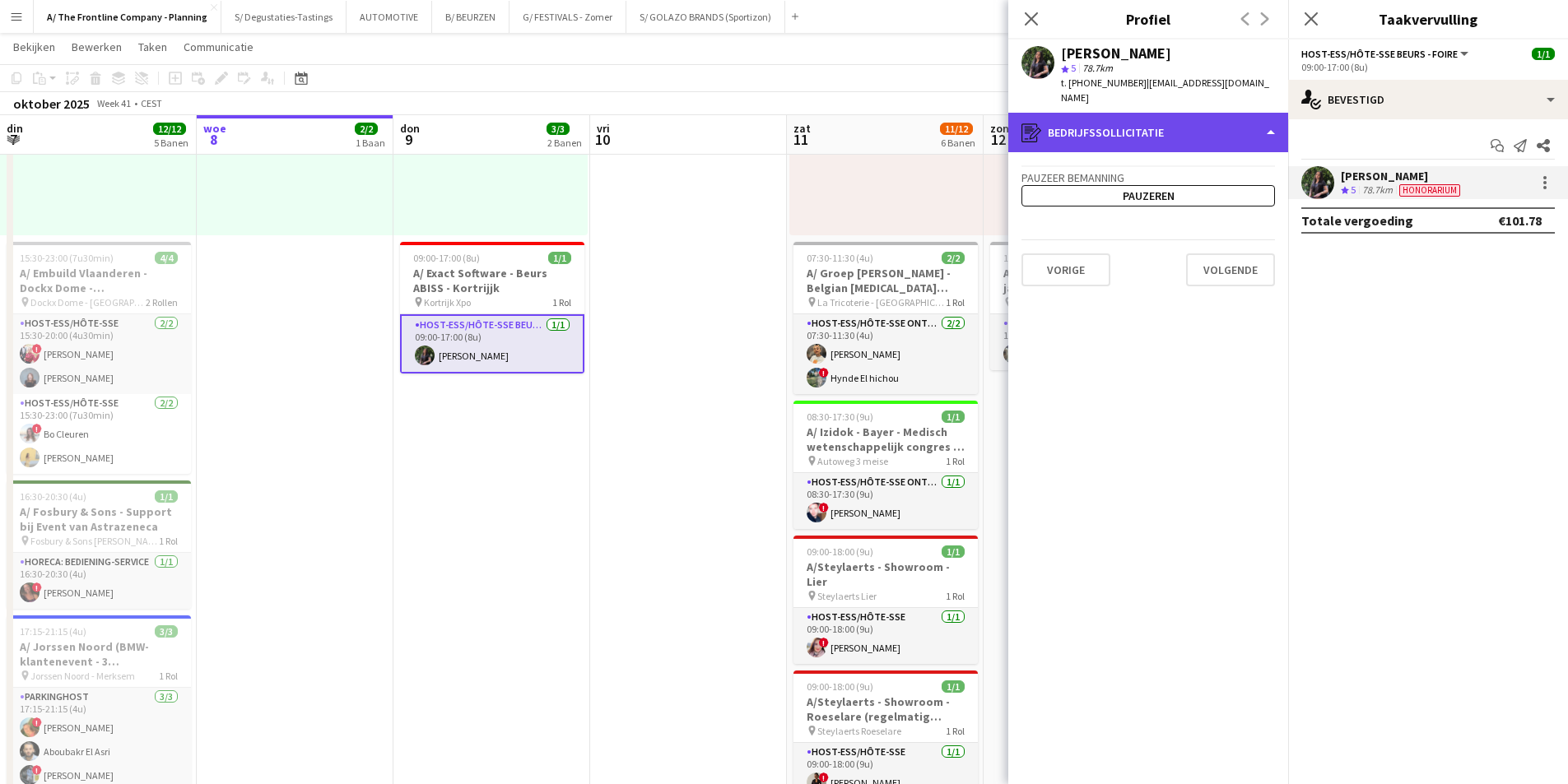
click at [1162, 116] on div "register Bedrijfssollicitatie" at bounding box center [1147, 132] width 280 height 40
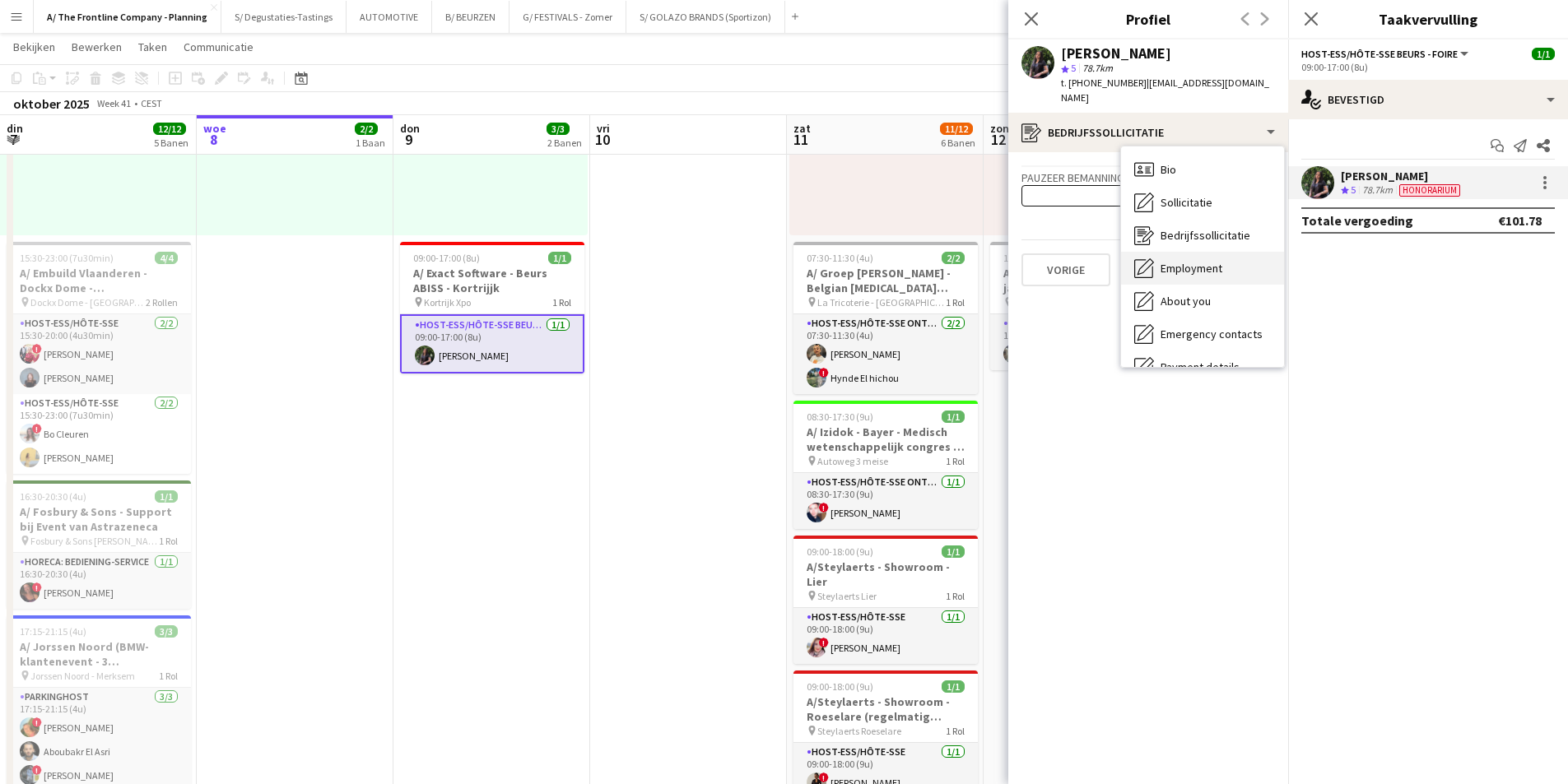
click at [1180, 268] on div "Employment Employment" at bounding box center [1202, 268] width 163 height 33
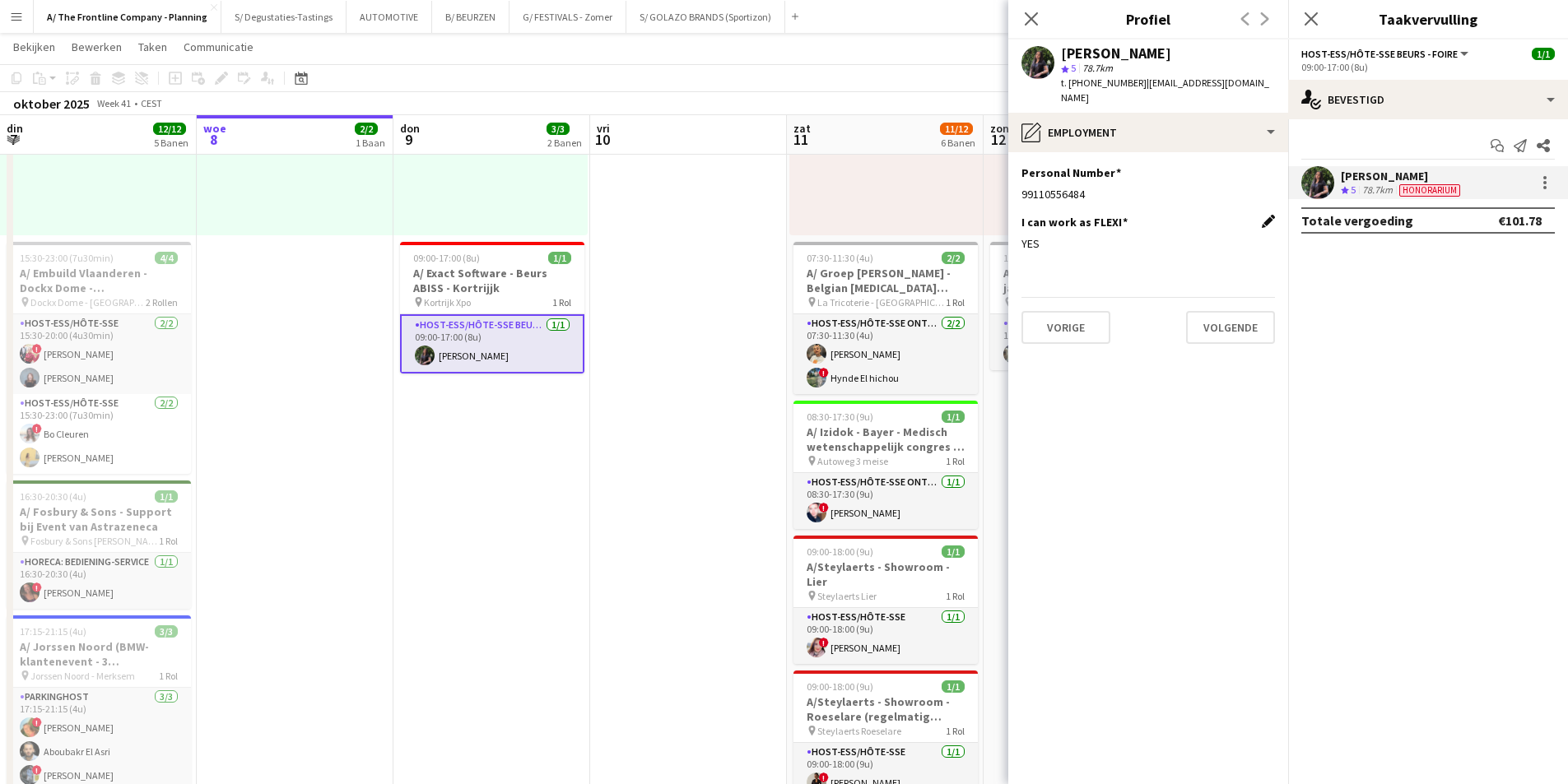
click at [1266, 215] on app-icon "Dit veld bewerken" at bounding box center [1267, 221] width 13 height 13
click at [1116, 243] on div "YES" at bounding box center [1131, 256] width 220 height 40
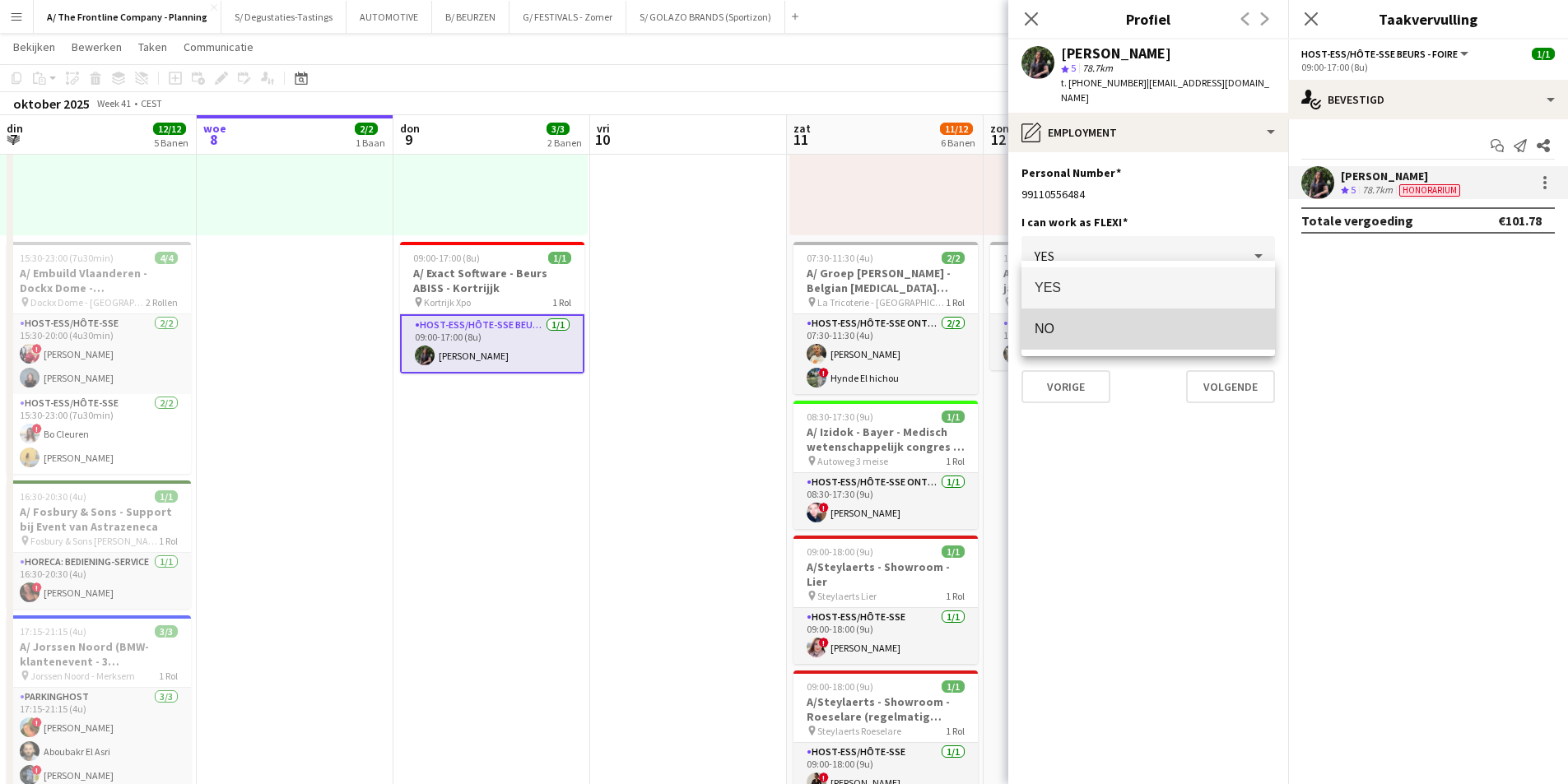
click at [1113, 324] on span "NO" at bounding box center [1148, 329] width 228 height 16
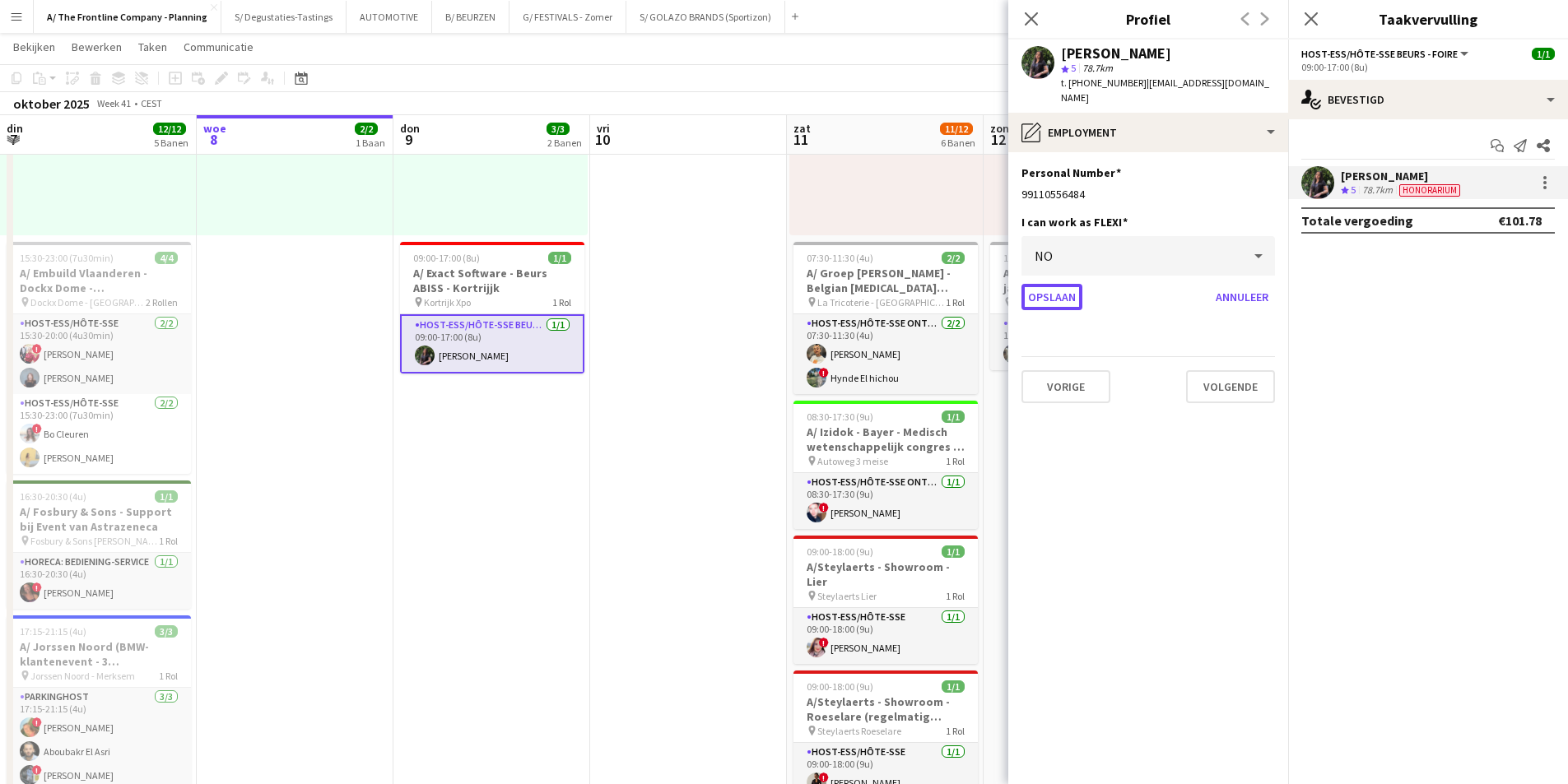
click at [1053, 285] on button "Opslaan" at bounding box center [1051, 297] width 61 height 26
click at [706, 459] on app-date-cell at bounding box center [688, 581] width 197 height 1288
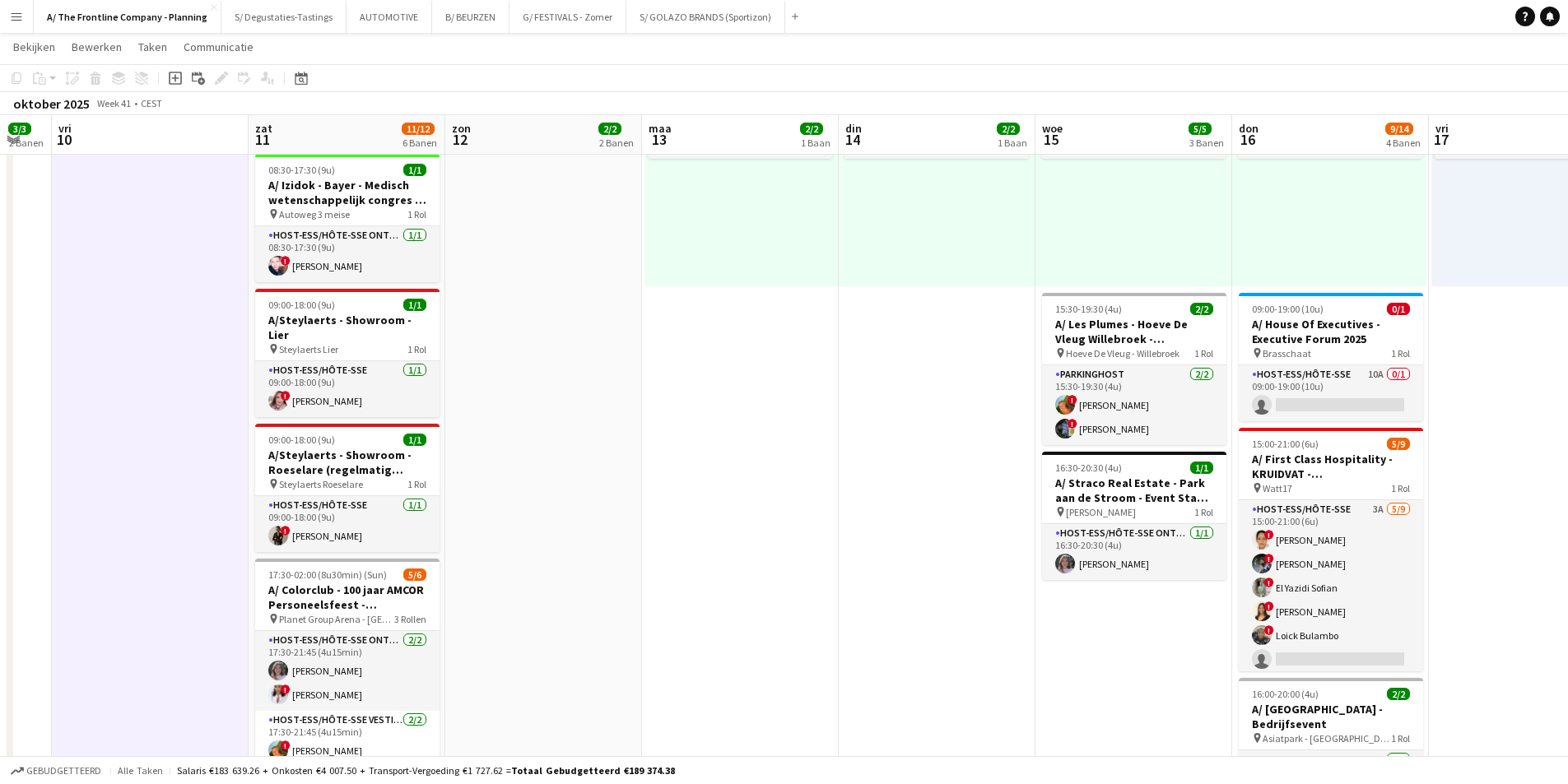
scroll to position [0, 546]
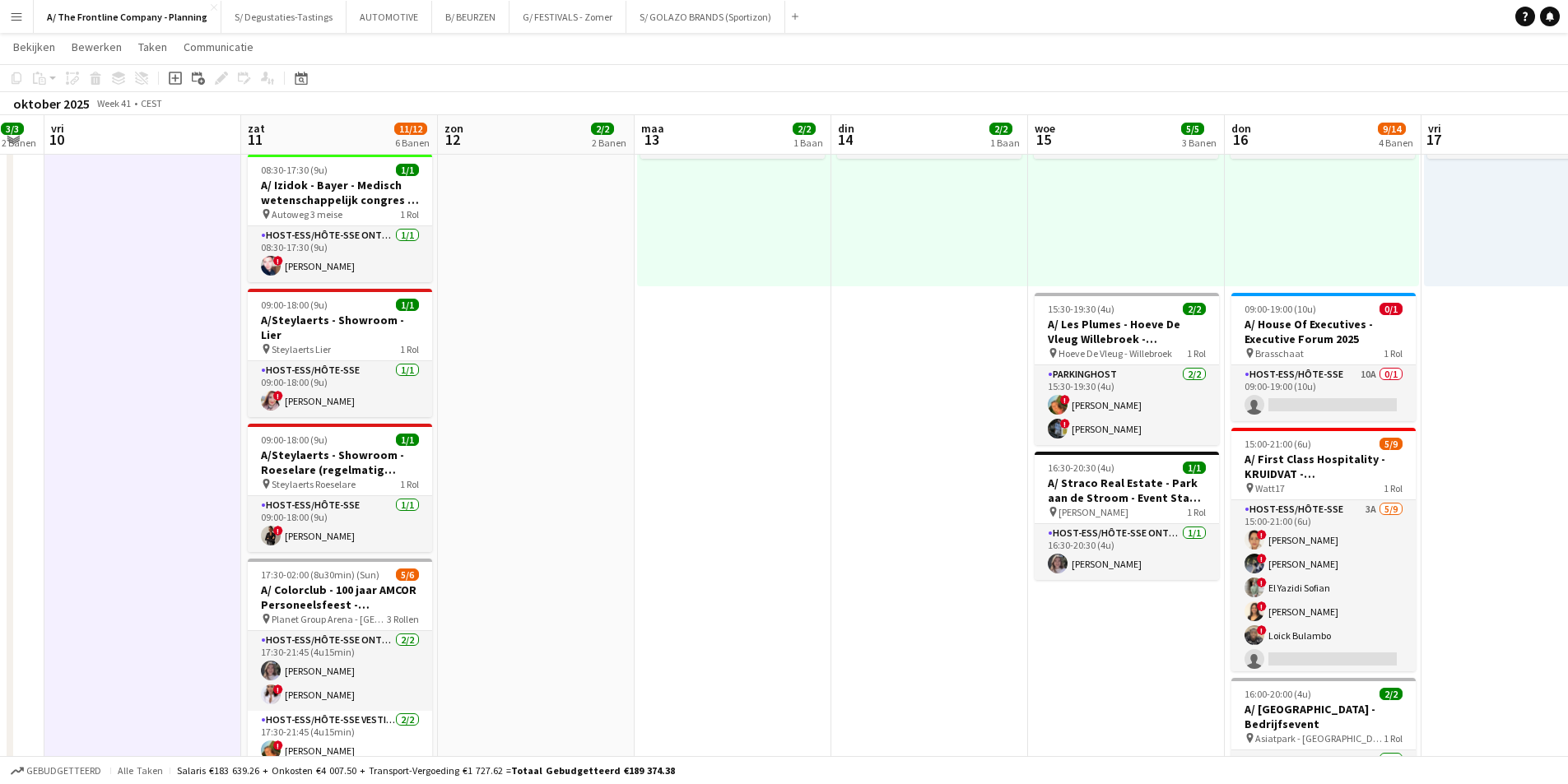
drag, startPoint x: 1118, startPoint y: 471, endPoint x: 572, endPoint y: 467, distance: 546.0
click at [572, 467] on app-calendar-viewport "din 7 12/12 5 Banen woe 8 2/2 1 Baan don 9 3/3 2 Banen vri 10 zat 11 11/12 6 Ba…" at bounding box center [784, 350] width 1568 height 1559
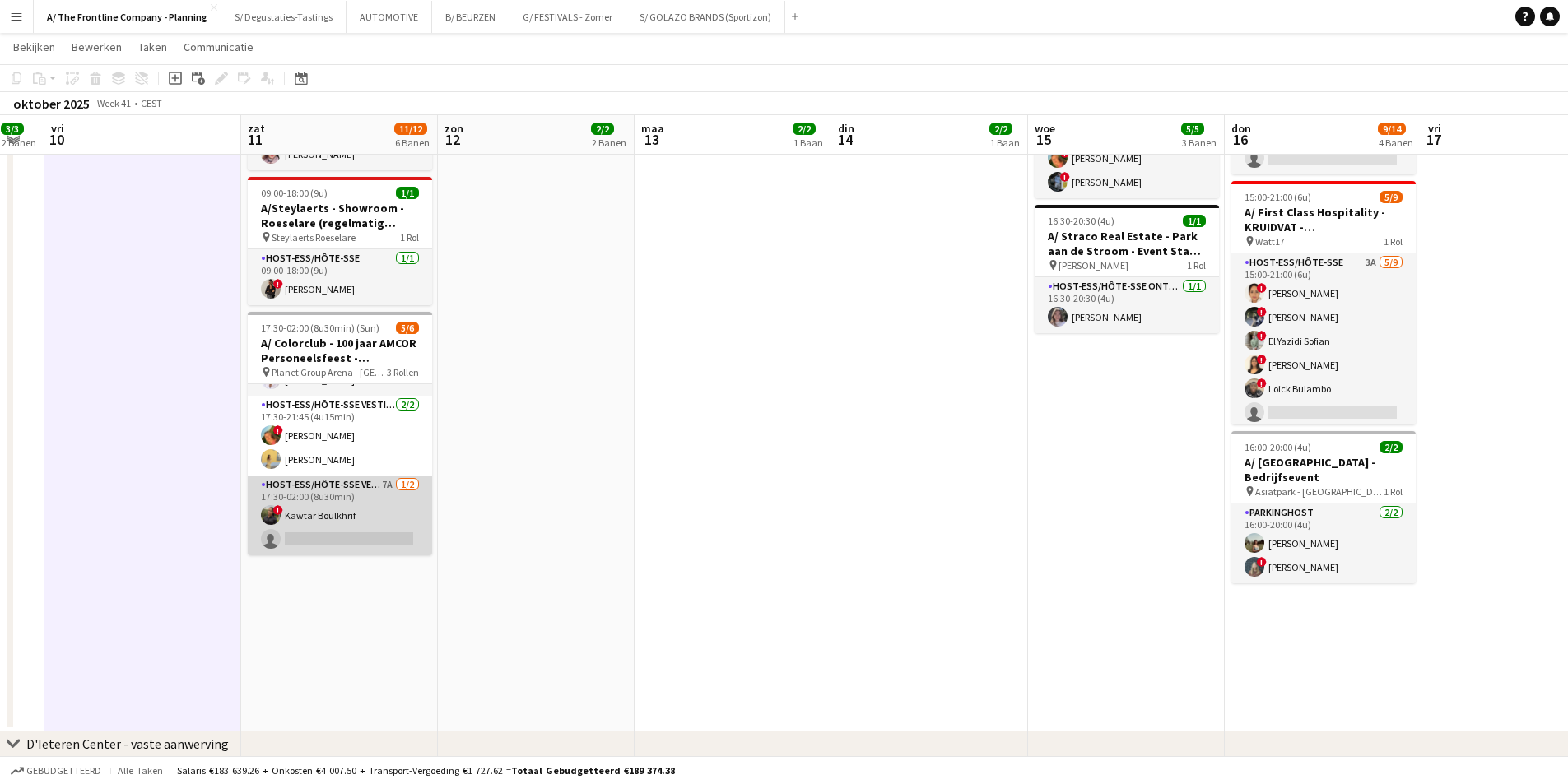
scroll to position [0, 0]
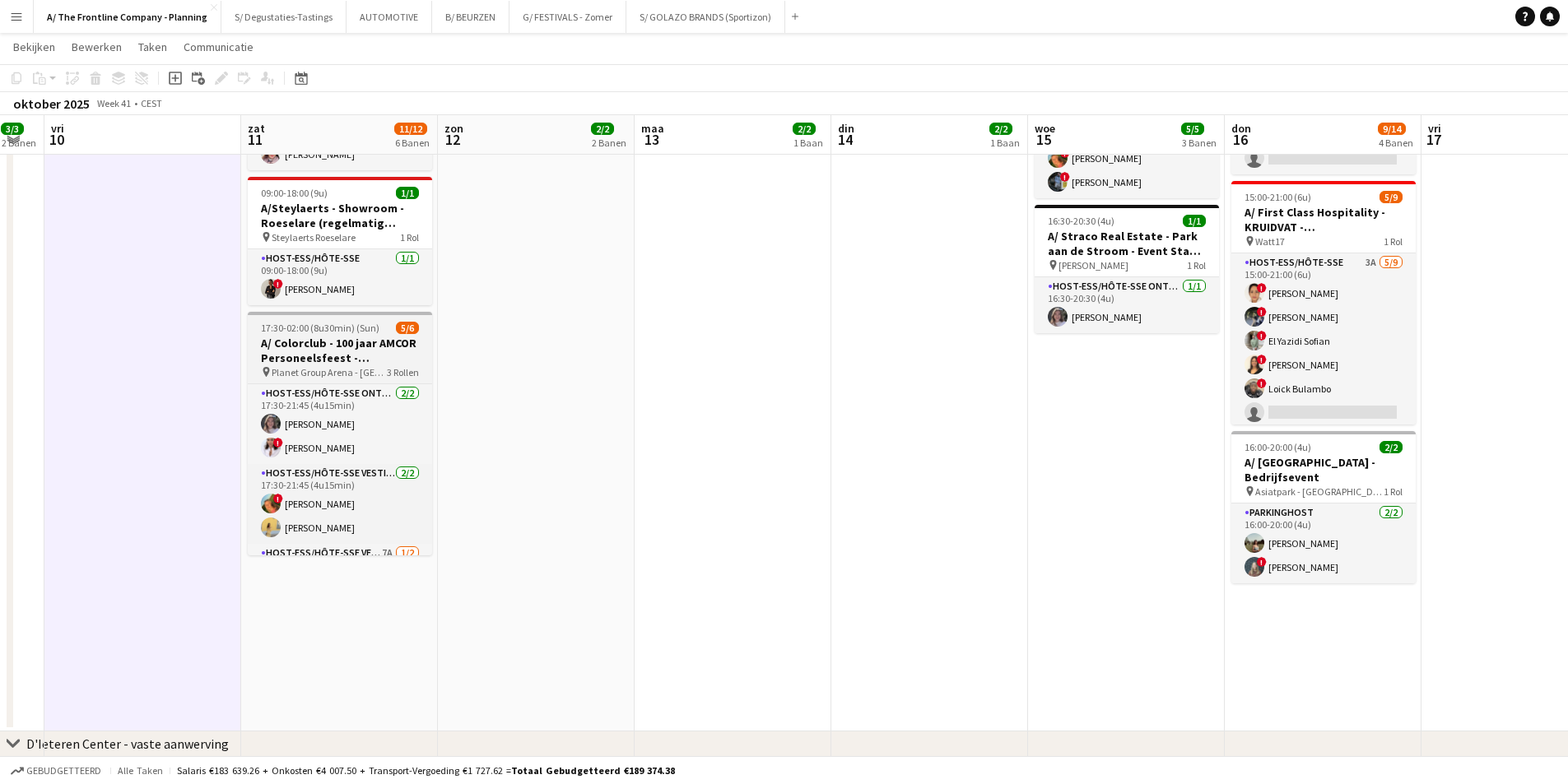
click at [322, 340] on h3 "A/ Colorclub - 100 jaar AMCOR Personeelsfeest - [GEOGRAPHIC_DATA]" at bounding box center [340, 351] width 184 height 30
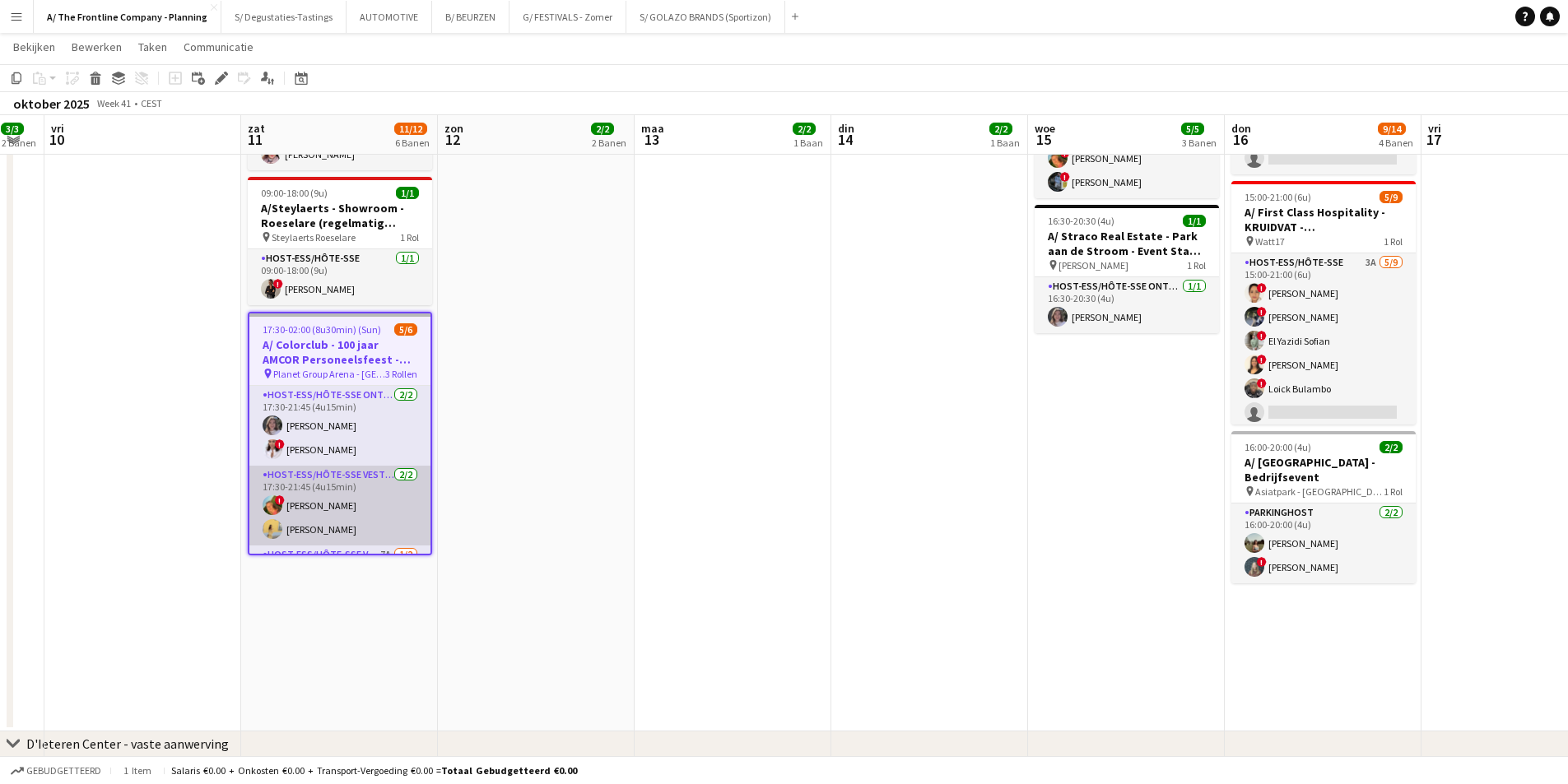
scroll to position [71, 0]
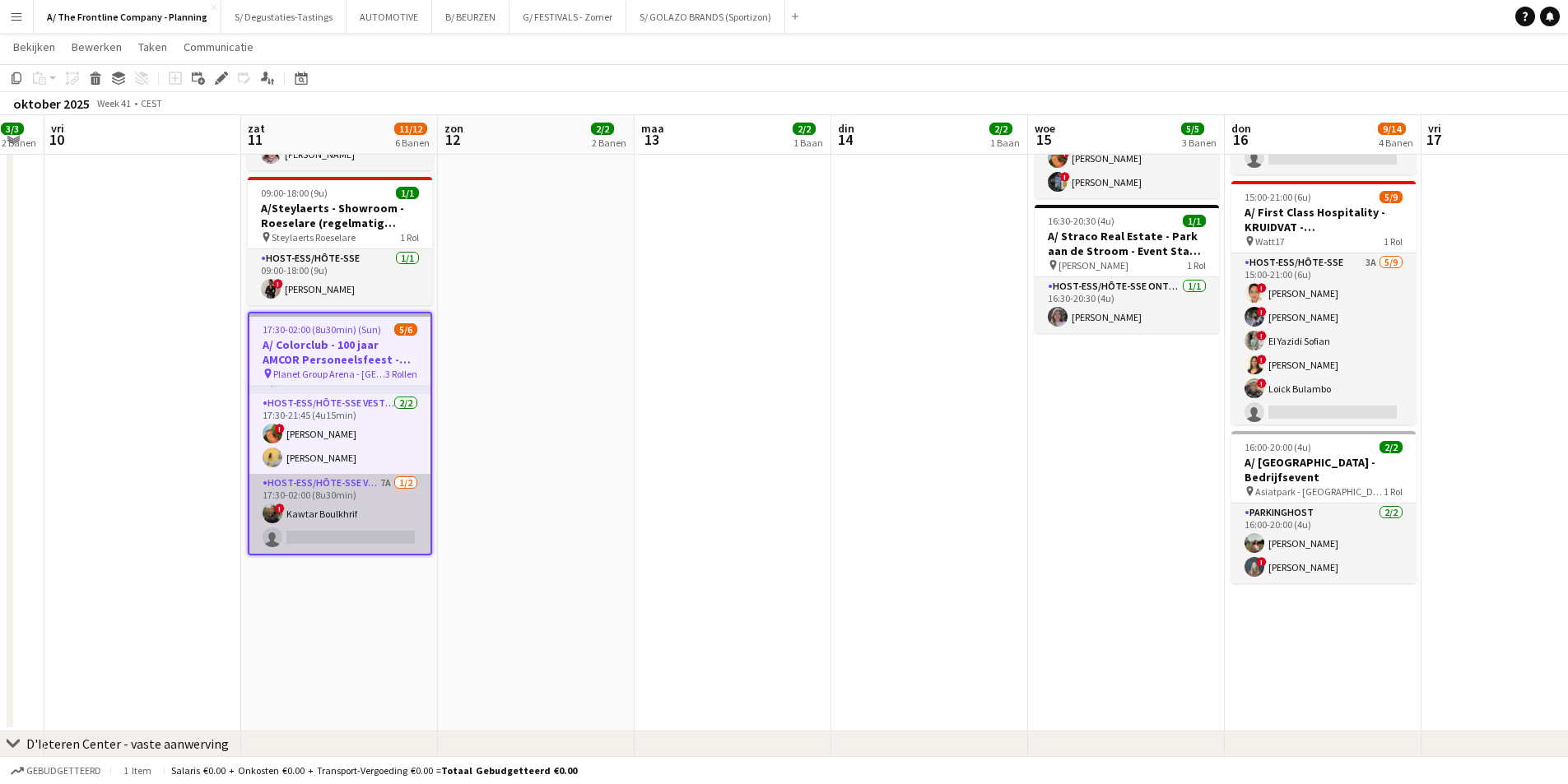
click at [340, 489] on app-card-role "Host-ess/Hôte-sse Vestiaire 7A [DATE] 17:30-02:00 (8u30min) ! Kawtar Boulkhrif …" at bounding box center [340, 513] width 181 height 80
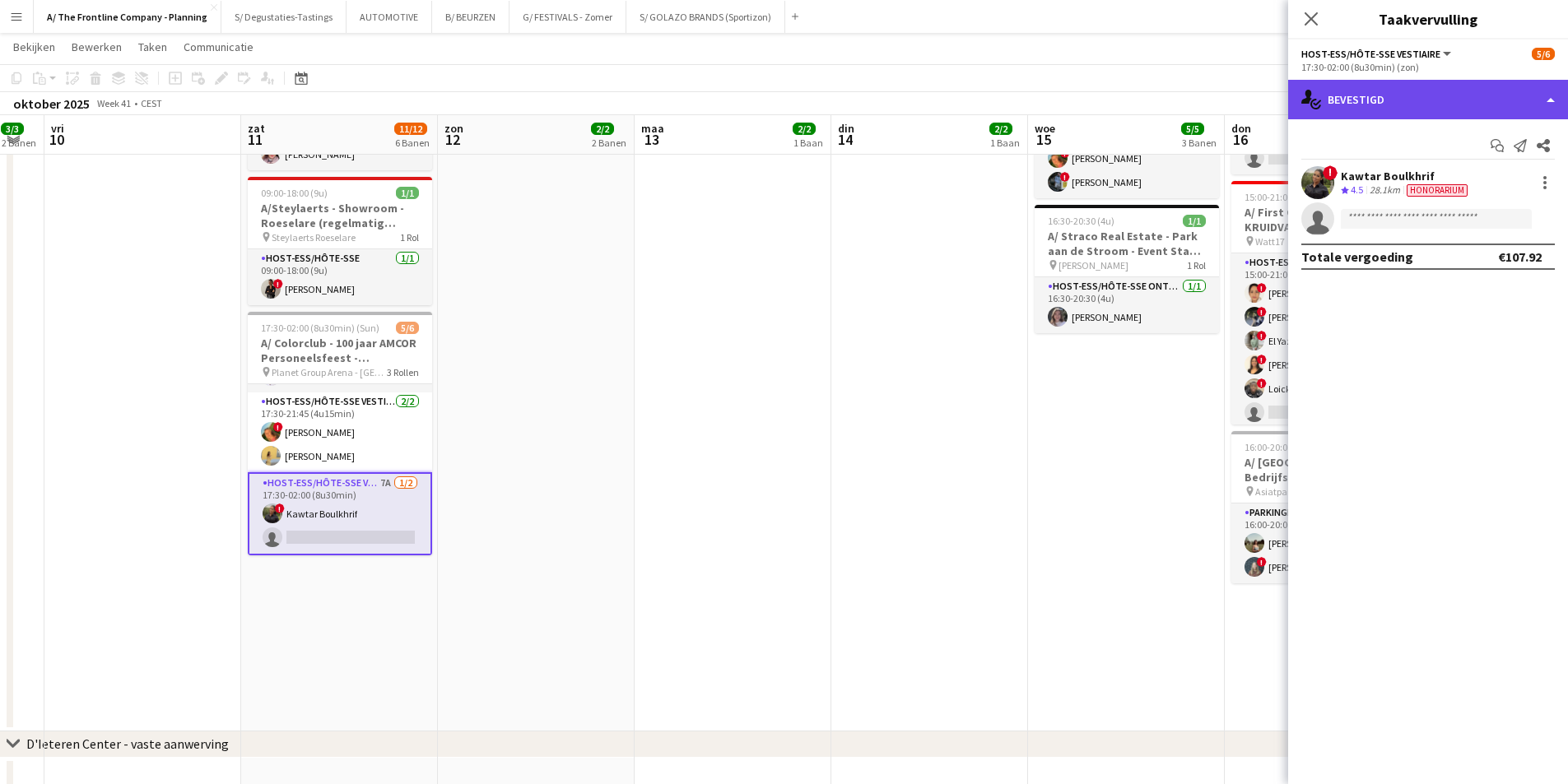
click at [1410, 88] on div "single-neutral-actions-check-2 Bevestigd" at bounding box center [1427, 100] width 280 height 40
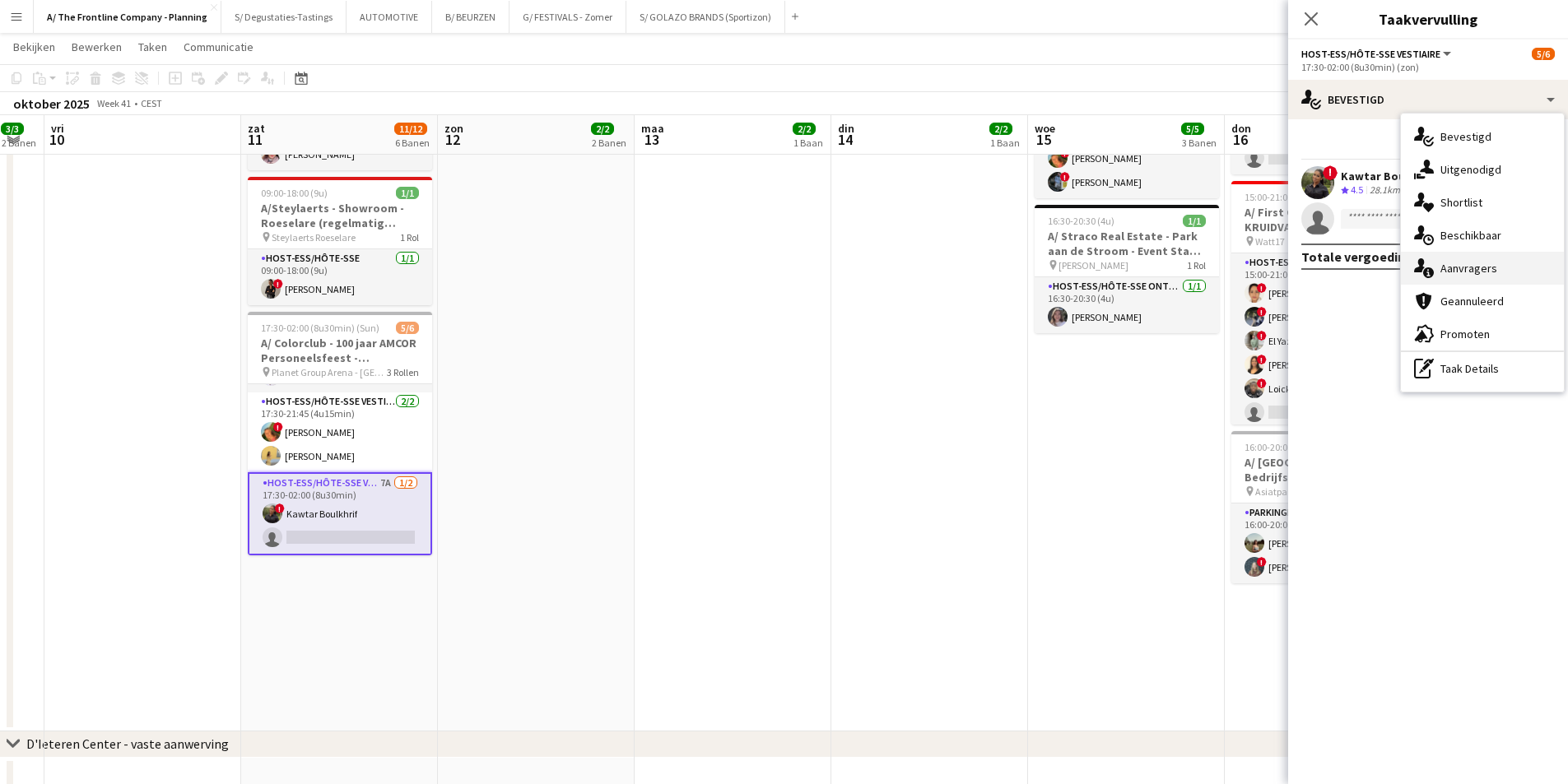
click at [1466, 261] on span "Aanvragers" at bounding box center [1468, 268] width 56 height 15
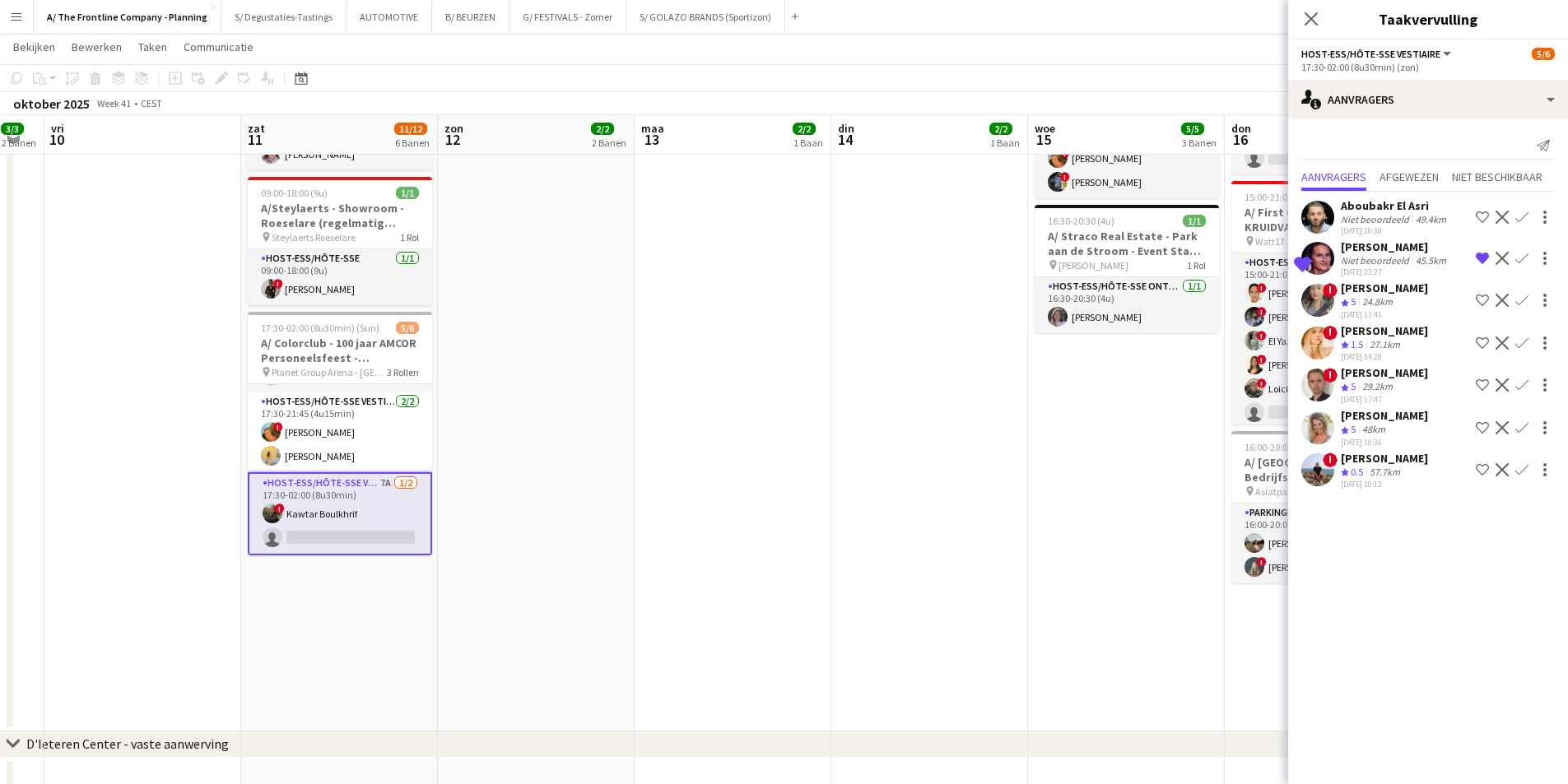
click at [1379, 252] on div "[PERSON_NAME]" at bounding box center [1394, 247] width 108 height 15
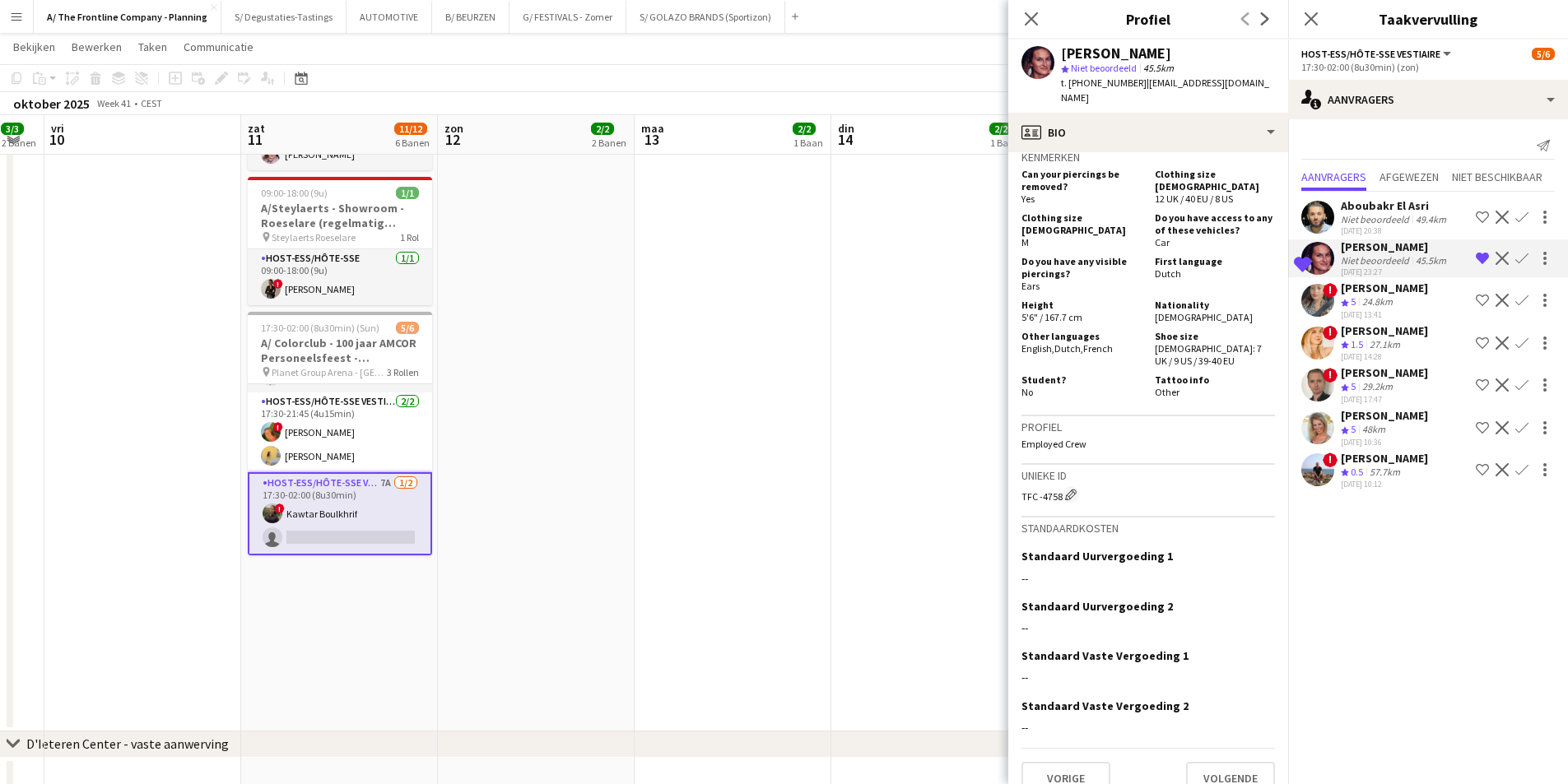
scroll to position [823, 0]
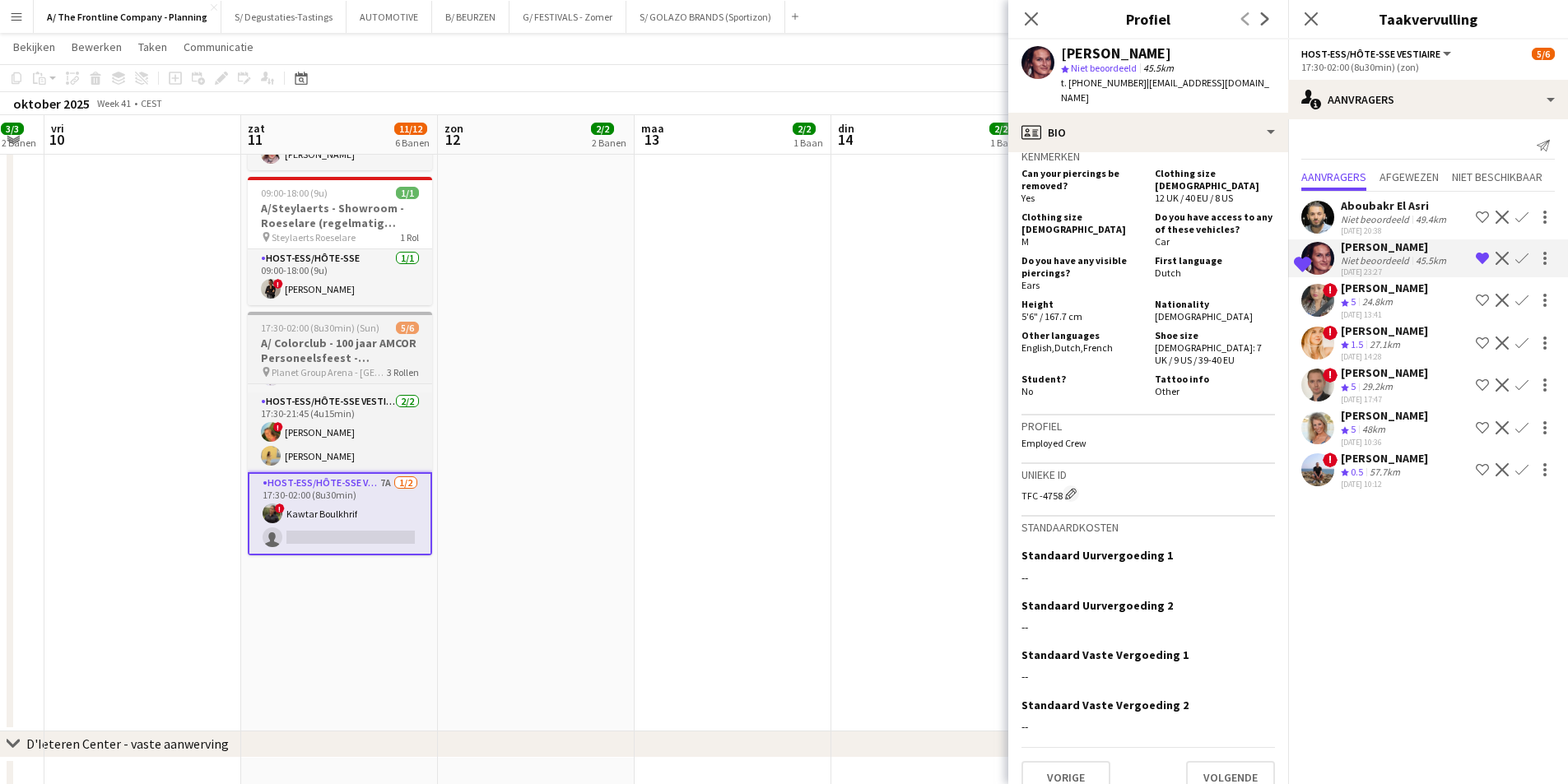
click at [334, 366] on span "Planet Group Arena - [GEOGRAPHIC_DATA]" at bounding box center [329, 372] width 116 height 12
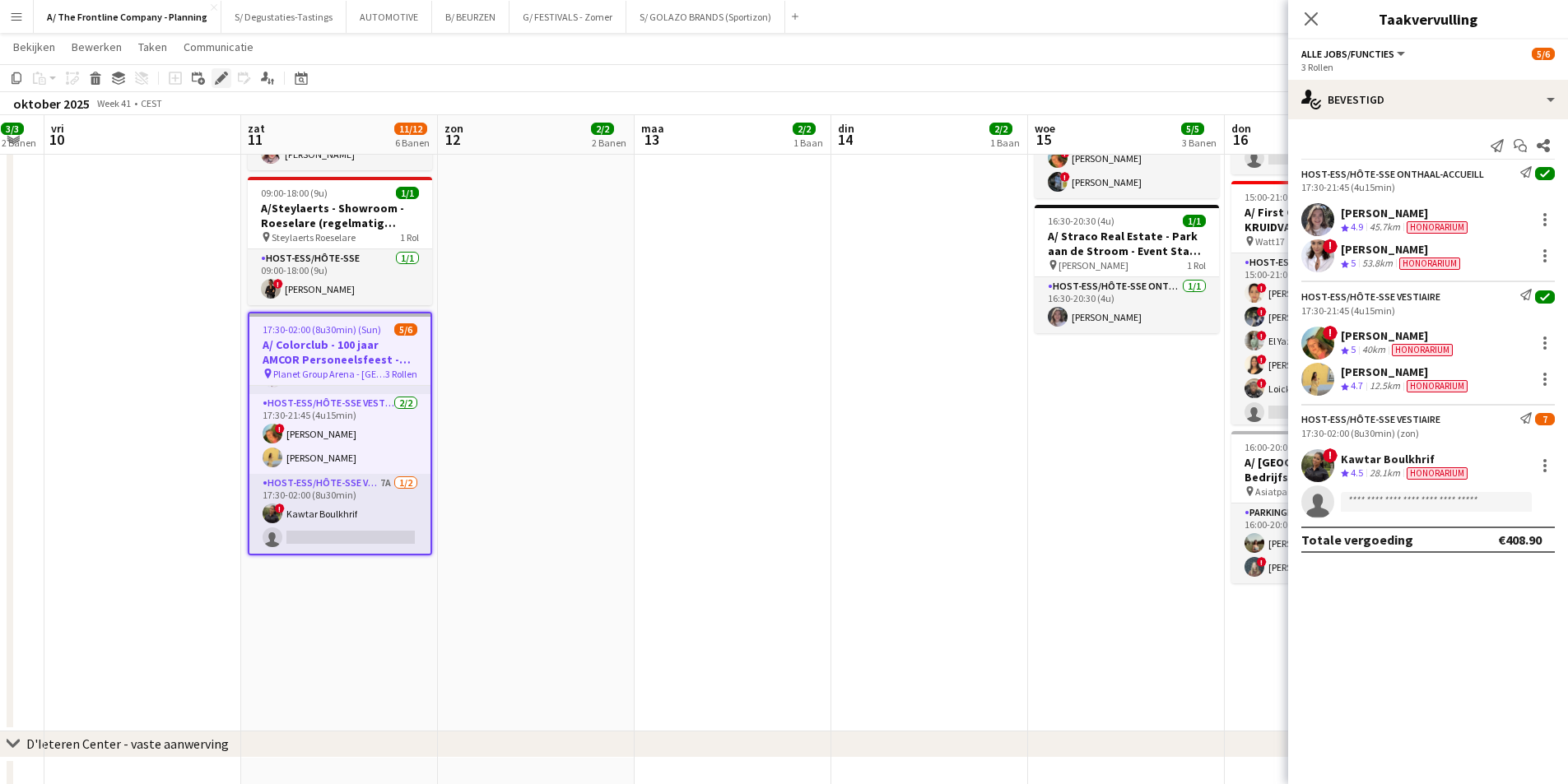
click at [217, 78] on icon "Bewerken" at bounding box center [221, 78] width 13 height 13
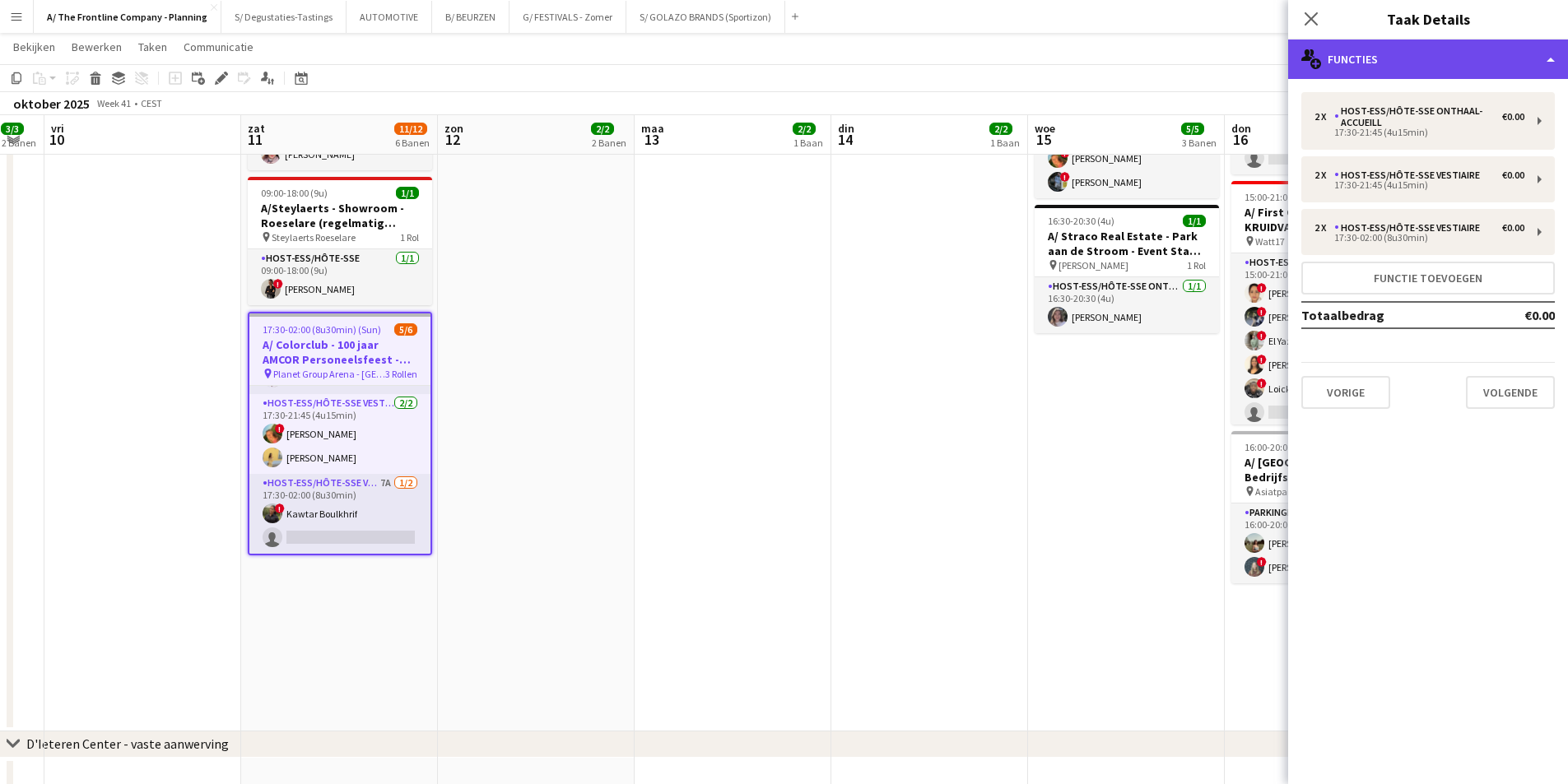
click at [1503, 49] on div "multiple-users-add Functies" at bounding box center [1427, 59] width 280 height 40
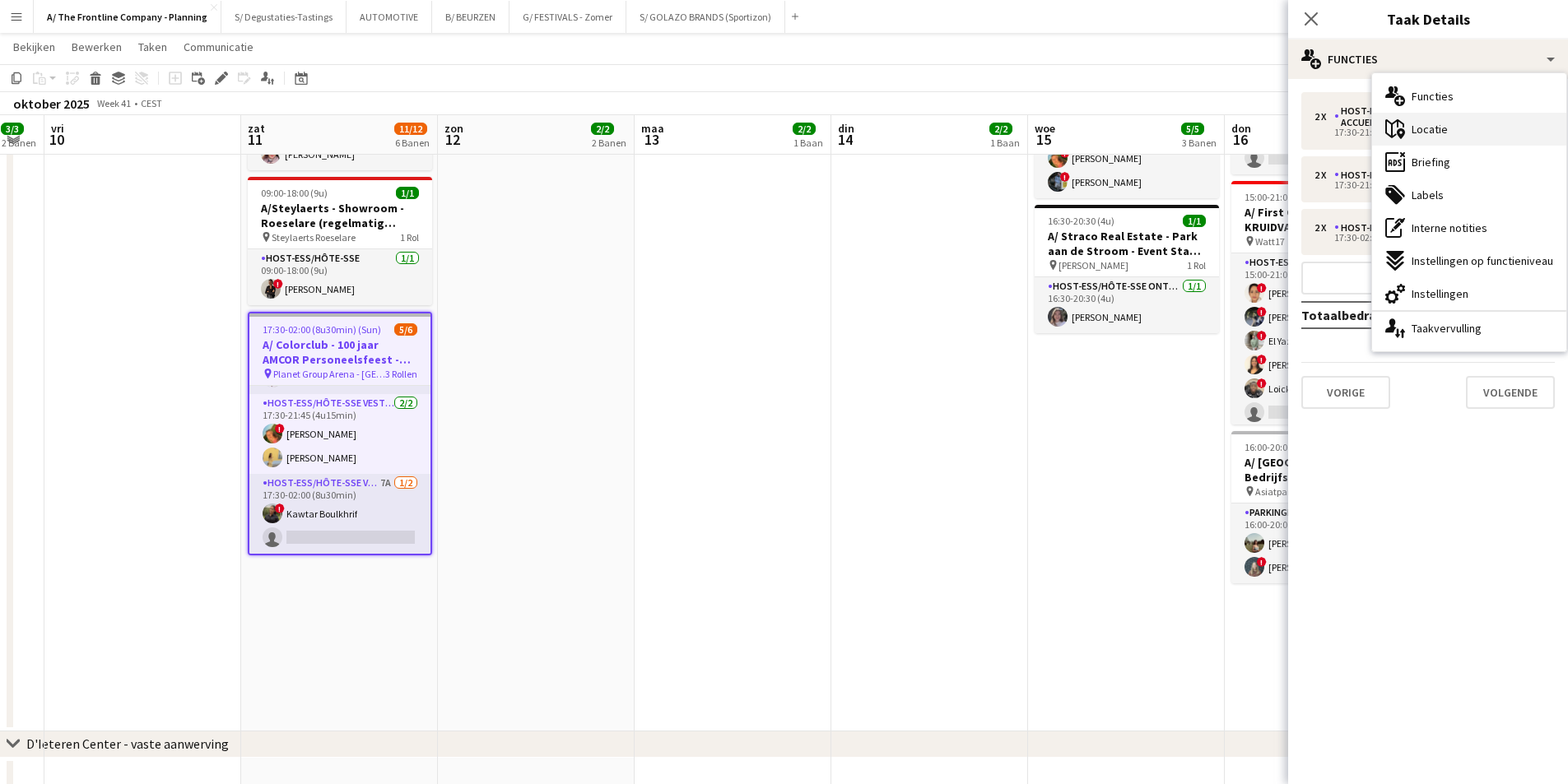
click at [1490, 124] on div "maps-pin-1 [GEOGRAPHIC_DATA]" at bounding box center [1468, 129] width 194 height 33
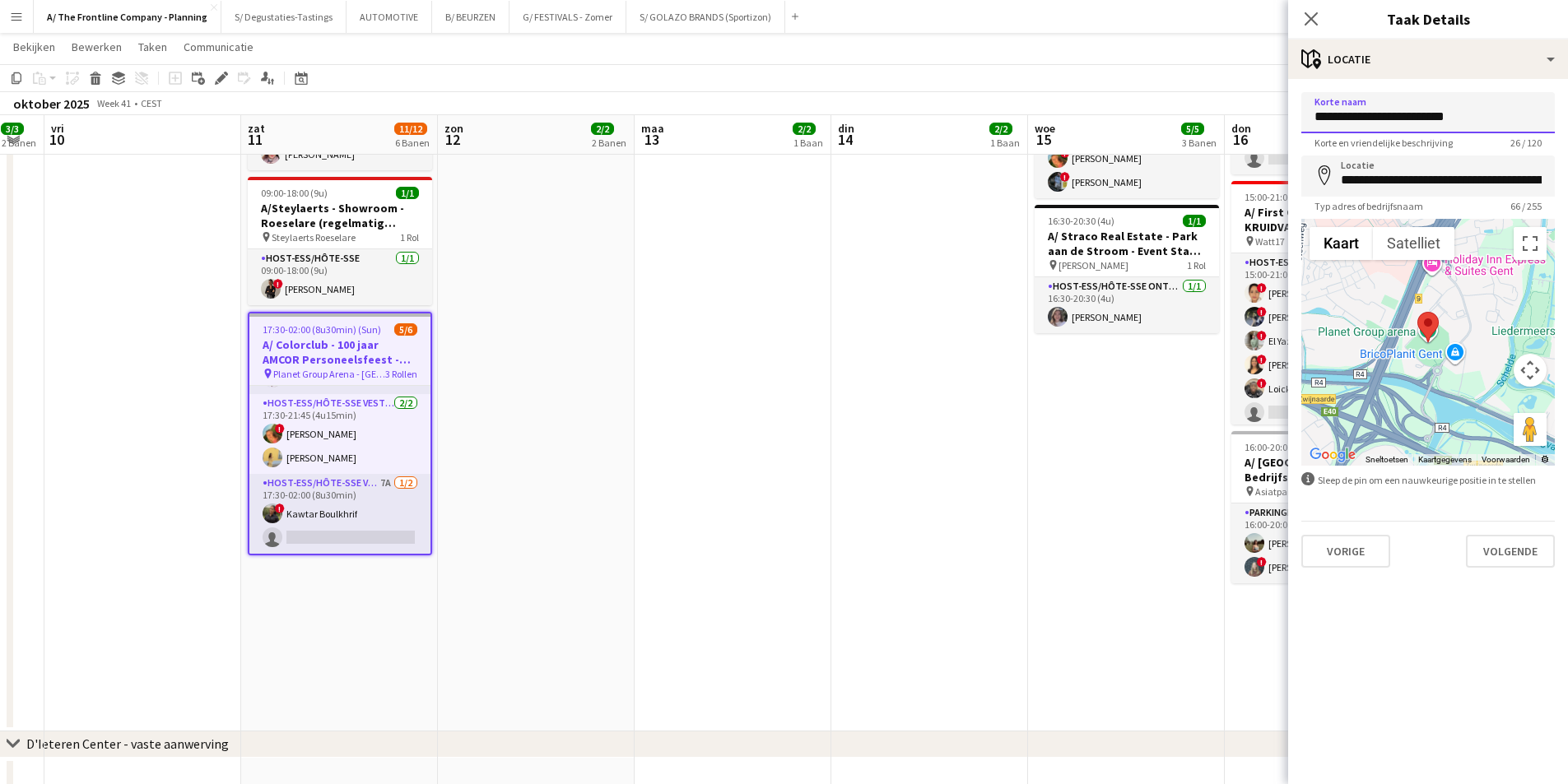
drag, startPoint x: 1466, startPoint y: 124, endPoint x: 1296, endPoint y: 116, distance: 170.2
click at [1296, 116] on form "**********" at bounding box center [1427, 330] width 280 height 475
drag, startPoint x: 1456, startPoint y: 178, endPoint x: 1419, endPoint y: 181, distance: 37.1
click at [1419, 181] on input "**********" at bounding box center [1427, 175] width 253 height 41
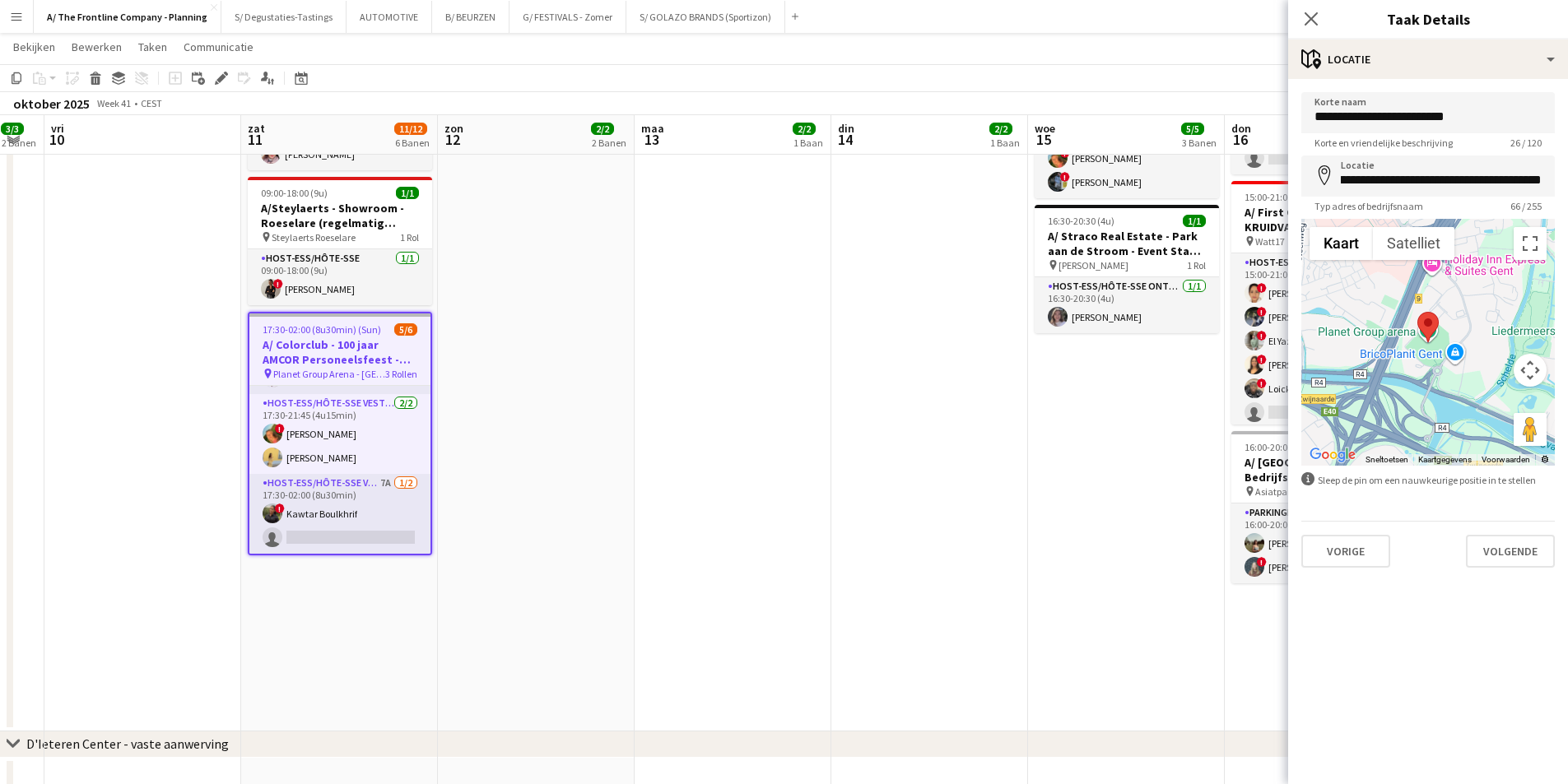
scroll to position [0, 0]
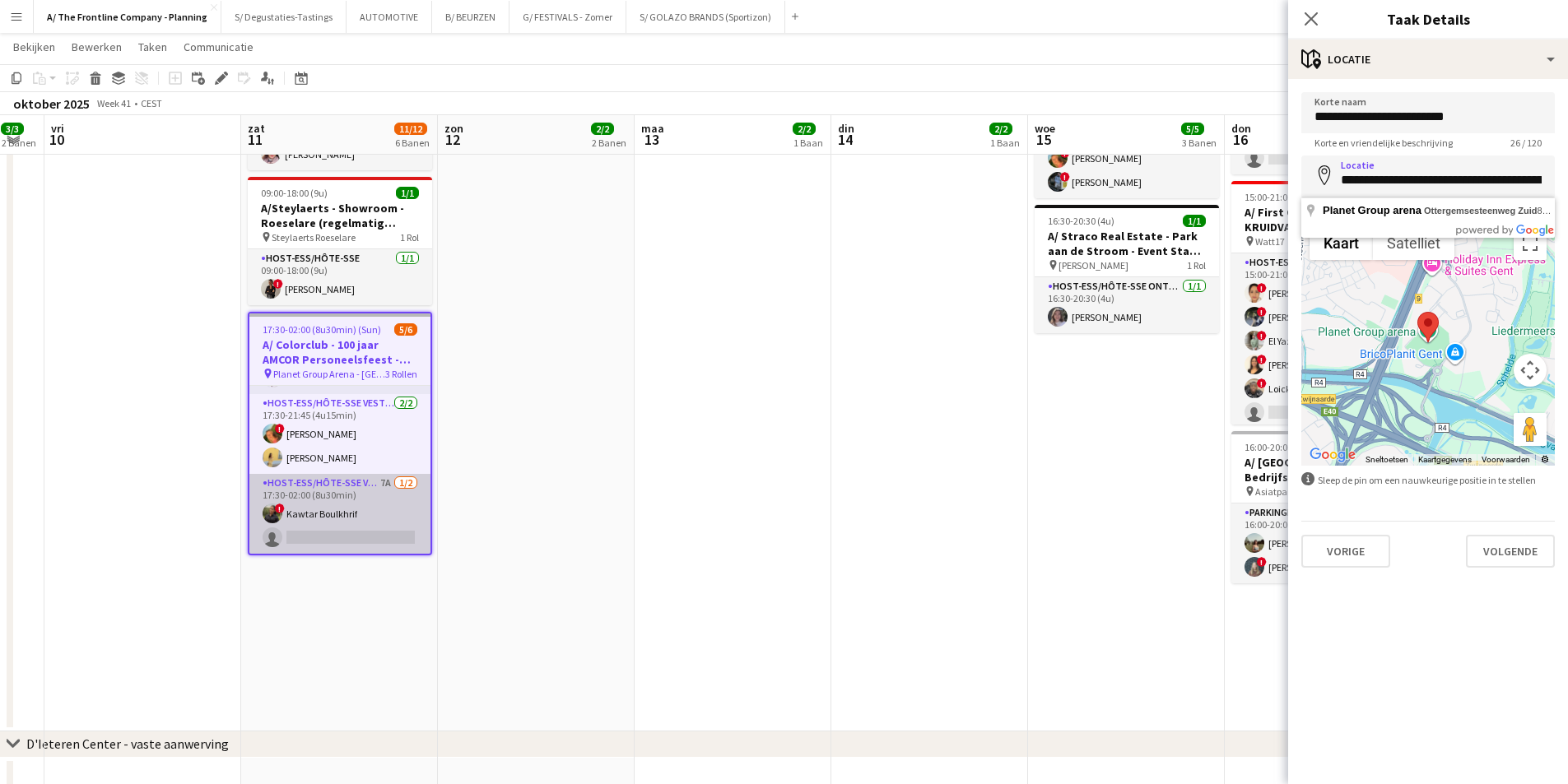
click at [375, 486] on app-card-role "Host-ess/Hôte-sse Vestiaire 7A [DATE] 17:30-02:00 (8u30min) ! Kawtar Boulkhrif …" at bounding box center [340, 513] width 181 height 80
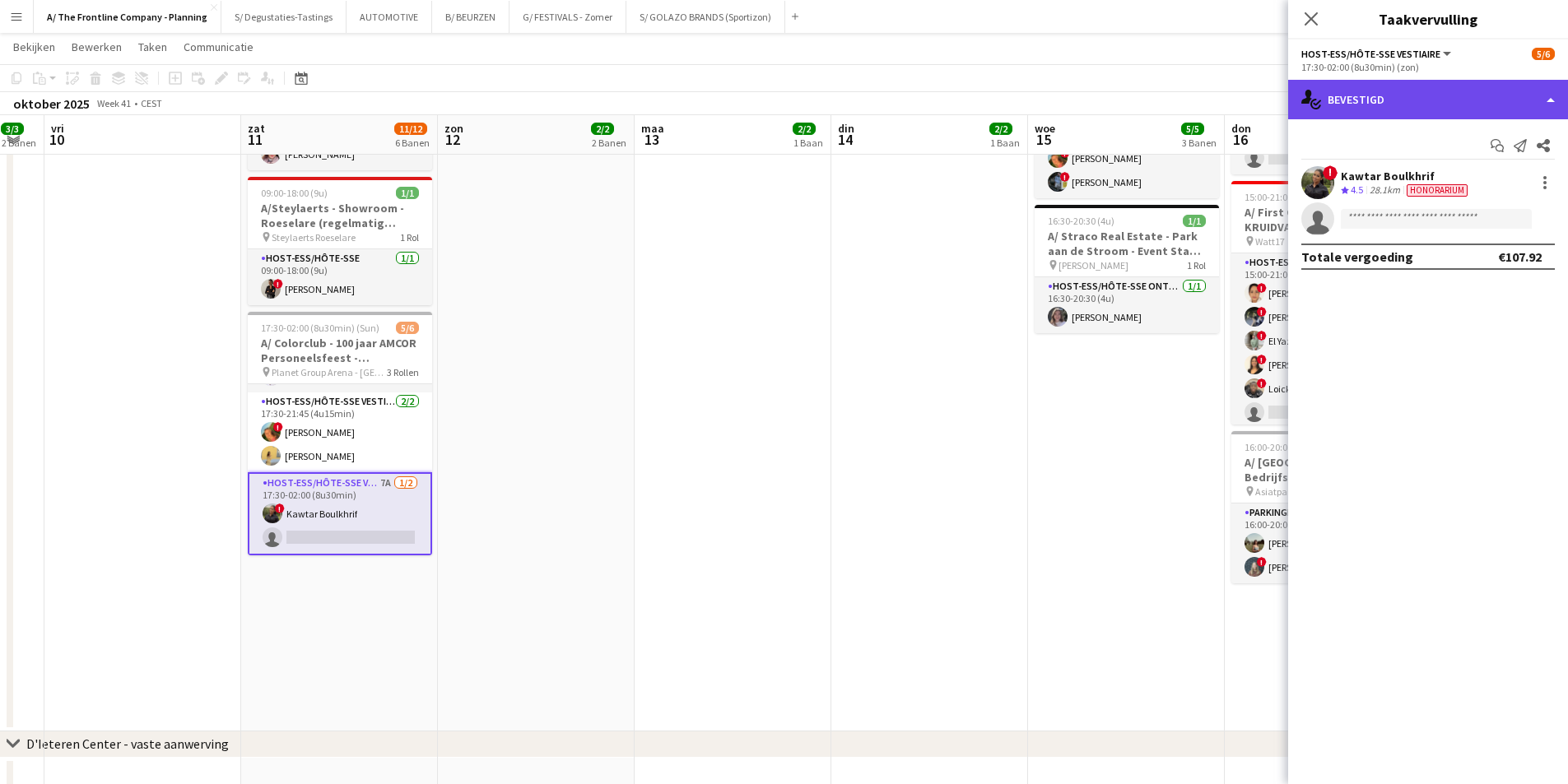
click at [1409, 89] on div "single-neutral-actions-check-2 Bevestigd" at bounding box center [1427, 100] width 280 height 40
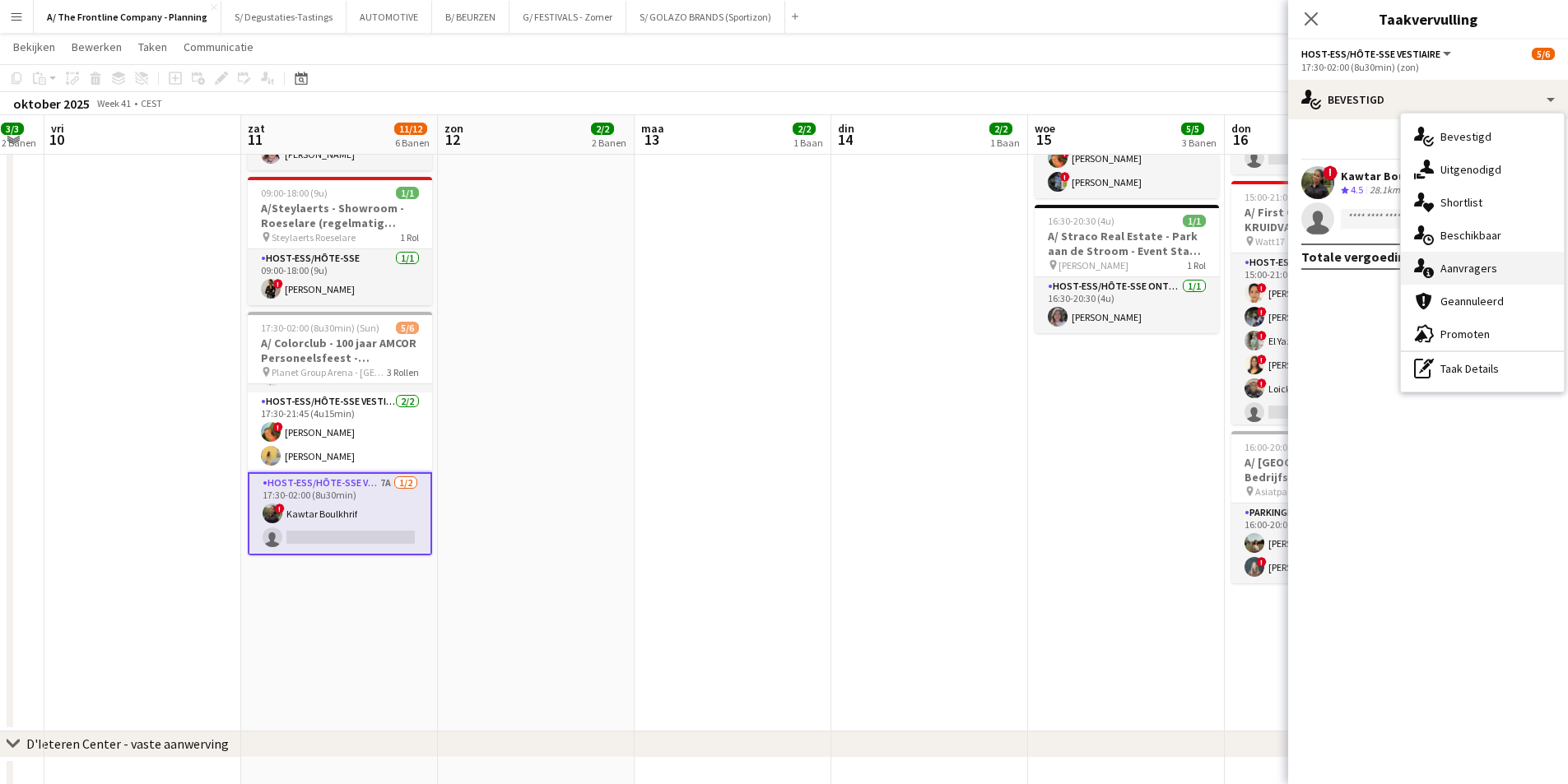
click at [1474, 257] on div "single-neutral-actions-information Aanvragers" at bounding box center [1482, 268] width 163 height 33
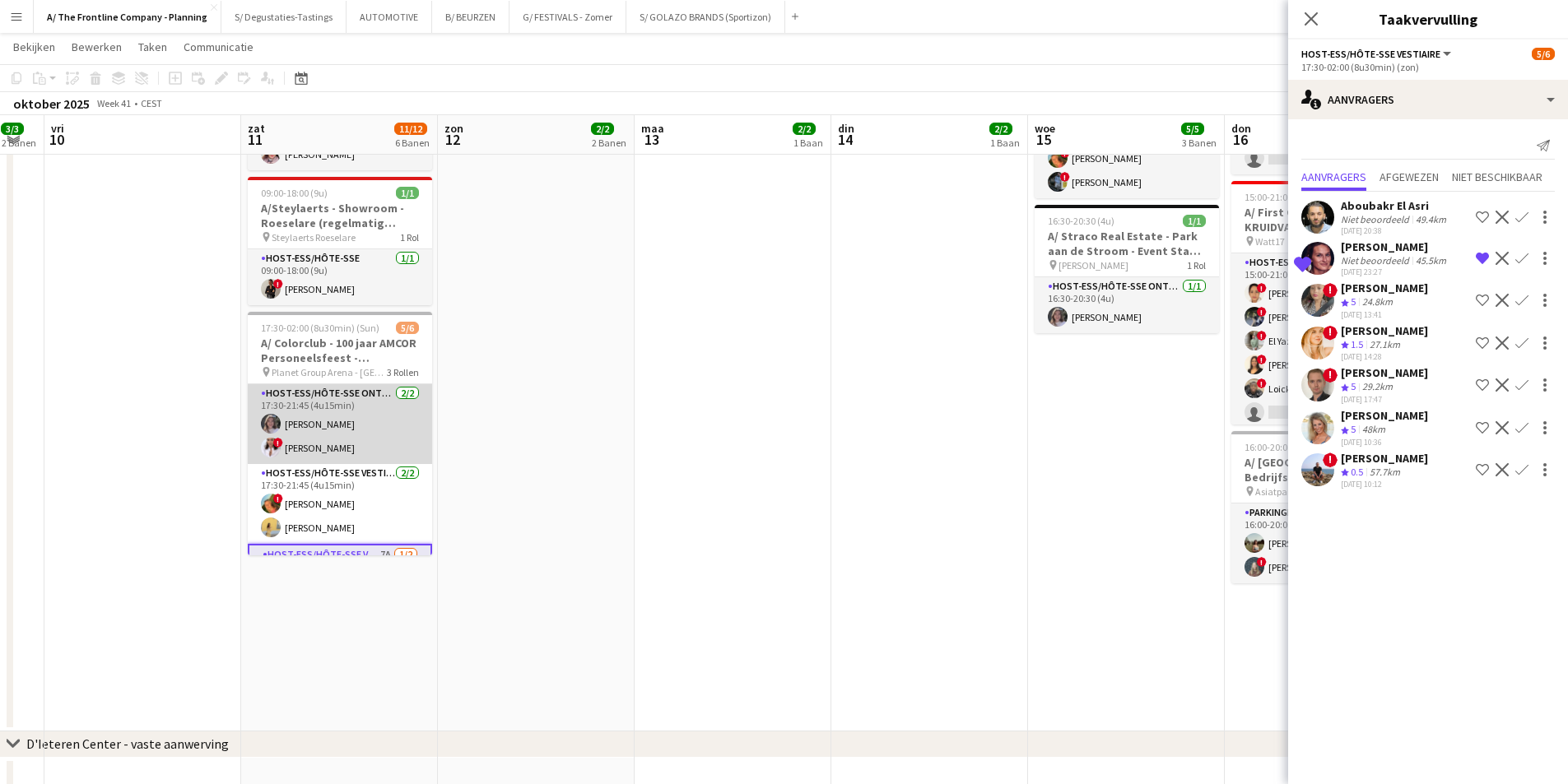
scroll to position [71, 0]
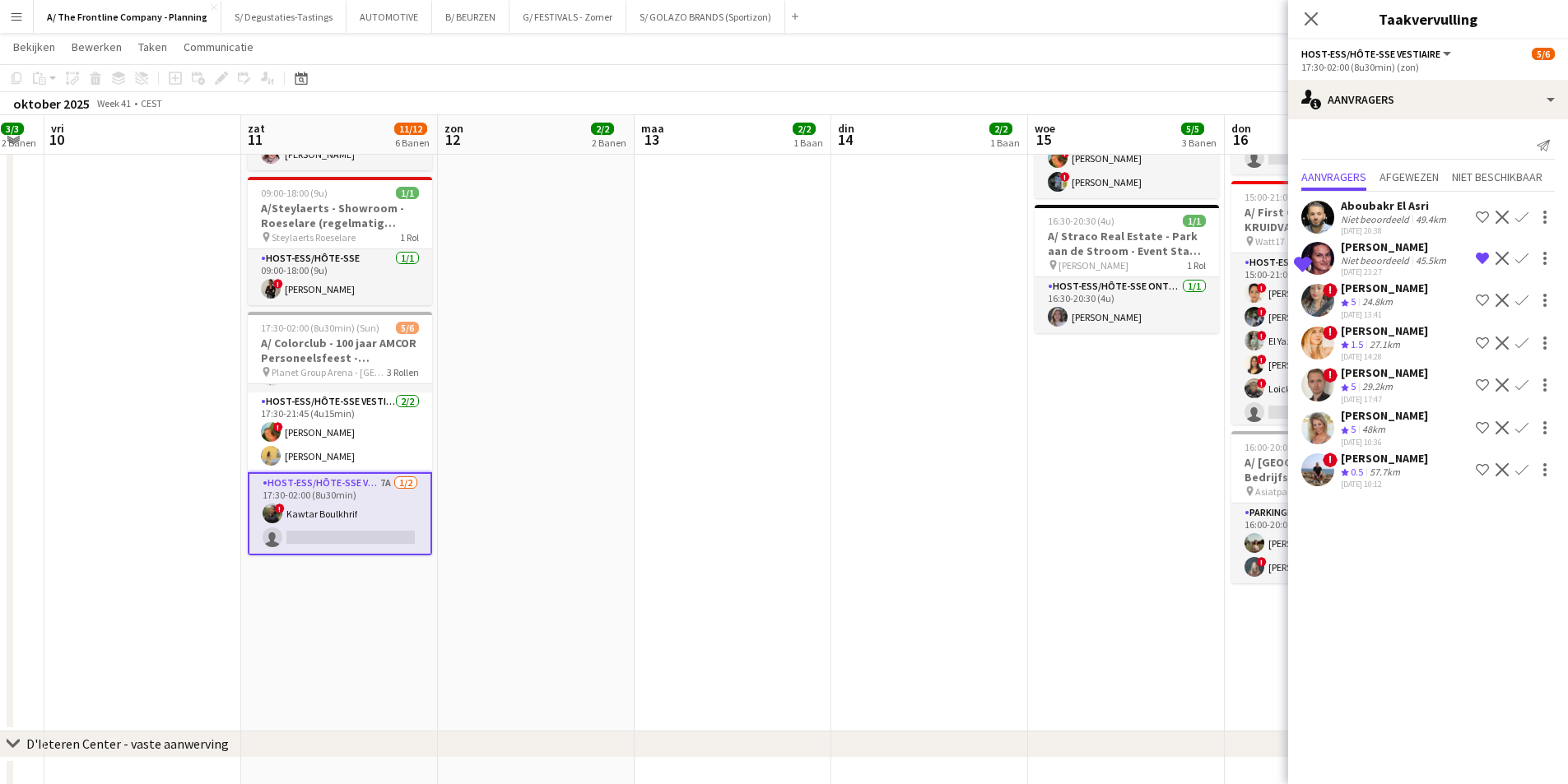
click at [1402, 266] on div "[DATE] 23:27" at bounding box center [1394, 272] width 108 height 11
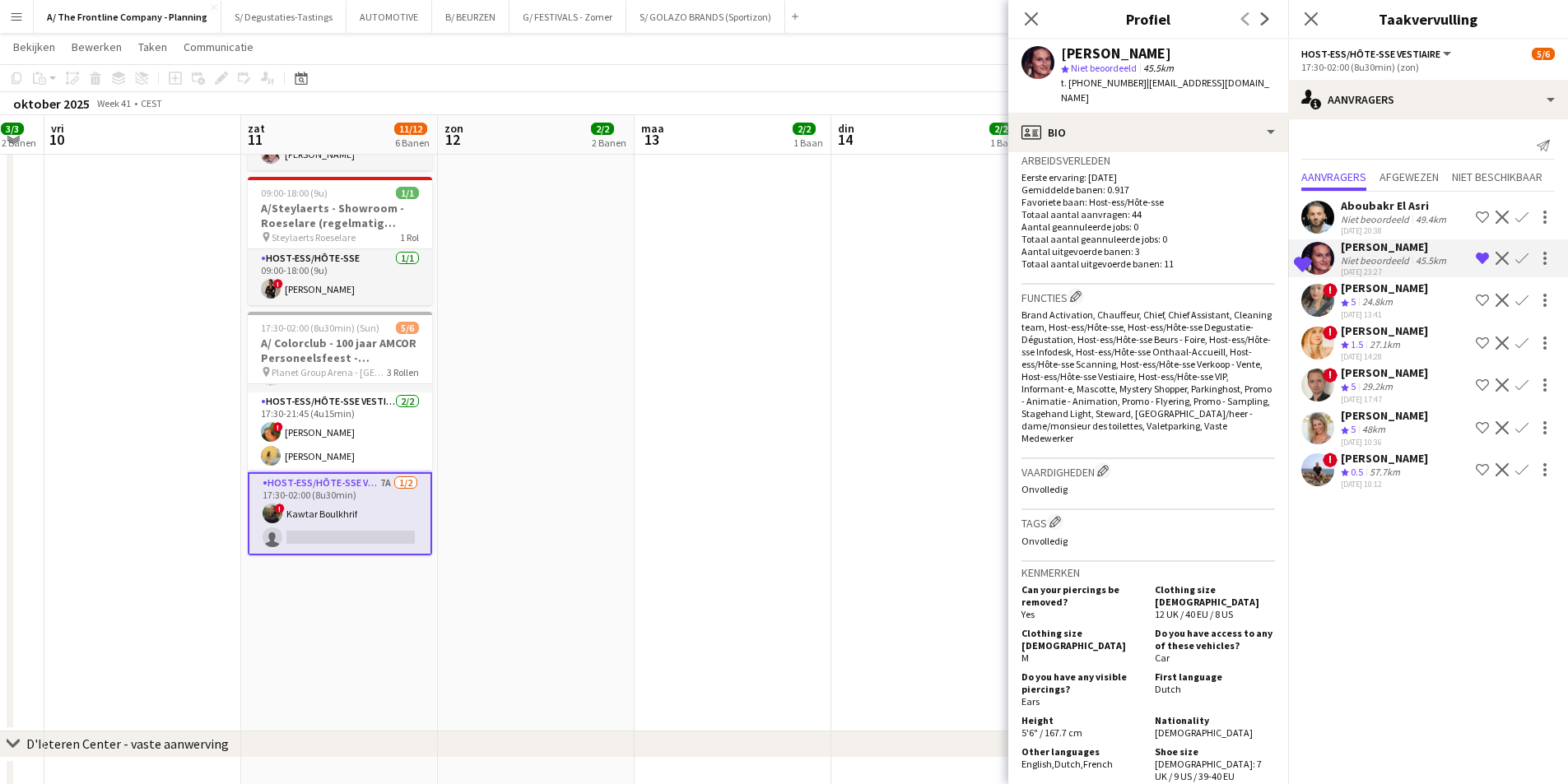
scroll to position [412, 0]
click at [1193, 603] on span "12 UK / 40 EU / 8 US" at bounding box center [1193, 609] width 78 height 12
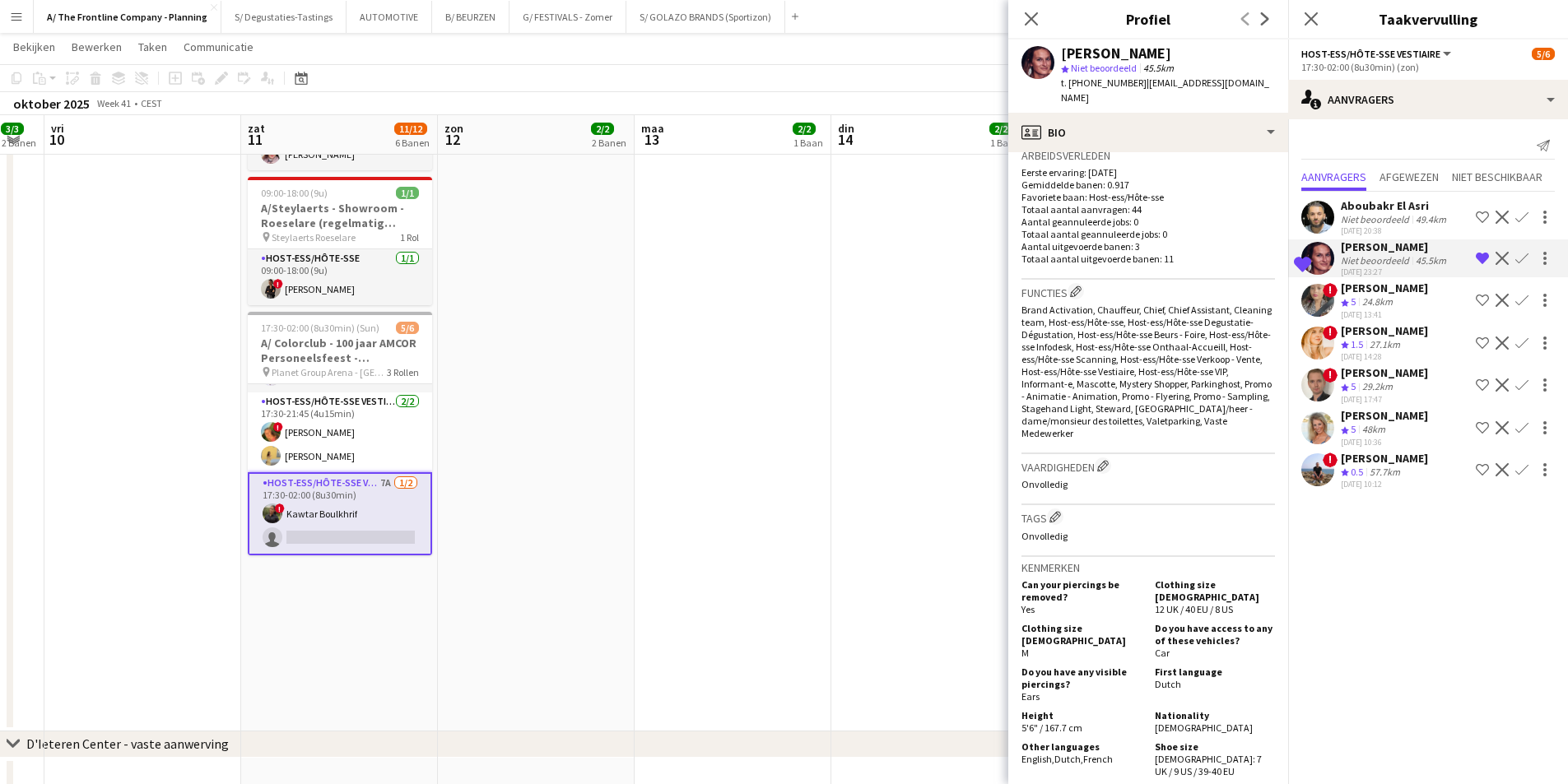
click at [1193, 603] on span "12 UK / 40 EU / 8 US" at bounding box center [1193, 609] width 78 height 12
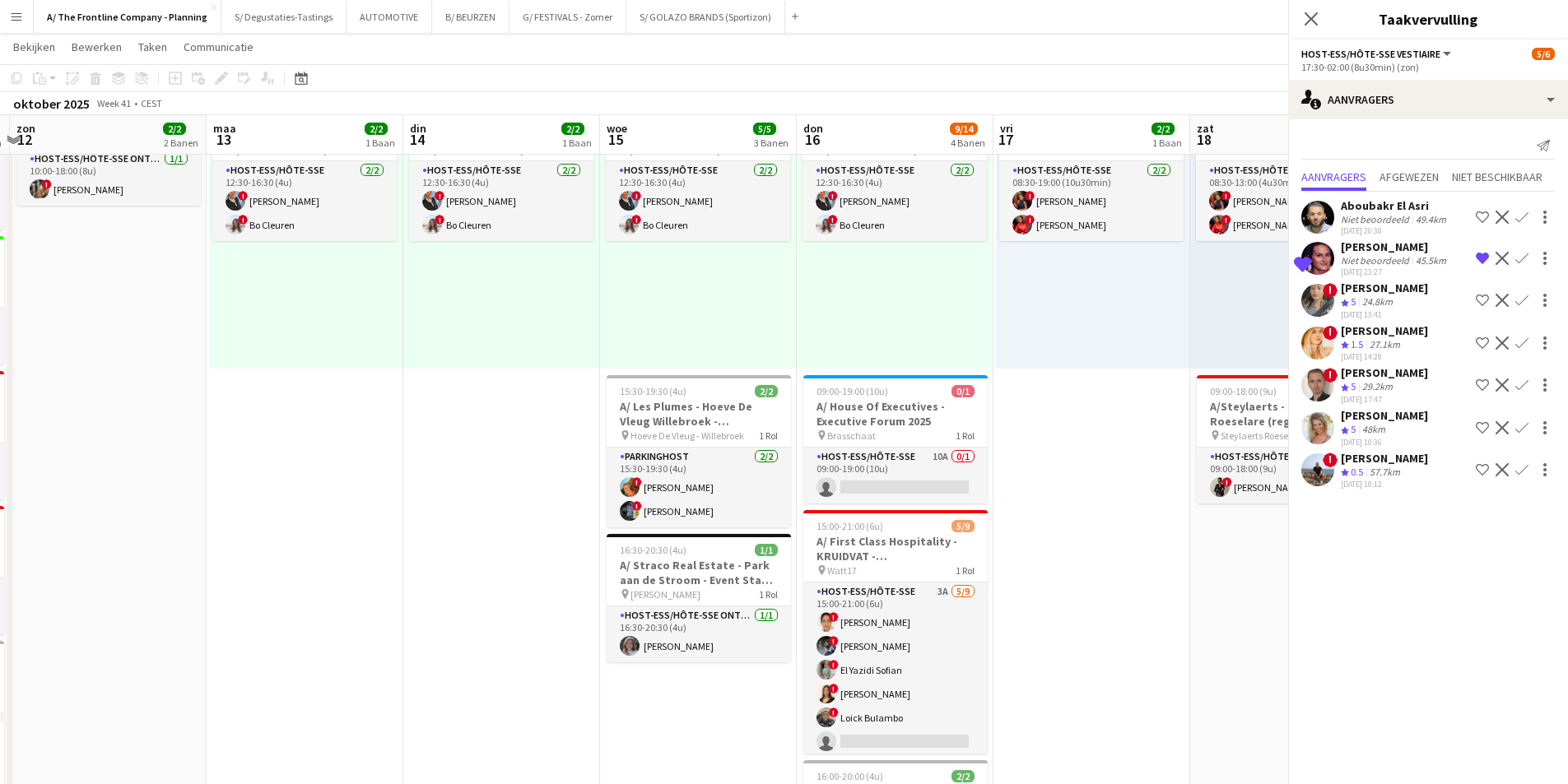
scroll to position [0, 571]
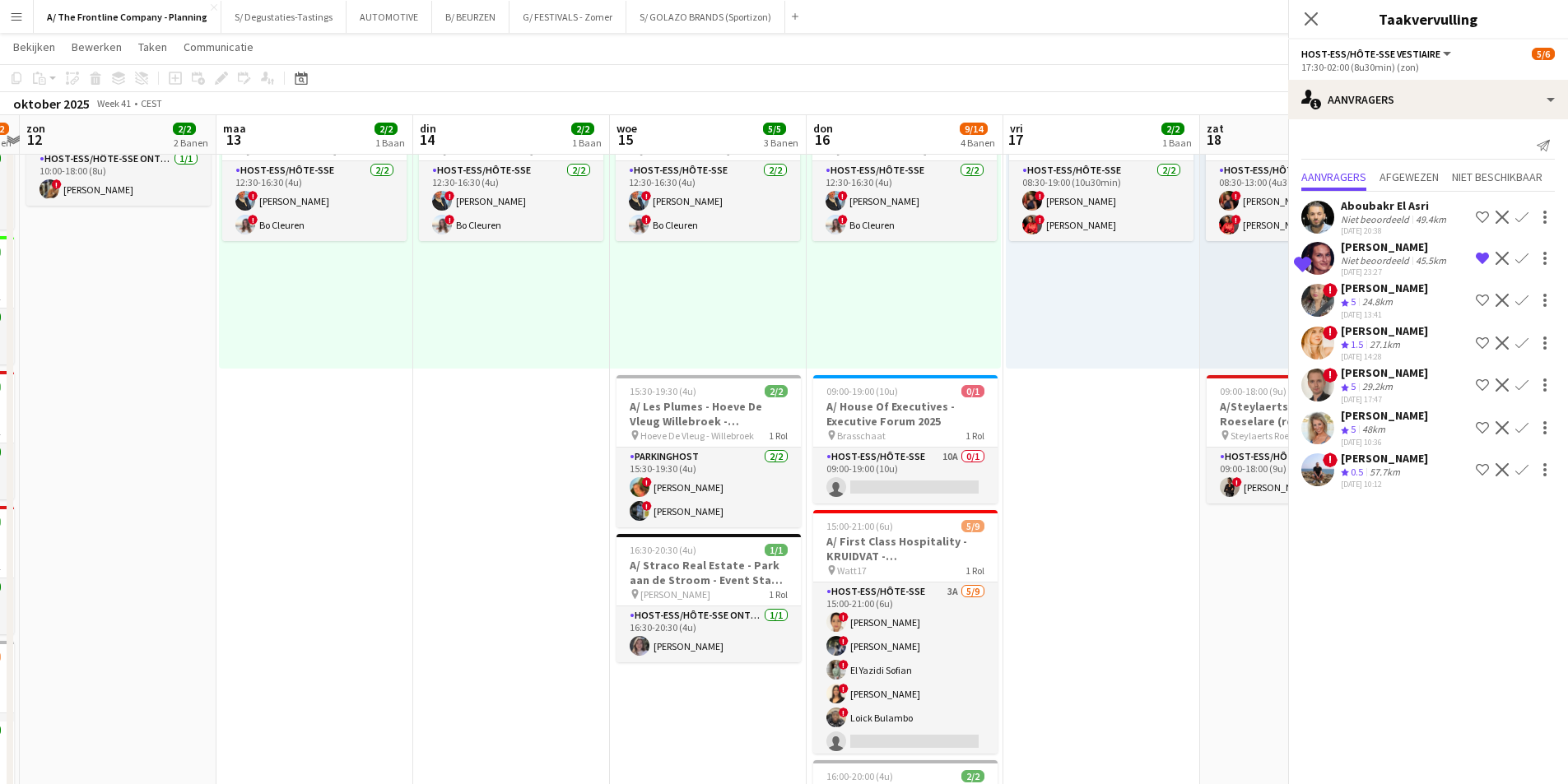
drag, startPoint x: 757, startPoint y: 487, endPoint x: 501, endPoint y: 484, distance: 256.0
click at [501, 484] on app-calendar-viewport "don 9 3/3 2 Banen vri 10 zat 11 11/12 6 Banen zon 12 2/2 2 Banen [DATE] 2/2 1 B…" at bounding box center [784, 432] width 1568 height 1559
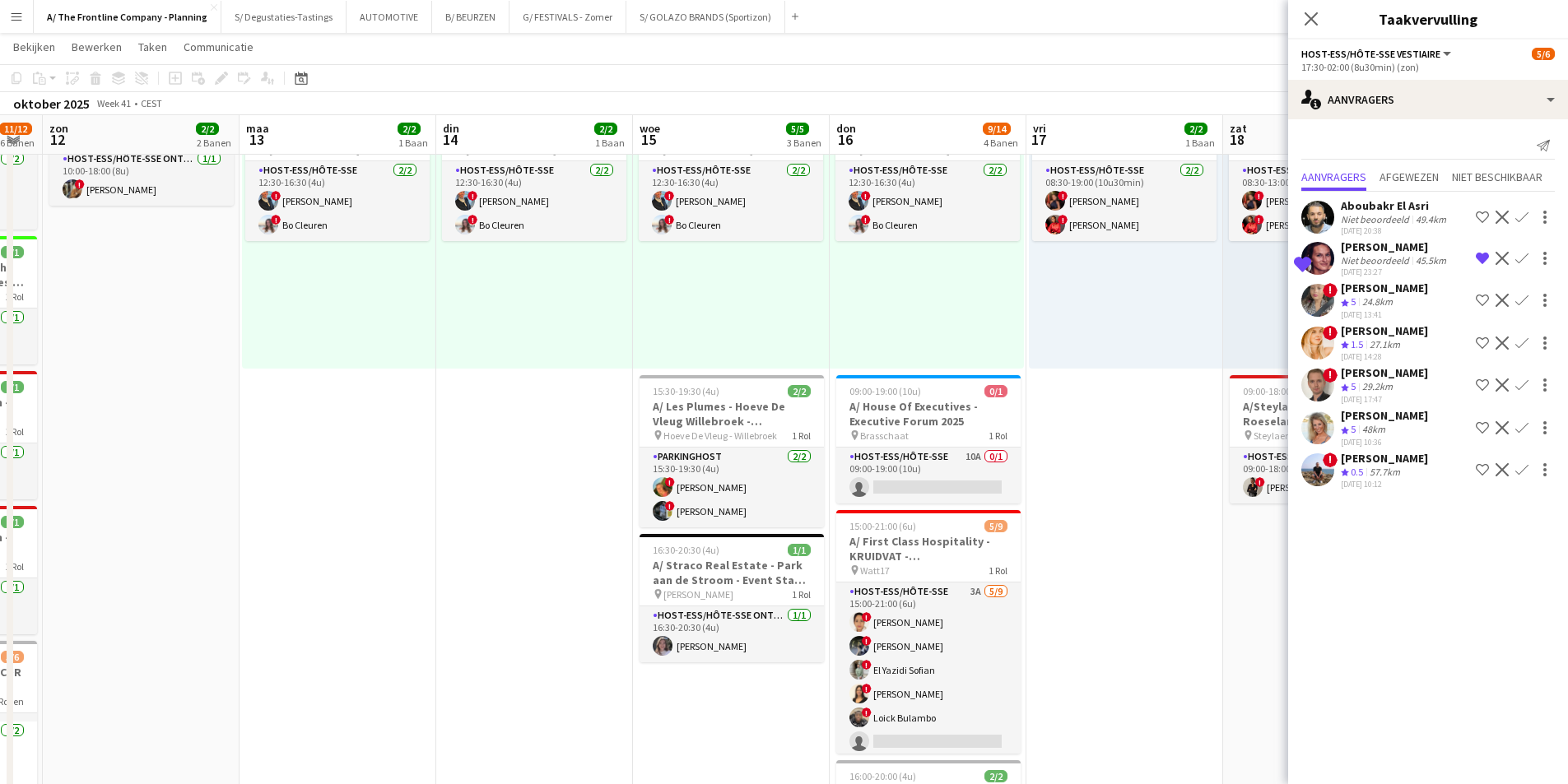
drag, startPoint x: 509, startPoint y: 304, endPoint x: 532, endPoint y: 301, distance: 23.2
click at [532, 301] on app-calendar-viewport "don 9 3/3 2 Banen vri 10 zat 11 11/12 6 Banen zon 12 2/2 2 Banen [DATE] 2/2 1 B…" at bounding box center [784, 432] width 1568 height 1559
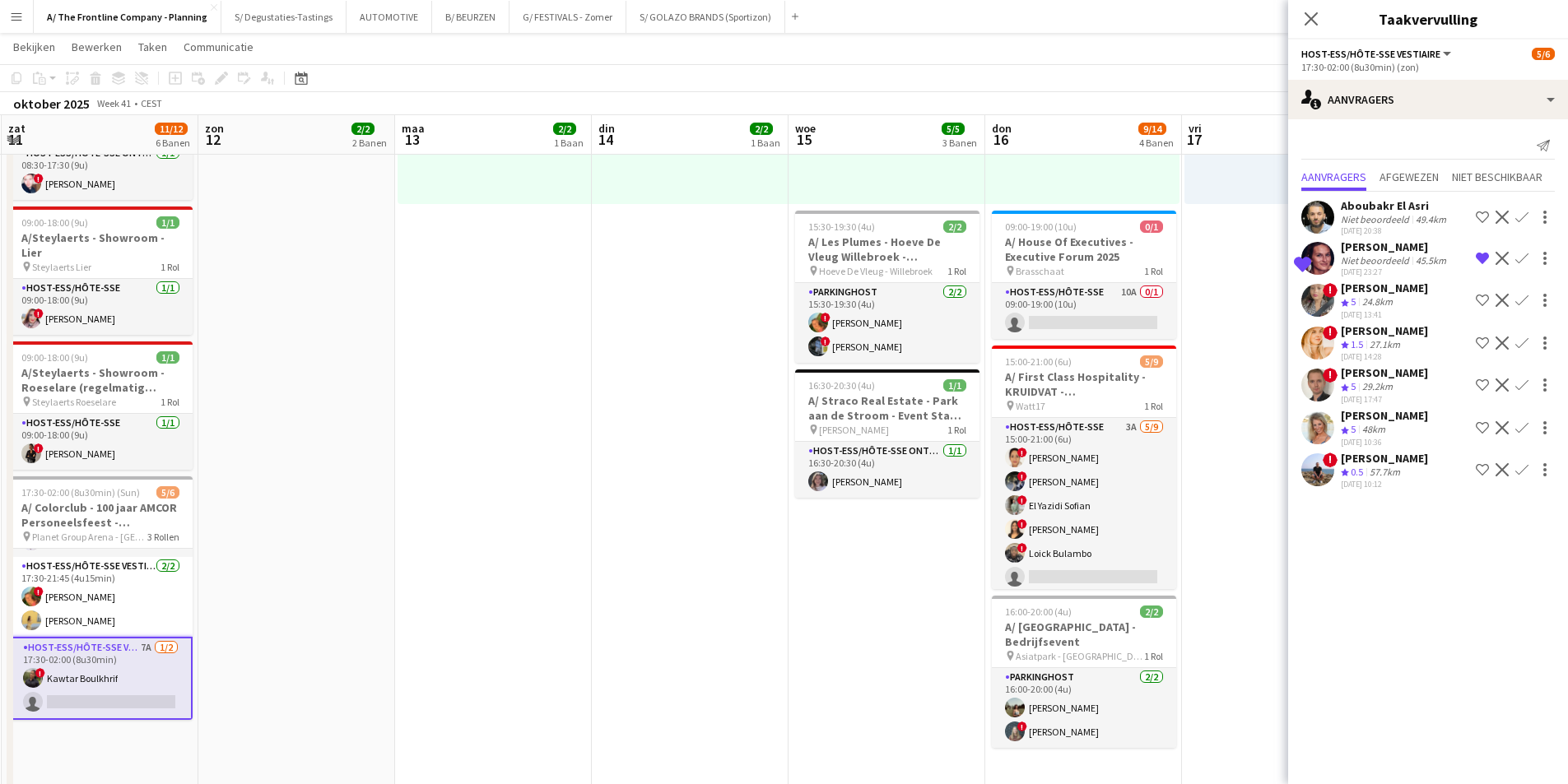
scroll to position [0, 356]
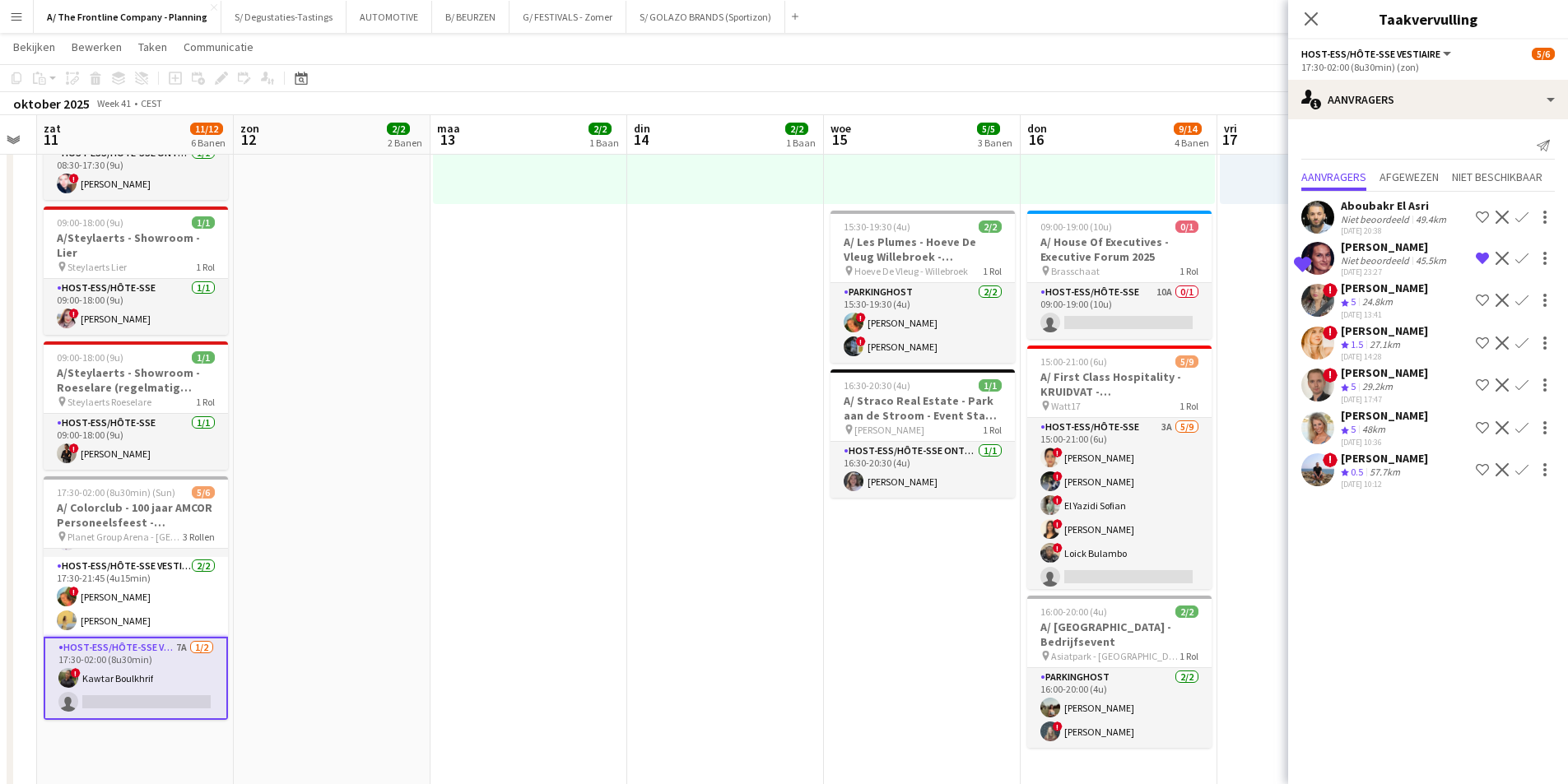
drag, startPoint x: 487, startPoint y: 355, endPoint x: 678, endPoint y: 317, distance: 194.7
click at [678, 317] on app-calendar-viewport "don 9 3/3 2 Banen vri 10 zat 11 11/12 6 Banen zon 12 2/2 2 Banen [DATE] 2/2 1 B…" at bounding box center [784, 268] width 1568 height 1559
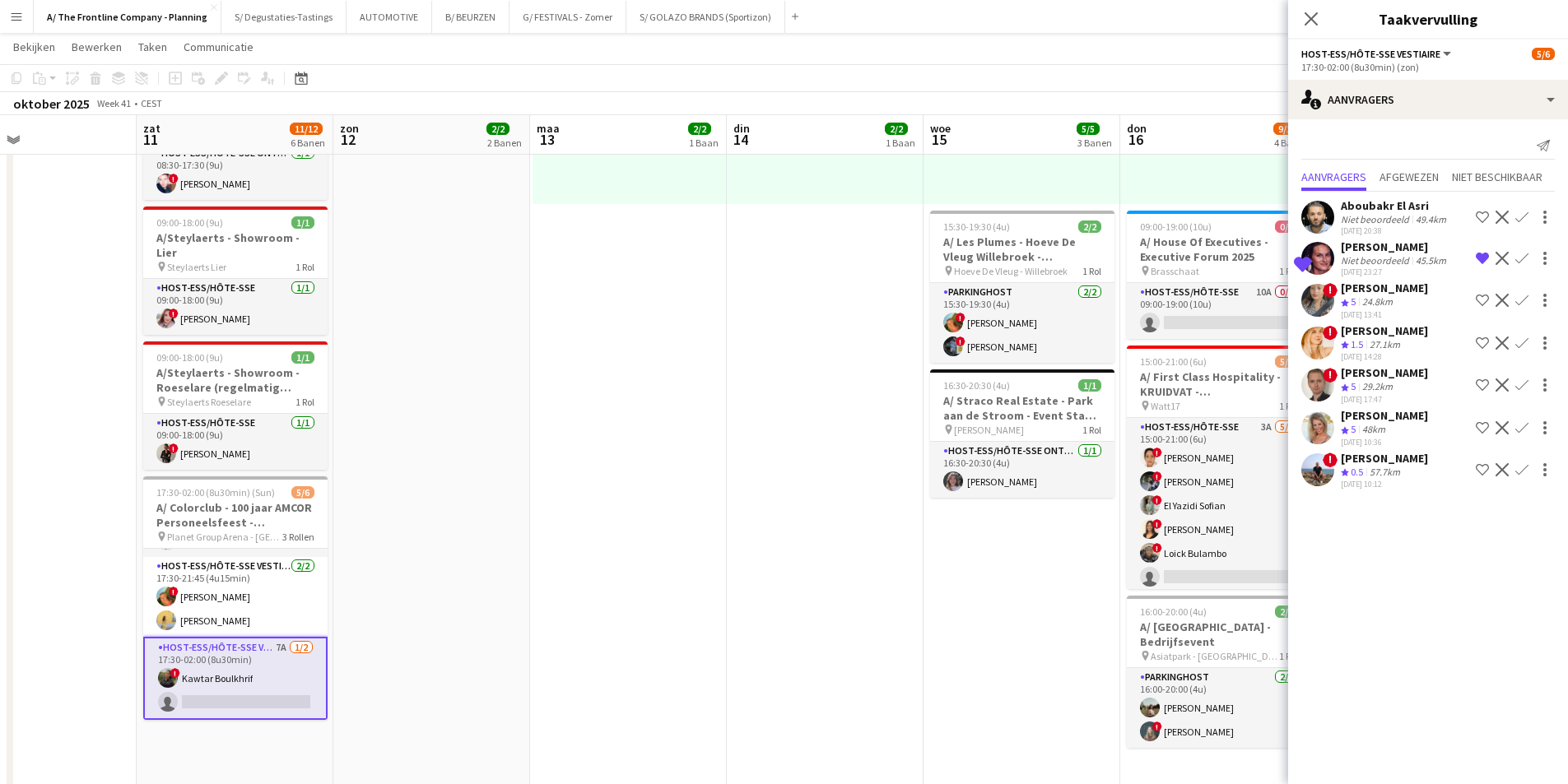
scroll to position [0, 441]
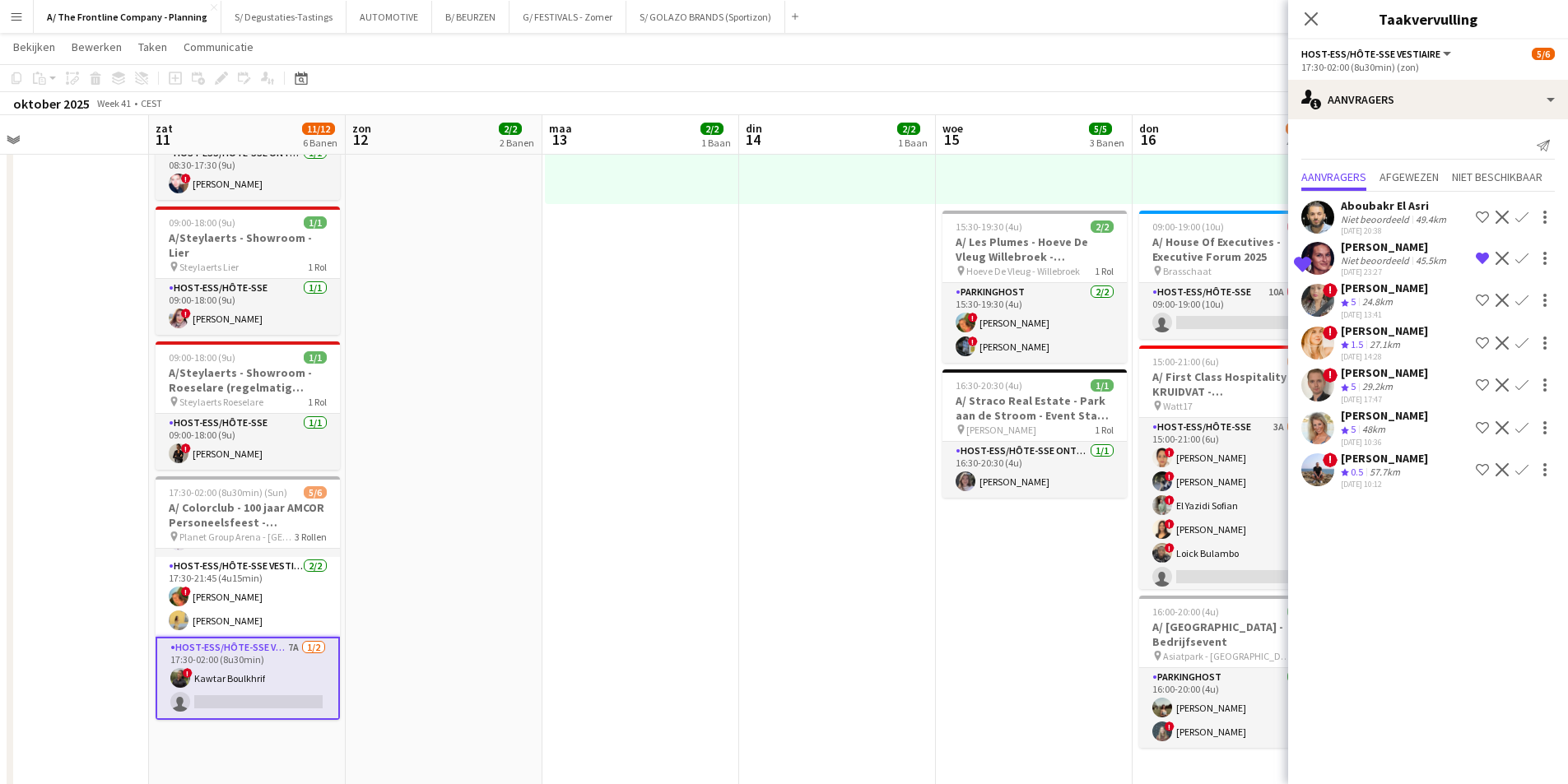
drag, startPoint x: 586, startPoint y: 388, endPoint x: 698, endPoint y: 369, distance: 113.6
click at [698, 369] on app-calendar-viewport "woe 8 2/2 1 Baan don 9 3/3 2 Banen vri 10 zat 11 11/12 6 Banen zon 12 2/2 2 Ban…" at bounding box center [784, 268] width 1568 height 1559
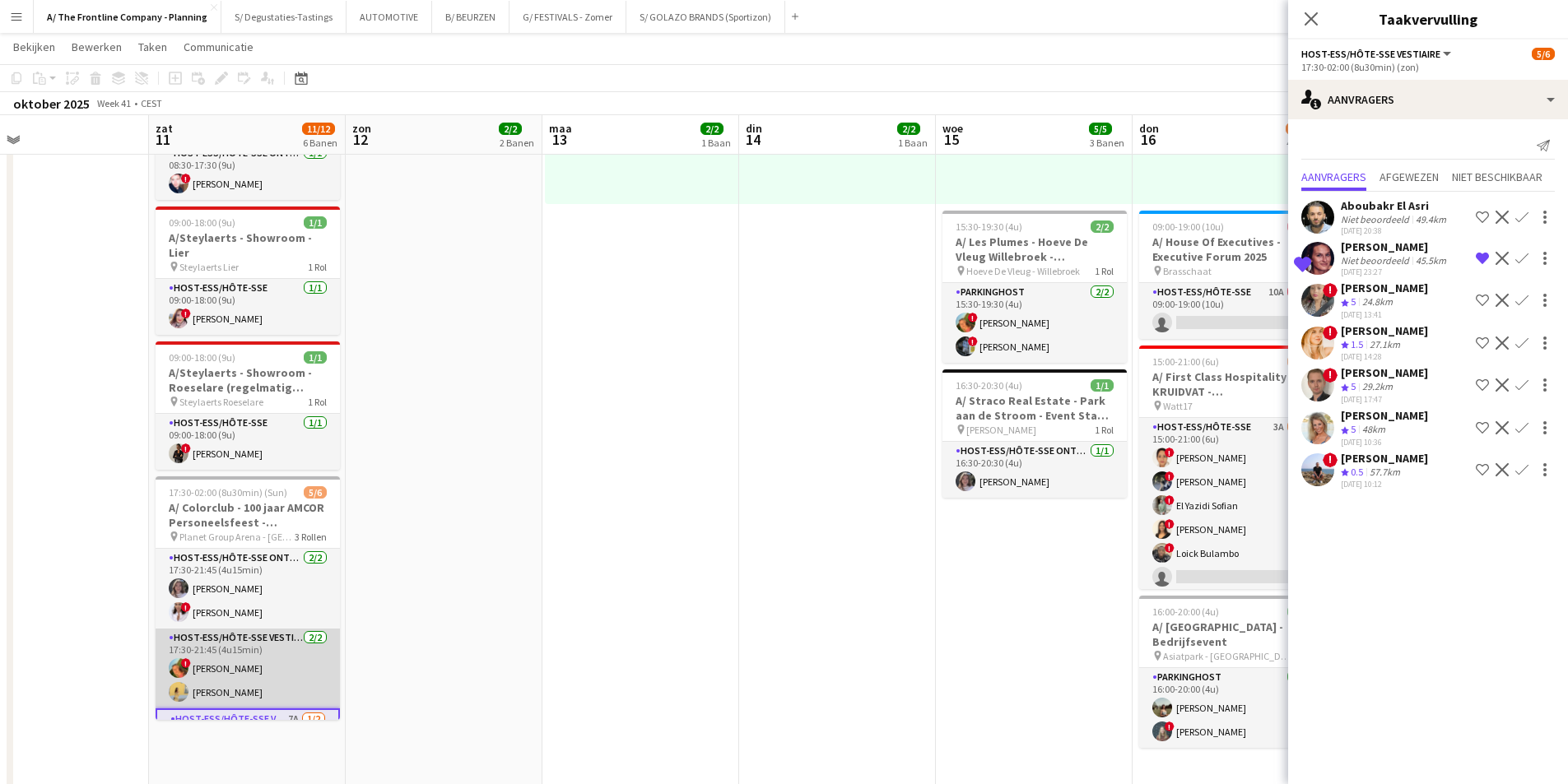
scroll to position [71, 0]
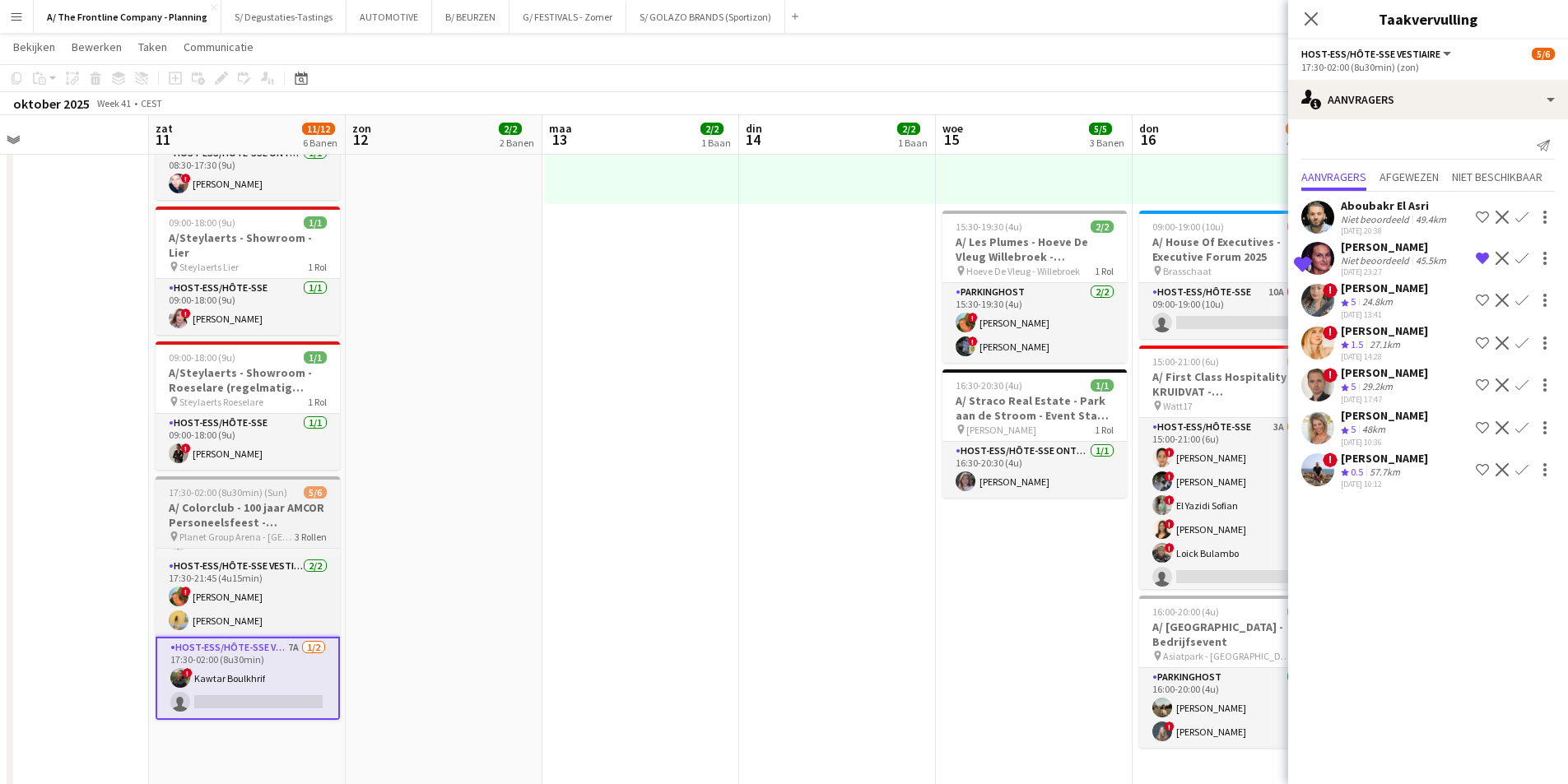
click at [247, 500] on h3 "A/ Colorclub - 100 jaar AMCOR Personeelsfeest - [GEOGRAPHIC_DATA]" at bounding box center [247, 515] width 184 height 30
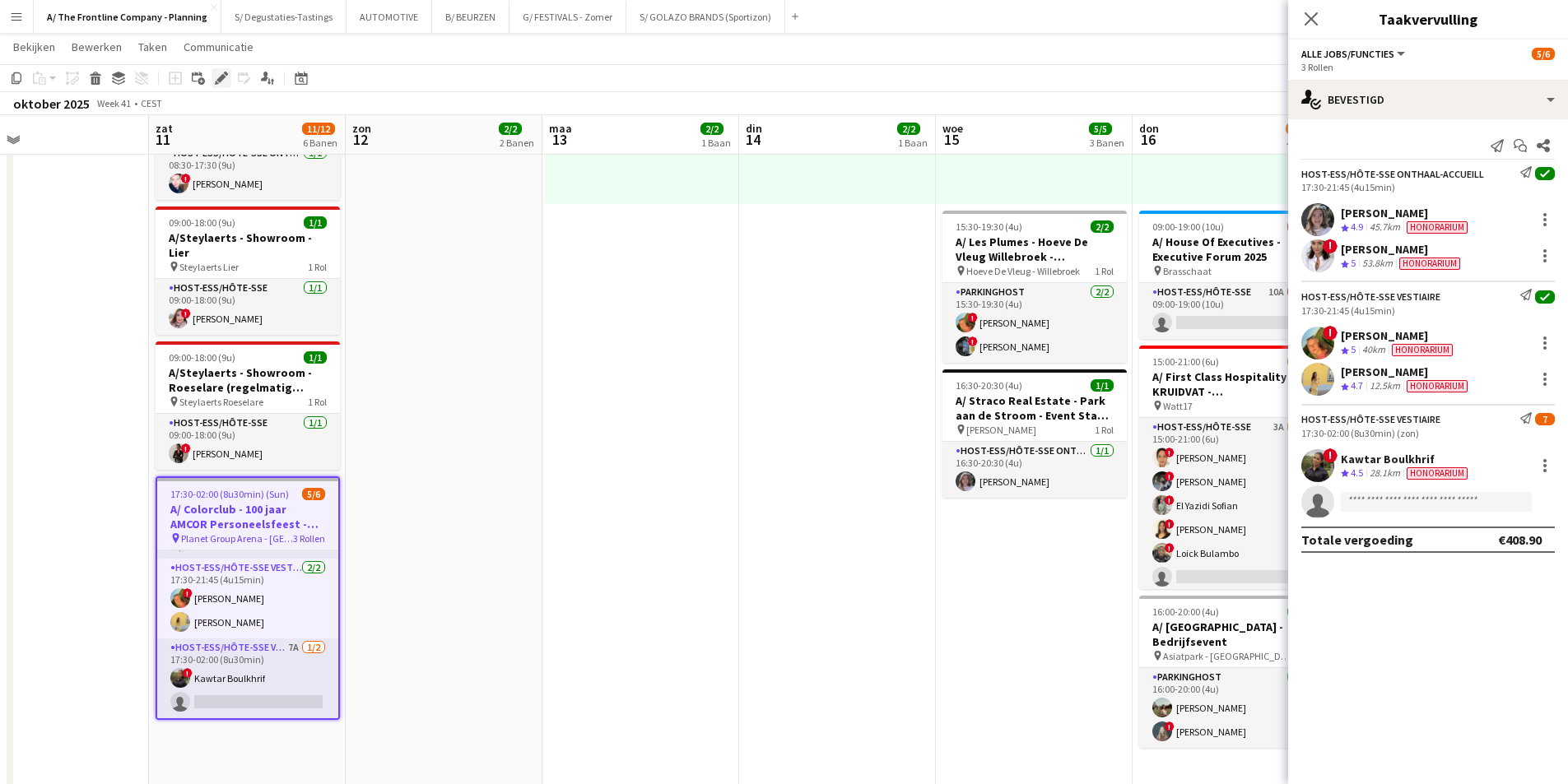
click at [222, 71] on icon "Bewerken" at bounding box center [221, 78] width 13 height 13
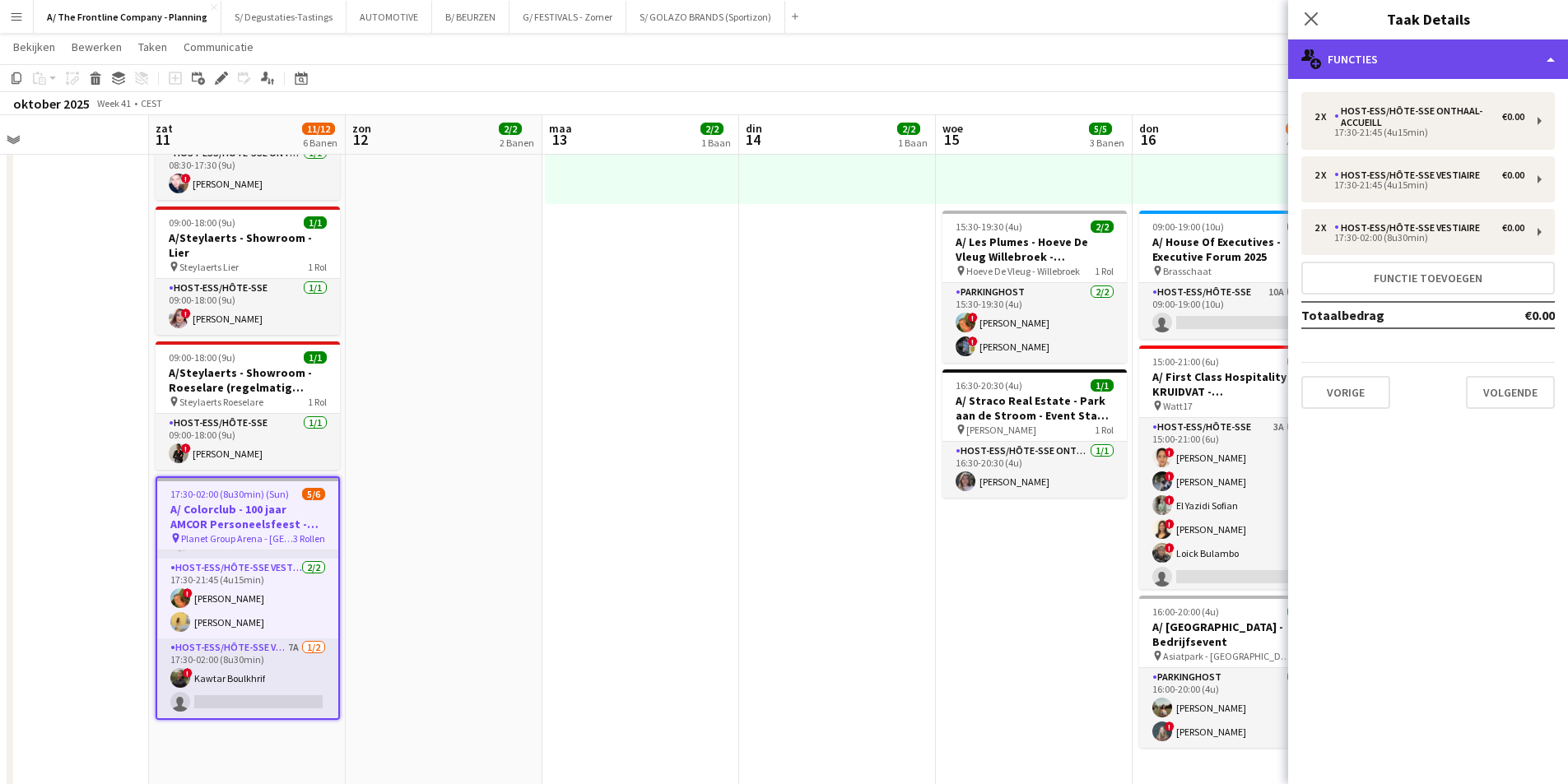
click at [1408, 58] on div "multiple-users-add Functies" at bounding box center [1427, 59] width 280 height 40
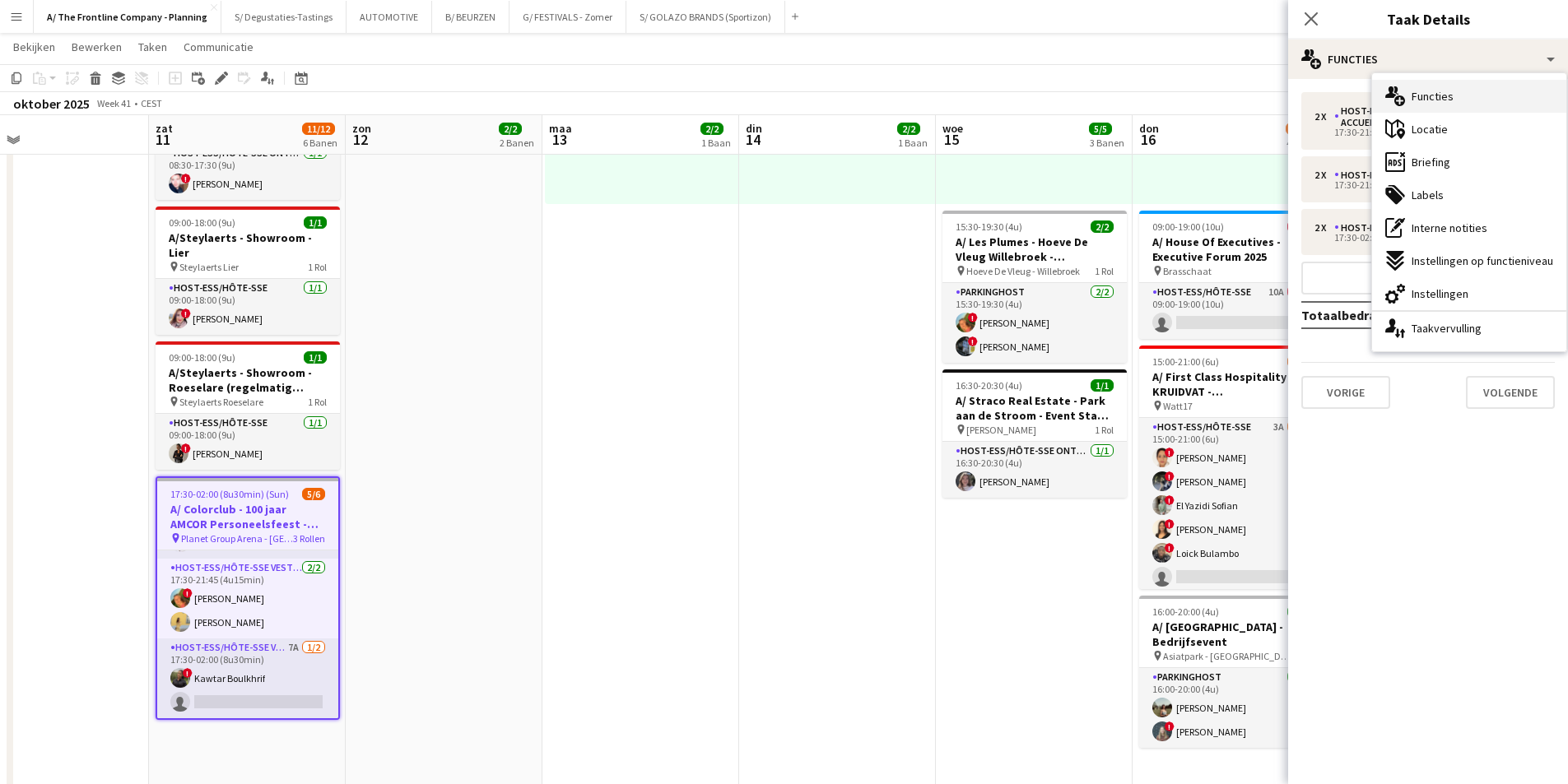
click at [1461, 82] on div "multiple-users-add Functies" at bounding box center [1468, 96] width 194 height 33
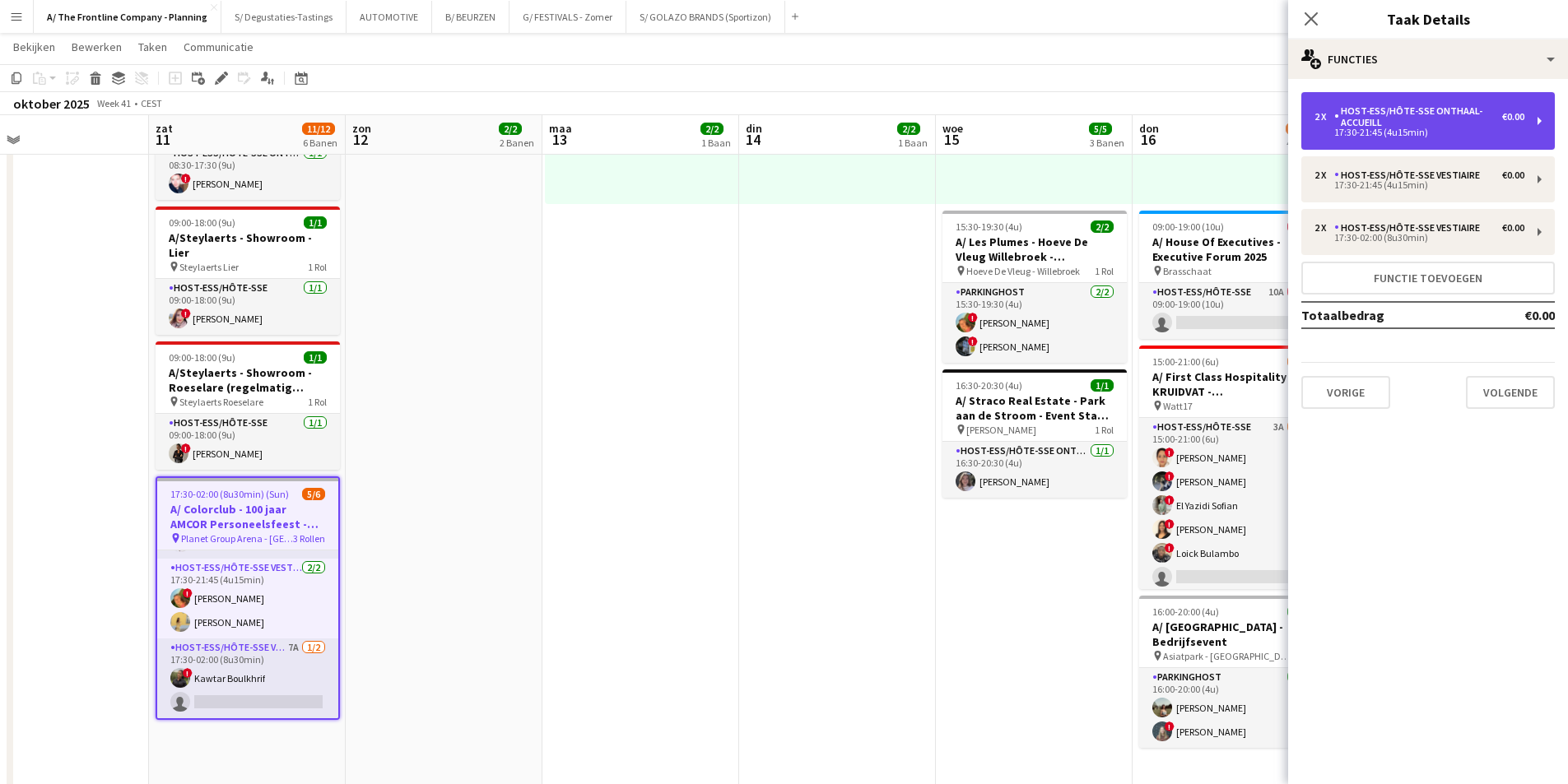
click at [1423, 121] on div "Host-ess/Hôte-sse Onthaal-Accueill" at bounding box center [1418, 116] width 168 height 23
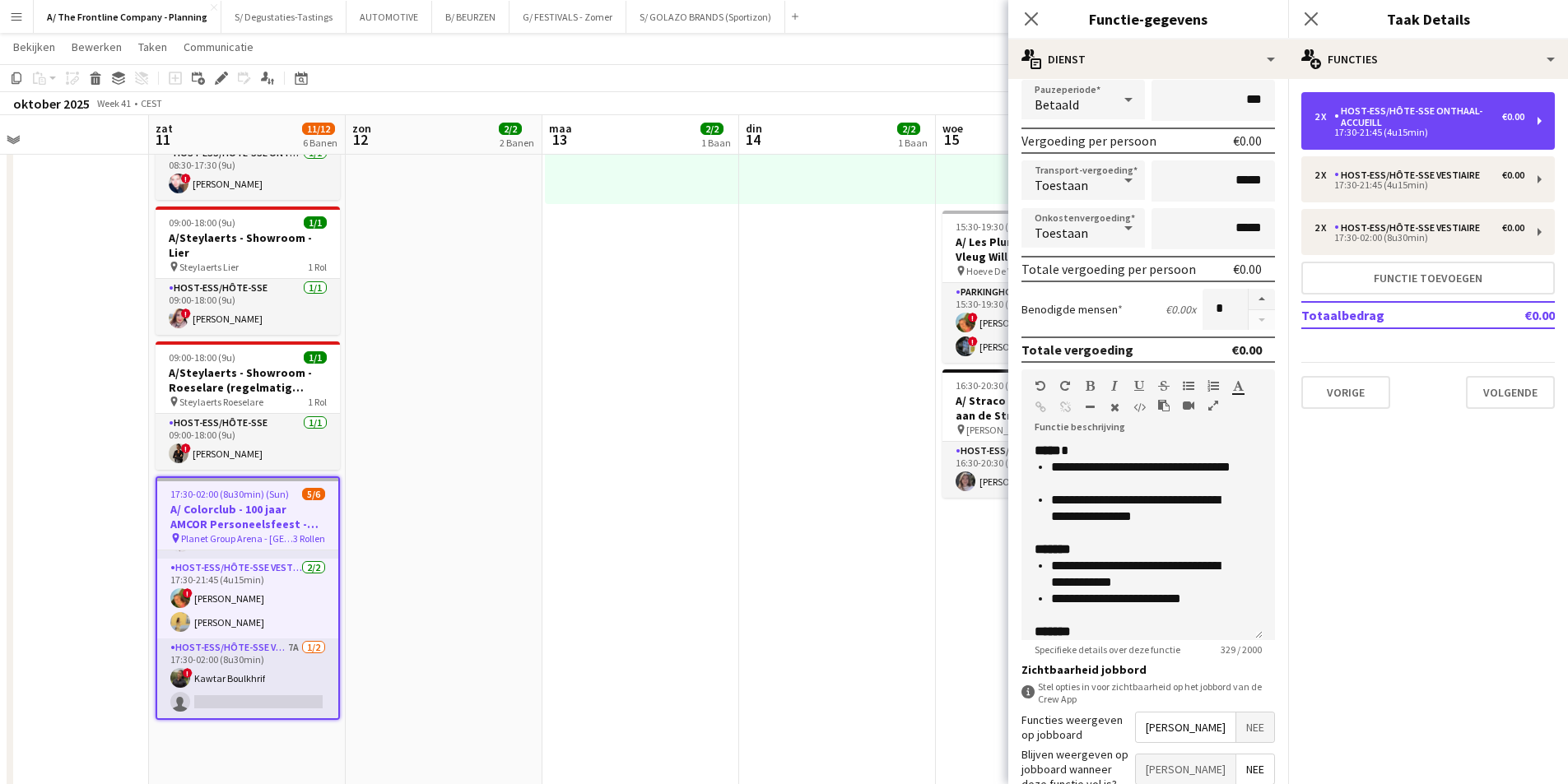
scroll to position [247, 0]
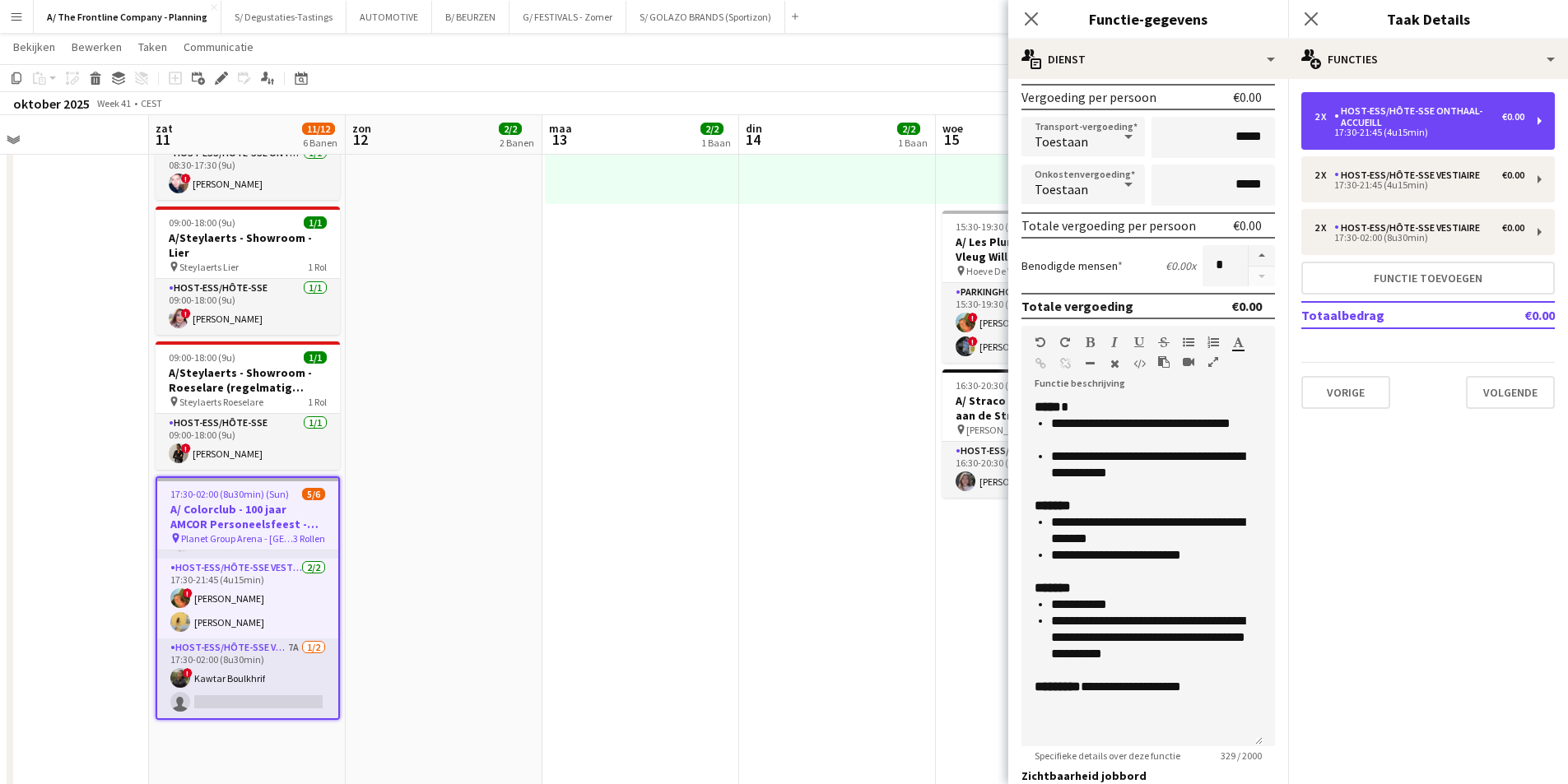
drag, startPoint x: 1255, startPoint y: 593, endPoint x: 1255, endPoint y: 743, distance: 150.0
click at [1255, 743] on div "**********" at bounding box center [1141, 573] width 241 height 347
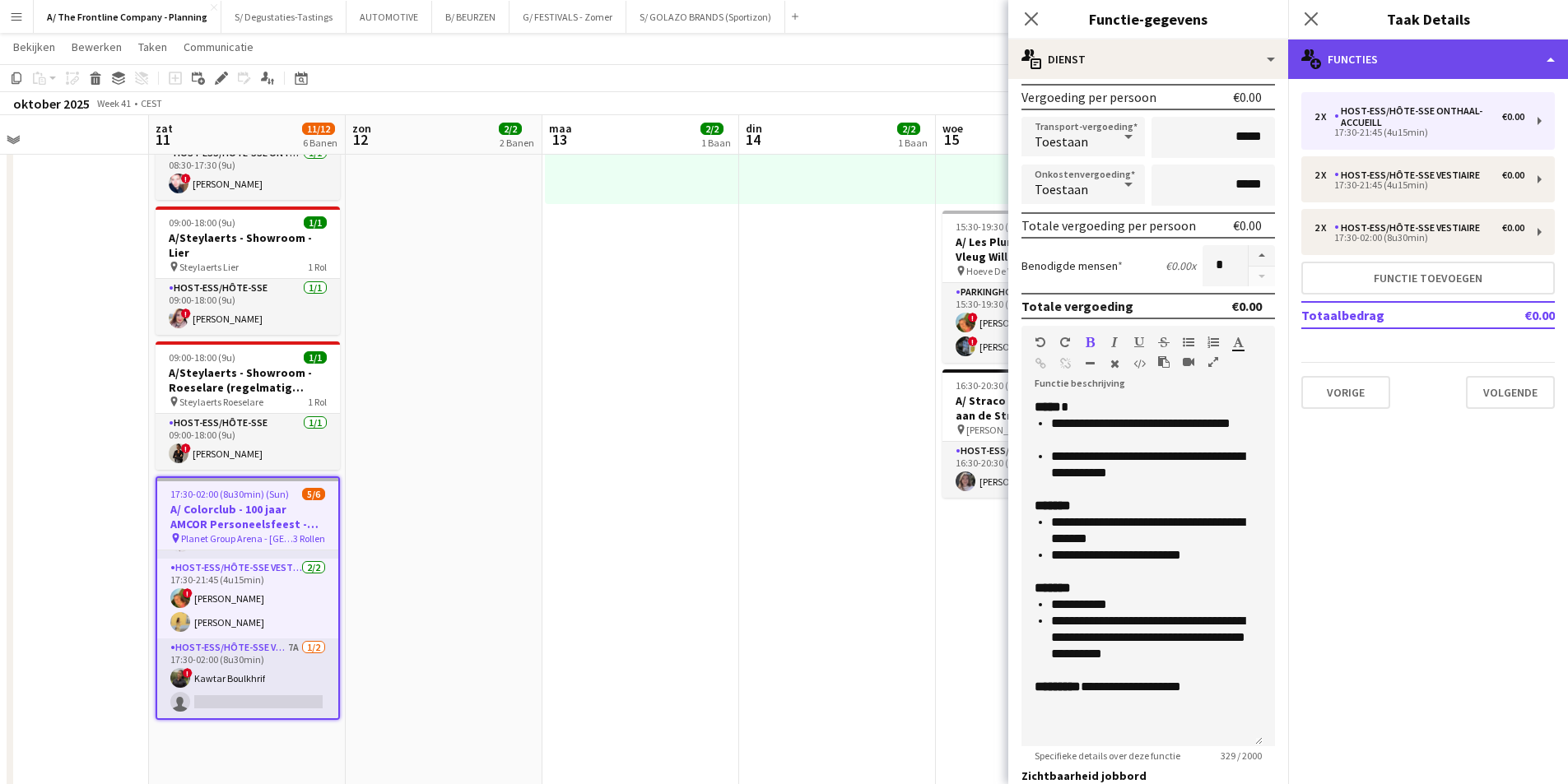
click at [1381, 70] on div "multiple-users-add Functies" at bounding box center [1427, 59] width 280 height 40
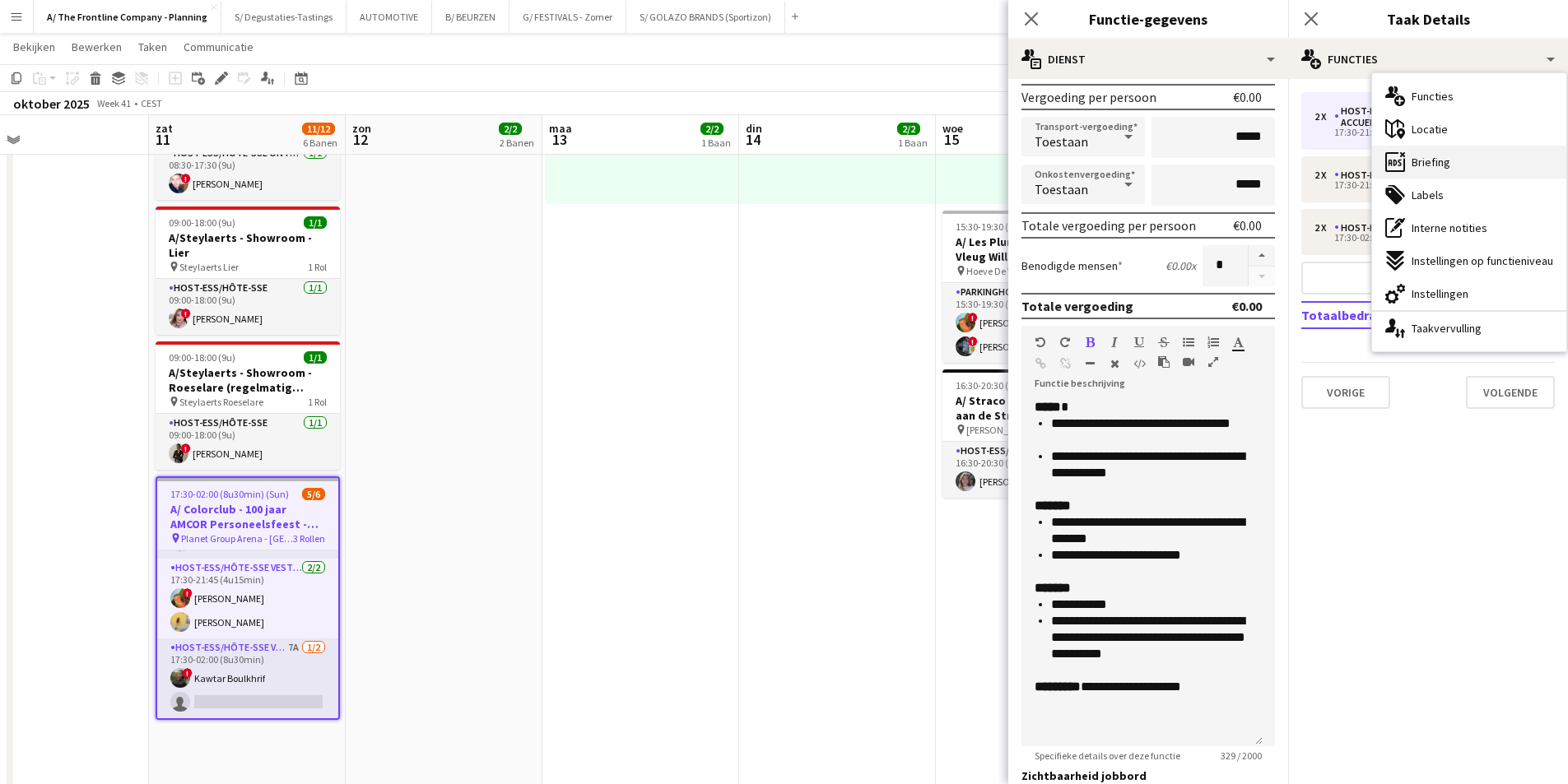
click at [1455, 159] on div "ads-window Briefing" at bounding box center [1468, 161] width 194 height 33
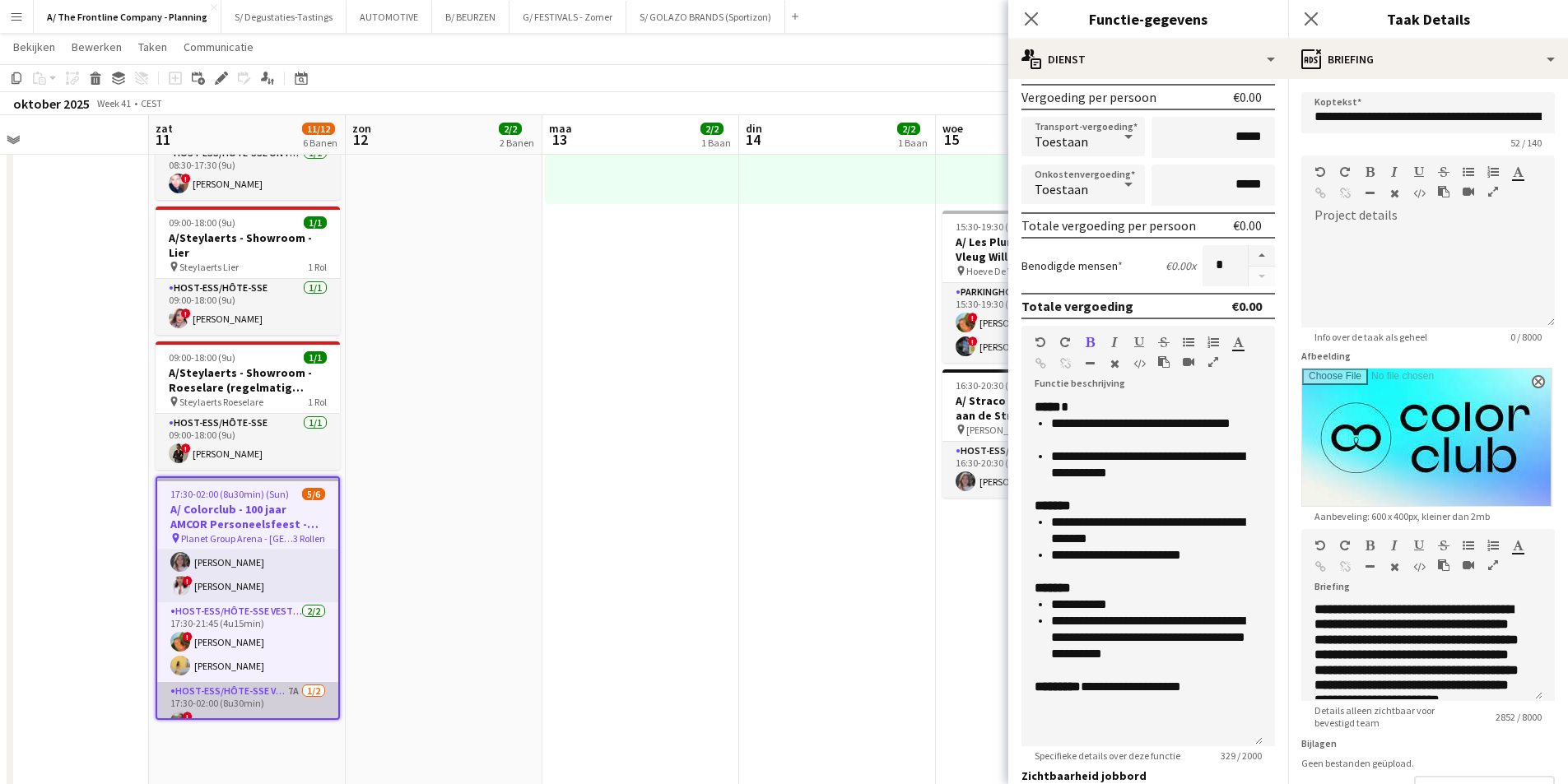
scroll to position [0, 0]
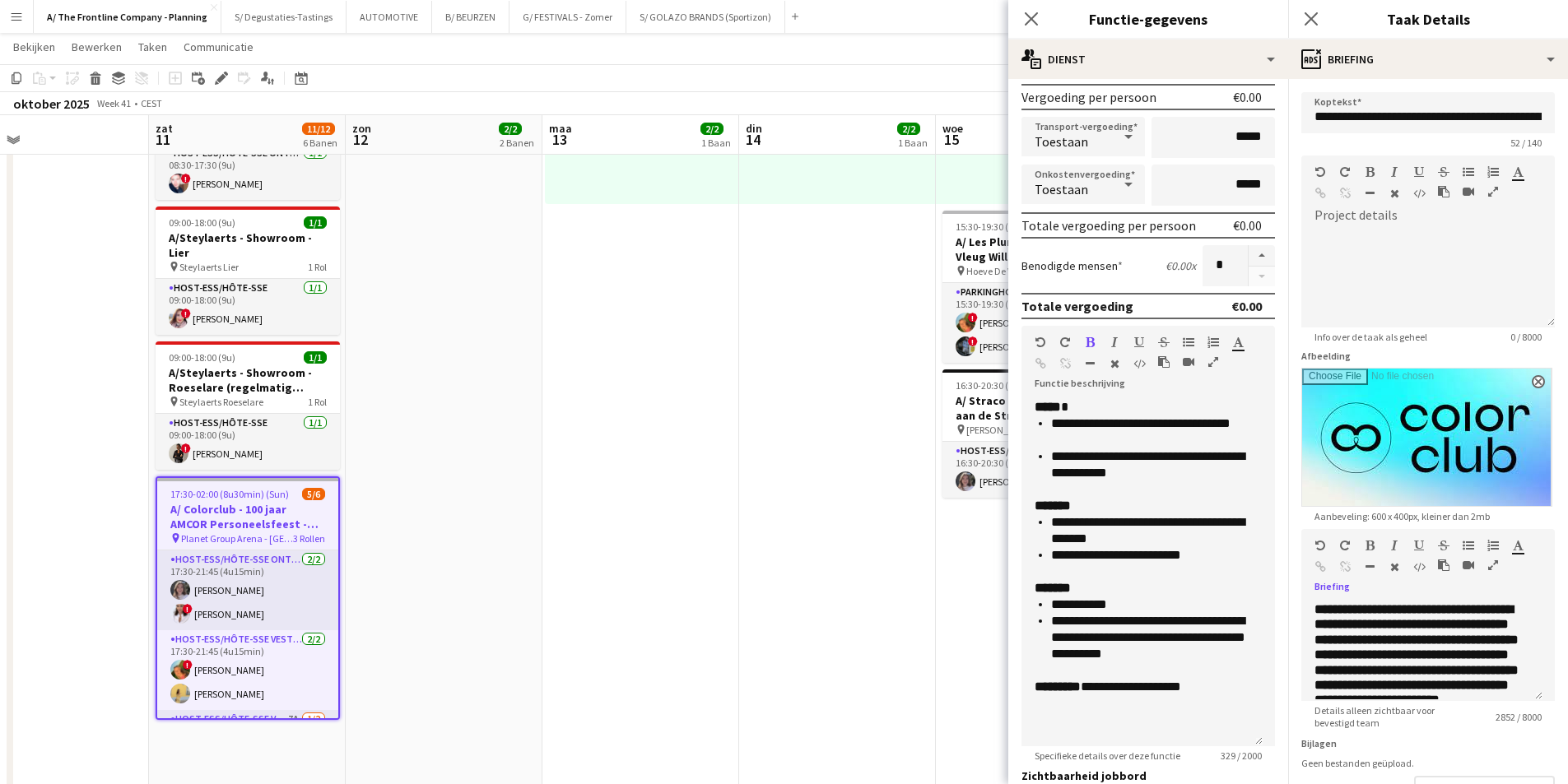
click at [1494, 560] on icon "button" at bounding box center [1492, 565] width 10 height 11
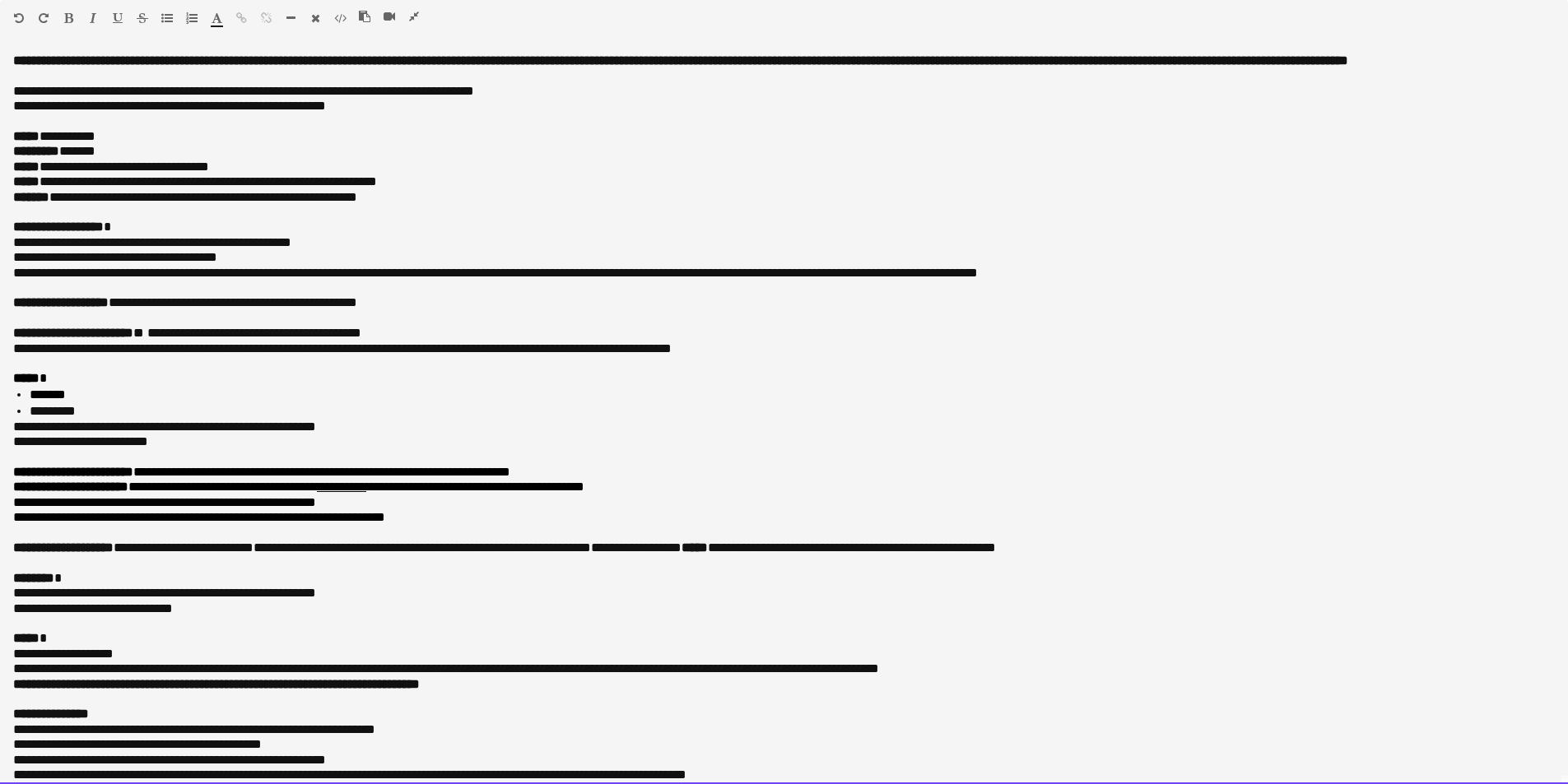
click at [654, 495] on p "**********" at bounding box center [784, 487] width 1542 height 15
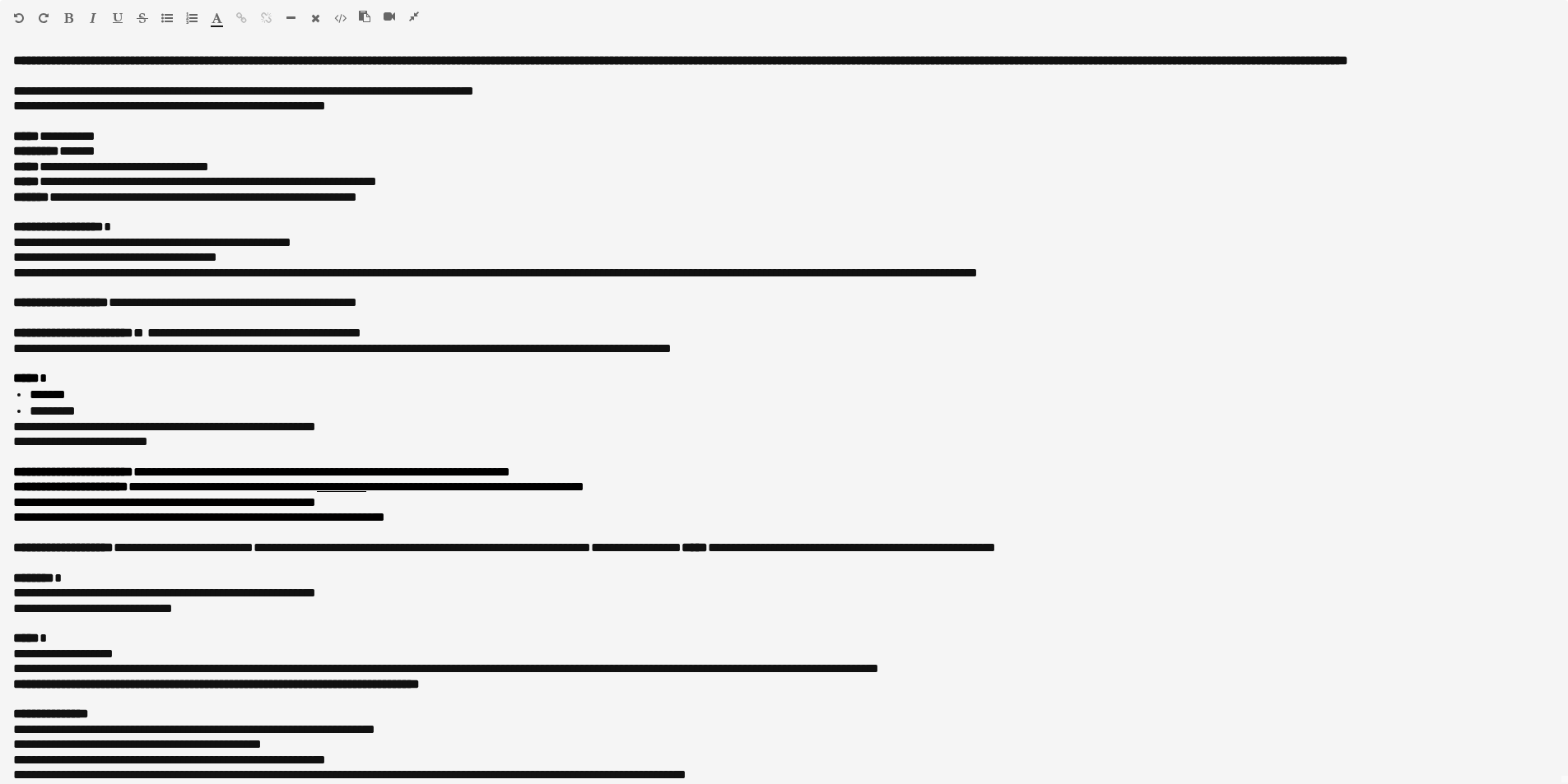
click at [414, 15] on icon "button" at bounding box center [414, 16] width 10 height 11
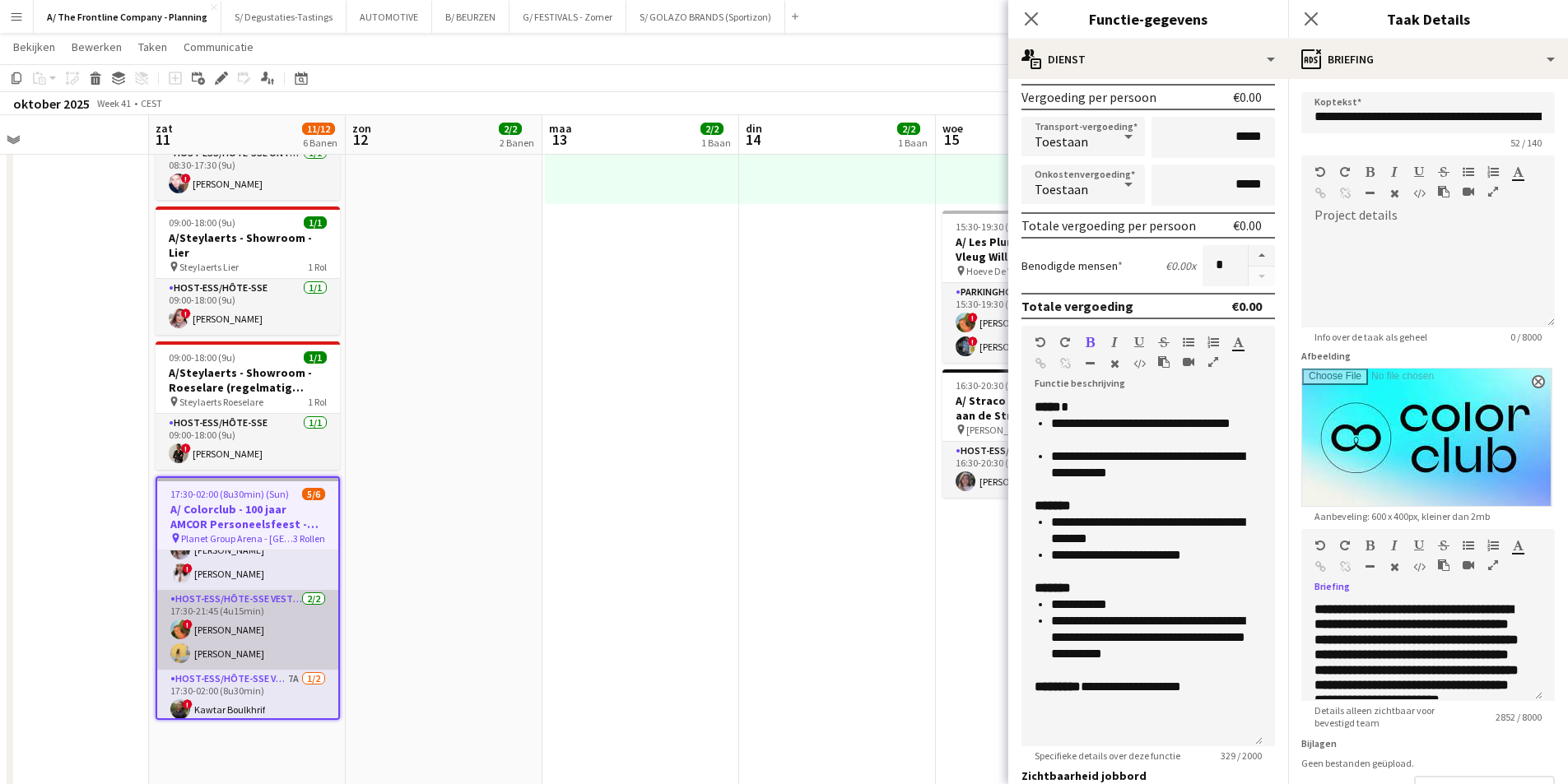
scroll to position [71, 0]
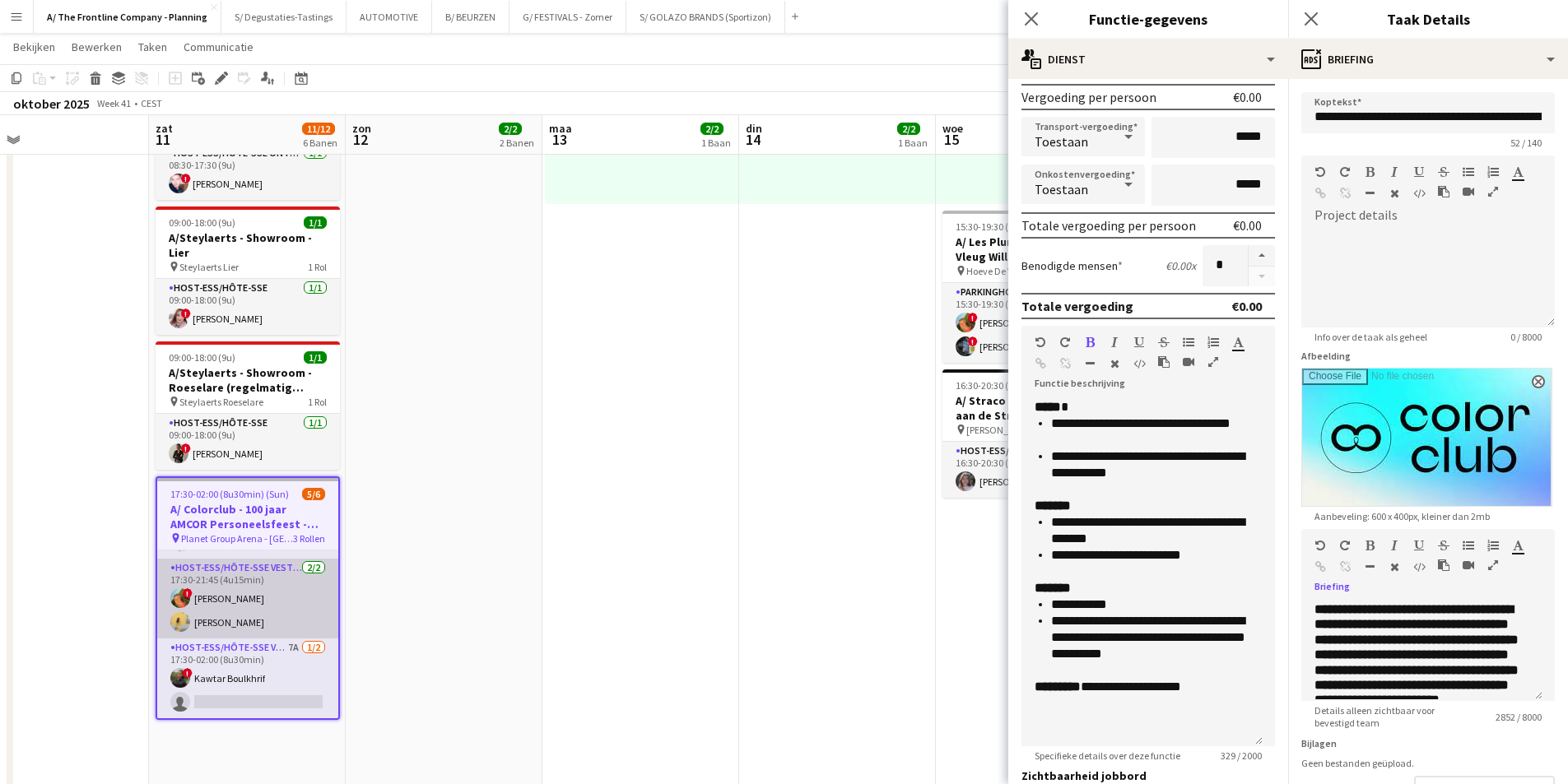
click at [258, 661] on app-card-role "Host-ess/Hôte-sse Vestiaire 7A [DATE] 17:30-02:00 (8u30min) ! Kawtar Boulkhrif …" at bounding box center [247, 678] width 181 height 80
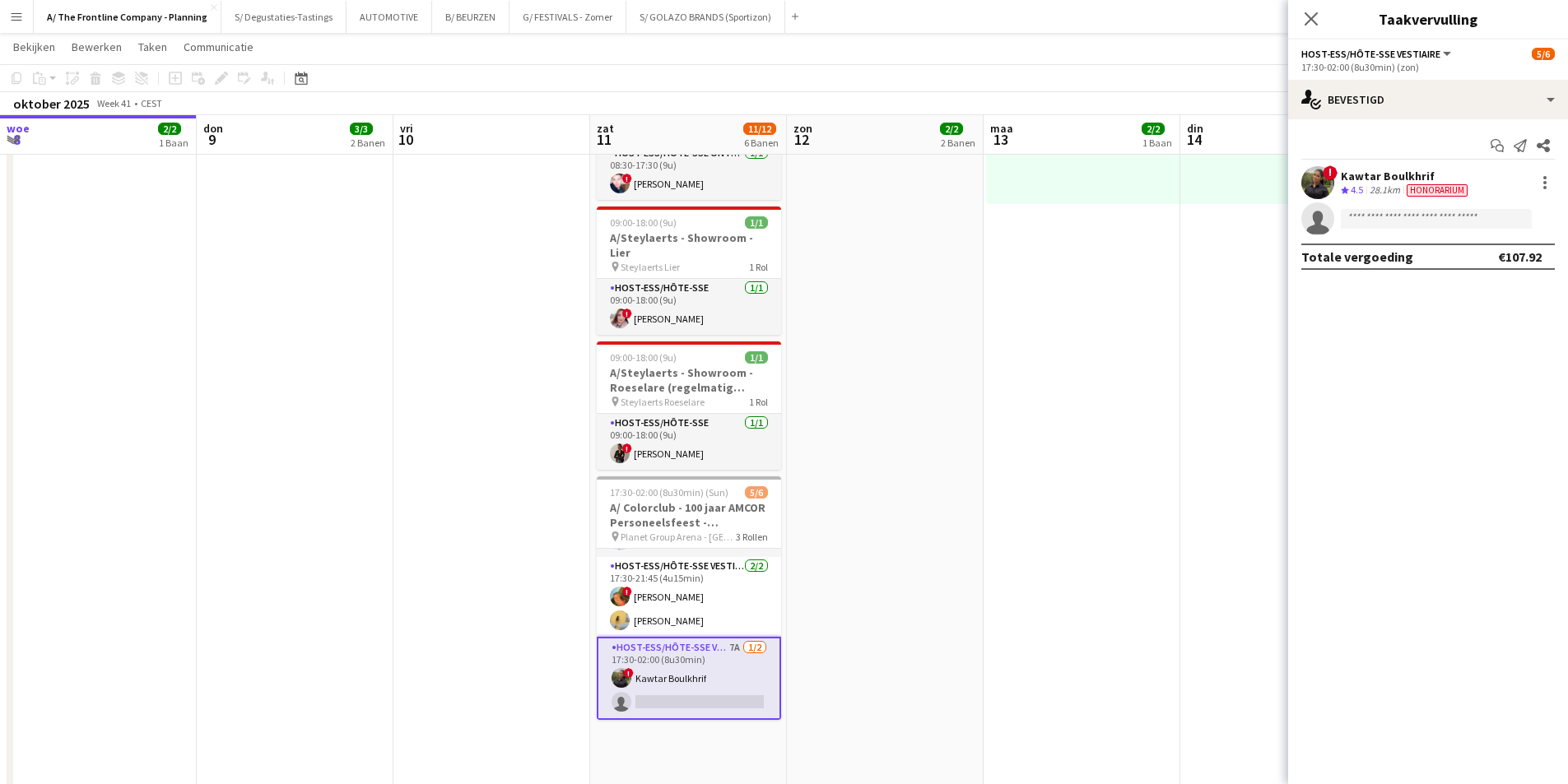
scroll to position [0, 380]
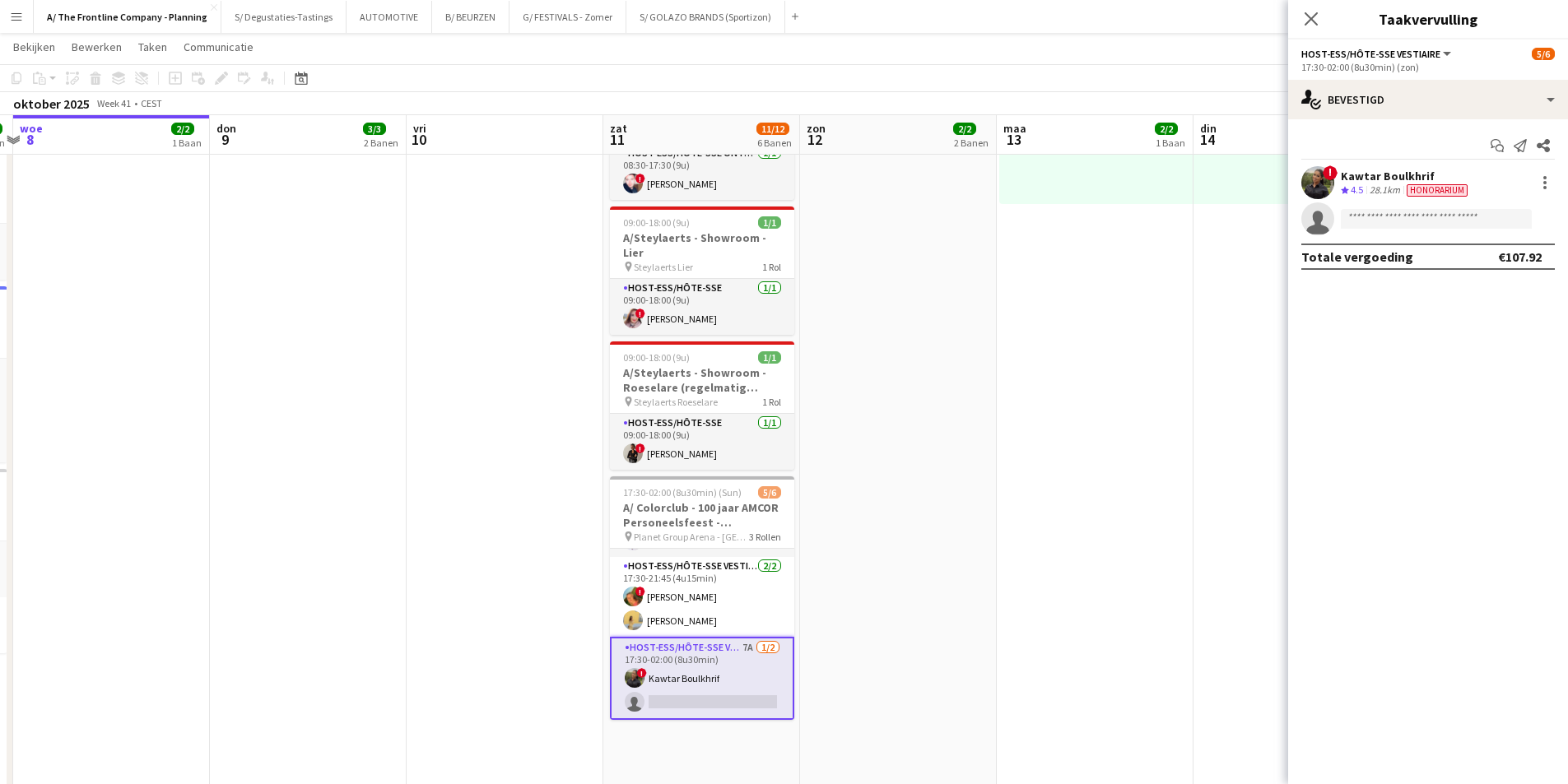
drag, startPoint x: 487, startPoint y: 477, endPoint x: 636, endPoint y: 487, distance: 149.3
click at [636, 487] on app-calendar-viewport "[DATE] 4/4 3 Banen din 7 12/12 5 Banen woe 8 2/2 1 Baan don 9 3/3 2 Banen vri 1…" at bounding box center [784, 268] width 1568 height 1559
click at [1375, 227] on input at bounding box center [1436, 219] width 190 height 19
type input "**********"
click at [1379, 246] on span "[PERSON_NAME]" at bounding box center [1400, 243] width 94 height 14
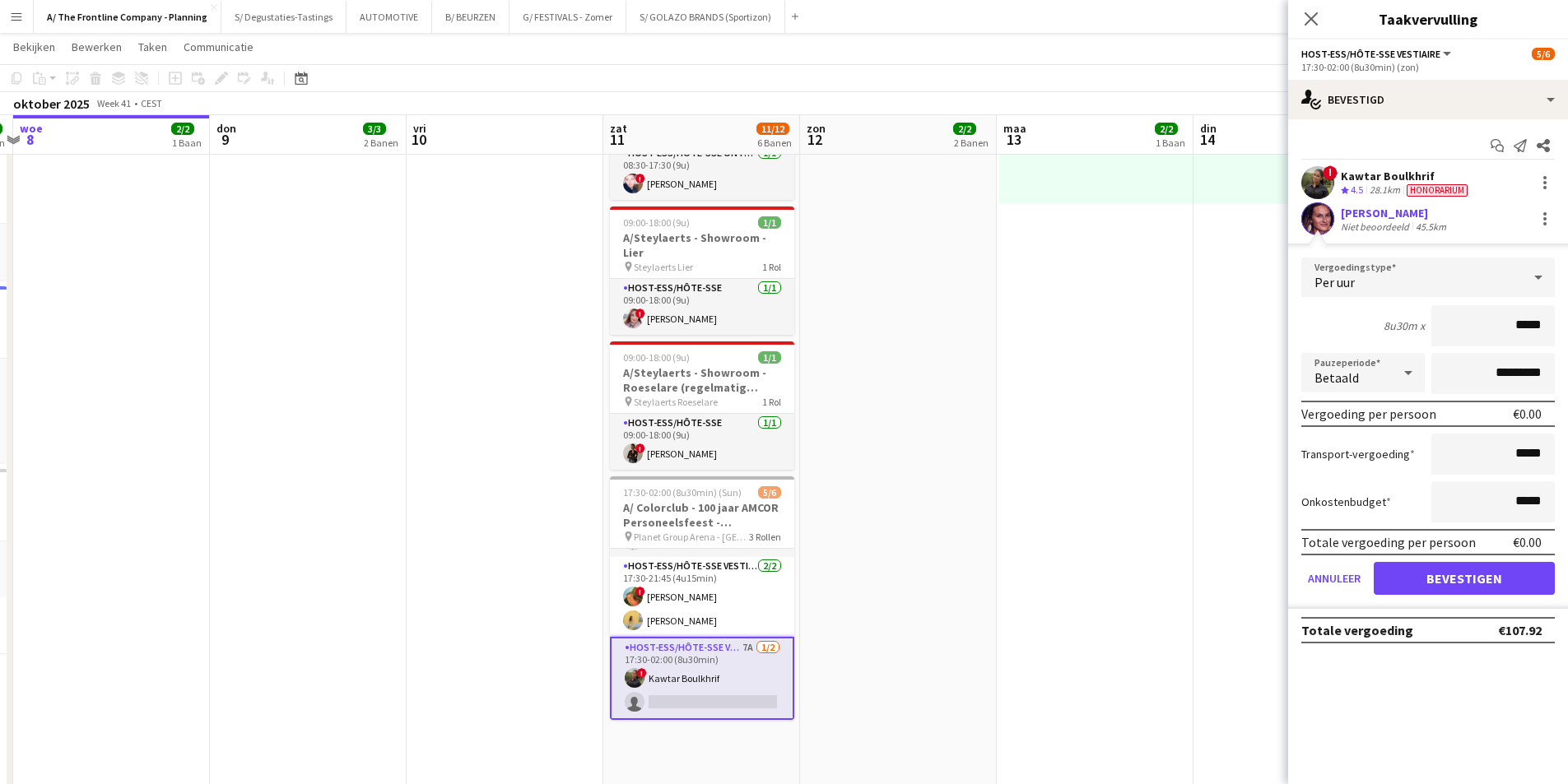
click at [1322, 228] on app-user-avatar at bounding box center [1317, 219] width 33 height 33
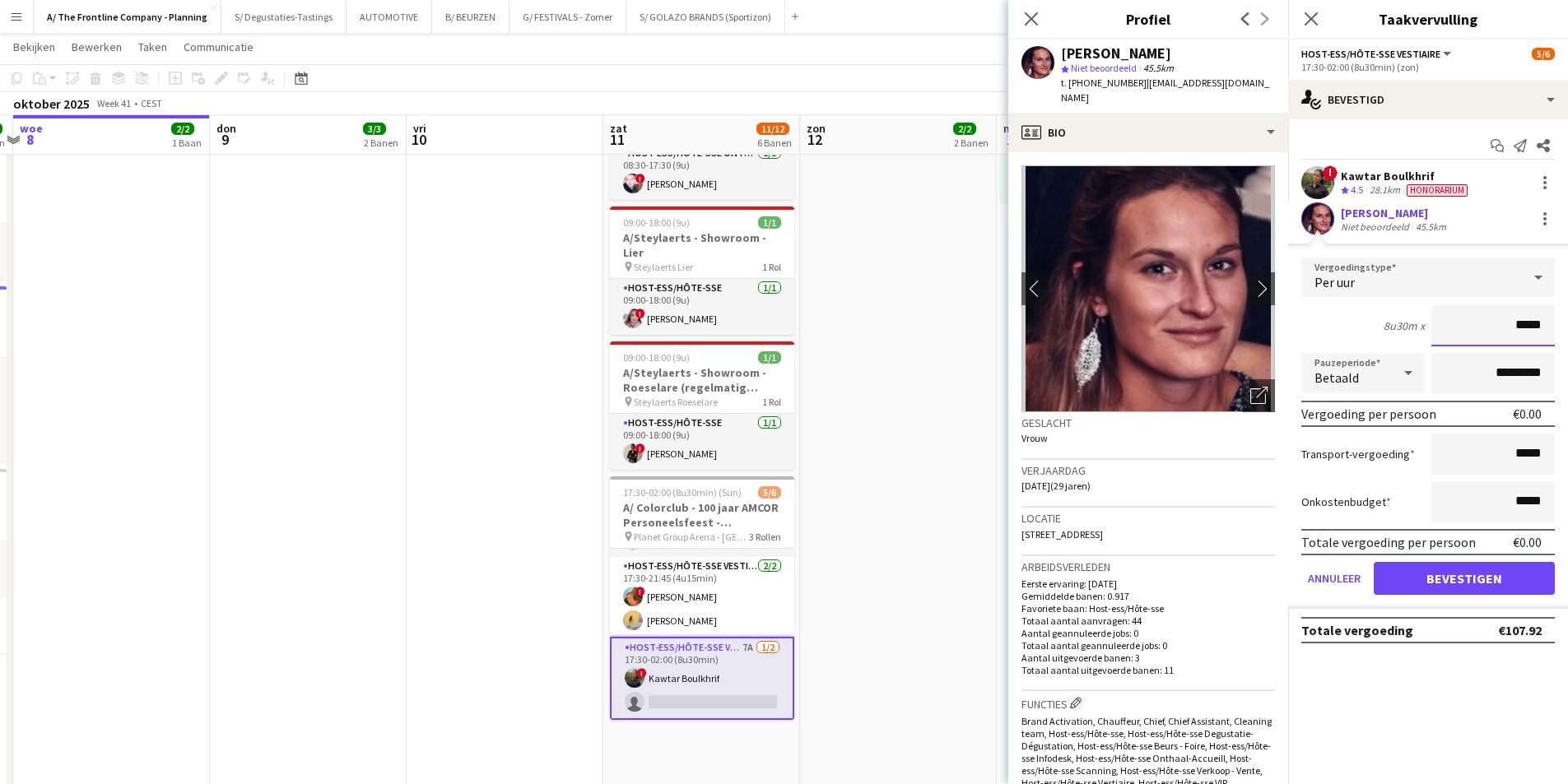
drag, startPoint x: 1518, startPoint y: 324, endPoint x: 1556, endPoint y: 327, distance: 38.1
click at [1556, 327] on form "Vergoedingstype Per uur 8u30m x ***** Pauzeperiode Betaald ********* Vergoeding…" at bounding box center [1427, 433] width 280 height 351
type input "******"
click at [1324, 325] on div "8u30m x ******" at bounding box center [1427, 325] width 253 height 41
click at [1357, 372] on div "Betaald" at bounding box center [1346, 372] width 91 height 40
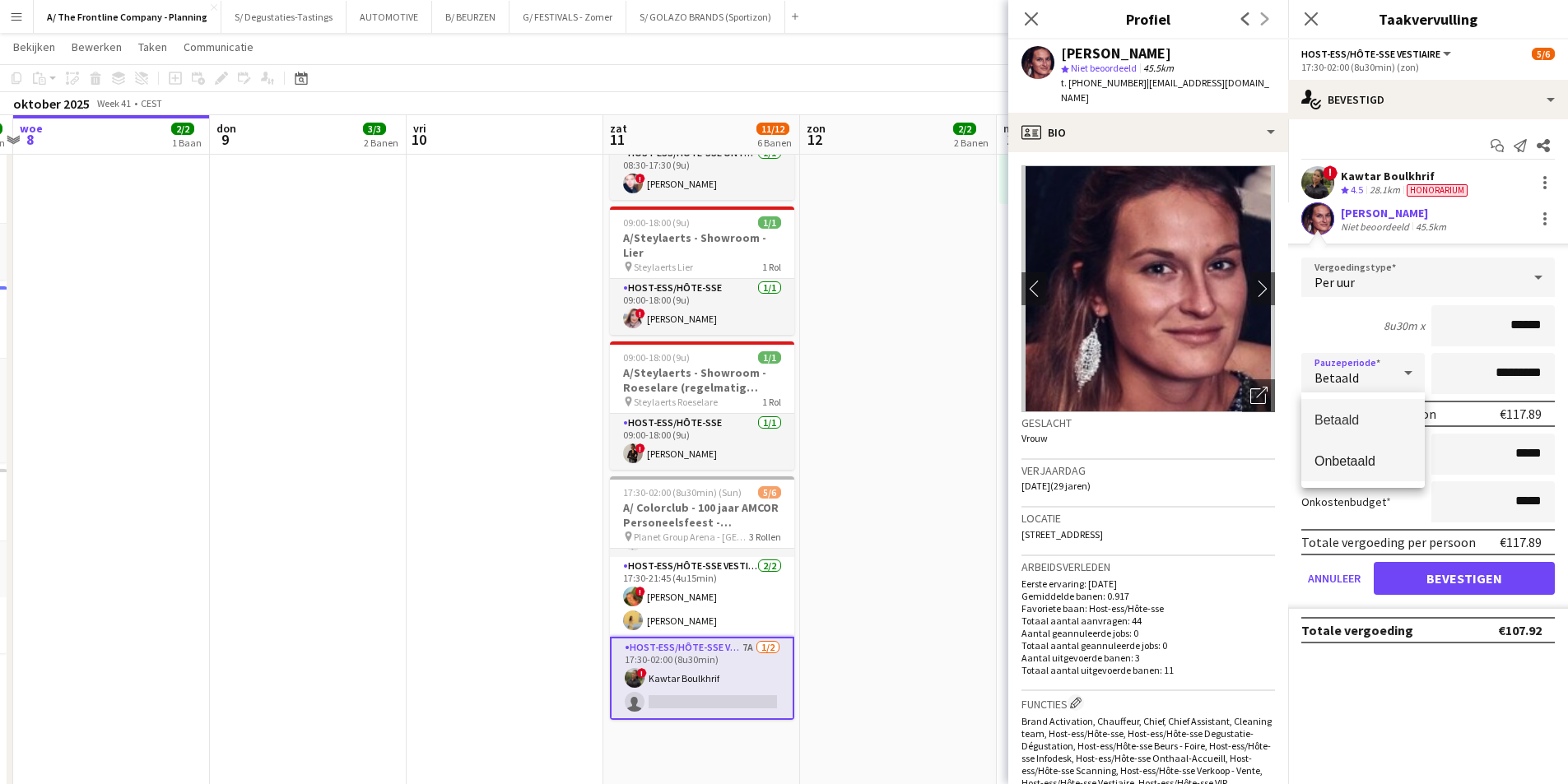
click at [1355, 457] on span "Onbetaald" at bounding box center [1363, 461] width 97 height 16
click at [1465, 370] on input "*********" at bounding box center [1493, 373] width 123 height 41
type input "**********"
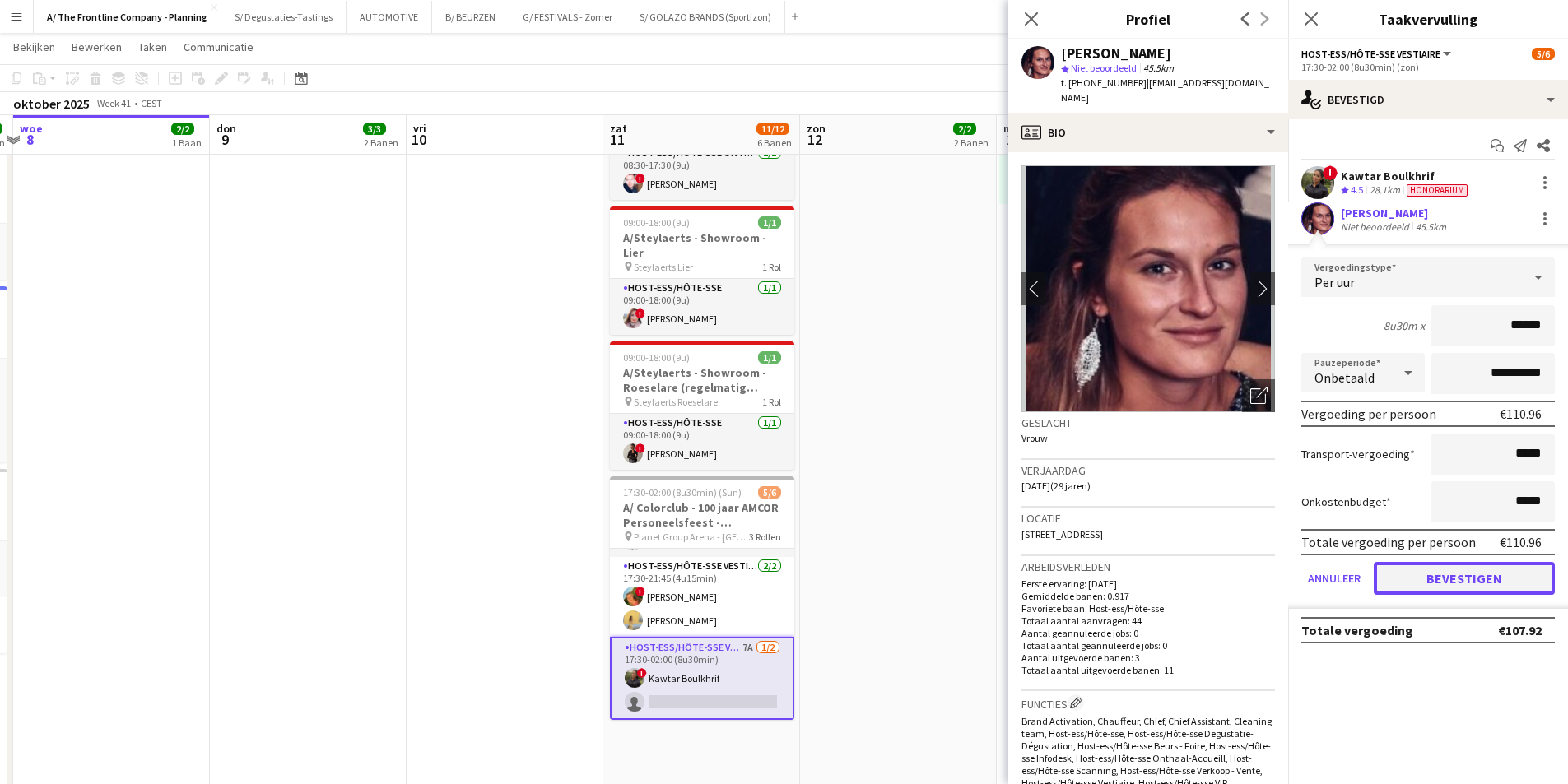
click at [1458, 566] on button "Bevestigen" at bounding box center [1463, 578] width 181 height 33
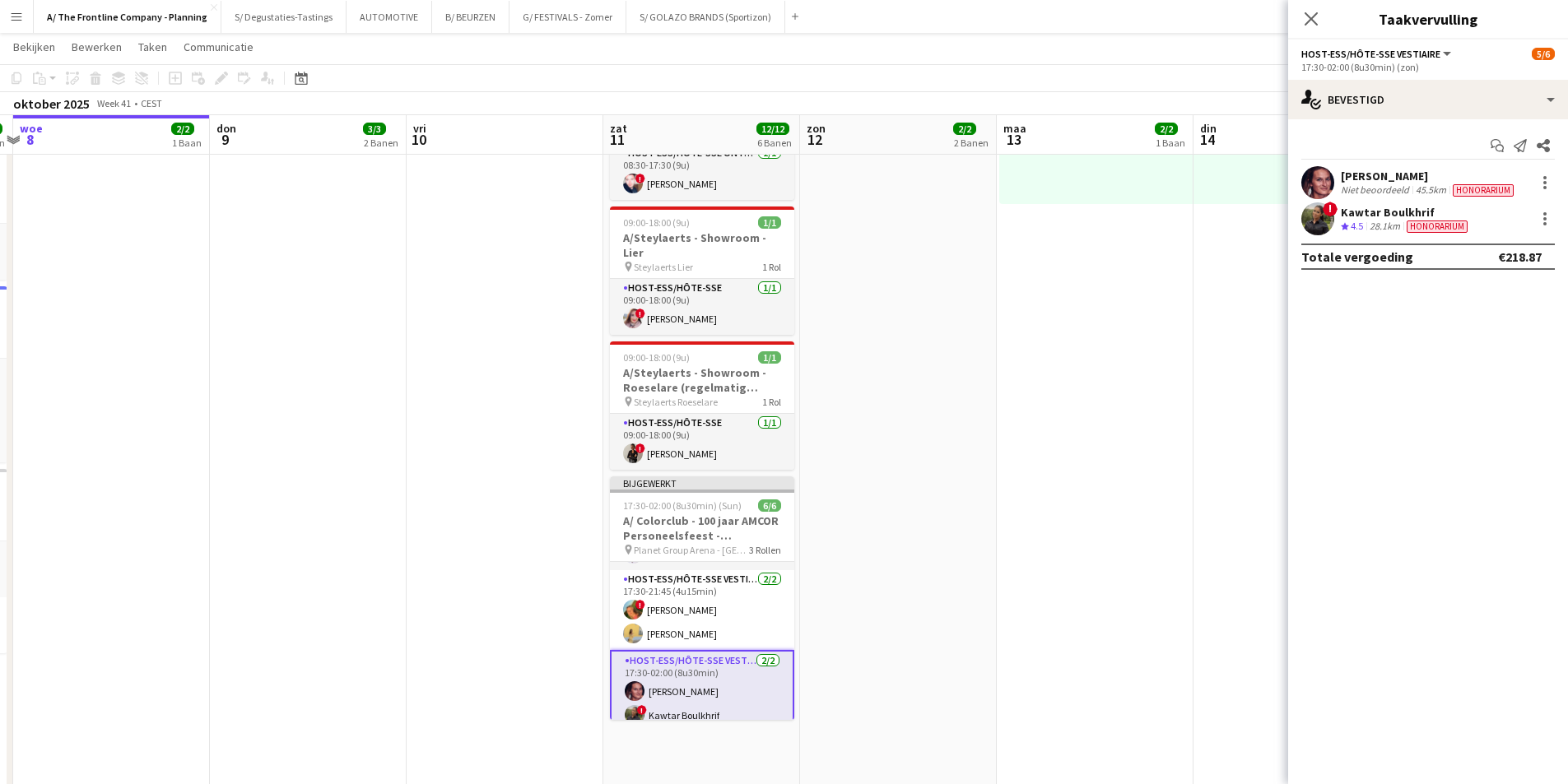
click at [973, 581] on app-date-cell "13:30-17:30 (4u) 1/1 pin Gero wonen Lier 1 Rol Host-ess/Hôte-sse [DATE] 13:30-1…" at bounding box center [898, 252] width 197 height 1288
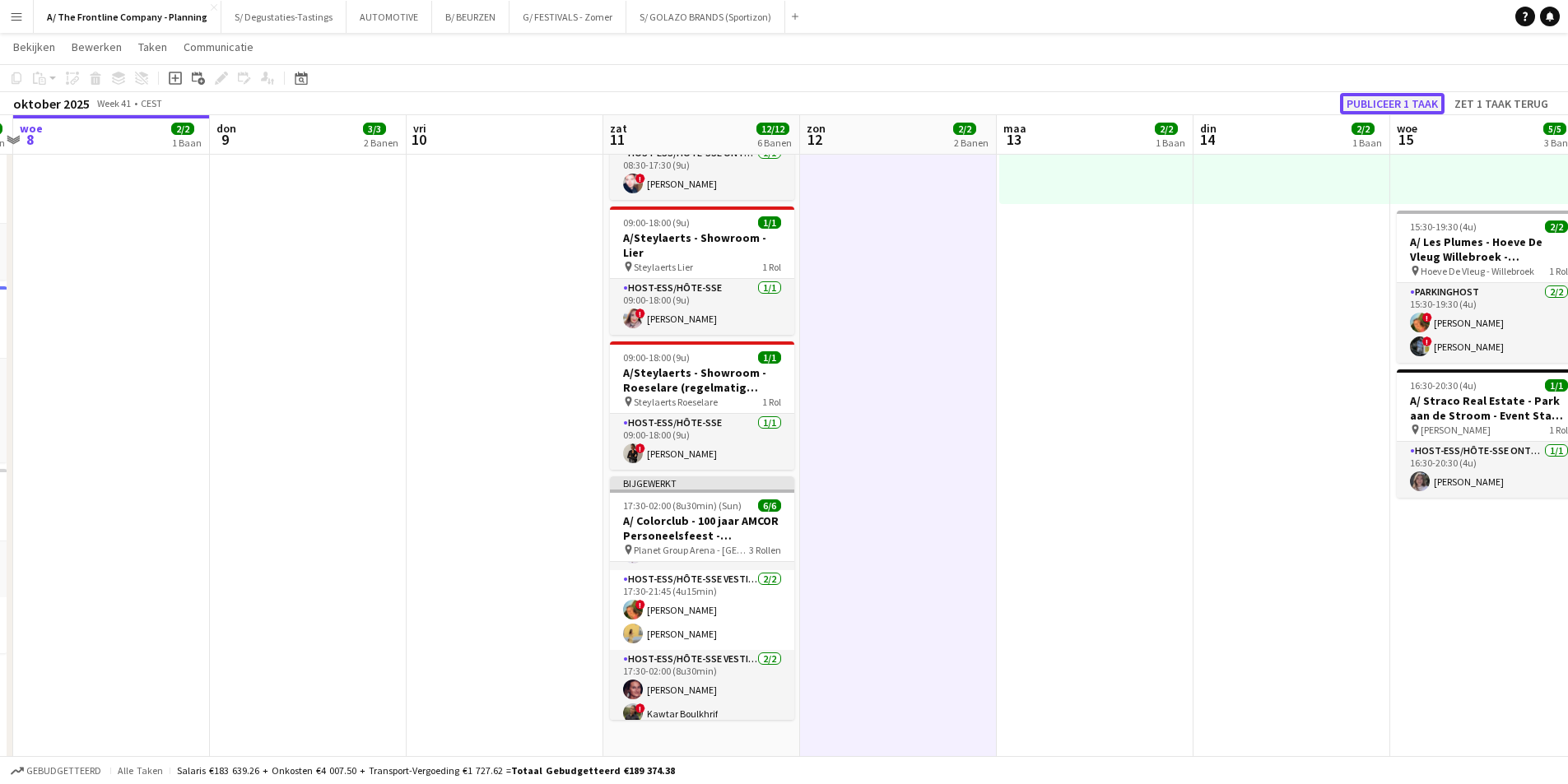
click at [1396, 109] on button "Publiceer 1 taak" at bounding box center [1392, 103] width 105 height 21
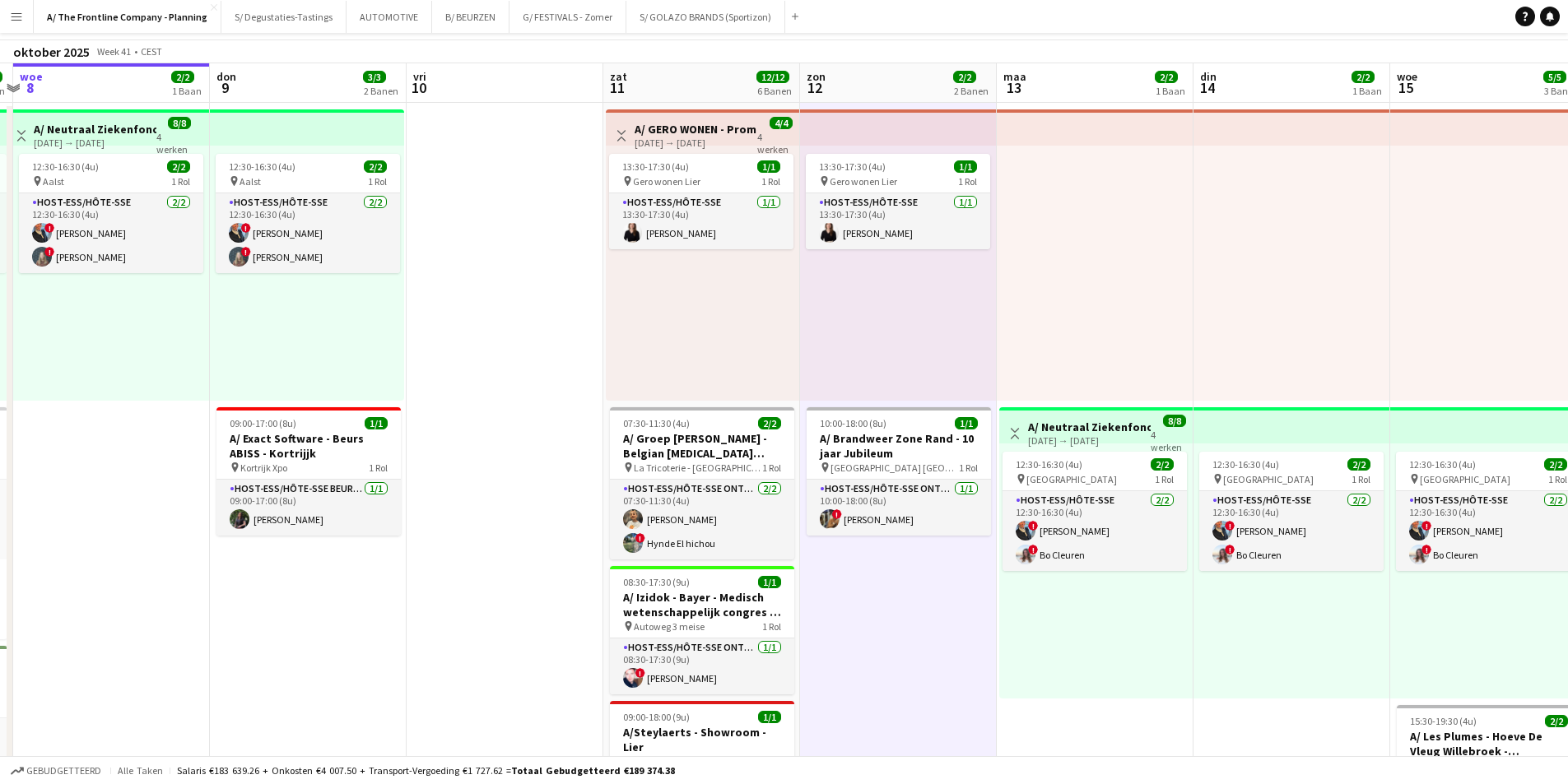
scroll to position [0, 0]
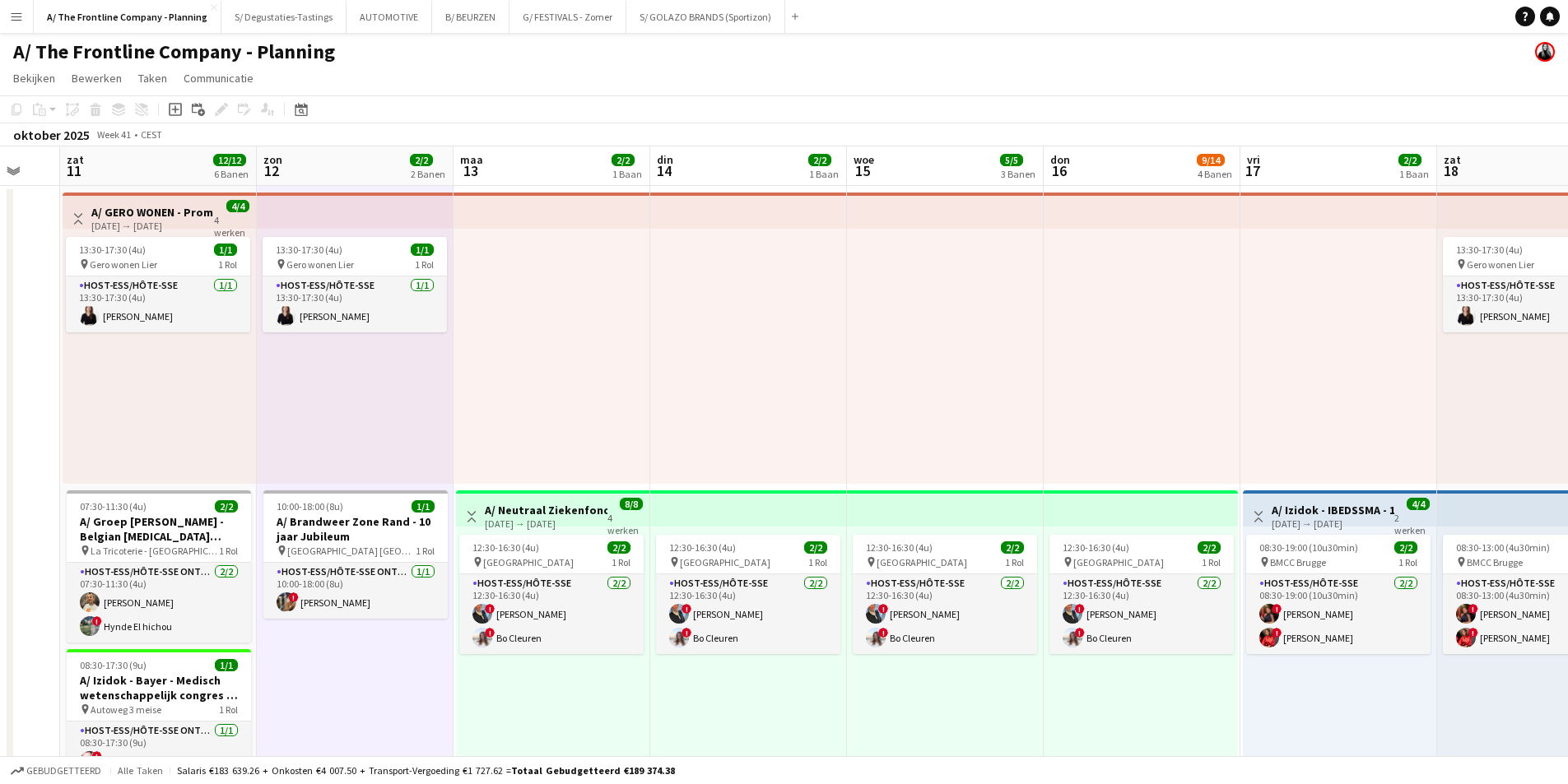
drag, startPoint x: 765, startPoint y: 381, endPoint x: 1063, endPoint y: 345, distance: 300.2
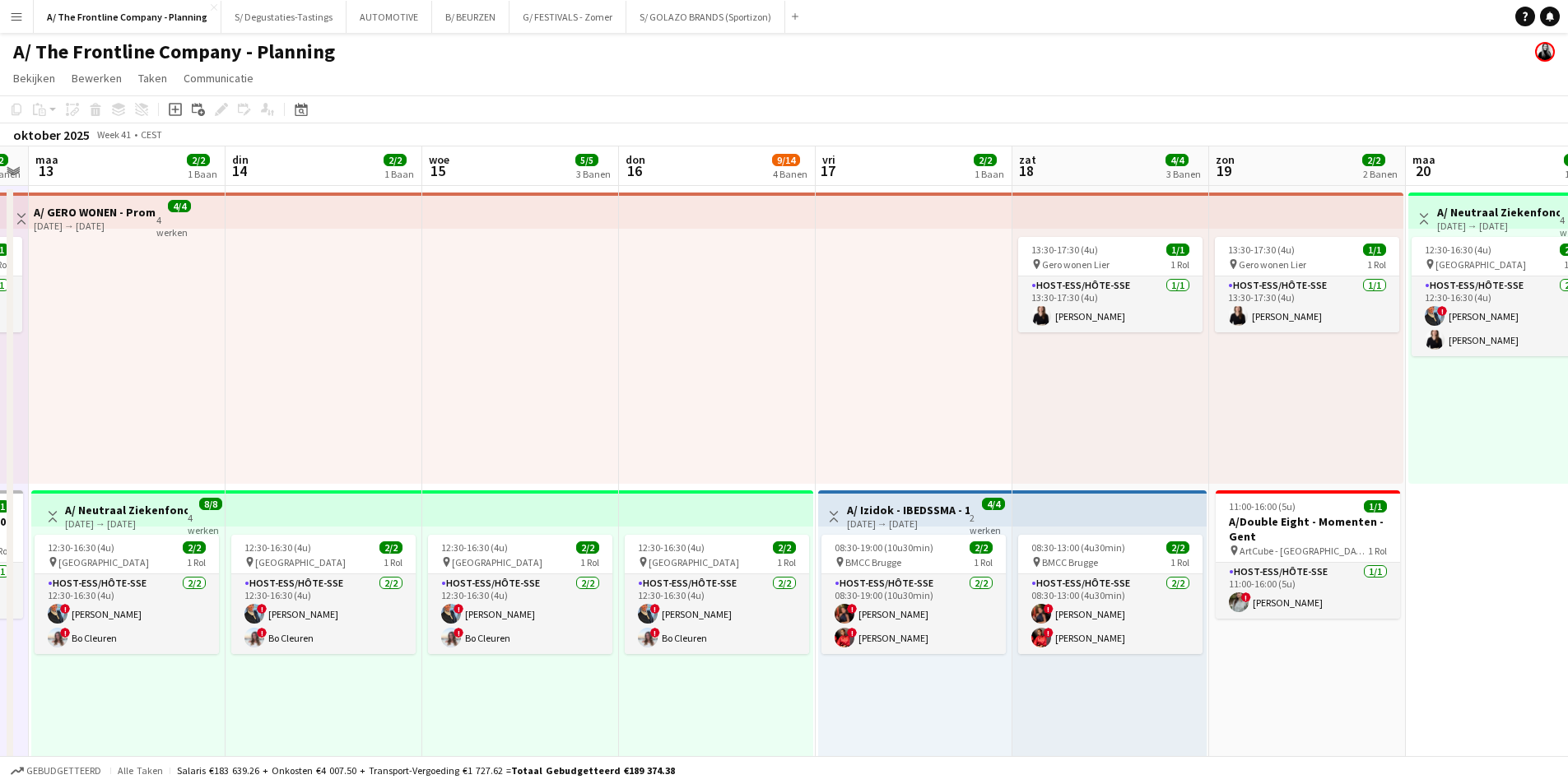
scroll to position [0, 620]
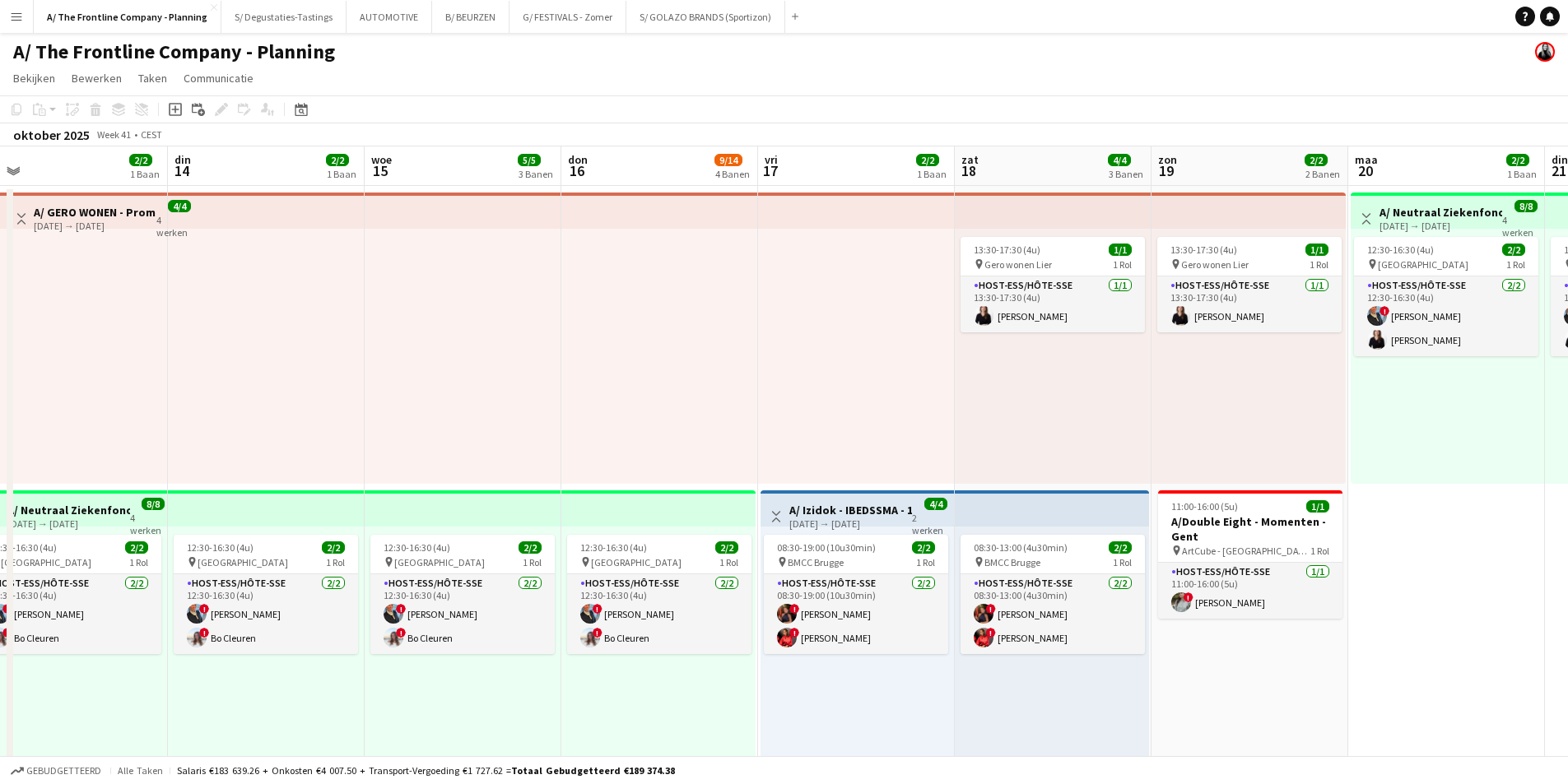
drag, startPoint x: 1085, startPoint y: 341, endPoint x: 569, endPoint y: 367, distance: 516.7
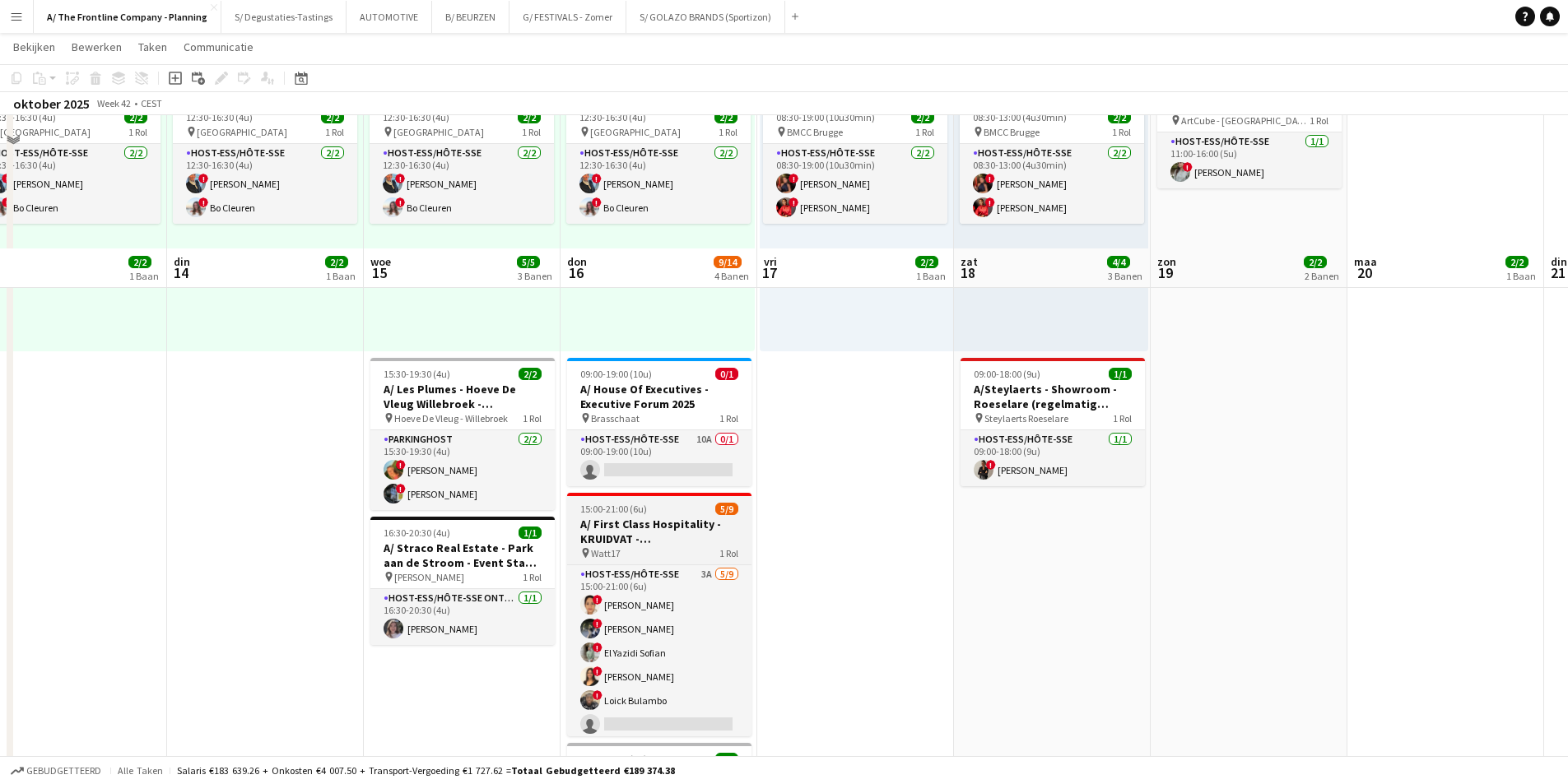
scroll to position [576, 0]
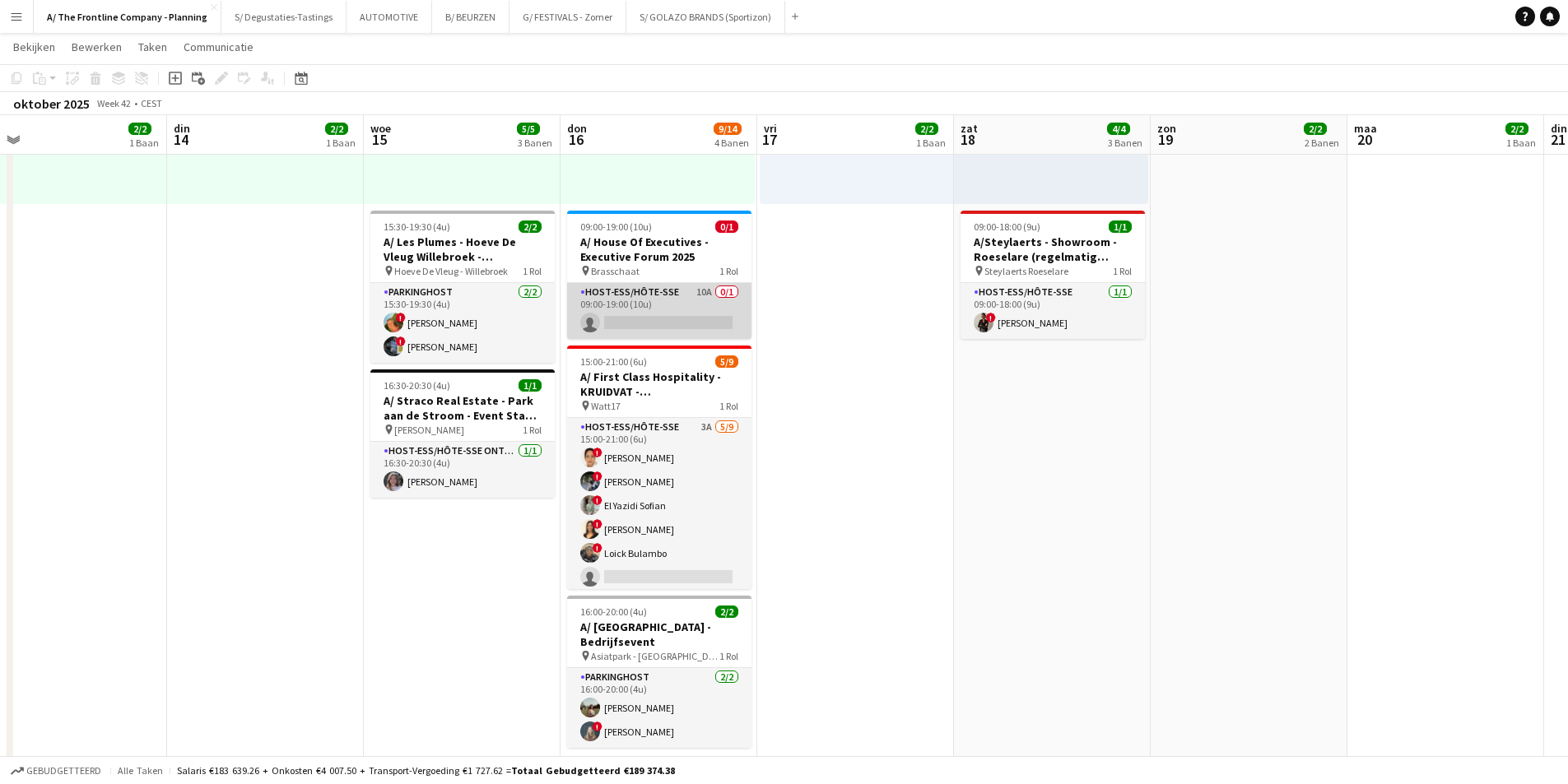
click at [678, 295] on app-card-role "Host-ess/Hôte-sse 10A 0/1 09:00-19:00 (10u) single-neutral-actions" at bounding box center [659, 310] width 184 height 56
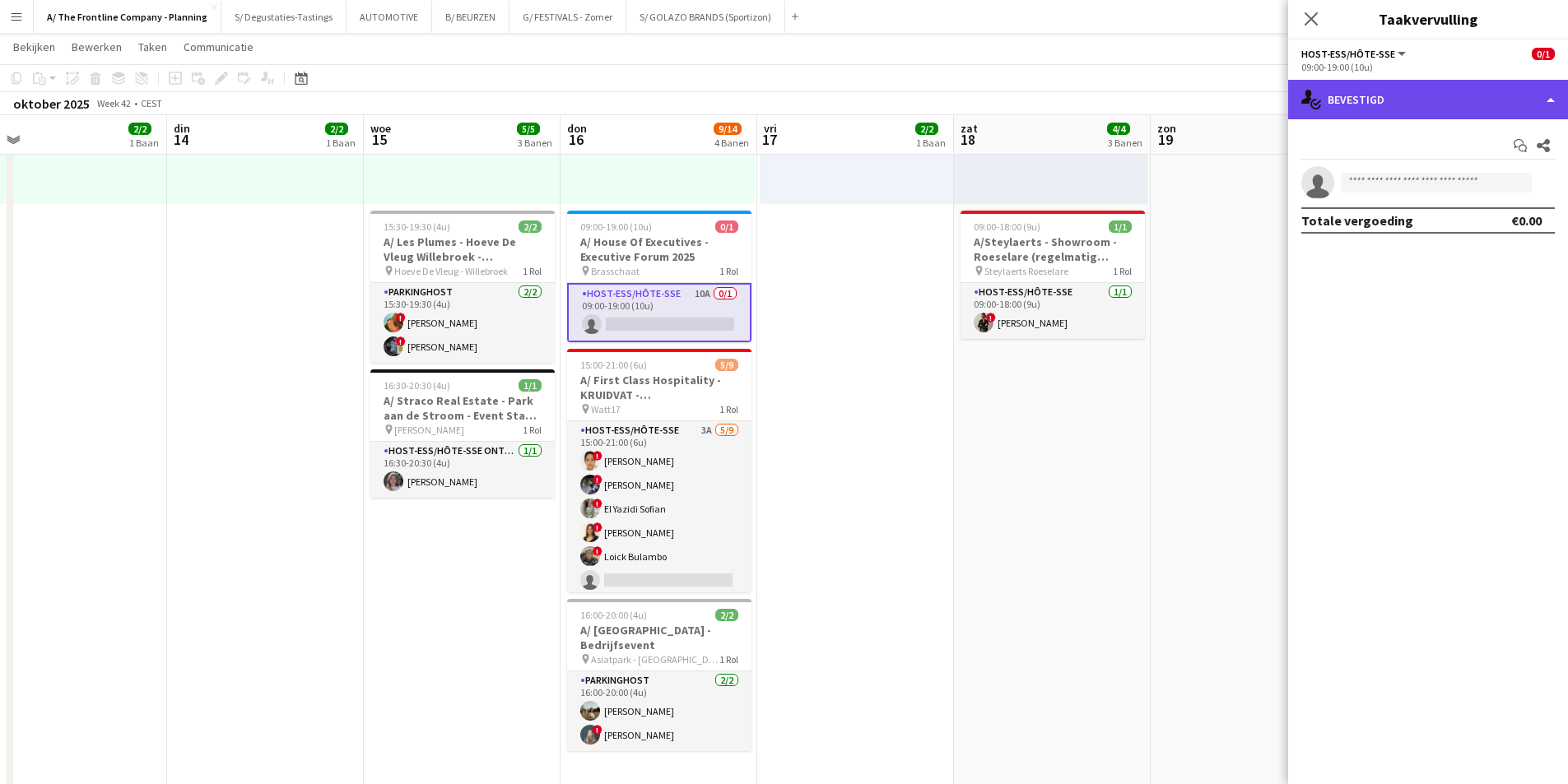
click at [1331, 95] on div "single-neutral-actions-check-2 Bevestigd" at bounding box center [1427, 100] width 280 height 40
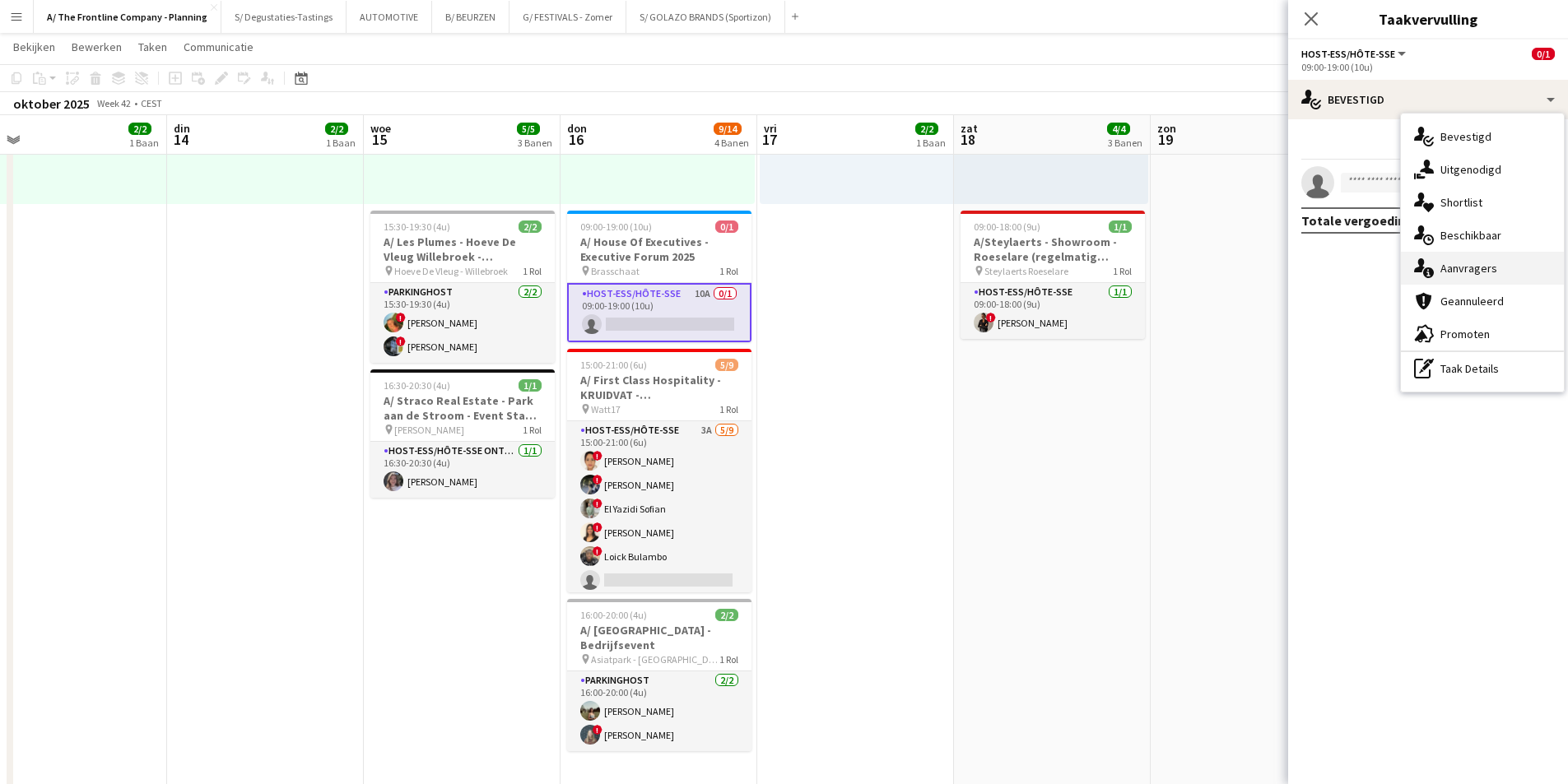
click at [1494, 266] on span "Aanvragers" at bounding box center [1468, 268] width 56 height 15
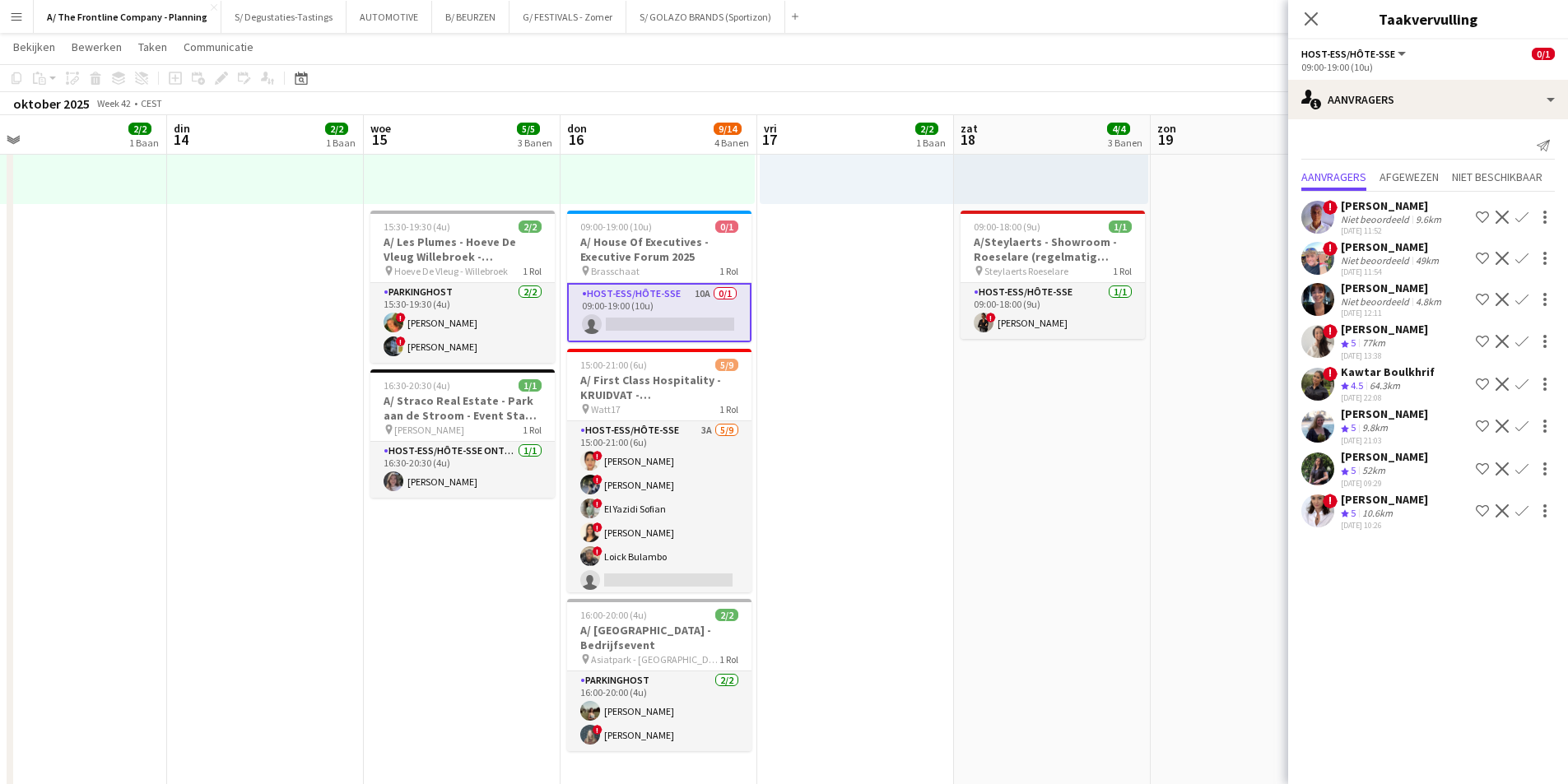
click at [1399, 515] on div "Ploegbeoordeling 5 10.6km" at bounding box center [1384, 514] width 87 height 14
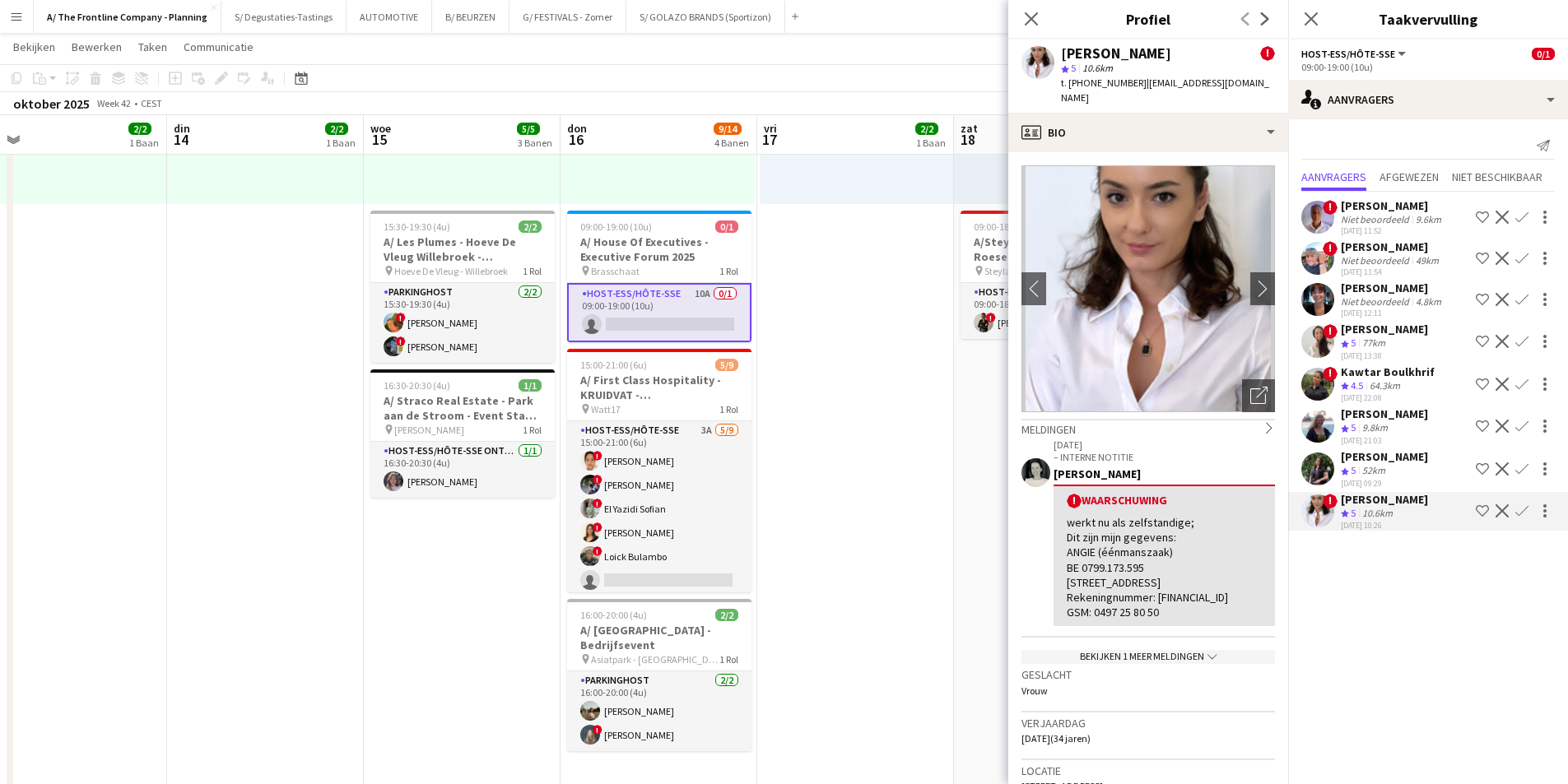
click at [1376, 424] on div "9.8km" at bounding box center [1375, 429] width 32 height 14
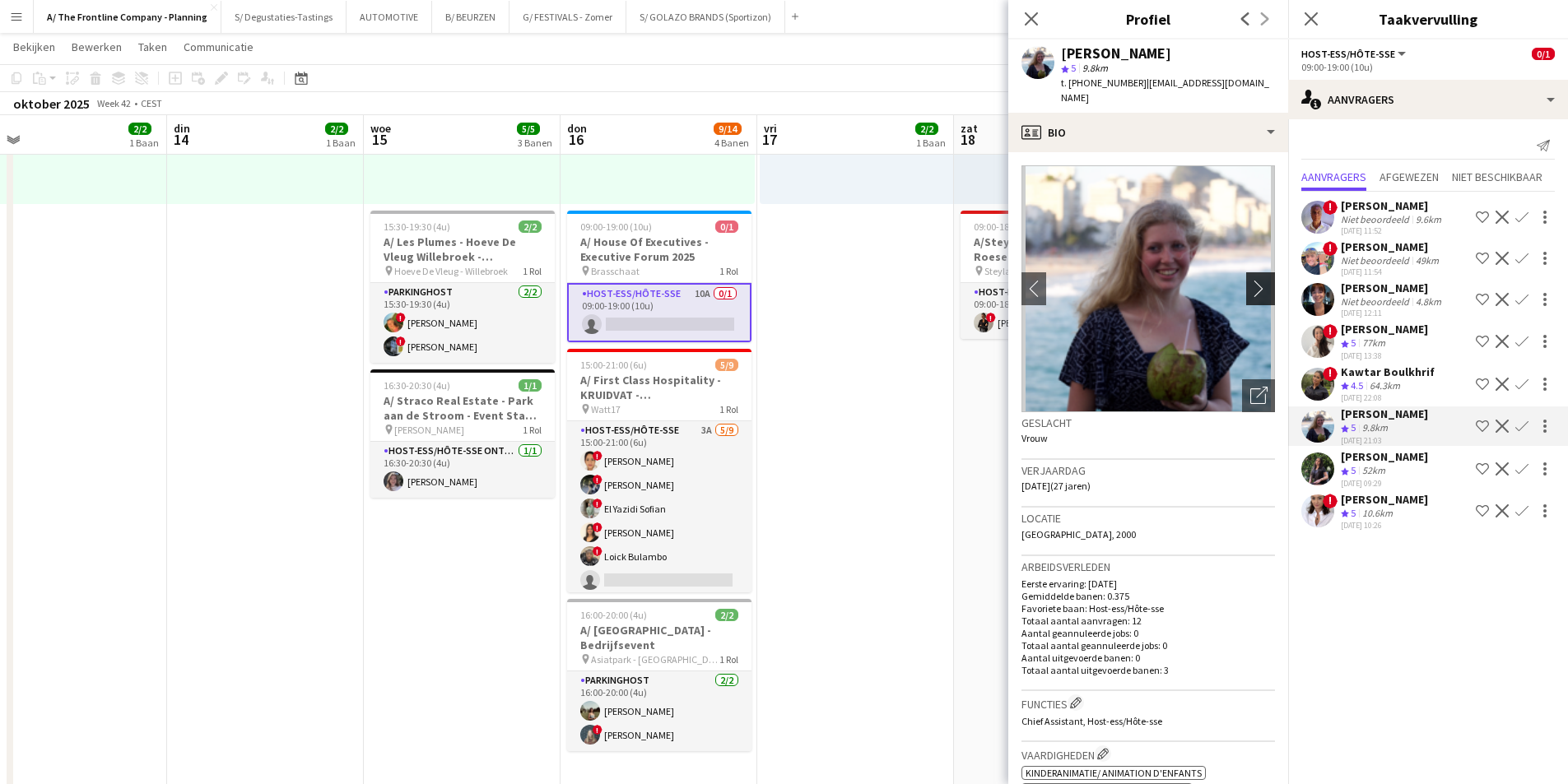
click at [1246, 273] on button "chevron-right" at bounding box center [1262, 288] width 33 height 33
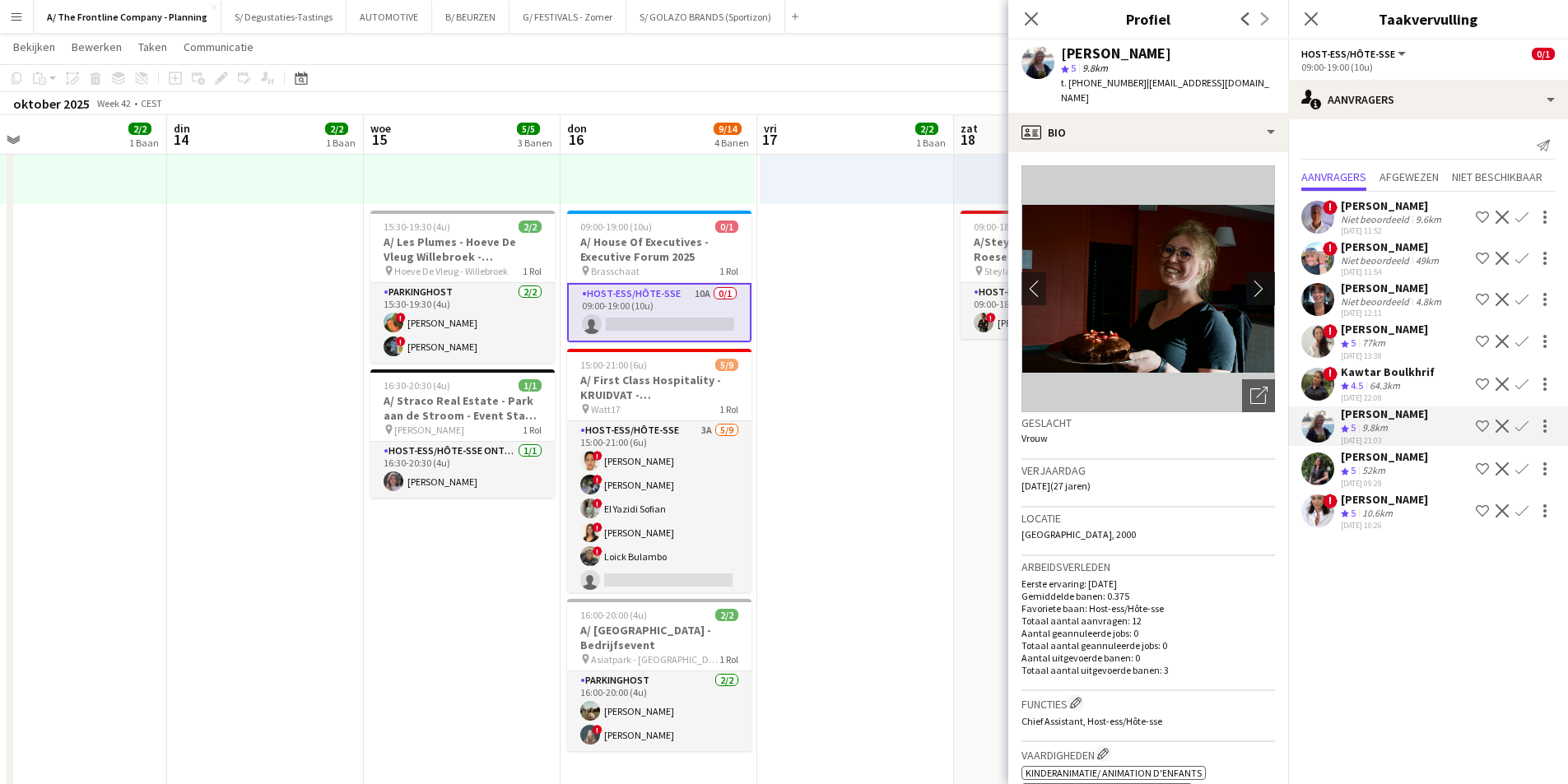
click at [1246, 273] on button "chevron-right" at bounding box center [1262, 288] width 33 height 33
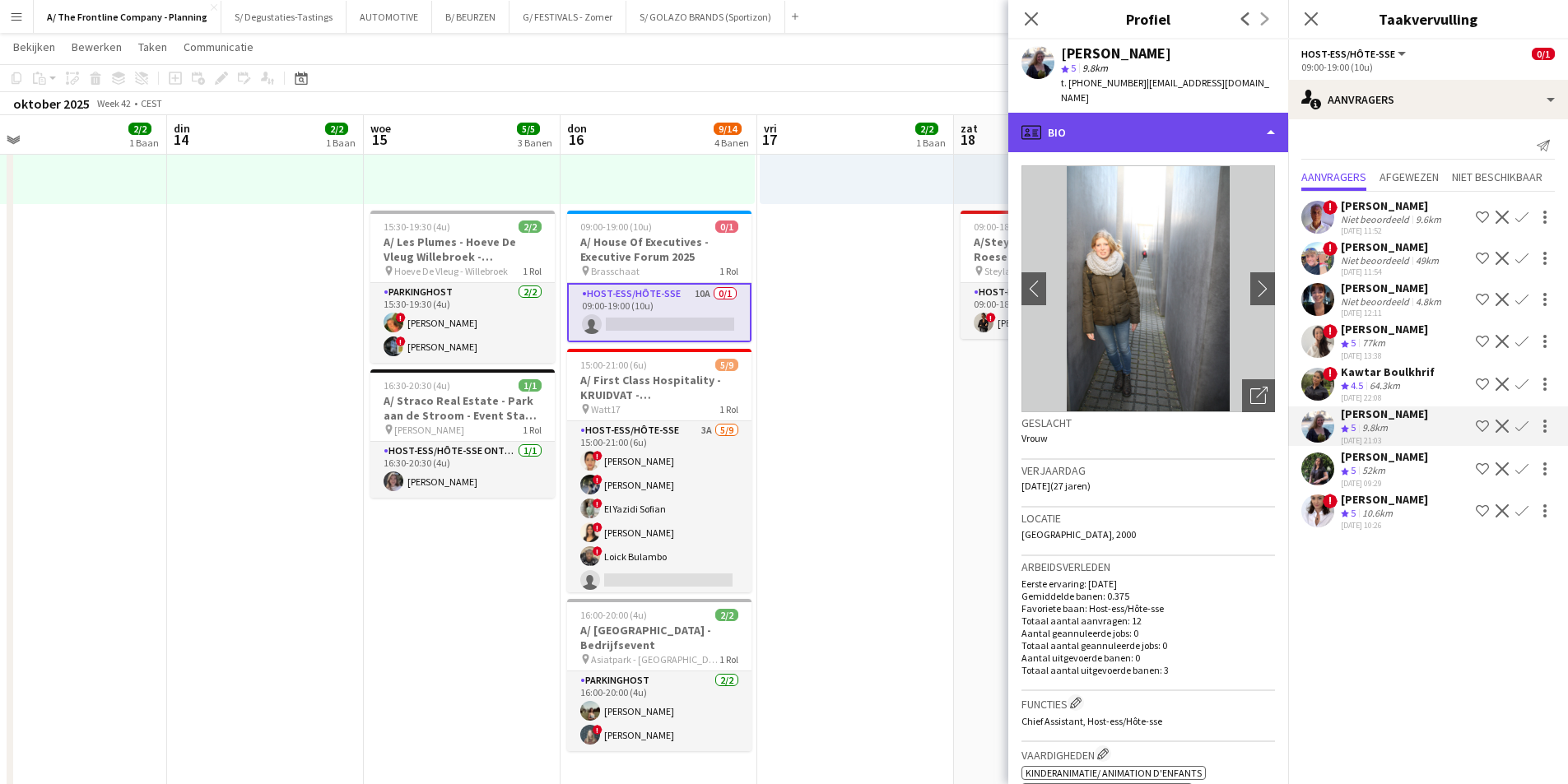
click at [1197, 121] on div "profile Bio" at bounding box center [1147, 132] width 280 height 40
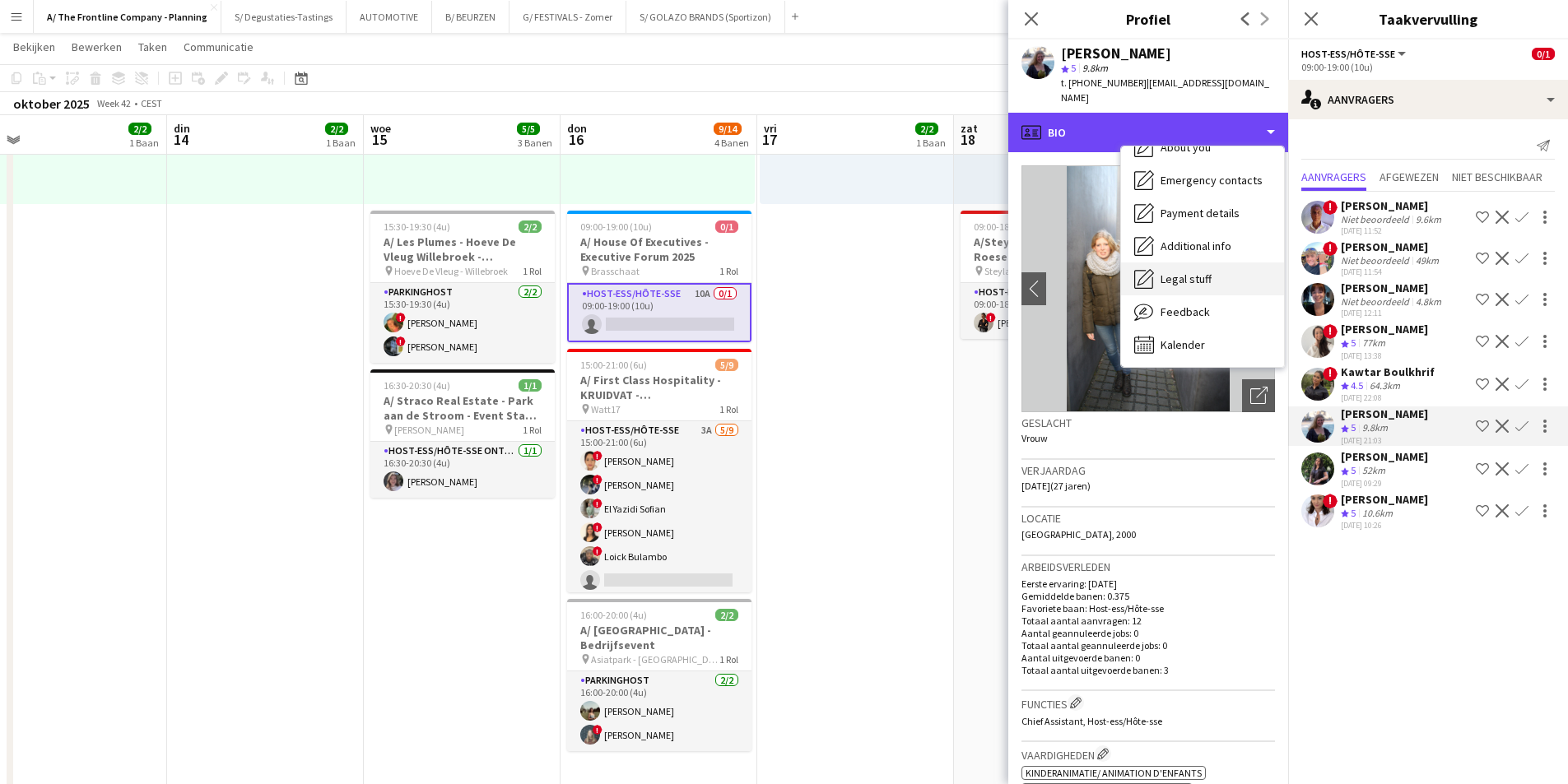
scroll to position [154, 0]
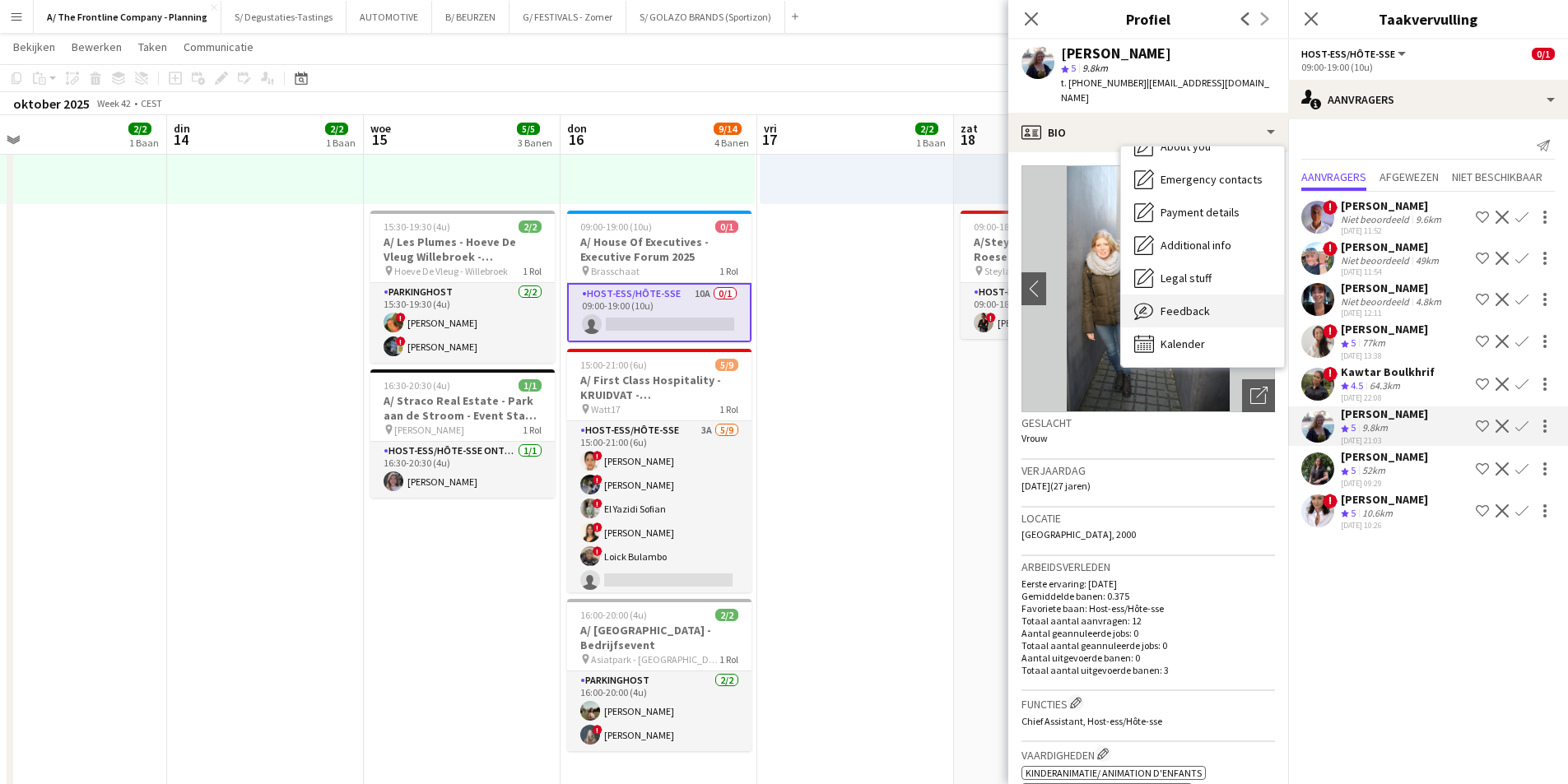
click at [1178, 310] on div "Feedback Feedback" at bounding box center [1202, 310] width 163 height 33
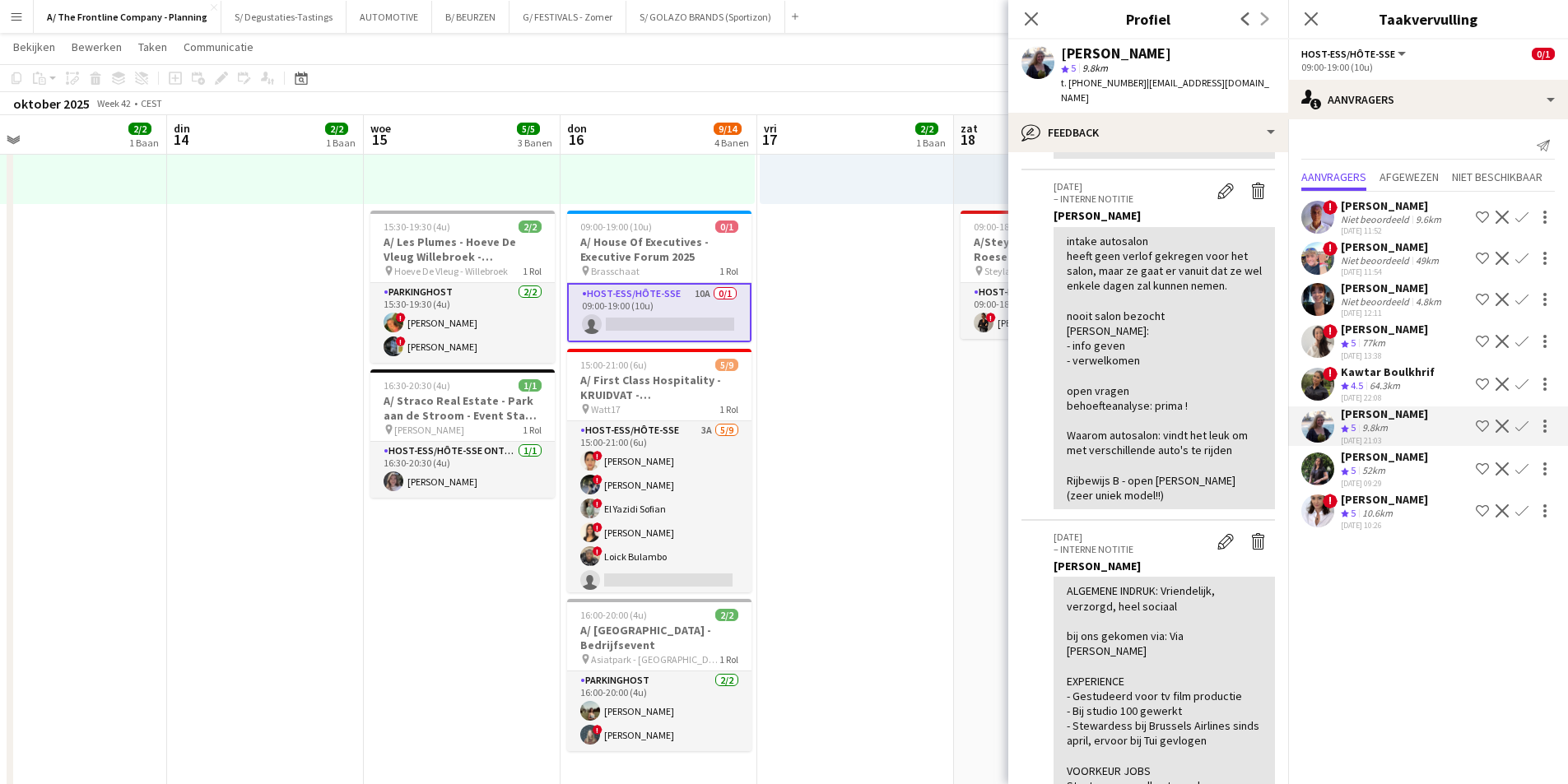
scroll to position [1070, 0]
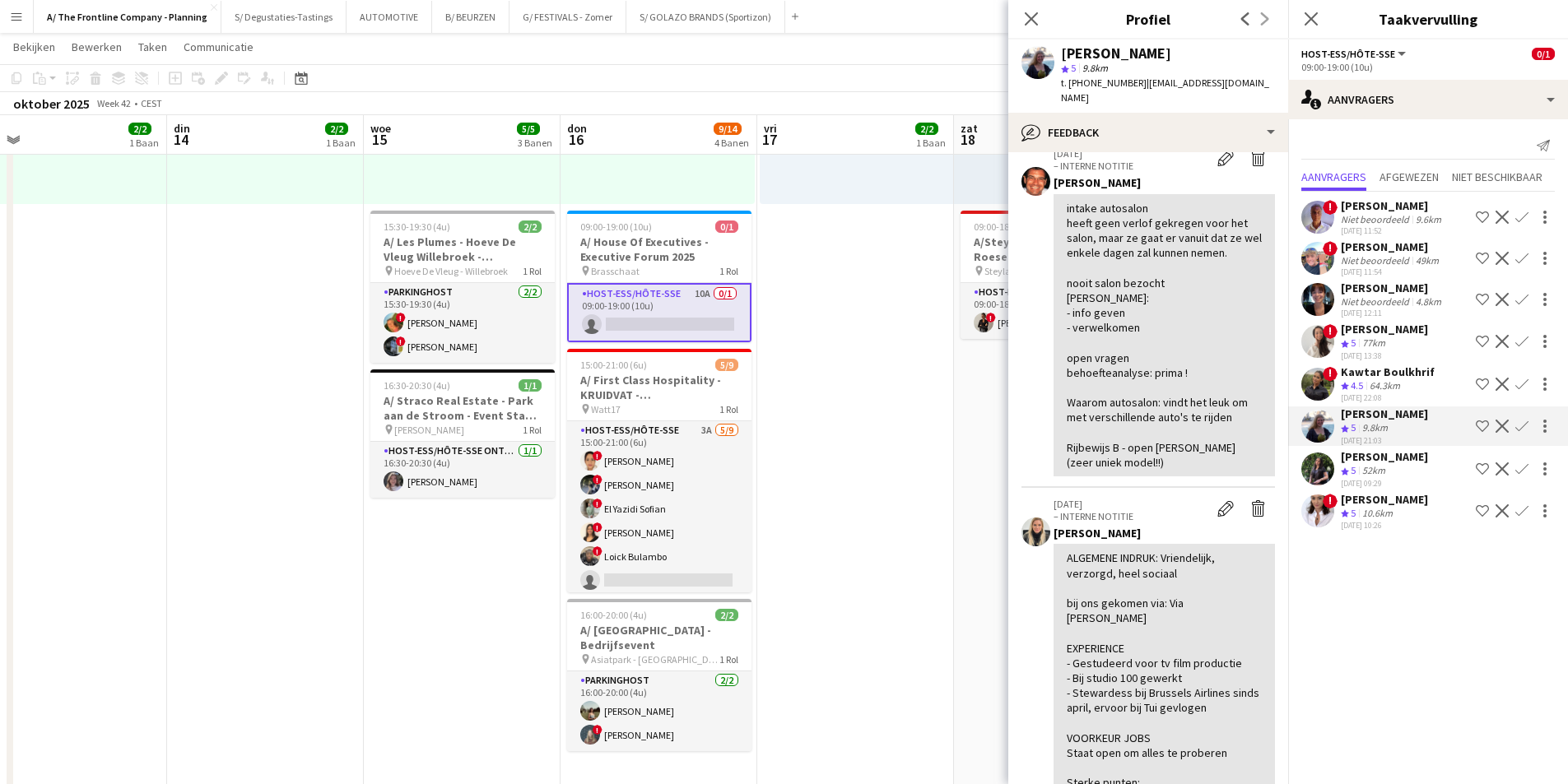
click at [1400, 514] on div "Ploegbeoordeling 5 10.6km" at bounding box center [1384, 514] width 87 height 14
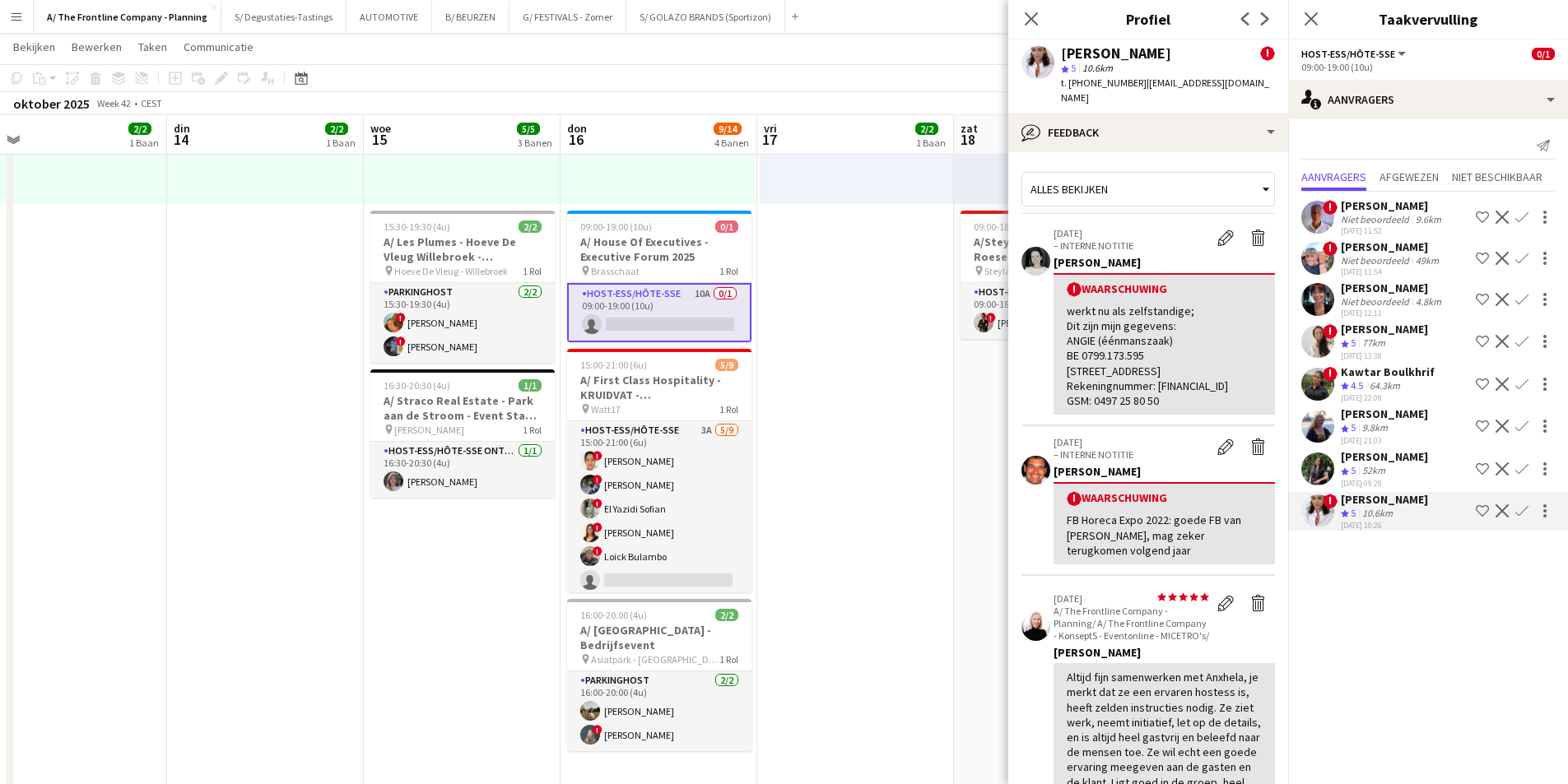
click at [1386, 420] on div "[PERSON_NAME]" at bounding box center [1384, 414] width 87 height 15
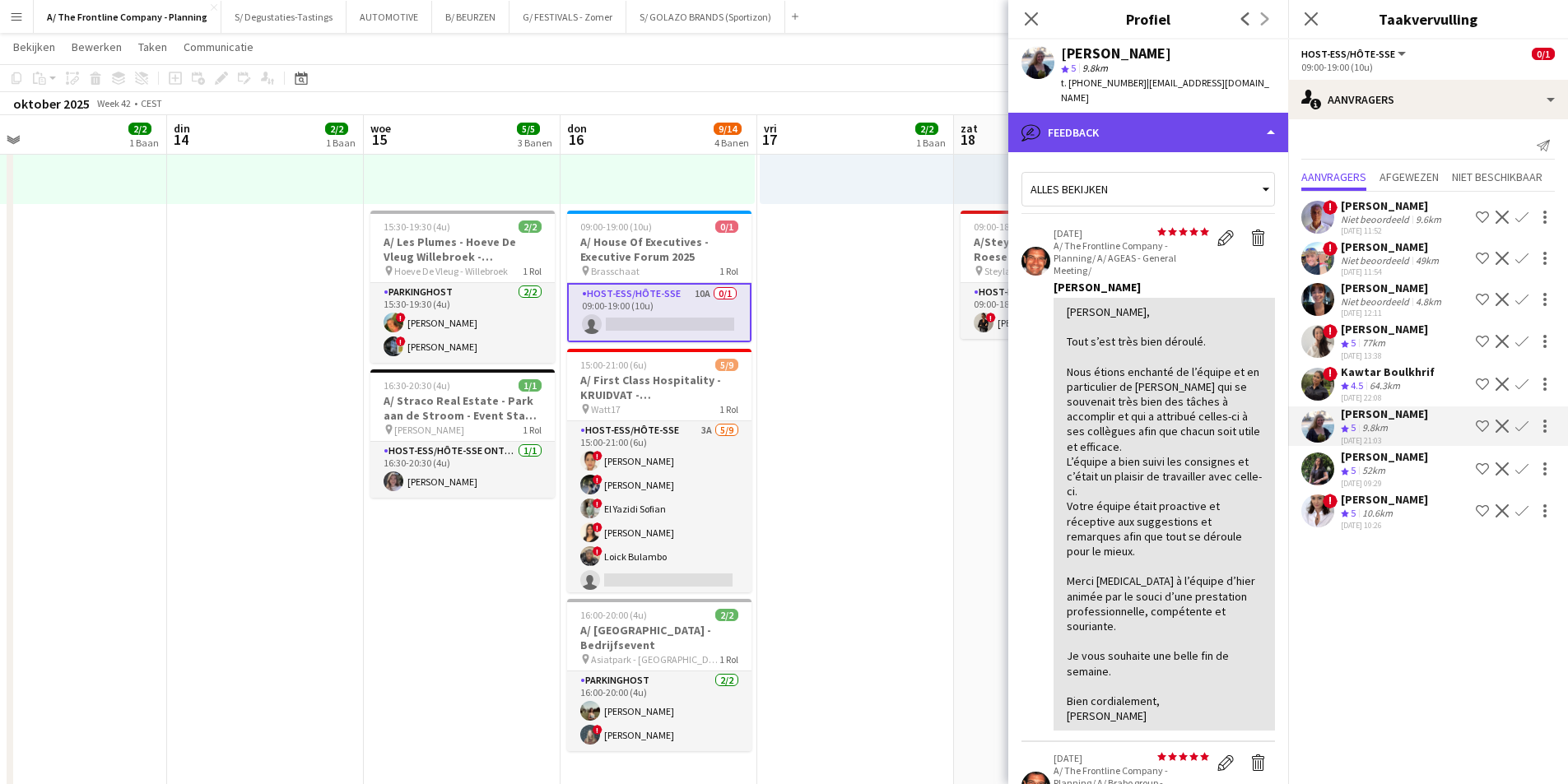
click at [1156, 124] on div "bubble-pencil Feedback" at bounding box center [1147, 132] width 280 height 40
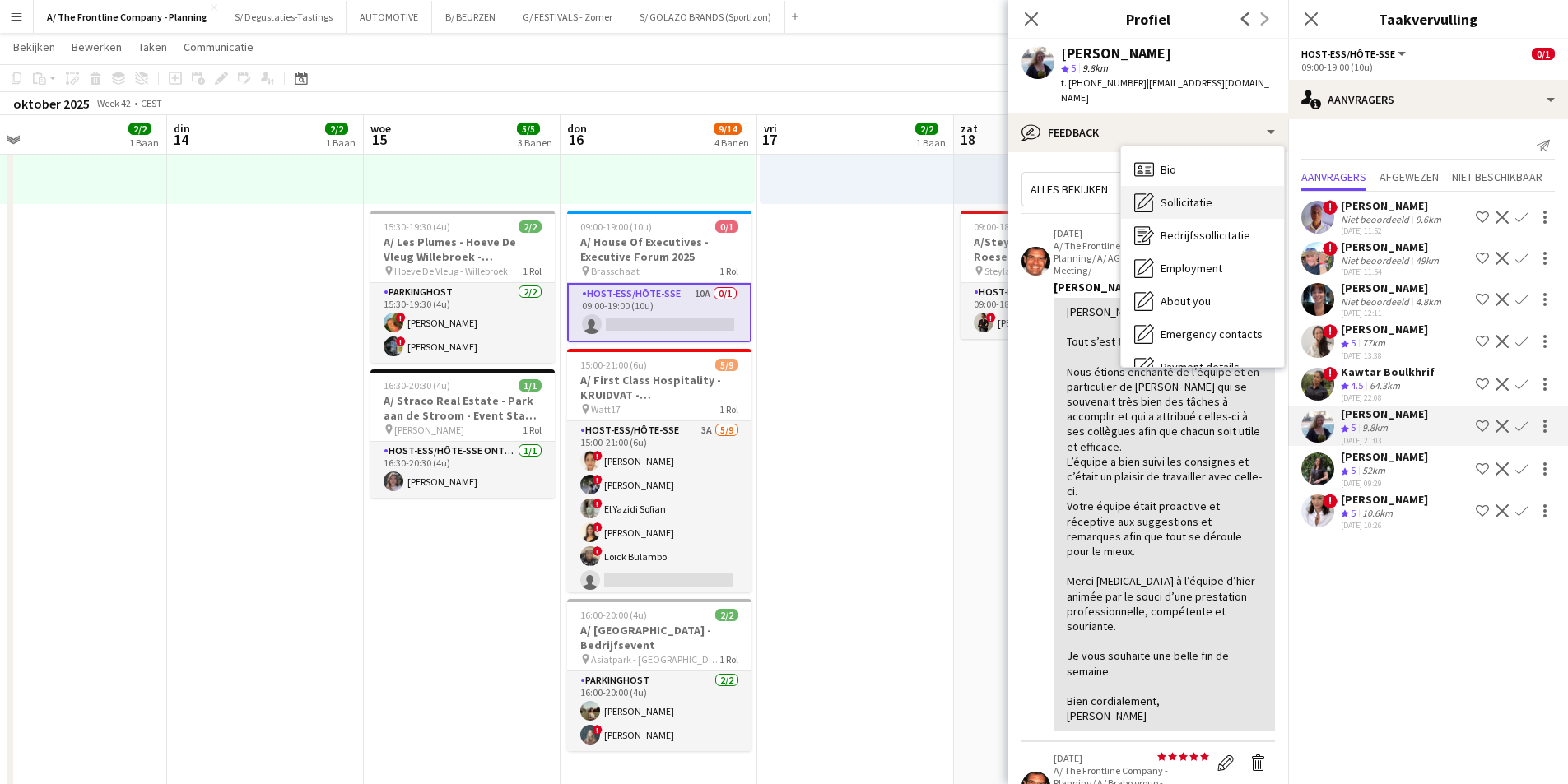
click at [1171, 195] on span "Sollicitatie" at bounding box center [1186, 202] width 52 height 15
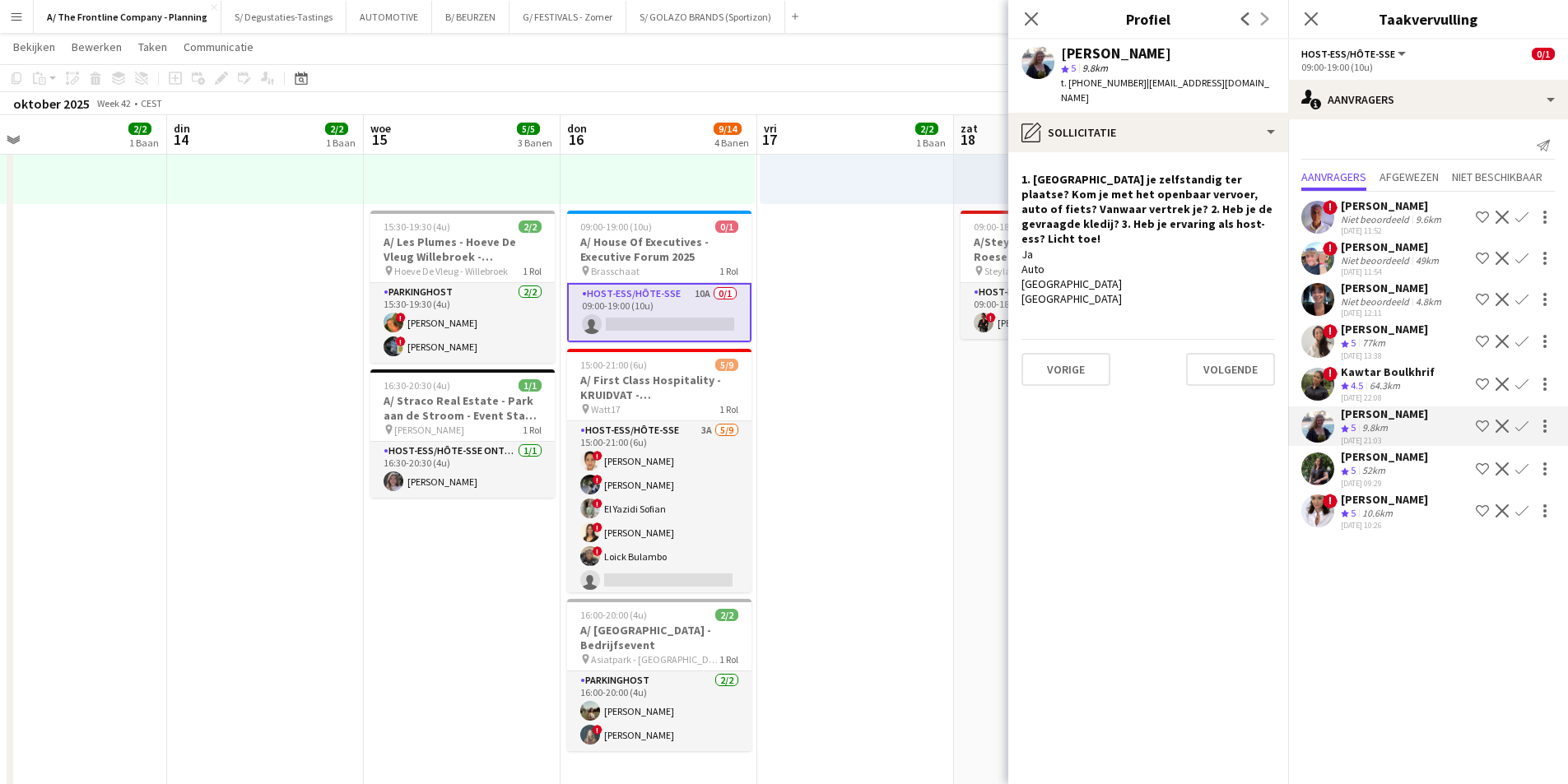
click at [1368, 524] on div "[DATE] 10:26" at bounding box center [1384, 526] width 87 height 11
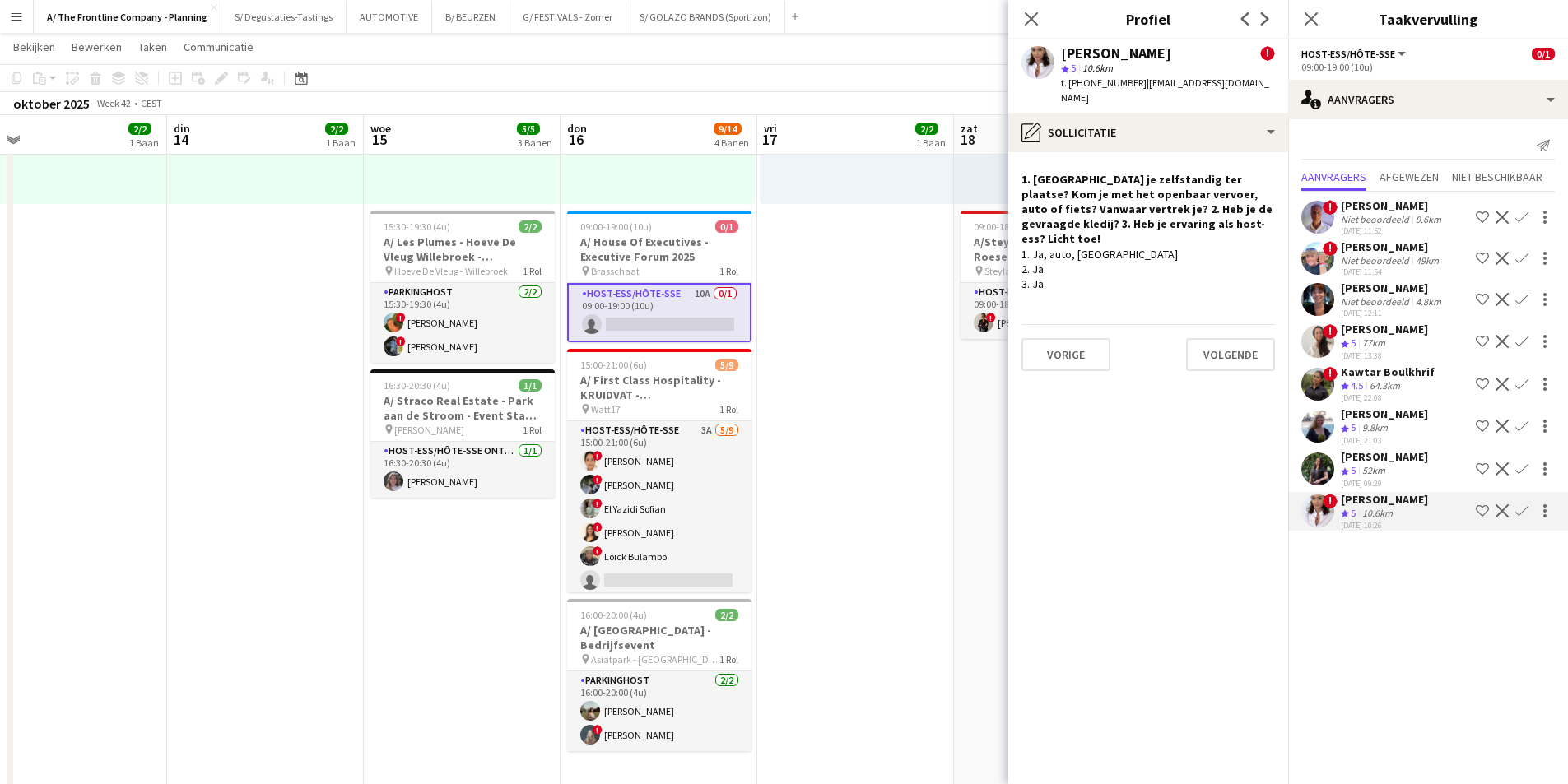
click at [1519, 511] on app-icon "Bevestigen" at bounding box center [1521, 511] width 13 height 13
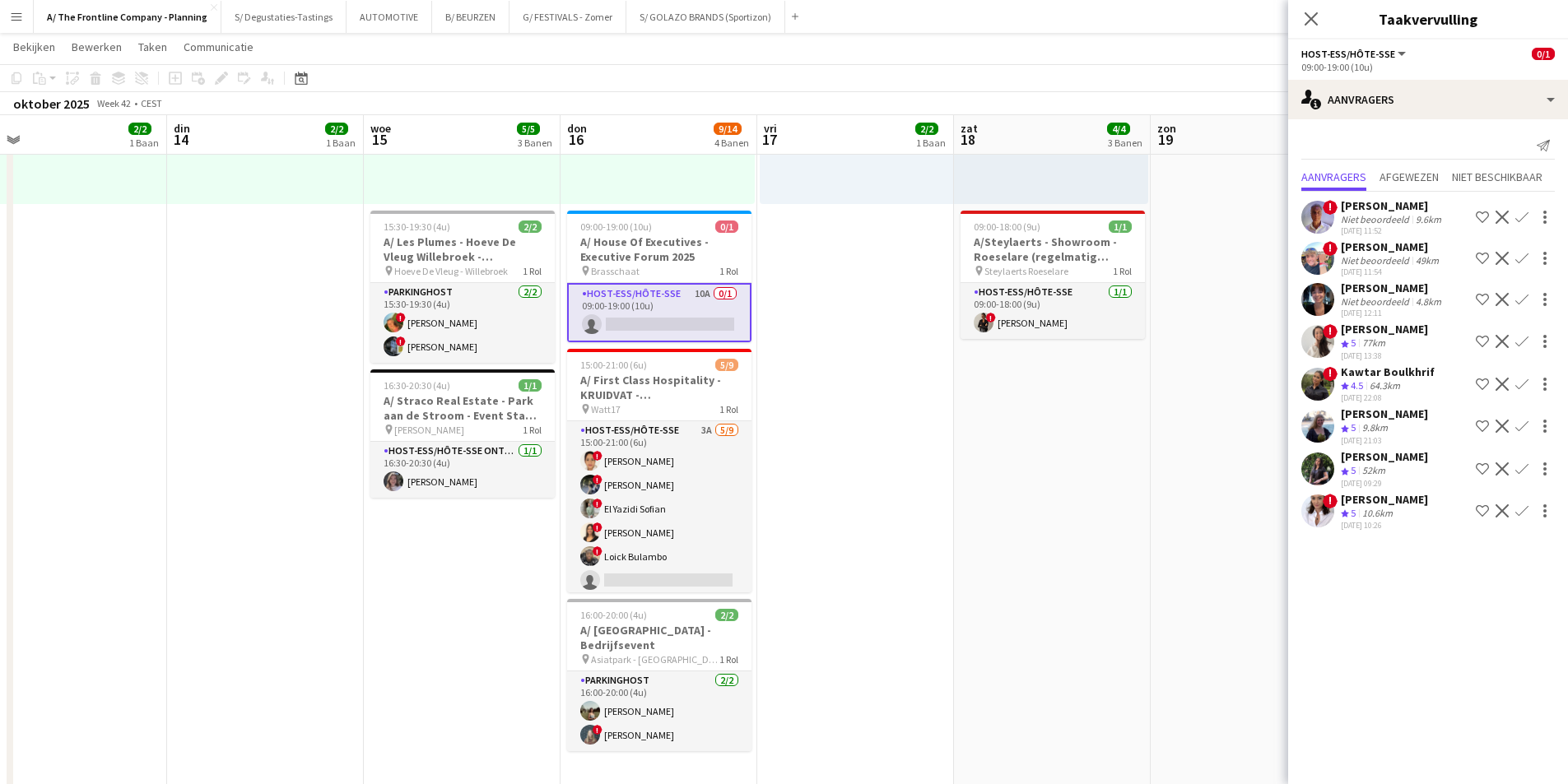
click at [1519, 511] on app-icon "Bevestigen" at bounding box center [1521, 511] width 13 height 13
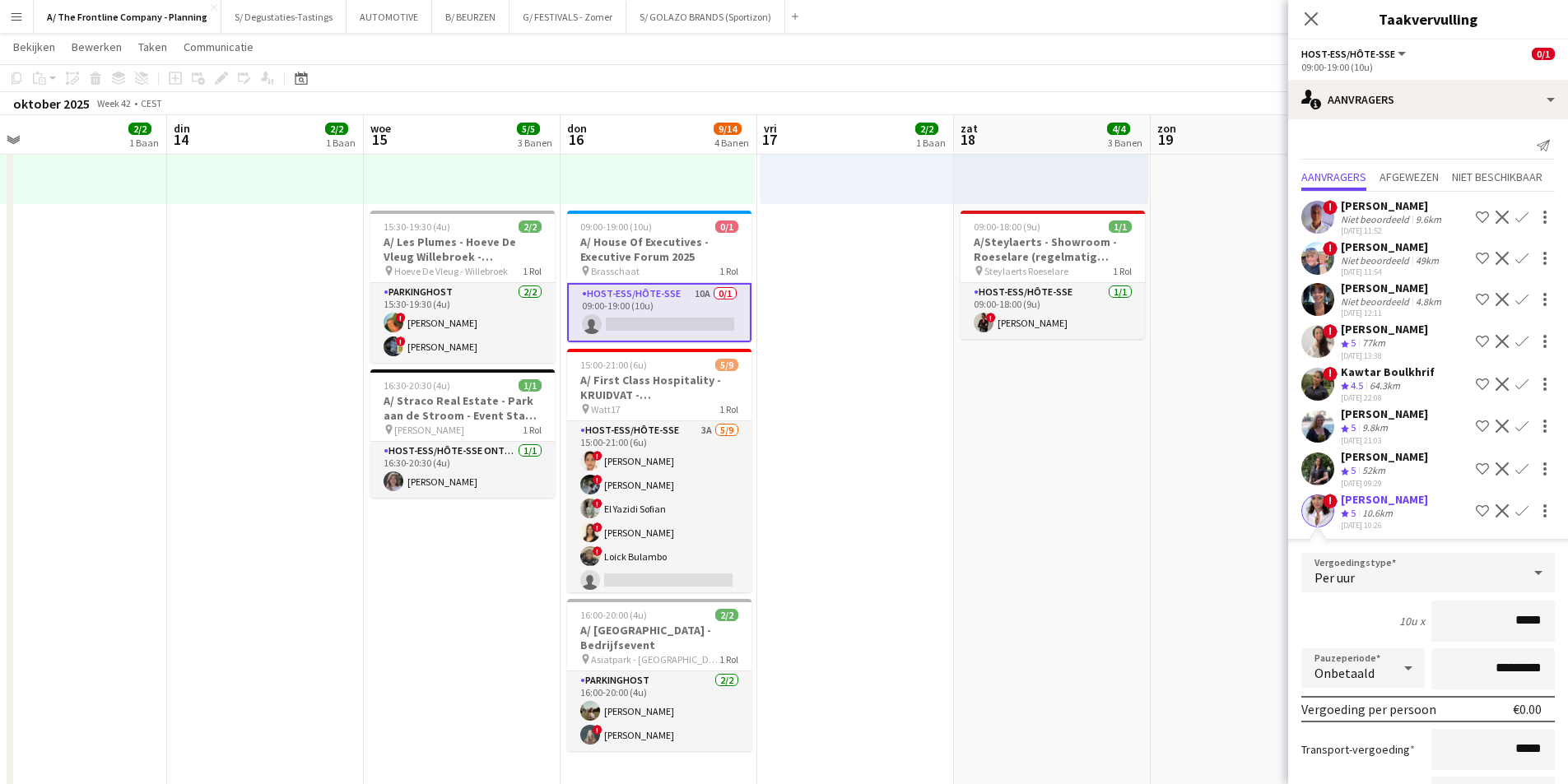
click at [1362, 511] on div "10.6km" at bounding box center [1378, 514] width 37 height 14
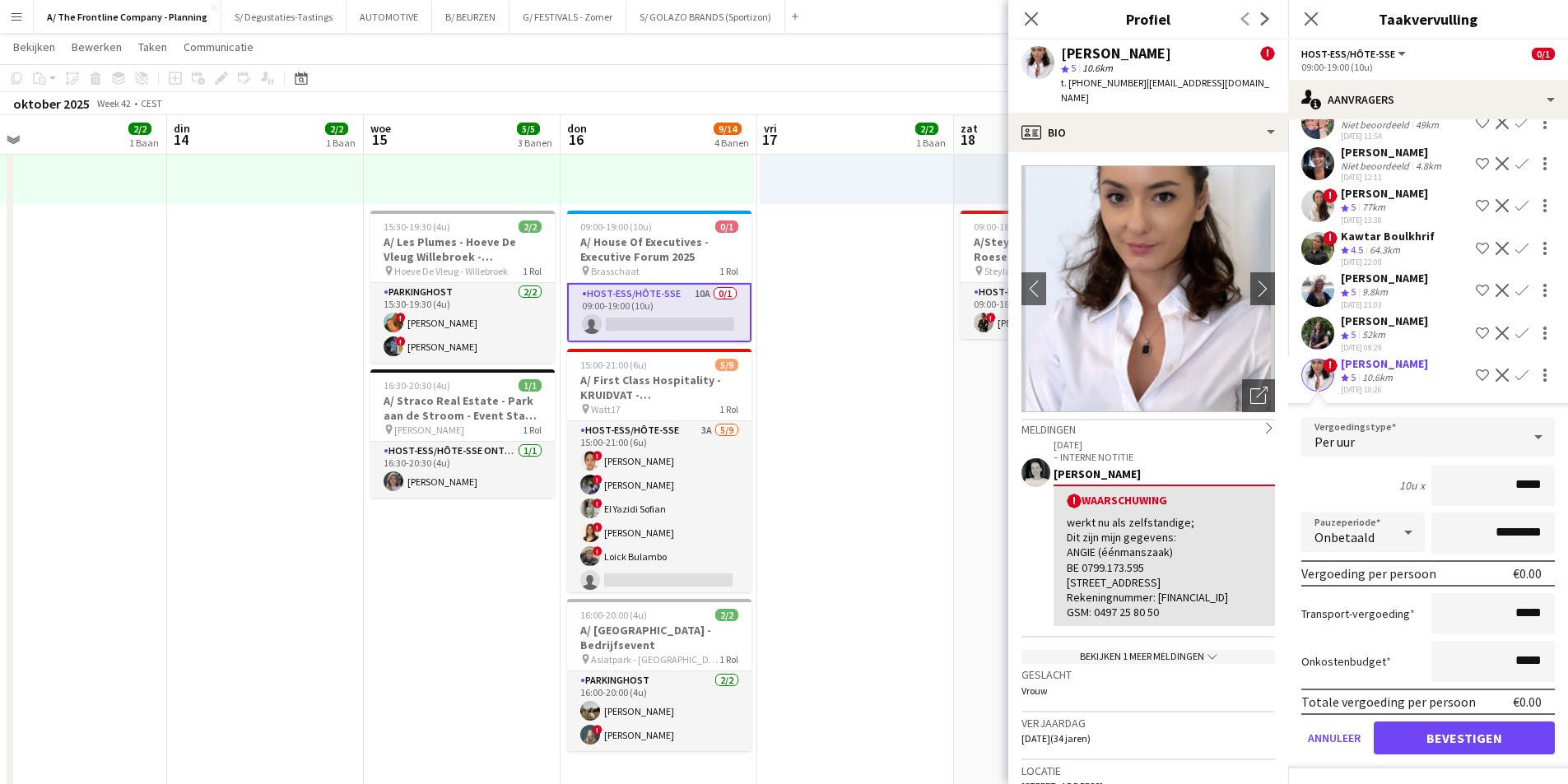
scroll to position [137, 0]
drag, startPoint x: 1503, startPoint y: 481, endPoint x: 1539, endPoint y: 486, distance: 36.3
click at [1539, 486] on input "*****" at bounding box center [1493, 484] width 123 height 41
type input "***"
click at [1345, 485] on div "10u x ***" at bounding box center [1427, 484] width 253 height 41
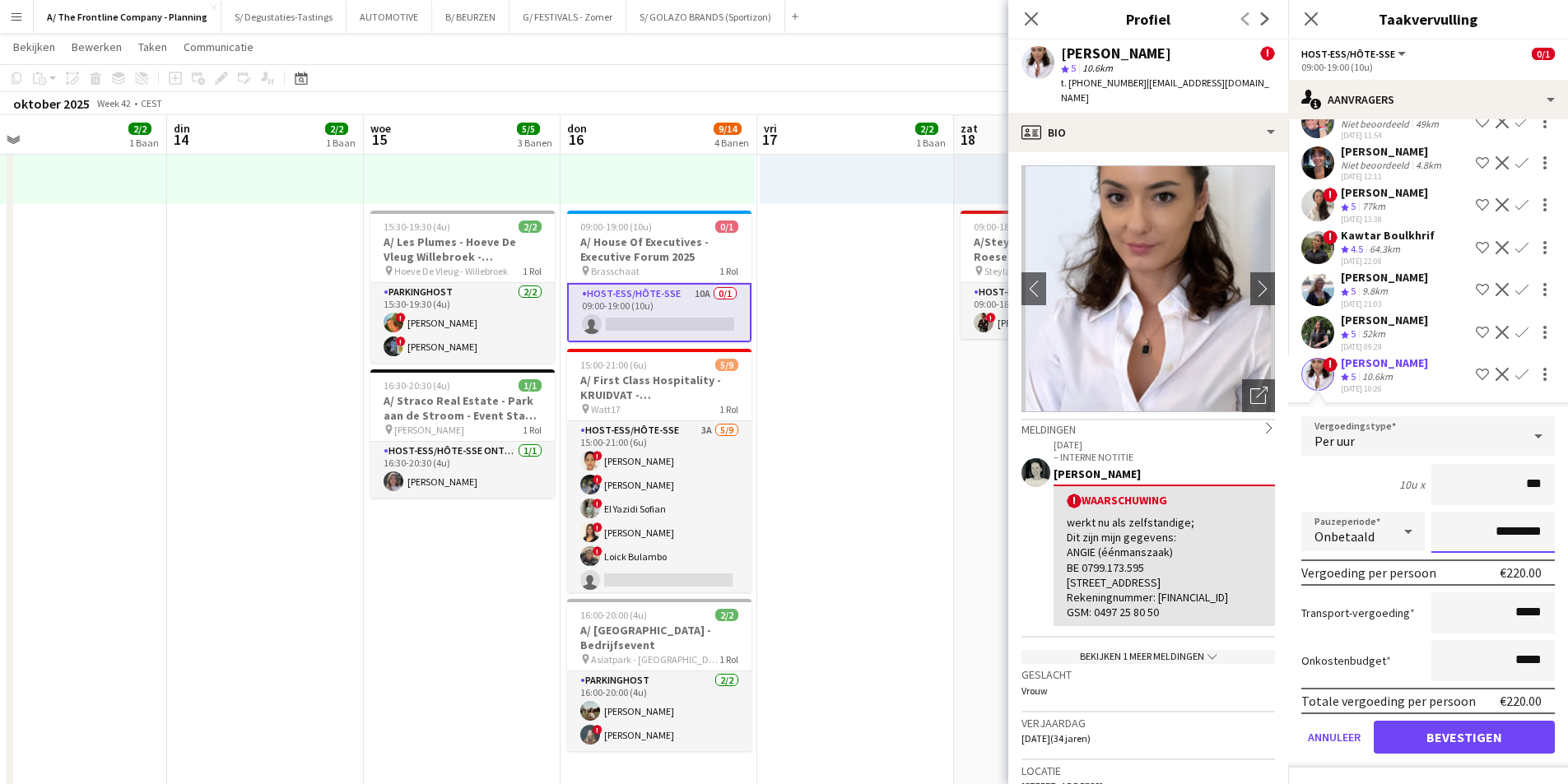
click at [1457, 535] on input "*********" at bounding box center [1493, 532] width 123 height 41
type input "**********"
click at [1453, 736] on button "Bevestigen" at bounding box center [1463, 736] width 181 height 33
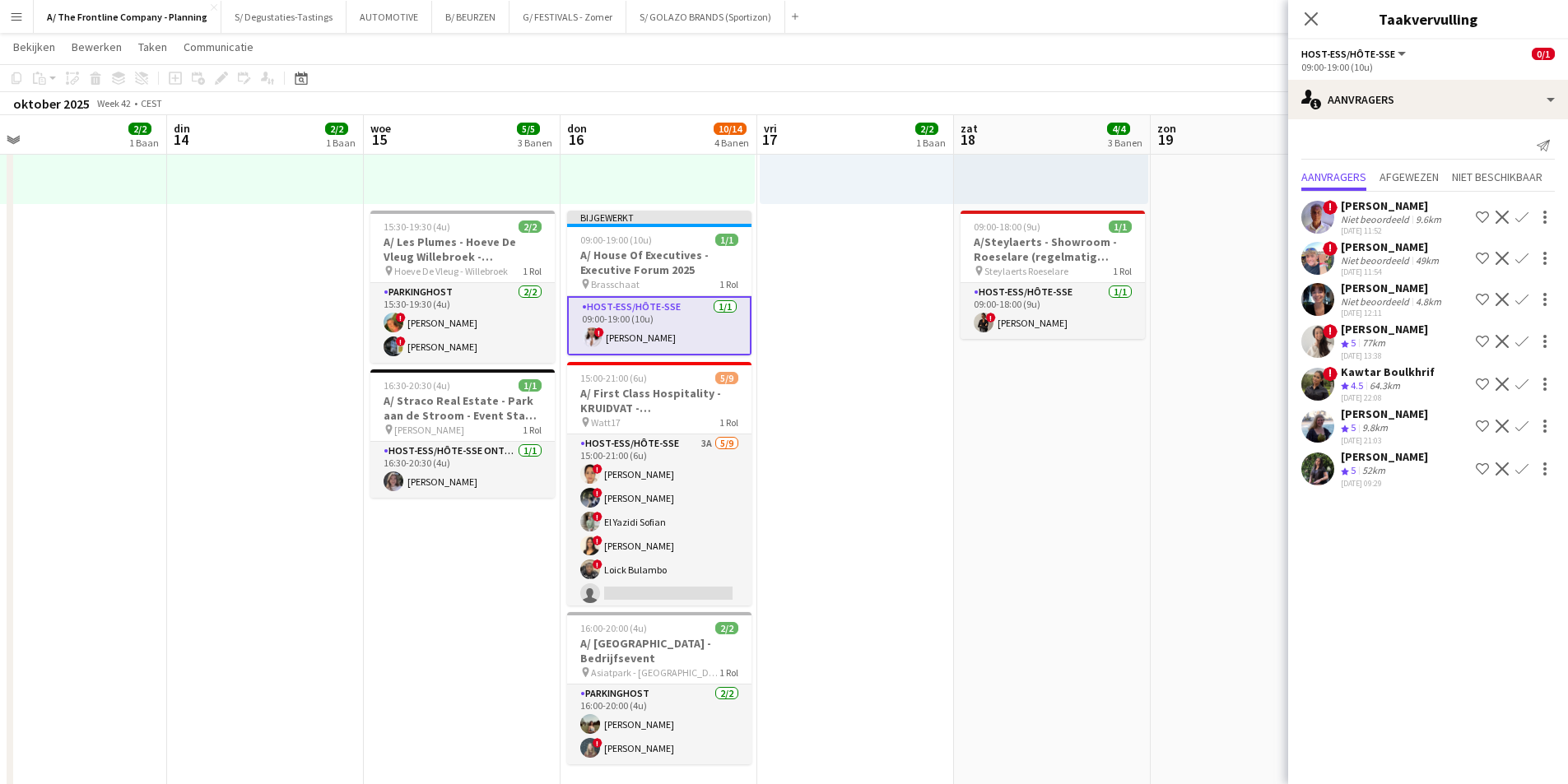
click at [886, 365] on app-date-cell "Weergave Wisselen A/ Izidok - IBEDSSMA - 17+18/10/2025 [DATE] → [DATE] 4/4 2 we…" at bounding box center [855, 252] width 197 height 1288
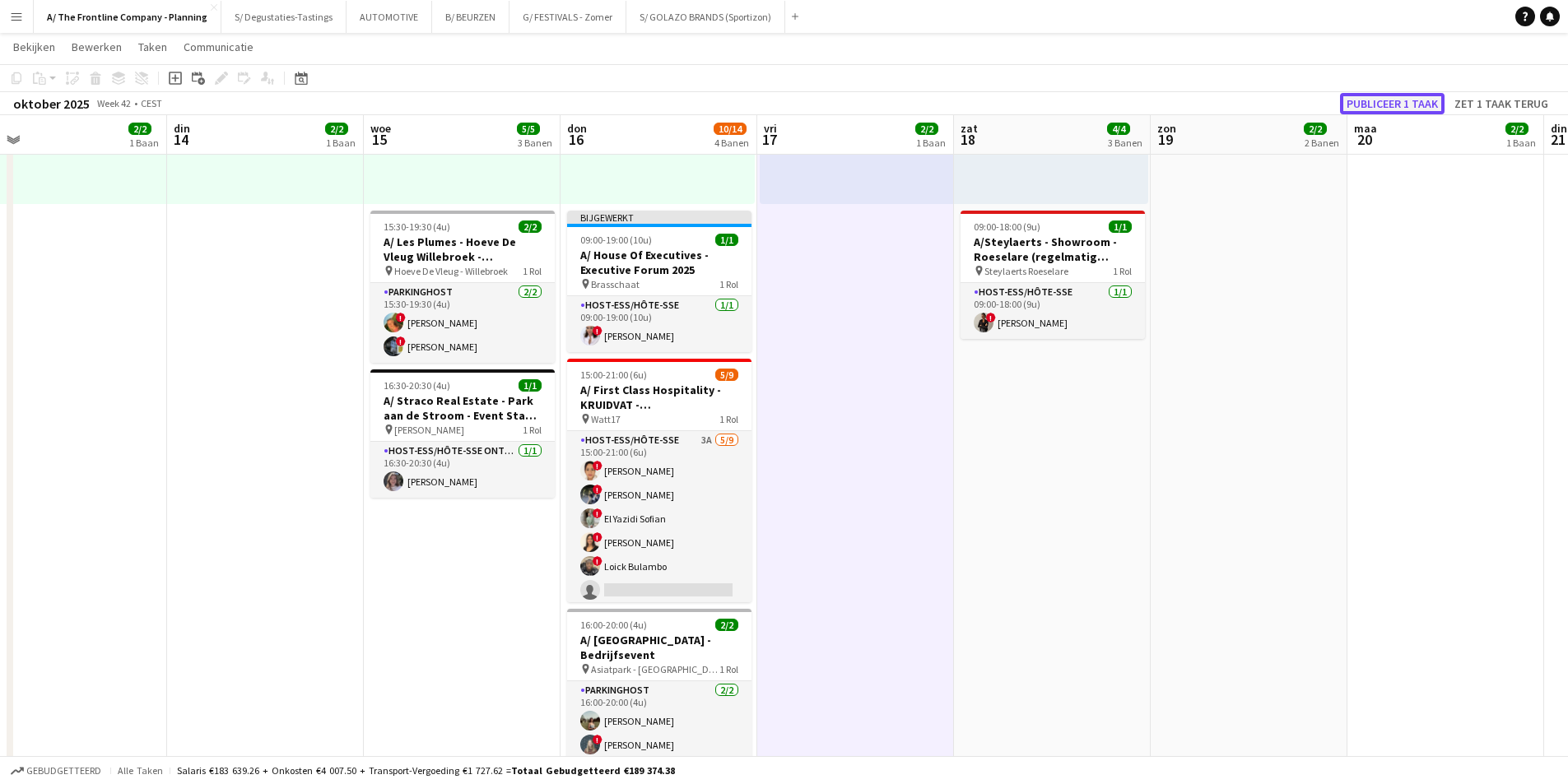
click at [1378, 103] on button "Publiceer 1 taak" at bounding box center [1392, 103] width 105 height 21
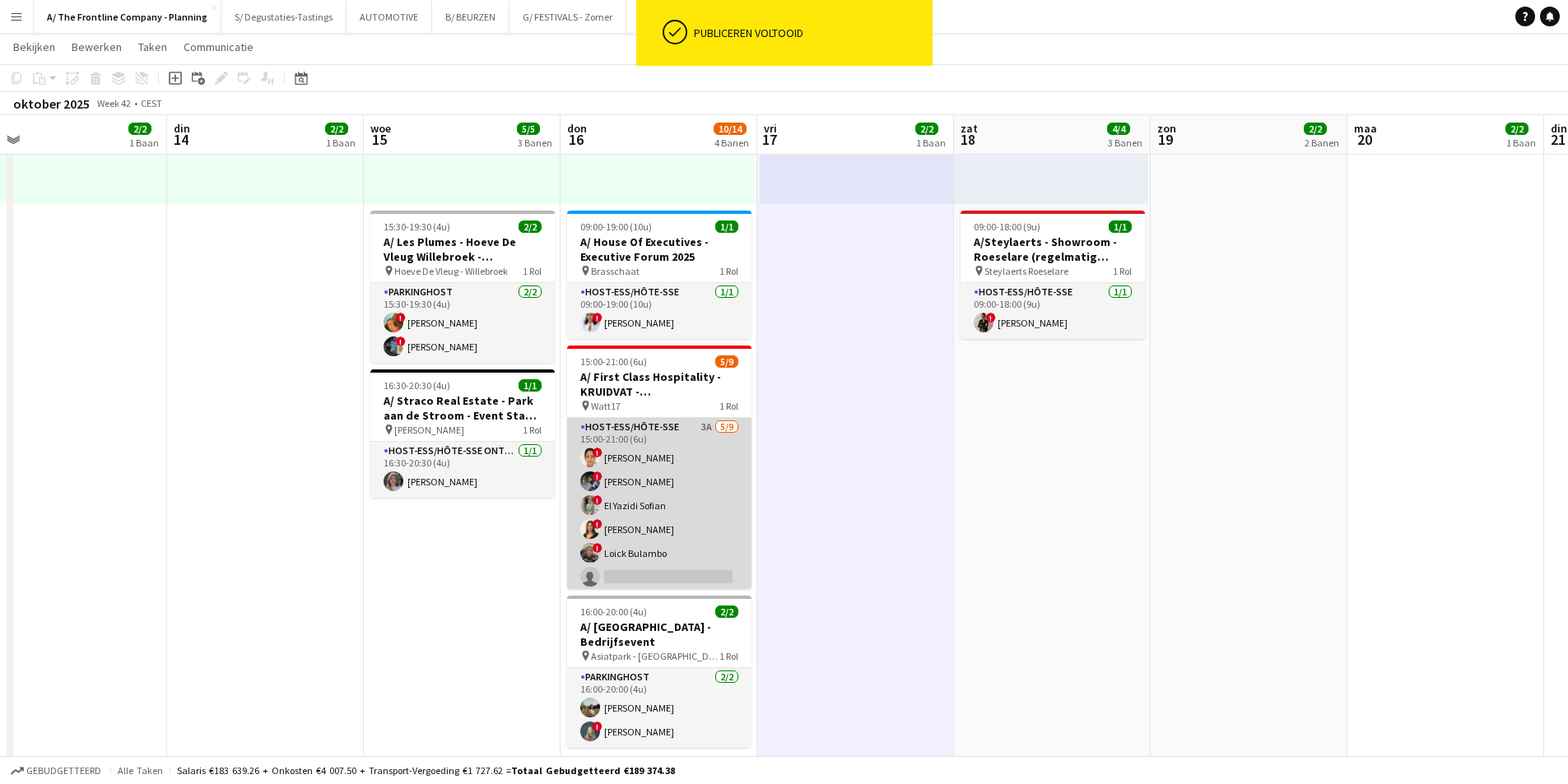
click at [670, 523] on app-card-role "Host-ess/Hôte-sse 3A [DATE] 15:00-21:00 (6u) ! [PERSON_NAME] ! [PERSON_NAME] ! …" at bounding box center [659, 541] width 184 height 247
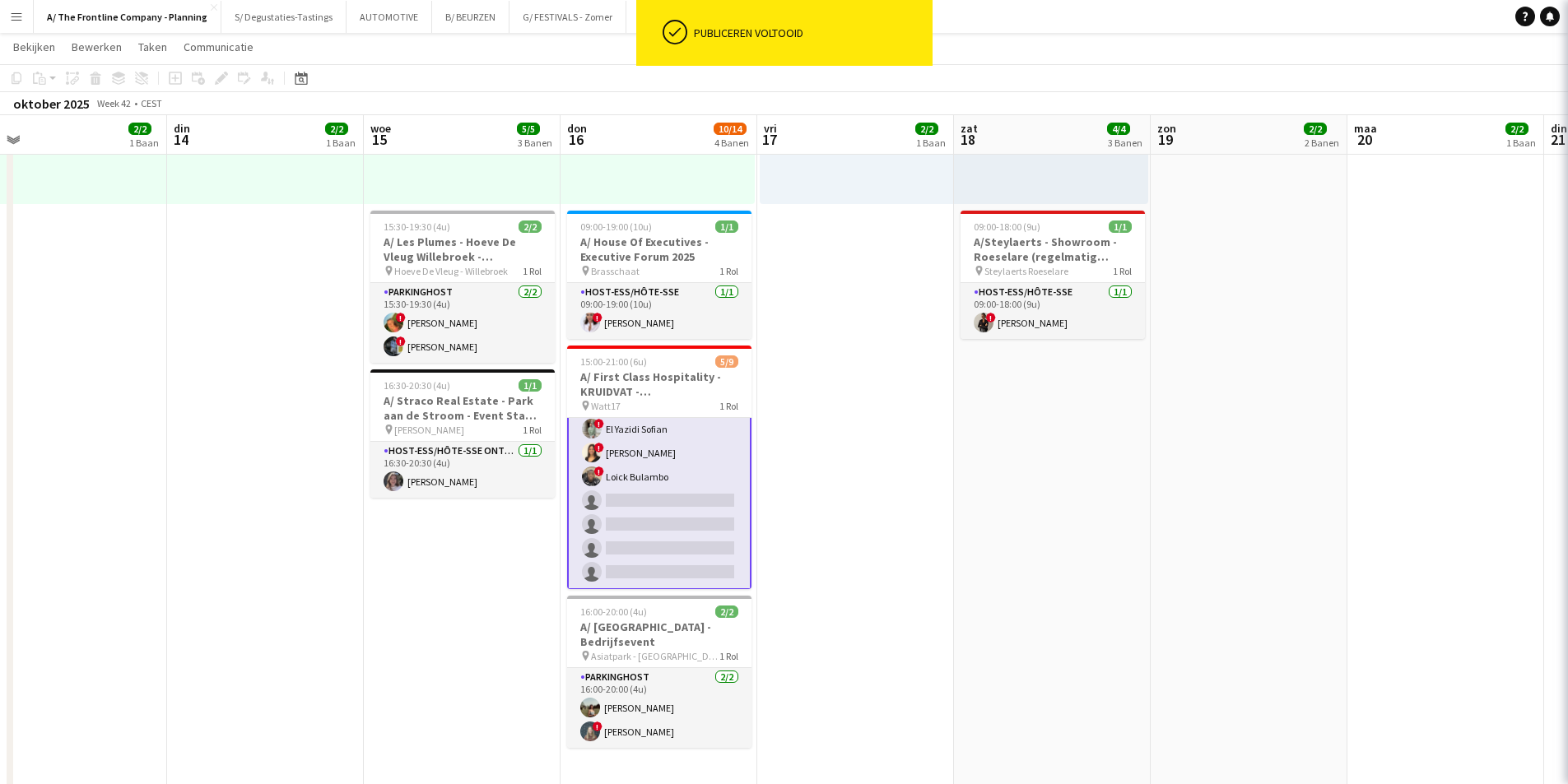
scroll to position [79, 0]
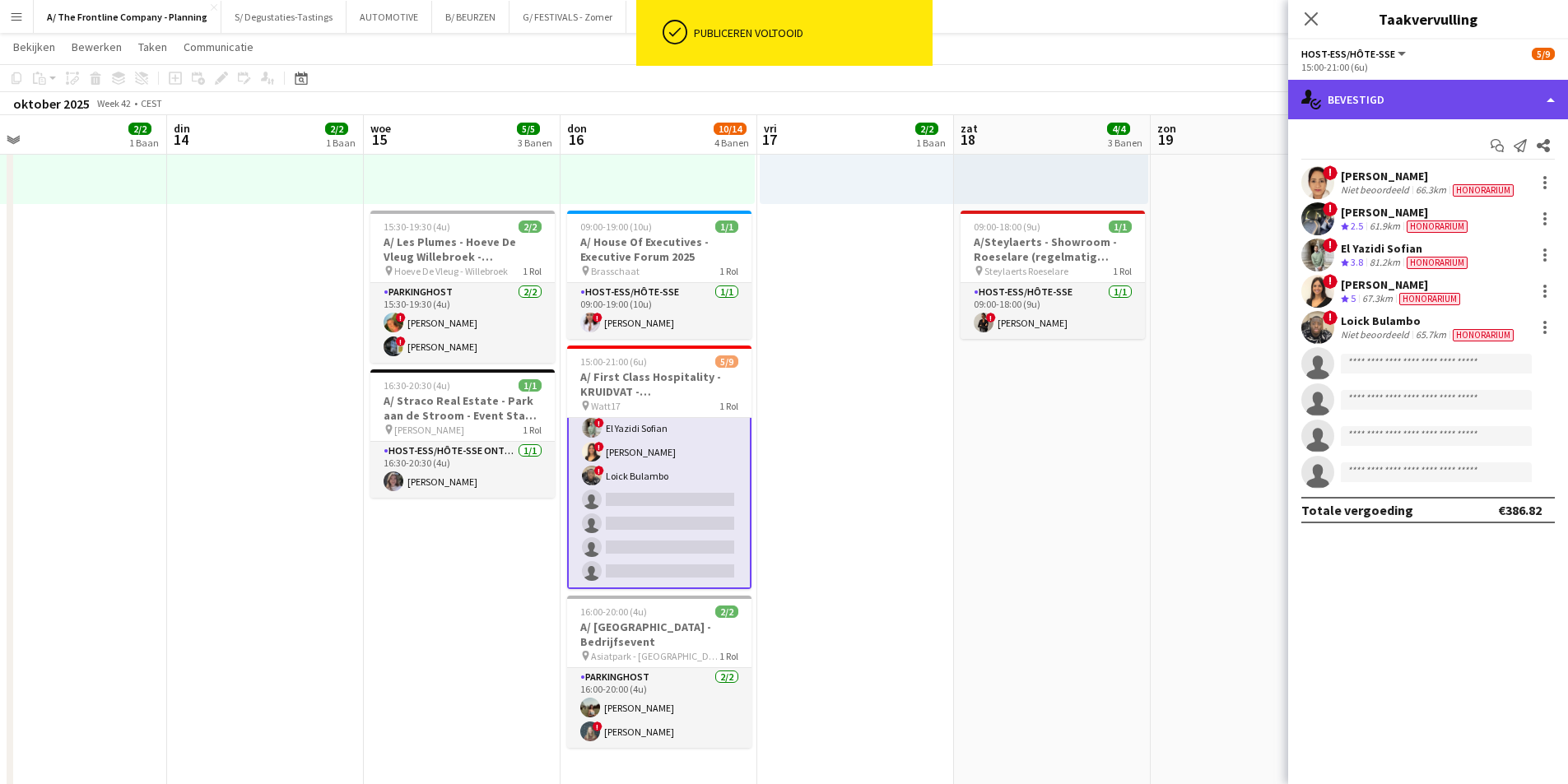
click at [1419, 93] on div "single-neutral-actions-check-2 Bevestigd" at bounding box center [1427, 100] width 280 height 40
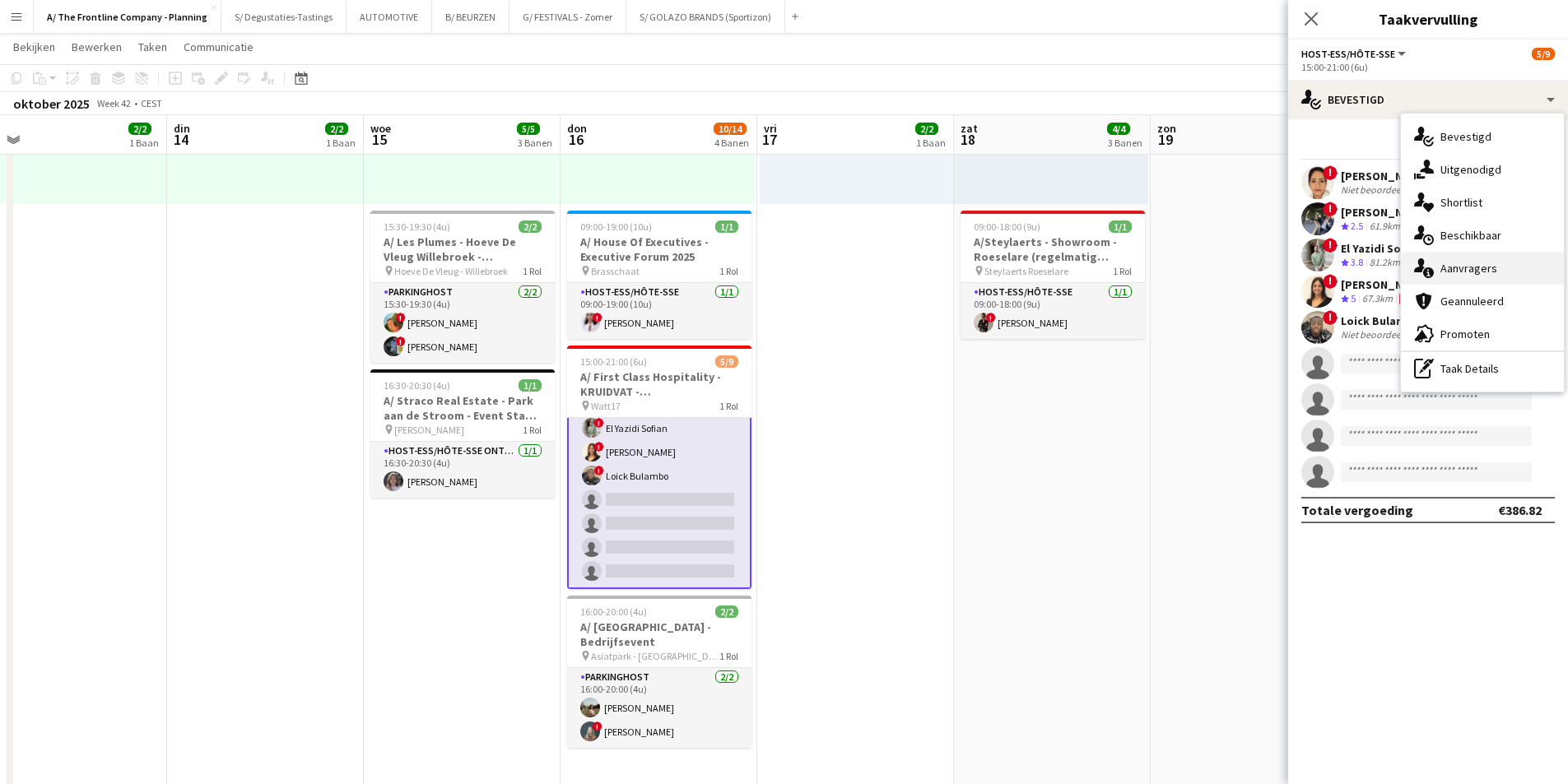
click at [1483, 263] on span "Aanvragers" at bounding box center [1468, 268] width 56 height 15
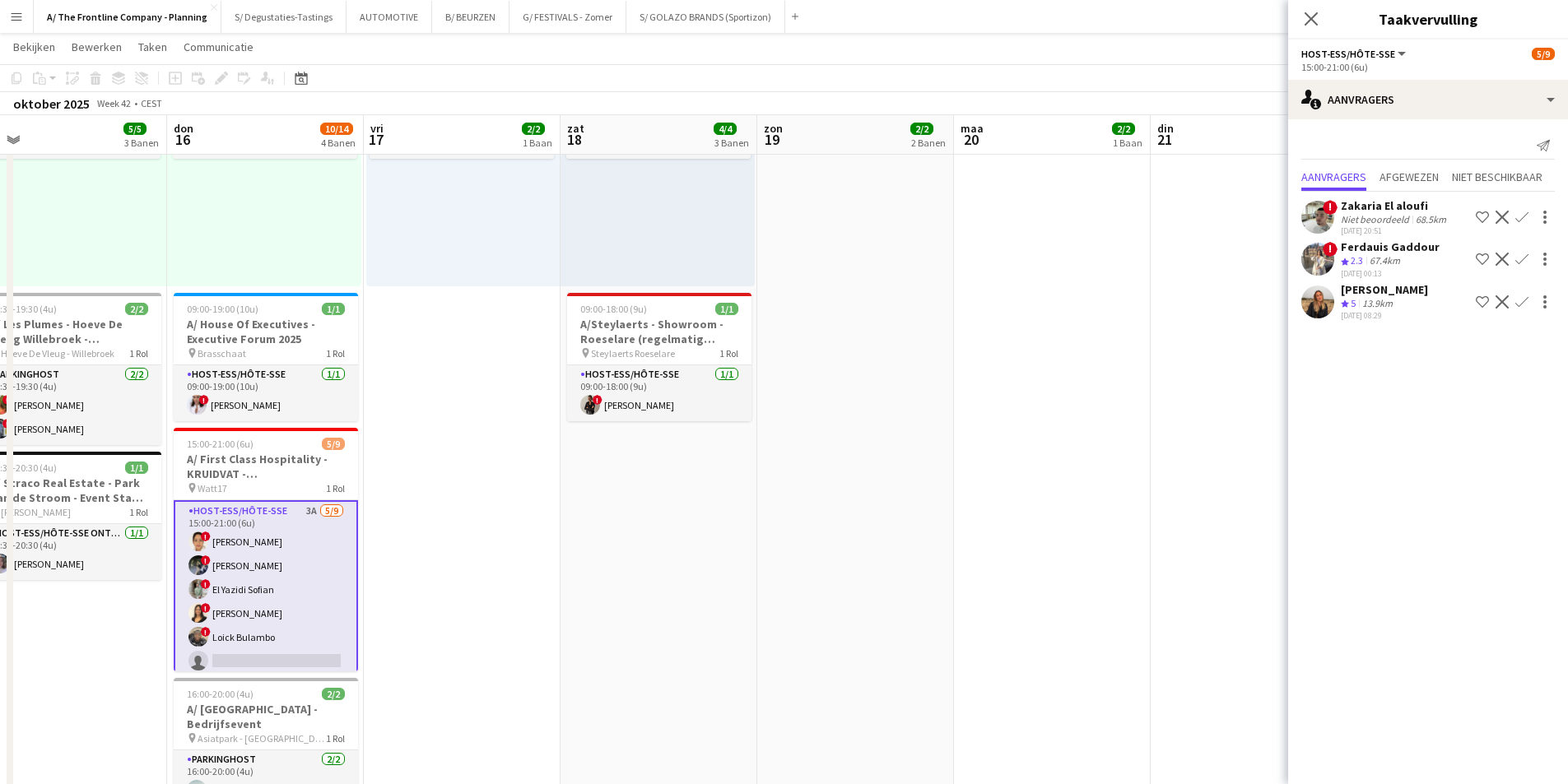
scroll to position [0, 608]
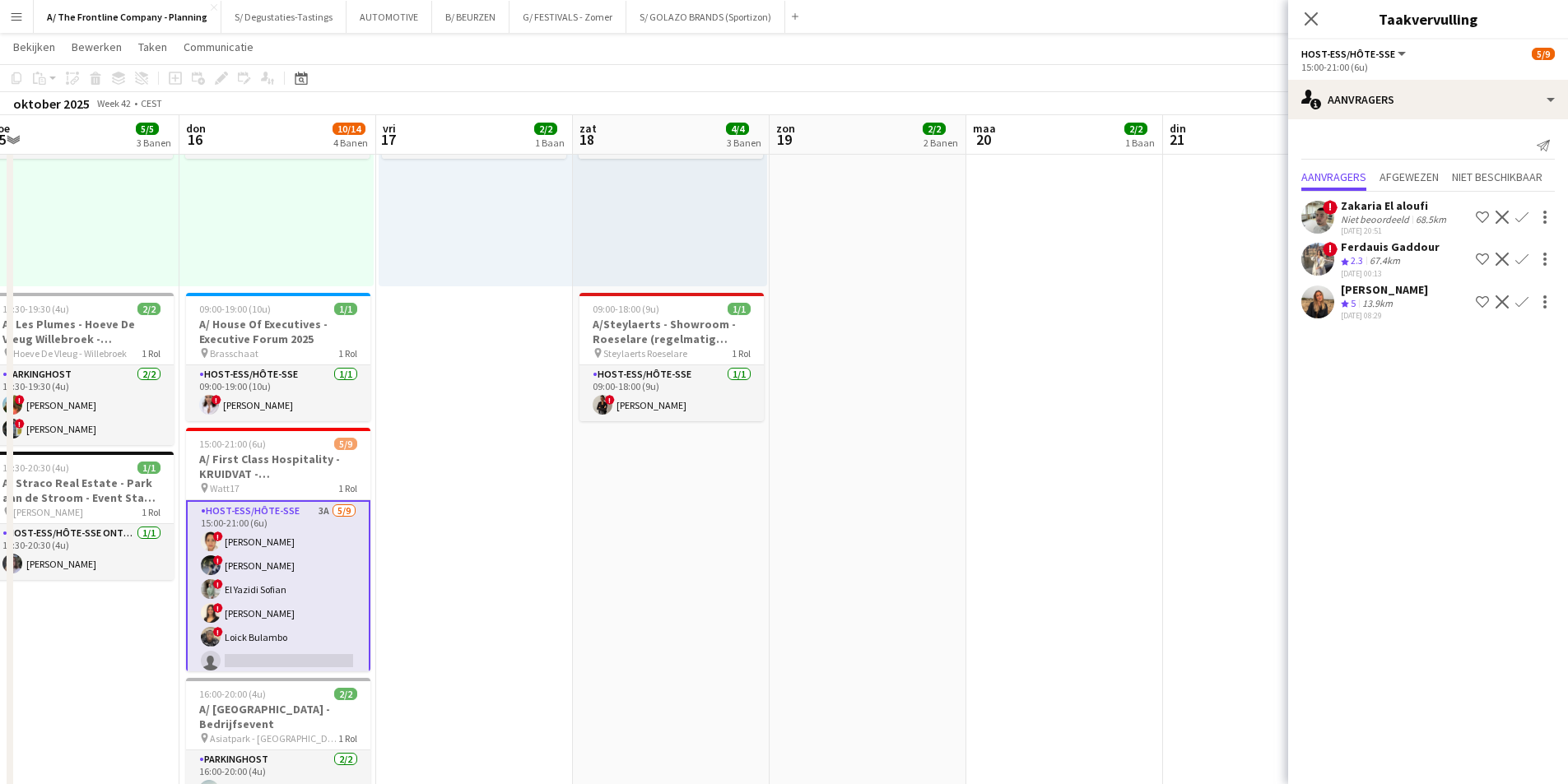
drag, startPoint x: 1009, startPoint y: 483, endPoint x: 628, endPoint y: 506, distance: 381.7
click at [628, 506] on app-calendar-viewport "zon 12 2/2 2 Banen [DATE] 2/2 1 Baan din 14 2/2 1 Baan woe 15 5/5 3 Banen don 1…" at bounding box center [784, 350] width 1568 height 1559
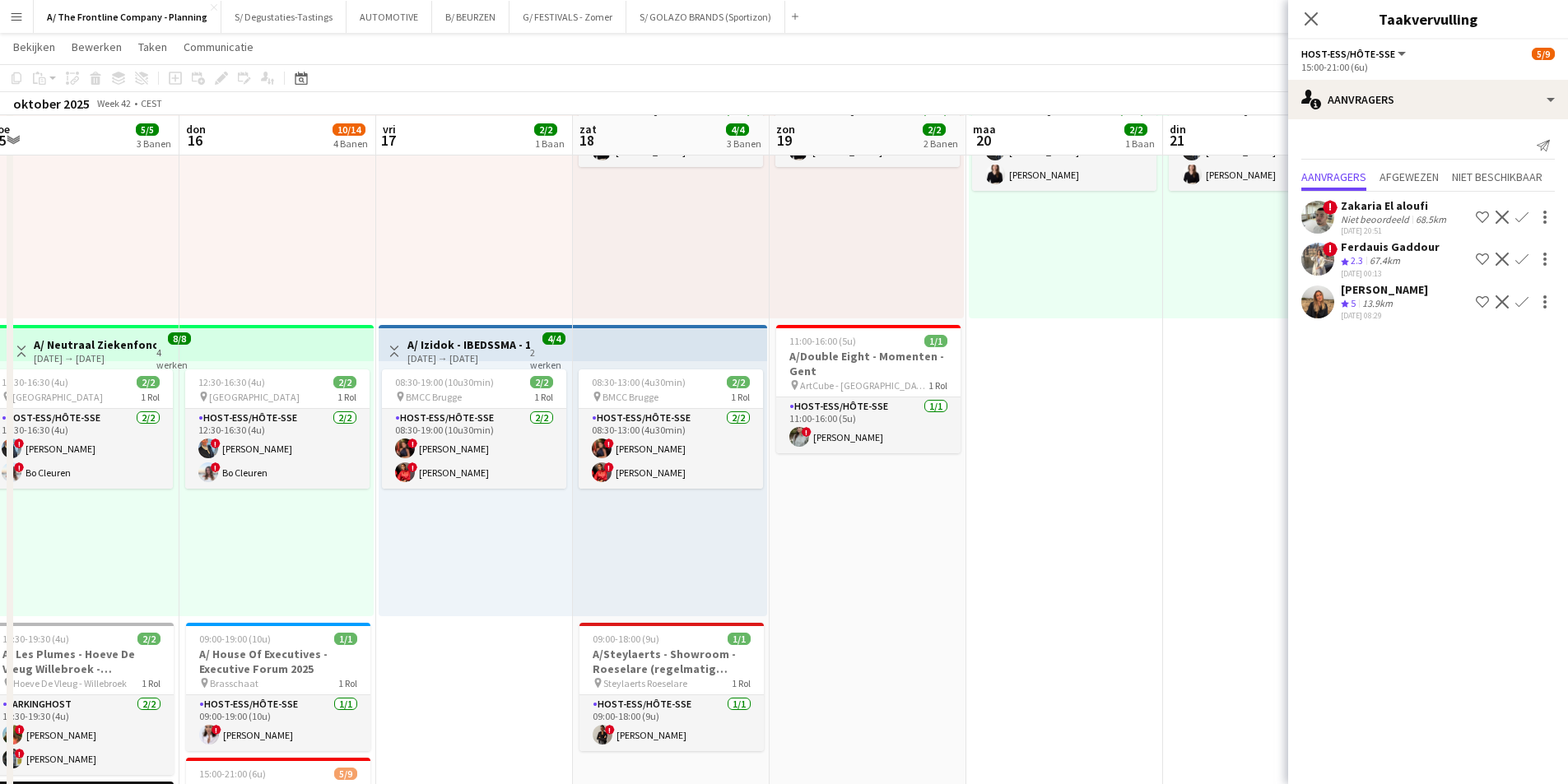
scroll to position [0, 0]
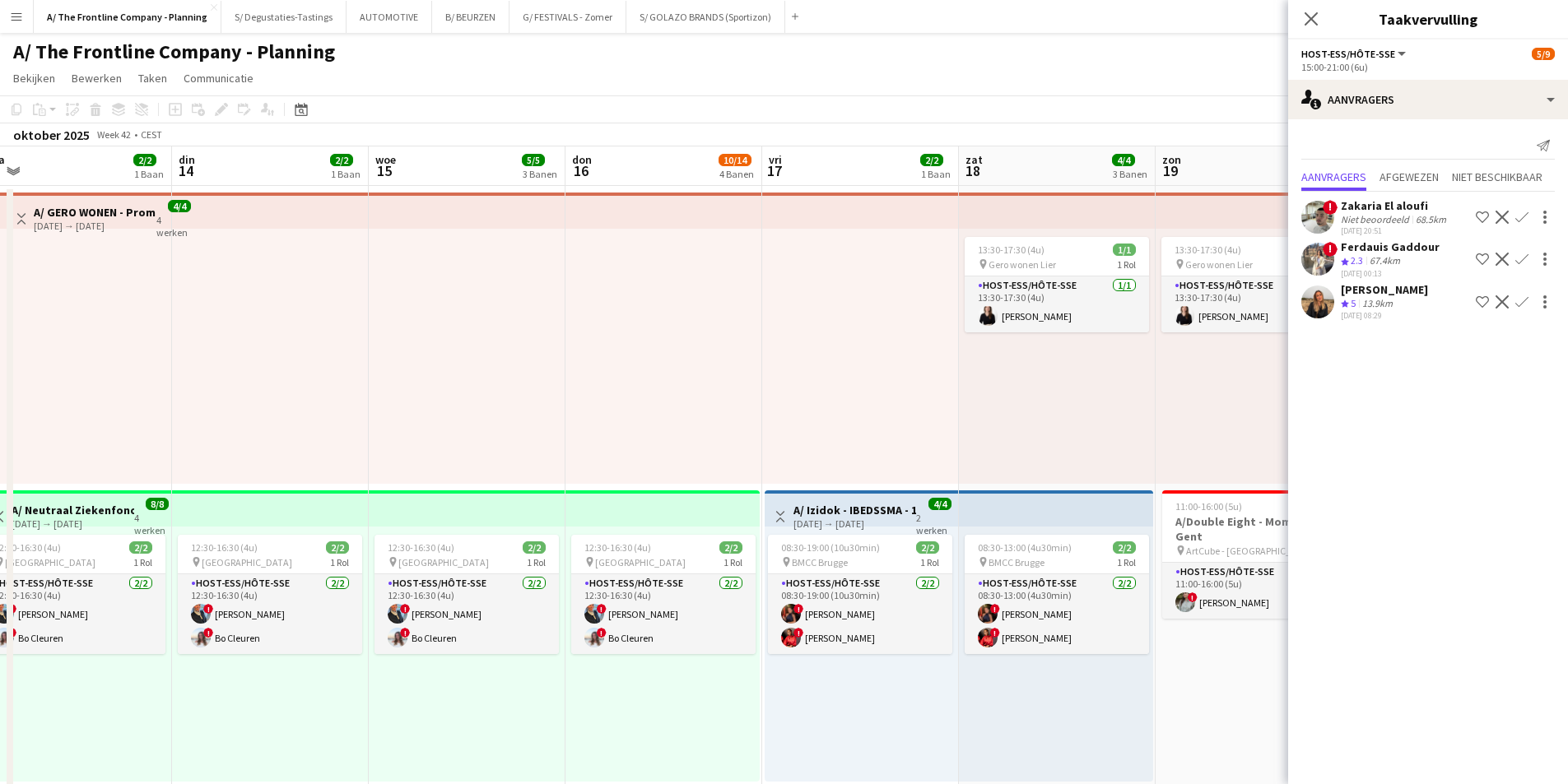
drag, startPoint x: 475, startPoint y: 385, endPoint x: 818, endPoint y: 426, distance: 345.4
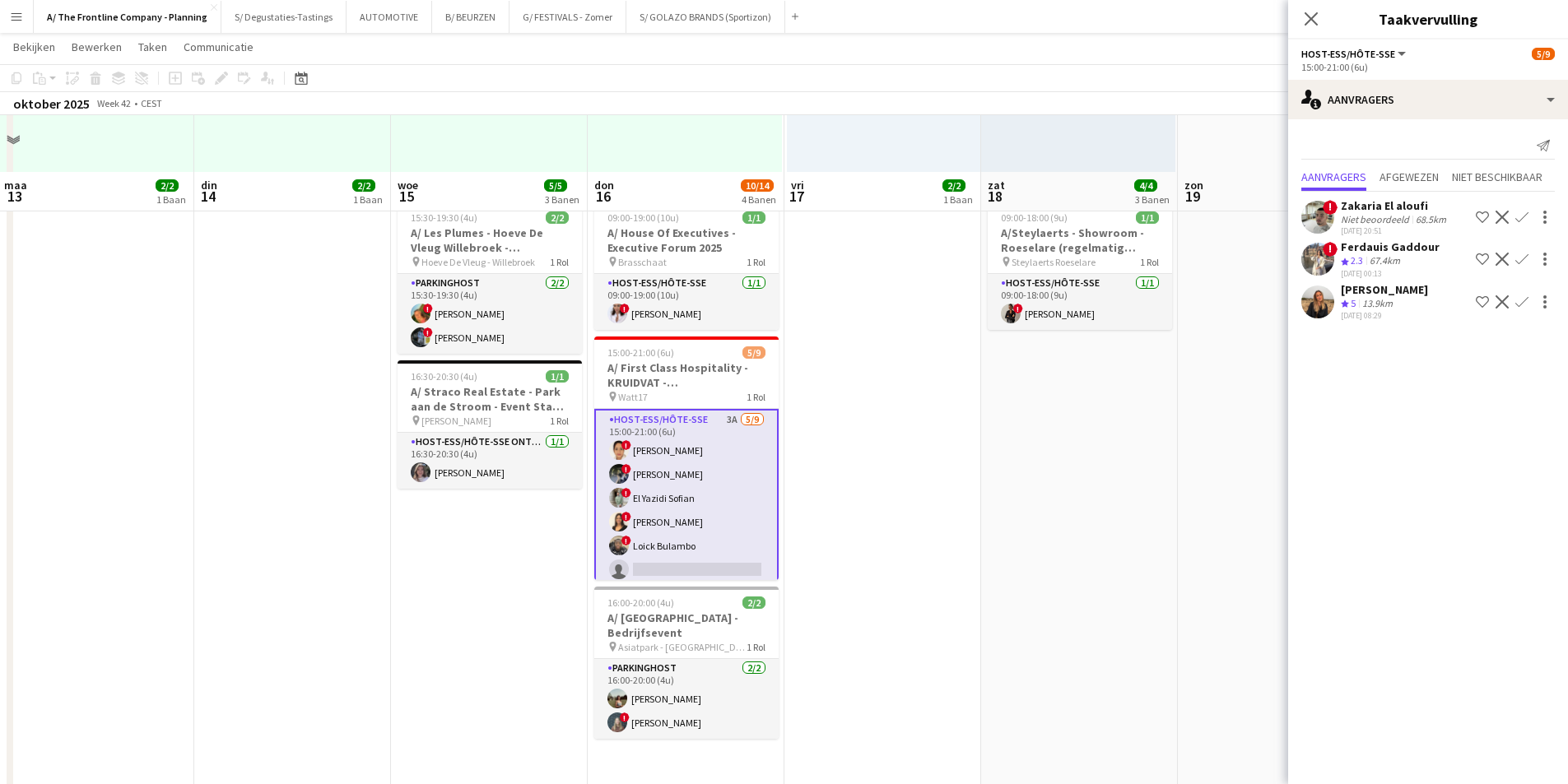
scroll to position [658, 0]
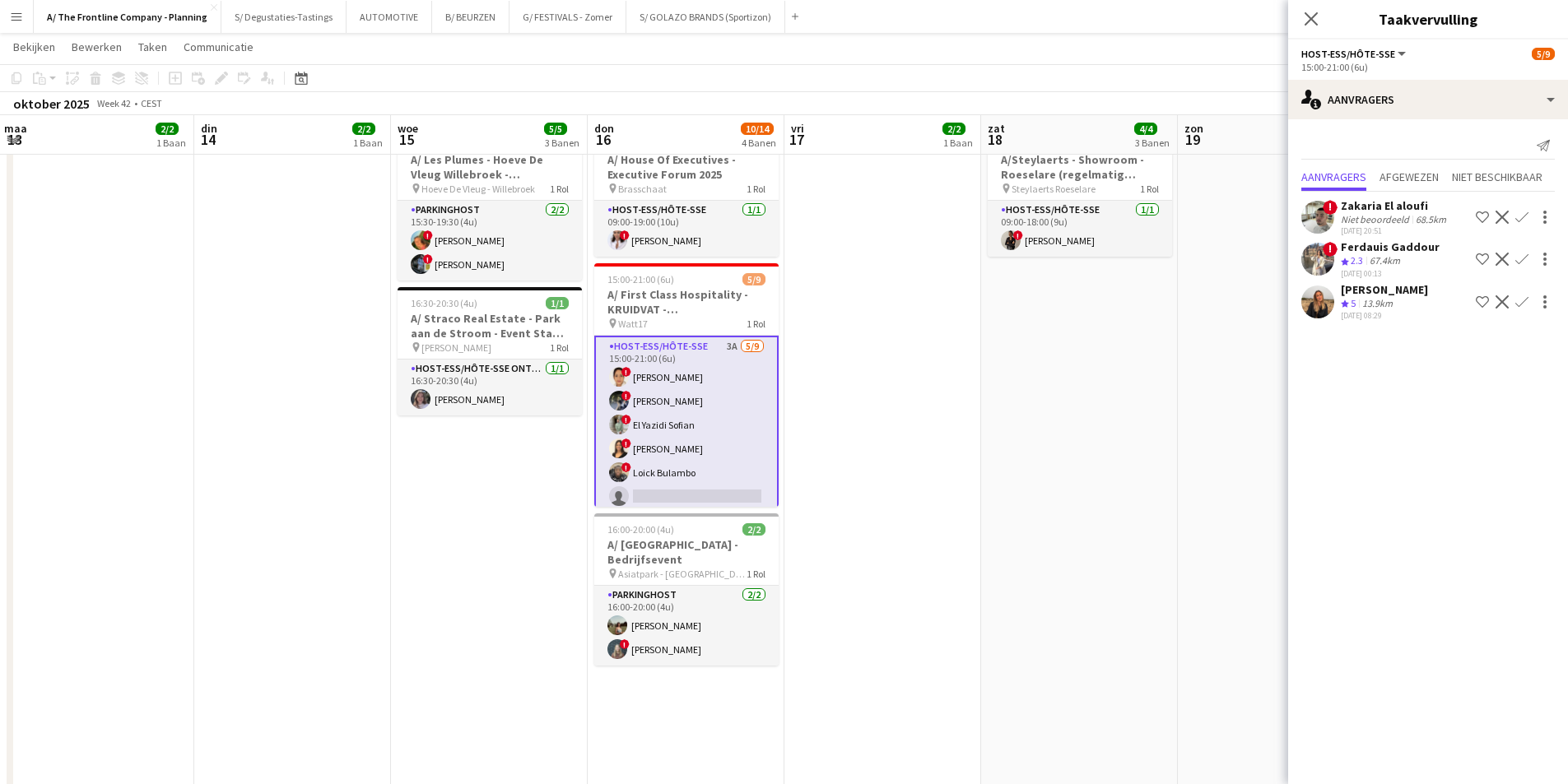
click at [695, 458] on app-card-role "Host-ess/Hôte-sse 3A [DATE] 15:00-21:00 (6u) ! [PERSON_NAME] ! [PERSON_NAME] ! …" at bounding box center [686, 461] width 184 height 250
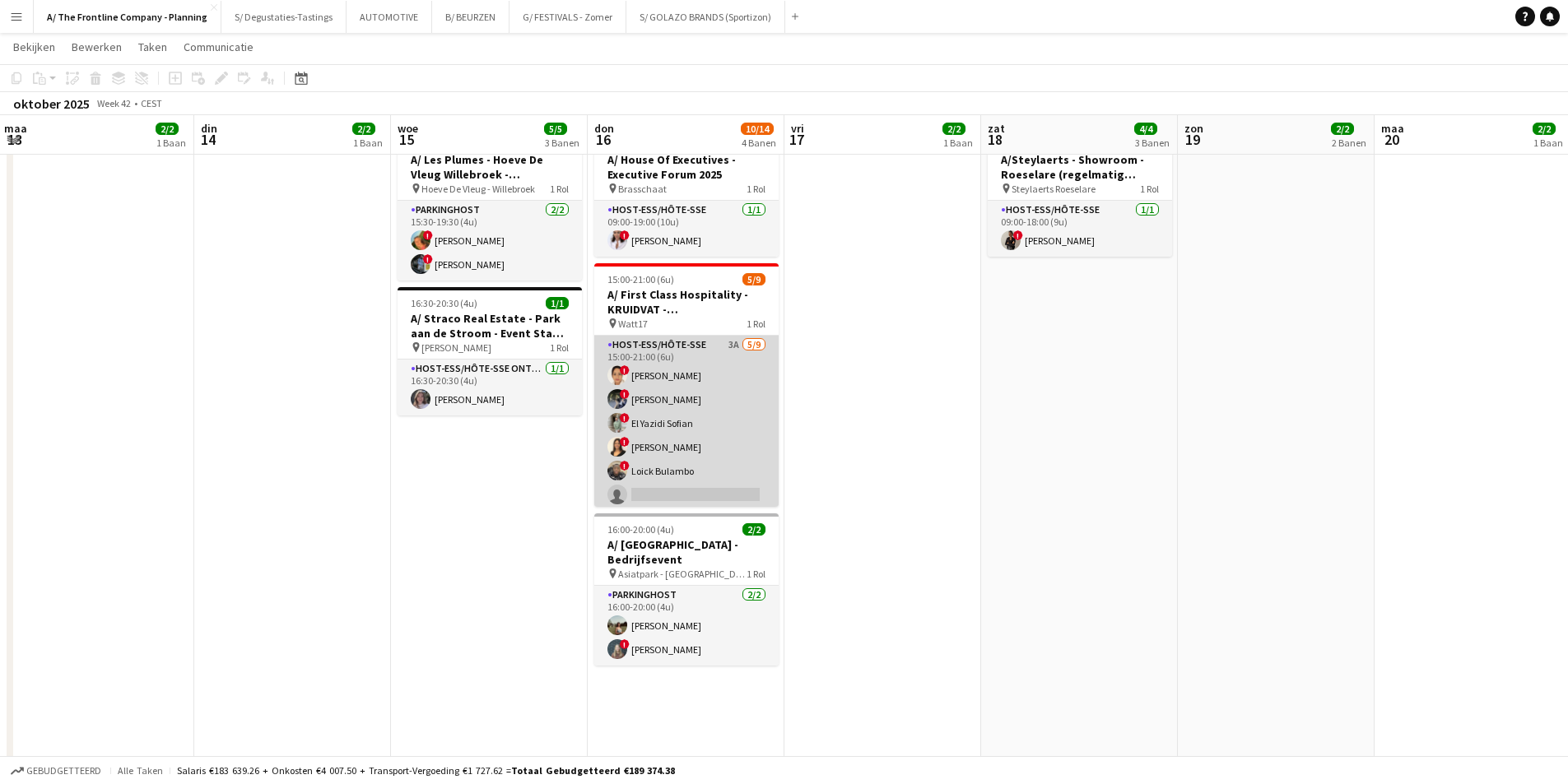
click at [667, 497] on app-card-role "Host-ess/Hôte-sse 3A [DATE] 15:00-21:00 (6u) ! [PERSON_NAME] ! [PERSON_NAME] ! …" at bounding box center [686, 459] width 184 height 247
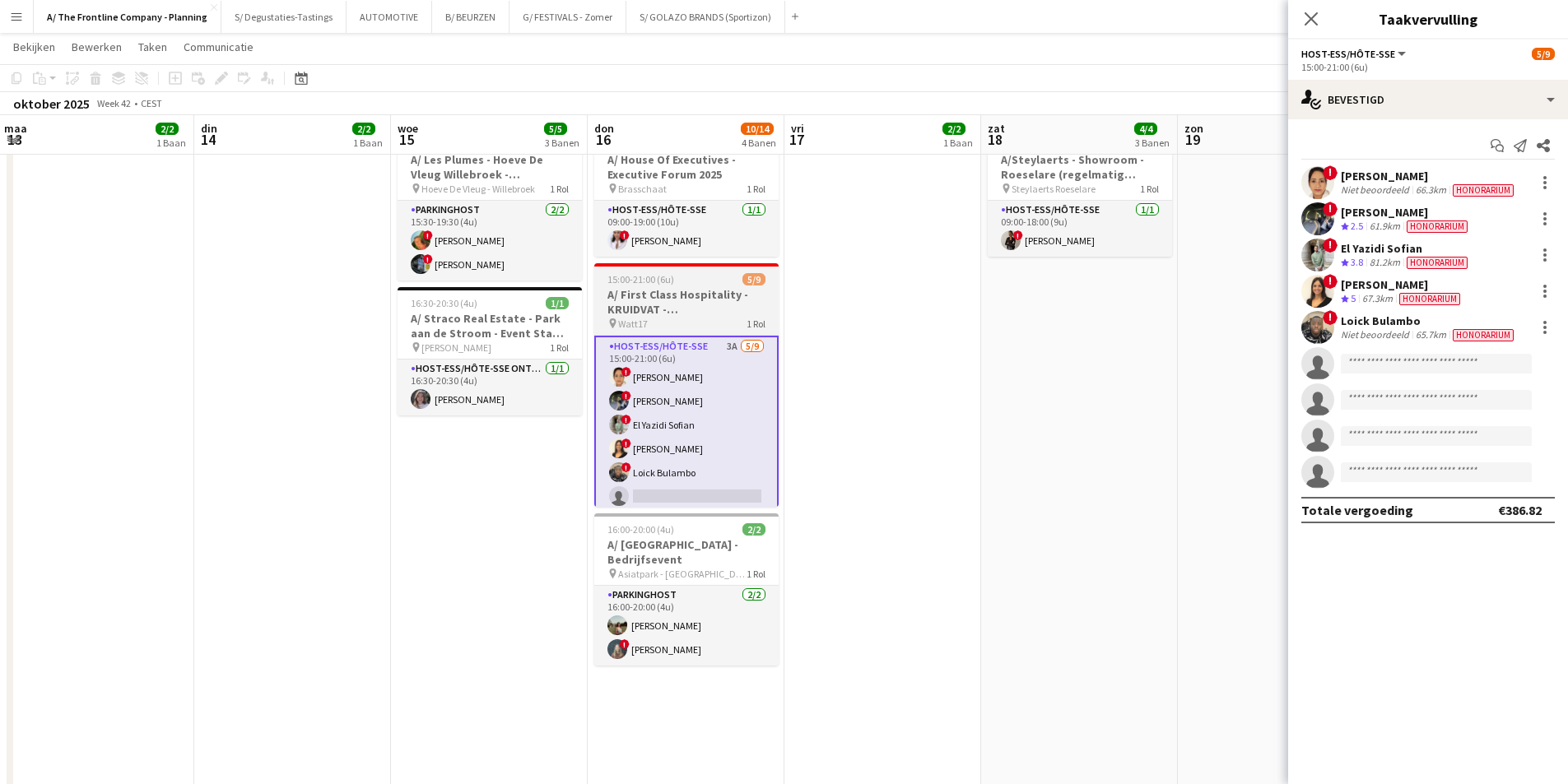
click at [717, 303] on h3 "A/ First Class Hospitality - KRUIDVAT - Personeelsevents" at bounding box center [686, 302] width 184 height 30
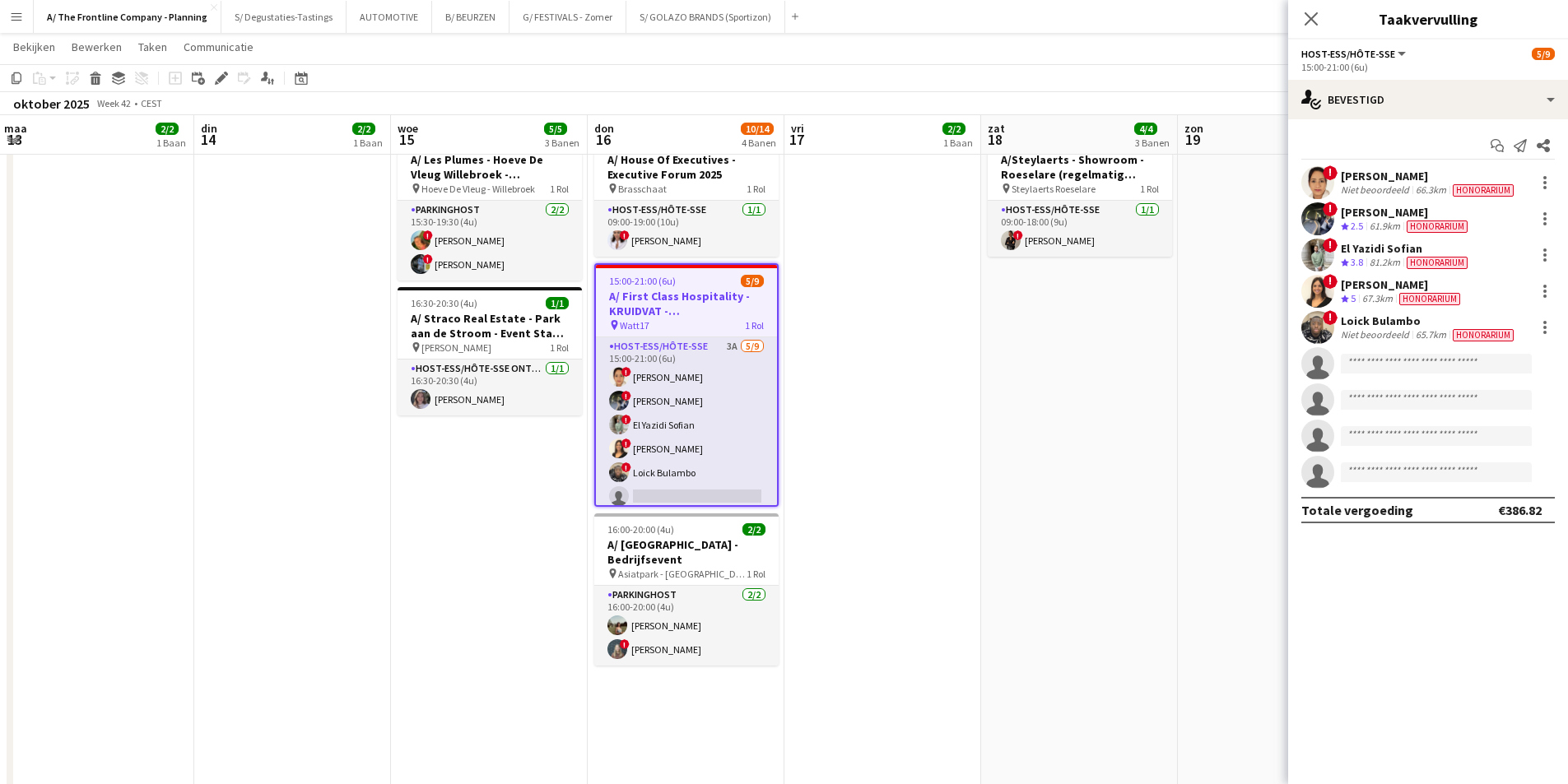
click at [220, 88] on app-toolbar "Kopiëren Plakken Plakken Ctrl+V Plakken met team Ctrl+Shift+V Gekoppelde taak p…" at bounding box center [784, 78] width 1568 height 28
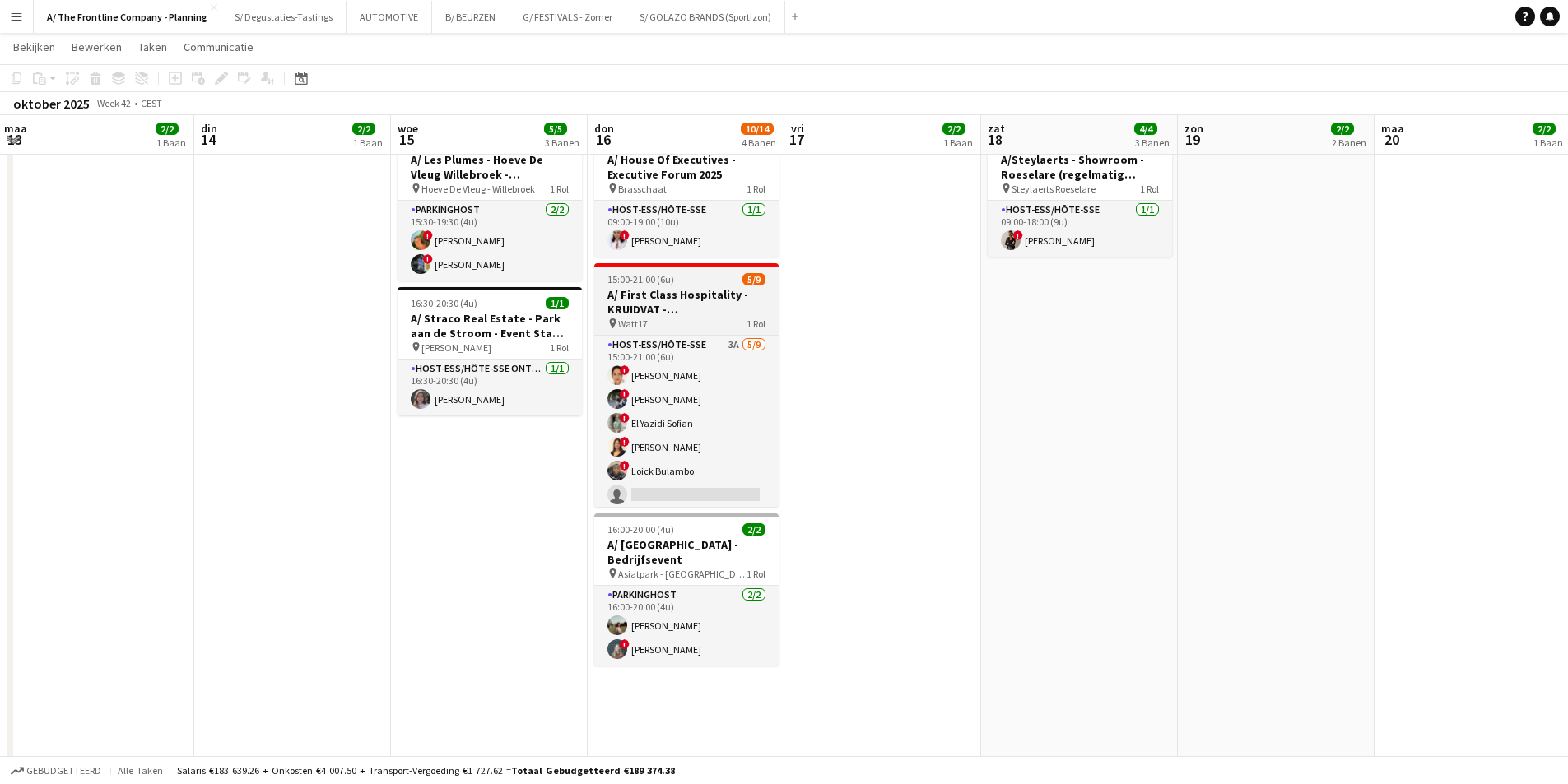
click at [713, 316] on h3 "A/ First Class Hospitality - KRUIDVAT - Personeelsevents" at bounding box center [686, 302] width 184 height 30
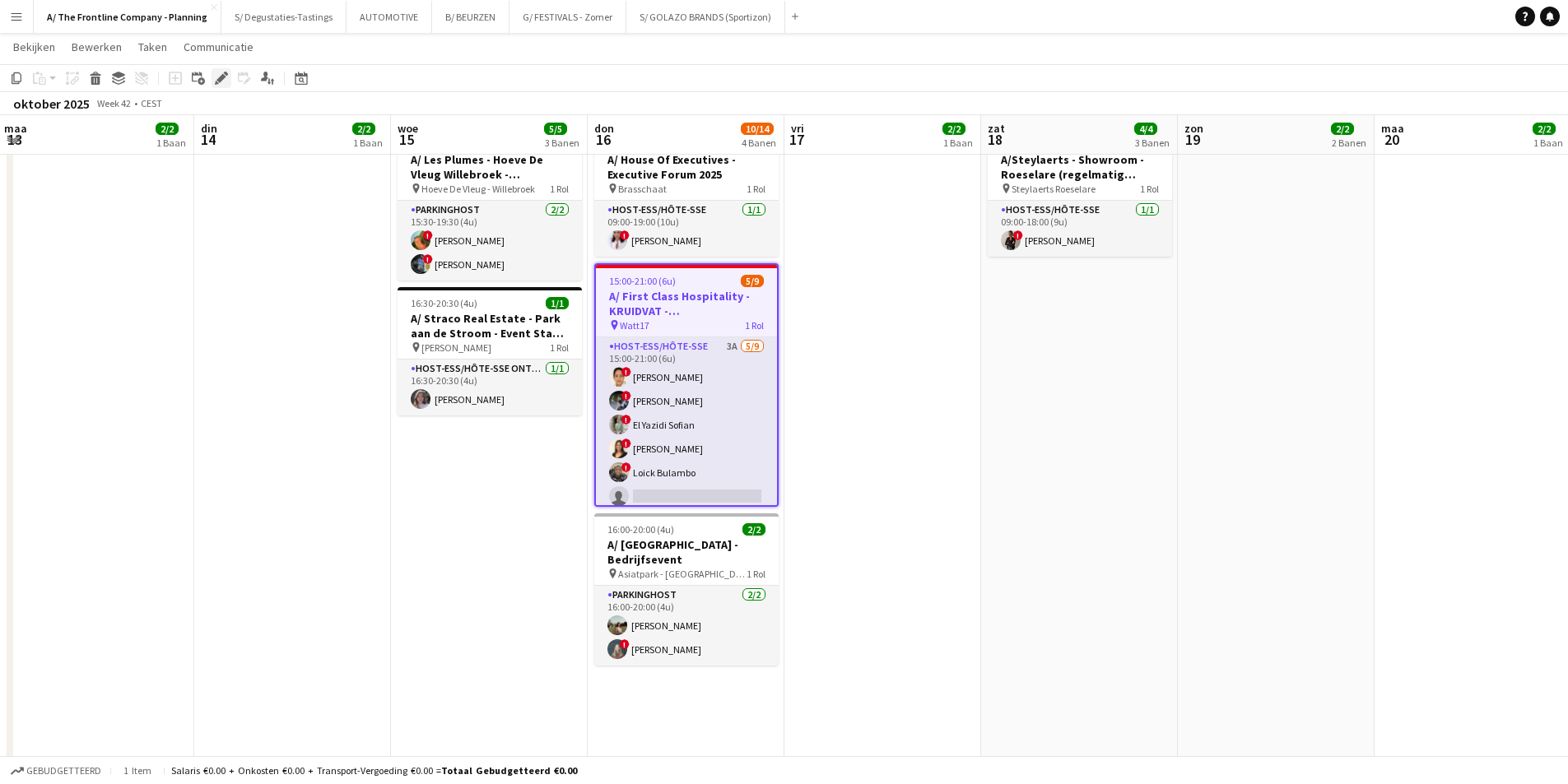
click at [226, 79] on icon "Bewerken" at bounding box center [221, 78] width 13 height 13
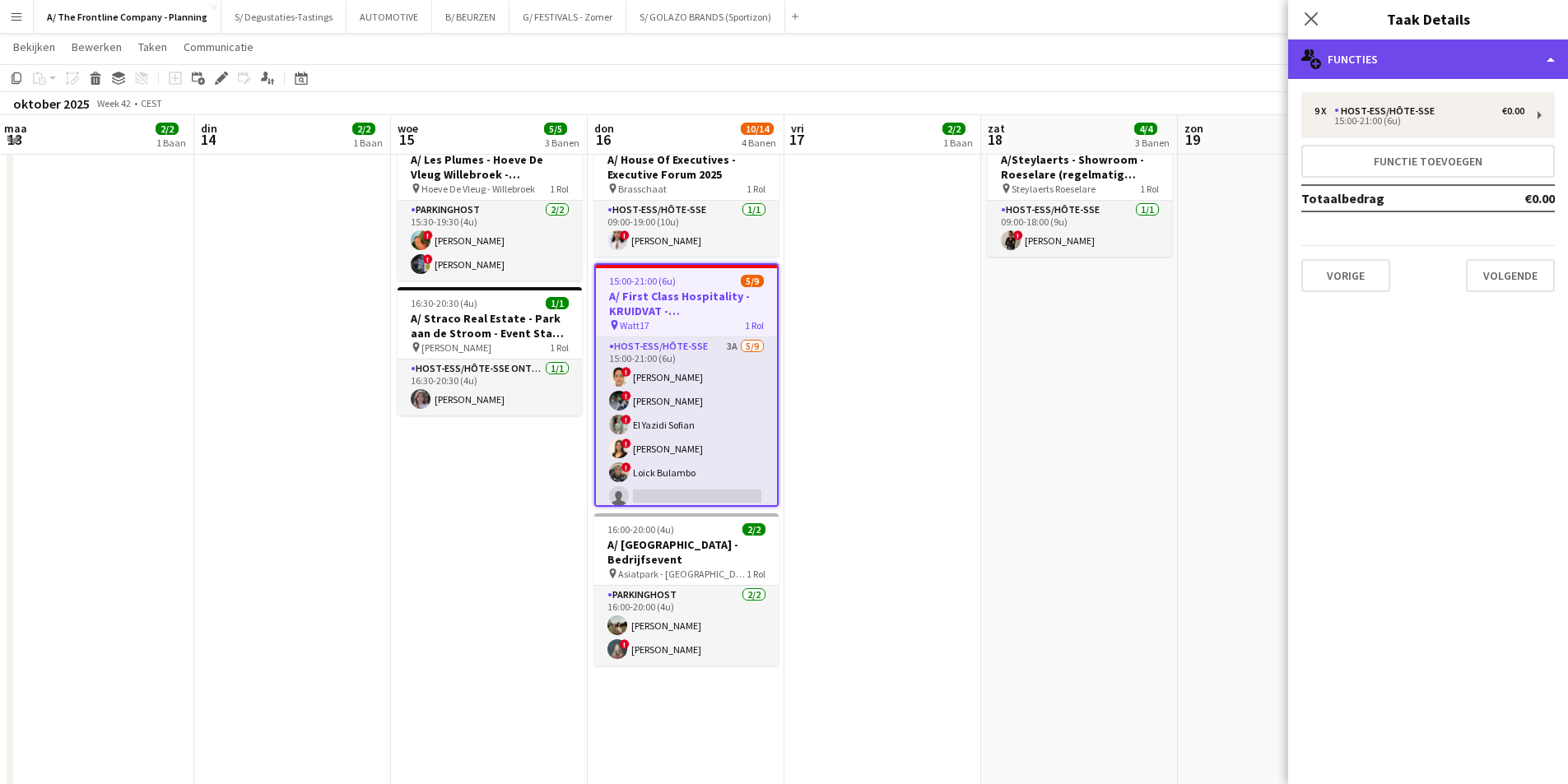
click at [1346, 63] on div "multiple-users-add Functies" at bounding box center [1427, 59] width 280 height 40
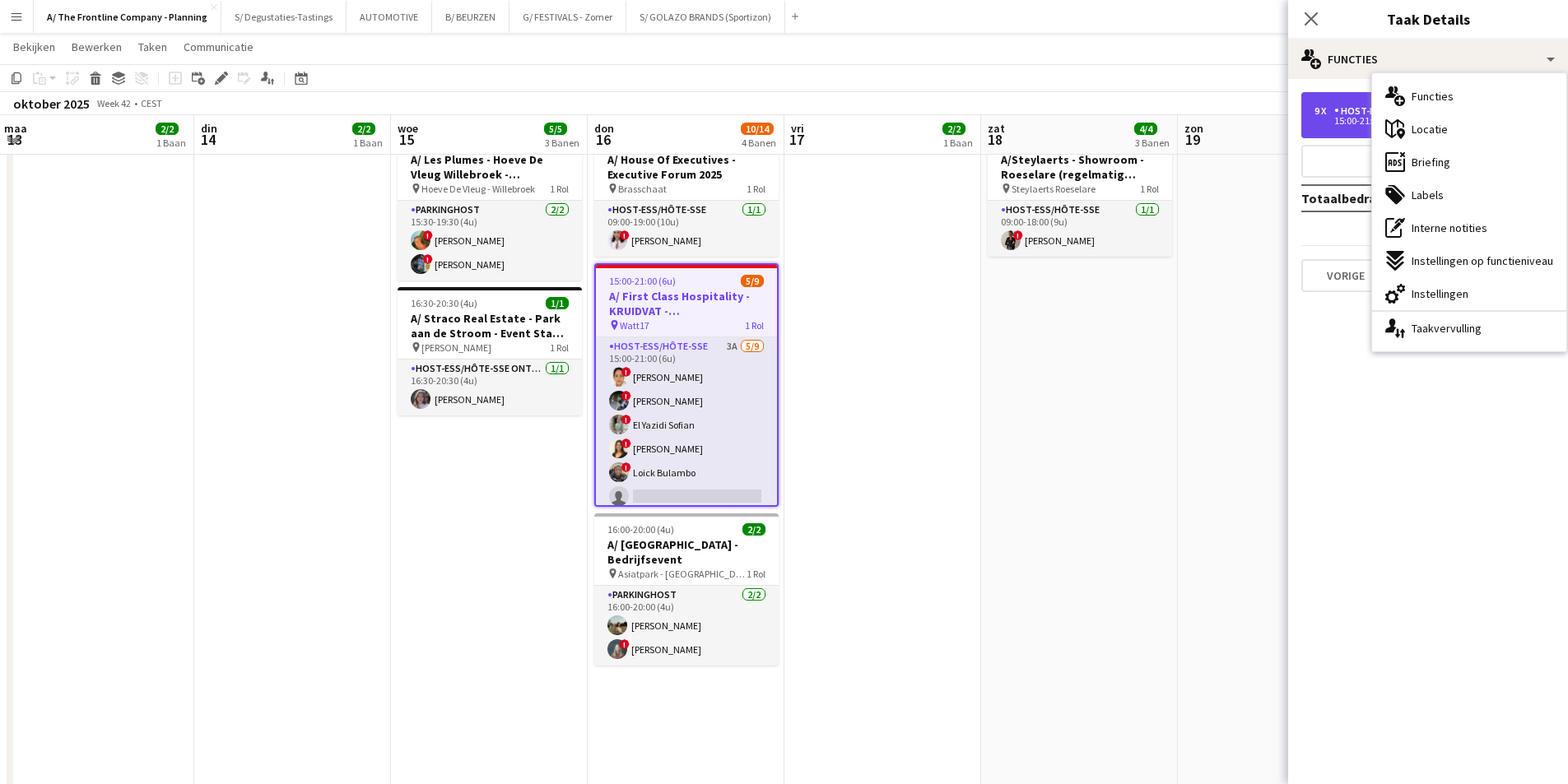
click at [1354, 120] on div "15:00-21:00 (6u)" at bounding box center [1419, 120] width 210 height 8
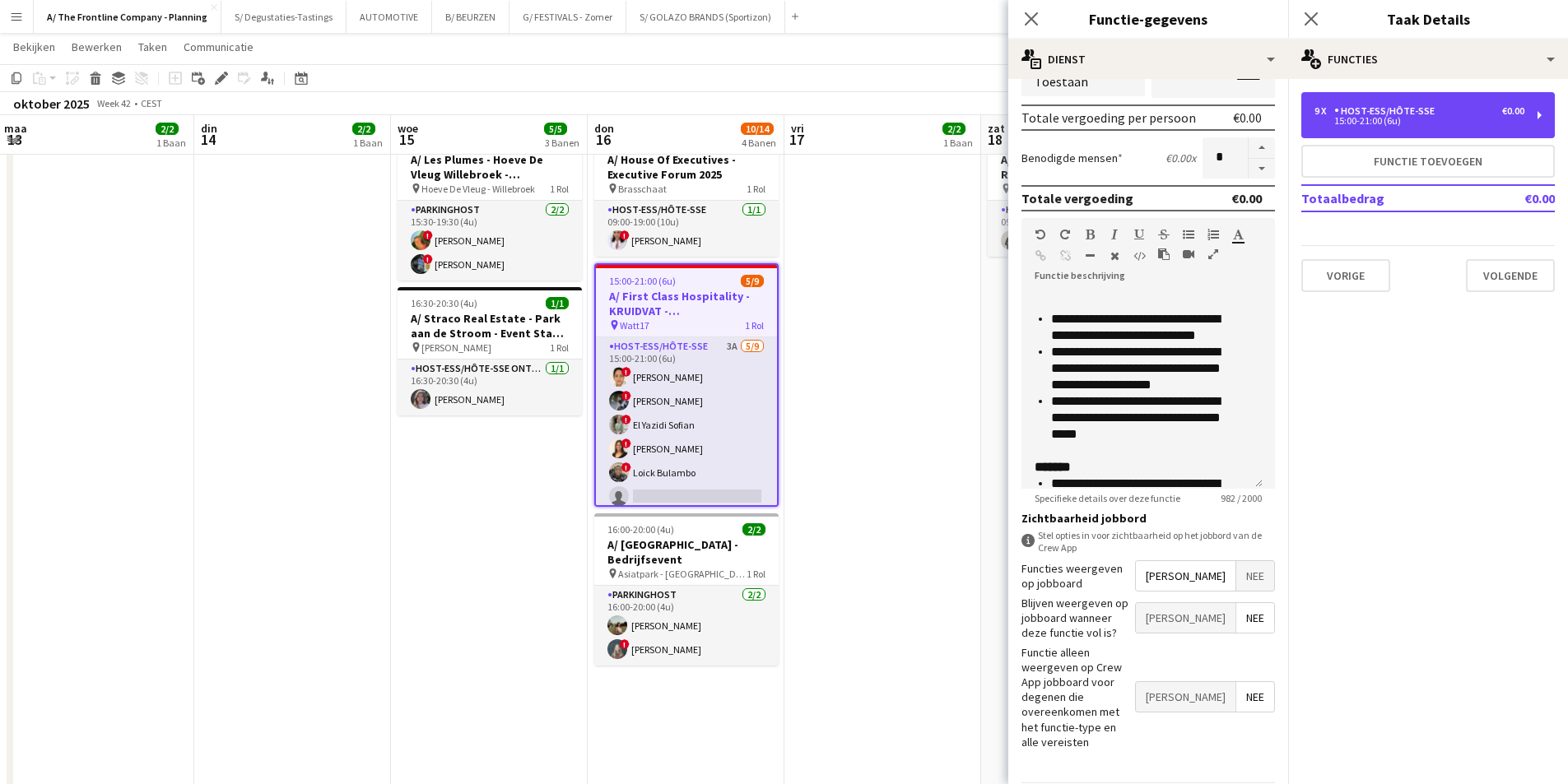
scroll to position [165, 0]
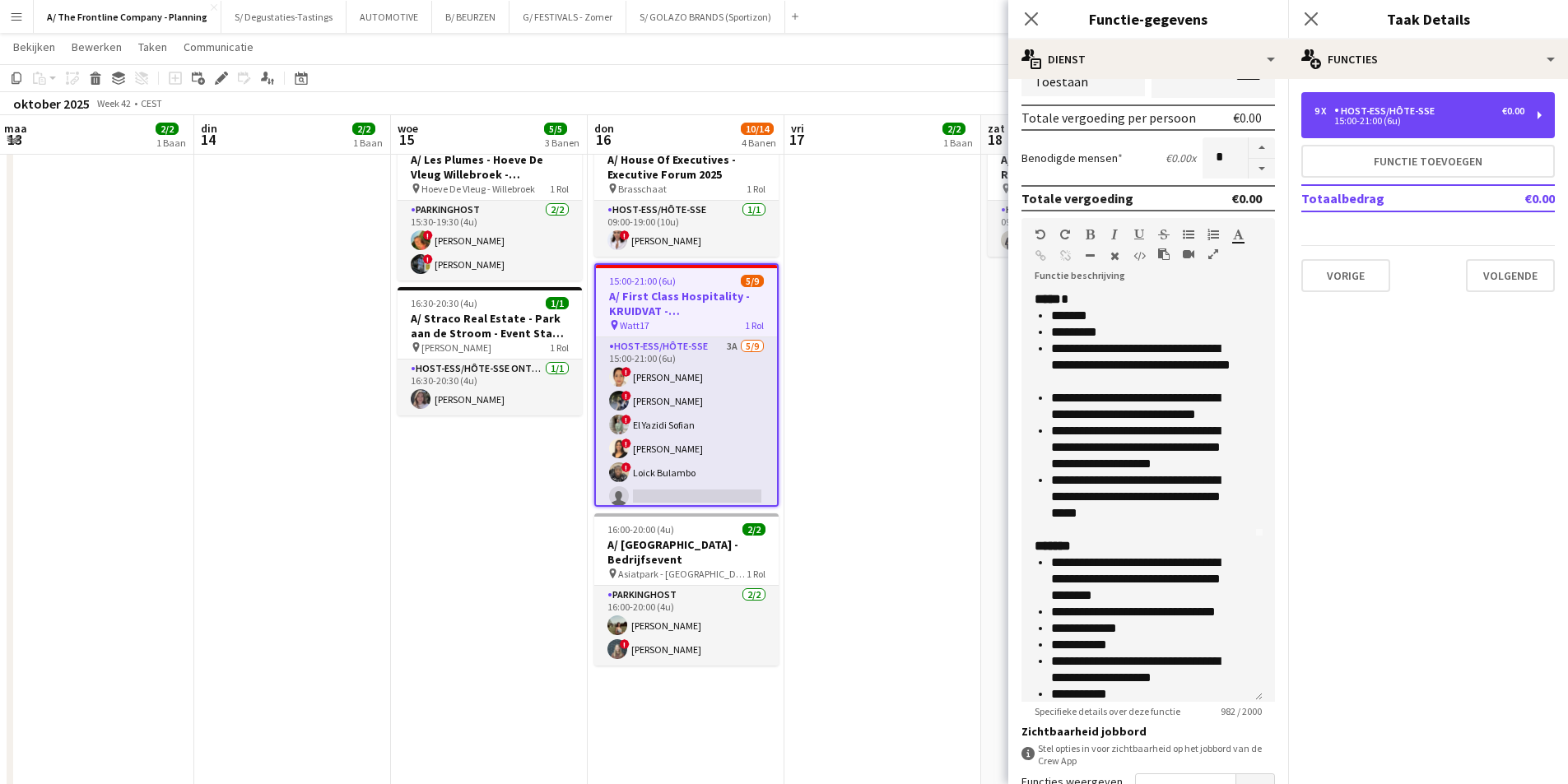
drag, startPoint x: 1258, startPoint y: 481, endPoint x: 1259, endPoint y: 694, distance: 213.0
click at [1259, 694] on div "**********" at bounding box center [1141, 497] width 241 height 411
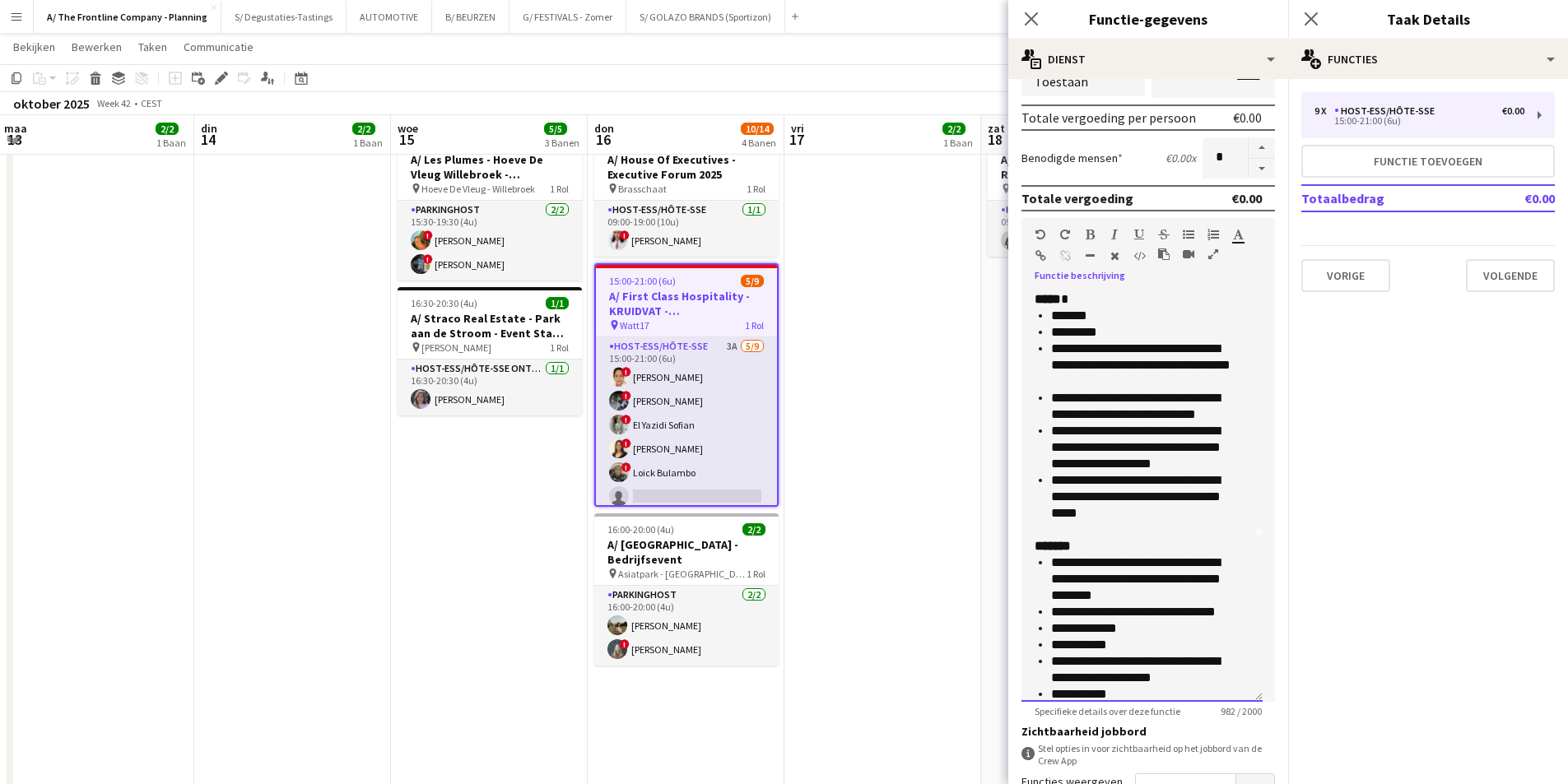
drag, startPoint x: 1051, startPoint y: 319, endPoint x: 1195, endPoint y: 347, distance: 146.7
click at [1195, 347] on ul "**********" at bounding box center [1142, 414] width 215 height 214
copy ul "**********"
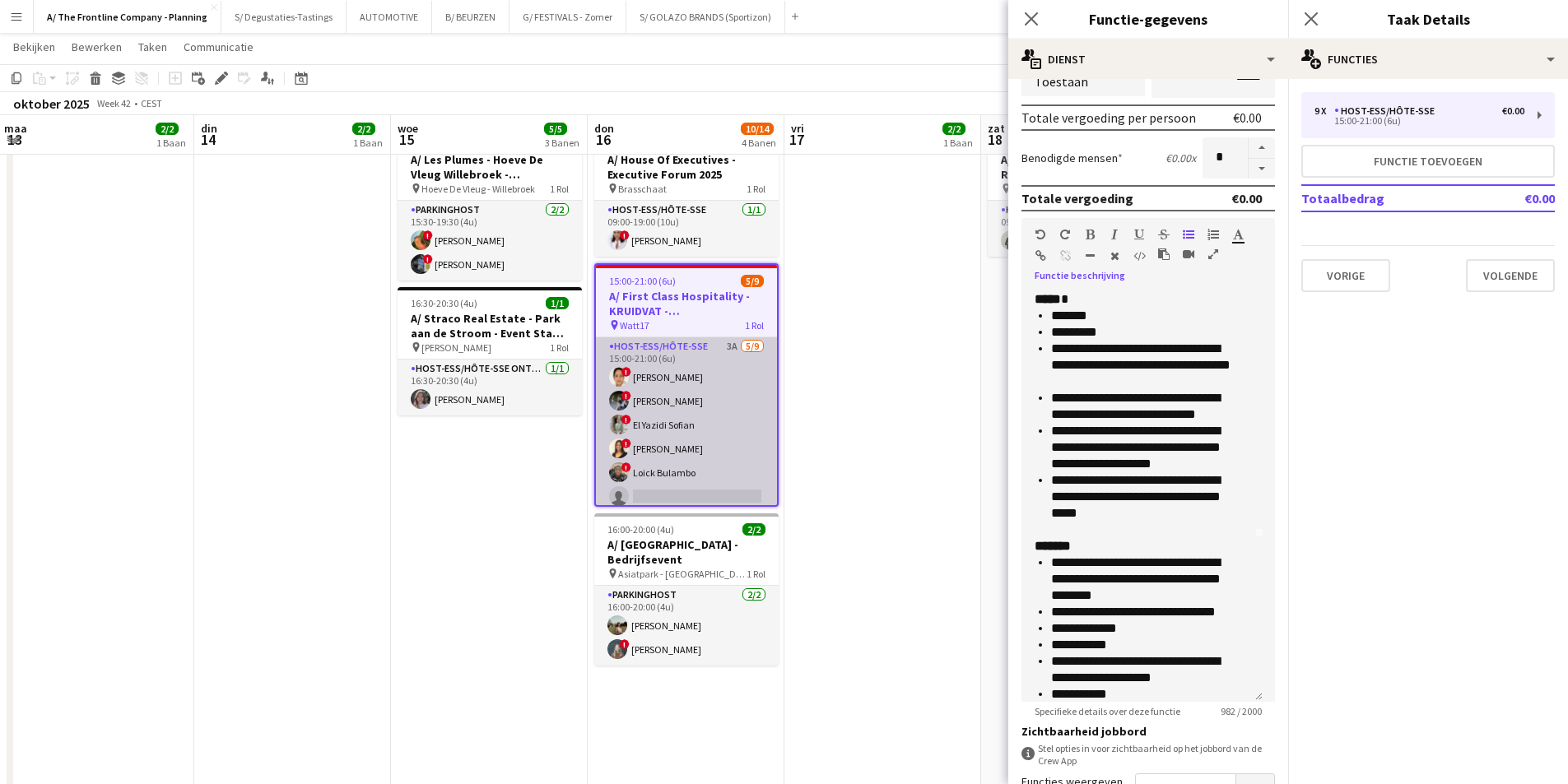
click at [681, 449] on app-card-role "Host-ess/Hôte-sse 3A [DATE] 15:00-21:00 (6u) ! [PERSON_NAME] ! [PERSON_NAME] ! …" at bounding box center [686, 461] width 181 height 247
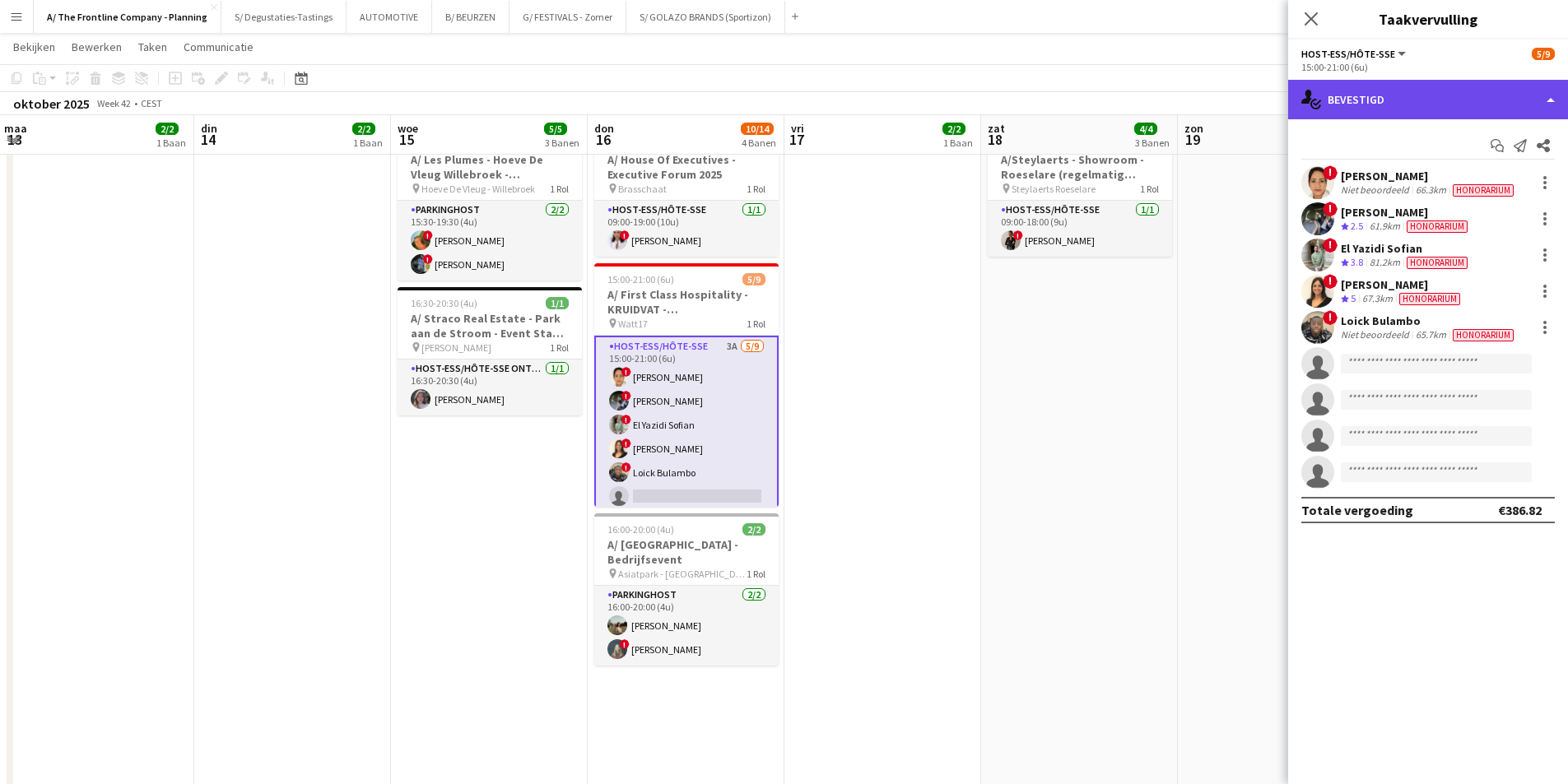
click at [1350, 109] on div "single-neutral-actions-check-2 Bevestigd" at bounding box center [1427, 100] width 280 height 40
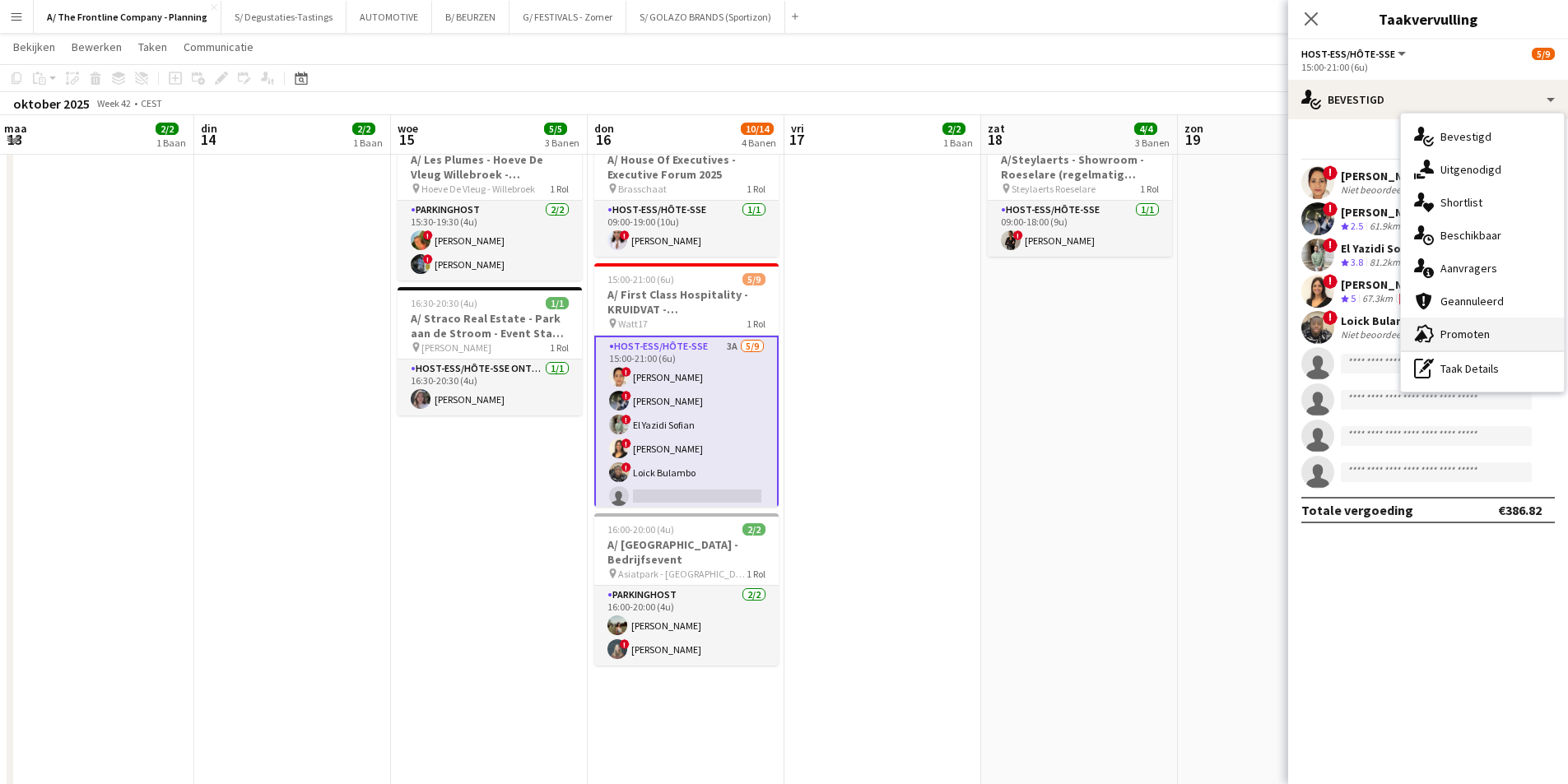
click at [1445, 339] on span "Promoten" at bounding box center [1465, 333] width 49 height 15
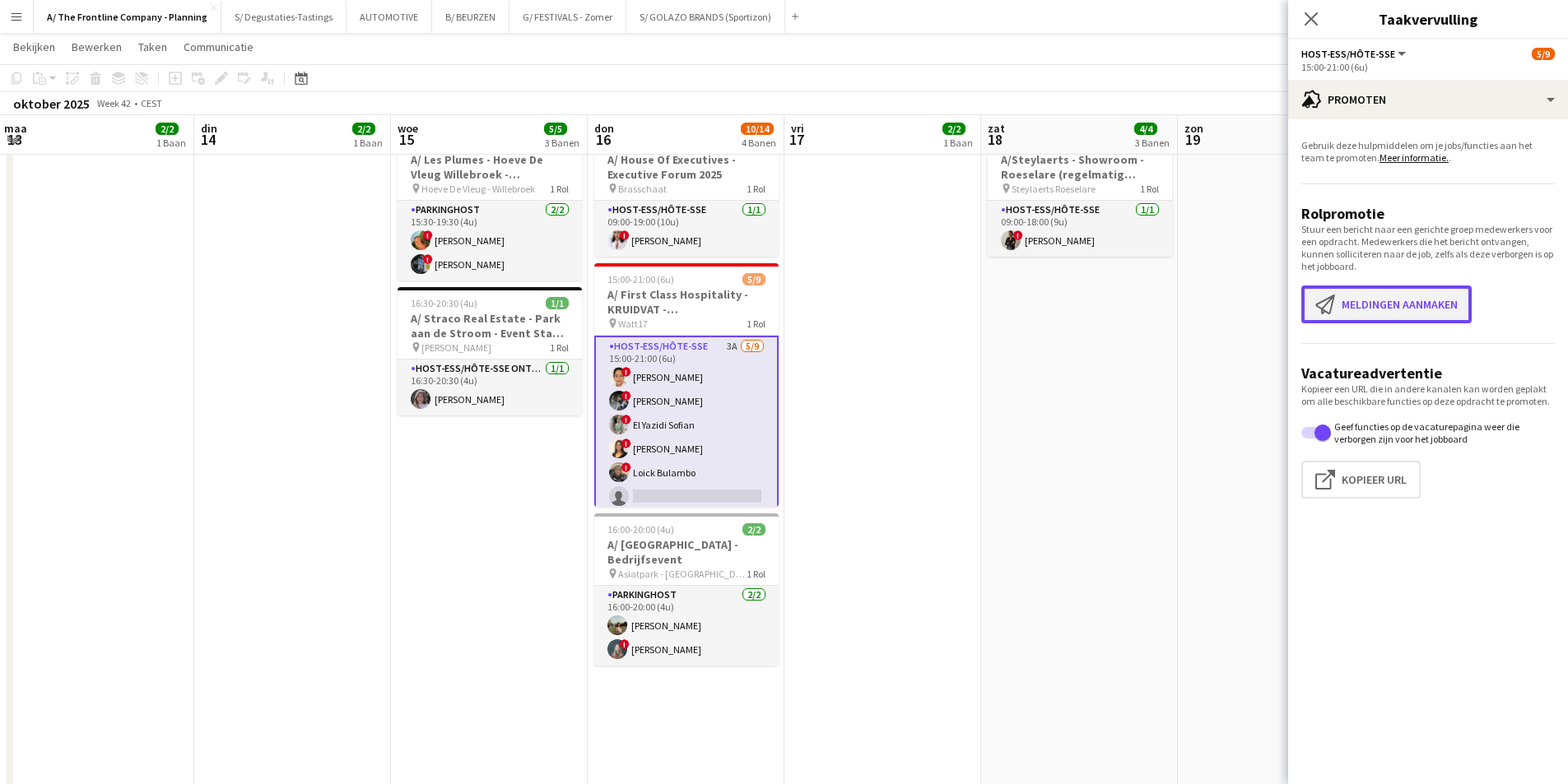
click at [1407, 314] on button "Meldingen aanmaken Meldingen aanmaken" at bounding box center [1385, 304] width 170 height 38
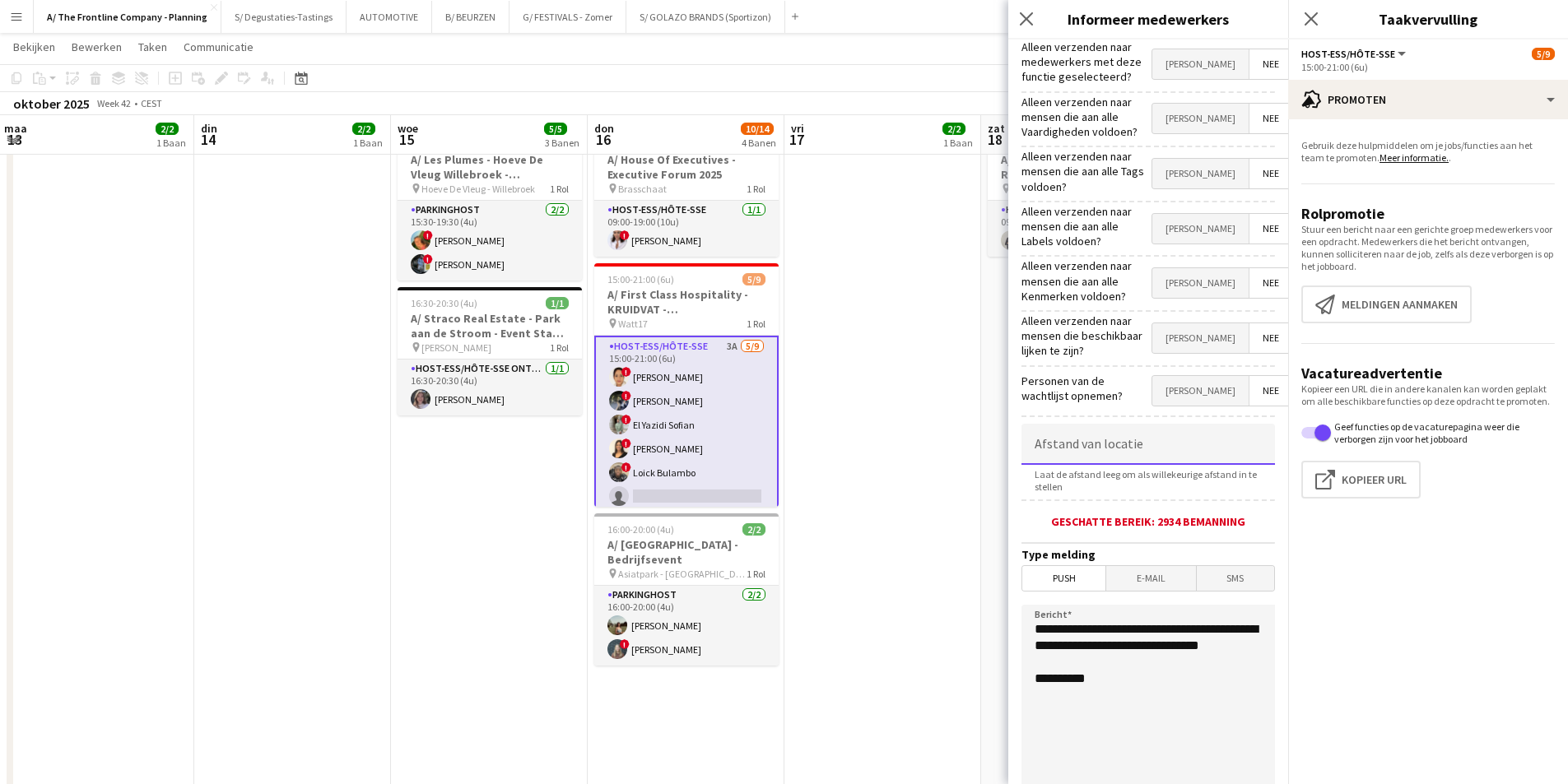
click at [1064, 436] on input at bounding box center [1147, 444] width 253 height 41
drag, startPoint x: 1154, startPoint y: 643, endPoint x: 1028, endPoint y: 598, distance: 133.8
click at [1028, 605] on textarea "**********" at bounding box center [1147, 706] width 253 height 202
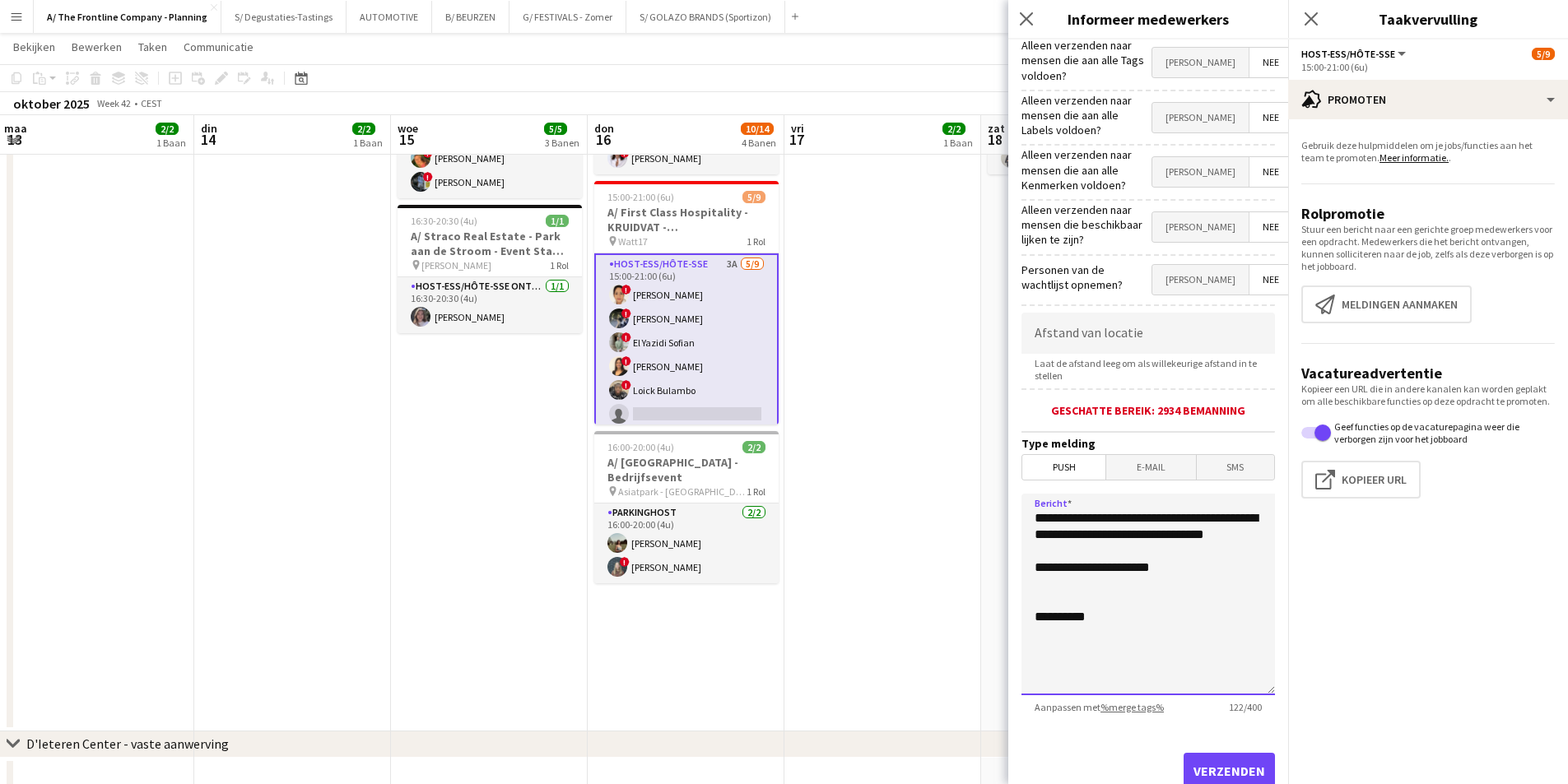
scroll to position [143, 0]
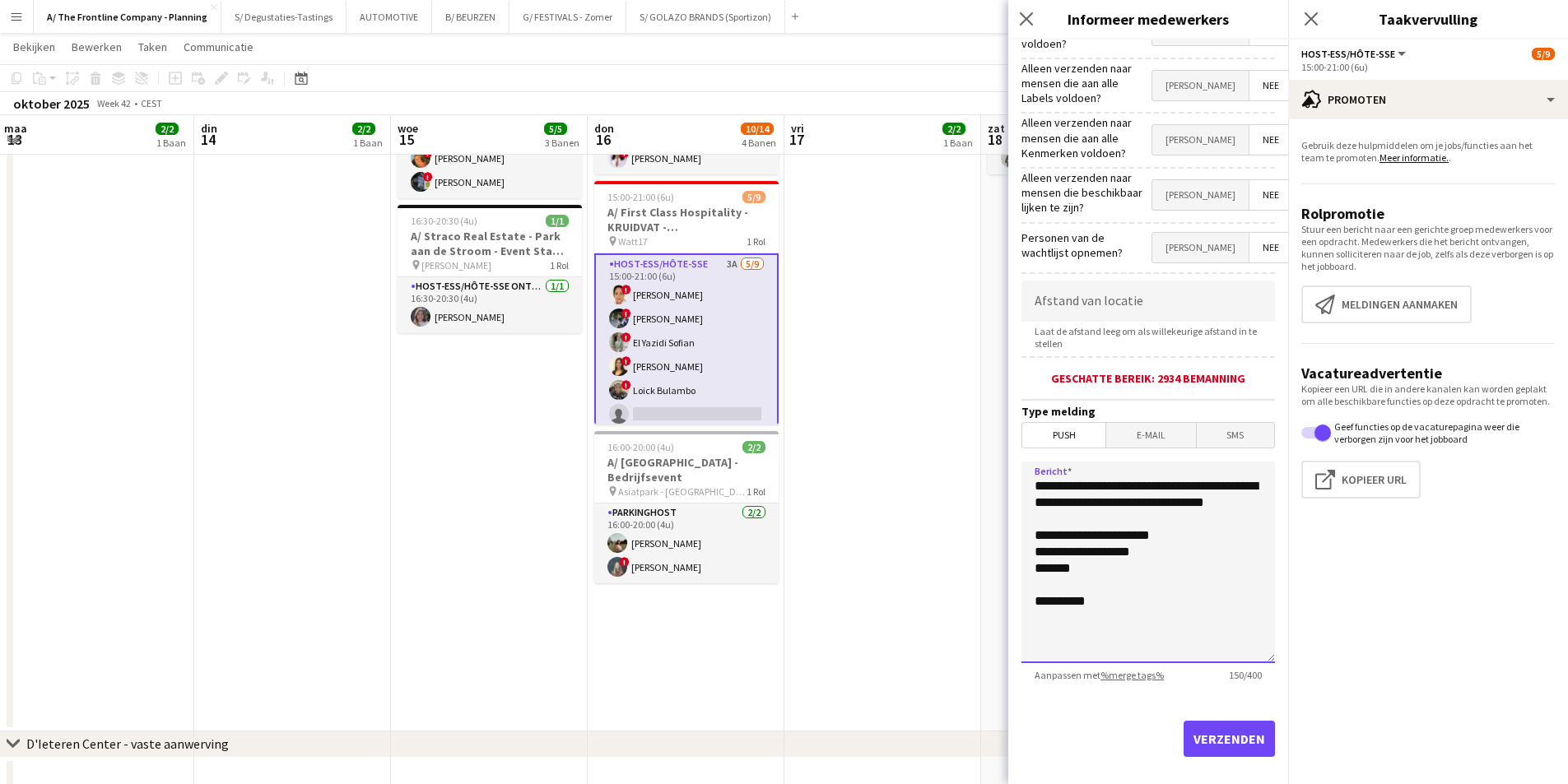
paste textarea "**********"
click at [1031, 584] on textarea "**********" at bounding box center [1147, 562] width 253 height 202
click at [1028, 581] on textarea "**********" at bounding box center [1147, 562] width 253 height 202
click at [1116, 594] on textarea "**********" at bounding box center [1147, 562] width 253 height 202
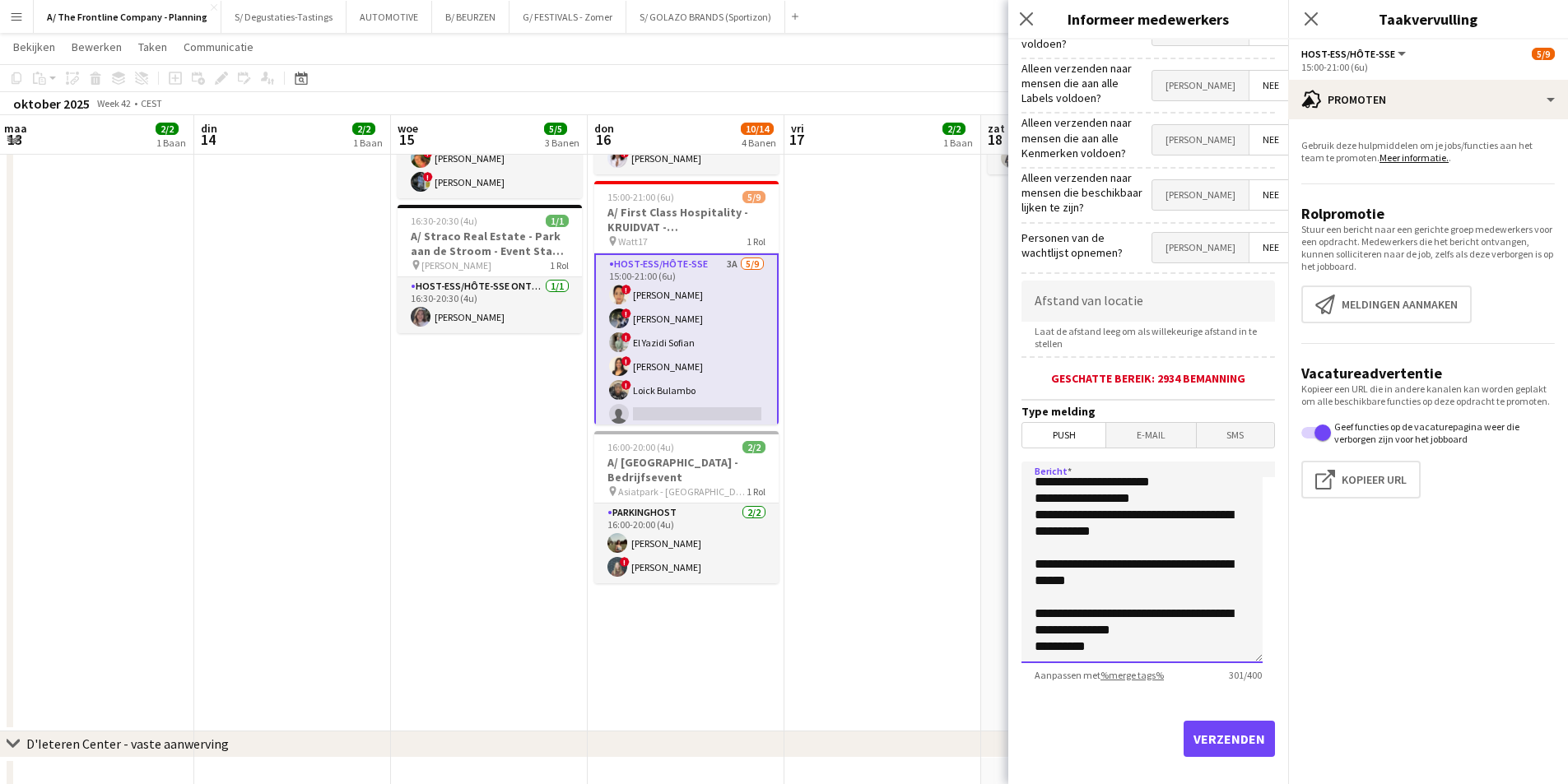
scroll to position [70, 0]
type textarea "**********"
click at [1169, 720] on div "Verzenden" at bounding box center [1147, 745] width 253 height 116
click at [1187, 721] on button "Verzenden" at bounding box center [1229, 738] width 92 height 36
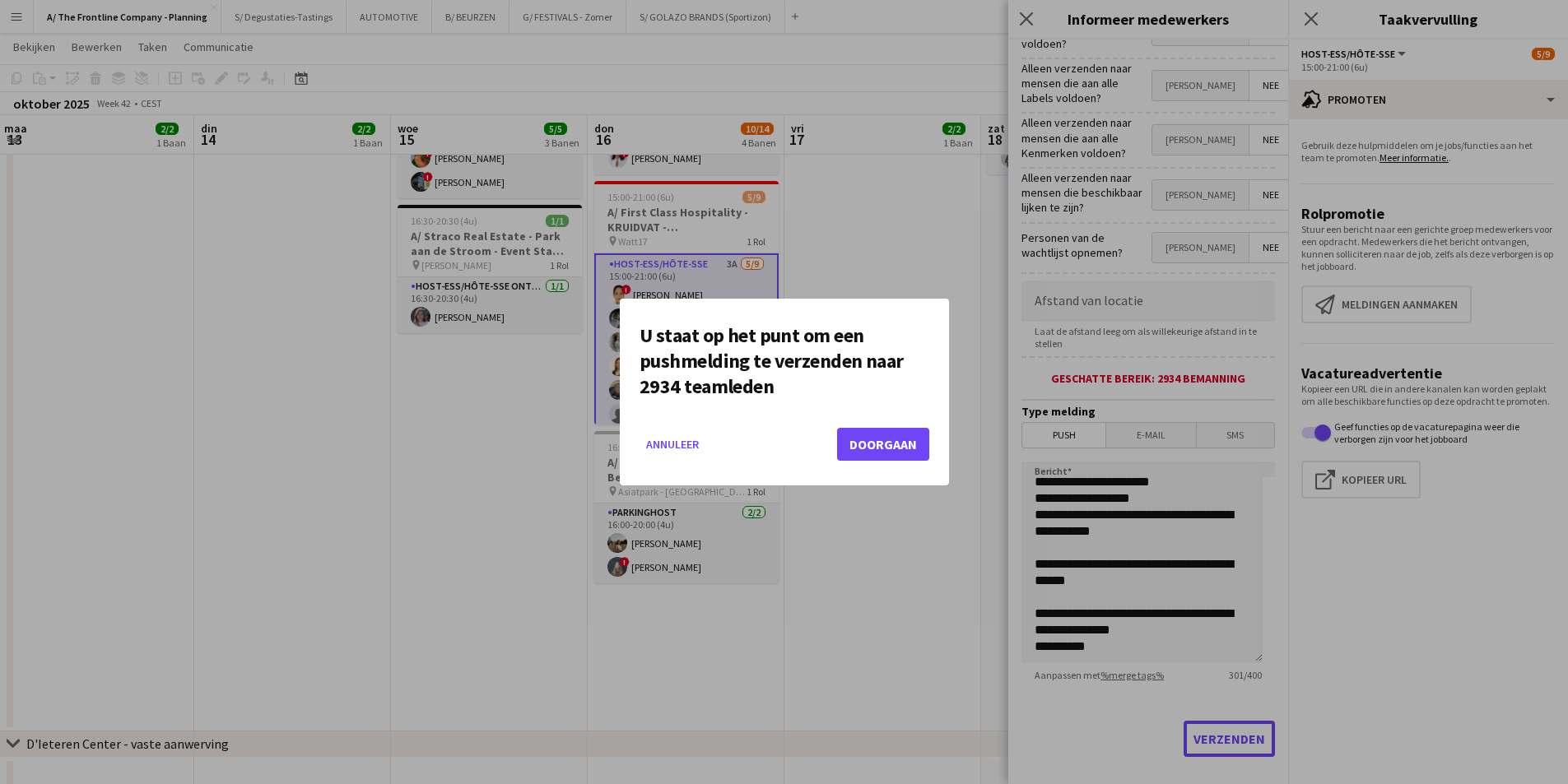
scroll to position [0, 0]
click at [888, 433] on button "Doorgaan" at bounding box center [883, 444] width 93 height 33
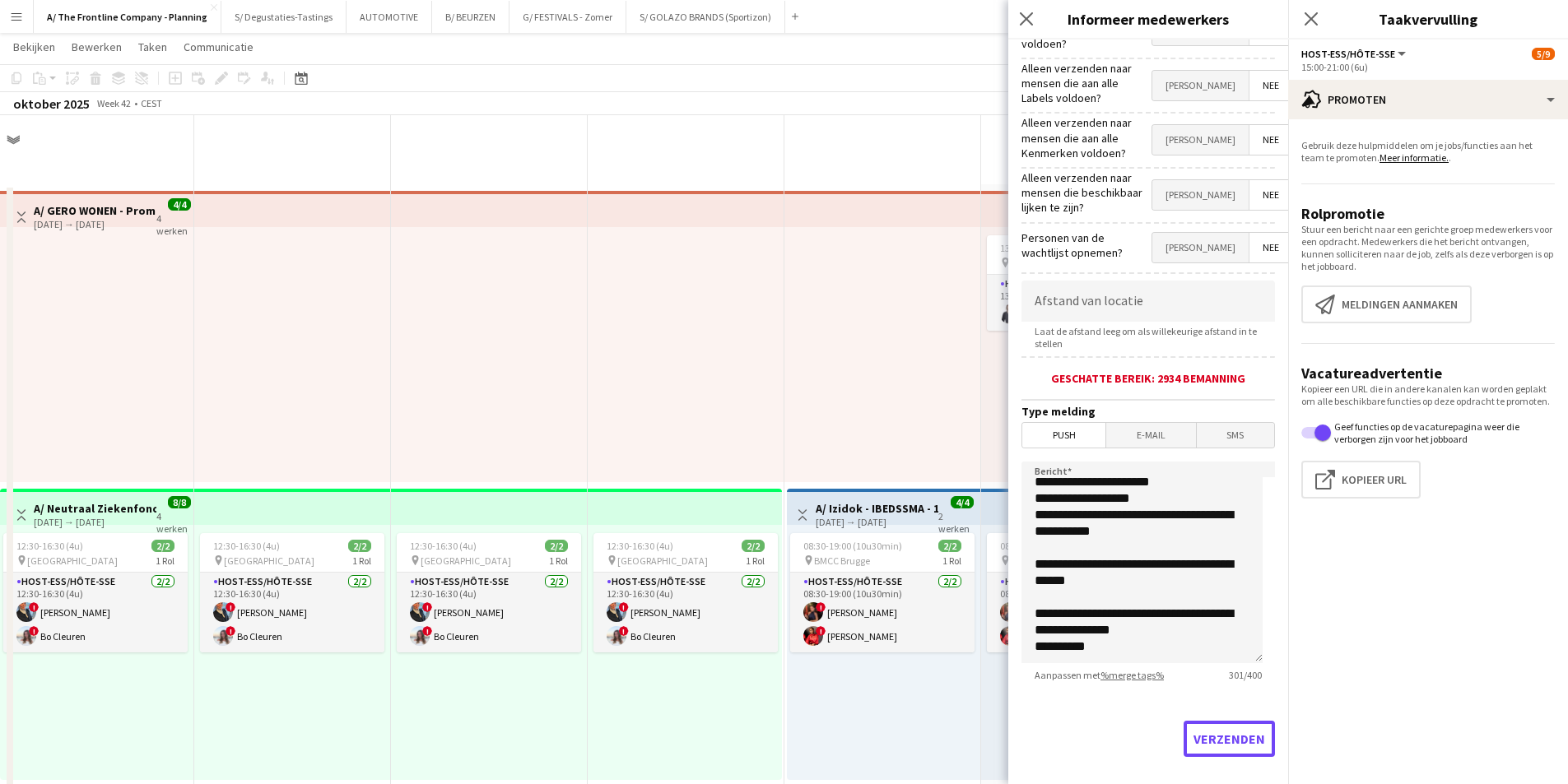
scroll to position [741, 0]
